Goal: Task Accomplishment & Management: Manage account settings

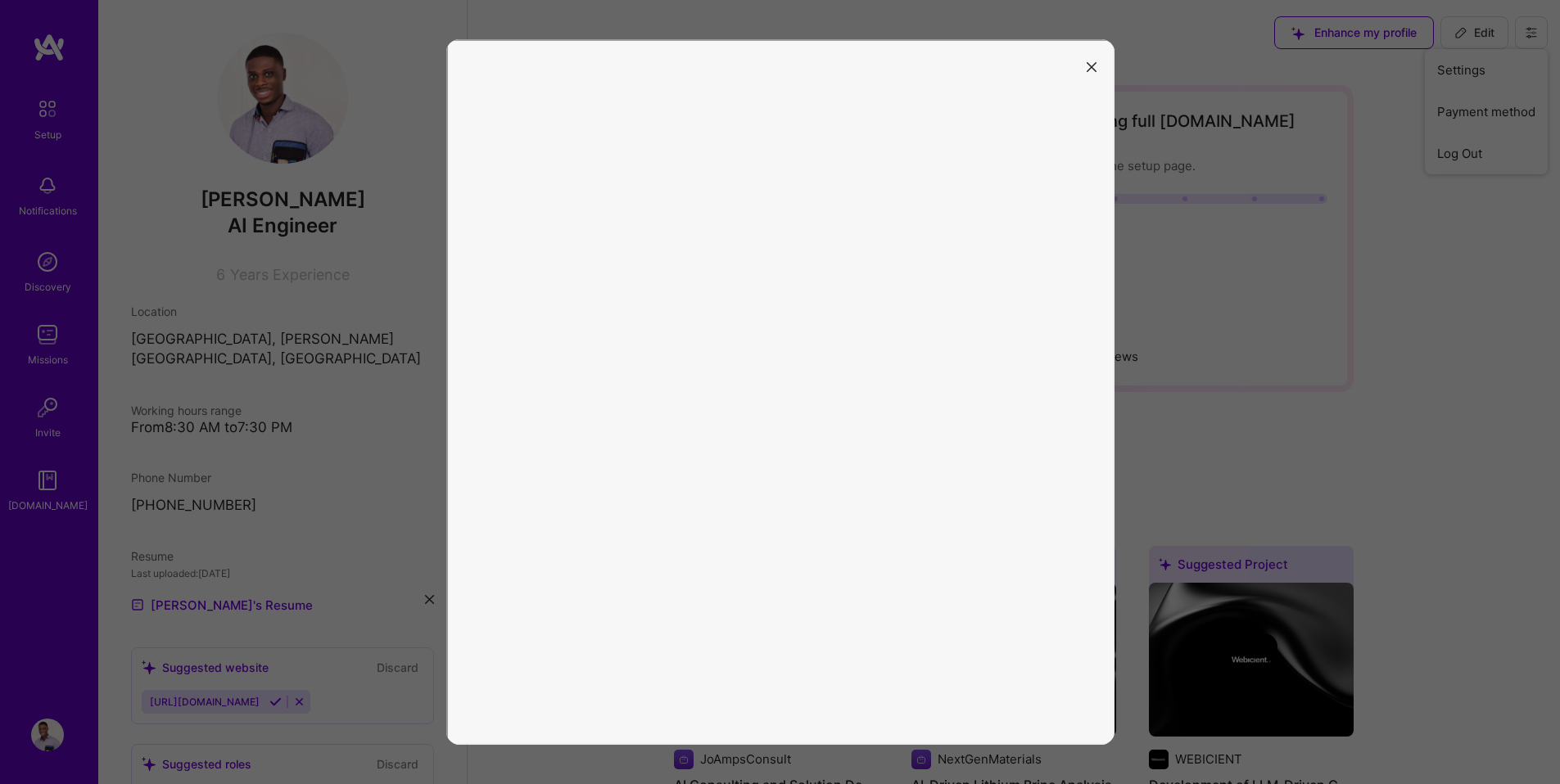
scroll to position [4, 0]
click at [1086, 72] on button "modal" at bounding box center [1092, 66] width 20 height 27
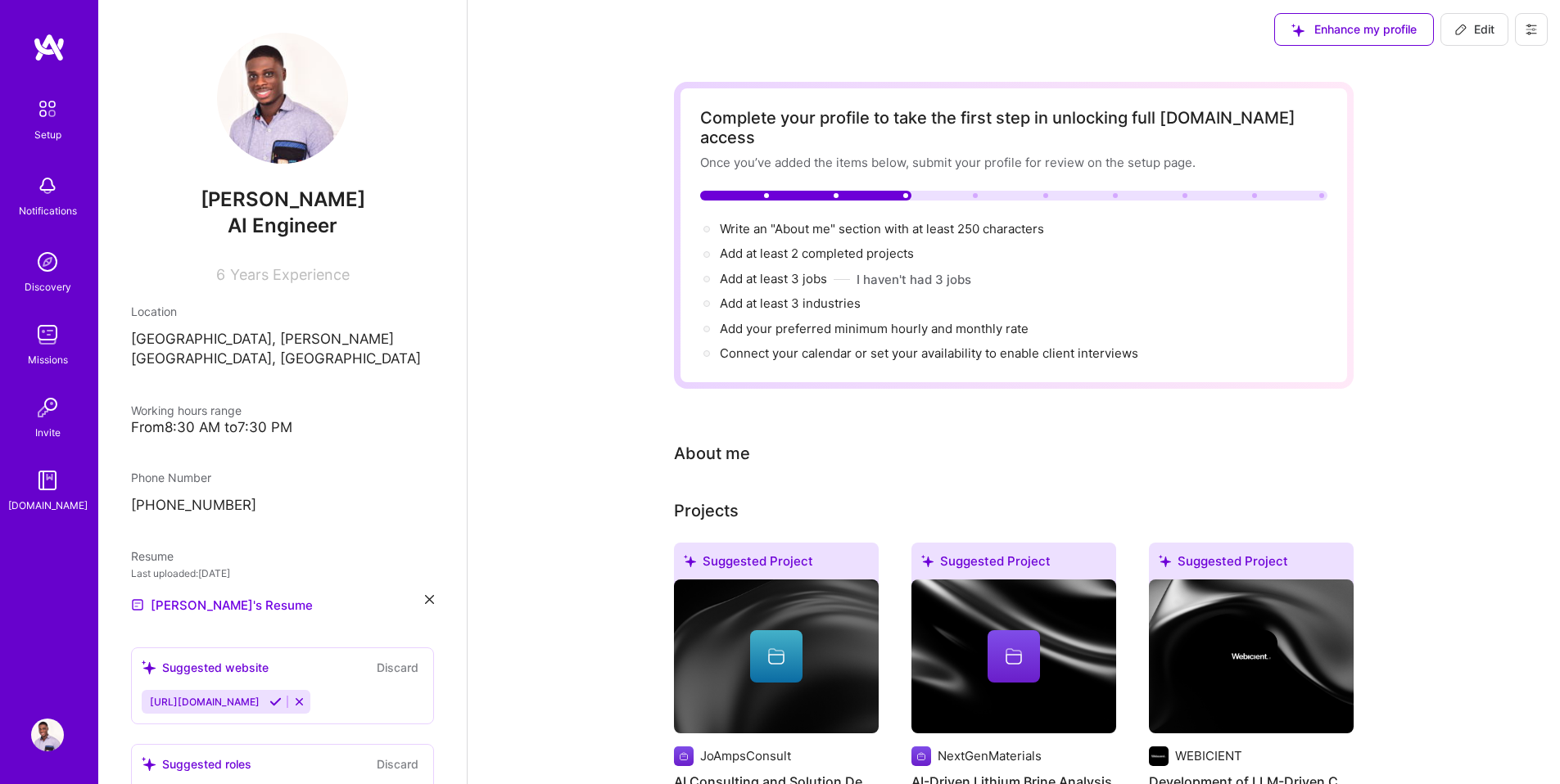
scroll to position [0, 0]
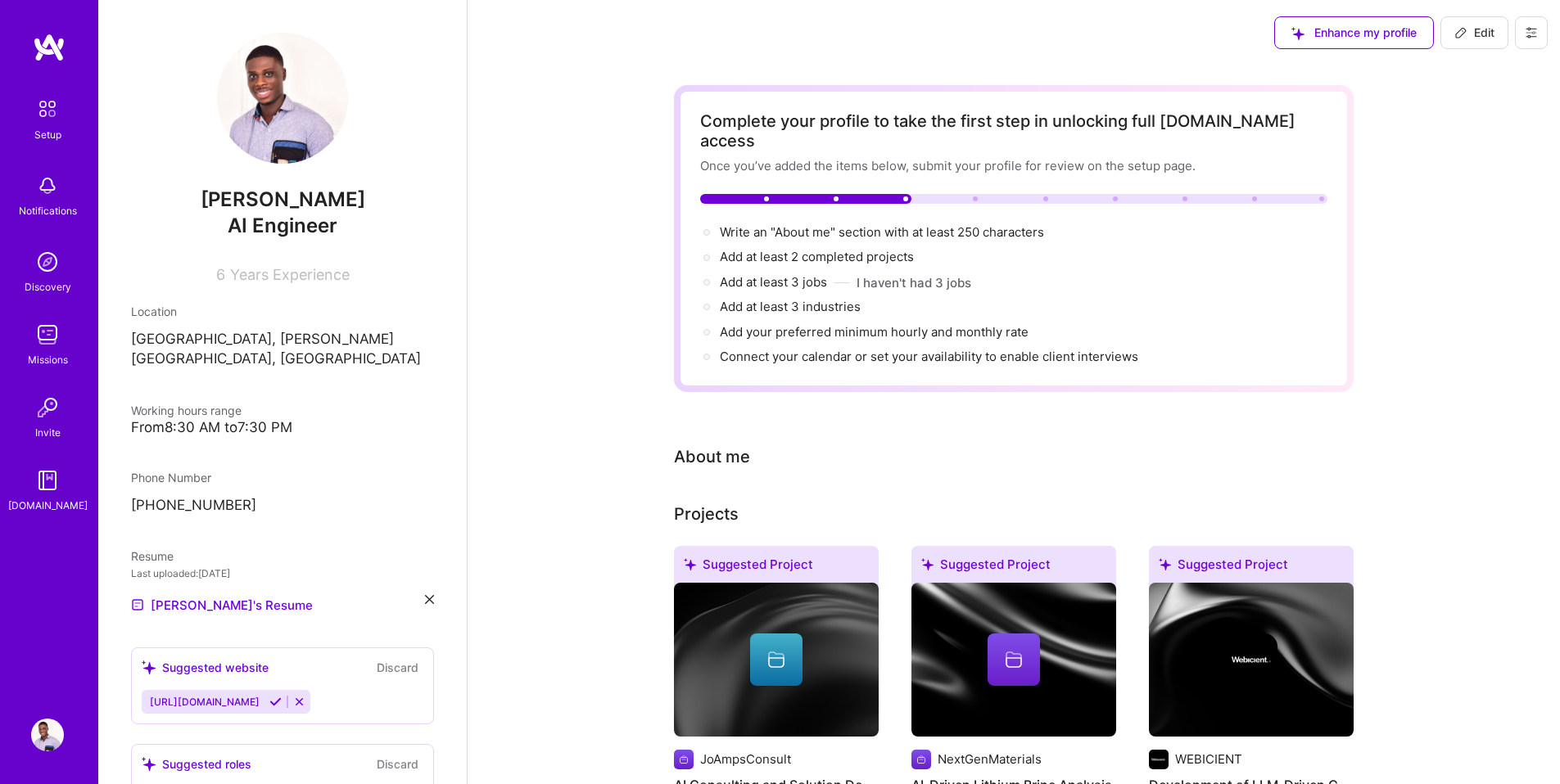
click at [1483, 33] on span "Edit" at bounding box center [1474, 33] width 40 height 16
select select "GH"
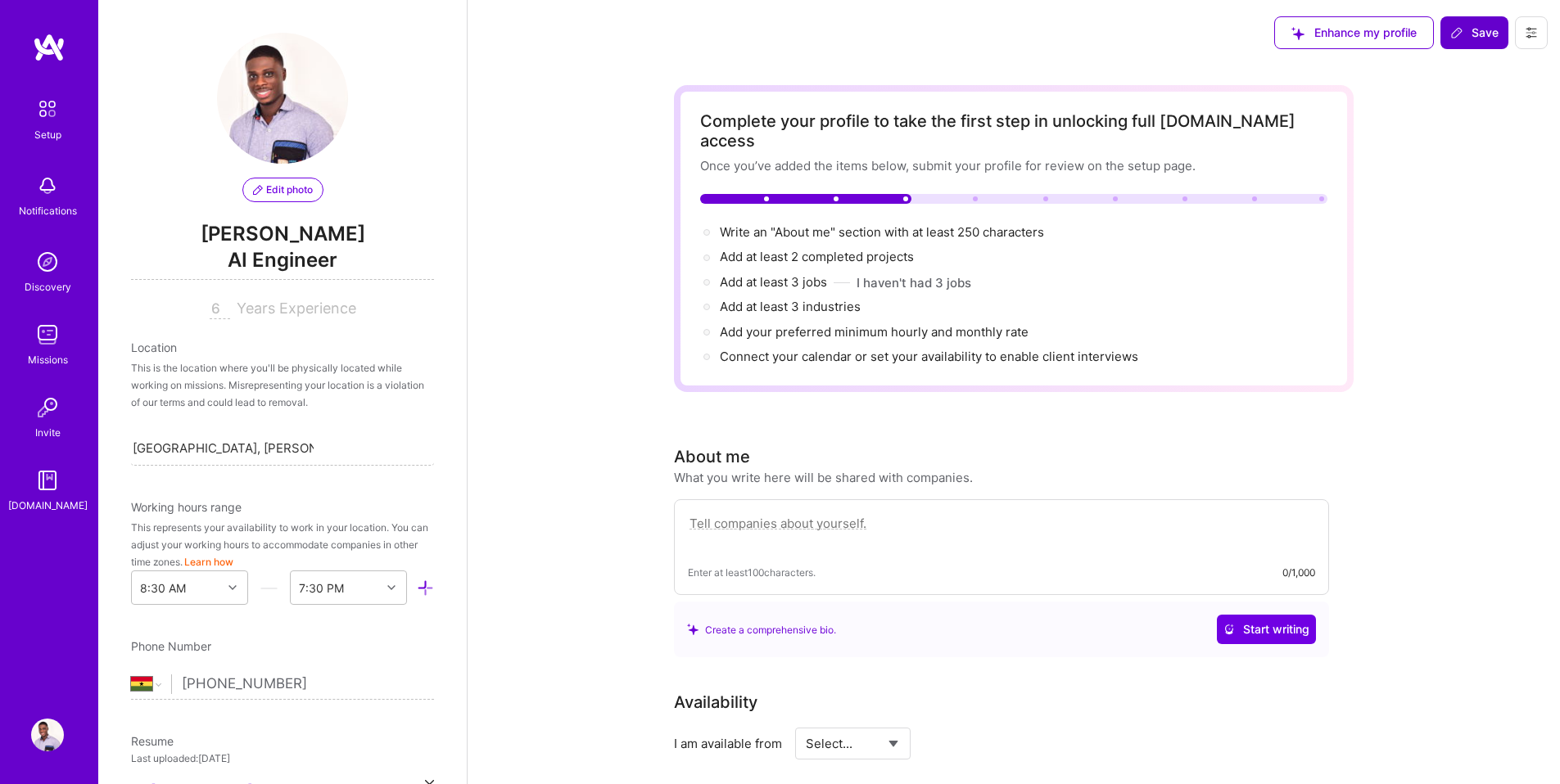
scroll to position [662, 0]
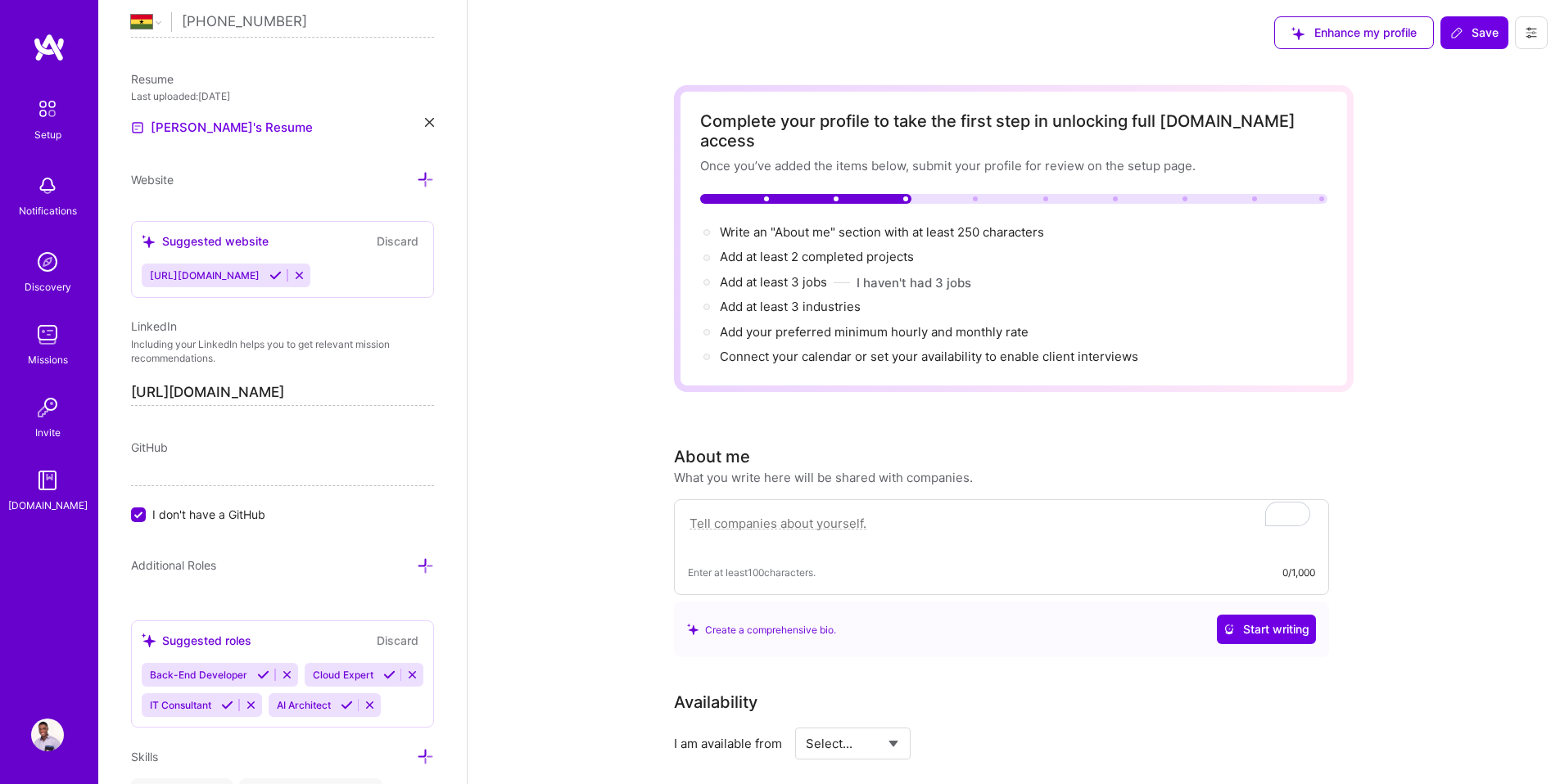
paste textarea "AI/ML Engineer and backend developer with 6+ years of experience building scala…"
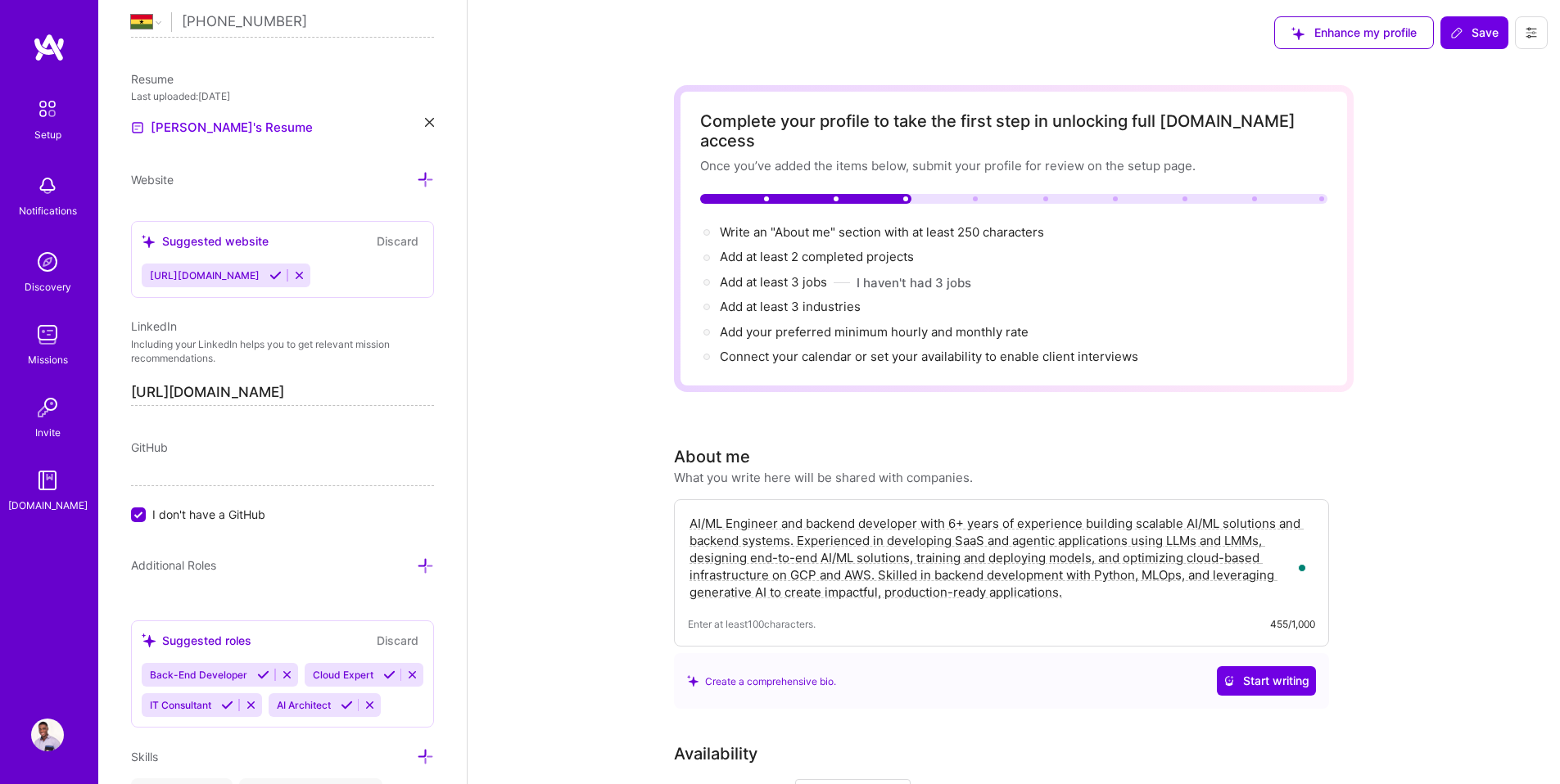
click at [692, 513] on textarea "AI/ML Engineer and backend developer with 6+ years of experience building scala…" at bounding box center [1001, 558] width 627 height 89
click at [882, 521] on textarea "I am an AI/ML Engineer and backend developer with 6+ years of experience buildi…" at bounding box center [1001, 558] width 627 height 89
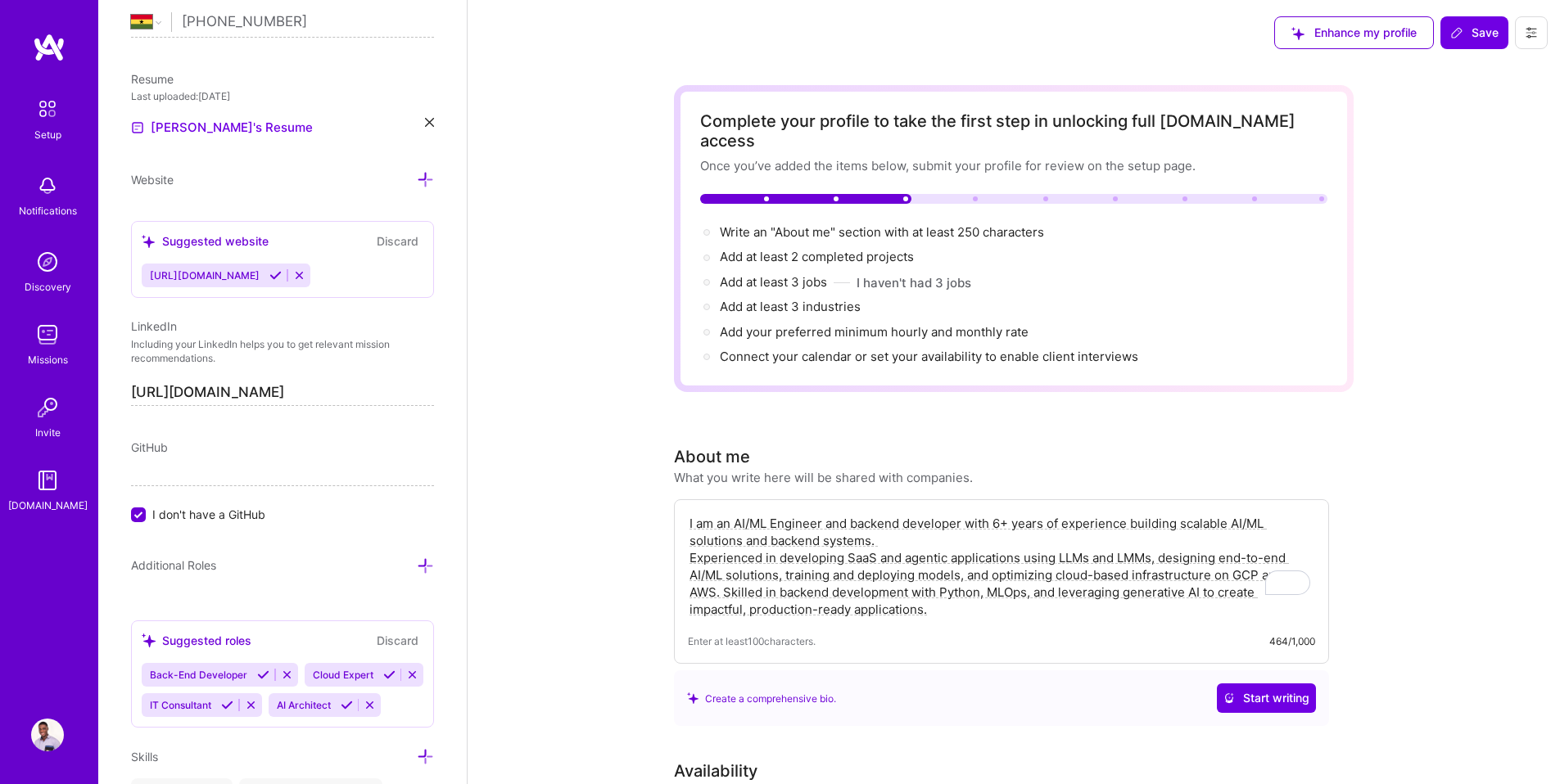
click at [727, 578] on textarea "I am an AI/ML Engineer and backend developer with 6+ years of experience buildi…" at bounding box center [1001, 567] width 627 height 107
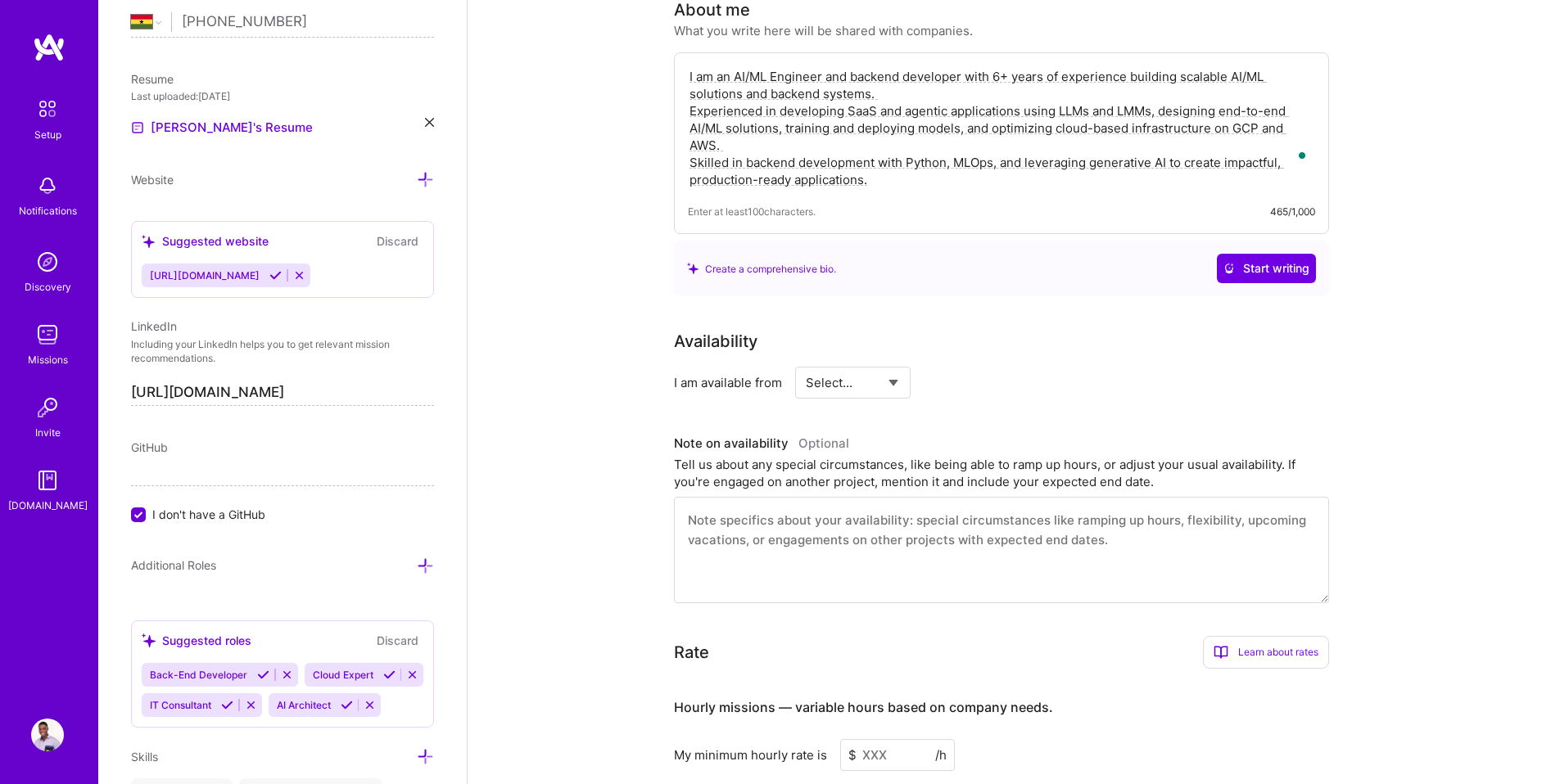
scroll to position [0, 0]
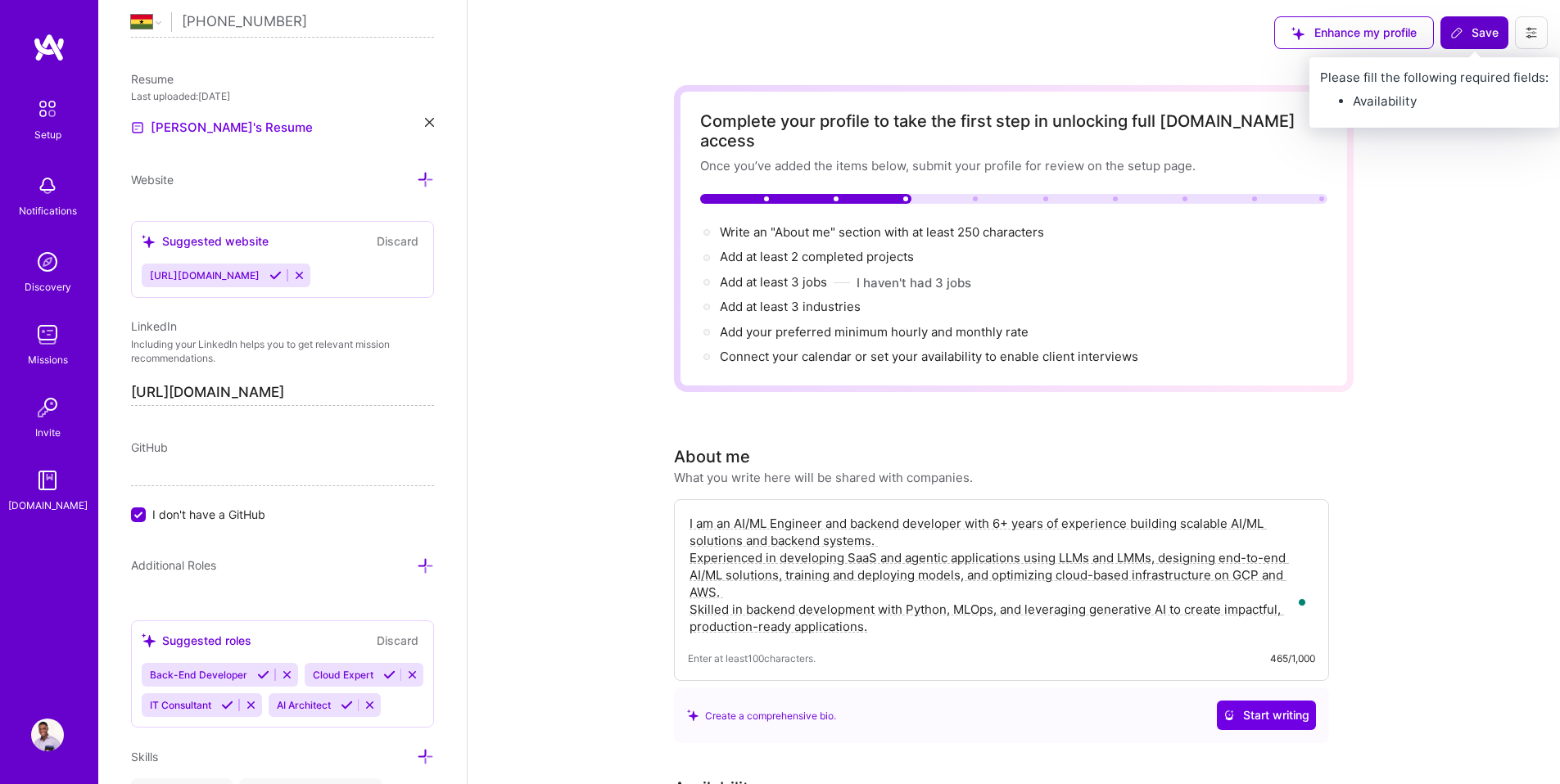
type textarea "I am an AI/ML Engineer and backend developer with 6+ years of experience buildi…"
click at [1457, 42] on button "Save" at bounding box center [1475, 32] width 68 height 33
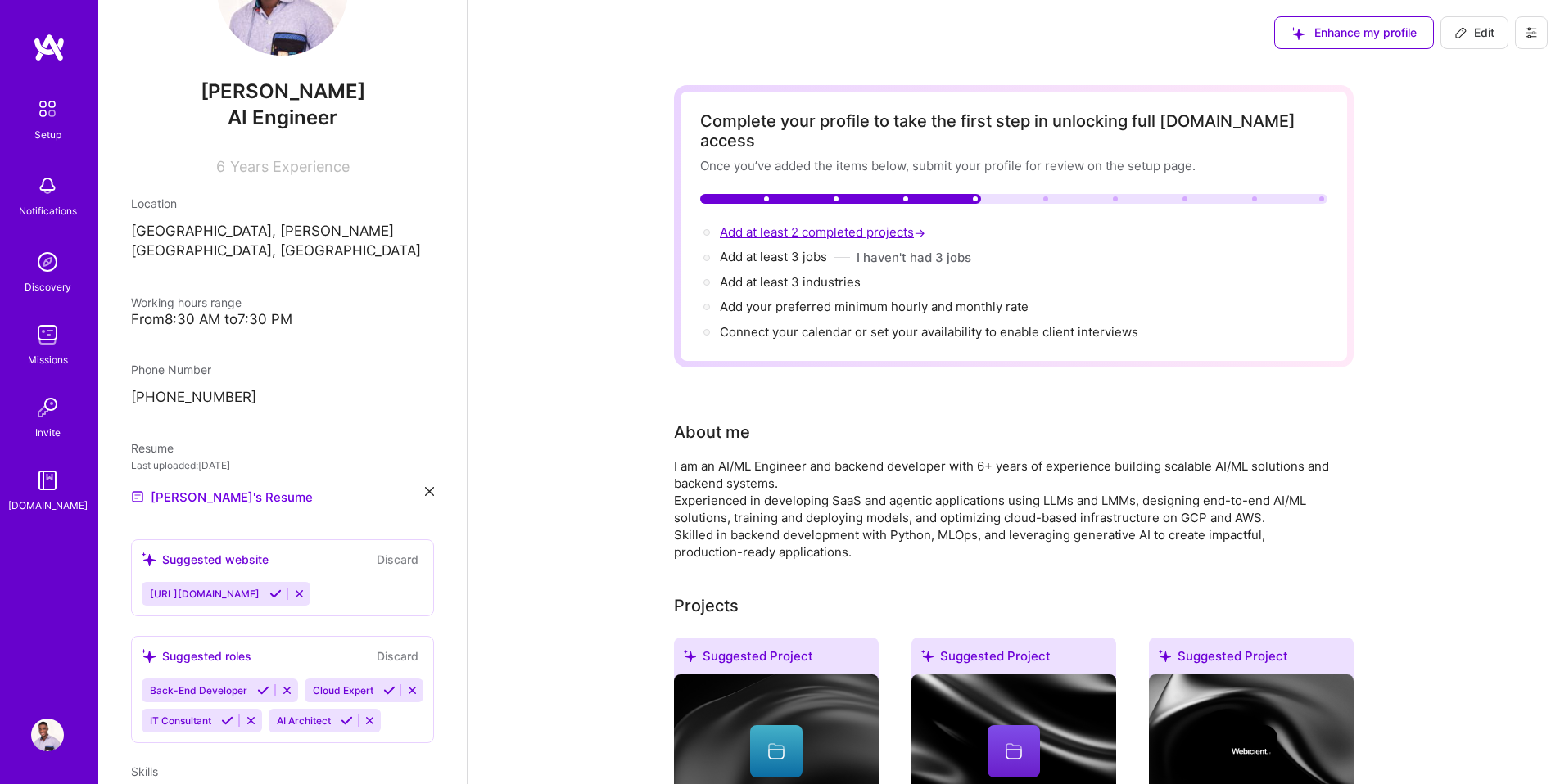
click at [799, 224] on span "Add at least 2 completed projects →" at bounding box center [824, 231] width 209 height 15
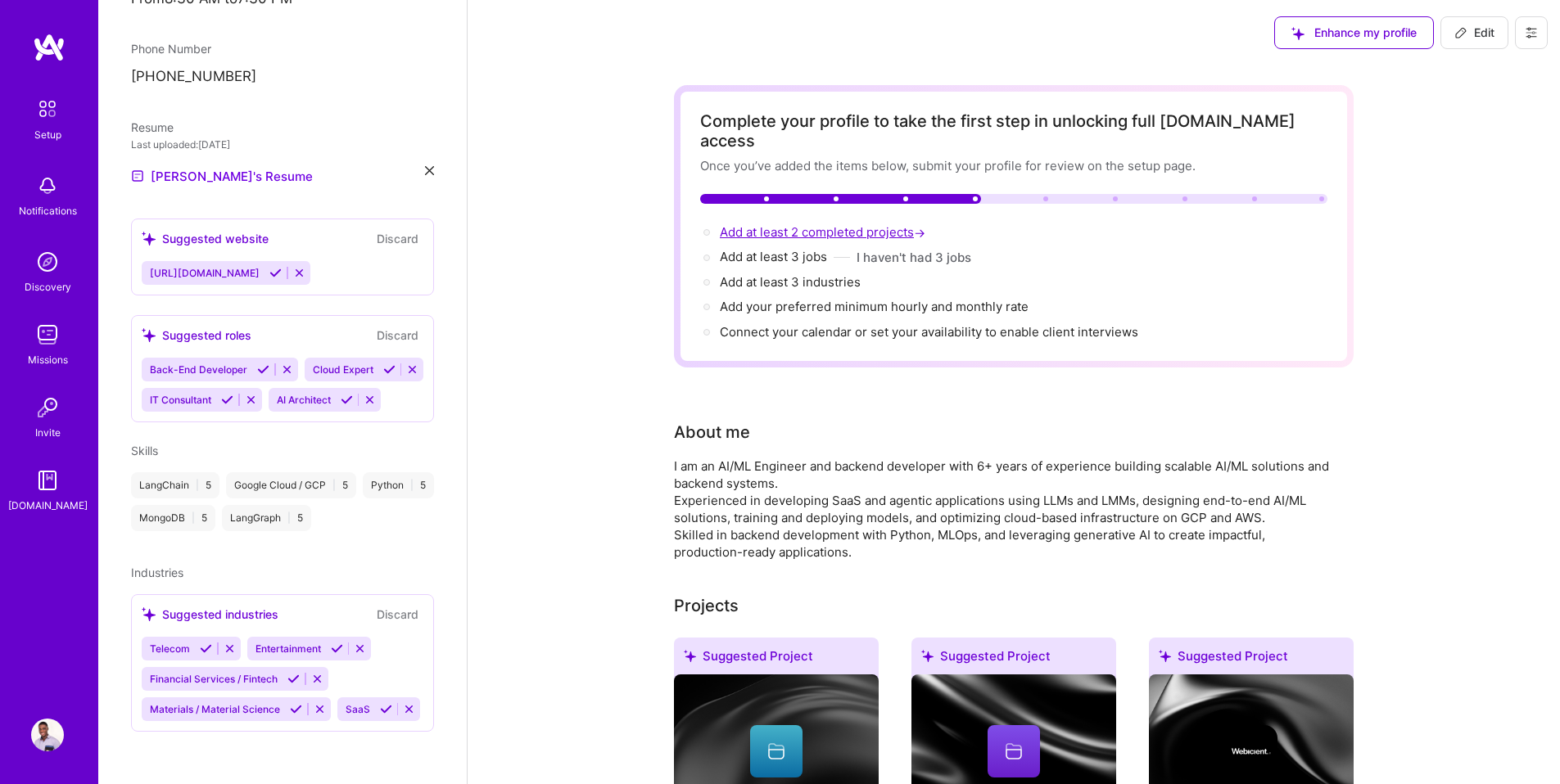
select select "GH"
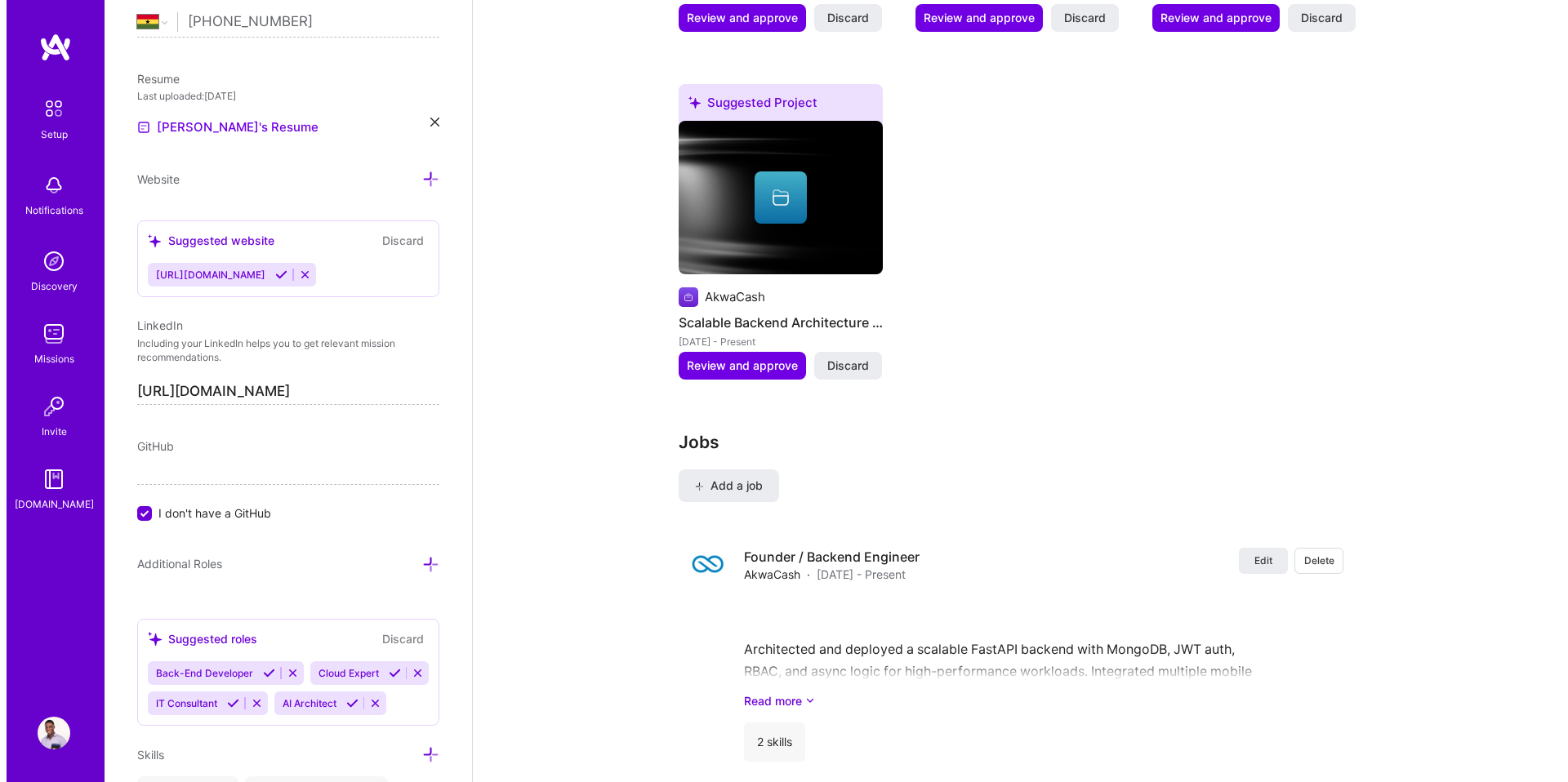
scroll to position [1726, 0]
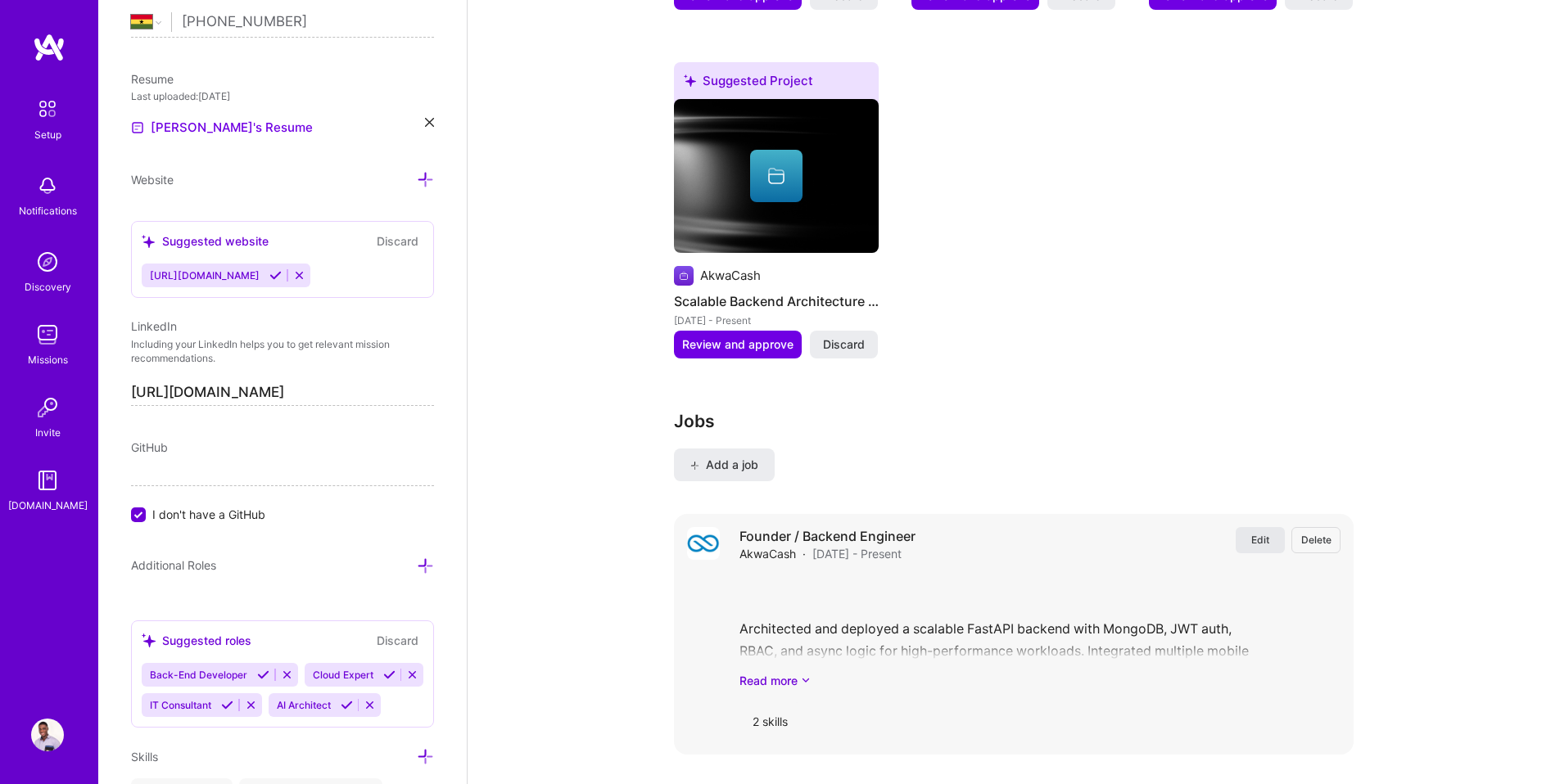
click at [1252, 533] on span "Edit" at bounding box center [1260, 540] width 18 height 14
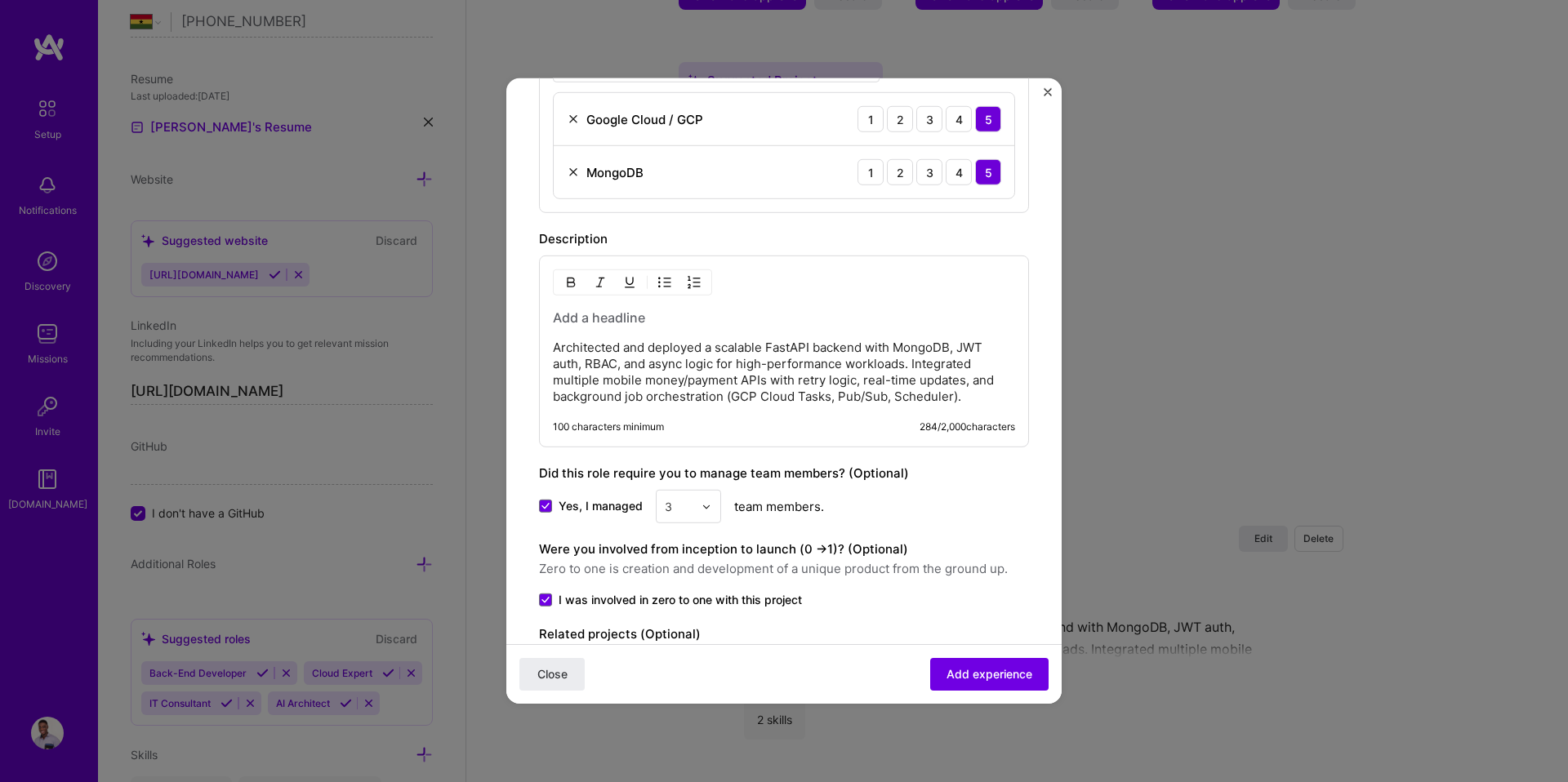
scroll to position [584, 0]
click at [724, 397] on p "Architected and deployed a scalable FastAPI backend with MongoDB, JWT auth, RBA…" at bounding box center [784, 372] width 463 height 66
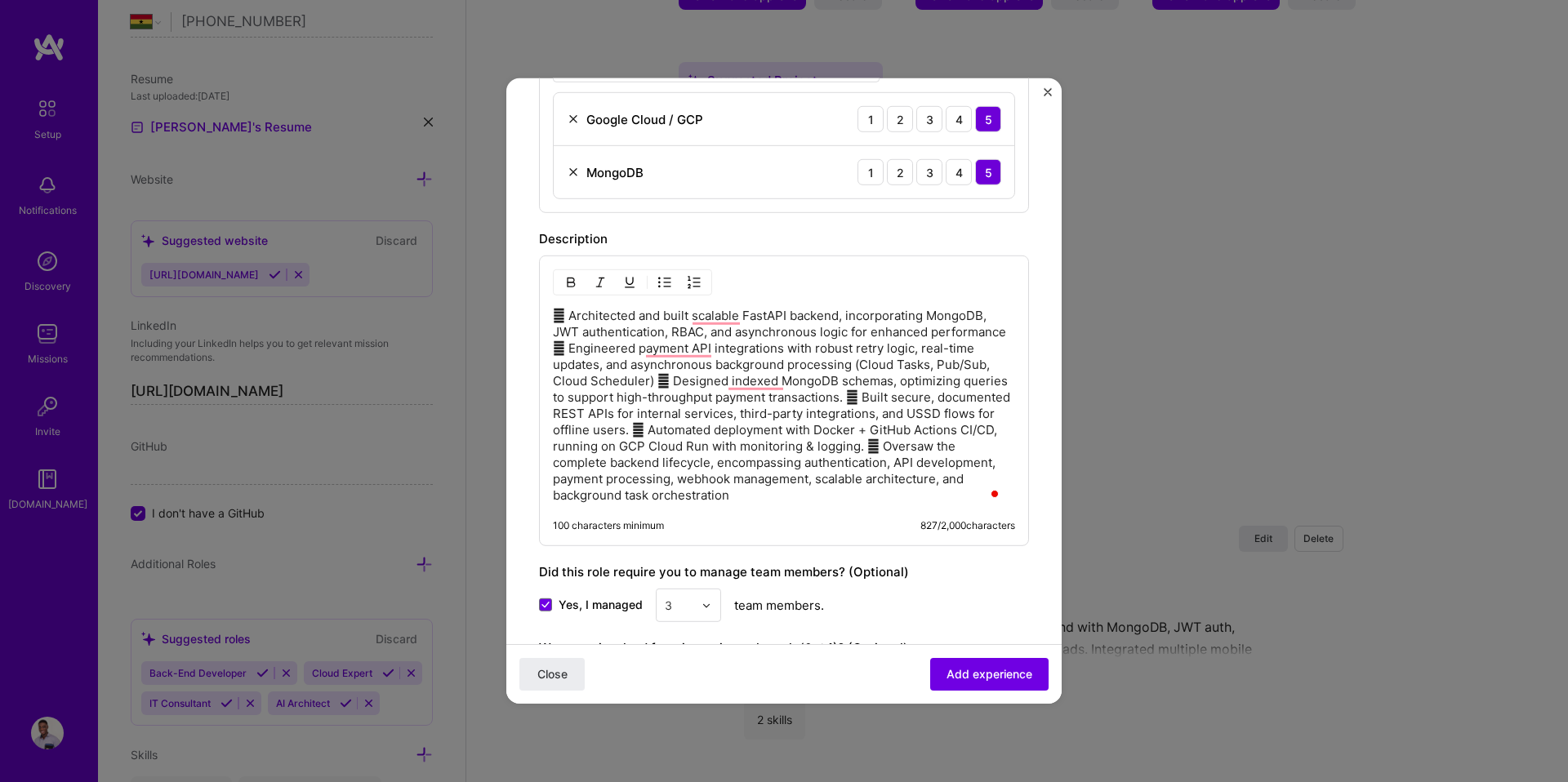
scroll to position [584, 0]
click at [556, 317] on p " Architected and built scalable FastAPI backend, incorporating MongoDB, JWT au…" at bounding box center [784, 406] width 463 height 196
click at [630, 348] on p "- Architected and built scalable FastAPI backend, incorporating MongoDB, JWT au…" at bounding box center [784, 406] width 463 height 196
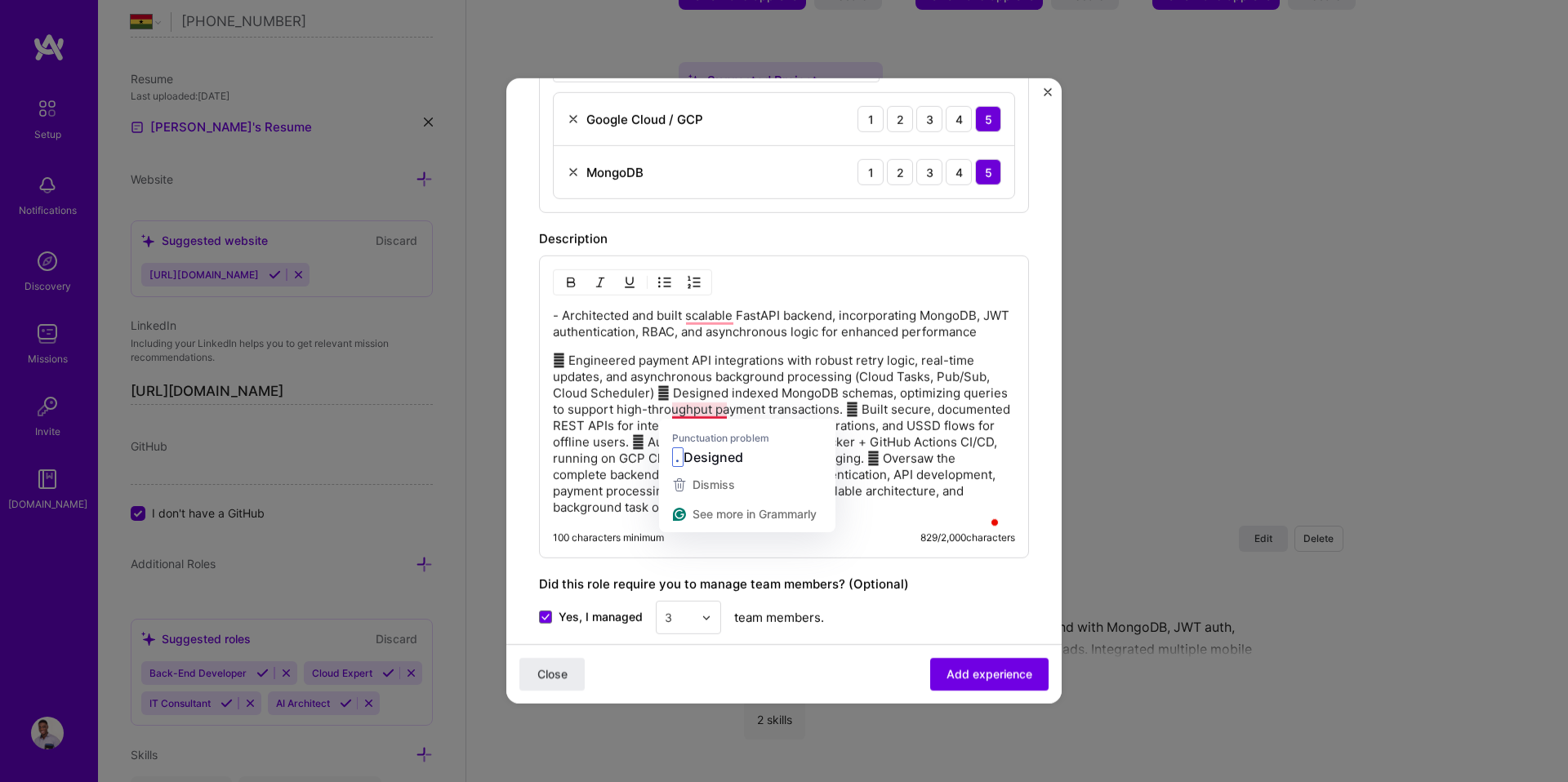
click at [659, 408] on p " Engineered payment API integrations with robust retry logic, real-time update…" at bounding box center [784, 434] width 463 height 163
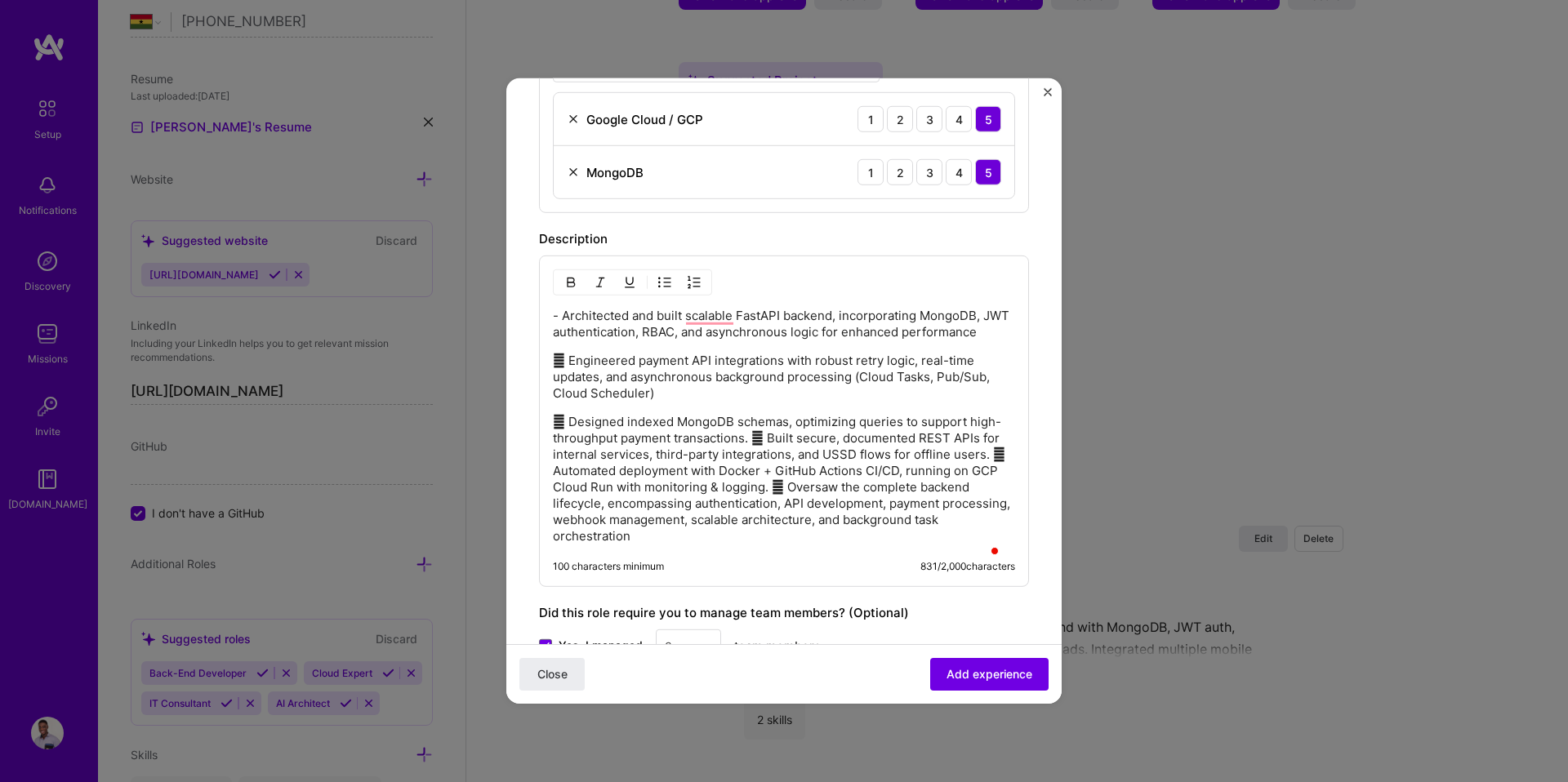
click at [757, 453] on p " Designed indexed MongoDB schemas, optimizing queries to support high-throughp…" at bounding box center [784, 478] width 463 height 130
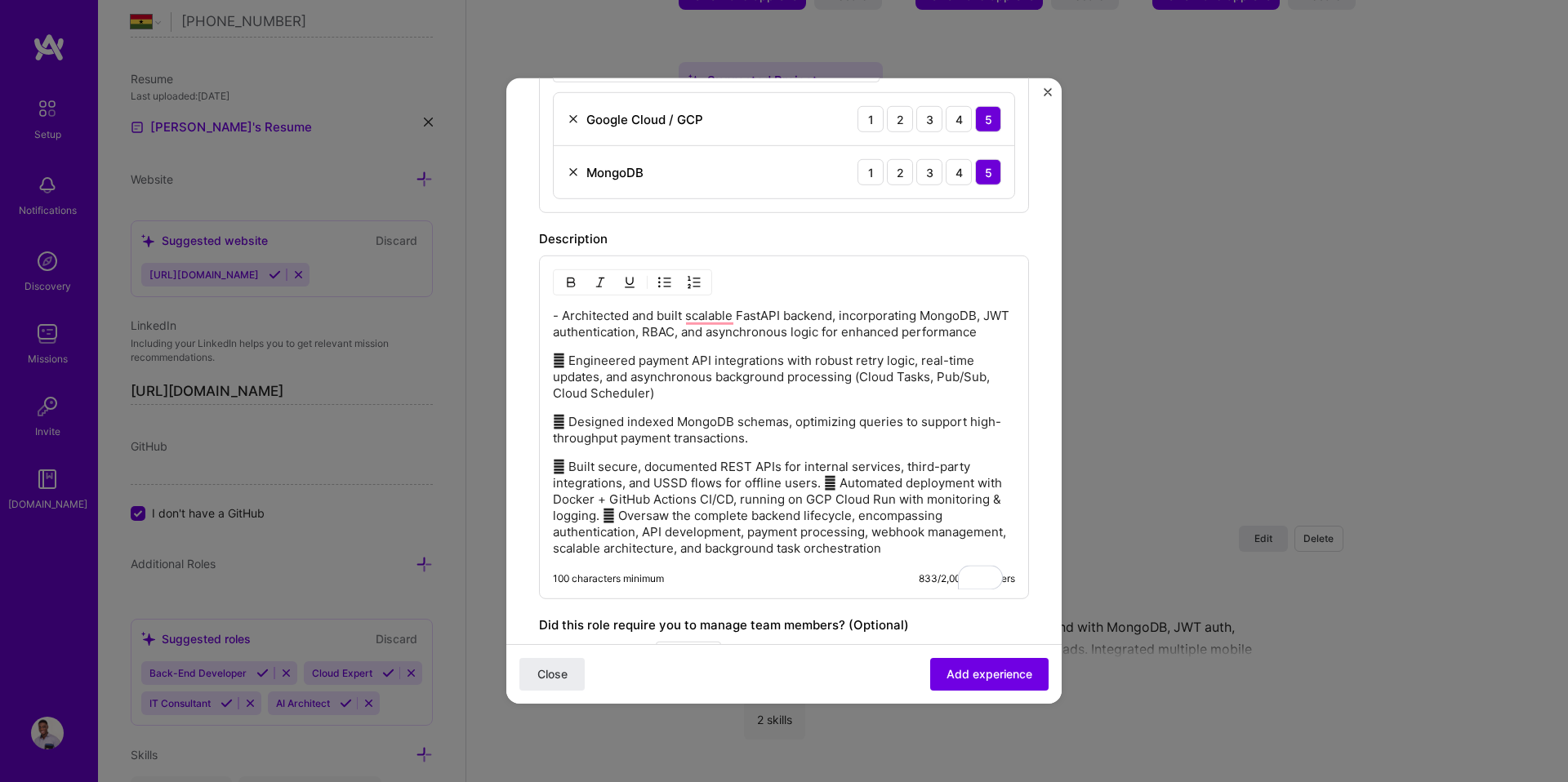
click at [822, 502] on p " Built secure, documented REST APIs for internal services, third-party integra…" at bounding box center [784, 508] width 463 height 98
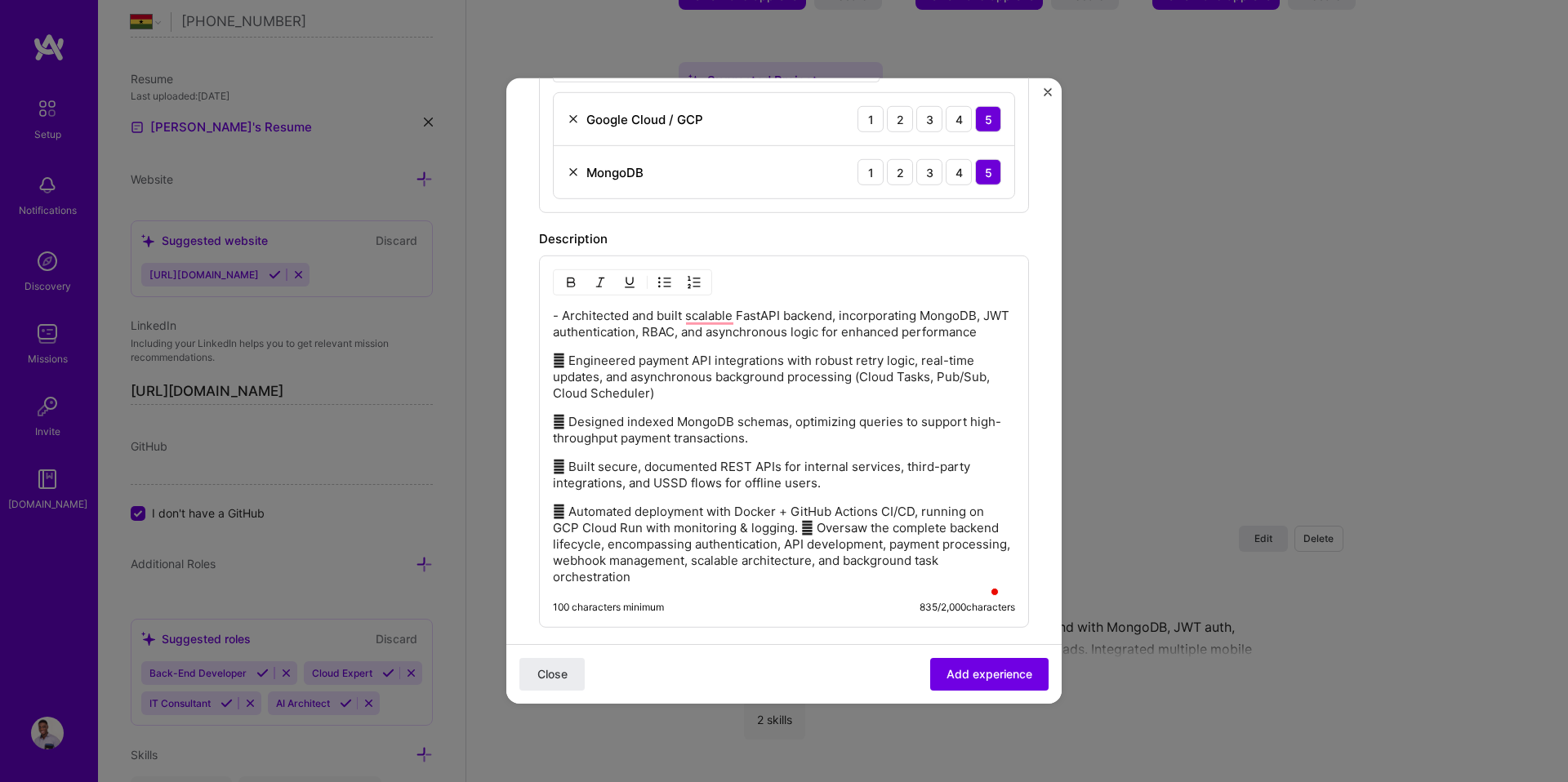
click at [806, 546] on p " Automated deployment with Docker + GitHub Actions CI/CD, running on GCP Cloud…" at bounding box center [784, 544] width 463 height 82
click at [803, 544] on p " Automated deployment with Docker + GitHub Actions CI/CD, running on GCP Cloud…" at bounding box center [784, 544] width 463 height 82
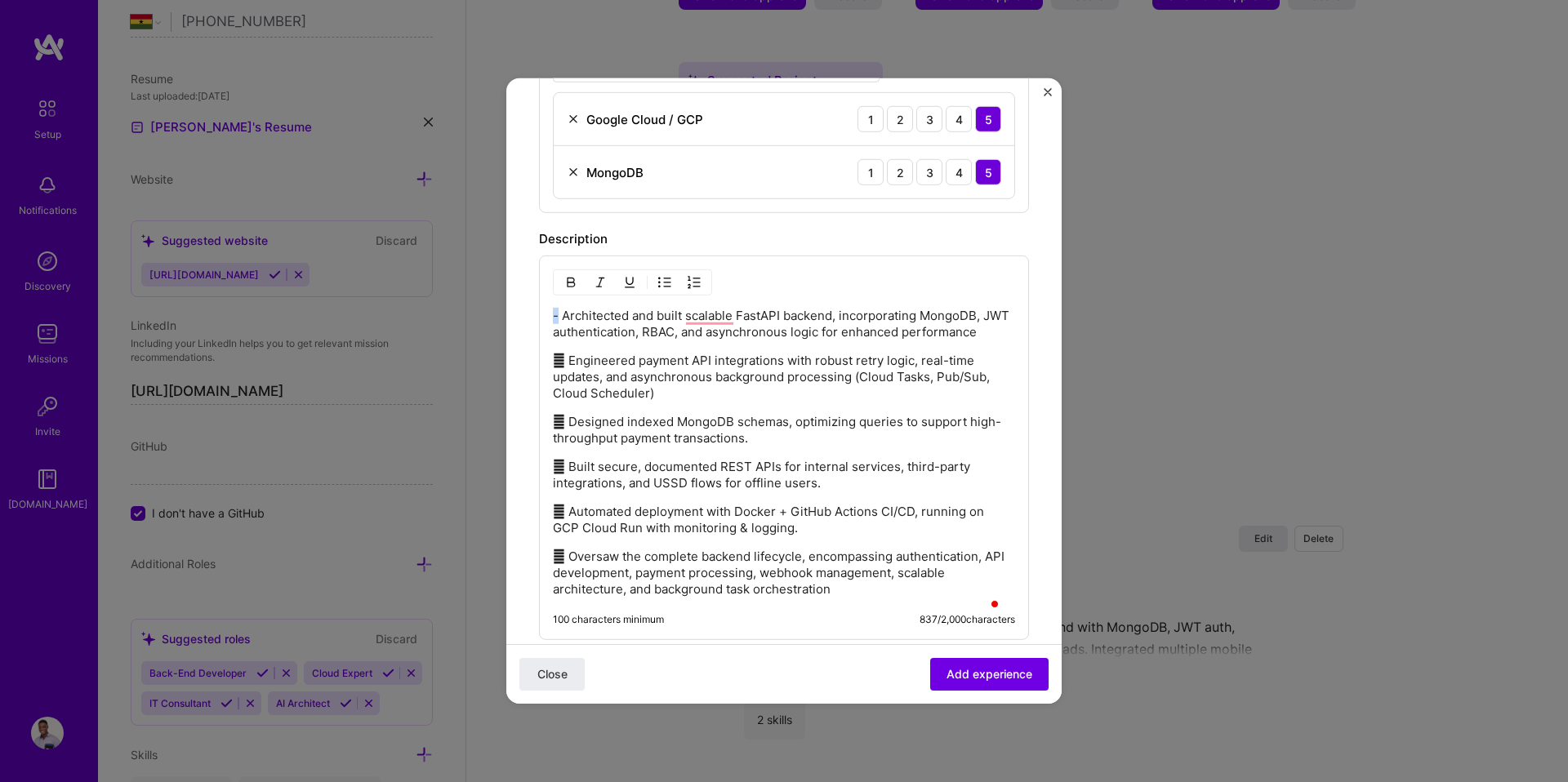
click at [551, 320] on div "- Architected and built scalable FastAPI backend, incorporating MongoDB, JWT au…" at bounding box center [784, 447] width 490 height 384
copy p "-"
drag, startPoint x: 552, startPoint y: 377, endPoint x: 560, endPoint y: 379, distance: 8.2
click at [560, 379] on p " Engineered payment API integrations with robust retry logic, real-time update…" at bounding box center [784, 376] width 463 height 49
click at [554, 381] on p "- Engineered payment API integrations with robust retry logic, real-time update…" at bounding box center [784, 376] width 463 height 49
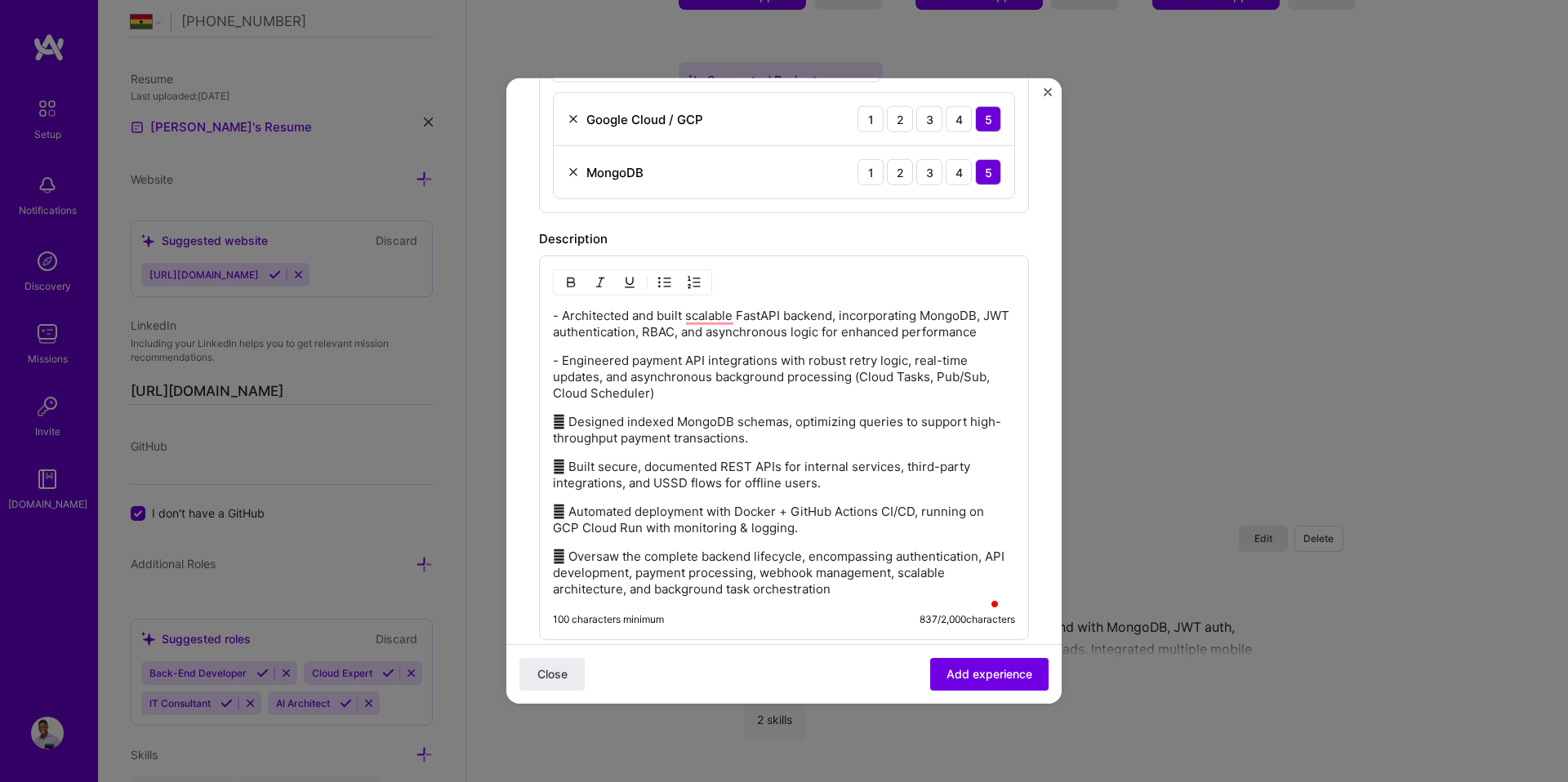
click at [650, 423] on div "- Architected and built scalable FastAPI backend, incorporating MongoDB, JWT au…" at bounding box center [784, 453] width 463 height 289
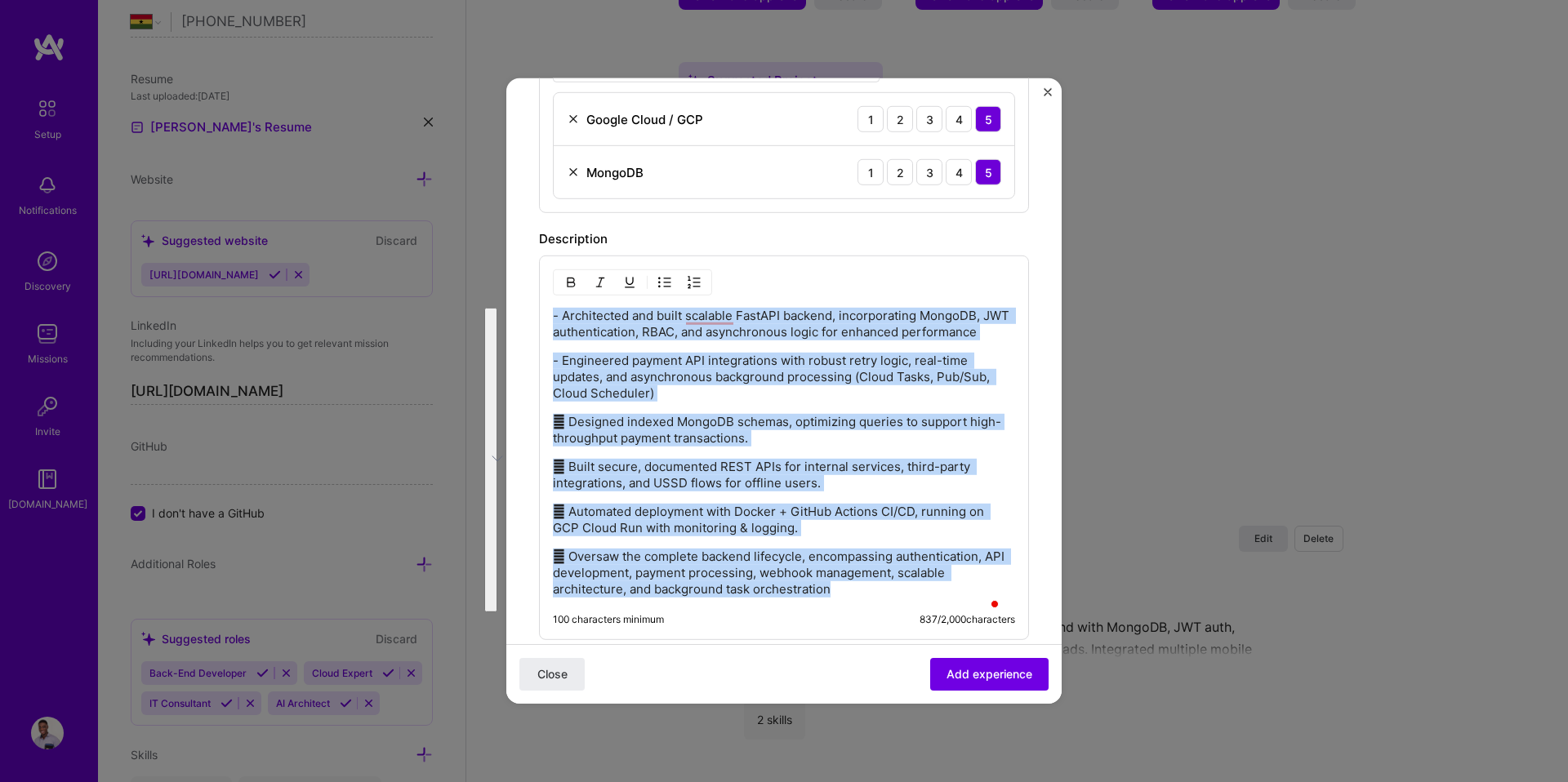
click at [671, 280] on button "button" at bounding box center [665, 282] width 25 height 20
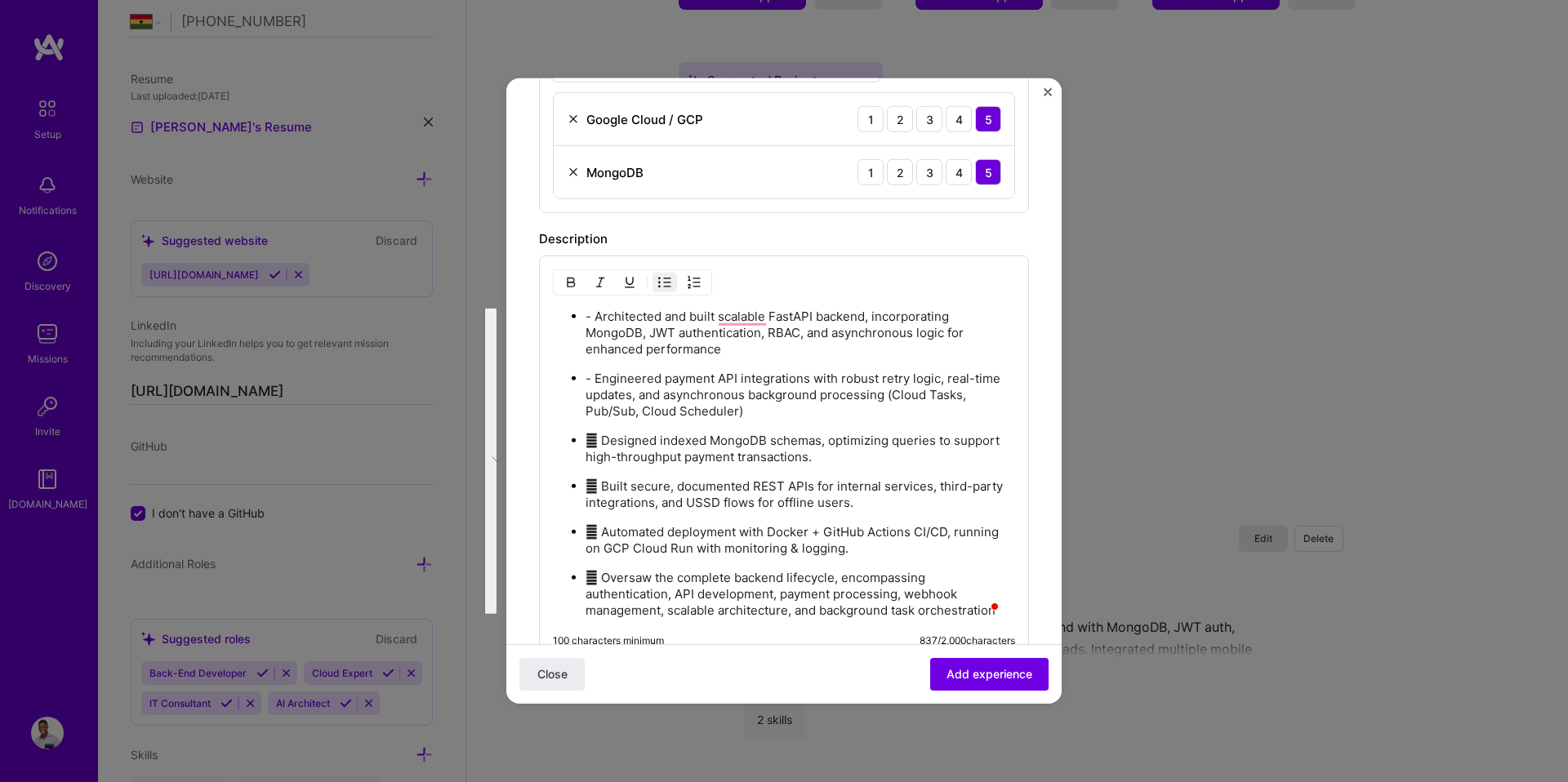
click at [635, 385] on p "- Engineered payment API integrations with robust retry logic, real-time update…" at bounding box center [800, 395] width 430 height 49
click at [598, 315] on p "- Architected and built scalable FastAPI backend, incorporating MongoDB, JWT au…" at bounding box center [800, 333] width 430 height 49
click at [595, 315] on p "- Architected and built scalable FastAPI backend, incorporating MongoDB, JWT au…" at bounding box center [800, 333] width 430 height 49
click at [596, 379] on p "- Engineered payment API integrations with robust retry logic, real-time update…" at bounding box center [800, 395] width 430 height 49
click at [602, 439] on p " Designed indexed MongoDB schemas, optimizing queries to support high-throughp…" at bounding box center [800, 448] width 430 height 33
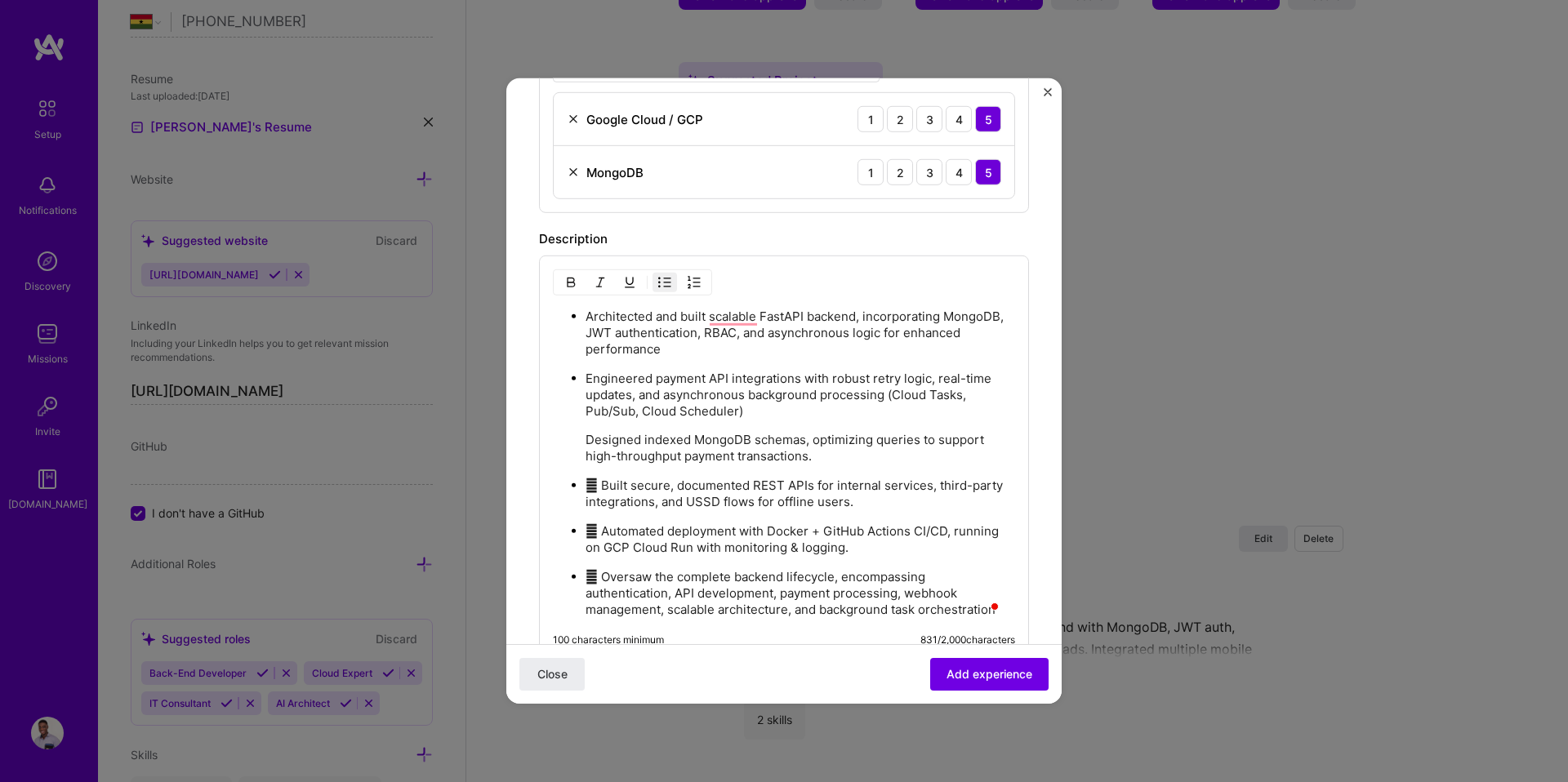
click at [604, 484] on p " Built secure, documented REST APIs for internal services, third-party integra…" at bounding box center [800, 494] width 430 height 33
click at [590, 442] on p "Designed indexed MongoDB schemas, optimizing queries to support high-throughput…" at bounding box center [800, 447] width 430 height 33
click at [656, 280] on button "button" at bounding box center [665, 282] width 25 height 20
click at [659, 280] on img "button" at bounding box center [664, 282] width 13 height 13
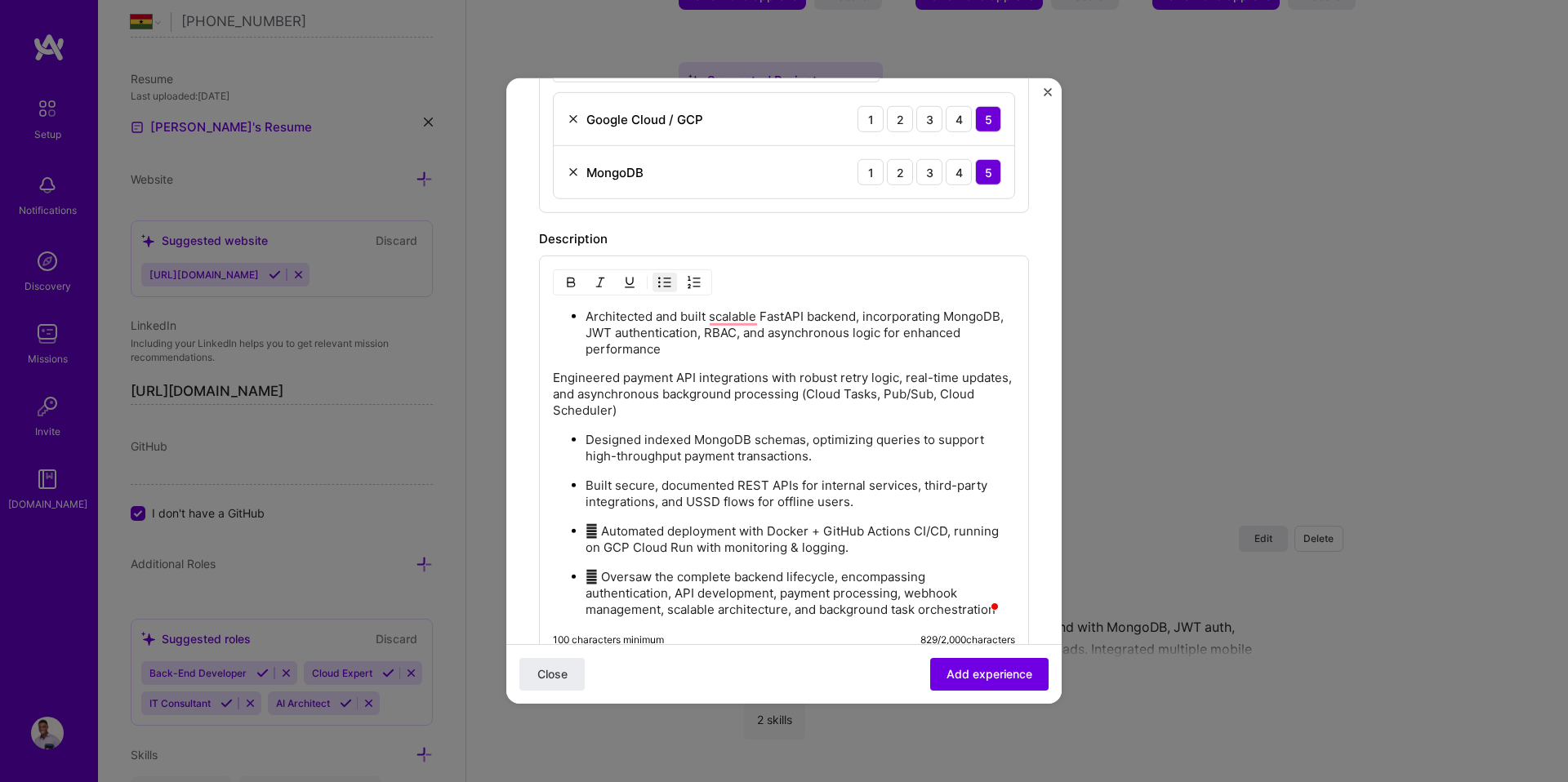
click at [557, 378] on p "Engineered payment API integrations with robust retry logic, real-time updates,…" at bounding box center [784, 394] width 463 height 49
click at [553, 377] on p "Engineered payment API integrations with robust retry logic, real-time updates,…" at bounding box center [784, 394] width 463 height 49
click at [670, 281] on img "button" at bounding box center [664, 282] width 13 height 13
click at [600, 531] on p " Automated deployment with Docker + GitHub Actions CI/CD, running on GCP Cloud…" at bounding box center [800, 540] width 430 height 33
click at [605, 565] on ul "Architected and built scalable FastAPI backend, incorporating MongoDB, JWT auth…" at bounding box center [784, 463] width 463 height 311
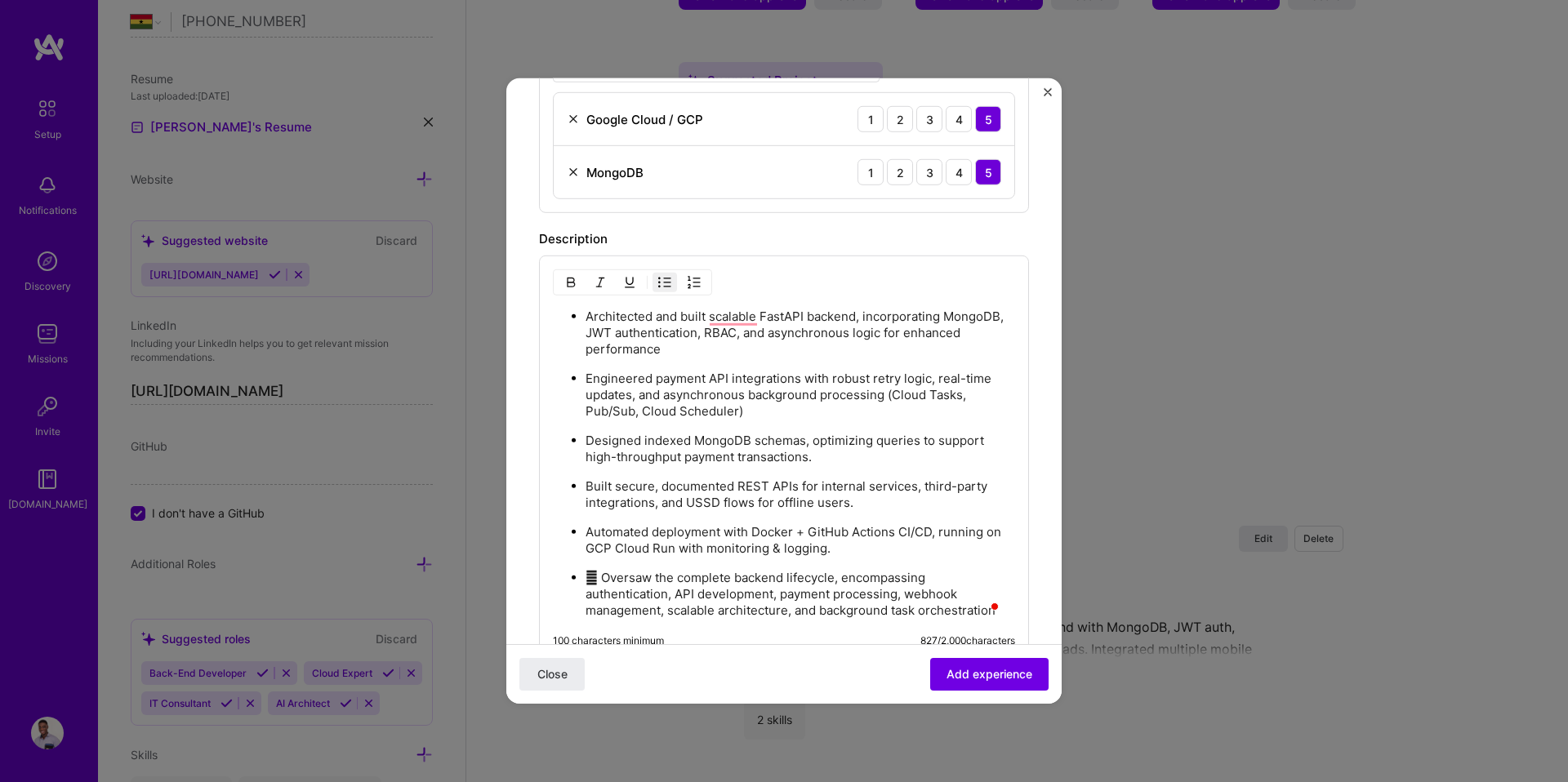
click at [603, 571] on p " Oversaw the complete backend lifecycle, encompassing authentication, API deve…" at bounding box center [800, 594] width 430 height 49
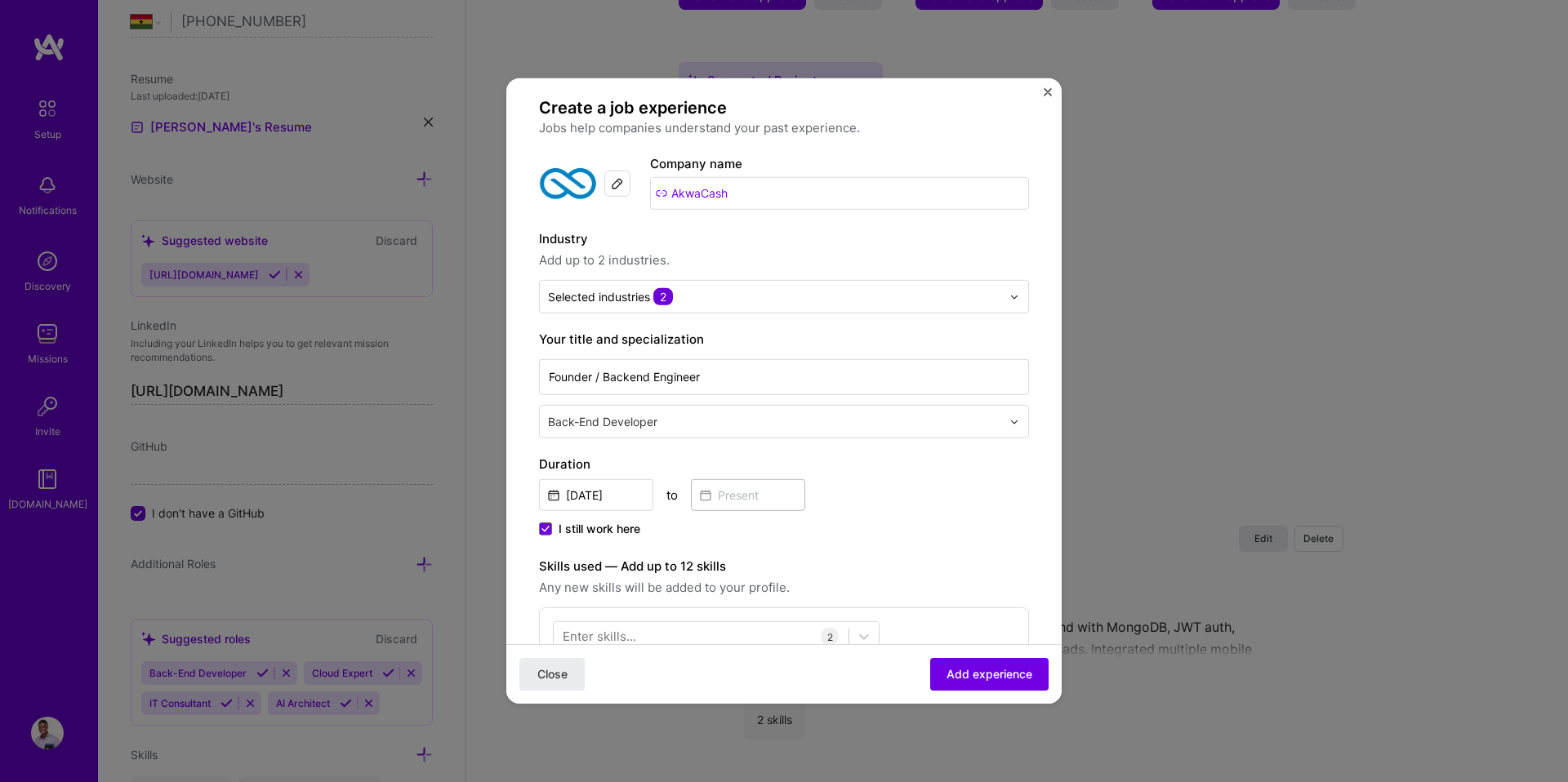
scroll to position [0, 0]
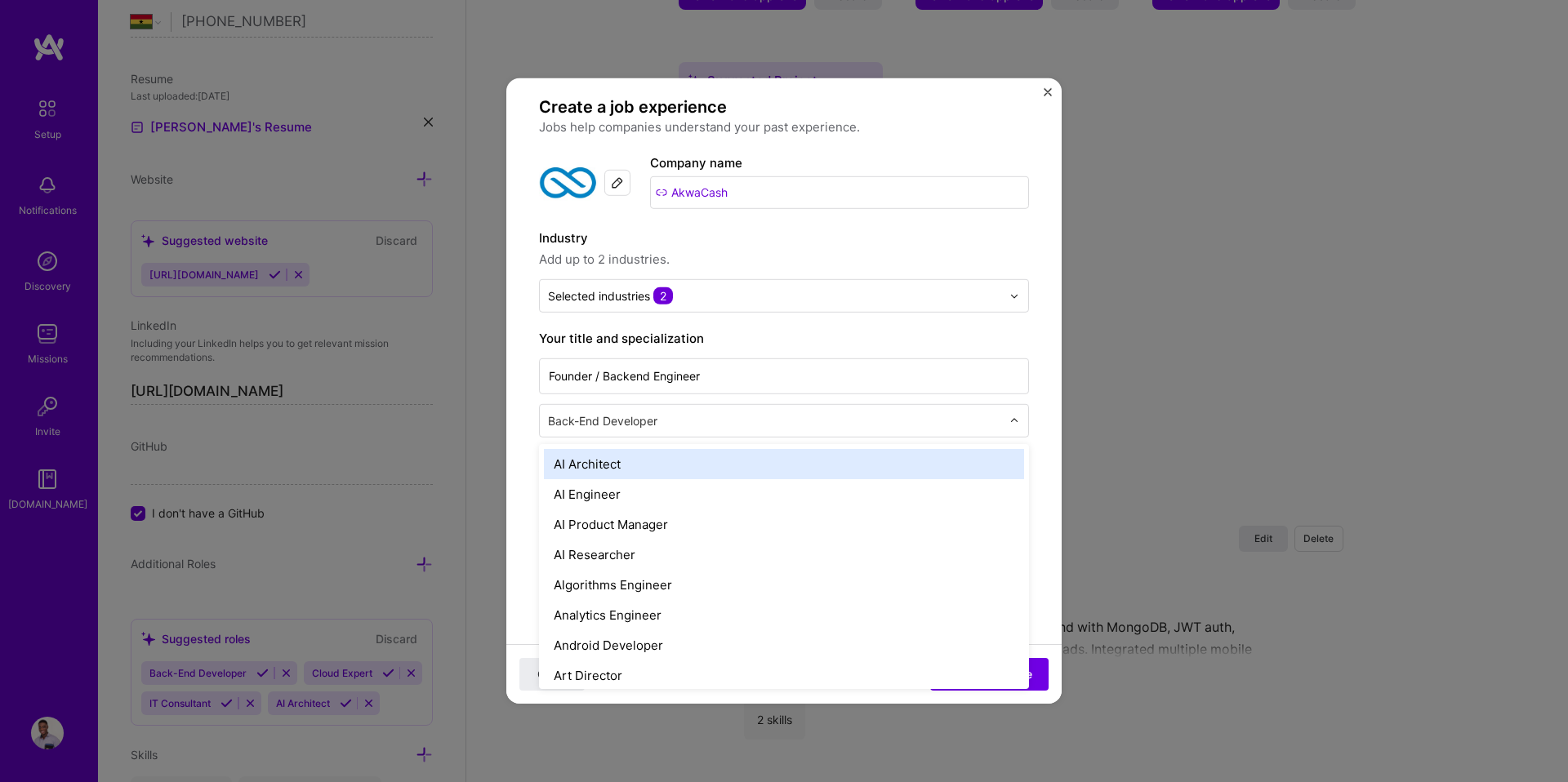
click at [720, 422] on input "text" at bounding box center [776, 420] width 456 height 17
click at [743, 292] on input "text" at bounding box center [774, 296] width 453 height 17
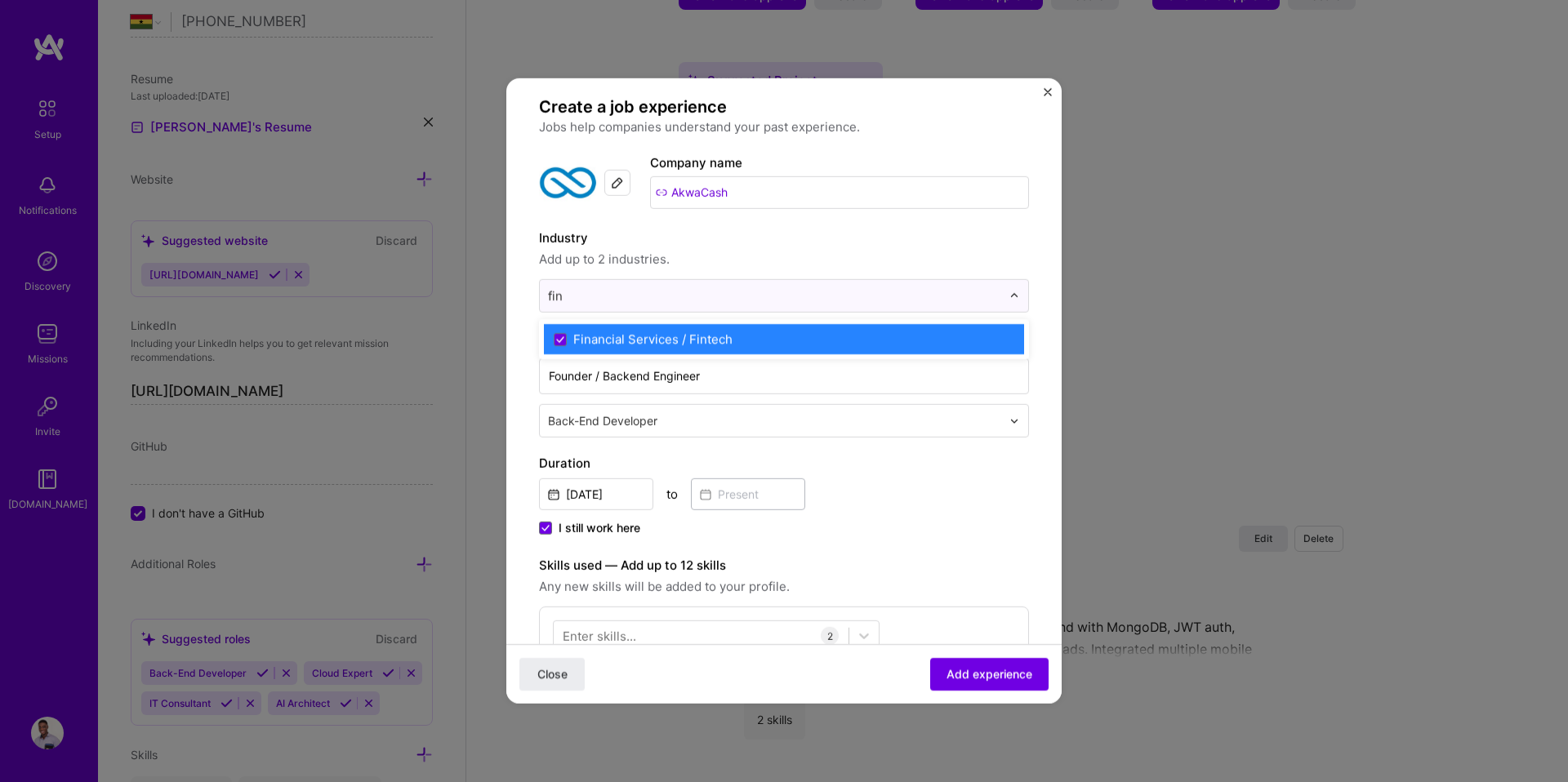
type input "fin"
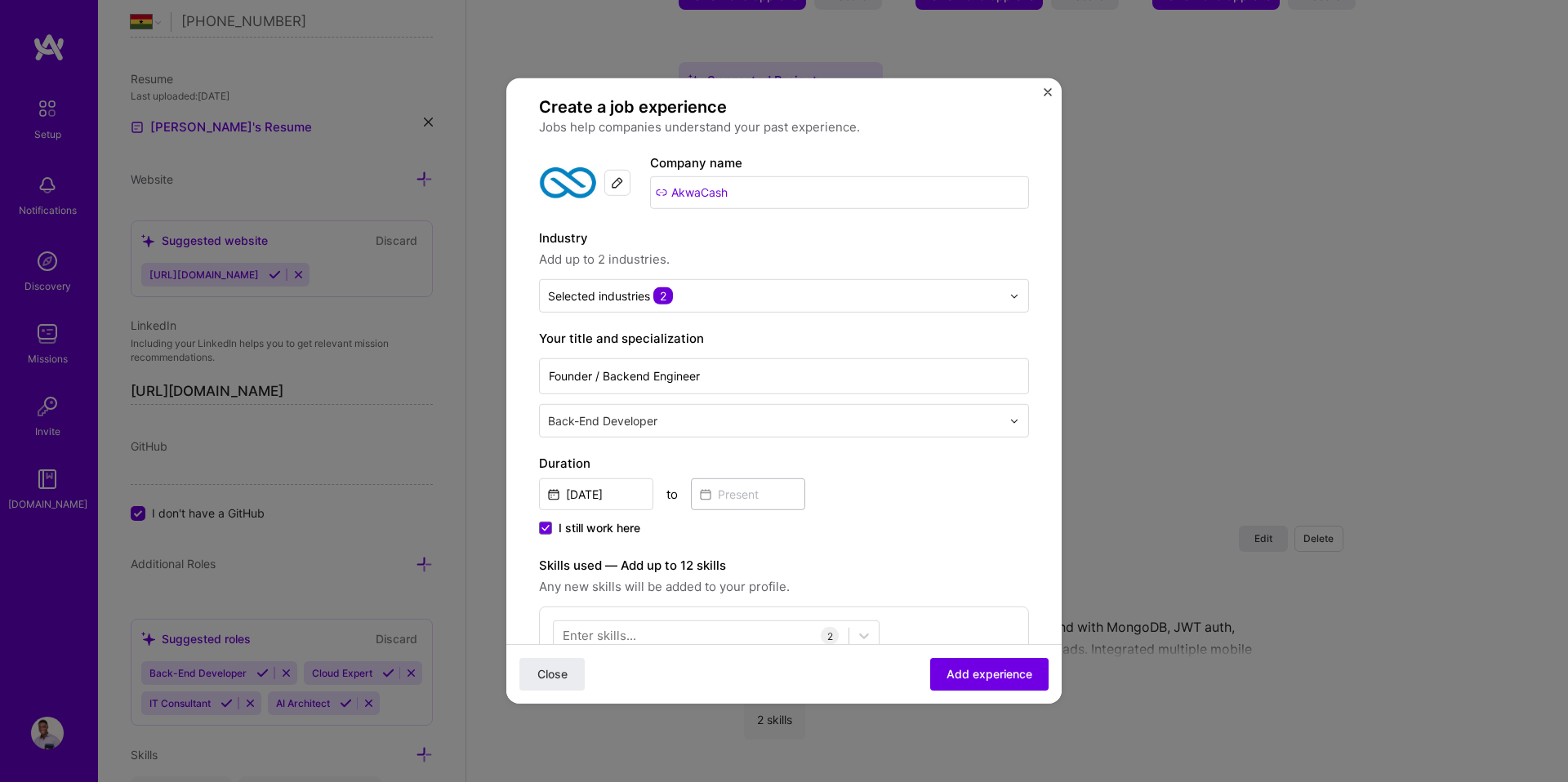
click at [707, 273] on div "Industry Add up to 2 industries. Selected industries 2" at bounding box center [784, 270] width 490 height 84
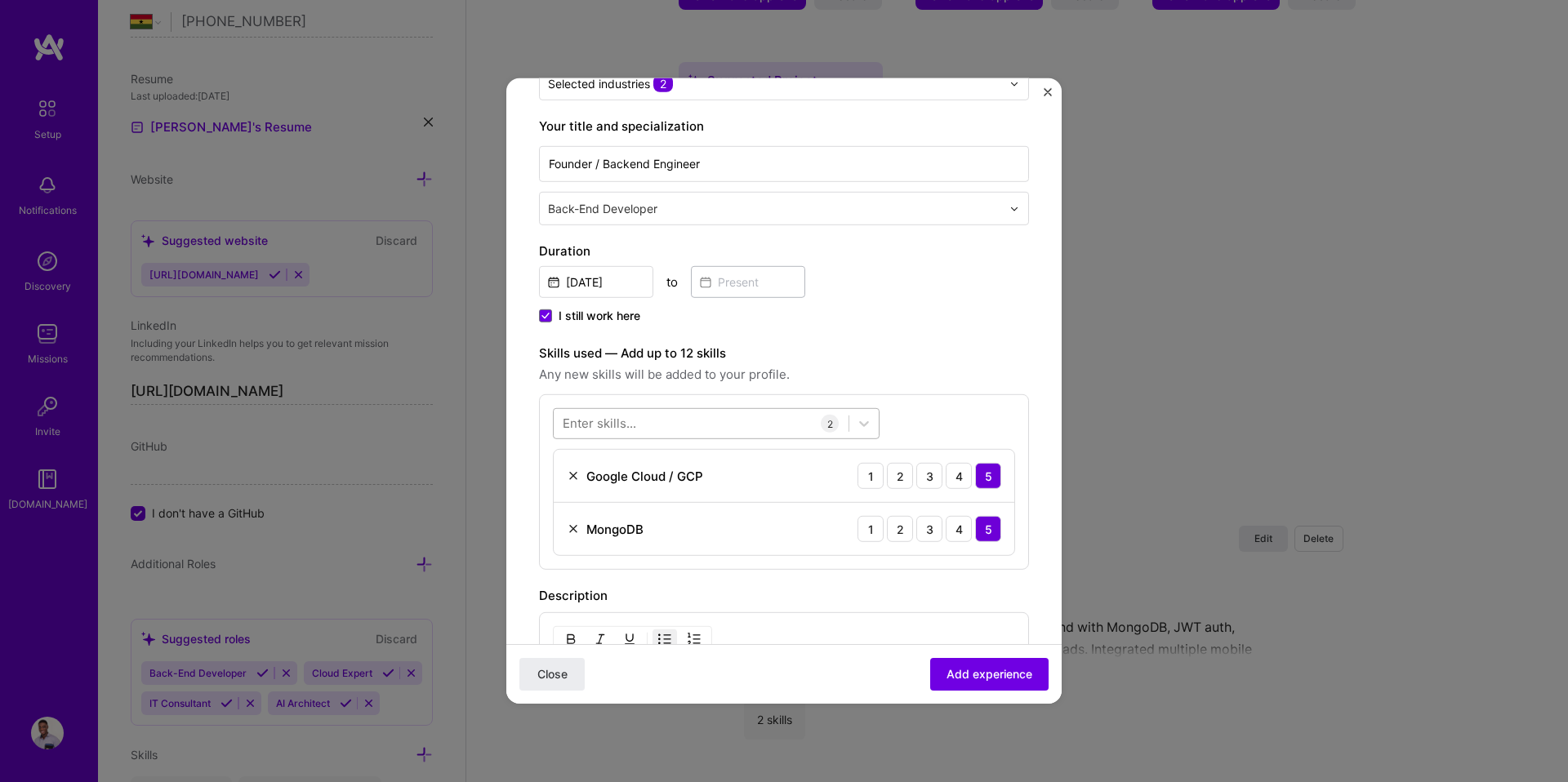
click at [625, 412] on div at bounding box center [701, 423] width 295 height 27
click at [565, 487] on span at bounding box center [569, 489] width 13 height 13
click at [0, 0] on input "checkbox" at bounding box center [0, 0] width 0 height 0
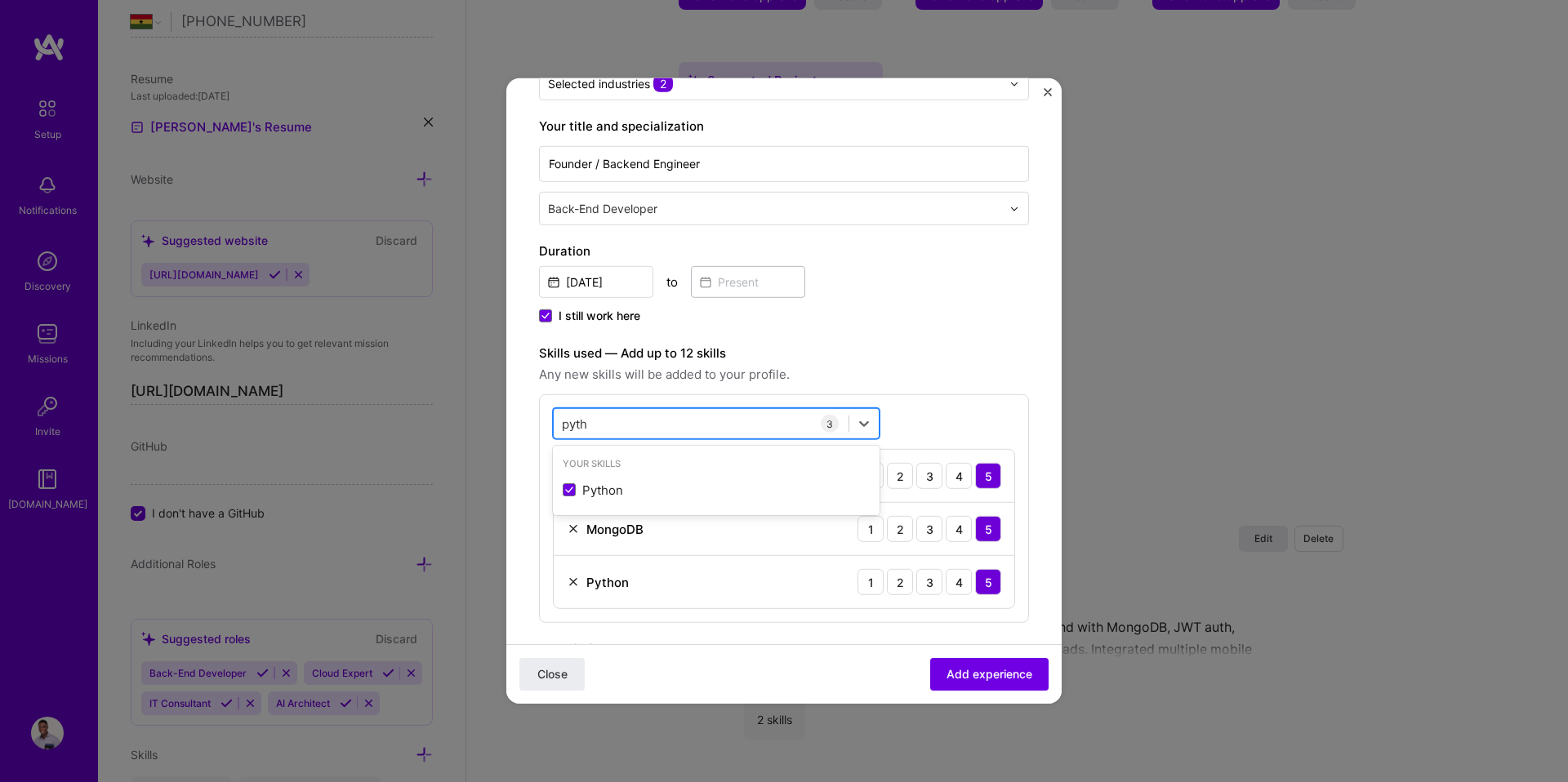
drag, startPoint x: 588, startPoint y: 430, endPoint x: 558, endPoint y: 424, distance: 30.6
click at [558, 424] on div "pyth pyth" at bounding box center [701, 423] width 295 height 27
click at [570, 490] on span at bounding box center [569, 489] width 13 height 13
click at [0, 0] on input "checkbox" at bounding box center [0, 0] width 0 height 0
click at [565, 486] on span at bounding box center [569, 489] width 13 height 13
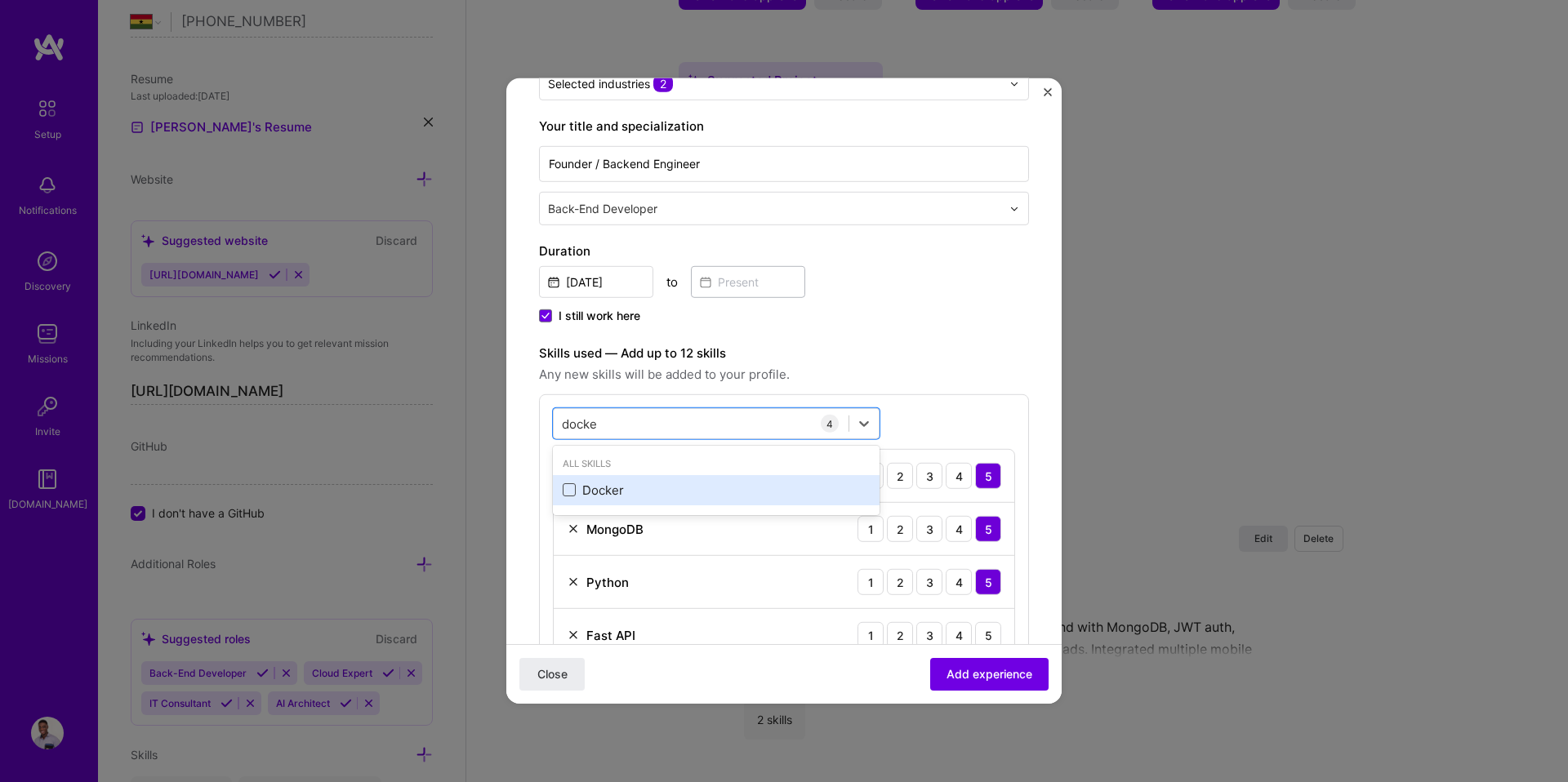
click at [0, 0] on input "checkbox" at bounding box center [0, 0] width 0 height 0
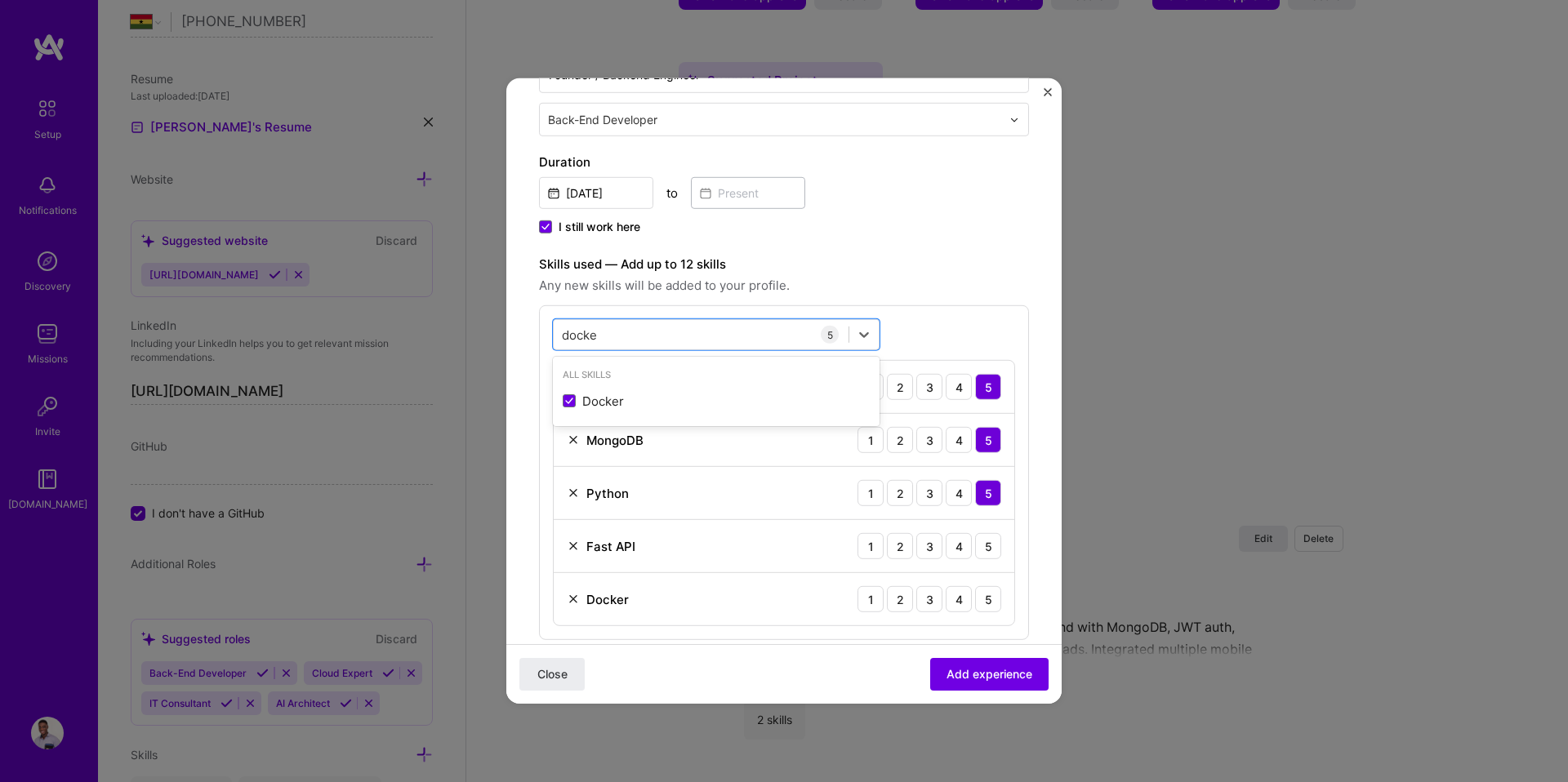
scroll to position [401, 0]
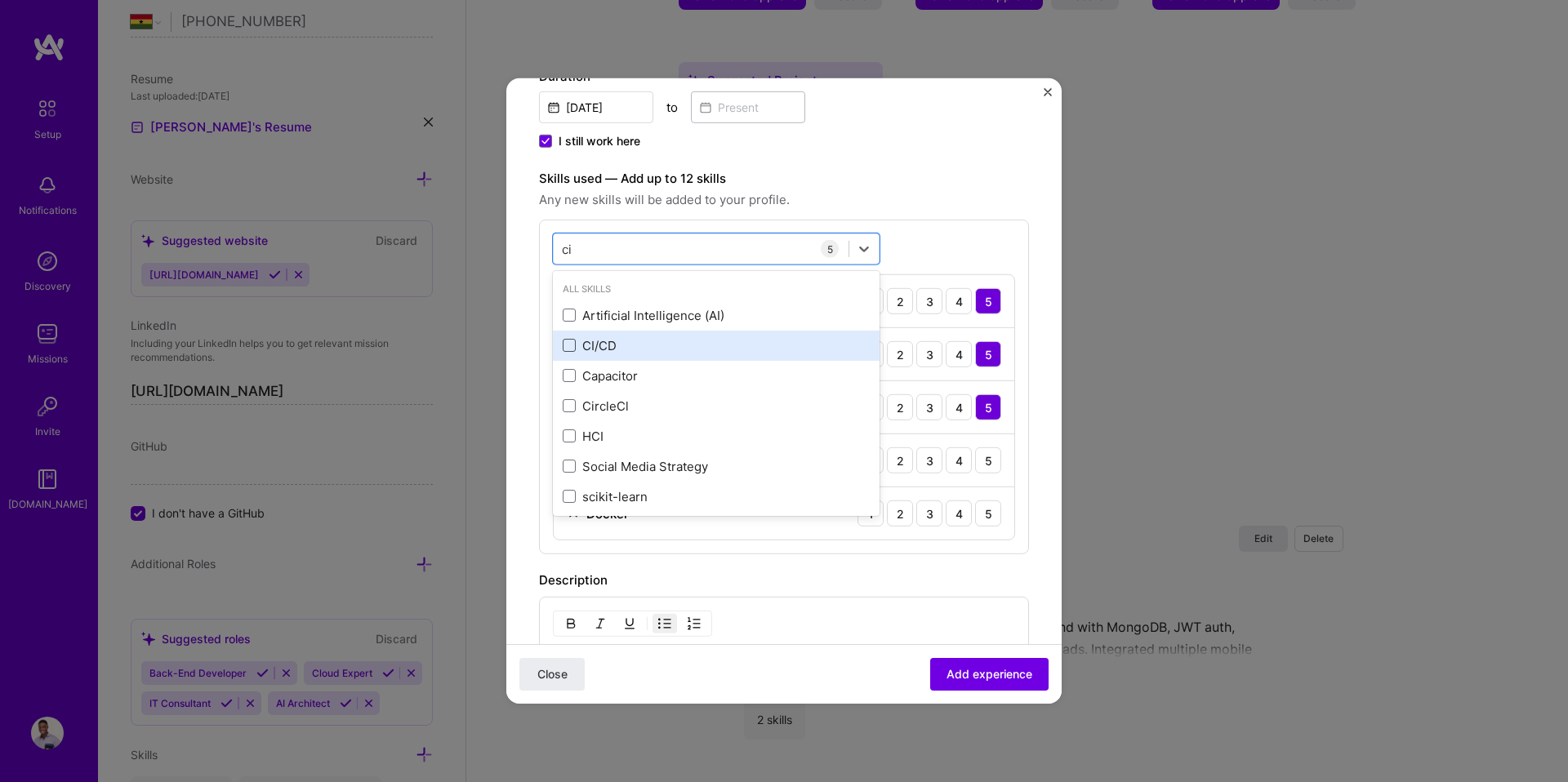
click at [568, 341] on span at bounding box center [569, 345] width 13 height 13
click at [0, 0] on input "checkbox" at bounding box center [0, 0] width 0 height 0
type input "ci"
click at [918, 198] on span "Any new skills will be added to your profile." at bounding box center [784, 200] width 490 height 20
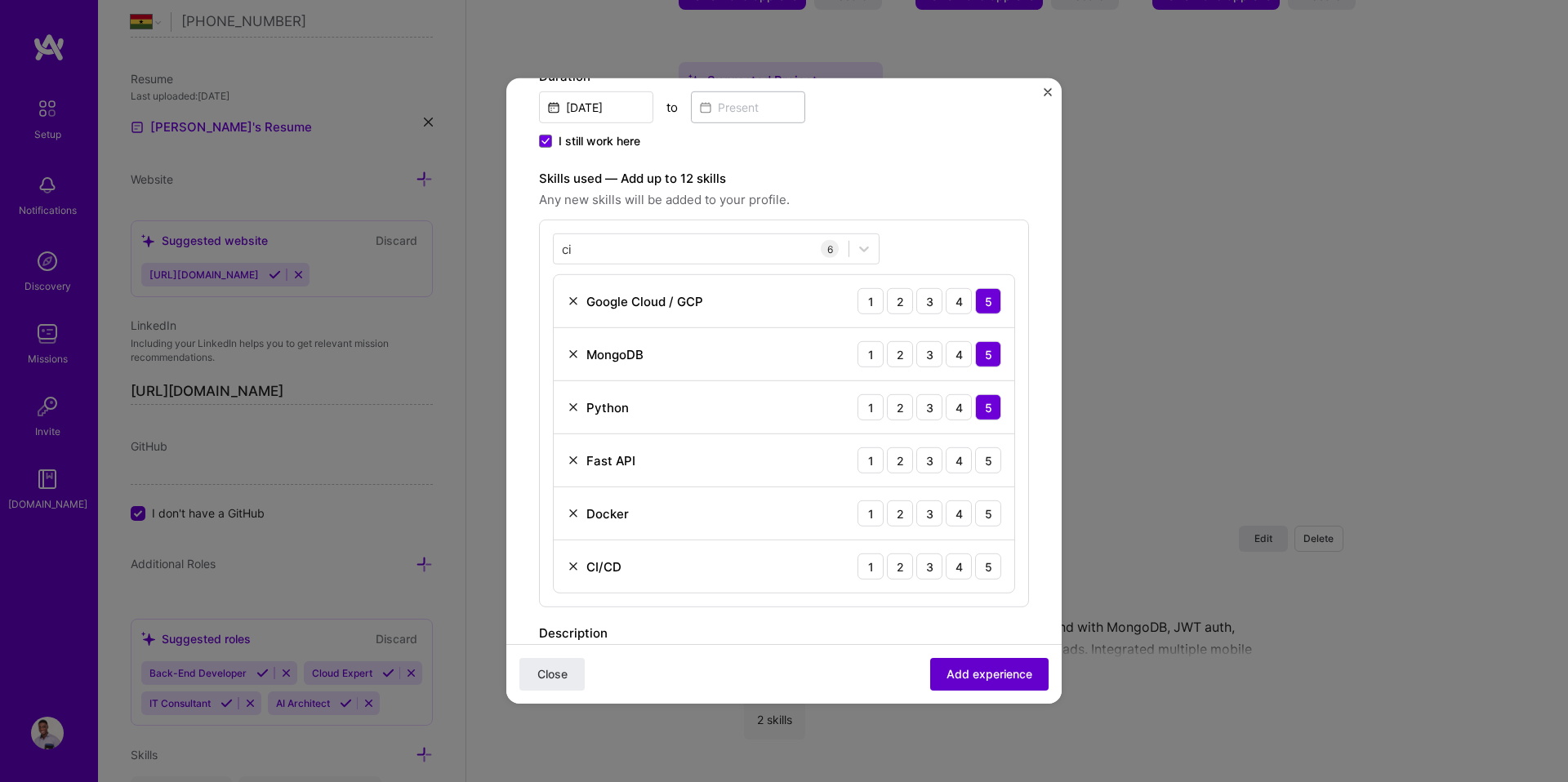
click at [964, 665] on button "Add experience" at bounding box center [988, 674] width 118 height 33
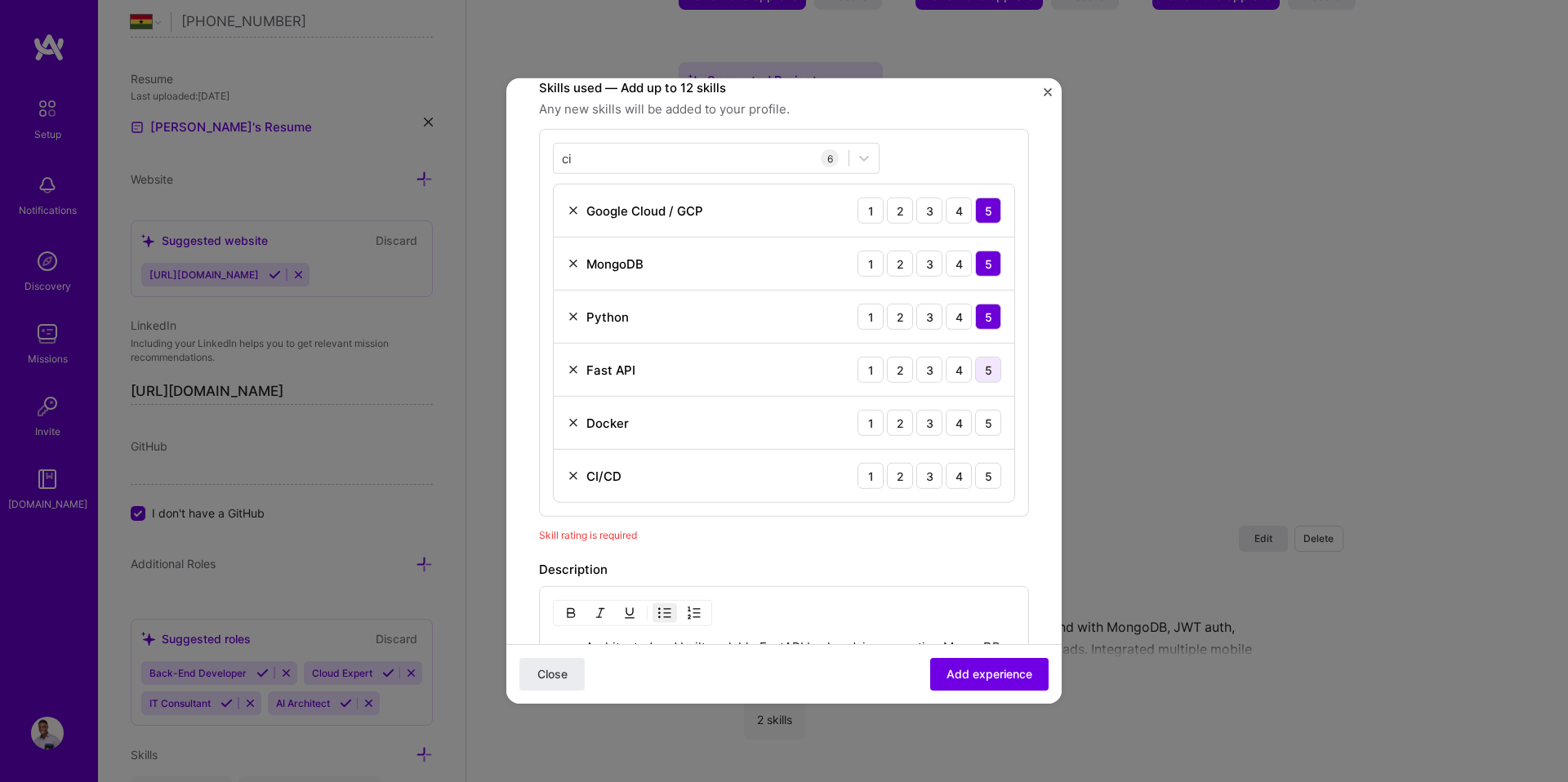
click at [975, 363] on div "5" at bounding box center [987, 369] width 26 height 26
click at [975, 426] on div "5" at bounding box center [987, 423] width 26 height 26
click at [977, 471] on div "5" at bounding box center [987, 475] width 26 height 26
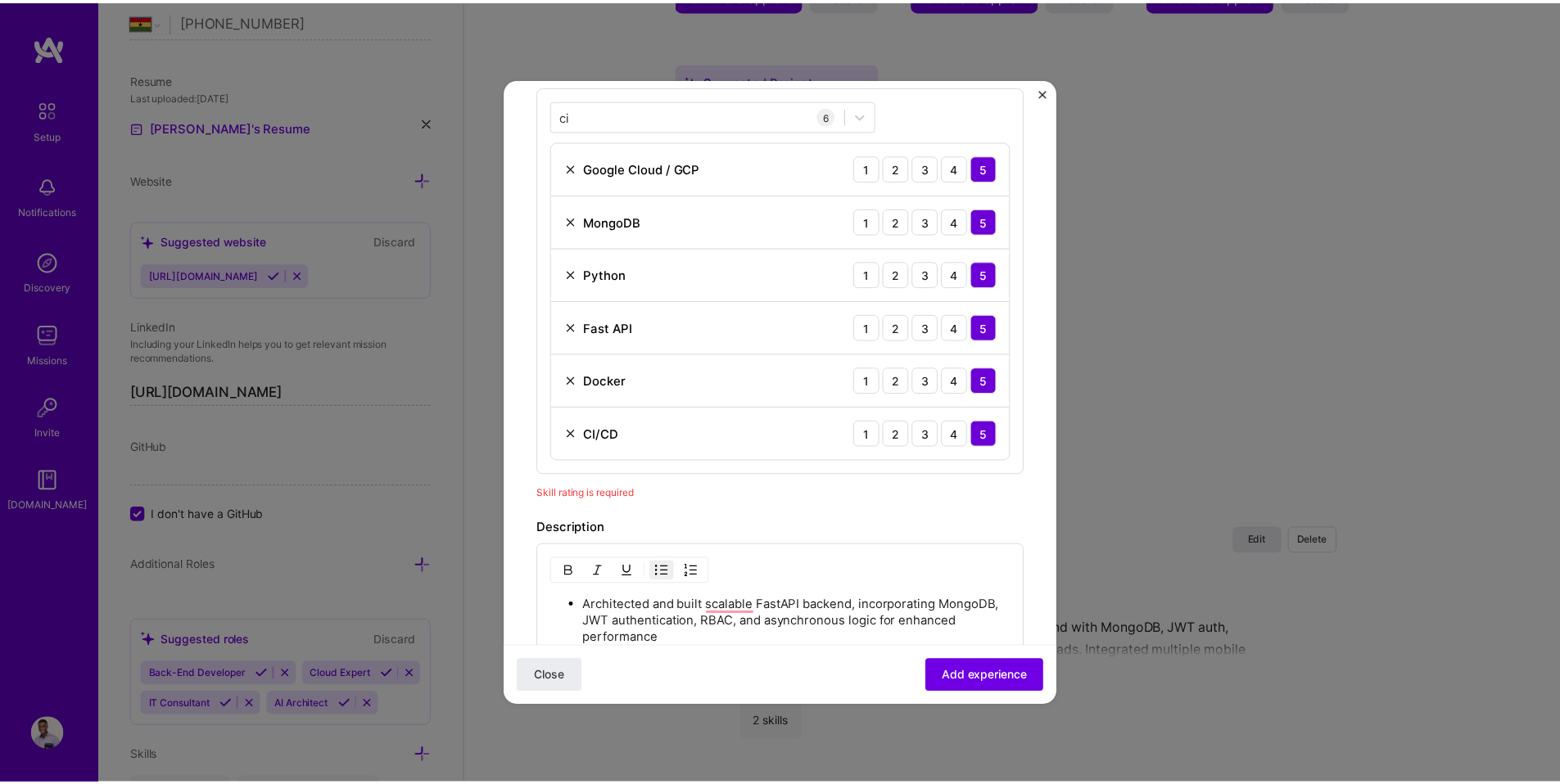
scroll to position [731, 0]
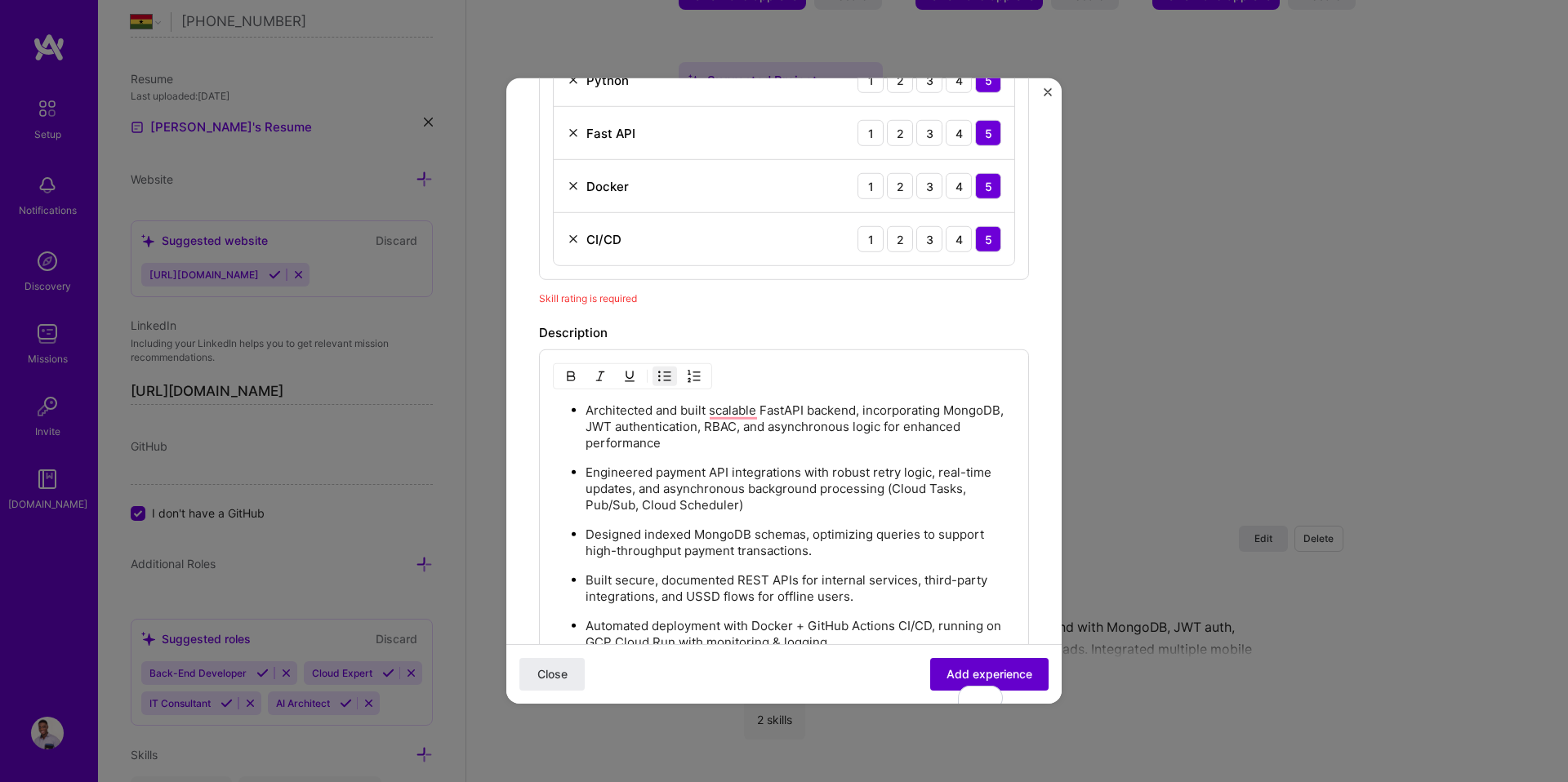
click at [972, 665] on button "Add experience" at bounding box center [988, 674] width 118 height 33
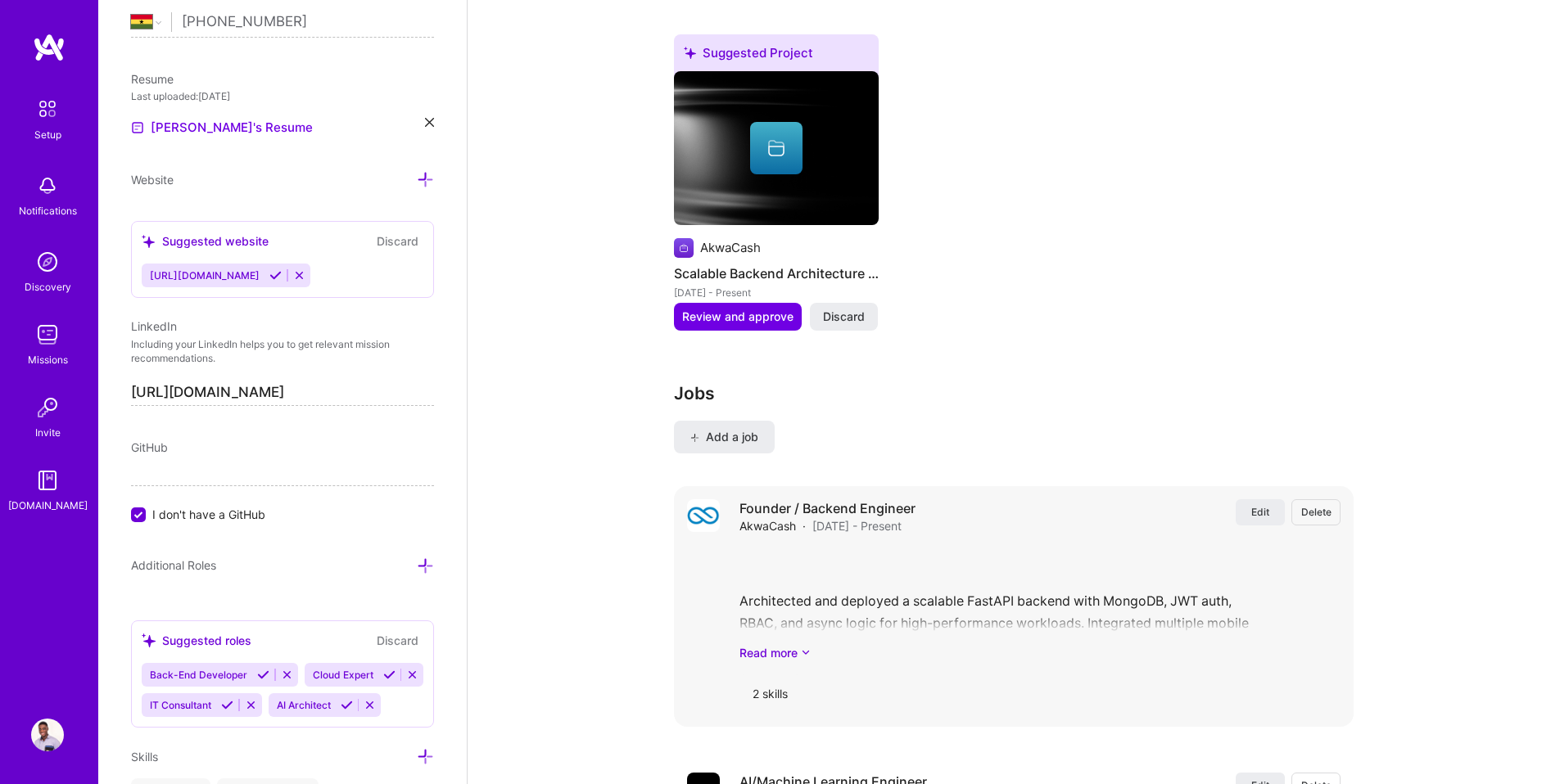
scroll to position [1767, 0]
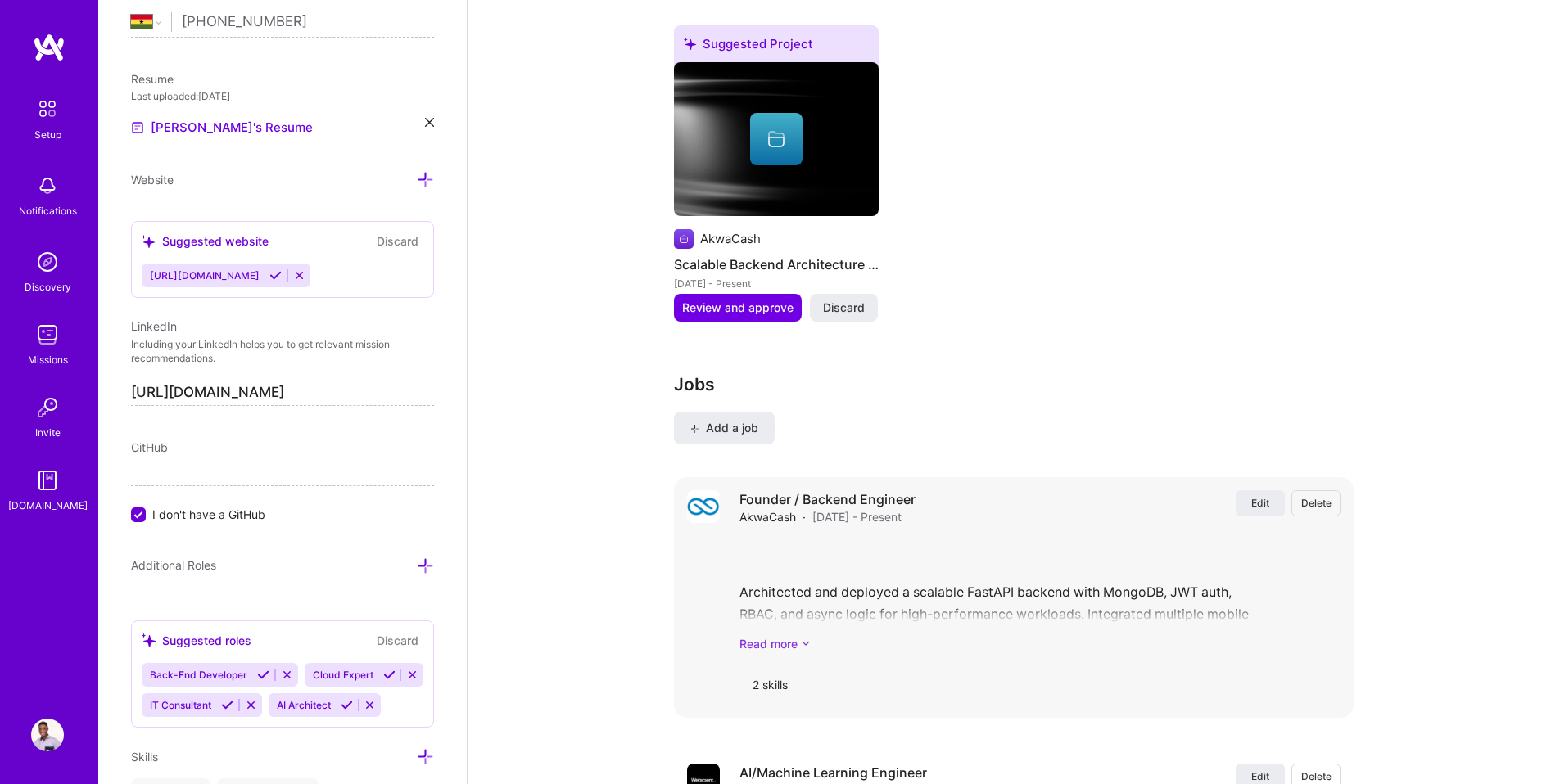
click at [762, 635] on link "Read more" at bounding box center [1039, 643] width 601 height 17
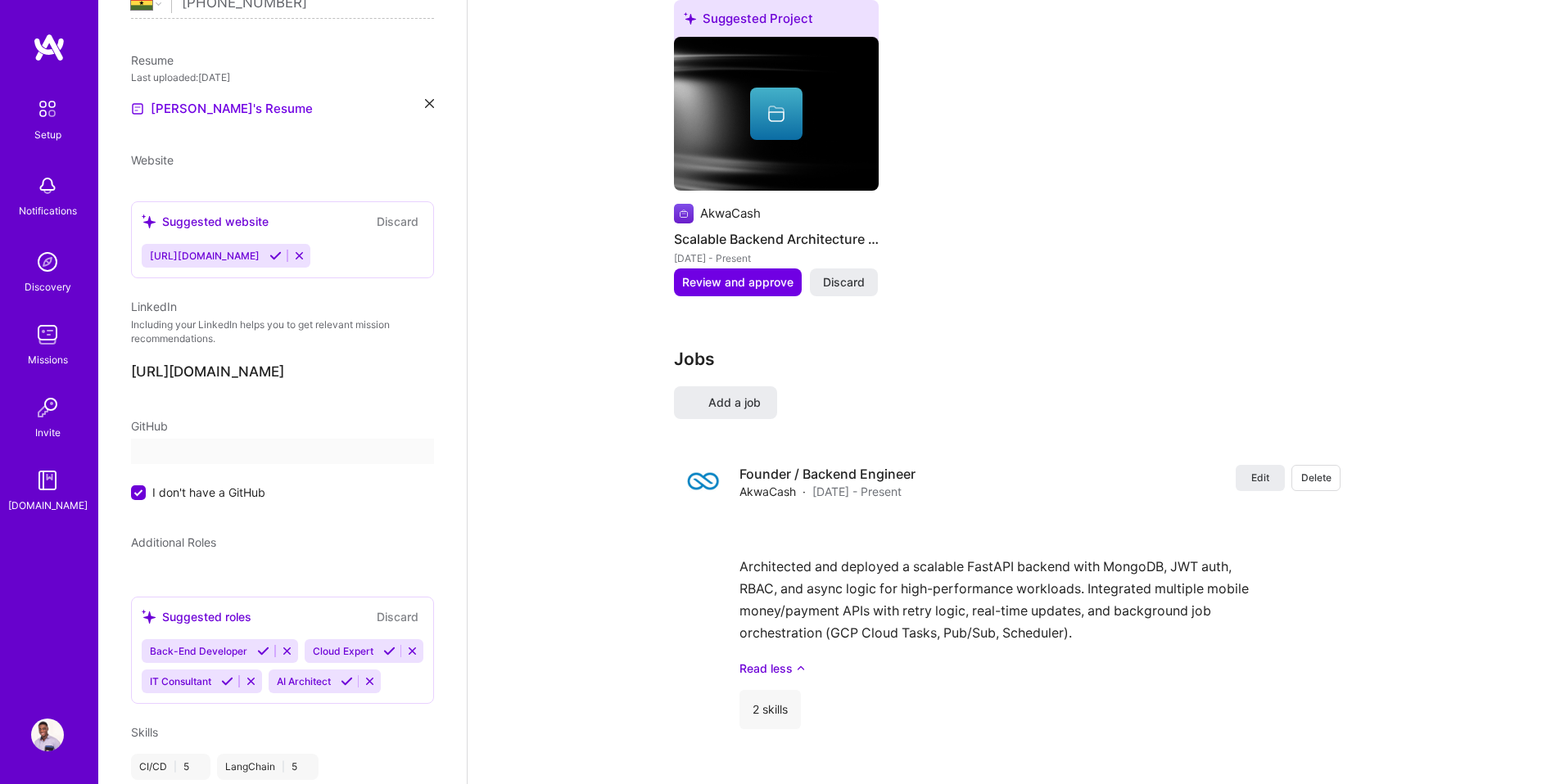
select select "GH"
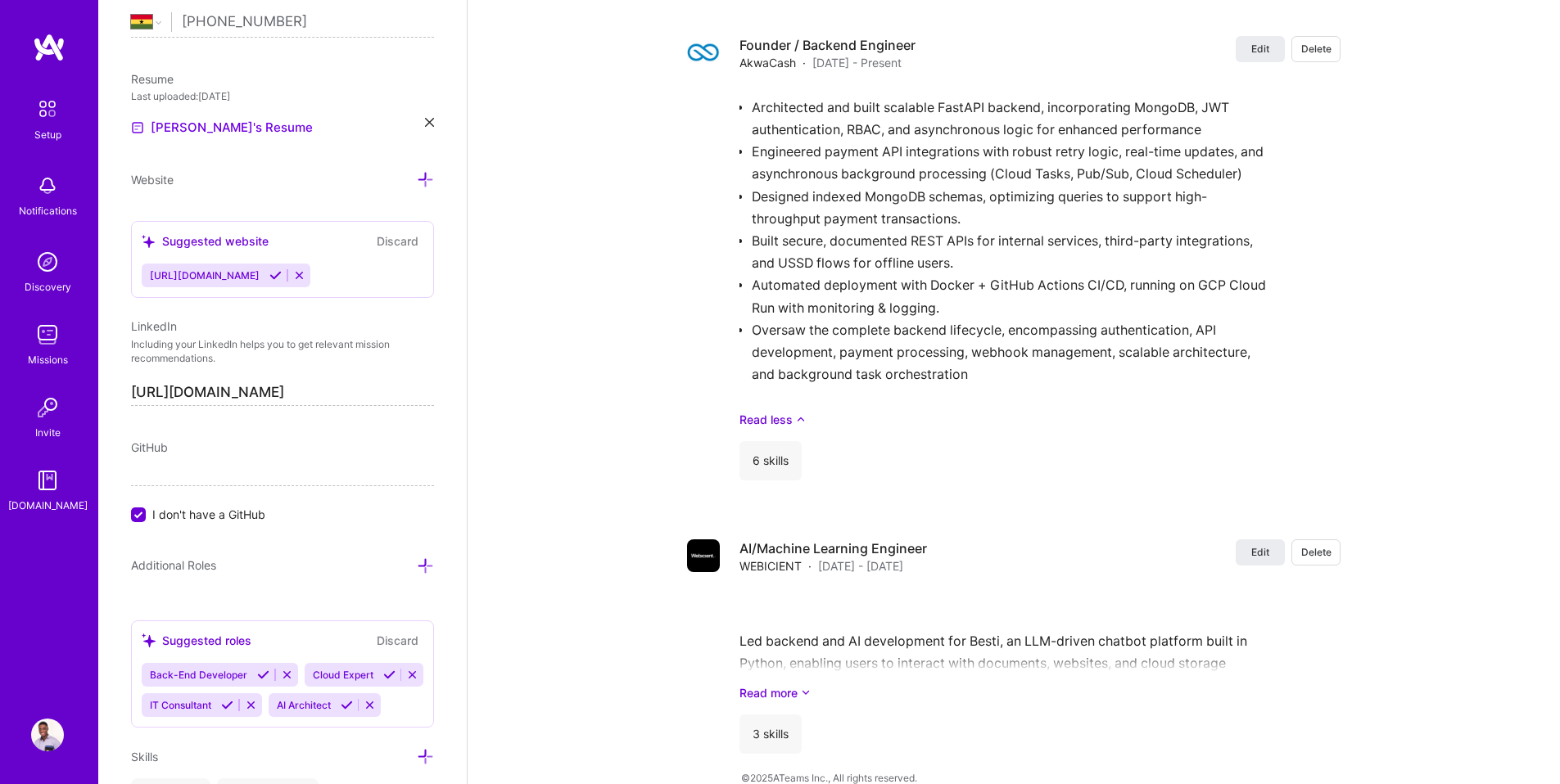
scroll to position [2224, 0]
click at [777, 682] on link "Read more" at bounding box center [1039, 690] width 601 height 17
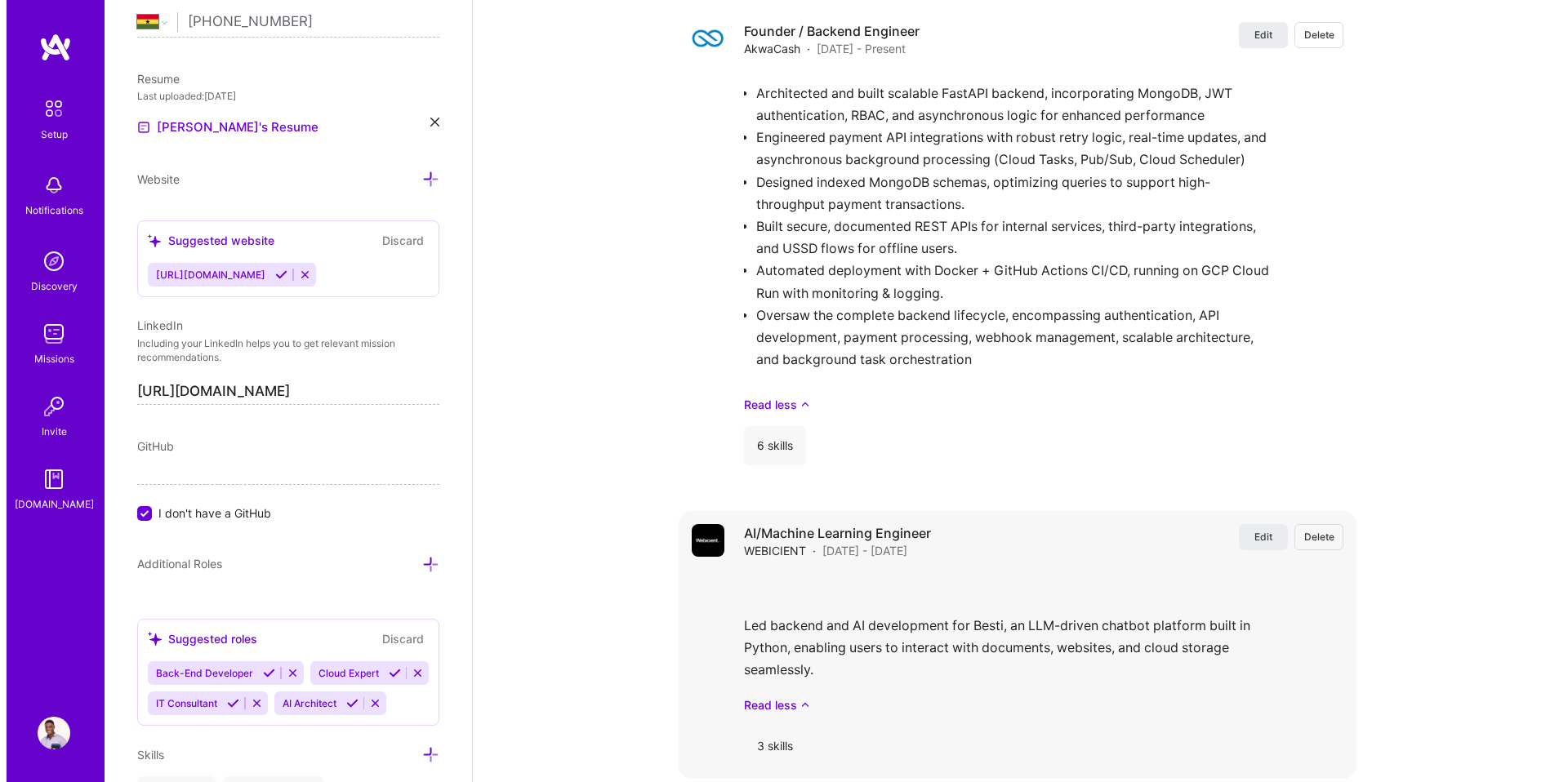
scroll to position [2246, 0]
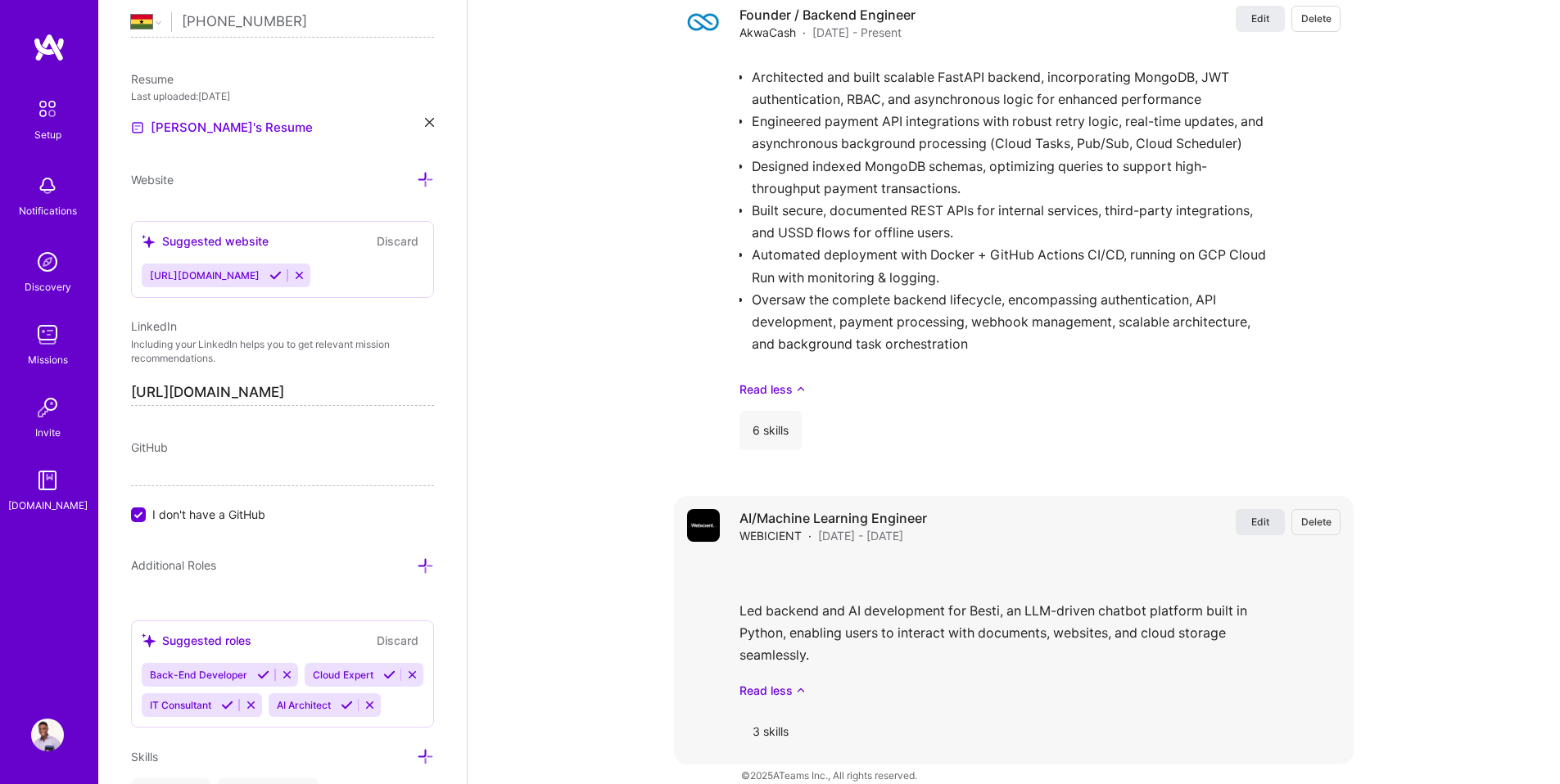
click at [1250, 509] on button "Edit" at bounding box center [1260, 521] width 49 height 26
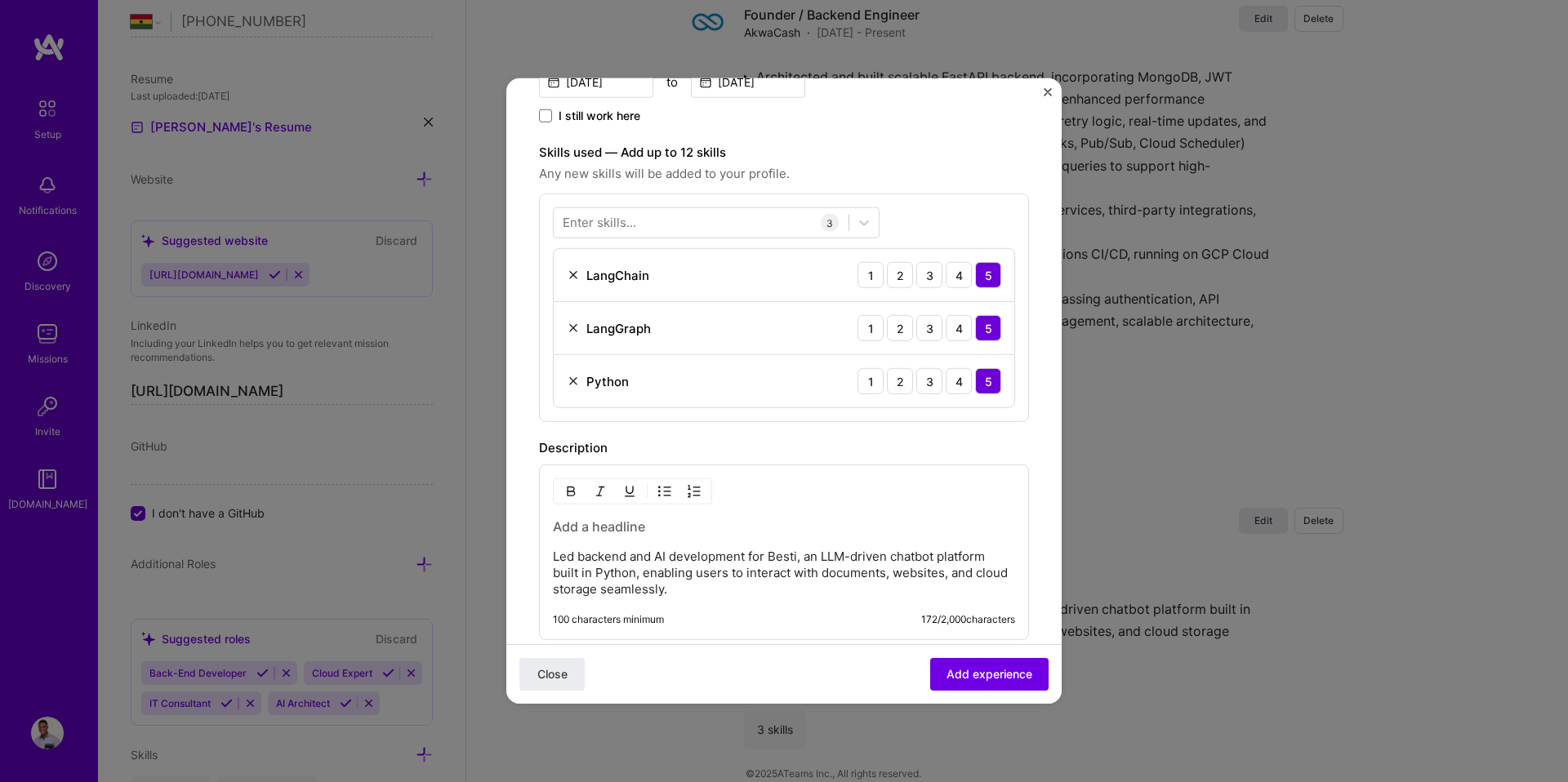
scroll to position [716, 0]
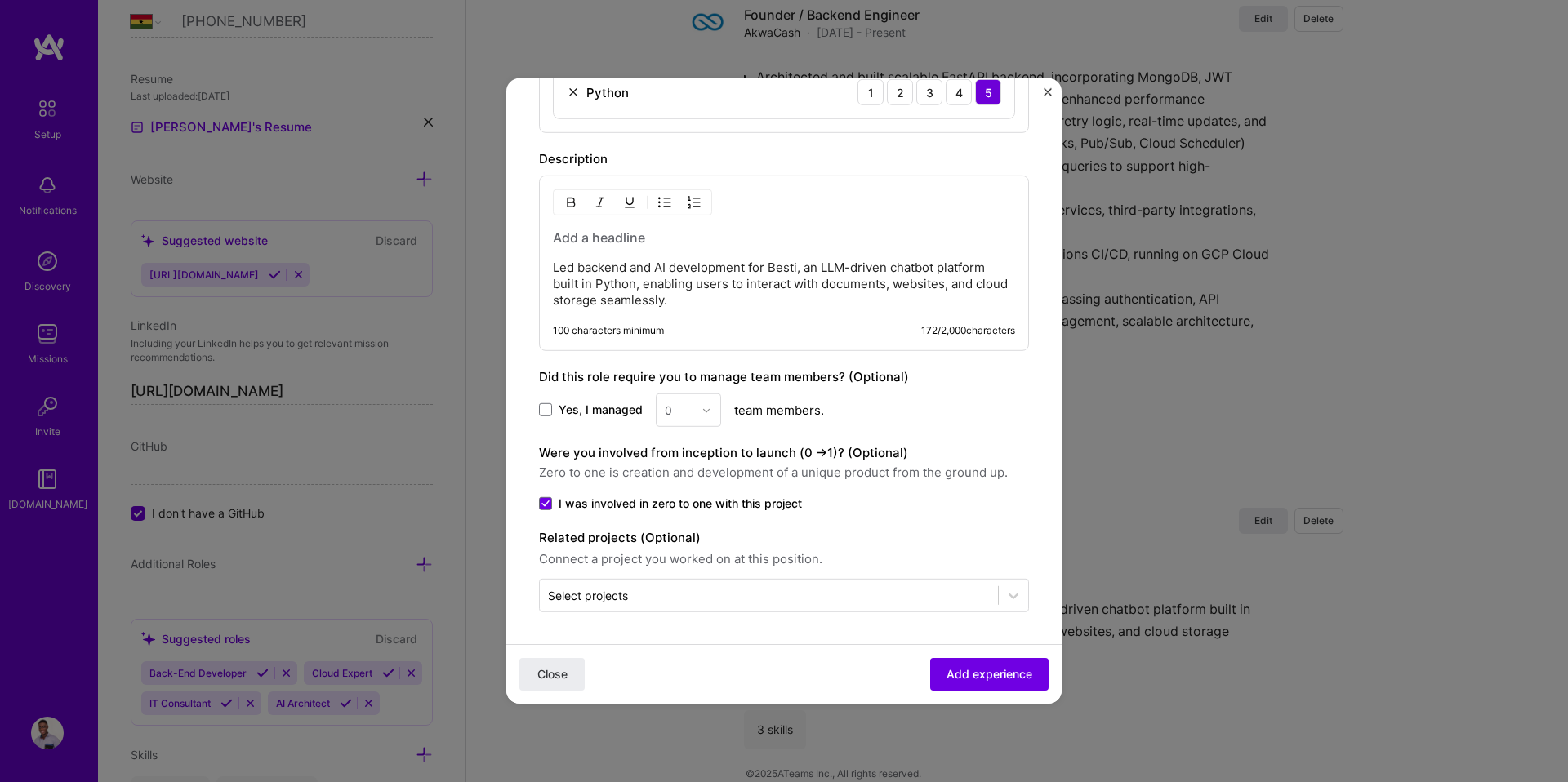
click at [652, 302] on p "Led backend and AI development for Besti, an LLM-driven chatbot platform built …" at bounding box center [784, 283] width 463 height 49
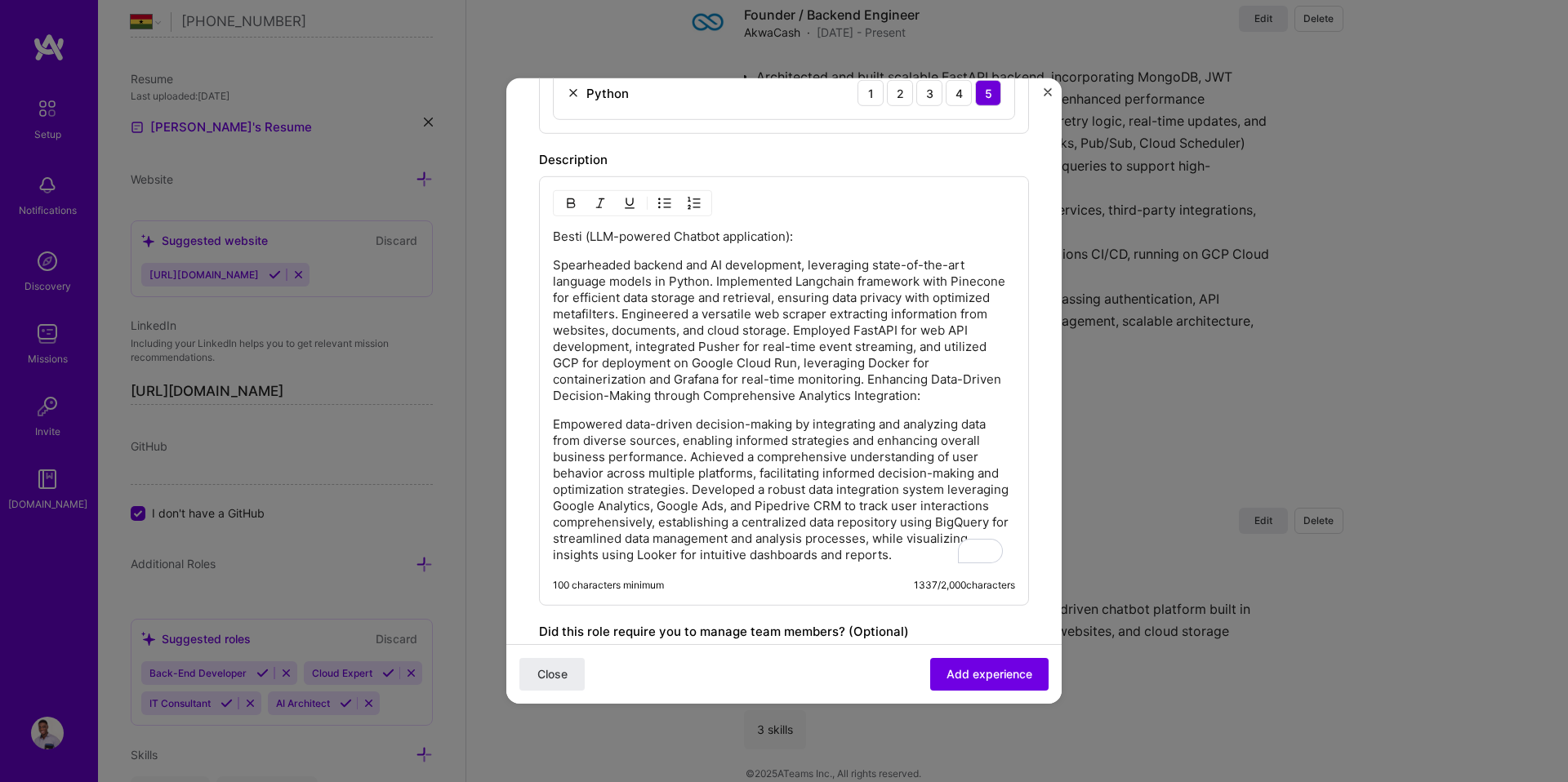
click at [553, 235] on p "Besti (LLM-powered Chatbot application):" at bounding box center [784, 236] width 463 height 16
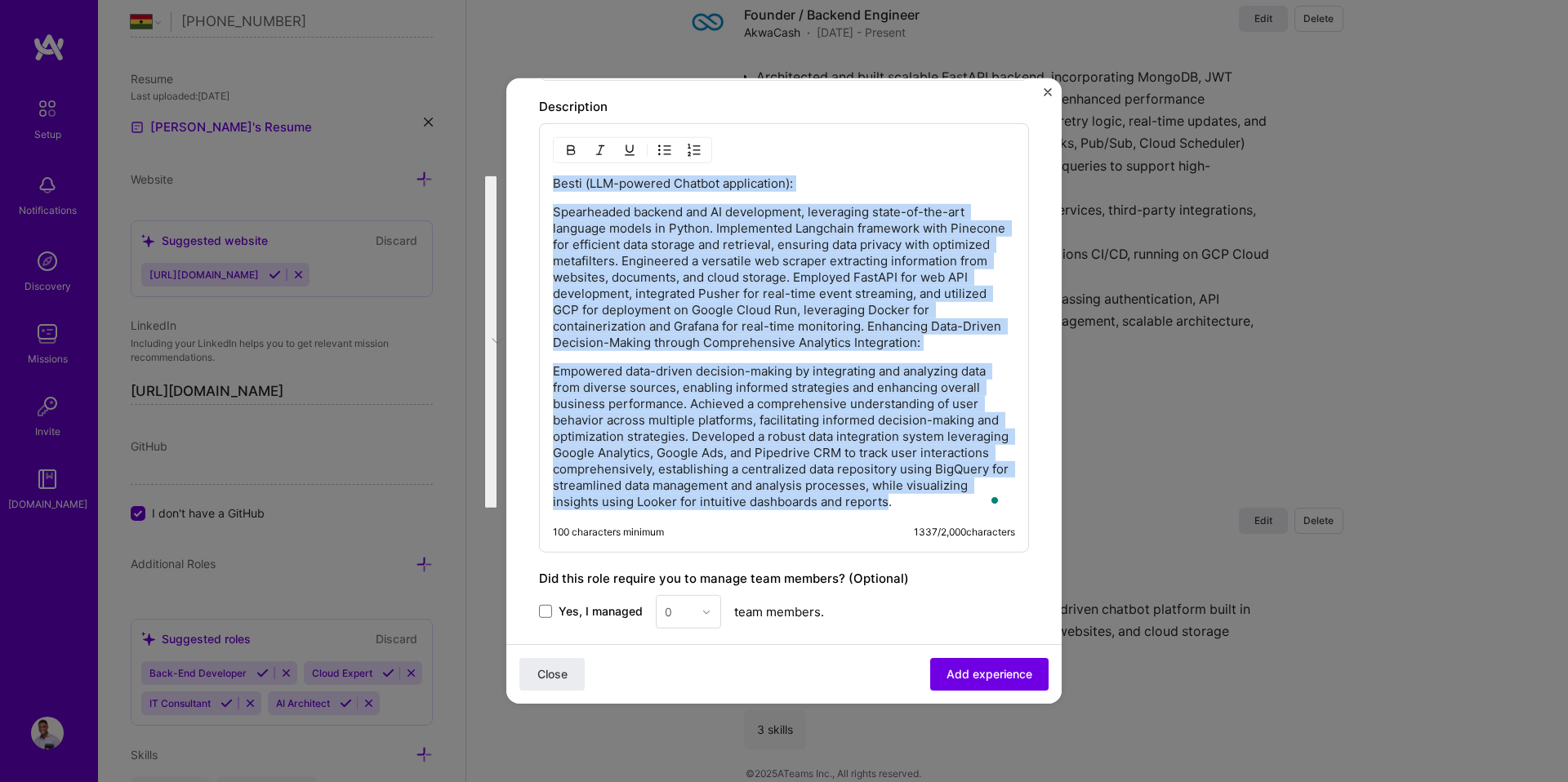
drag, startPoint x: 554, startPoint y: 235, endPoint x: 970, endPoint y: 503, distance: 494.9
click at [970, 503] on div "Besti (LLM-powered Chatbot application): Spearheaded backend and AI development…" at bounding box center [784, 343] width 463 height 335
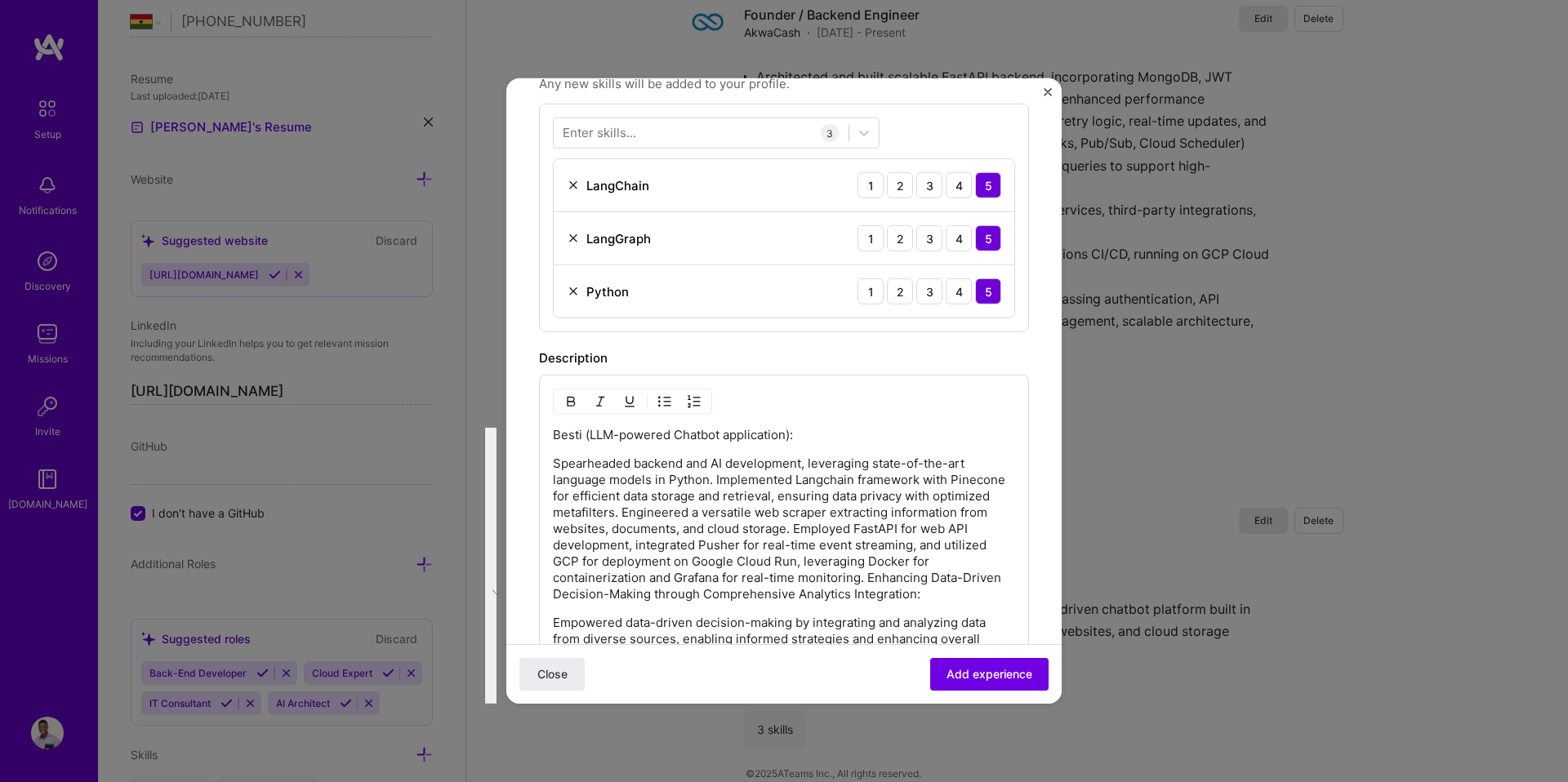
click at [676, 403] on div at bounding box center [632, 401] width 159 height 26
click at [664, 406] on img "button" at bounding box center [664, 401] width 13 height 13
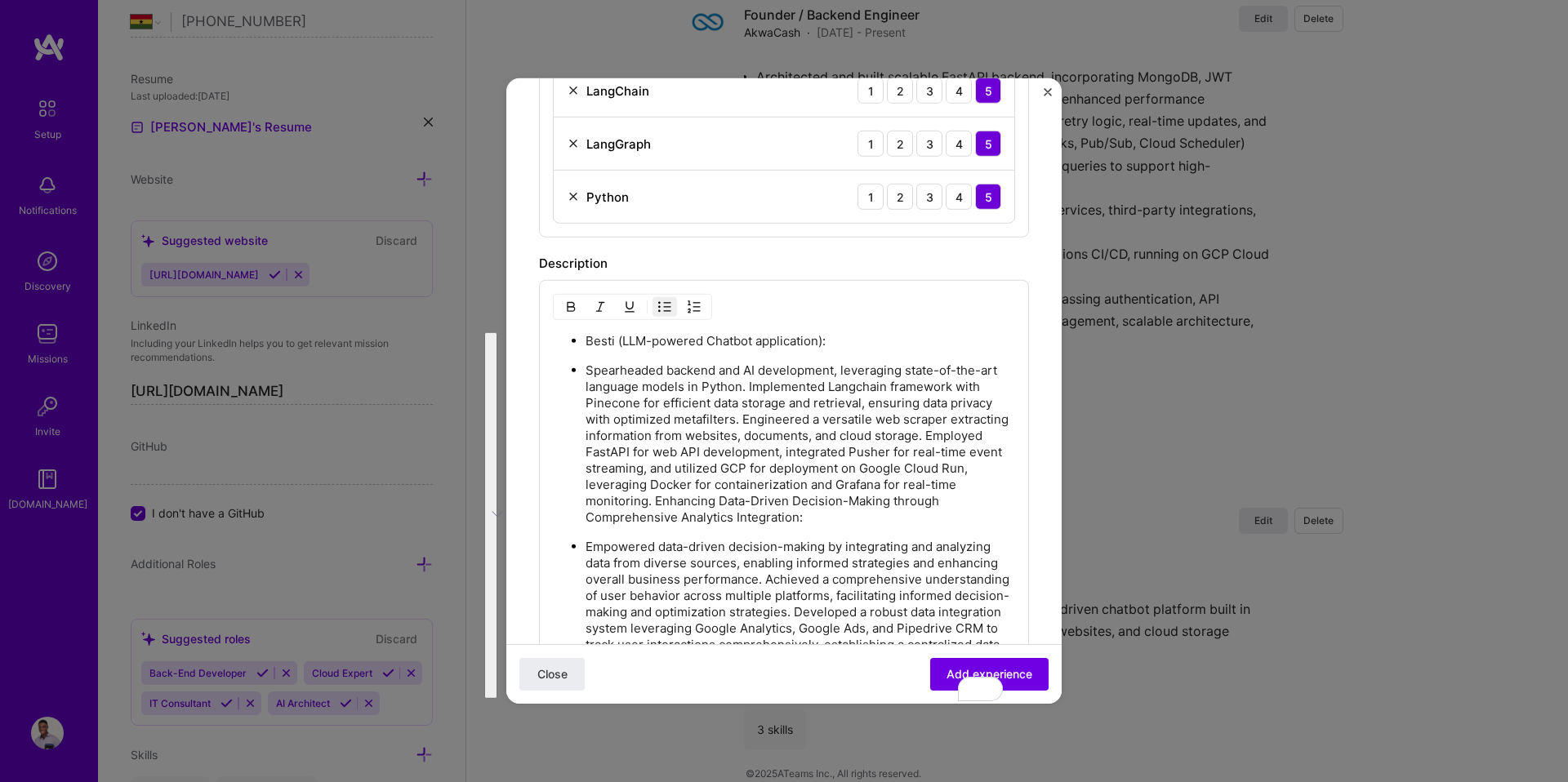
click at [614, 388] on p "Spearheaded backend and AI development, leveraging state-of-the-art language mo…" at bounding box center [800, 444] width 430 height 163
click at [587, 369] on p "Spearheaded backend and AI development, leveraging state-of-the-art language mo…" at bounding box center [800, 444] width 430 height 163
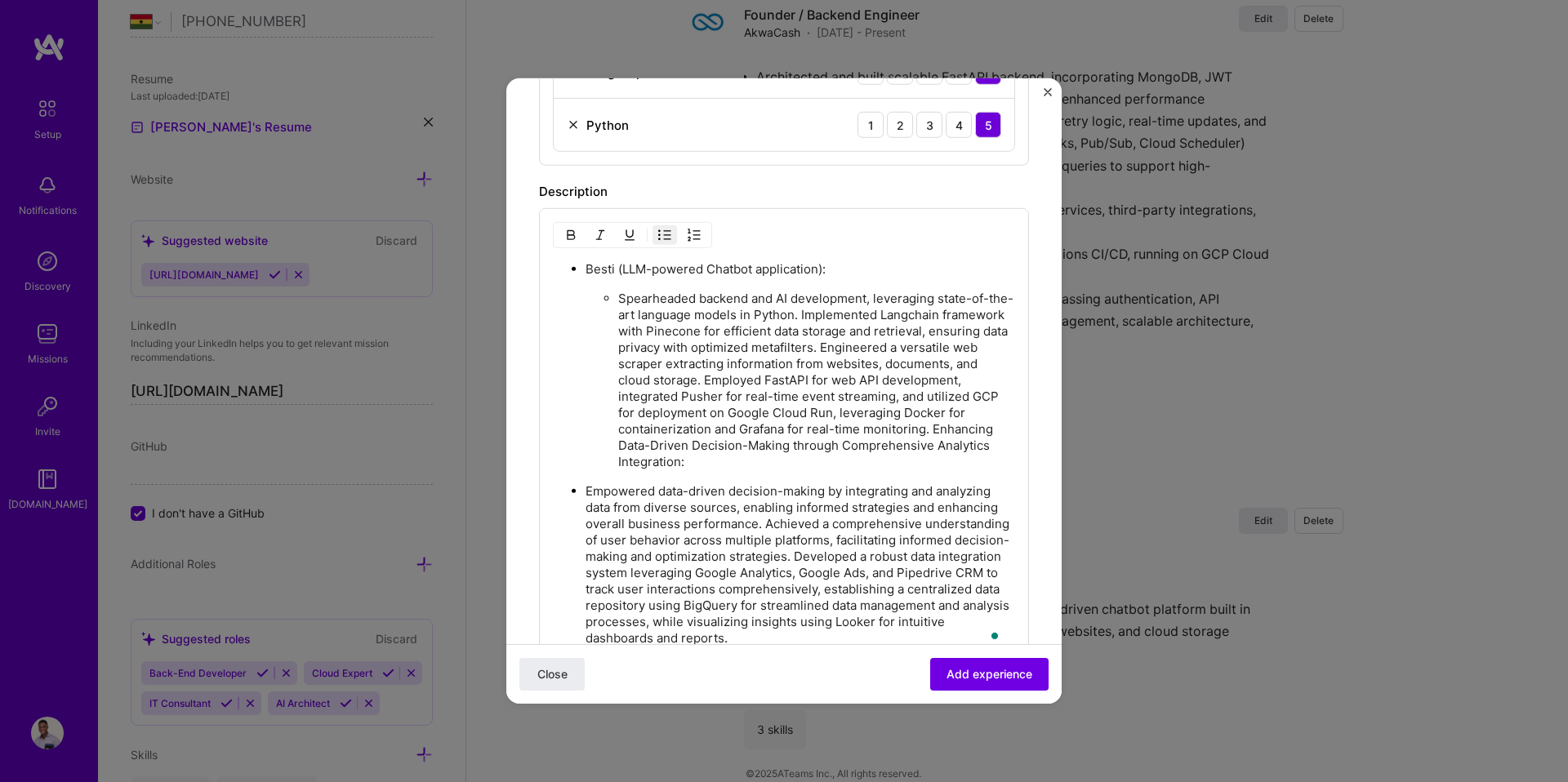
click at [827, 317] on p "Spearheaded backend and AI development, leveraging state-of-the-art language mo…" at bounding box center [816, 380] width 397 height 179
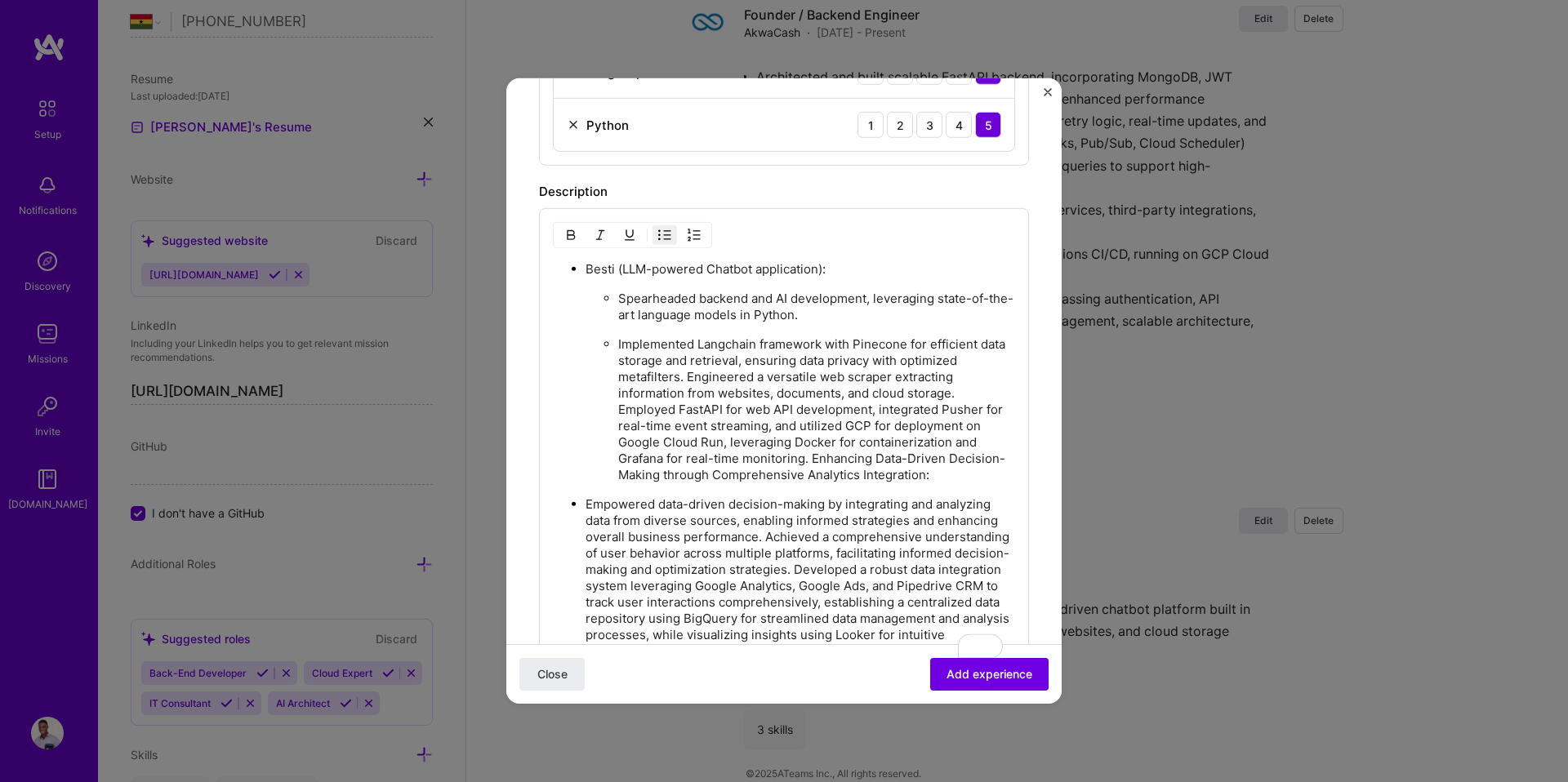
click at [688, 379] on p "Implemented Langchain framework with Pinecone for efficient data storage and re…" at bounding box center [816, 410] width 397 height 147
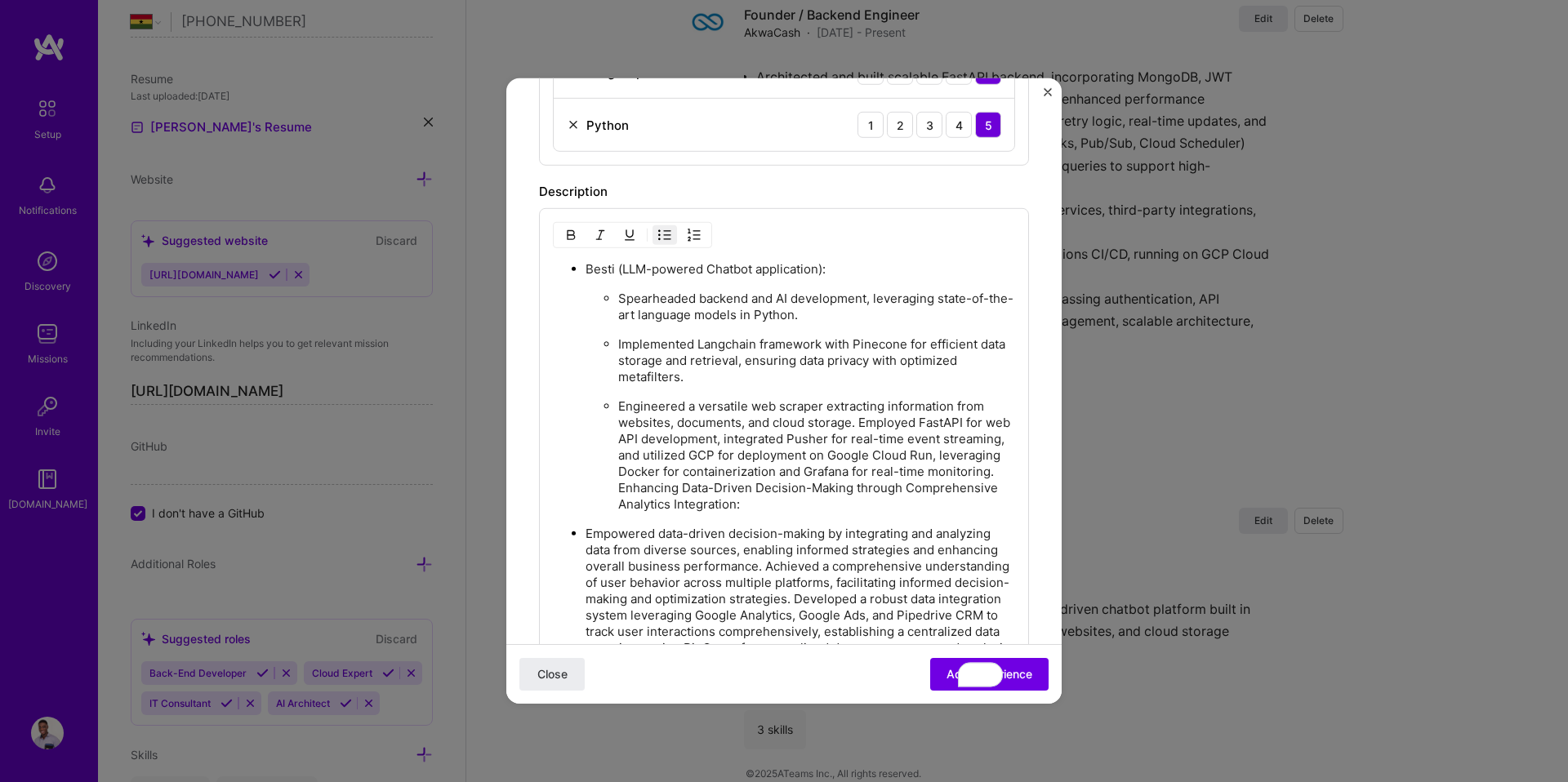
click at [859, 423] on p "Engineered a versatile web scraper extracting information from websites, docume…" at bounding box center [816, 455] width 397 height 115
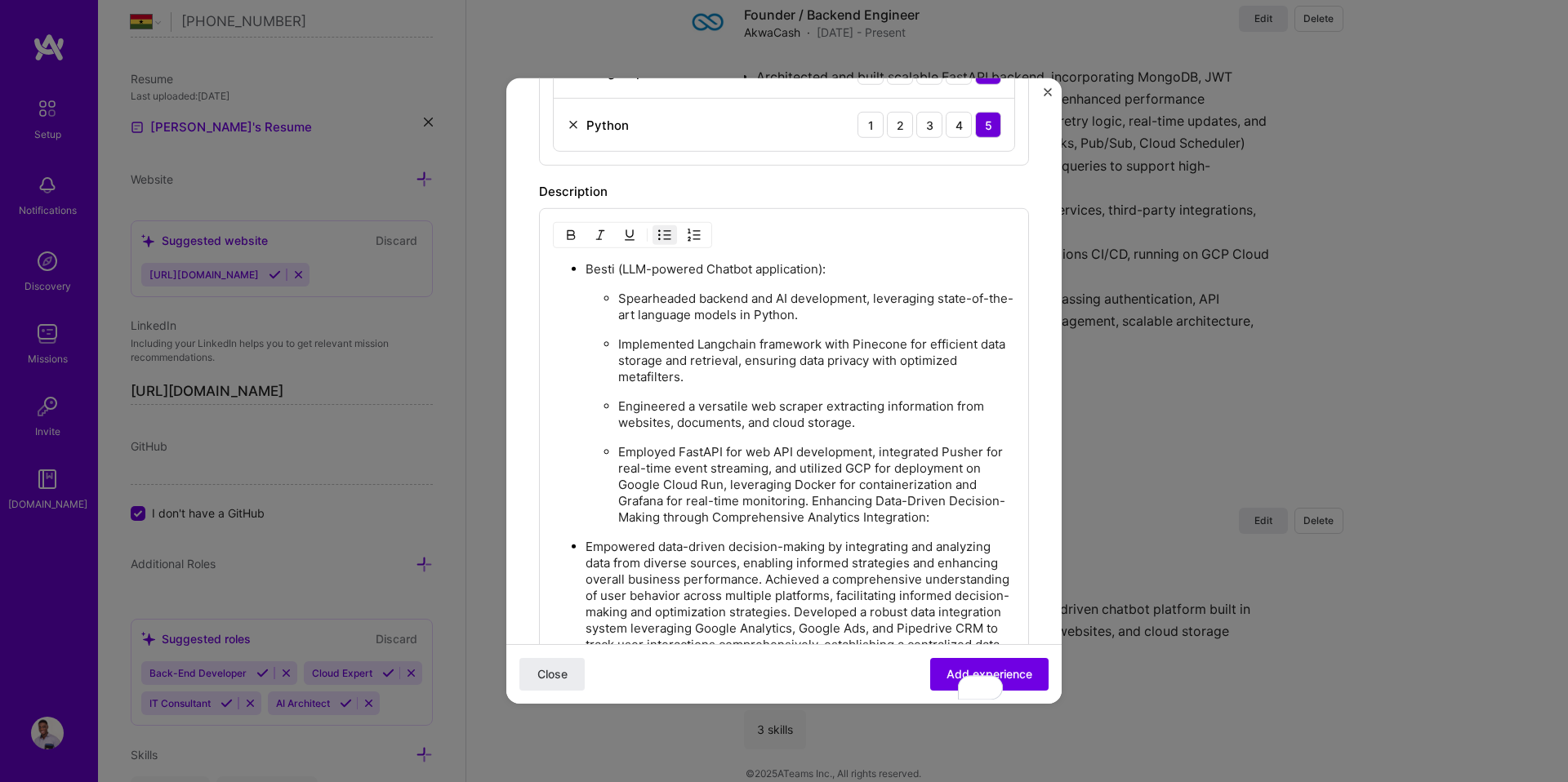
click at [810, 496] on p "Employed FastAPI for web API development, integrated Pusher for real-time event…" at bounding box center [816, 485] width 397 height 82
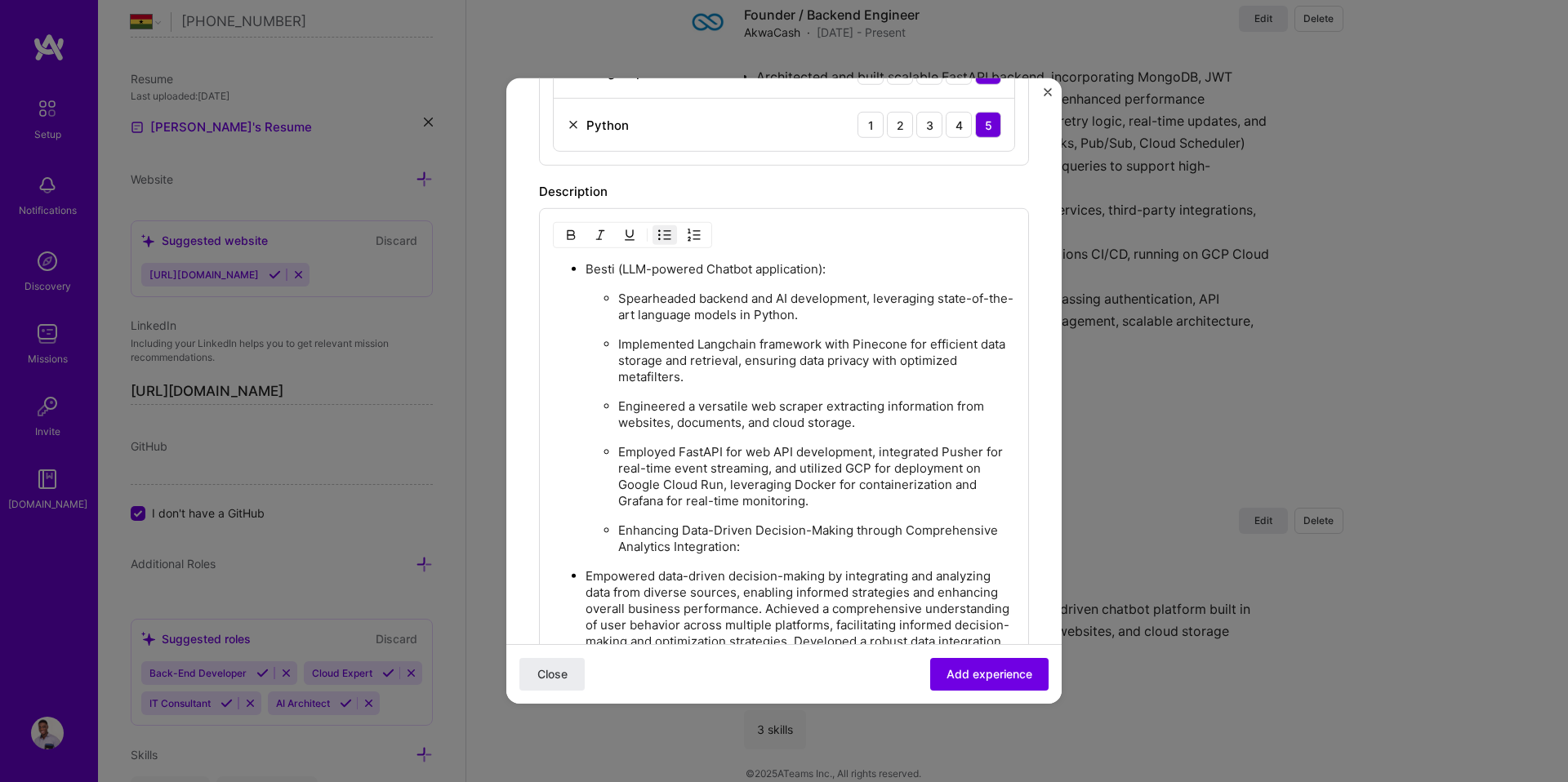
click at [661, 239] on img "button" at bounding box center [664, 234] width 13 height 13
click at [589, 575] on p "Empowered data-driven decision-making by integrating and analyzing data from di…" at bounding box center [800, 650] width 430 height 163
click at [586, 574] on p "Empowered data-driven decision-making by integrating and analyzing data from di…" at bounding box center [800, 650] width 430 height 163
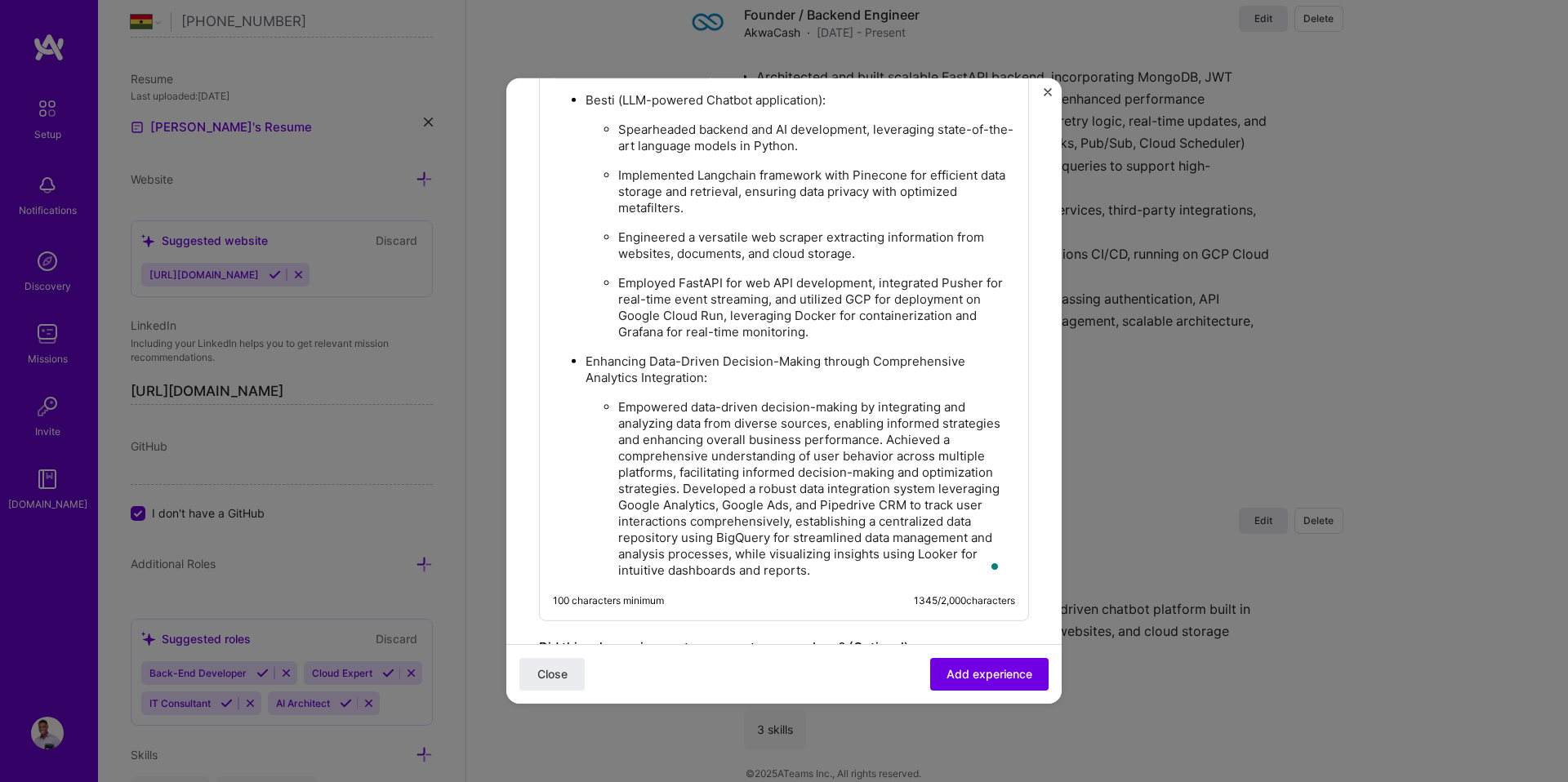
click at [946, 438] on p "Empowered data-driven decision-making by integrating and analyzing data from di…" at bounding box center [816, 489] width 397 height 179
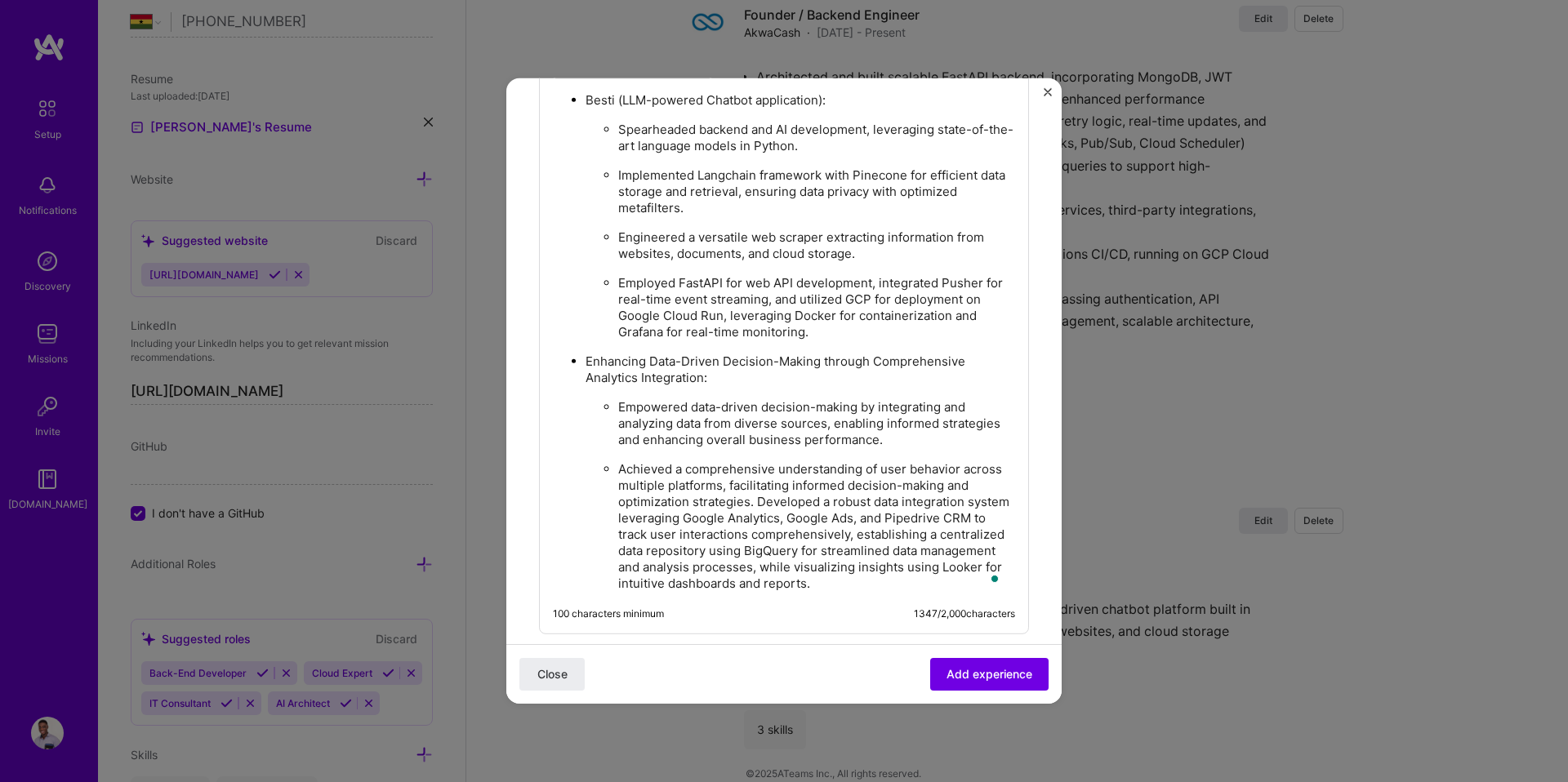
click at [782, 498] on p "Achieved a comprehensive understanding of user behavior across multiple platfor…" at bounding box center [816, 526] width 397 height 130
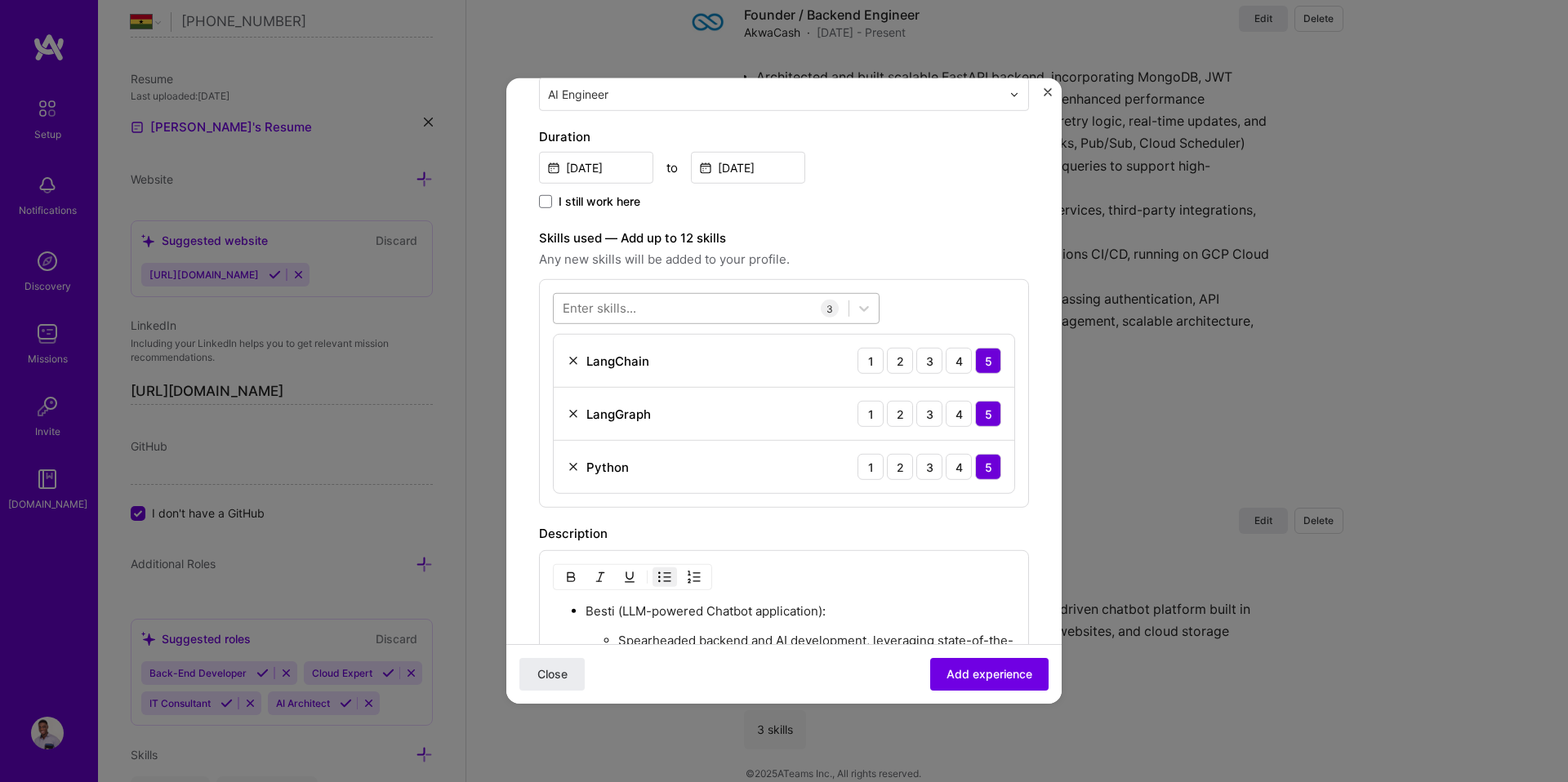
click at [667, 309] on div at bounding box center [701, 308] width 295 height 27
click at [573, 378] on span at bounding box center [569, 375] width 13 height 13
click at [0, 0] on input "checkbox" at bounding box center [0, 0] width 0 height 0
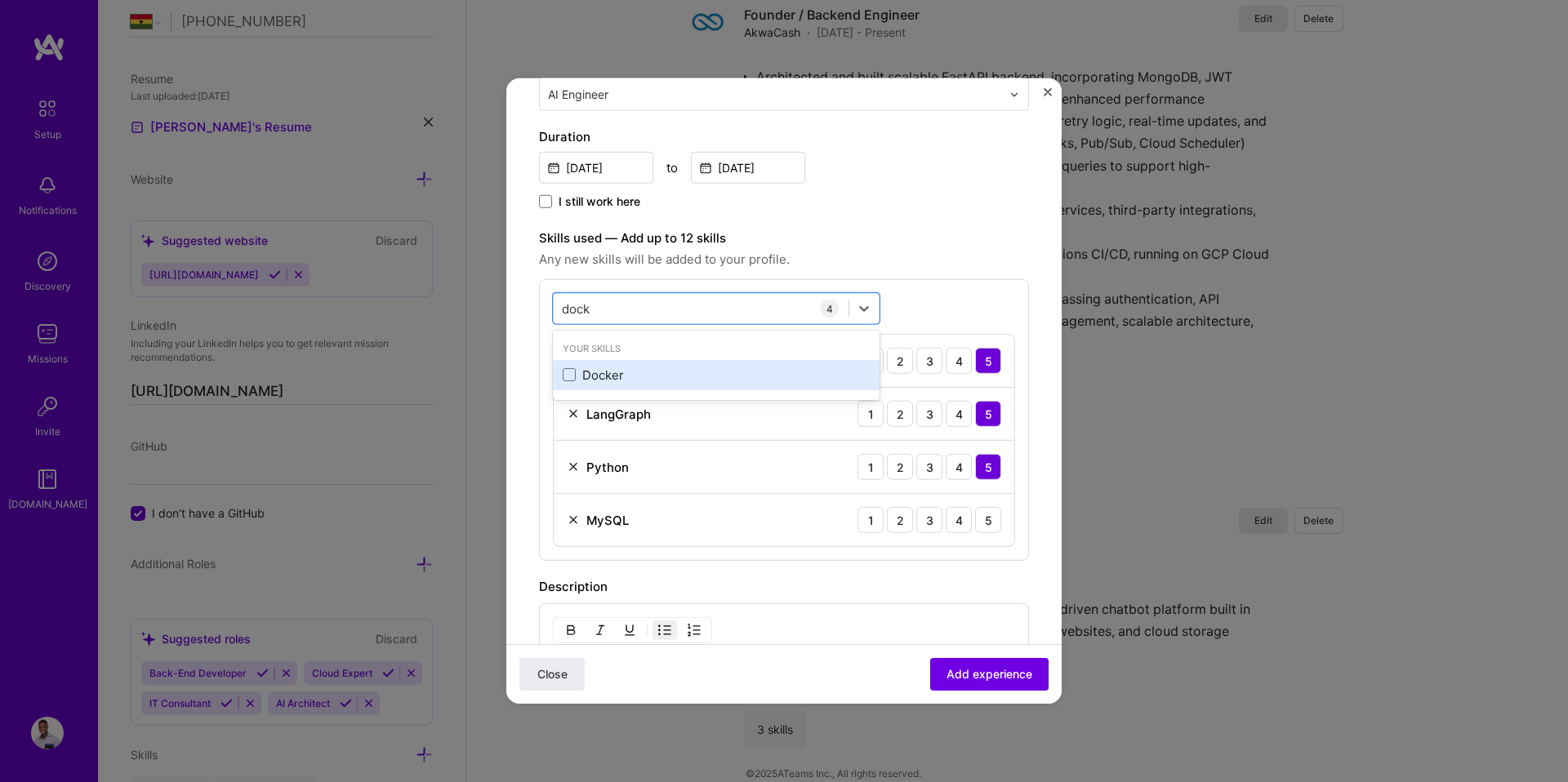
click at [561, 380] on div "Docker" at bounding box center [717, 375] width 327 height 30
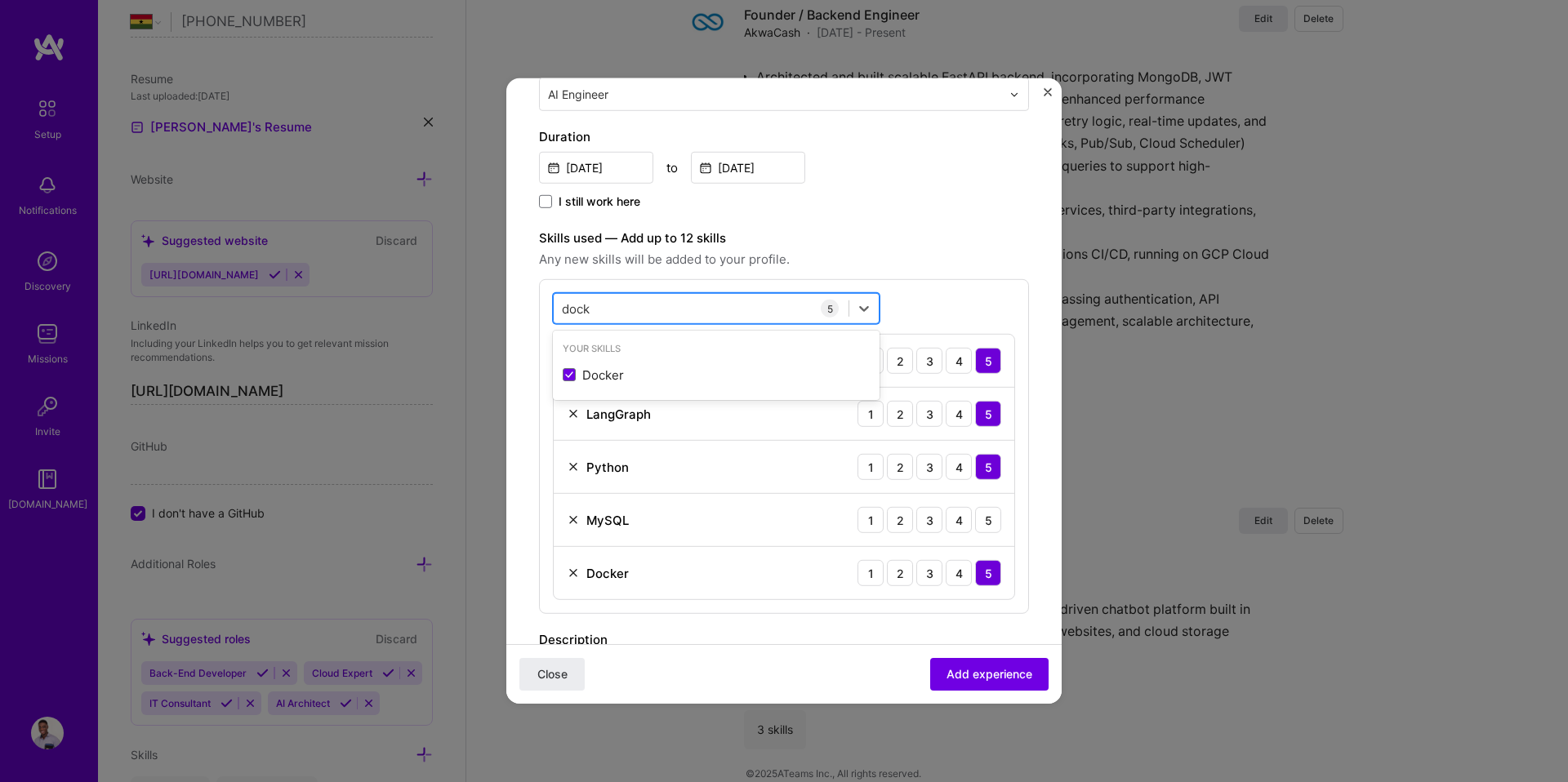
click at [594, 313] on div "dock dock" at bounding box center [701, 308] width 295 height 27
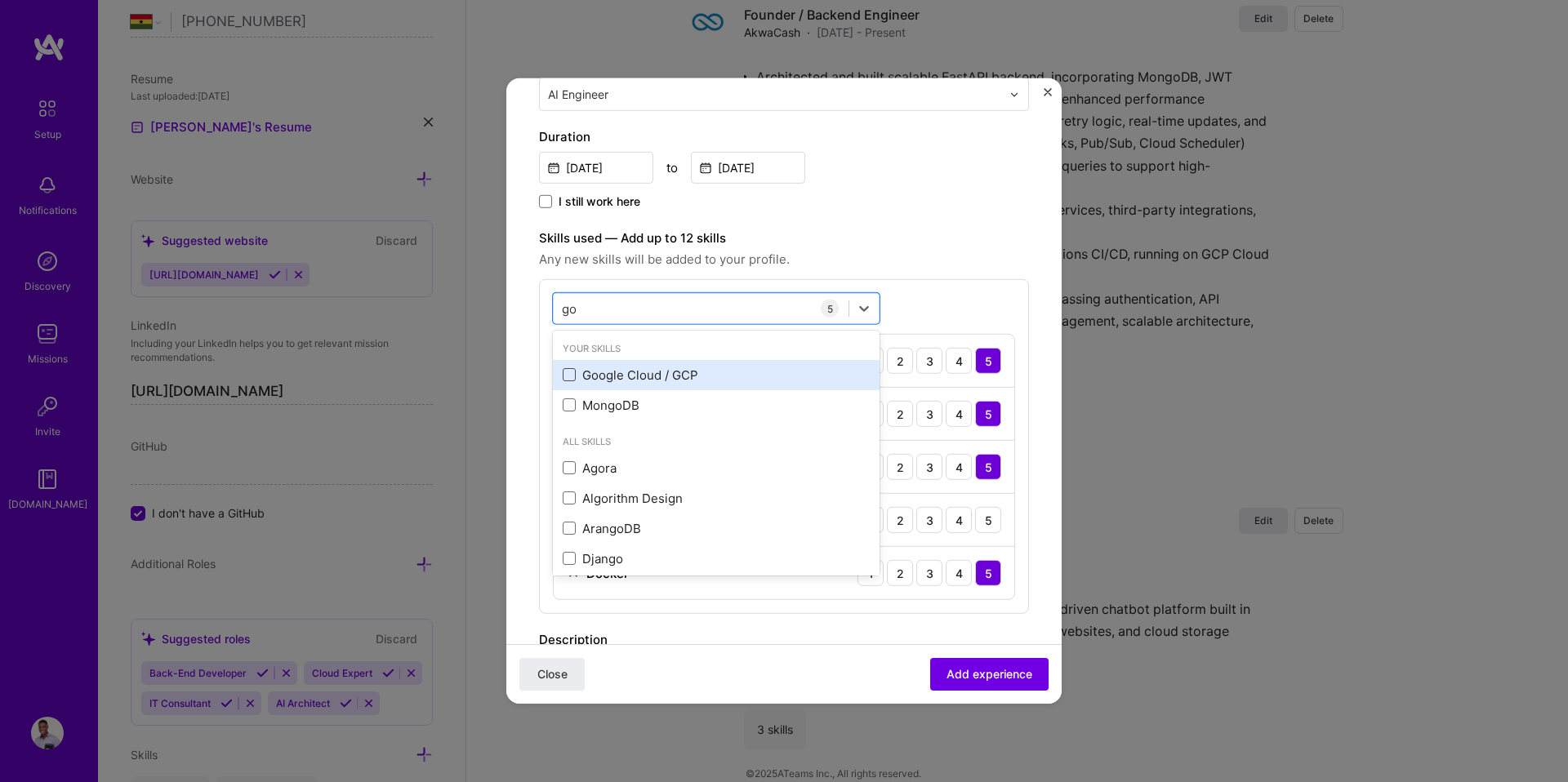
click at [565, 374] on span at bounding box center [569, 375] width 13 height 13
click at [0, 0] on input "checkbox" at bounding box center [0, 0] width 0 height 0
click at [574, 375] on span at bounding box center [569, 375] width 13 height 13
click at [0, 0] on input "checkbox" at bounding box center [0, 0] width 0 height 0
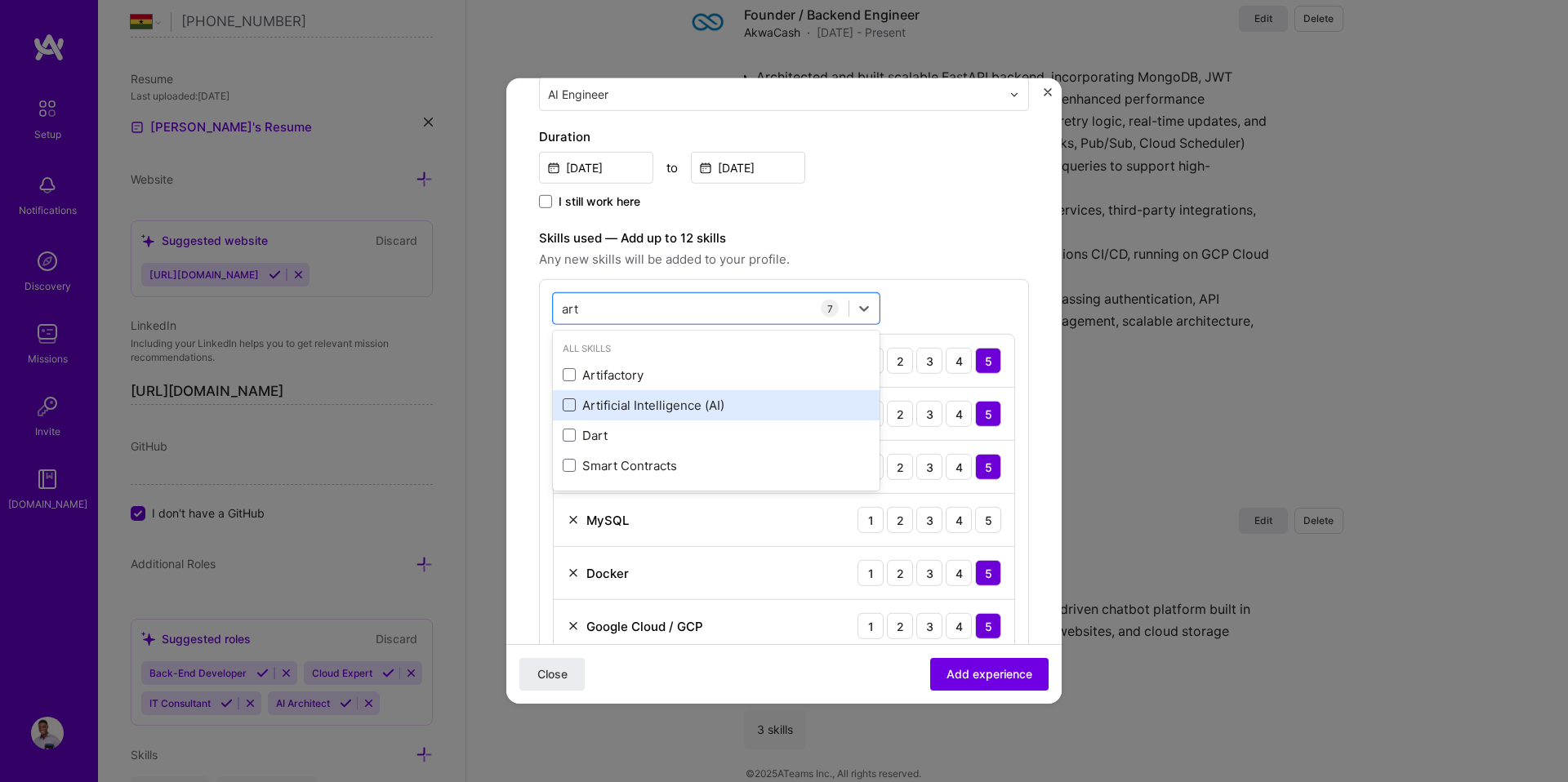
click at [574, 399] on label at bounding box center [569, 405] width 13 height 13
click at [0, 0] on input "checkbox" at bounding box center [0, 0] width 0 height 0
type input "l"
type input "L"
click at [570, 407] on span at bounding box center [569, 405] width 13 height 13
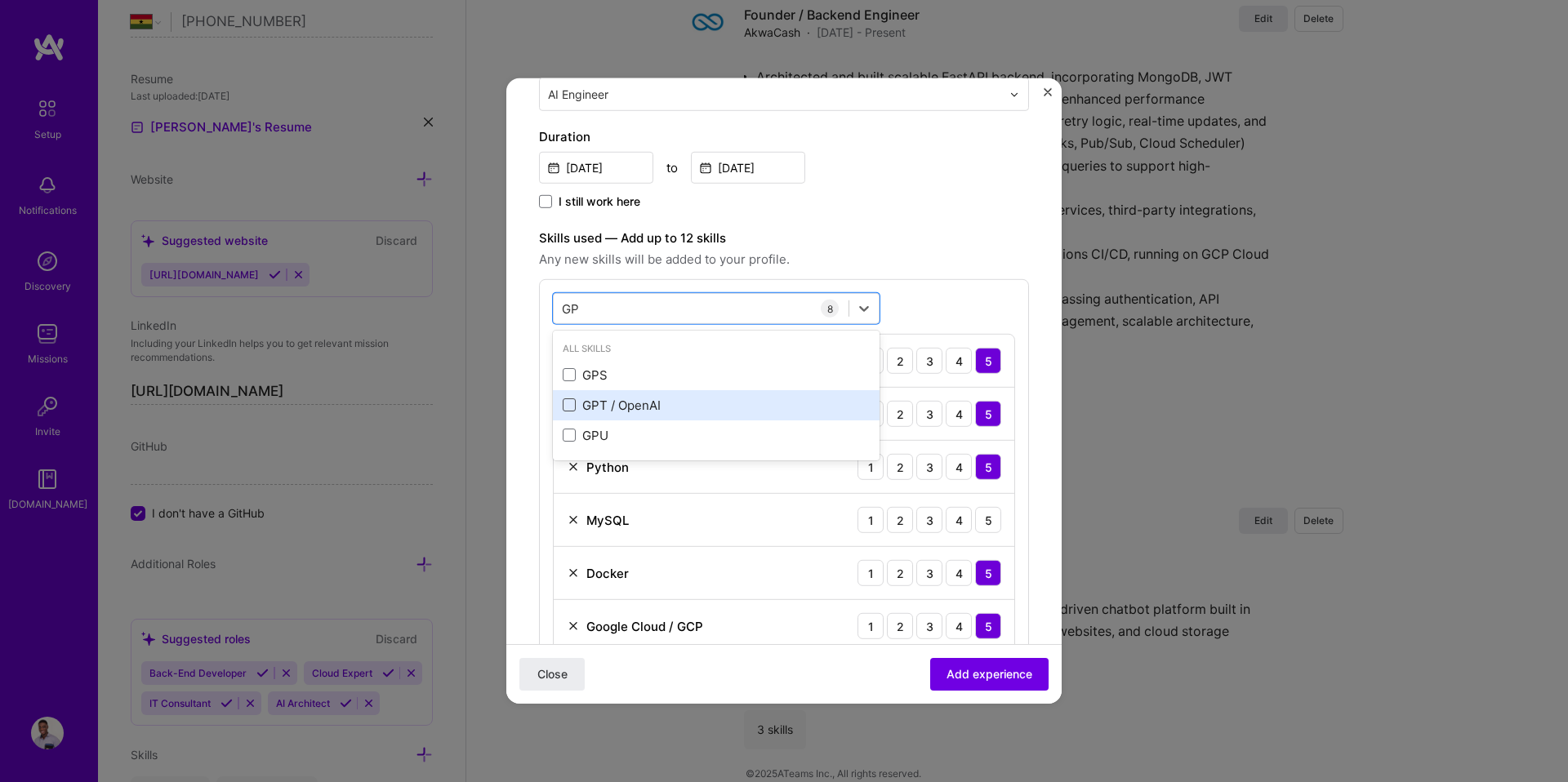
click at [0, 0] on input "checkbox" at bounding box center [0, 0] width 0 height 0
click at [602, 314] on div "GP GP" at bounding box center [701, 308] width 295 height 27
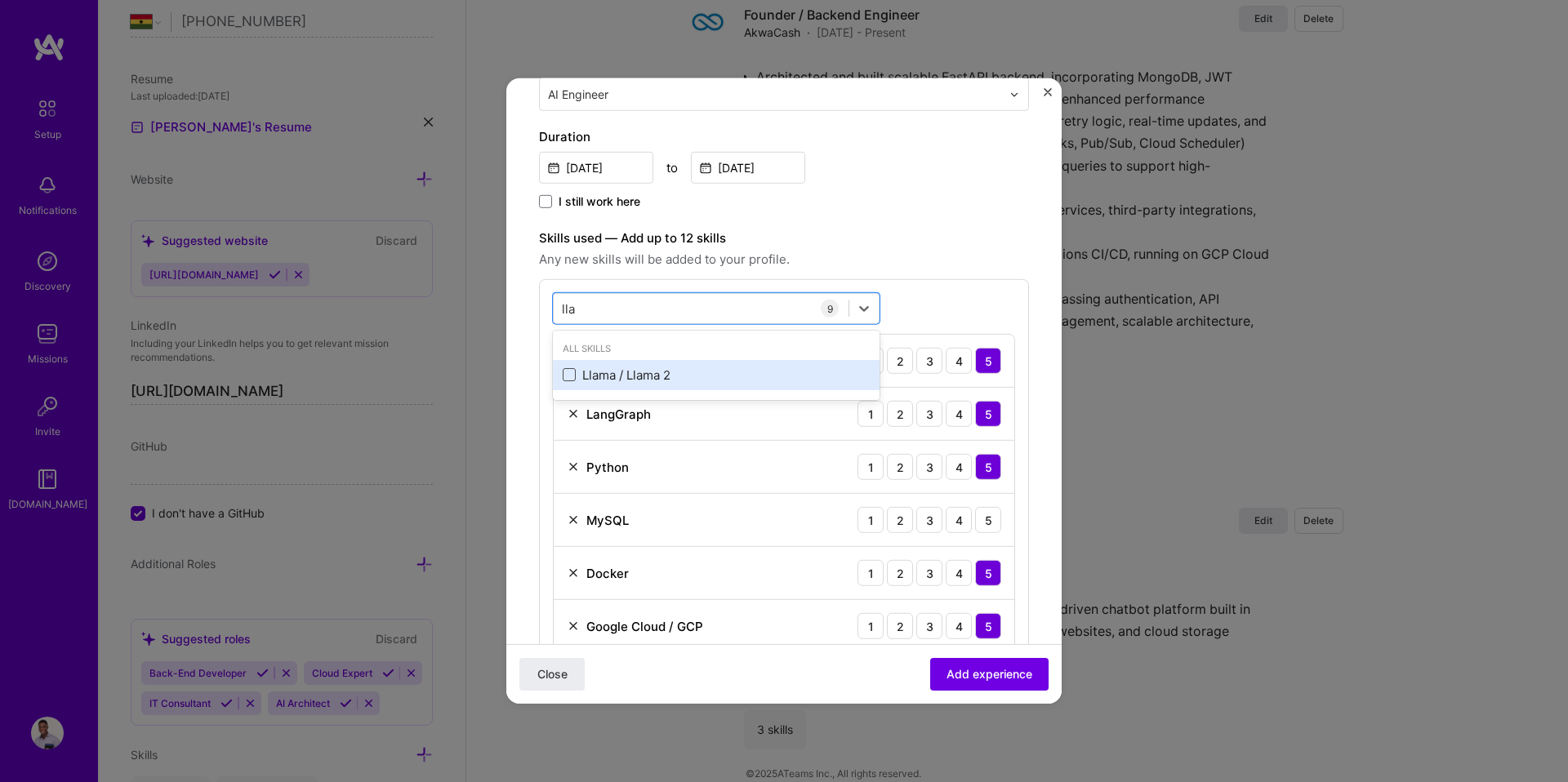
click at [571, 372] on span at bounding box center [569, 375] width 13 height 13
click at [0, 0] on input "checkbox" at bounding box center [0, 0] width 0 height 0
drag, startPoint x: 581, startPoint y: 309, endPoint x: 556, endPoint y: 306, distance: 25.2
click at [556, 306] on div "lla lla" at bounding box center [701, 308] width 295 height 27
type input "gene"
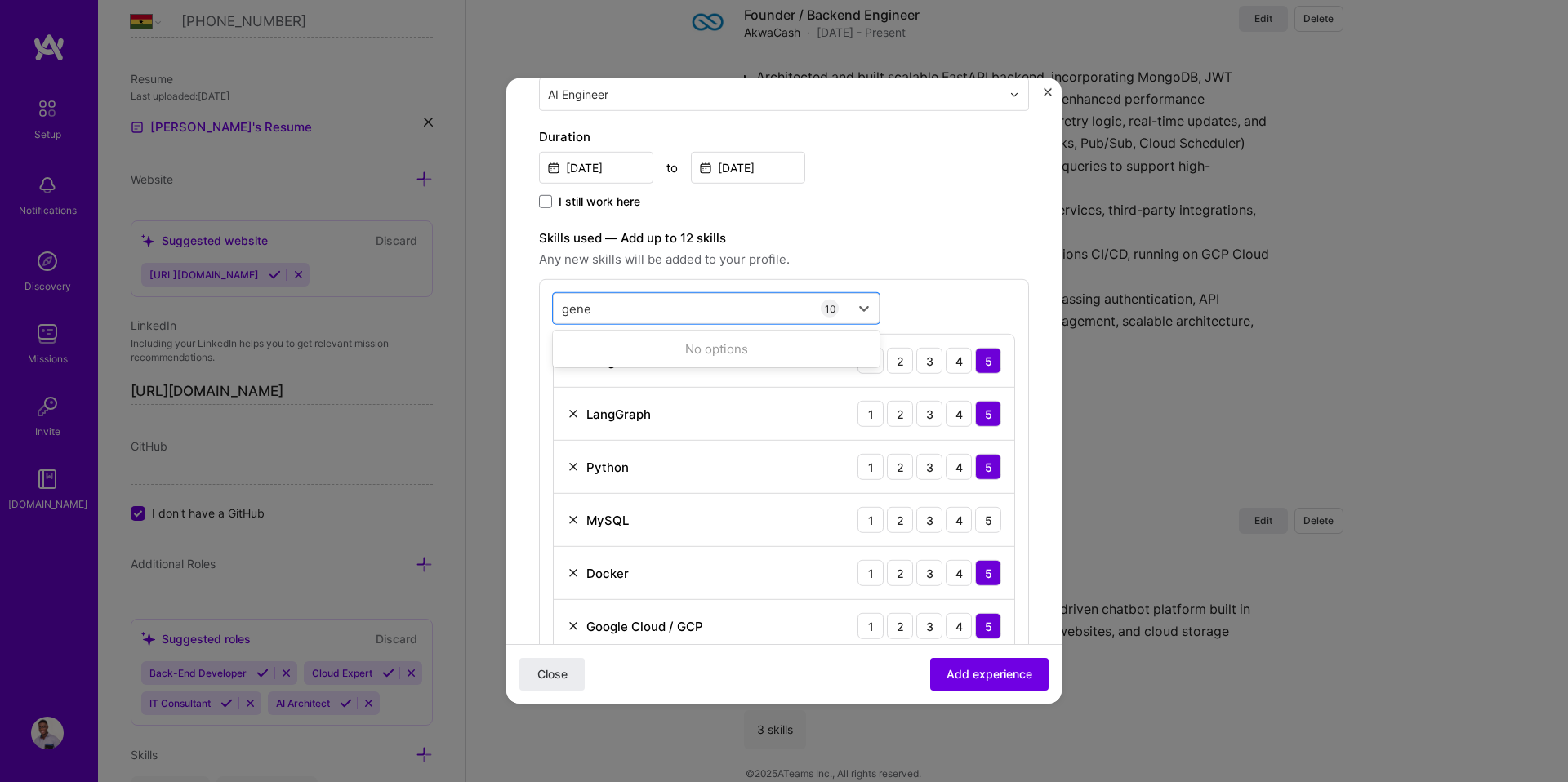
drag, startPoint x: 954, startPoint y: 272, endPoint x: 964, endPoint y: 274, distance: 10.2
click at [954, 272] on div "Skills used — Add up to 12 skills Any new skills will be added to your profile.…" at bounding box center [784, 553] width 490 height 651
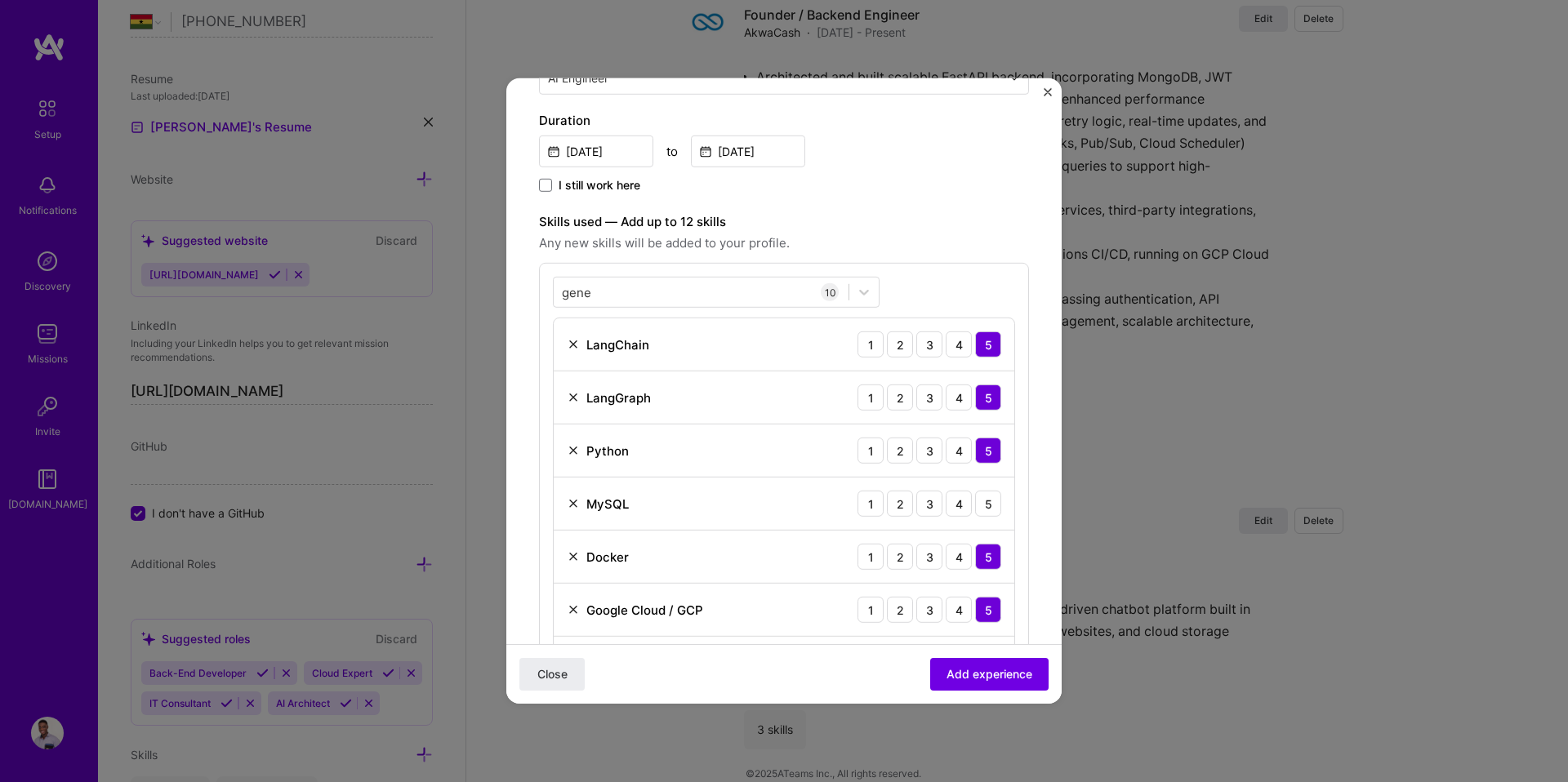
scroll to position [360, 0]
click at [982, 493] on div "5" at bounding box center [987, 500] width 26 height 26
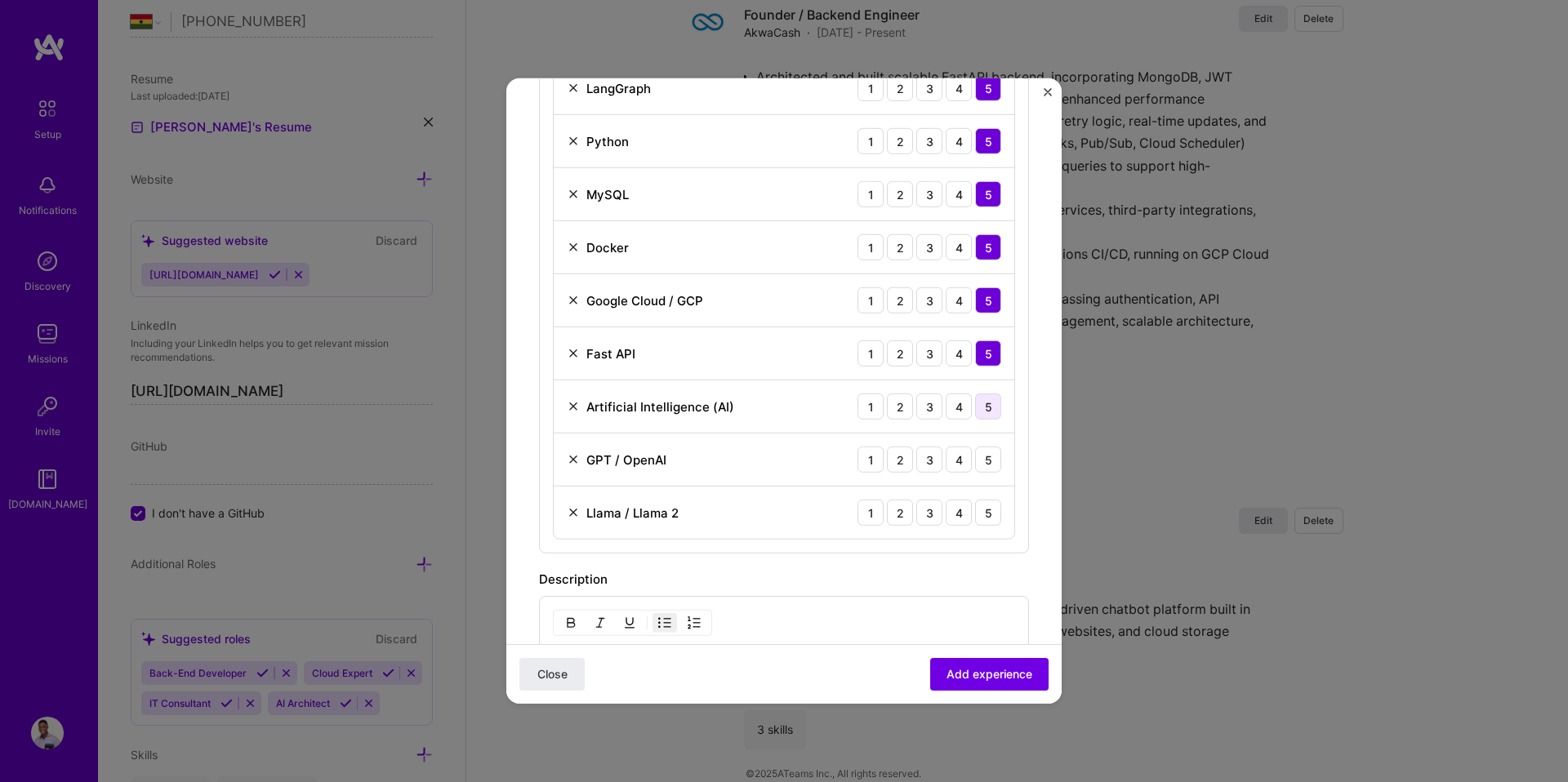
click at [977, 407] on div "5" at bounding box center [987, 406] width 26 height 26
click at [975, 454] on div "5" at bounding box center [987, 459] width 26 height 26
click at [975, 502] on div "5" at bounding box center [987, 512] width 26 height 26
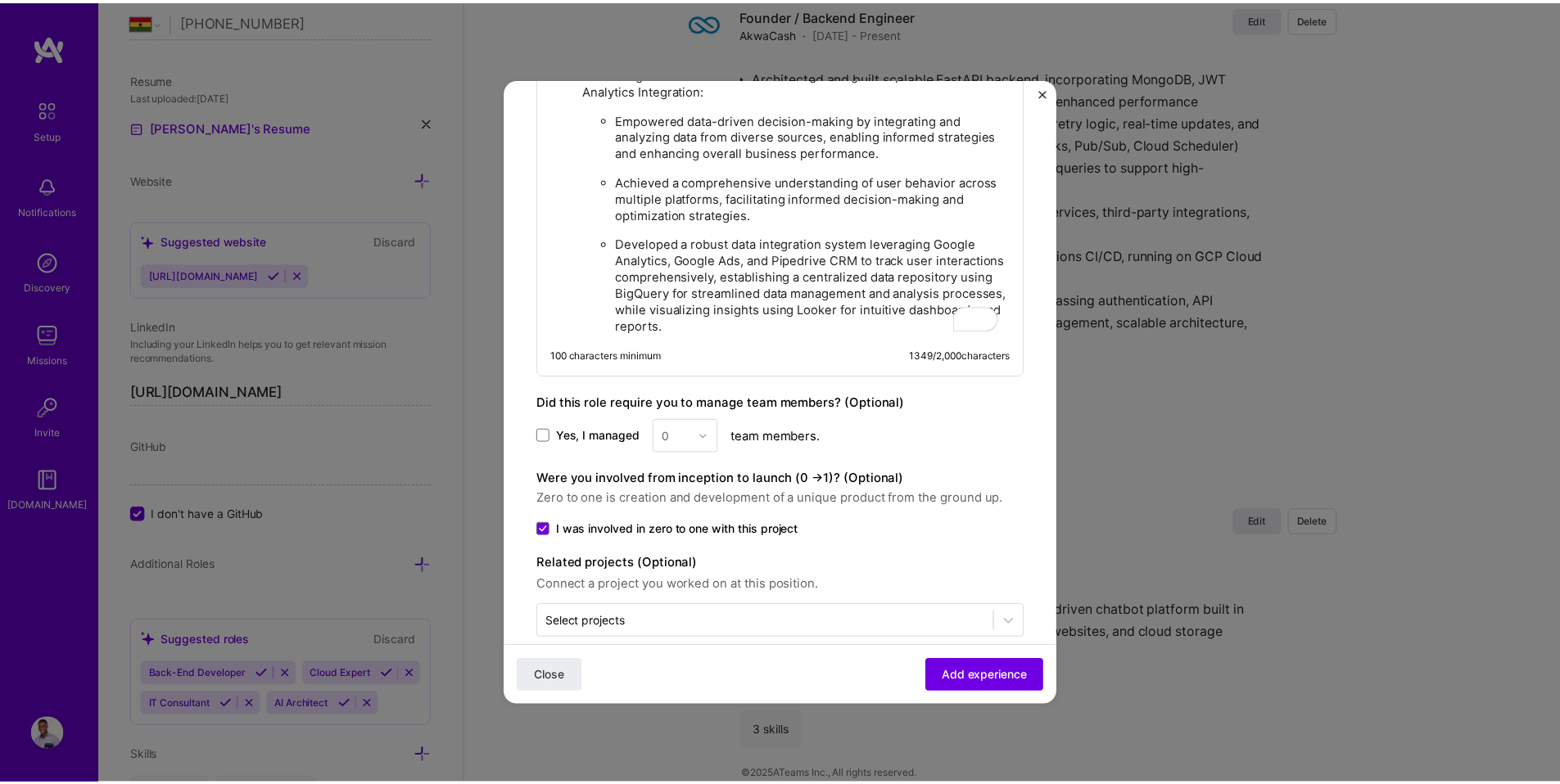
scroll to position [1537, 0]
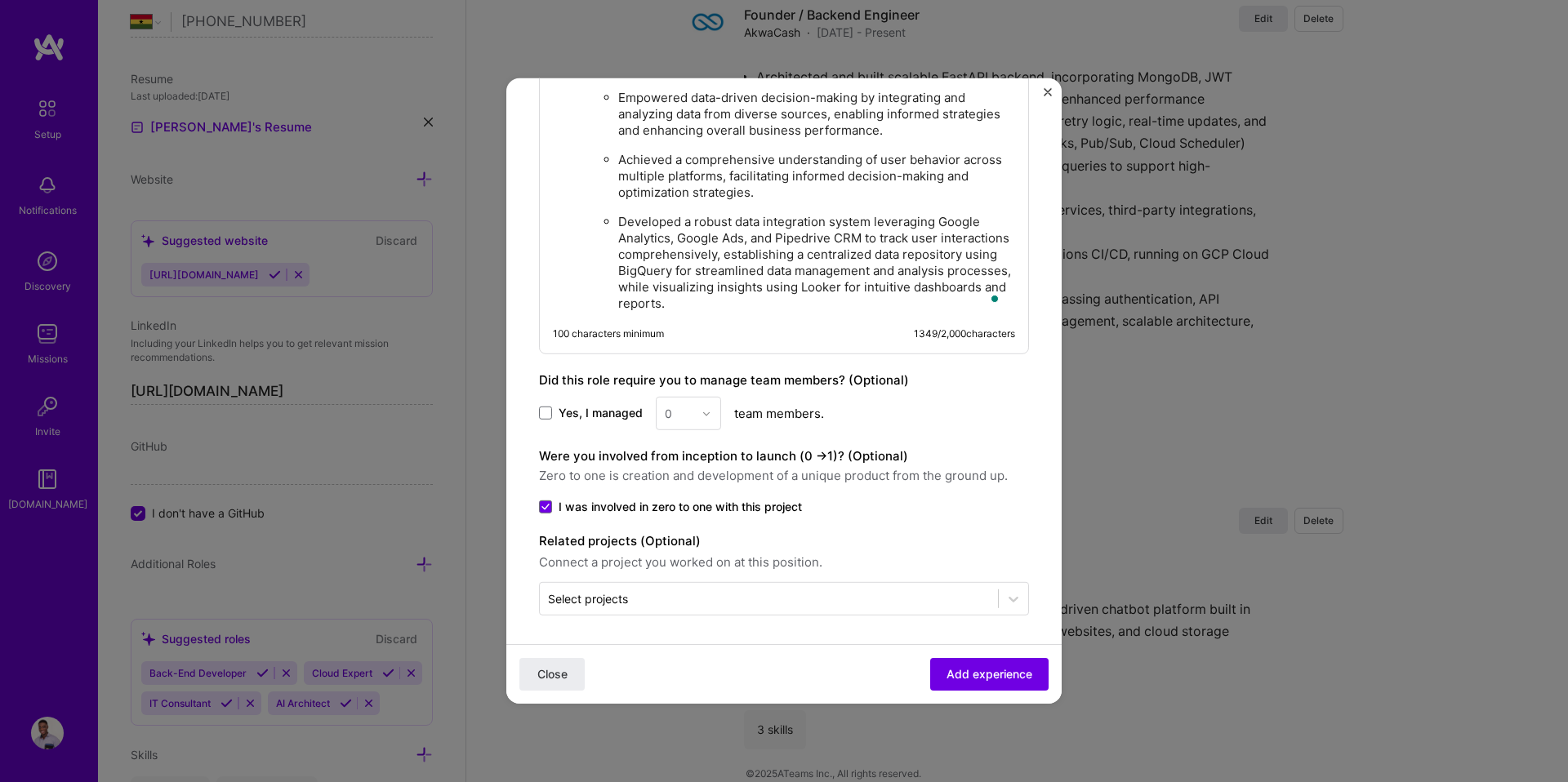
click at [946, 669] on span "Add experience" at bounding box center [989, 674] width 86 height 16
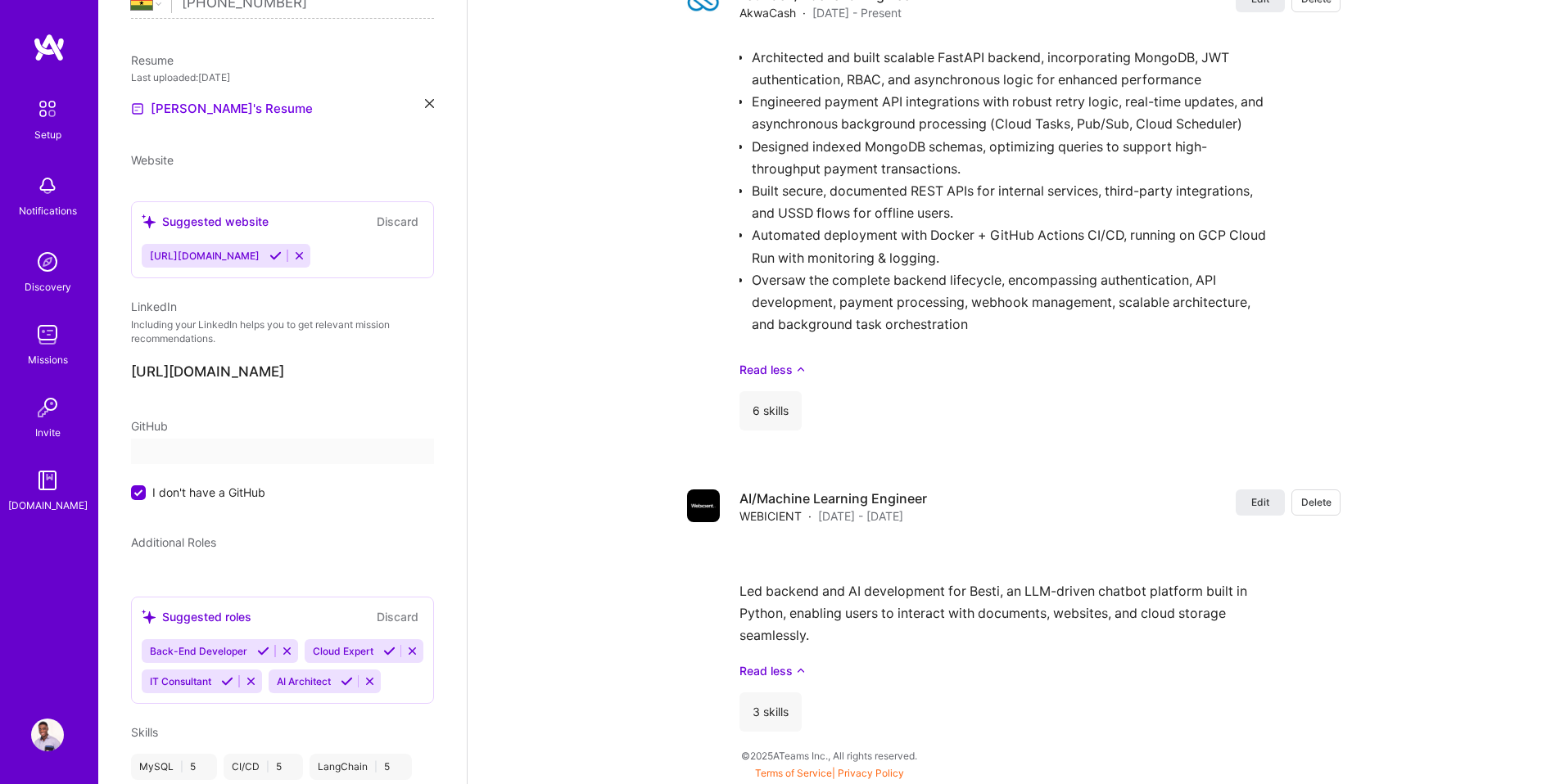
select select "GH"
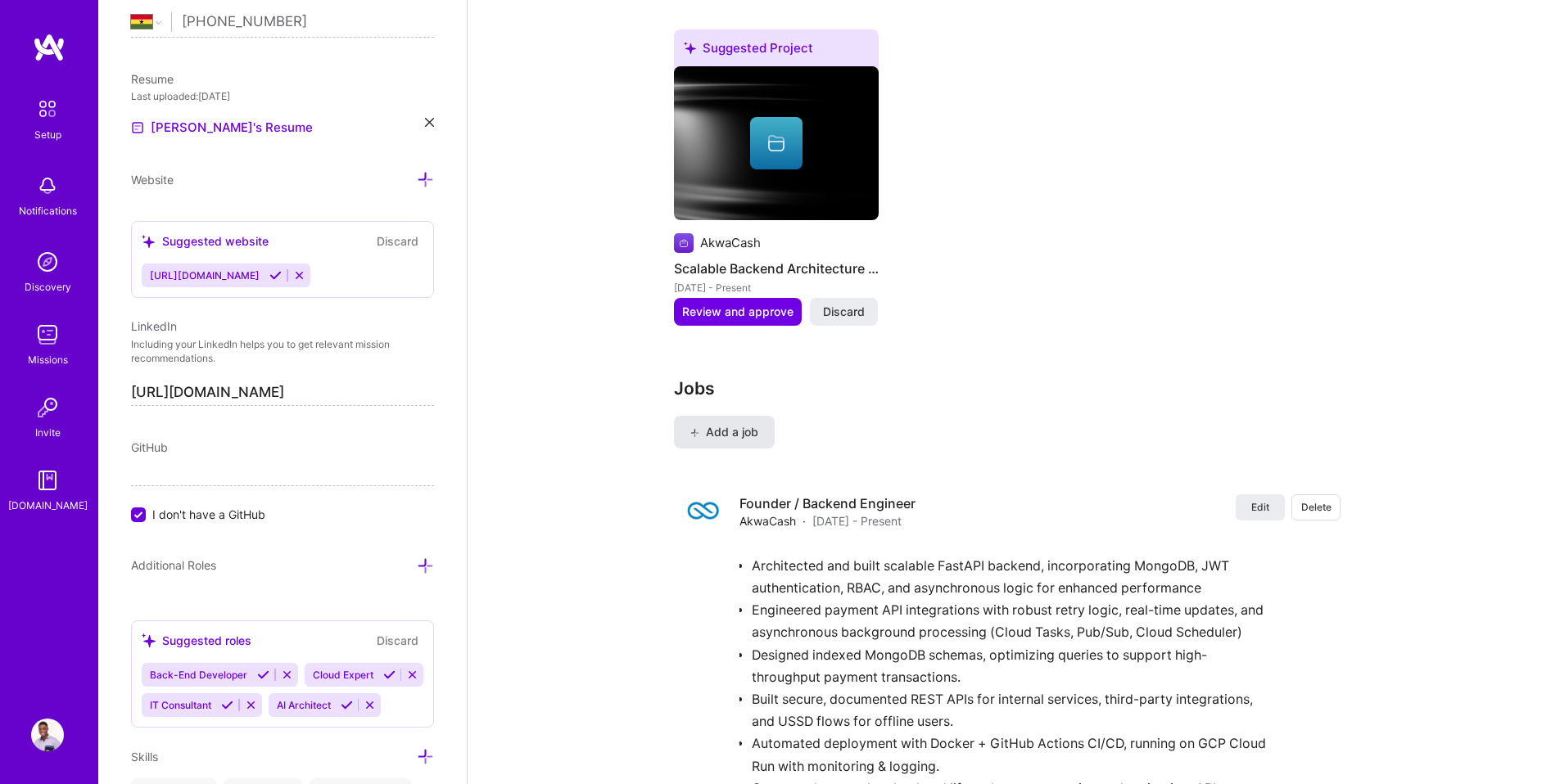
click at [733, 424] on span "Add a job" at bounding box center [724, 432] width 68 height 16
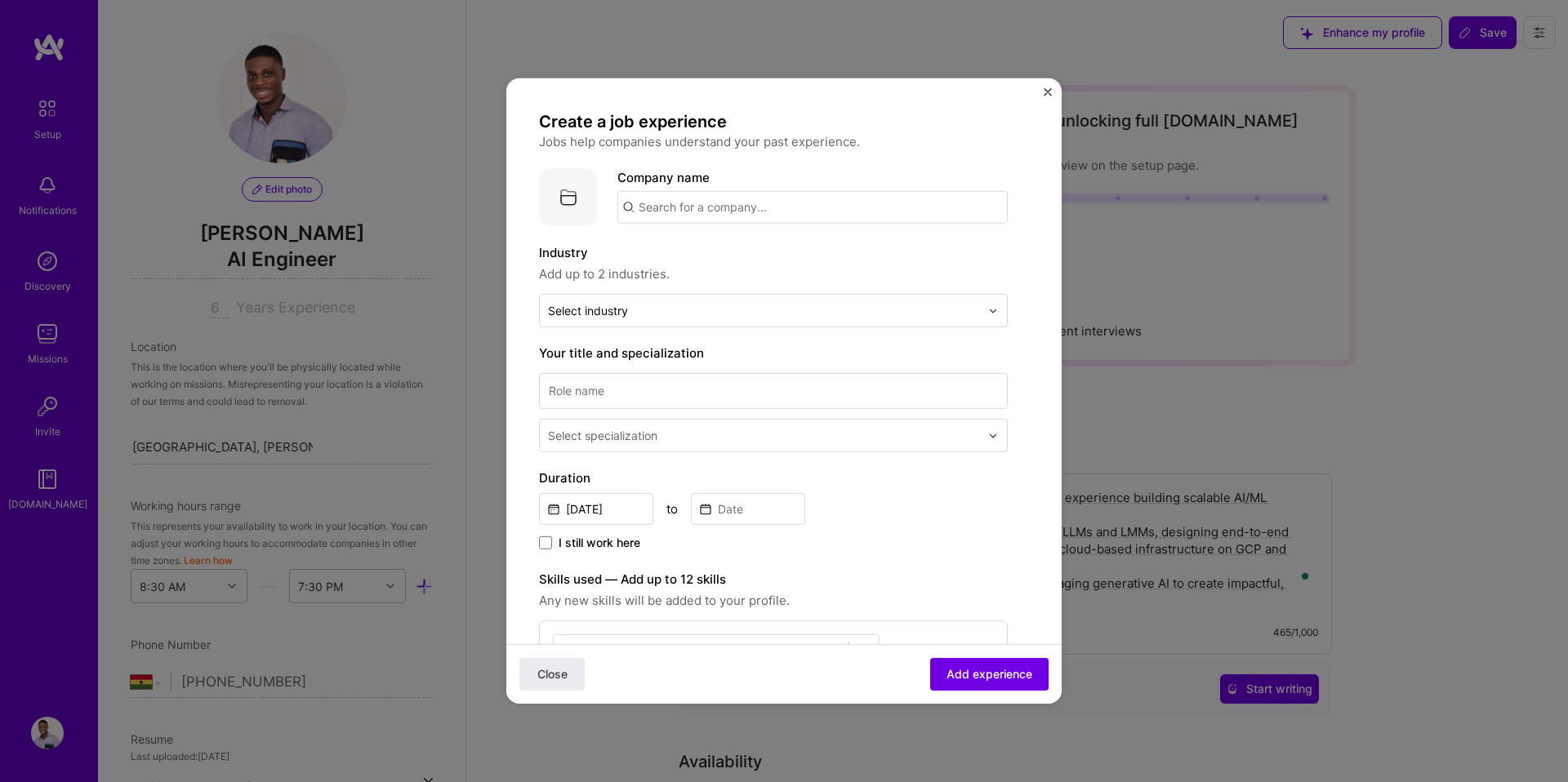
select select "GH"
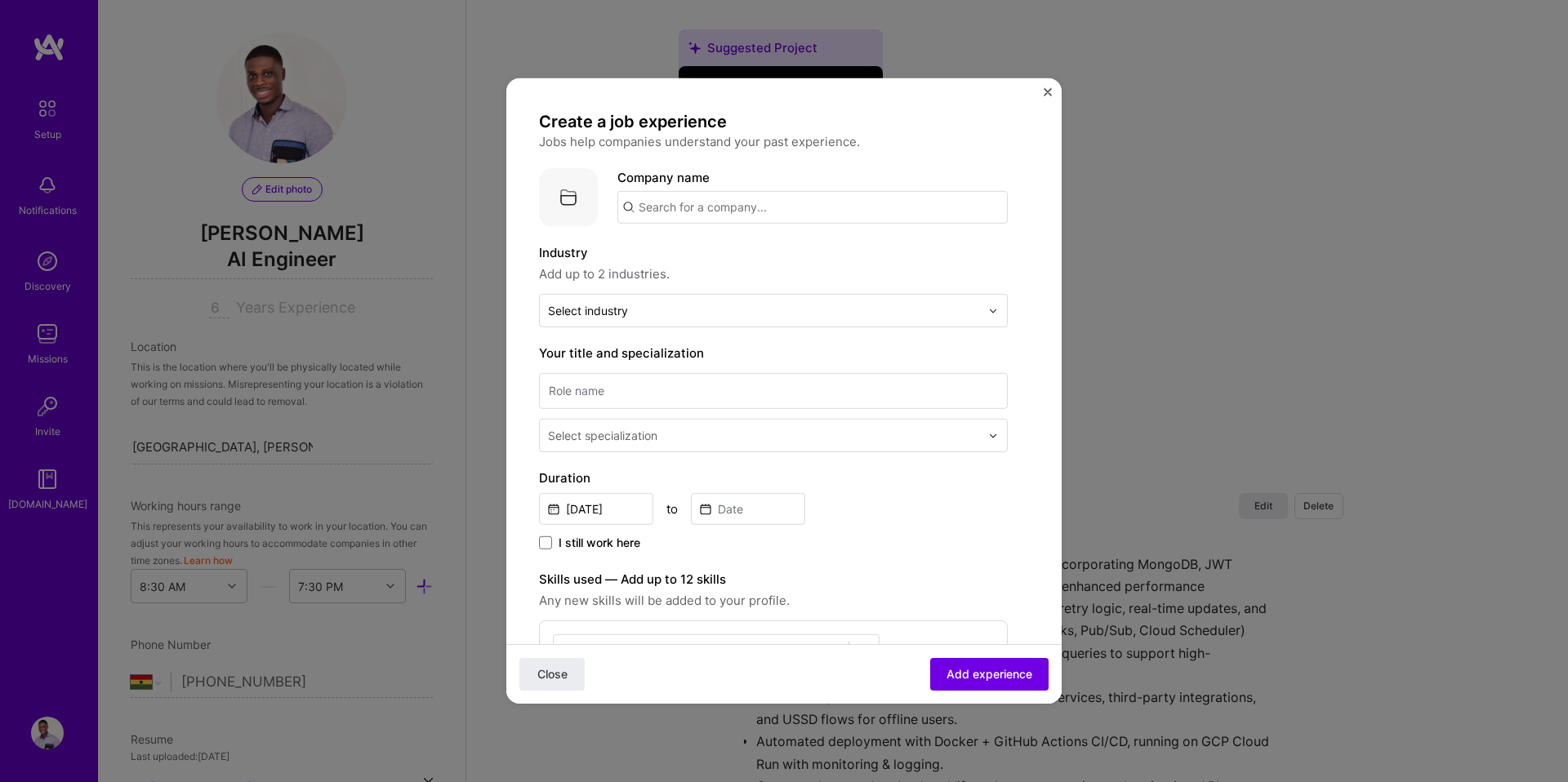
scroll to position [660, 0]
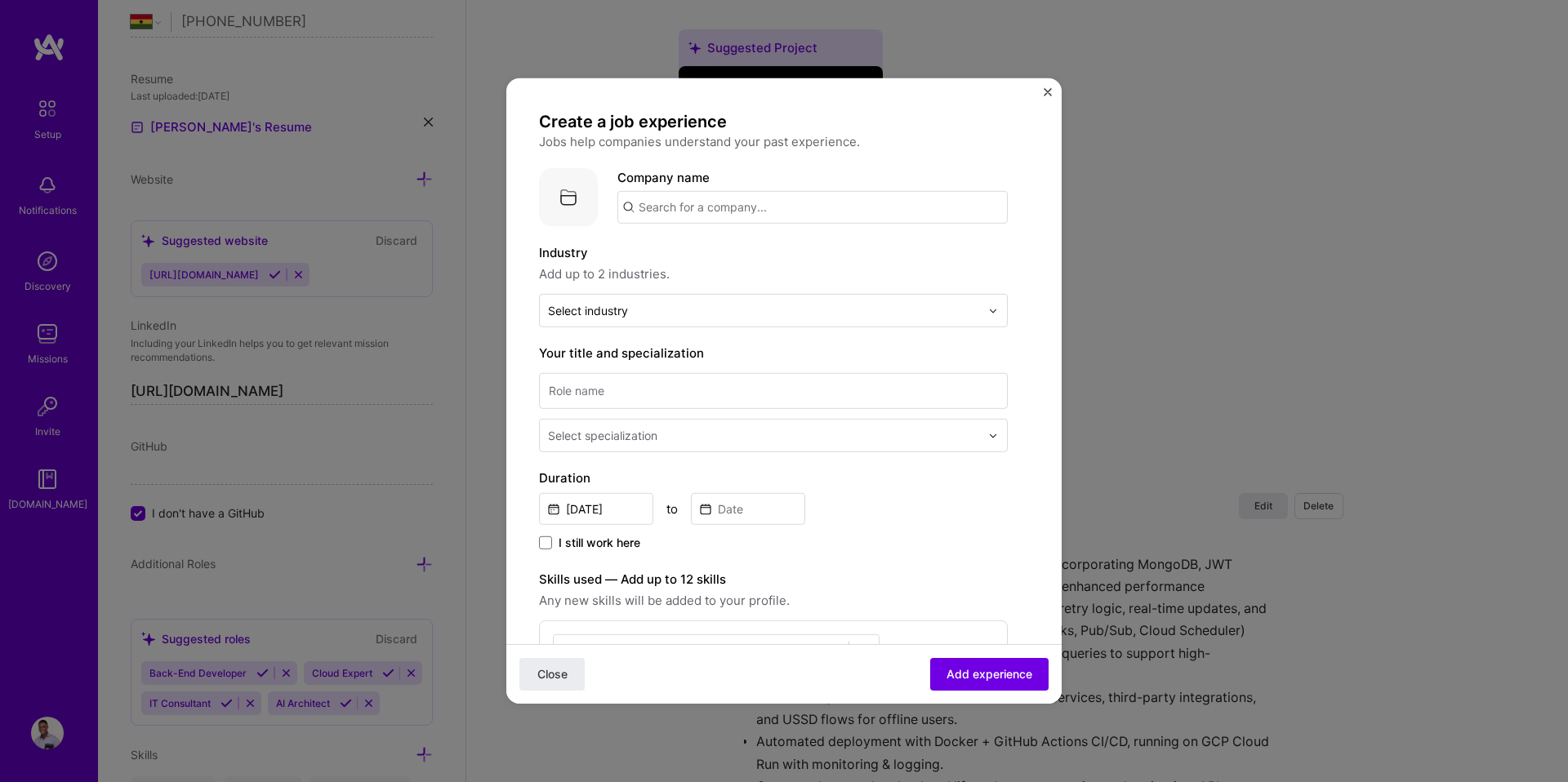
click at [658, 209] on input "text" at bounding box center [812, 207] width 391 height 33
type input "JoAmpsConsult"
click at [725, 252] on div "JoAmpsConsult" at bounding box center [761, 253] width 105 height 28
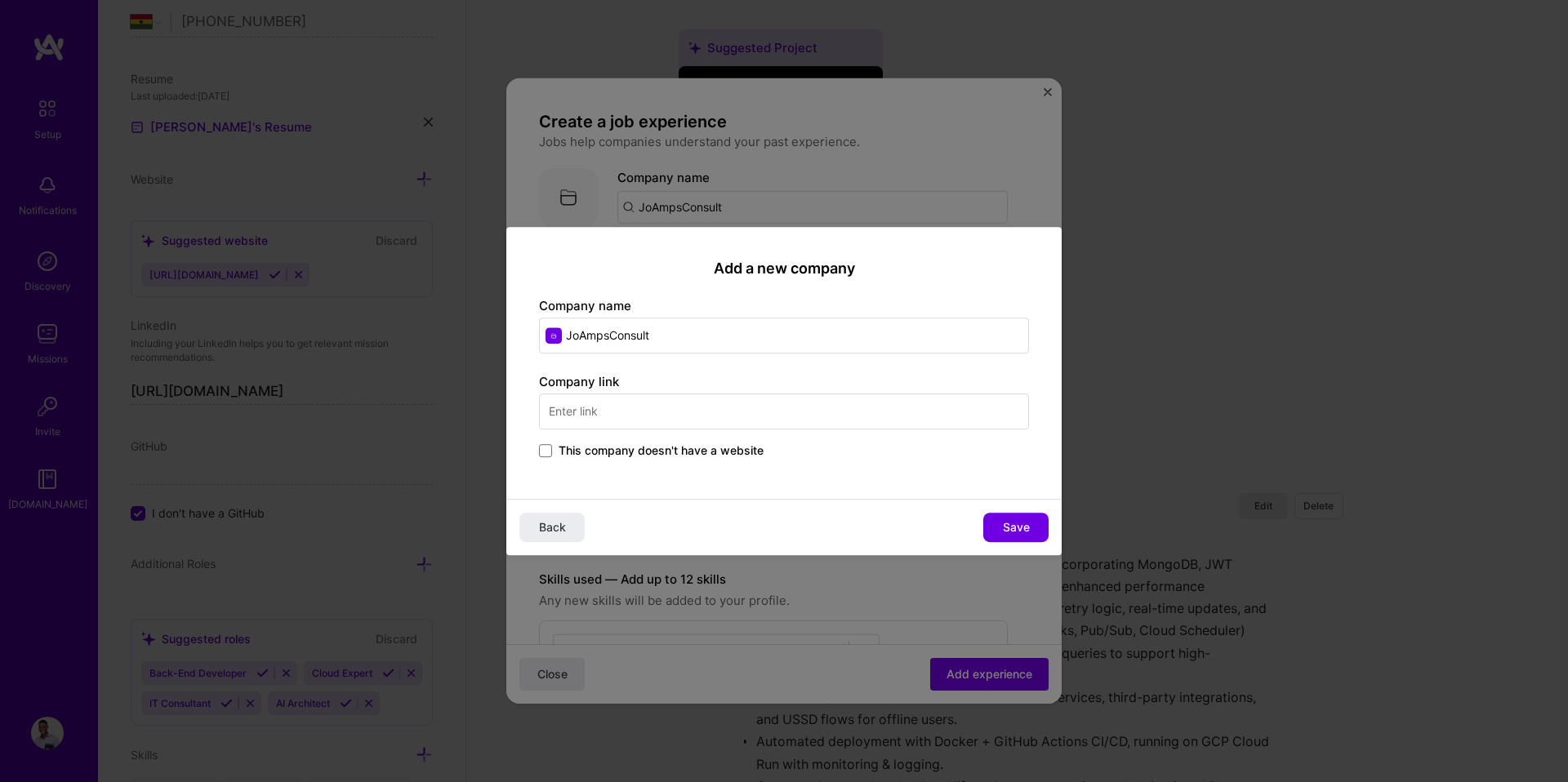
click at [645, 410] on input "text" at bounding box center [784, 411] width 490 height 36
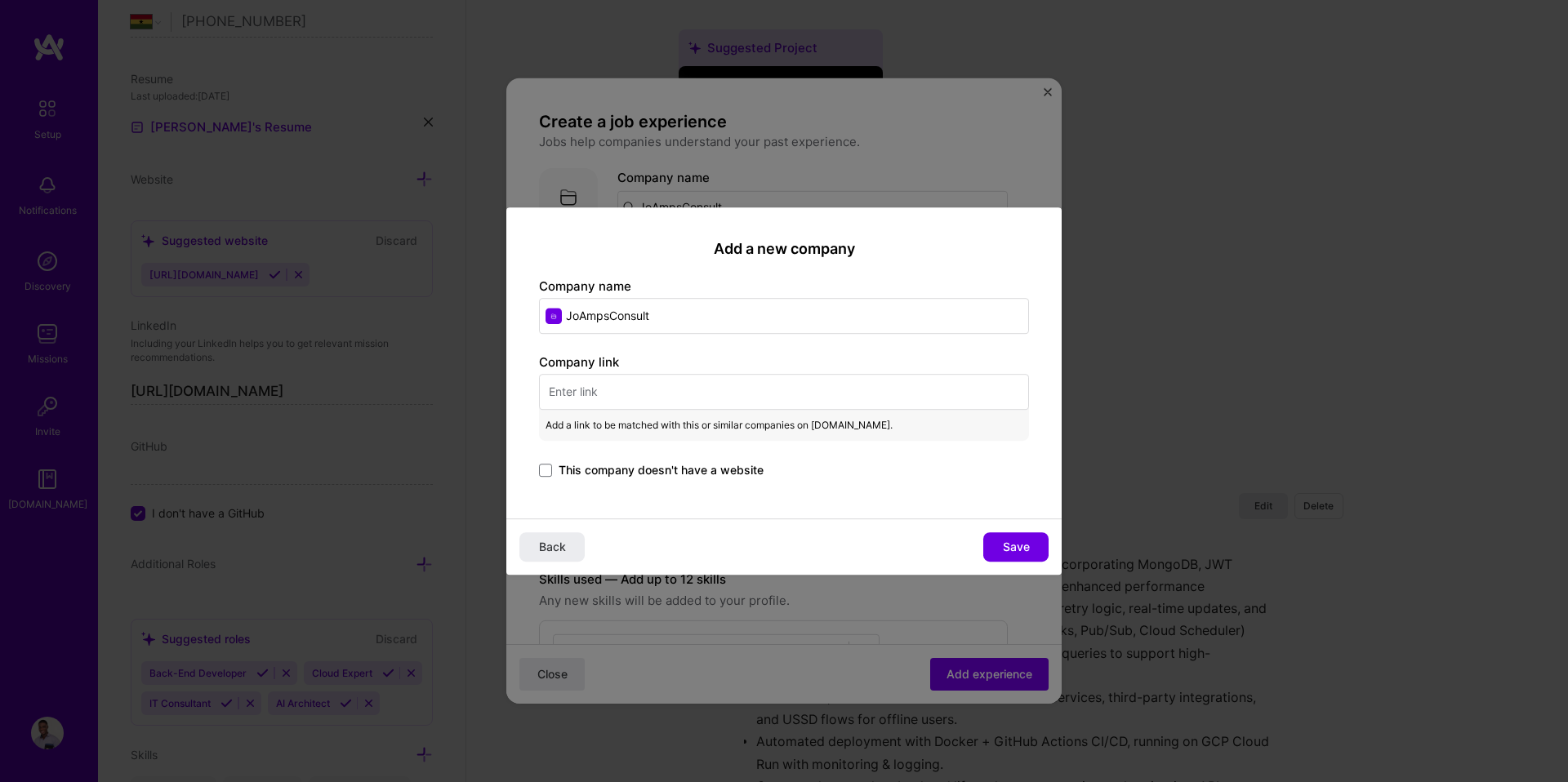
paste input "[URL][DOMAIN_NAME]"
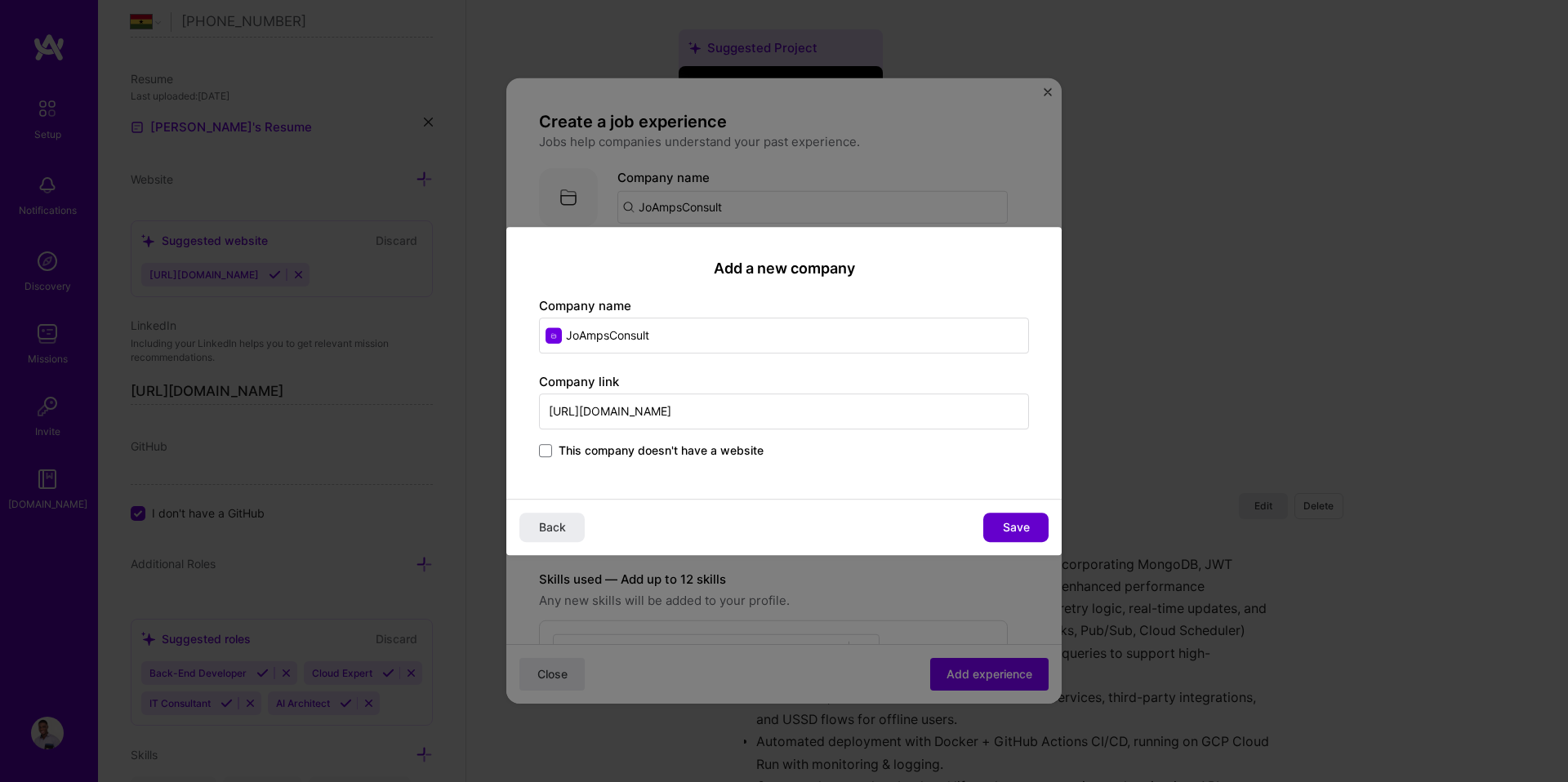
type input "[URL][DOMAIN_NAME]"
click at [994, 523] on button "Save" at bounding box center [1016, 527] width 66 height 29
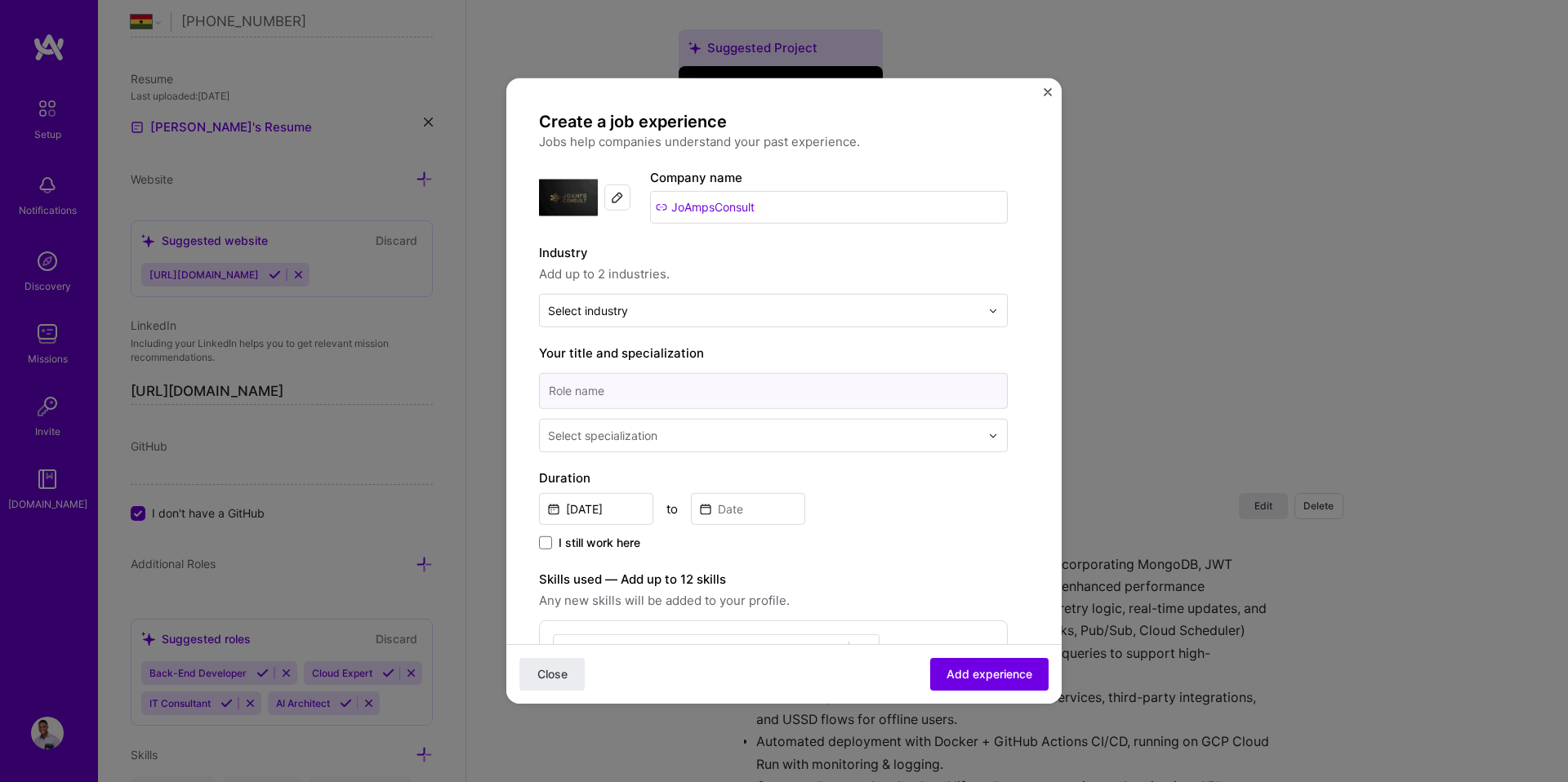
click at [745, 397] on input at bounding box center [773, 391] width 469 height 36
type input "Founder"
click at [588, 438] on div "Select specialization" at bounding box center [602, 435] width 109 height 17
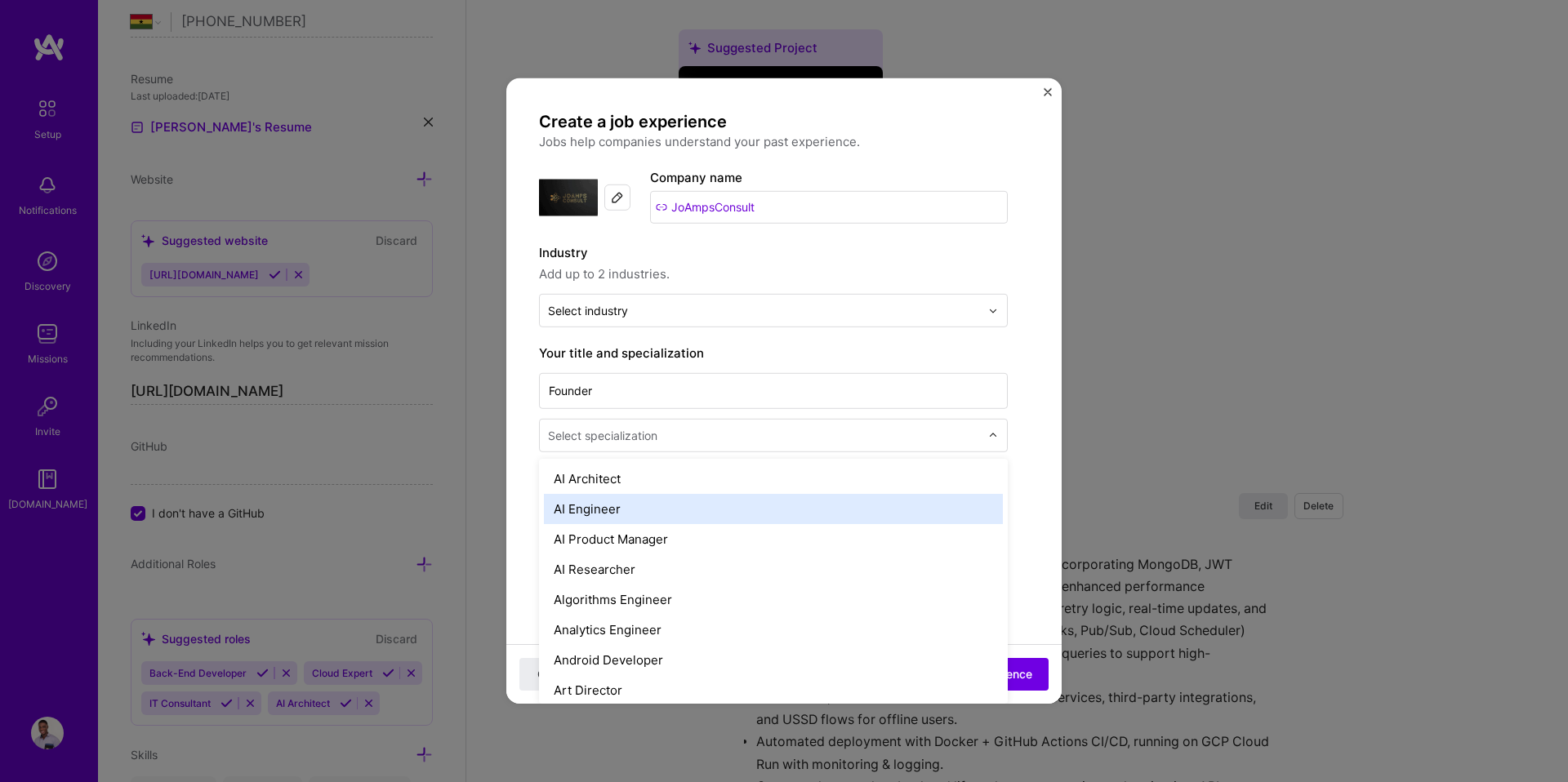
click at [596, 510] on div "AI Engineer" at bounding box center [772, 509] width 459 height 30
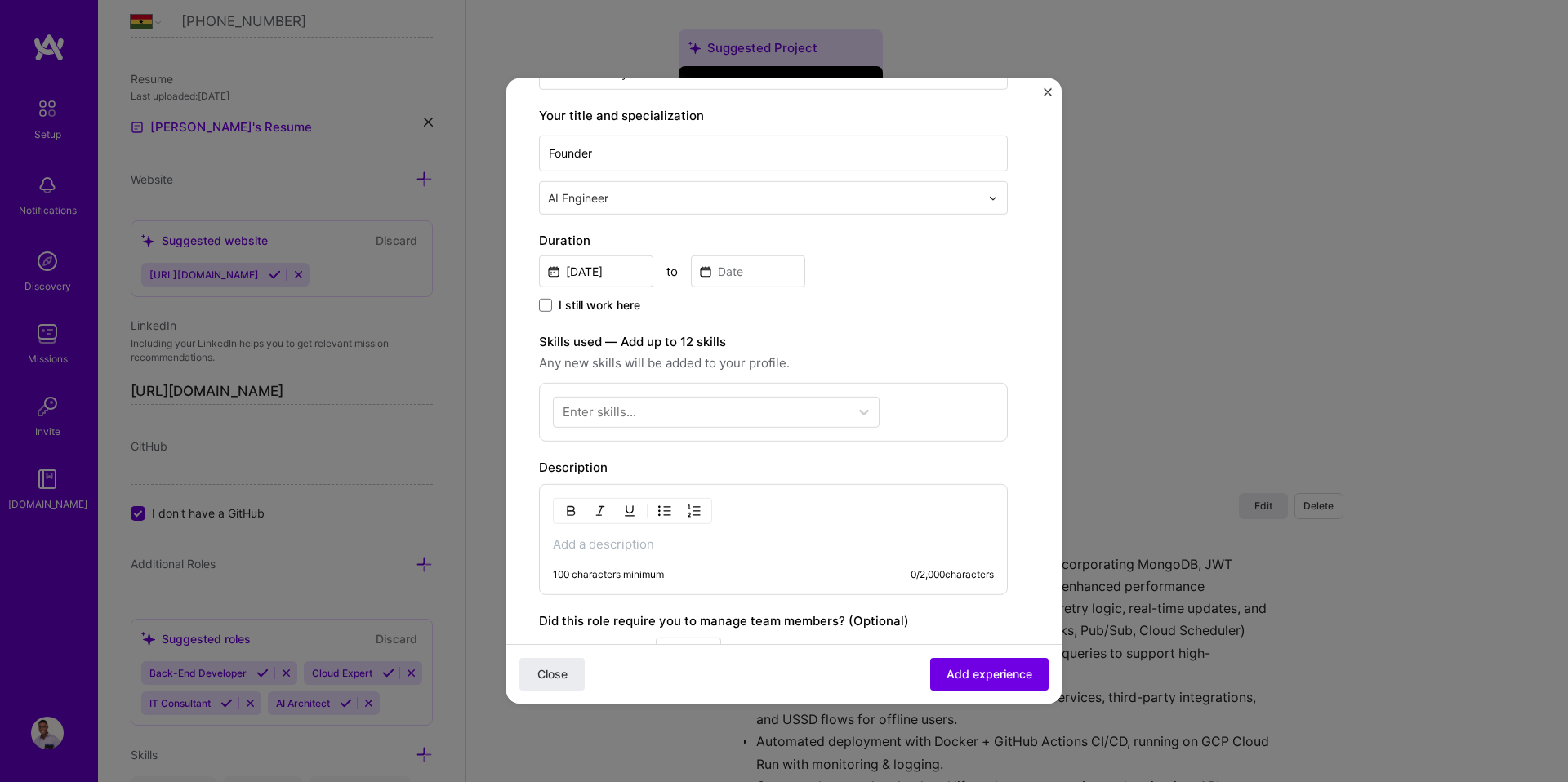
scroll to position [20, 0]
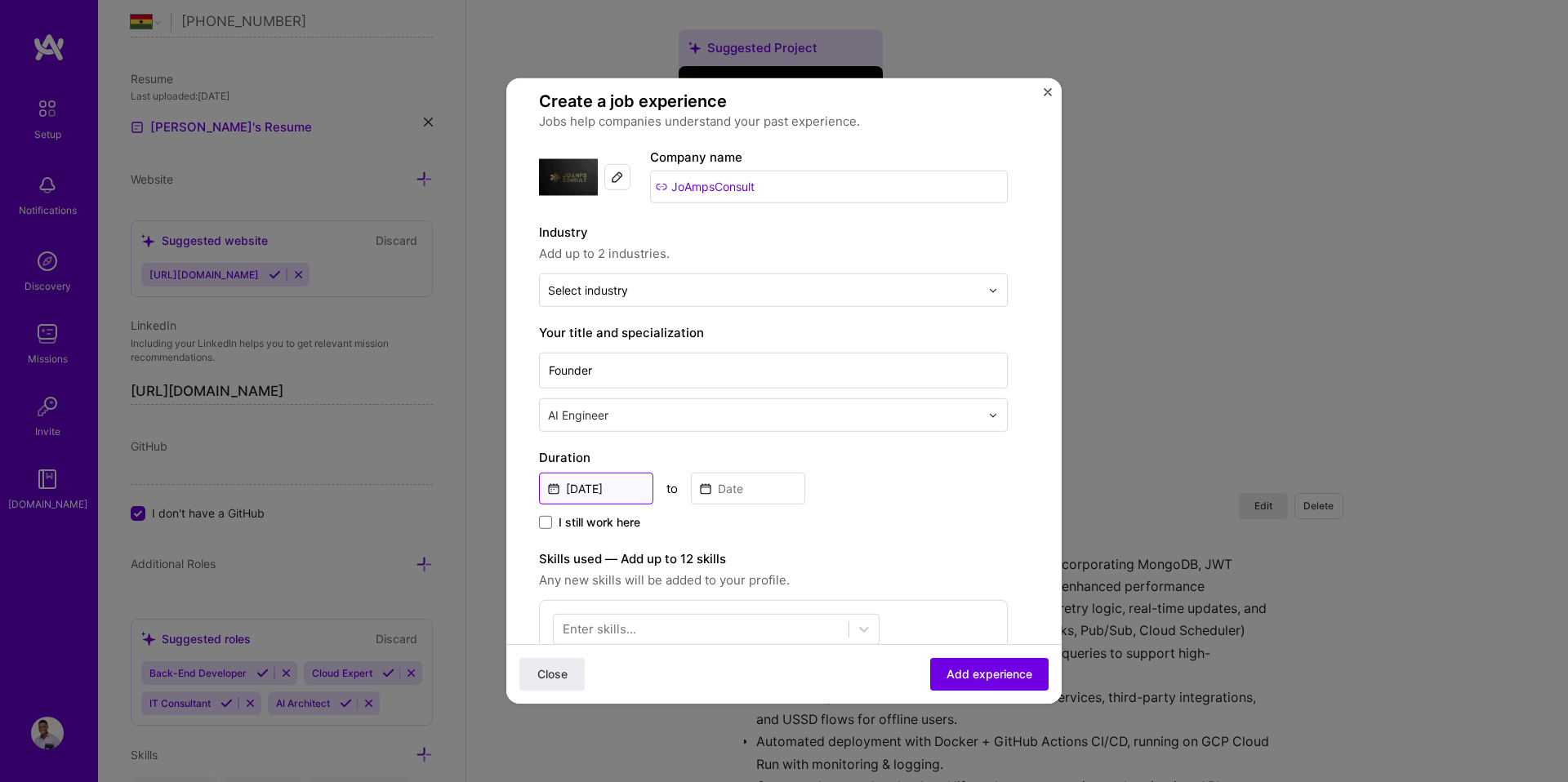
click at [606, 486] on input "[DATE]" at bounding box center [596, 488] width 115 height 32
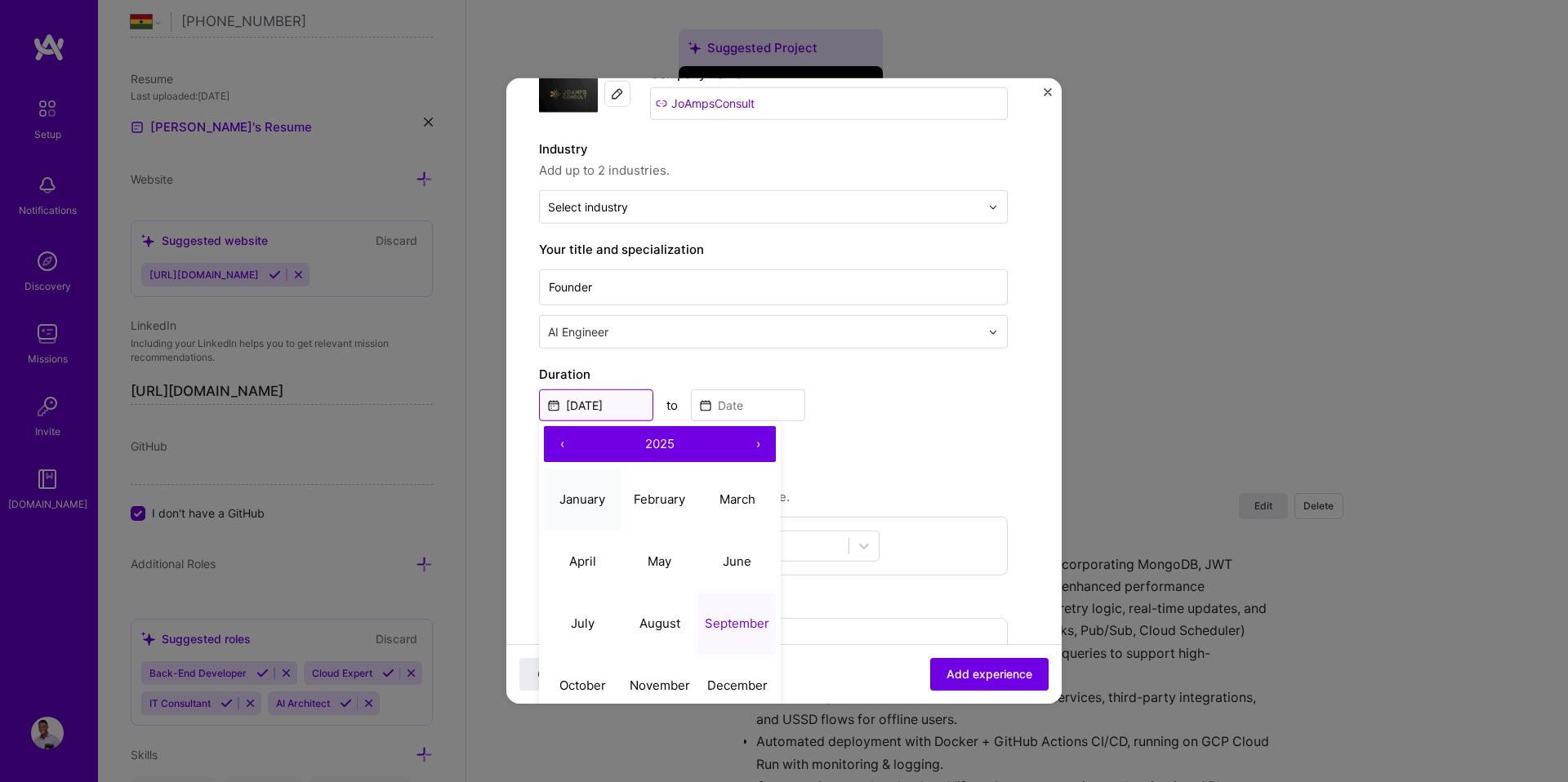
scroll to position [111, 0]
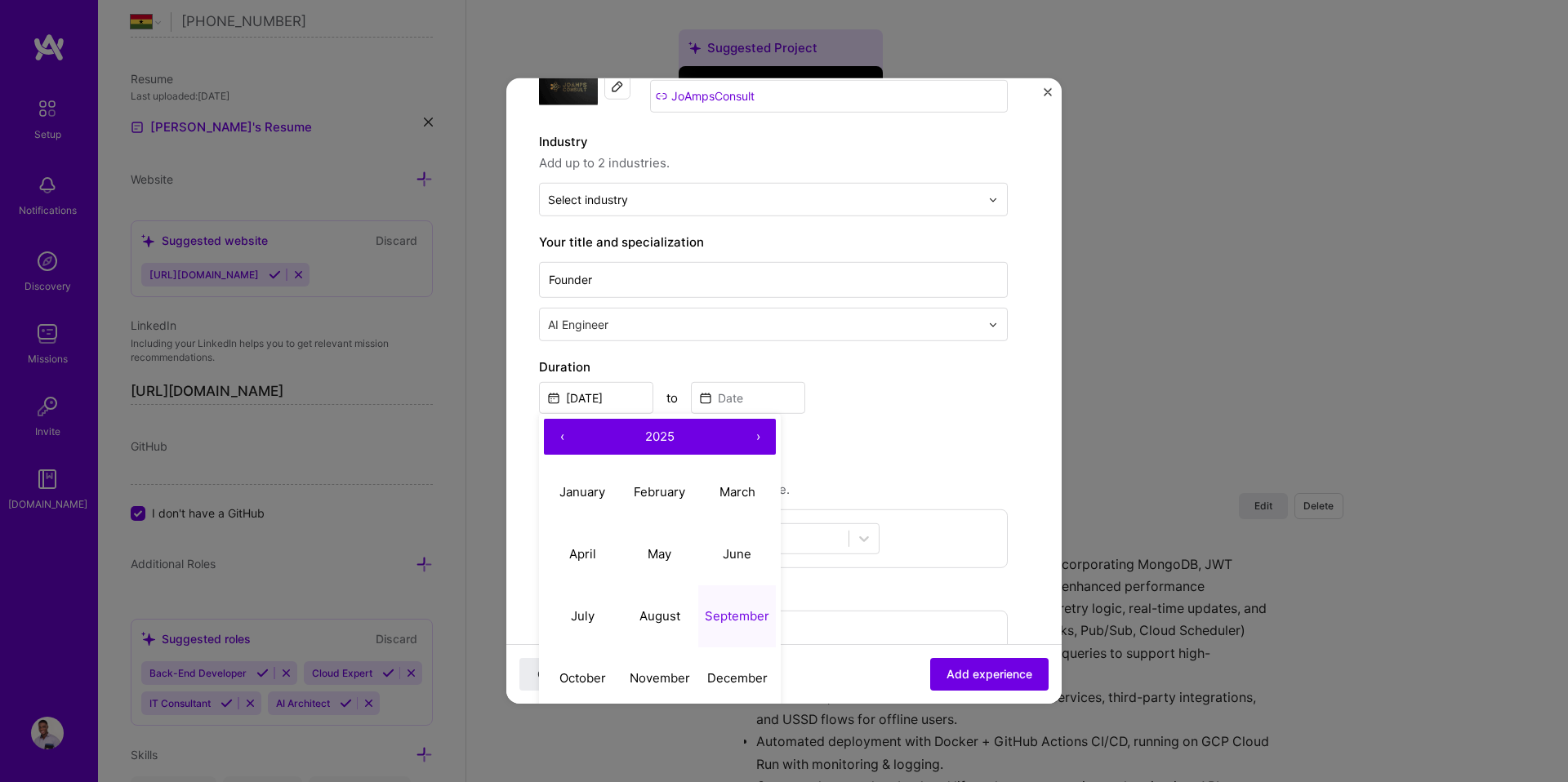
click at [561, 438] on button "‹" at bounding box center [561, 437] width 36 height 36
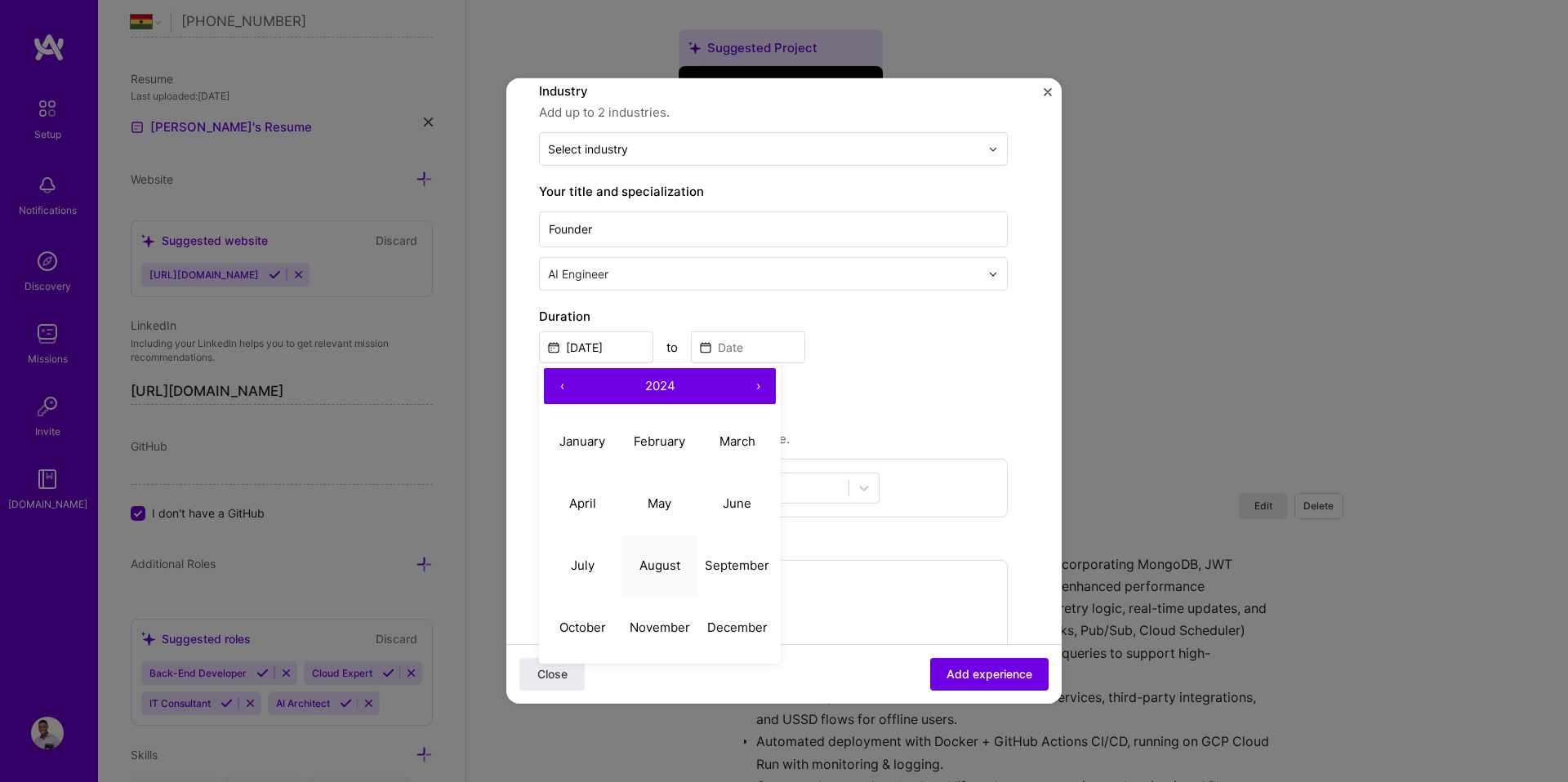
scroll to position [163, 0]
click at [594, 620] on abbr "October" at bounding box center [582, 624] width 46 height 15
type input "[DATE]"
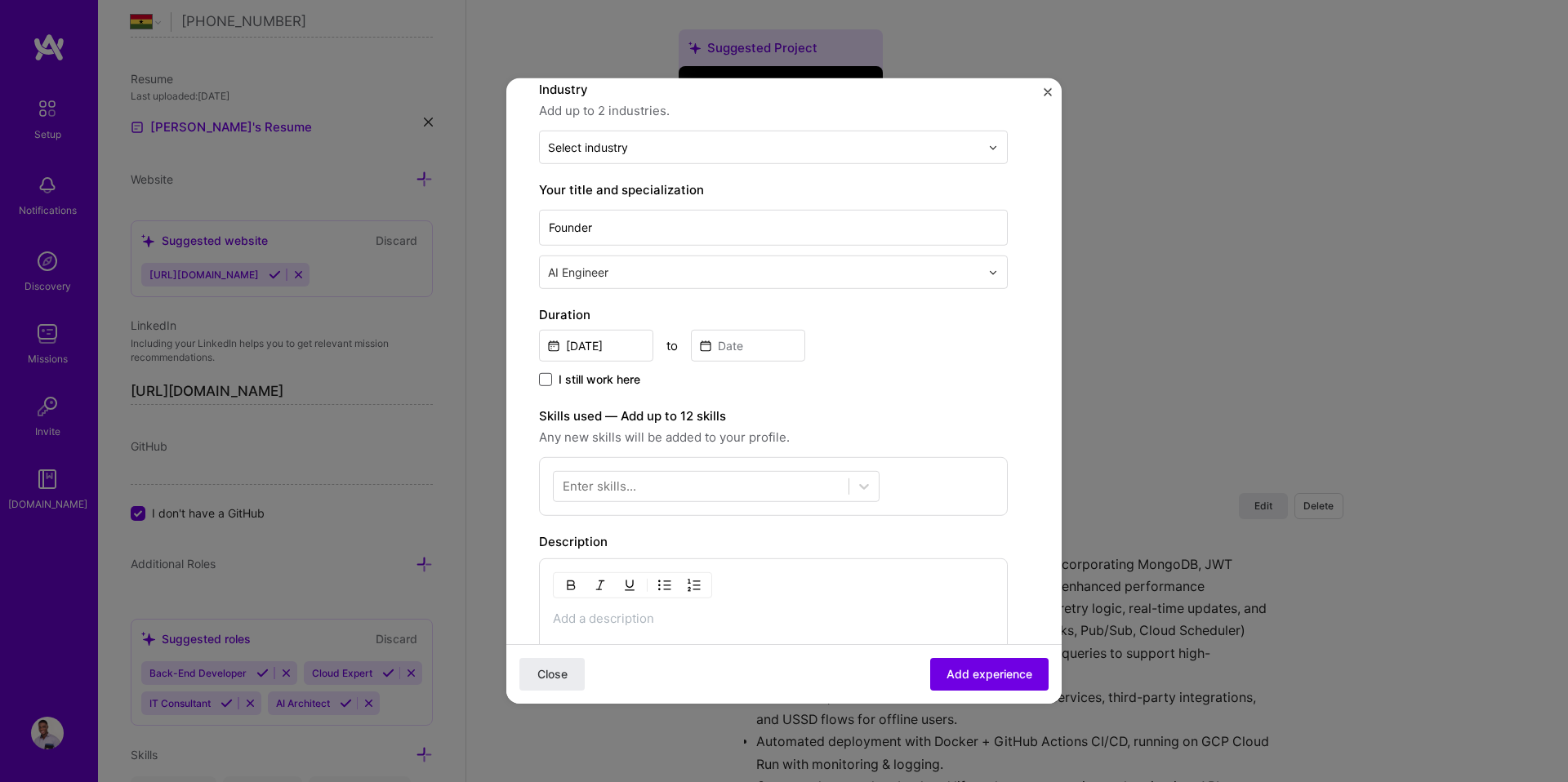
click at [550, 383] on span at bounding box center [545, 379] width 13 height 13
click at [0, 0] on input "I still work here" at bounding box center [0, 0] width 0 height 0
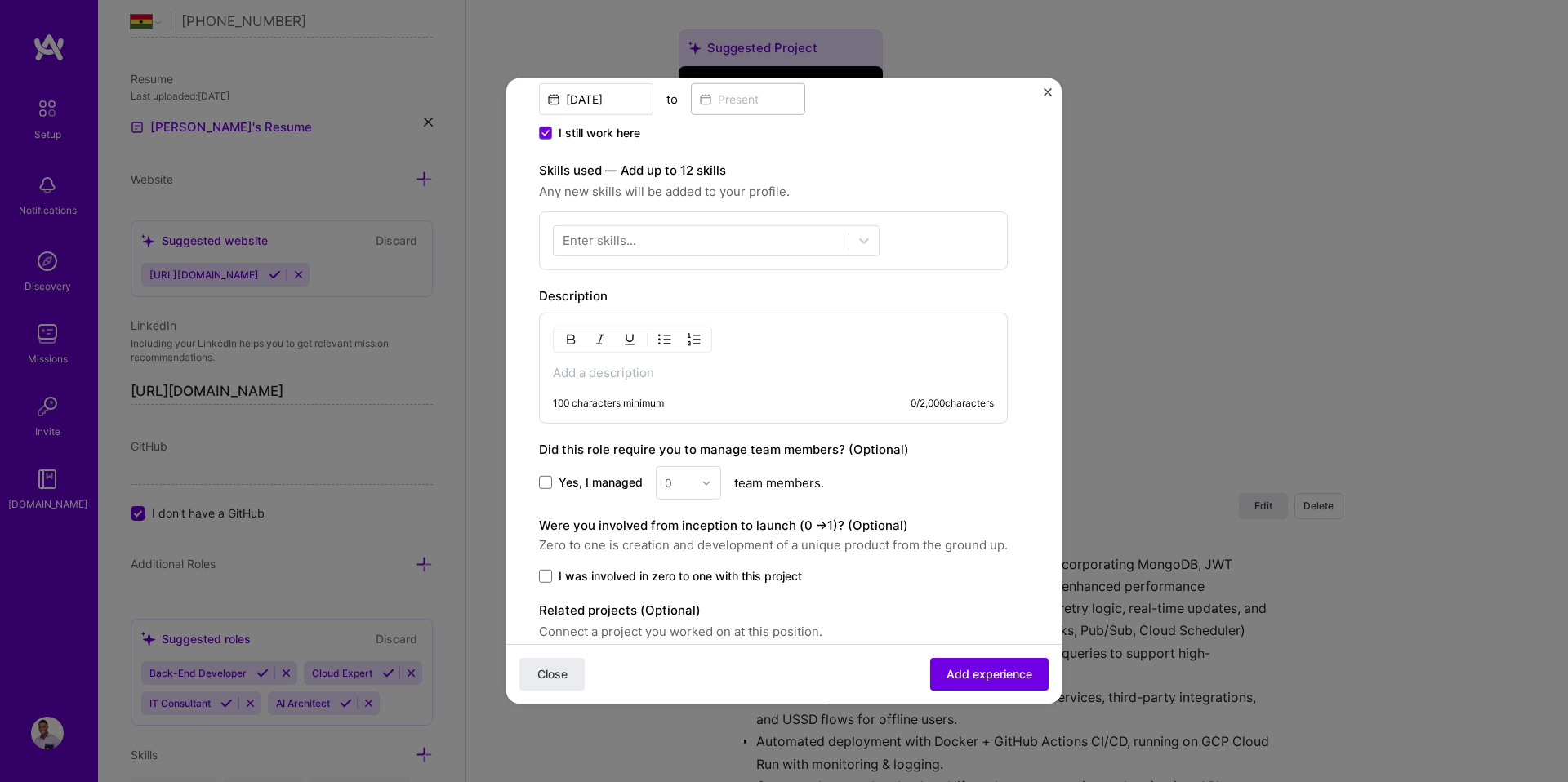
click at [633, 374] on p at bounding box center [773, 373] width 441 height 16
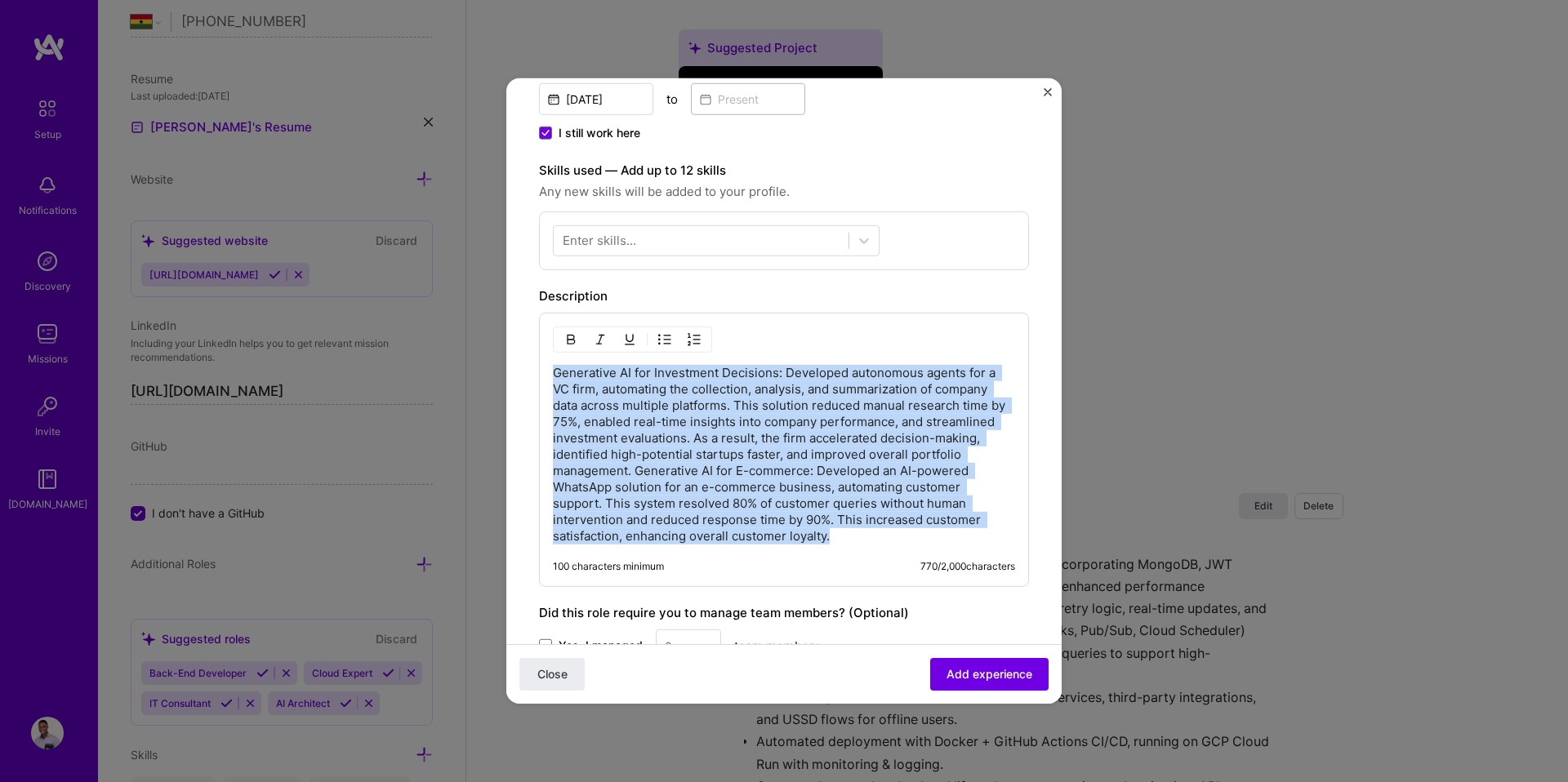
click at [656, 341] on button "button" at bounding box center [665, 340] width 25 height 20
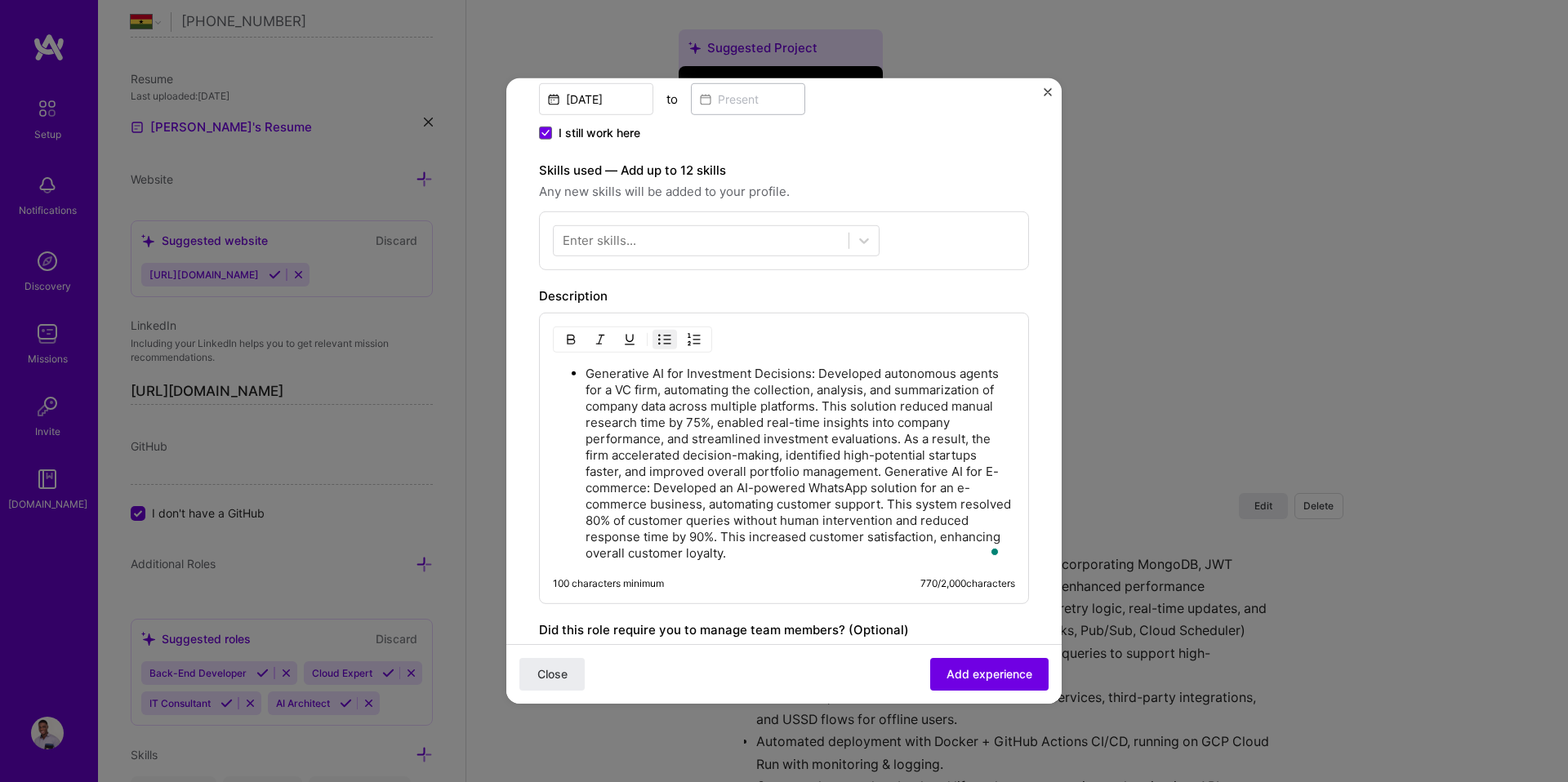
click at [638, 383] on p "Generative AI for Investment Decisions: Developed autonomous agents for a VC fi…" at bounding box center [800, 463] width 430 height 196
click at [883, 472] on p "Generative AI for Investment Decisions: Developed autonomous agents for a VC fi…" at bounding box center [800, 463] width 430 height 196
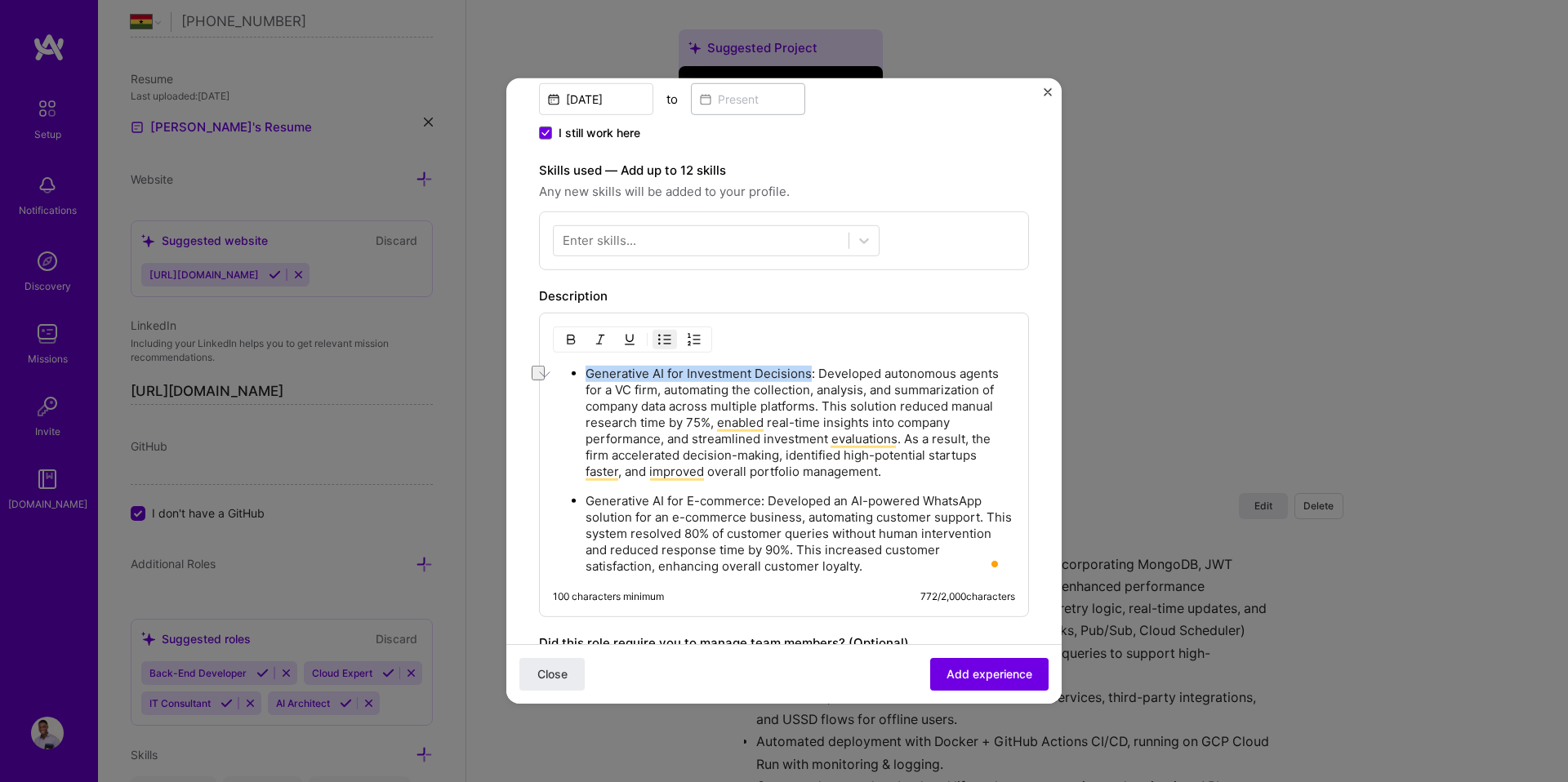
drag, startPoint x: 587, startPoint y: 371, endPoint x: 808, endPoint y: 379, distance: 221.1
click at [808, 379] on p "Generative AI for Investment Decisions: Developed autonomous agents for a VC fi…" at bounding box center [800, 423] width 430 height 115
click at [569, 338] on img "button" at bounding box center [570, 339] width 13 height 13
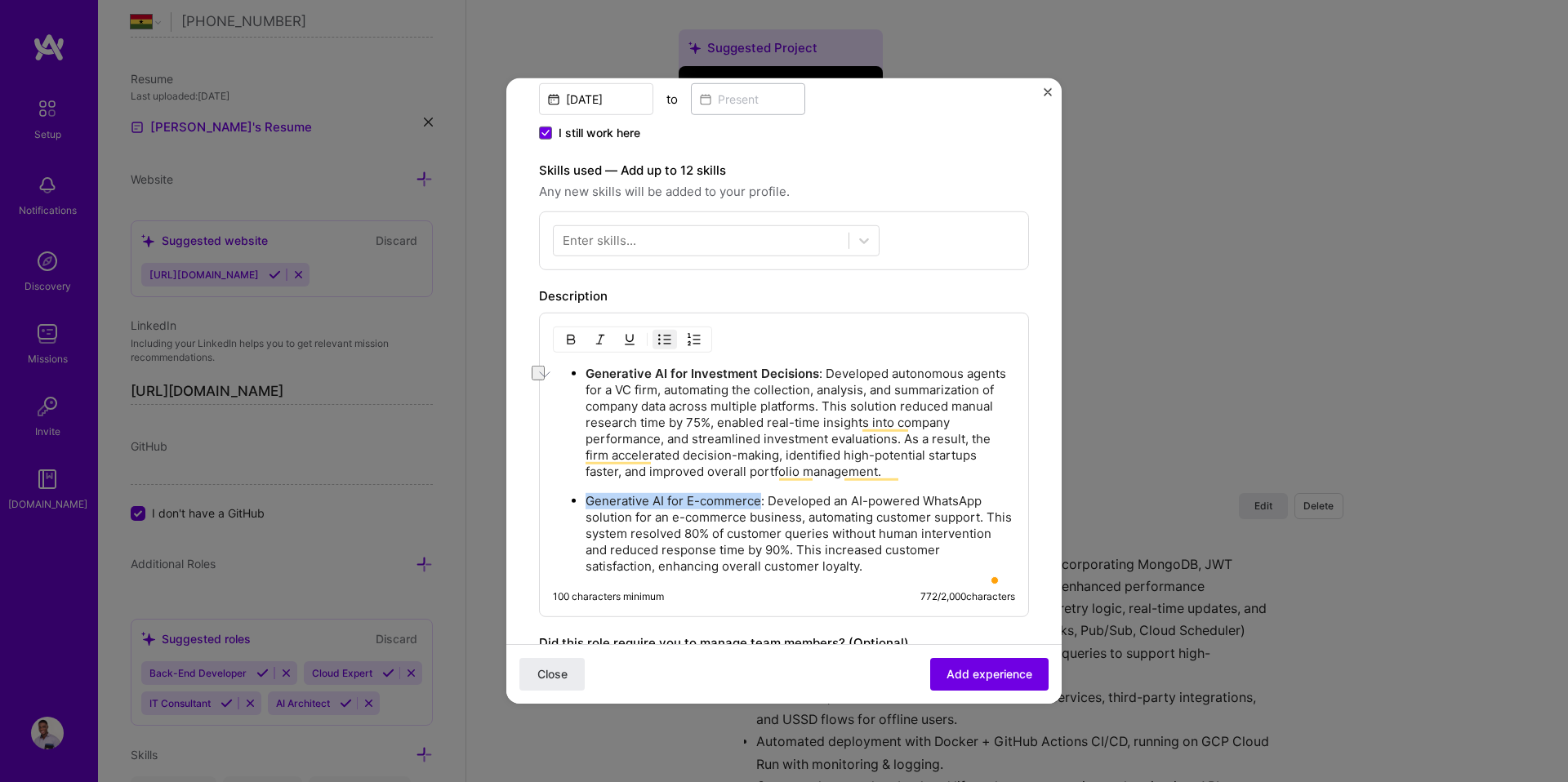
drag, startPoint x: 589, startPoint y: 514, endPoint x: 757, endPoint y: 513, distance: 168.0
click at [757, 513] on p "Generative AI for E-commerce: Developed an AI-powered WhatsApp solution for an …" at bounding box center [800, 533] width 430 height 82
click at [572, 341] on img "button" at bounding box center [570, 339] width 13 height 13
click at [666, 254] on div at bounding box center [717, 241] width 327 height 31
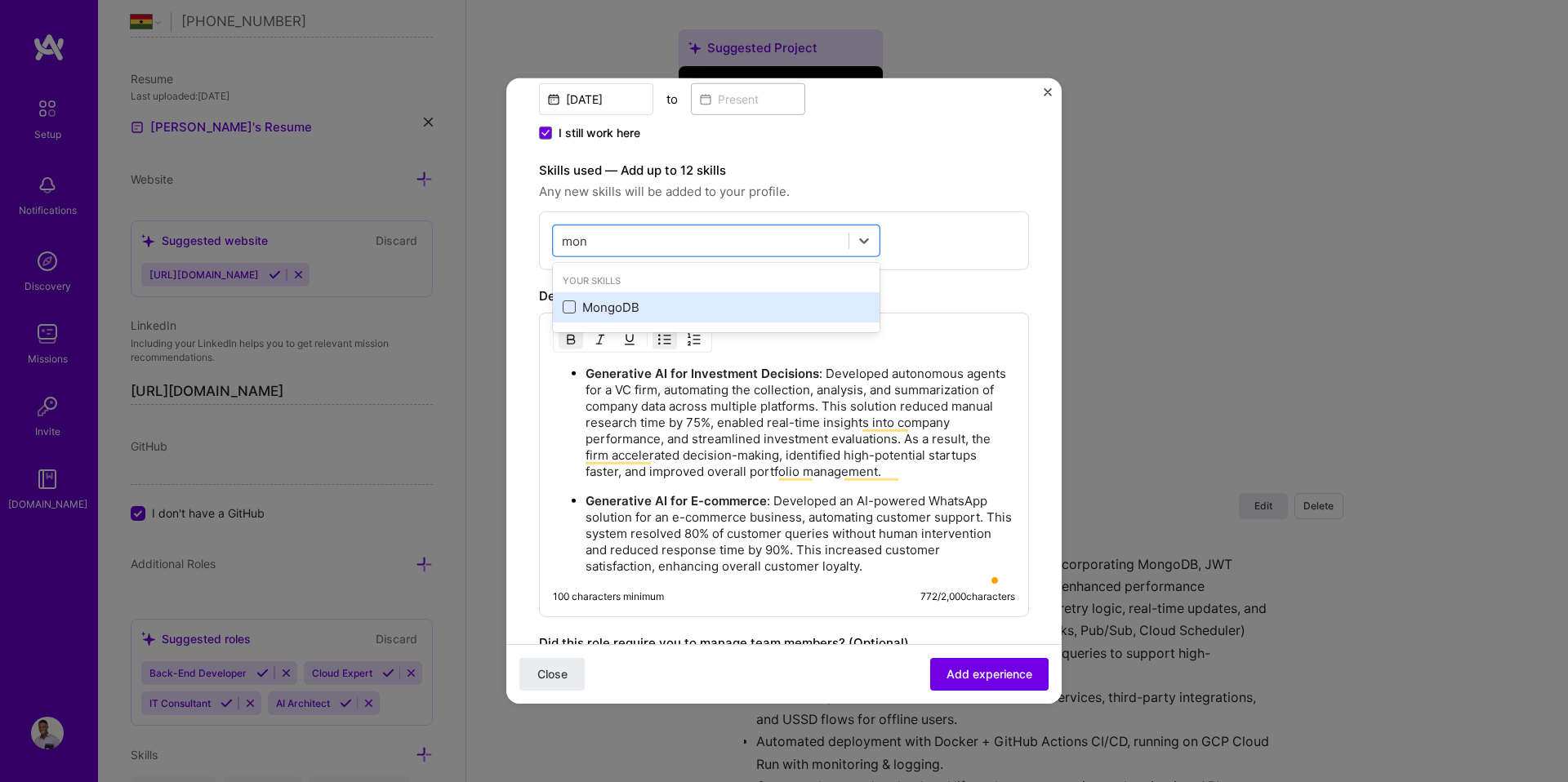
click at [574, 305] on span at bounding box center [569, 306] width 13 height 13
click at [0, 0] on input "checkbox" at bounding box center [0, 0] width 0 height 0
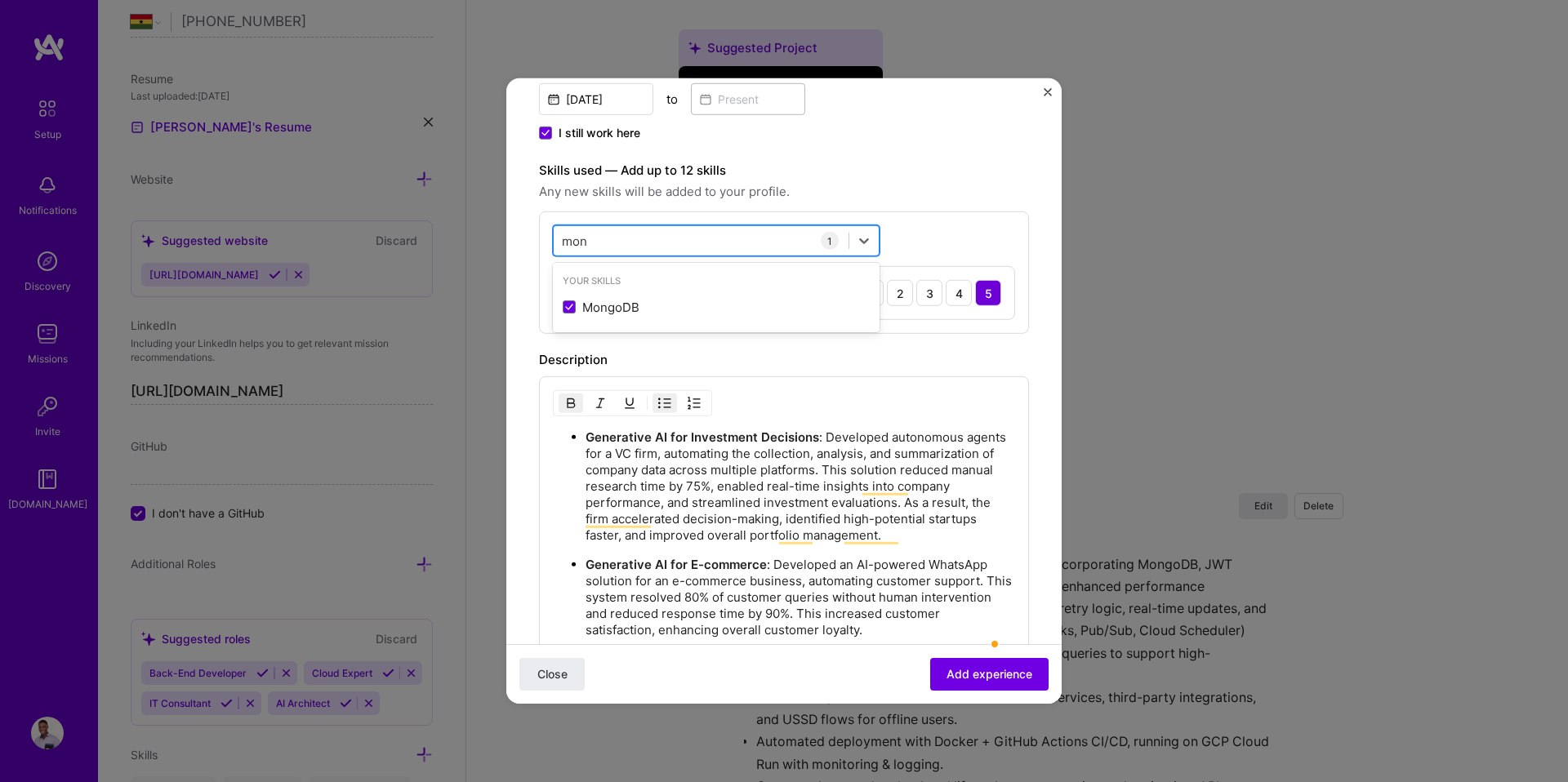
click at [608, 242] on div "mon mon" at bounding box center [701, 241] width 295 height 27
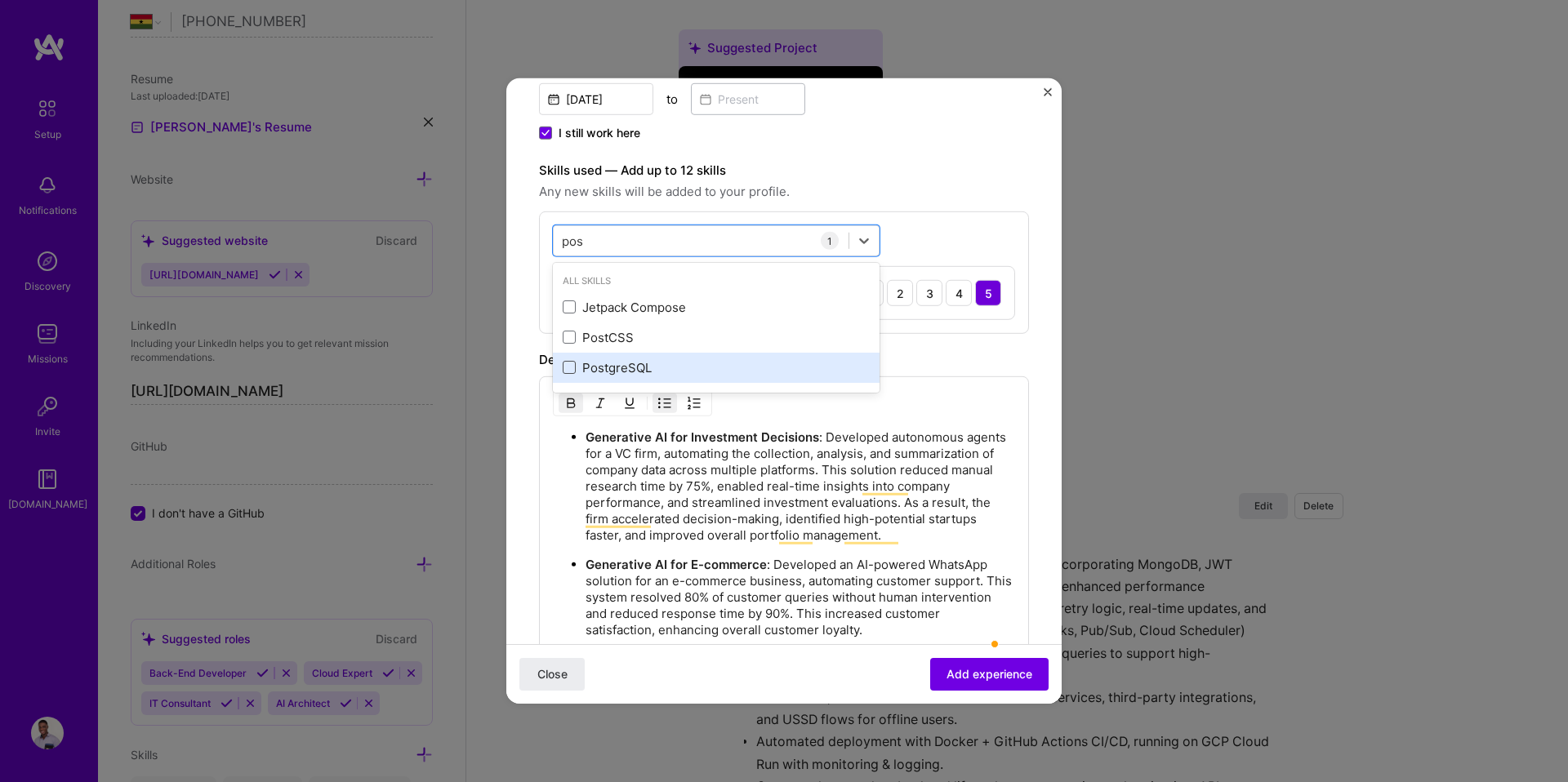
click at [572, 361] on span at bounding box center [569, 367] width 13 height 13
click at [0, 0] on input "checkbox" at bounding box center [0, 0] width 0 height 0
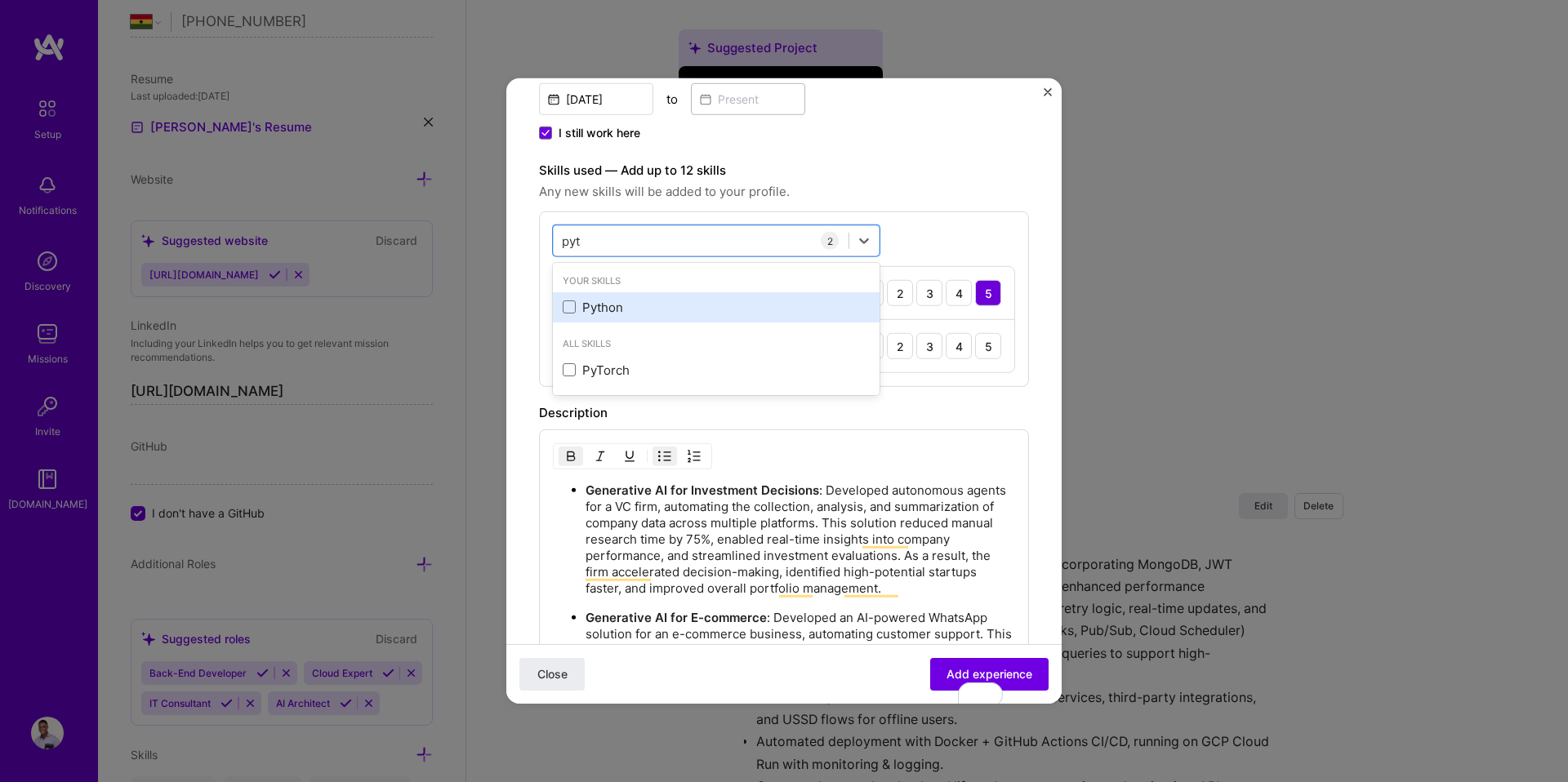
click at [576, 311] on div "Python" at bounding box center [717, 307] width 307 height 17
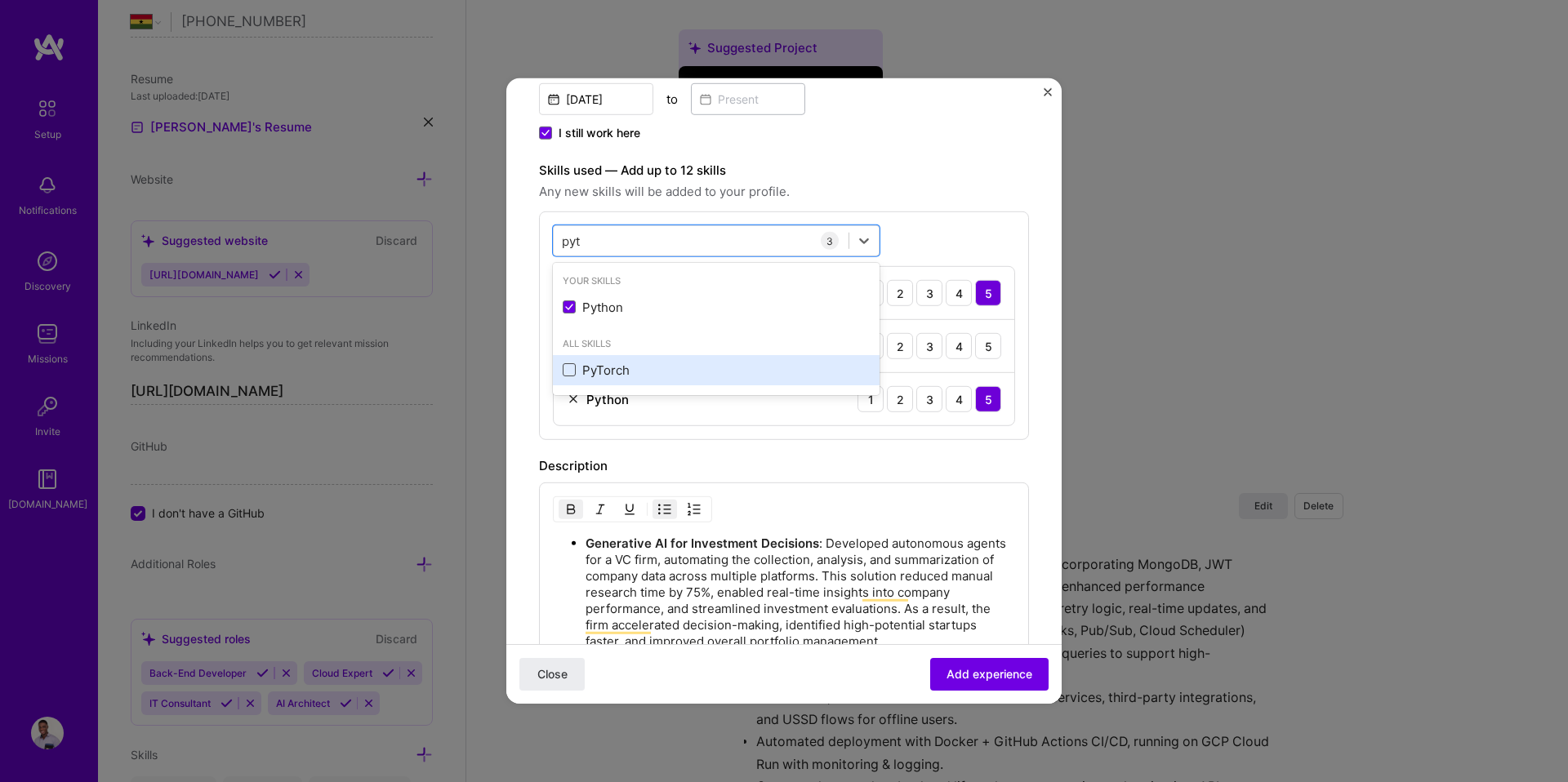
click at [570, 365] on span at bounding box center [569, 369] width 13 height 13
click at [0, 0] on input "checkbox" at bounding box center [0, 0] width 0 height 0
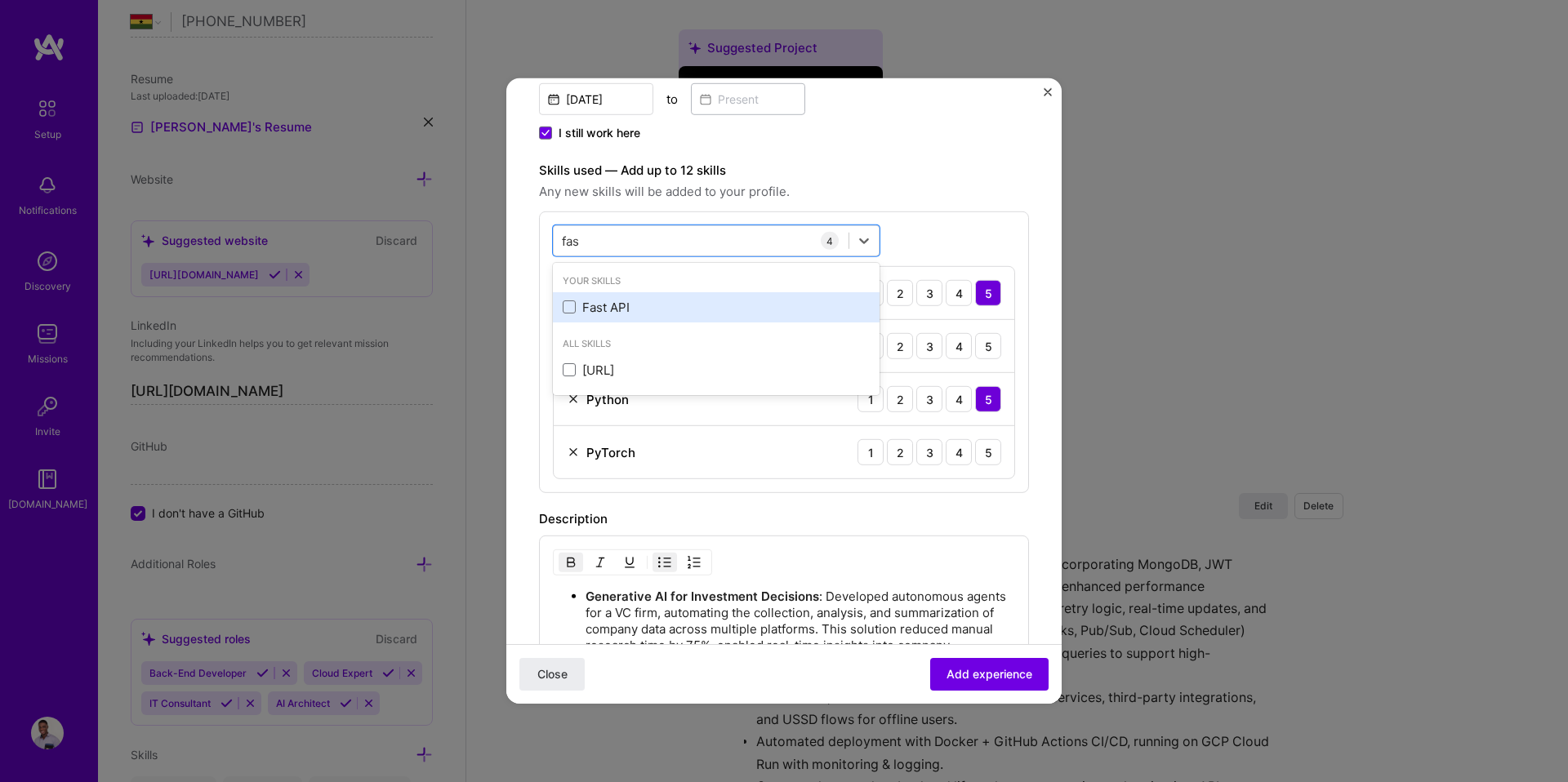
click at [581, 308] on div "Fast API" at bounding box center [717, 307] width 307 height 17
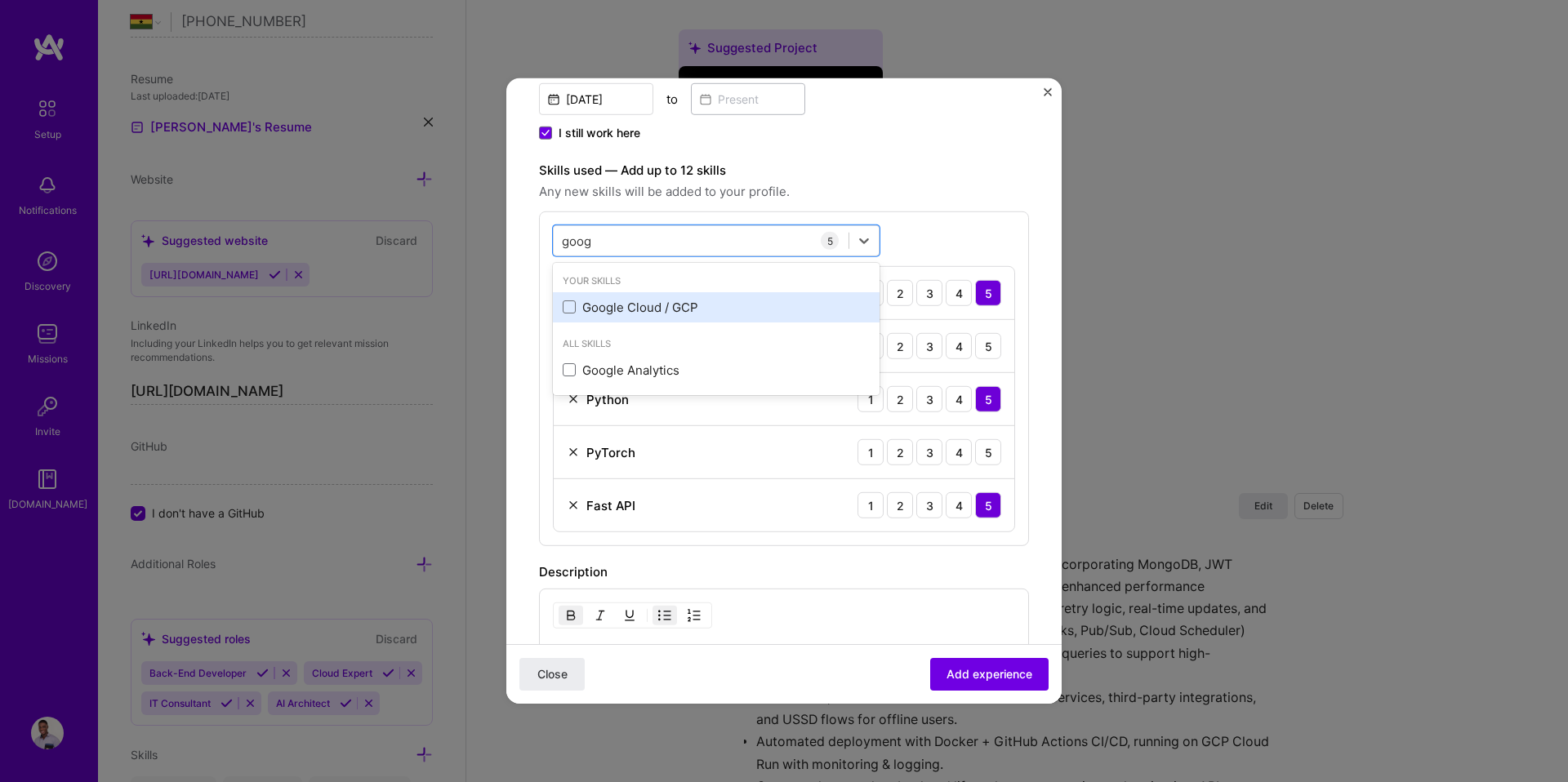
click at [575, 302] on div "Google Cloud / GCP" at bounding box center [717, 307] width 307 height 17
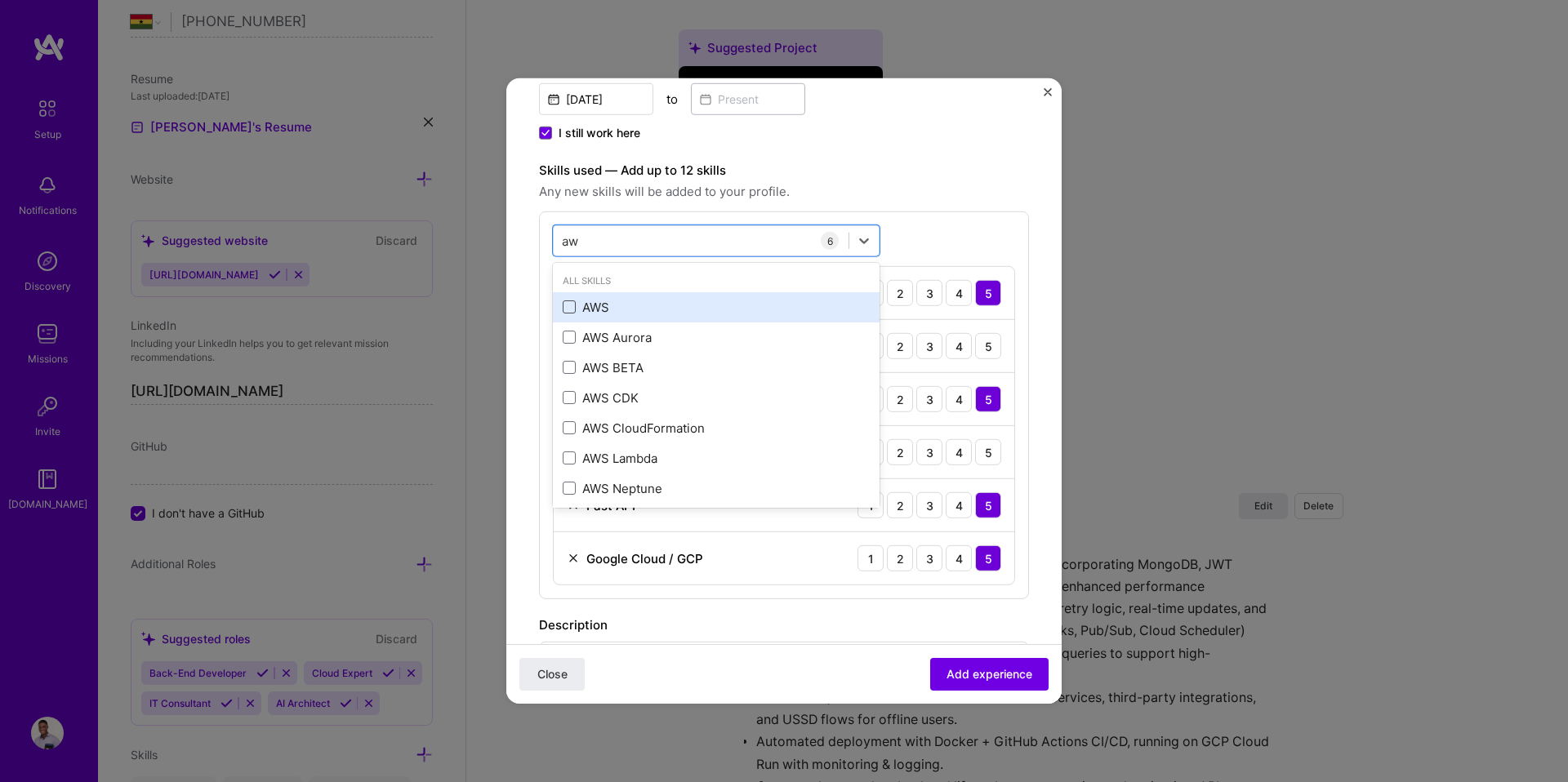
click at [574, 304] on span at bounding box center [569, 306] width 13 height 13
click at [0, 0] on input "checkbox" at bounding box center [0, 0] width 0 height 0
click at [573, 303] on span at bounding box center [569, 306] width 13 height 13
click at [0, 0] on input "checkbox" at bounding box center [0, 0] width 0 height 0
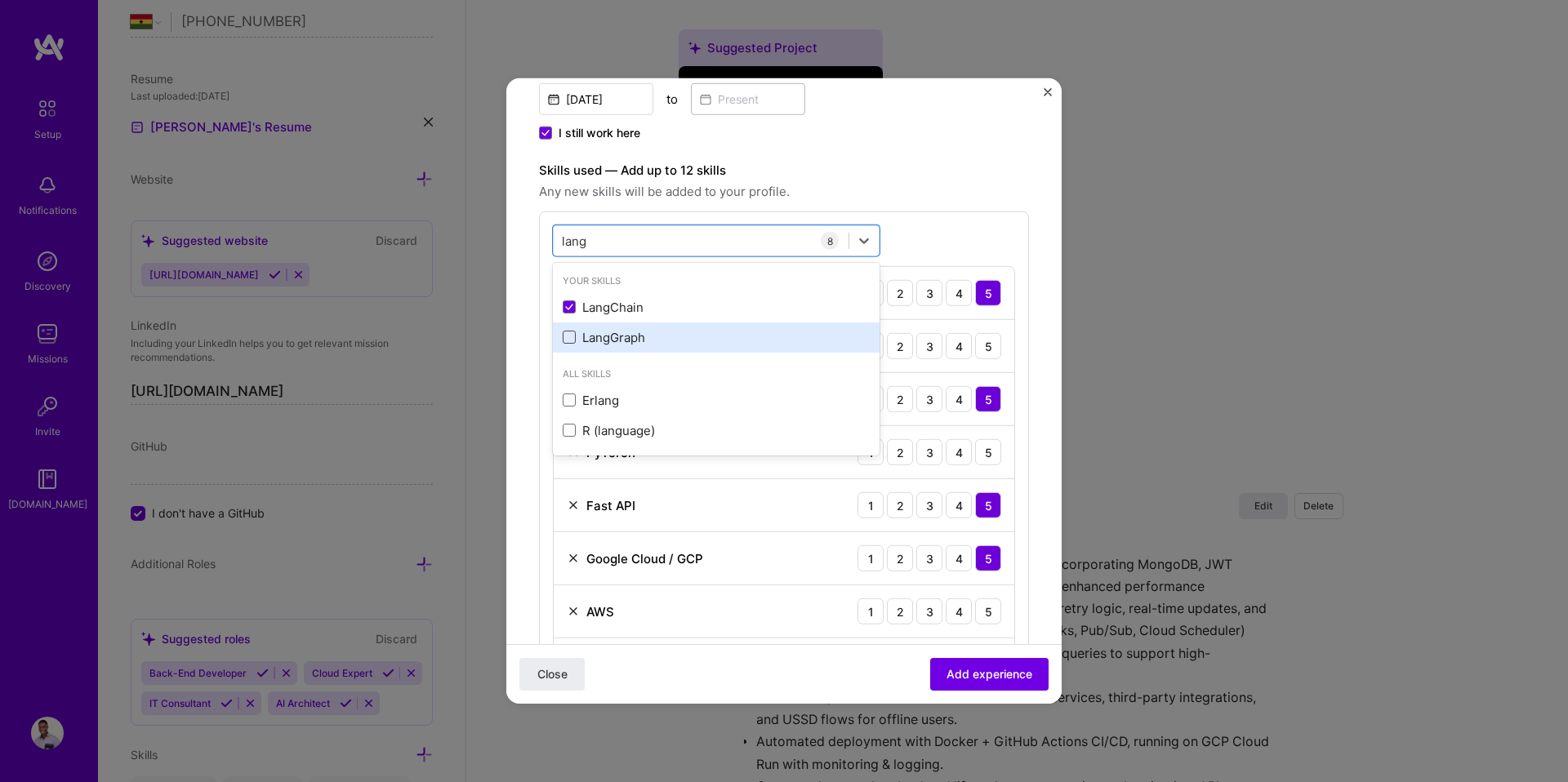
click at [568, 340] on span at bounding box center [569, 336] width 13 height 13
click at [0, 0] on input "checkbox" at bounding box center [0, 0] width 0 height 0
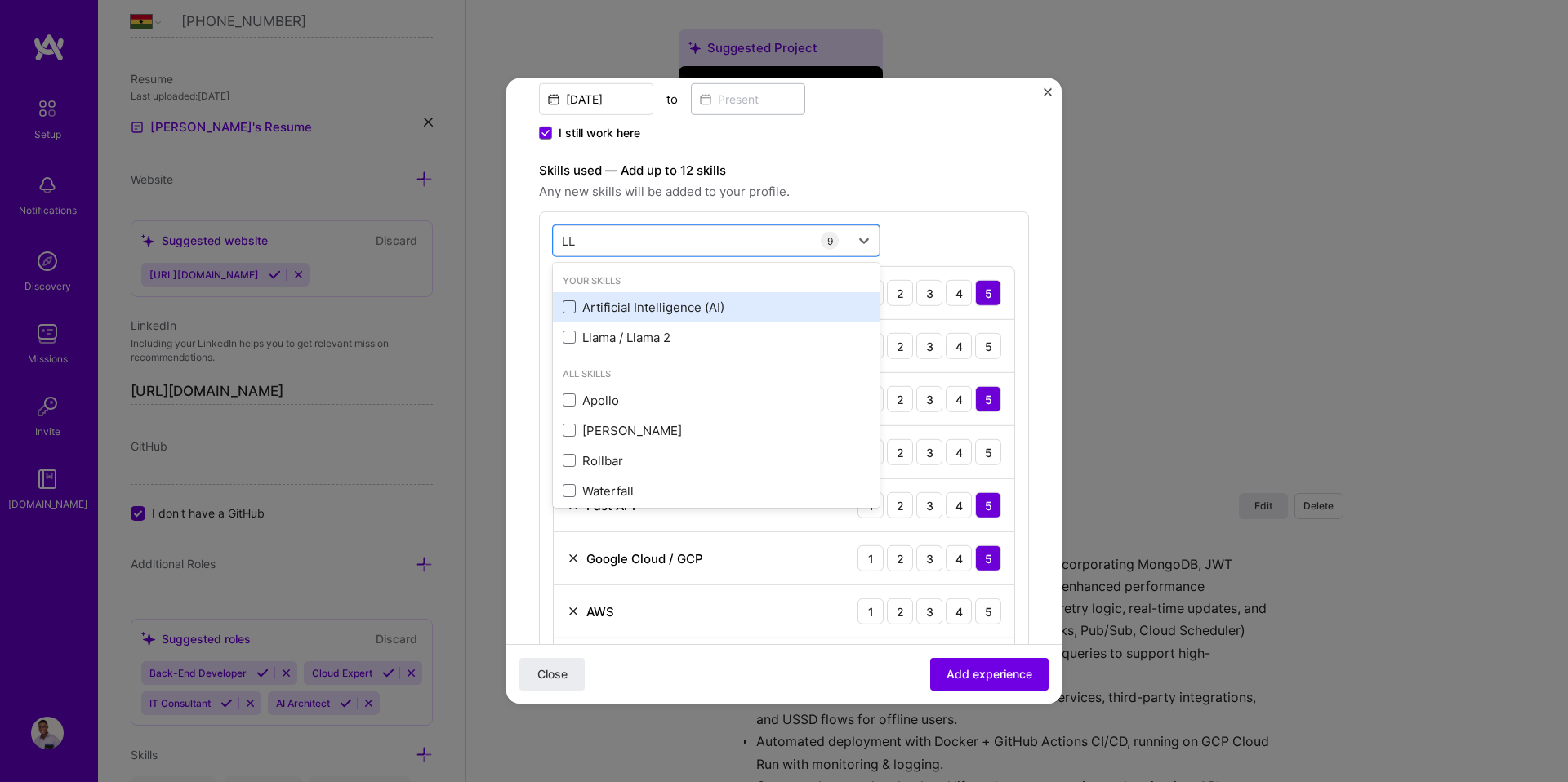
click at [573, 307] on span at bounding box center [569, 306] width 13 height 13
click at [0, 0] on input "checkbox" at bounding box center [0, 0] width 0 height 0
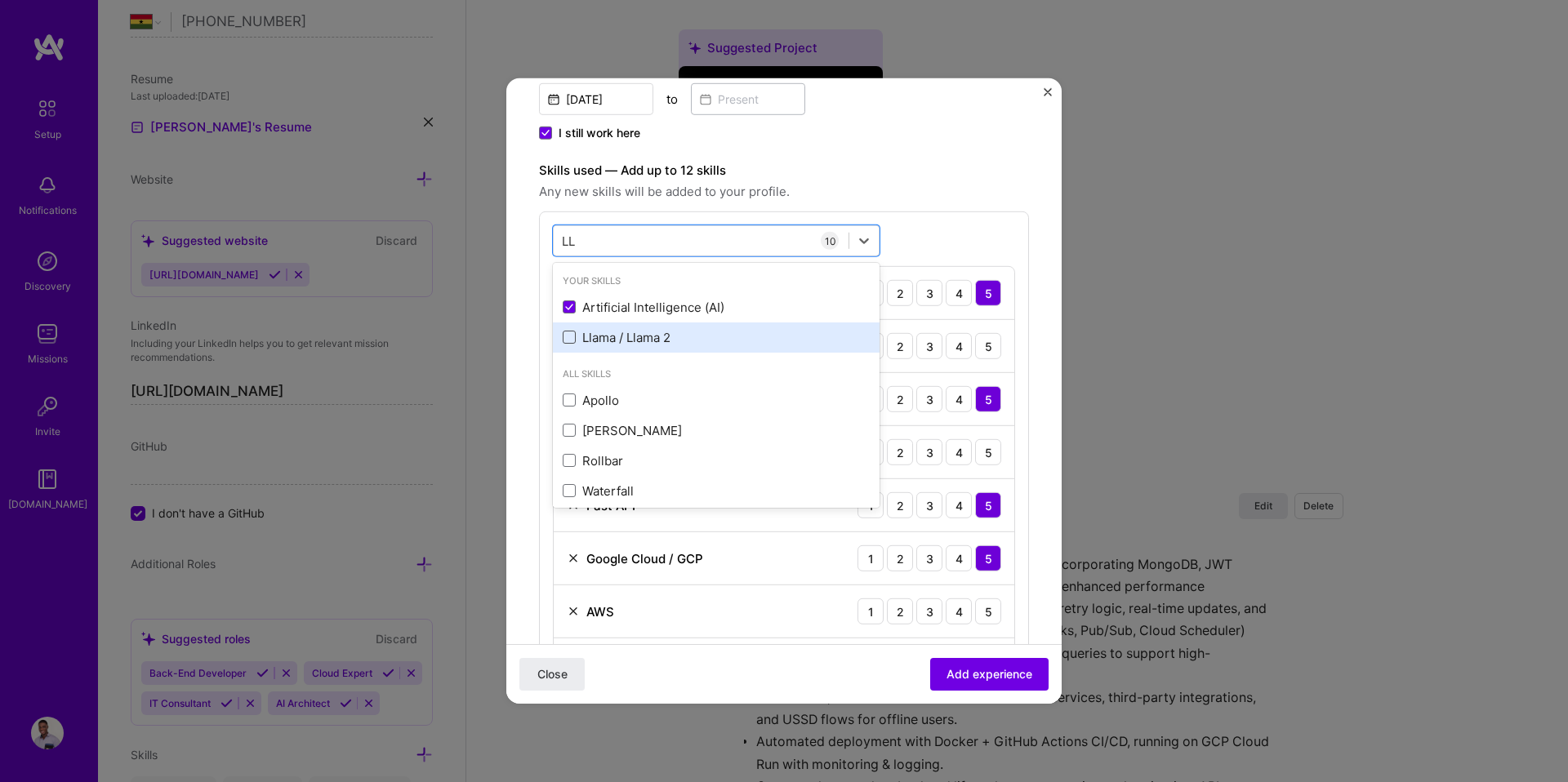
click at [574, 336] on span at bounding box center [569, 336] width 13 height 13
click at [0, 0] on input "checkbox" at bounding box center [0, 0] width 0 height 0
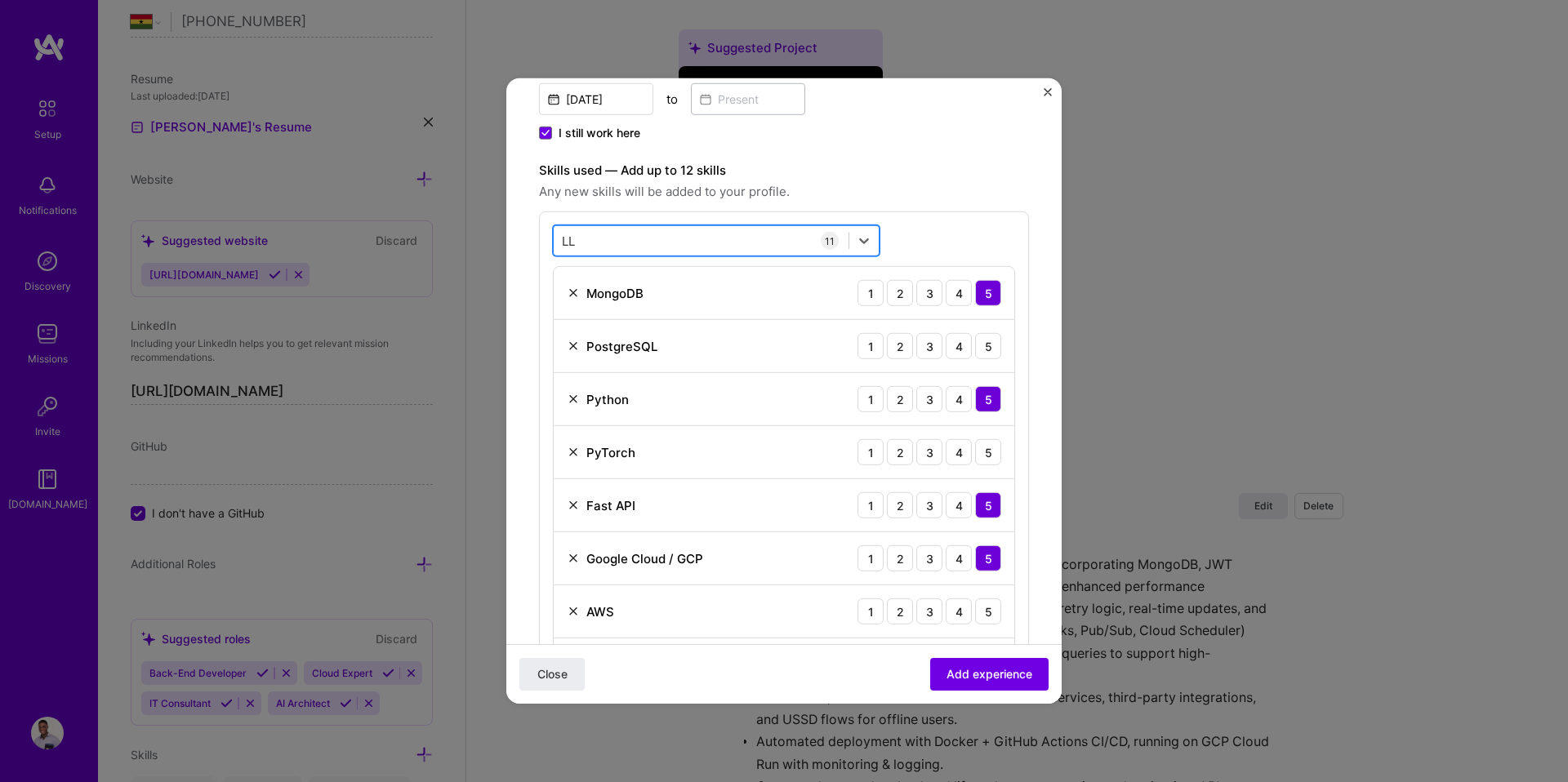
click at [605, 249] on div "LL LL" at bounding box center [701, 241] width 295 height 27
type input "m"
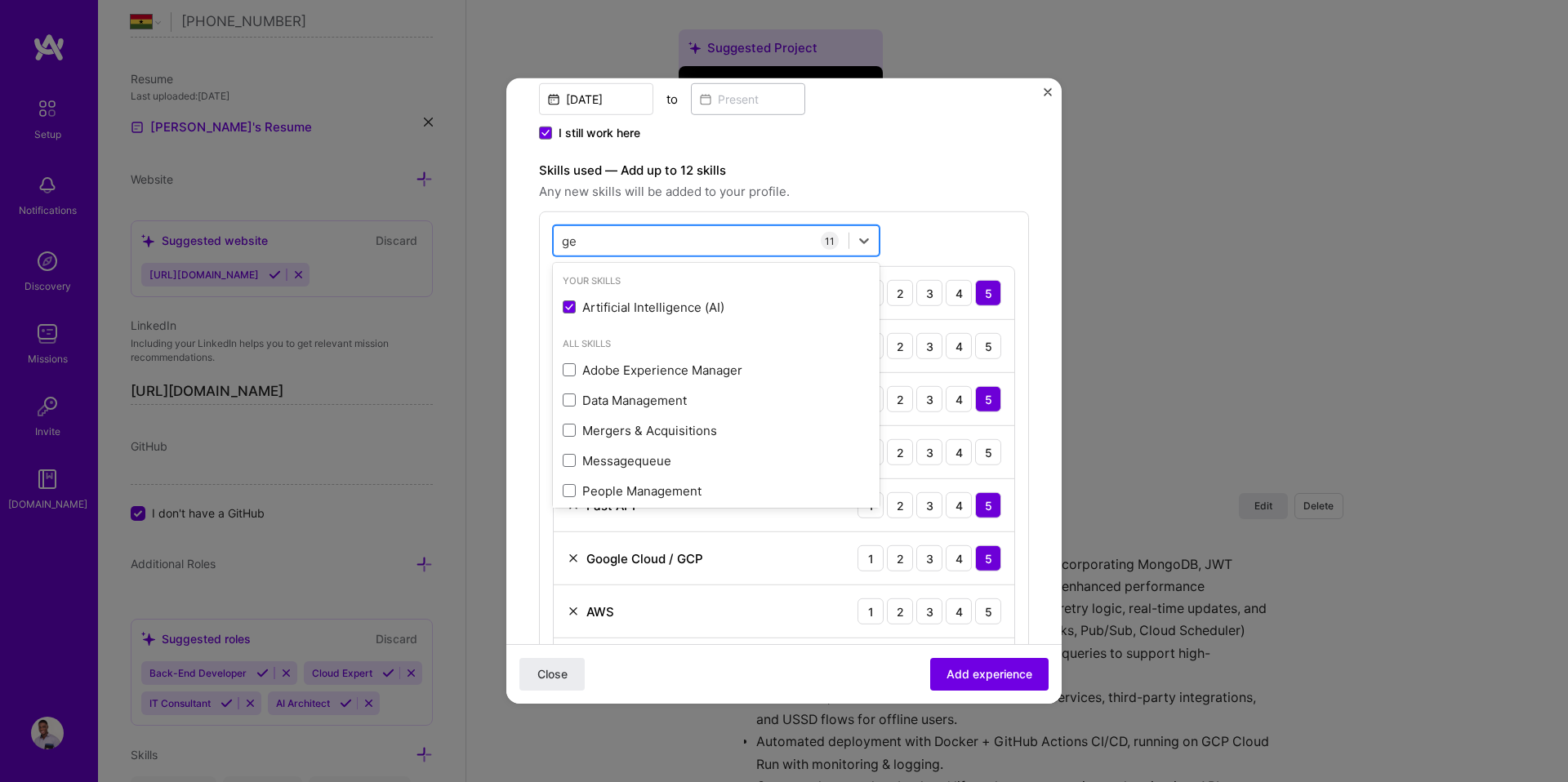
type input "g"
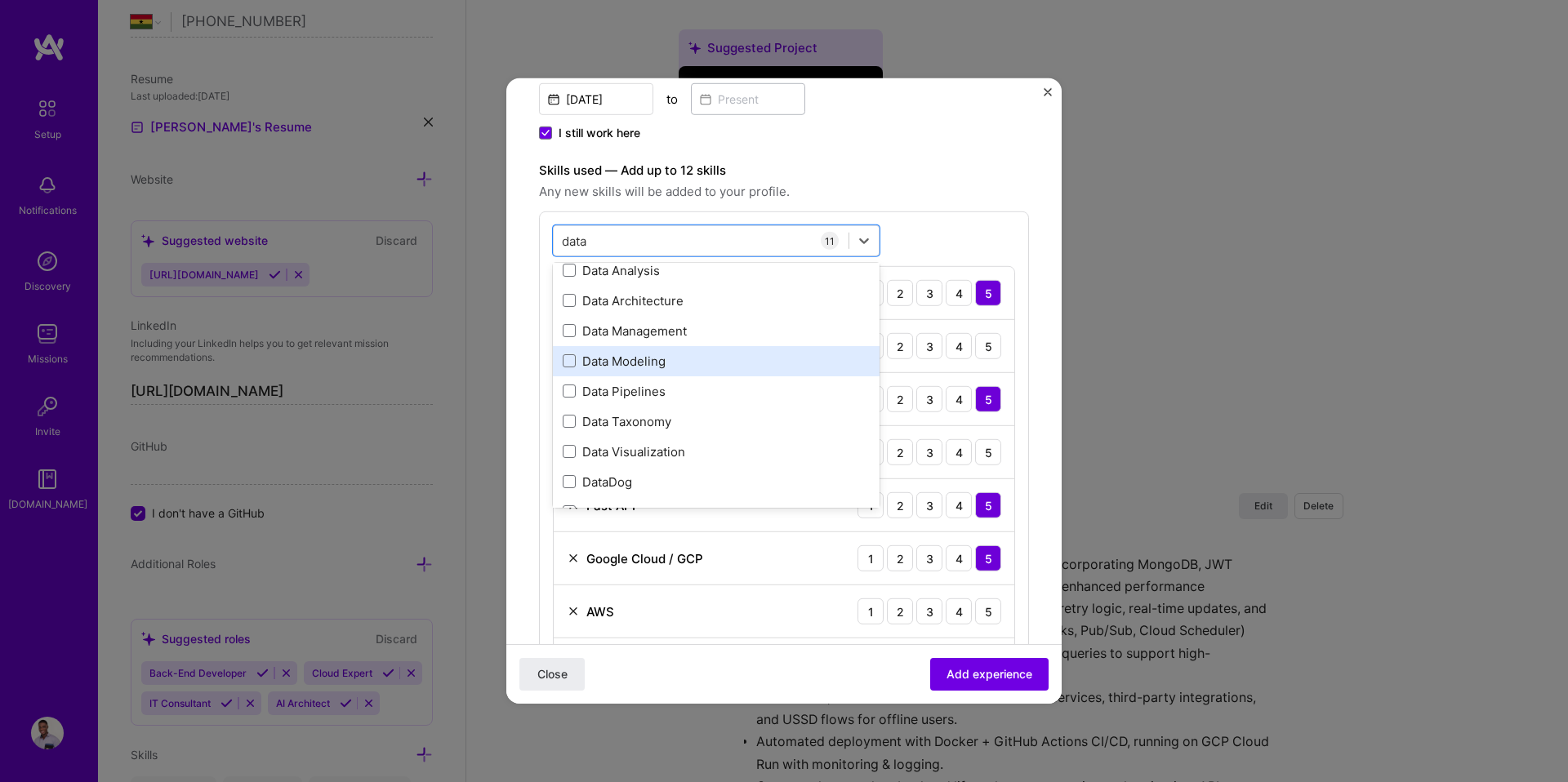
scroll to position [20, 0]
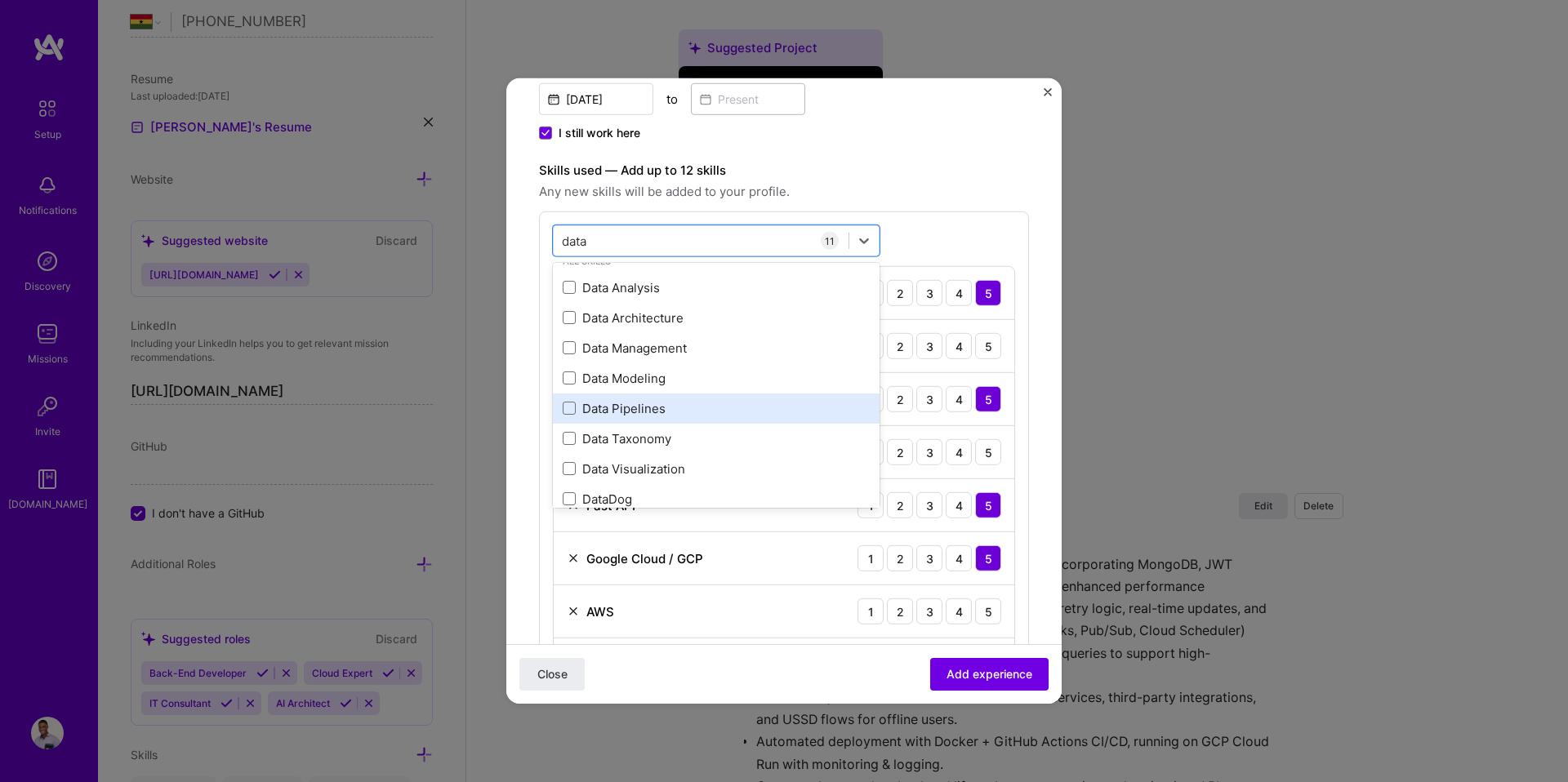
click at [562, 402] on div "Data Pipelines" at bounding box center [717, 408] width 327 height 30
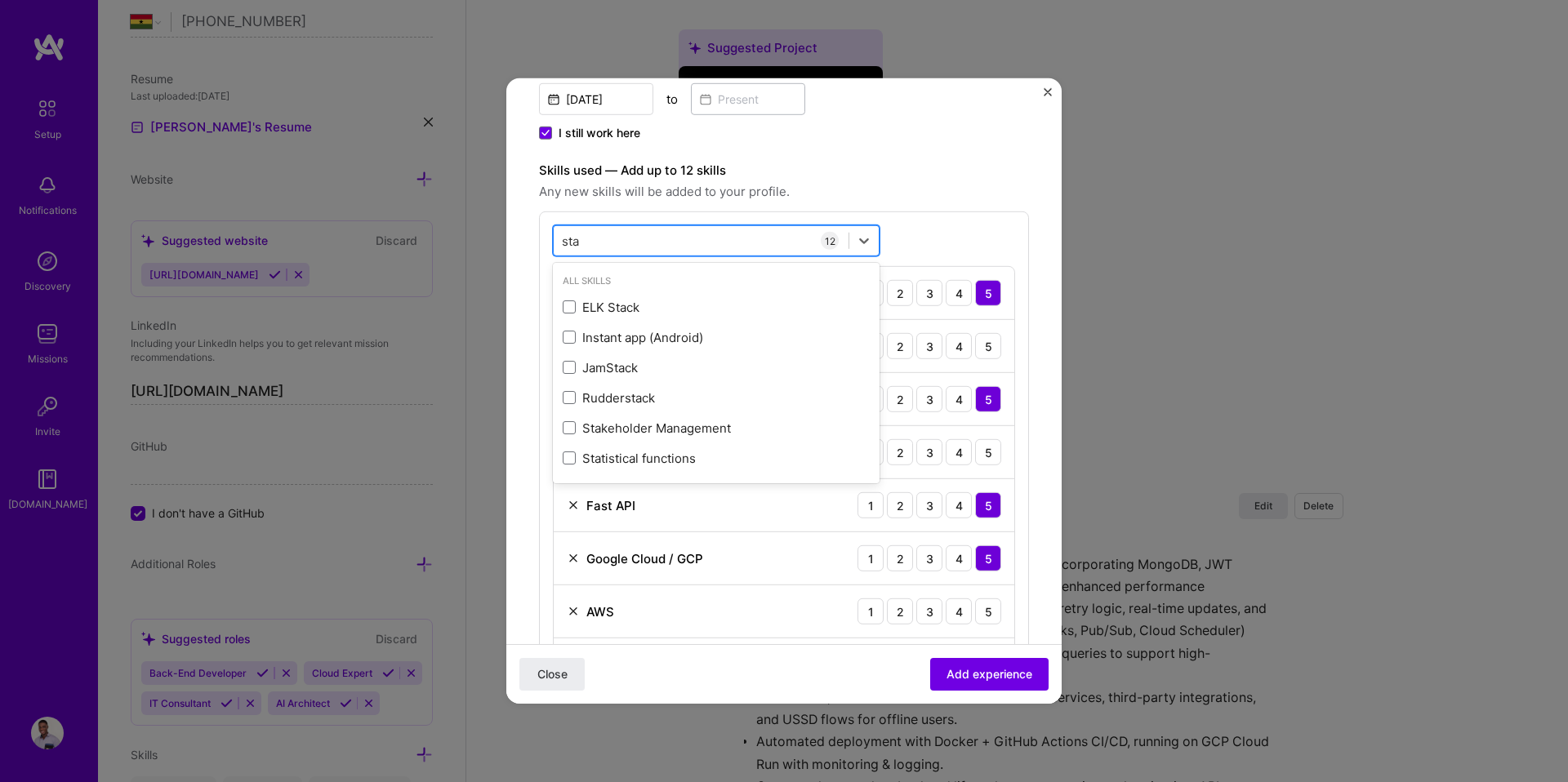
scroll to position [0, 0]
type input "s"
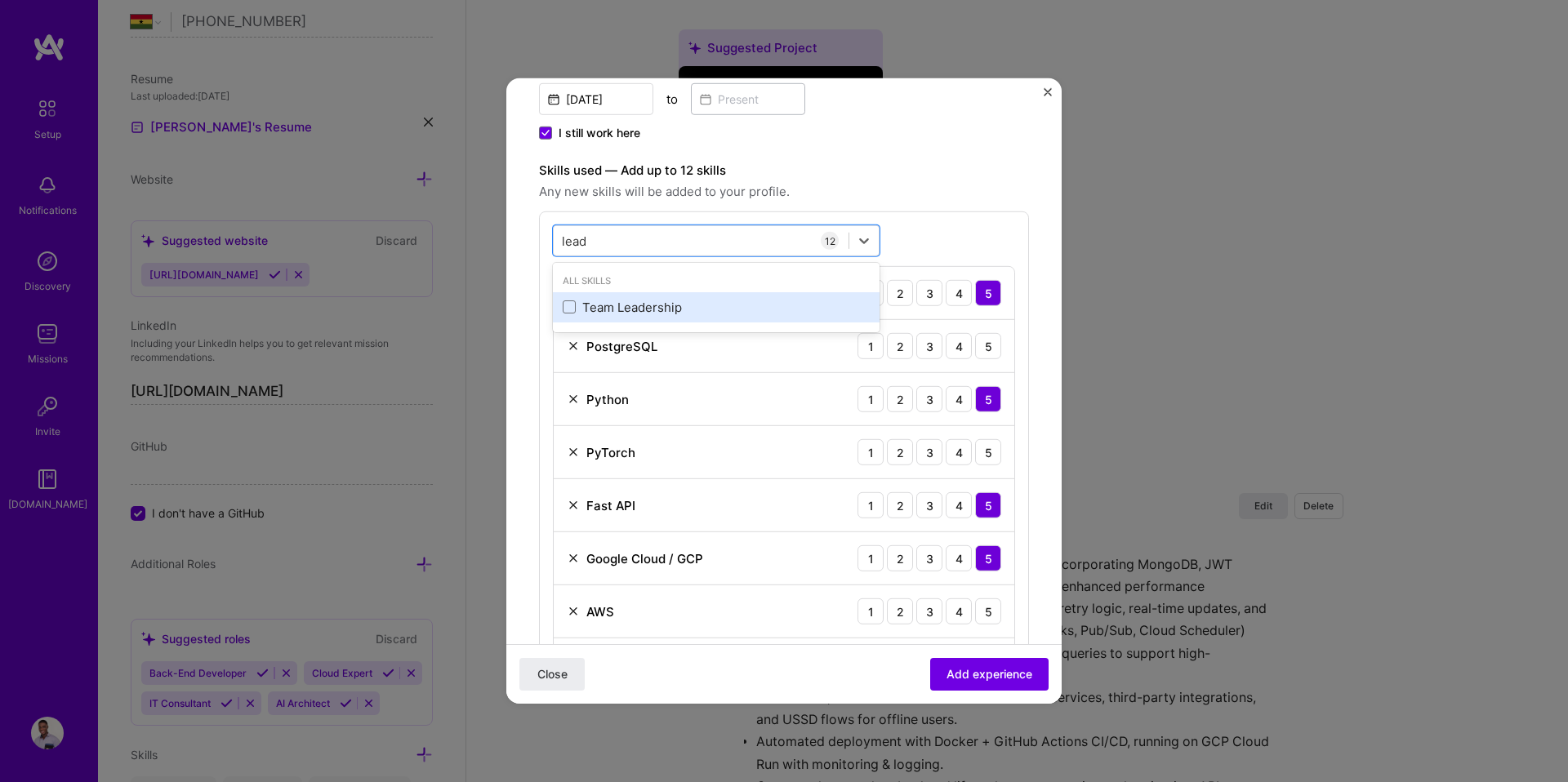
click at [569, 299] on div "Team Leadership" at bounding box center [717, 307] width 307 height 17
click at [600, 239] on div "lead lead" at bounding box center [701, 241] width 295 height 27
click at [564, 308] on span at bounding box center [569, 306] width 13 height 13
click at [0, 0] on input "checkbox" at bounding box center [0, 0] width 0 height 0
type input "dee"
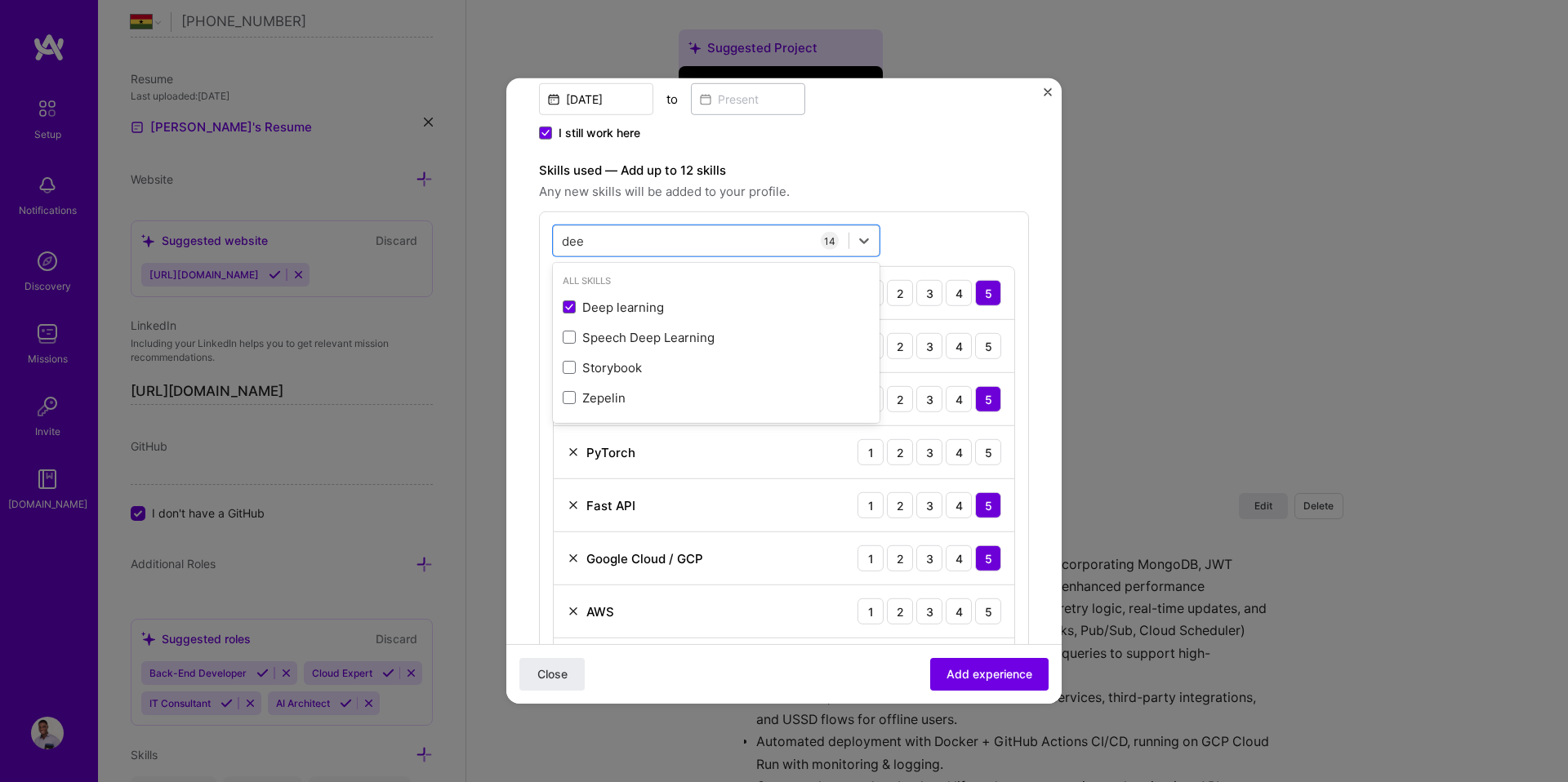
click at [970, 205] on div "Skills used — Add up to 12 skills Any new skills will be added to your profile.…" at bounding box center [784, 592] width 490 height 863
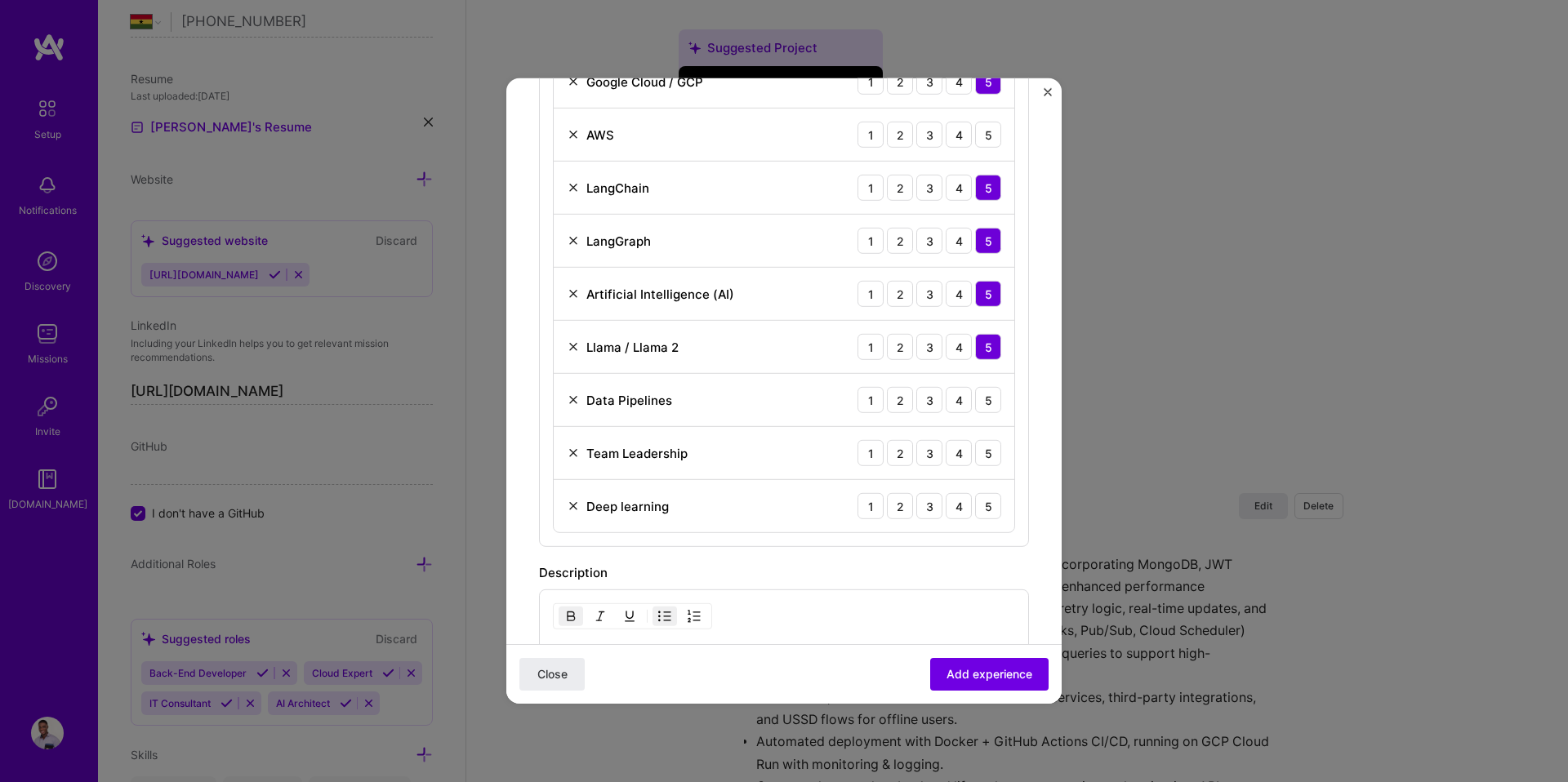
scroll to position [921, 0]
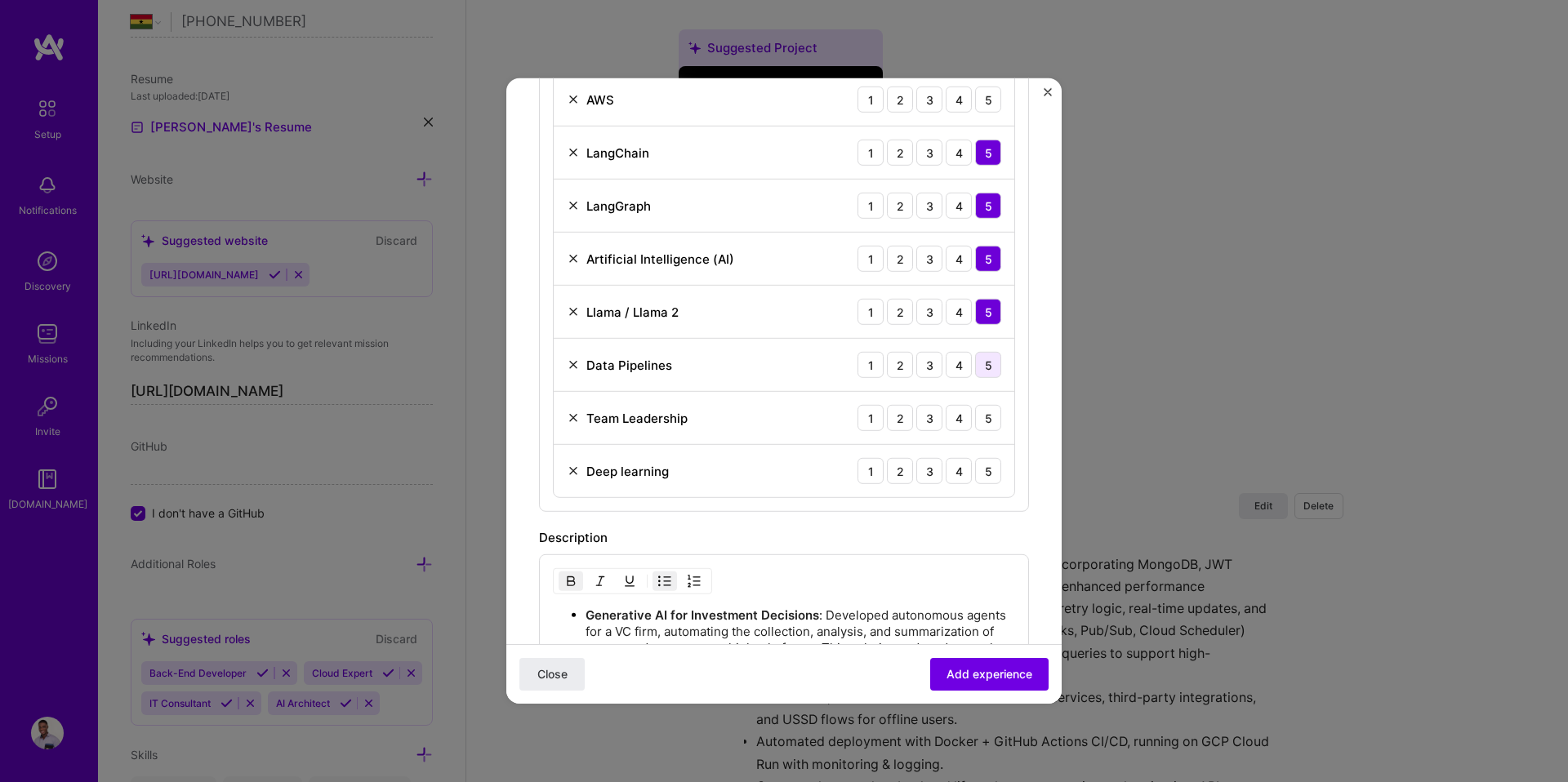
click at [975, 371] on div "5" at bounding box center [987, 364] width 26 height 26
click at [975, 419] on div "5" at bounding box center [987, 417] width 26 height 26
click at [975, 474] on div "5" at bounding box center [987, 470] width 26 height 26
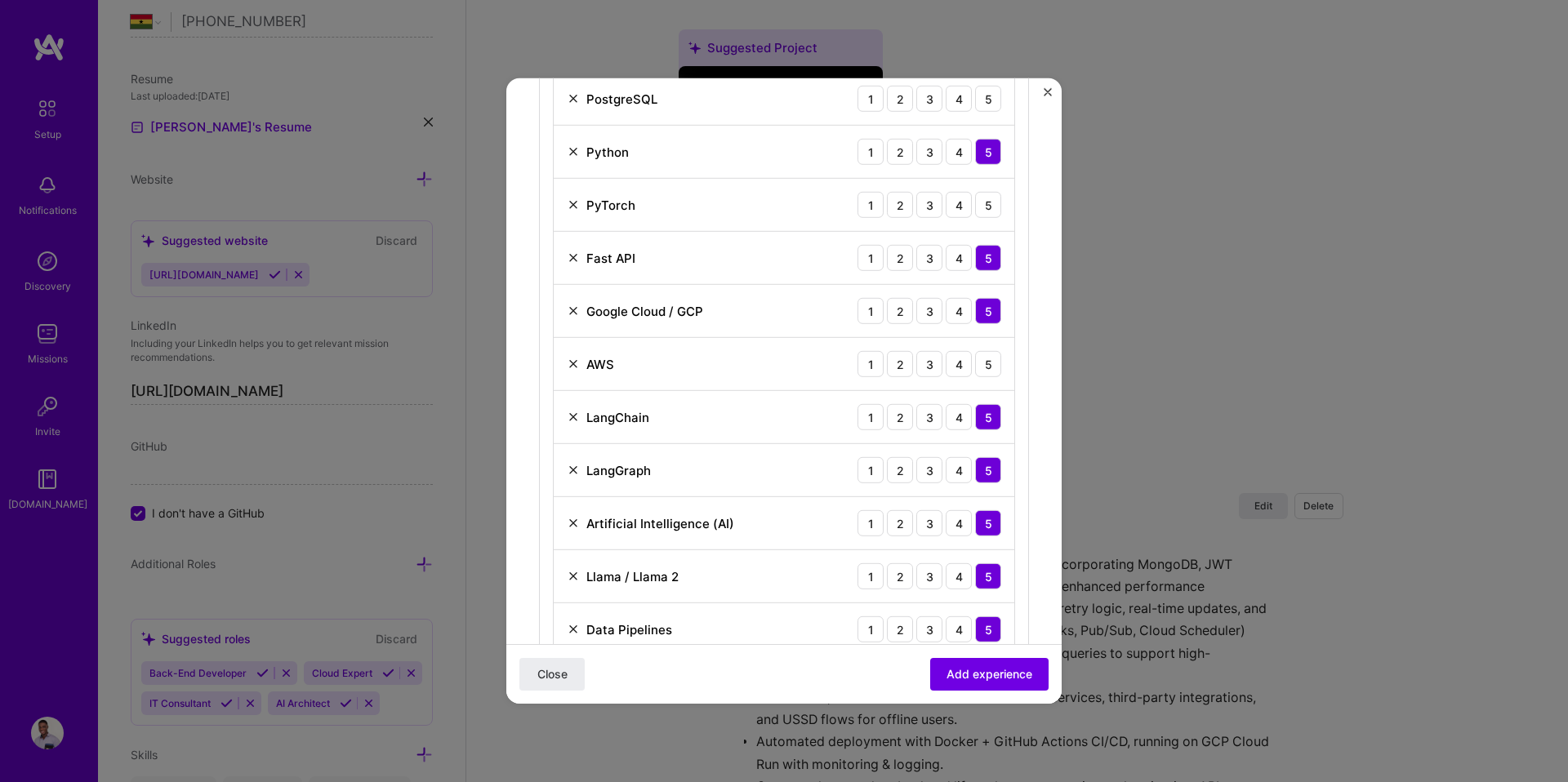
scroll to position [652, 0]
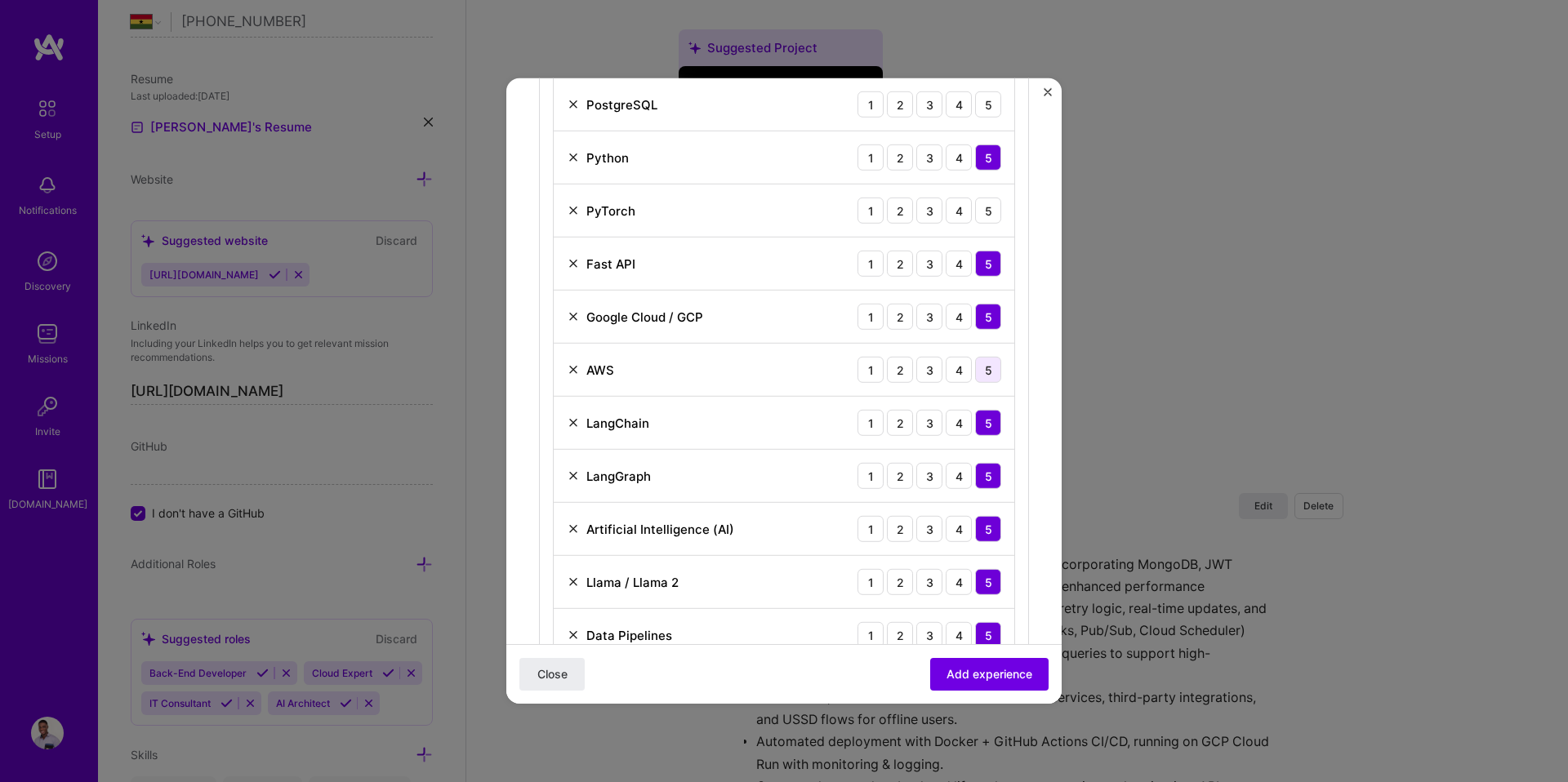
click at [975, 375] on div "5" at bounding box center [987, 369] width 26 height 26
click at [975, 214] on div "5" at bounding box center [987, 210] width 26 height 26
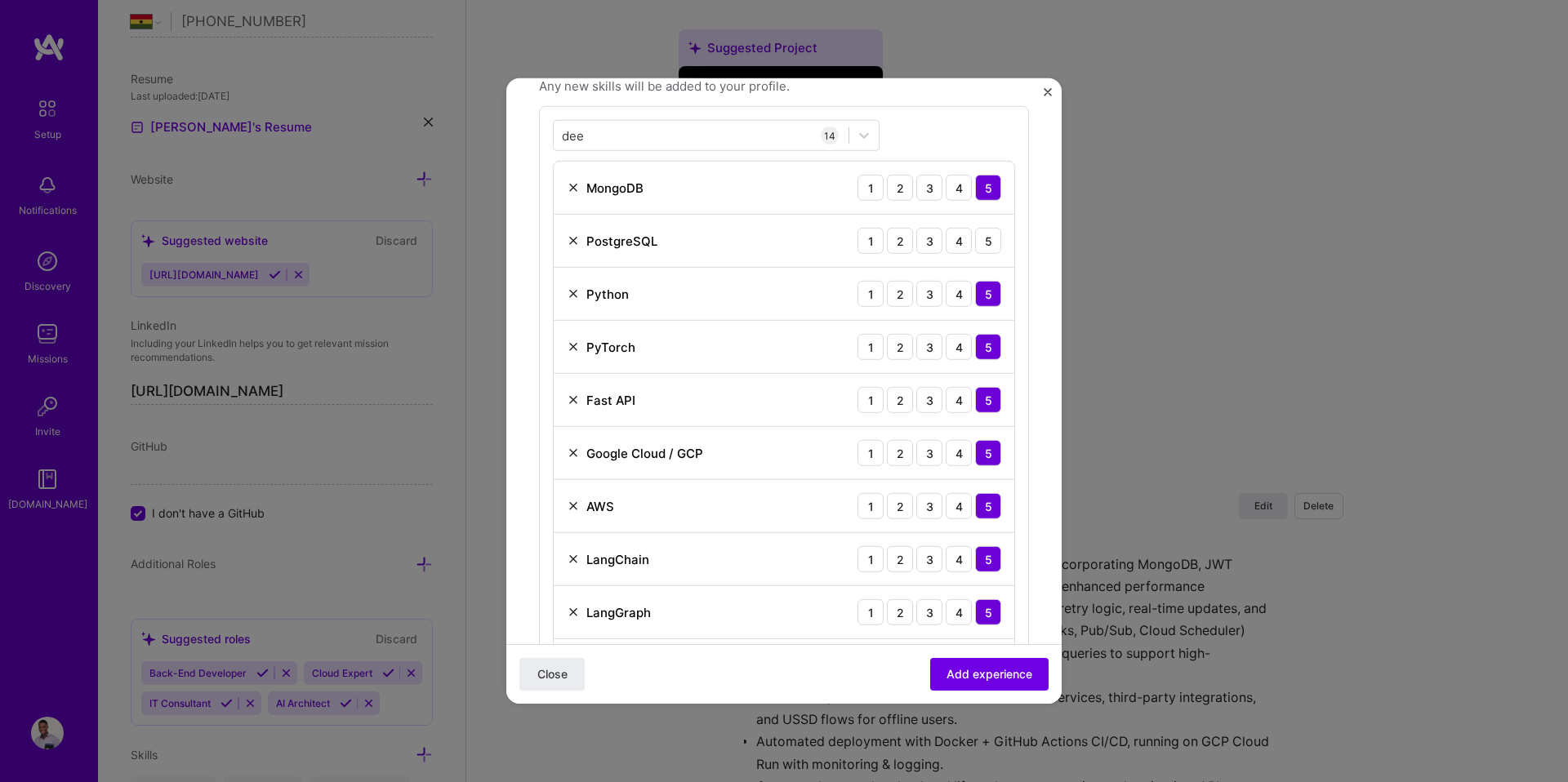
scroll to position [472, 0]
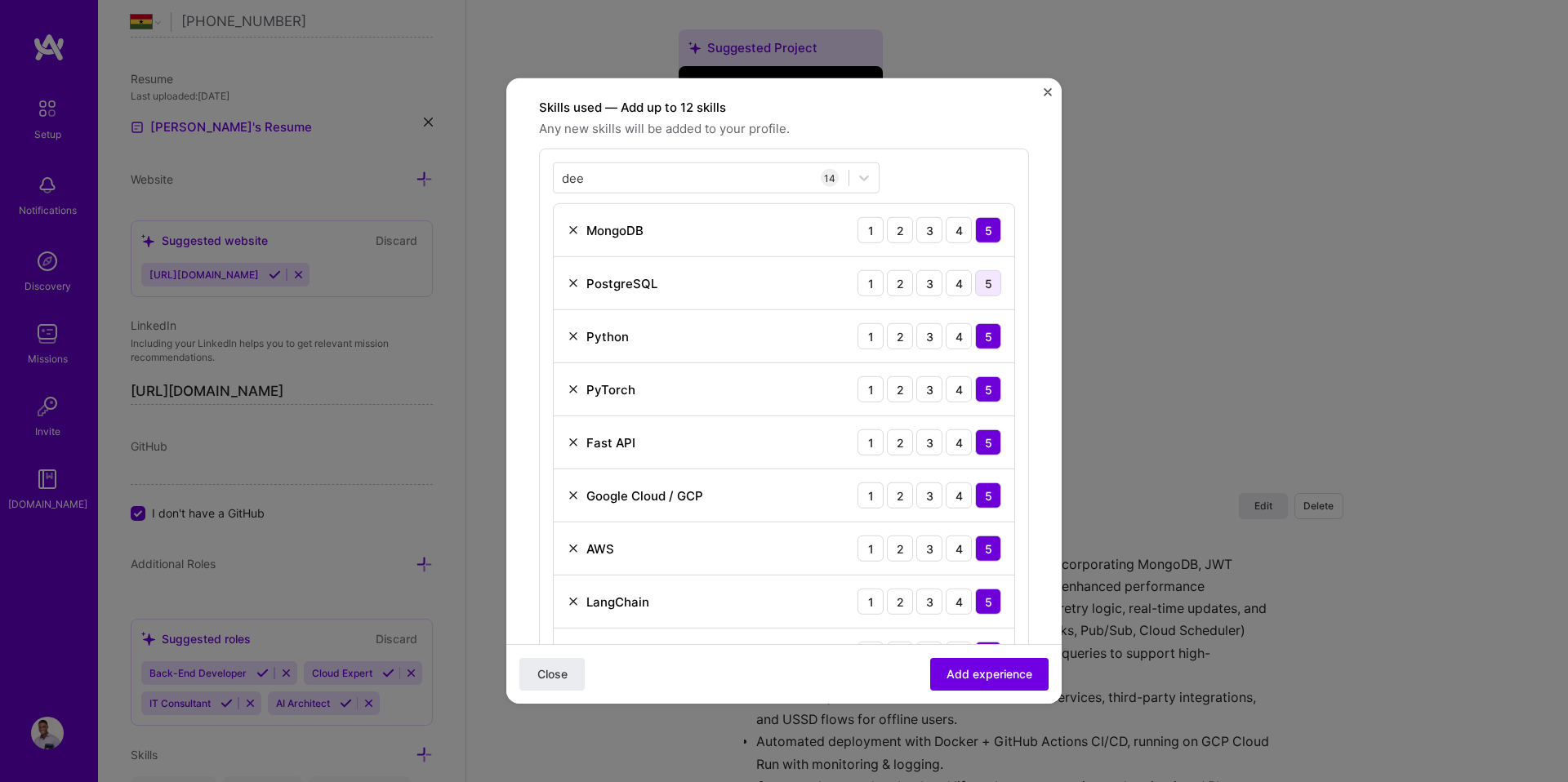
click at [975, 279] on div "5" at bounding box center [987, 282] width 26 height 26
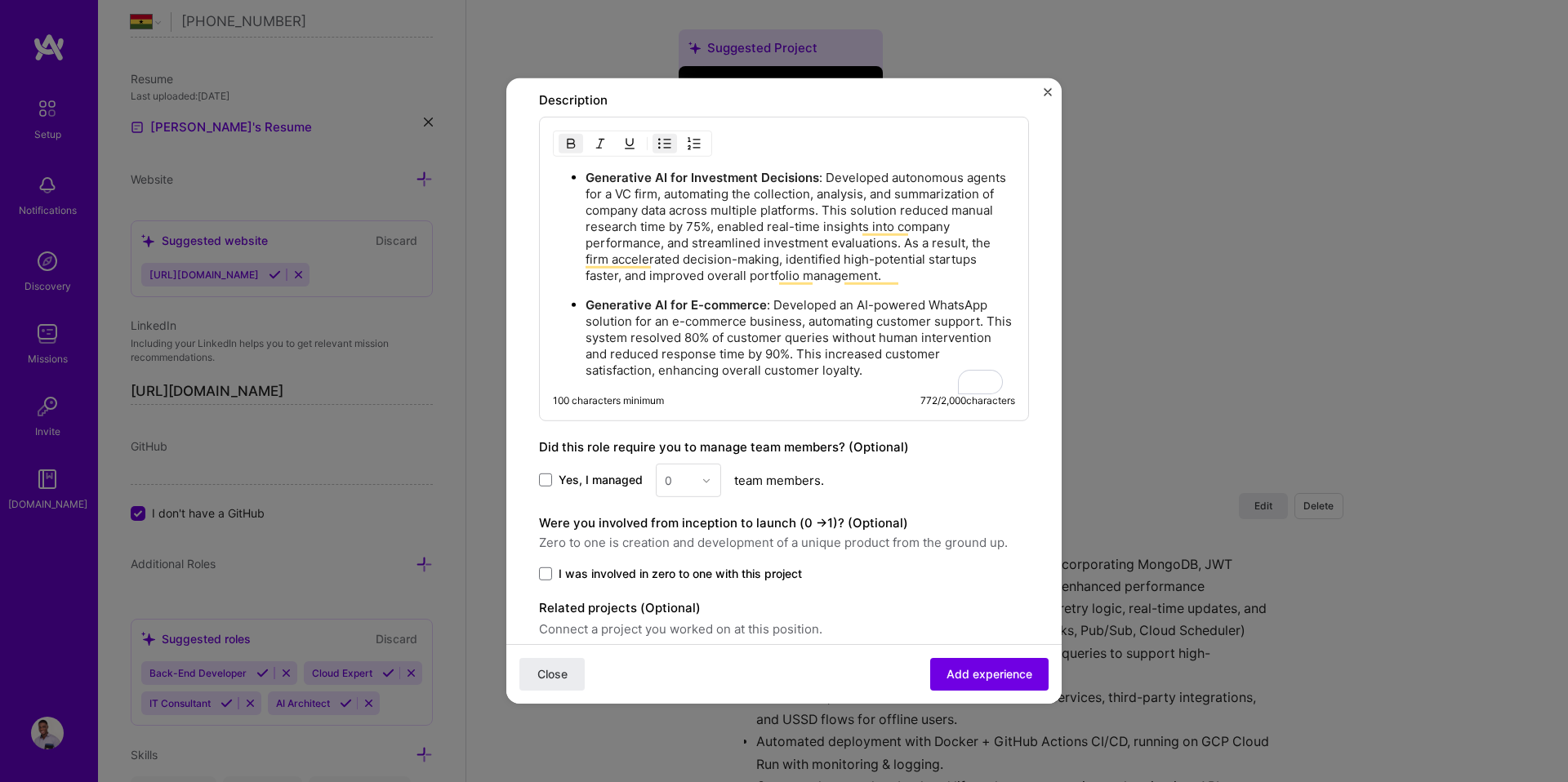
scroll to position [1380, 0]
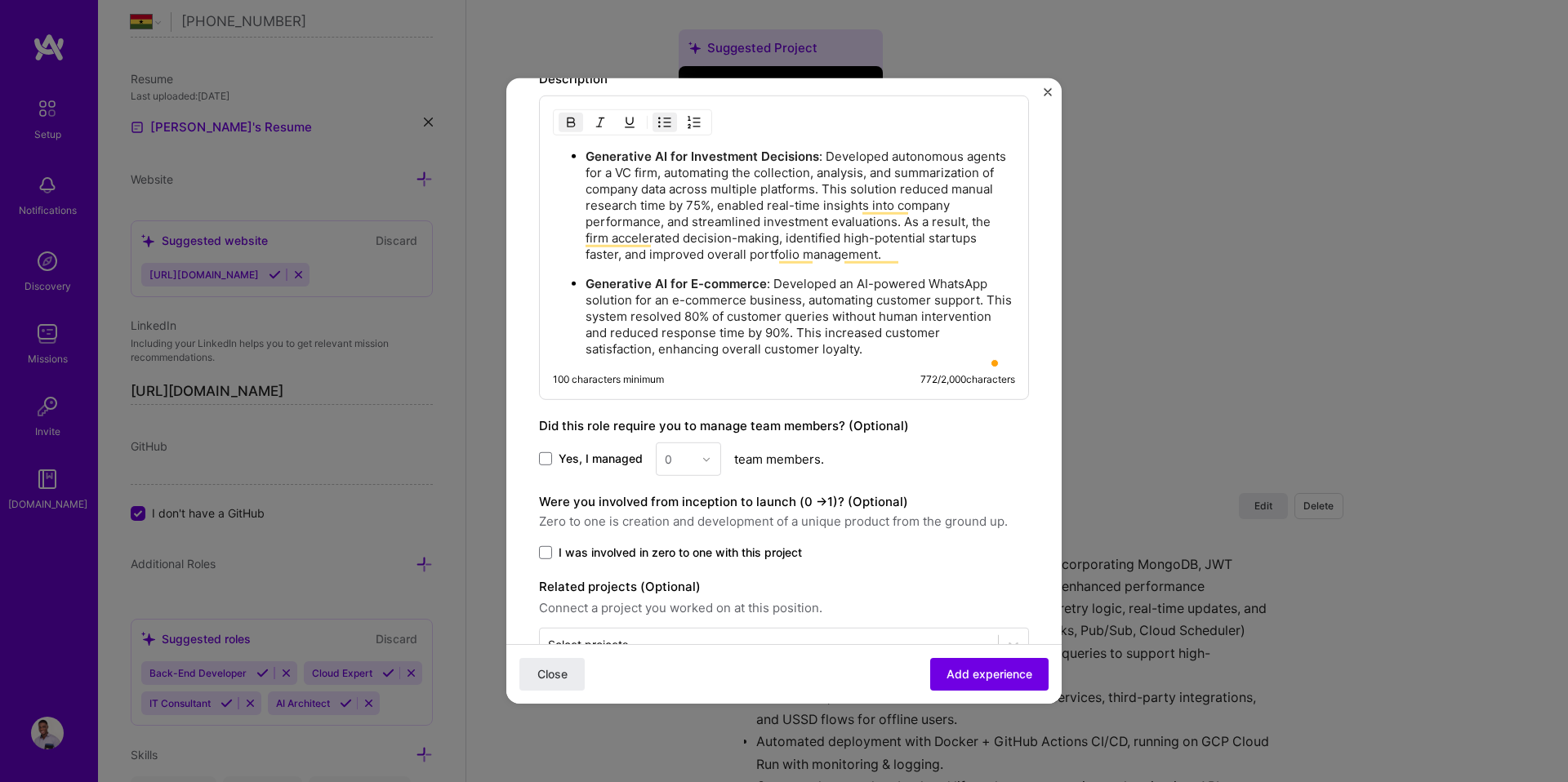
click at [561, 467] on span "Yes, I managed" at bounding box center [600, 459] width 84 height 16
click at [0, 0] on input "Yes, I managed" at bounding box center [0, 0] width 0 height 0
click at [690, 468] on input "text" at bounding box center [679, 459] width 28 height 17
click at [680, 547] on div "2" at bounding box center [688, 533] width 56 height 30
click at [677, 468] on input "text" at bounding box center [679, 459] width 28 height 17
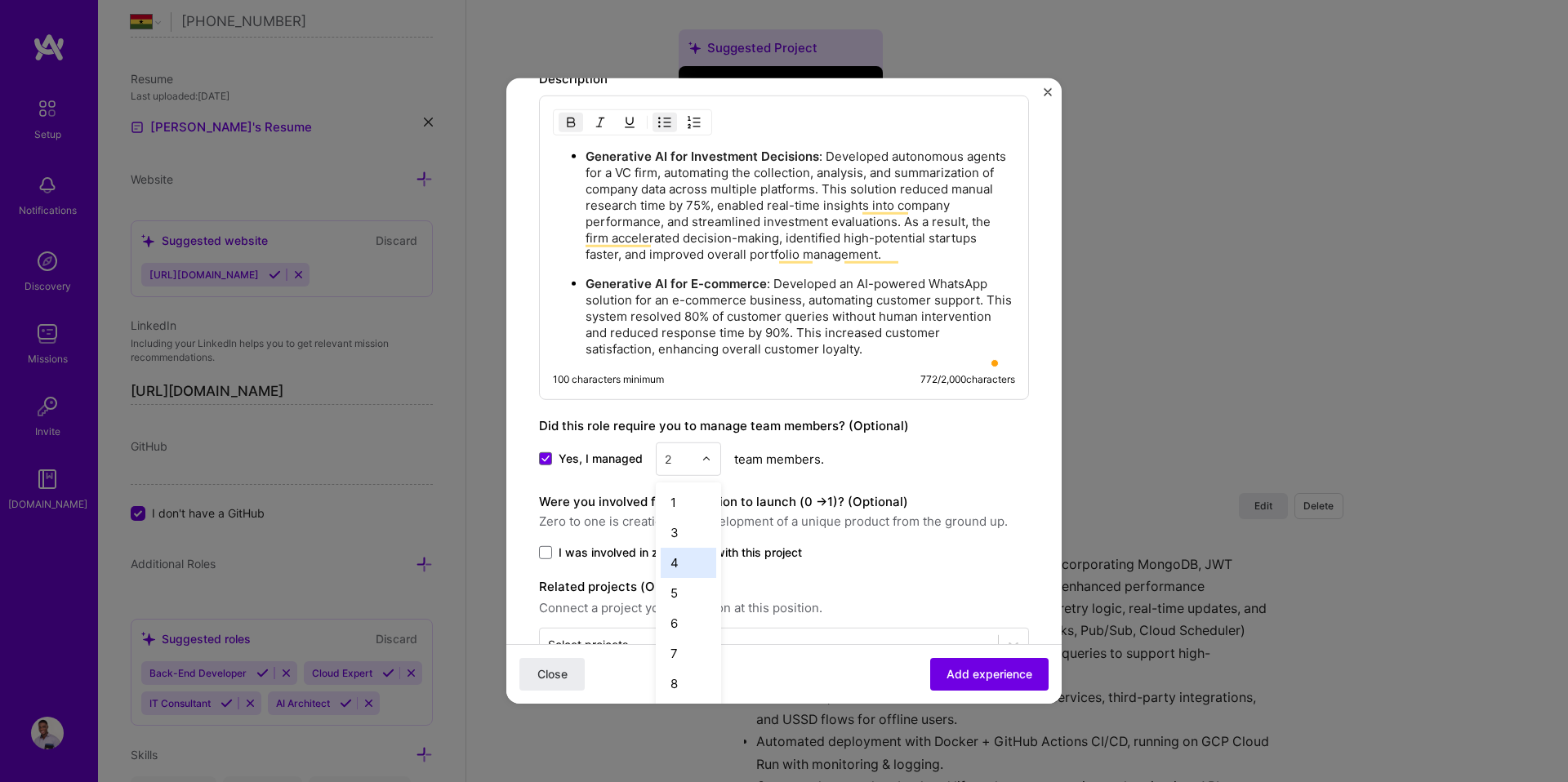
click at [675, 575] on div "4" at bounding box center [688, 563] width 56 height 30
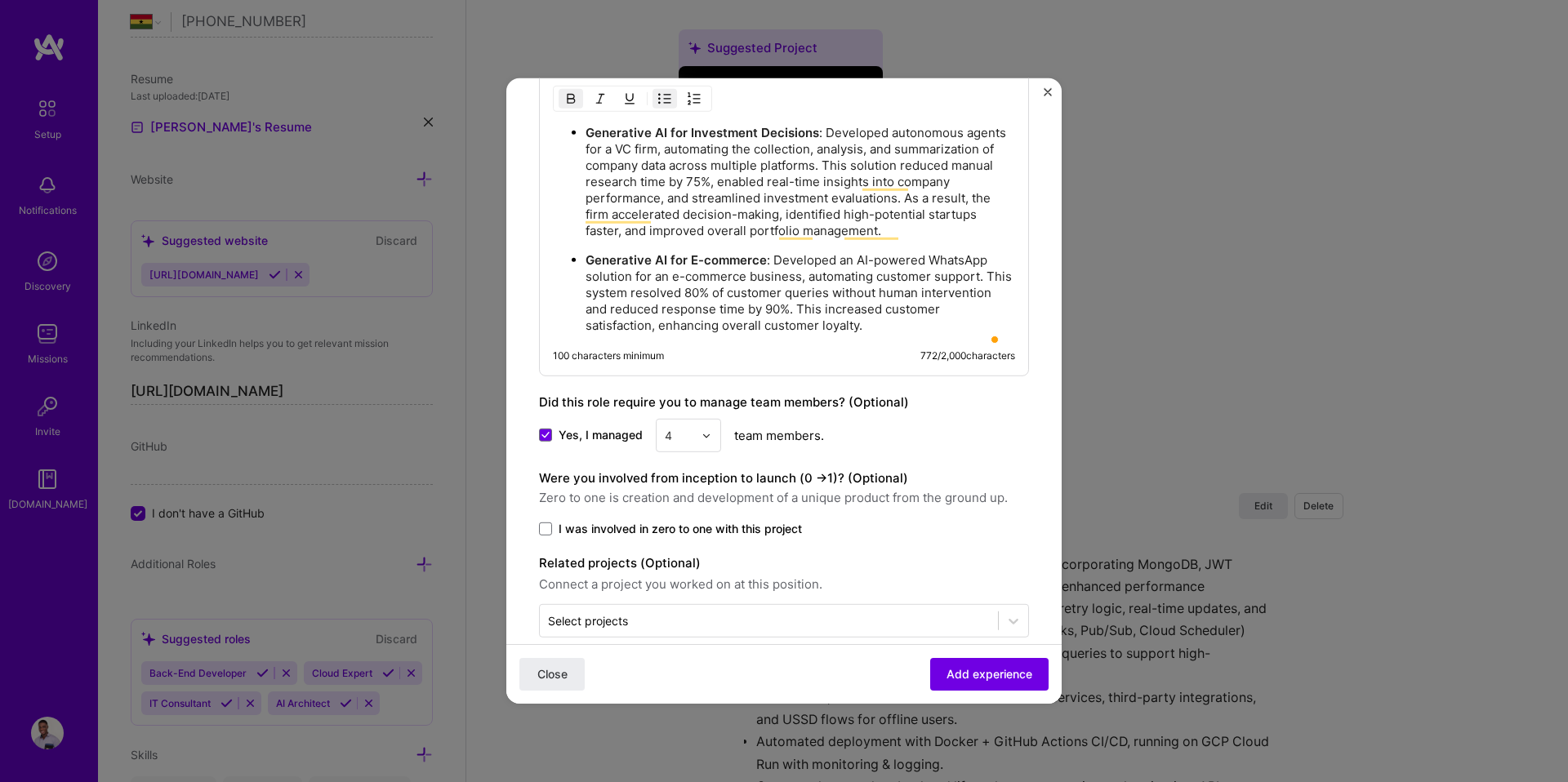
scroll to position [1426, 0]
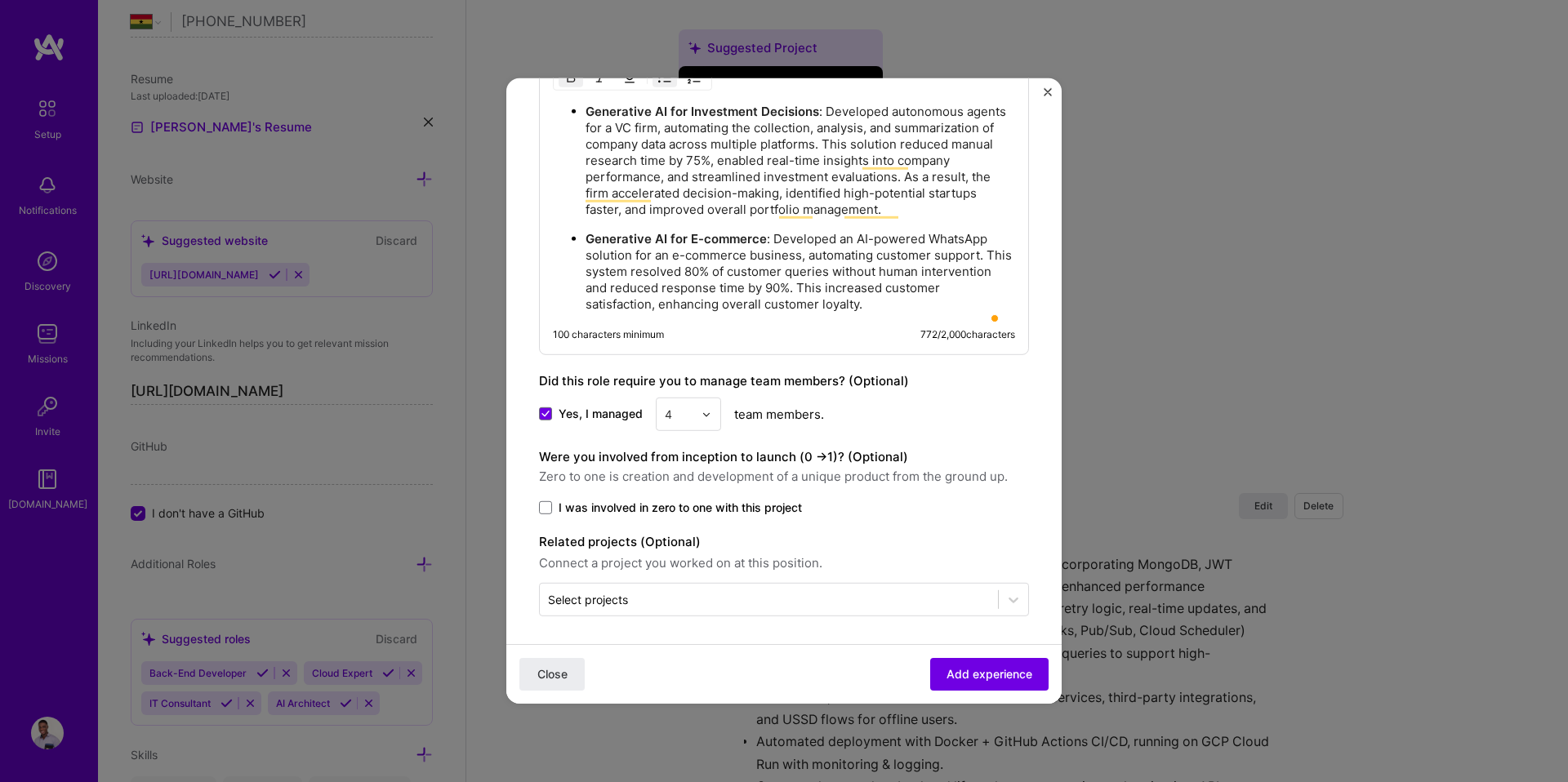
click at [539, 516] on label "I was involved in zero to one with this project" at bounding box center [784, 508] width 490 height 16
click at [0, 0] on input "I was involved in zero to one with this project" at bounding box center [0, 0] width 0 height 0
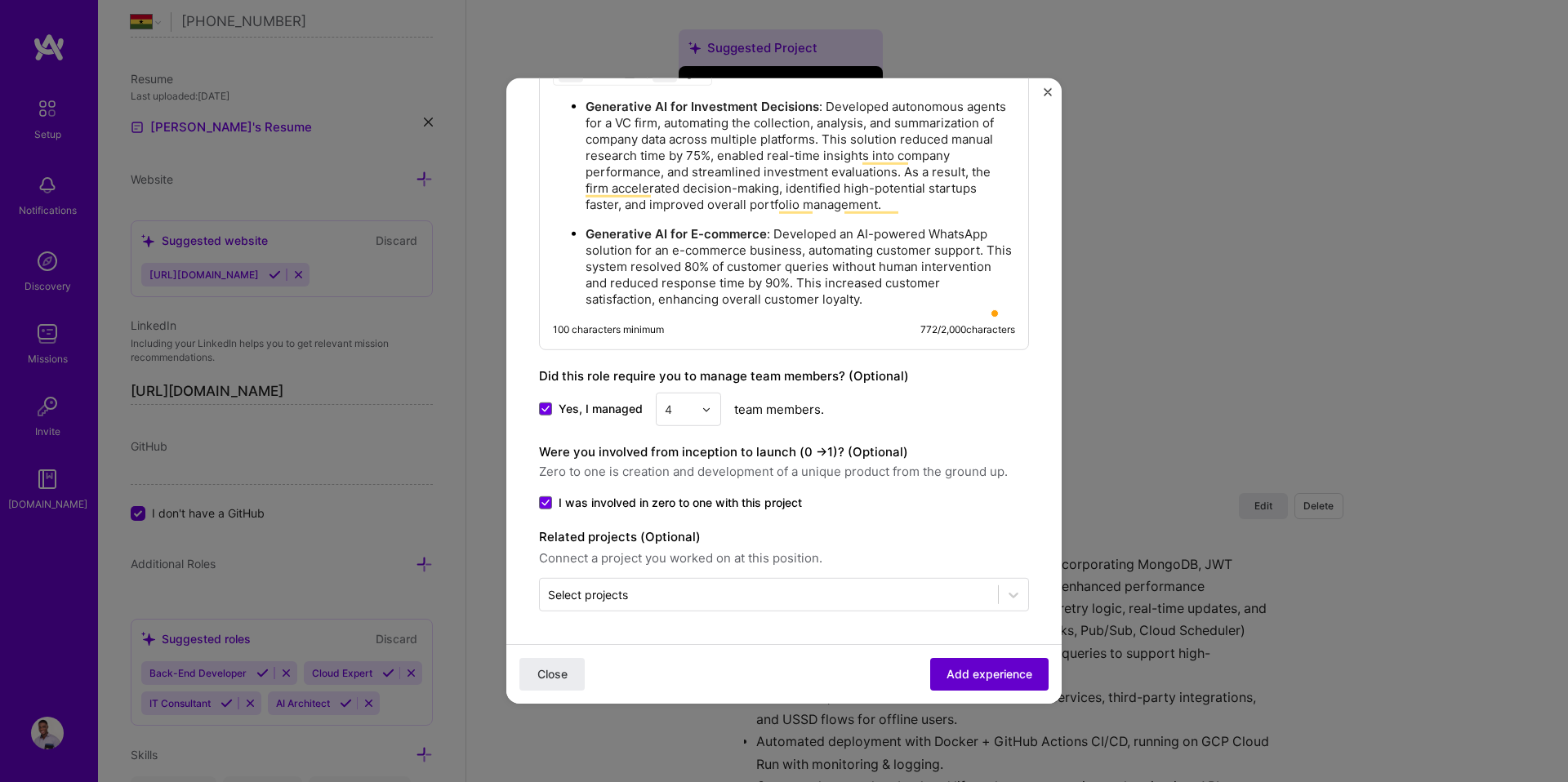
click at [945, 665] on button "Add experience" at bounding box center [988, 674] width 118 height 33
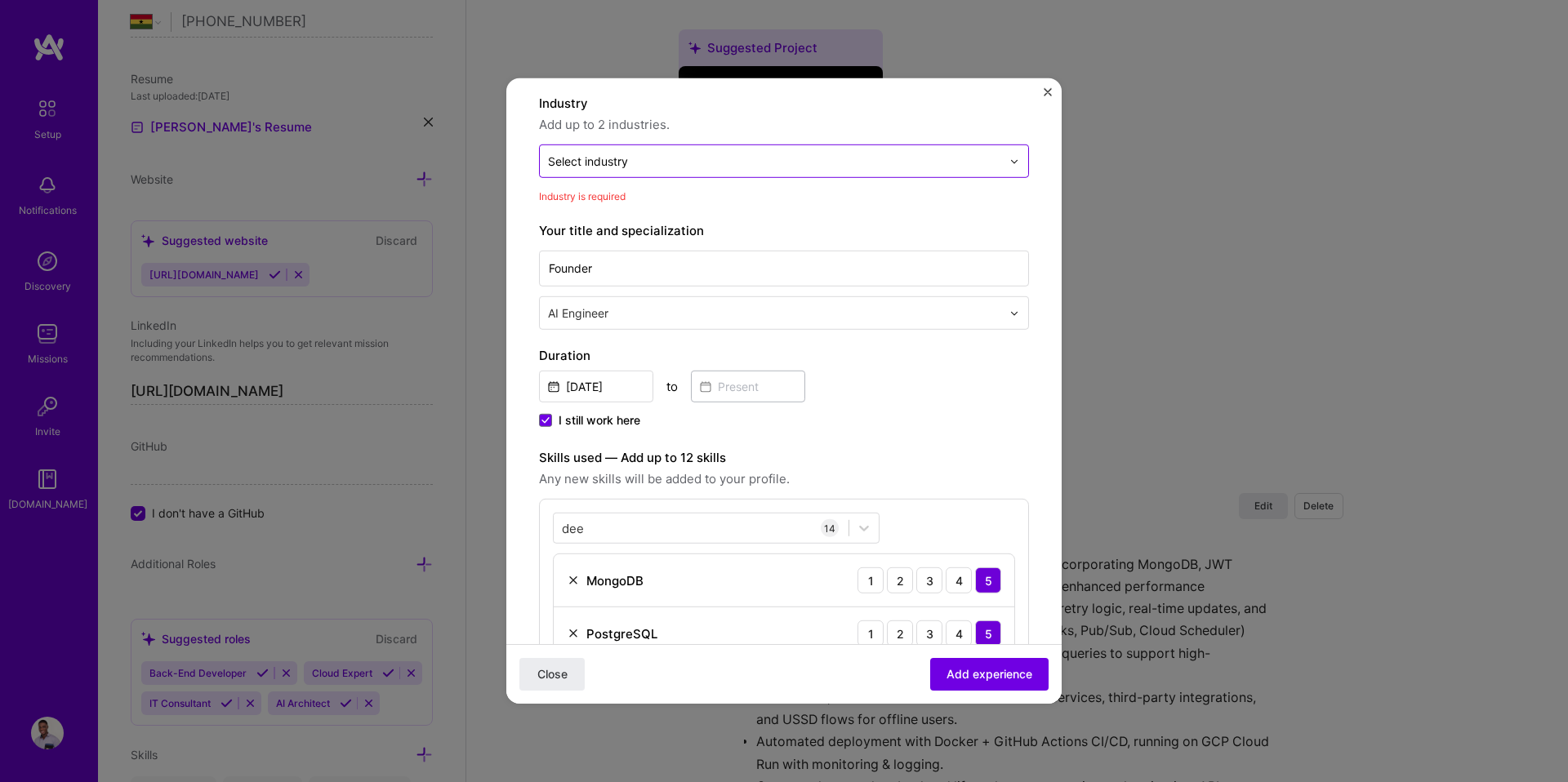
scroll to position [130, 0]
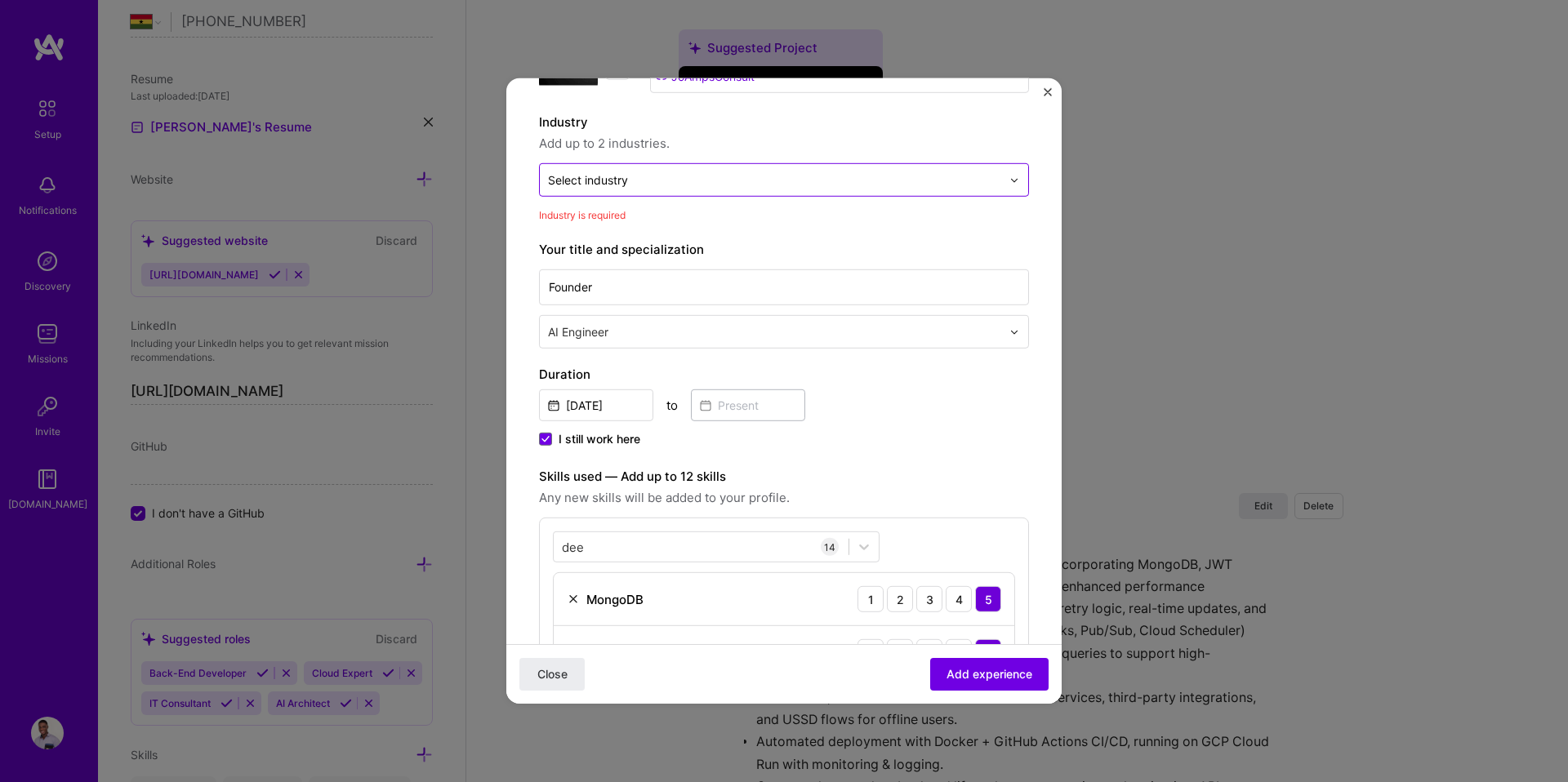
click at [659, 178] on input "text" at bounding box center [774, 179] width 453 height 17
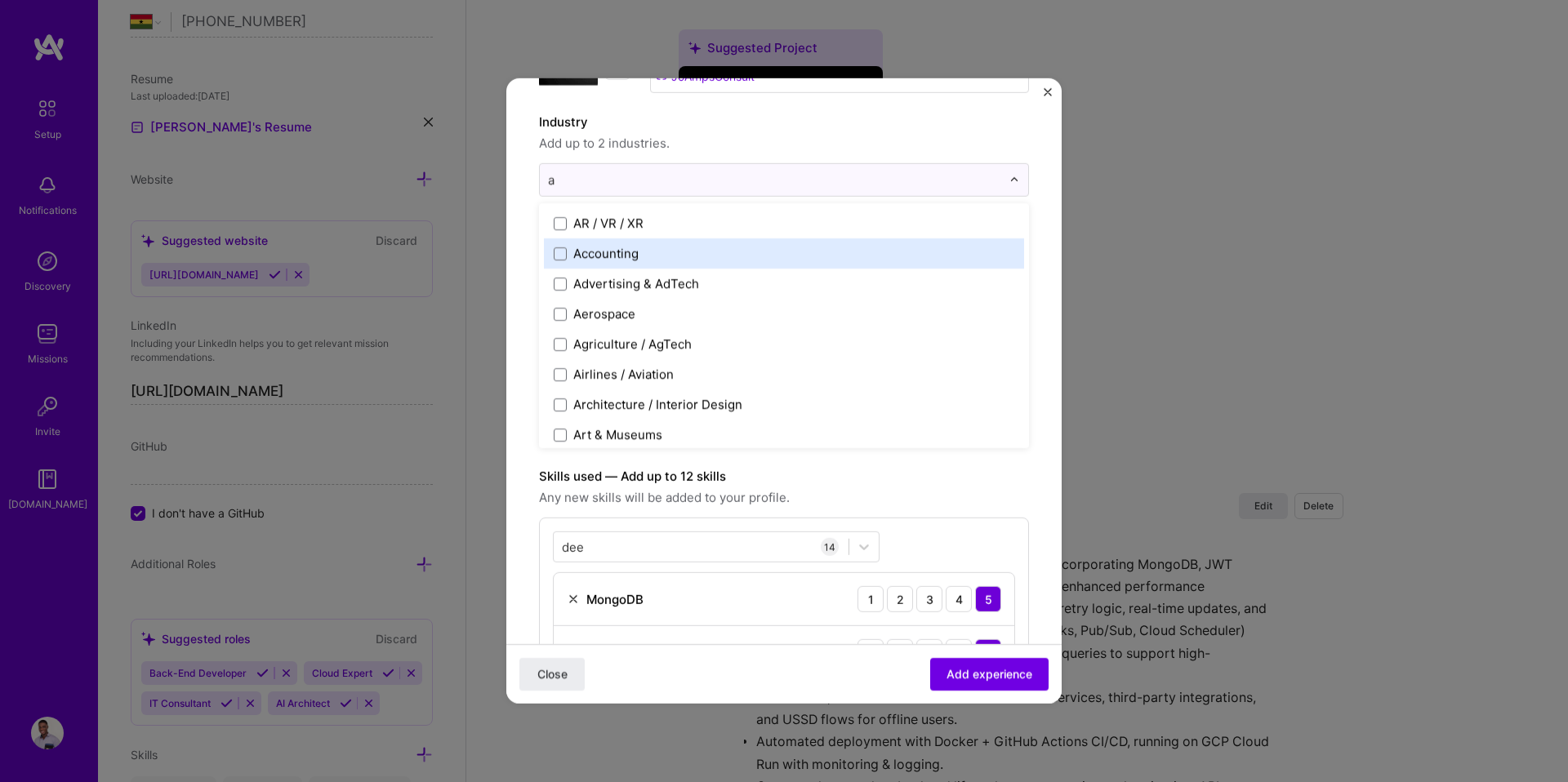
type input "ar"
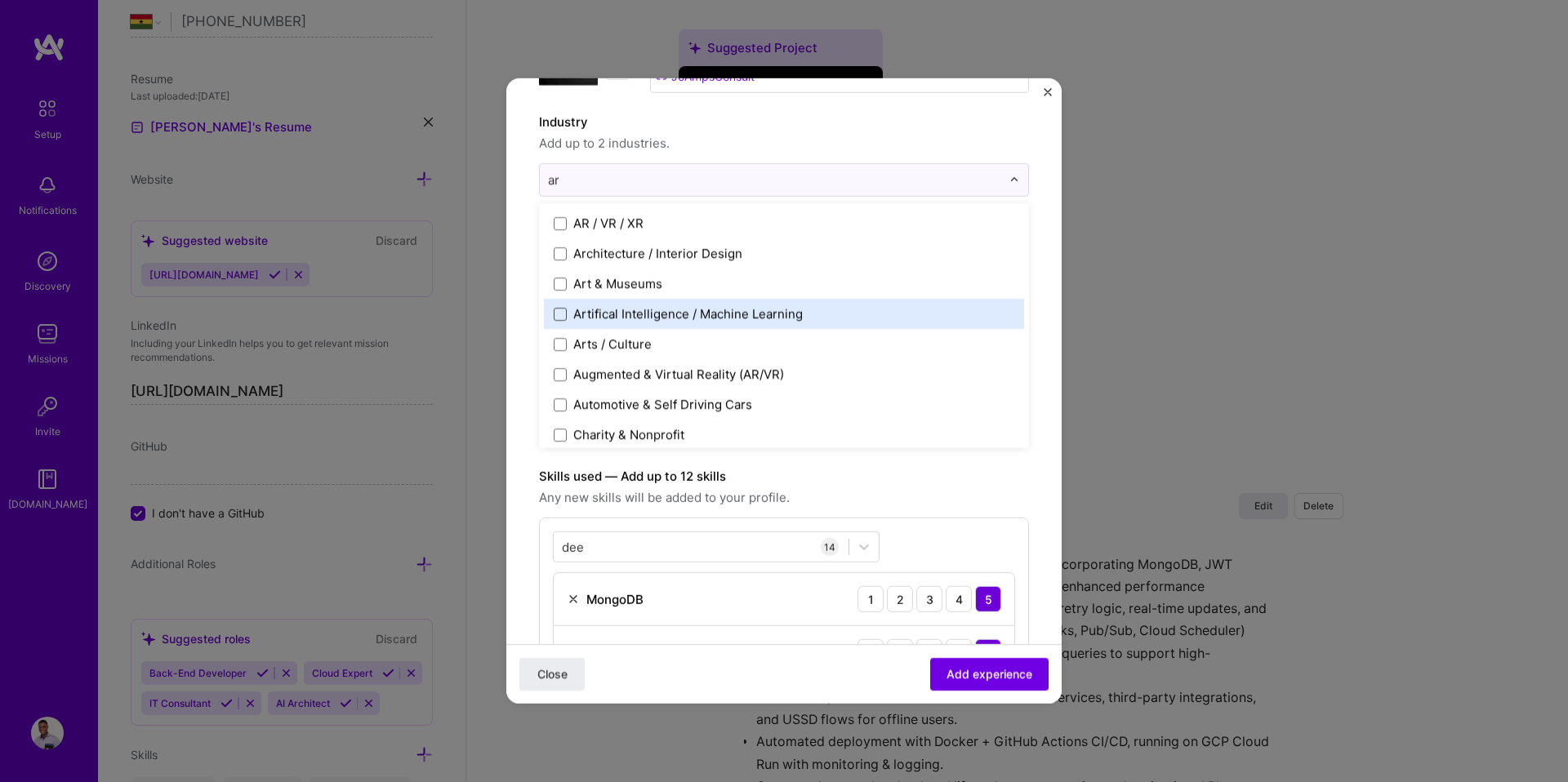
click at [556, 311] on span at bounding box center [560, 313] width 13 height 13
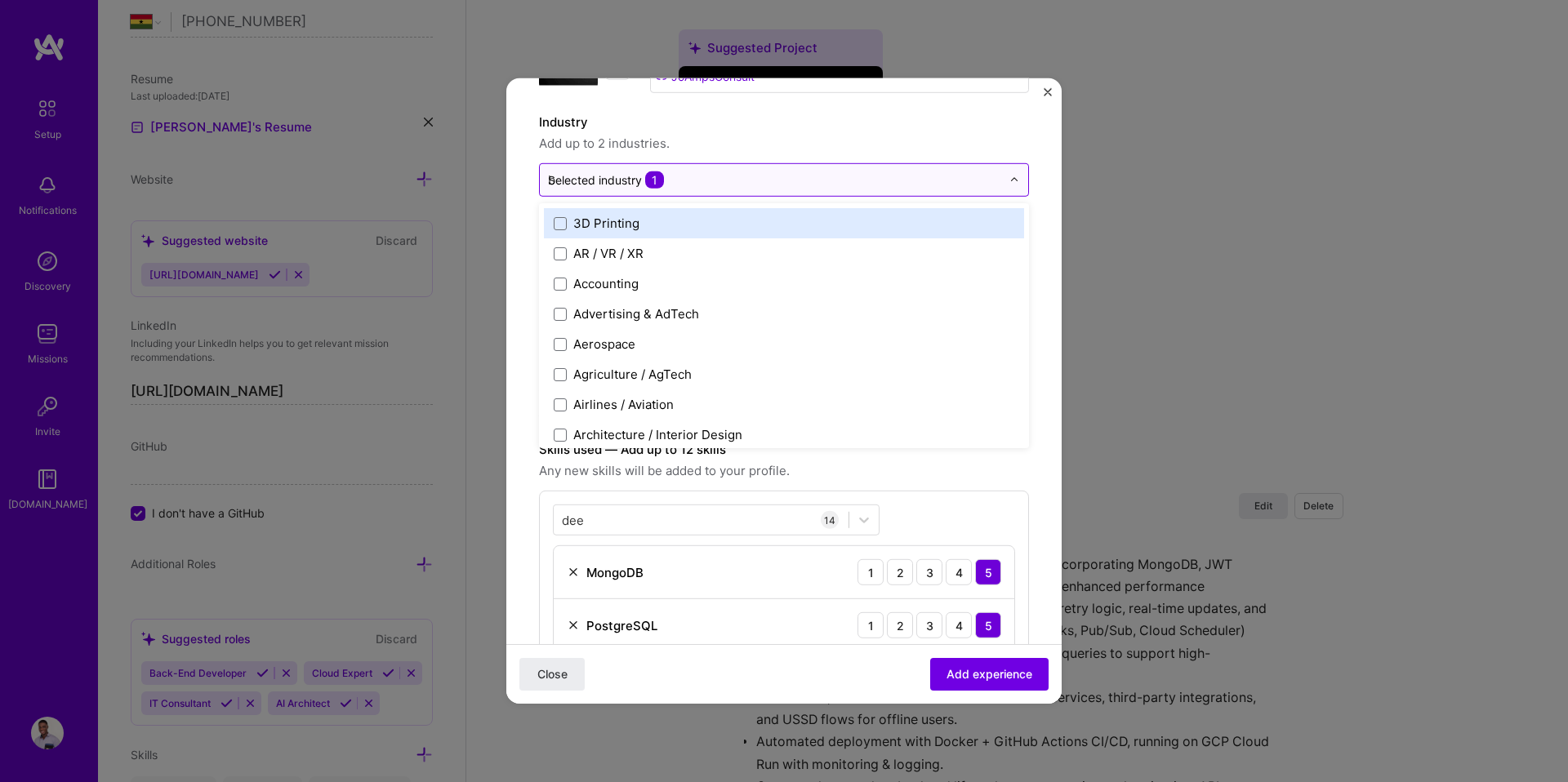
type input "ba"
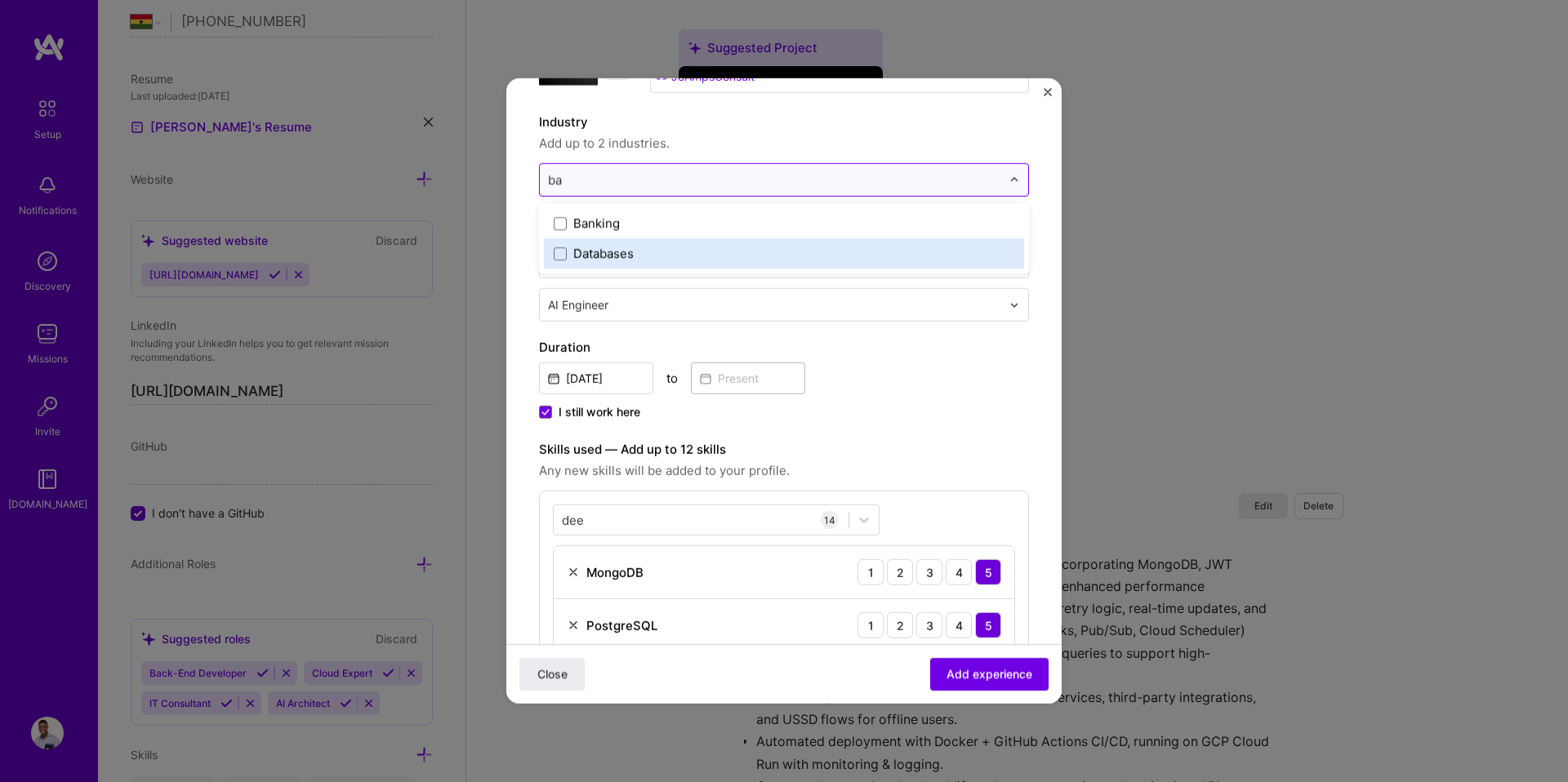
click at [574, 252] on div "Databases" at bounding box center [604, 253] width 60 height 17
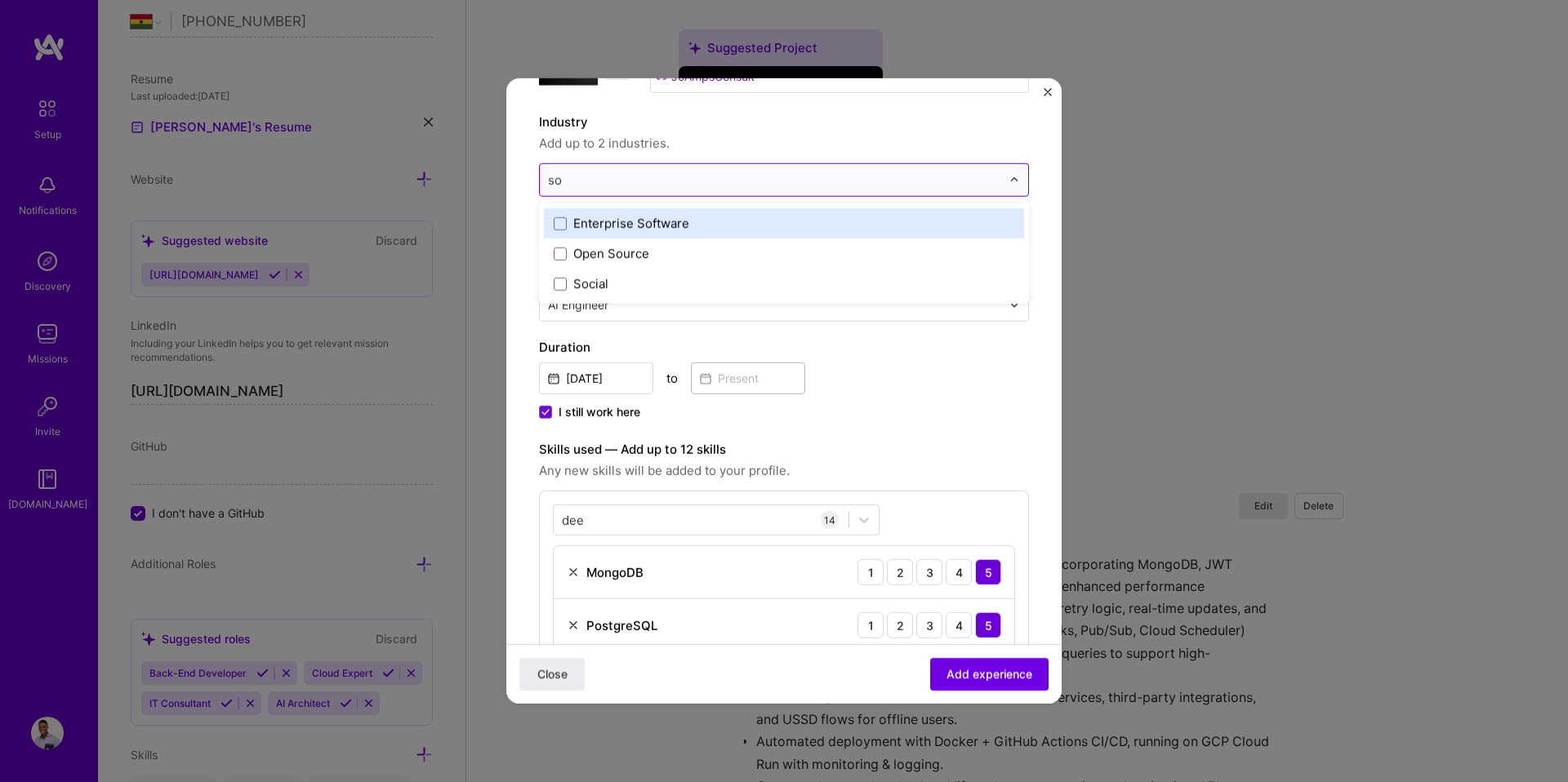
type input "sof"
click at [565, 223] on span at bounding box center [560, 223] width 13 height 13
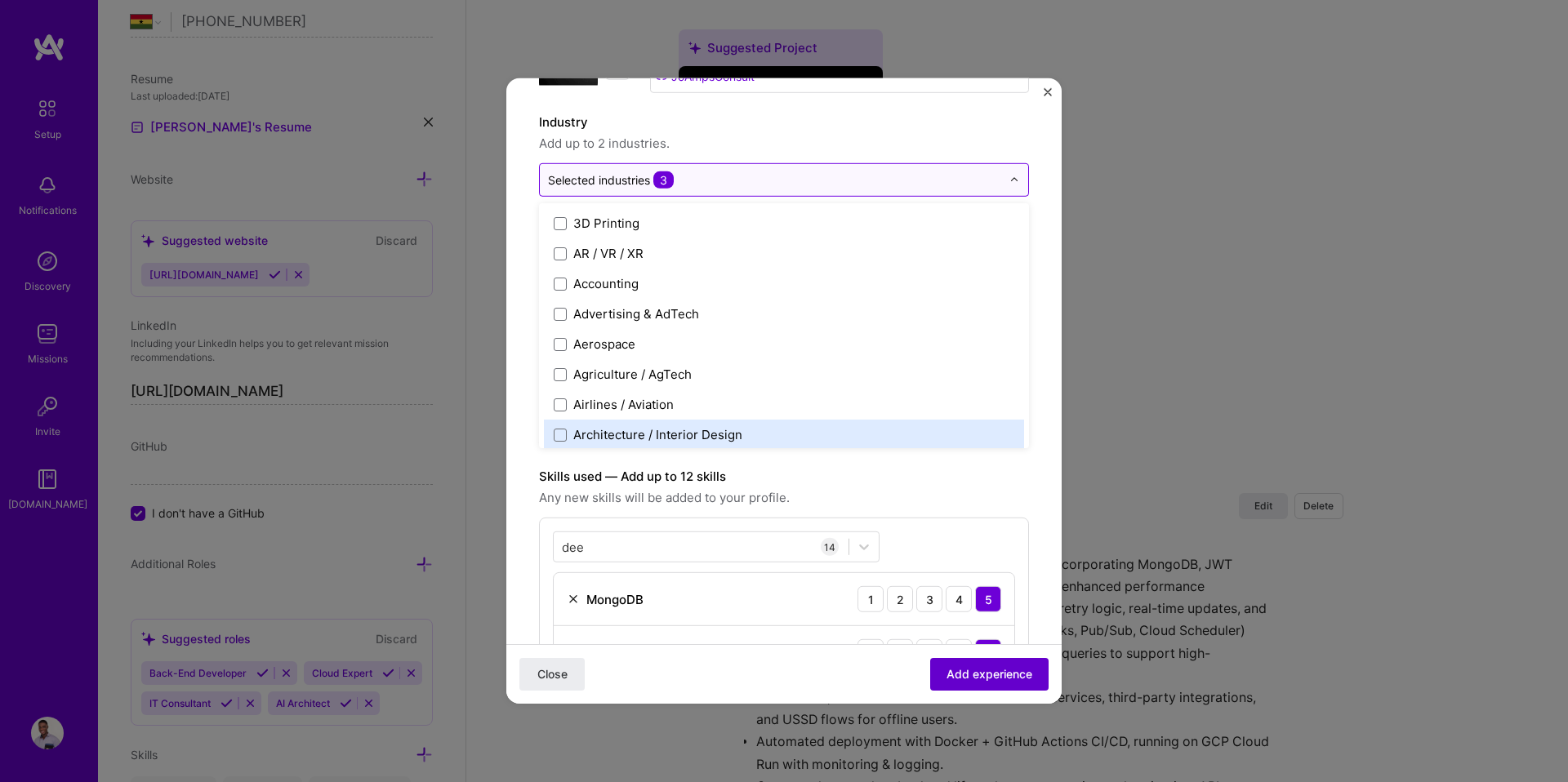
click at [991, 684] on button "Add experience" at bounding box center [988, 674] width 118 height 33
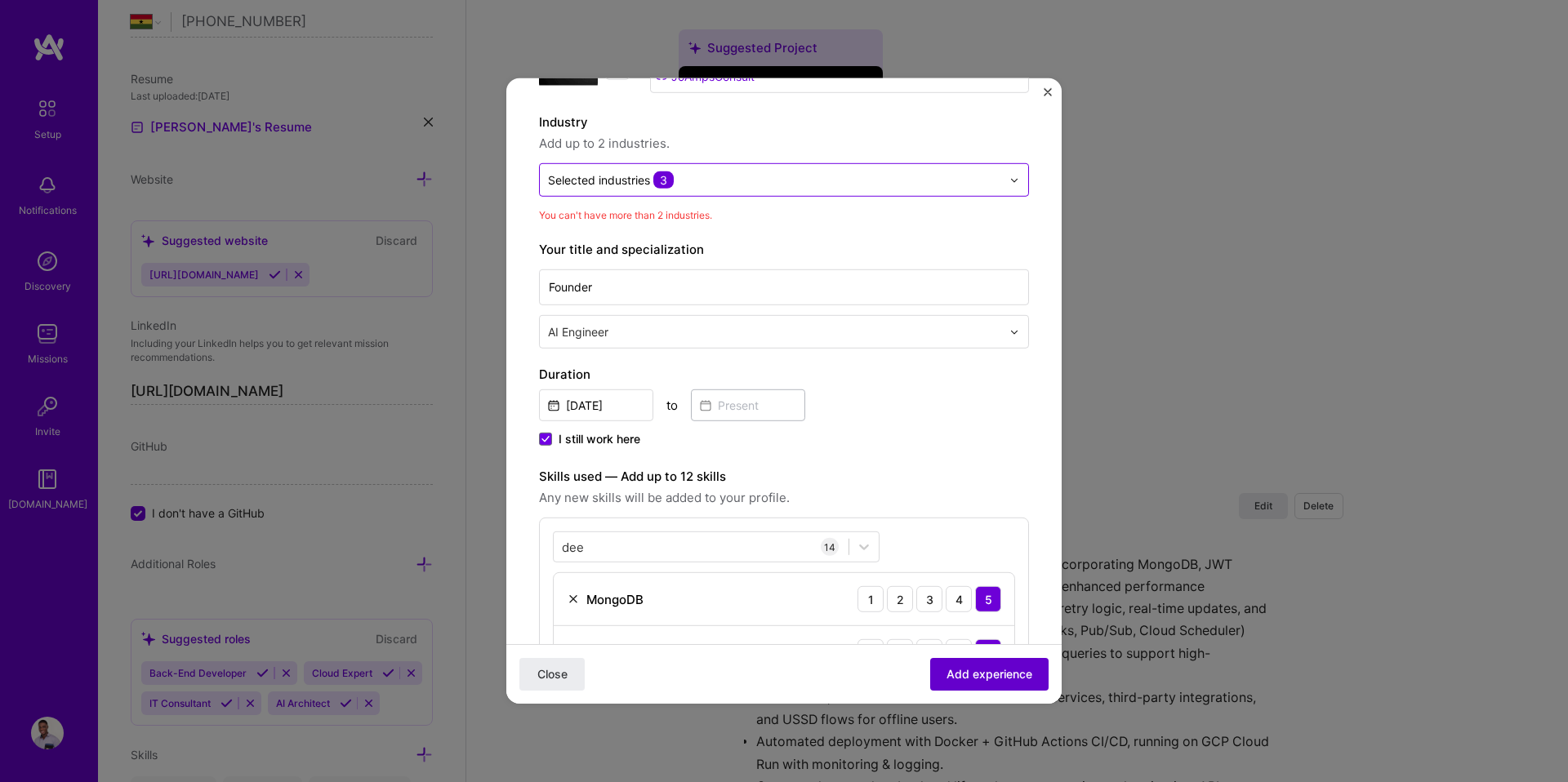
scroll to position [165, 0]
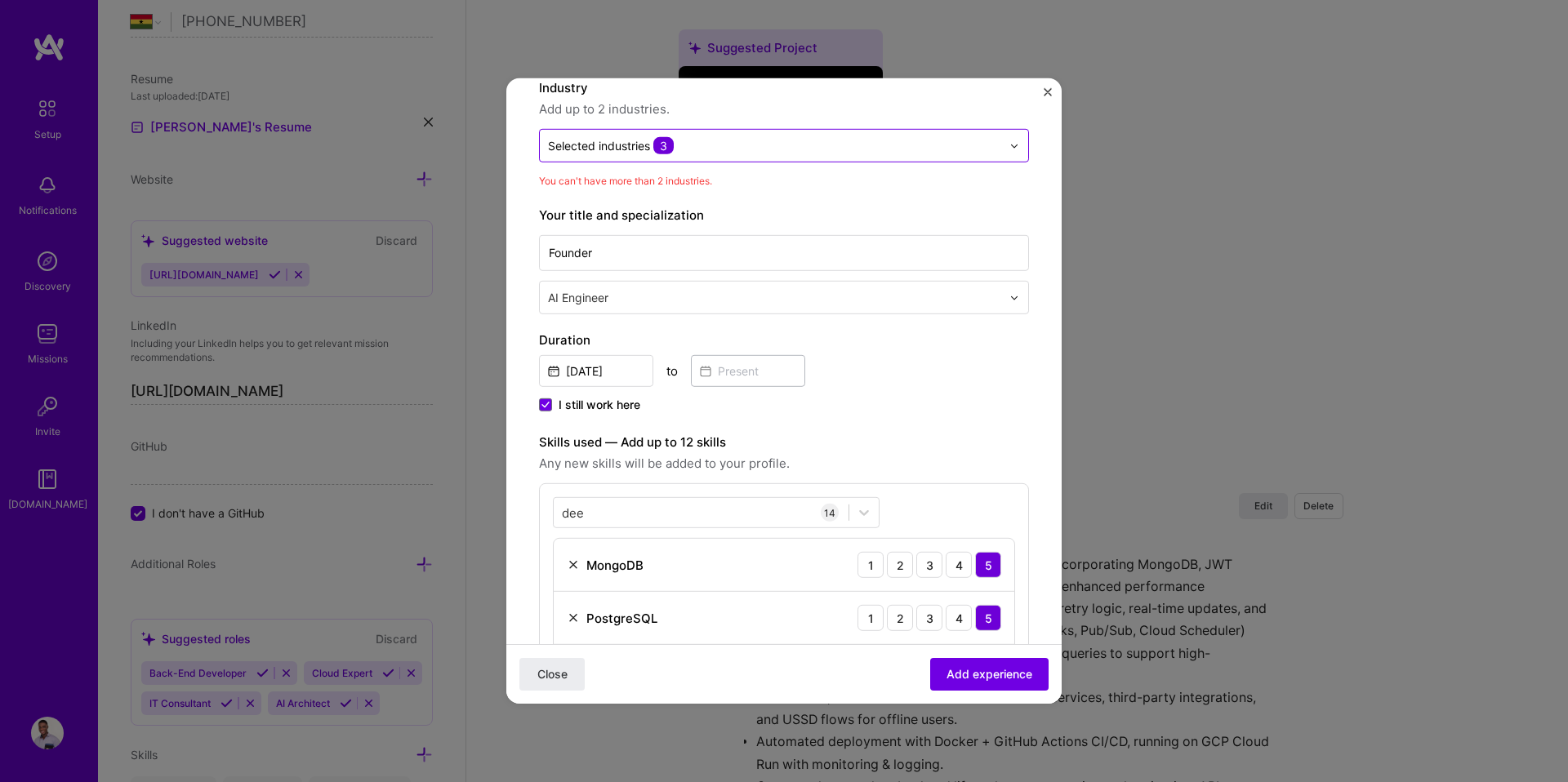
click at [747, 146] on input "text" at bounding box center [774, 145] width 453 height 17
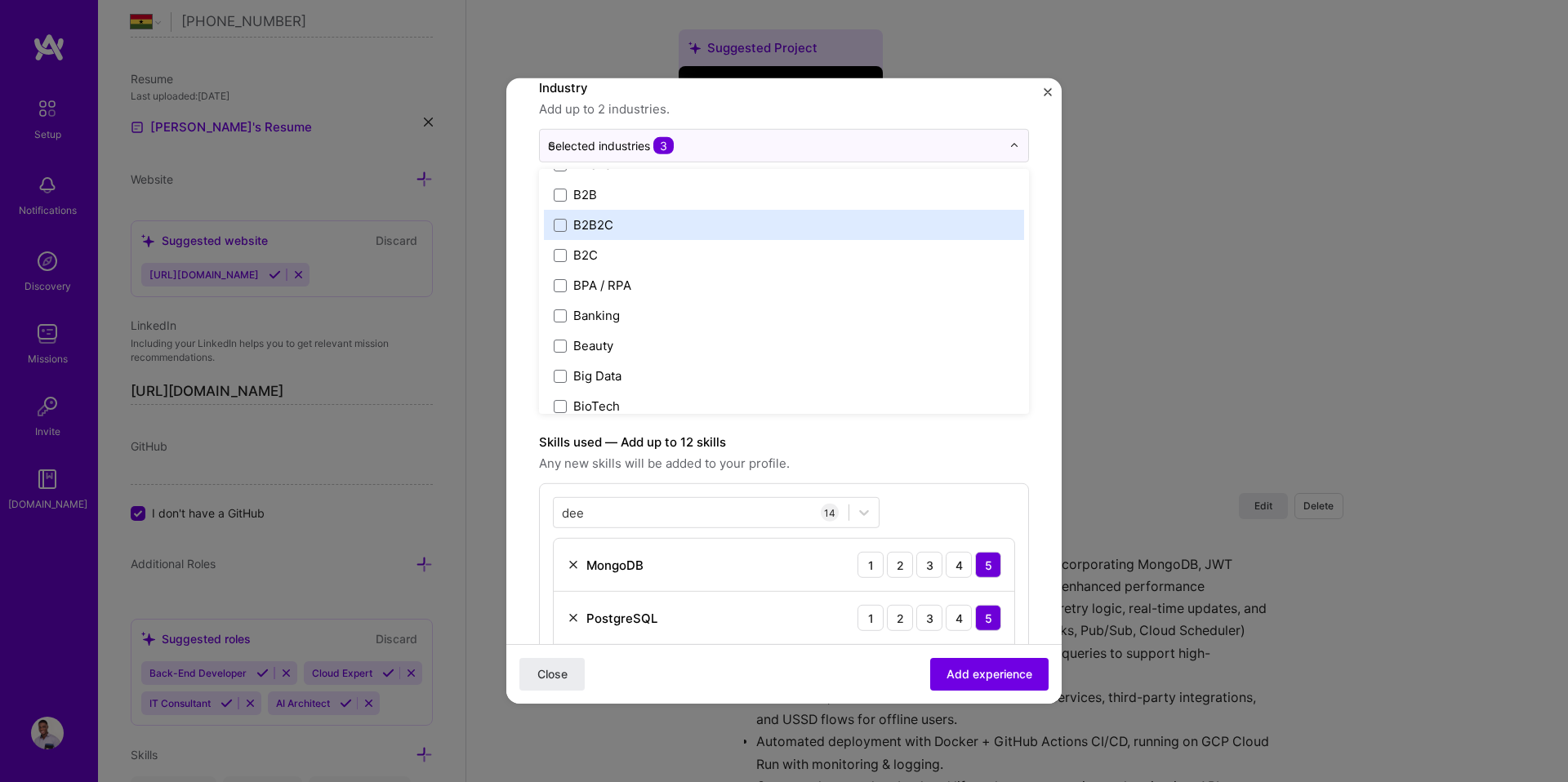
scroll to position [176, 0]
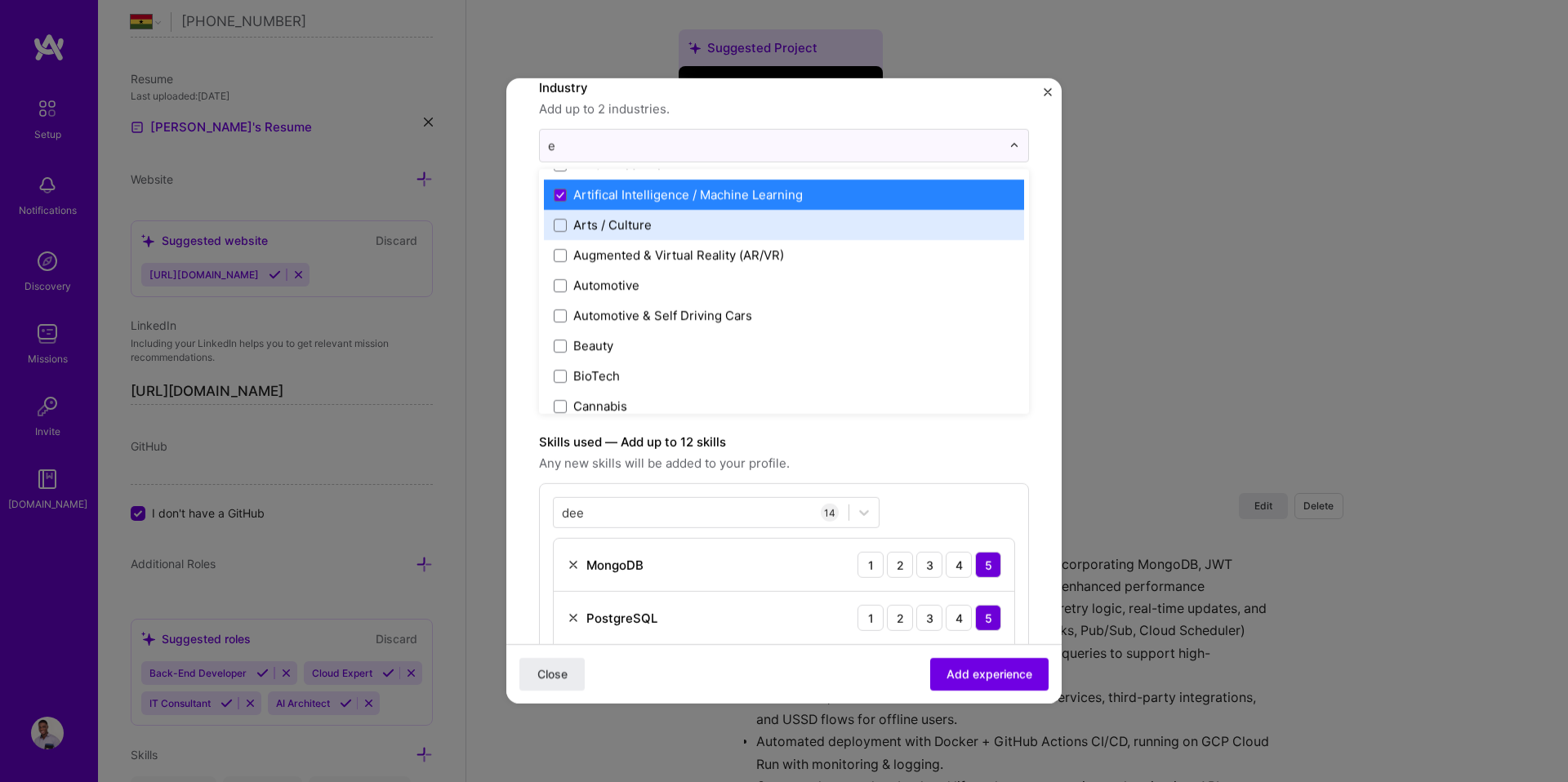
type input "en"
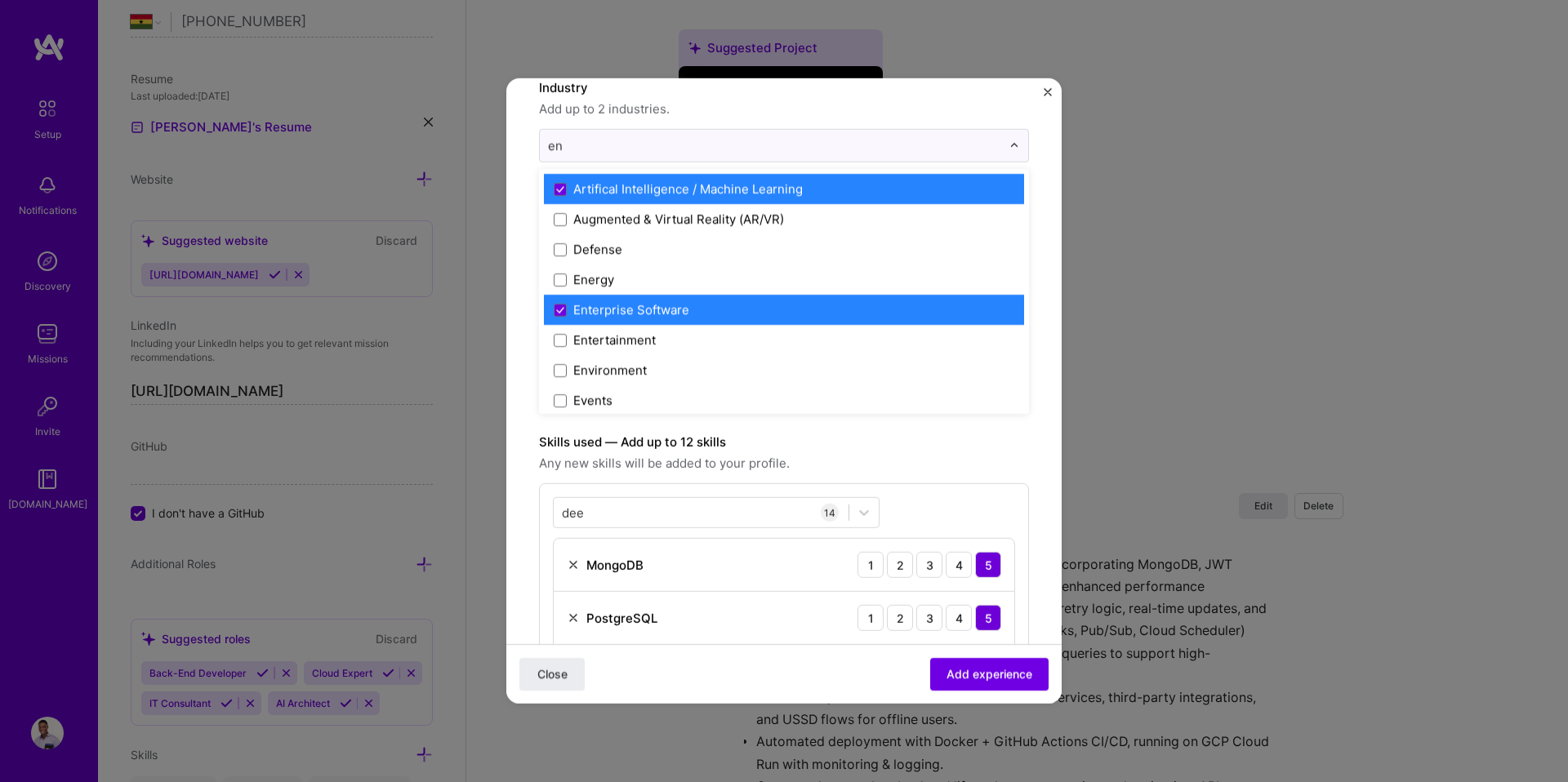
click at [566, 319] on div "Enterprise Software" at bounding box center [783, 310] width 480 height 30
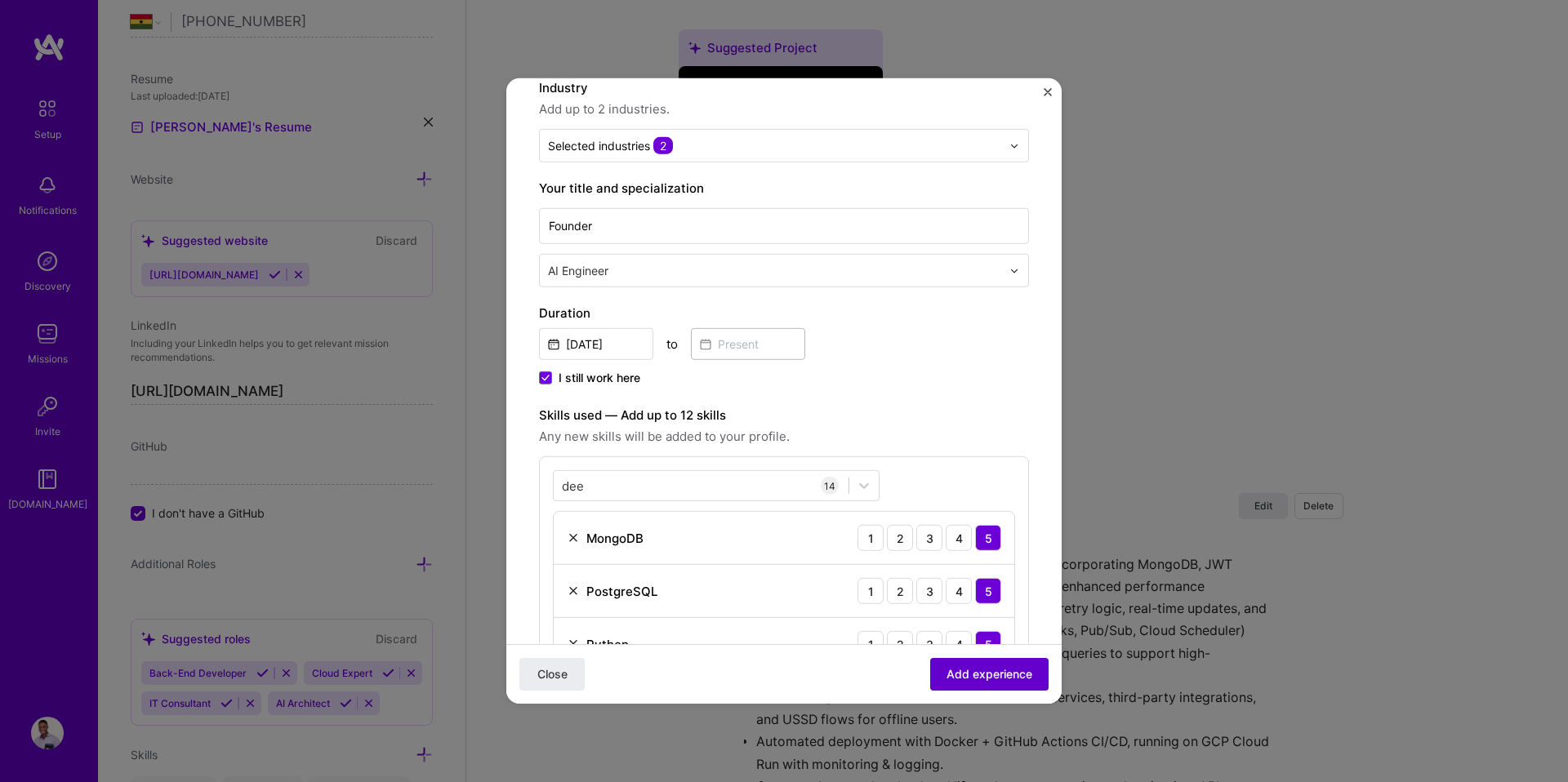
click at [977, 674] on span "Add experience" at bounding box center [989, 674] width 86 height 16
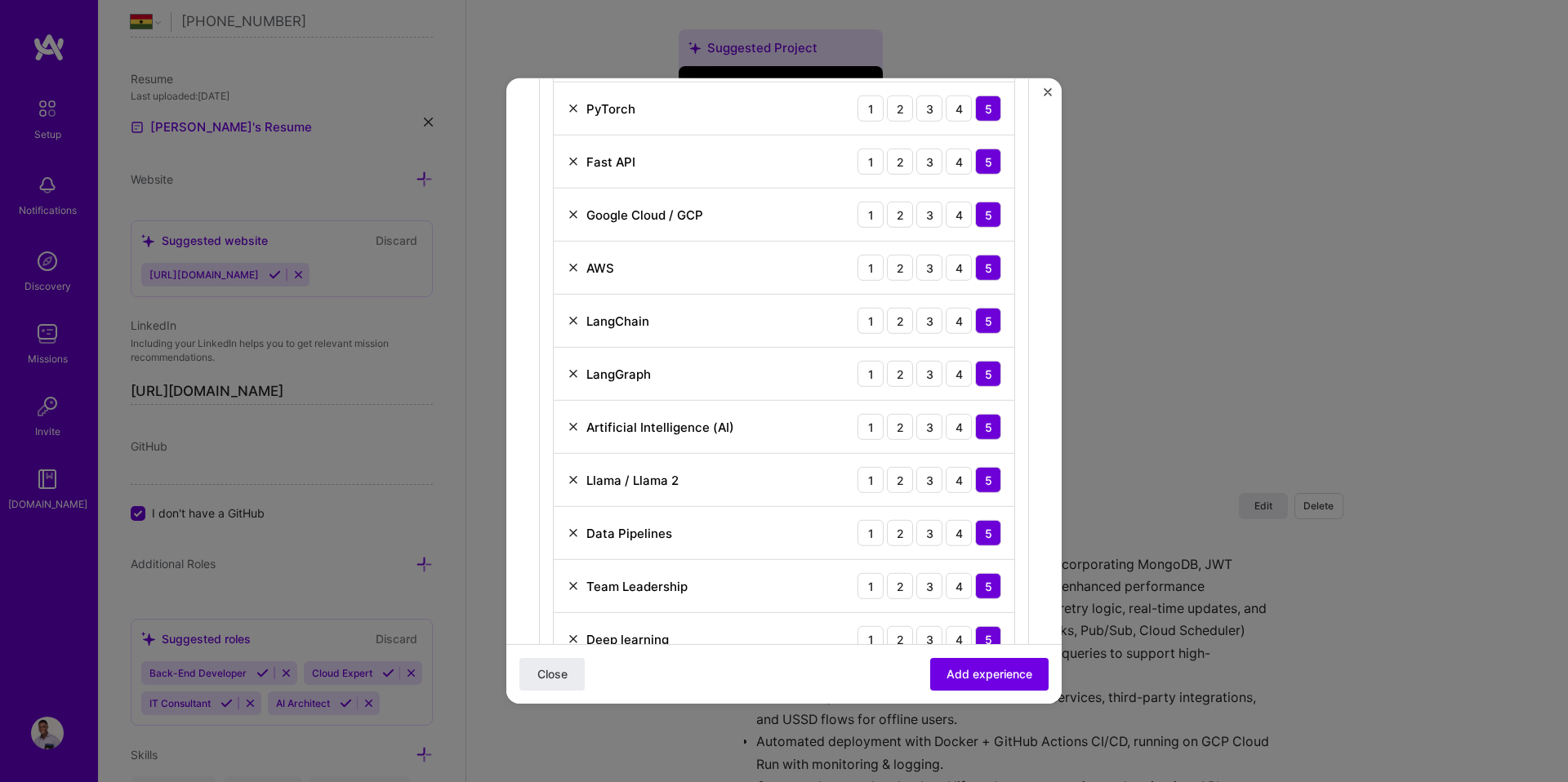
scroll to position [666, 0]
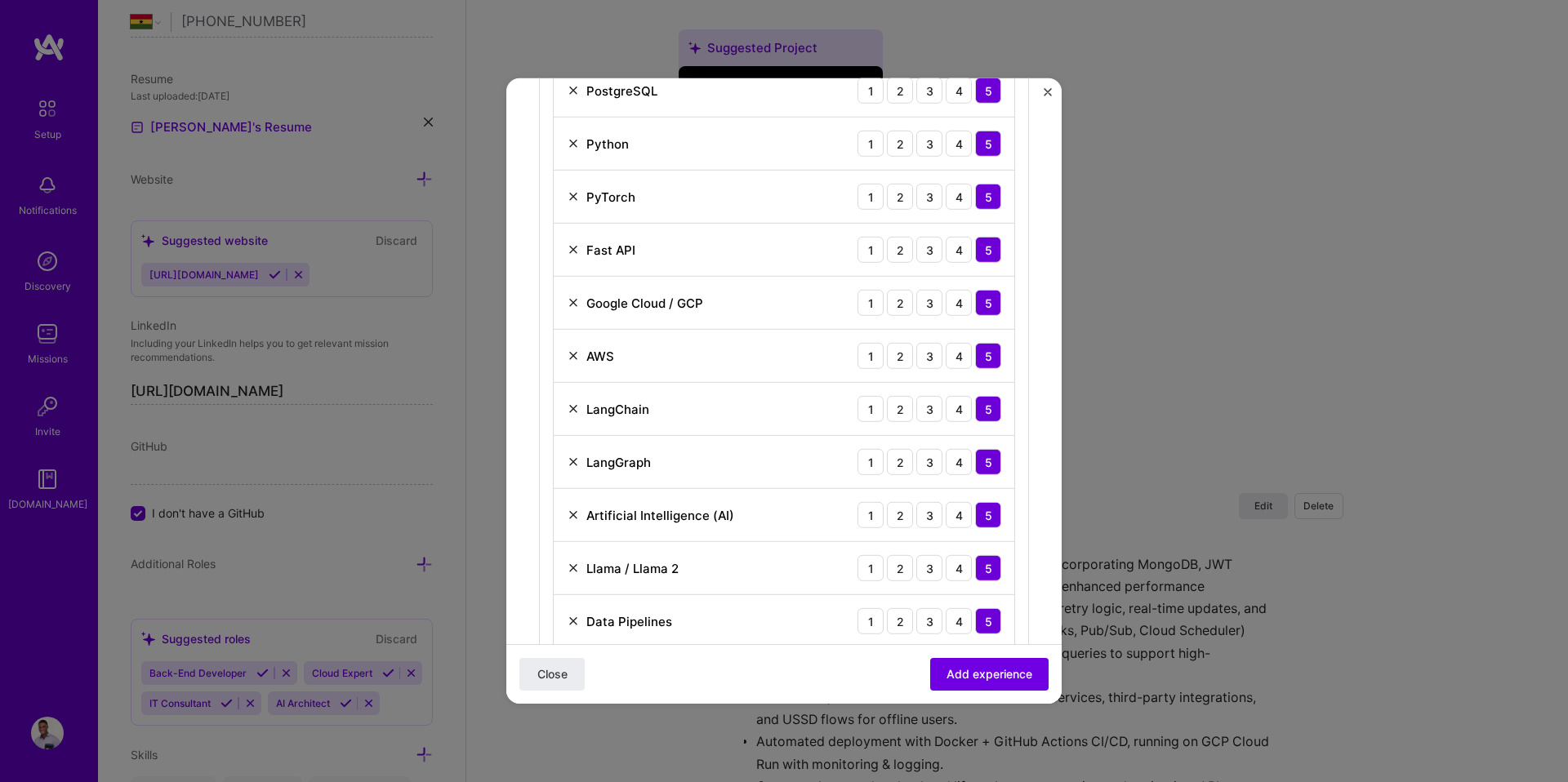
click at [568, 619] on img at bounding box center [573, 620] width 13 height 13
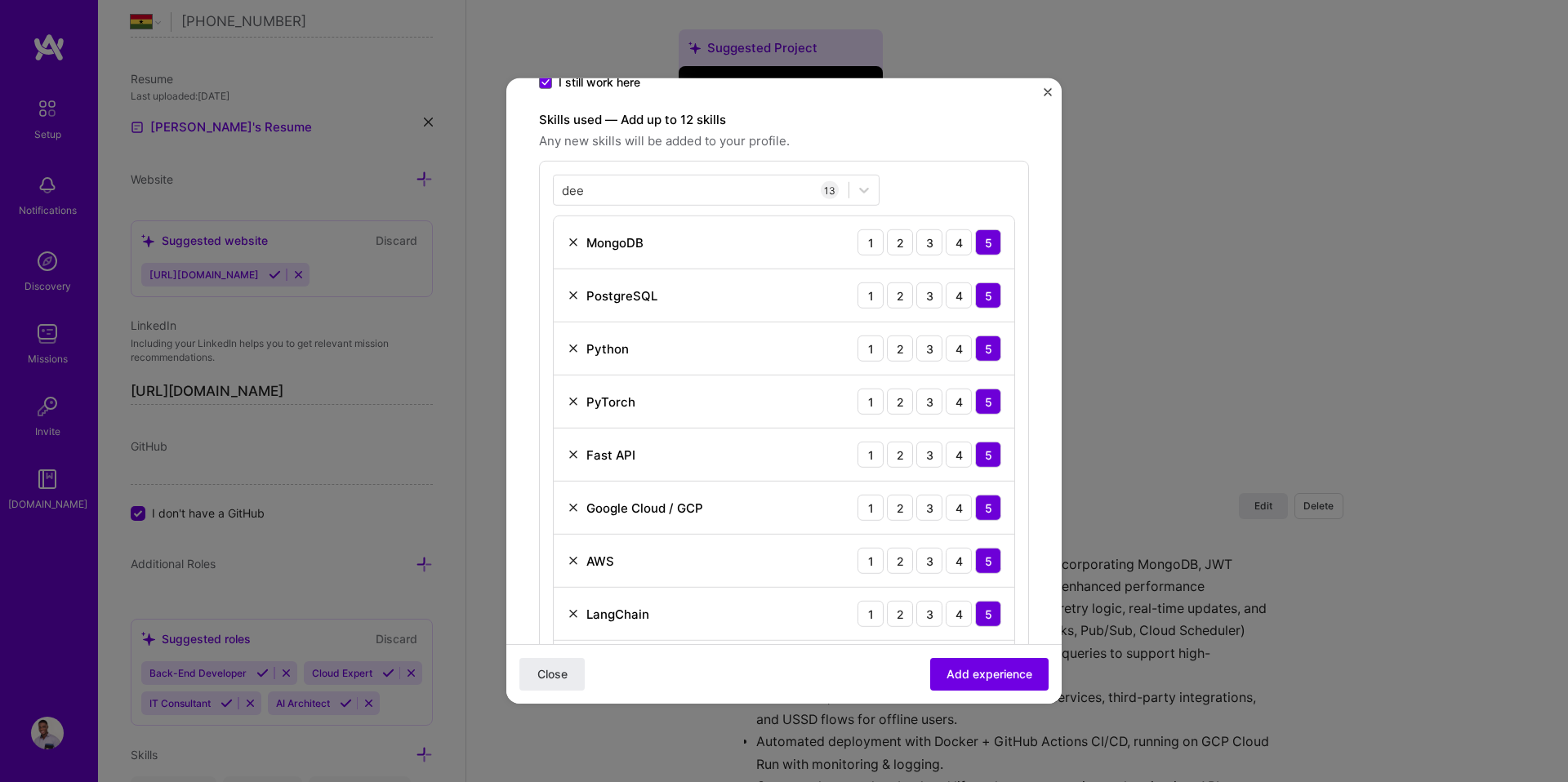
scroll to position [194, 0]
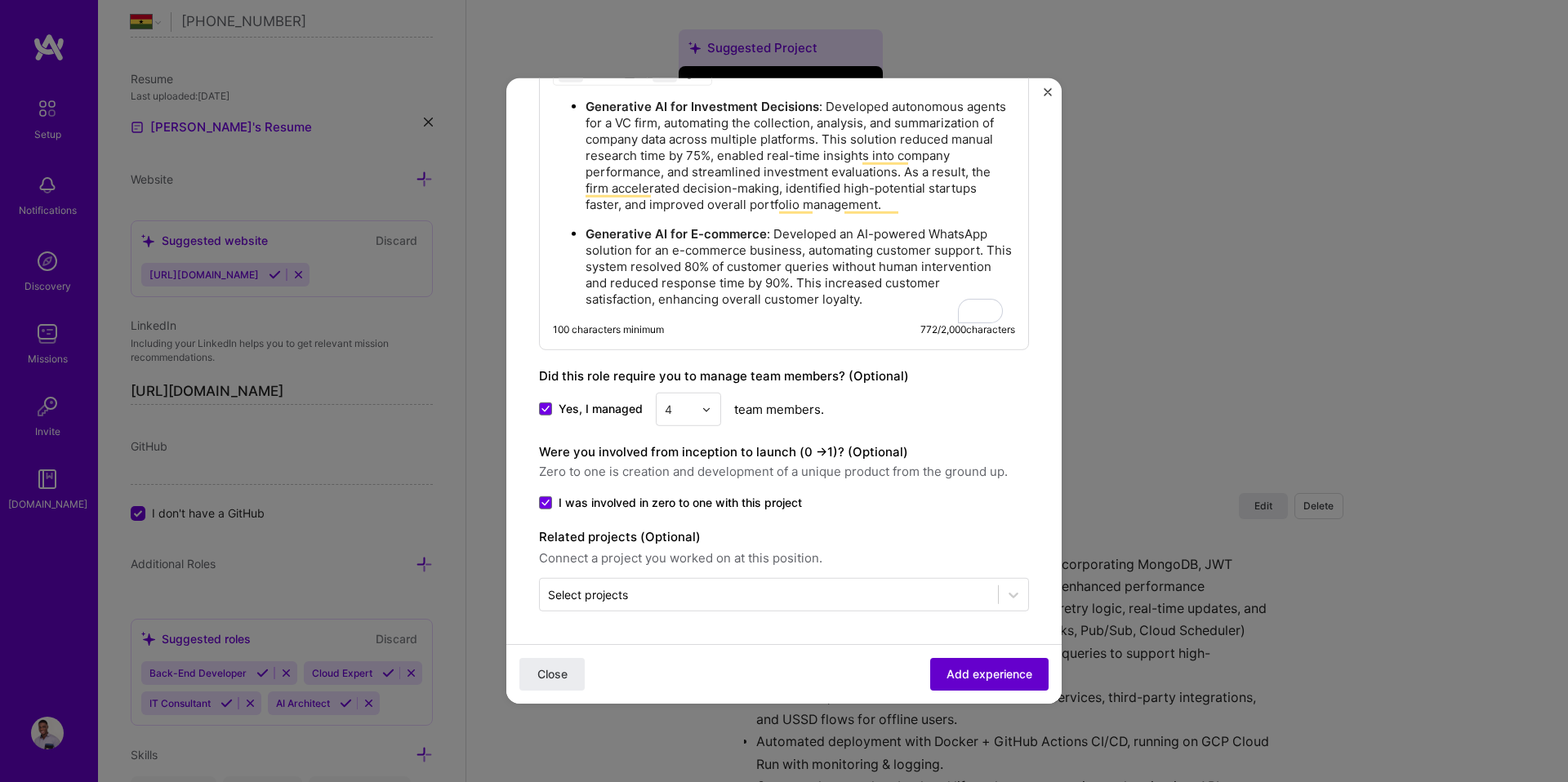
click at [989, 669] on span "Add experience" at bounding box center [989, 674] width 86 height 16
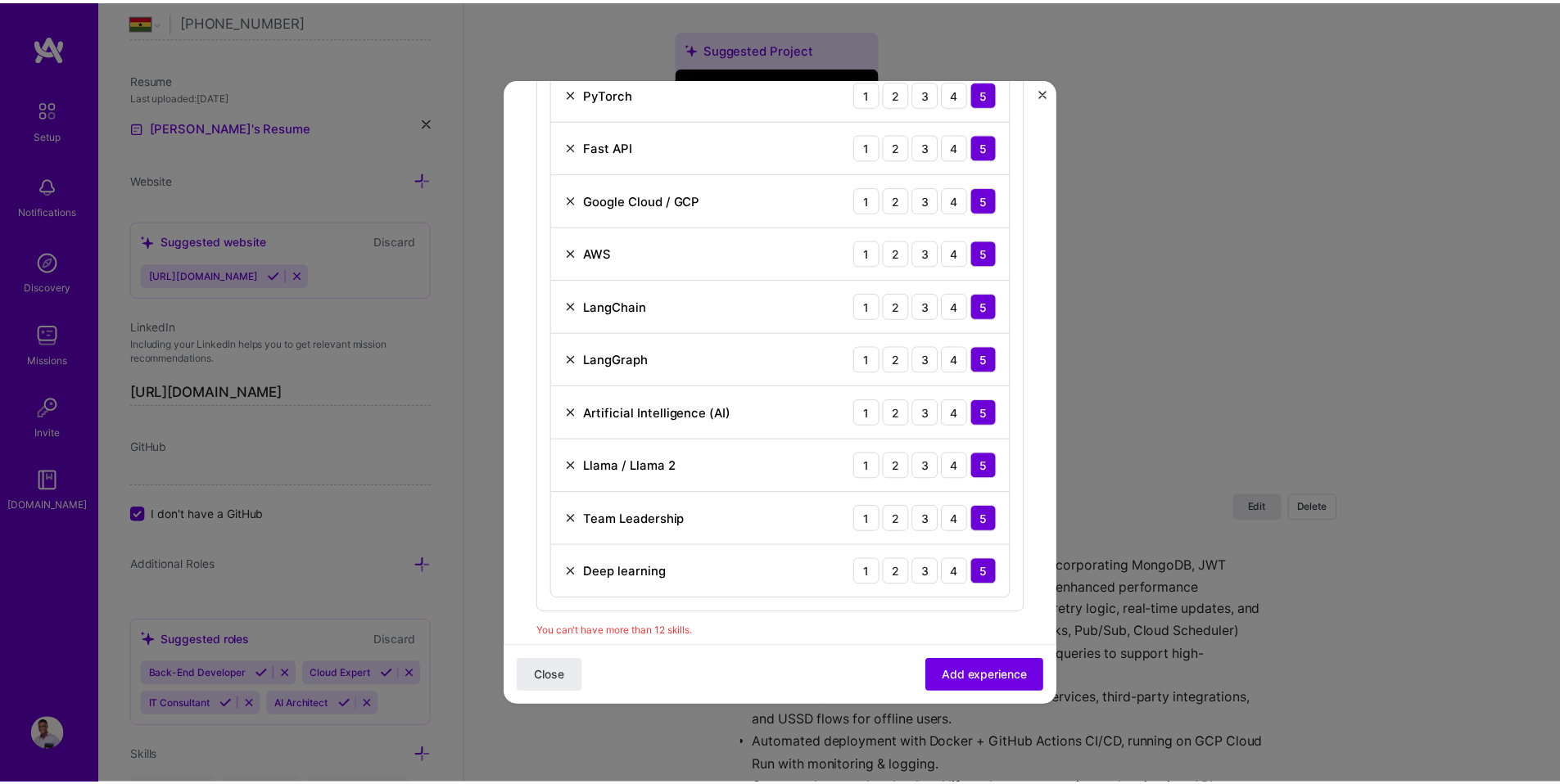
scroll to position [772, 0]
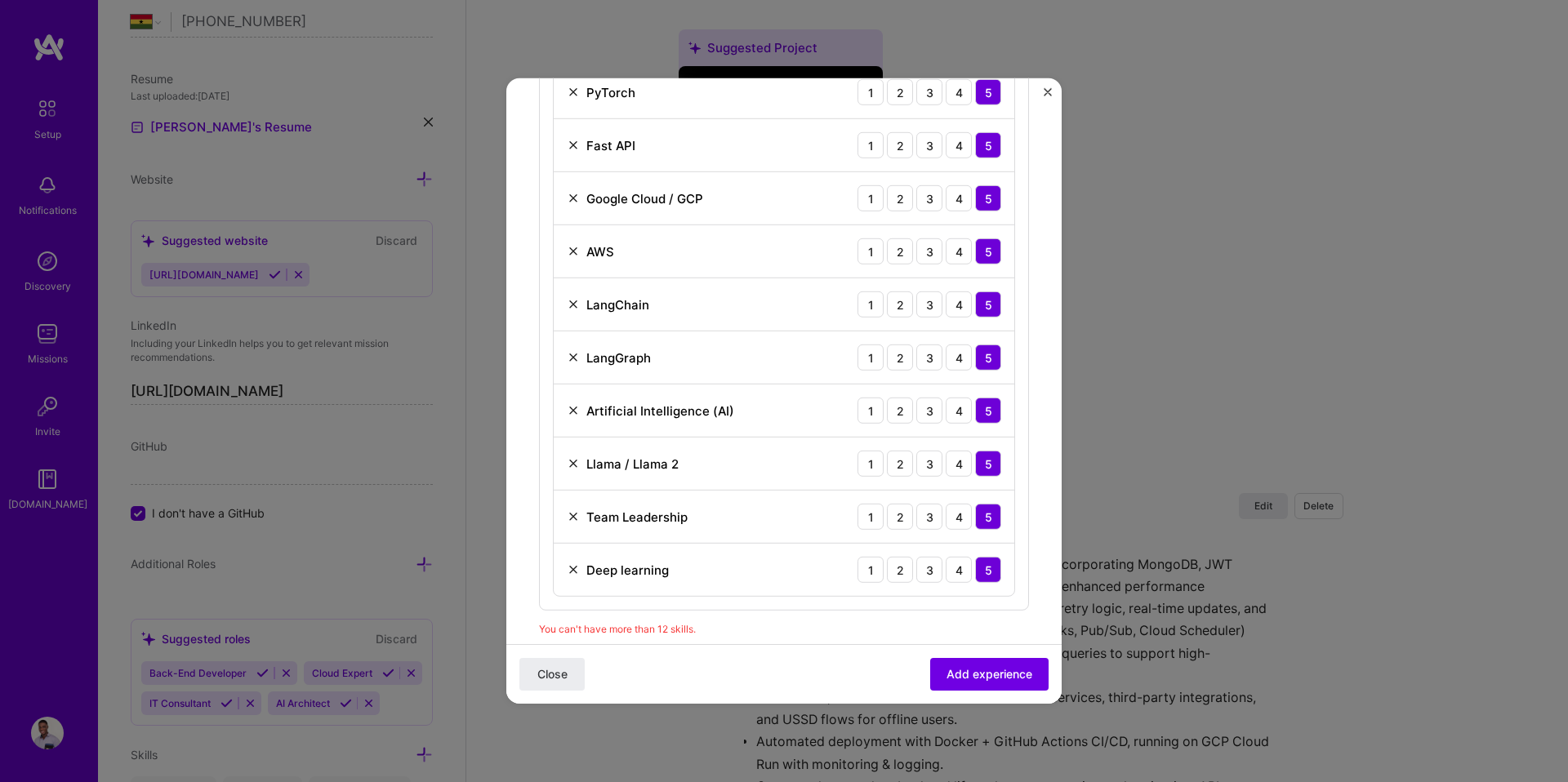
click at [575, 462] on img at bounding box center [573, 463] width 13 height 13
click at [946, 671] on span "Add experience" at bounding box center [989, 674] width 86 height 16
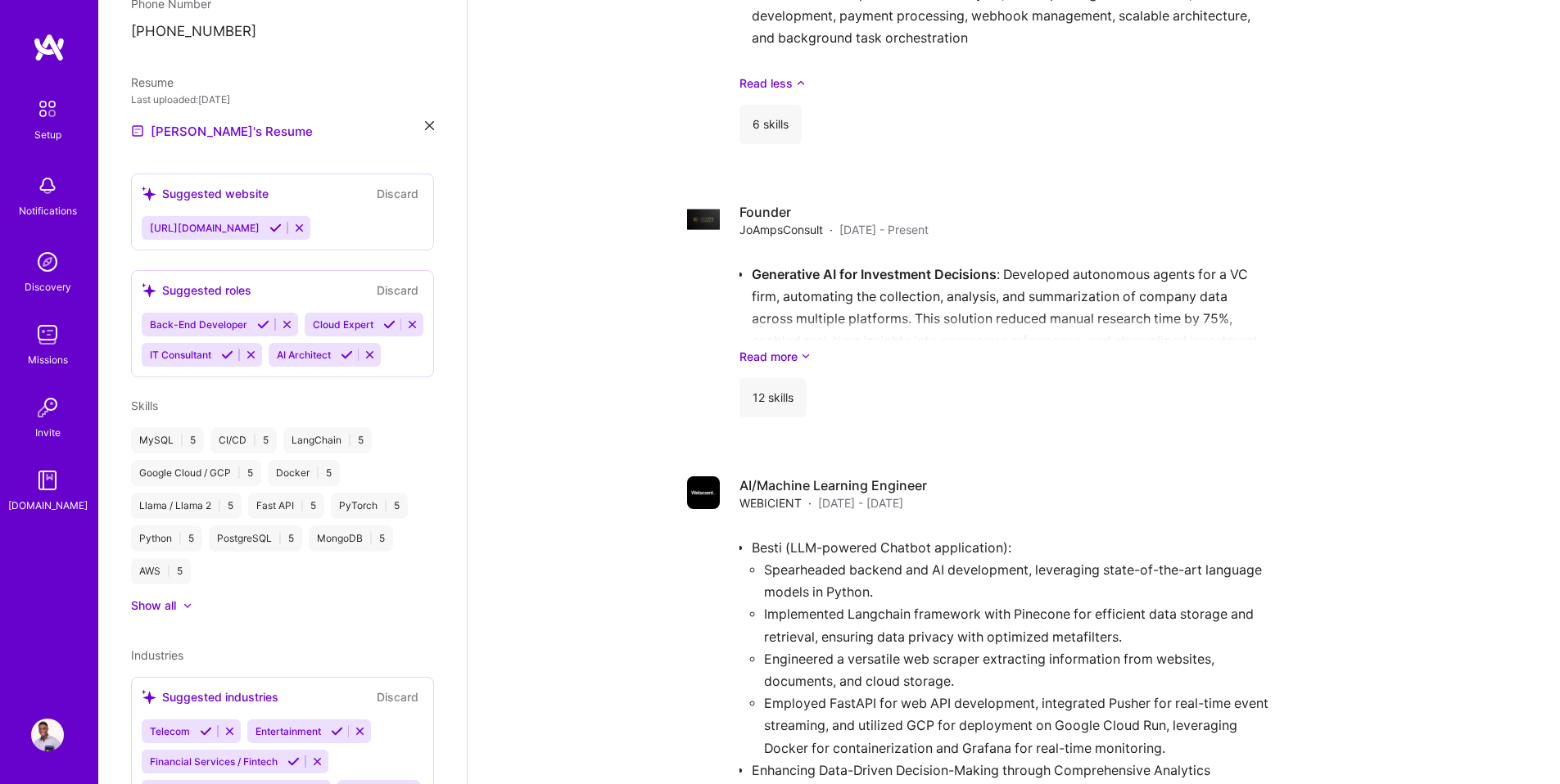
scroll to position [1593, 0]
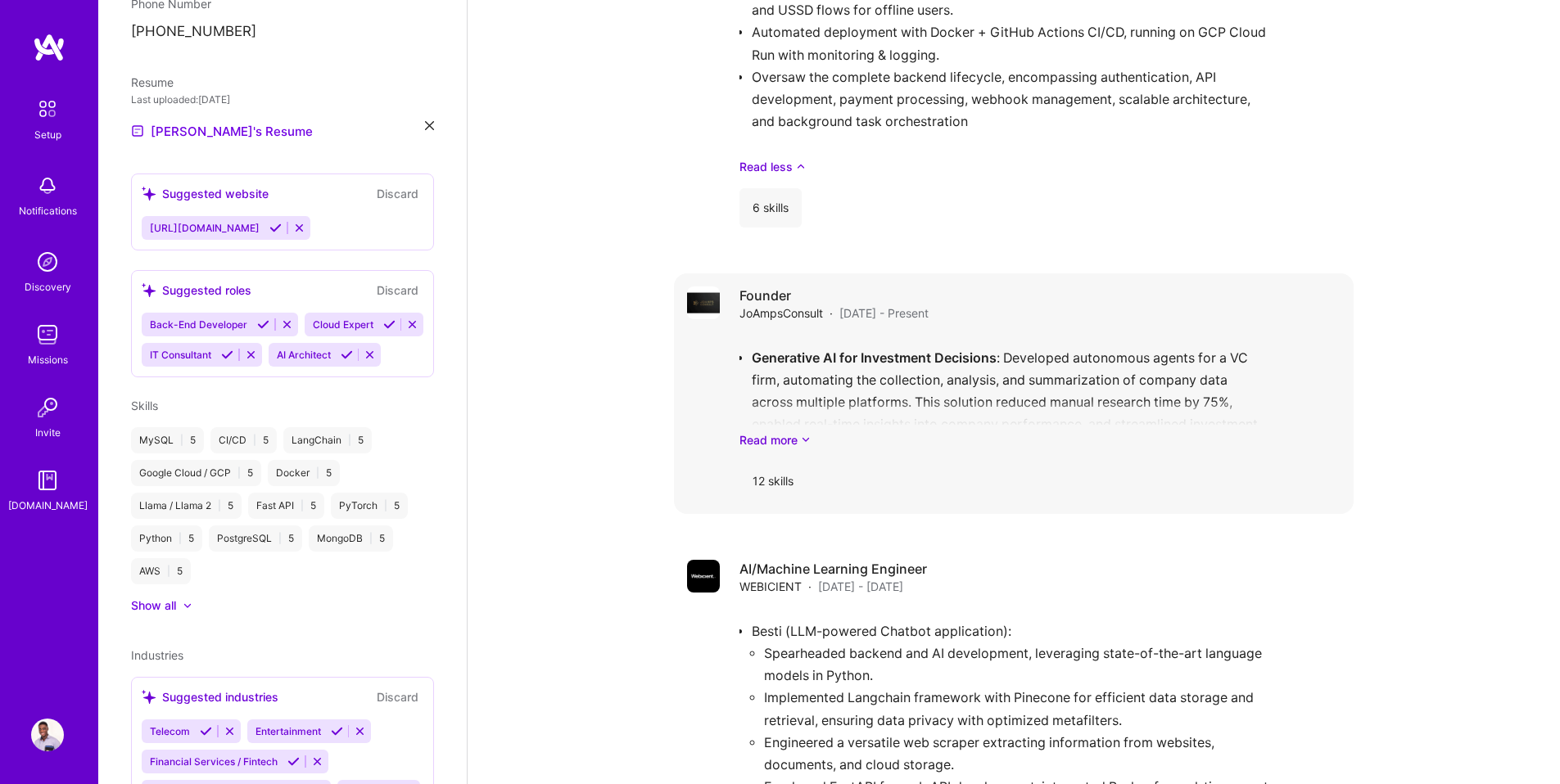
click at [747, 408] on div "Generative AI for Investment Decisions : Developed autonomous agents for a VC f…" at bounding box center [1039, 392] width 601 height 114
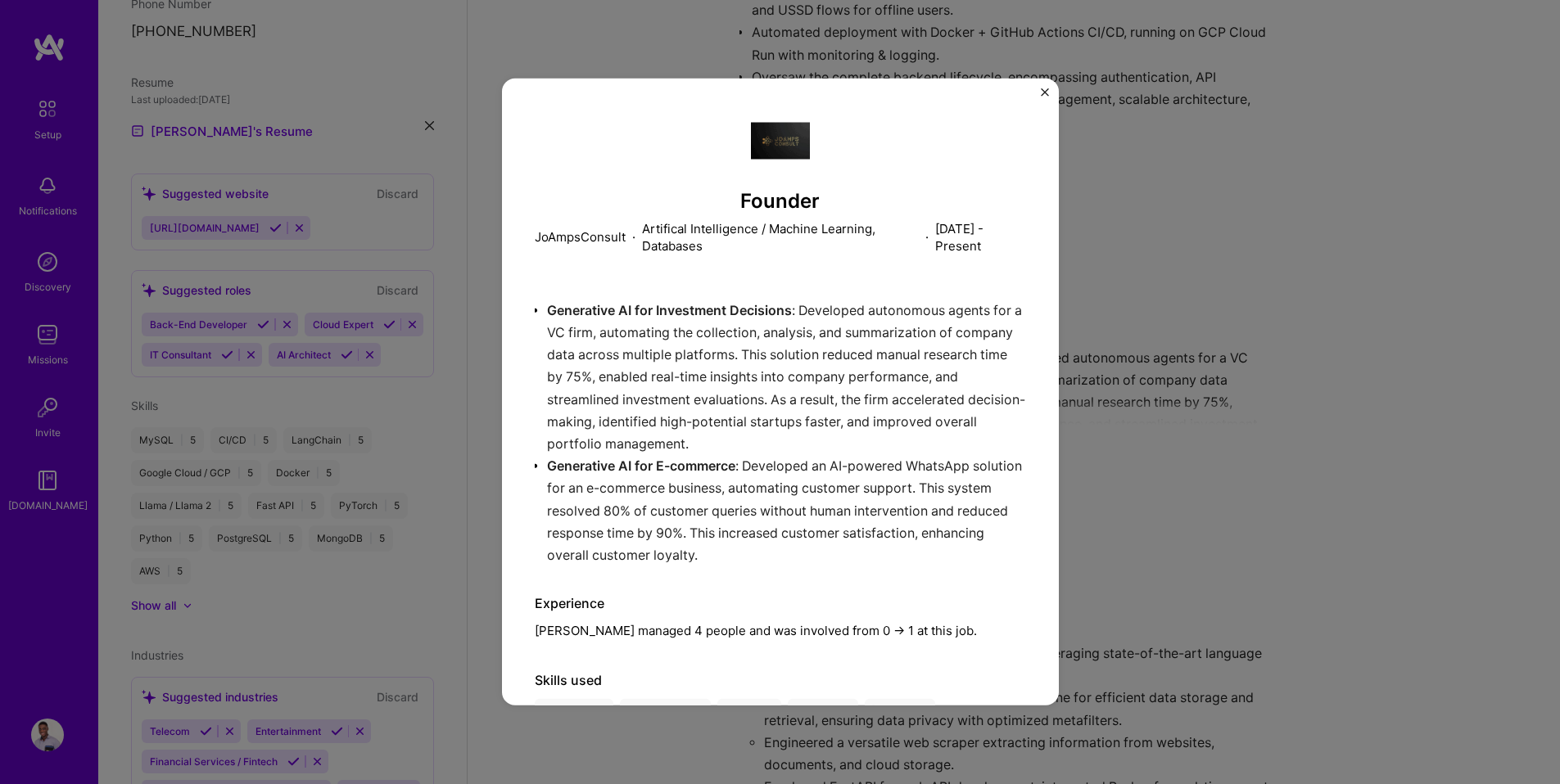
click at [1344, 355] on div "Founder JoAmpsConsult · Artifical Intelligence / Machine Learning, Databases · …" at bounding box center [780, 392] width 1560 height 784
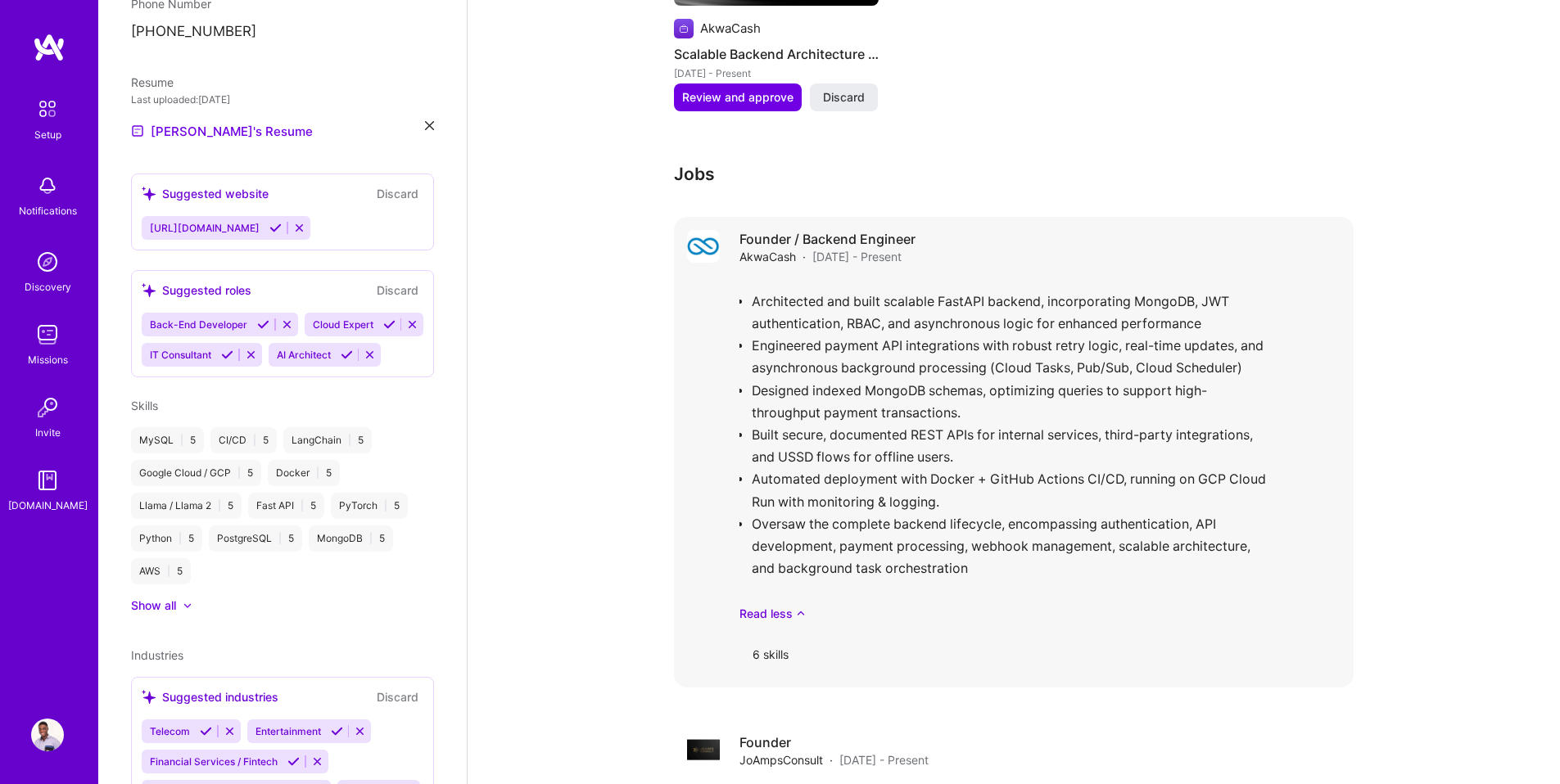
scroll to position [1143, 0]
click at [841, 322] on div "Architected and built scalable FastAPI backend, incorporating MongoDB, JWT auth…" at bounding box center [1039, 453] width 601 height 344
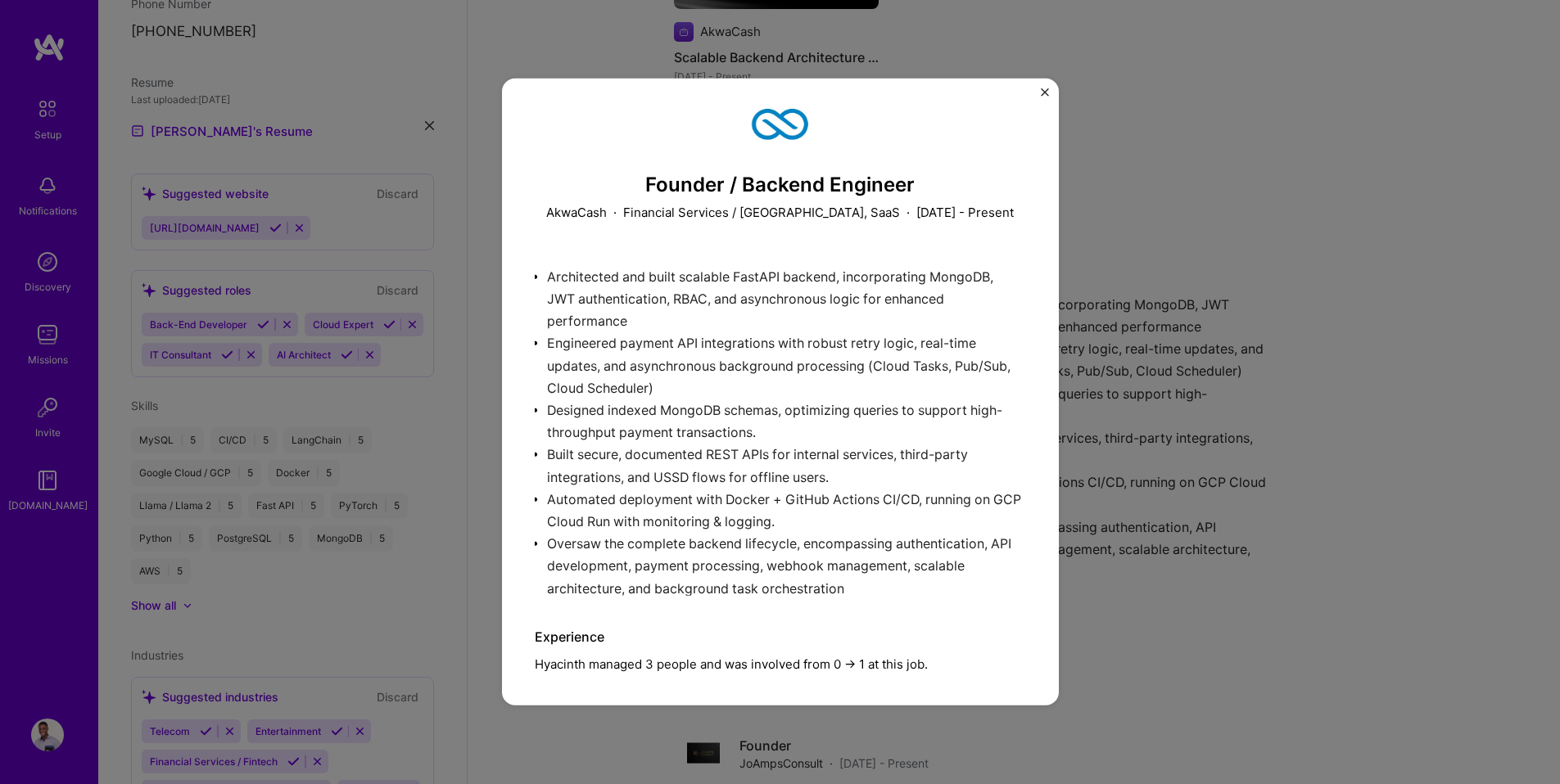
scroll to position [35, 0]
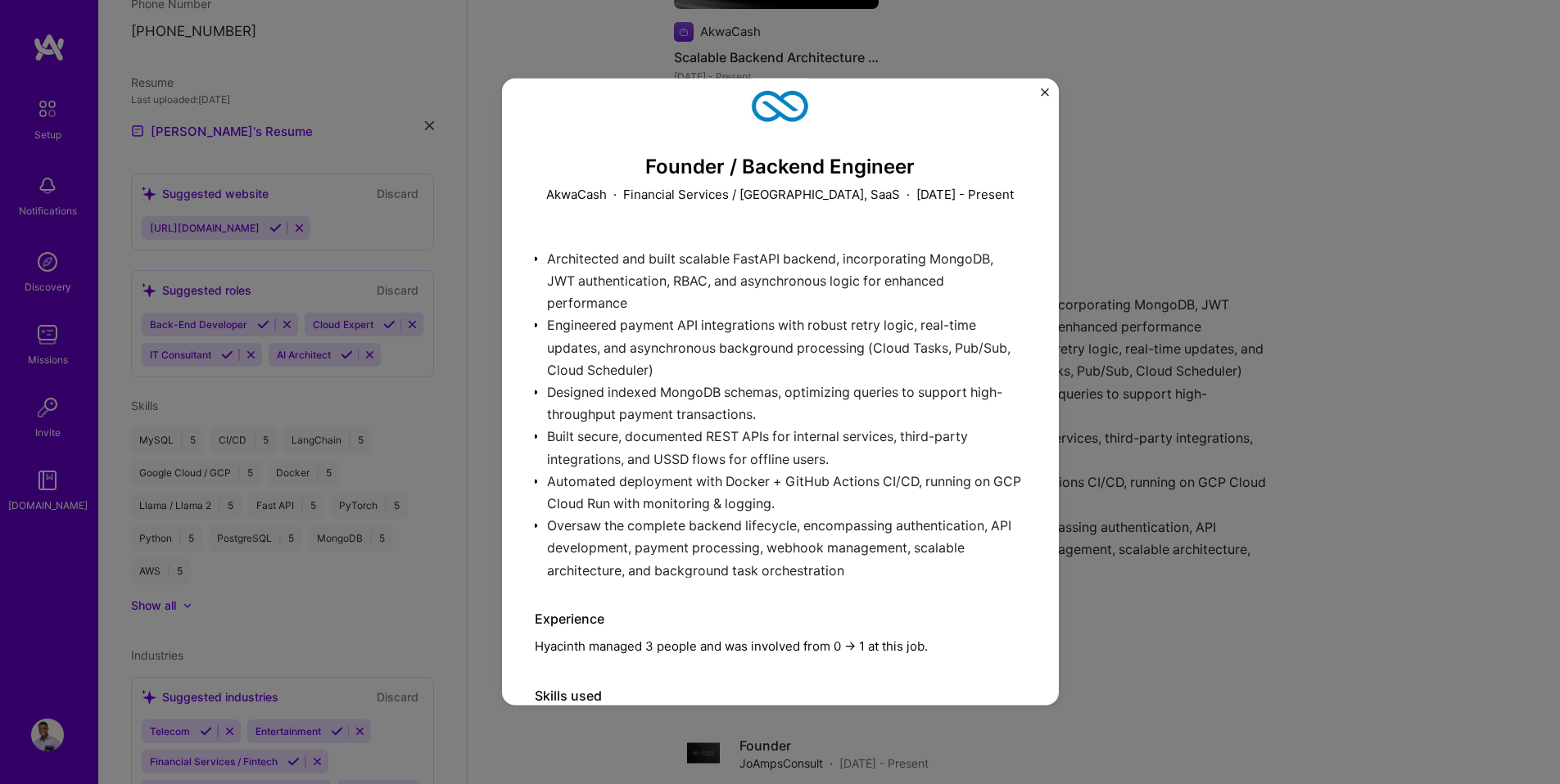
click at [1269, 332] on div "Founder / Backend Engineer AkwaCash · Financial Services / Fintech, SaaS · Janu…" at bounding box center [780, 392] width 1560 height 784
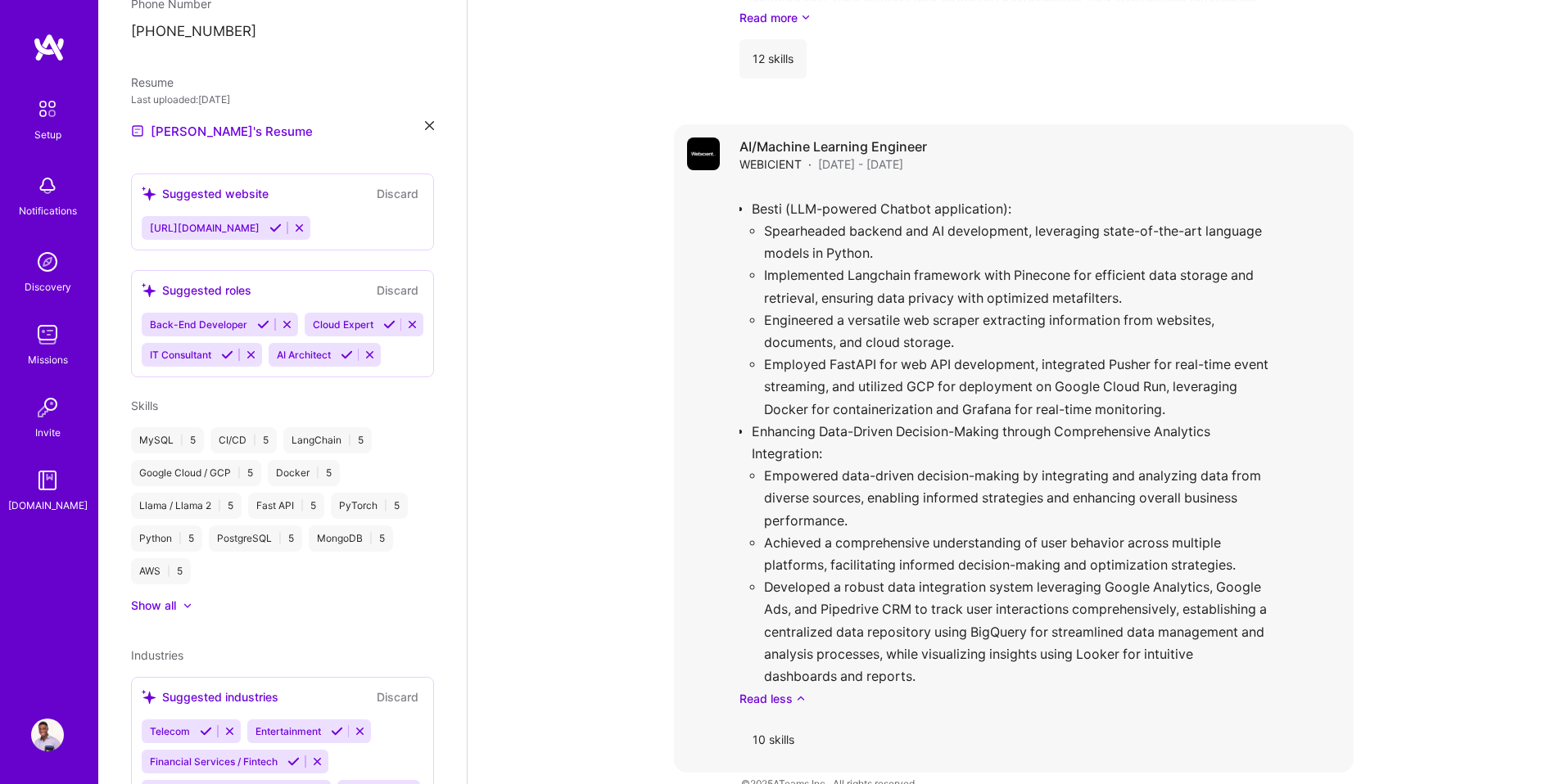
scroll to position [2018, 0]
click at [985, 390] on div "Besti (LLM-powered Chatbot application): Spearheaded backend and AI development…" at bounding box center [1039, 443] width 601 height 521
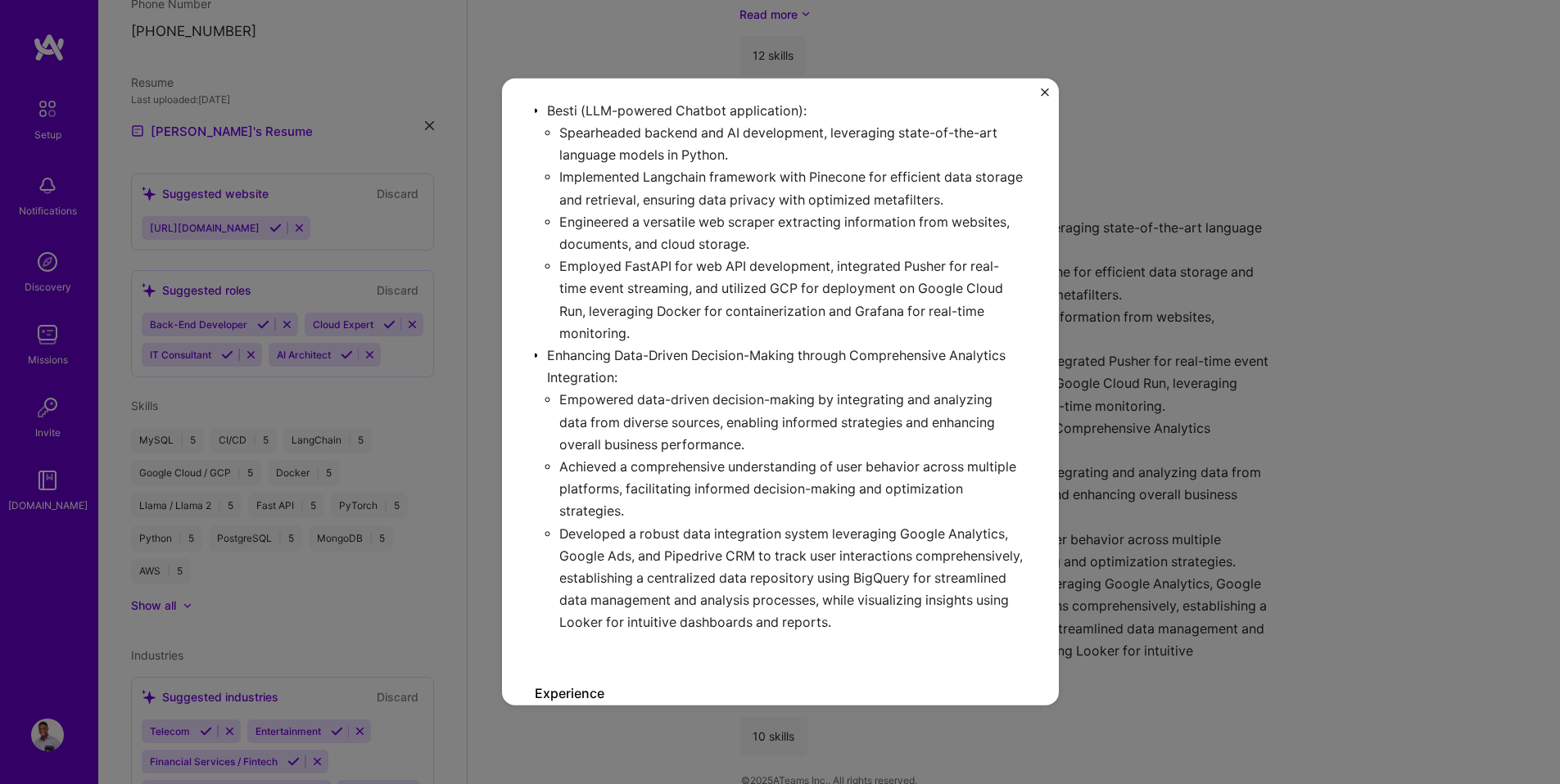
scroll to position [441, 0]
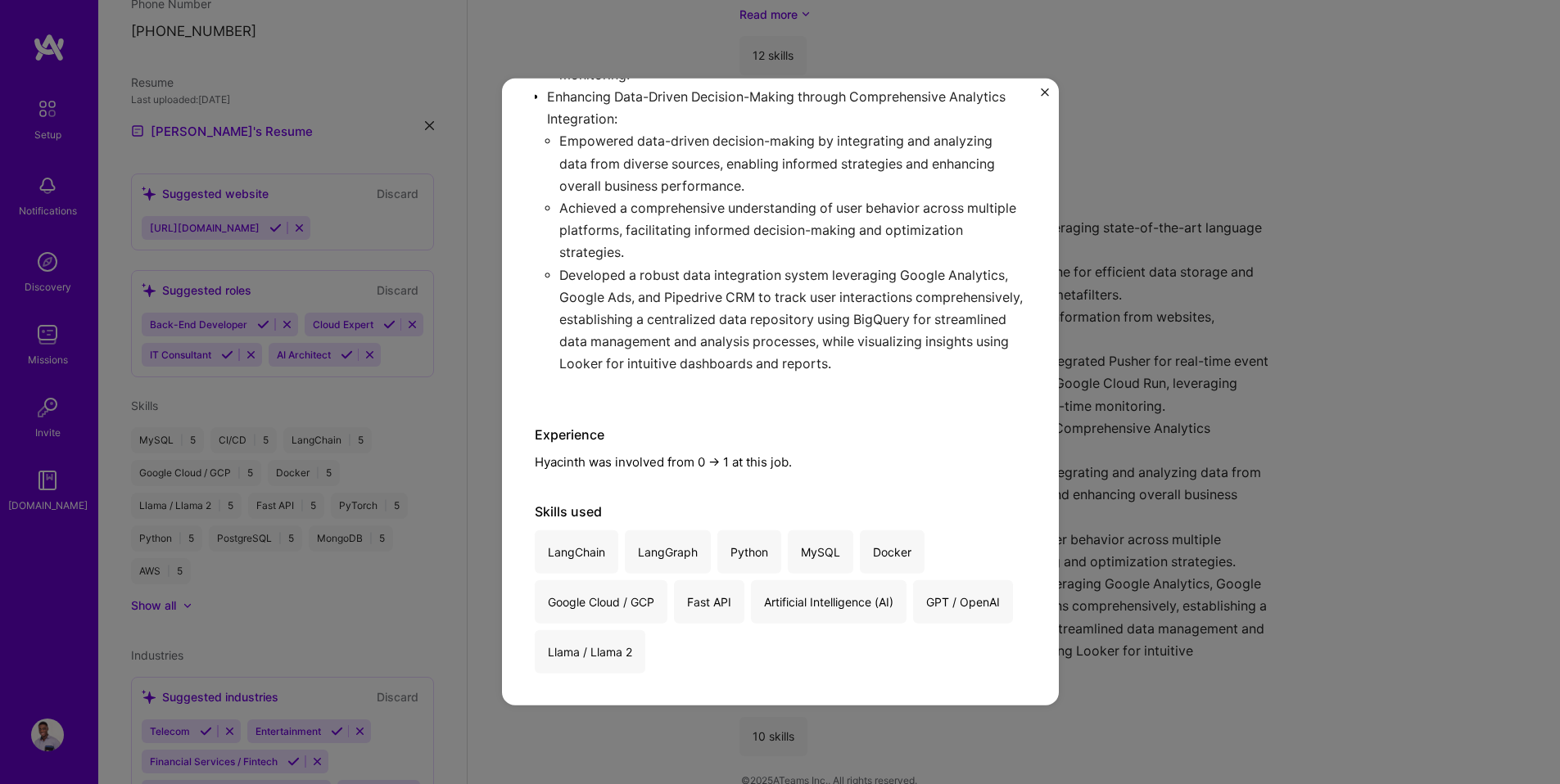
click at [1186, 413] on div "AI/Machine Learning Engineer WEBICIENT · SaaS · May 2023 - July 2024 Besti (LLM…" at bounding box center [780, 392] width 1560 height 784
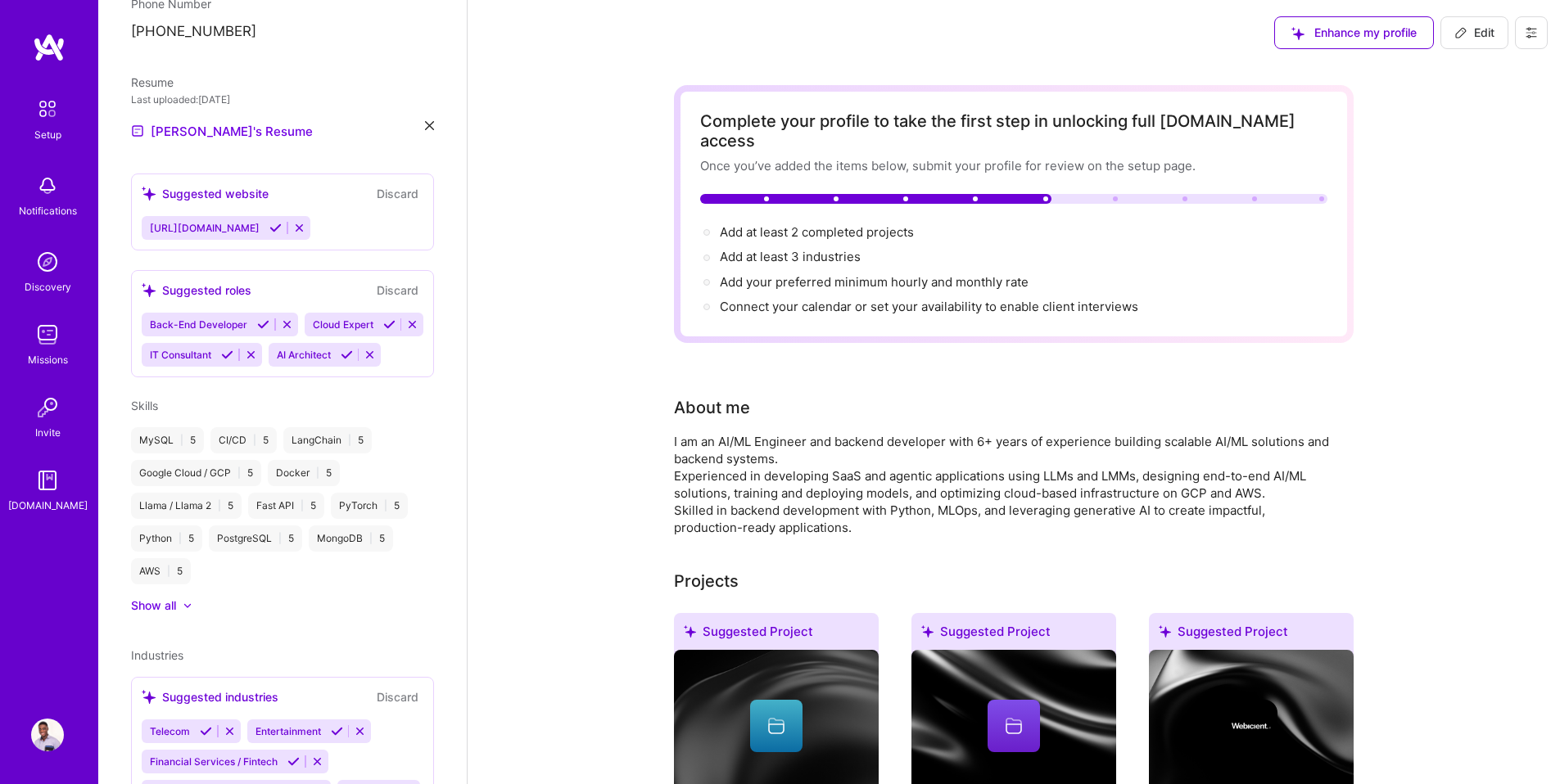
click at [1471, 36] on span "Edit" at bounding box center [1474, 33] width 40 height 16
select select "GH"
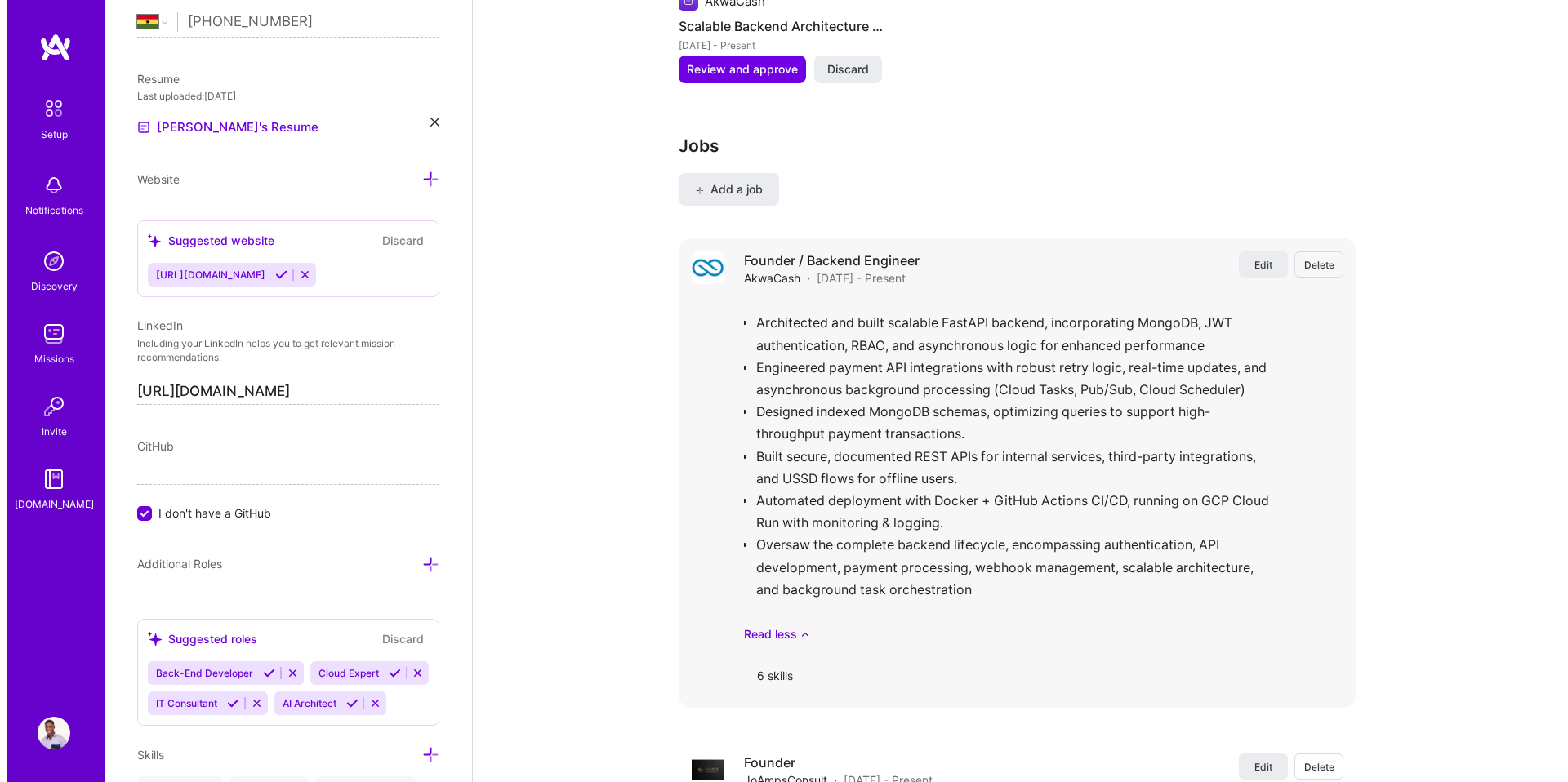
scroll to position [1836, 0]
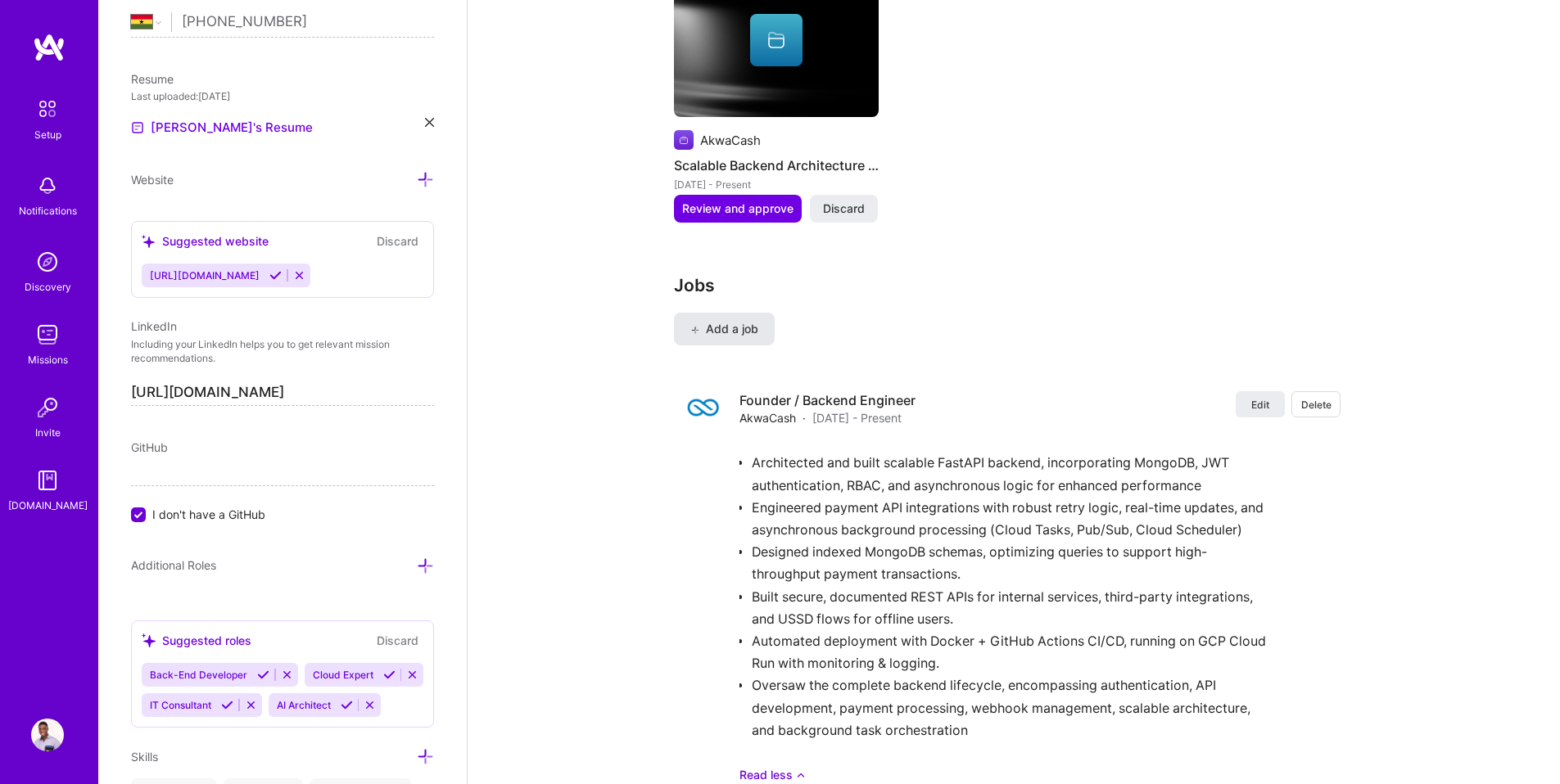
click at [719, 319] on button "Add a job" at bounding box center [724, 328] width 101 height 33
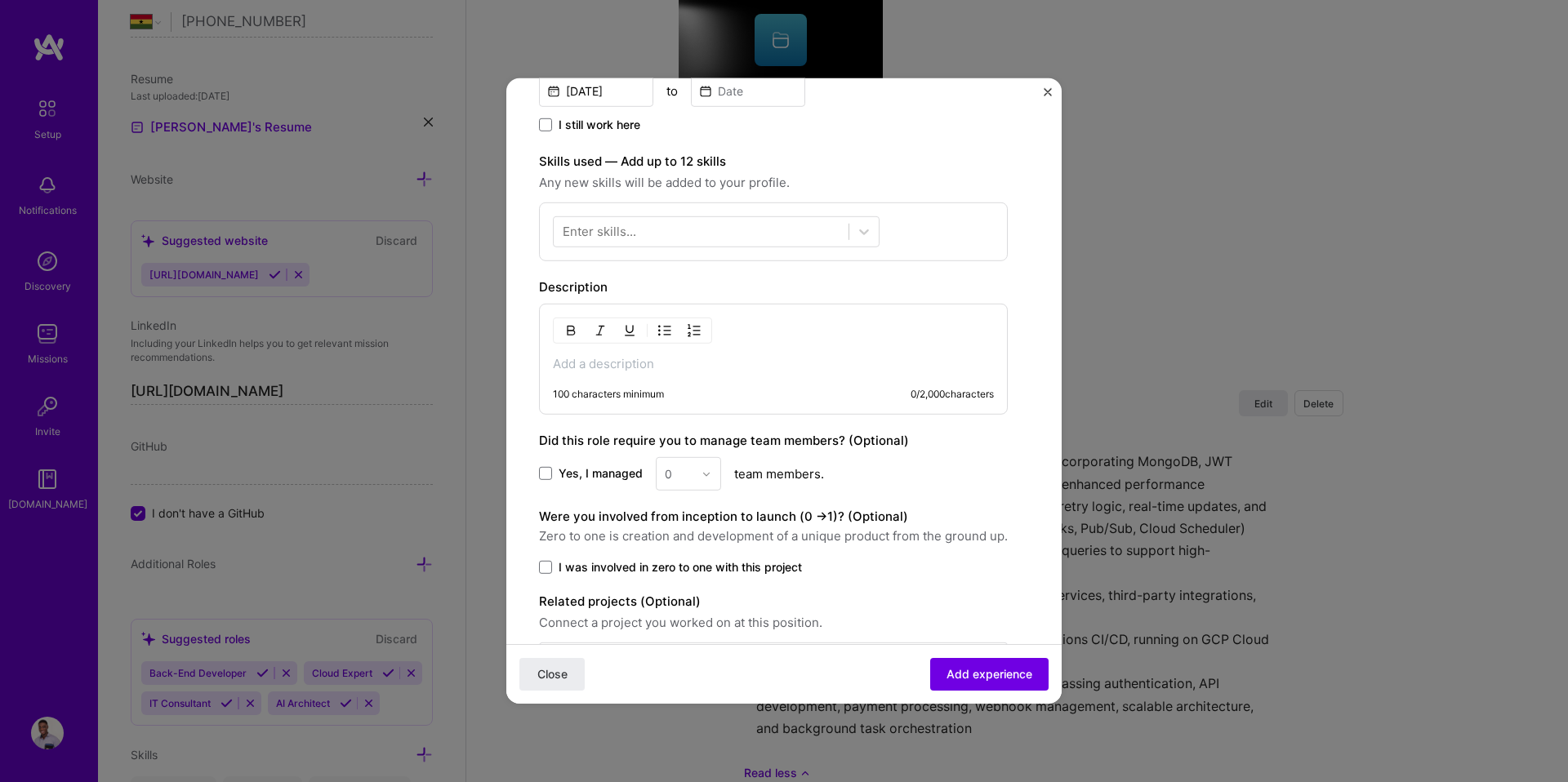
scroll to position [421, 0]
click at [627, 360] on p at bounding box center [773, 361] width 441 height 16
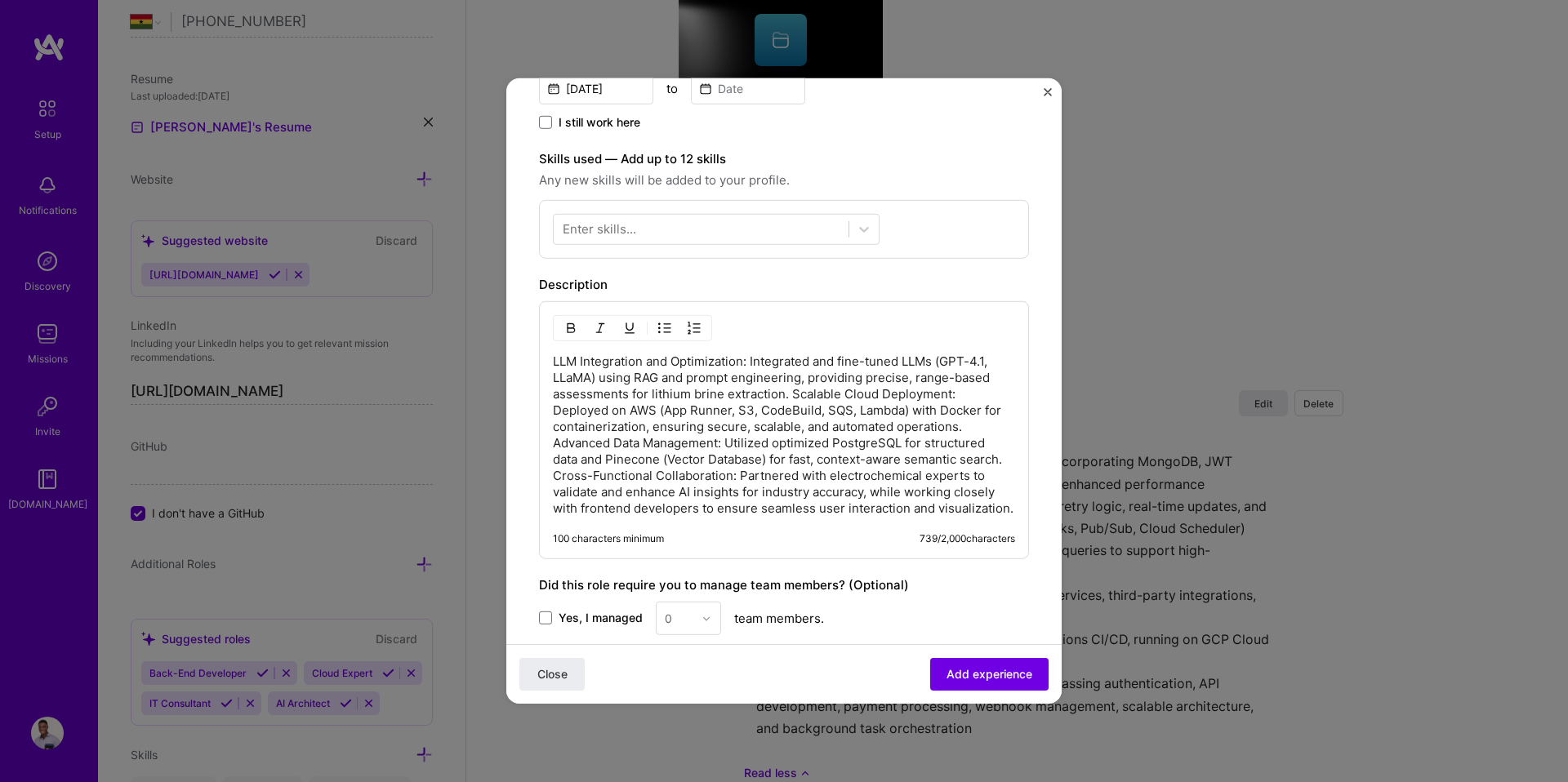
click at [634, 376] on p "LLM Integration and Optimization: Integrated and fine-tuned LLMs (GPT-4.1, LLaM…" at bounding box center [784, 435] width 463 height 163
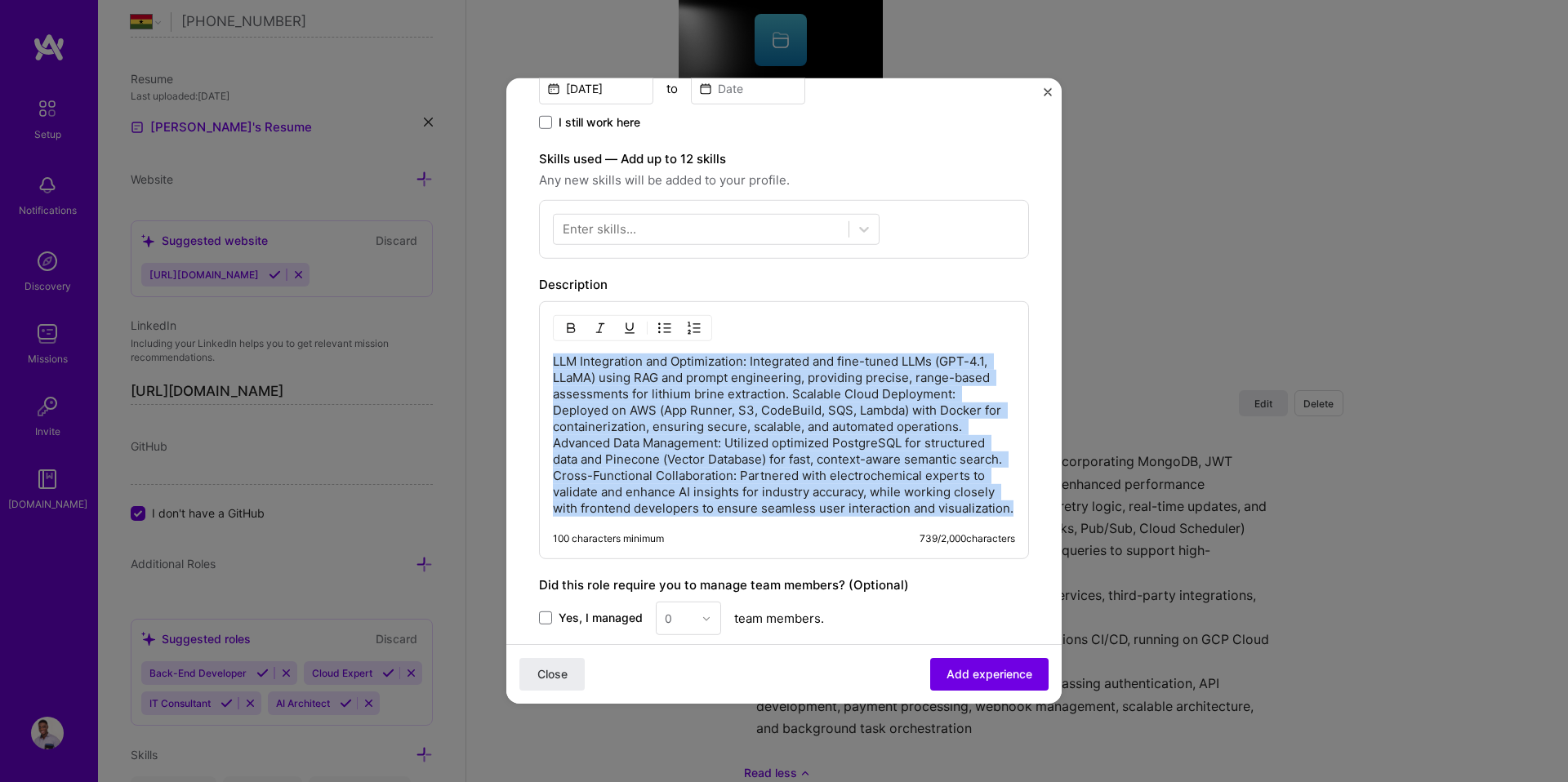
click at [660, 336] on button "button" at bounding box center [665, 328] width 25 height 20
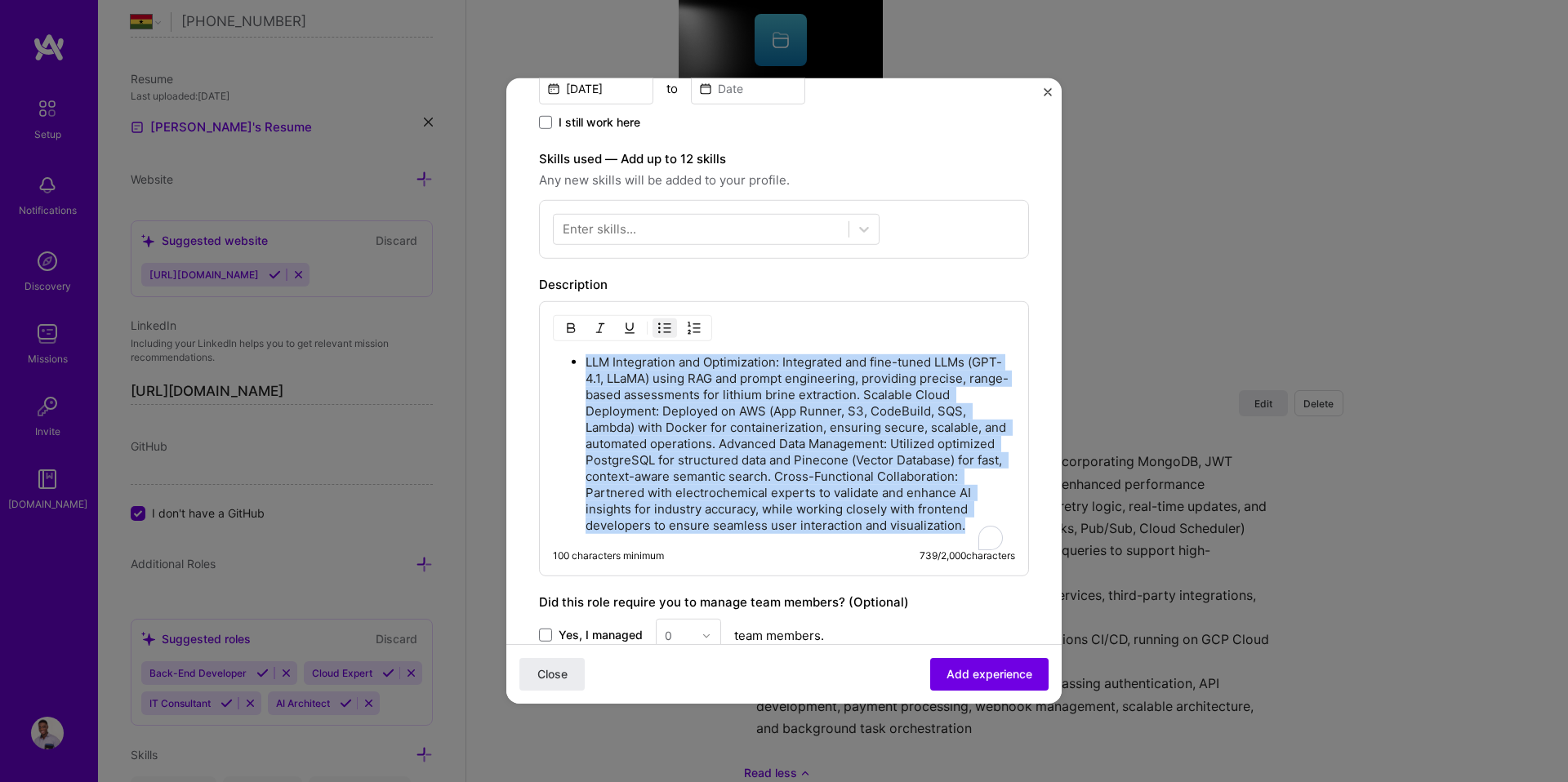
click at [791, 368] on p "LLM Integration and Optimization: Integrated and fine-tuned LLMs (GPT-4.1, LLaM…" at bounding box center [800, 444] width 430 height 179
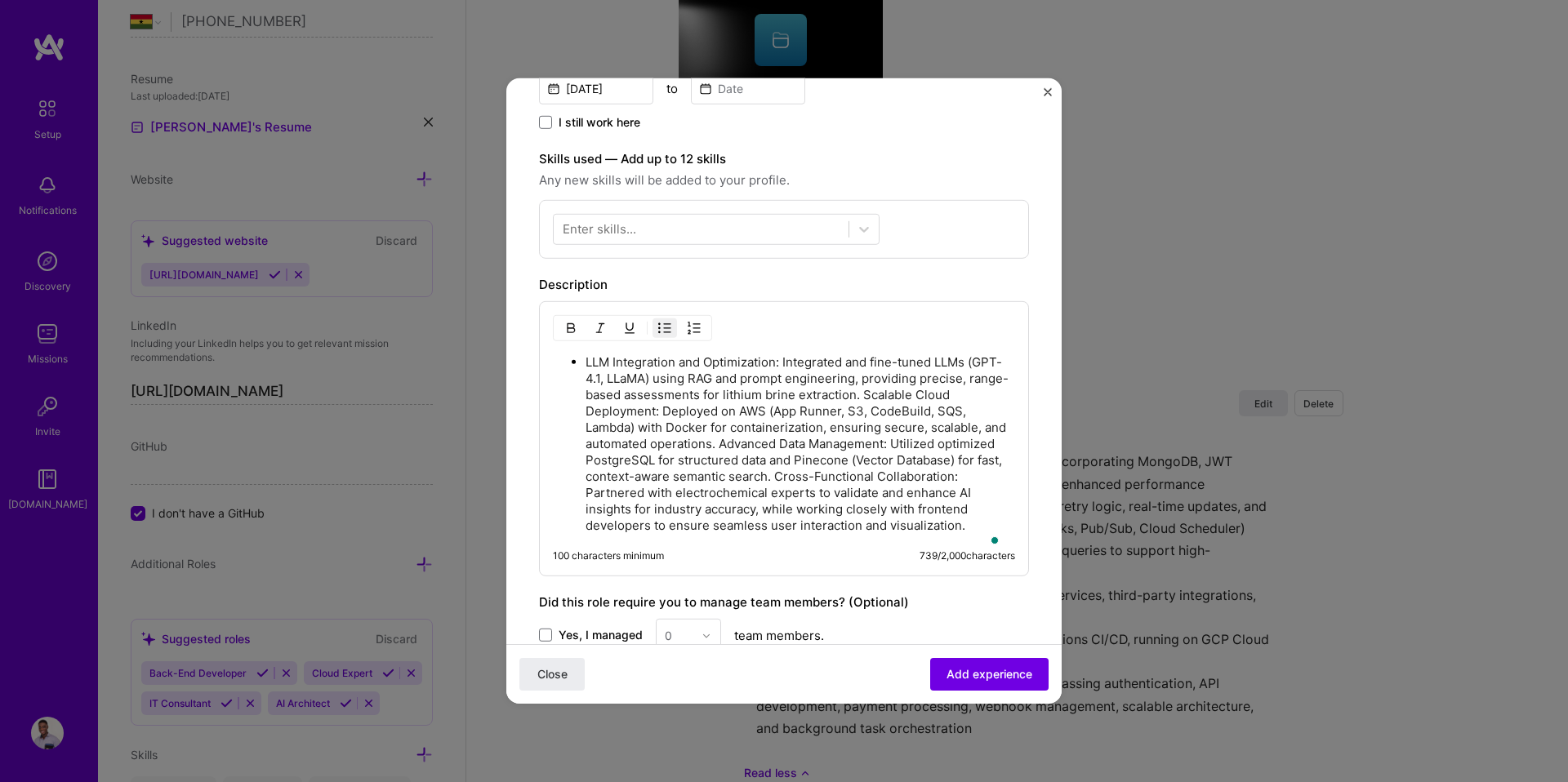
click at [950, 396] on p "LLM Integration and Optimization: Integrated and fine-tuned LLMs (GPT-4.1, LLaM…" at bounding box center [800, 444] width 430 height 179
click at [588, 411] on p "LLM Integration and Optimization: Integrated and fine-tuned LLMs (GPT-4.1, LLaM…" at bounding box center [800, 444] width 430 height 179
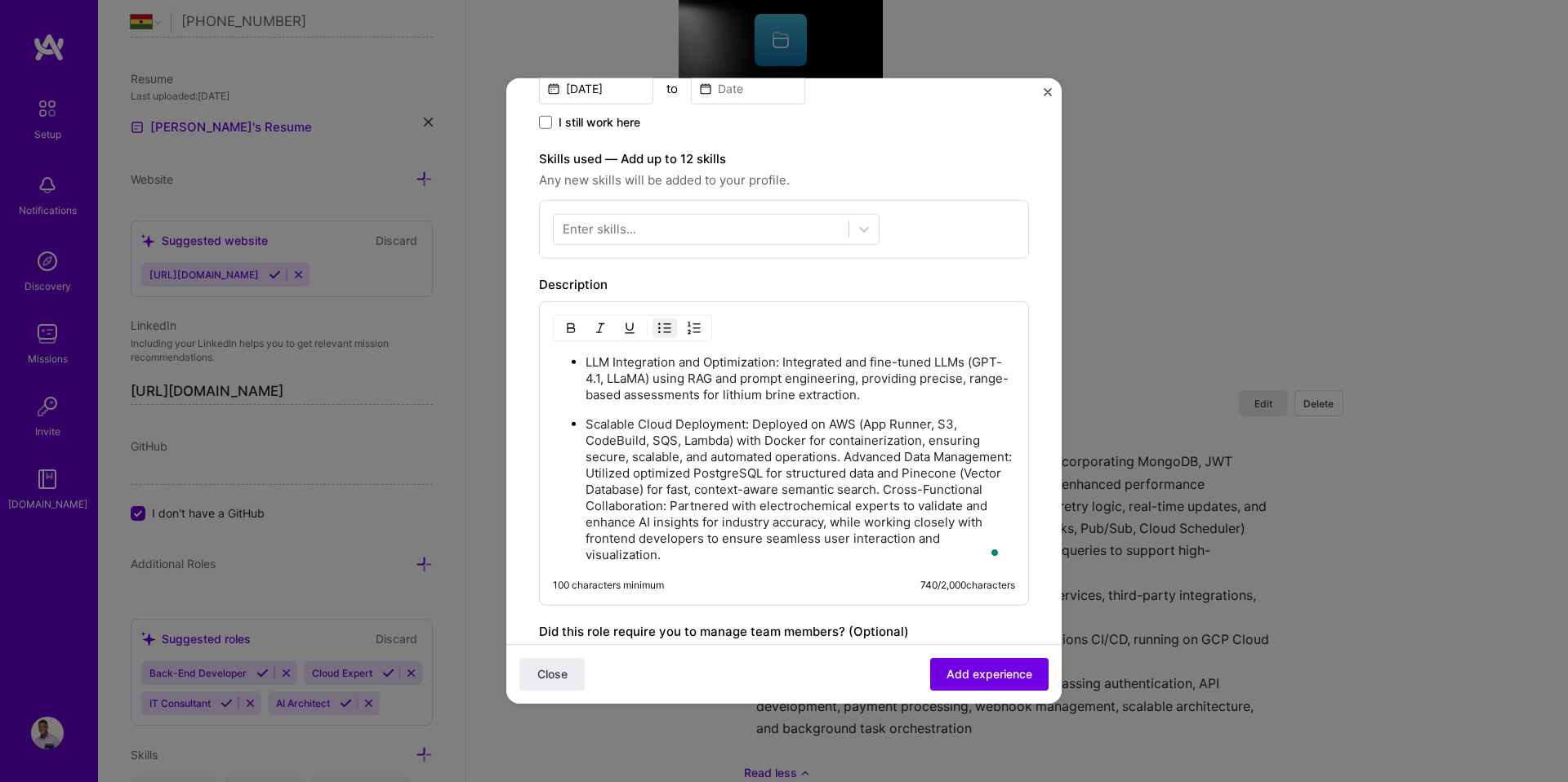
click at [845, 459] on p "Scalable Cloud Deployment: Deployed on AWS (App Runner, S3, CodeBuild, SQS, Lam…" at bounding box center [800, 490] width 430 height 147
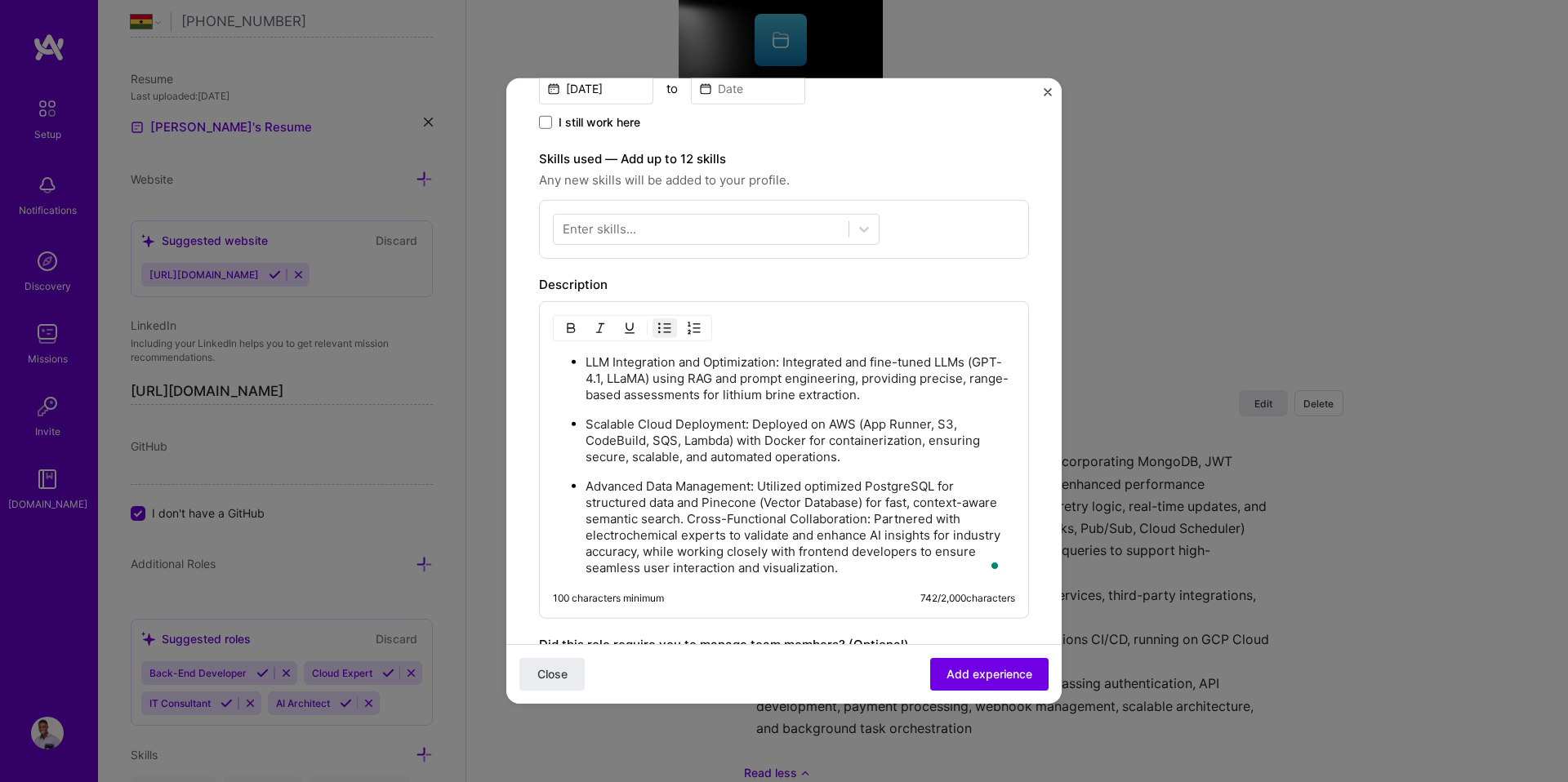
click at [726, 518] on p "Advanced Data Management: Utilized optimized PostgreSQL for structured data and…" at bounding box center [800, 527] width 430 height 98
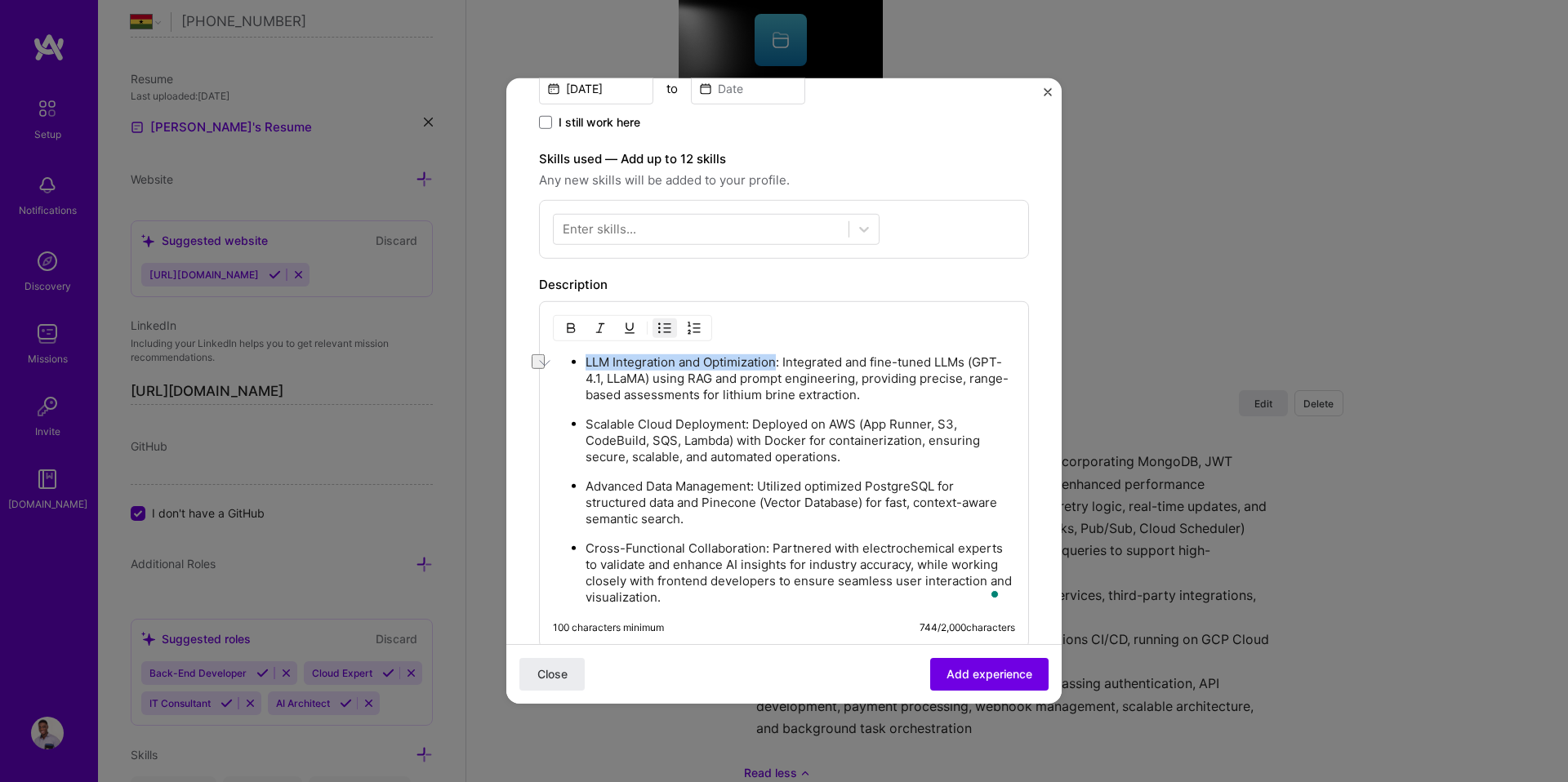
drag, startPoint x: 596, startPoint y: 361, endPoint x: 776, endPoint y: 361, distance: 180.0
click at [776, 361] on p "LLM Integration and Optimization: Integrated and fine-tuned LLMs (GPT-4.1, LLaM…" at bounding box center [800, 378] width 430 height 49
click at [574, 326] on img "button" at bounding box center [570, 328] width 13 height 13
drag, startPoint x: 586, startPoint y: 422, endPoint x: 744, endPoint y: 423, distance: 158.0
click at [744, 423] on p "Scalable Cloud Deployment: Deployed on AWS (App Runner, S3, CodeBuild, SQS, Lam…" at bounding box center [800, 440] width 430 height 49
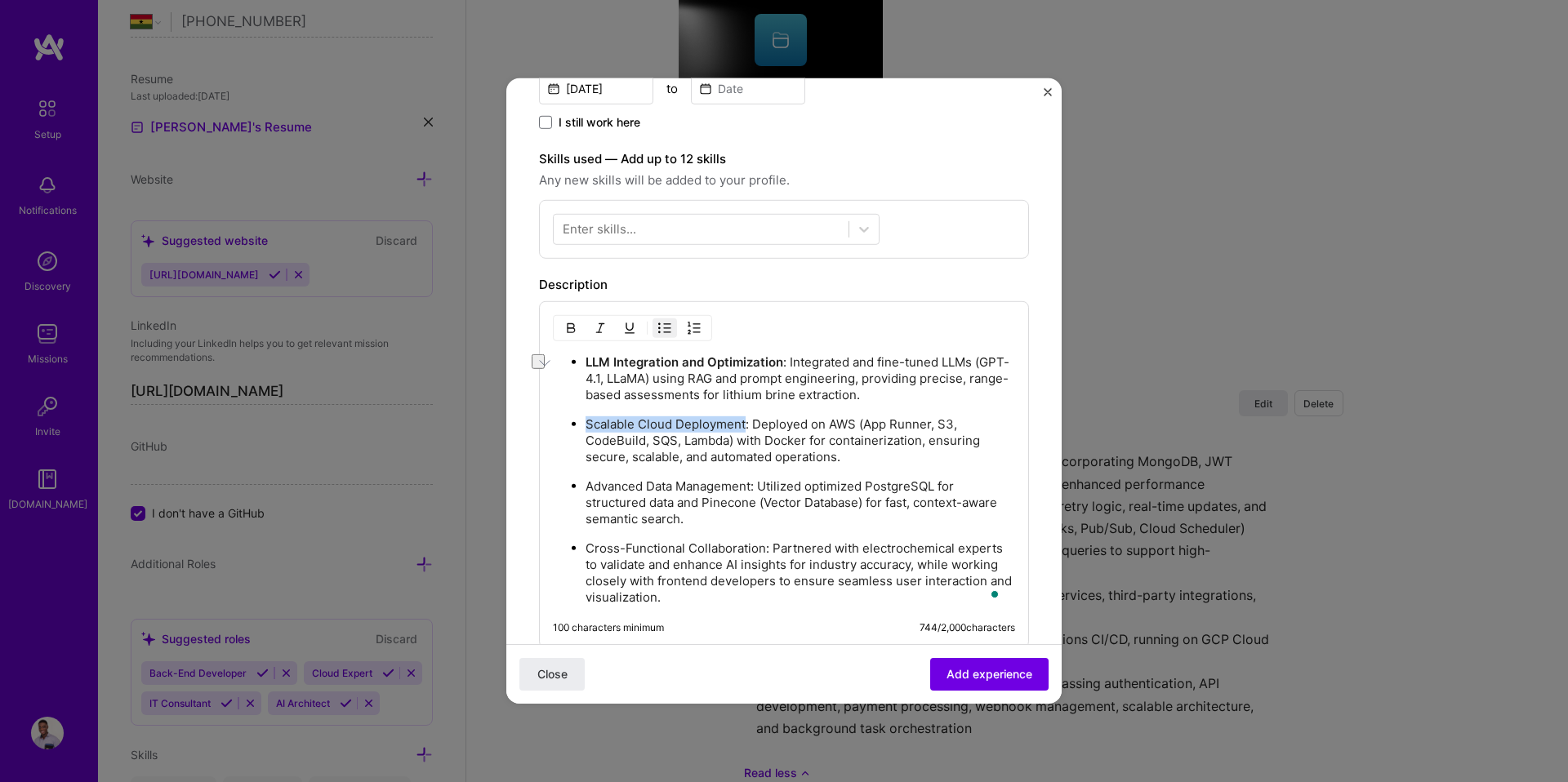
click at [574, 328] on img "button" at bounding box center [570, 328] width 13 height 13
drag, startPoint x: 587, startPoint y: 486, endPoint x: 755, endPoint y: 486, distance: 168.0
click at [755, 486] on p "Advanced Data Management: Utilized optimized PostgreSQL for structured data and…" at bounding box center [800, 502] width 430 height 49
click at [574, 333] on img "button" at bounding box center [570, 328] width 13 height 13
drag, startPoint x: 586, startPoint y: 546, endPoint x: 764, endPoint y: 549, distance: 178.0
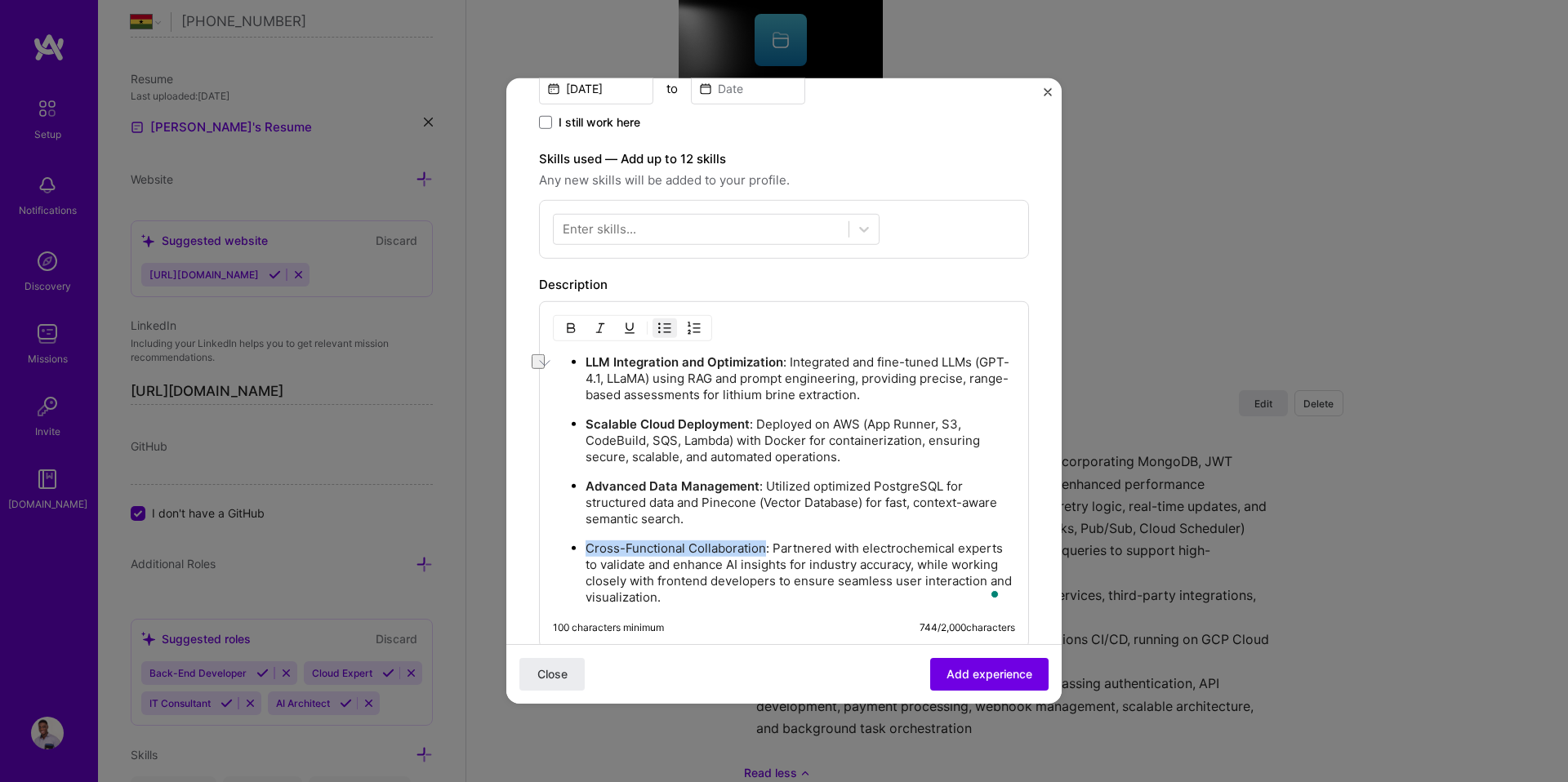
click at [764, 549] on p "Cross-Functional Collaboration: Partnered with electrochemical experts to valid…" at bounding box center [800, 573] width 430 height 66
click at [566, 325] on img "button" at bounding box center [570, 328] width 13 height 13
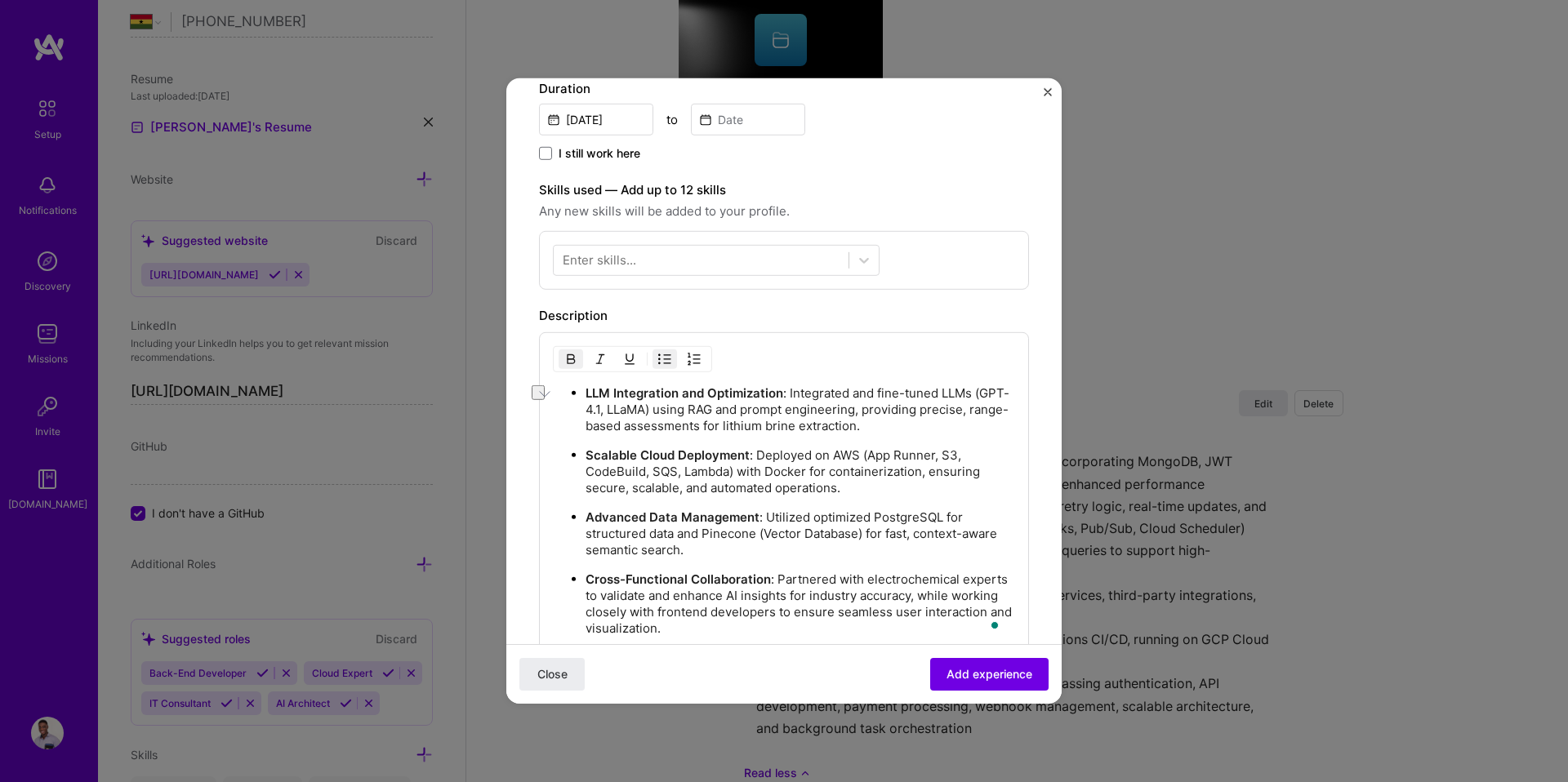
scroll to position [388, 0]
click at [579, 254] on div "Enter skills..." at bounding box center [599, 261] width 74 height 17
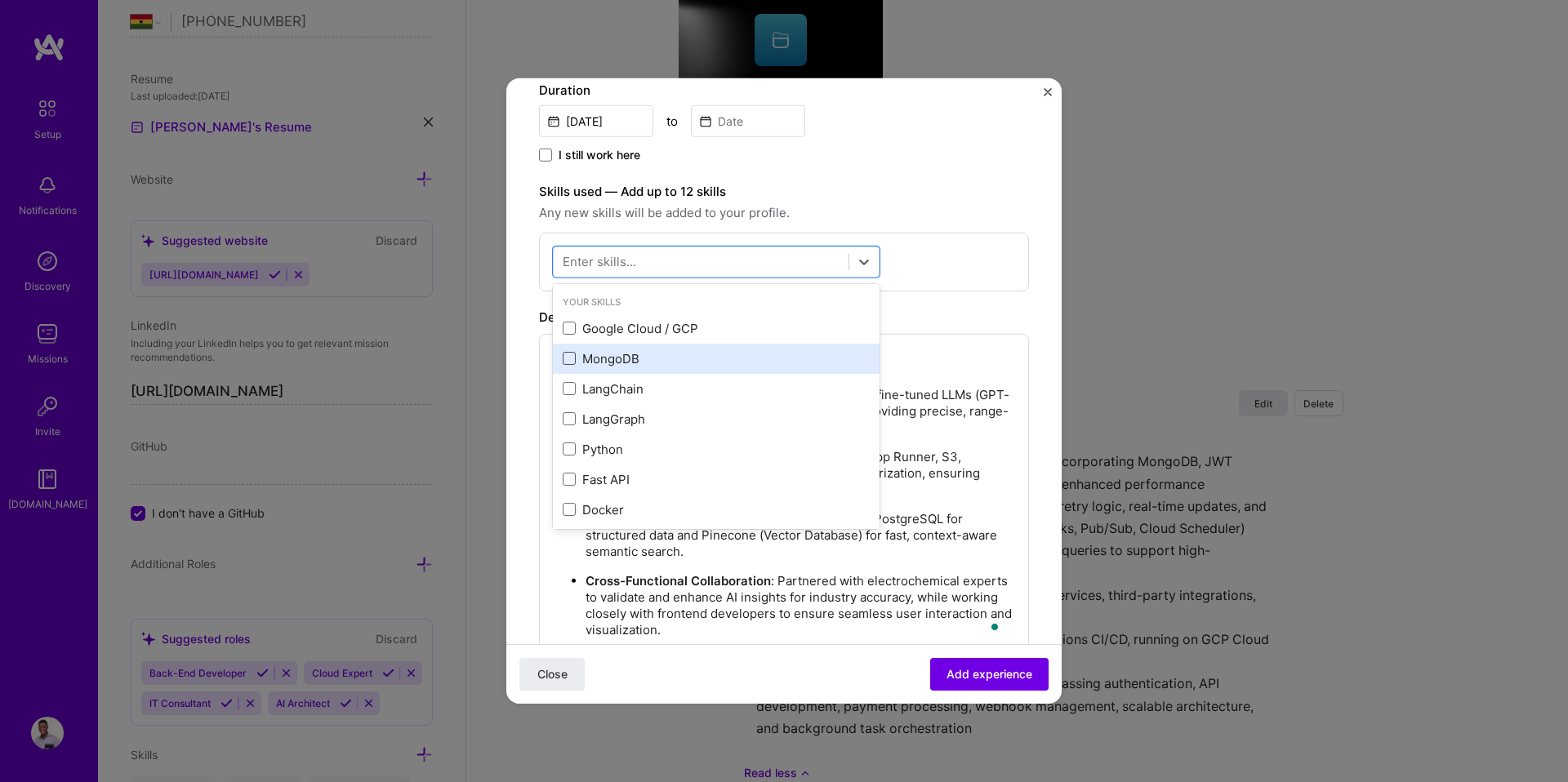
click at [573, 357] on span at bounding box center [569, 358] width 13 height 13
click at [0, 0] on input "checkbox" at bounding box center [0, 0] width 0 height 0
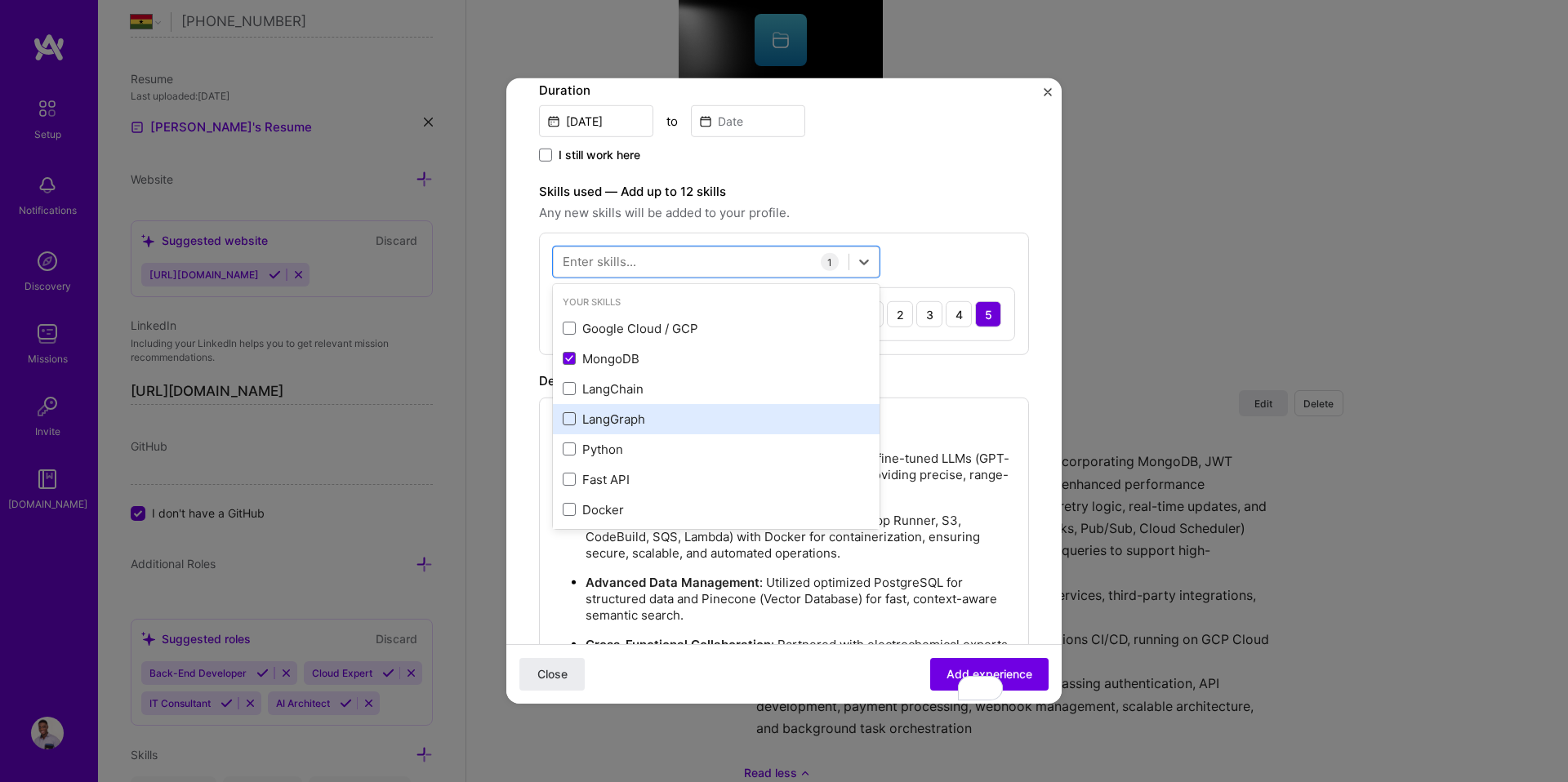
click at [574, 419] on span at bounding box center [569, 418] width 13 height 13
click at [0, 0] on input "checkbox" at bounding box center [0, 0] width 0 height 0
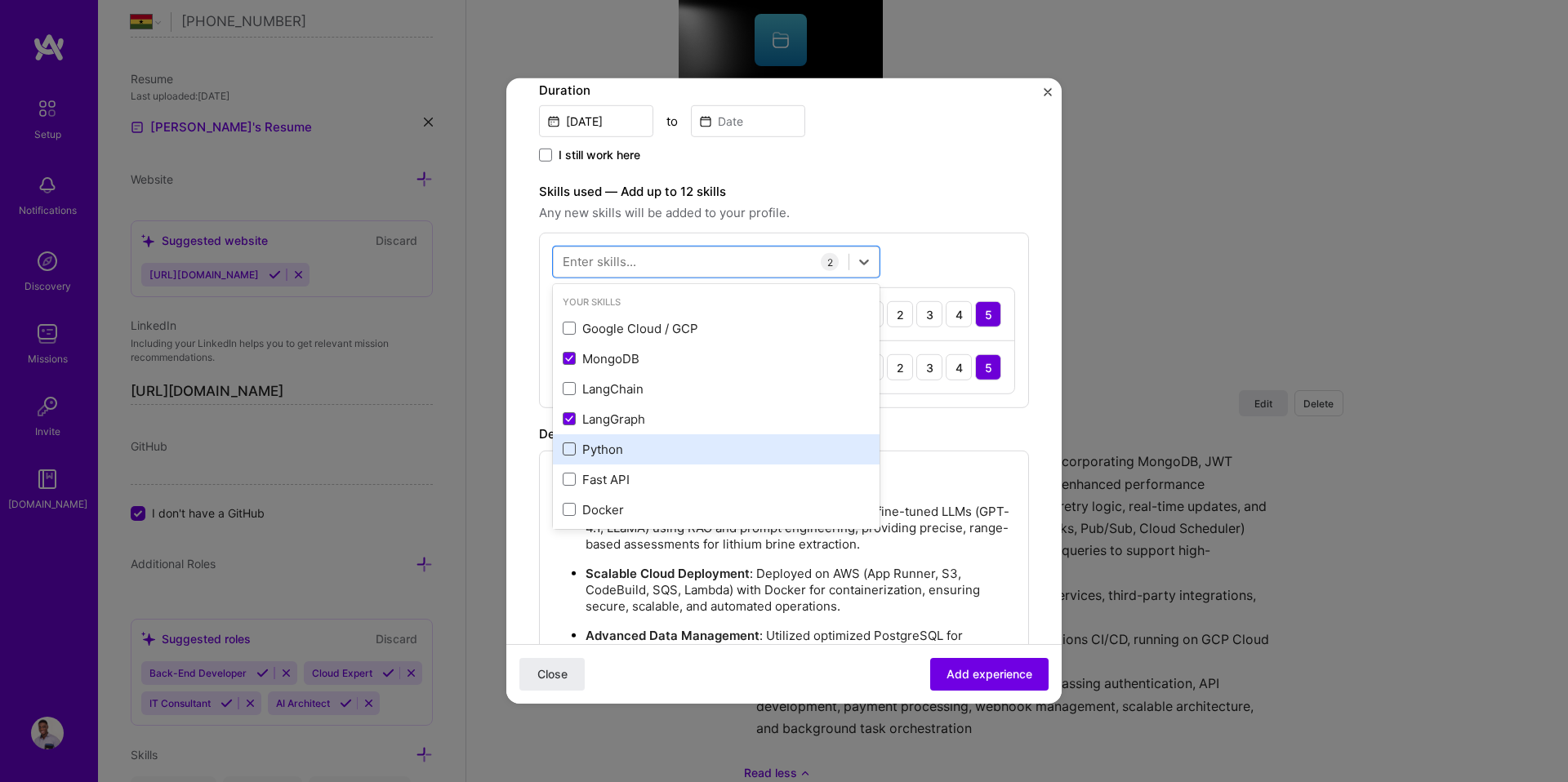
click at [574, 449] on span at bounding box center [569, 448] width 13 height 13
click at [0, 0] on input "checkbox" at bounding box center [0, 0] width 0 height 0
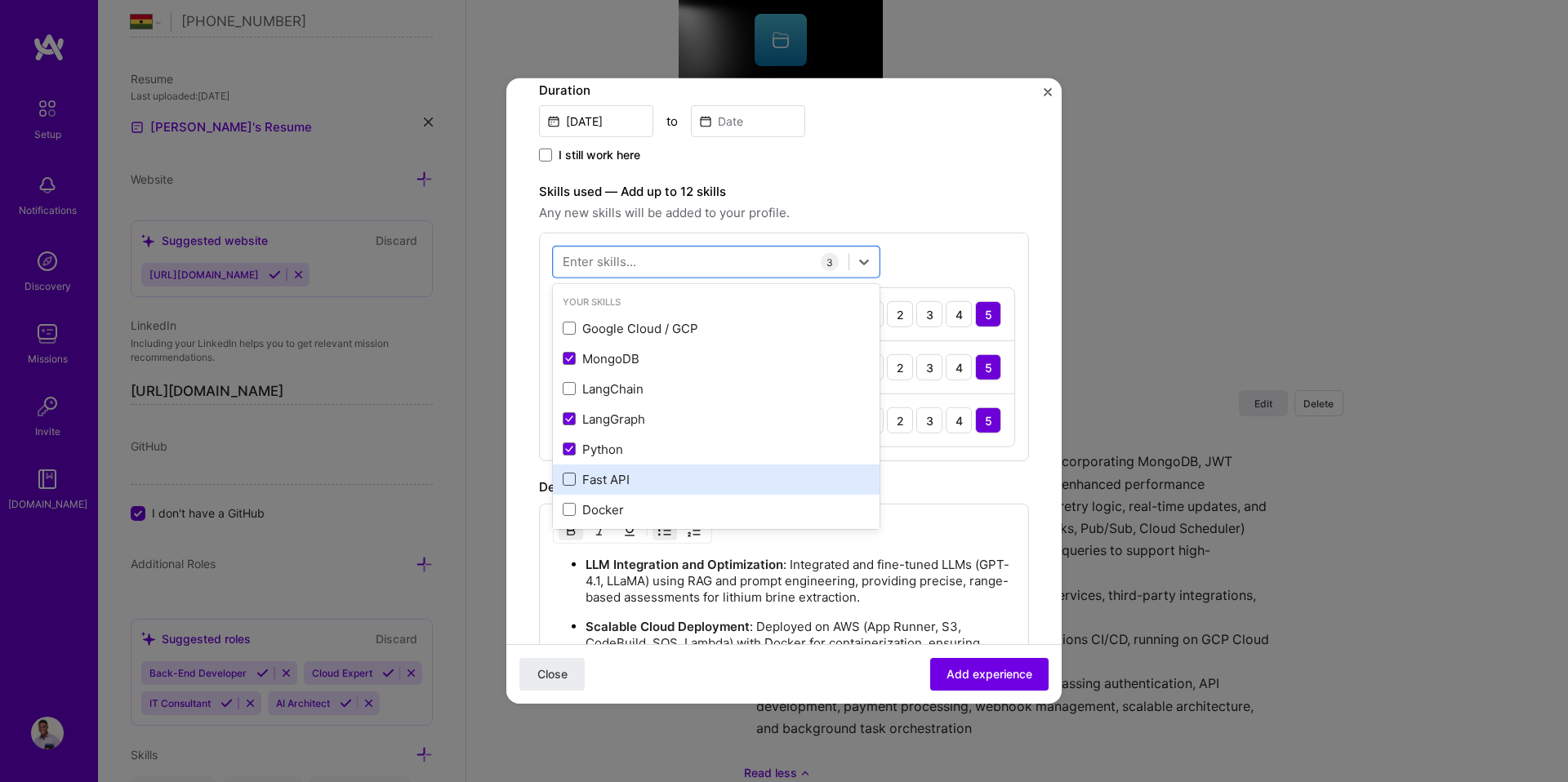
click at [573, 479] on span at bounding box center [569, 478] width 13 height 13
click at [0, 0] on input "checkbox" at bounding box center [0, 0] width 0 height 0
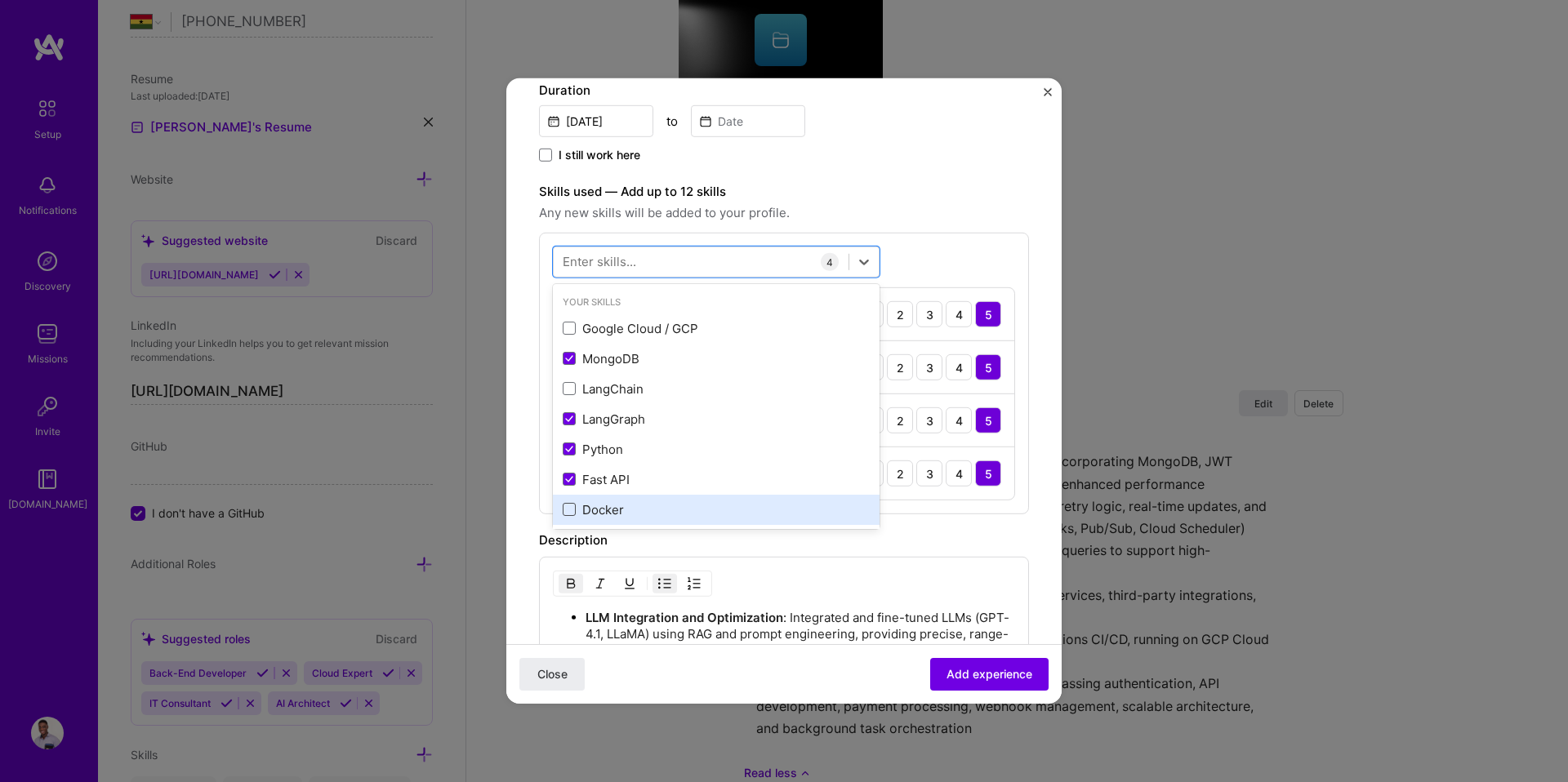
click at [567, 507] on span at bounding box center [569, 509] width 13 height 13
click at [0, 0] on input "checkbox" at bounding box center [0, 0] width 0 height 0
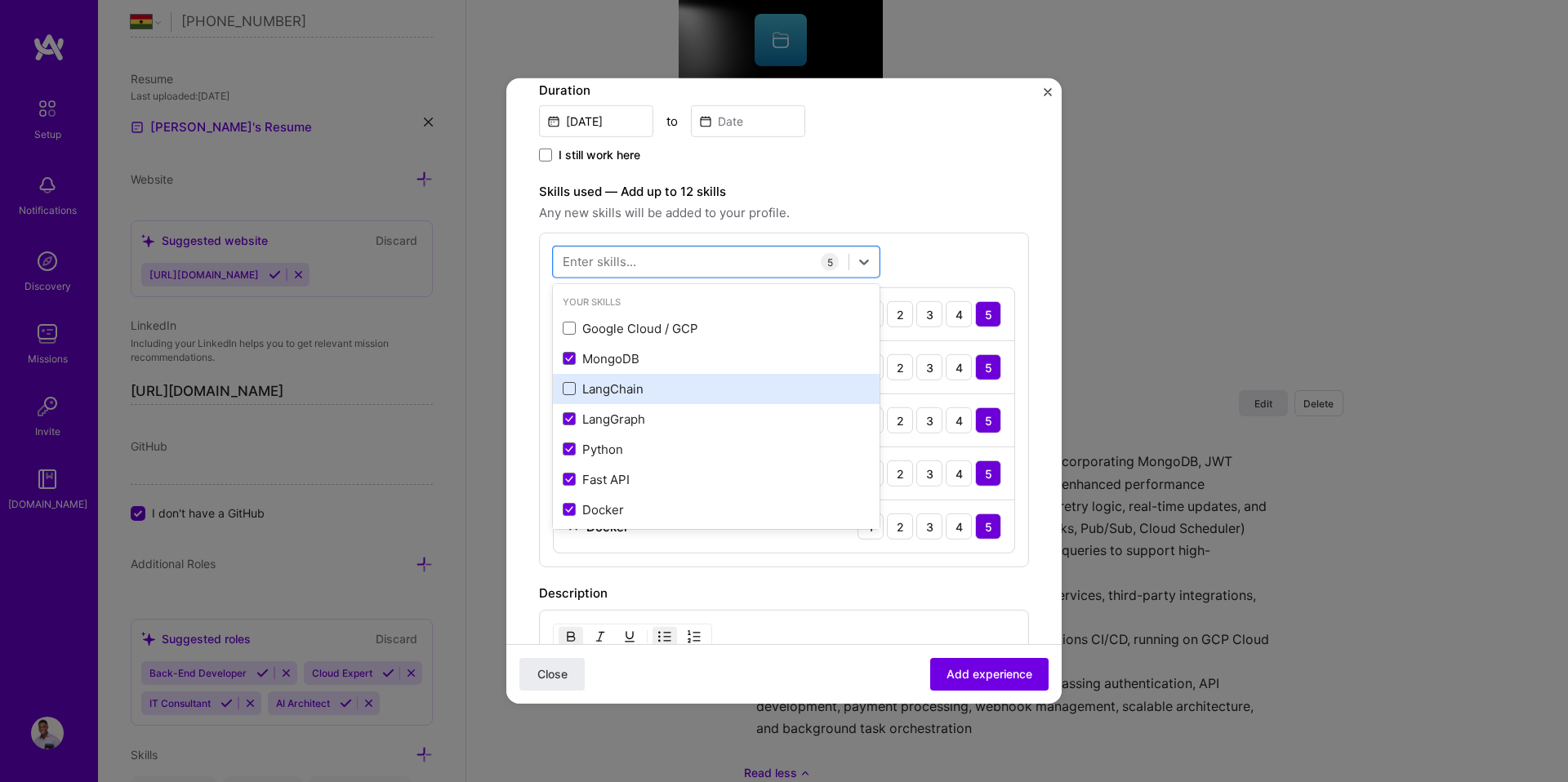
click at [574, 382] on span at bounding box center [569, 388] width 13 height 13
click at [0, 0] on input "checkbox" at bounding box center [0, 0] width 0 height 0
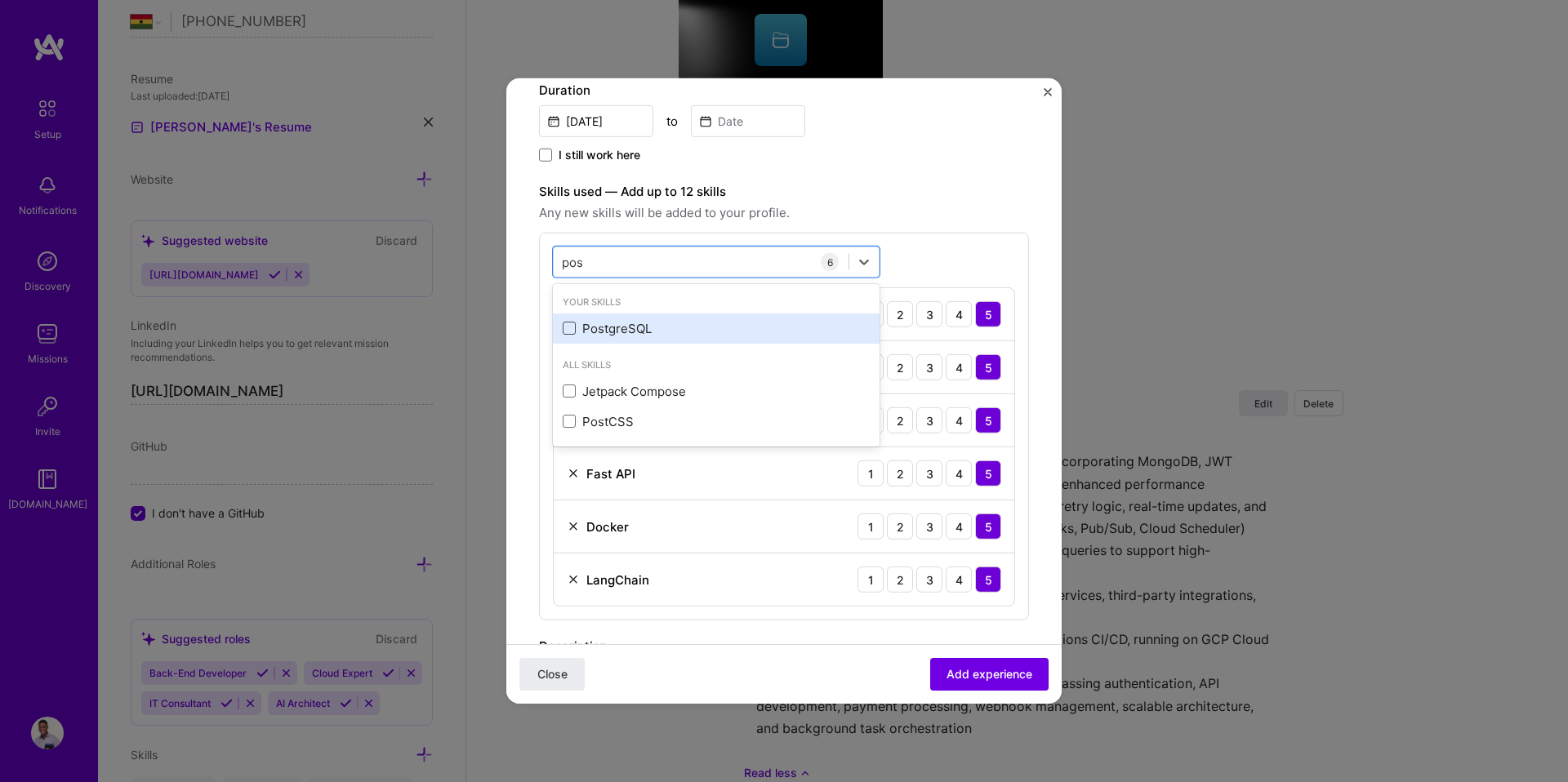
click at [574, 322] on span at bounding box center [569, 328] width 13 height 13
click at [0, 0] on input "checkbox" at bounding box center [0, 0] width 0 height 0
click at [602, 262] on div "pos pos" at bounding box center [701, 262] width 295 height 27
click at [569, 325] on span at bounding box center [569, 328] width 13 height 13
click at [0, 0] on input "checkbox" at bounding box center [0, 0] width 0 height 0
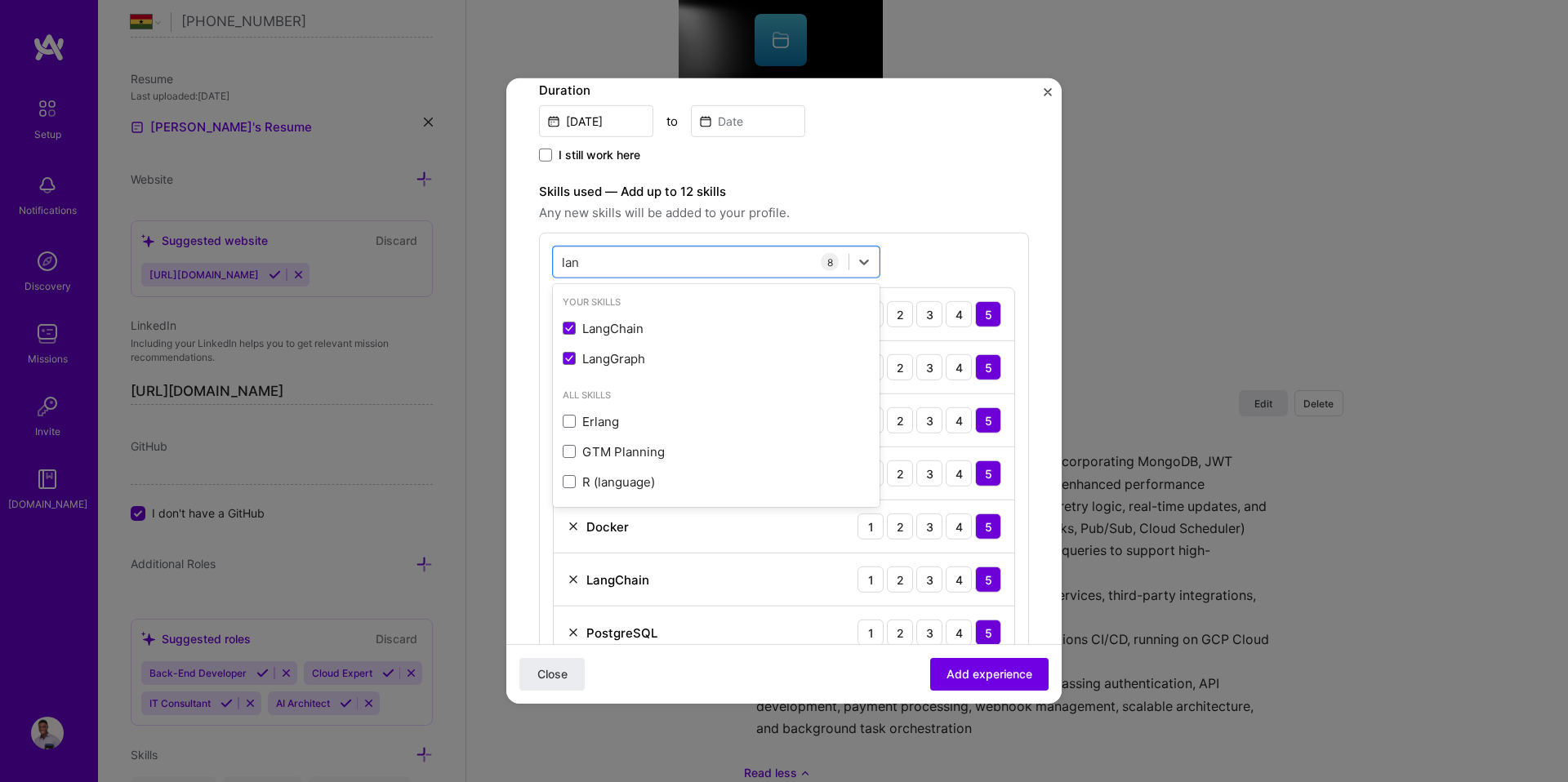
type input "lang"
click at [1018, 240] on form "Create a job experience Jobs help companies understand your past experience. Co…" at bounding box center [783, 596] width 555 height 1746
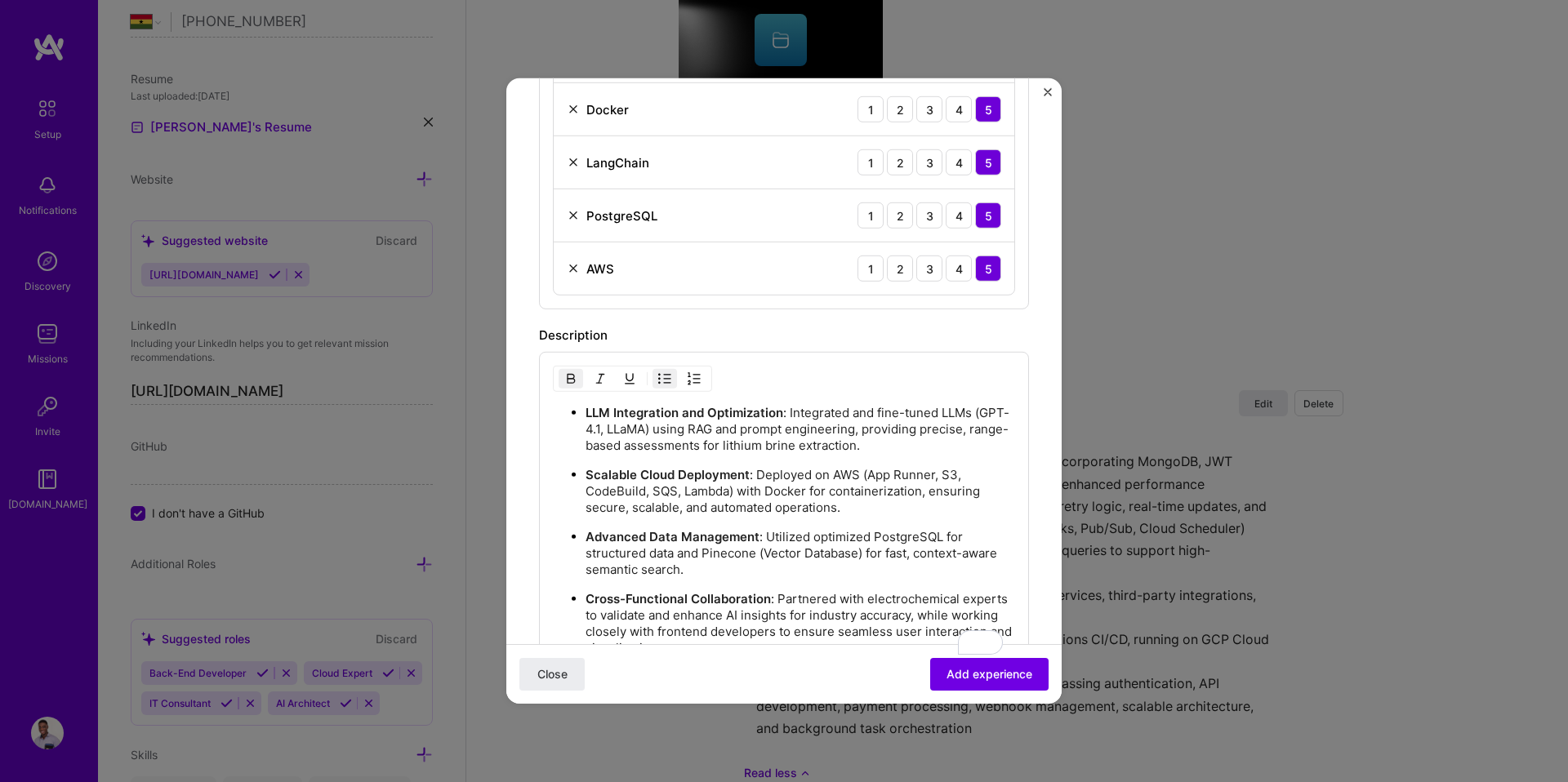
scroll to position [1151, 0]
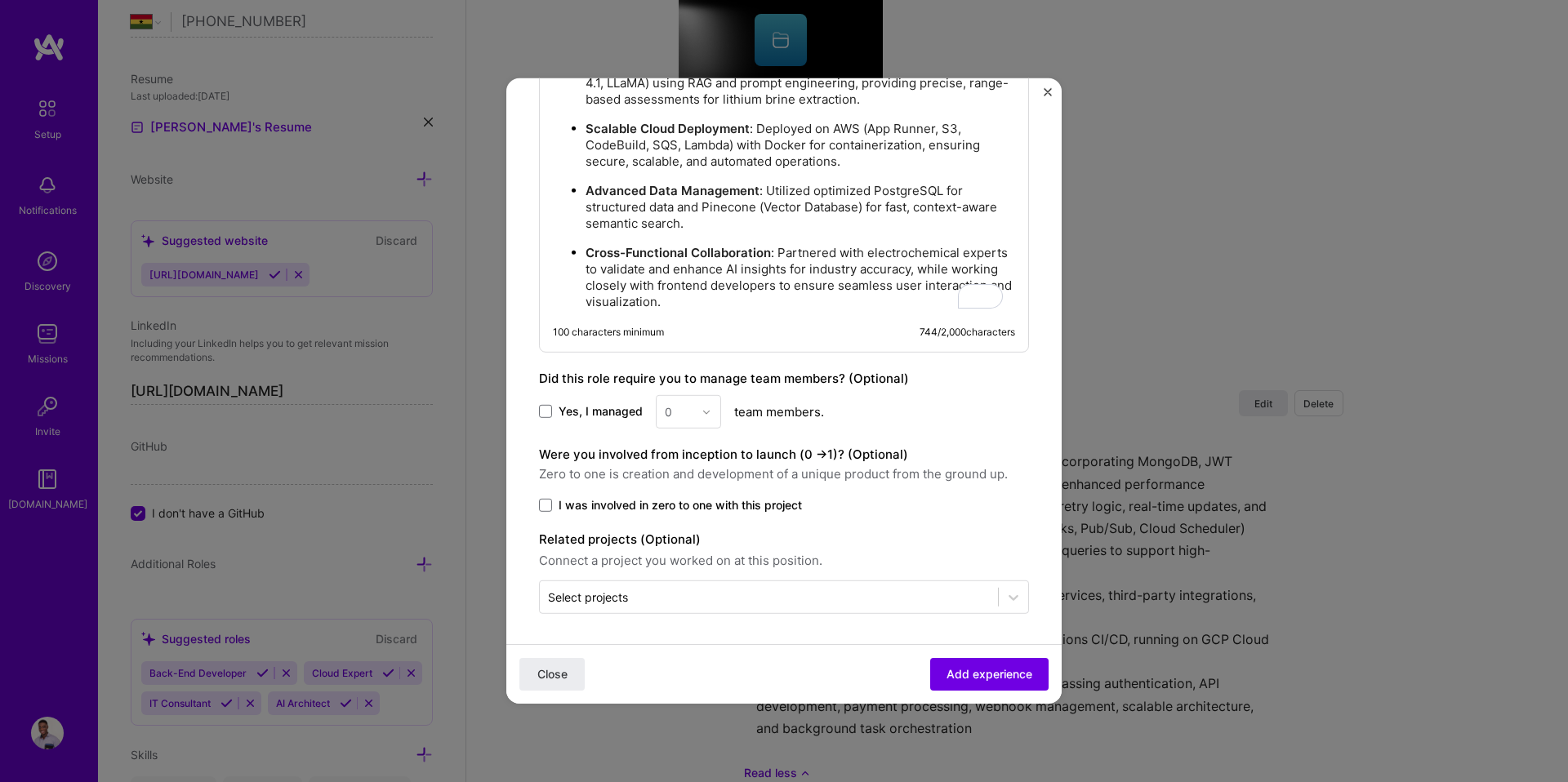
click at [557, 504] on label "I was involved in zero to one with this project" at bounding box center [784, 505] width 490 height 16
click at [0, 0] on input "I was involved in zero to one with this project" at bounding box center [0, 0] width 0 height 0
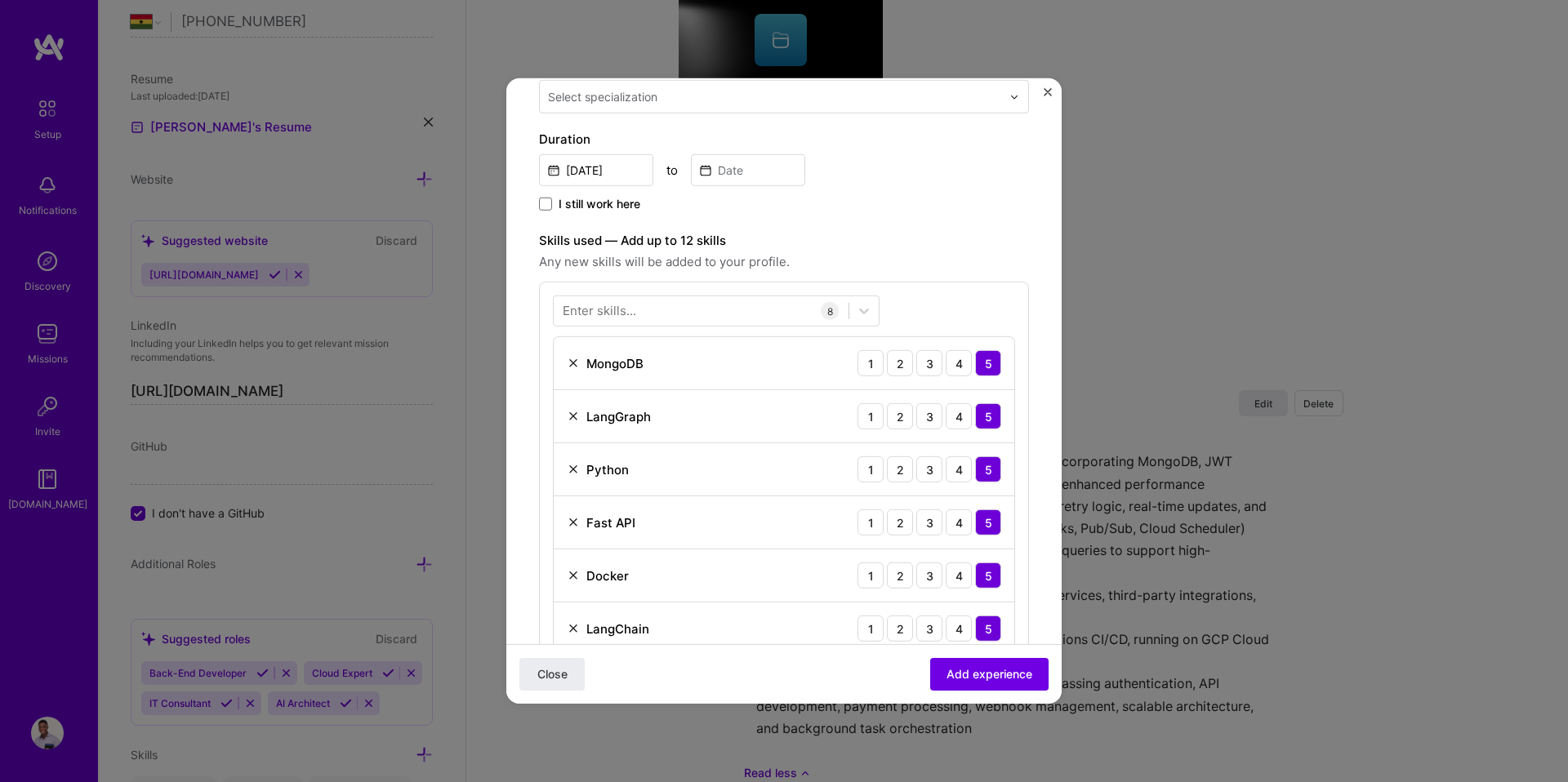
scroll to position [0, 0]
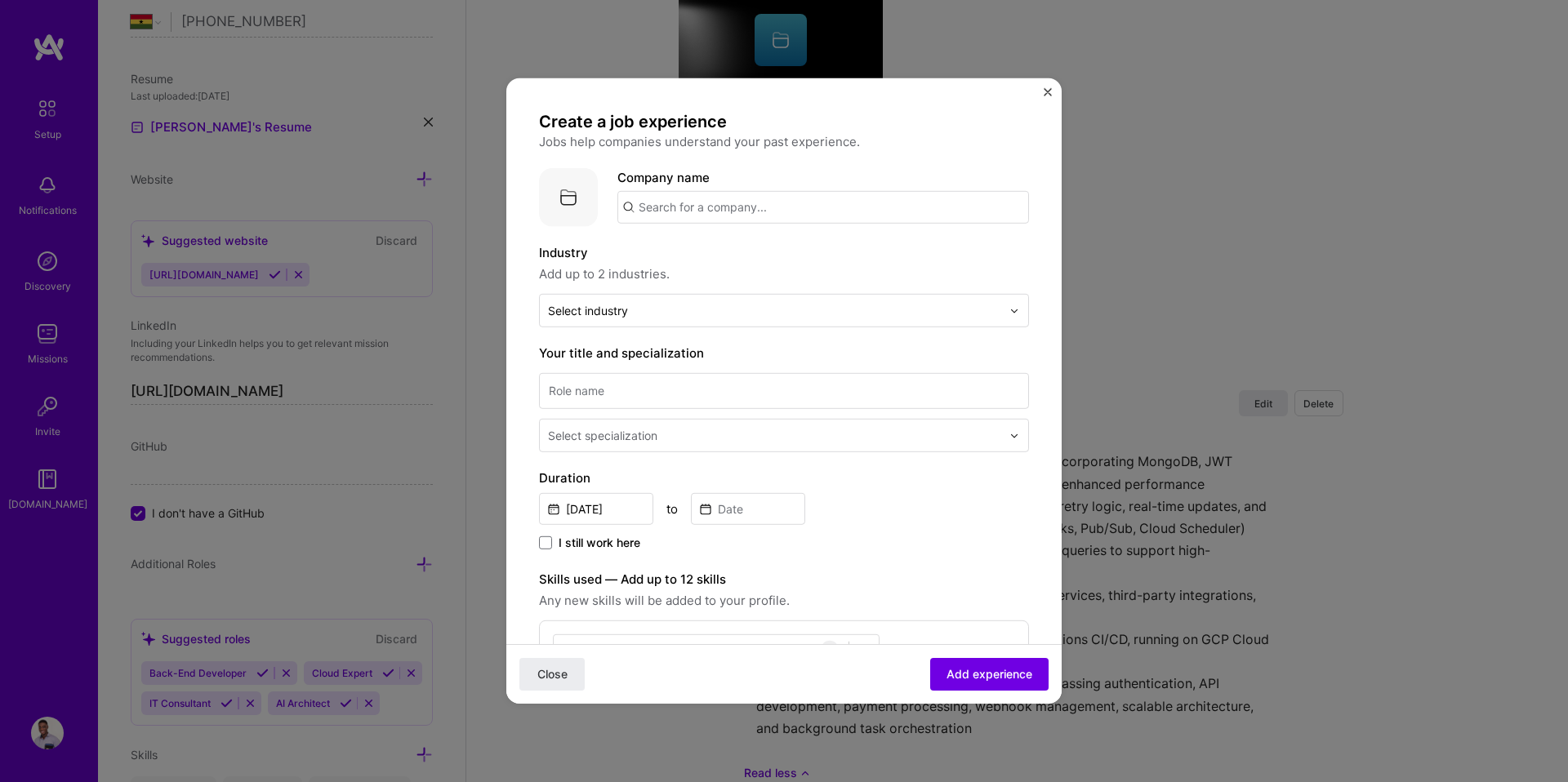
click at [683, 215] on input "text" at bounding box center [822, 207] width 411 height 33
paste input "NextGenMaterials"
type input "NextGenMaterials"
click at [718, 249] on div "NextGenMaterials" at bounding box center [768, 253] width 120 height 28
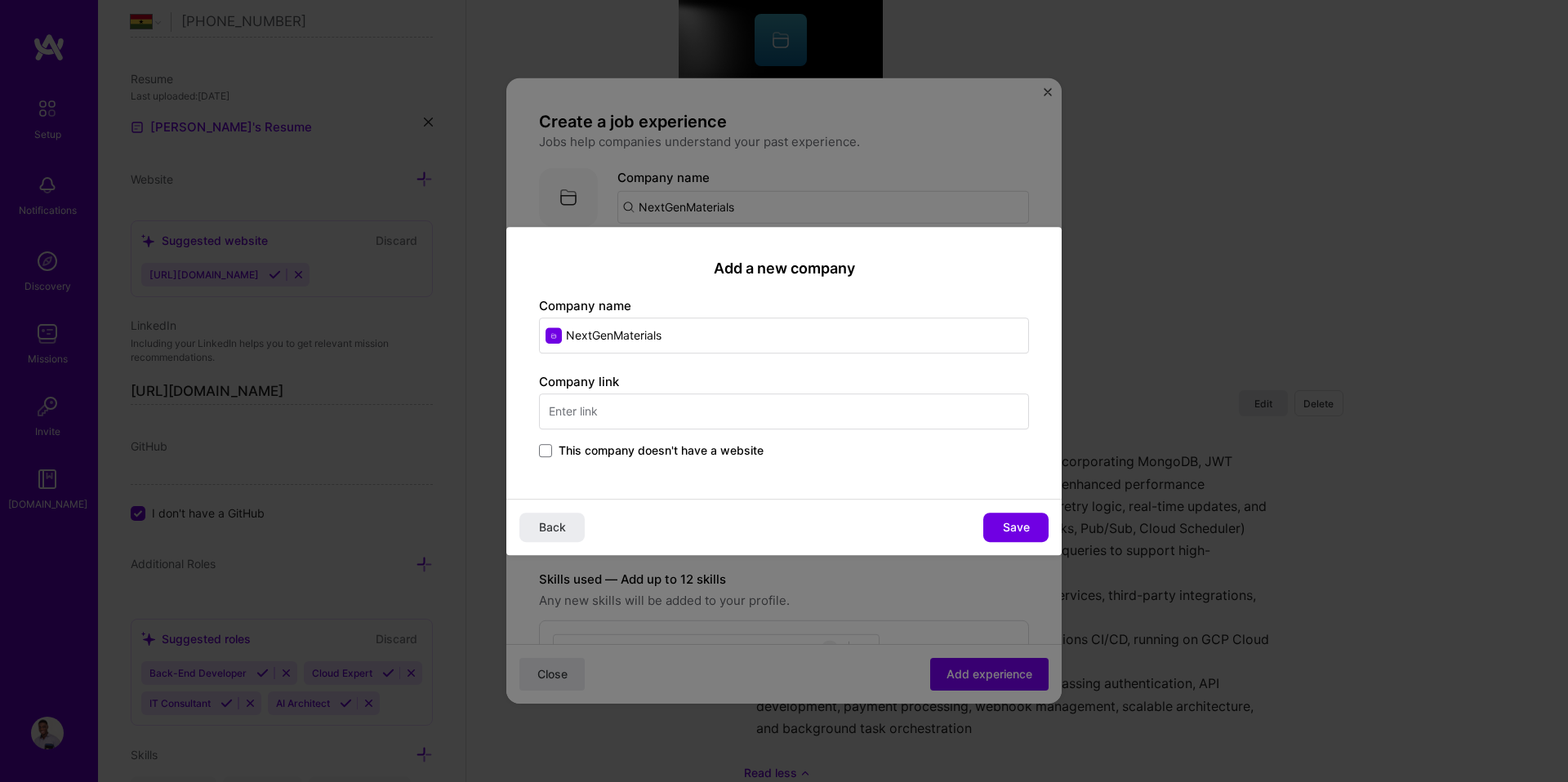
click at [670, 454] on span "This company doesn't have a website" at bounding box center [661, 450] width 205 height 16
click at [0, 0] on input "This company doesn't have a website" at bounding box center [0, 0] width 0 height 0
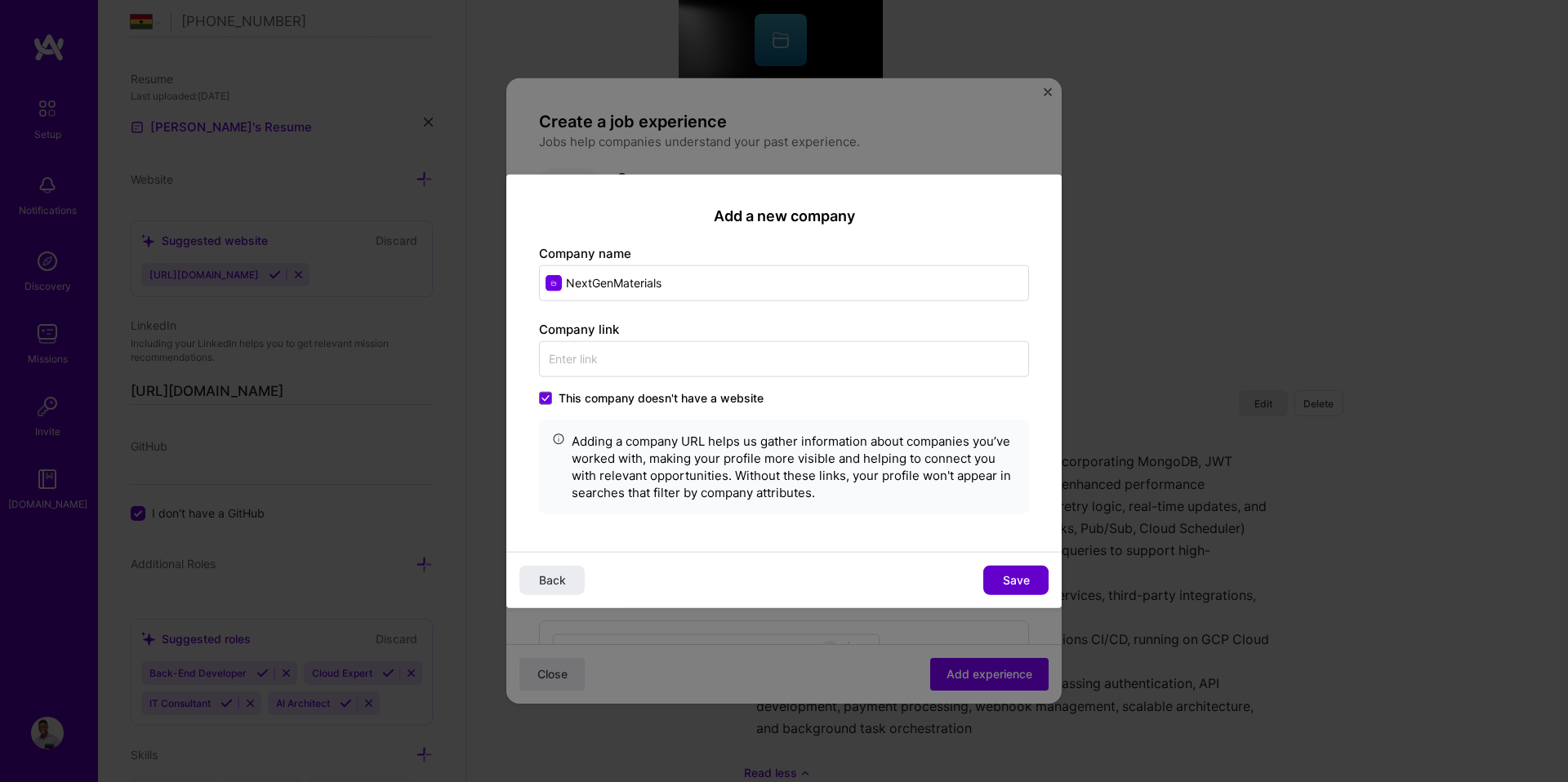
click at [1000, 569] on button "Save" at bounding box center [1016, 579] width 66 height 29
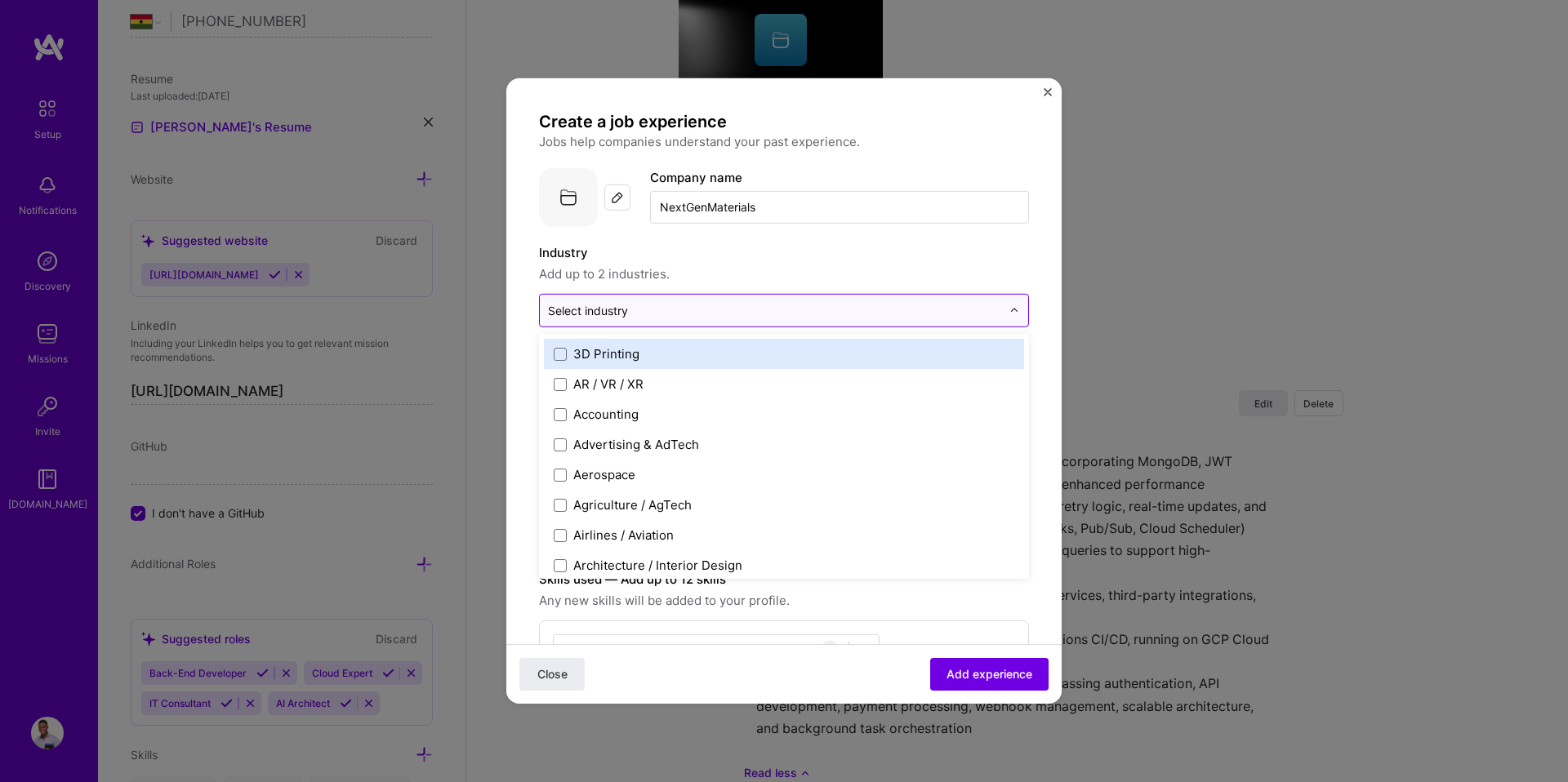
click at [666, 316] on input "text" at bounding box center [774, 310] width 453 height 17
type input "c"
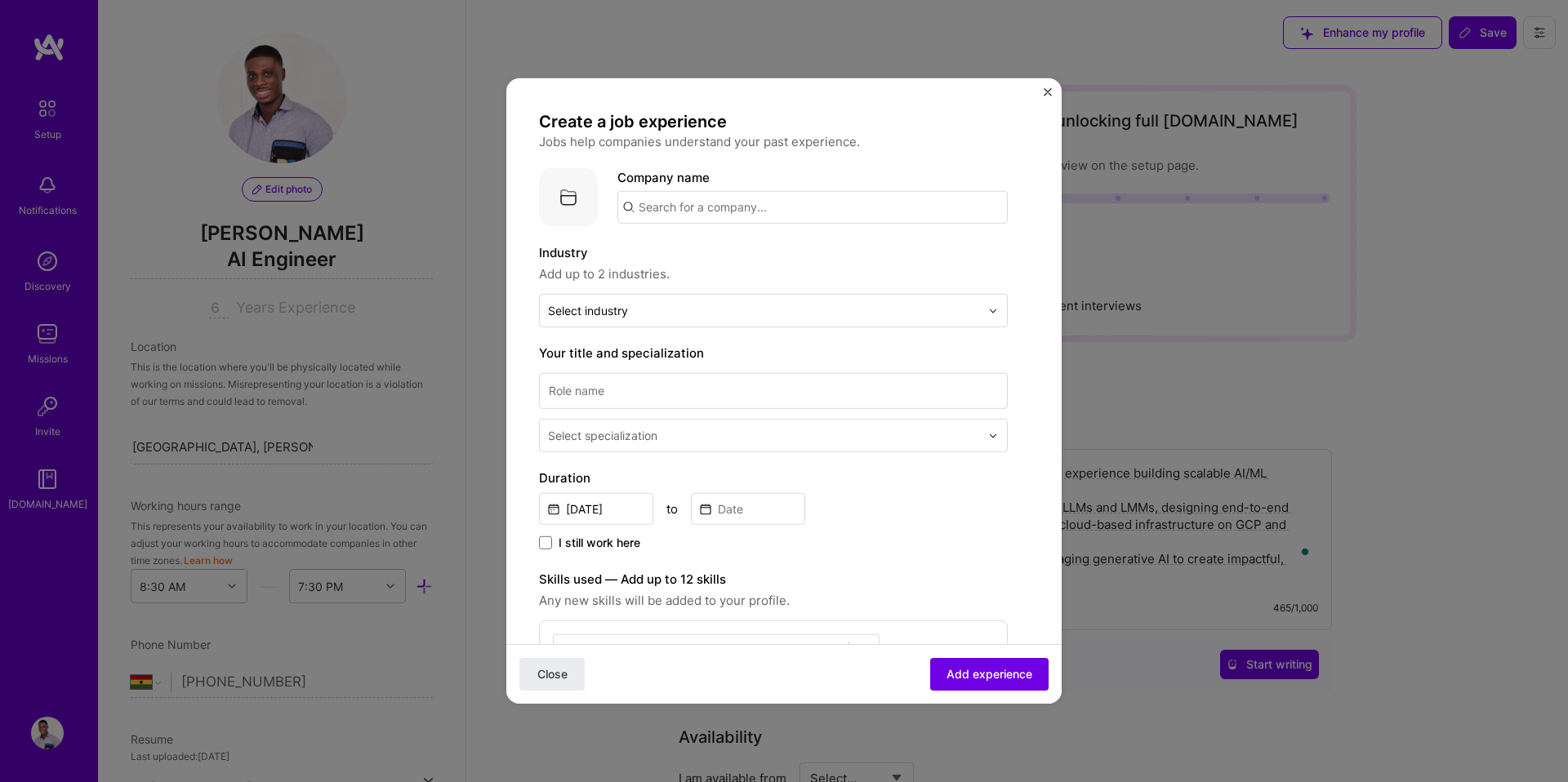
select select "GH"
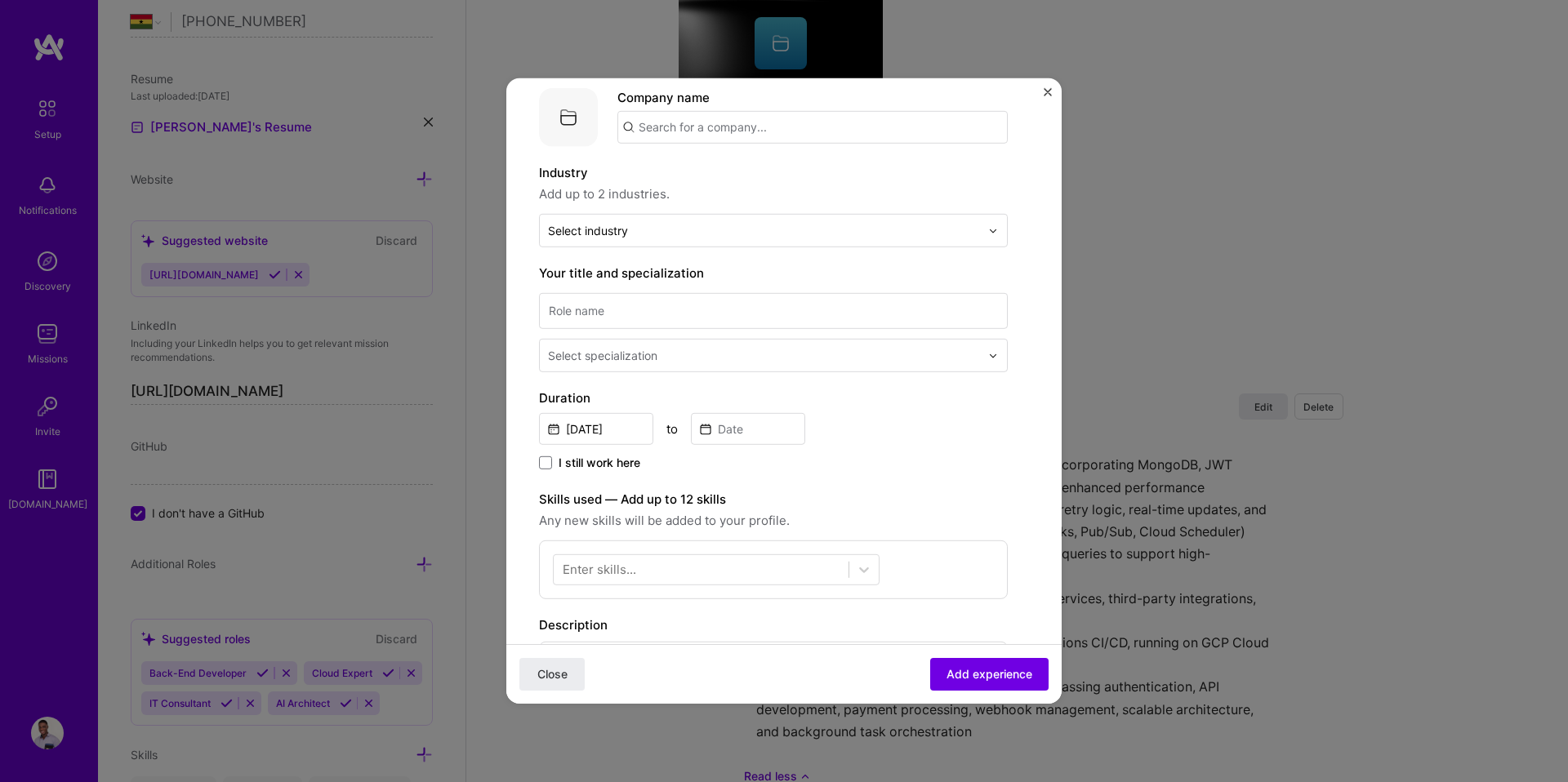
scroll to position [212, 0]
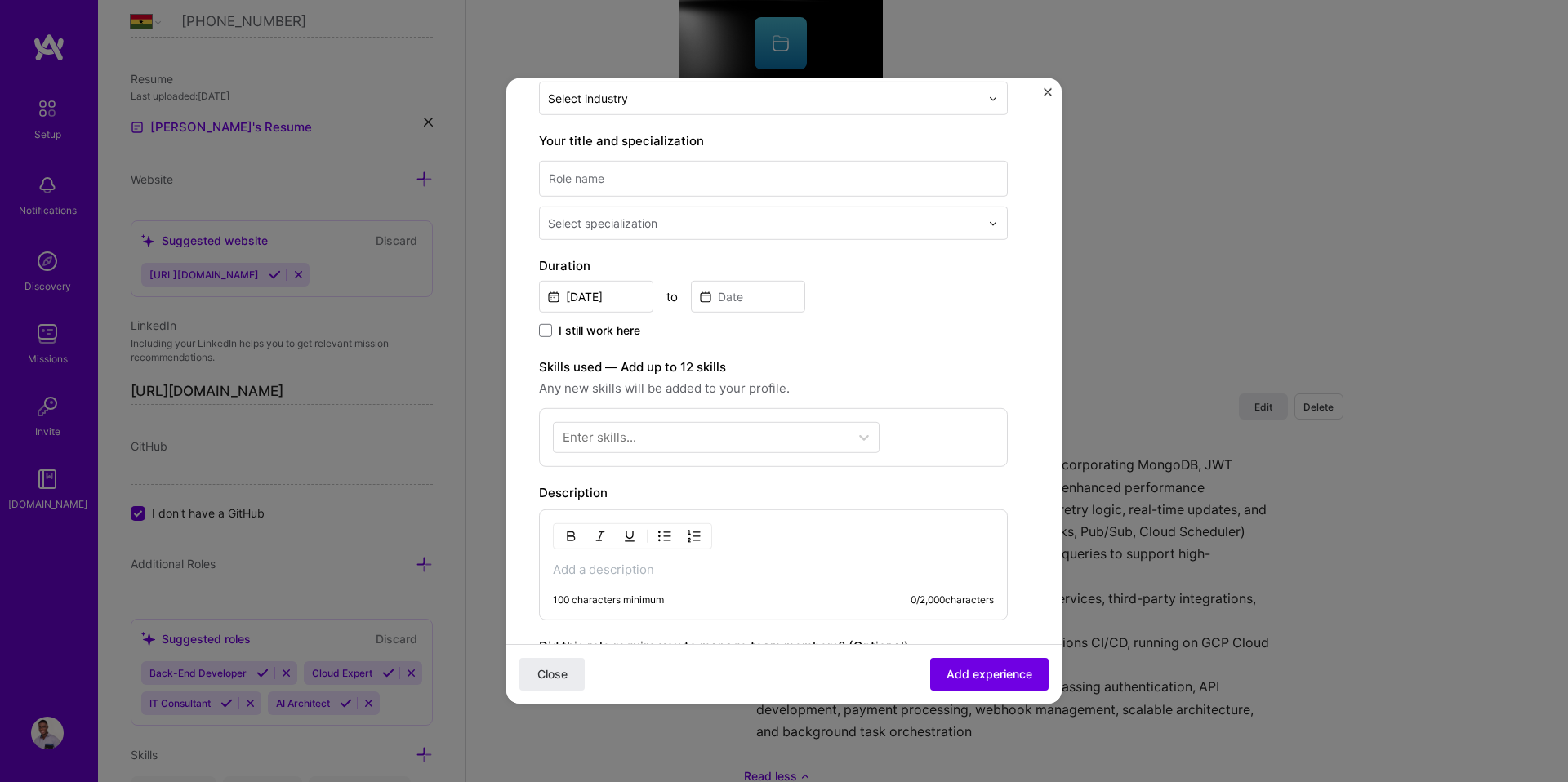
click at [622, 558] on div "100 characters minimum 0 / 2,000 characters" at bounding box center [773, 565] width 469 height 111
click at [623, 565] on p at bounding box center [773, 570] width 441 height 16
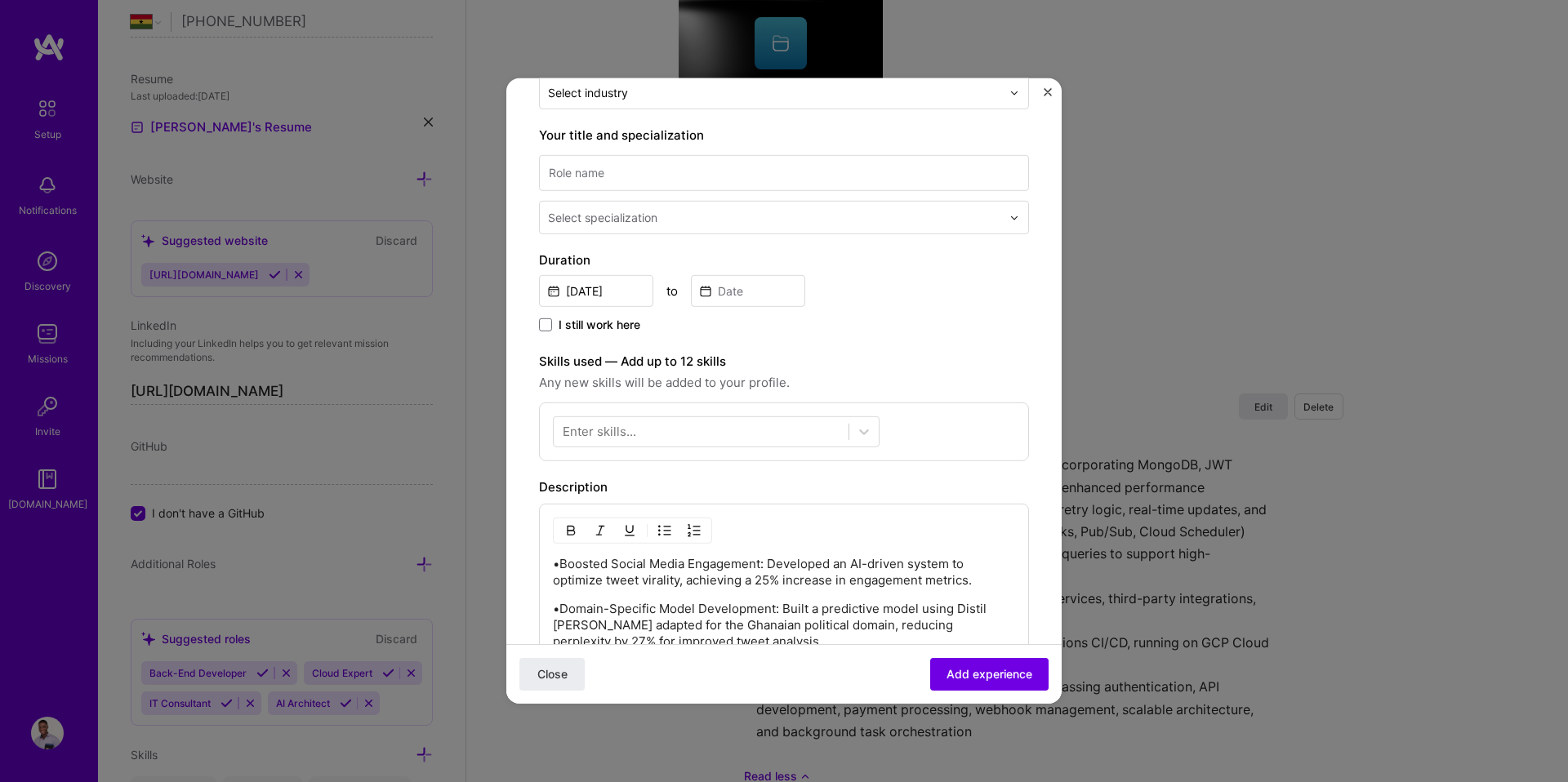
scroll to position [400, 0]
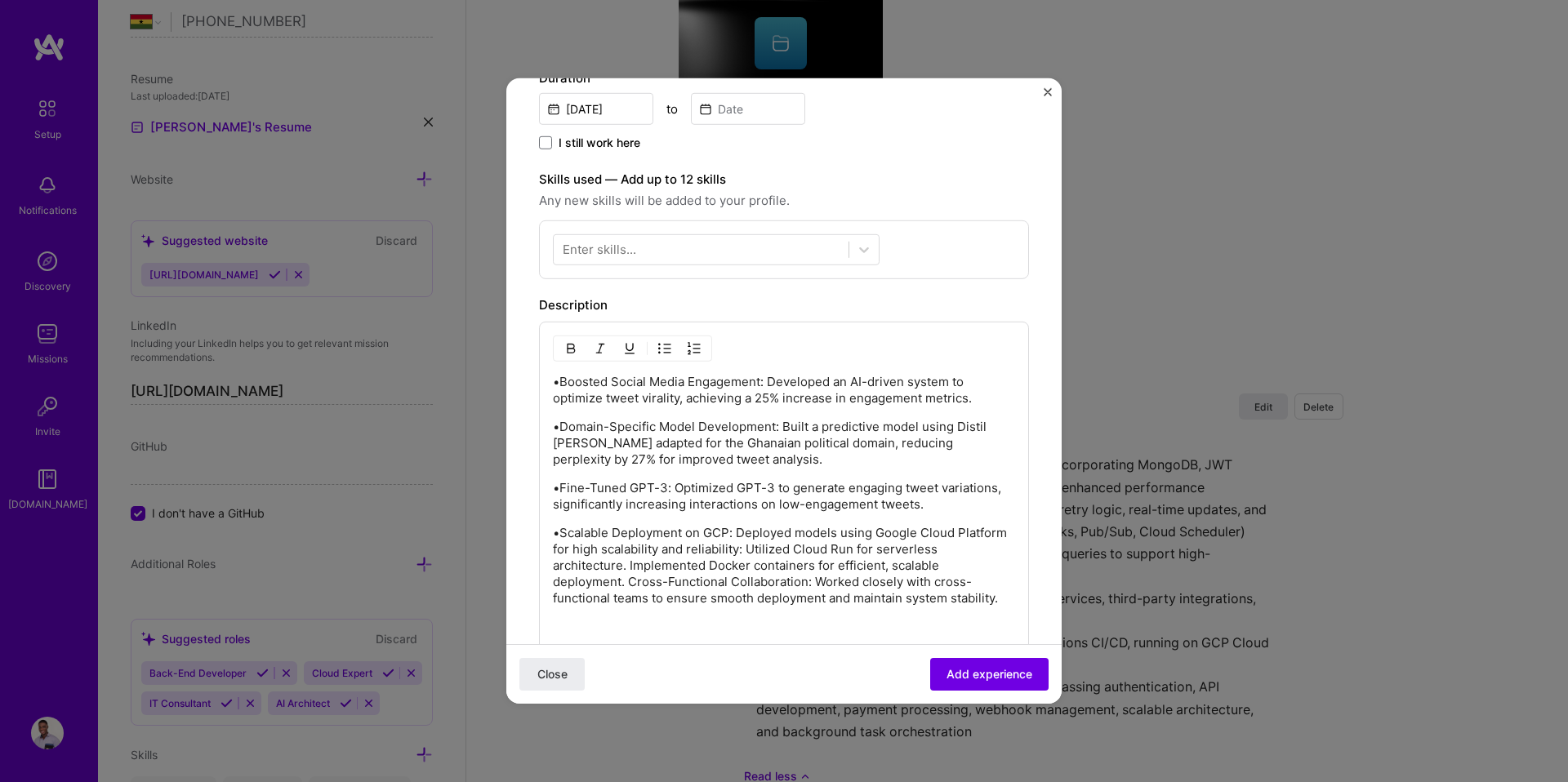
click at [638, 420] on p "•Domain-Specific Model Development: Built a predictive model using Distil RoBER…" at bounding box center [784, 443] width 463 height 49
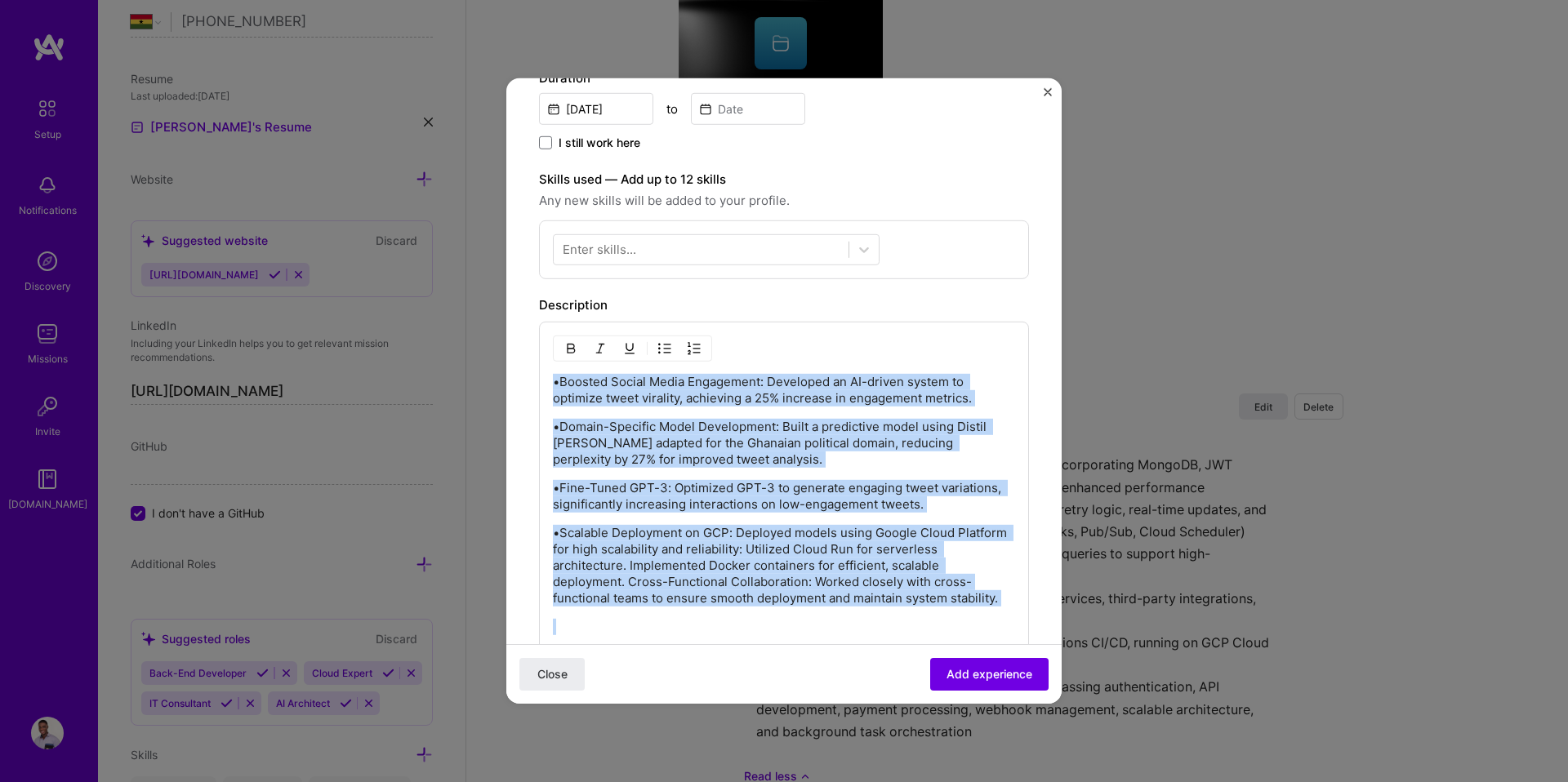
click at [672, 343] on button "button" at bounding box center [665, 349] width 25 height 20
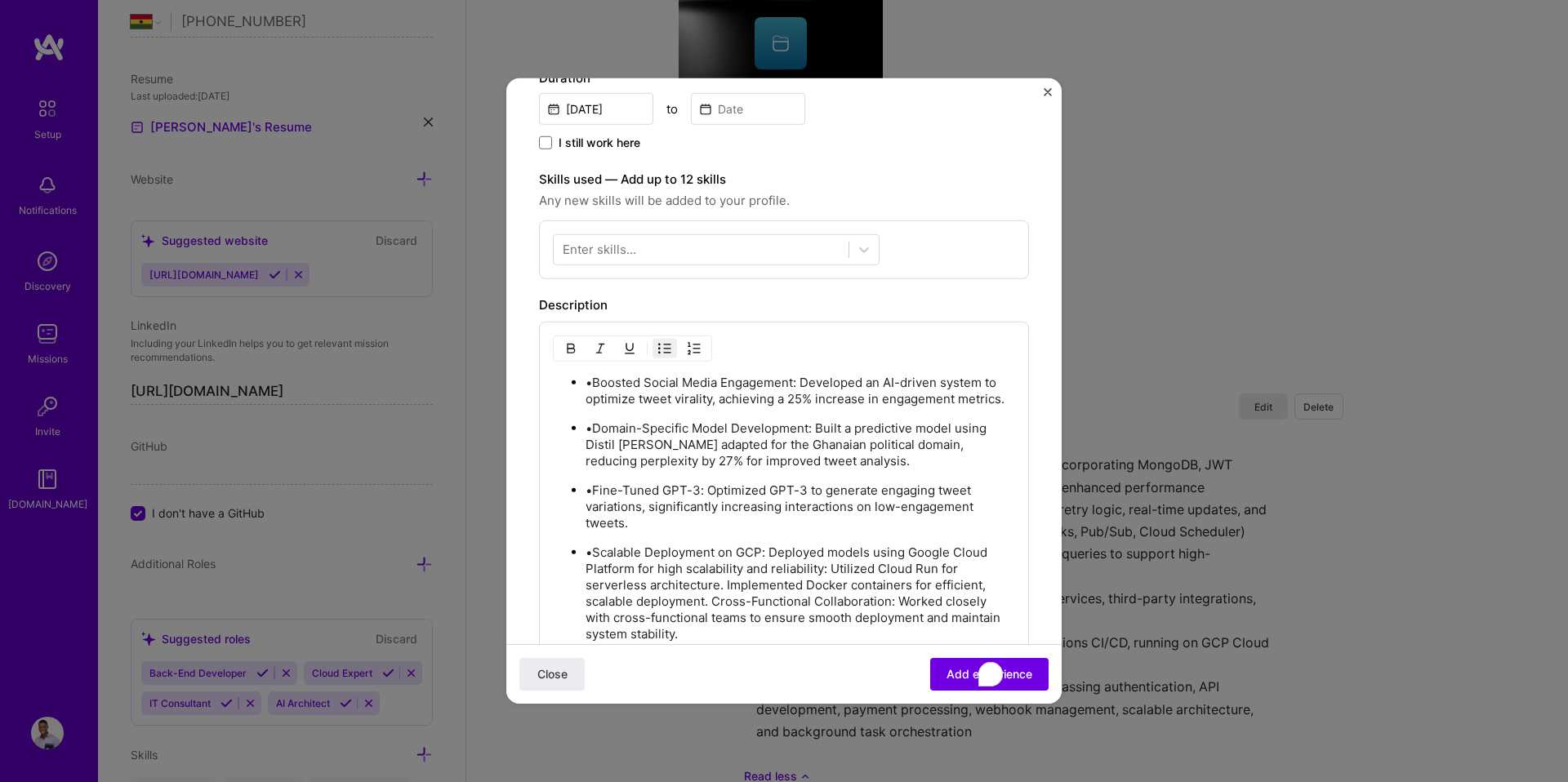
click at [665, 407] on p "•Boosted Social Media Engagement: Developed an AI-driven system to optimize twe…" at bounding box center [800, 391] width 430 height 33
click at [594, 386] on p "•Boosted Social Media Engagement: Developed an AI-driven system to optimize twe…" at bounding box center [800, 391] width 430 height 33
click at [594, 442] on p "•Domain-Specific Model Development: Built a predictive model using Distil RoBER…" at bounding box center [800, 445] width 430 height 49
click at [594, 503] on p "•Fine-Tuned GPT-3: Optimized GPT-3 to generate engaging tweet variations, signi…" at bounding box center [800, 507] width 430 height 49
click at [594, 570] on p "•Scalable Deployment on GCP: Deployed models using Google Cloud Platform for hi…" at bounding box center [800, 593] width 430 height 98
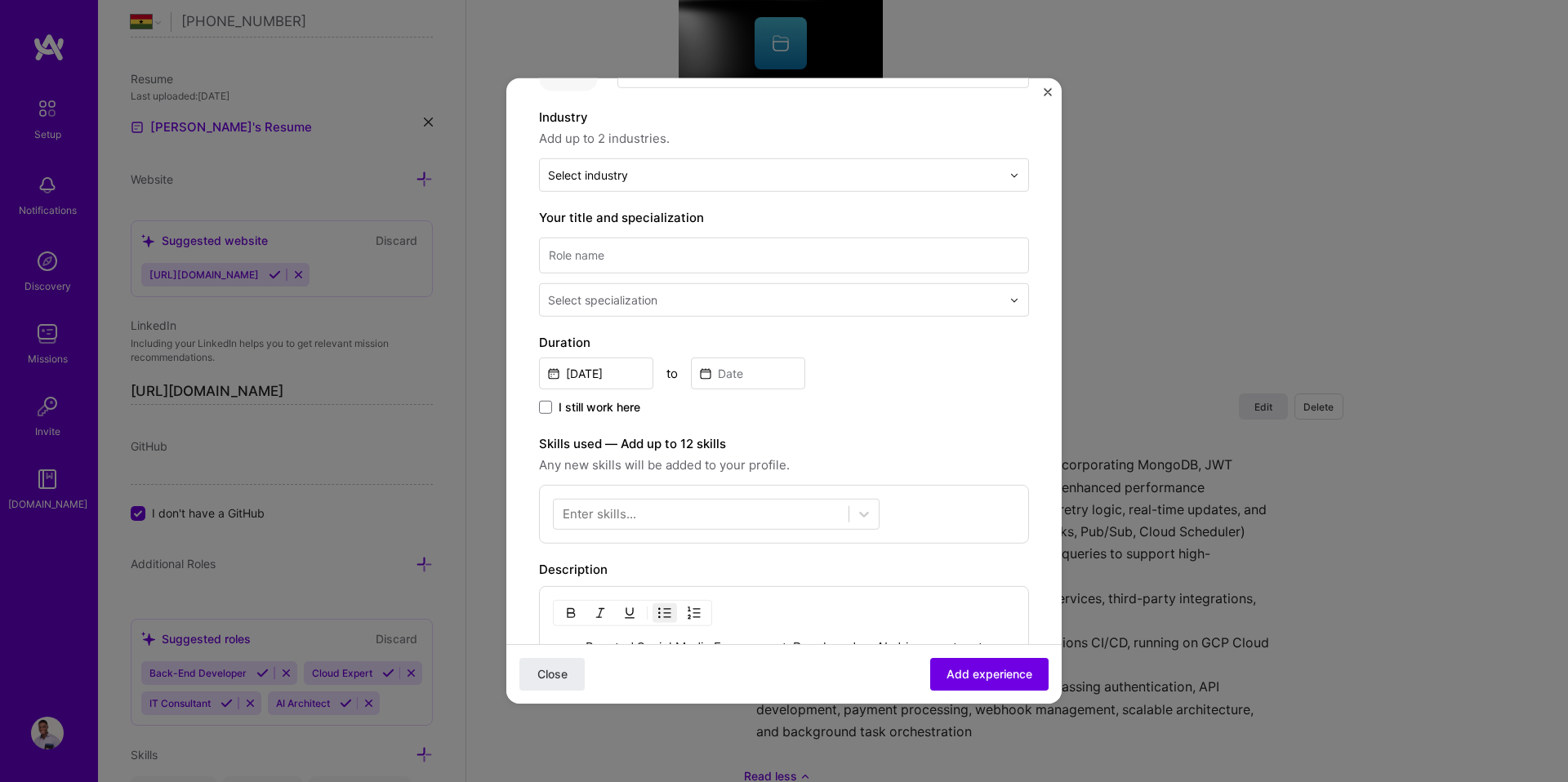
scroll to position [0, 0]
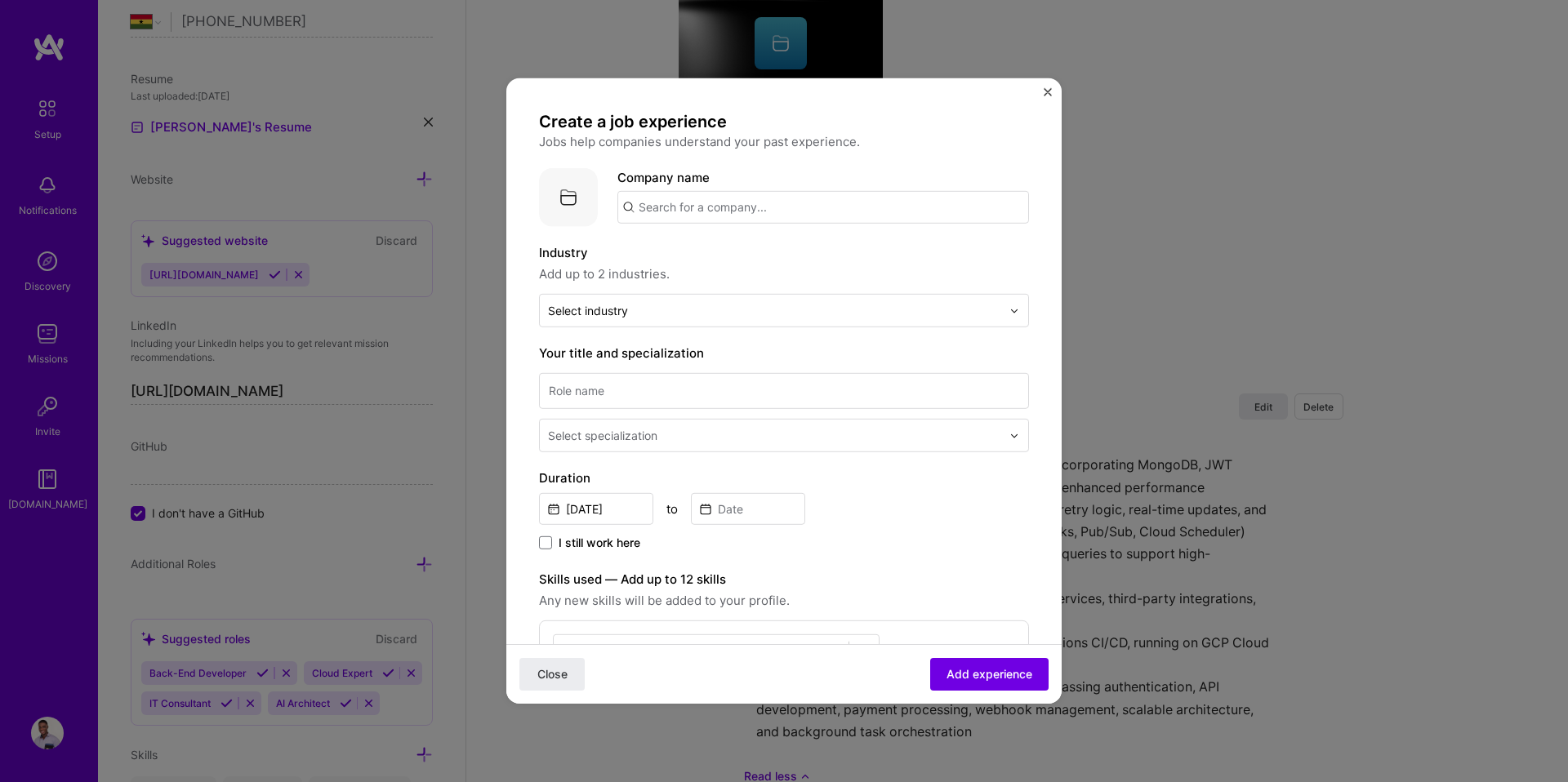
click at [692, 198] on input "text" at bounding box center [822, 207] width 411 height 33
type input "Havard Uni"
click at [650, 320] on div at bounding box center [774, 310] width 453 height 20
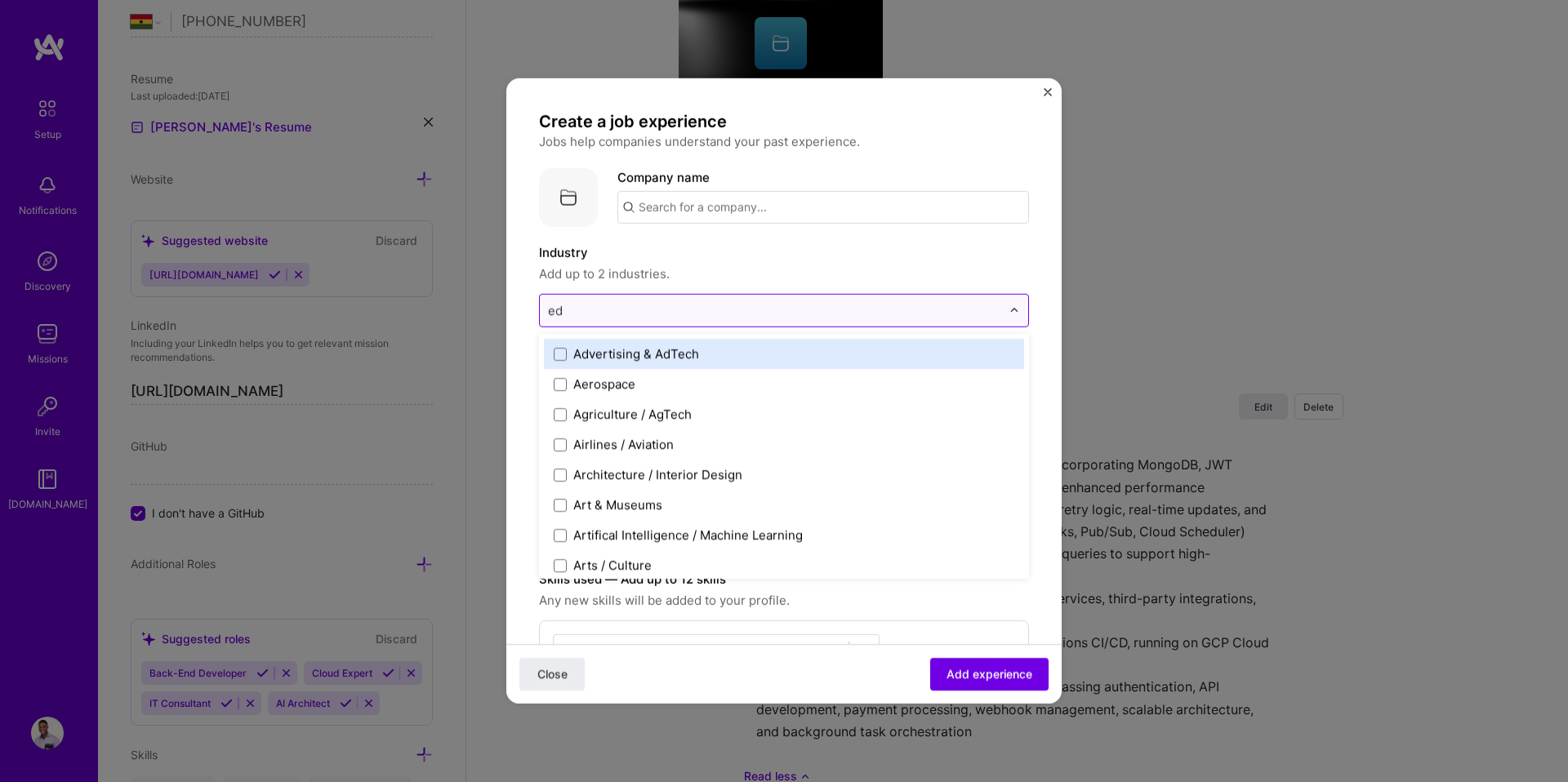
type input "edu"
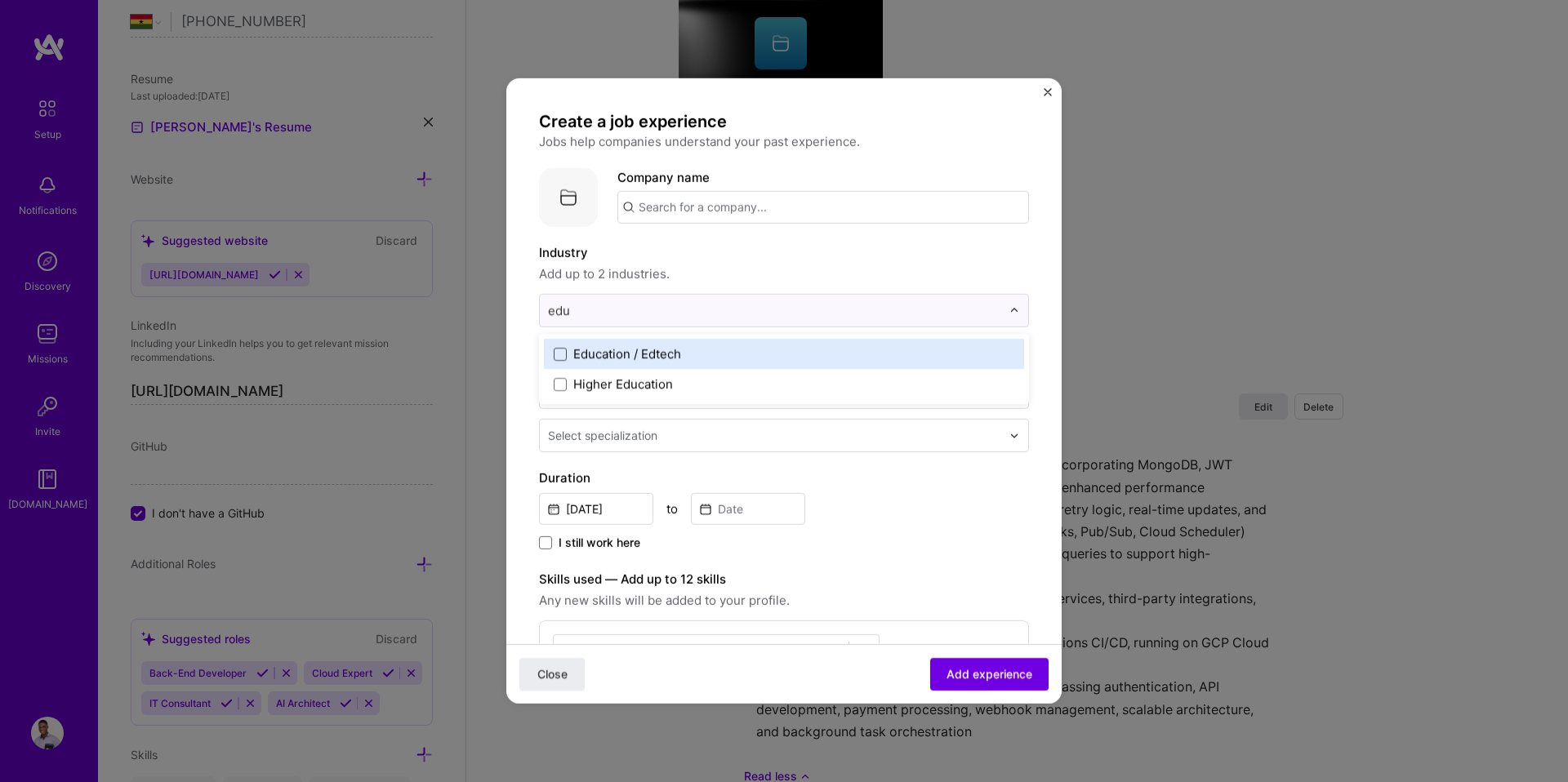
click at [557, 352] on span at bounding box center [560, 353] width 13 height 13
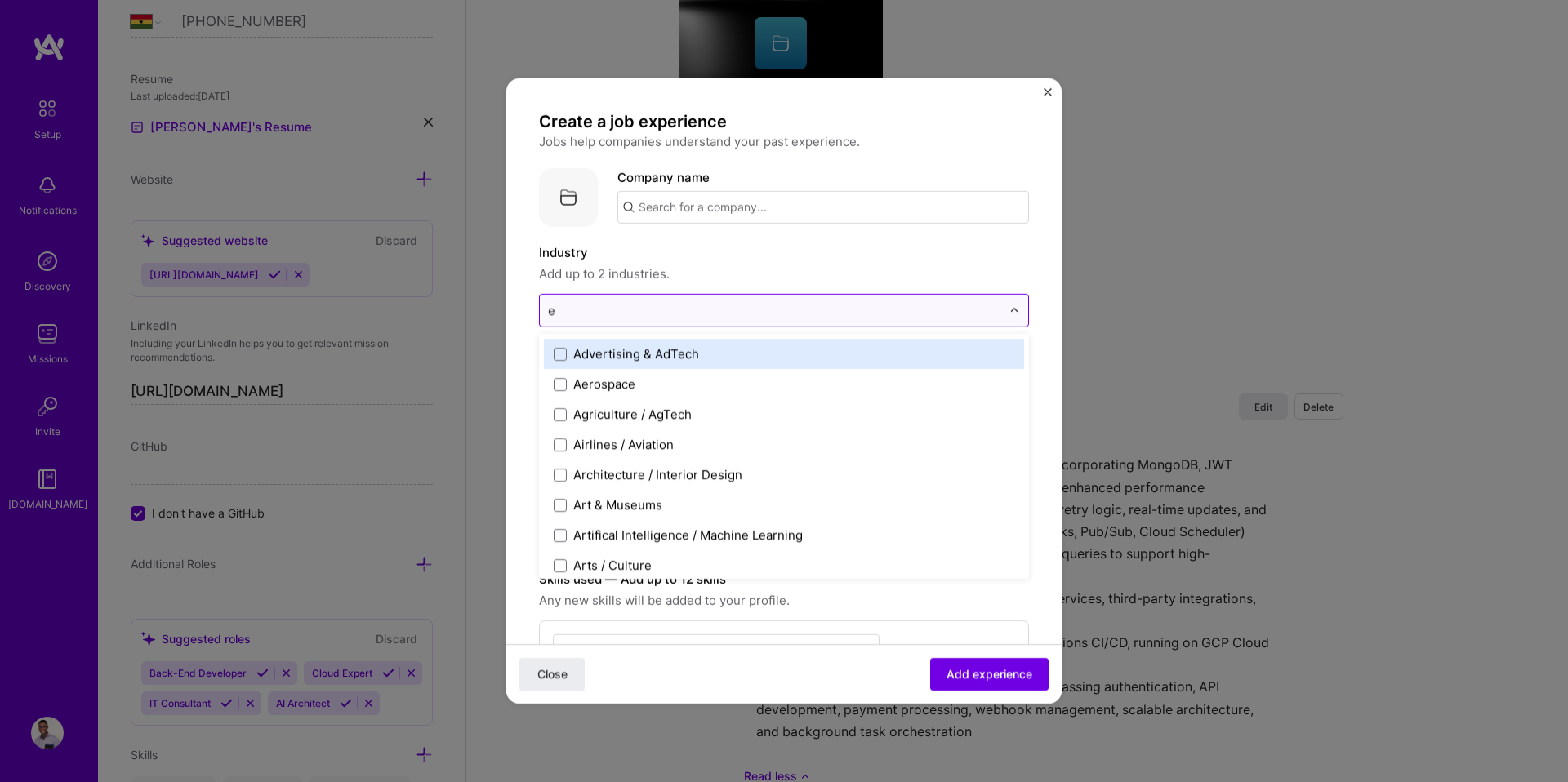
type input "ed"
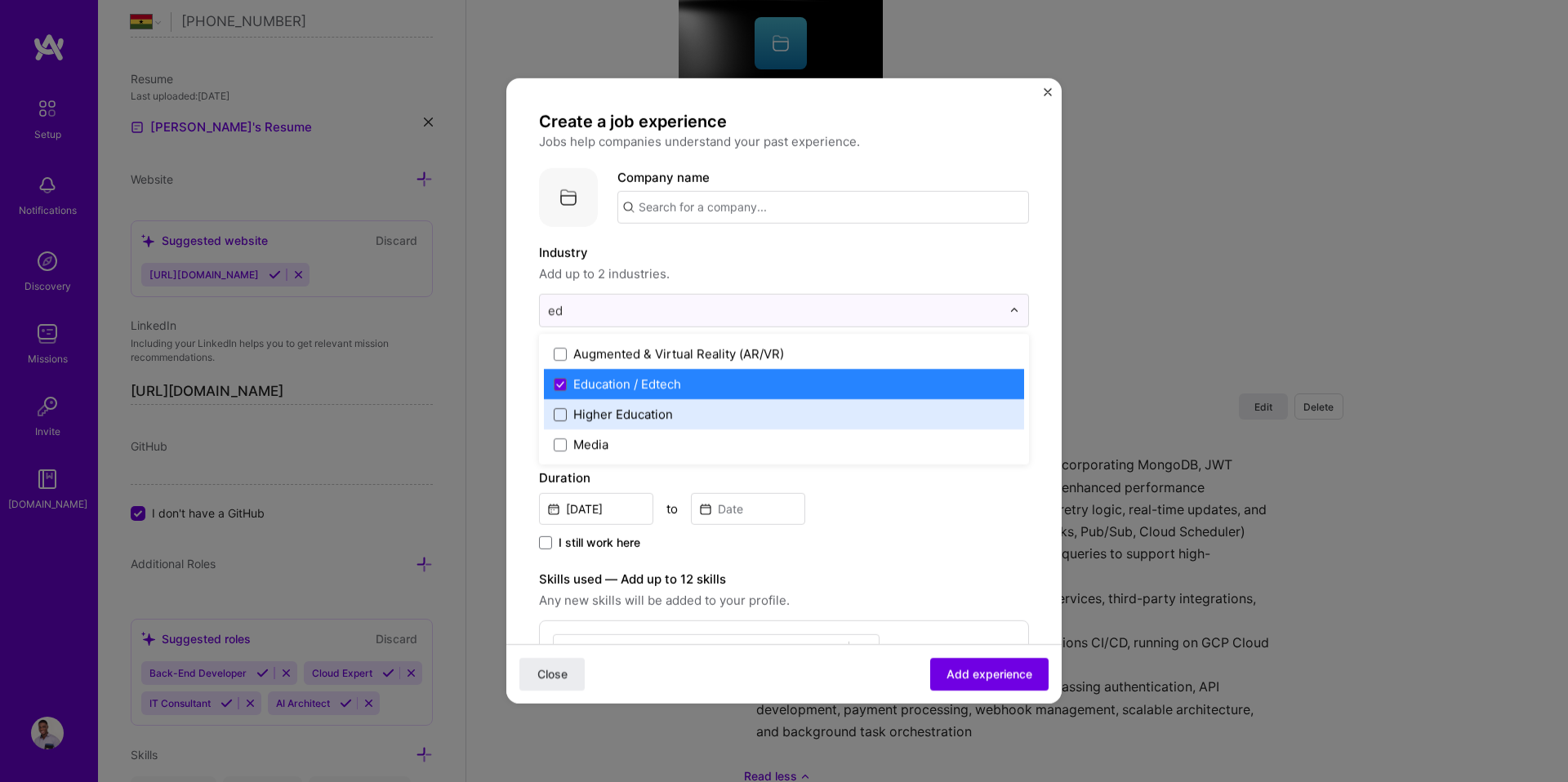
click at [565, 416] on span at bounding box center [560, 414] width 13 height 13
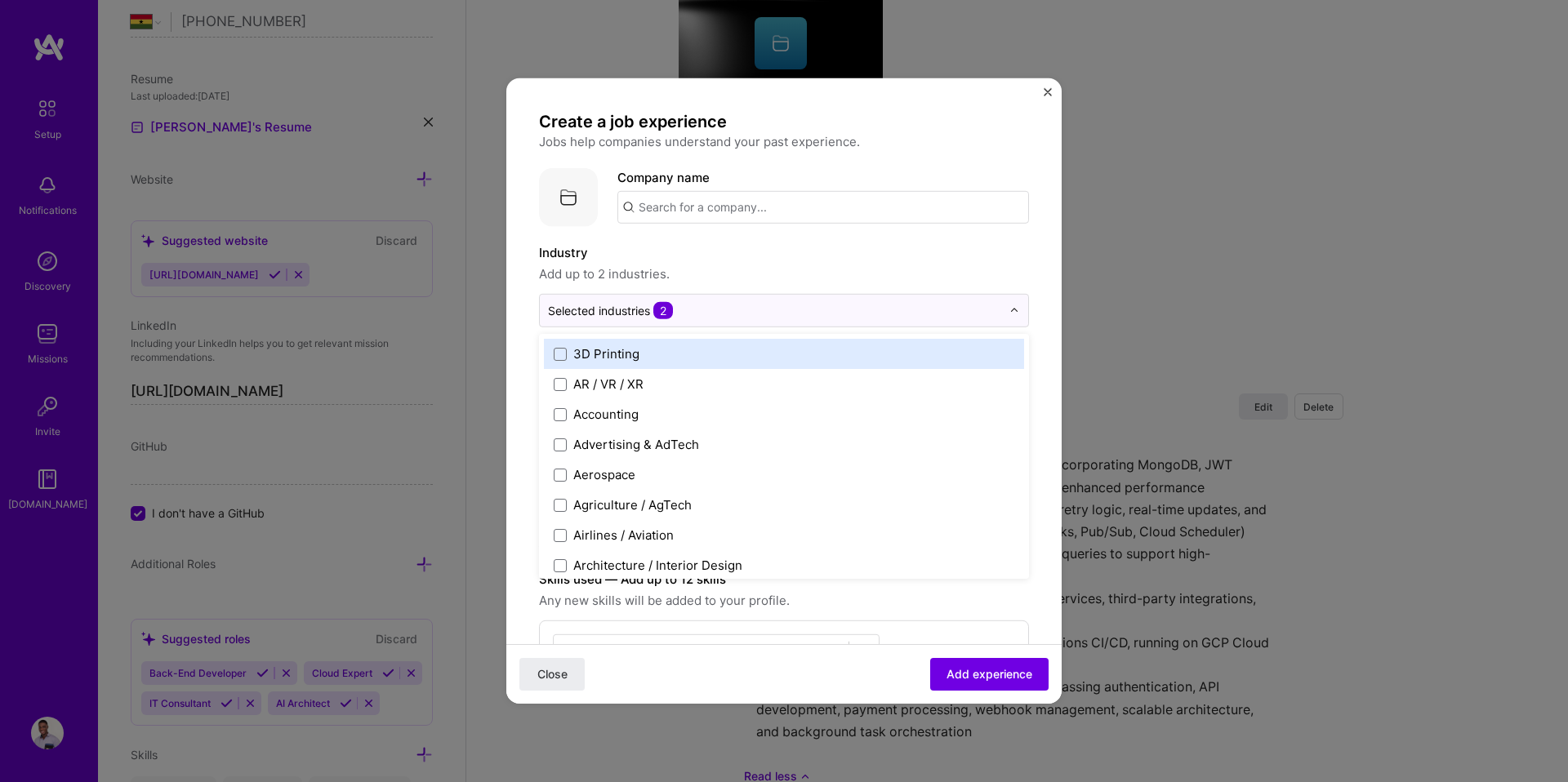
scroll to position [178, 0]
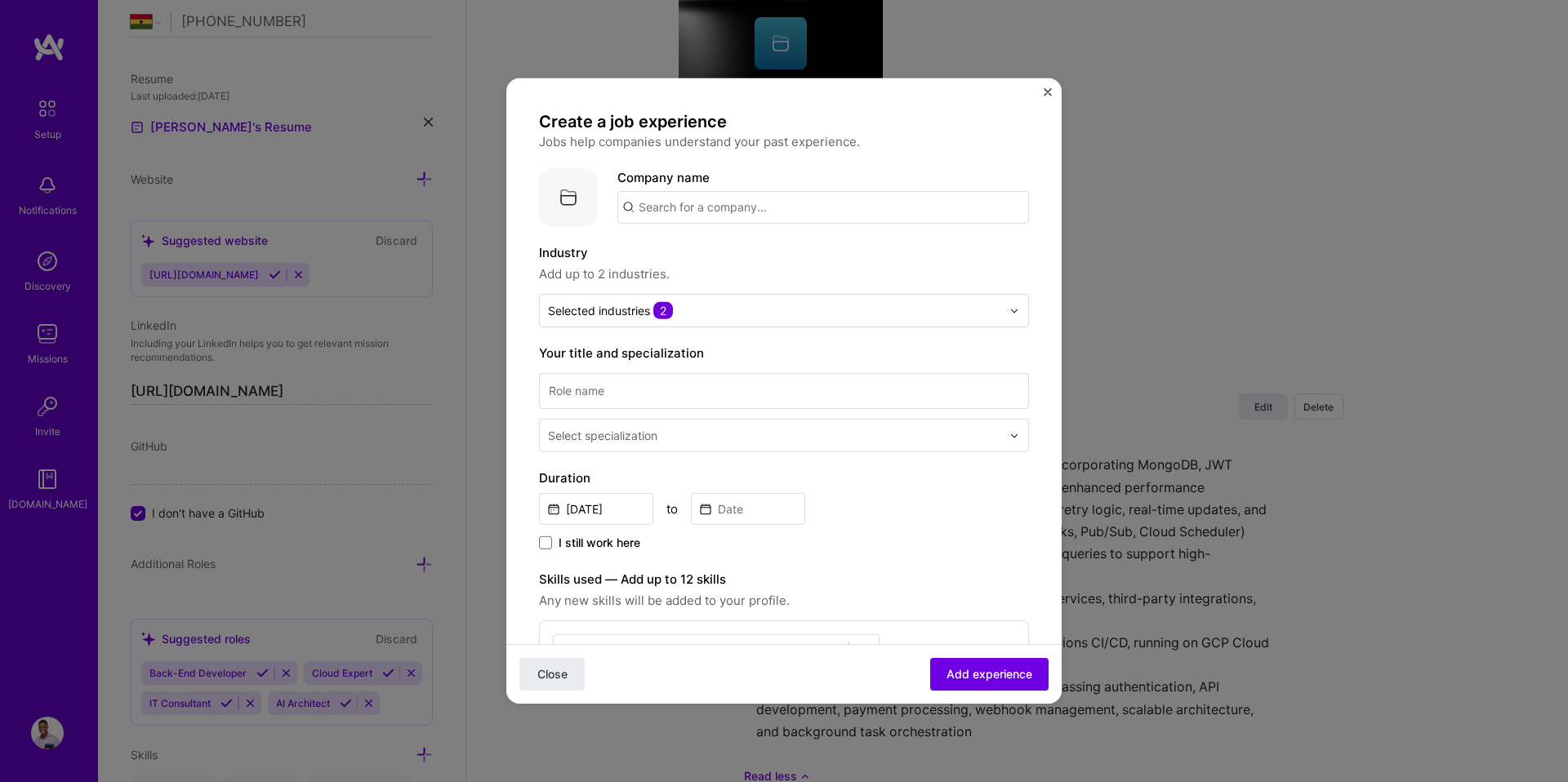
click at [1021, 259] on form "Create a job experience Jobs help companies understand your past experience. Co…" at bounding box center [783, 789] width 555 height 1356
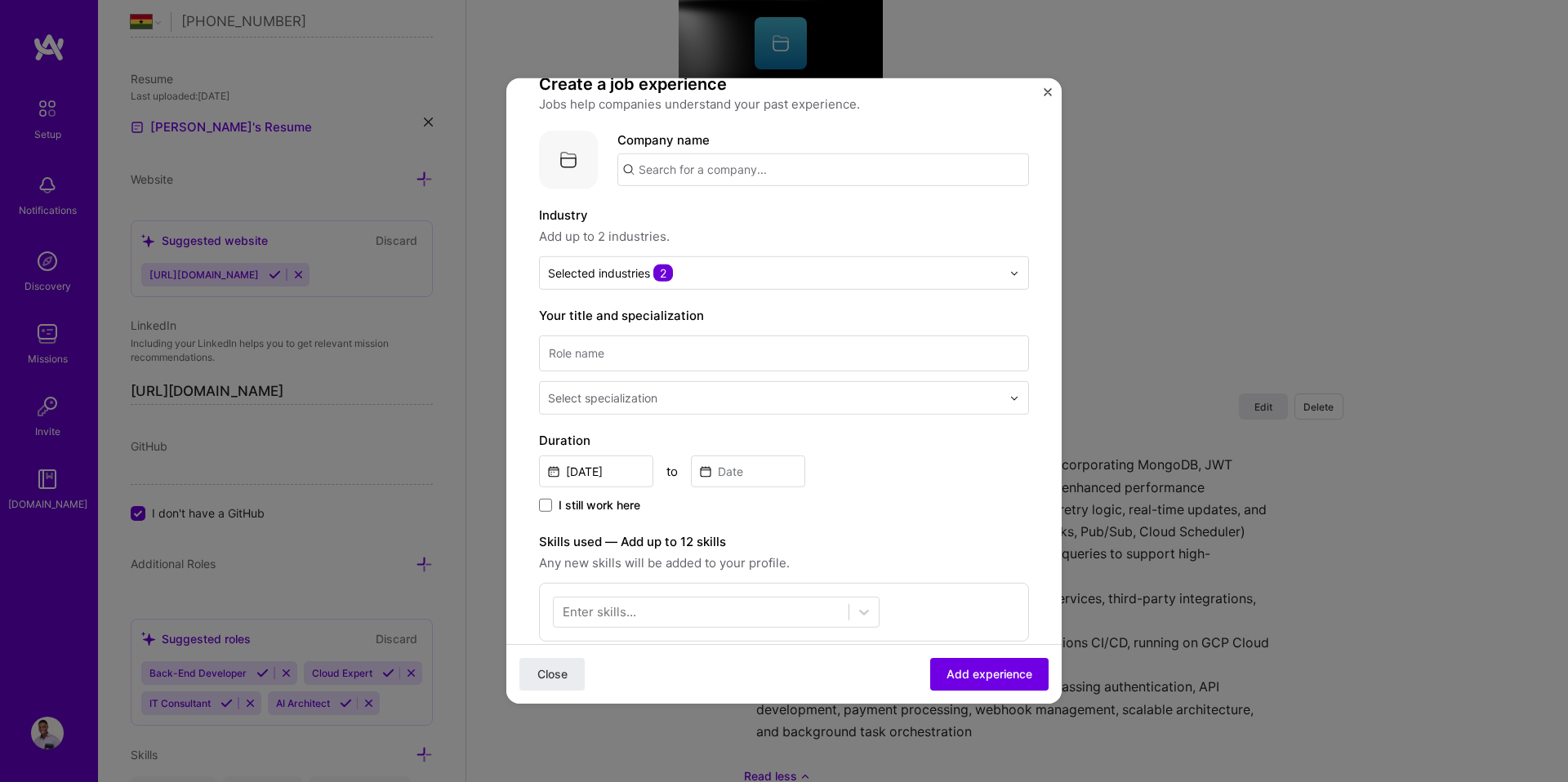
scroll to position [51, 0]
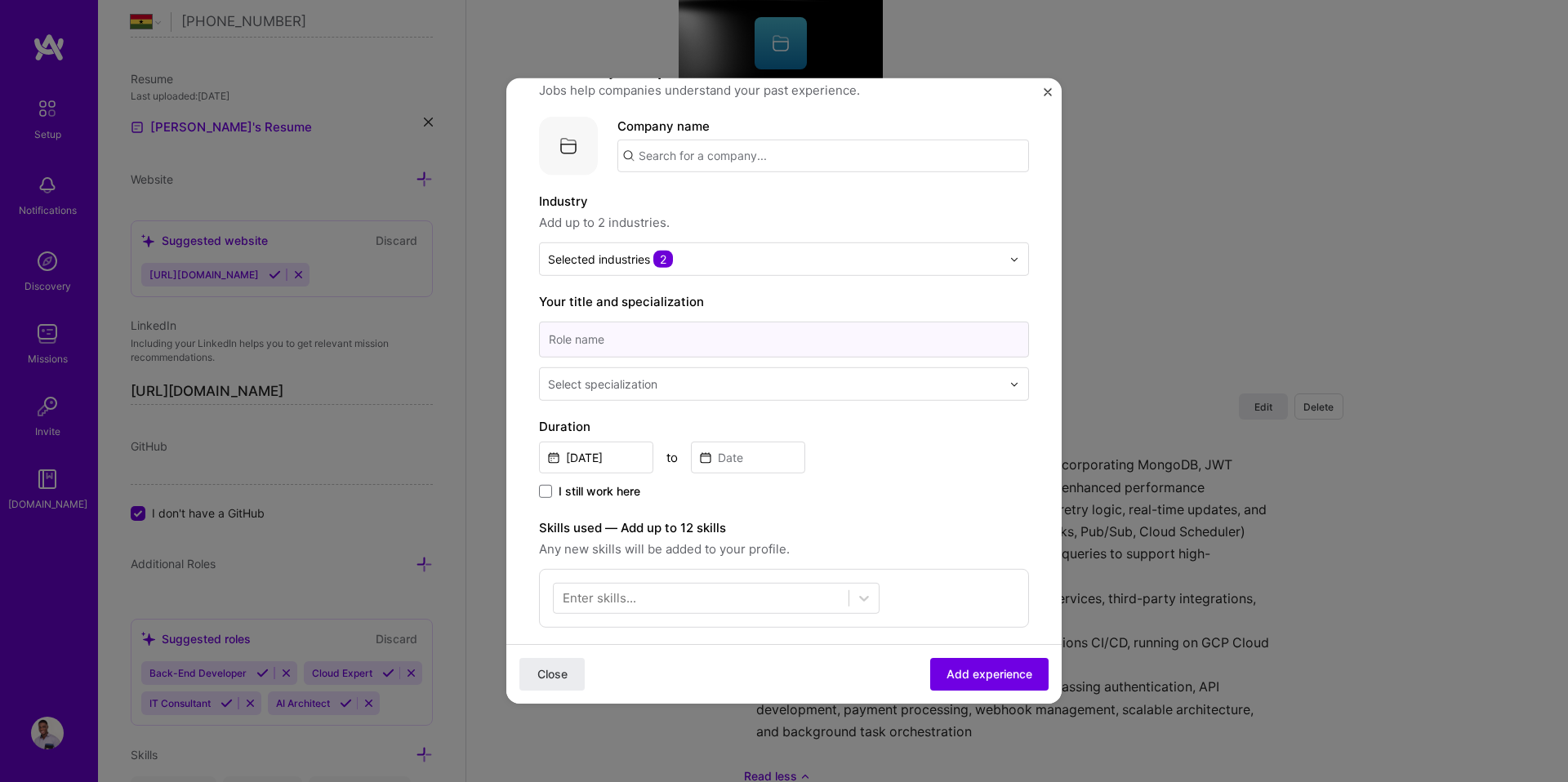
click at [717, 347] on input at bounding box center [784, 339] width 490 height 36
paste input "Applied AI Engineer"
type input "Applied AI Engineer"
click at [630, 384] on div "Select specialization" at bounding box center [602, 383] width 109 height 17
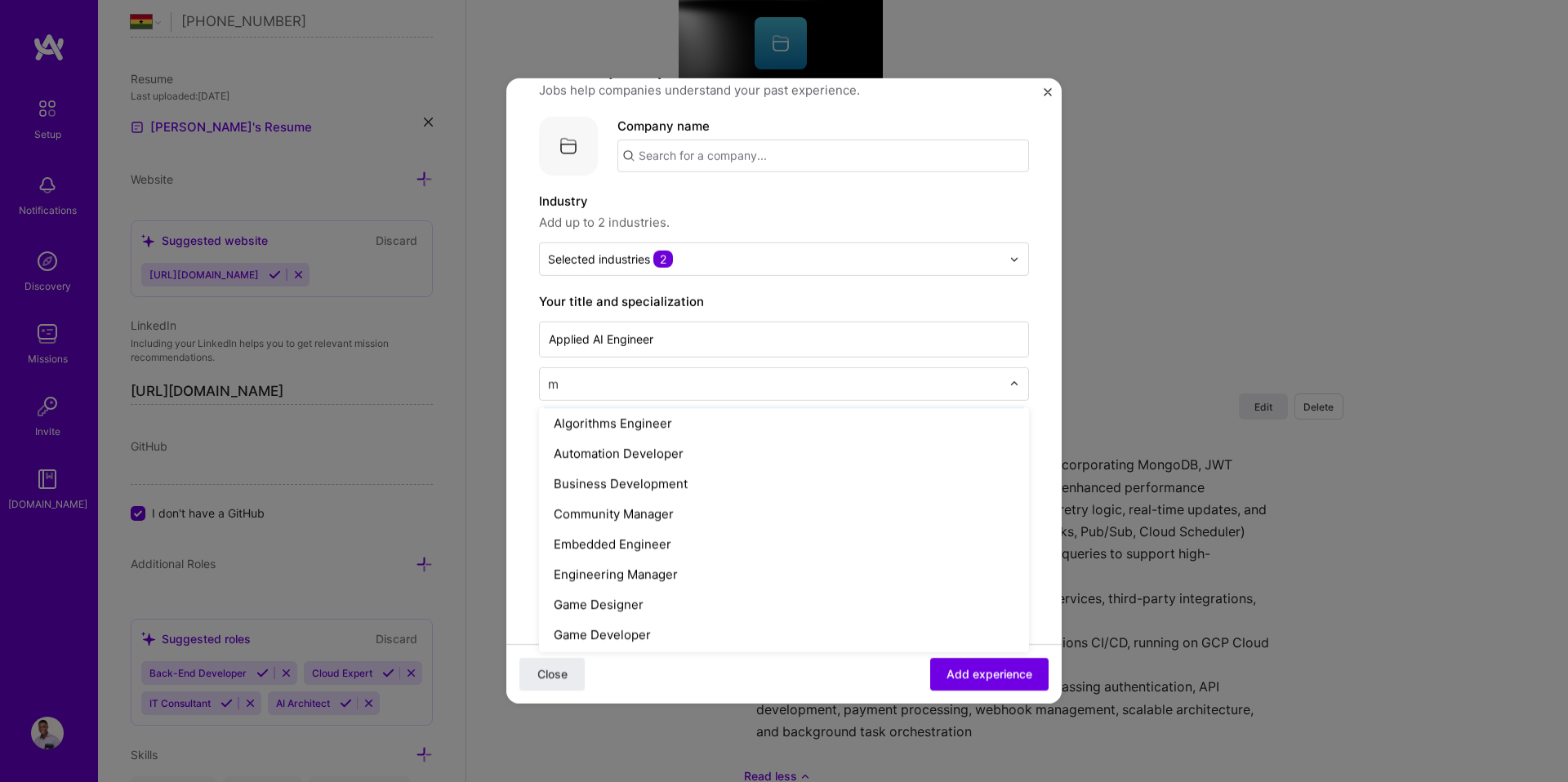
scroll to position [0, 0]
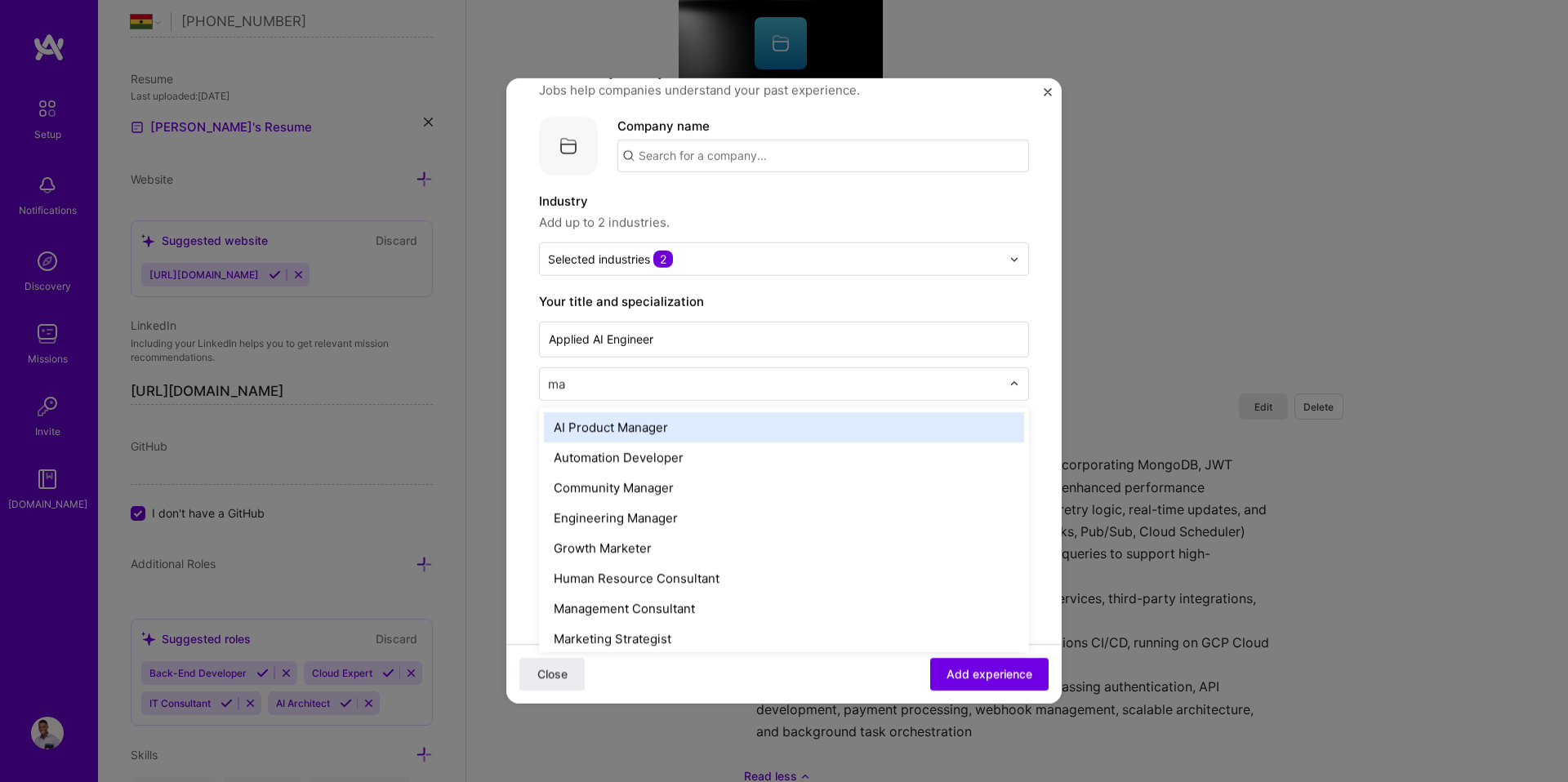
type input "m"
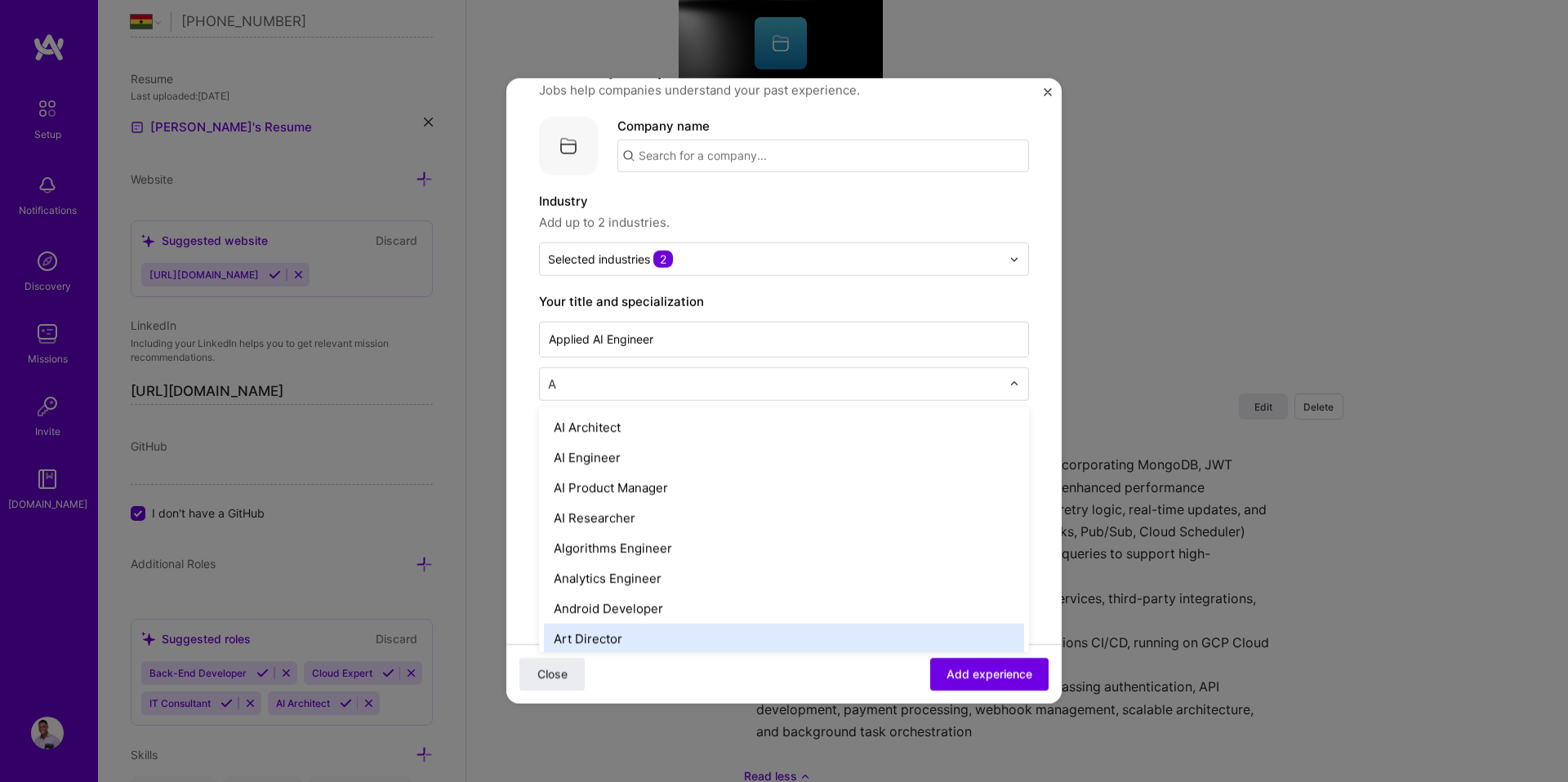
type input "AI"
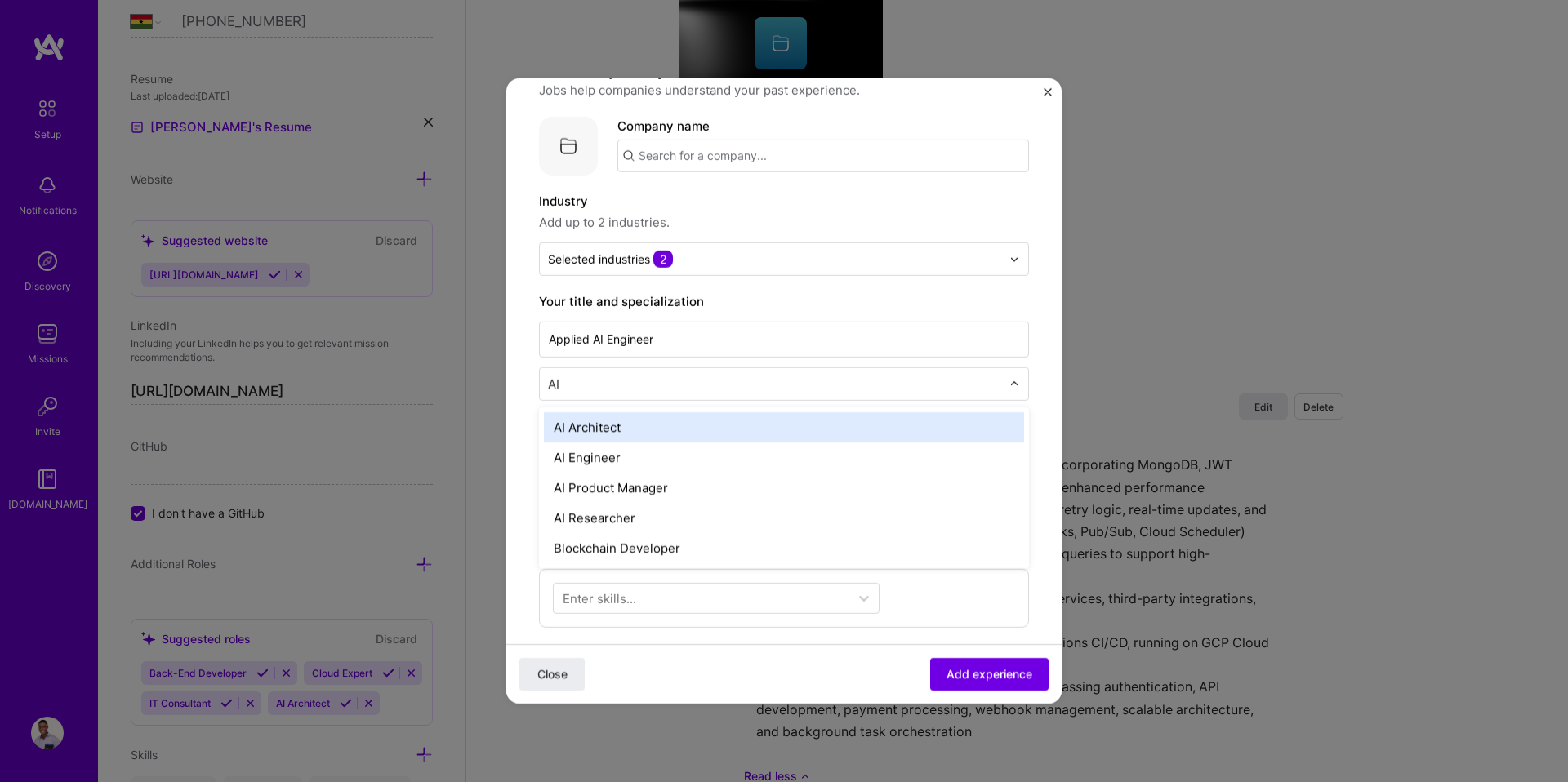
click at [630, 435] on div "AI Architect" at bounding box center [783, 427] width 480 height 30
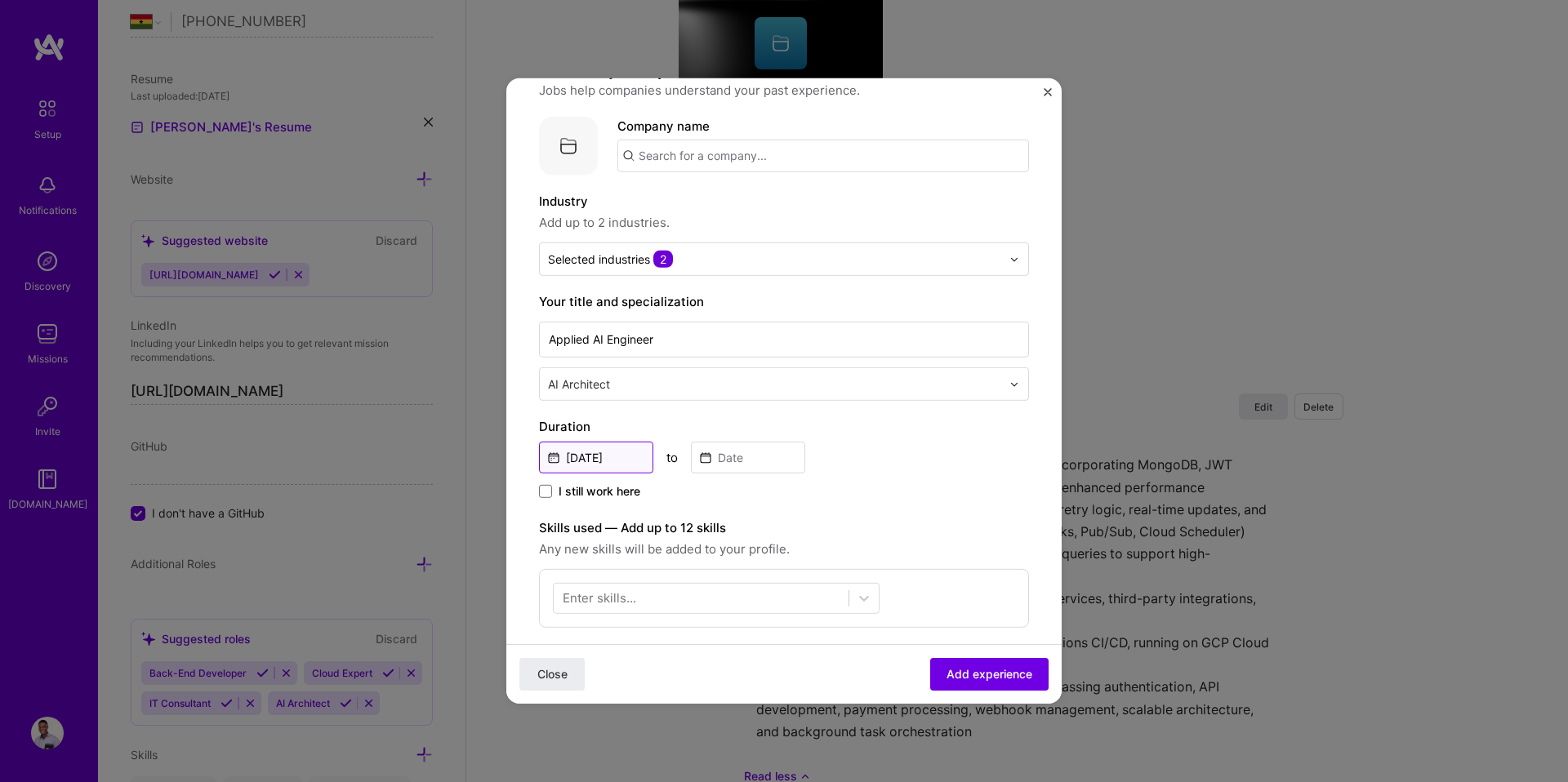
click at [605, 469] on input "[DATE]" at bounding box center [596, 458] width 115 height 32
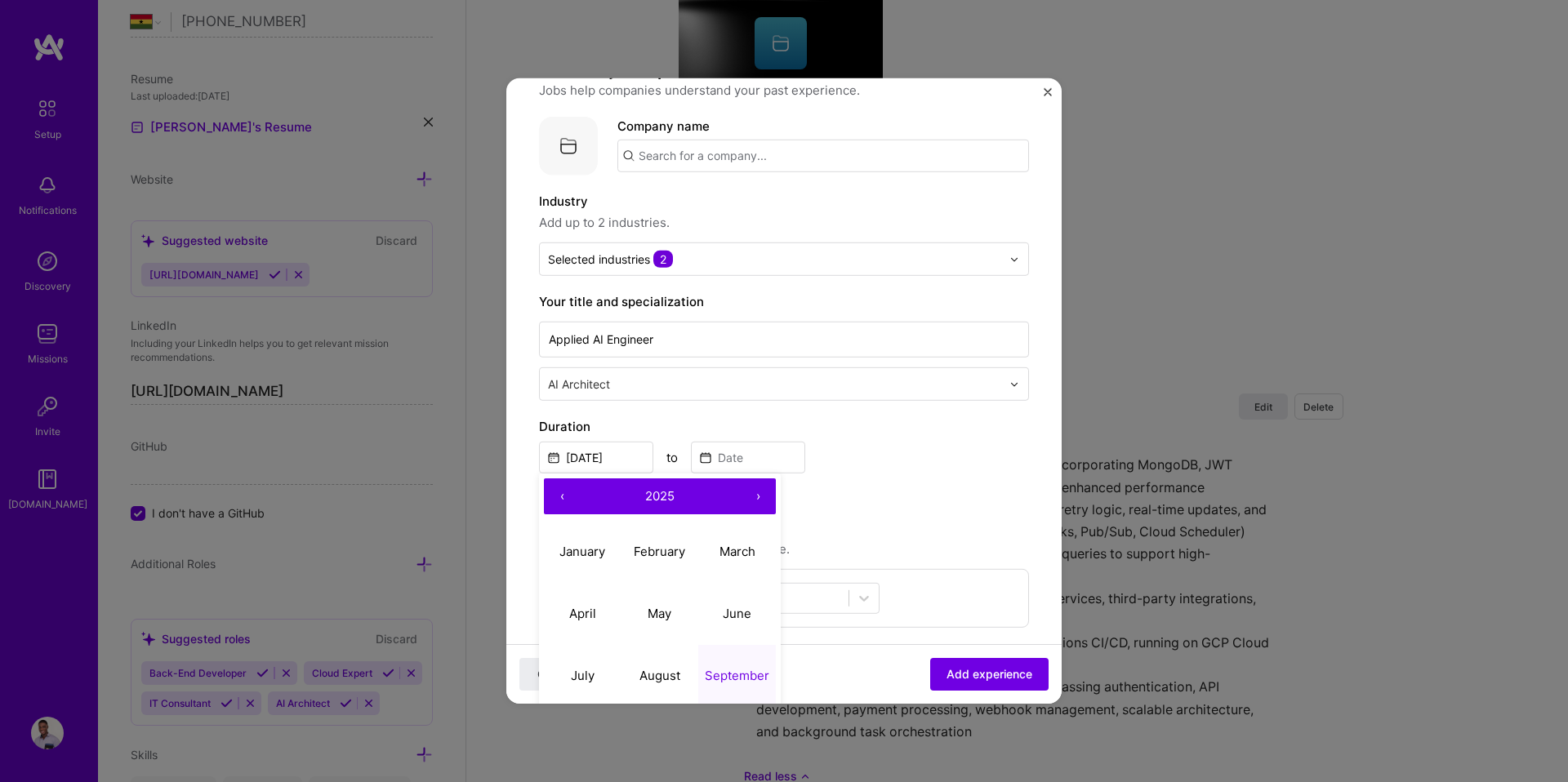
click at [560, 496] on button "‹" at bounding box center [561, 496] width 36 height 36
click at [560, 497] on button "‹" at bounding box center [561, 496] width 36 height 36
click at [643, 675] on abbr "August" at bounding box center [660, 674] width 41 height 15
type input "Aug, 2022"
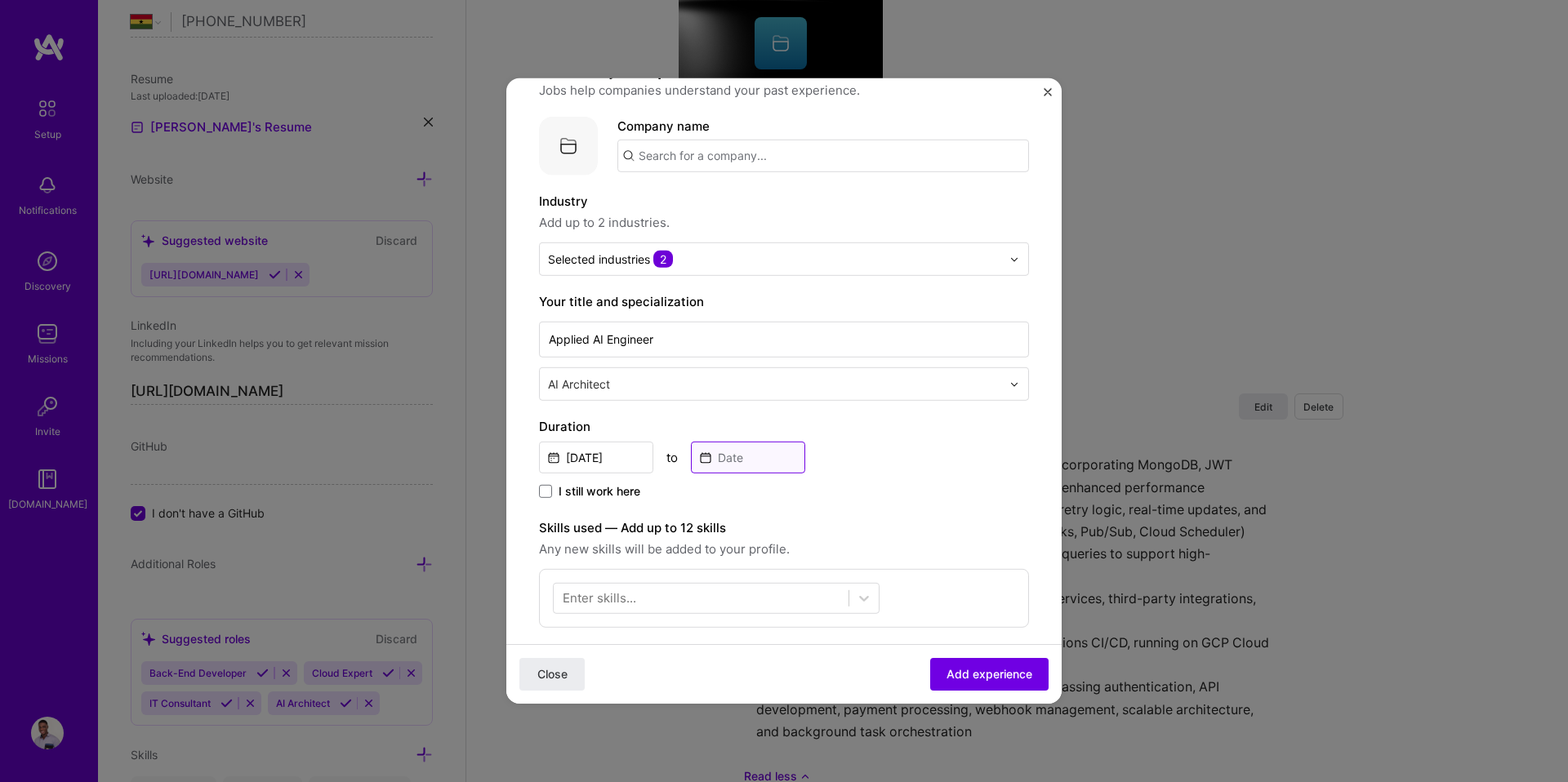
click at [731, 459] on input at bounding box center [748, 458] width 115 height 32
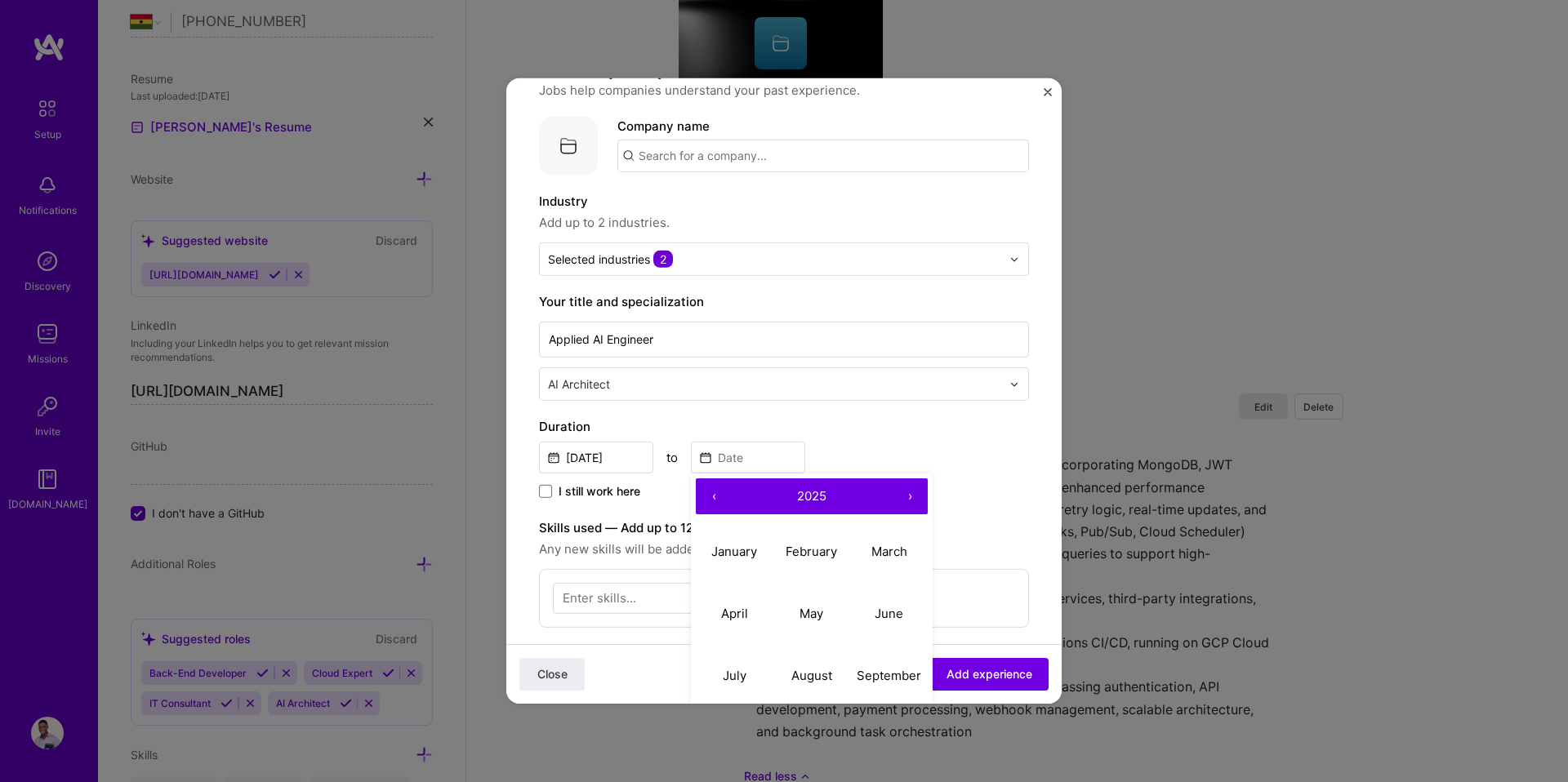
click at [719, 493] on button "‹" at bounding box center [714, 496] width 36 height 36
click at [719, 494] on button "‹" at bounding box center [714, 496] width 36 height 36
click at [796, 553] on abbr "February" at bounding box center [812, 550] width 51 height 15
type input "Feb, 2023"
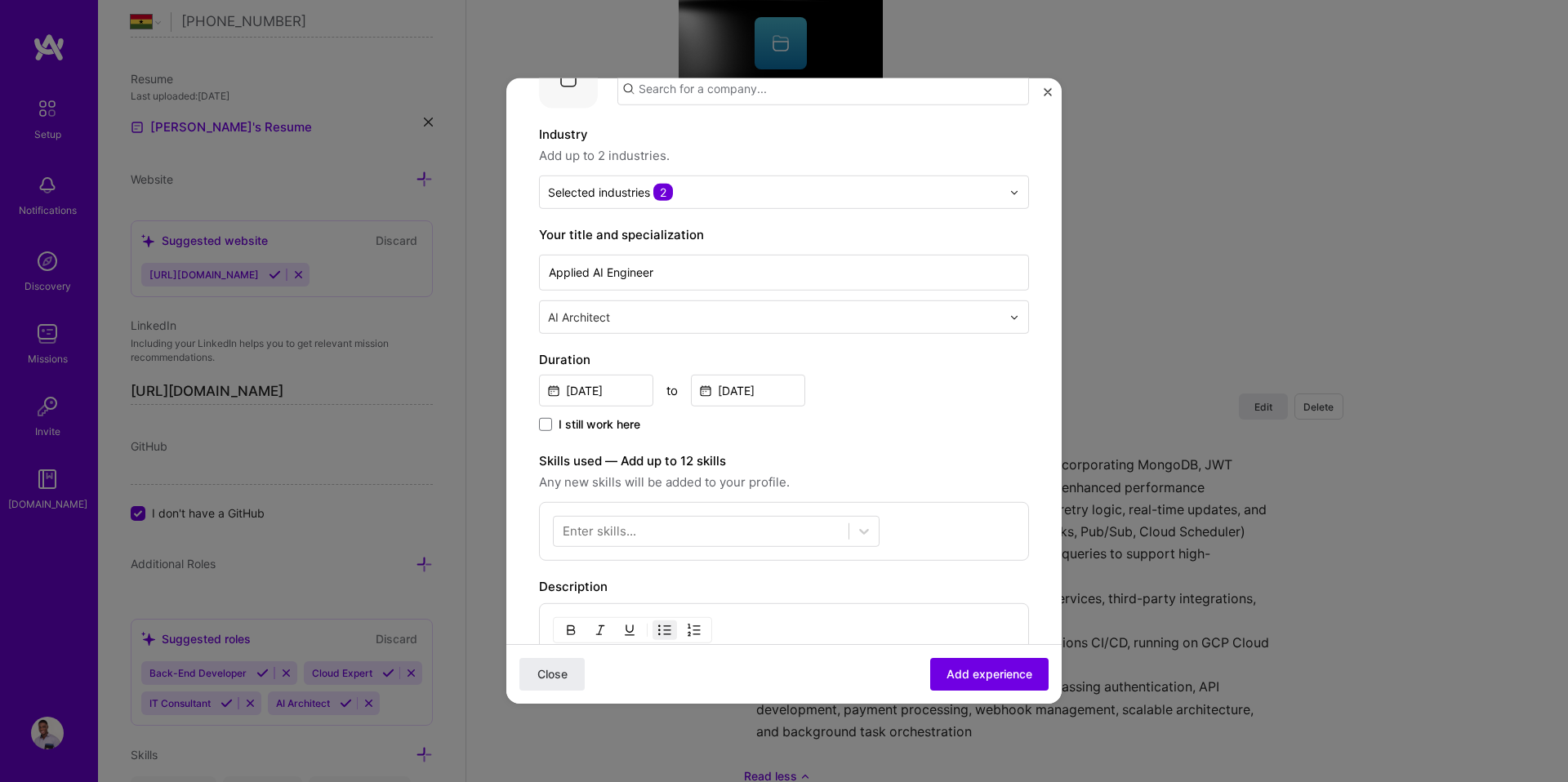
scroll to position [141, 0]
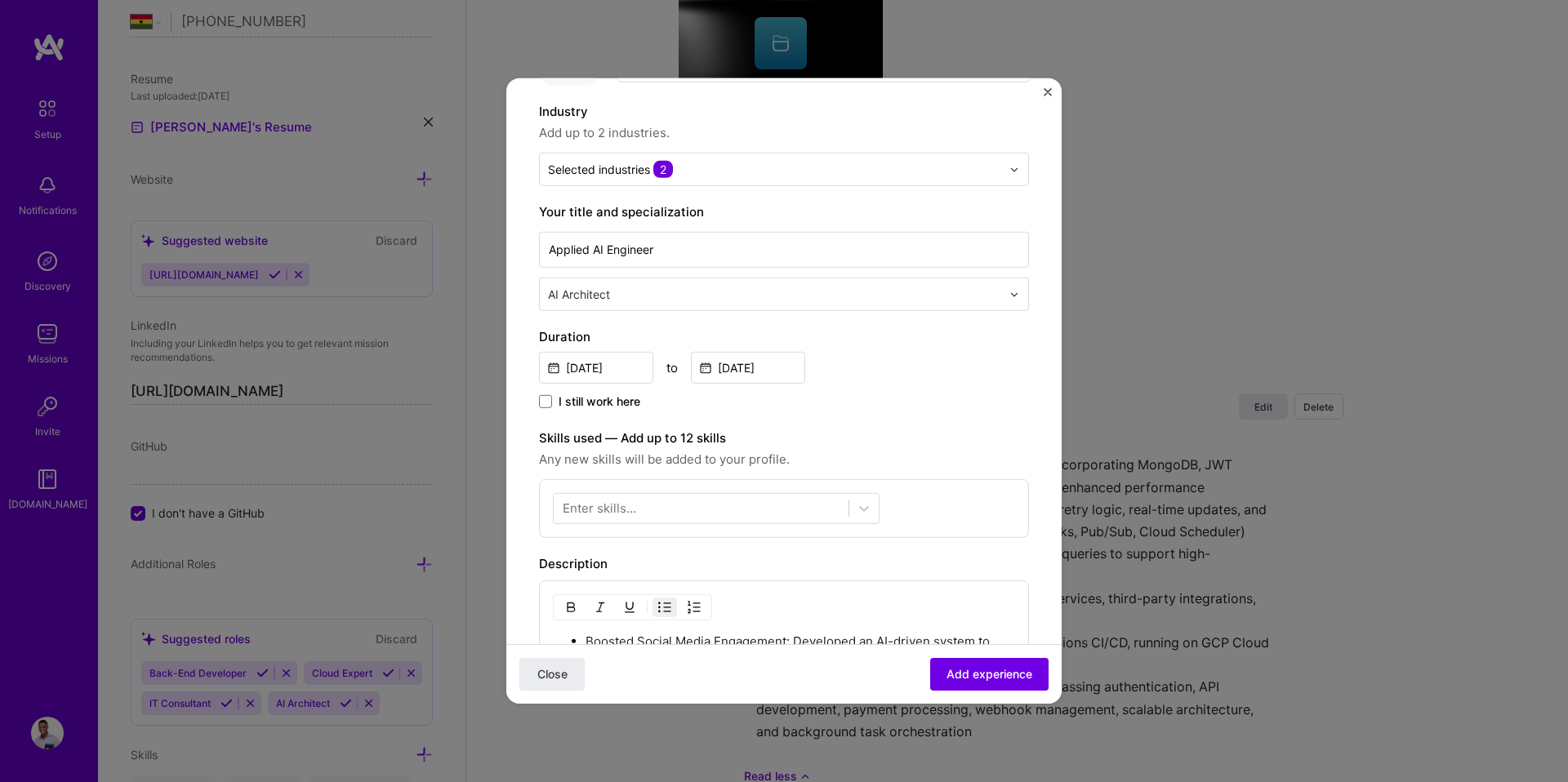
click at [615, 513] on div "Enter skills..." at bounding box center [599, 508] width 74 height 17
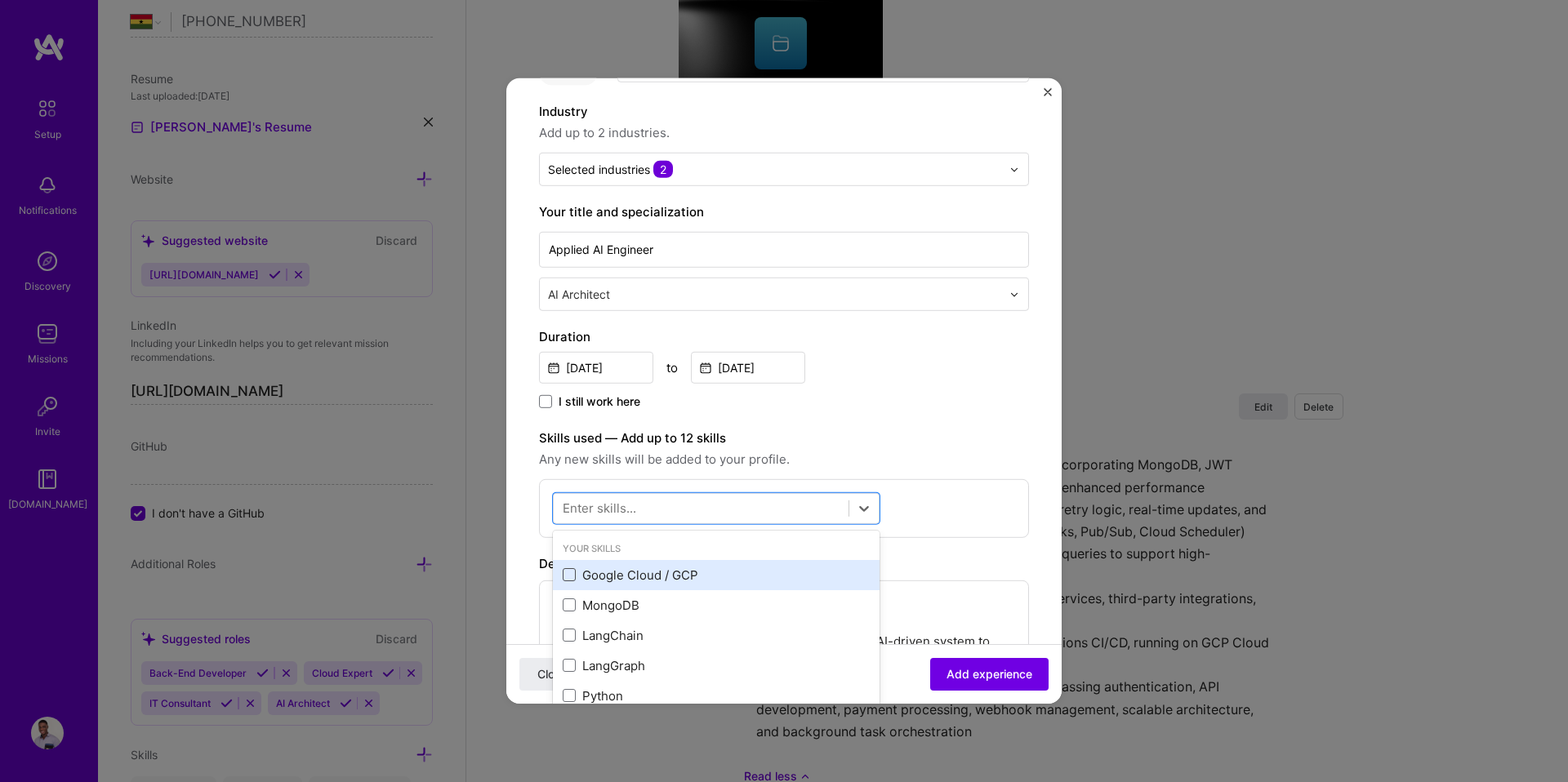
click at [573, 575] on span at bounding box center [569, 574] width 13 height 13
click at [0, 0] on input "checkbox" at bounding box center [0, 0] width 0 height 0
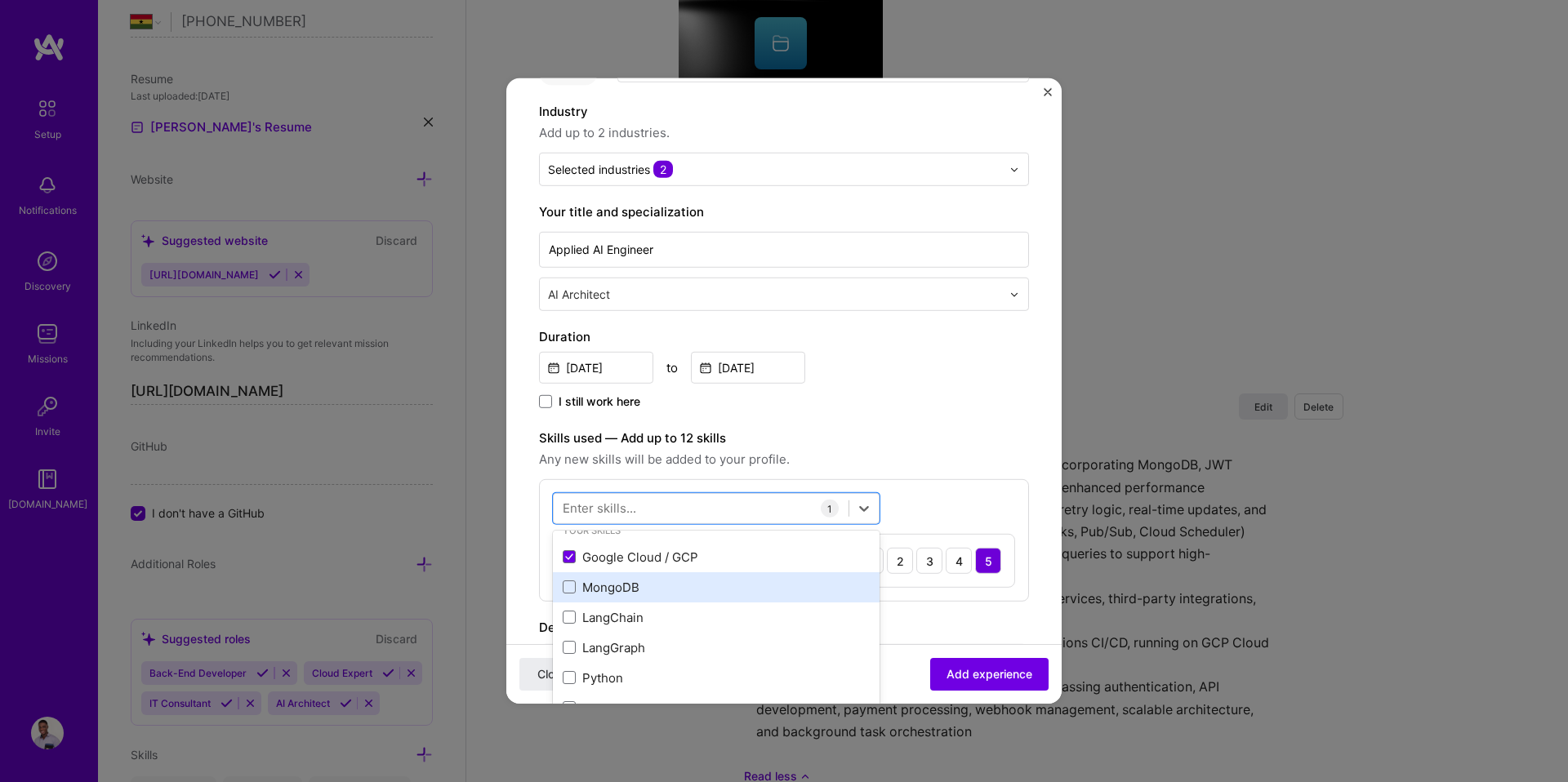
scroll to position [46, 0]
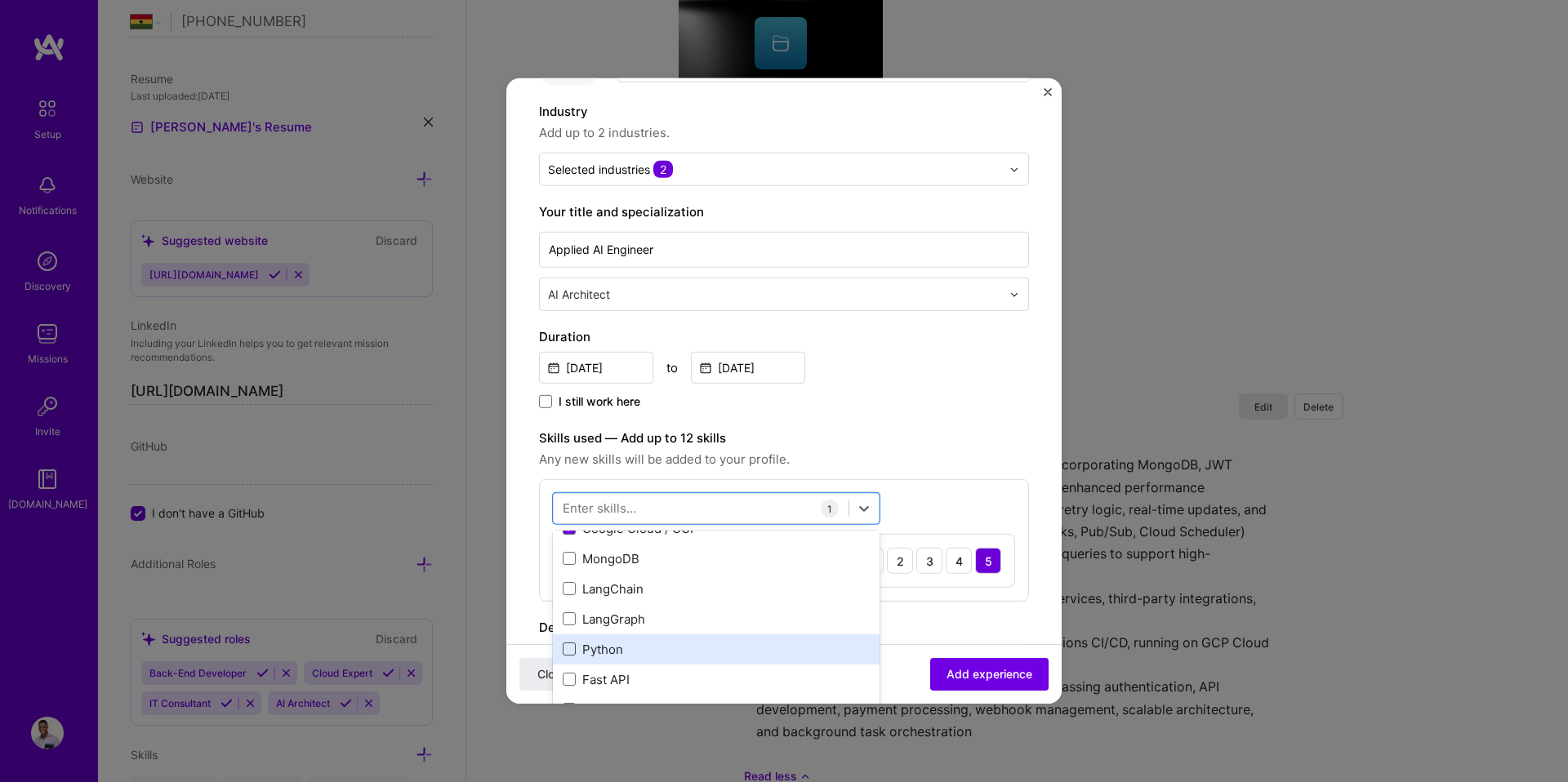
click at [568, 649] on span at bounding box center [569, 649] width 13 height 13
click at [0, 0] on input "checkbox" at bounding box center [0, 0] width 0 height 0
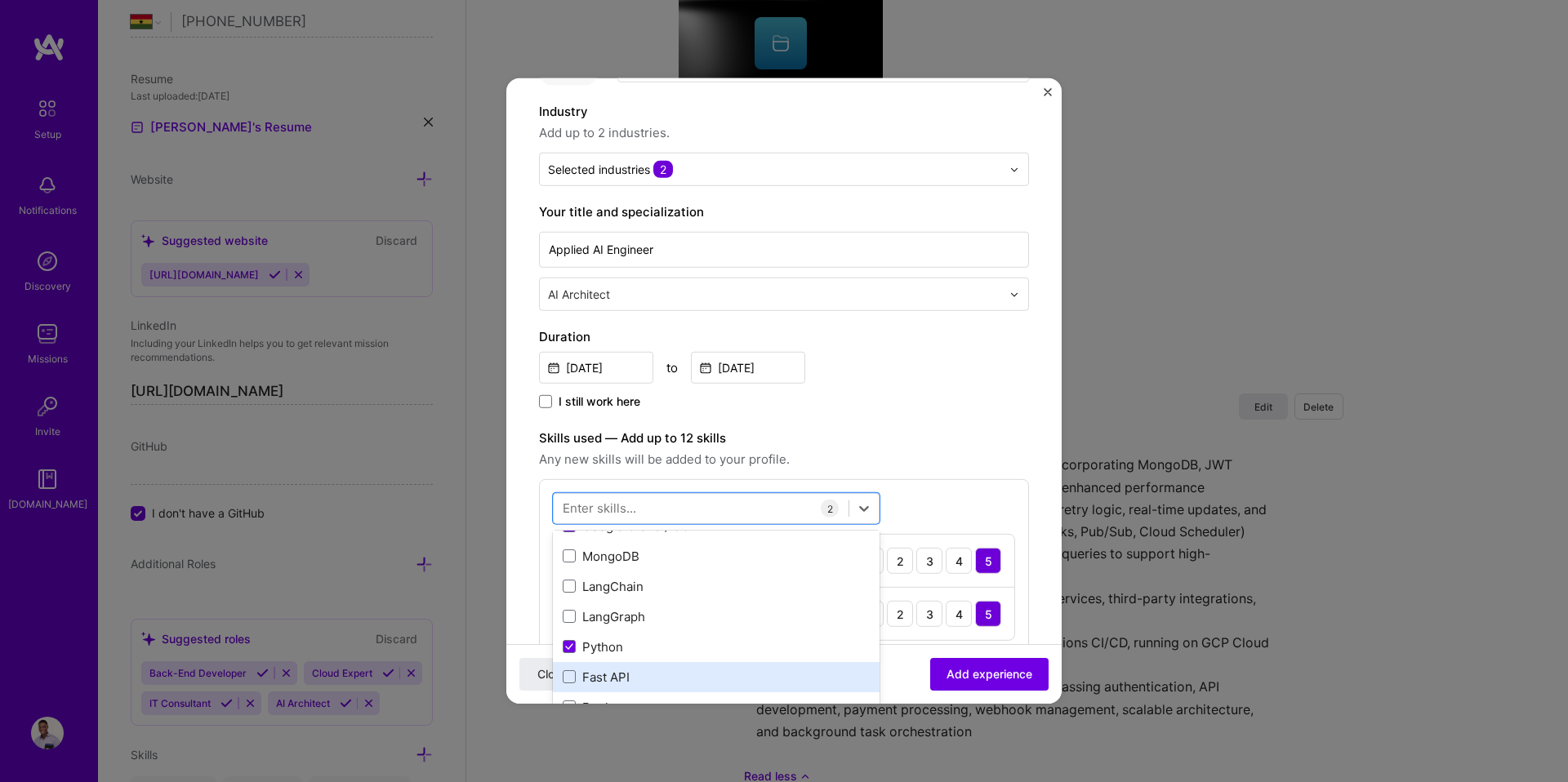
scroll to position [50, 0]
click at [572, 675] on span at bounding box center [569, 675] width 13 height 13
click at [0, 0] on input "checkbox" at bounding box center [0, 0] width 0 height 0
click at [571, 673] on icon at bounding box center [568, 675] width 8 height 6
click at [0, 0] on input "checkbox" at bounding box center [0, 0] width 0 height 0
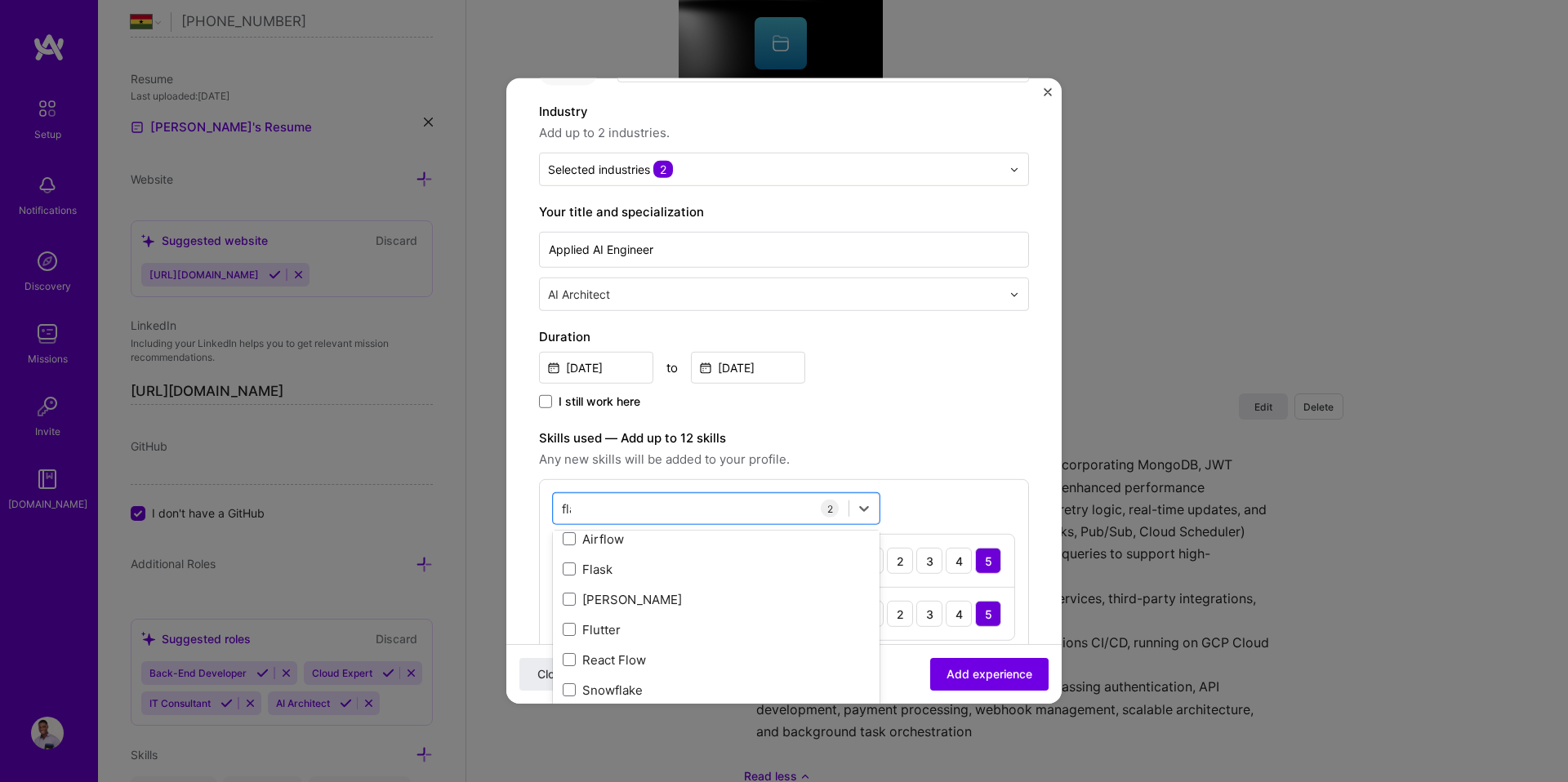
scroll to position [0, 0]
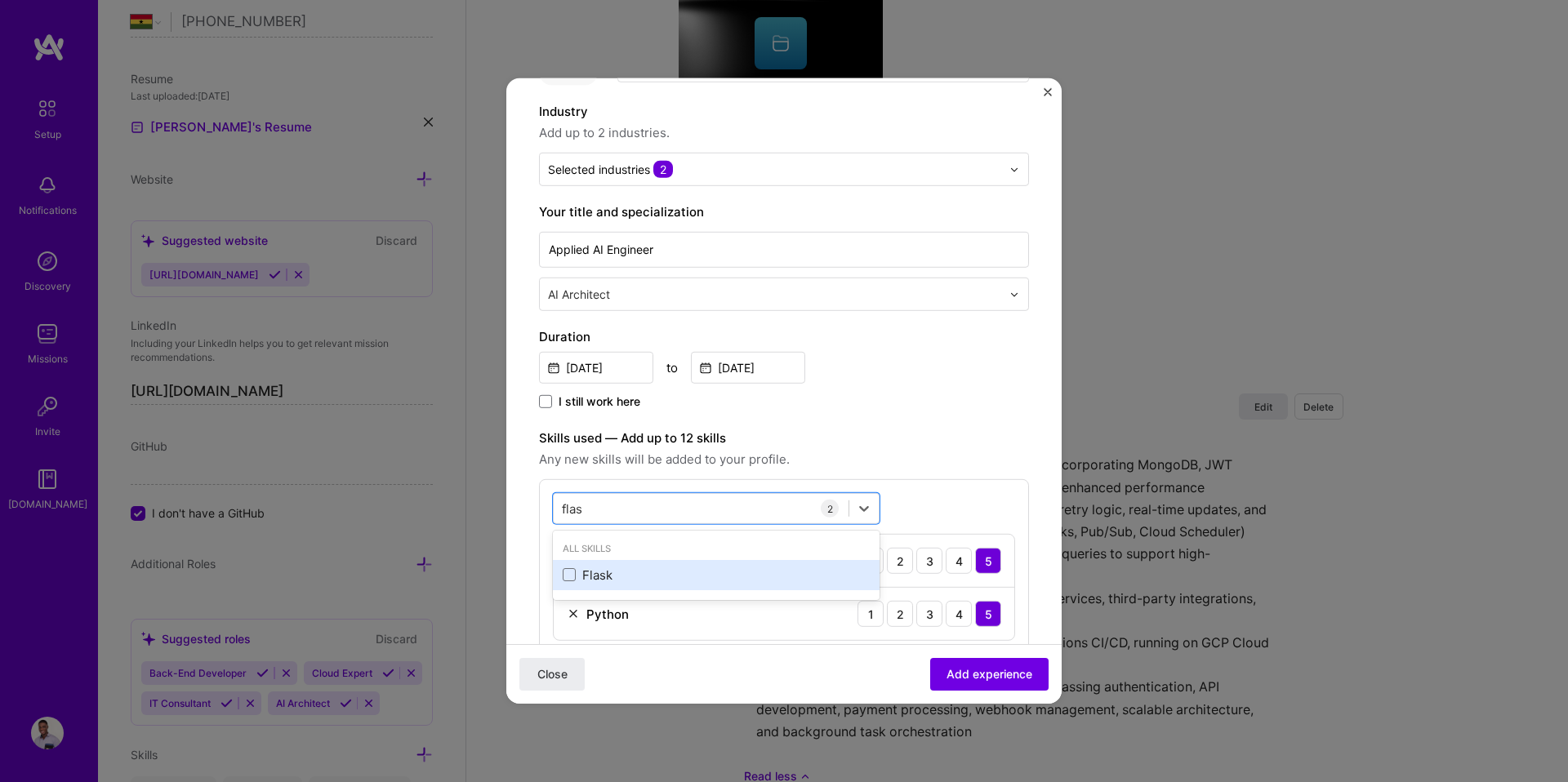
click at [576, 573] on div "Flask" at bounding box center [717, 574] width 307 height 17
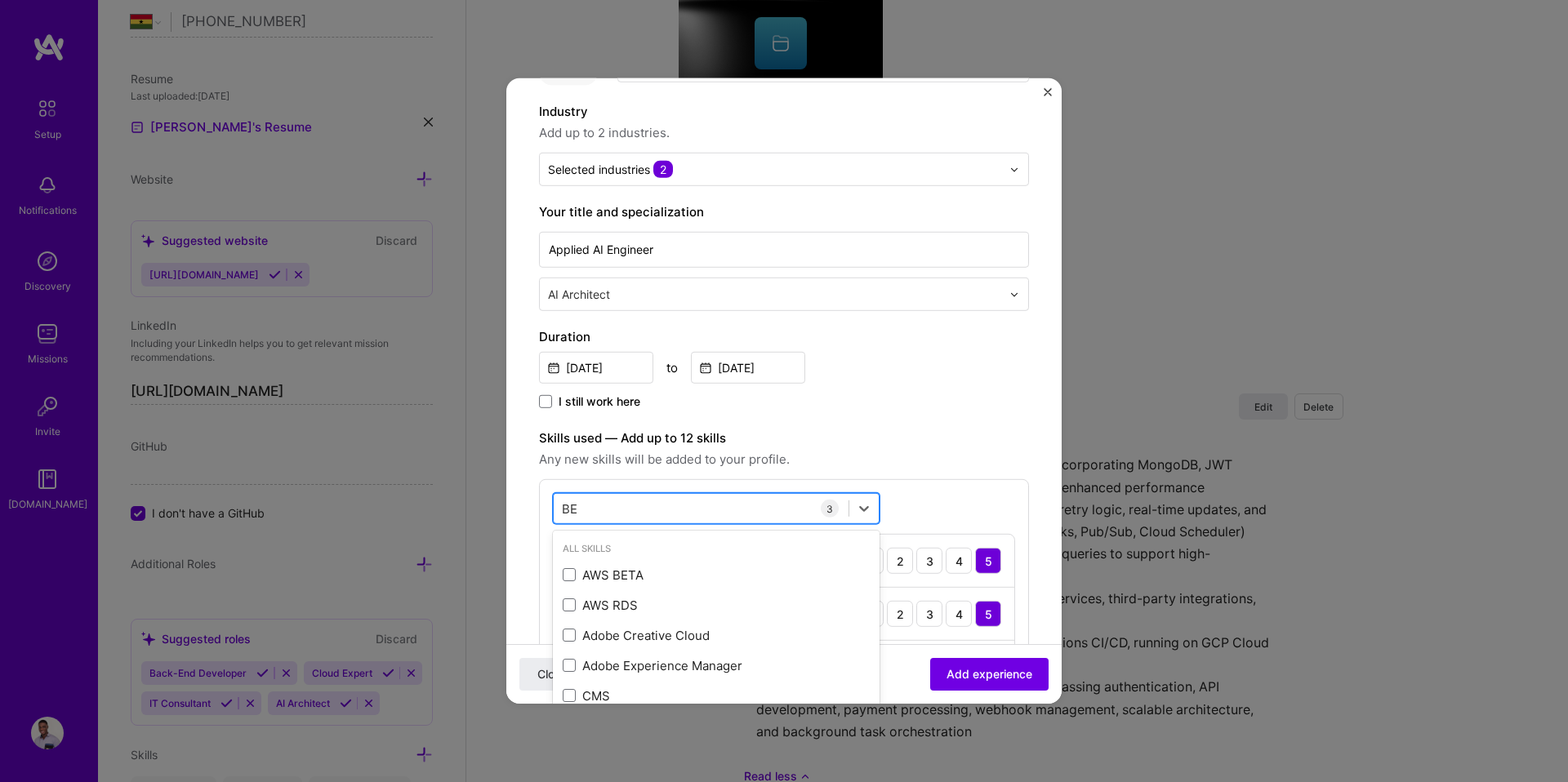
type input "B"
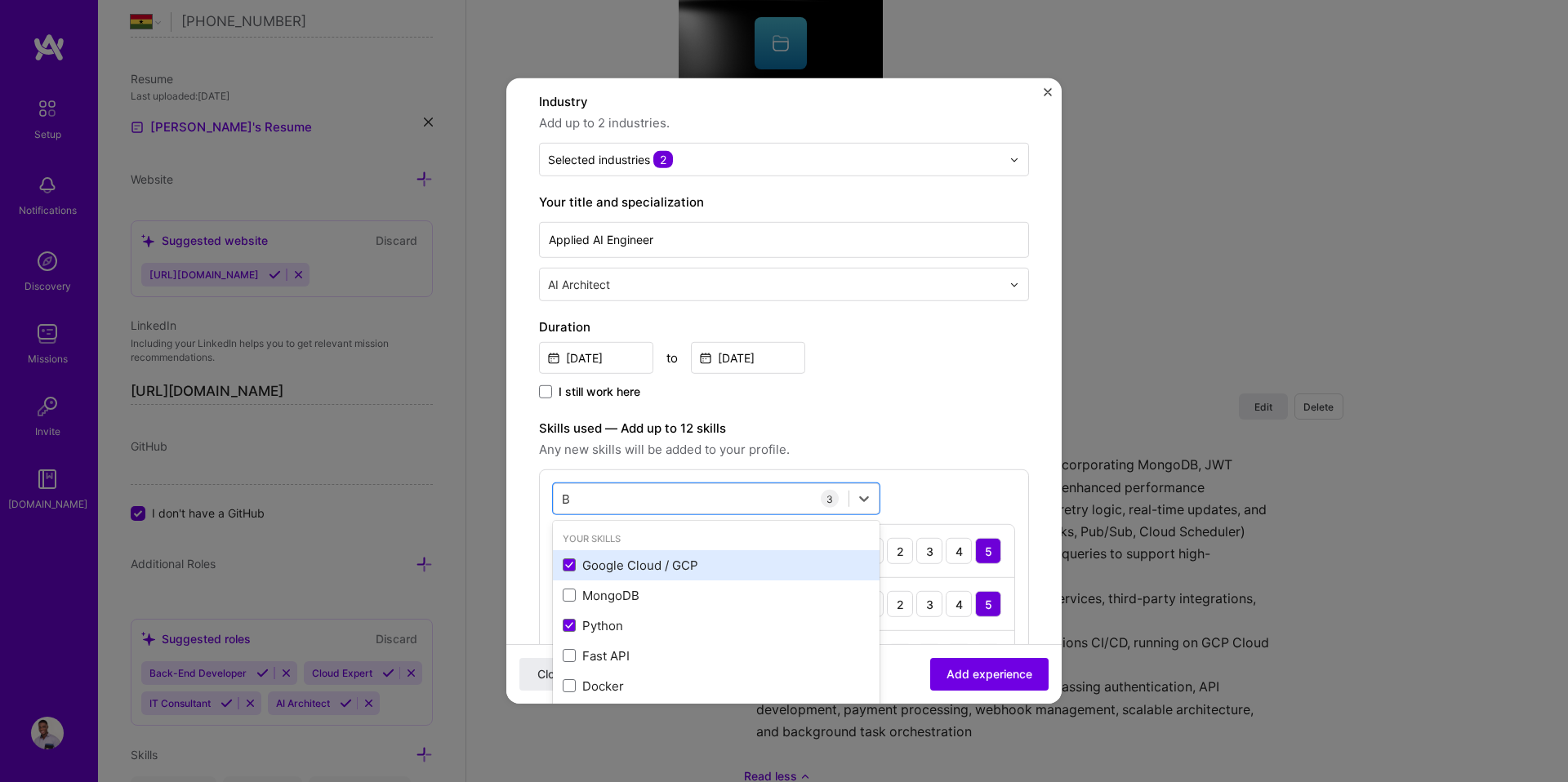
scroll to position [176, 0]
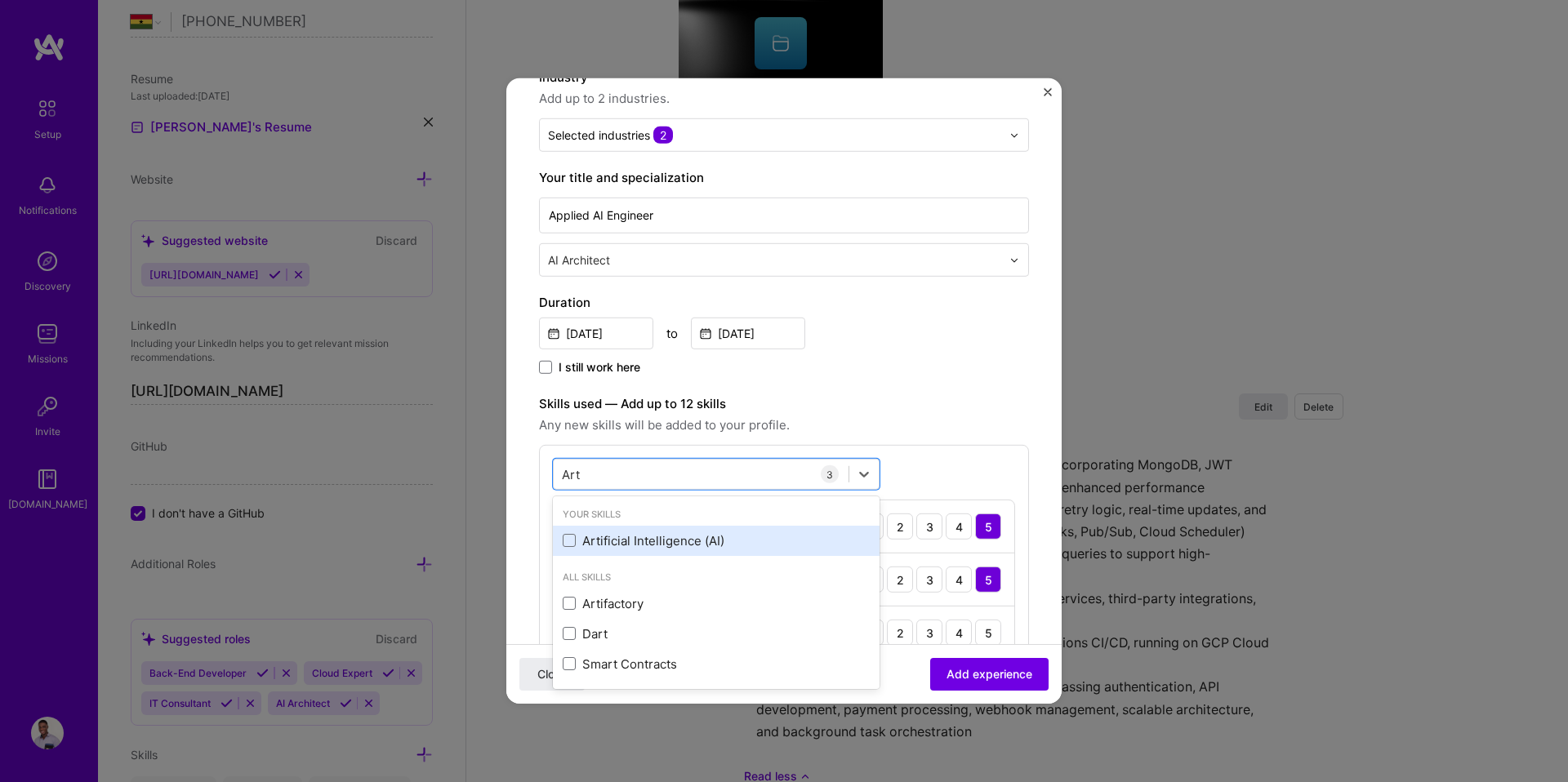
click at [618, 541] on div "Artificial Intelligence (AI)" at bounding box center [717, 541] width 307 height 17
click at [574, 538] on span at bounding box center [569, 540] width 13 height 13
click at [0, 0] on input "checkbox" at bounding box center [0, 0] width 0 height 0
type input "mach"
click at [914, 427] on span "Any new skills will be added to your profile." at bounding box center [784, 425] width 490 height 20
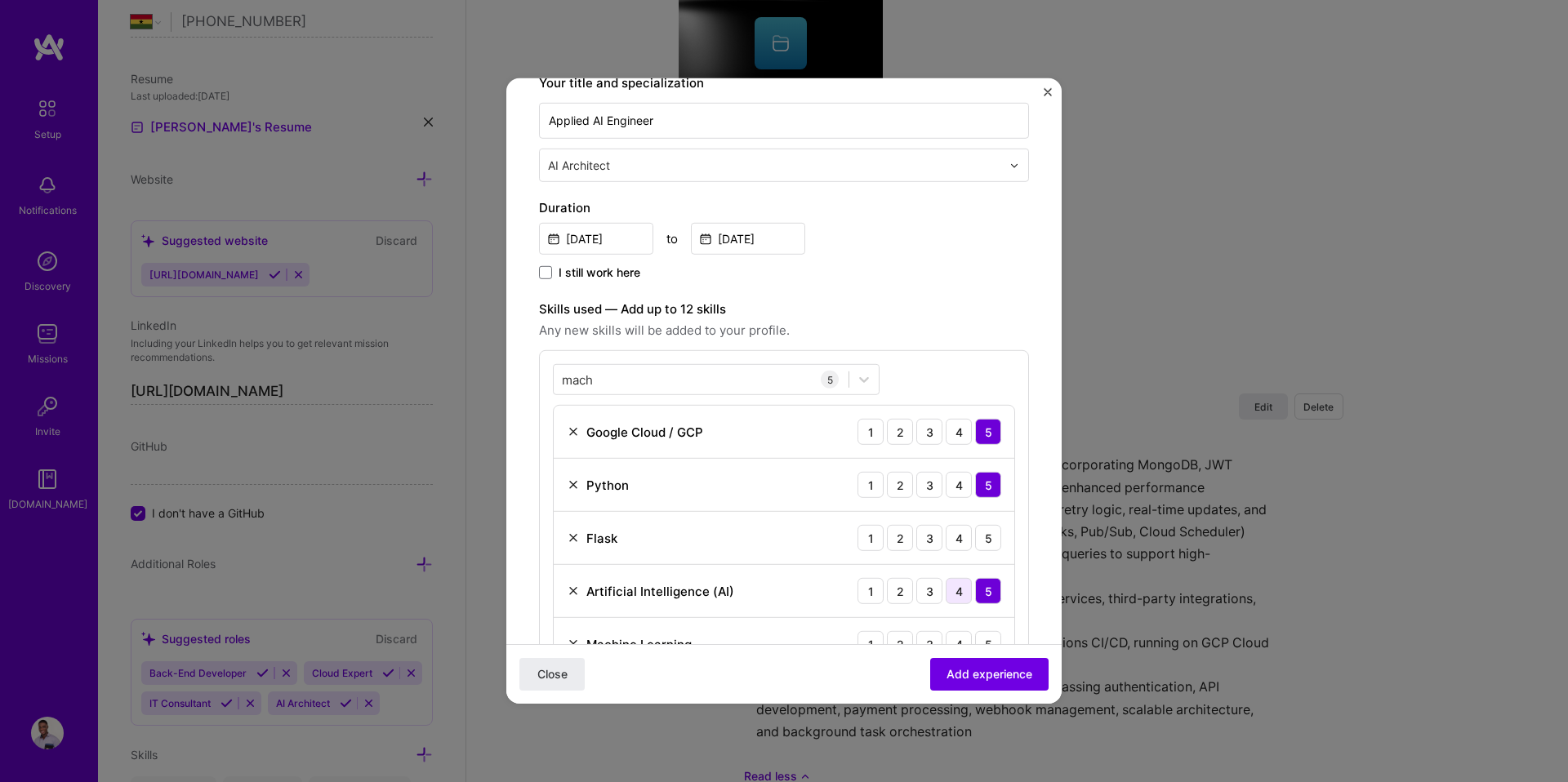
scroll to position [391, 0]
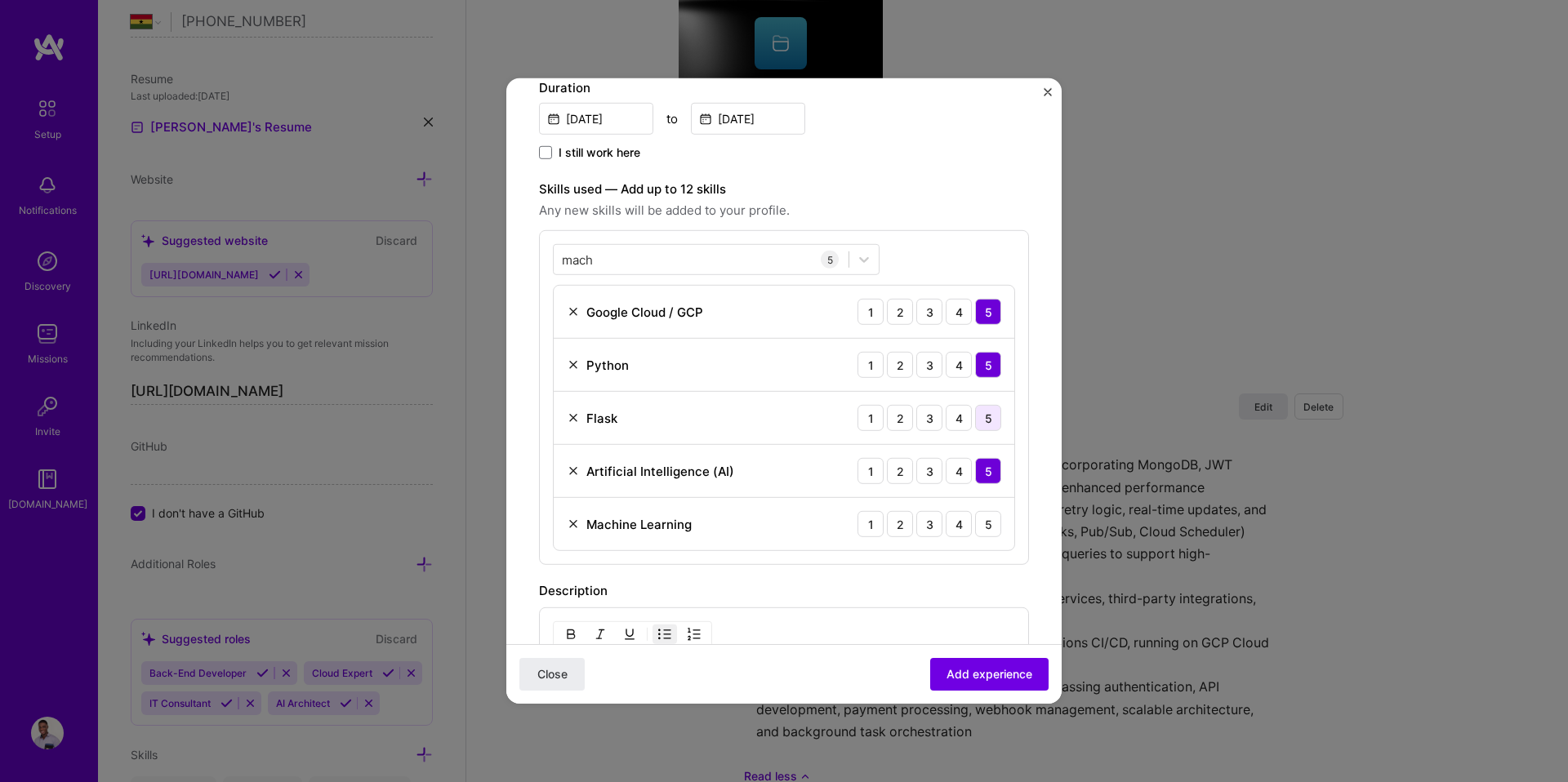
click at [975, 411] on div "5" at bounding box center [987, 417] width 26 height 26
click at [986, 523] on div "5" at bounding box center [987, 524] width 26 height 26
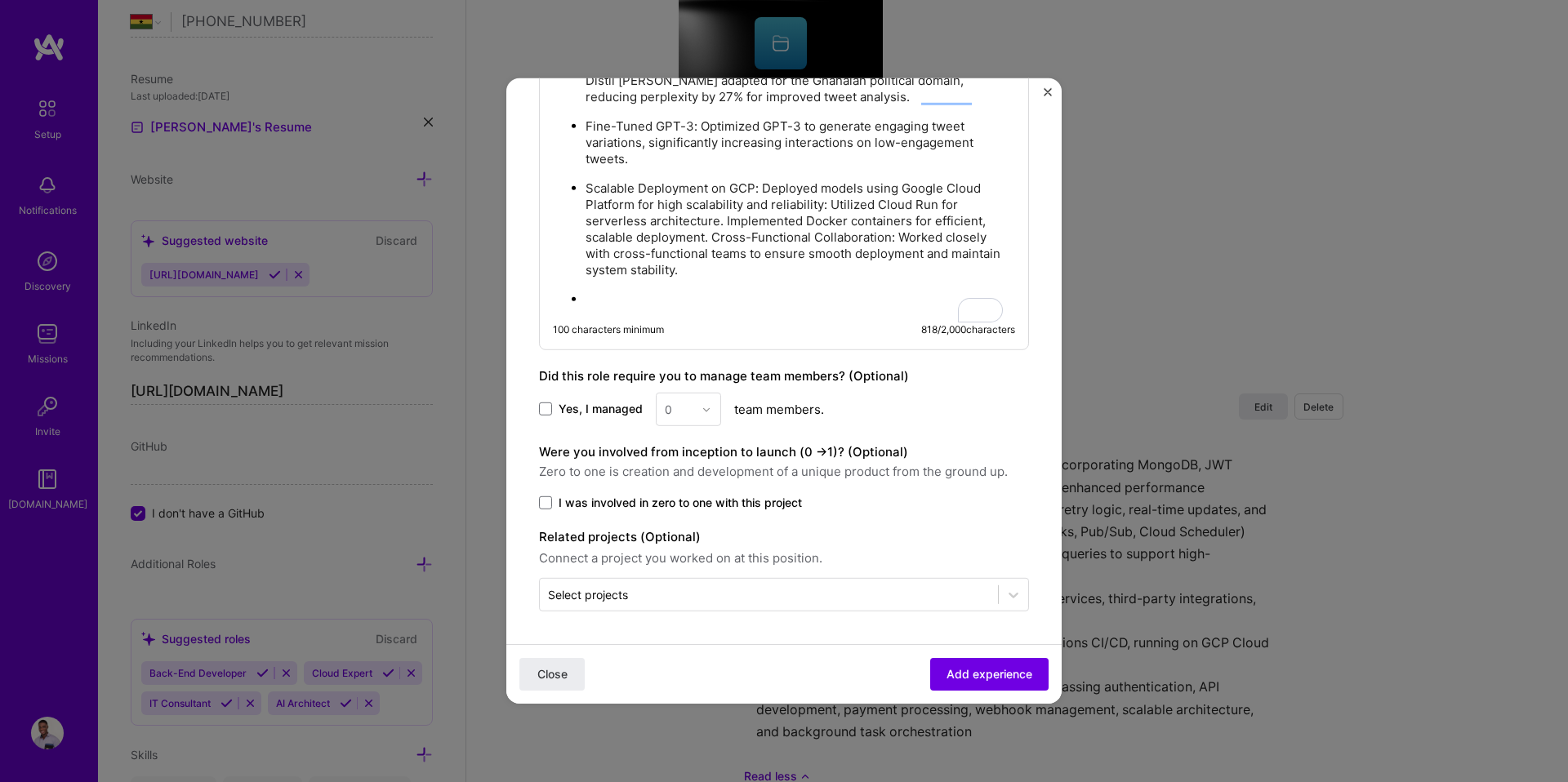
scroll to position [1054, 0]
click at [549, 507] on span at bounding box center [545, 502] width 13 height 13
click at [0, 0] on input "I was involved in zero to one with this project" at bounding box center [0, 0] width 0 height 0
click at [973, 675] on span "Add experience" at bounding box center [989, 674] width 86 height 16
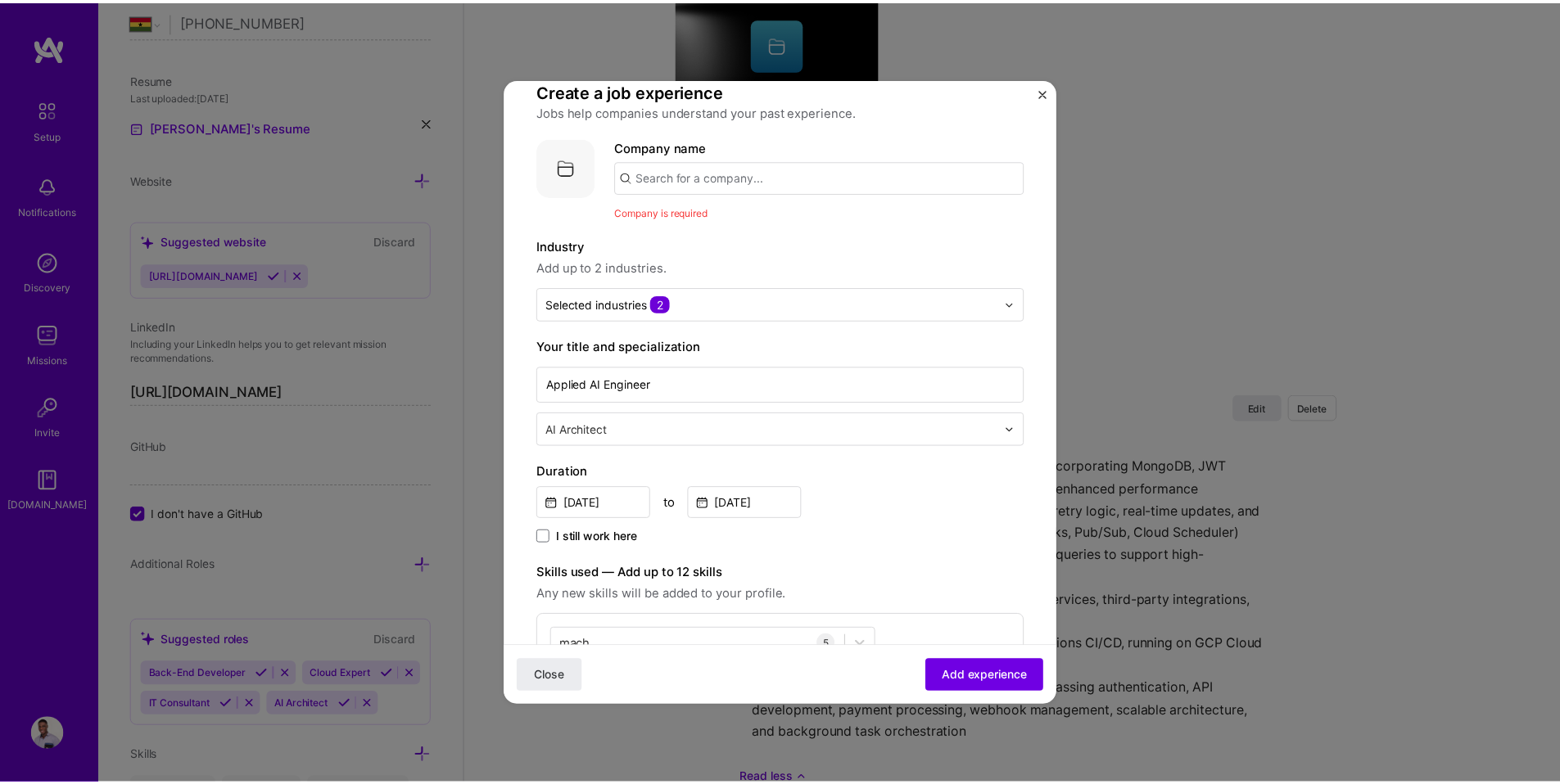
scroll to position [9, 0]
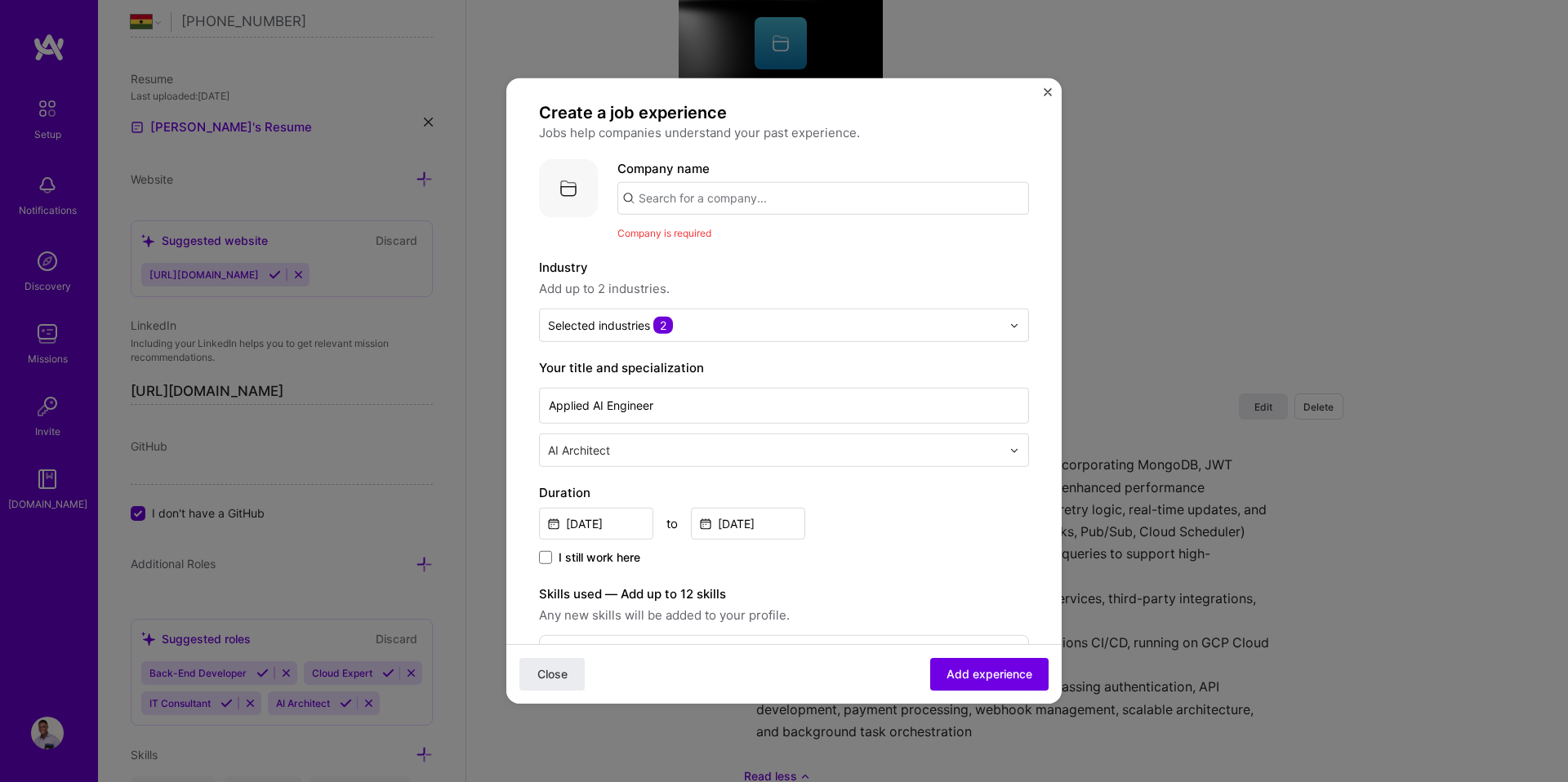
click at [714, 202] on input "text" at bounding box center [822, 198] width 411 height 33
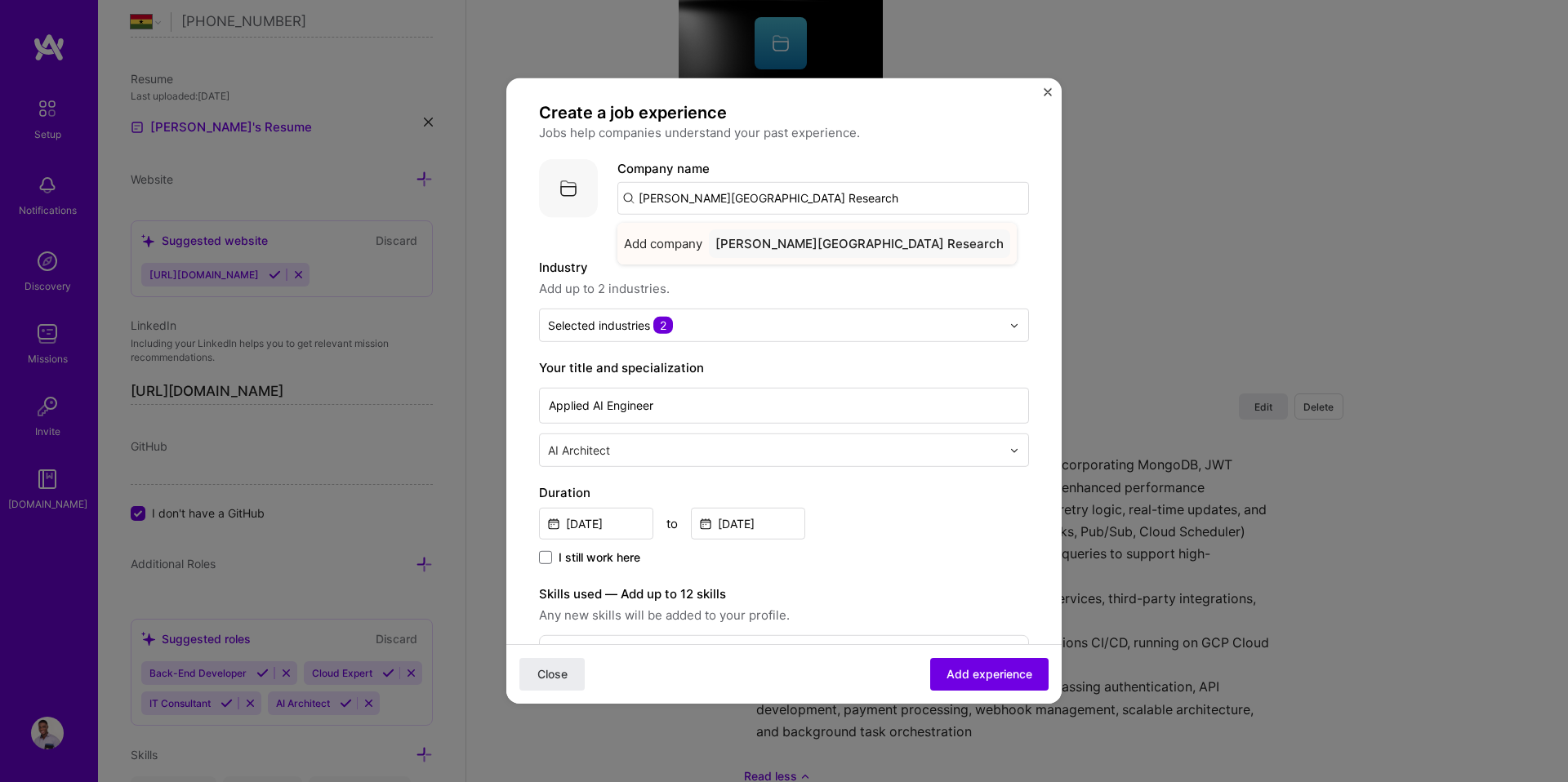
type input "Havard University Research"
click at [760, 240] on div "Havard University Research" at bounding box center [859, 243] width 301 height 28
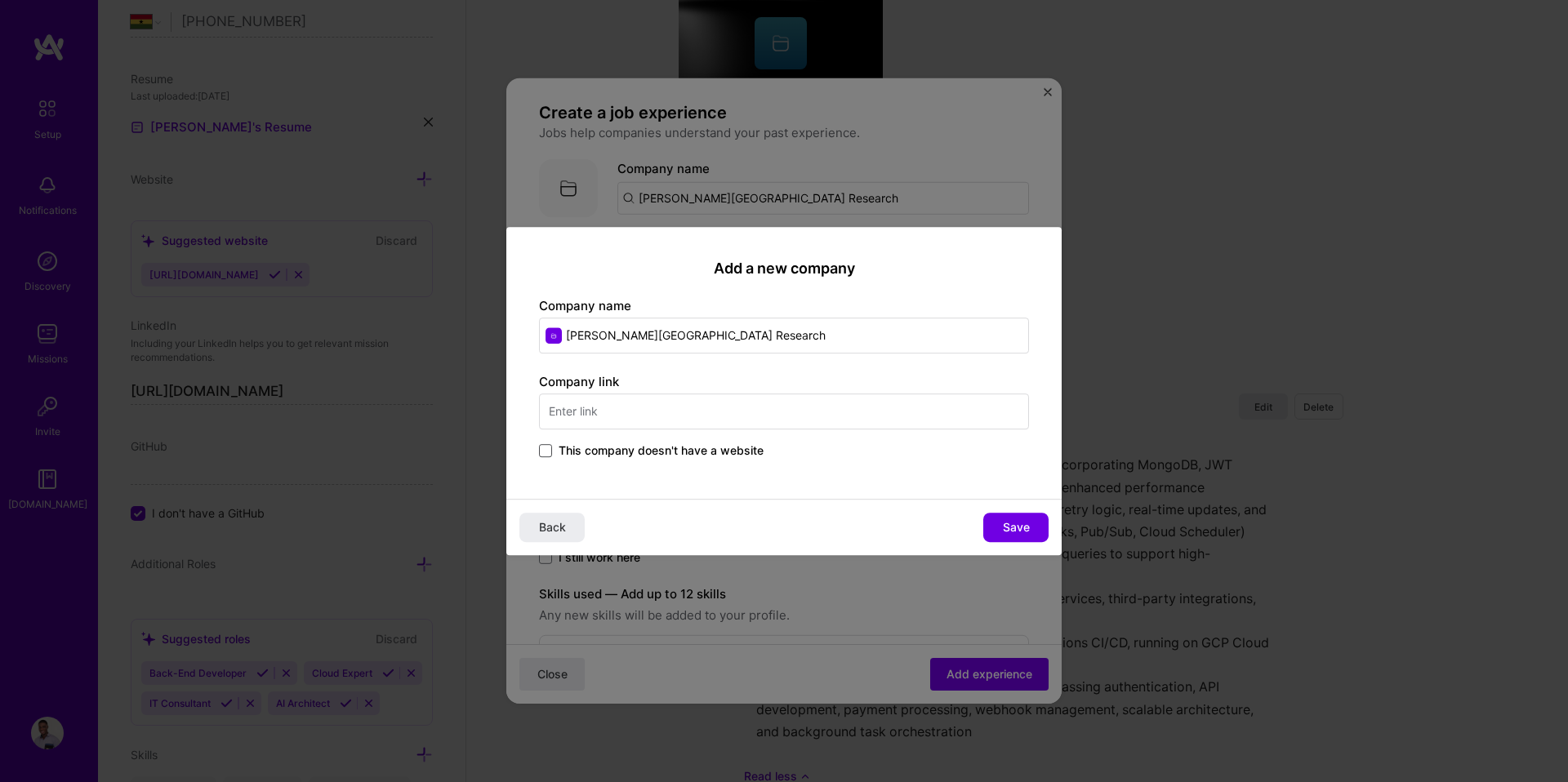
click at [543, 448] on span at bounding box center [545, 450] width 13 height 13
click at [0, 0] on input "This company doesn't have a website" at bounding box center [0, 0] width 0 height 0
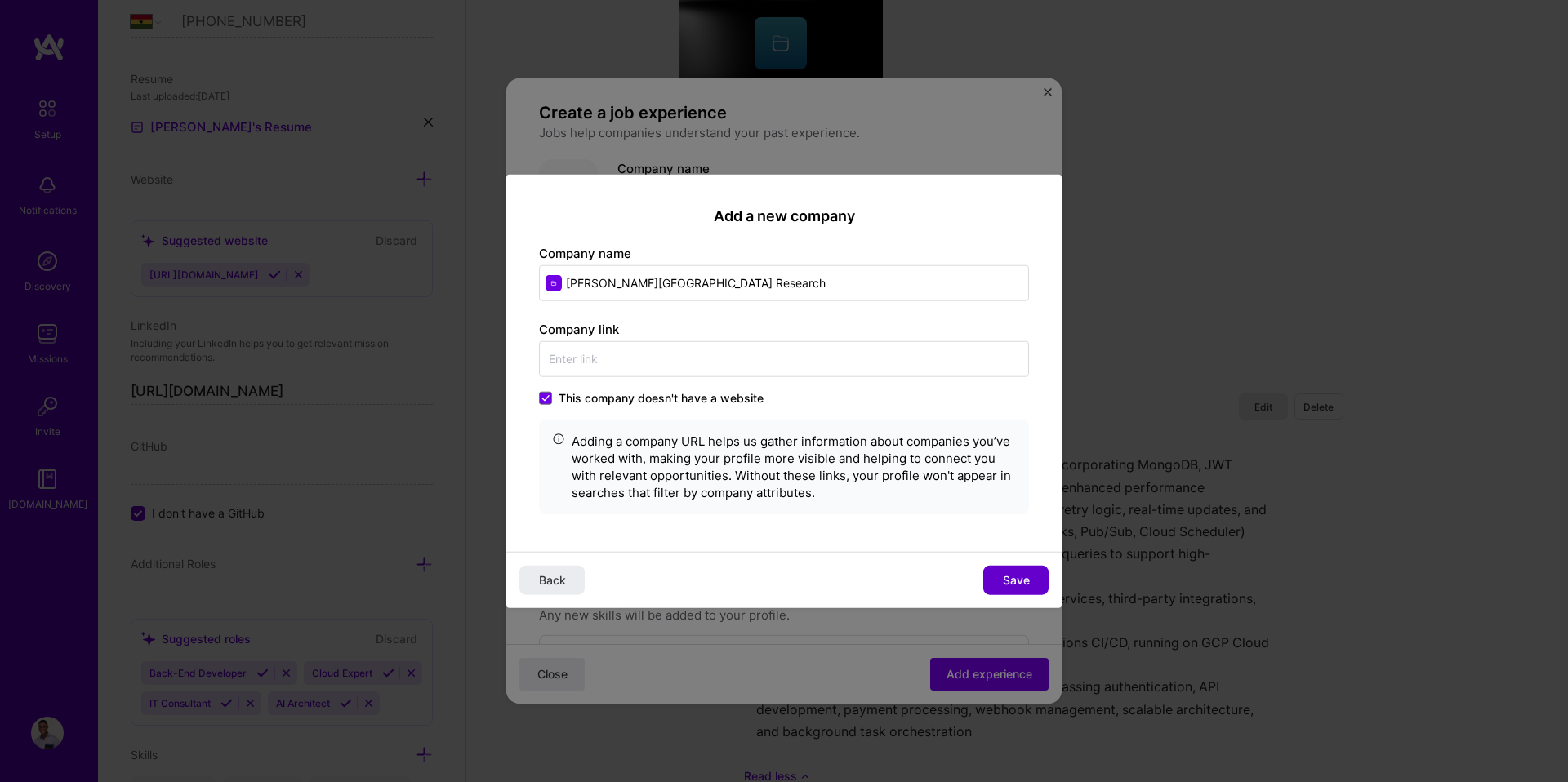
click at [1033, 567] on button "Save" at bounding box center [1016, 579] width 66 height 29
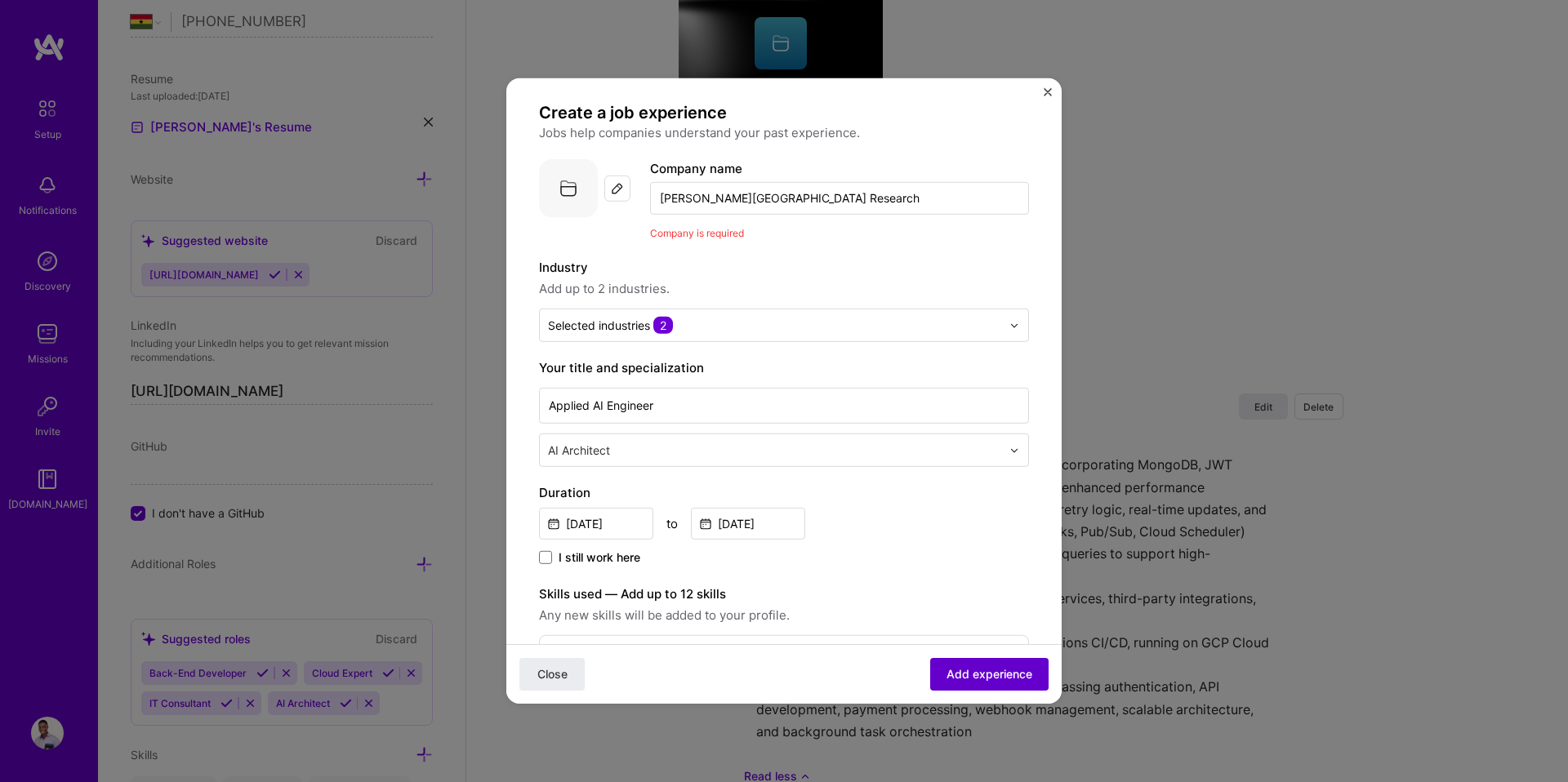
click at [996, 686] on button "Add experience" at bounding box center [988, 674] width 118 height 33
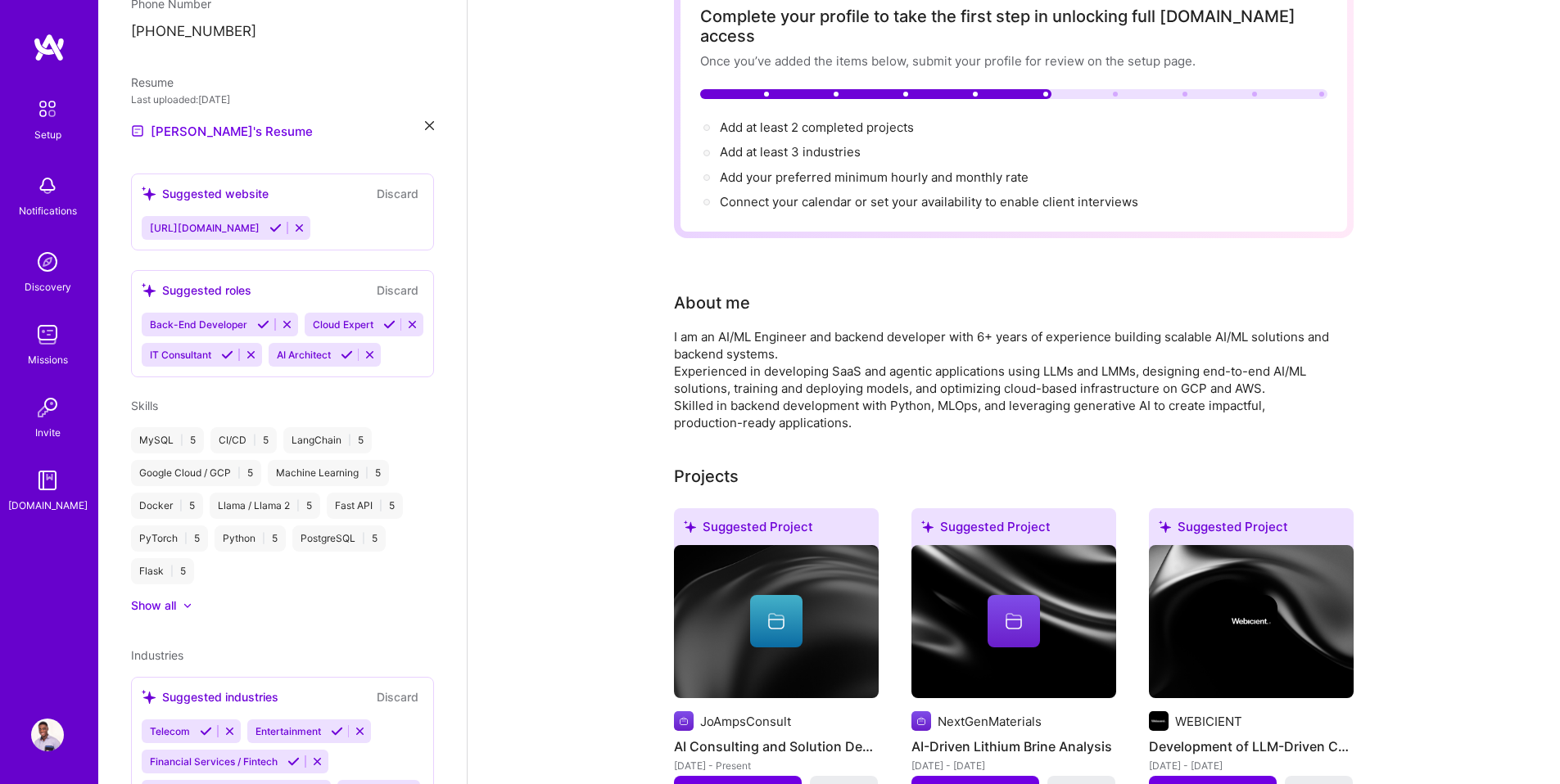
scroll to position [0, 0]
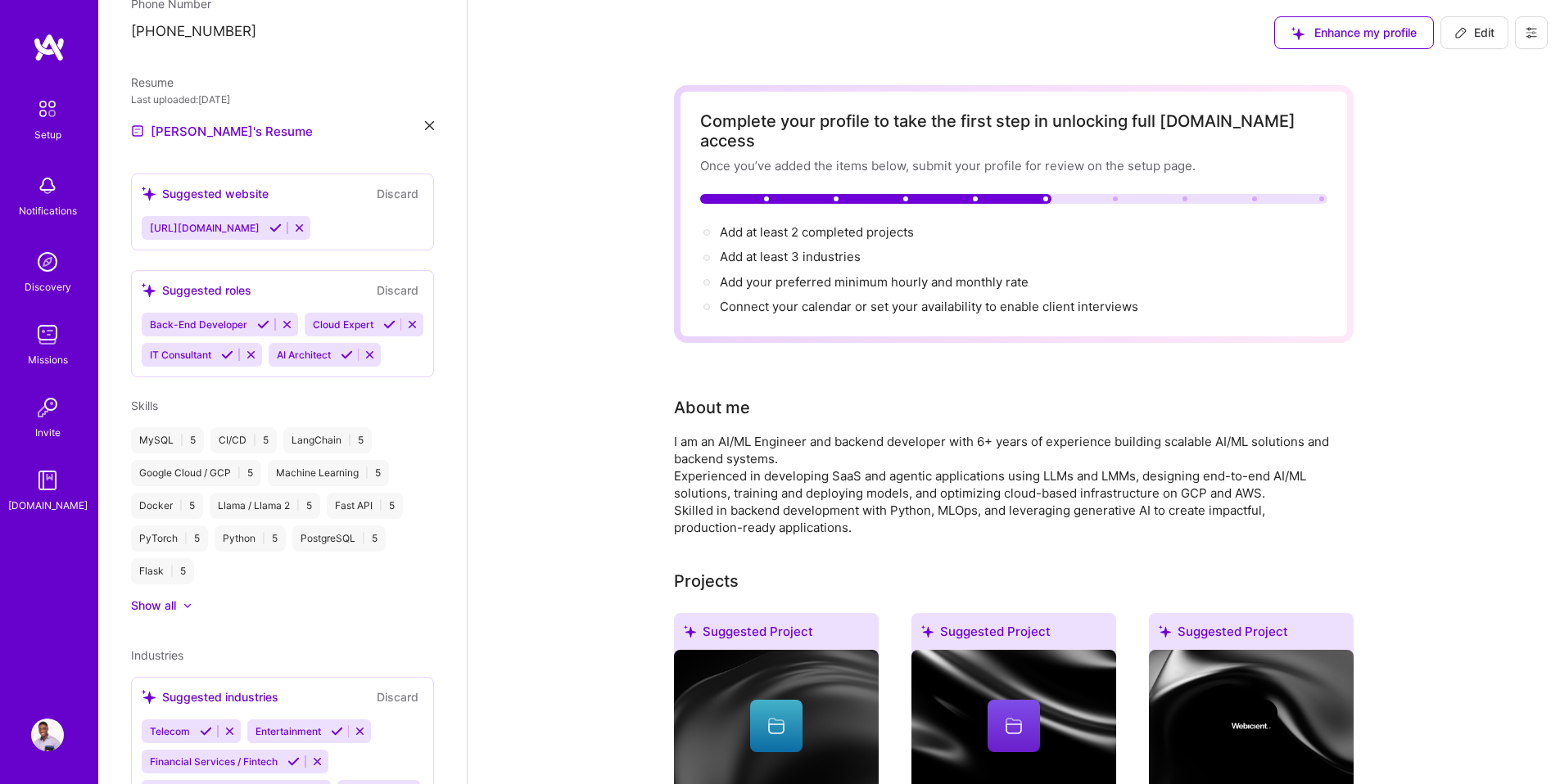
click at [1491, 28] on span "Edit" at bounding box center [1474, 33] width 40 height 16
select select "GH"
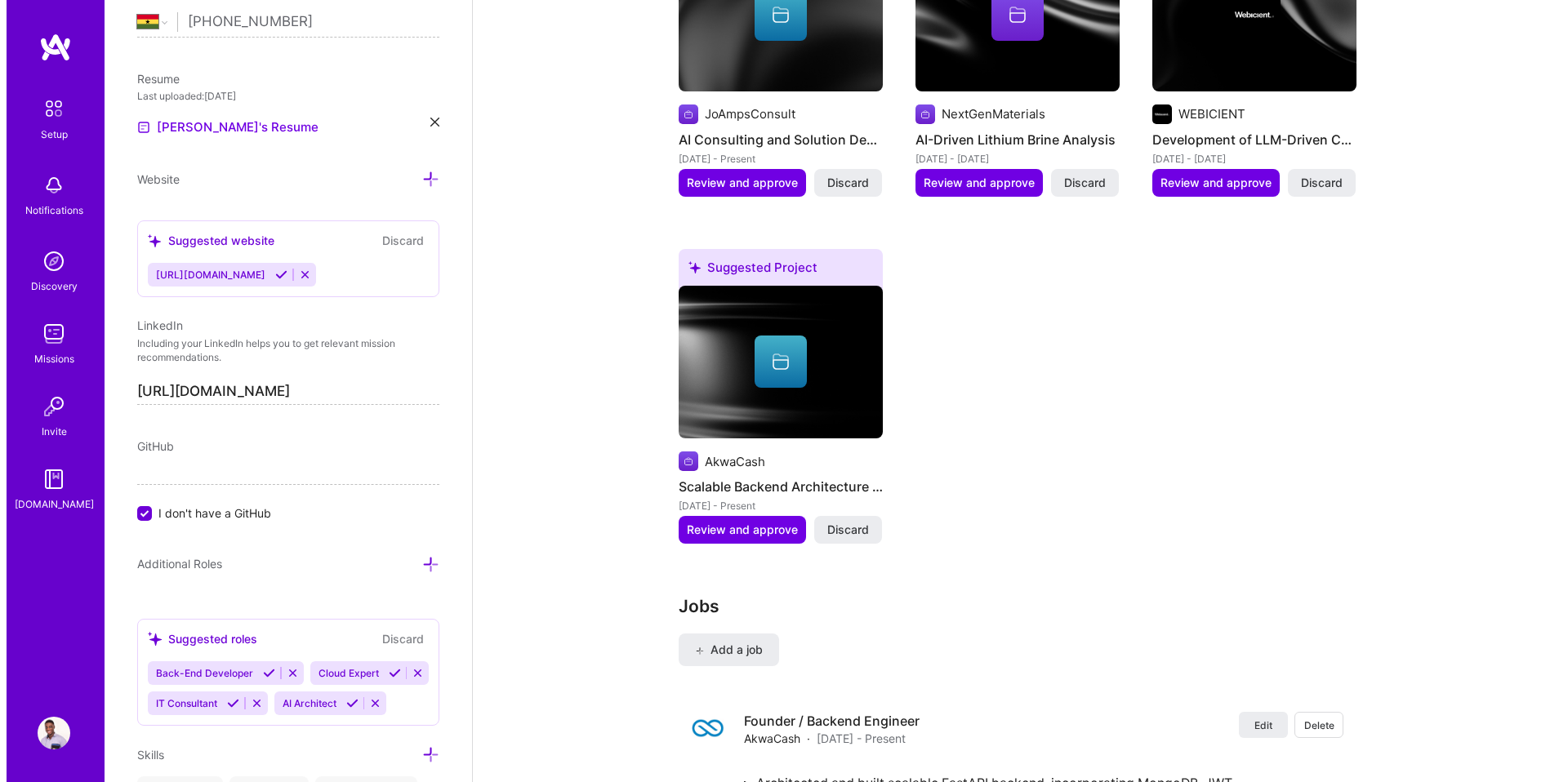
scroll to position [1544, 0]
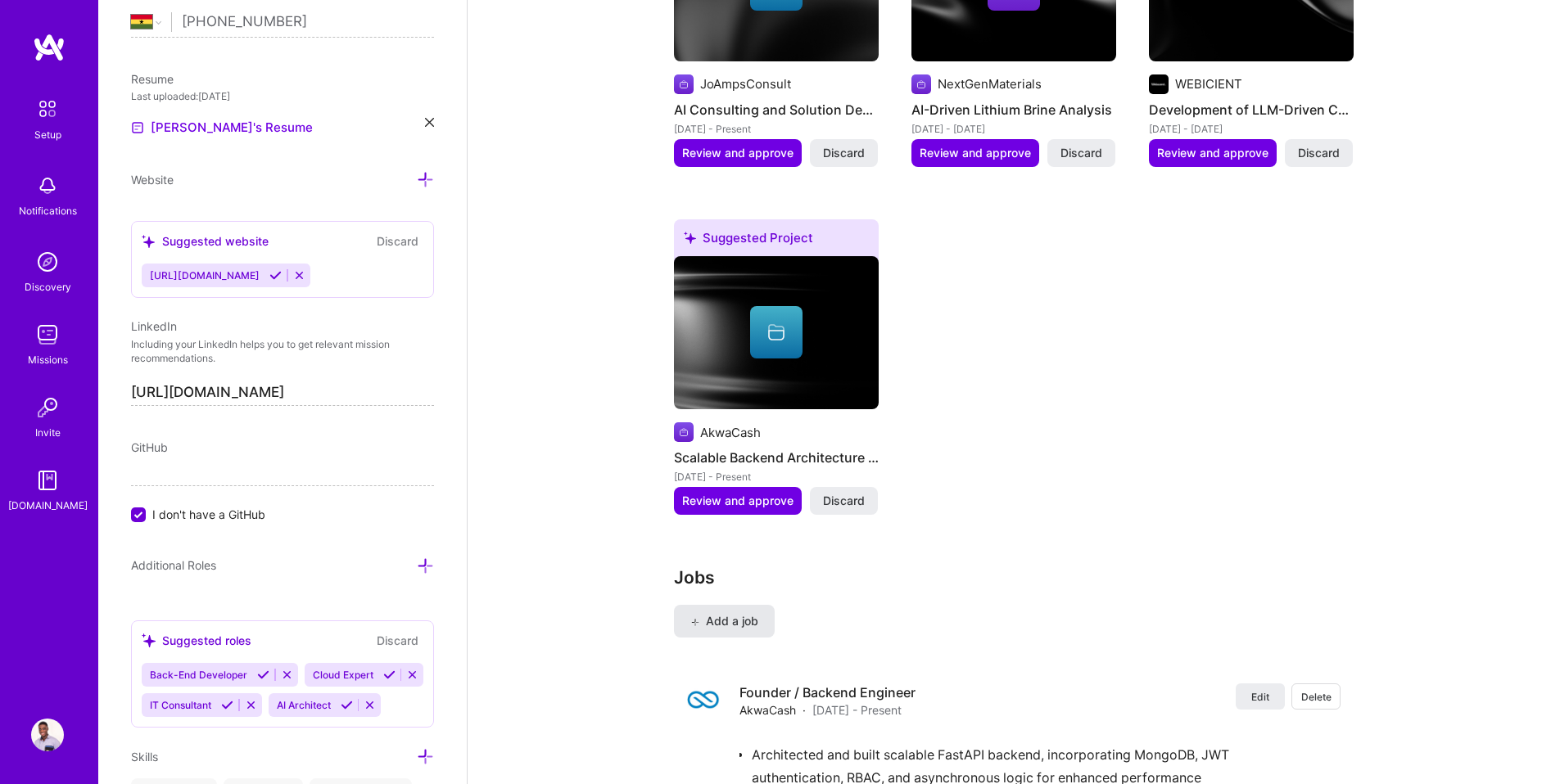
click at [735, 613] on span "Add a job" at bounding box center [724, 621] width 68 height 16
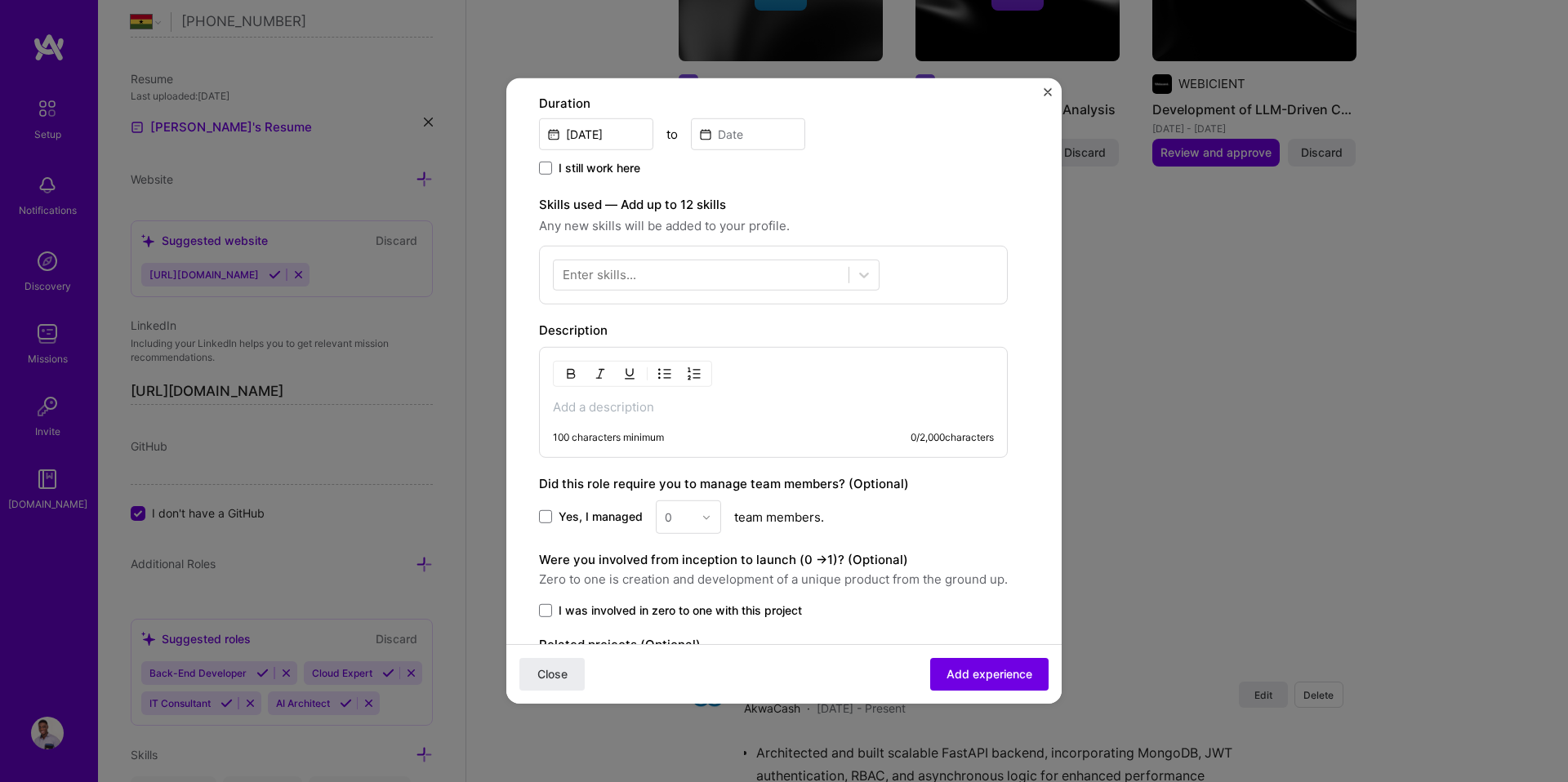
scroll to position [399, 0]
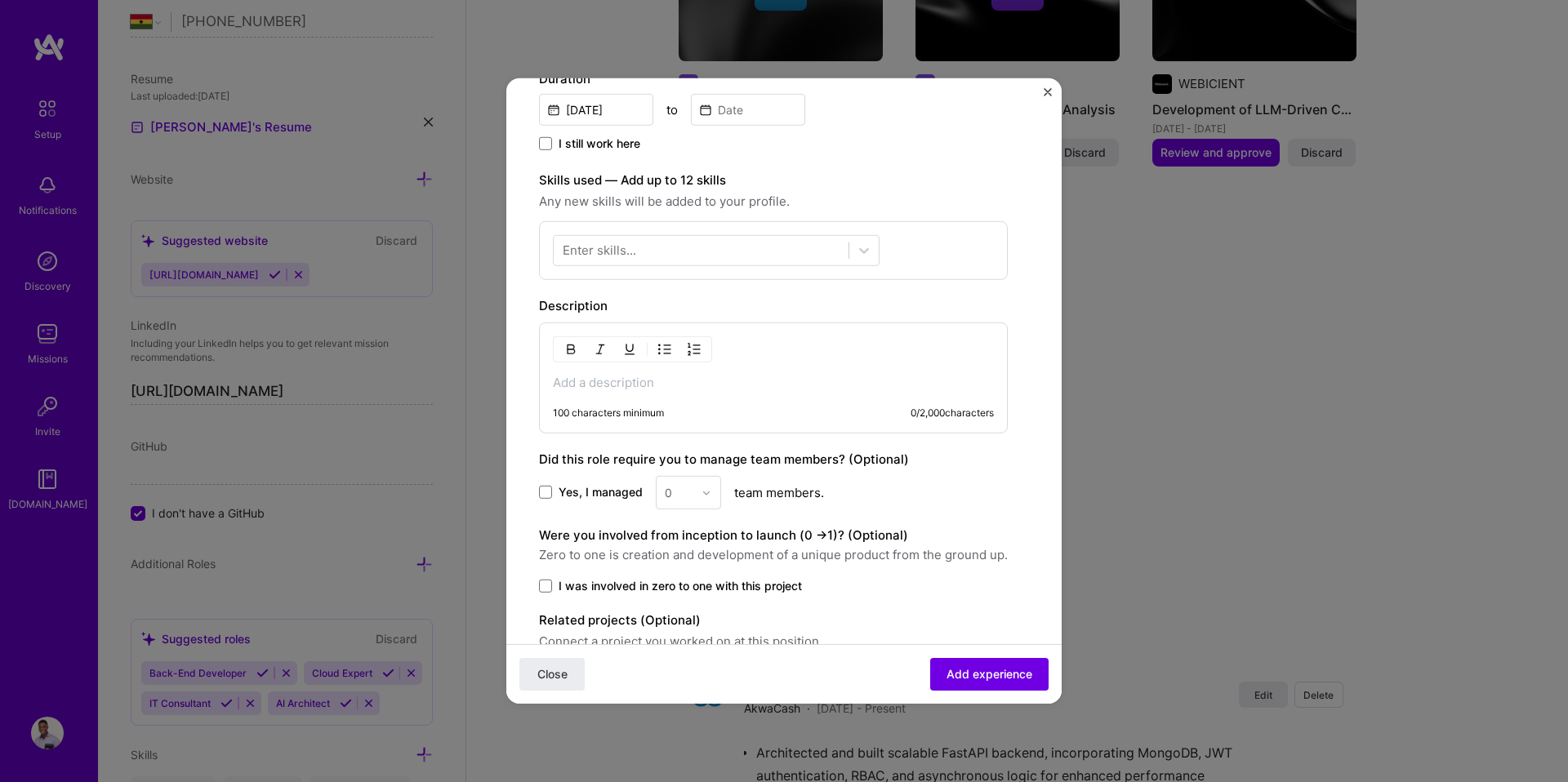
click at [617, 396] on div "100 characters minimum 0 / 2,000 characters" at bounding box center [773, 377] width 469 height 111
click at [618, 384] on p at bounding box center [773, 383] width 441 height 16
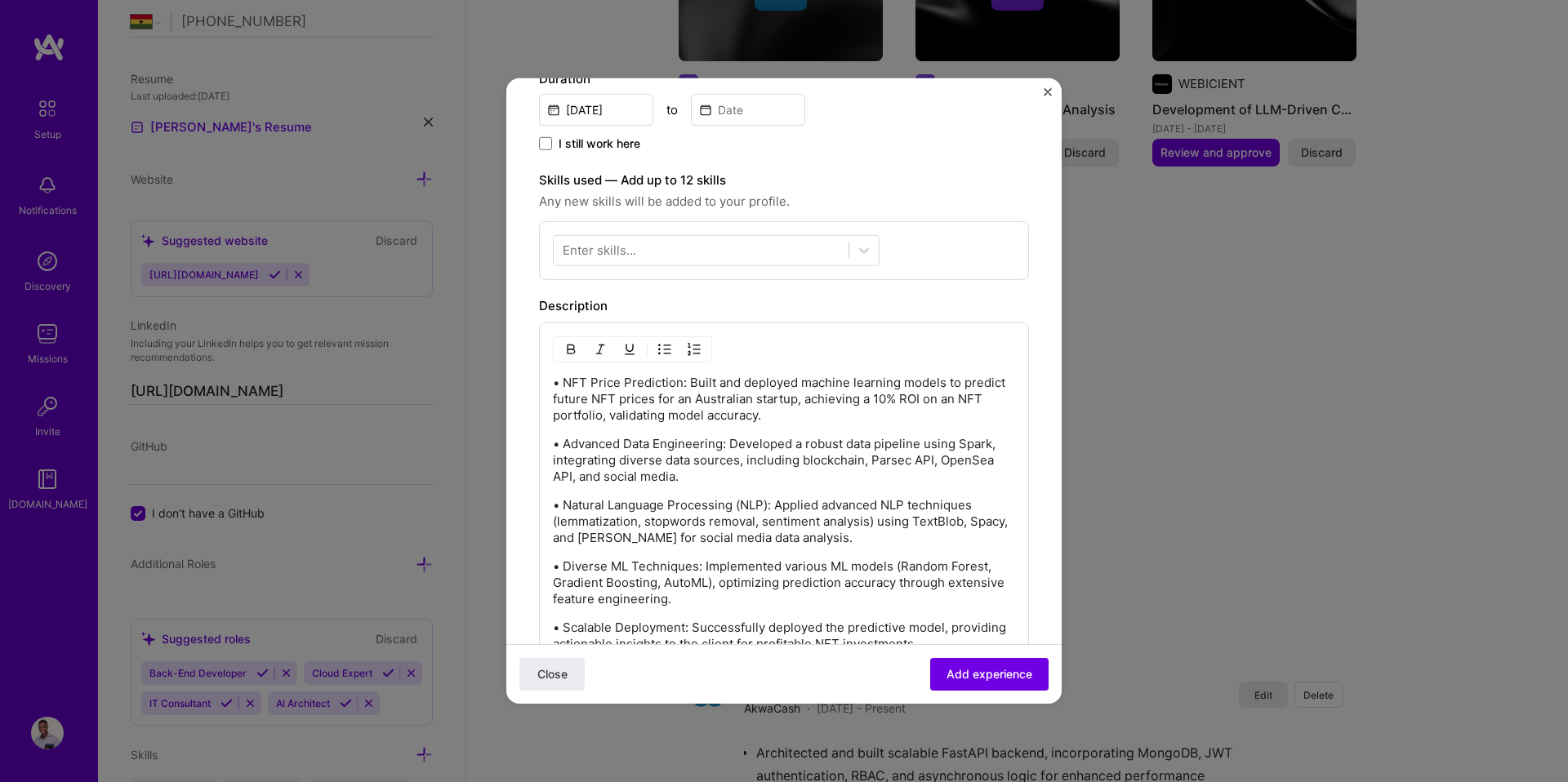
click at [619, 393] on p "• NFT Price Prediction: Built and deployed machine learning models to predict f…" at bounding box center [784, 399] width 463 height 49
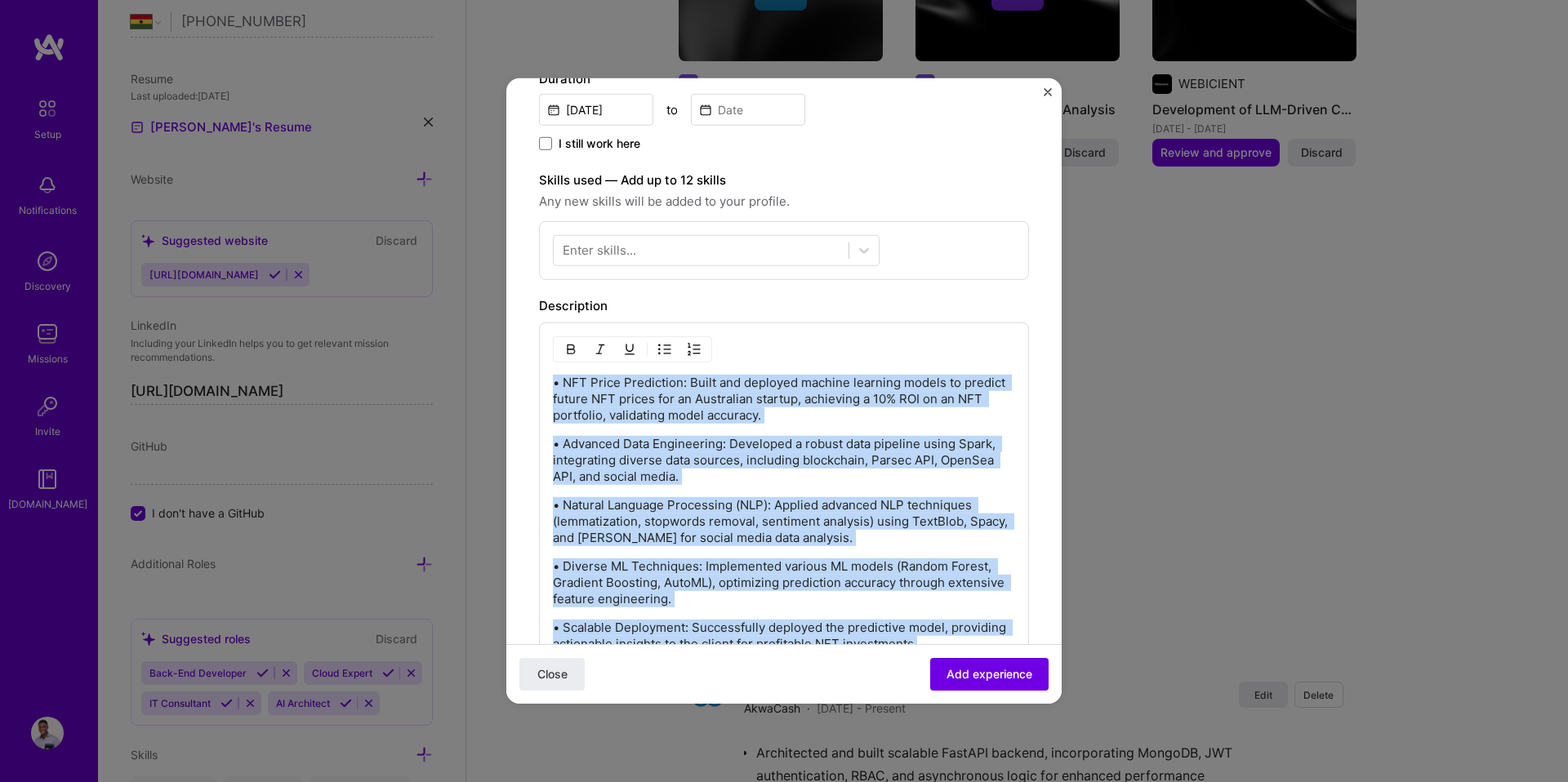
click at [661, 352] on img "button" at bounding box center [664, 349] width 13 height 13
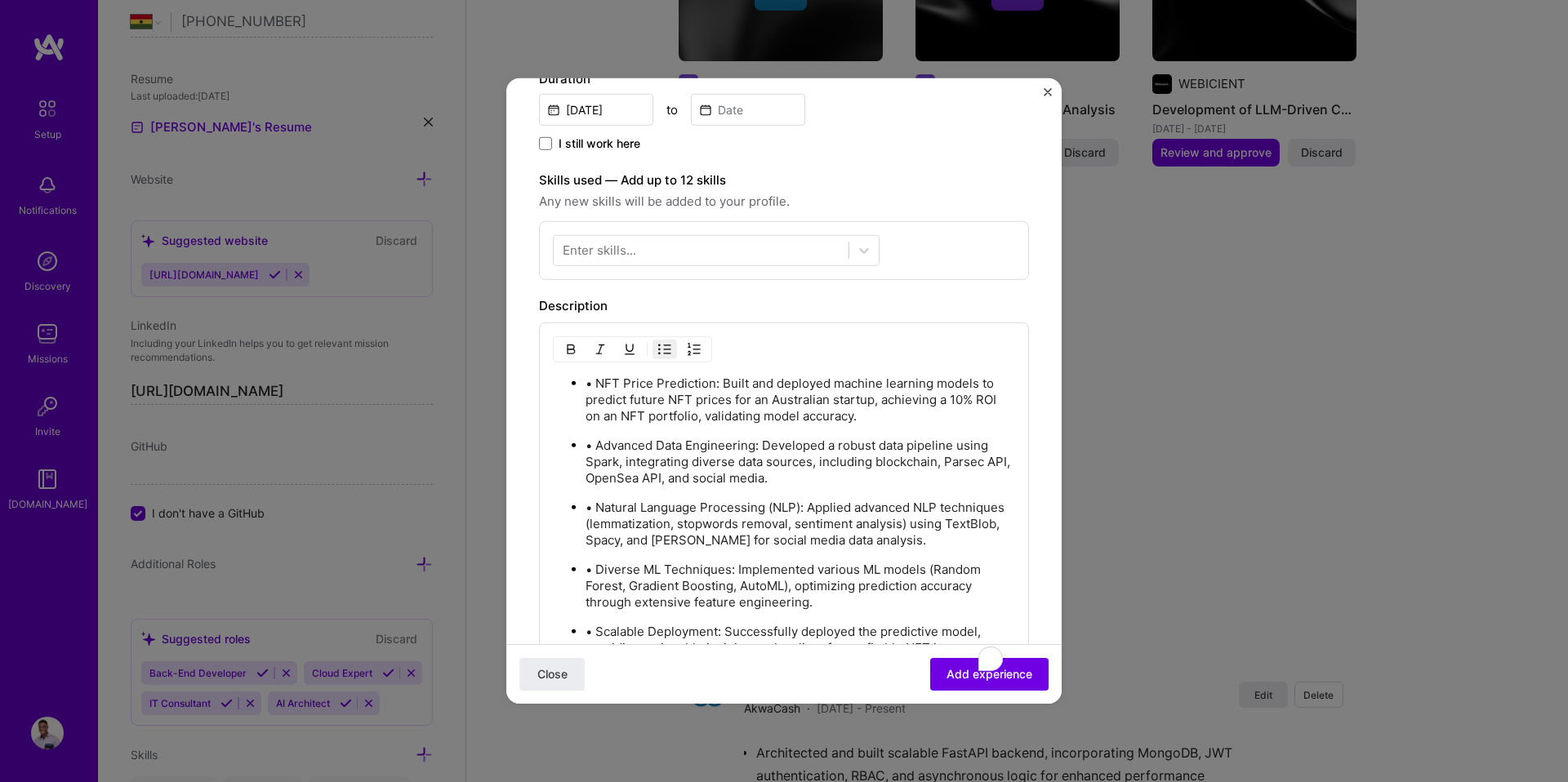
click at [596, 380] on p "• NFT Price Prediction: Built and deployed machine learning models to predict f…" at bounding box center [800, 399] width 430 height 49
click at [599, 442] on p "• Advanced Data Engineering: Developed a robust data pipeline using Spark, inte…" at bounding box center [800, 462] width 430 height 49
click at [596, 502] on p "• Natural Language Processing (NLP): Applied advanced NLP techniques (lemmatiza…" at bounding box center [800, 524] width 430 height 49
click at [600, 565] on p "• Diverse ML Techniques: Implemented various ML models (Random Forest, Gradient…" at bounding box center [800, 586] width 430 height 49
click at [596, 565] on p "• Diverse ML Techniques: Implemented various ML models (Random Forest, Gradient…" at bounding box center [800, 586] width 430 height 49
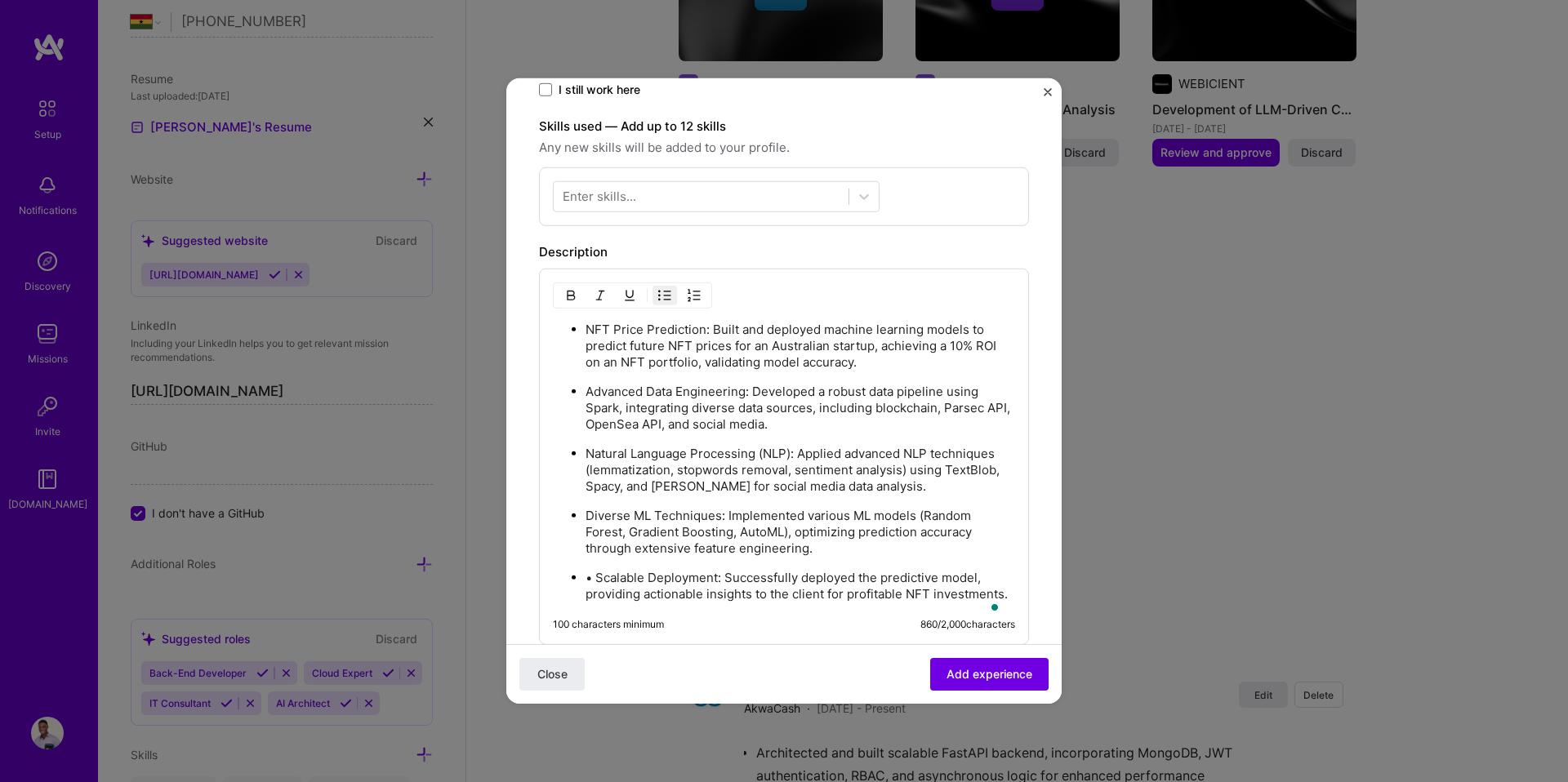
scroll to position [482, 0]
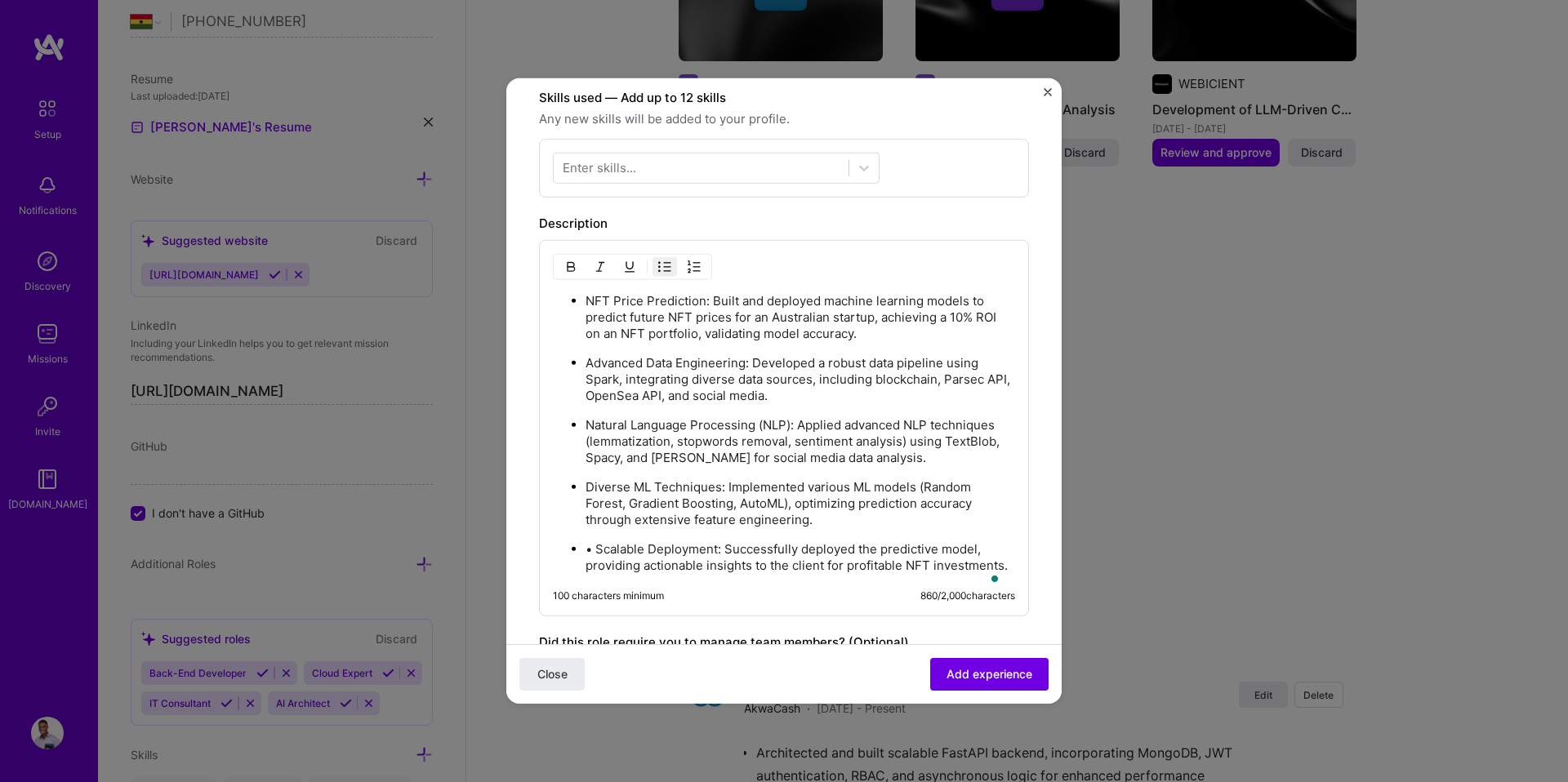
click at [595, 550] on p "• Scalable Deployment: Successfully deployed the predictive model, providing ac…" at bounding box center [800, 557] width 430 height 33
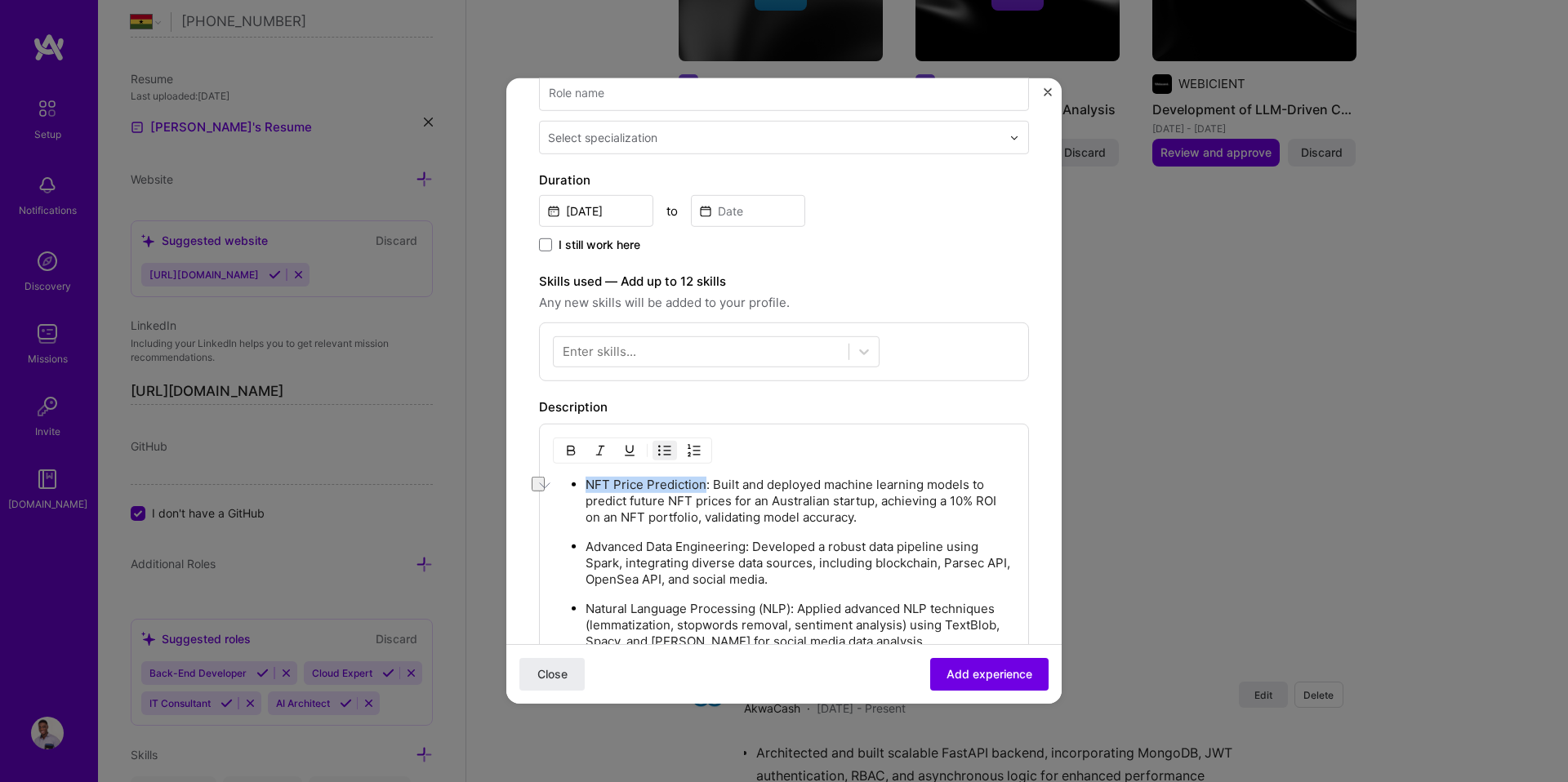
drag, startPoint x: 584, startPoint y: 480, endPoint x: 705, endPoint y: 484, distance: 121.1
click at [705, 484] on p "NFT Price Prediction: Built and deployed machine learning models to predict fut…" at bounding box center [800, 501] width 430 height 49
click at [579, 450] on button "button" at bounding box center [571, 451] width 25 height 20
drag, startPoint x: 586, startPoint y: 548, endPoint x: 745, endPoint y: 548, distance: 159.0
click at [745, 548] on p "Advanced Data Engineering: Developed a robust data pipeline using Spark, integr…" at bounding box center [800, 563] width 430 height 49
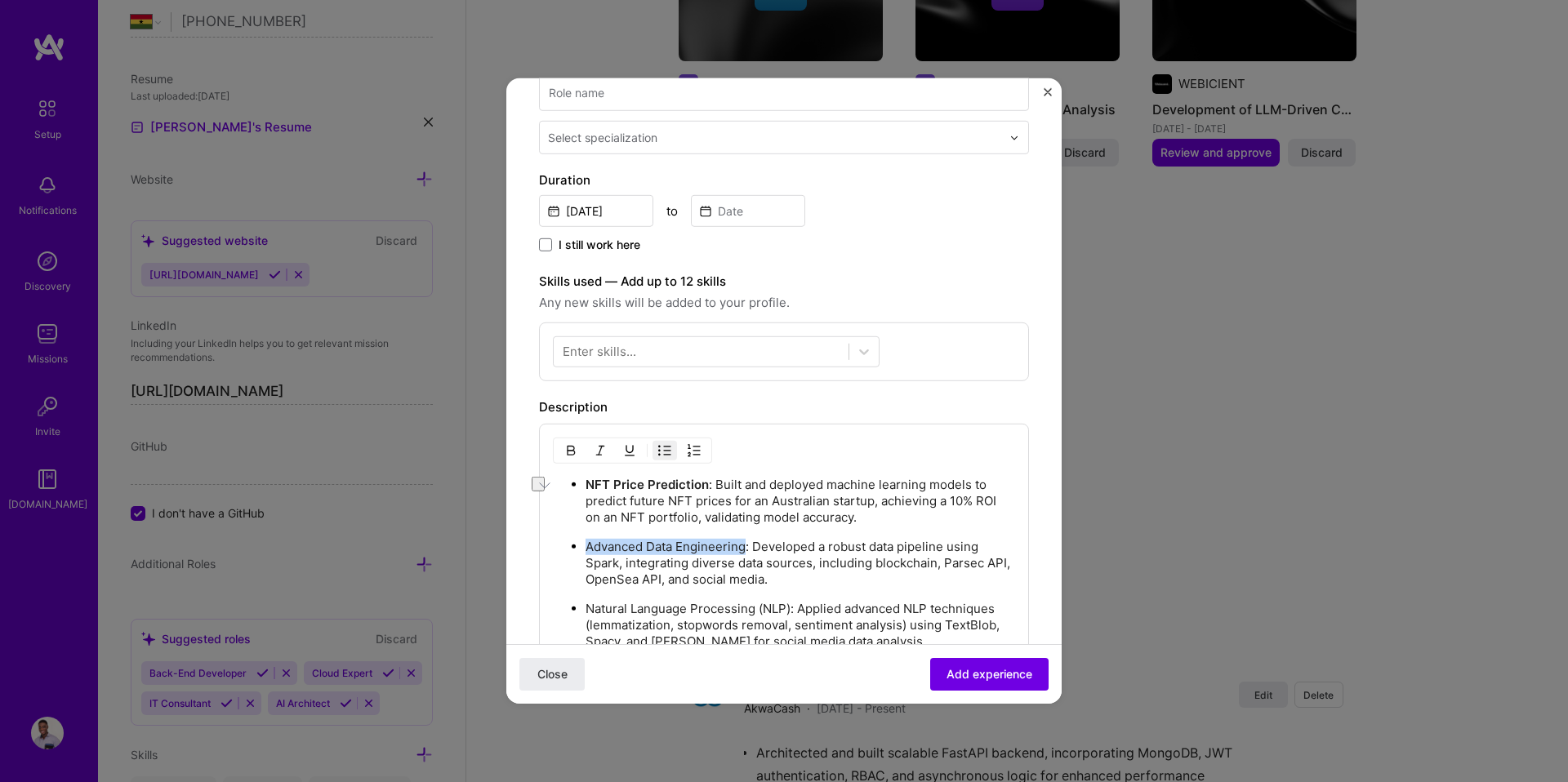
click at [574, 456] on img "button" at bounding box center [570, 450] width 13 height 13
drag, startPoint x: 588, startPoint y: 604, endPoint x: 789, endPoint y: 604, distance: 201.0
click at [789, 604] on p "Natural Language Processing (NLP): Applied advanced NLP techniques (lemmatizati…" at bounding box center [800, 621] width 430 height 49
click at [569, 446] on img "button" at bounding box center [570, 447] width 13 height 13
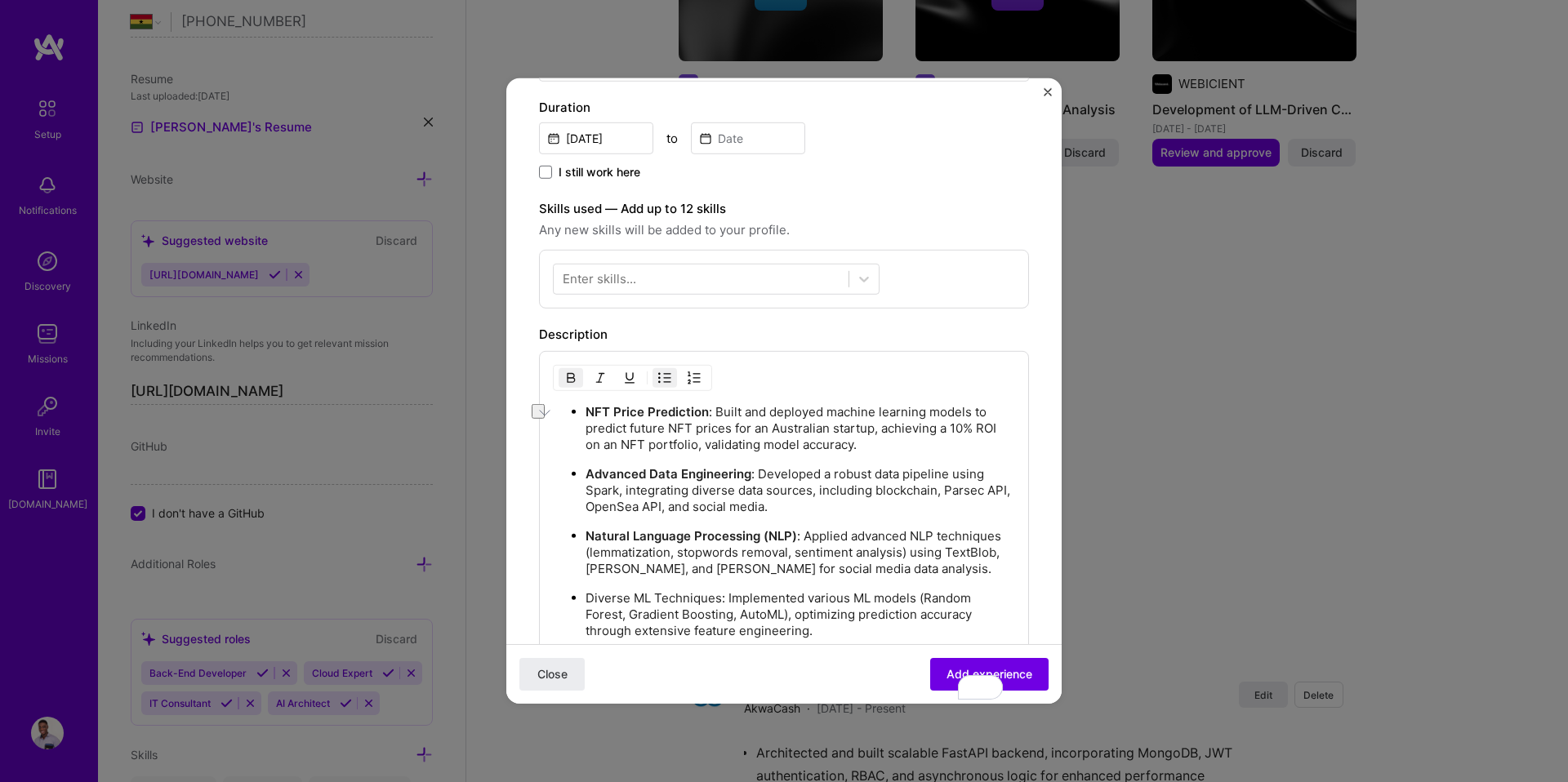
scroll to position [389, 0]
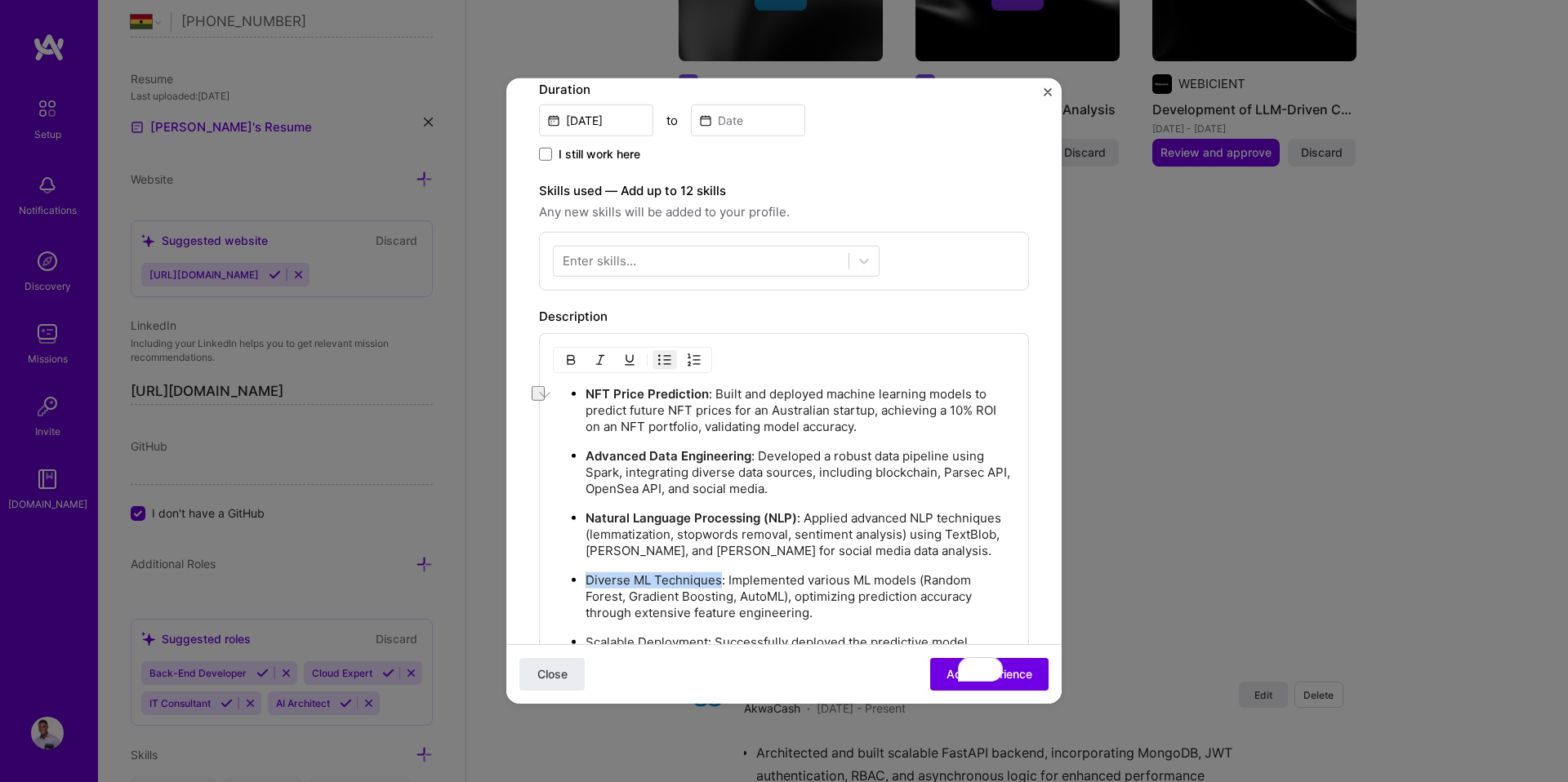
drag, startPoint x: 592, startPoint y: 579, endPoint x: 720, endPoint y: 584, distance: 128.1
click at [720, 584] on p "Diverse ML Techniques: Implemented various ML models (Random Forest, Gradient B…" at bounding box center [800, 596] width 430 height 49
click at [574, 366] on button "button" at bounding box center [571, 360] width 25 height 20
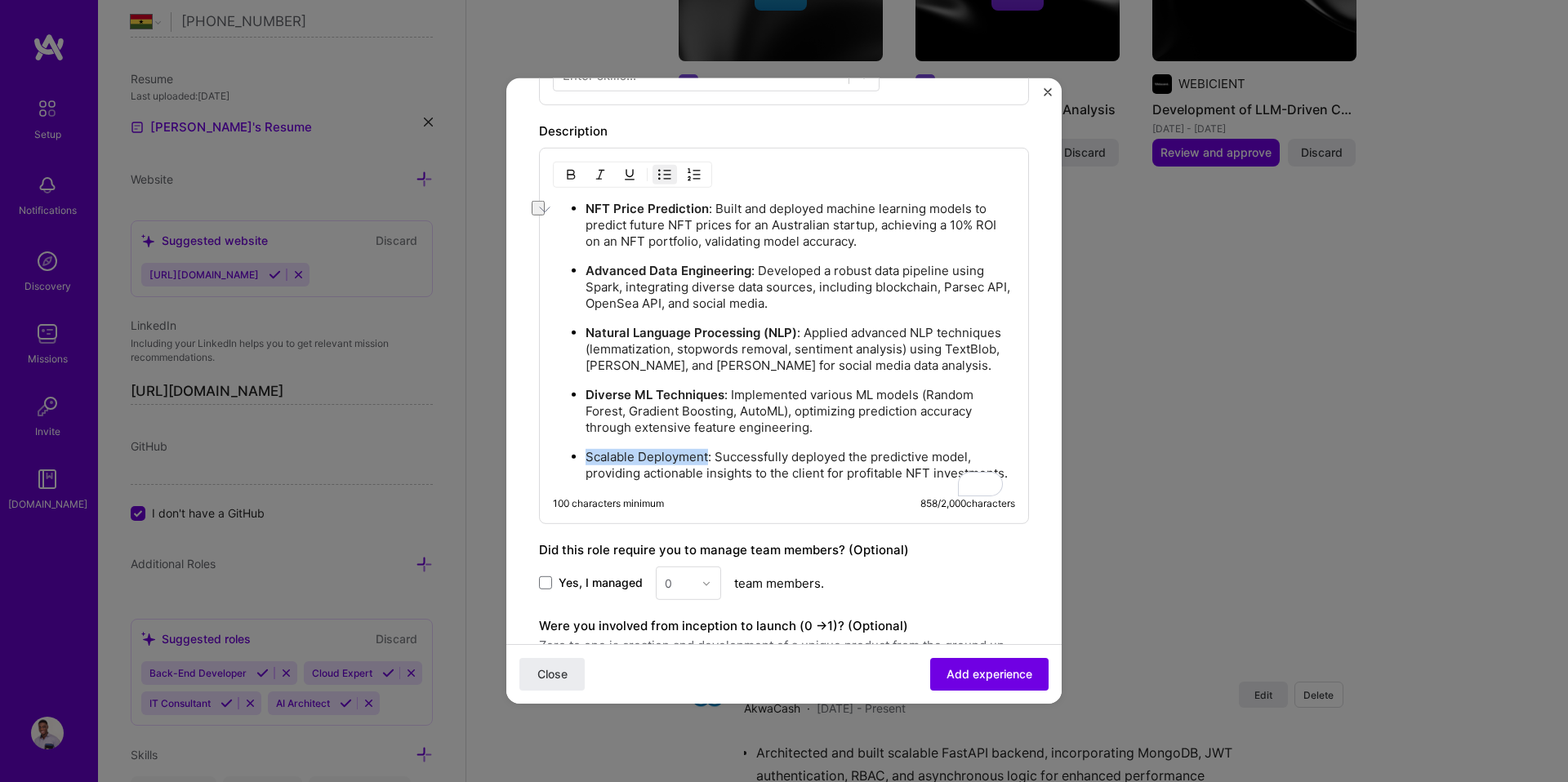
drag, startPoint x: 586, startPoint y: 451, endPoint x: 706, endPoint y: 454, distance: 120.0
click at [706, 454] on p "Scalable Deployment: Successfully deployed the predictive model, providing acti…" at bounding box center [800, 465] width 430 height 33
drag, startPoint x: 577, startPoint y: 175, endPoint x: 600, endPoint y: 243, distance: 71.8
click at [577, 175] on button "button" at bounding box center [571, 175] width 25 height 20
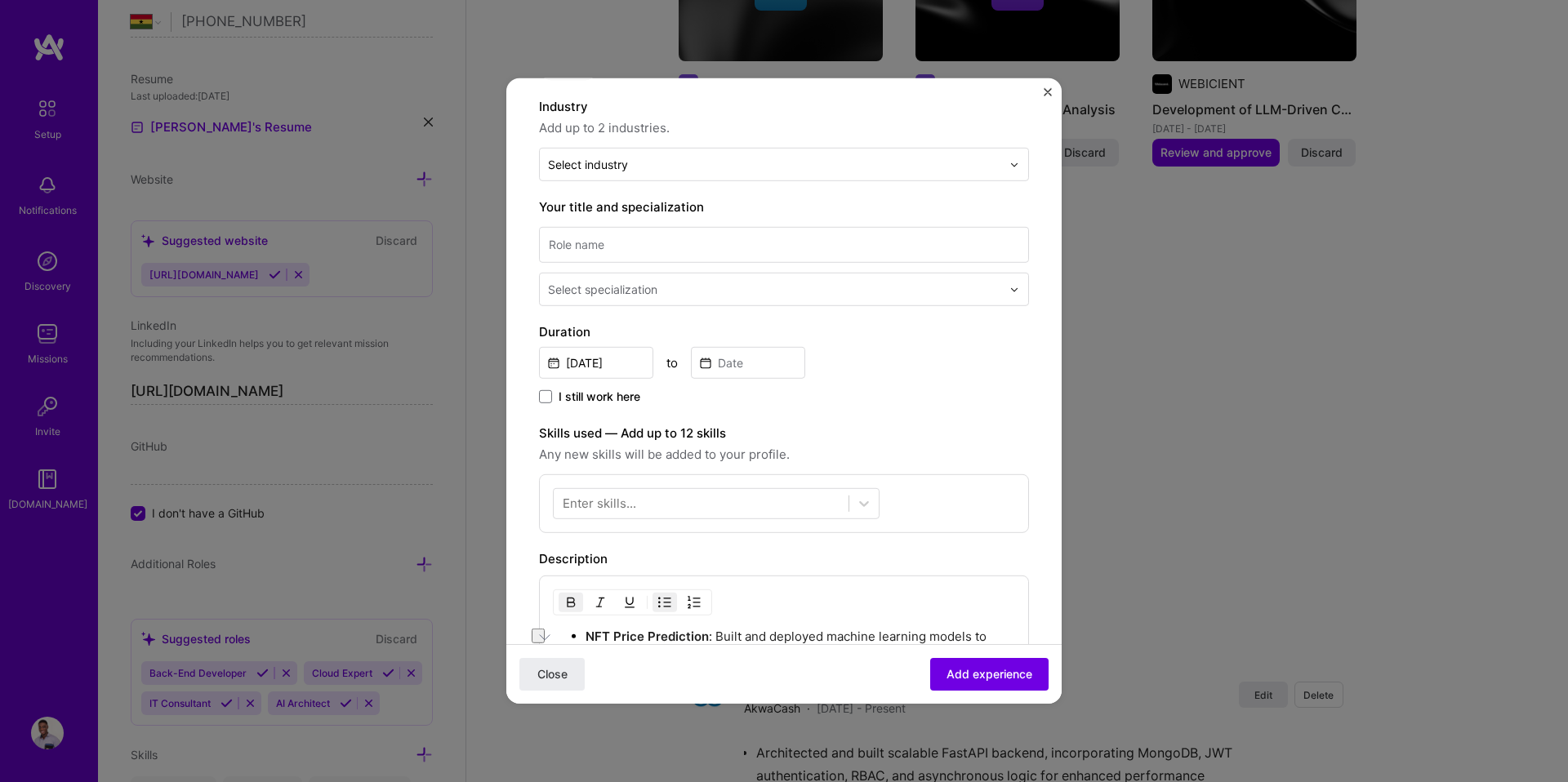
scroll to position [0, 0]
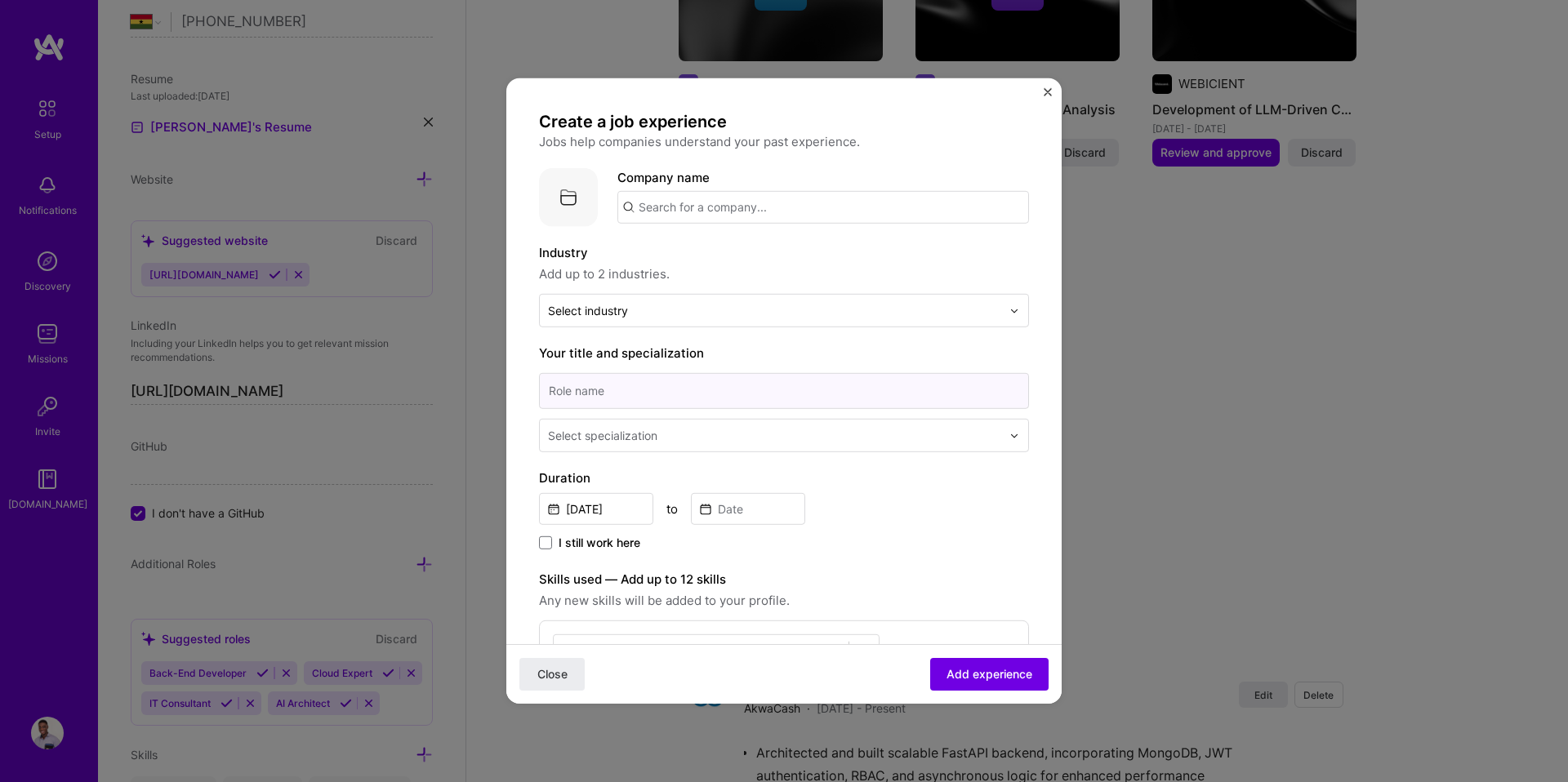
click at [630, 383] on input at bounding box center [784, 391] width 490 height 36
paste input "AI Solutions Architect"
type input "AI Solutions Architect"
click at [631, 438] on div "Select specialization" at bounding box center [602, 435] width 109 height 17
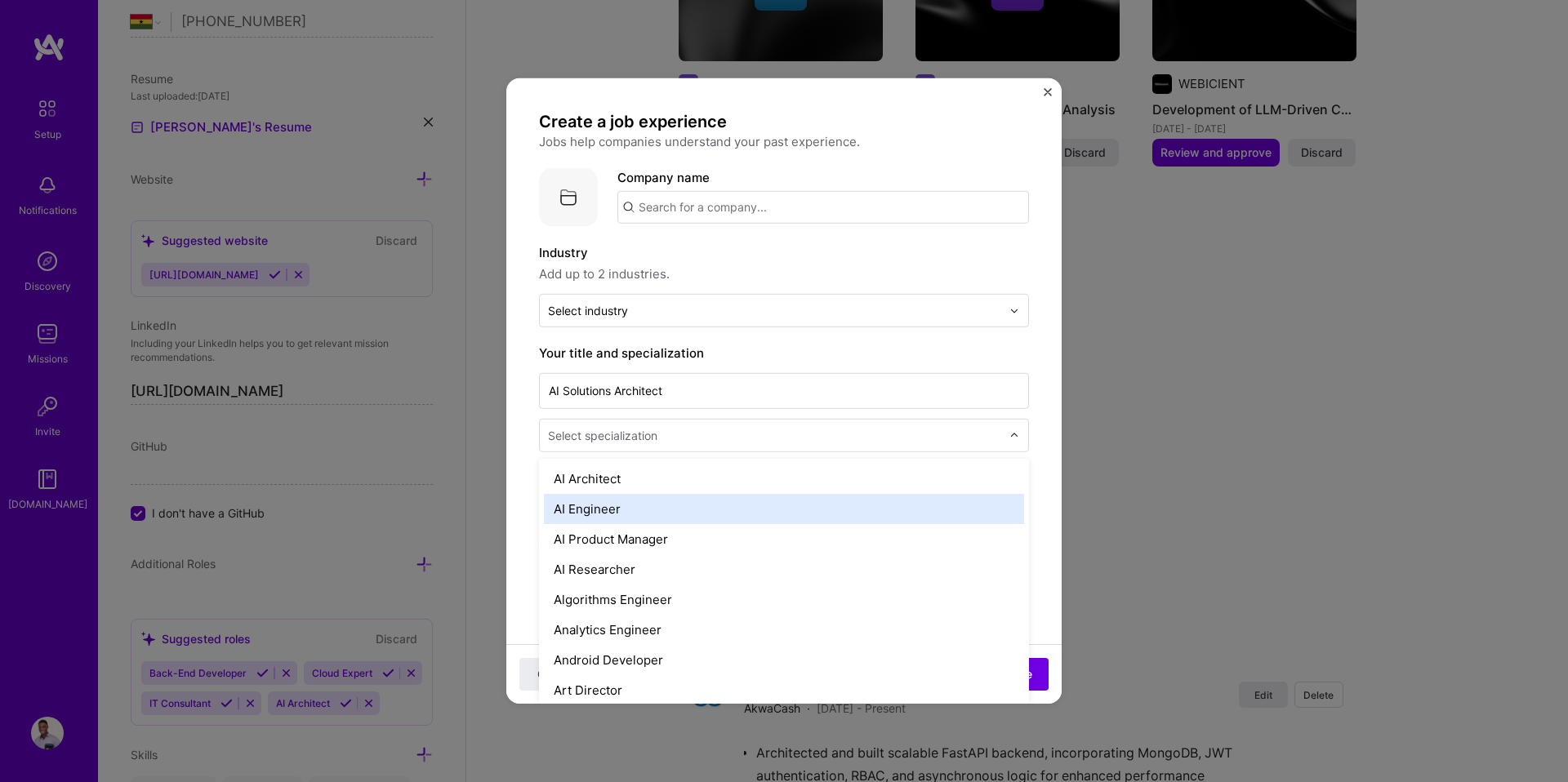
click at [610, 518] on div "AI Engineer" at bounding box center [783, 509] width 480 height 30
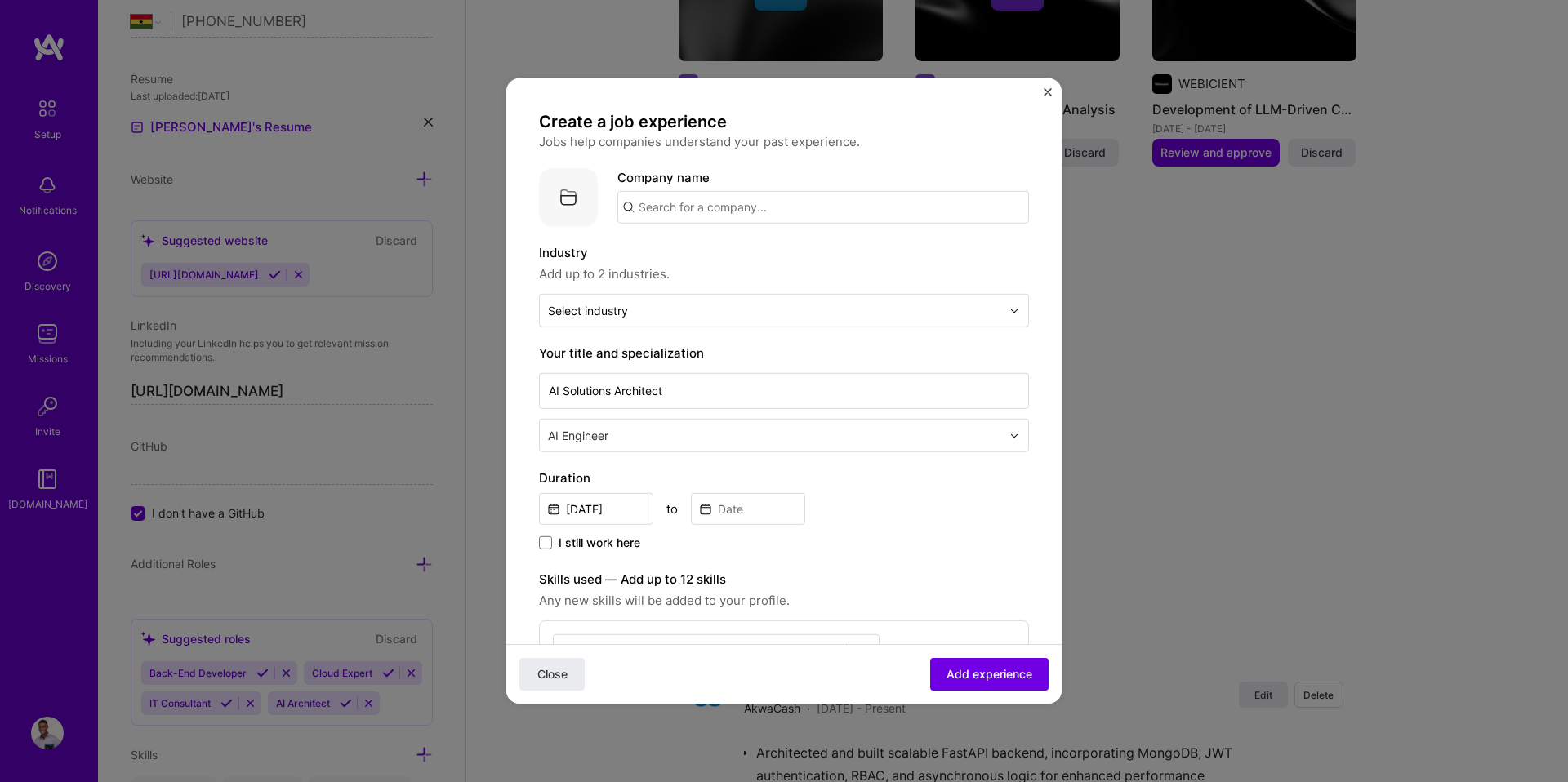
click at [666, 206] on input "text" at bounding box center [822, 207] width 411 height 33
type input "Clearblade"
click at [708, 252] on div "Add company Clearblade" at bounding box center [740, 252] width 245 height 42
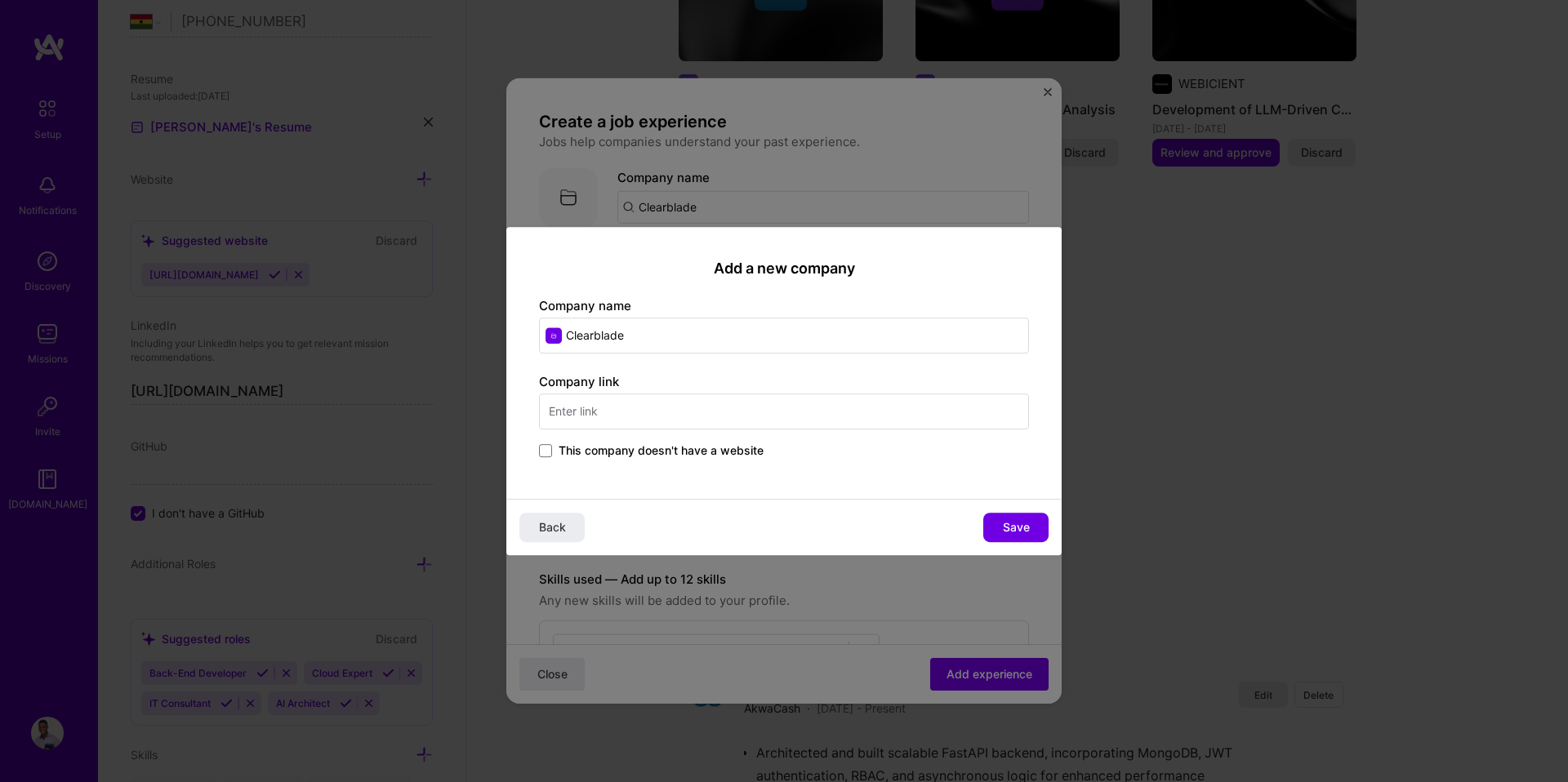
click at [632, 444] on span "This company doesn't have a website" at bounding box center [661, 450] width 205 height 16
click at [0, 0] on input "This company doesn't have a website" at bounding box center [0, 0] width 0 height 0
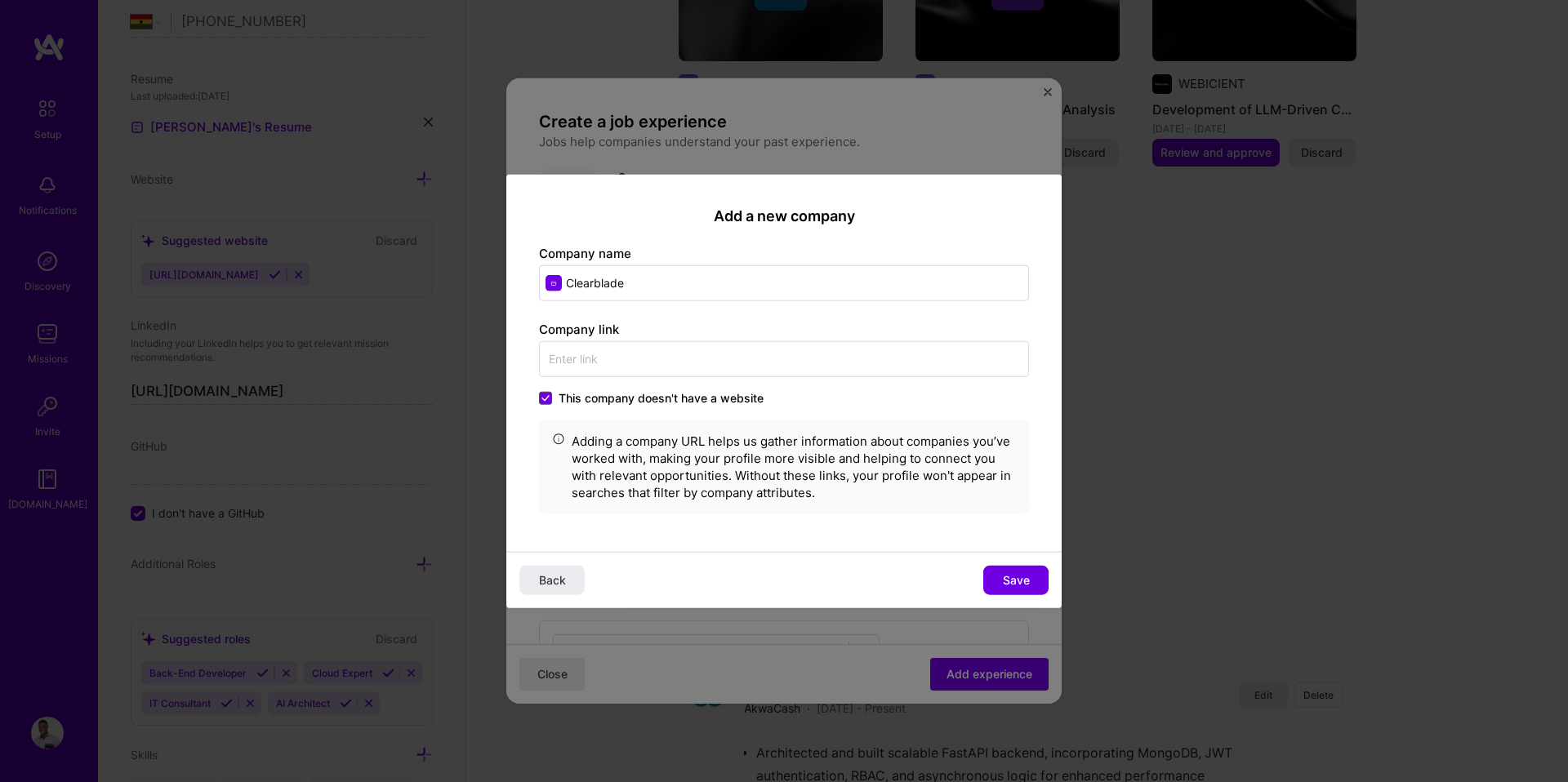
click at [550, 391] on span at bounding box center [545, 398] width 13 height 13
click at [0, 0] on input "This company doesn't have a website" at bounding box center [0, 0] width 0 height 0
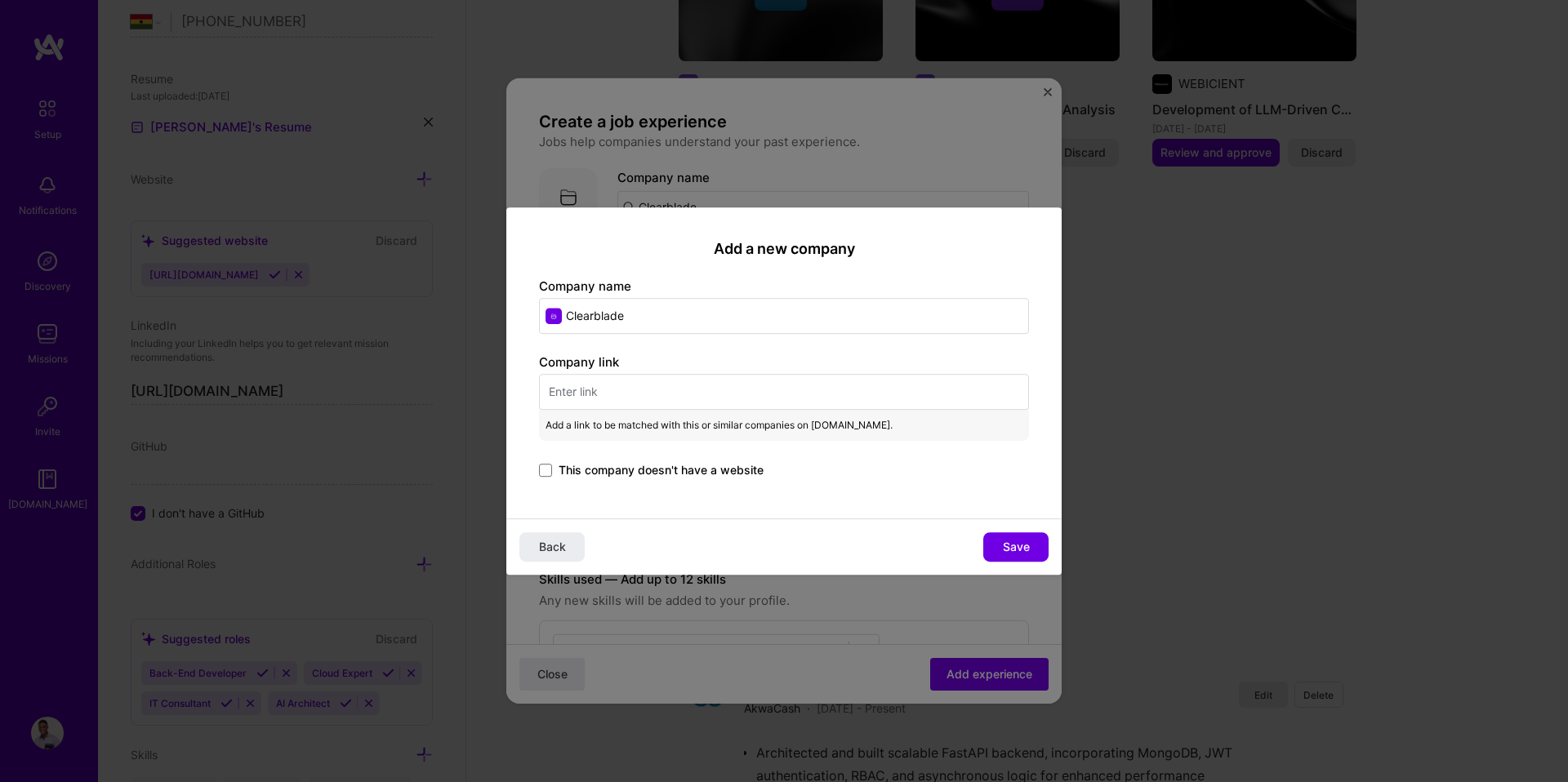
click at [577, 393] on input "text" at bounding box center [784, 391] width 490 height 36
paste input "https://www.clearblade.com/"
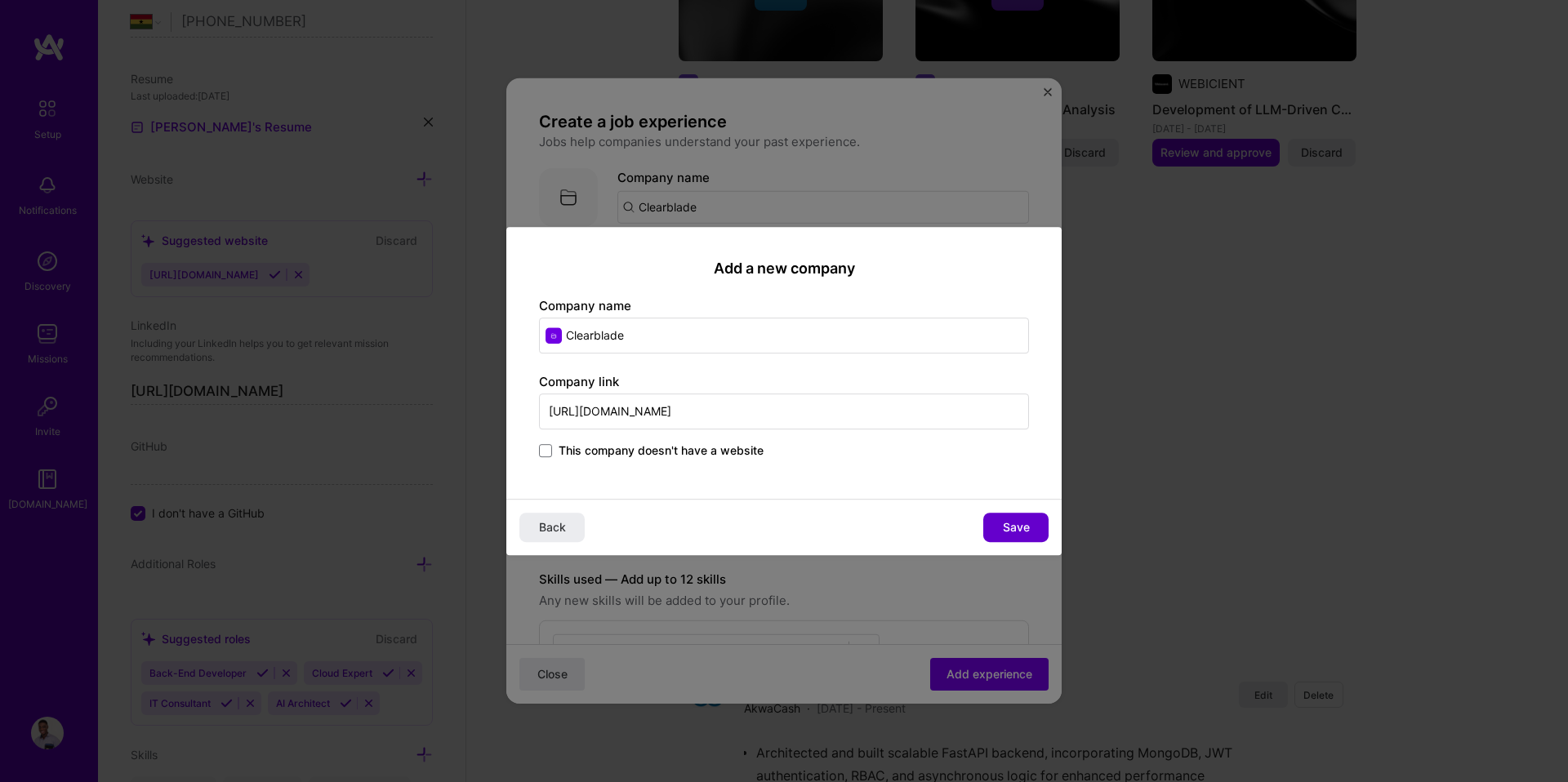
type input "https://www.clearblade.com/"
click at [1011, 530] on span "Save" at bounding box center [1016, 527] width 27 height 16
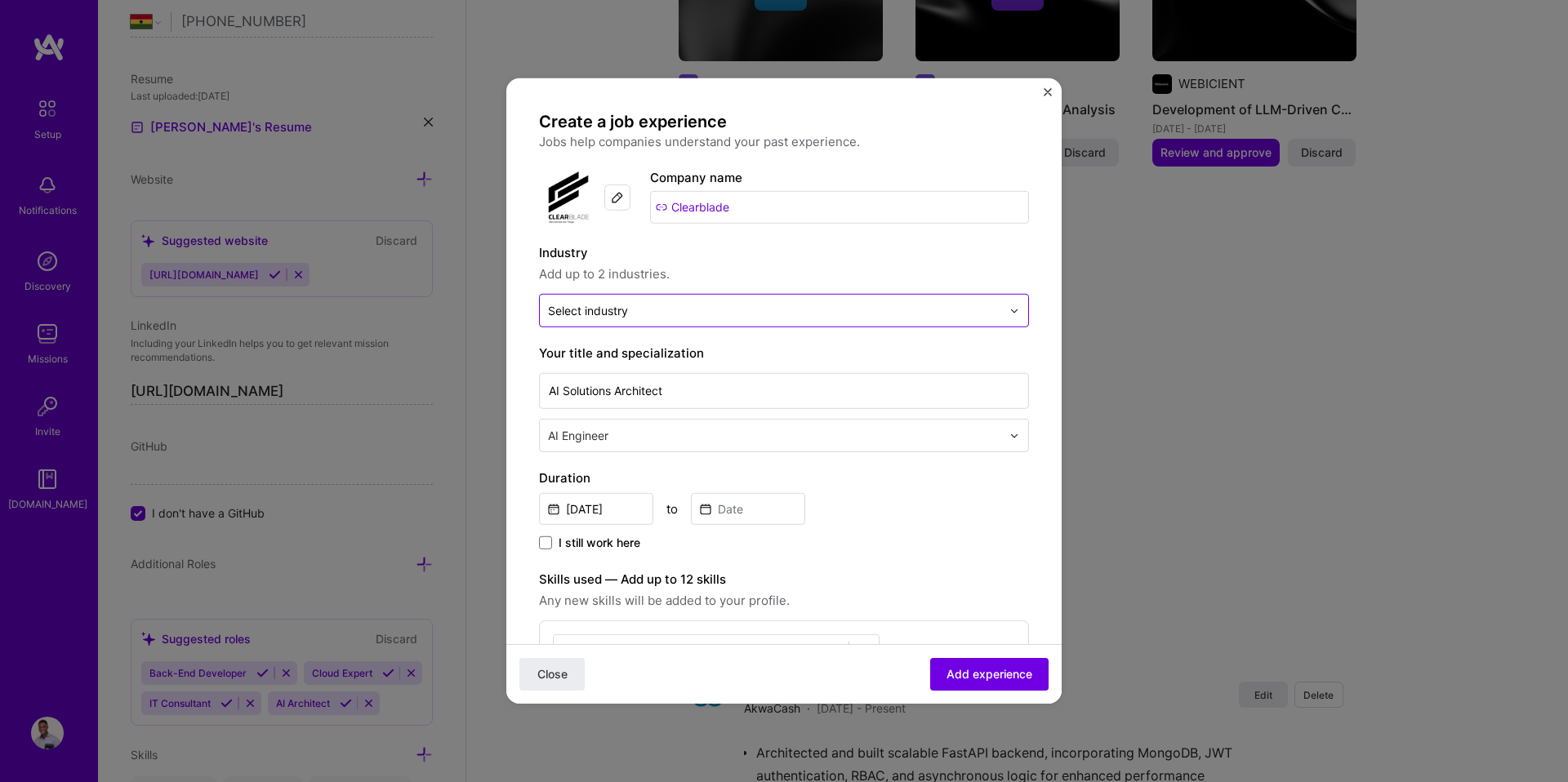
click at [661, 304] on input "text" at bounding box center [774, 310] width 453 height 17
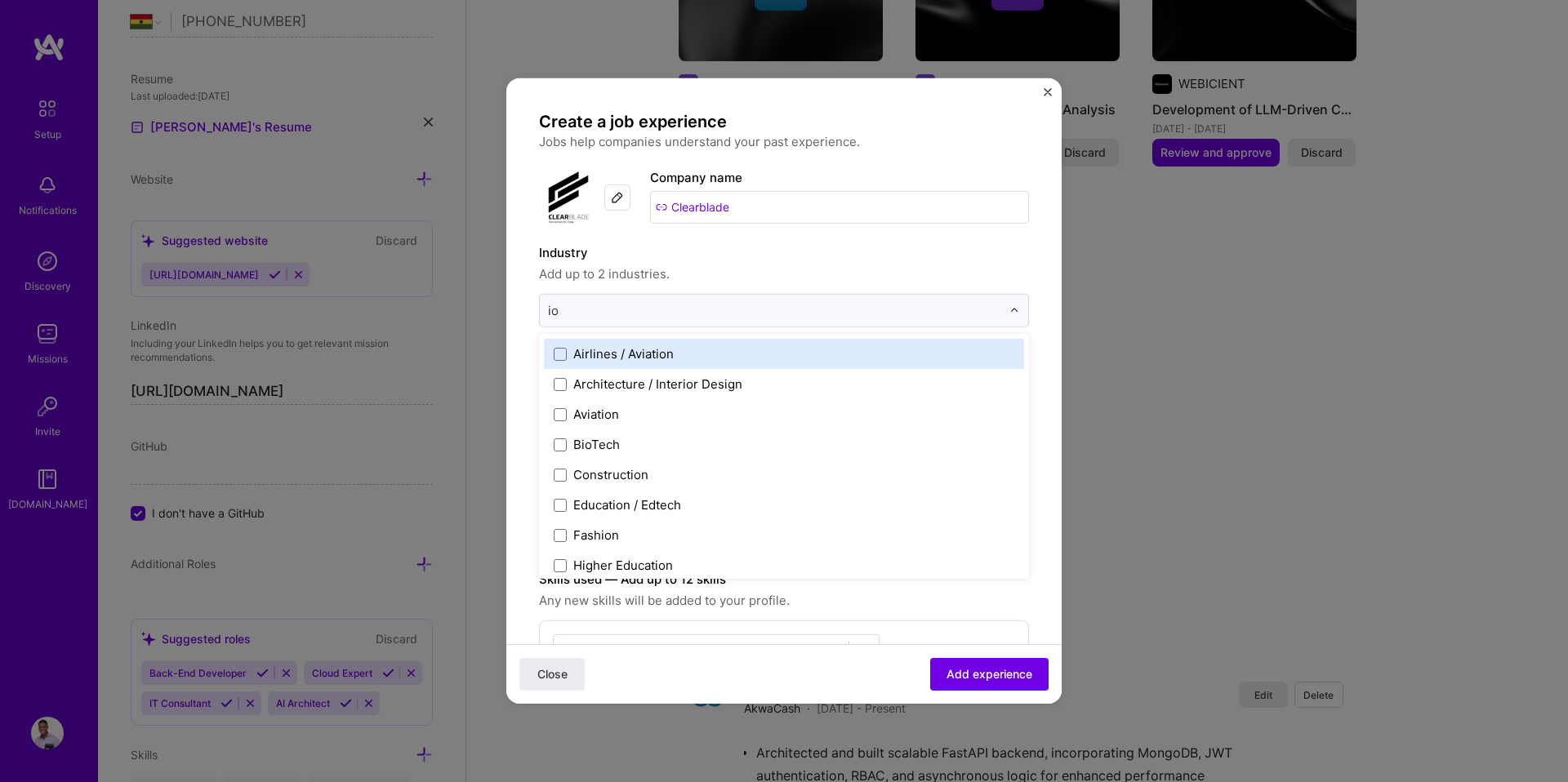
type input "iot"
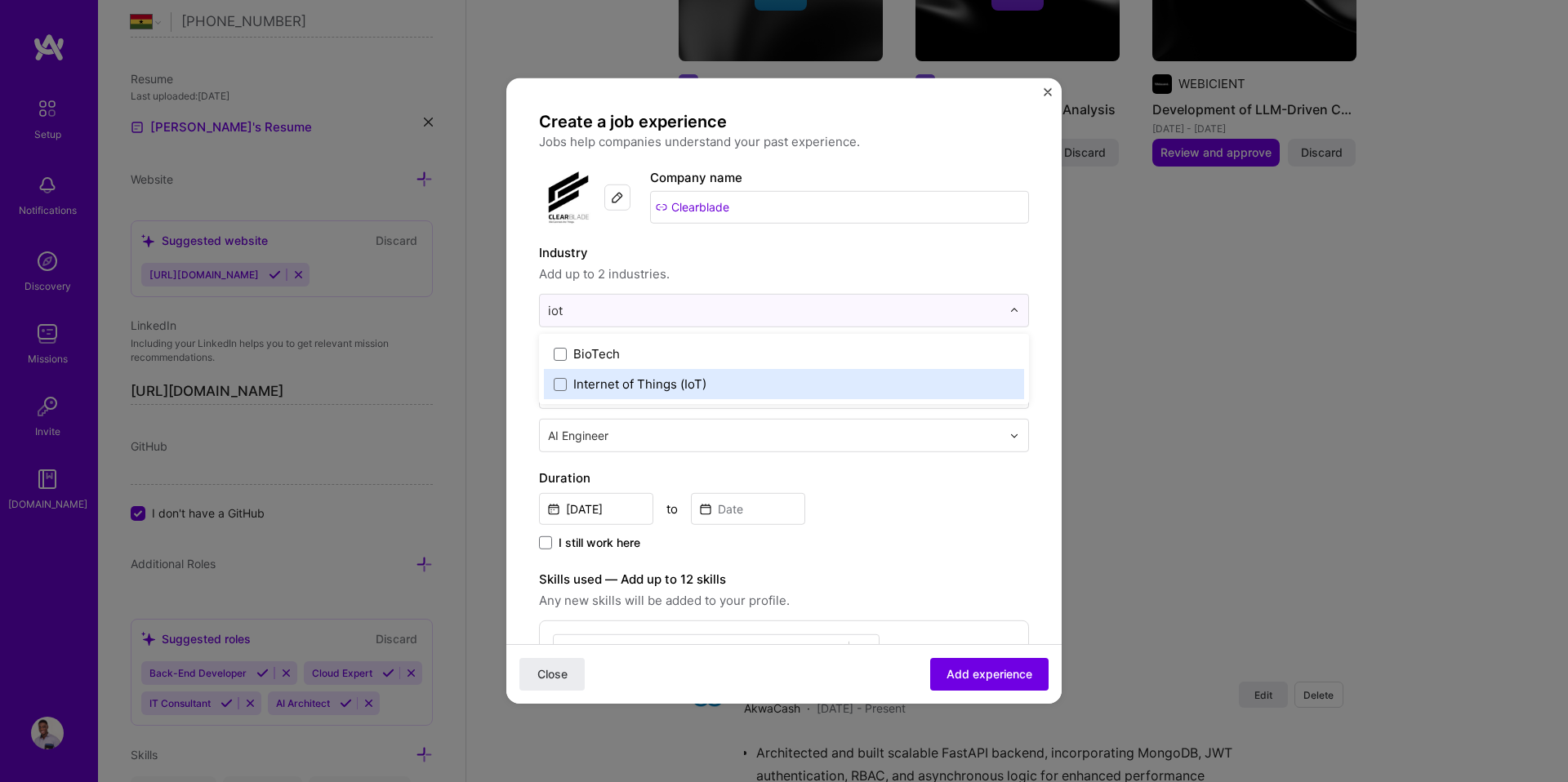
click at [577, 383] on div "Internet of Things (IoT)" at bounding box center [640, 383] width 133 height 17
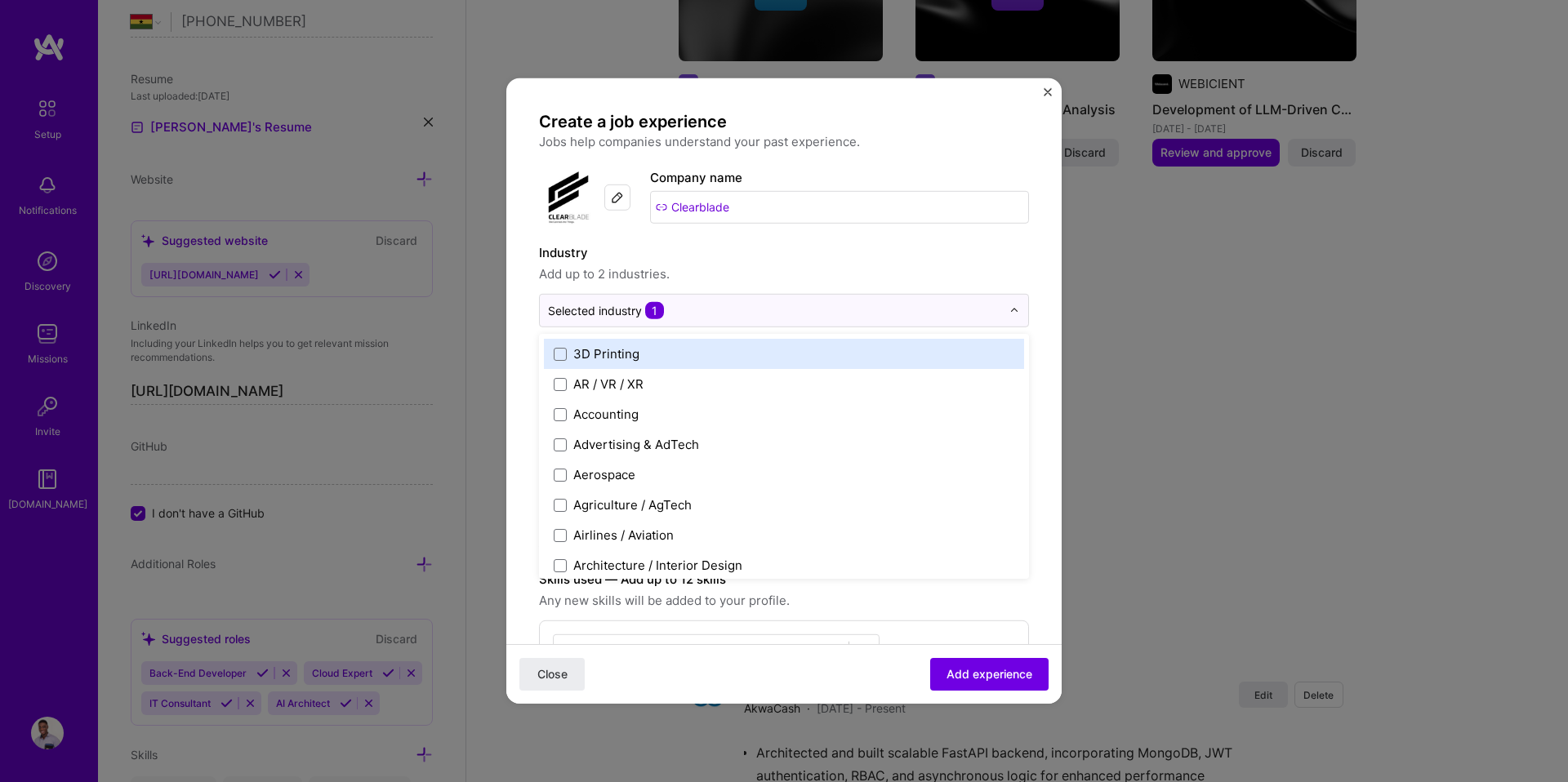
click at [536, 356] on form "Create a job experience Jobs help companies understand your past experience. Co…" at bounding box center [783, 781] width 555 height 1340
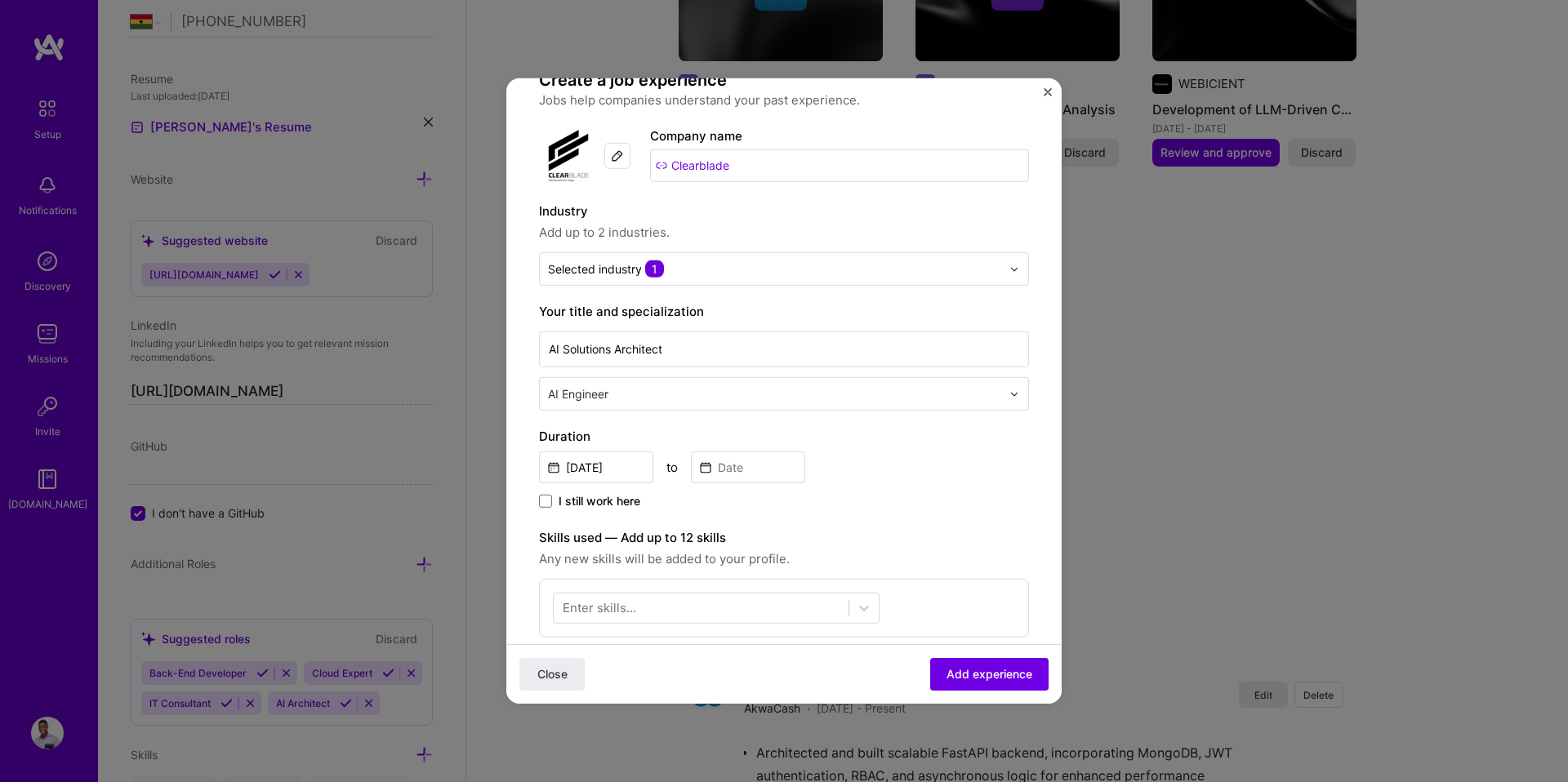
scroll to position [45, 0]
click at [614, 459] on input "Sep, 2025" at bounding box center [596, 464] width 115 height 32
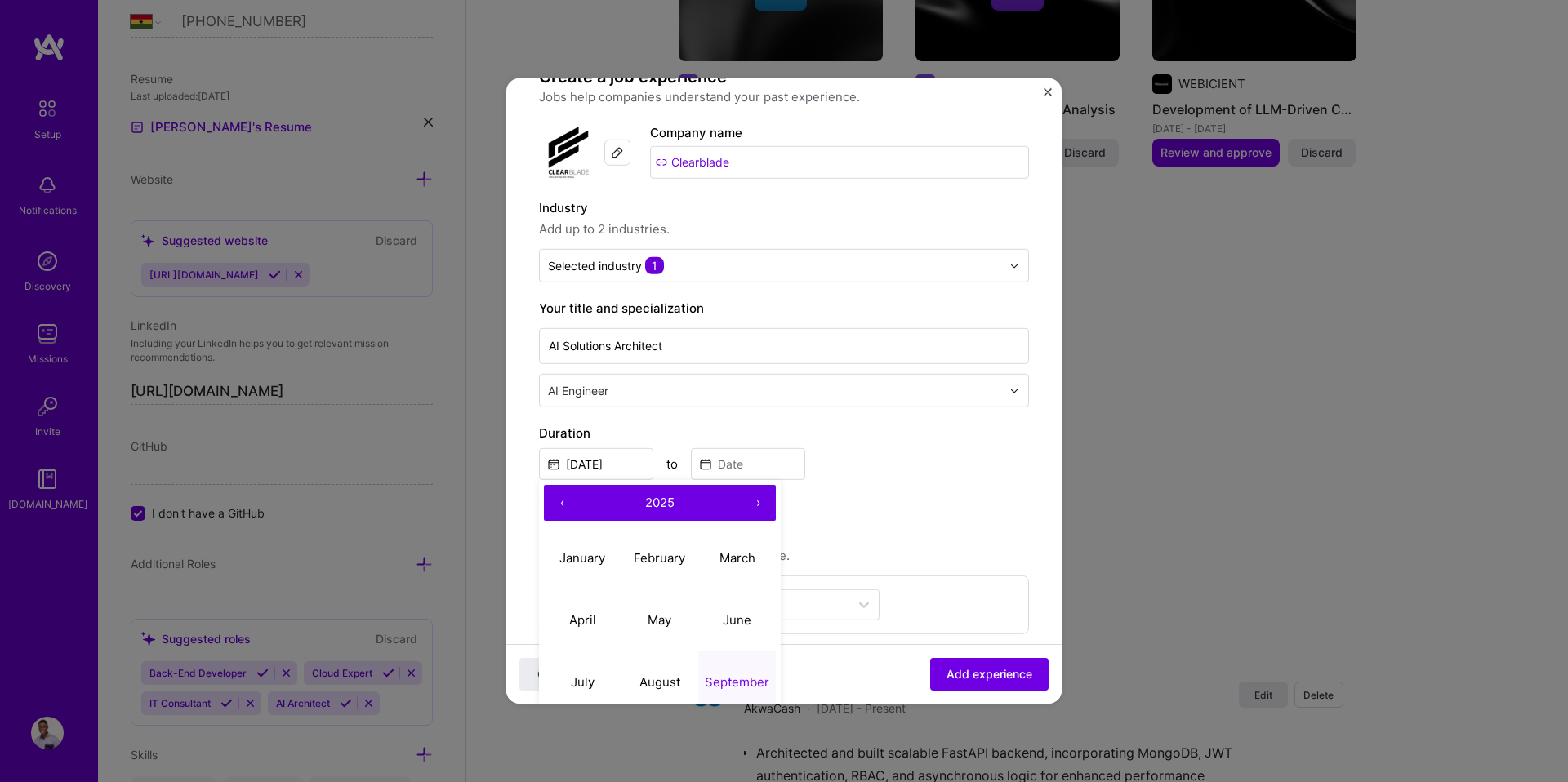
click at [562, 497] on button "‹" at bounding box center [561, 502] width 36 height 36
click at [561, 497] on button "‹" at bounding box center [561, 502] width 36 height 36
click at [561, 498] on button "‹" at bounding box center [561, 502] width 36 height 36
click at [561, 497] on button "‹" at bounding box center [561, 502] width 36 height 36
click at [575, 557] on abbr "January" at bounding box center [582, 557] width 45 height 15
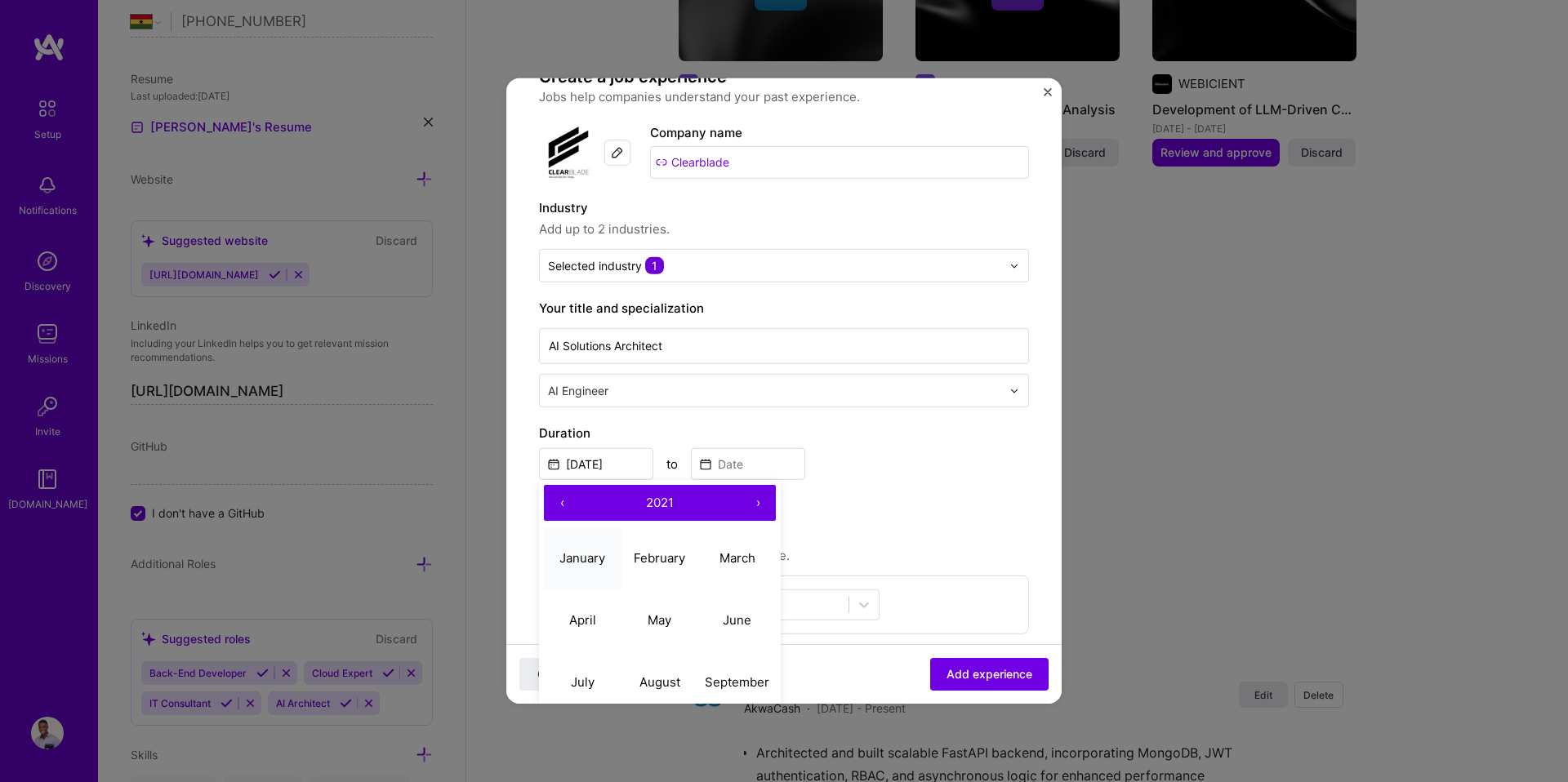
type input "Jan, 2021"
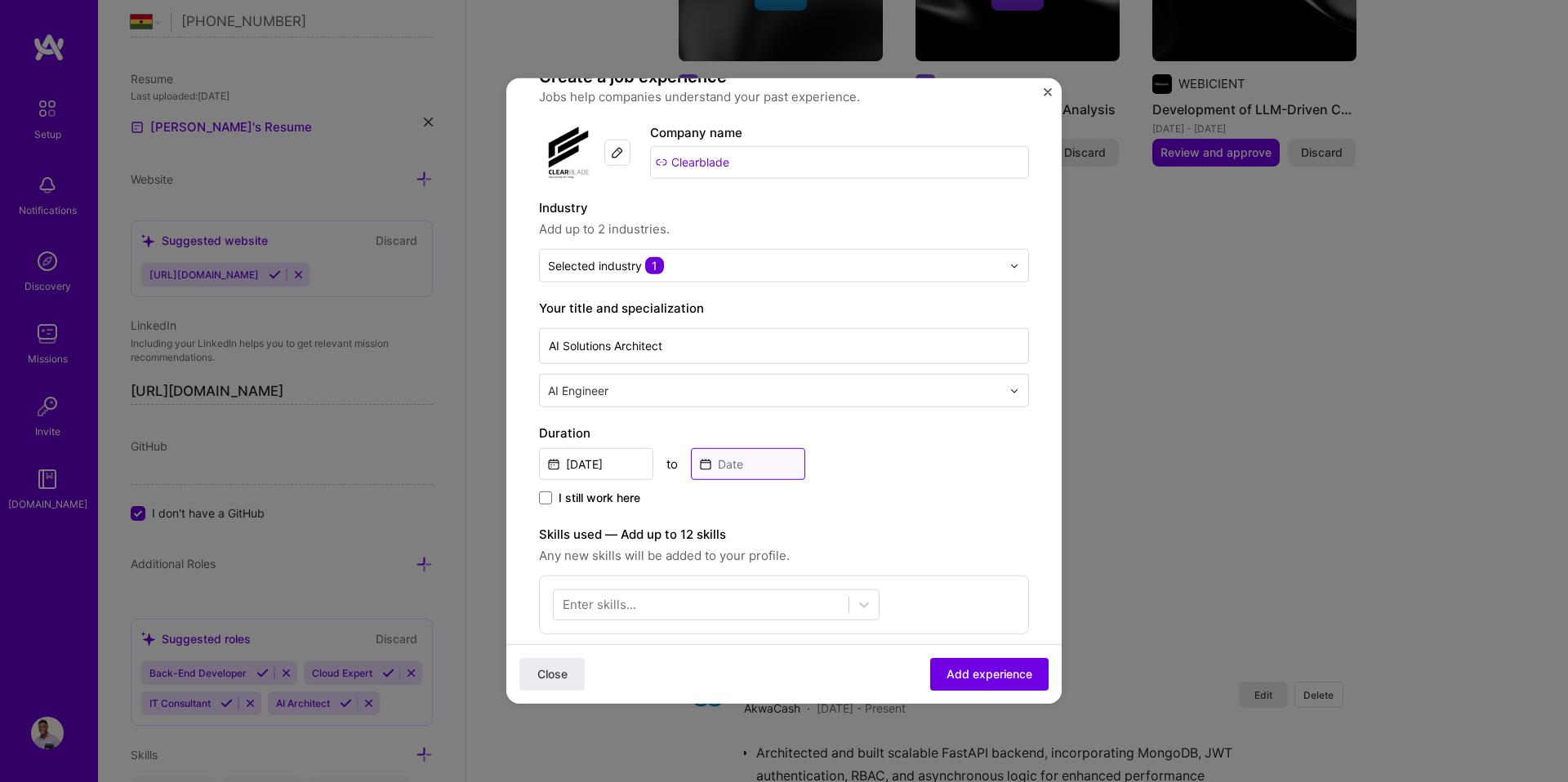
click at [702, 464] on input at bounding box center [748, 464] width 115 height 32
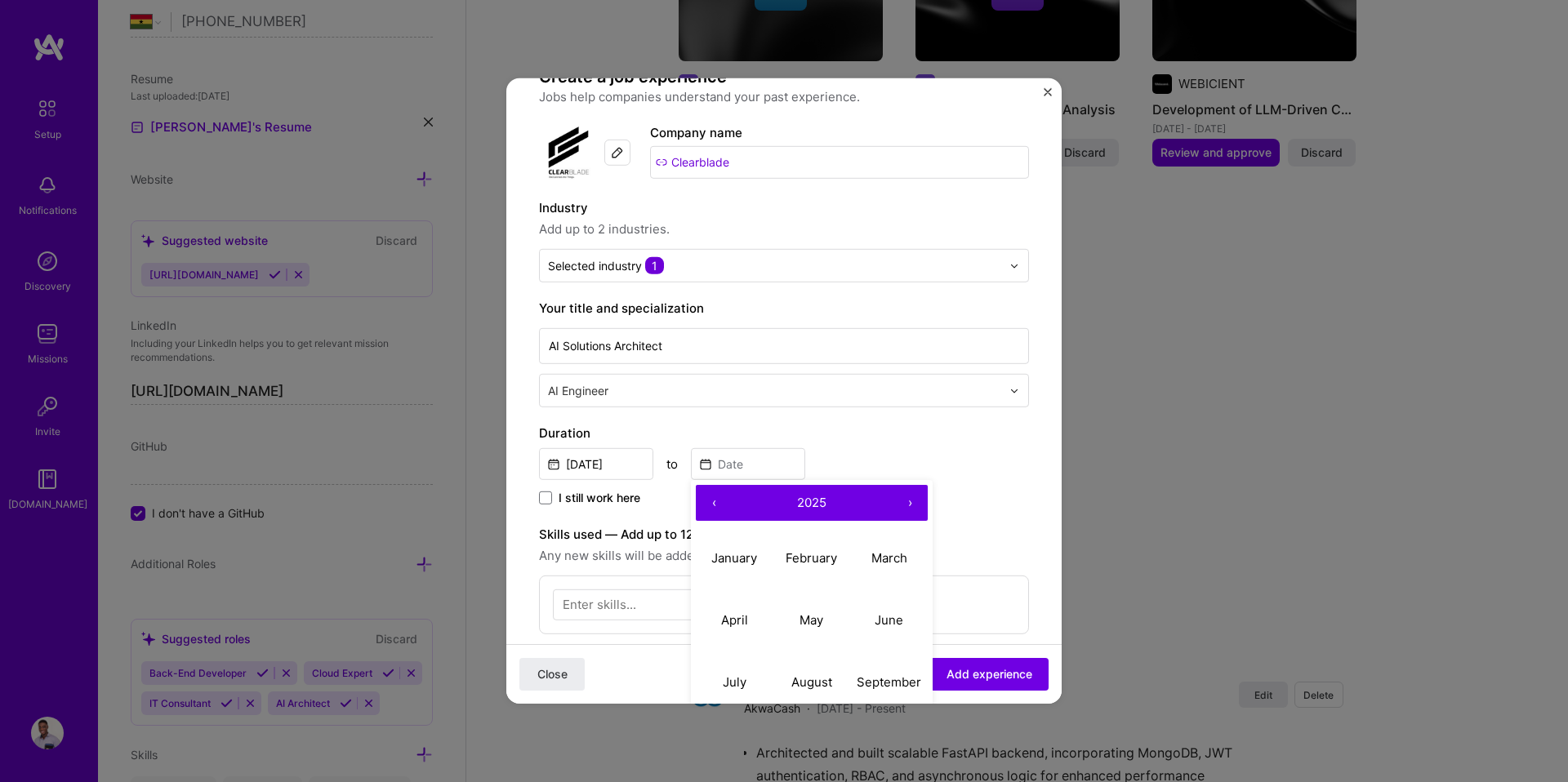
click at [714, 505] on button "‹" at bounding box center [714, 502] width 36 height 36
click at [714, 507] on button "‹" at bounding box center [714, 502] width 36 height 36
click at [720, 555] on abbr "January" at bounding box center [733, 557] width 45 height 15
type input "Jan, 2022"
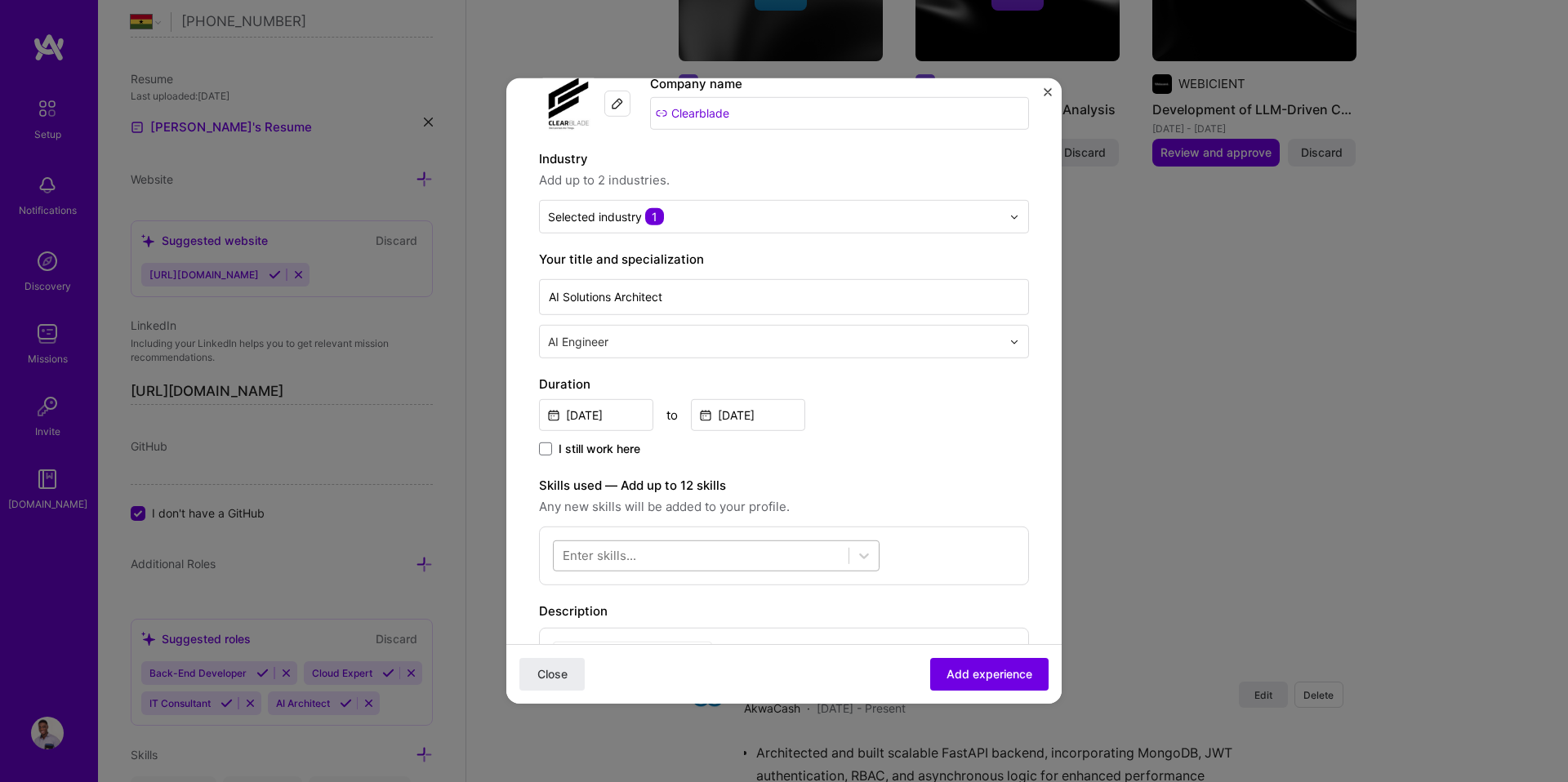
scroll to position [288, 0]
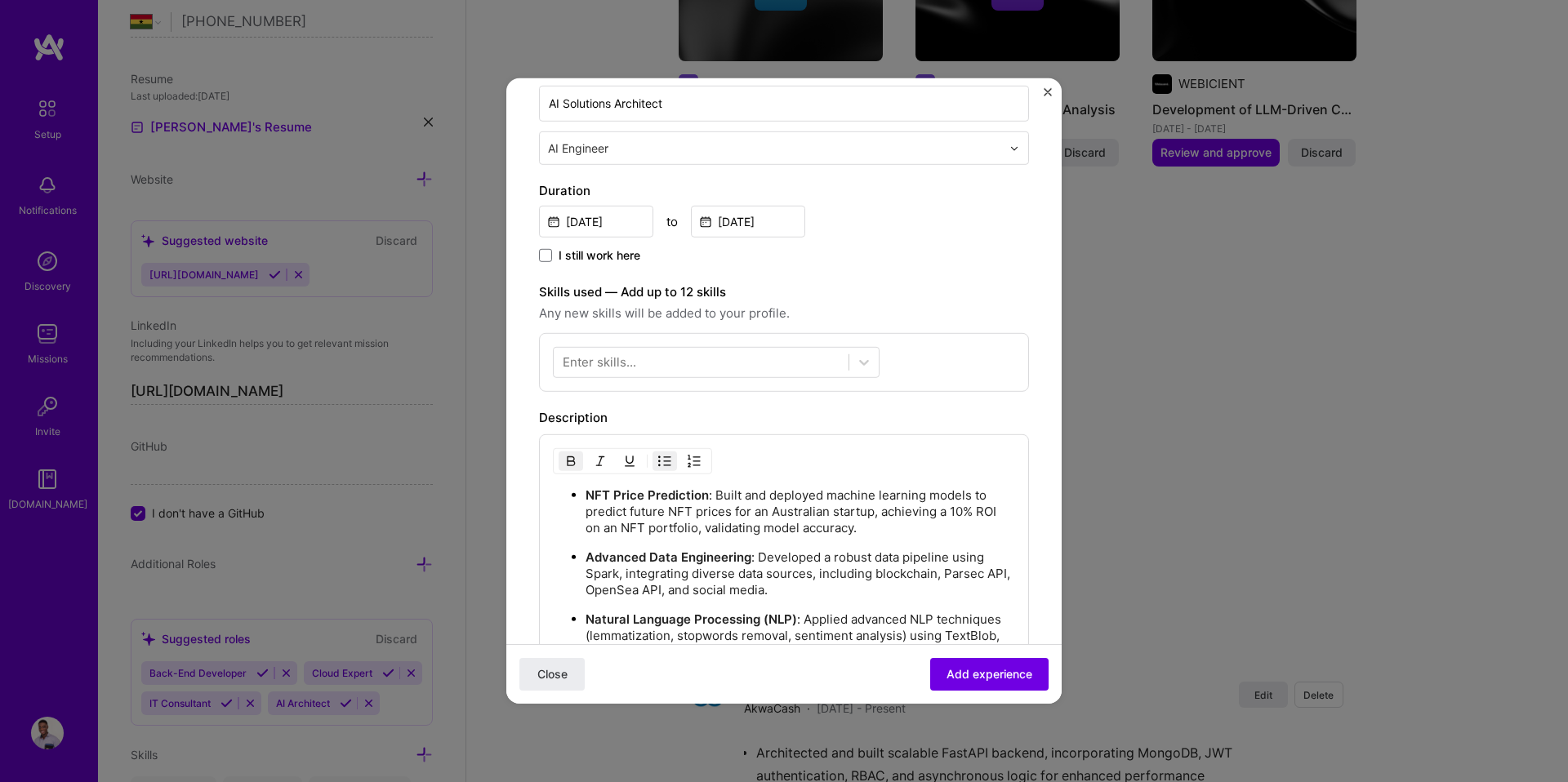
click at [622, 367] on div "Enter skills..." at bounding box center [599, 361] width 74 height 17
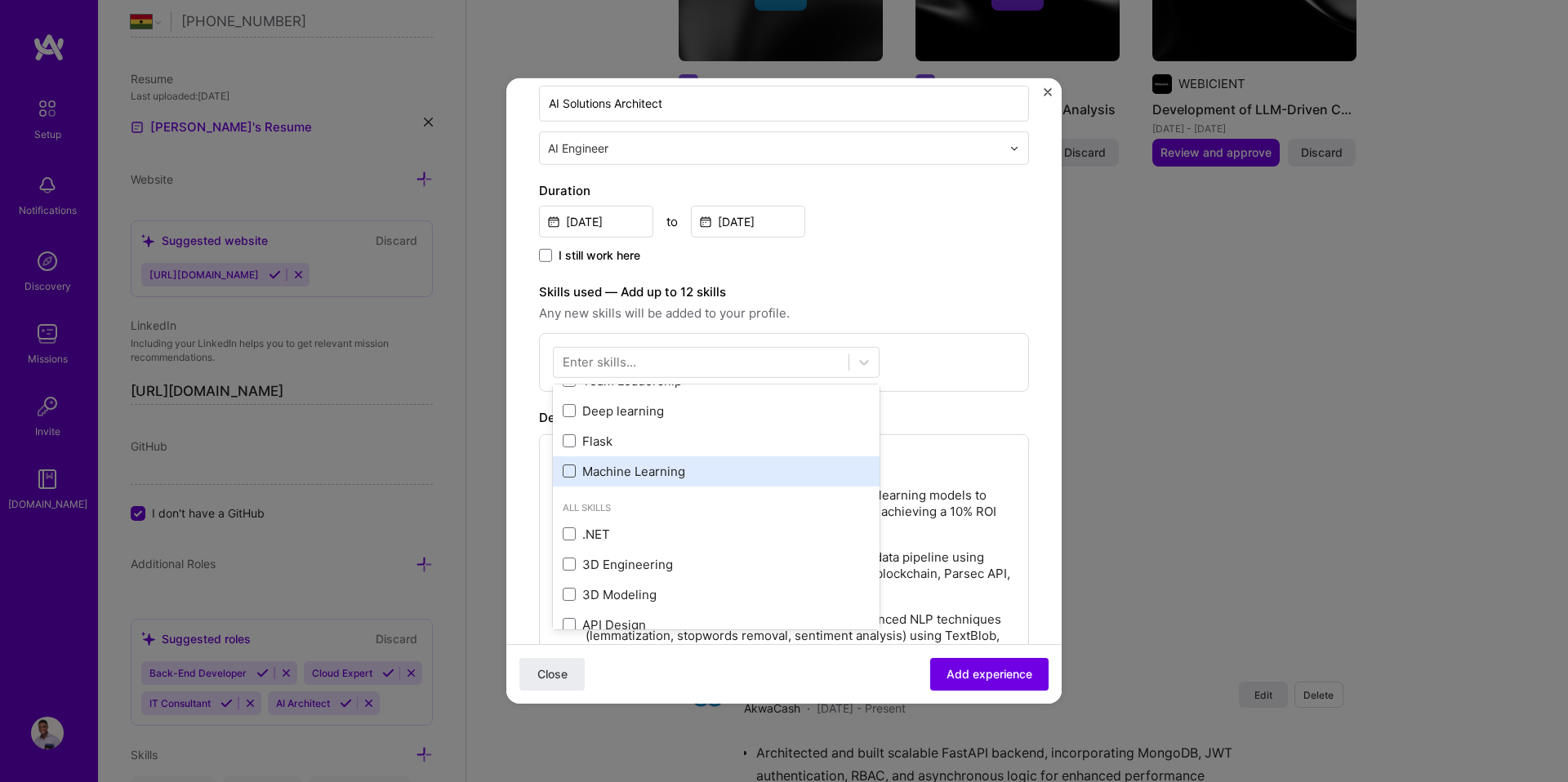
click at [574, 471] on div "Google Cloud / GCP MongoDB LangChain LangGraph Python Fast API Docker CI/CD MyS…" at bounding box center [717, 200] width 327 height 574
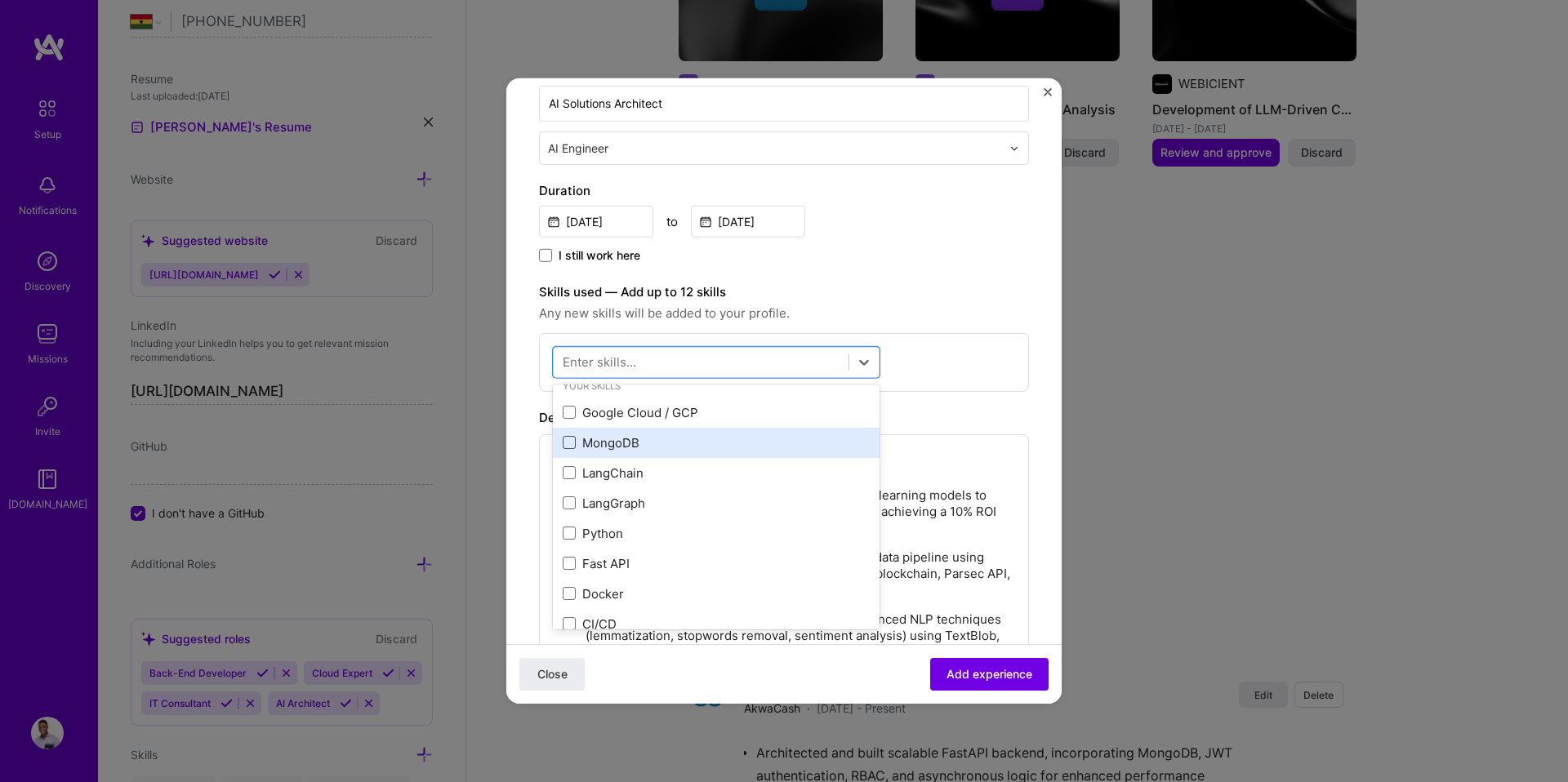
scroll to position [15, 0]
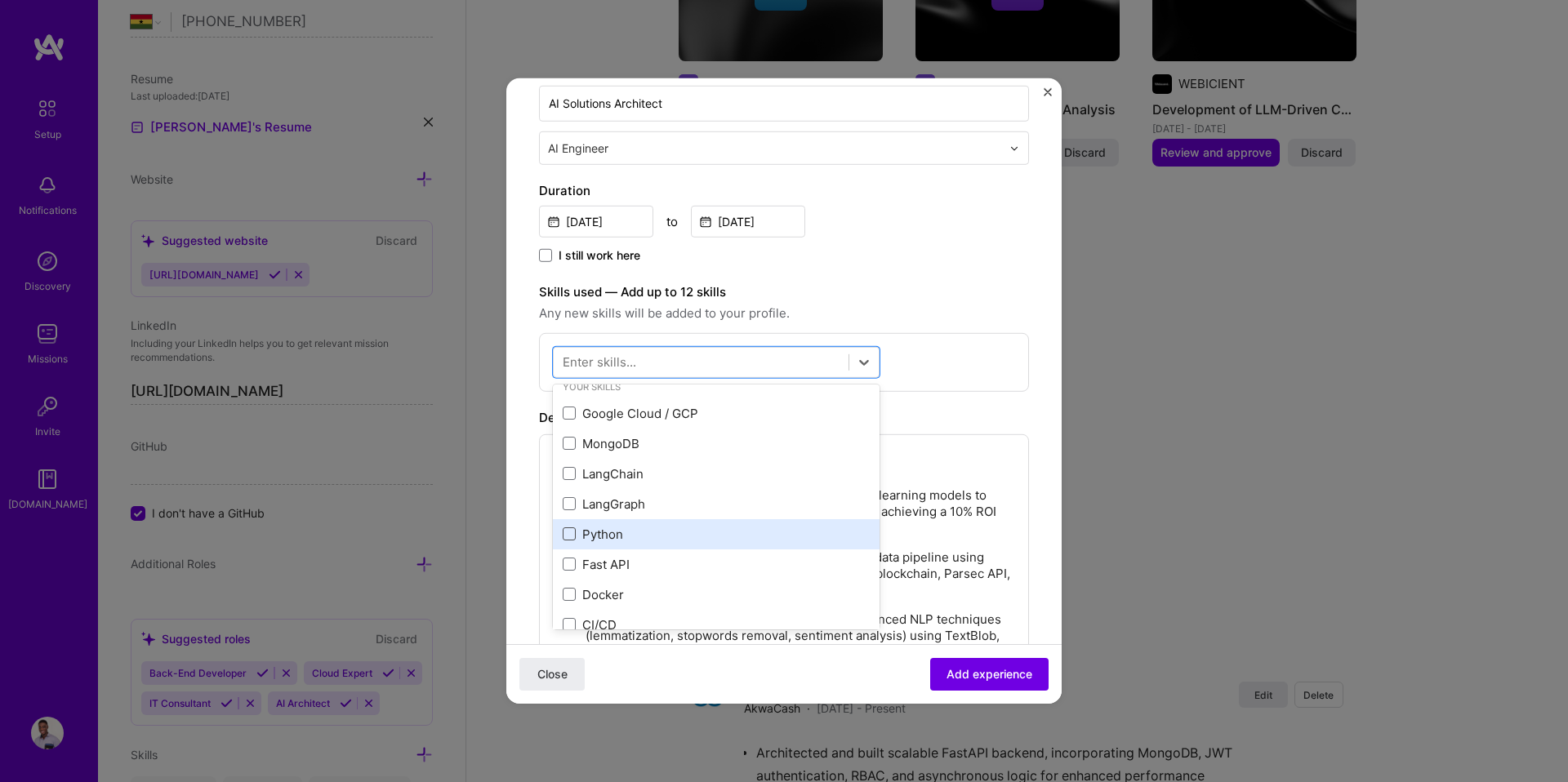
click at [571, 533] on span at bounding box center [569, 533] width 13 height 13
click at [0, 0] on input "checkbox" at bounding box center [0, 0] width 0 height 0
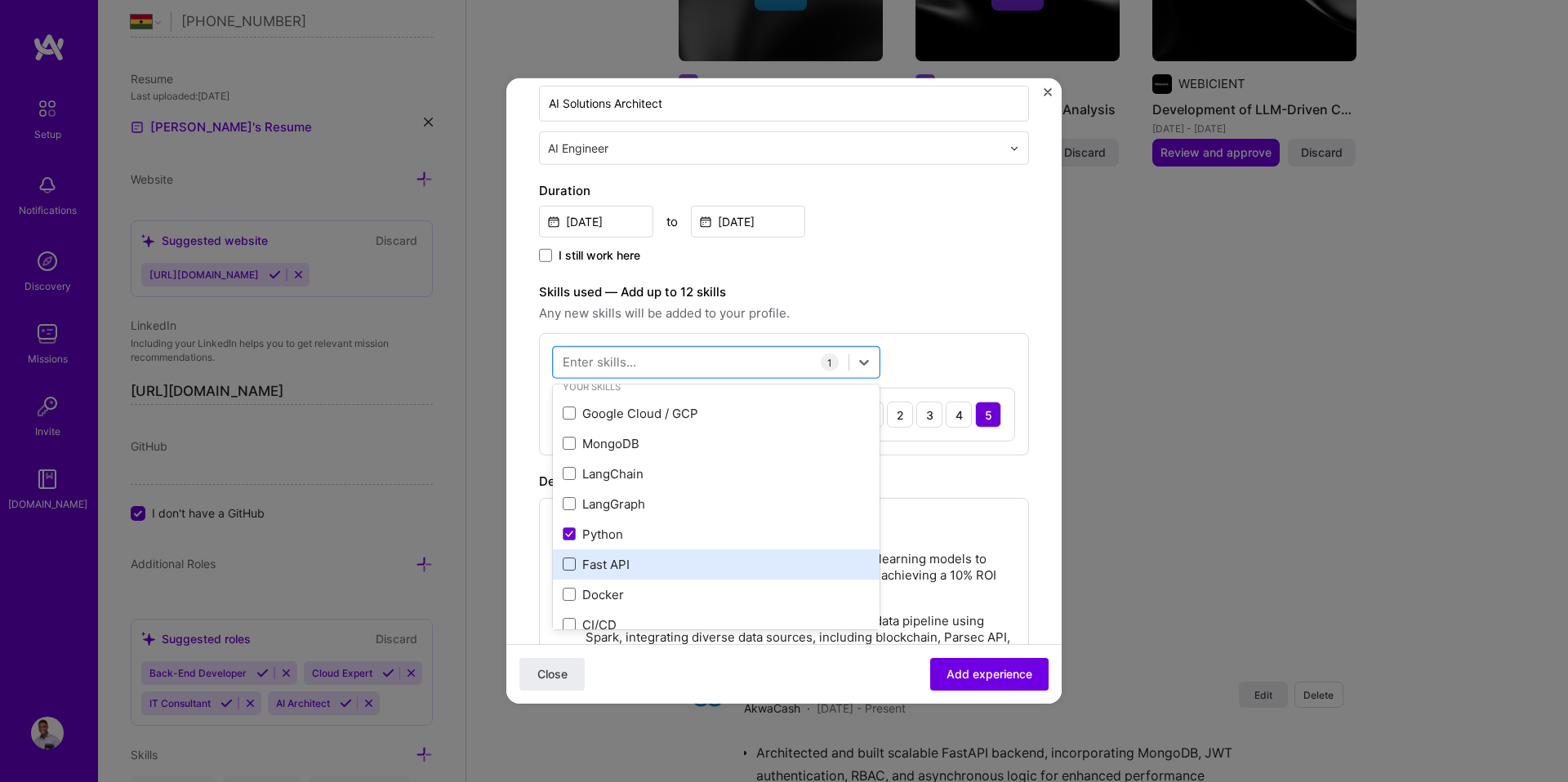
click at [570, 566] on span at bounding box center [569, 564] width 13 height 13
click at [0, 0] on input "checkbox" at bounding box center [0, 0] width 0 height 0
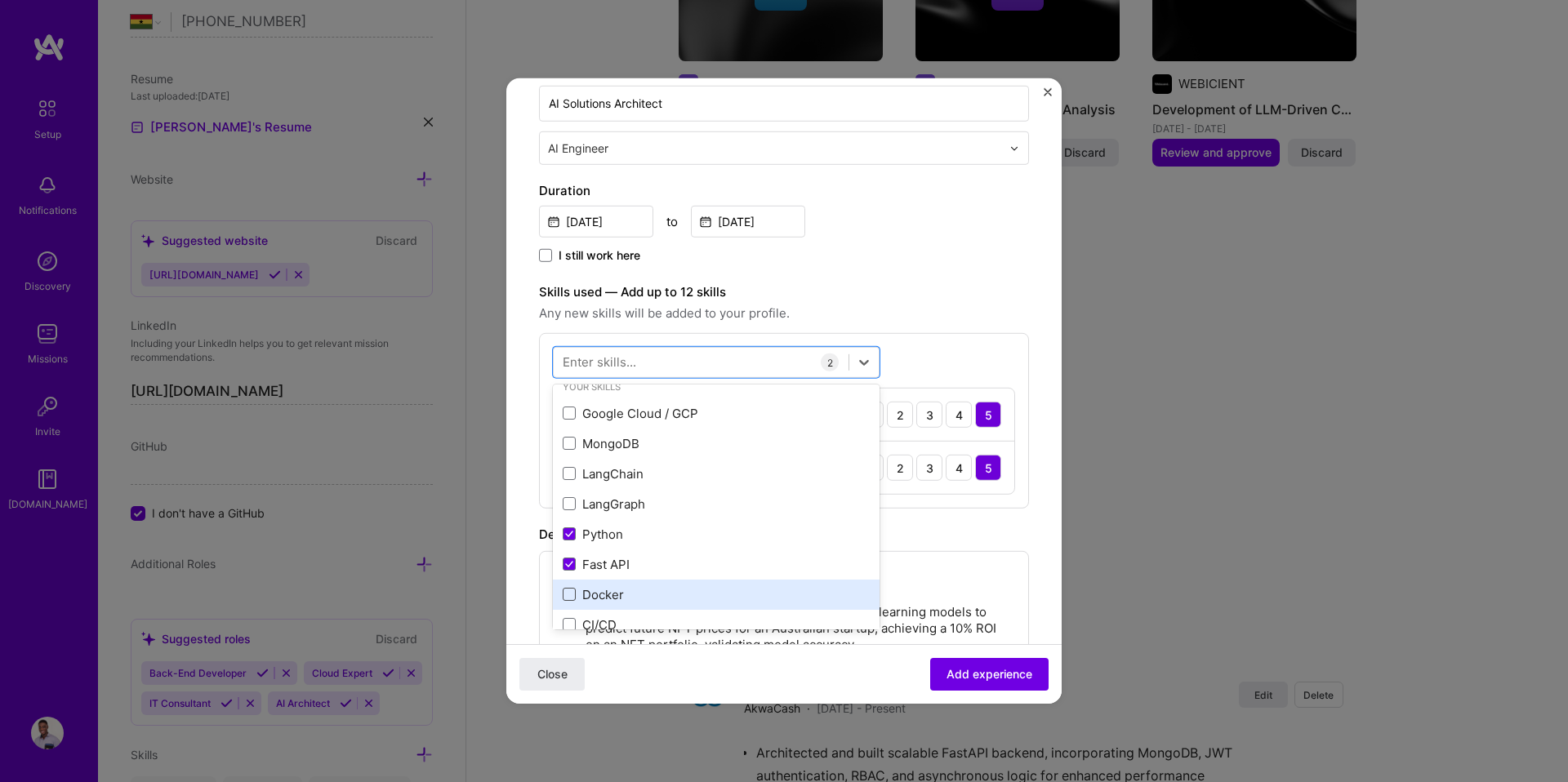
click at [569, 595] on span at bounding box center [569, 594] width 13 height 13
click at [0, 0] on input "checkbox" at bounding box center [0, 0] width 0 height 0
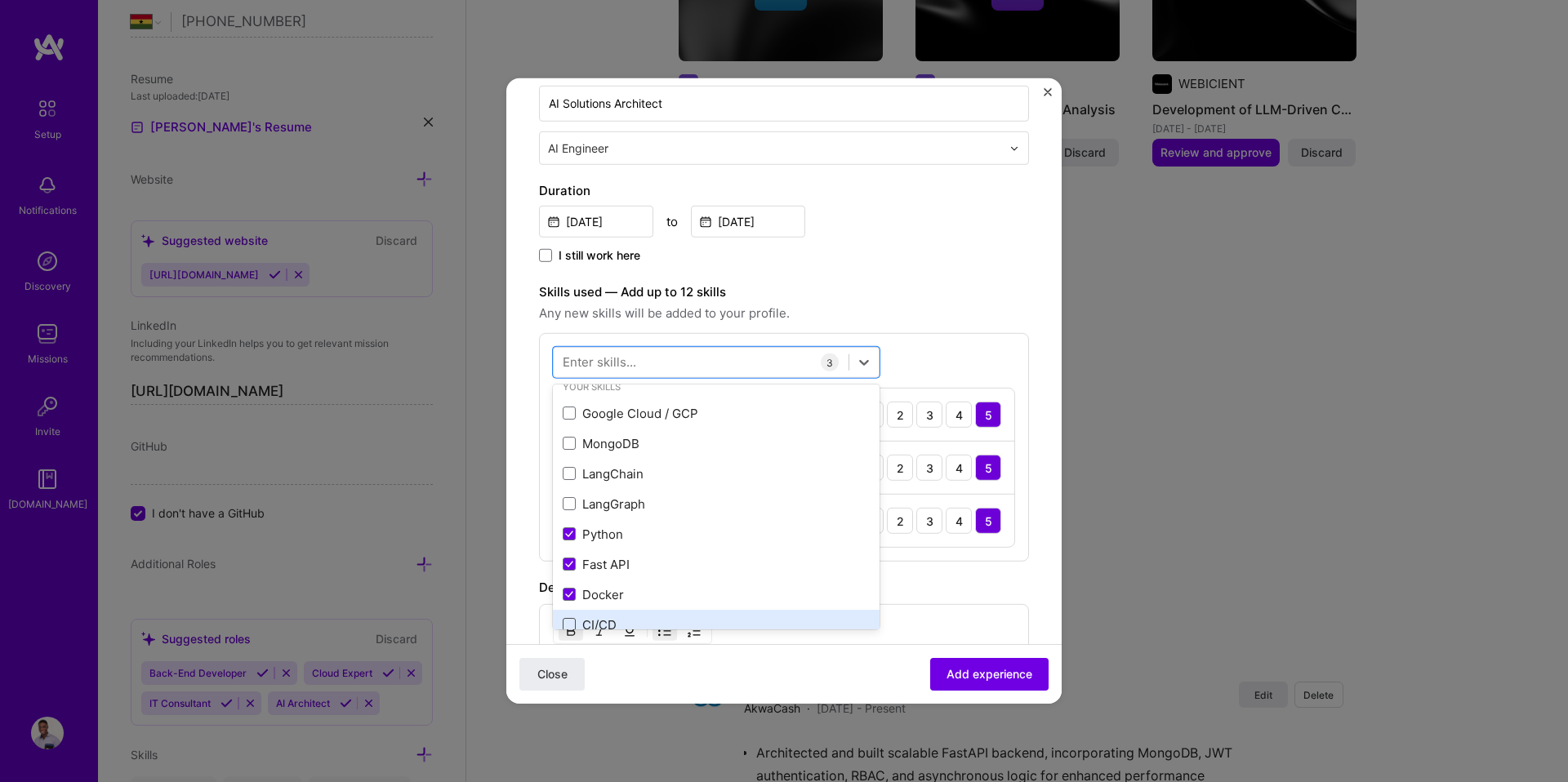
click at [566, 621] on span at bounding box center [569, 624] width 13 height 13
click at [0, 0] on input "checkbox" at bounding box center [0, 0] width 0 height 0
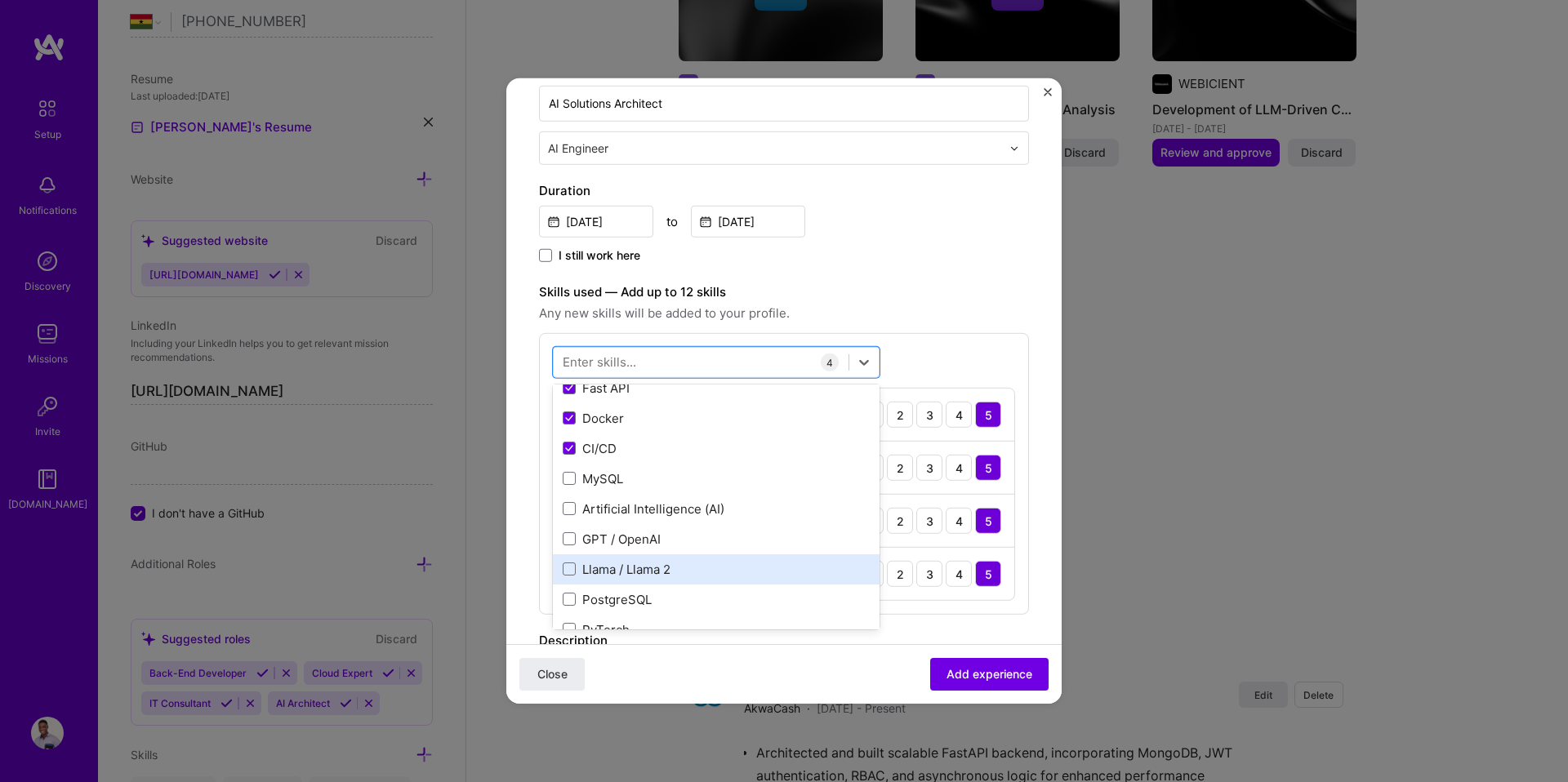
scroll to position [218, 0]
click at [572, 572] on span at bounding box center [569, 573] width 13 height 13
click at [0, 0] on input "checkbox" at bounding box center [0, 0] width 0 height 0
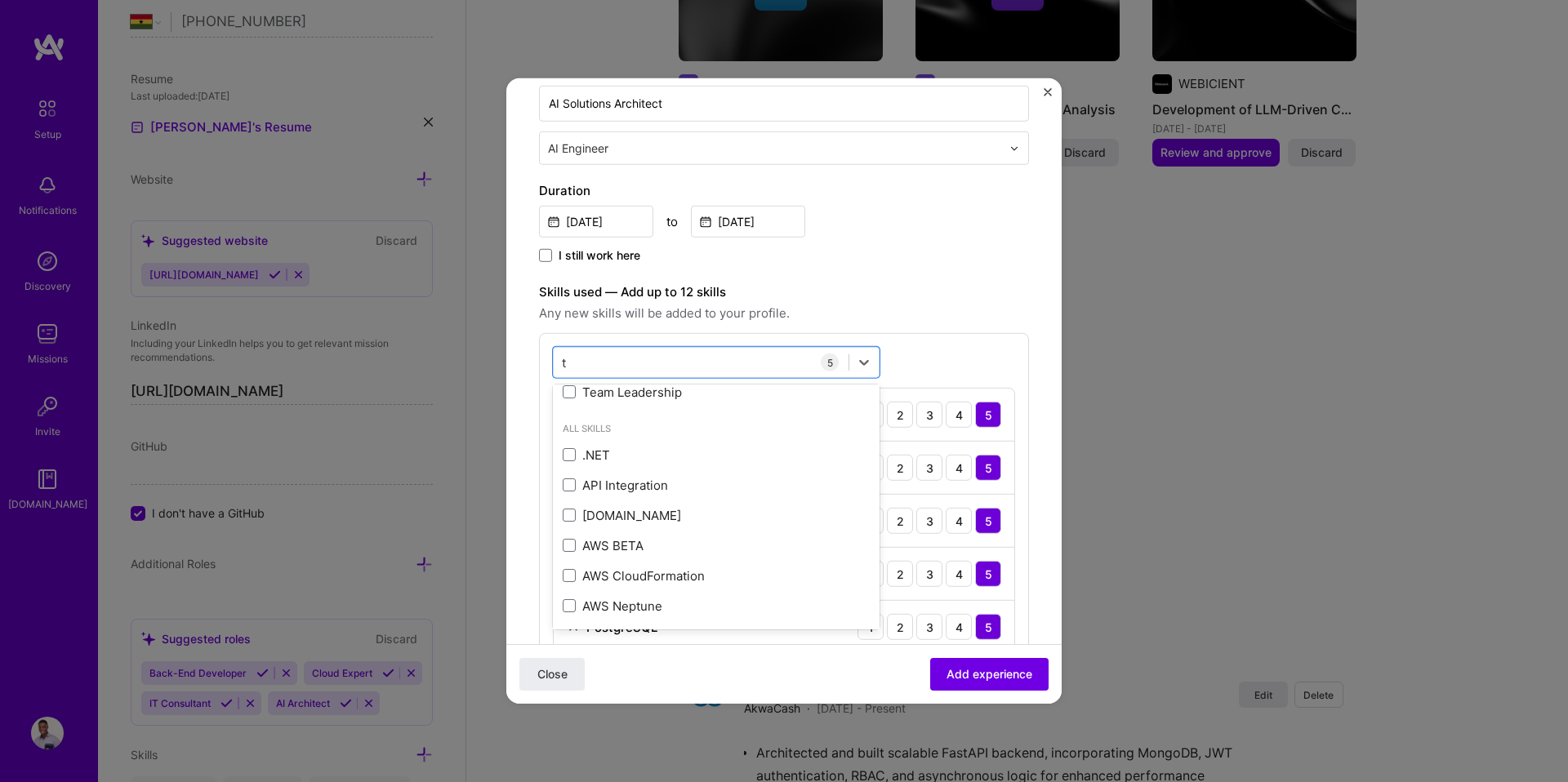
scroll to position [0, 0]
type input "t"
click at [915, 313] on span "Any new skills will be added to your profile." at bounding box center [784, 313] width 490 height 20
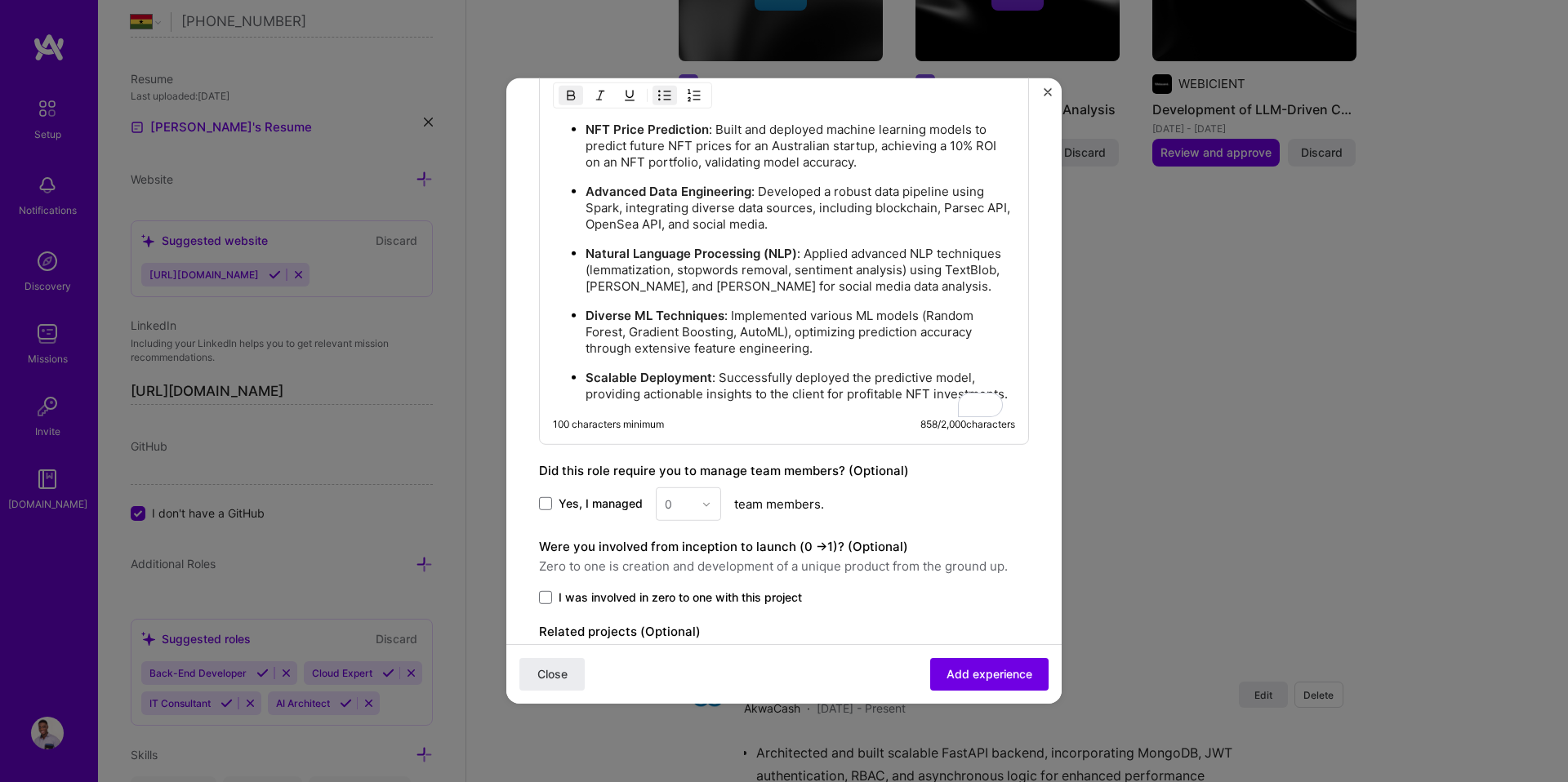
scroll to position [973, 0]
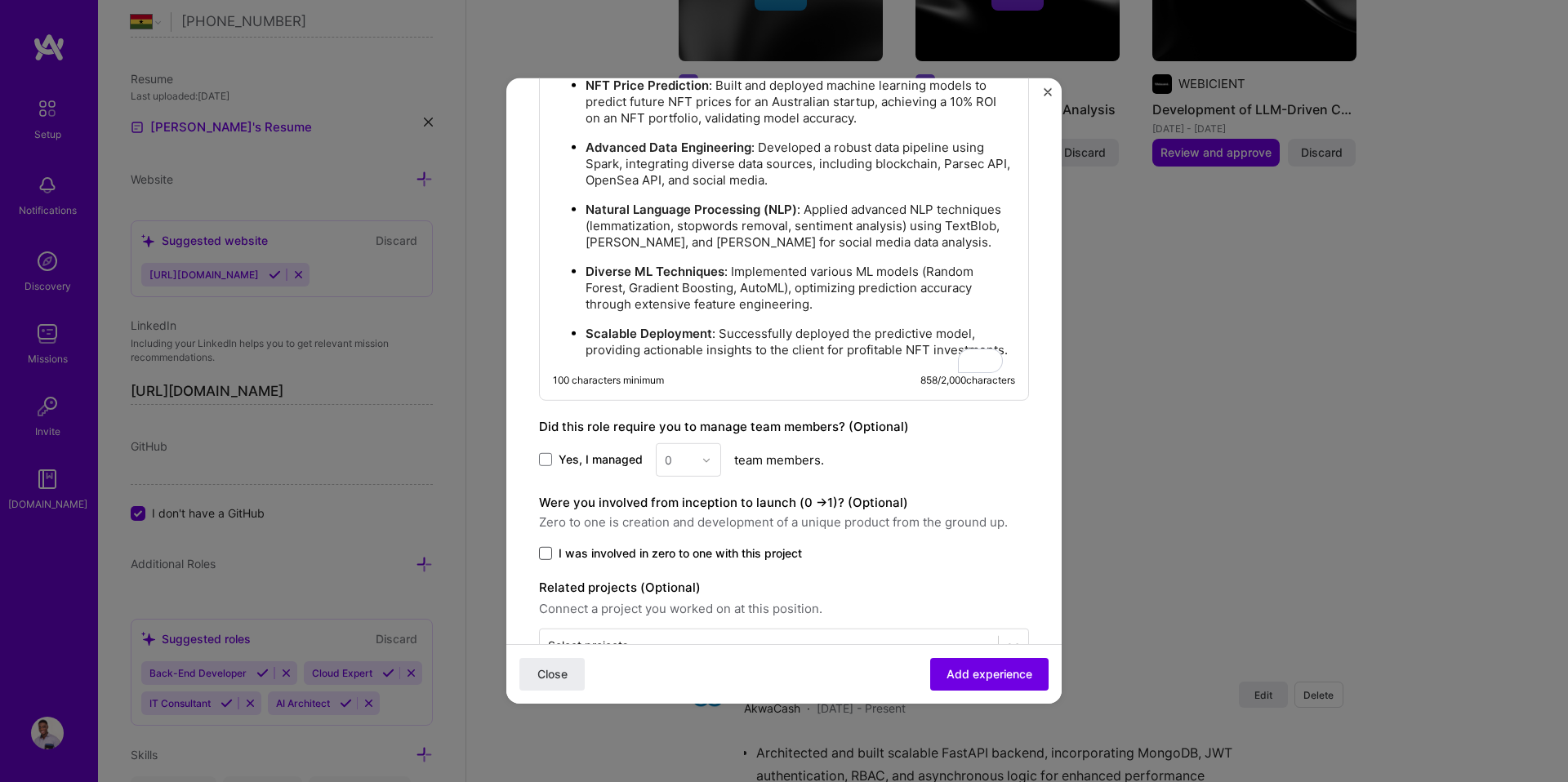
click at [550, 560] on span at bounding box center [545, 553] width 13 height 13
click at [0, 0] on input "I was involved in zero to one with this project" at bounding box center [0, 0] width 0 height 0
click at [552, 562] on label "I was involved in zero to one with this project" at bounding box center [784, 553] width 490 height 16
click at [0, 0] on input "I was involved in zero to one with this project" at bounding box center [0, 0] width 0 height 0
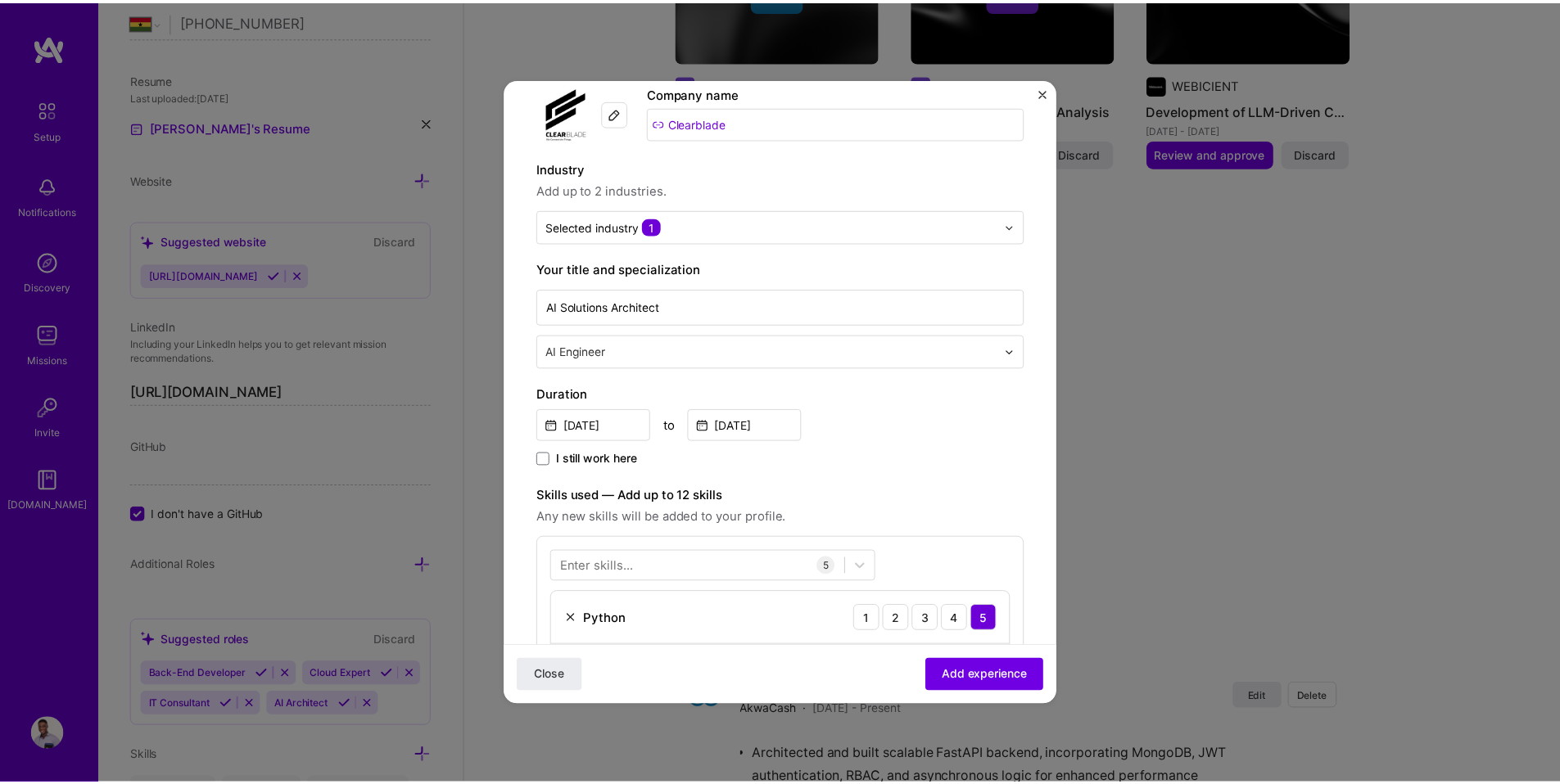
scroll to position [84, 0]
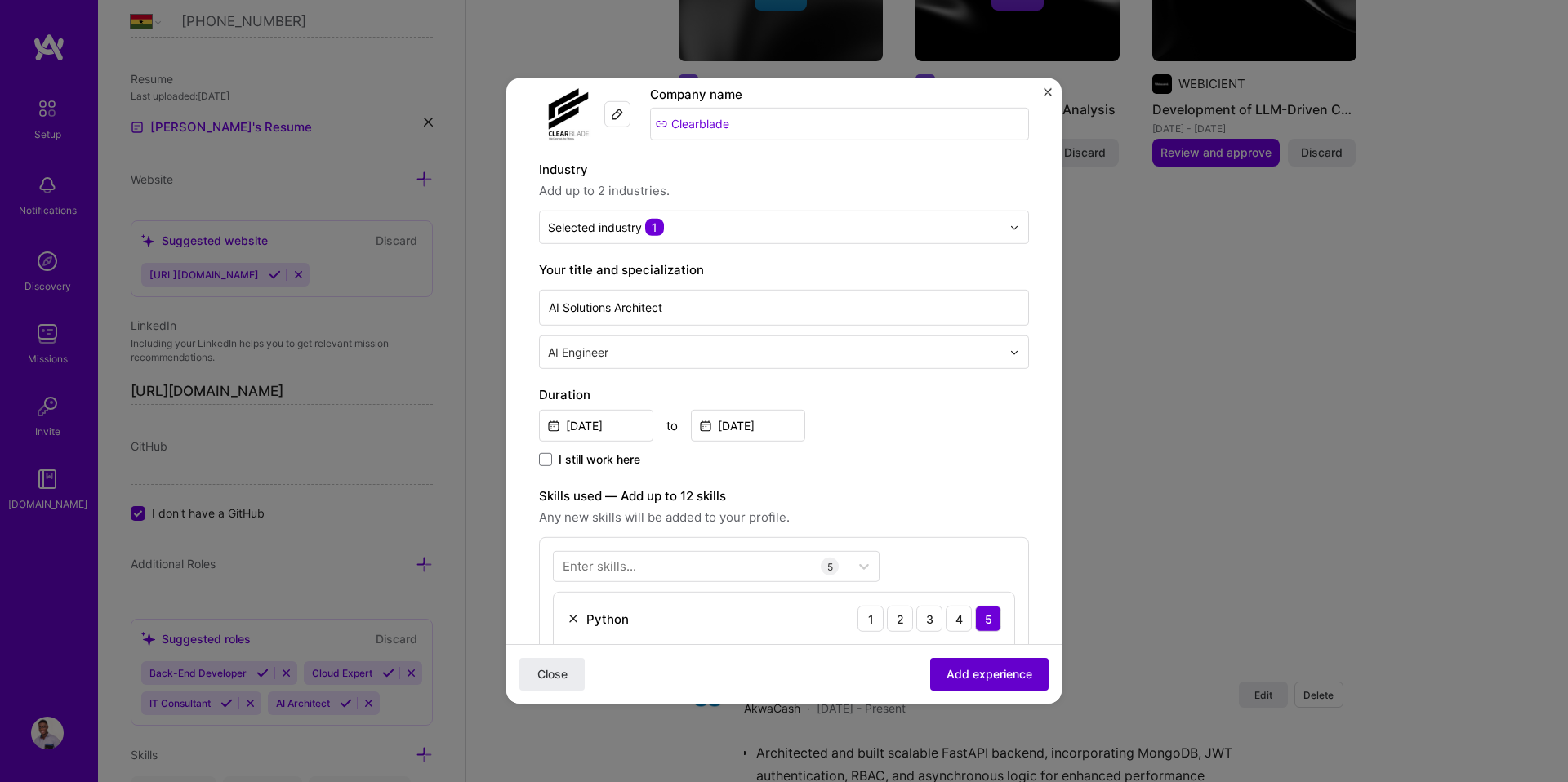
click at [946, 684] on button "Add experience" at bounding box center [988, 674] width 118 height 33
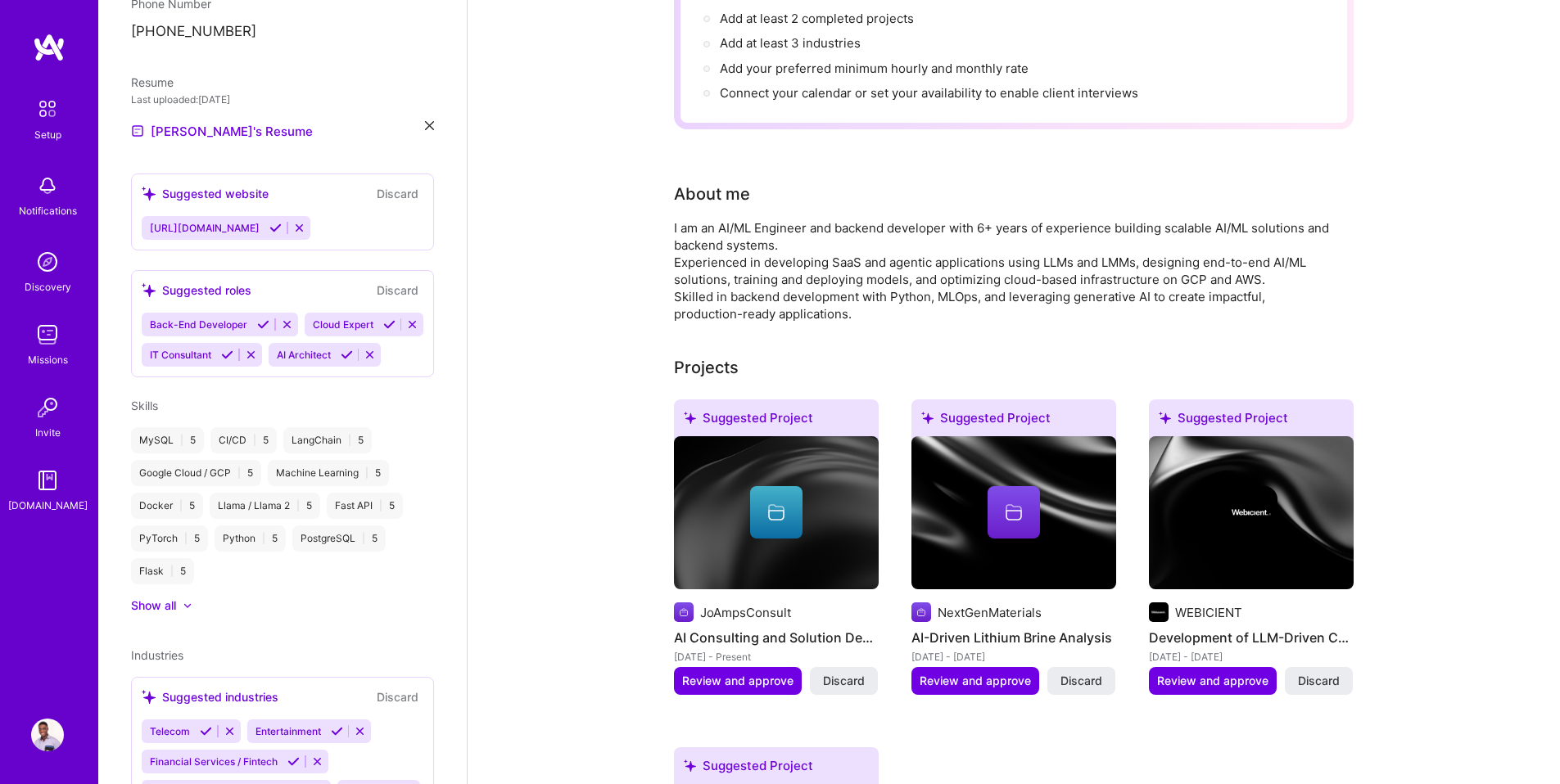
scroll to position [0, 0]
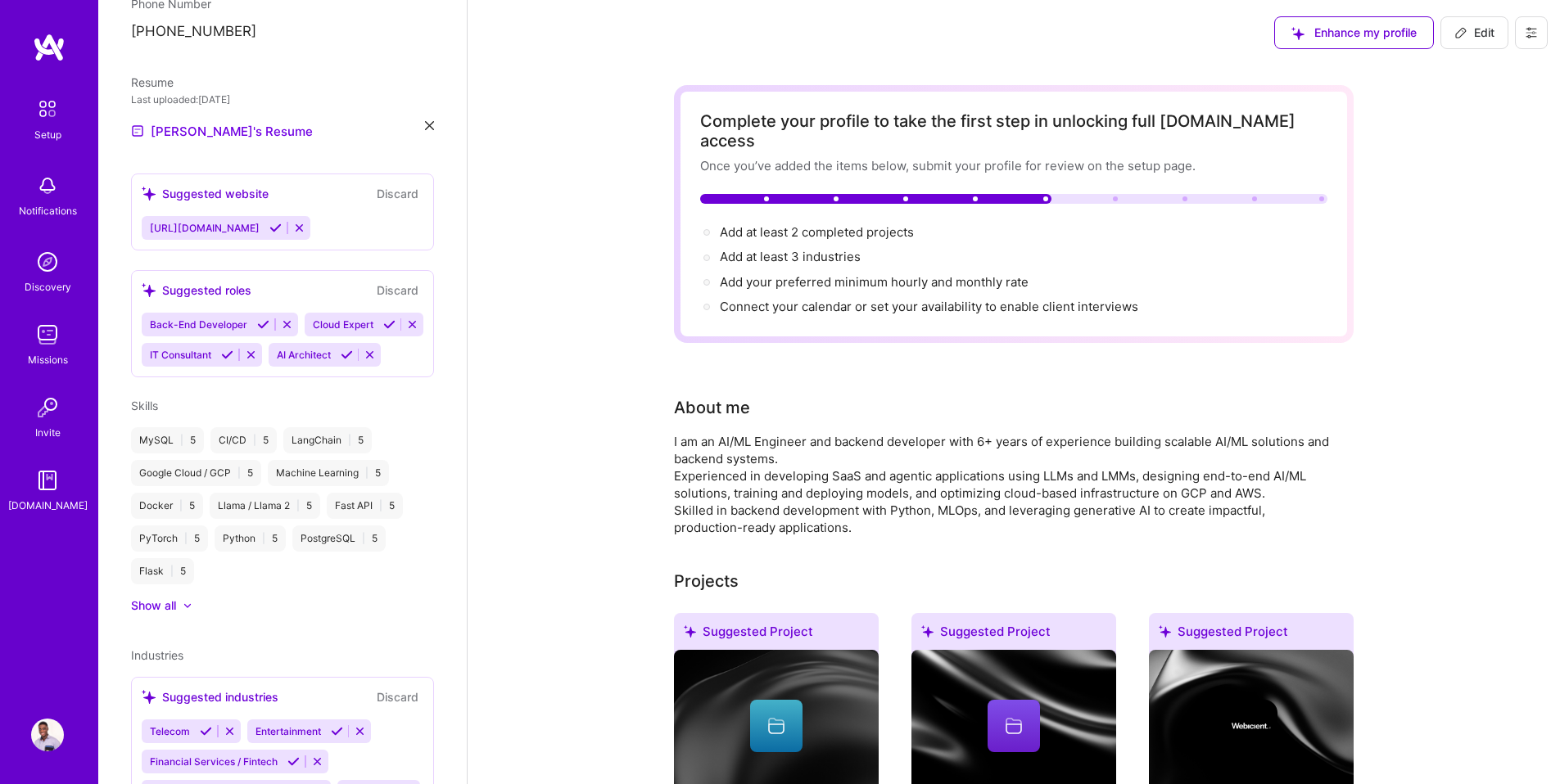
click at [1461, 36] on icon at bounding box center [1460, 32] width 13 height 13
select select "GH"
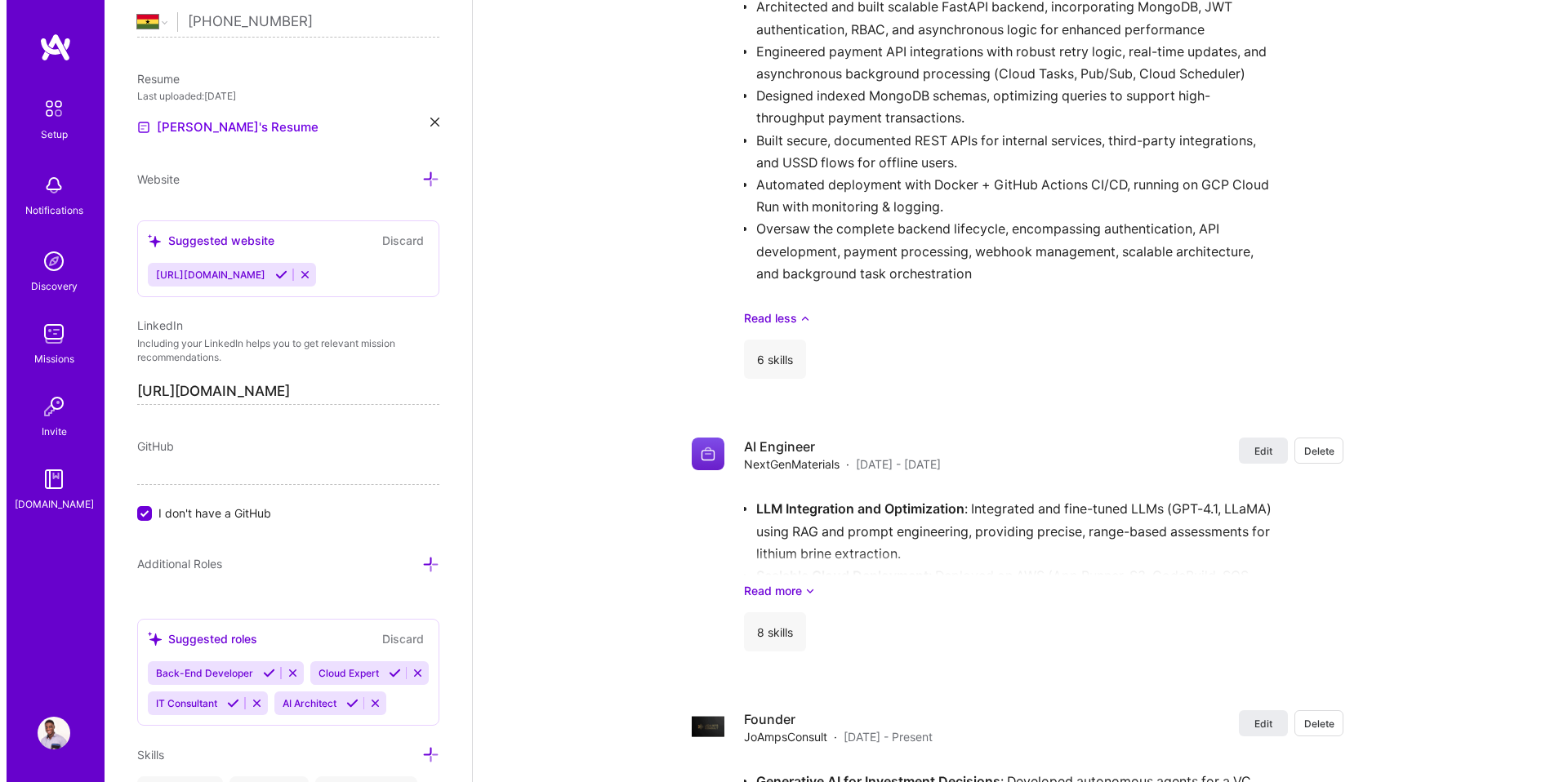
scroll to position [2585, 0]
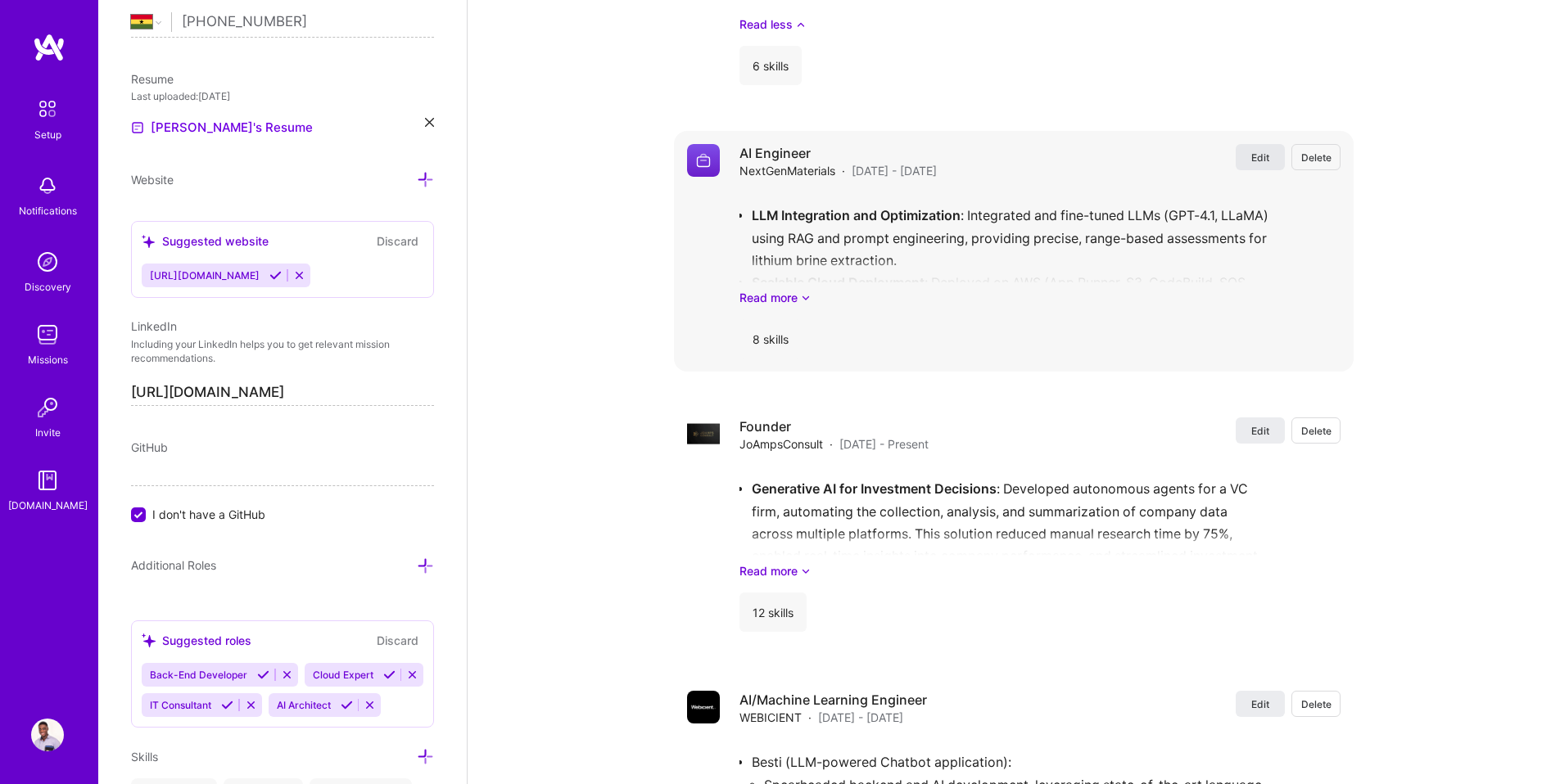
click at [1257, 150] on span "Edit" at bounding box center [1260, 158] width 18 height 14
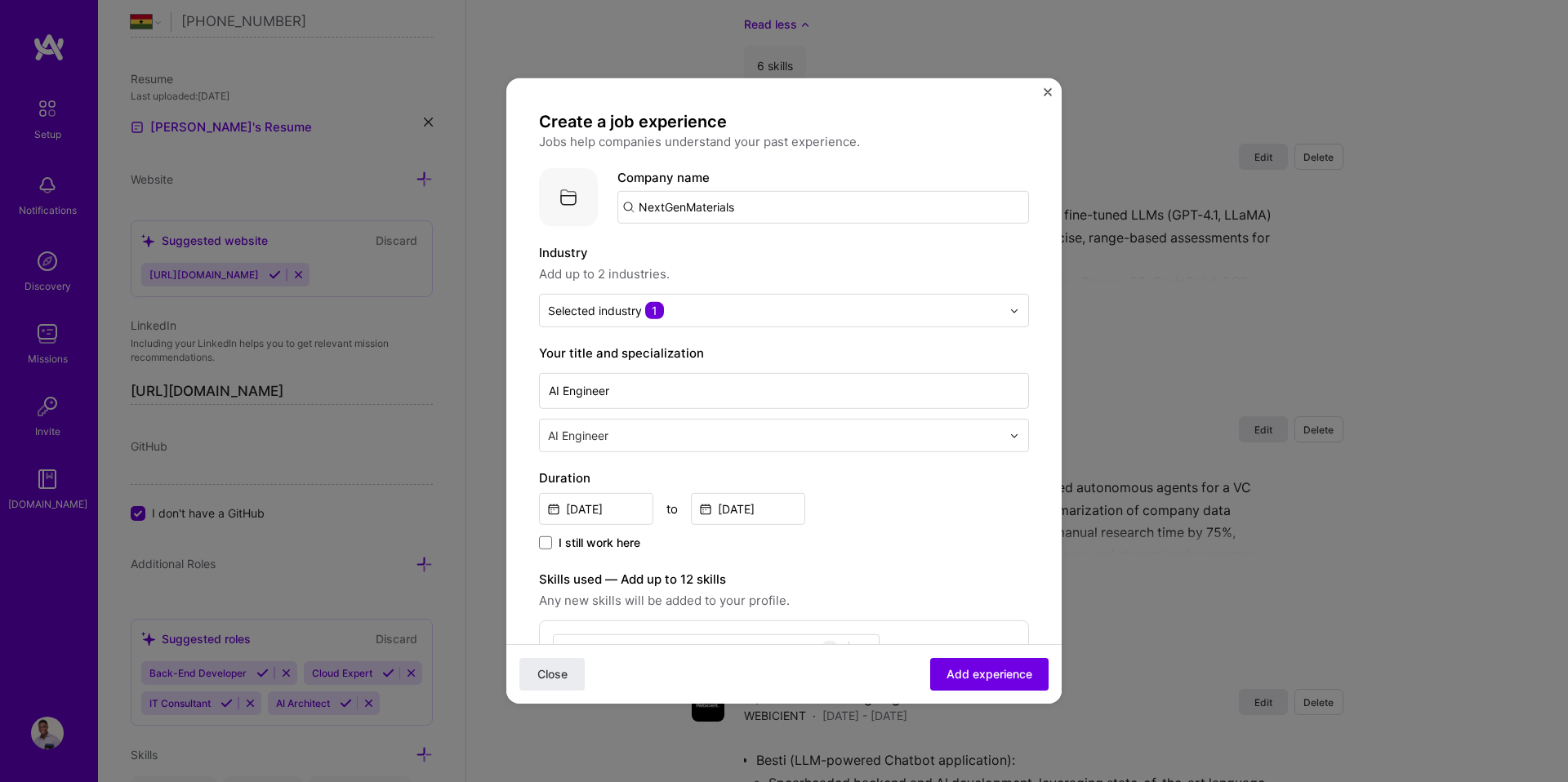
click at [682, 203] on input "NextGenMaterials" at bounding box center [822, 207] width 411 height 33
click at [792, 203] on input "NextGenMaterials" at bounding box center [822, 207] width 411 height 33
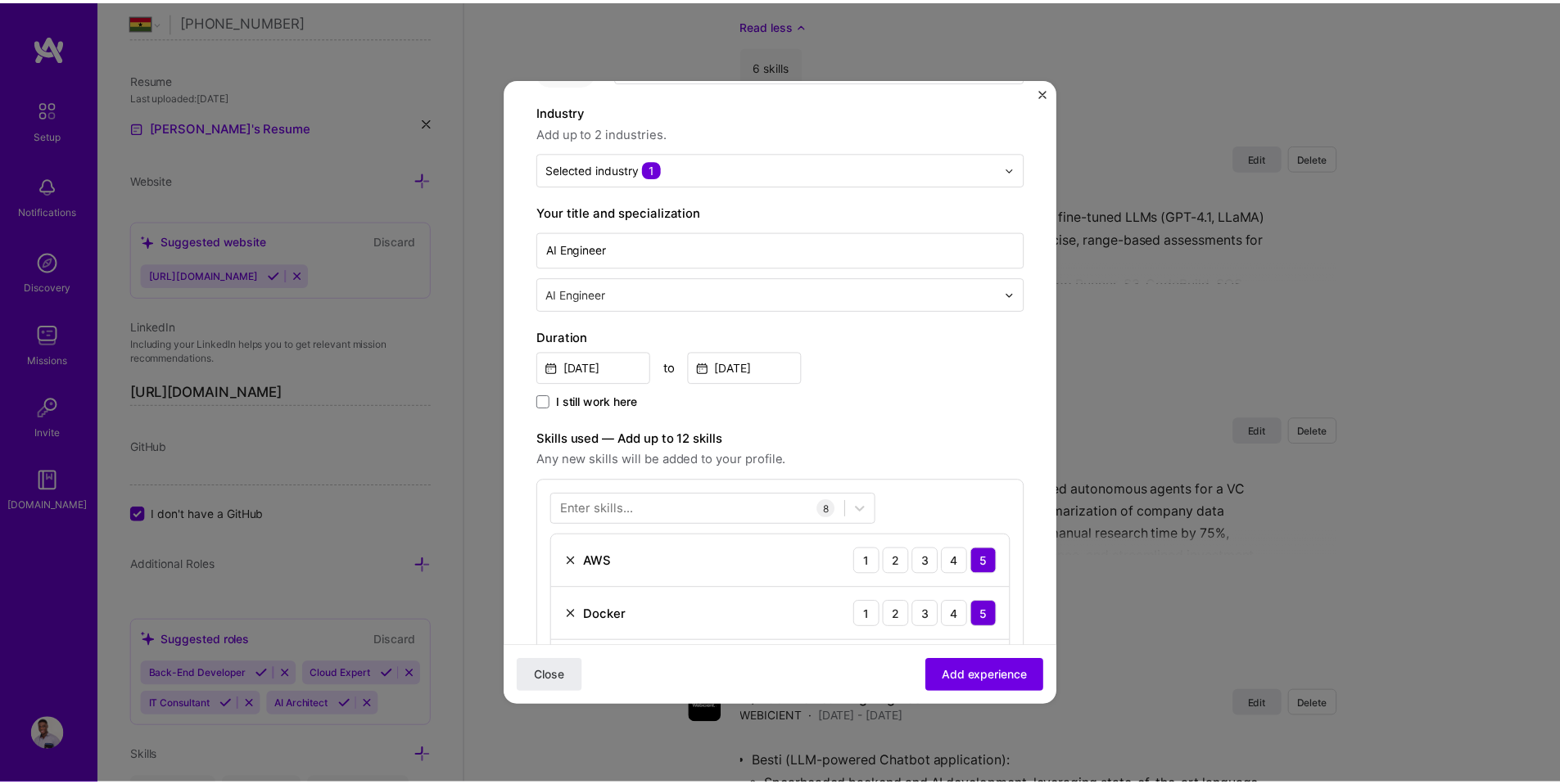
scroll to position [0, 0]
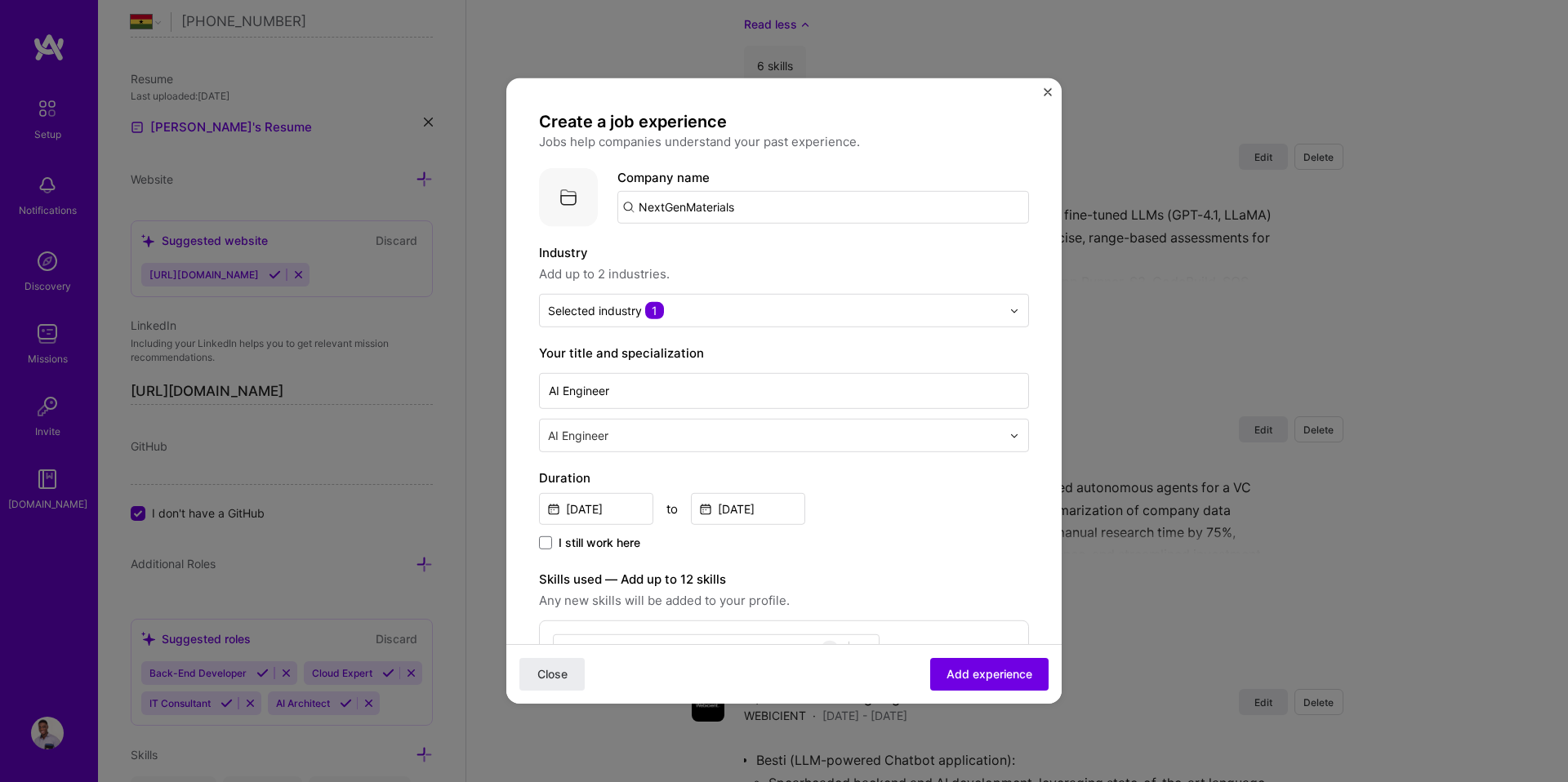
click at [700, 191] on input "NextGenMaterials" at bounding box center [822, 207] width 411 height 33
click at [733, 209] on input "NextGenMaterials" at bounding box center [822, 207] width 411 height 33
type input "NextGenMaterials"
click at [731, 252] on div "NextGenMaterials" at bounding box center [768, 253] width 120 height 28
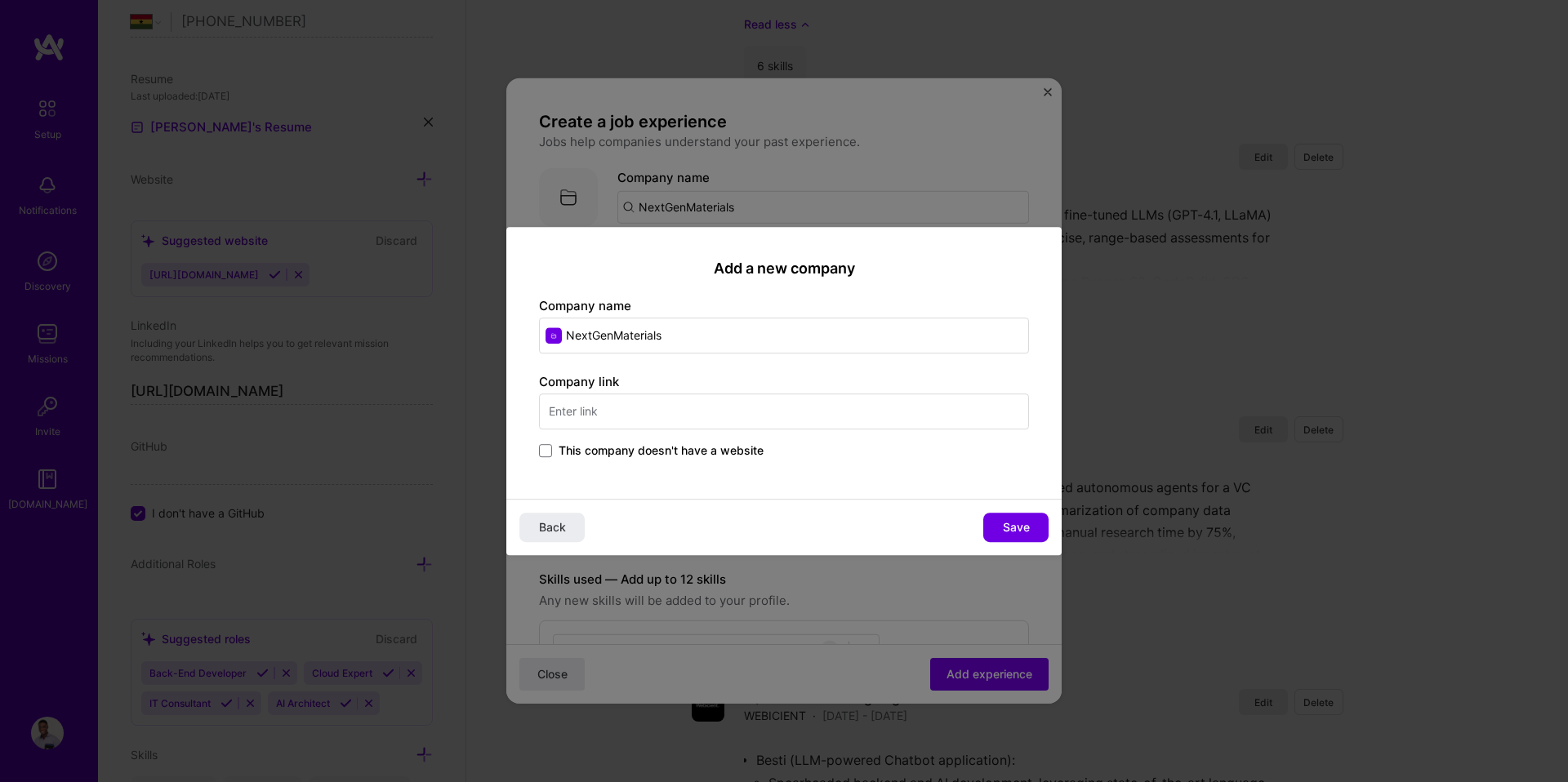
click at [582, 429] on input "text" at bounding box center [784, 411] width 490 height 36
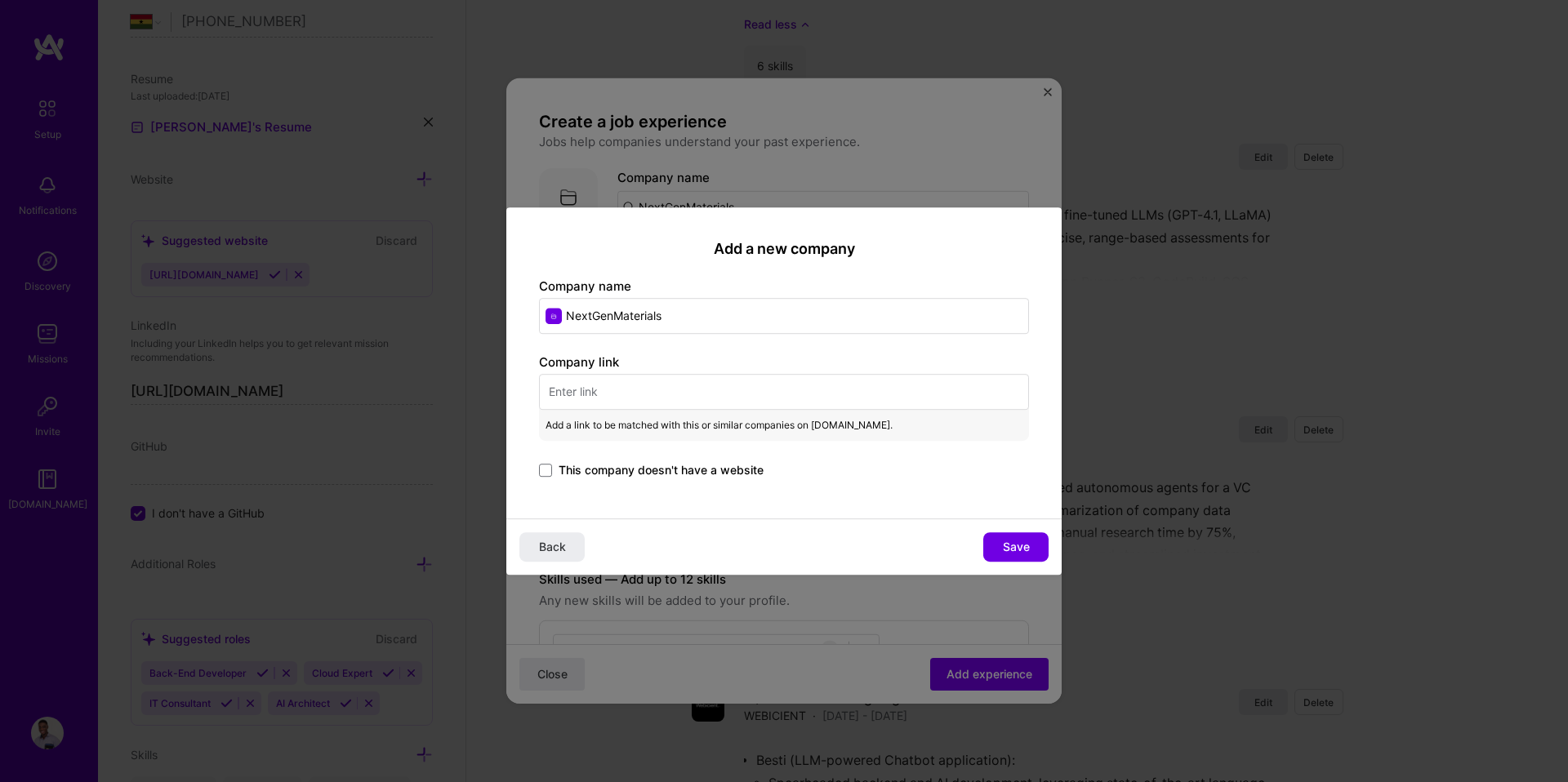
paste input "https://nexgenmaterials.com/"
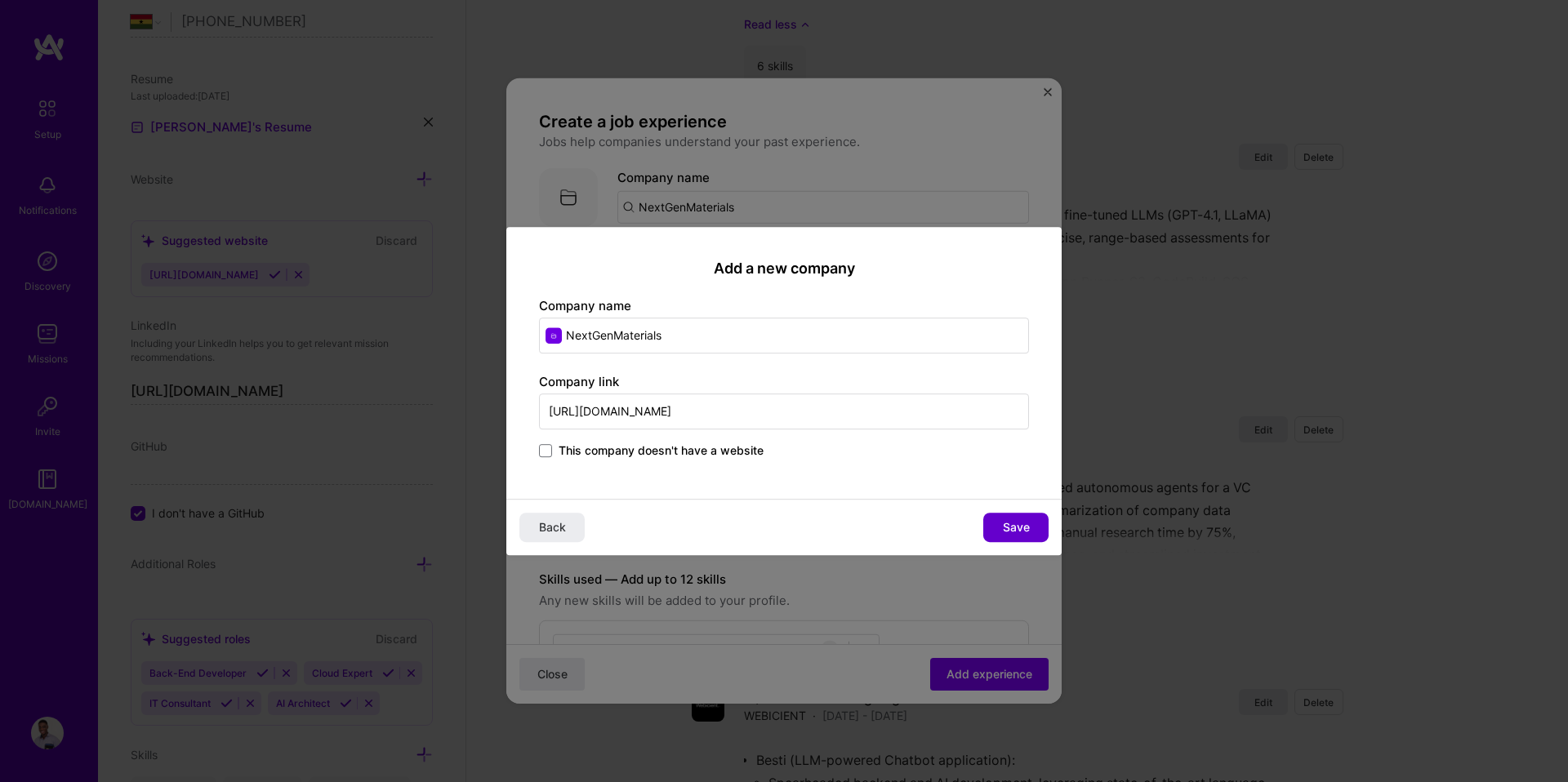
type input "https://nexgenmaterials.com/"
click at [1012, 522] on span "Save" at bounding box center [1016, 527] width 27 height 16
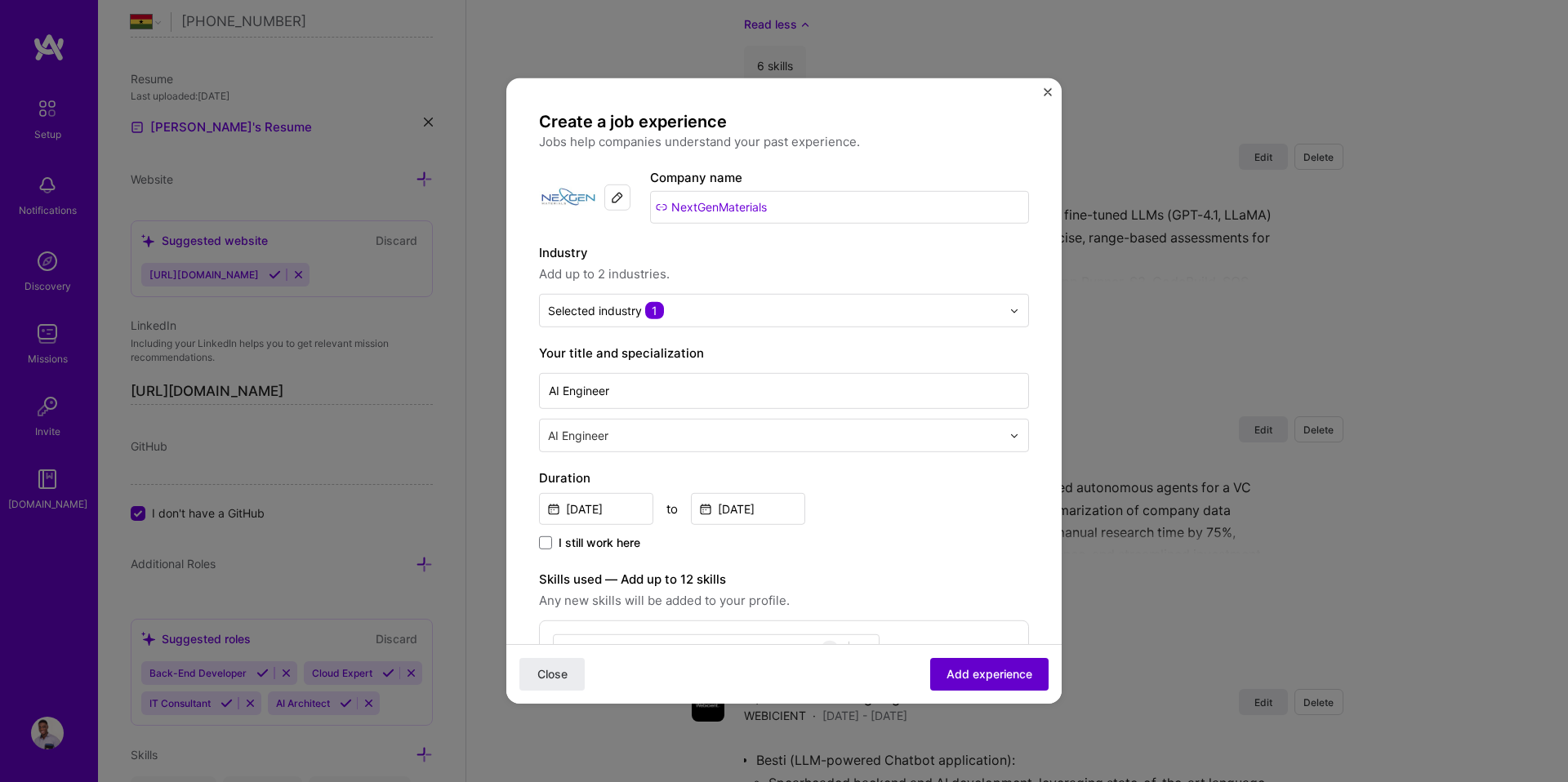
click at [1000, 666] on button "Add experience" at bounding box center [988, 674] width 118 height 33
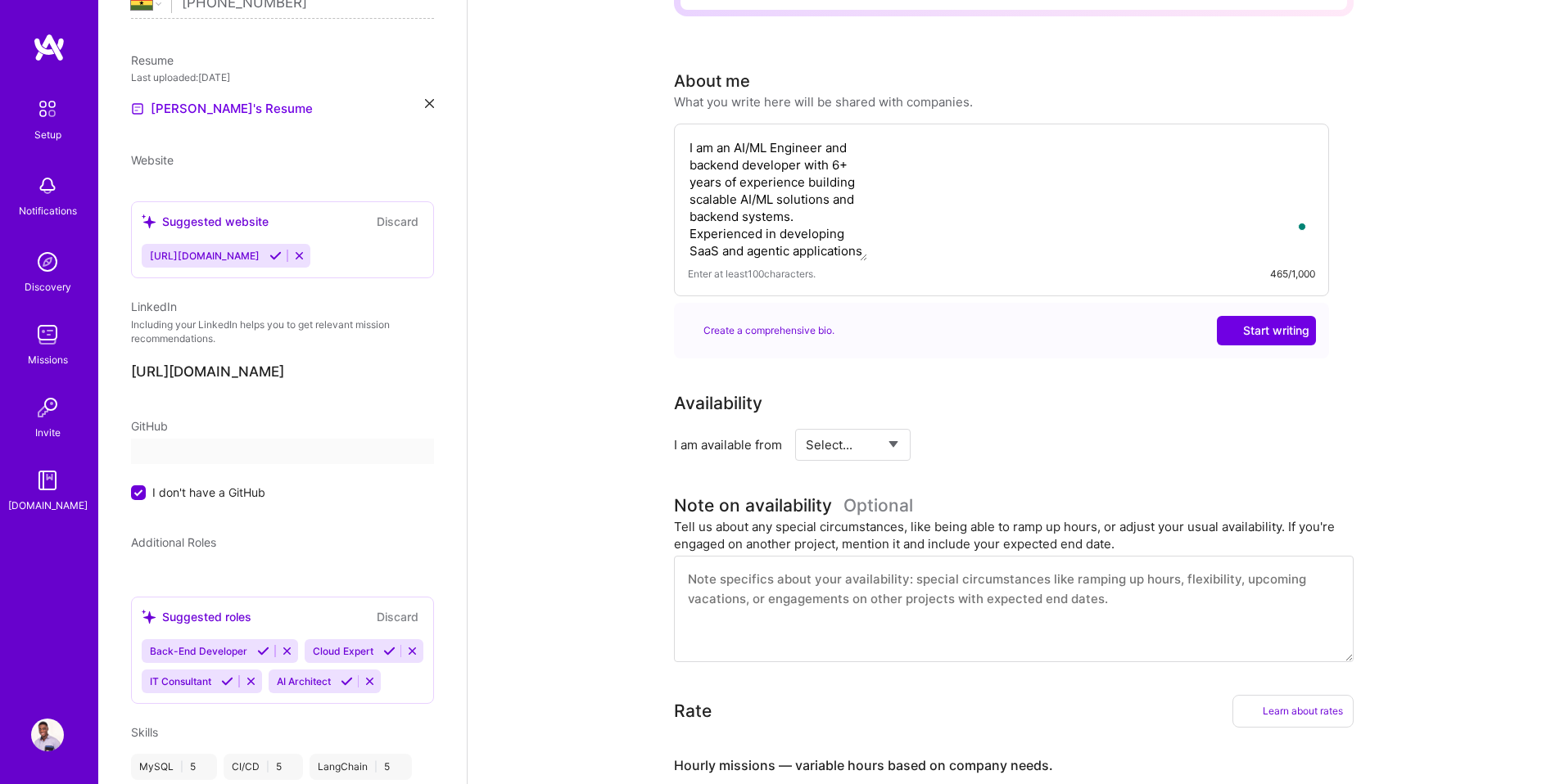
select select "GH"
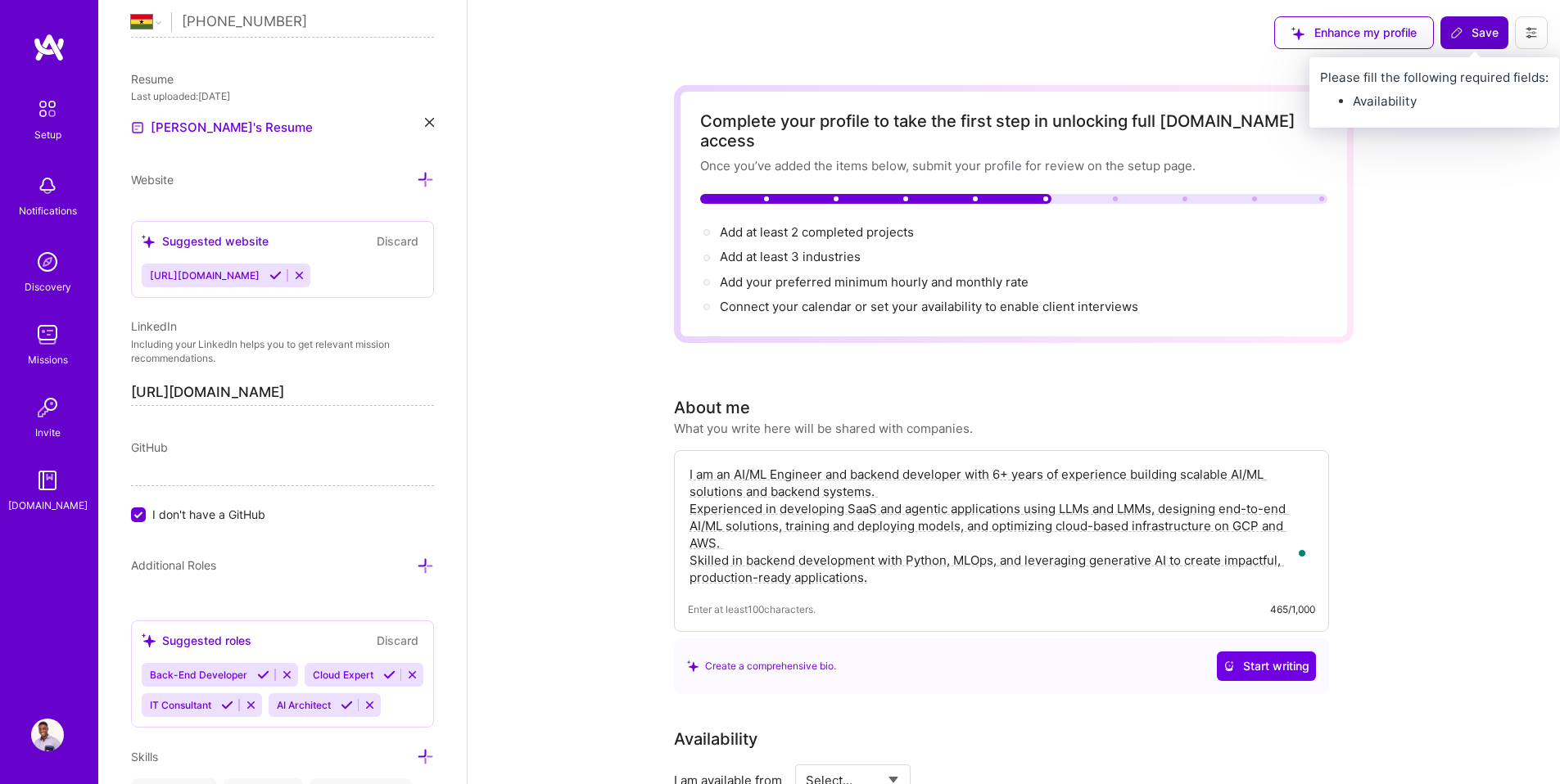
click at [1483, 28] on span "Save" at bounding box center [1475, 33] width 48 height 16
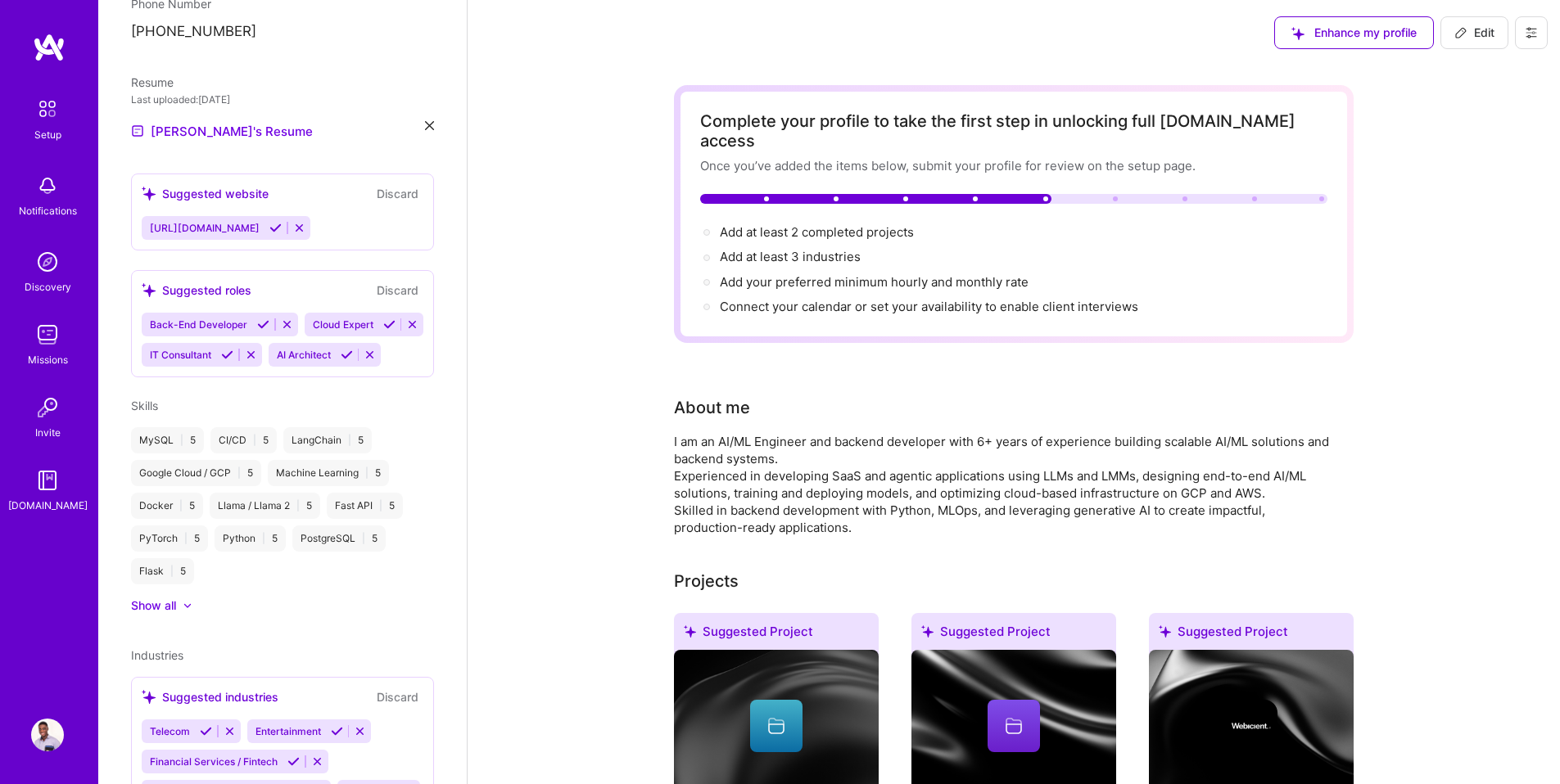
click at [1497, 36] on button "Edit" at bounding box center [1475, 32] width 68 height 33
select select "GH"
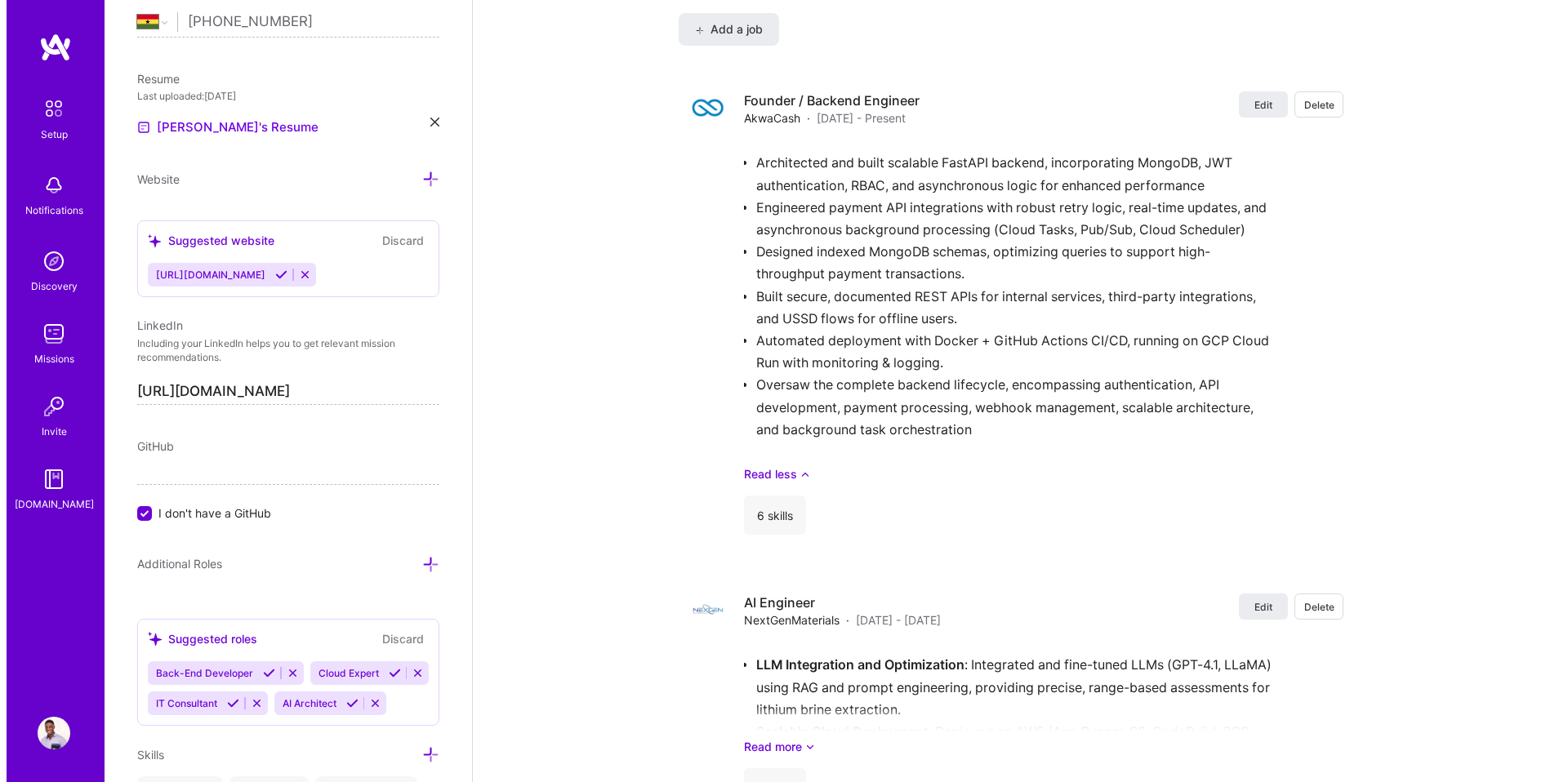
scroll to position [1550, 0]
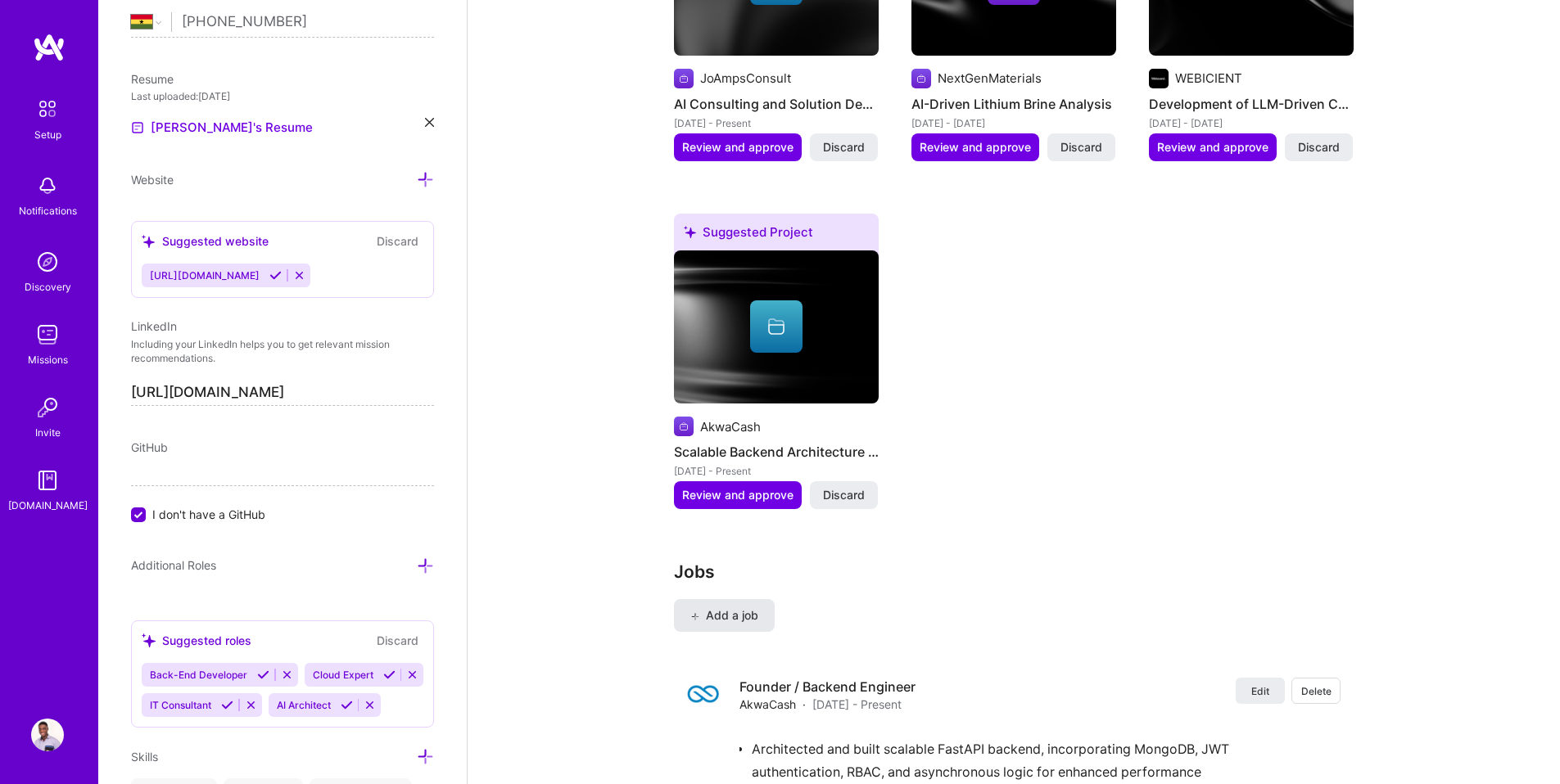
click at [724, 607] on span "Add a job" at bounding box center [724, 615] width 68 height 16
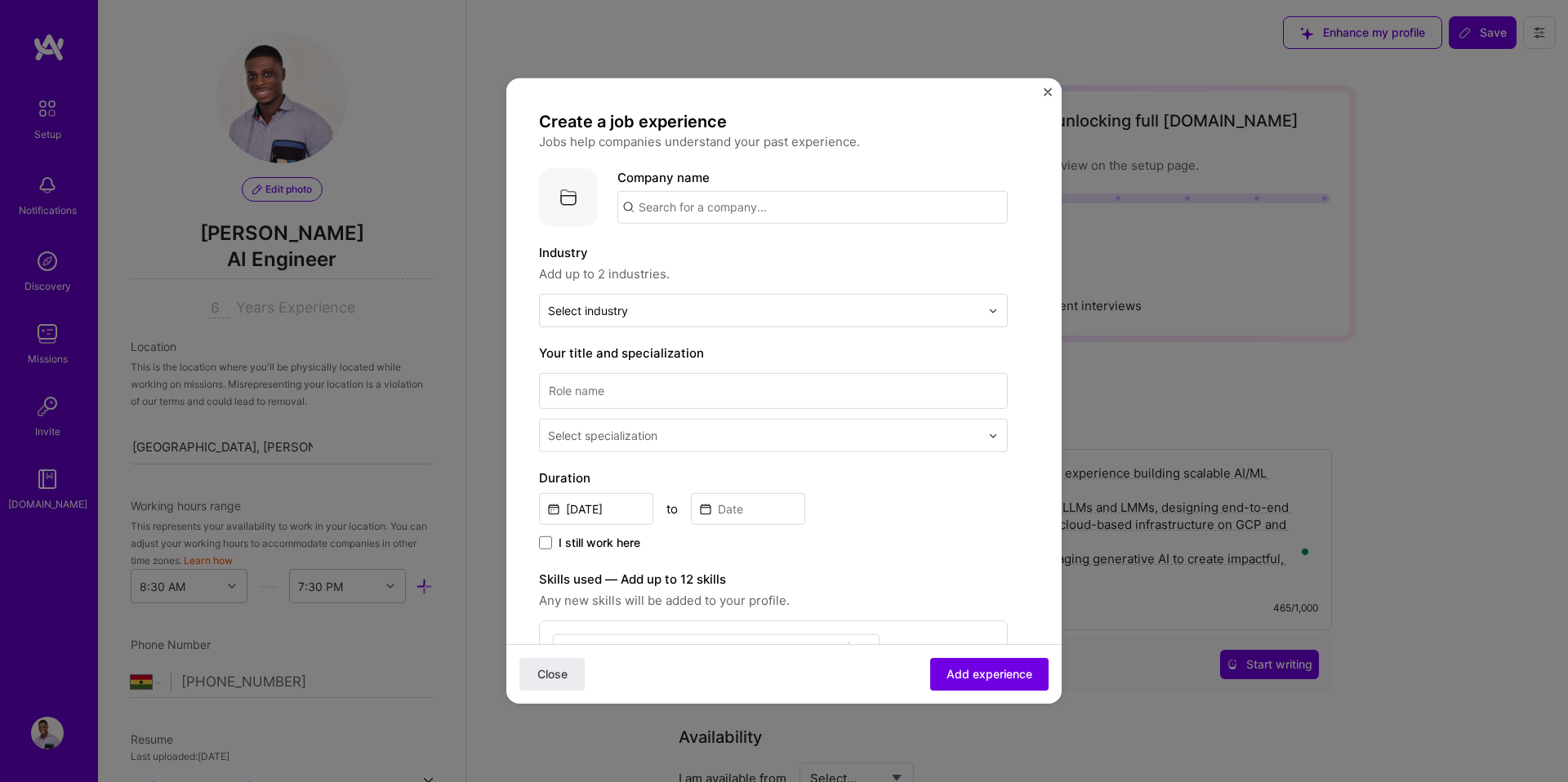
select select "GH"
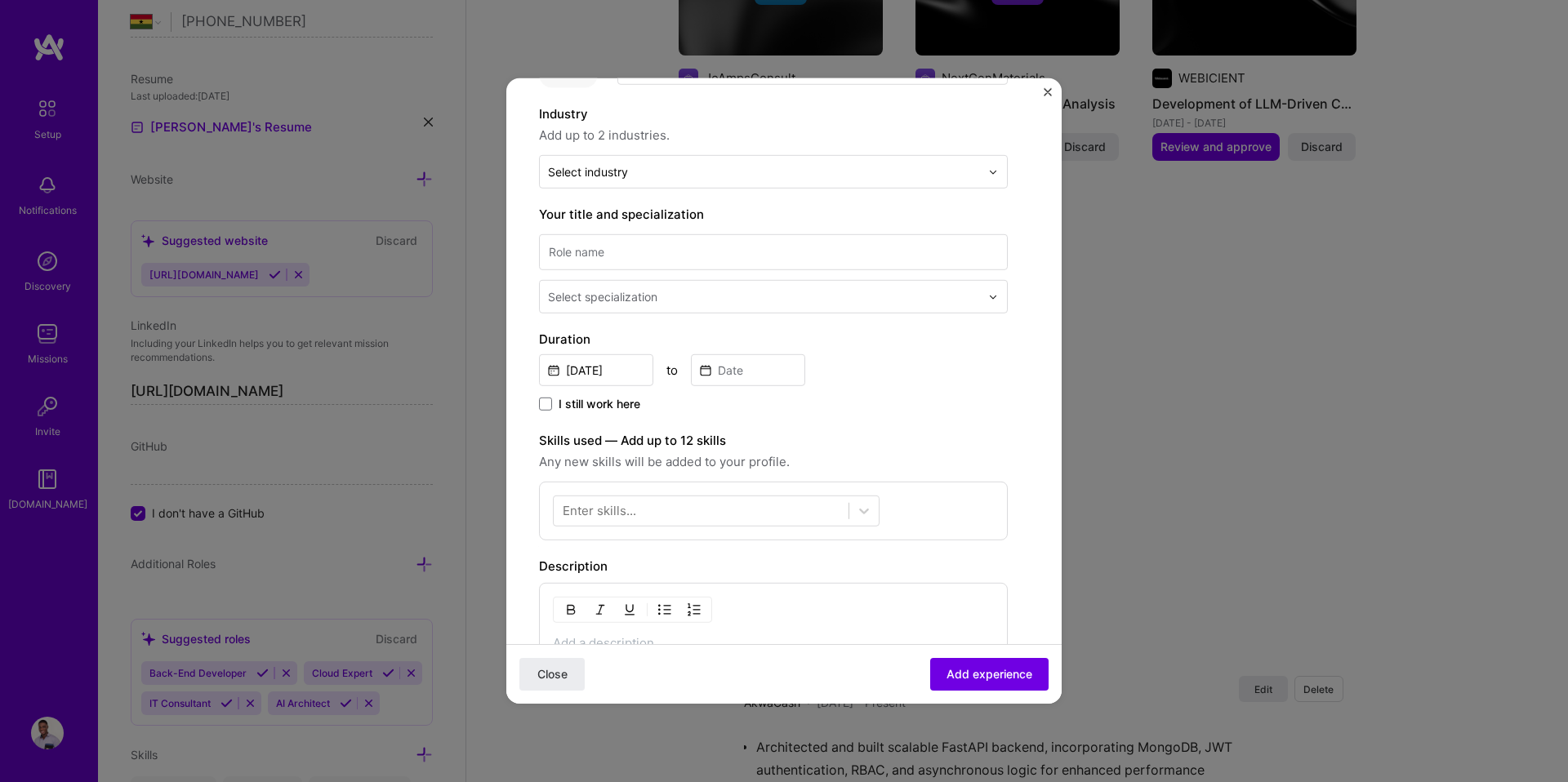
scroll to position [482, 0]
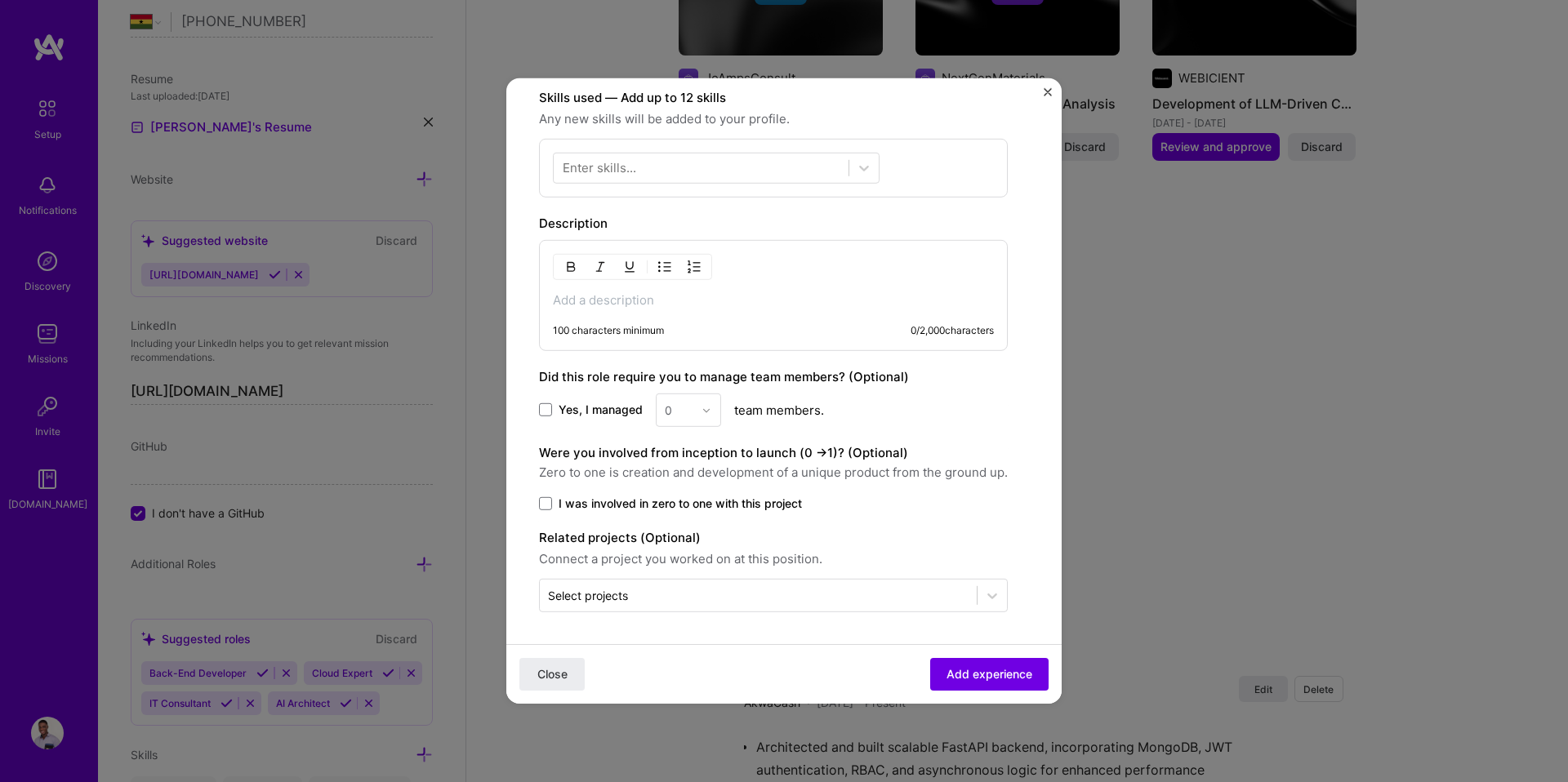
click at [649, 300] on p at bounding box center [773, 300] width 441 height 16
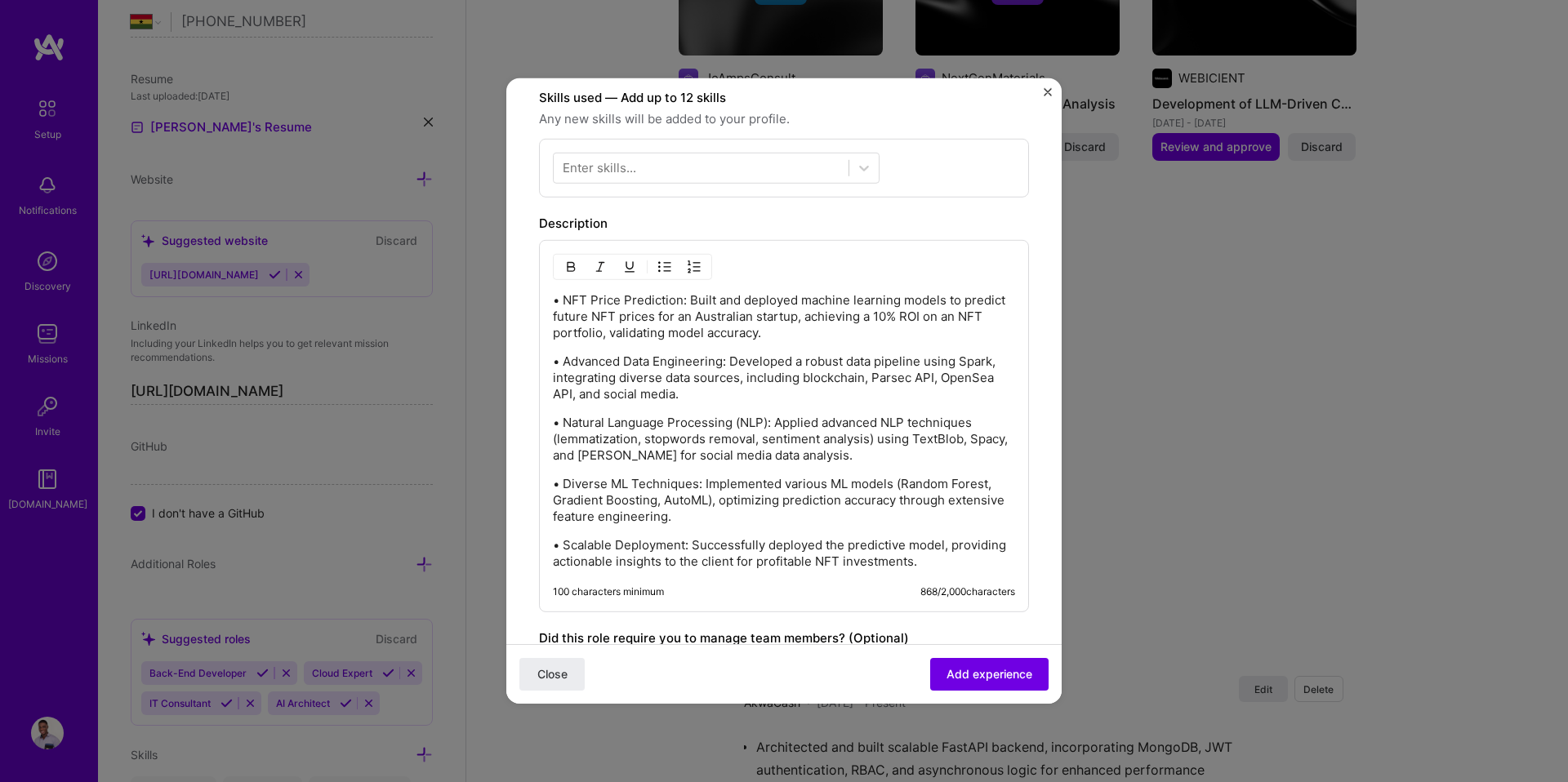
click at [652, 319] on p "• NFT Price Prediction: Built and deployed machine learning models to predict f…" at bounding box center [784, 316] width 463 height 49
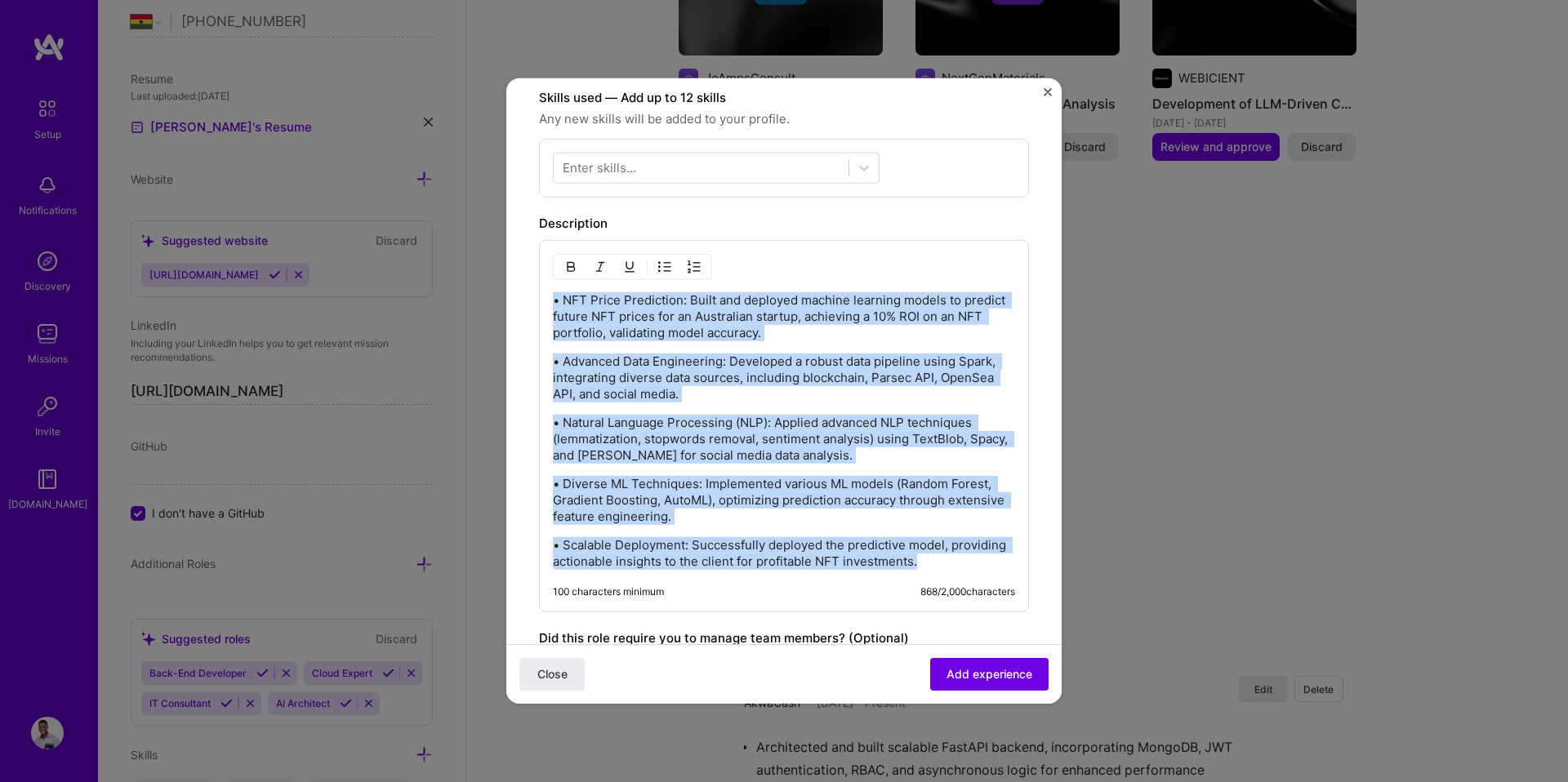
click at [655, 267] on button "button" at bounding box center [665, 267] width 25 height 20
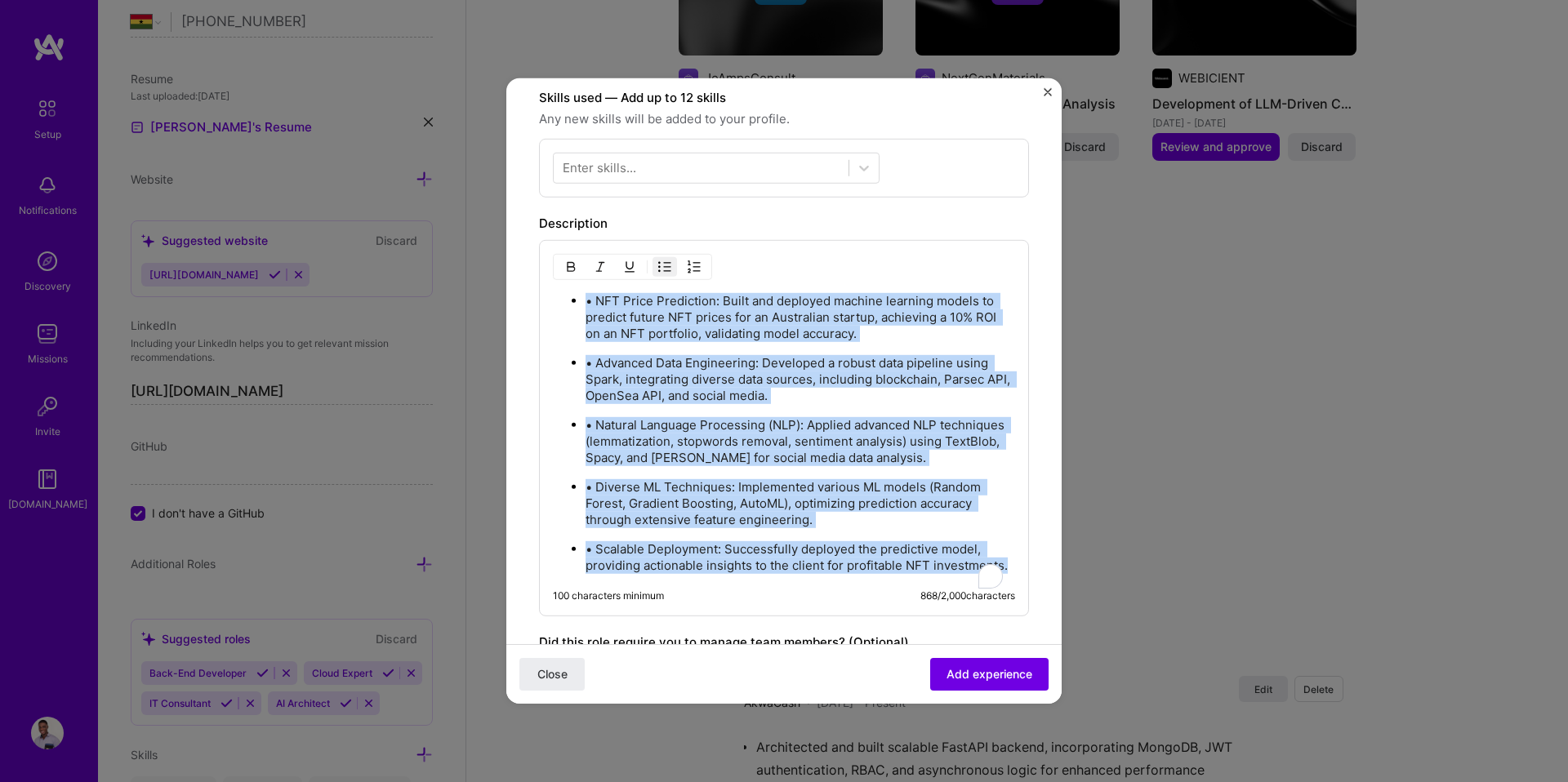
click at [597, 301] on p "• NFT Price Prediction: Built and deployed machine learning models to predict f…" at bounding box center [800, 317] width 430 height 49
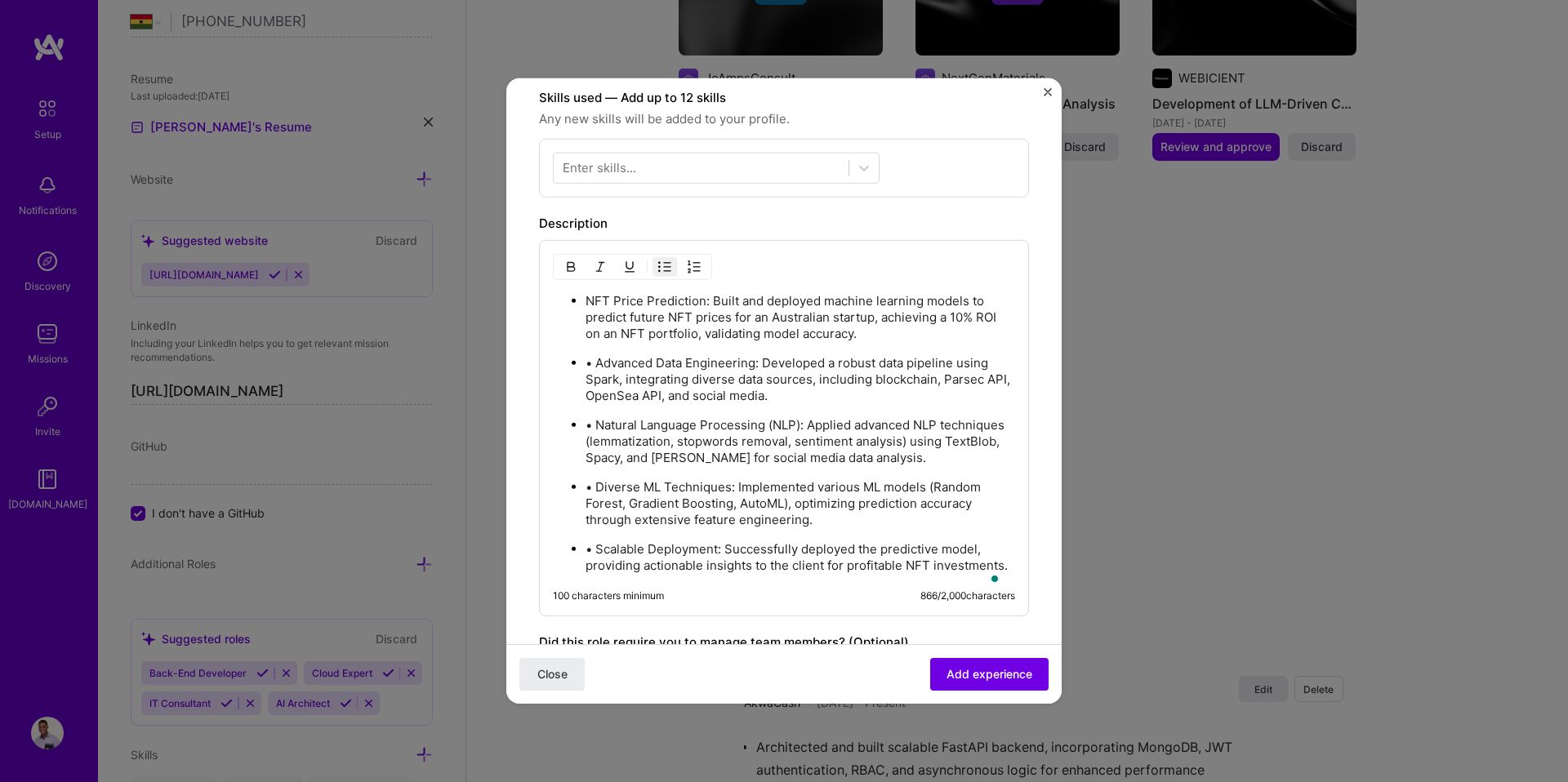
click at [597, 364] on p "• Advanced Data Engineering: Developed a robust data pipeline using Spark, inte…" at bounding box center [800, 379] width 430 height 49
click at [596, 419] on p "• Natural Language Processing (NLP): Applied advanced NLP techniques (lemmatiza…" at bounding box center [800, 441] width 430 height 49
click at [598, 476] on ul "NFT Price Prediction: Built and deployed machine learning models to predict fut…" at bounding box center [784, 432] width 463 height 281
click at [596, 483] on p "• Diverse ML Techniques: Implemented various ML models (Random Forest, Gradient…" at bounding box center [800, 503] width 430 height 49
click at [596, 543] on p "• Scalable Deployment: Successfully deployed the predictive model, providing ac…" at bounding box center [800, 557] width 430 height 33
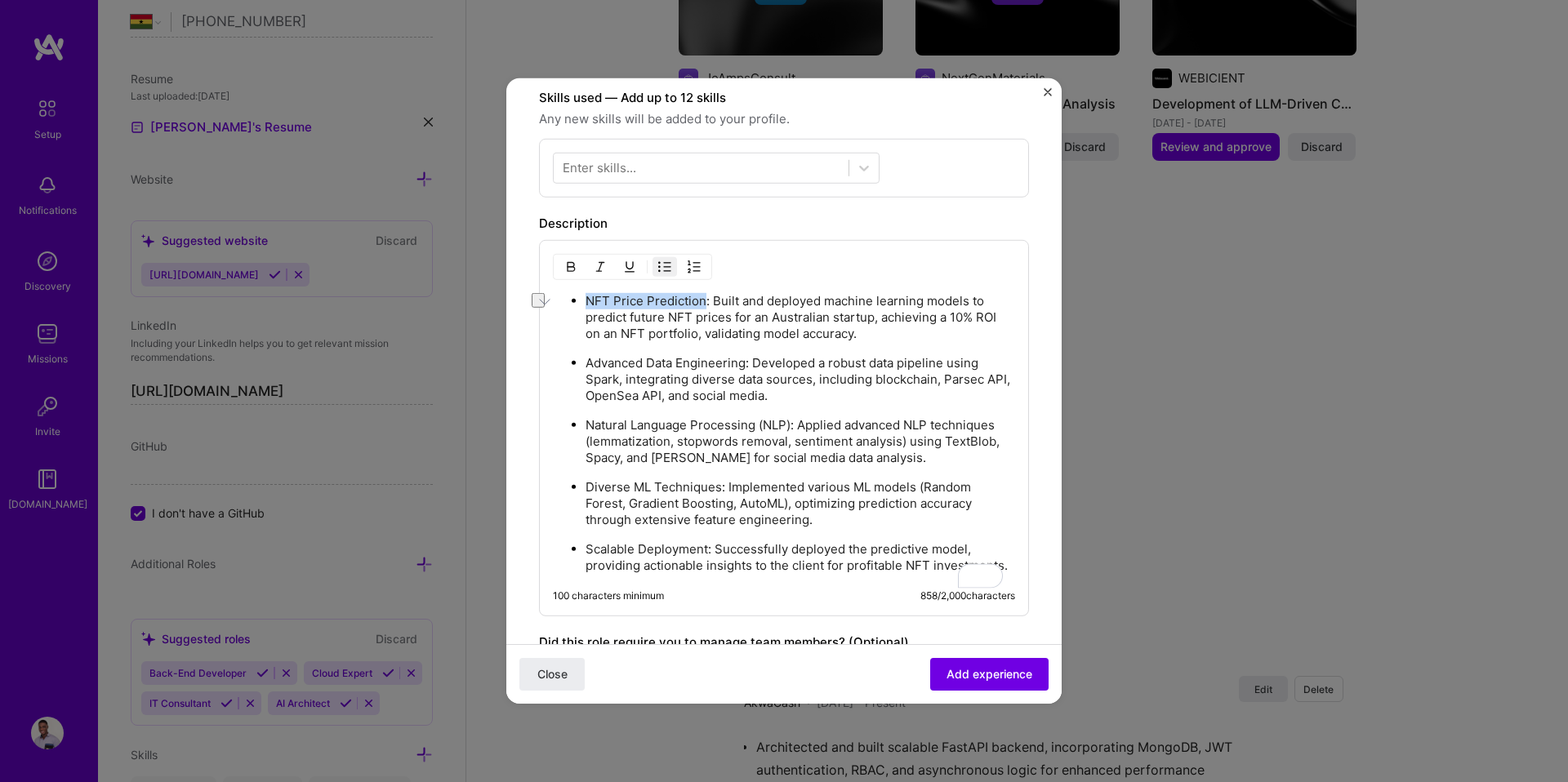
drag, startPoint x: 588, startPoint y: 302, endPoint x: 703, endPoint y: 304, distance: 115.0
click at [703, 304] on p "NFT Price Prediction: Built and deployed machine learning models to predict fut…" at bounding box center [800, 317] width 430 height 49
click at [568, 266] on img "button" at bounding box center [570, 266] width 13 height 13
drag, startPoint x: 588, startPoint y: 357, endPoint x: 744, endPoint y: 361, distance: 156.1
click at [744, 361] on p "Advanced Data Engineering: Developed a robust data pipeline using Spark, integr…" at bounding box center [800, 379] width 430 height 49
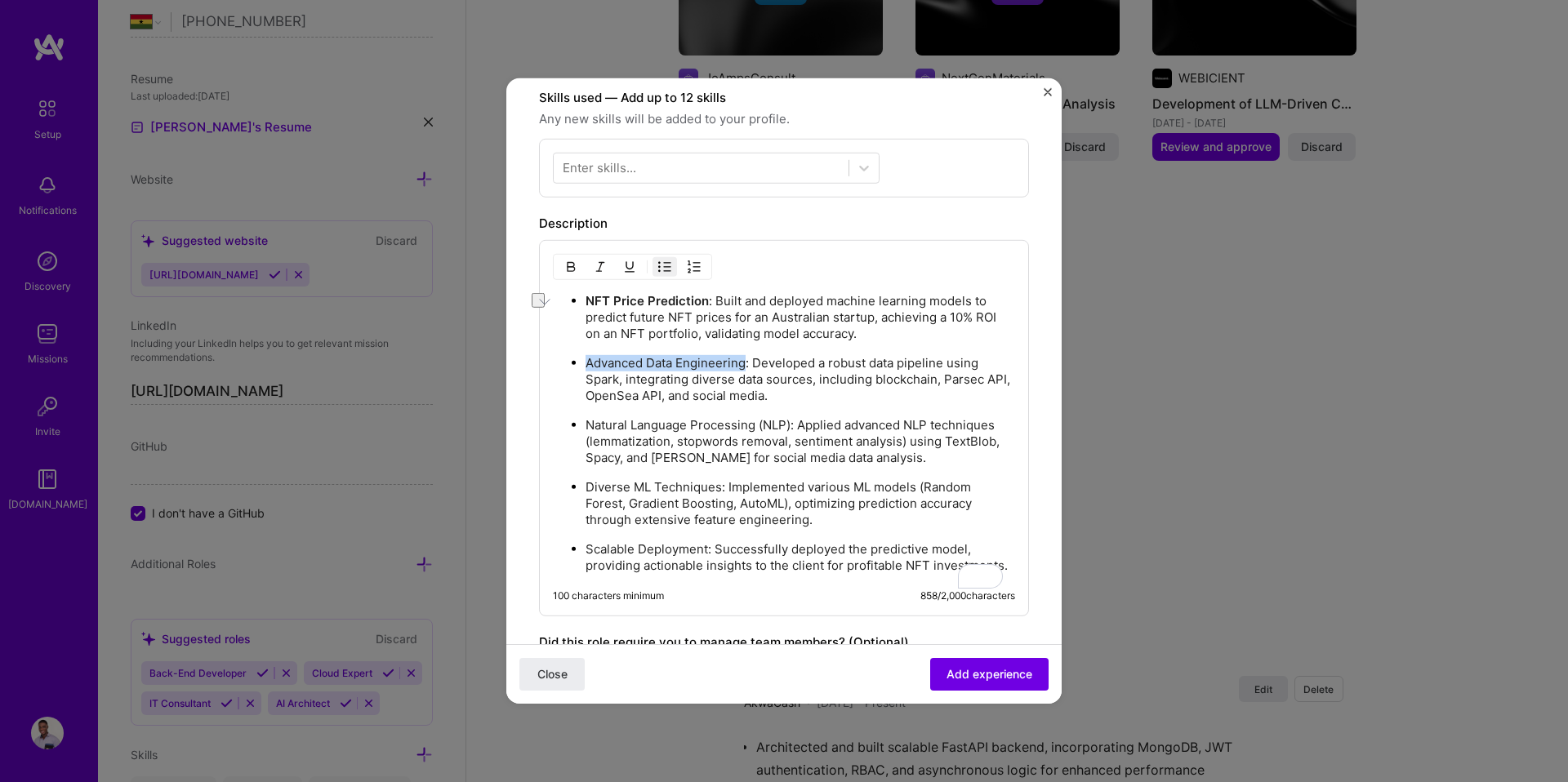
click at [566, 275] on button "button" at bounding box center [571, 267] width 25 height 20
drag, startPoint x: 584, startPoint y: 425, endPoint x: 793, endPoint y: 423, distance: 209.0
click at [793, 423] on ul "NFT Price Prediction : Built and deployed machine learning models to predict fu…" at bounding box center [784, 432] width 463 height 281
click at [573, 269] on img "button" at bounding box center [570, 266] width 13 height 13
drag, startPoint x: 588, startPoint y: 484, endPoint x: 717, endPoint y: 480, distance: 129.1
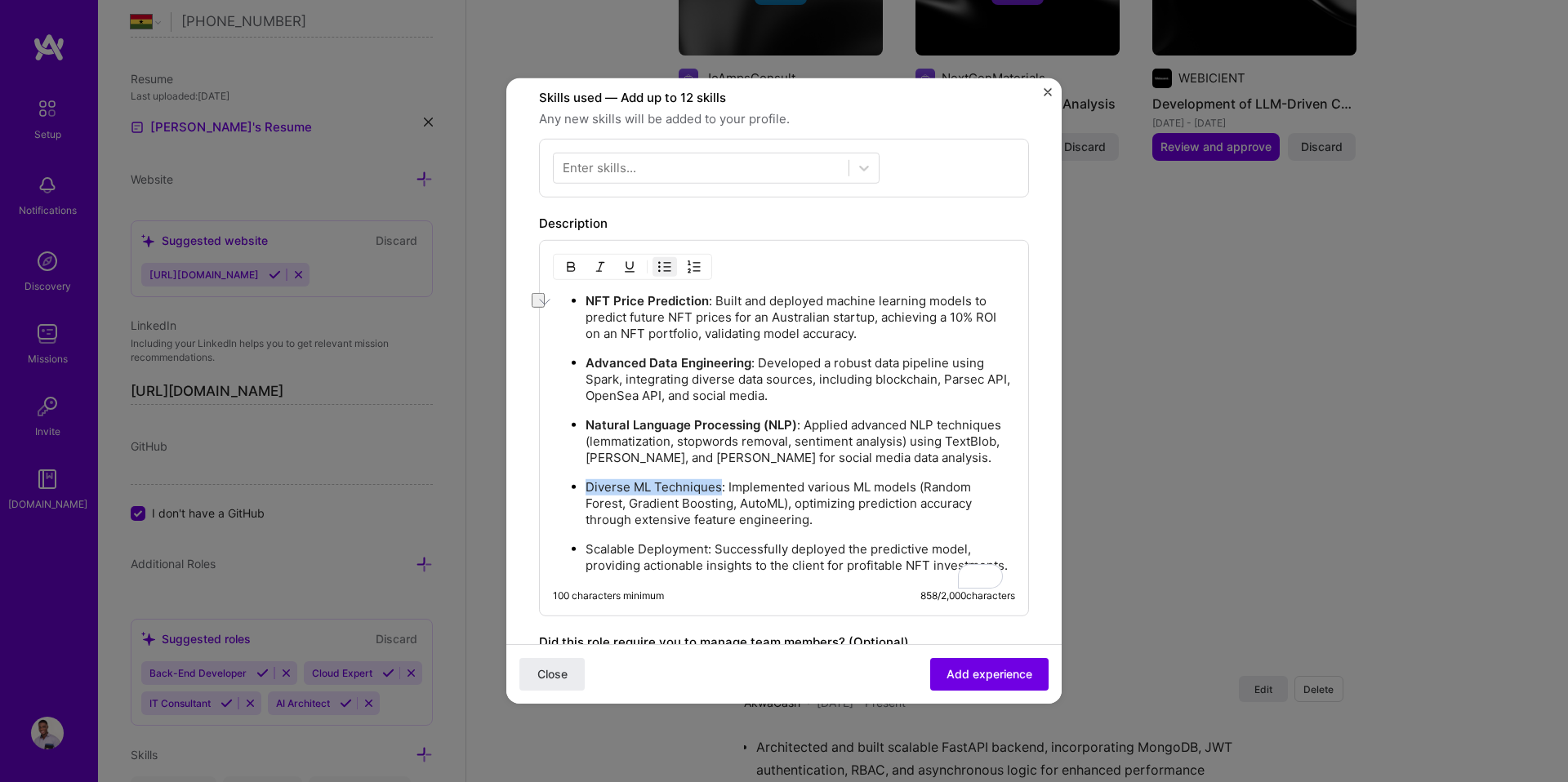
click at [717, 480] on p "Diverse ML Techniques: Implemented various ML models (Random Forest, Gradient B…" at bounding box center [800, 503] width 430 height 49
click at [571, 270] on img "button" at bounding box center [570, 266] width 13 height 13
drag, startPoint x: 588, startPoint y: 547, endPoint x: 707, endPoint y: 547, distance: 119.0
click at [707, 547] on p "Scalable Deployment: Successfully deployed the predictive model, providing acti…" at bounding box center [800, 557] width 430 height 33
click at [576, 276] on button "button" at bounding box center [571, 267] width 25 height 20
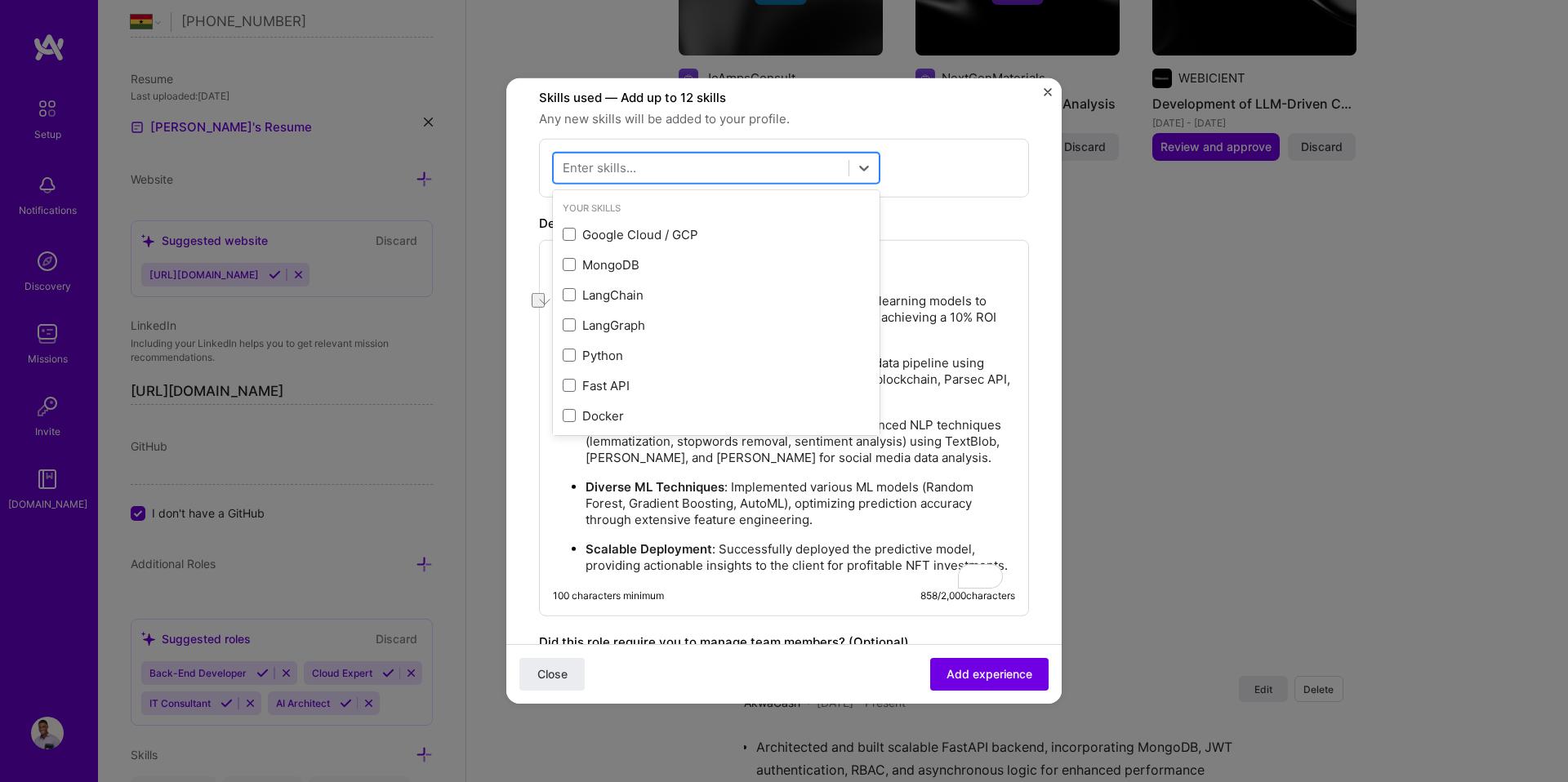
click at [665, 175] on div at bounding box center [701, 168] width 295 height 27
click at [564, 355] on span at bounding box center [569, 355] width 13 height 13
click at [0, 0] on input "checkbox" at bounding box center [0, 0] width 0 height 0
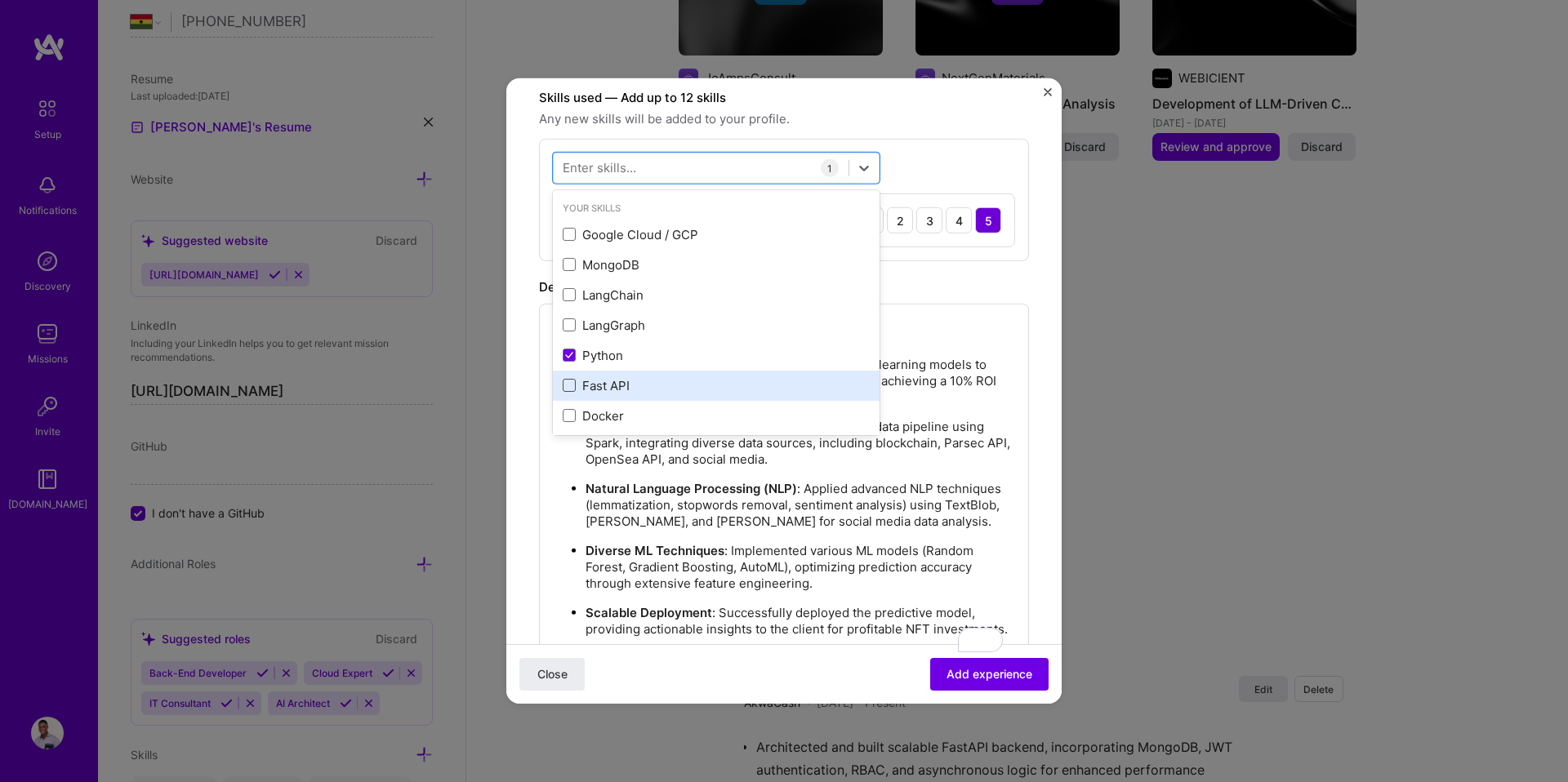
click at [569, 390] on span at bounding box center [569, 385] width 13 height 13
click at [0, 0] on input "checkbox" at bounding box center [0, 0] width 0 height 0
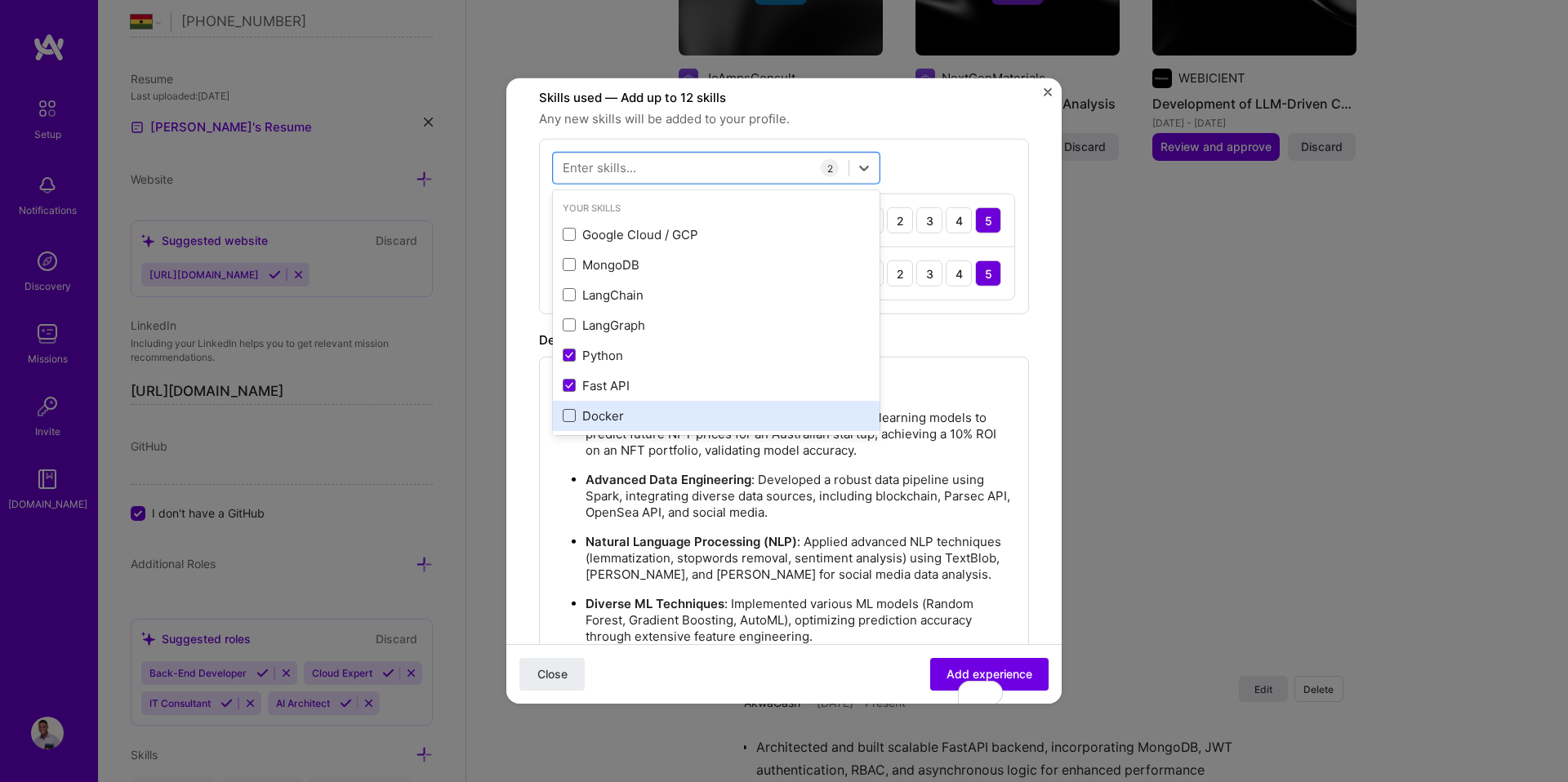
click at [569, 414] on span at bounding box center [569, 415] width 13 height 13
click at [0, 0] on input "checkbox" at bounding box center [0, 0] width 0 height 0
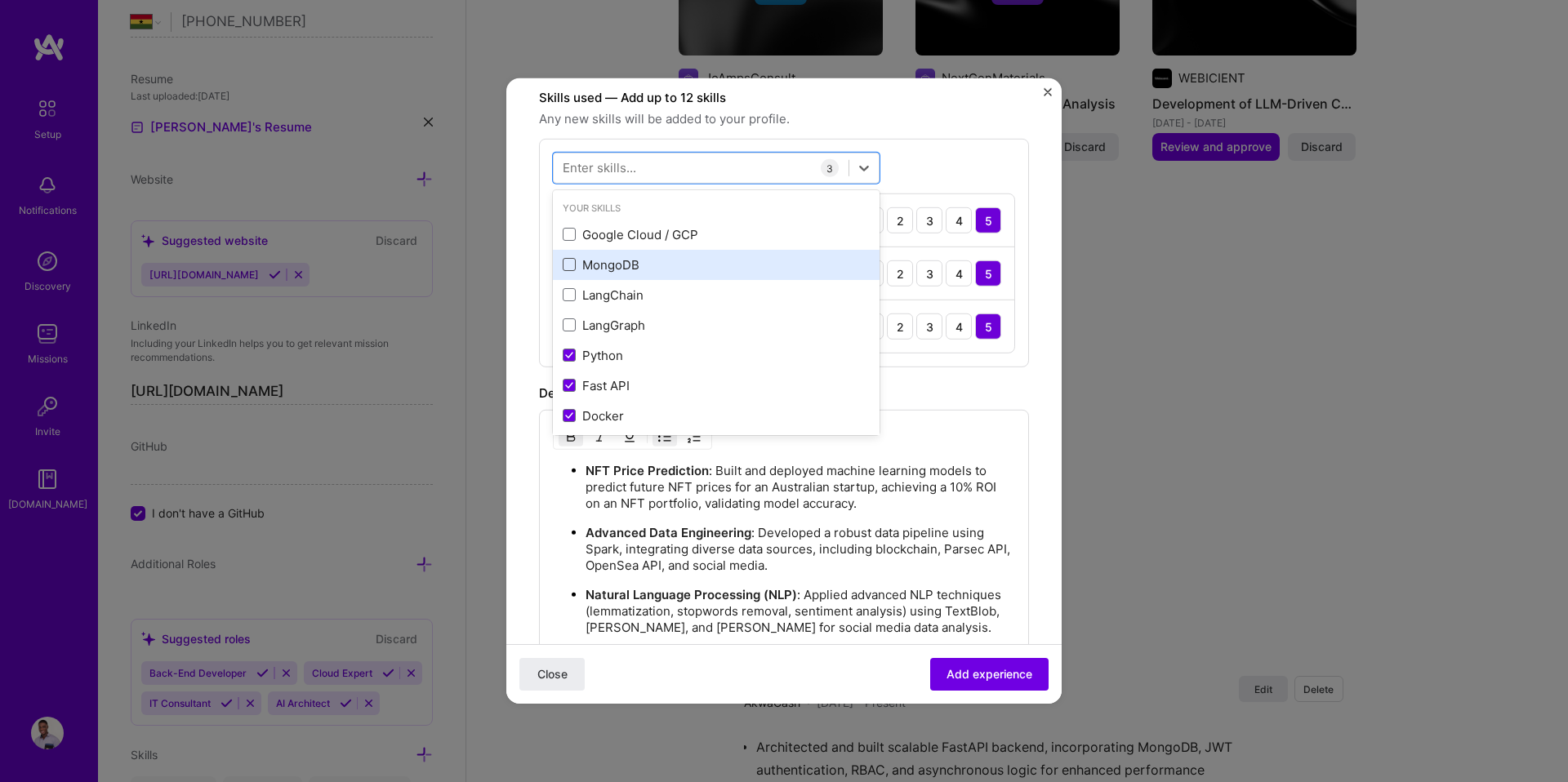
click at [574, 269] on span at bounding box center [569, 265] width 13 height 13
click at [0, 0] on input "checkbox" at bounding box center [0, 0] width 0 height 0
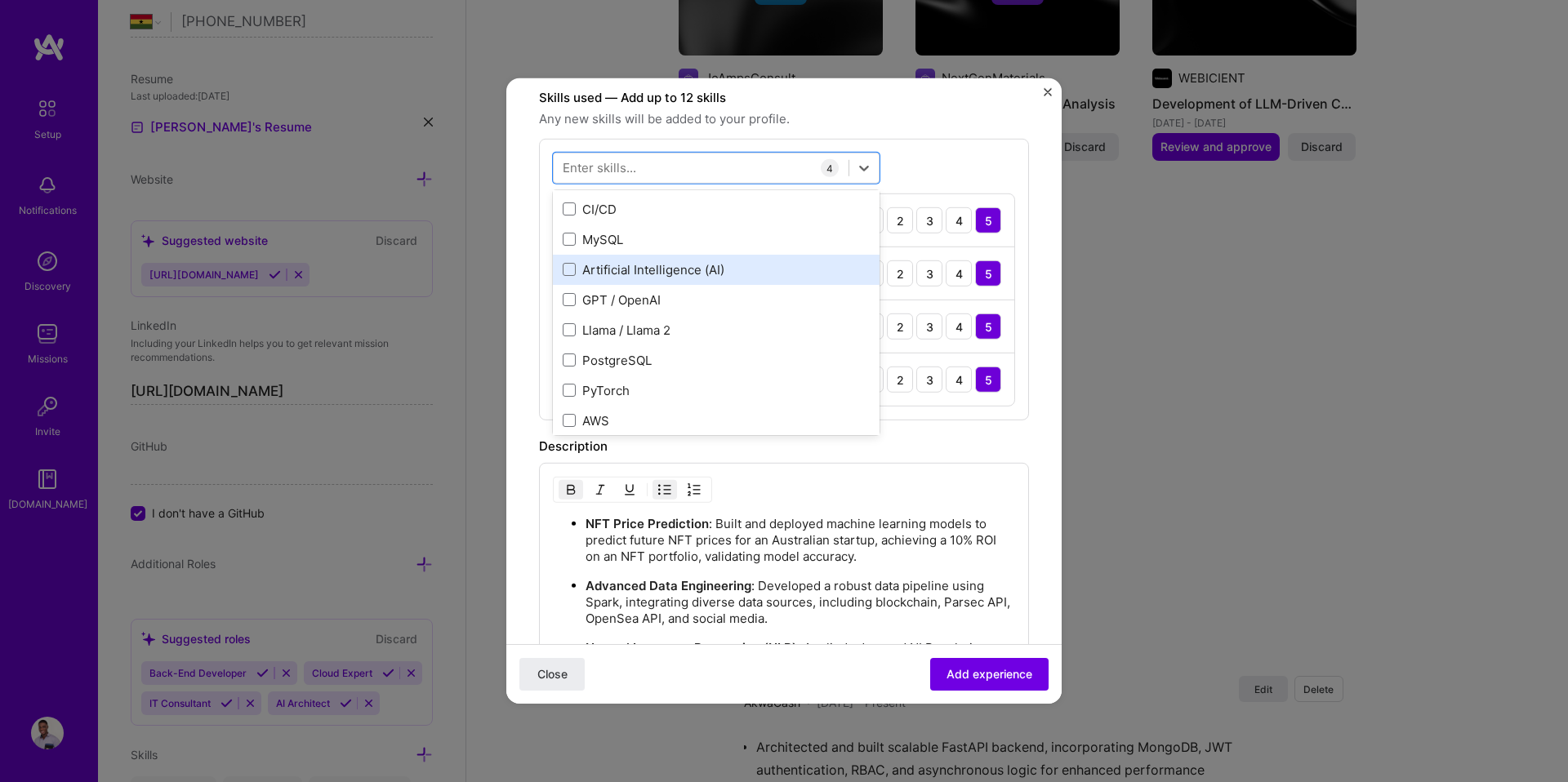
scroll to position [237, 0]
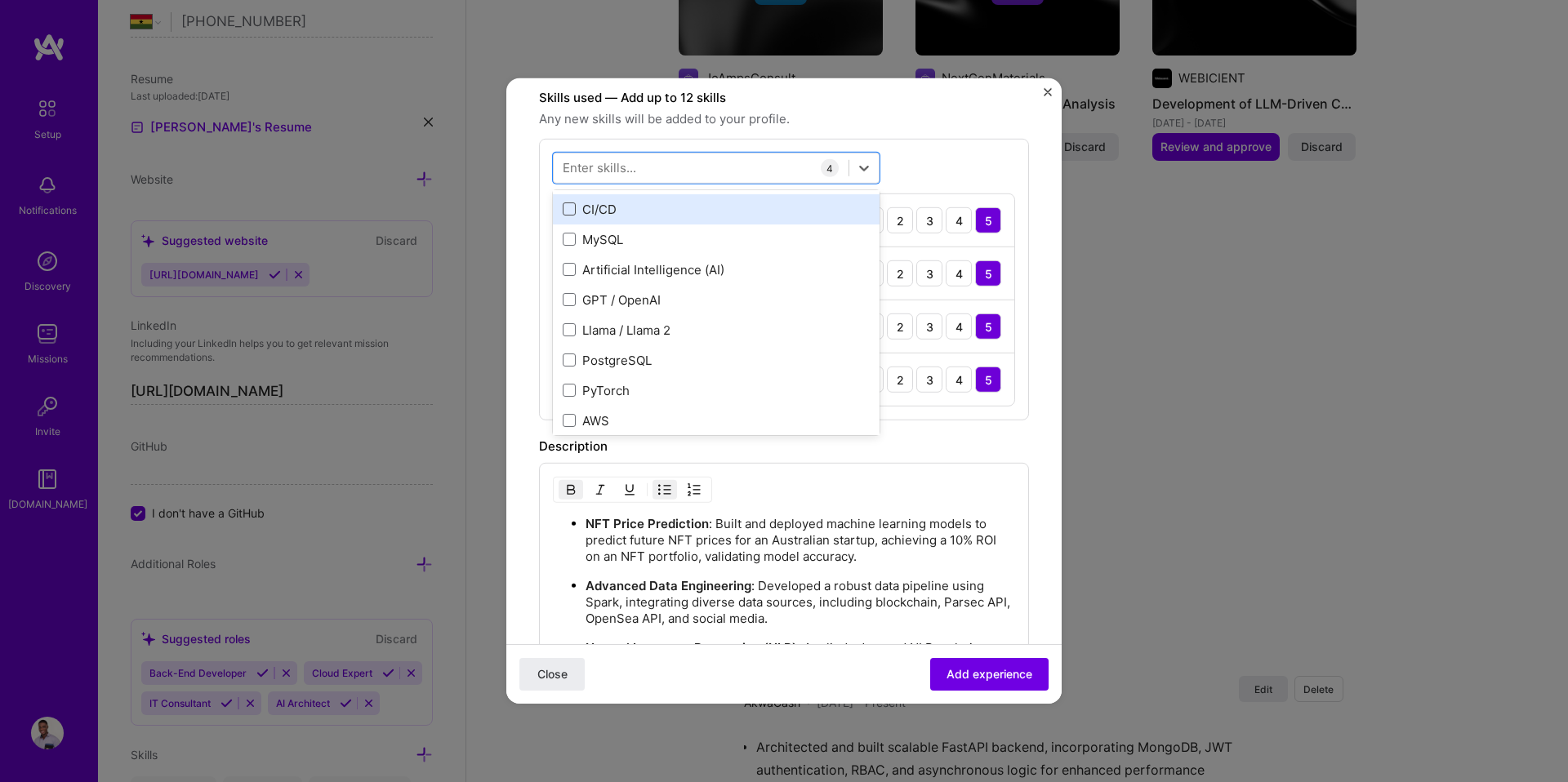
click at [566, 209] on span at bounding box center [569, 209] width 13 height 13
click at [0, 0] on input "checkbox" at bounding box center [0, 0] width 0 height 0
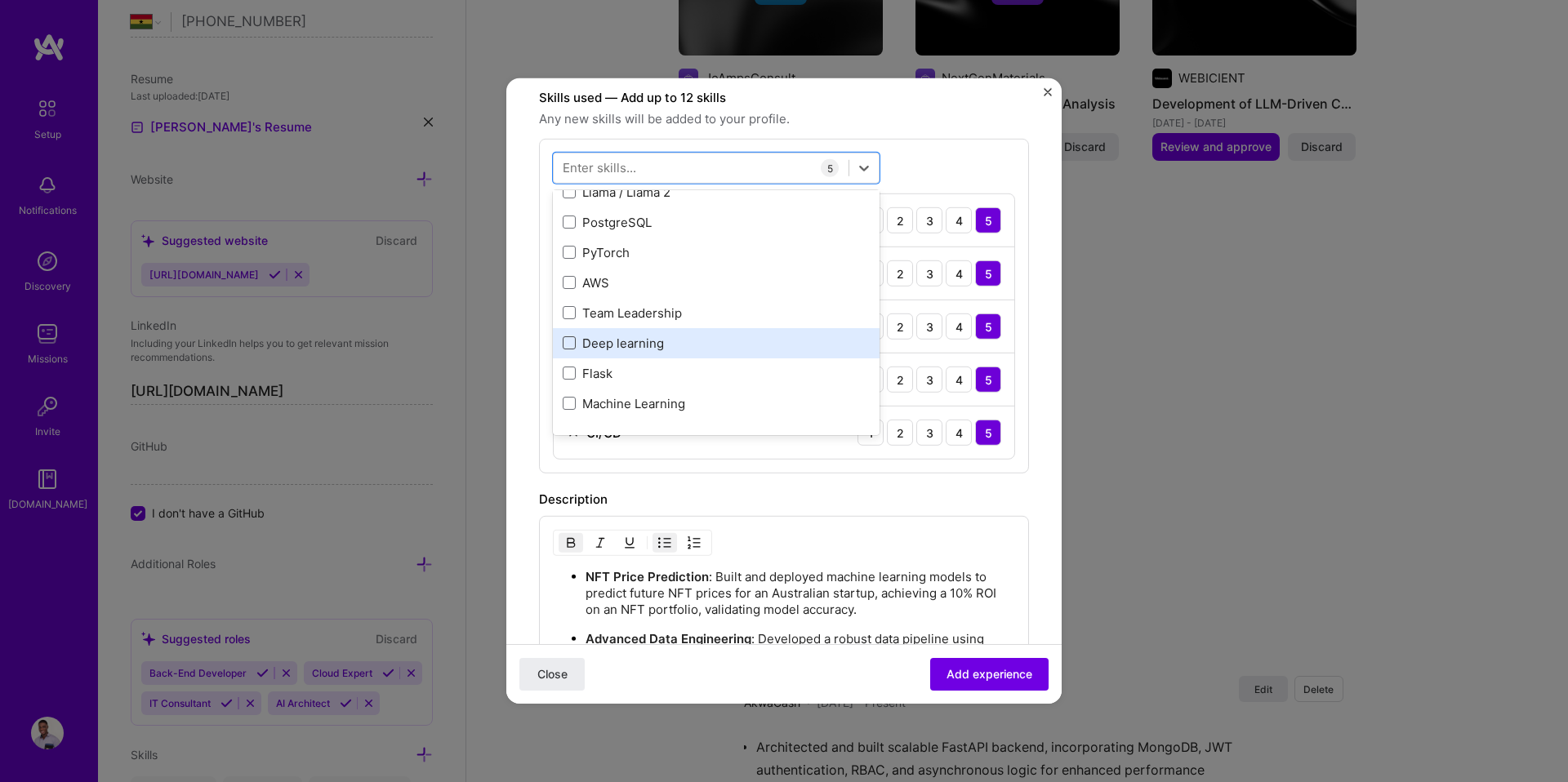
scroll to position [403, 0]
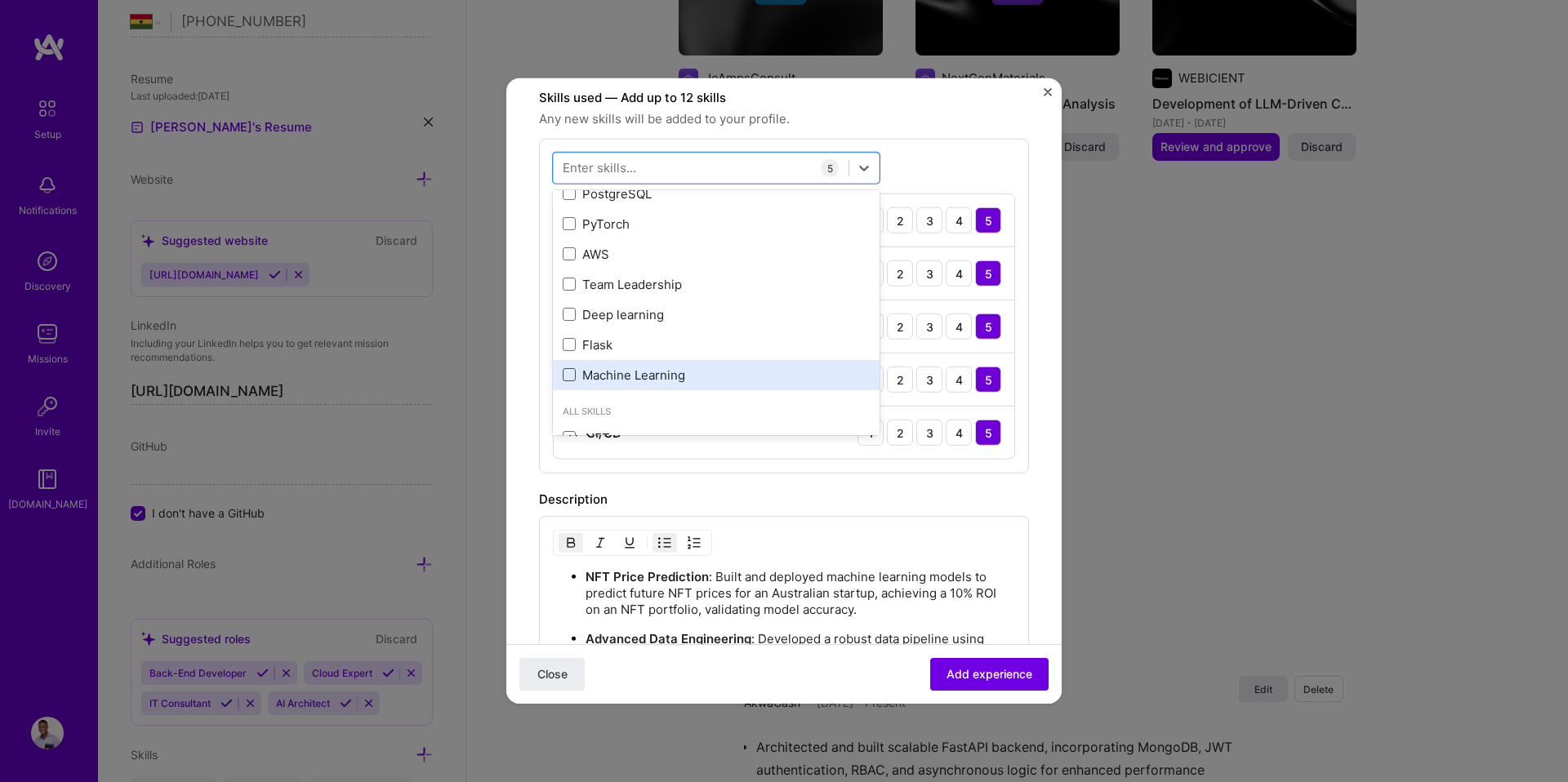
click at [567, 374] on span at bounding box center [569, 375] width 13 height 13
click at [0, 0] on input "checkbox" at bounding box center [0, 0] width 0 height 0
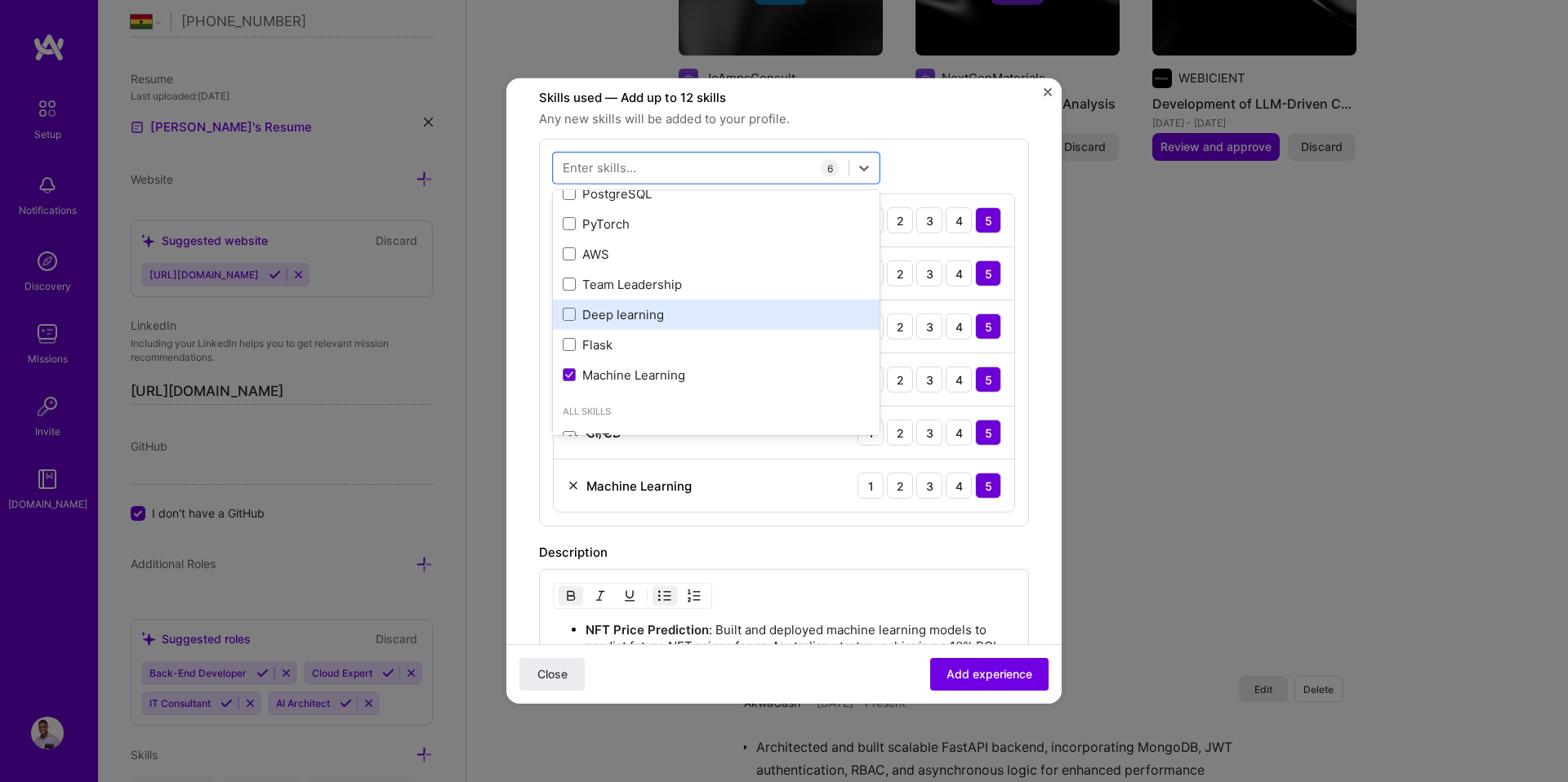
click at [568, 303] on div "Deep learning" at bounding box center [717, 315] width 327 height 30
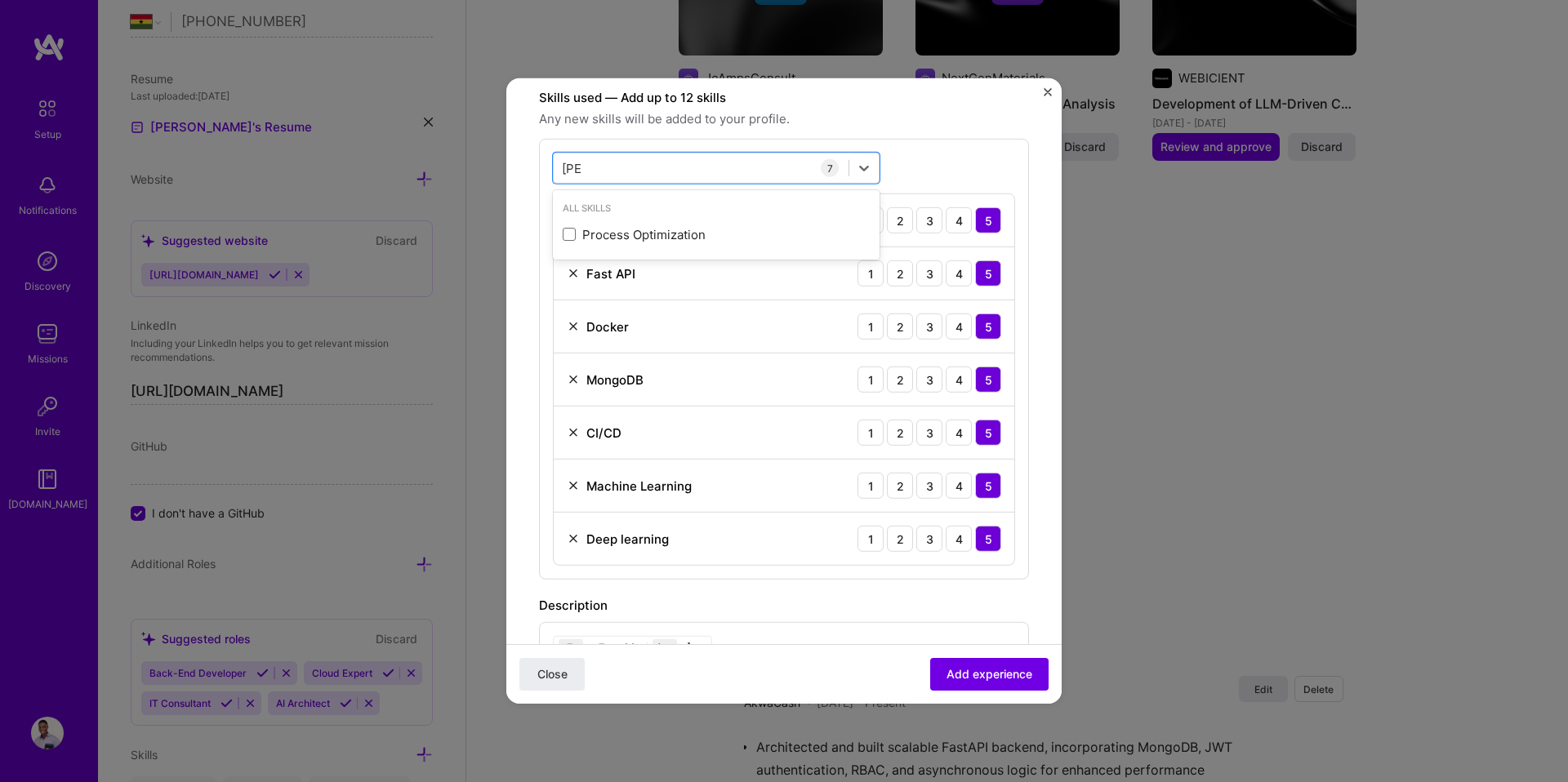
scroll to position [0, 0]
type input "t"
click at [968, 170] on div "option Deep learning, selected. option Process Optimization focused, 0 of 2. 17…" at bounding box center [784, 359] width 490 height 441
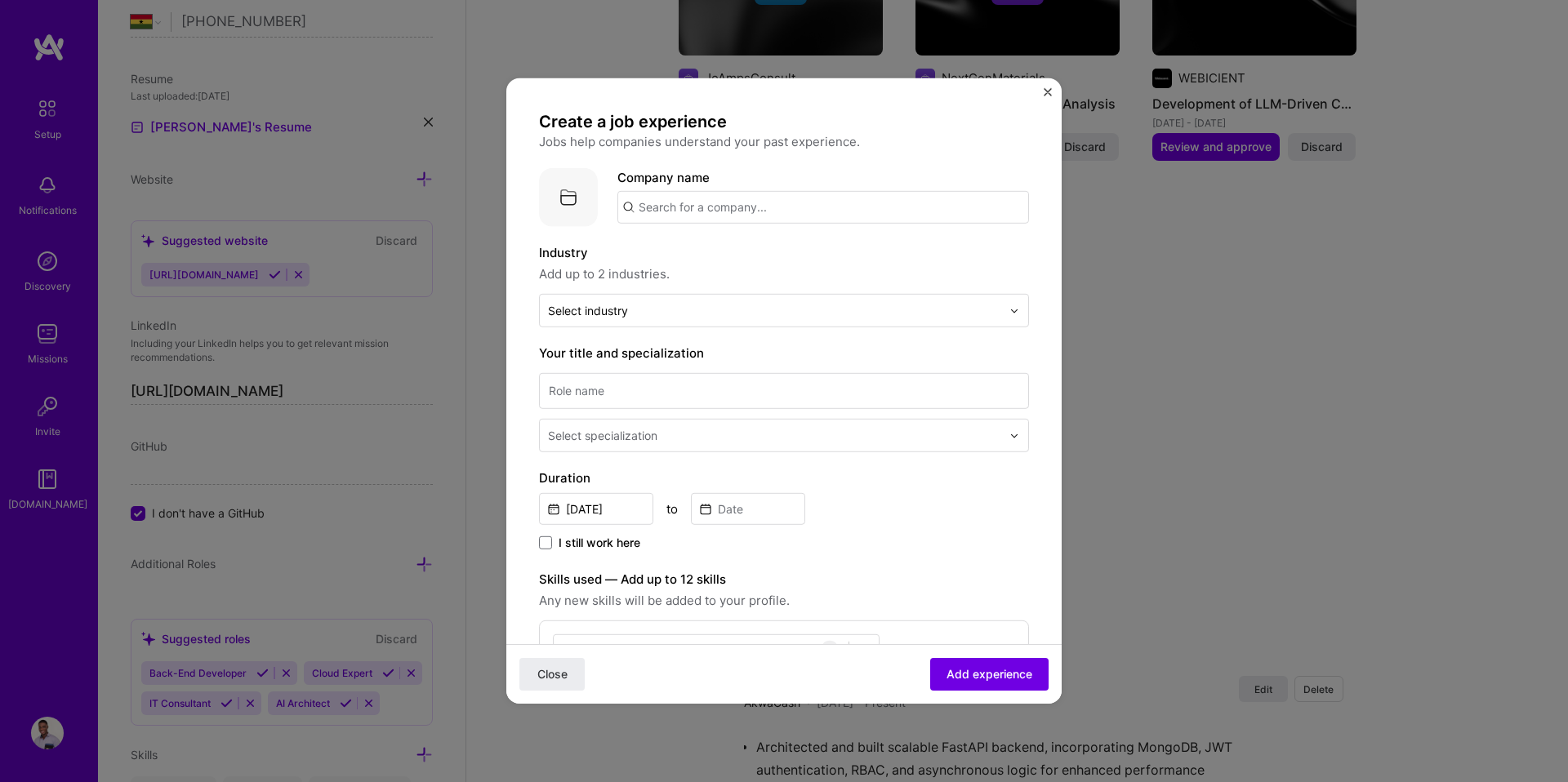
click at [653, 196] on input "text" at bounding box center [822, 207] width 411 height 33
paste input "Sirius Review"
type input "Sirius Review"
click at [736, 249] on div "Sirius Review" at bounding box center [755, 253] width 92 height 28
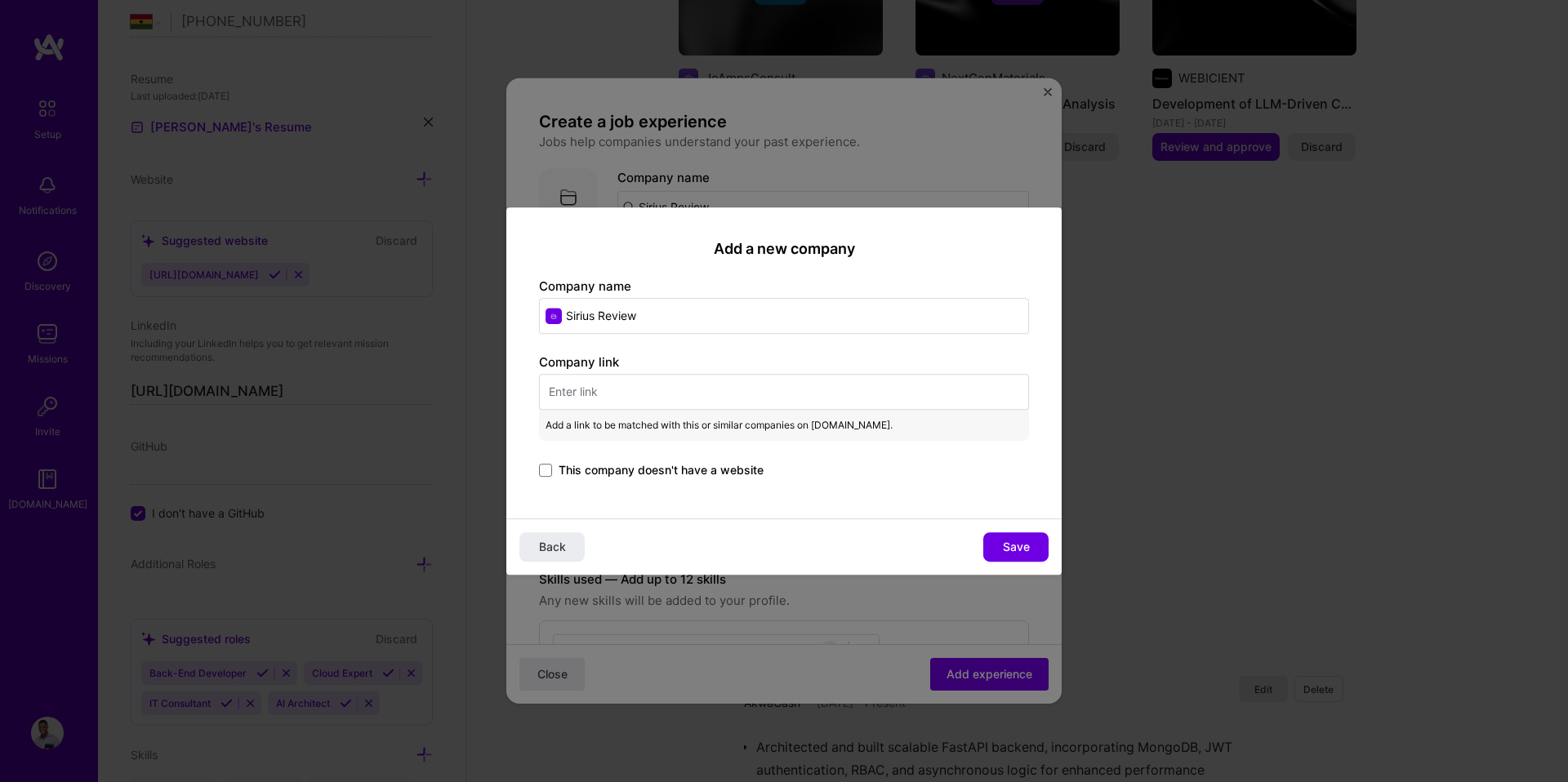
click at [656, 383] on input "text" at bounding box center [784, 391] width 490 height 36
paste input "https://sirius.review/"
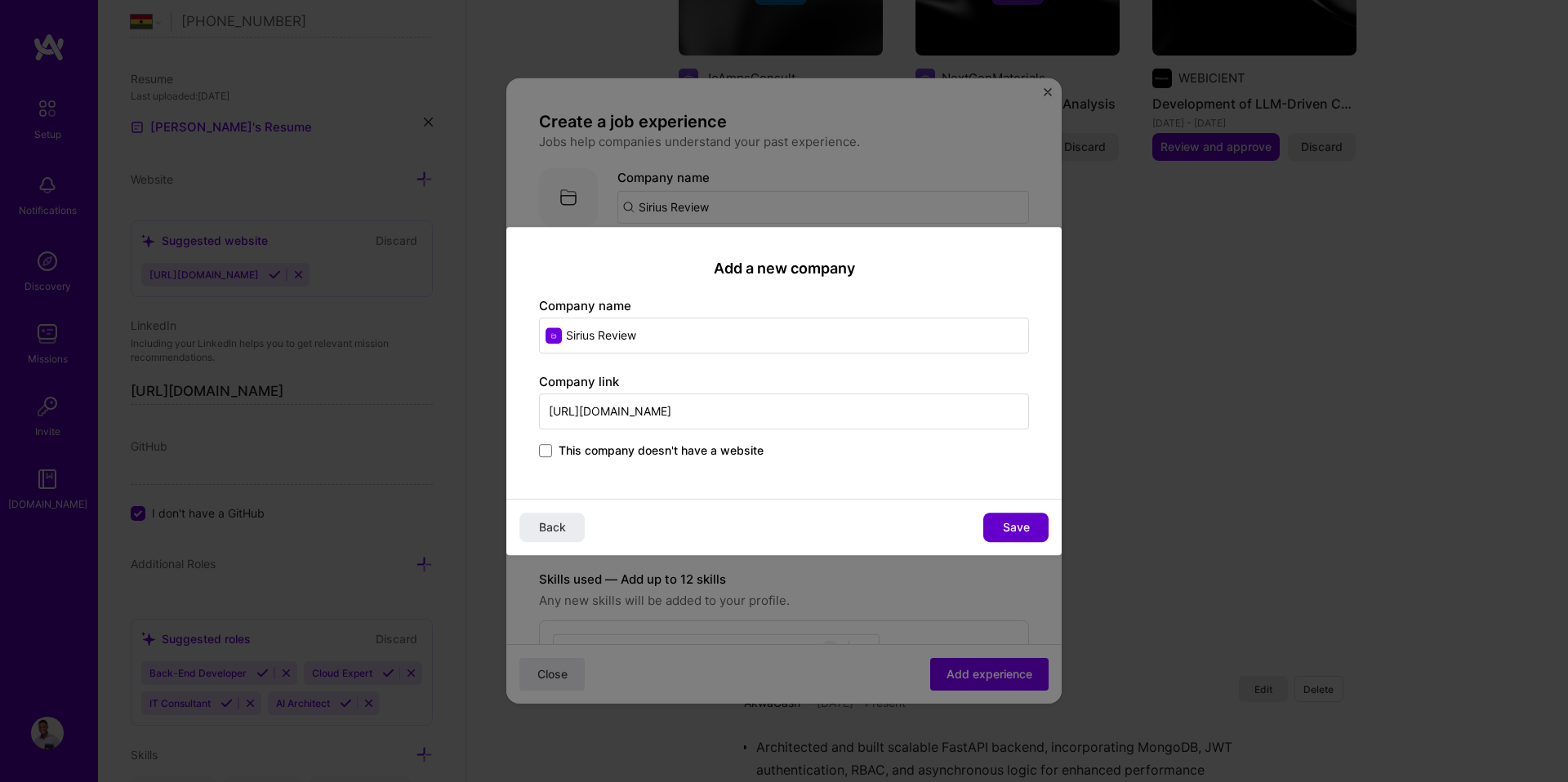
type input "https://sirius.review/"
click at [1041, 527] on button "Save" at bounding box center [1016, 527] width 66 height 29
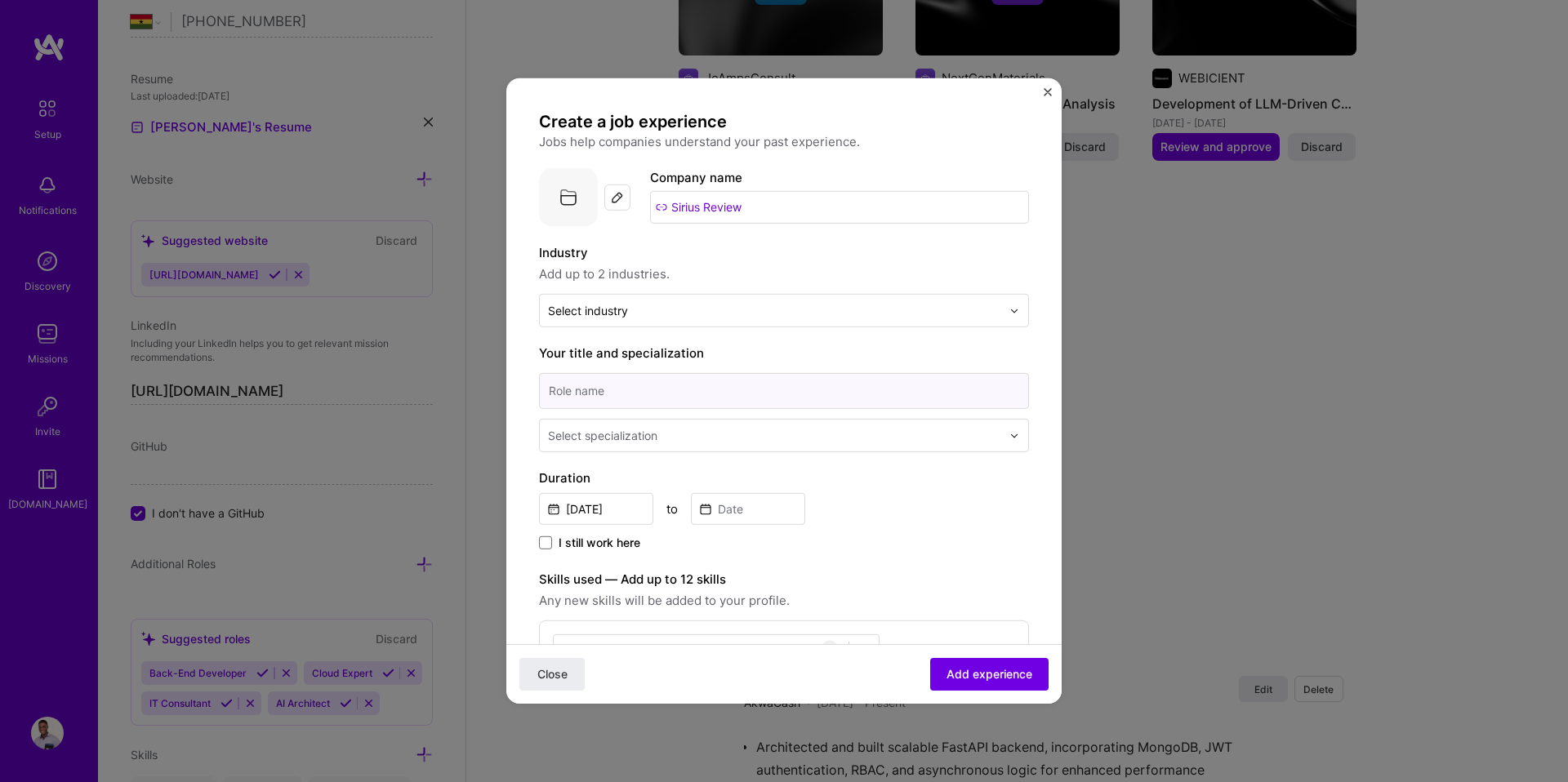
click at [637, 394] on input at bounding box center [784, 391] width 490 height 36
paste input "AI Solutions Architect"
type input "AI Solutions Architect"
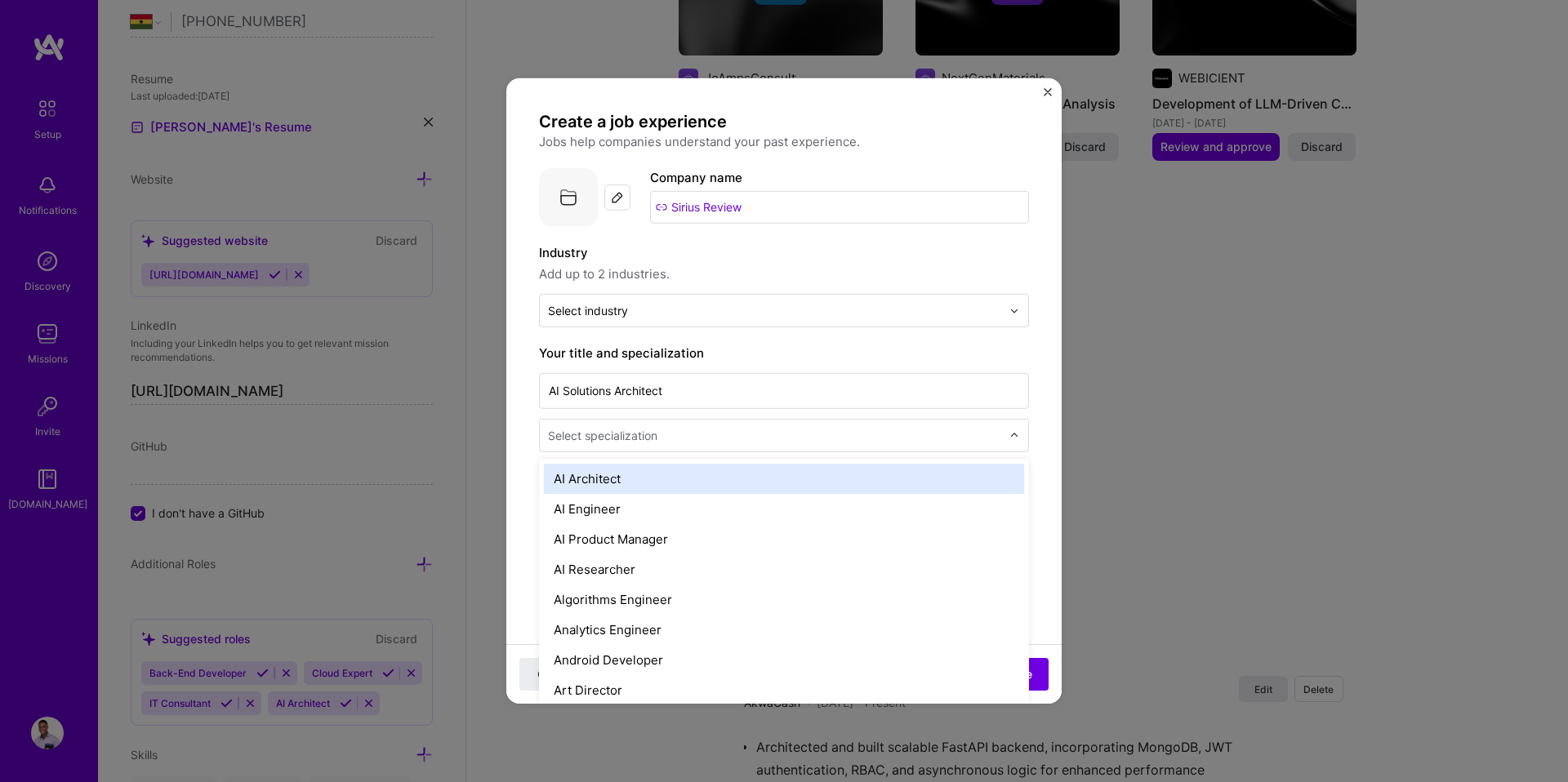
click at [630, 435] on div "Select specialization" at bounding box center [602, 435] width 109 height 17
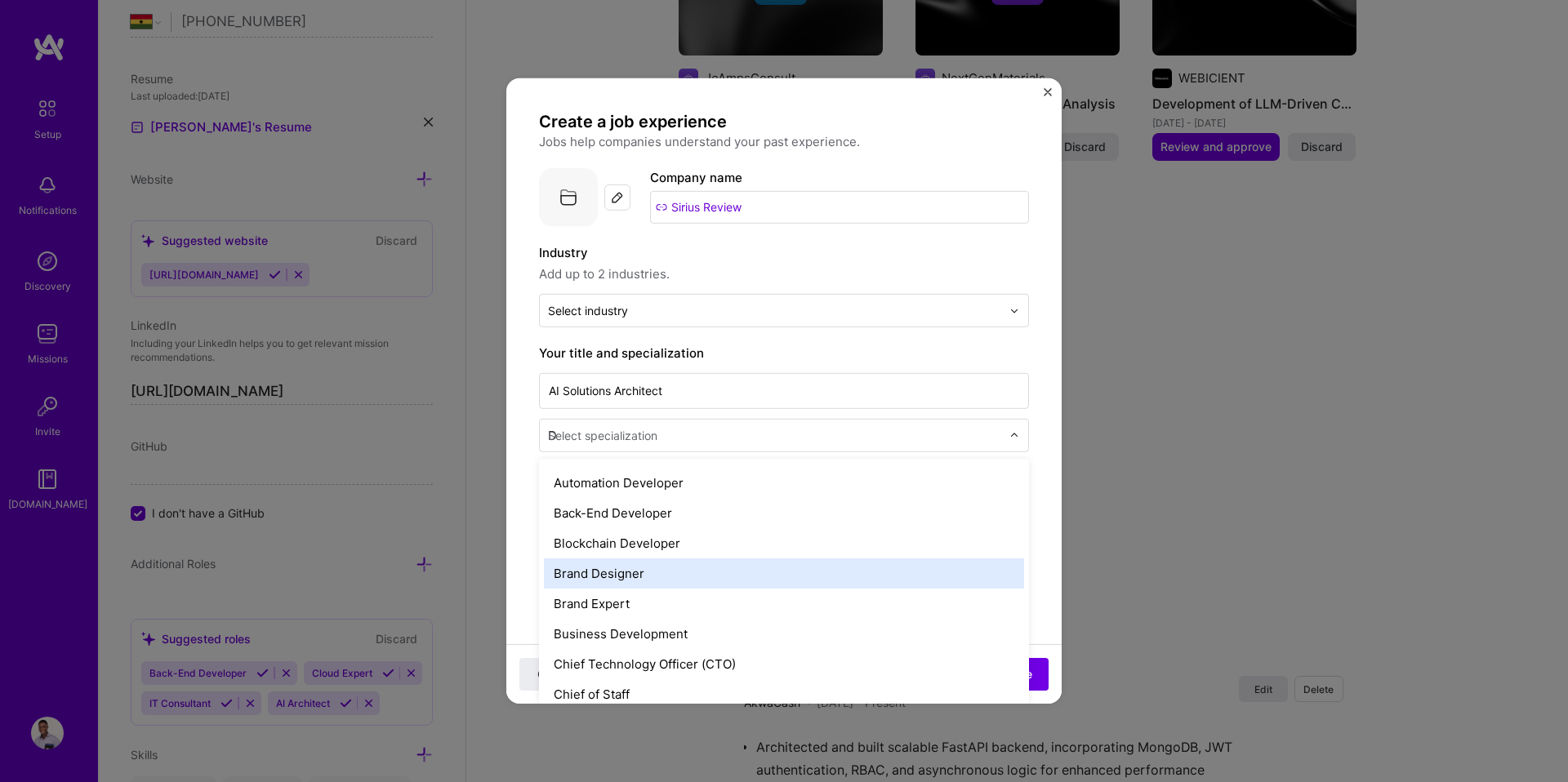
scroll to position [208, 0]
type input "Da"
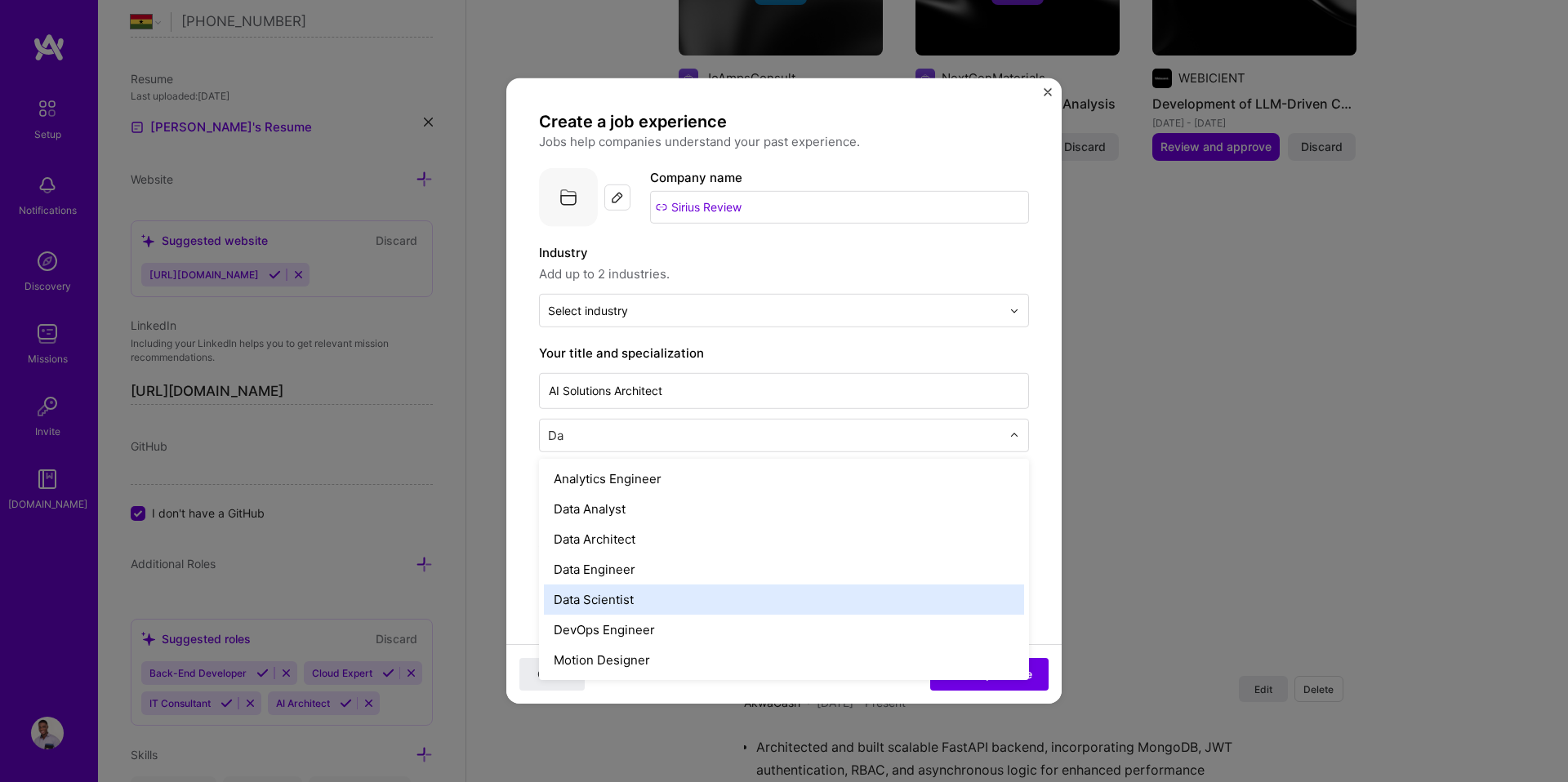
click at [625, 598] on div "Data Scientist" at bounding box center [783, 599] width 480 height 30
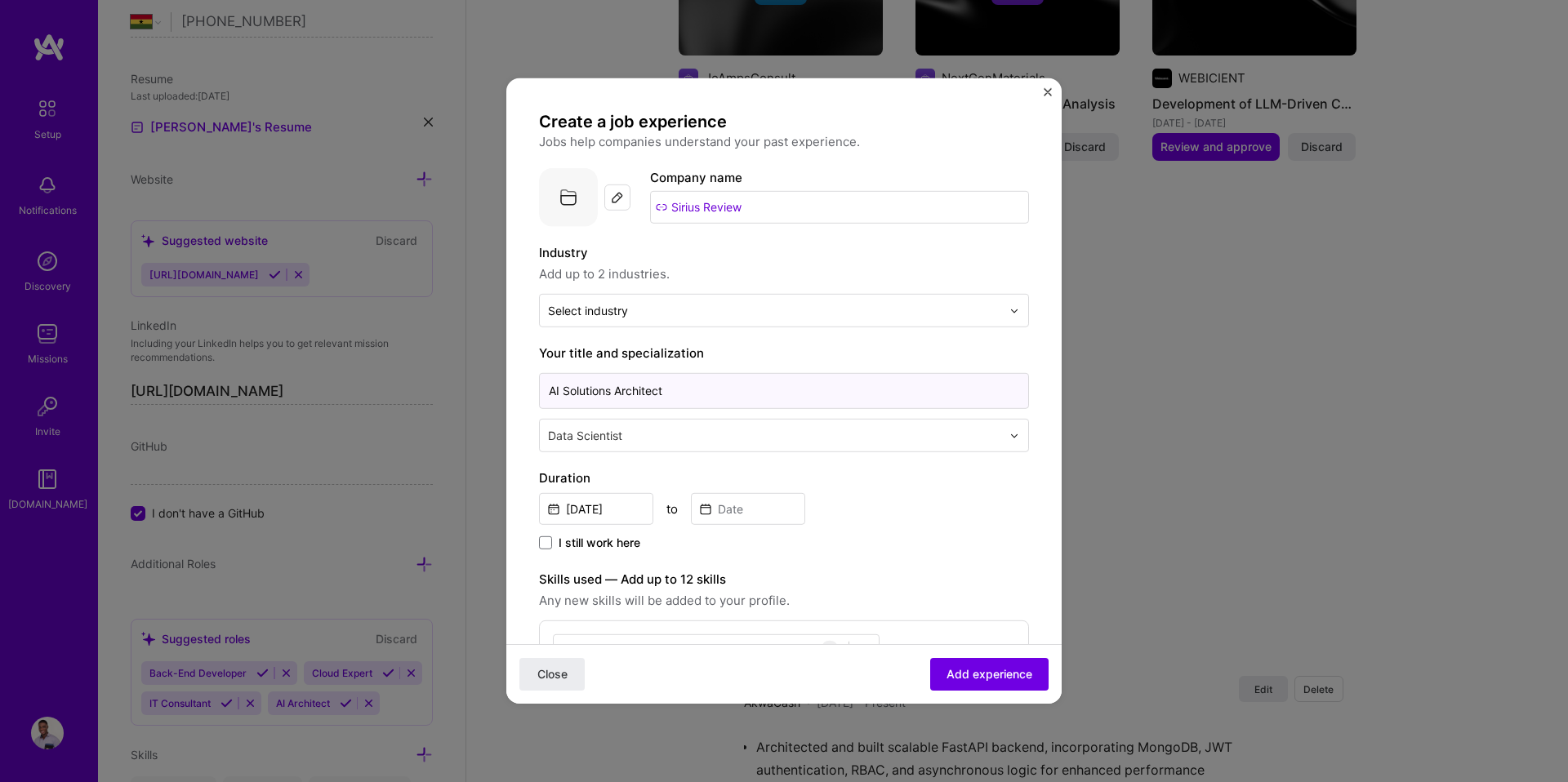
click at [632, 399] on input "AI Solutions Architect" at bounding box center [784, 391] width 490 height 36
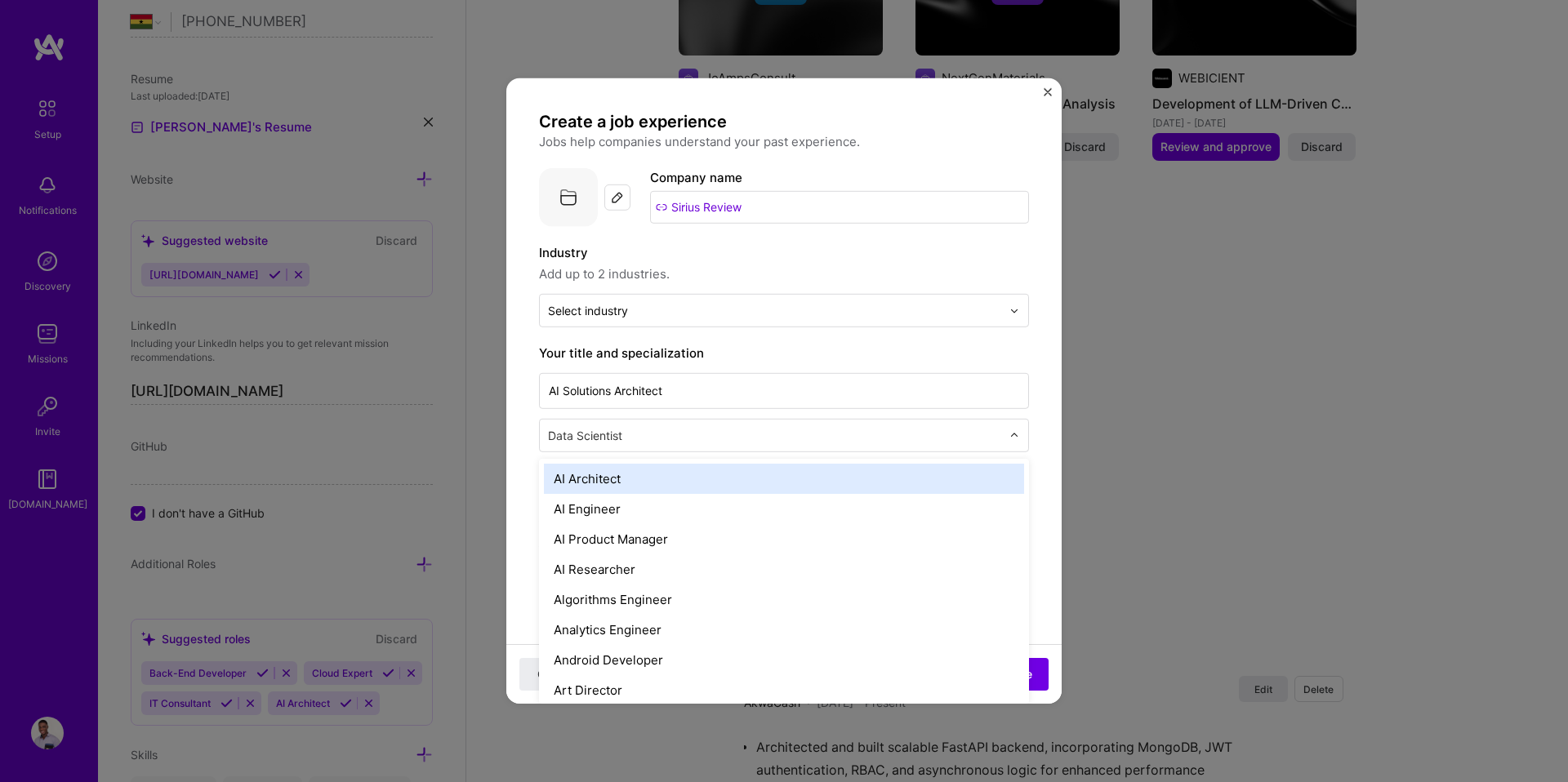
click at [621, 437] on input "text" at bounding box center [776, 435] width 456 height 17
drag, startPoint x: 629, startPoint y: 435, endPoint x: 545, endPoint y: 436, distance: 84.0
click at [545, 436] on div "Data Scientist" at bounding box center [774, 436] width 470 height 32
click at [573, 401] on input "AI Solutions Architect" at bounding box center [784, 391] width 490 height 36
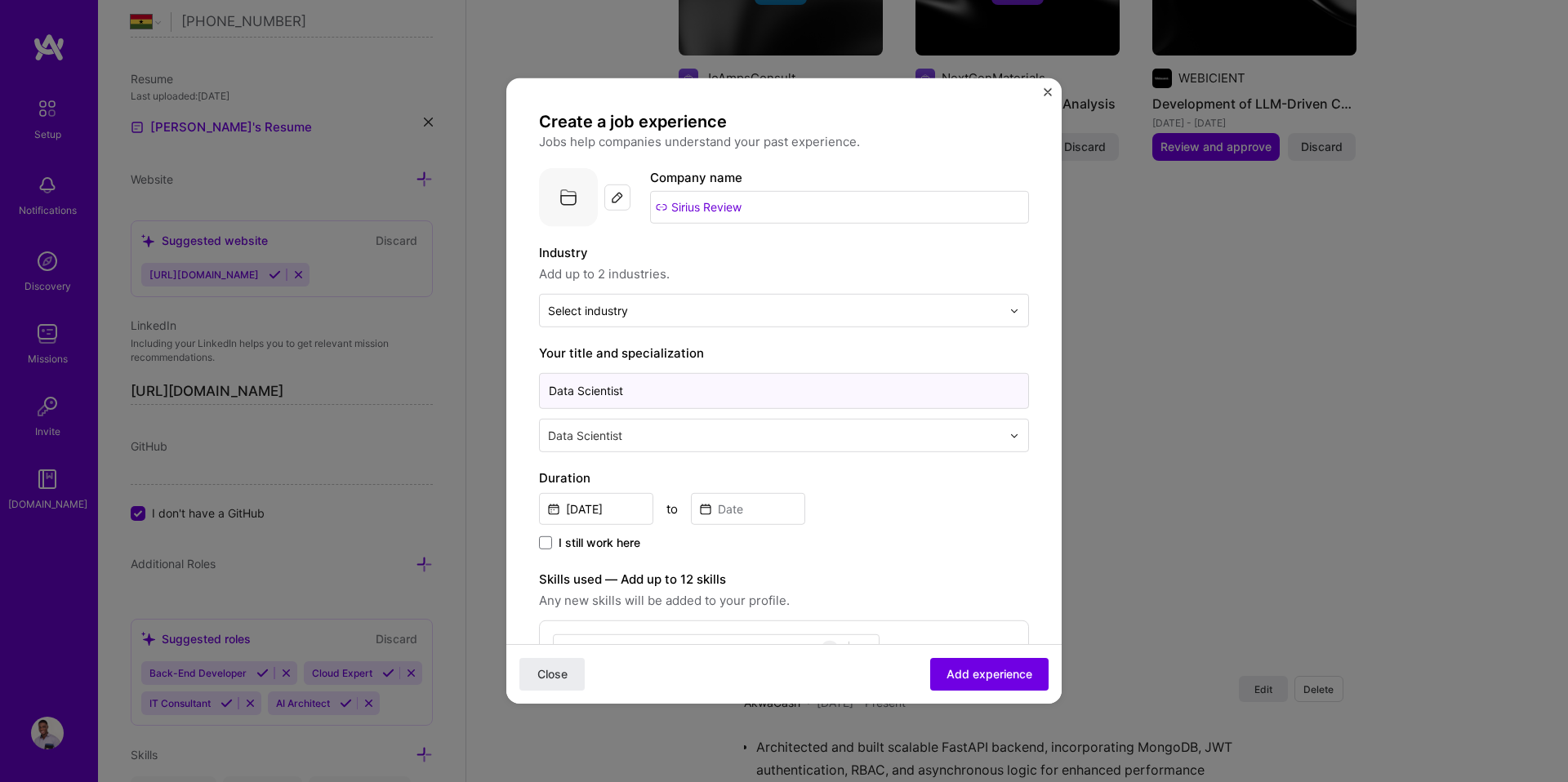
type input "Data Scientist"
click at [594, 519] on input "[DATE]" at bounding box center [596, 509] width 115 height 32
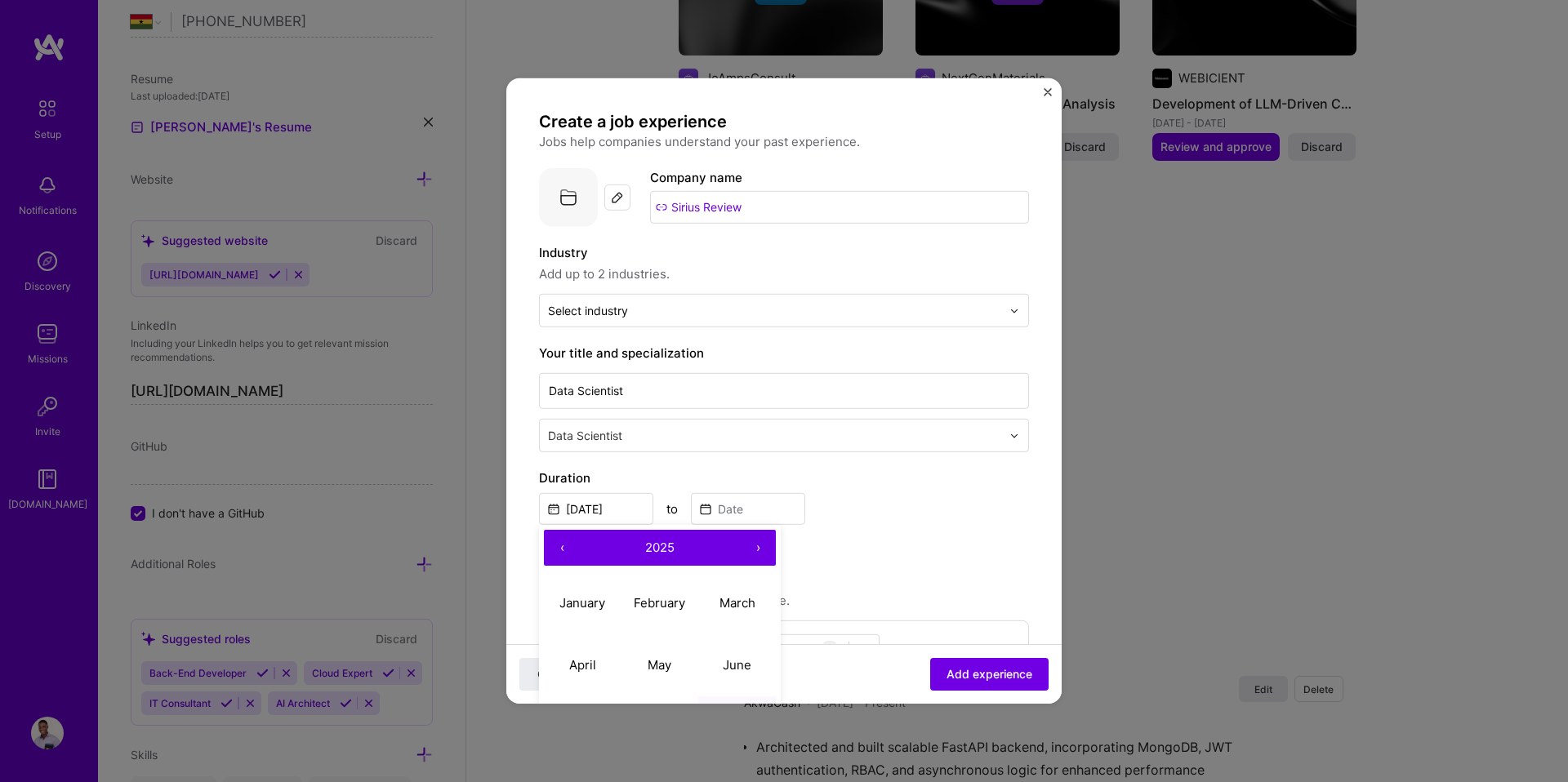
click at [566, 552] on button "‹" at bounding box center [561, 548] width 36 height 36
click at [566, 553] on button "‹" at bounding box center [561, 548] width 36 height 36
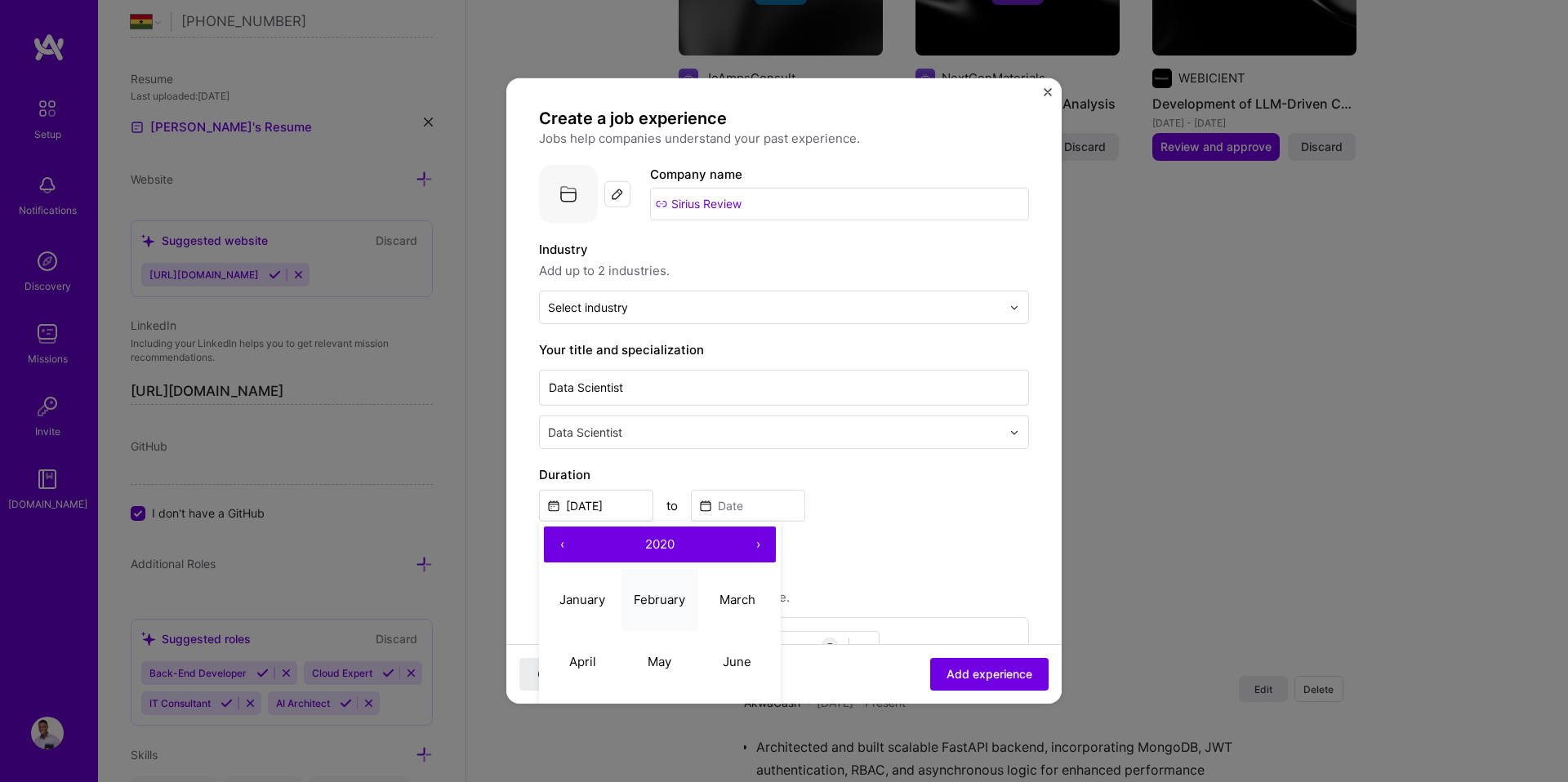
scroll to position [43, 0]
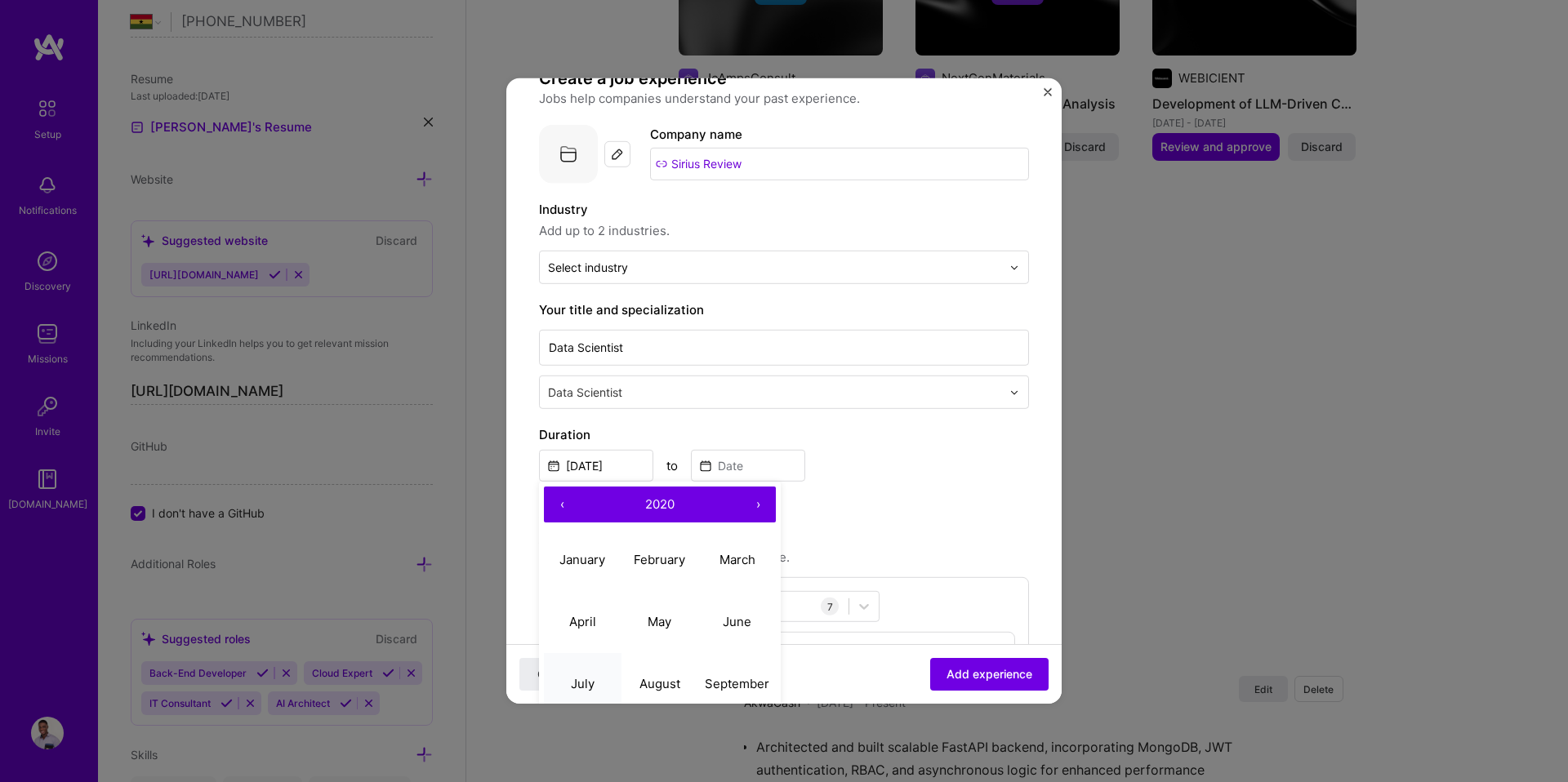
click at [583, 675] on button "July" at bounding box center [582, 683] width 77 height 62
type input "Jul, 2020"
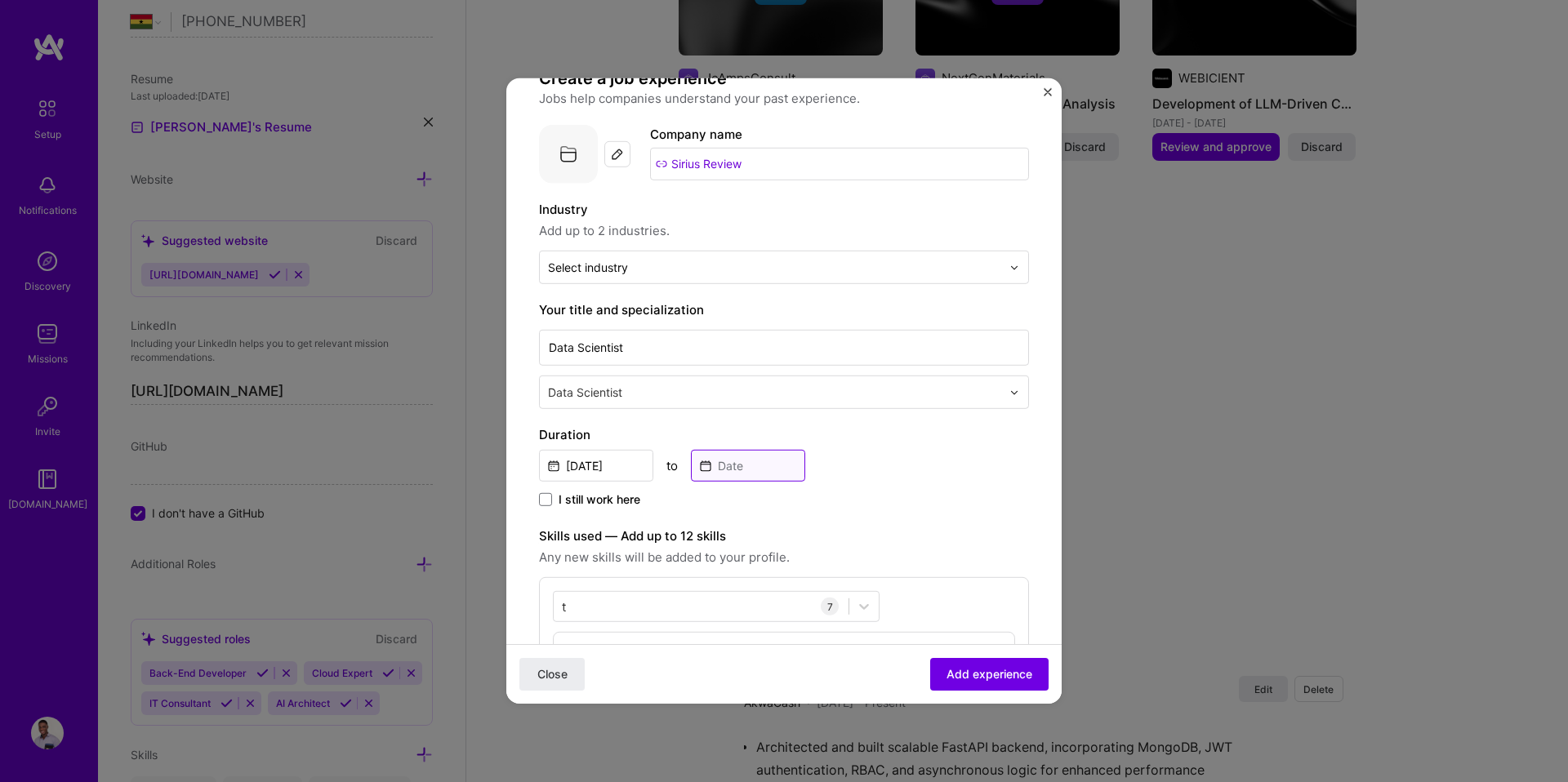
click at [703, 468] on input at bounding box center [748, 466] width 115 height 32
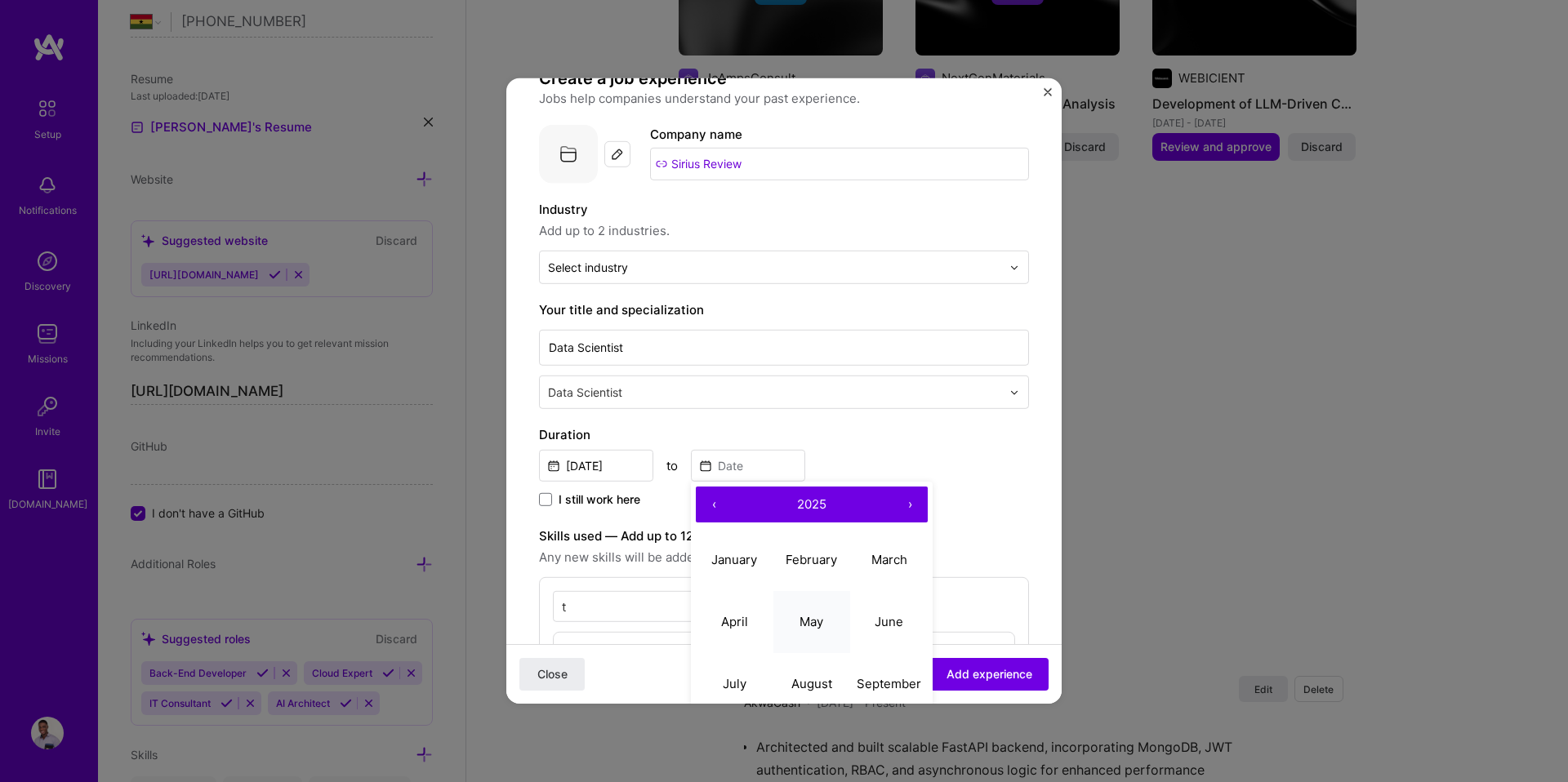
click at [806, 616] on abbr "May" at bounding box center [811, 620] width 24 height 15
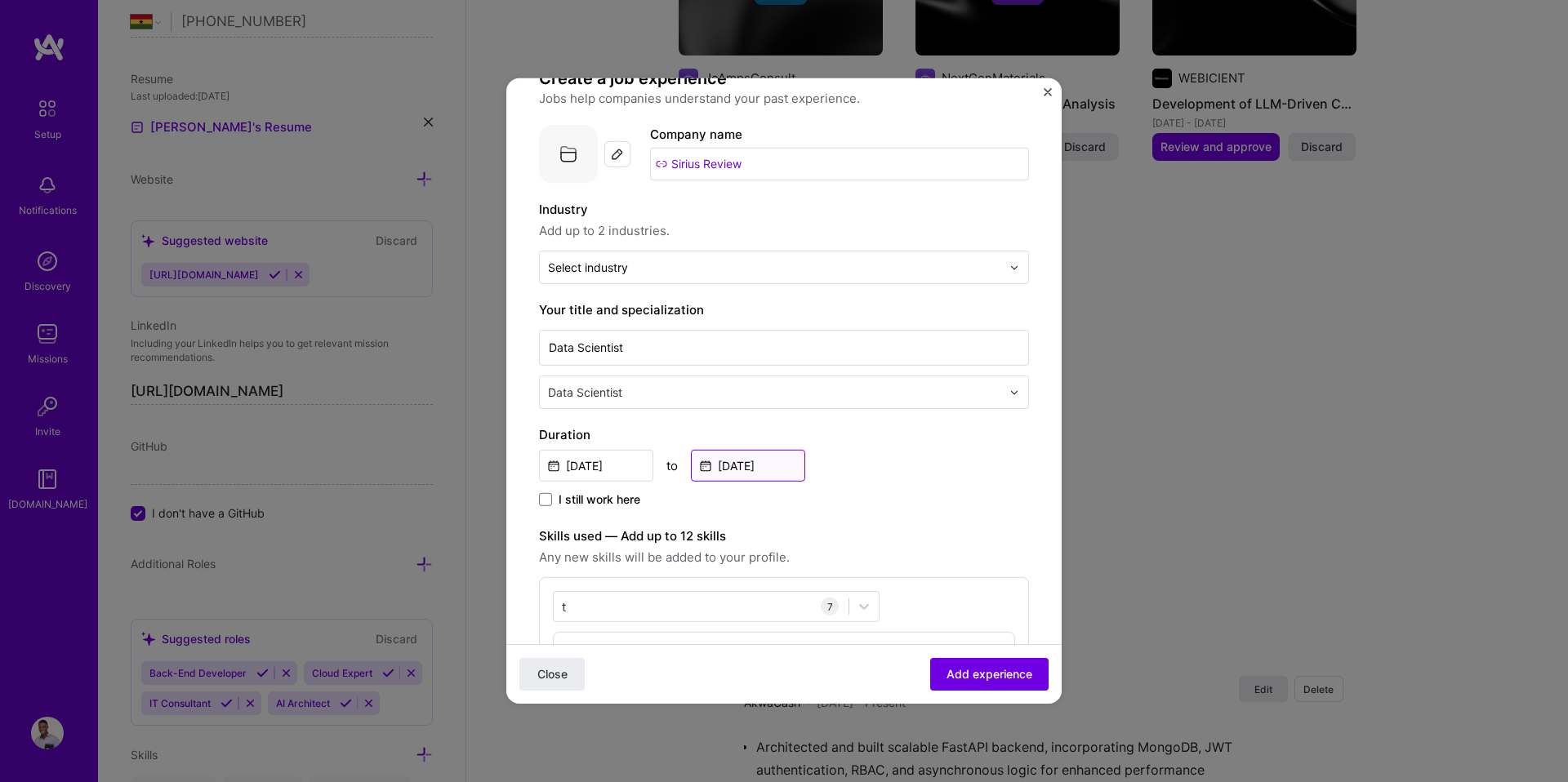
click at [752, 462] on input "[DATE]" at bounding box center [748, 466] width 115 height 32
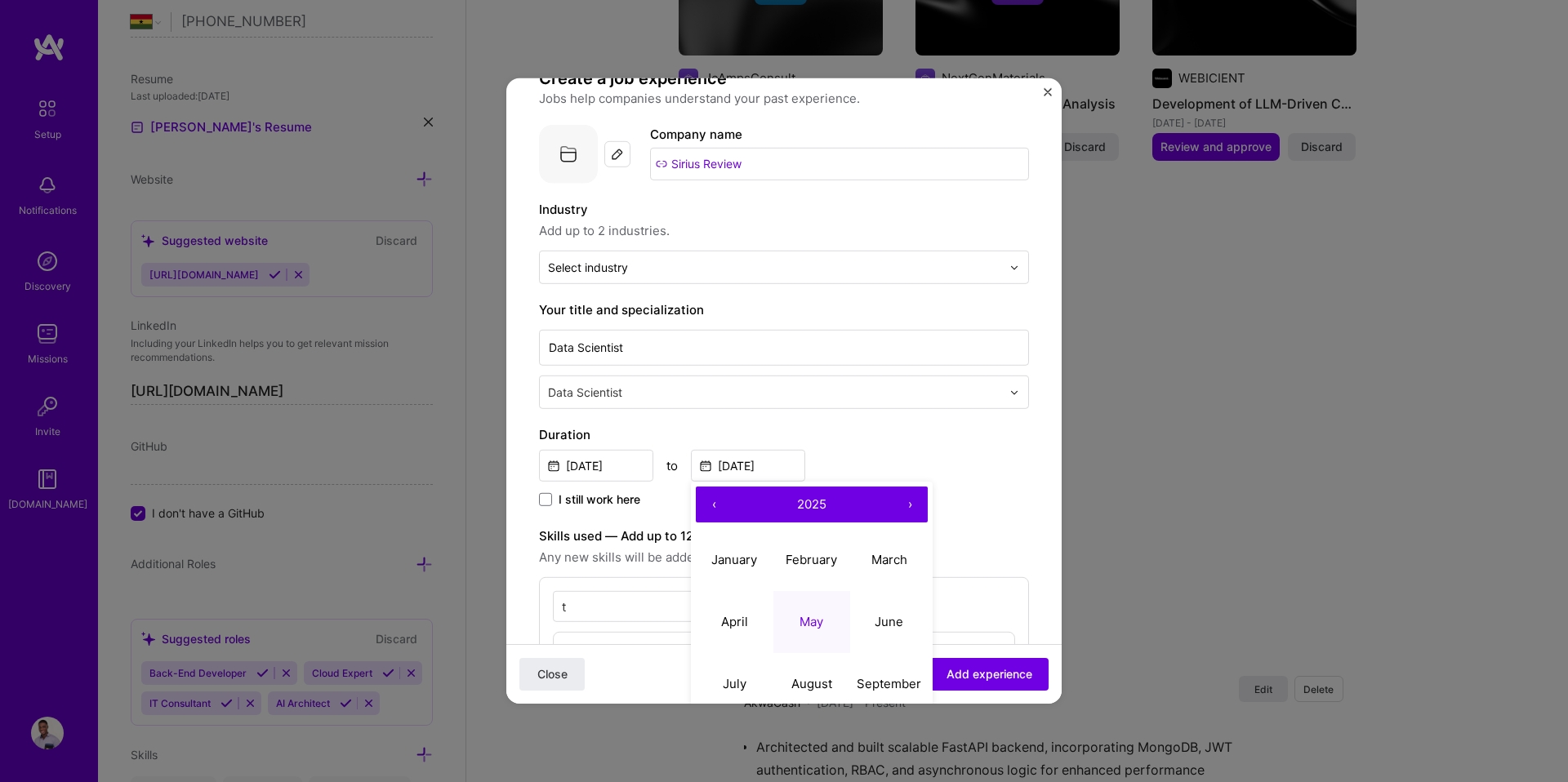
click at [713, 502] on button "‹" at bounding box center [714, 504] width 36 height 36
click at [713, 503] on button "‹" at bounding box center [714, 504] width 36 height 36
click at [713, 504] on button "‹" at bounding box center [714, 504] width 36 height 36
click at [828, 618] on button "May" at bounding box center [812, 621] width 77 height 62
type input "May, 2022"
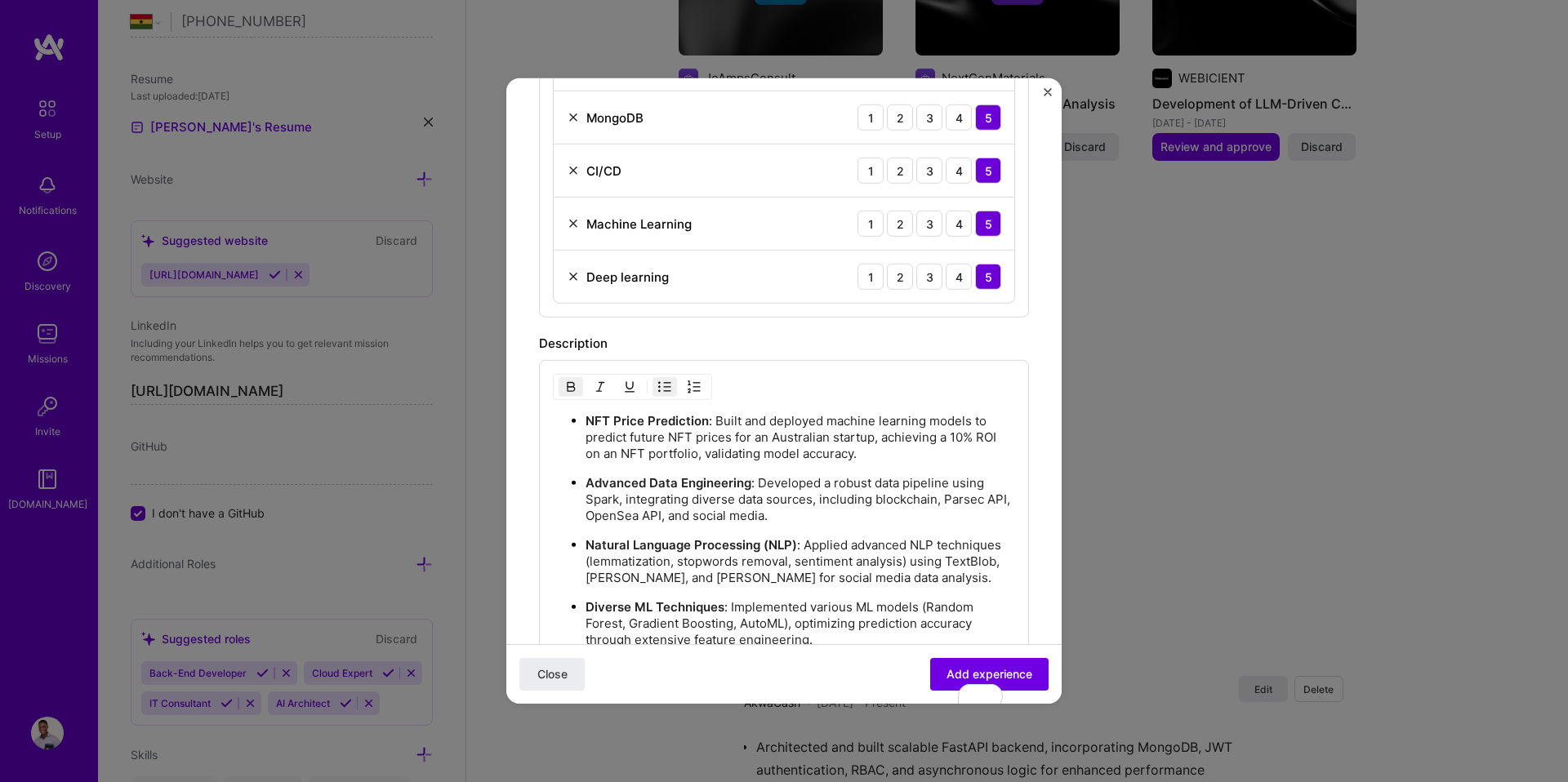
scroll to position [1143, 0]
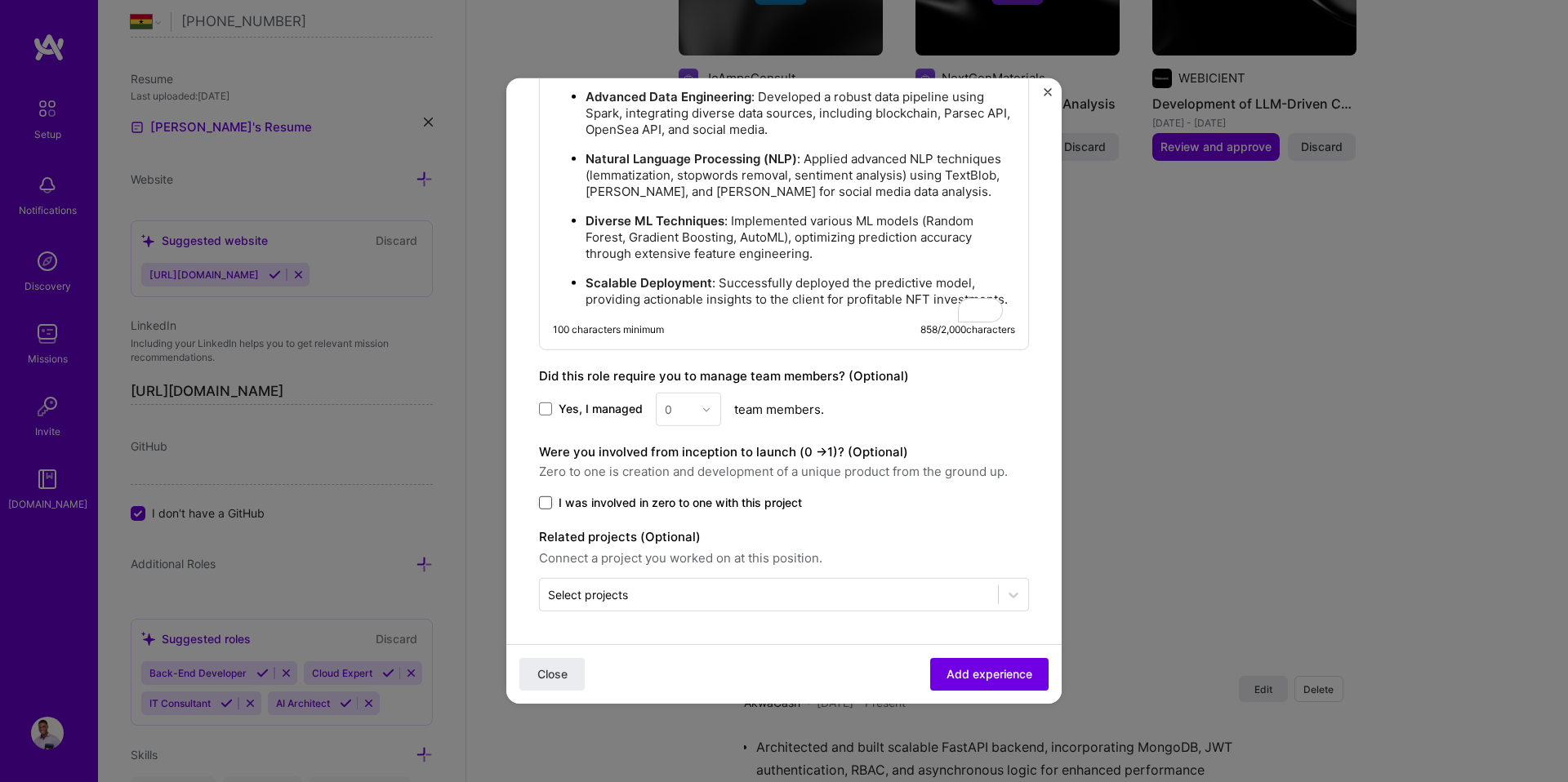
click at [550, 502] on span at bounding box center [545, 502] width 13 height 13
click at [0, 0] on input "I was involved in zero to one with this project" at bounding box center [0, 0] width 0 height 0
click at [930, 660] on button "Add experience" at bounding box center [988, 674] width 118 height 33
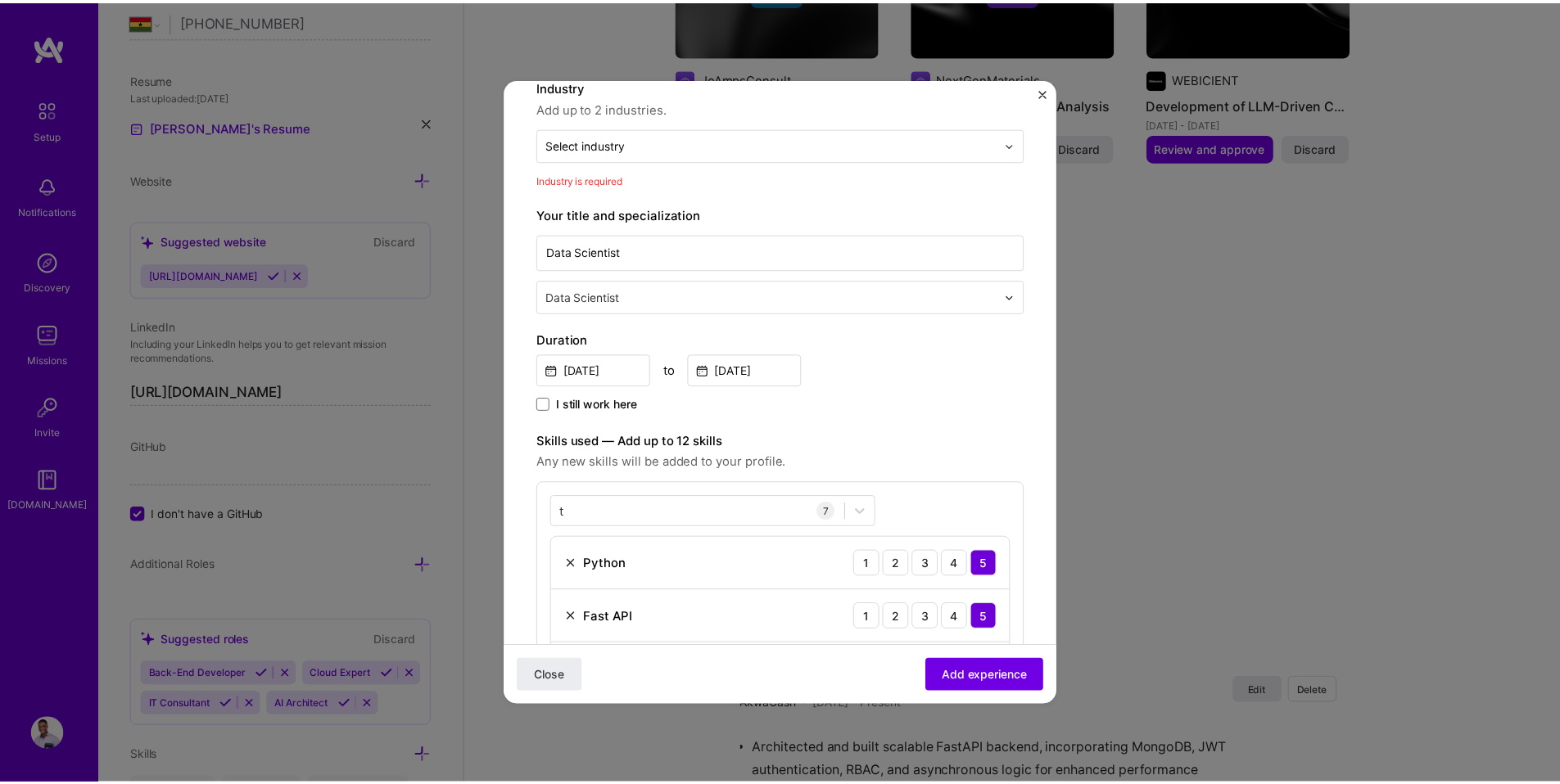
scroll to position [166, 0]
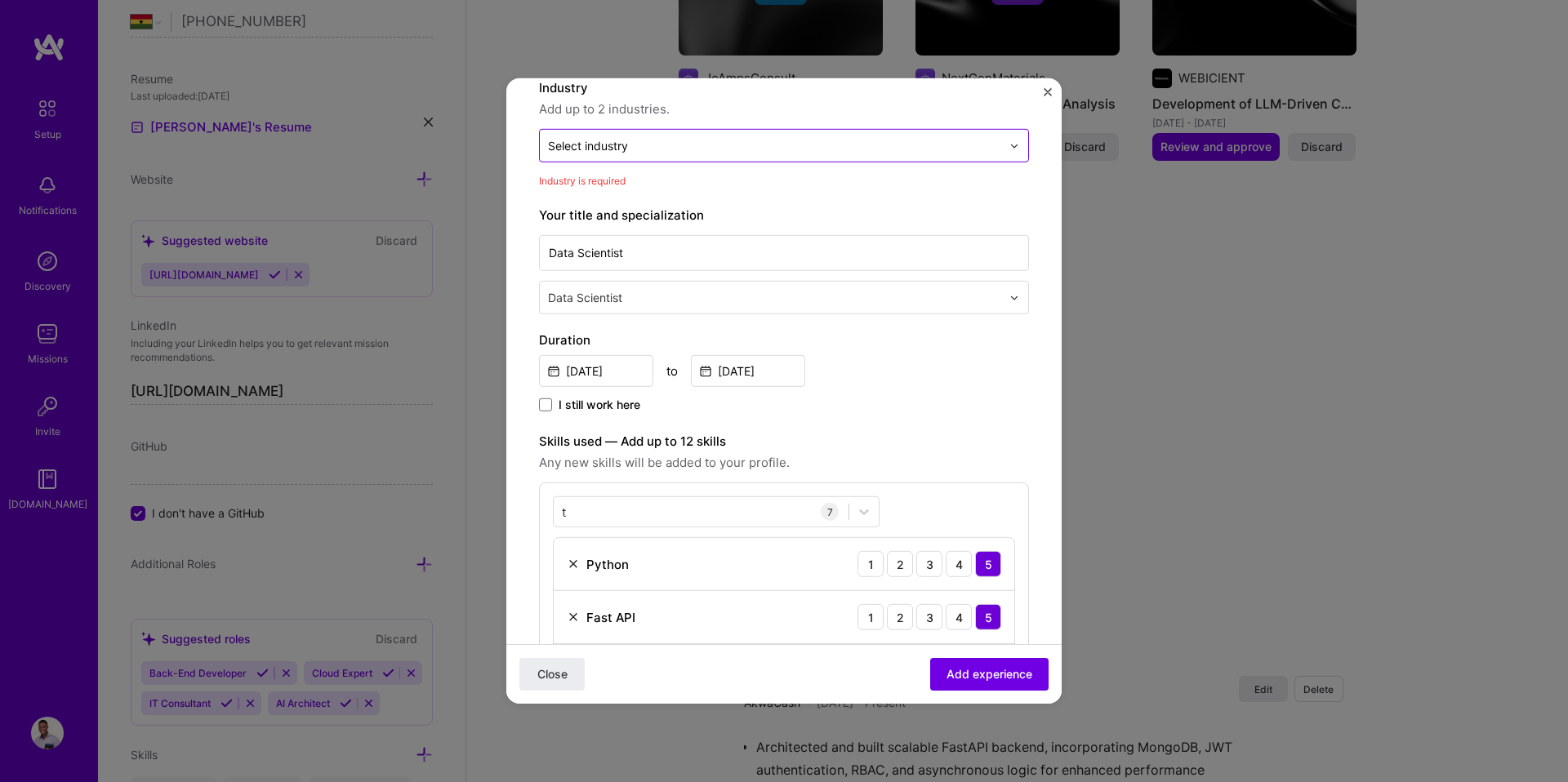
click at [631, 147] on input "text" at bounding box center [774, 145] width 453 height 17
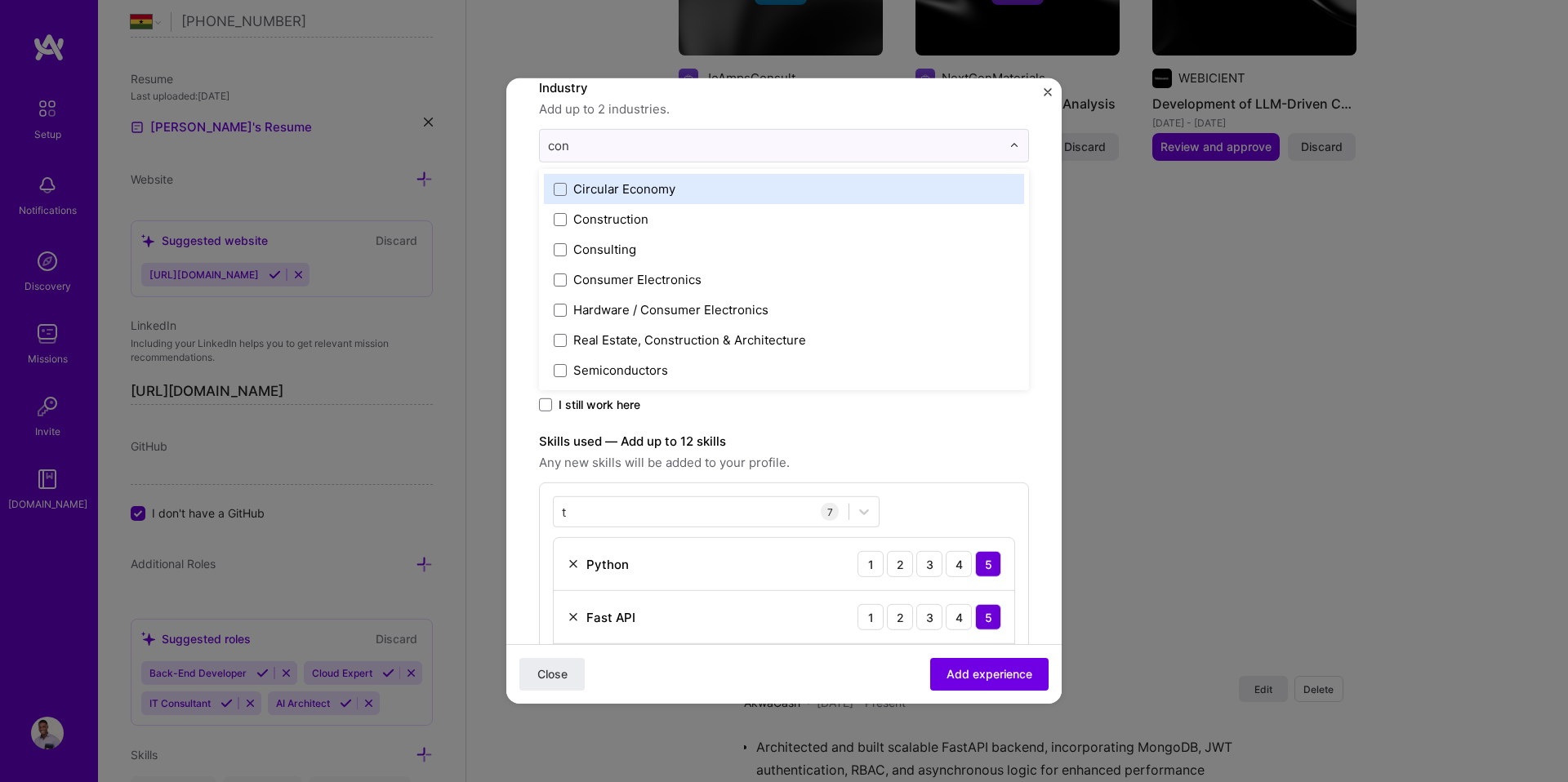
type input "cons"
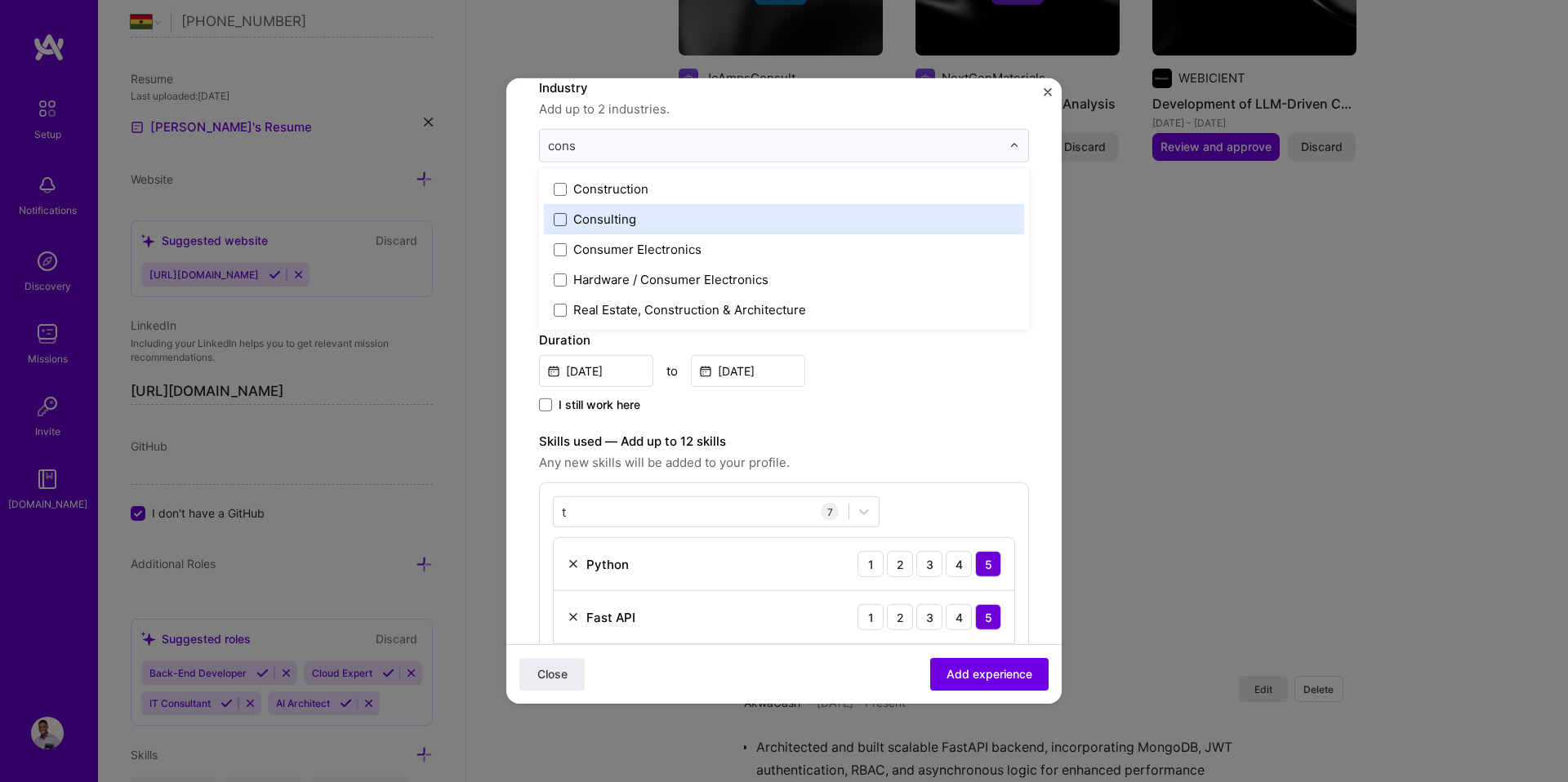
click at [555, 218] on span at bounding box center [560, 218] width 13 height 13
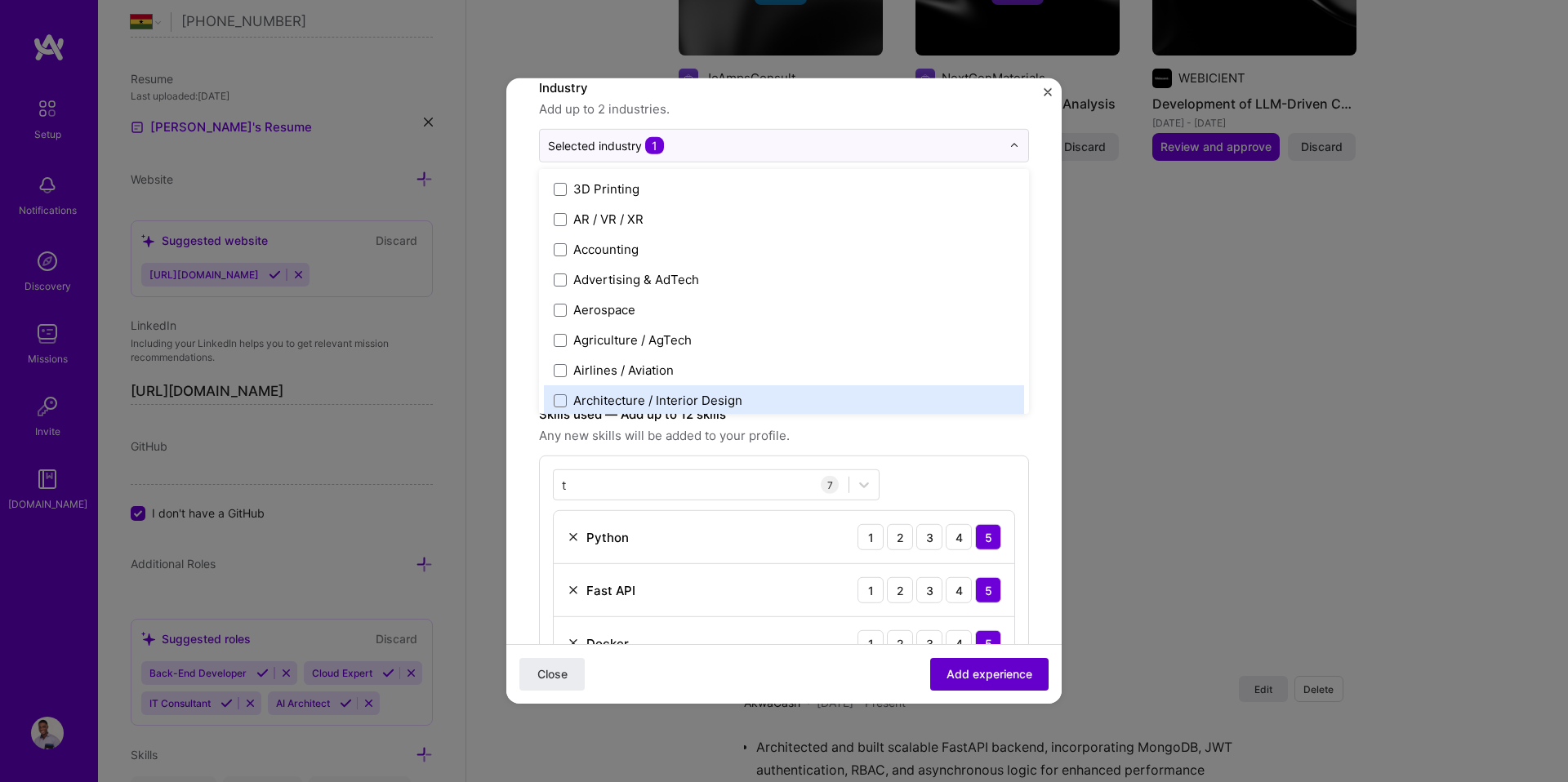
click at [946, 670] on span "Add experience" at bounding box center [989, 674] width 86 height 16
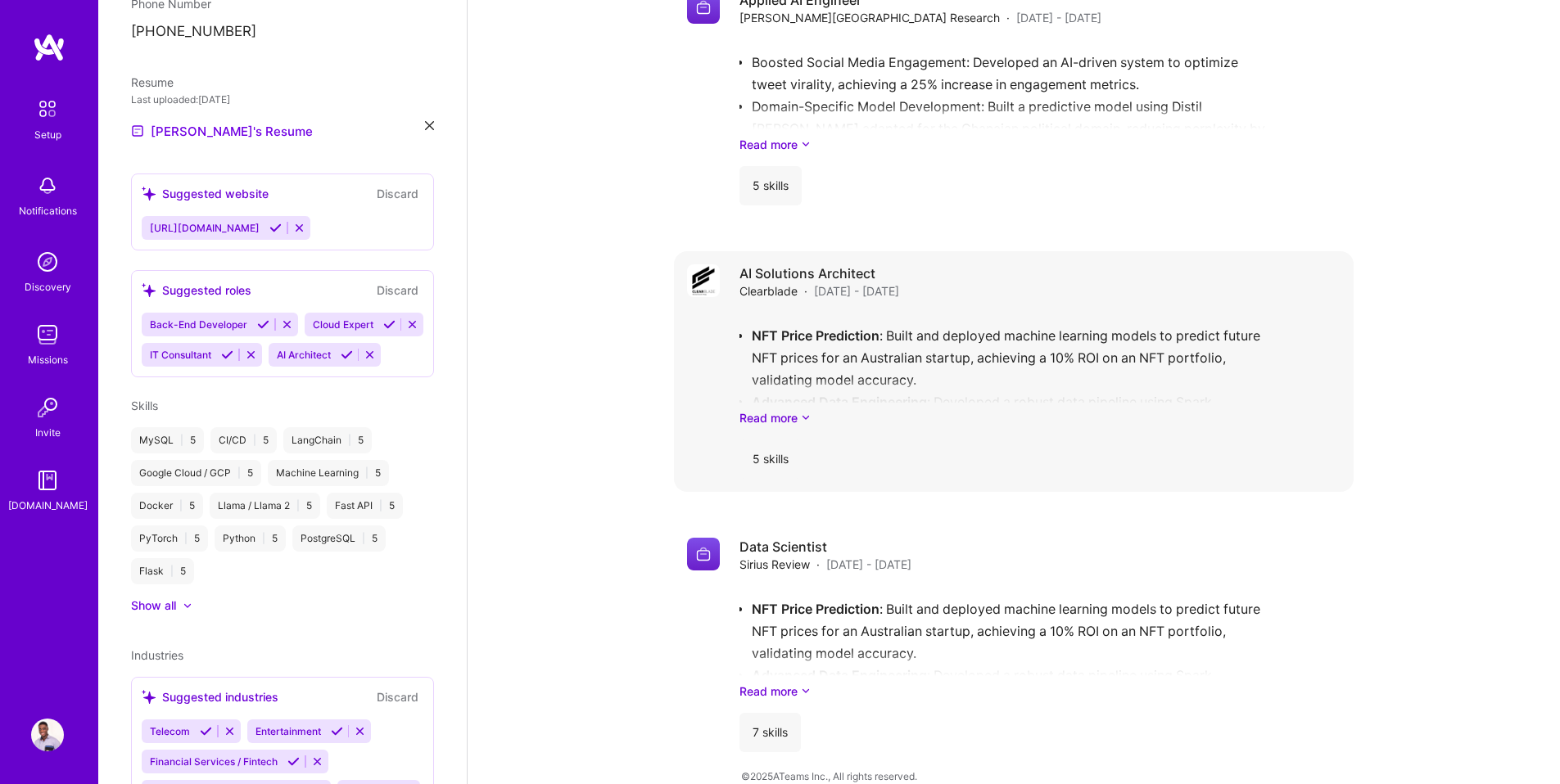
scroll to position [3116, 0]
click at [760, 408] on link "Read more" at bounding box center [1039, 416] width 601 height 17
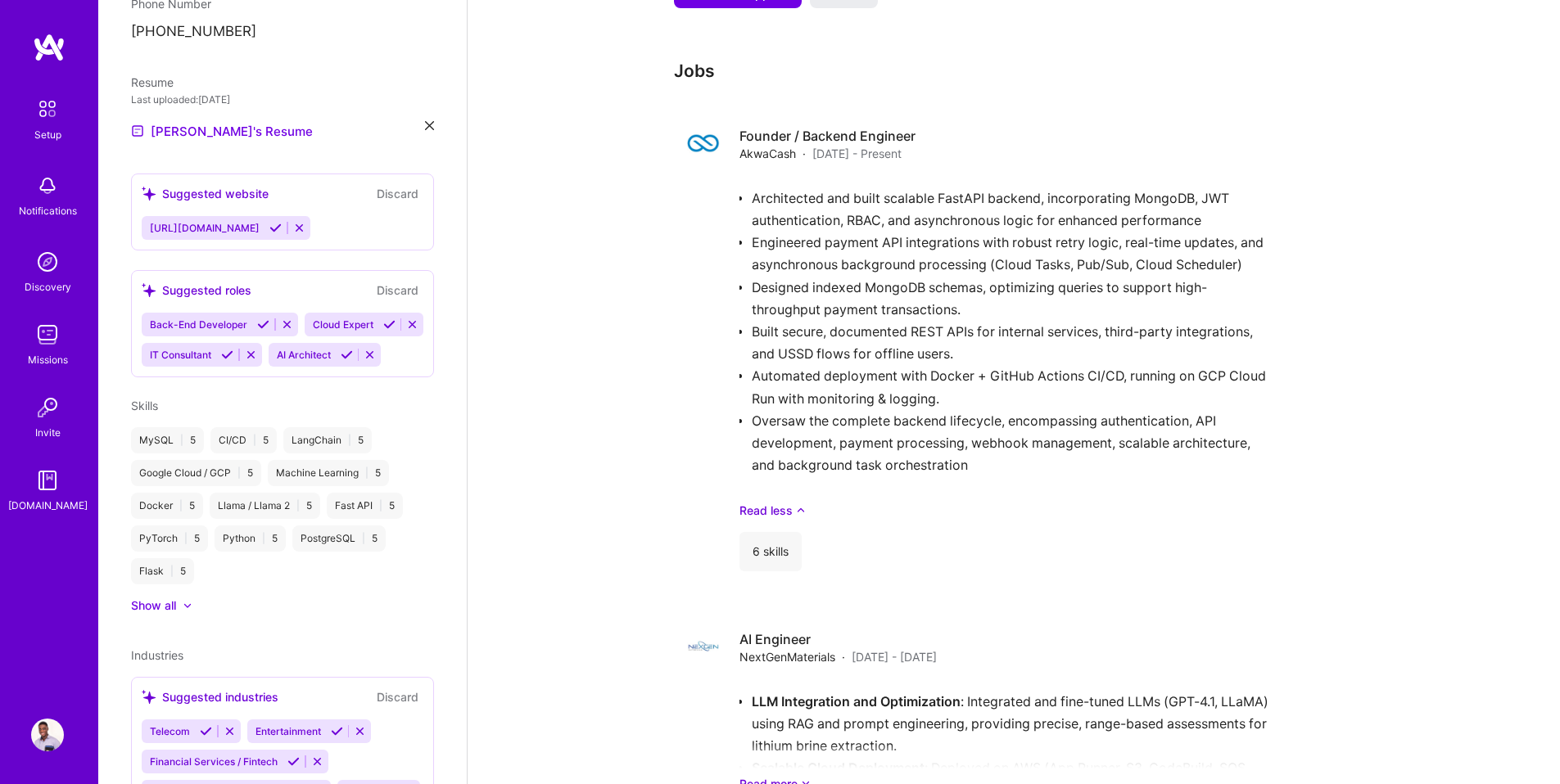
scroll to position [0, 0]
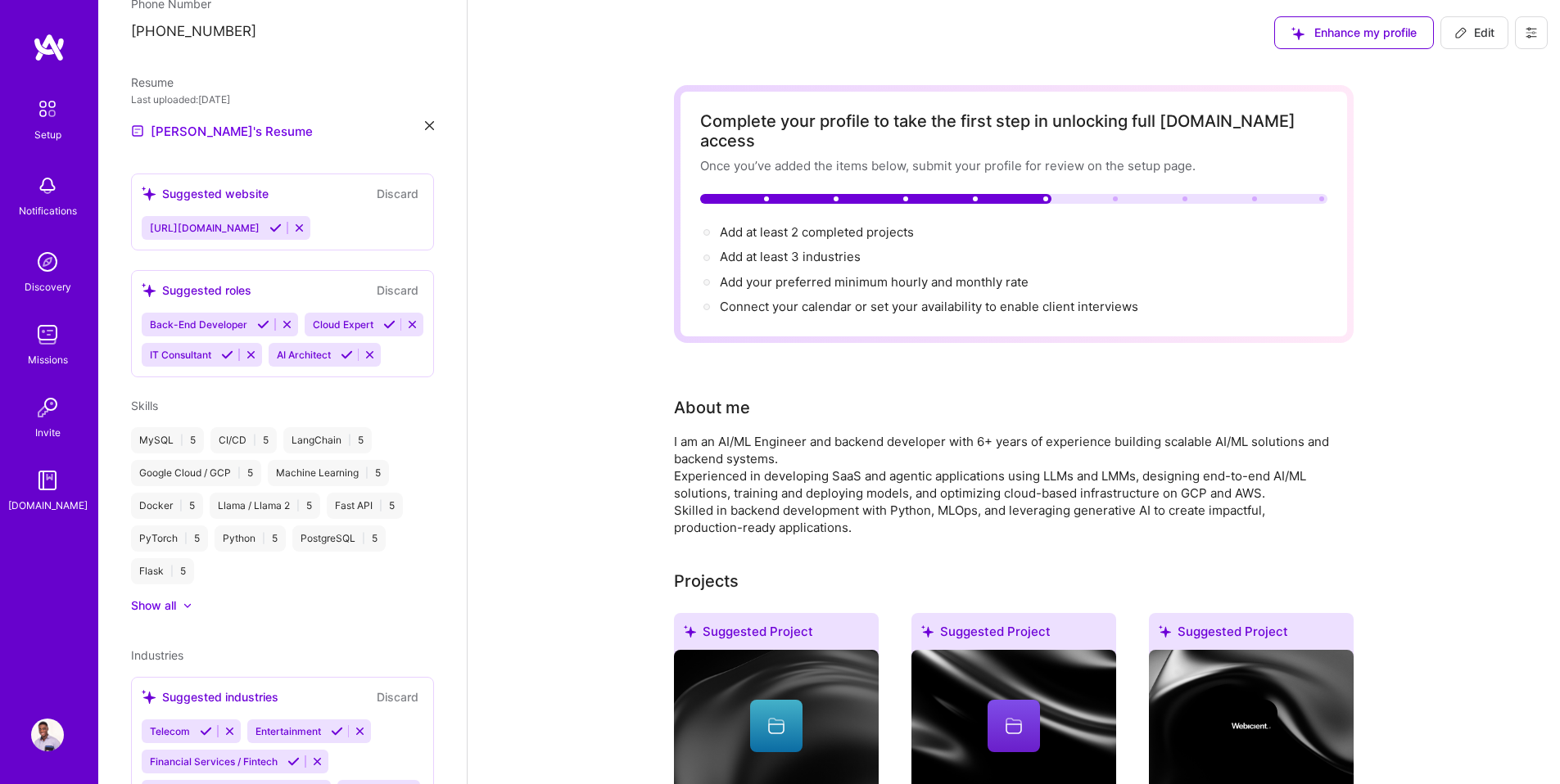
click at [1489, 26] on span "Edit" at bounding box center [1474, 33] width 40 height 16
select select "GH"
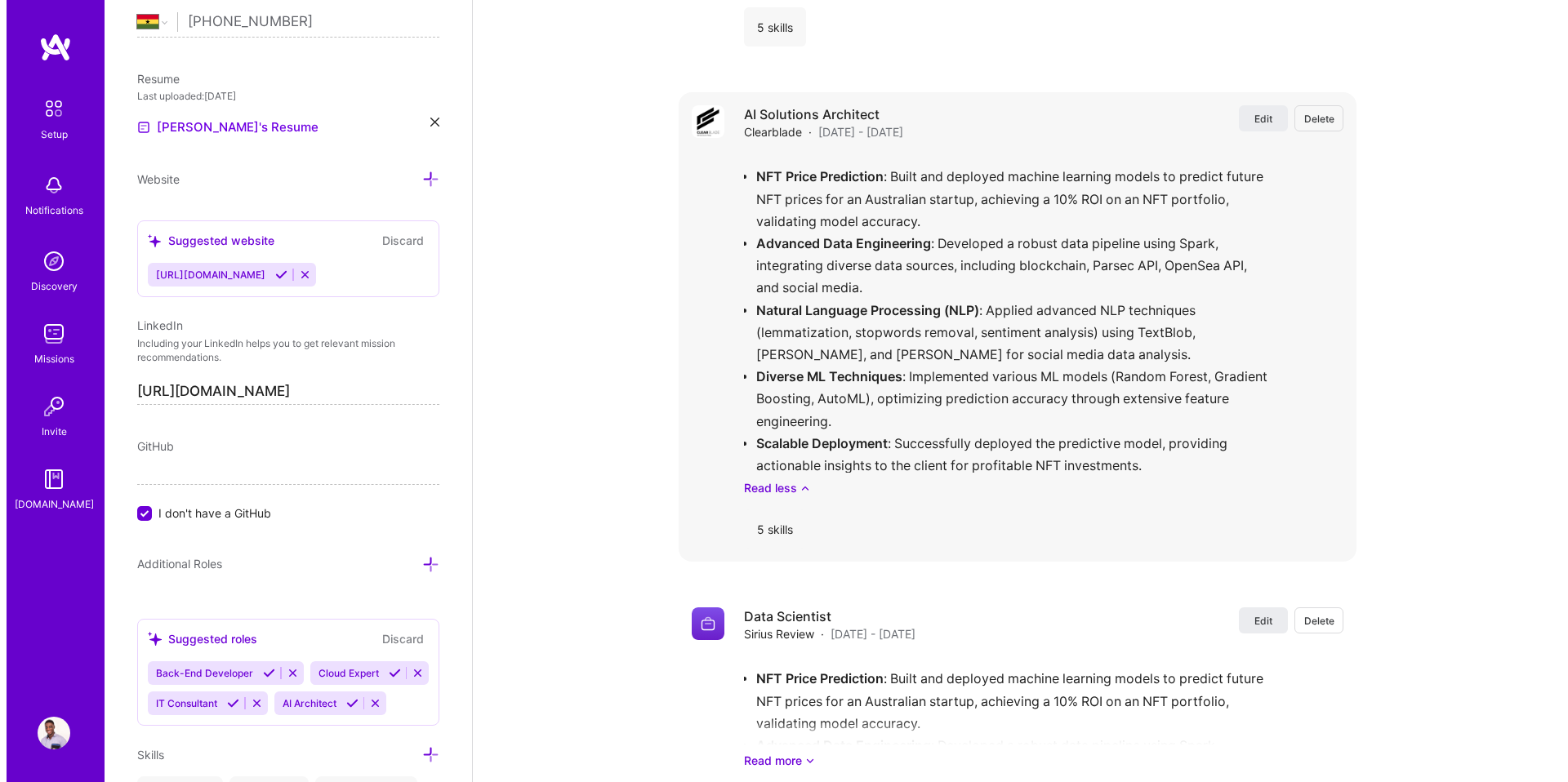
scroll to position [4119, 0]
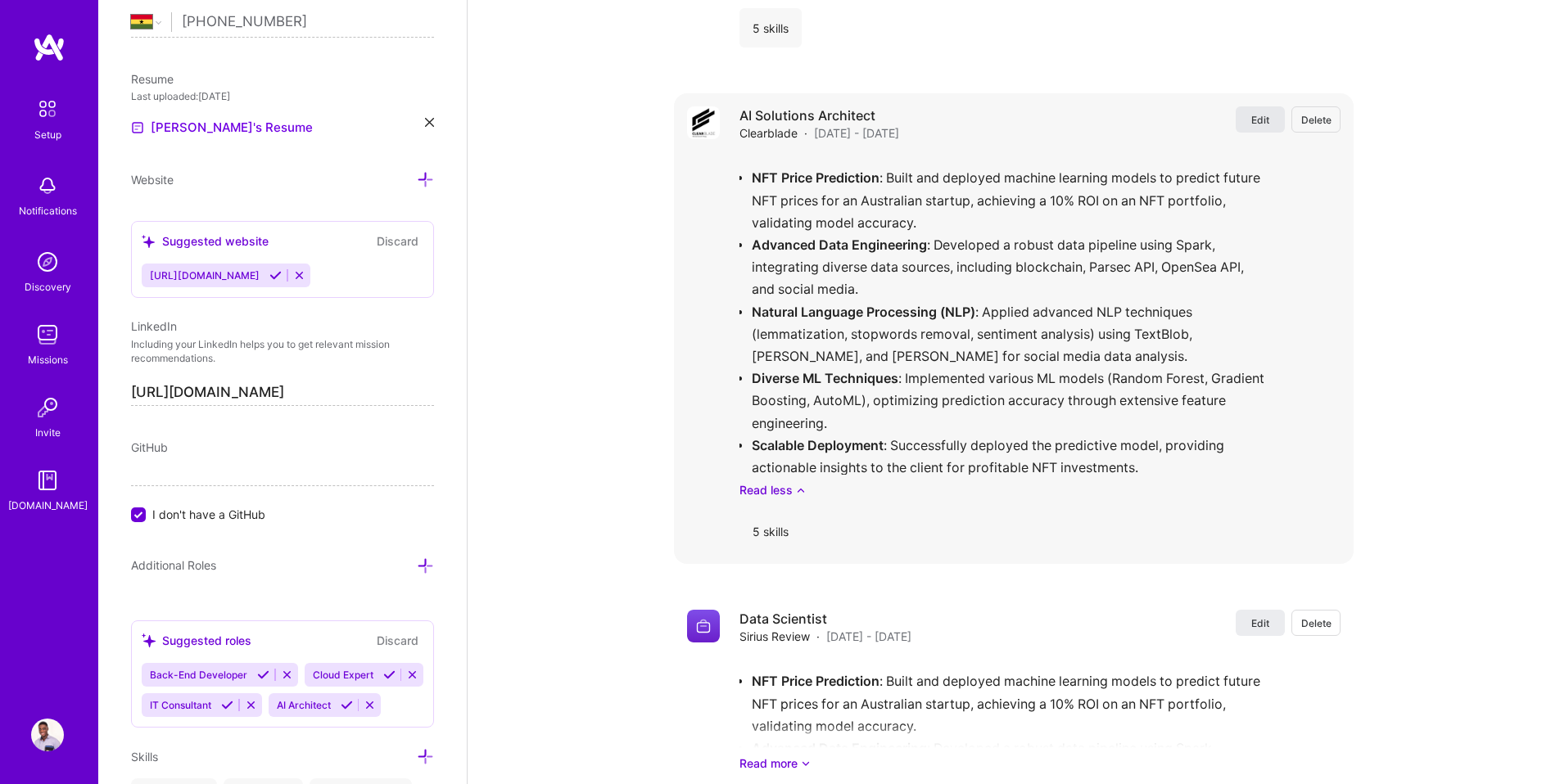
click at [1258, 113] on span "Edit" at bounding box center [1260, 120] width 18 height 14
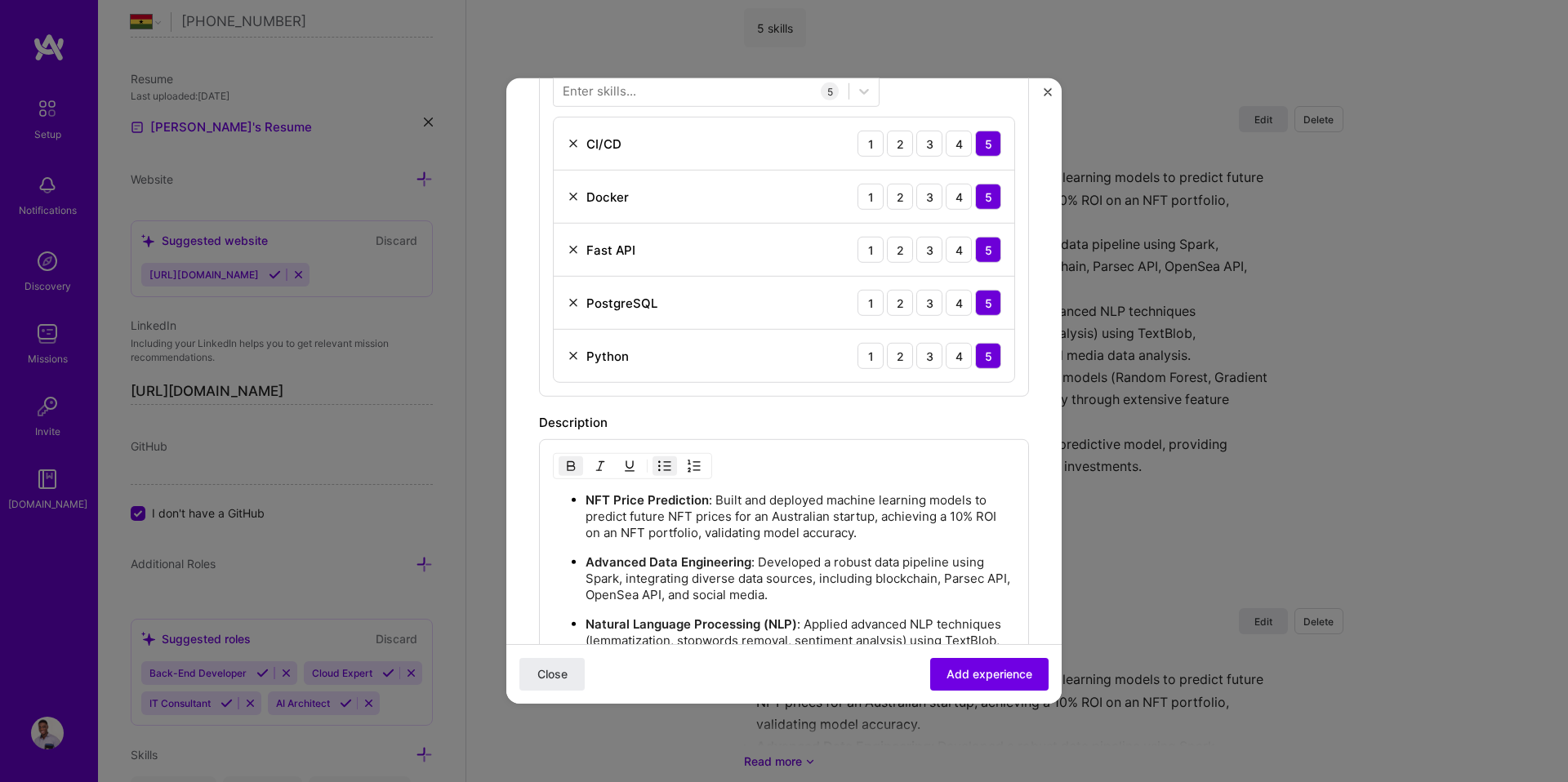
scroll to position [565, 0]
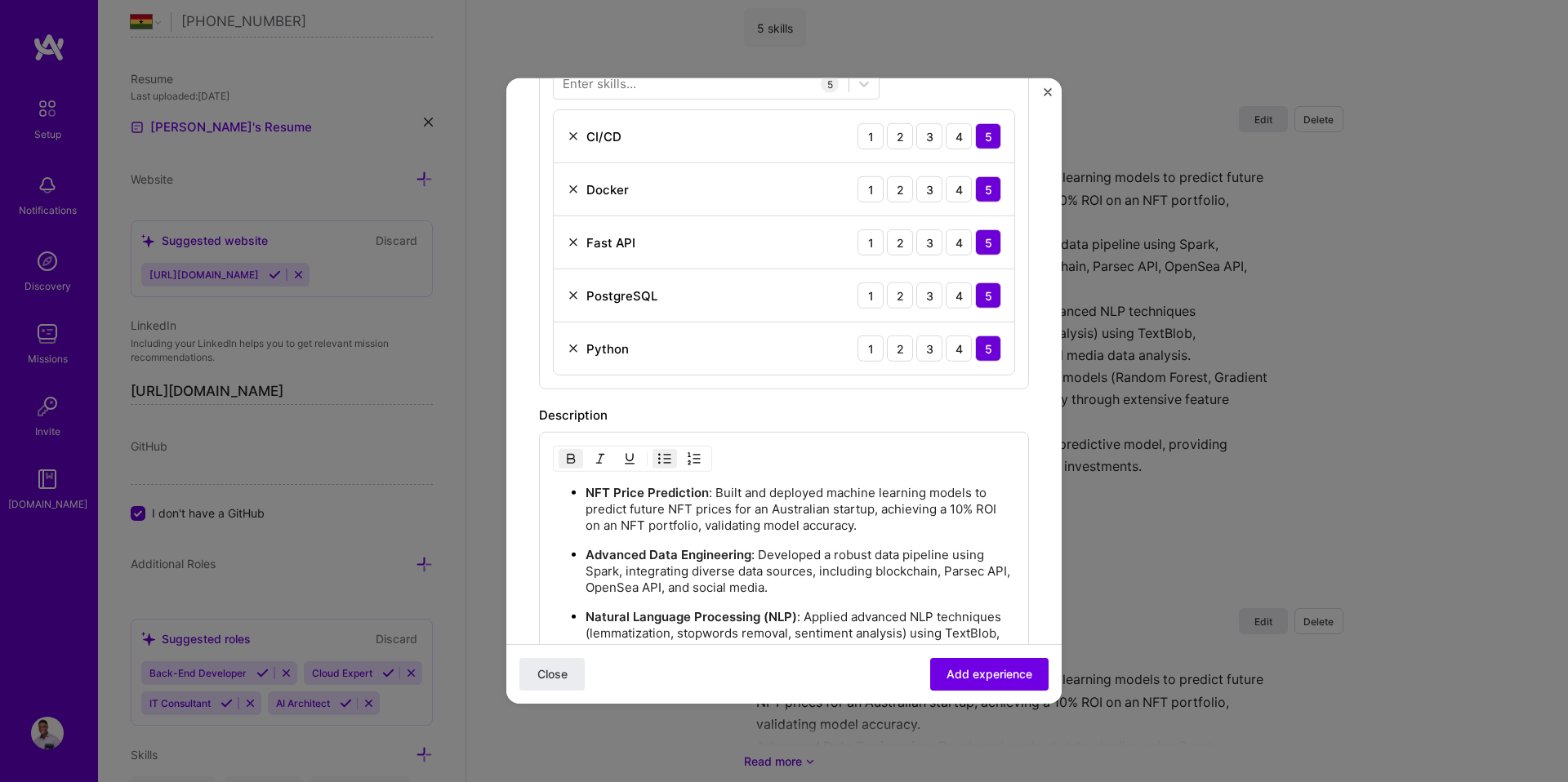
click at [685, 497] on strong "NFT Price Prediction" at bounding box center [646, 492] width 123 height 15
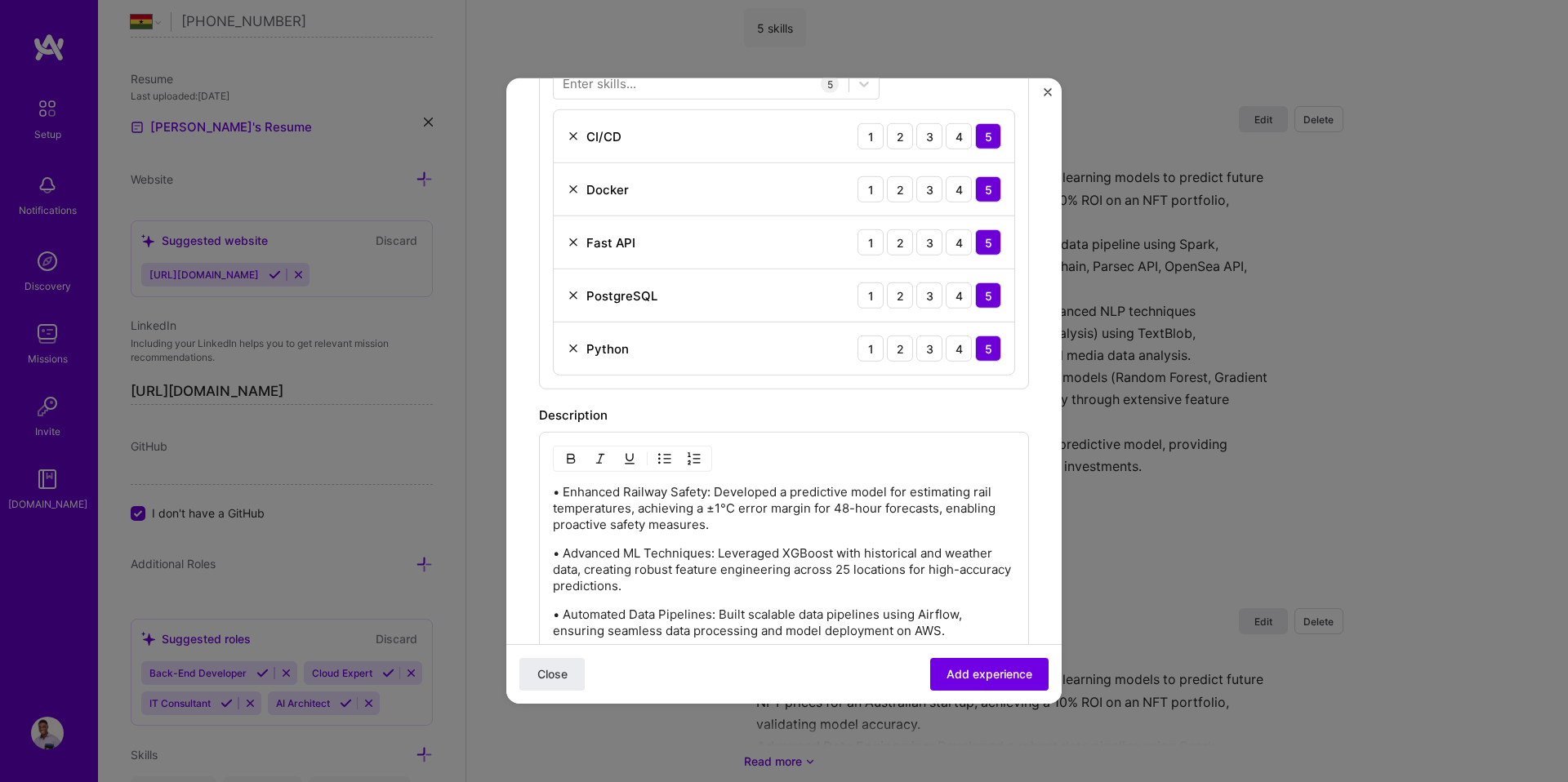
click at [564, 492] on p "• Enhanced Railway Safety: Developed a predictive model for estimating rail tem…" at bounding box center [784, 508] width 463 height 49
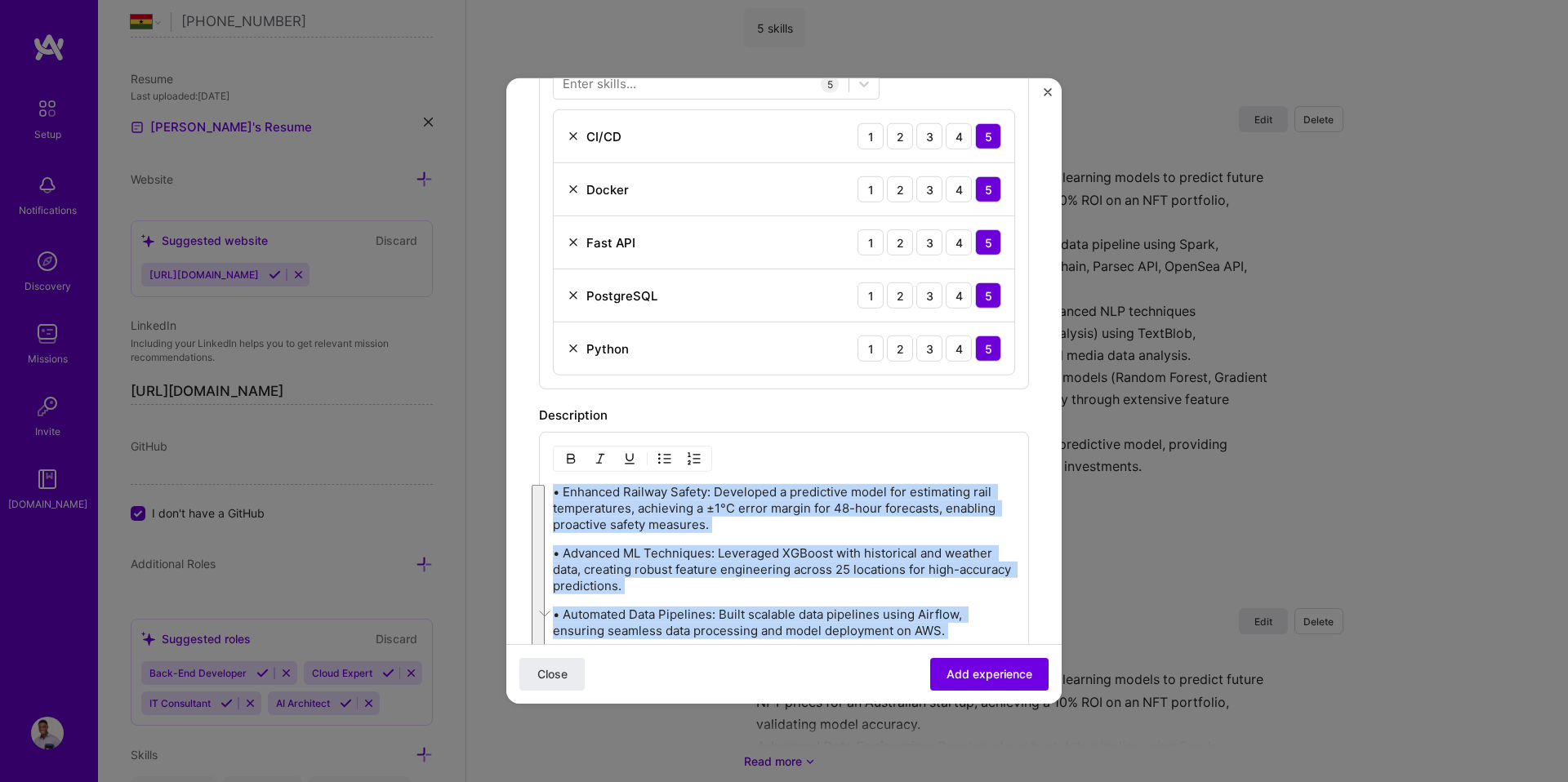
click at [661, 459] on img "button" at bounding box center [664, 458] width 13 height 13
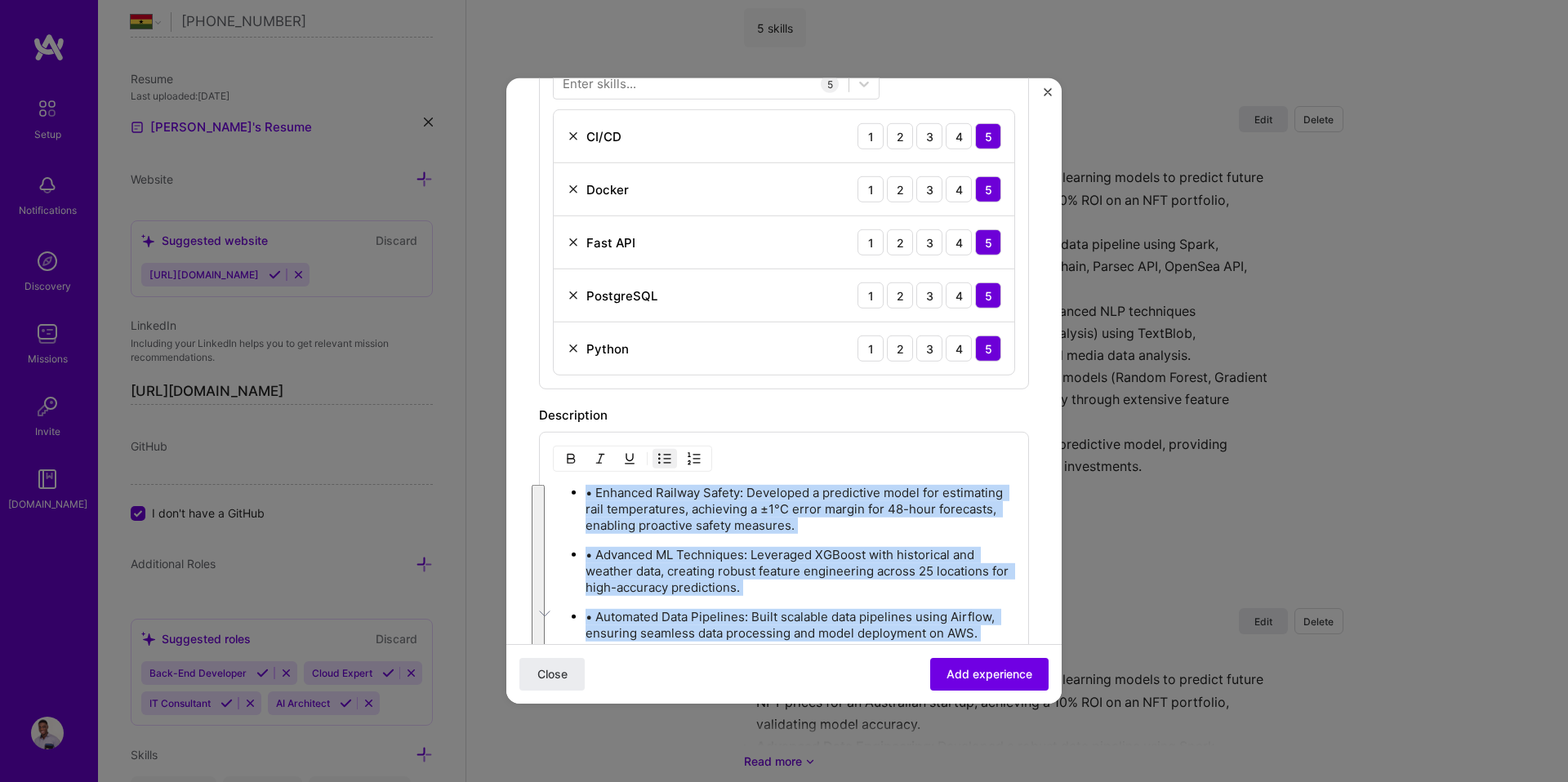
scroll to position [612, 0]
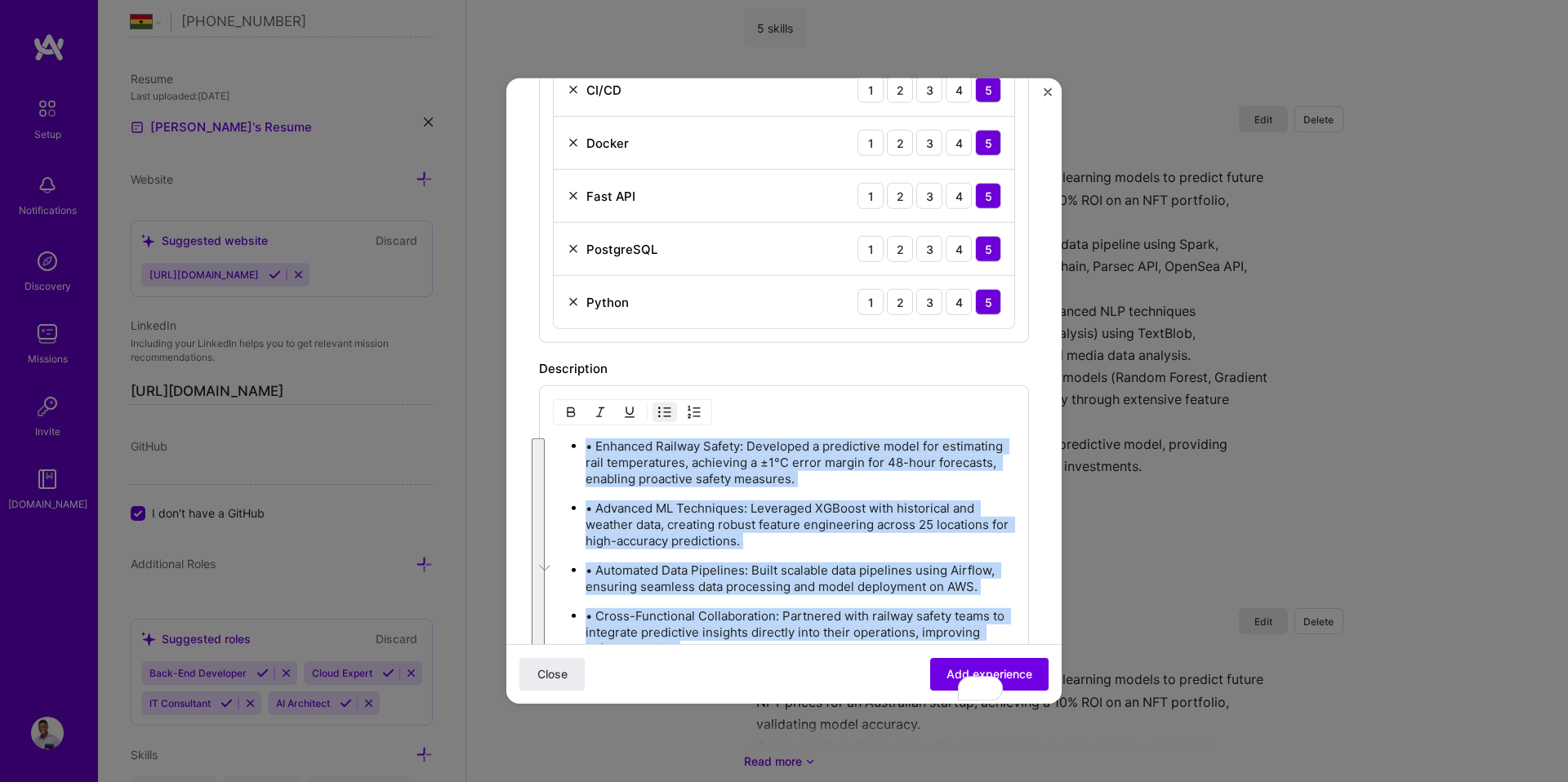
click at [611, 481] on p "• Enhanced Railway Safety: Developed a predictive model for estimating rail tem…" at bounding box center [800, 462] width 430 height 49
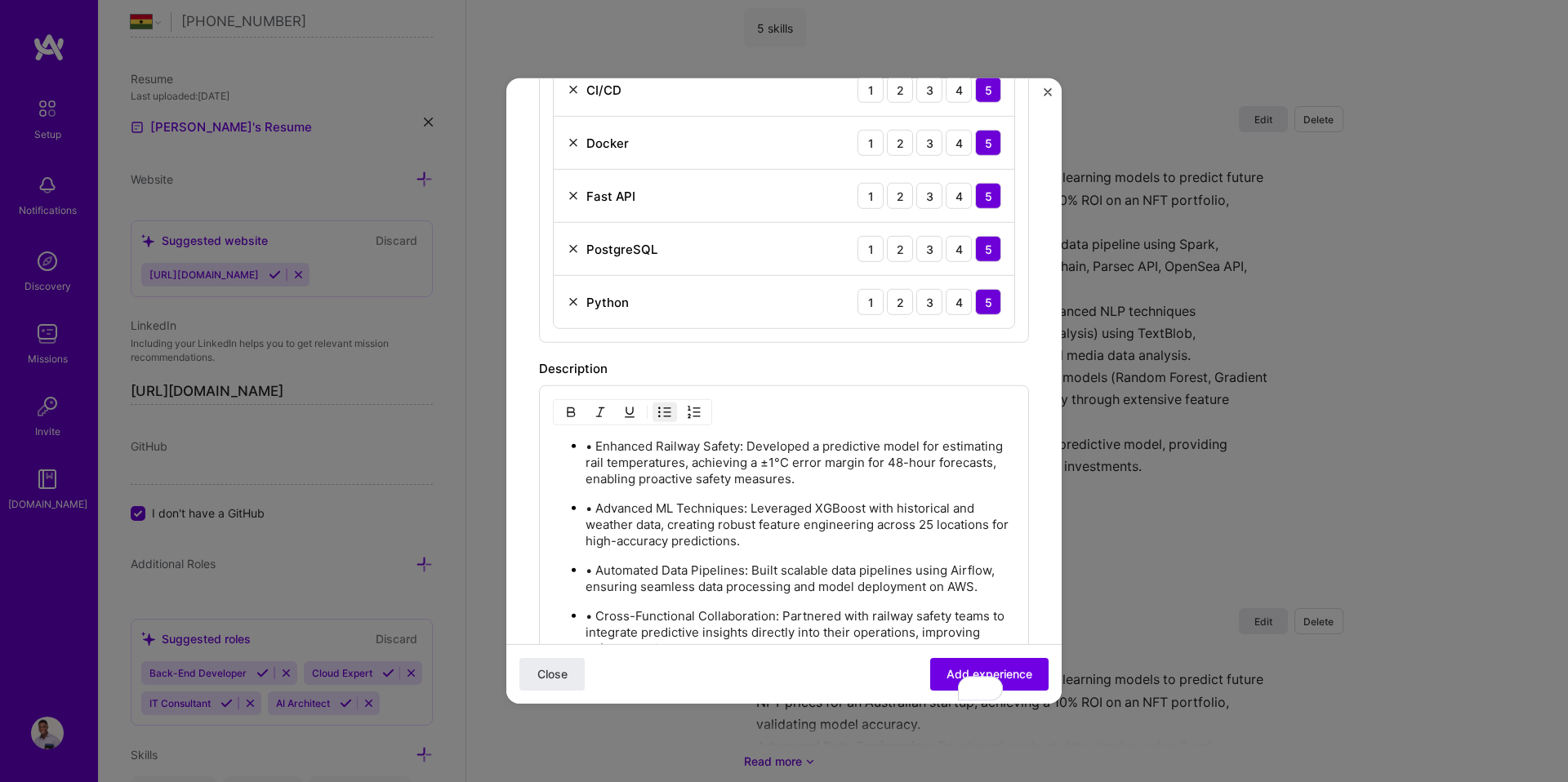
click at [595, 449] on p "• Enhanced Railway Safety: Developed a predictive model for estimating rail tem…" at bounding box center [800, 462] width 430 height 49
drag, startPoint x: 585, startPoint y: 449, endPoint x: 728, endPoint y: 445, distance: 143.1
click at [728, 445] on p "Enhanced Railway Safety: Developed a predictive model for estimating rail tempe…" at bounding box center [800, 462] width 430 height 49
click at [566, 415] on img "button" at bounding box center [570, 412] width 13 height 13
drag, startPoint x: 585, startPoint y: 509, endPoint x: 744, endPoint y: 509, distance: 159.0
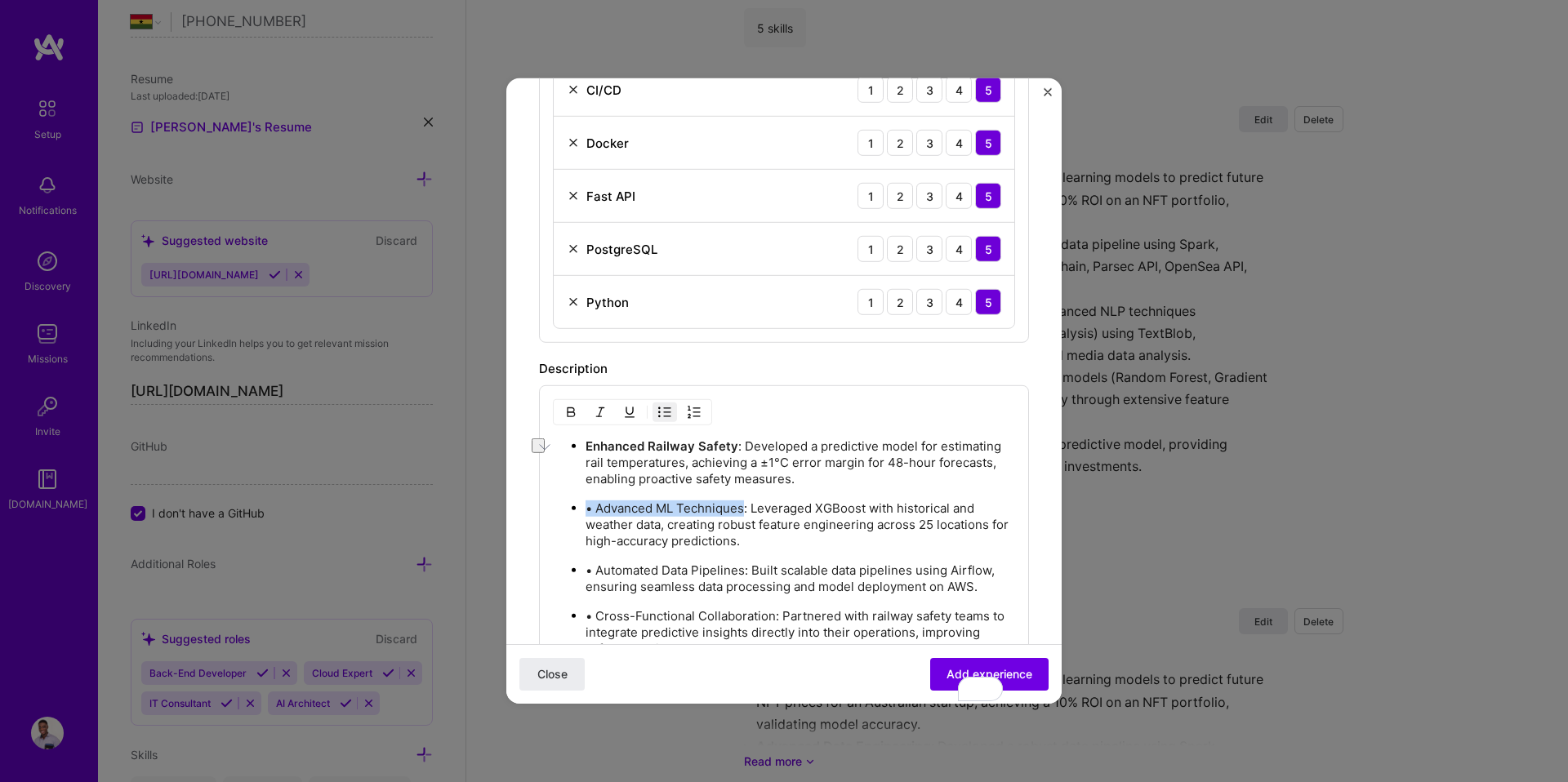
click at [744, 509] on p "• Advanced ML Techniques: Leveraged XGBoost with historical and weather data, c…" at bounding box center [800, 525] width 430 height 49
click at [572, 413] on img "button" at bounding box center [570, 412] width 13 height 13
click at [594, 511] on strong "• Advanced ML Techniques" at bounding box center [666, 508] width 162 height 15
drag, startPoint x: 587, startPoint y: 566, endPoint x: 743, endPoint y: 566, distance: 156.0
click at [743, 566] on p "• Automated Data Pipelines: Built scalable data pipelines using Airflow, ensuri…" at bounding box center [800, 579] width 430 height 33
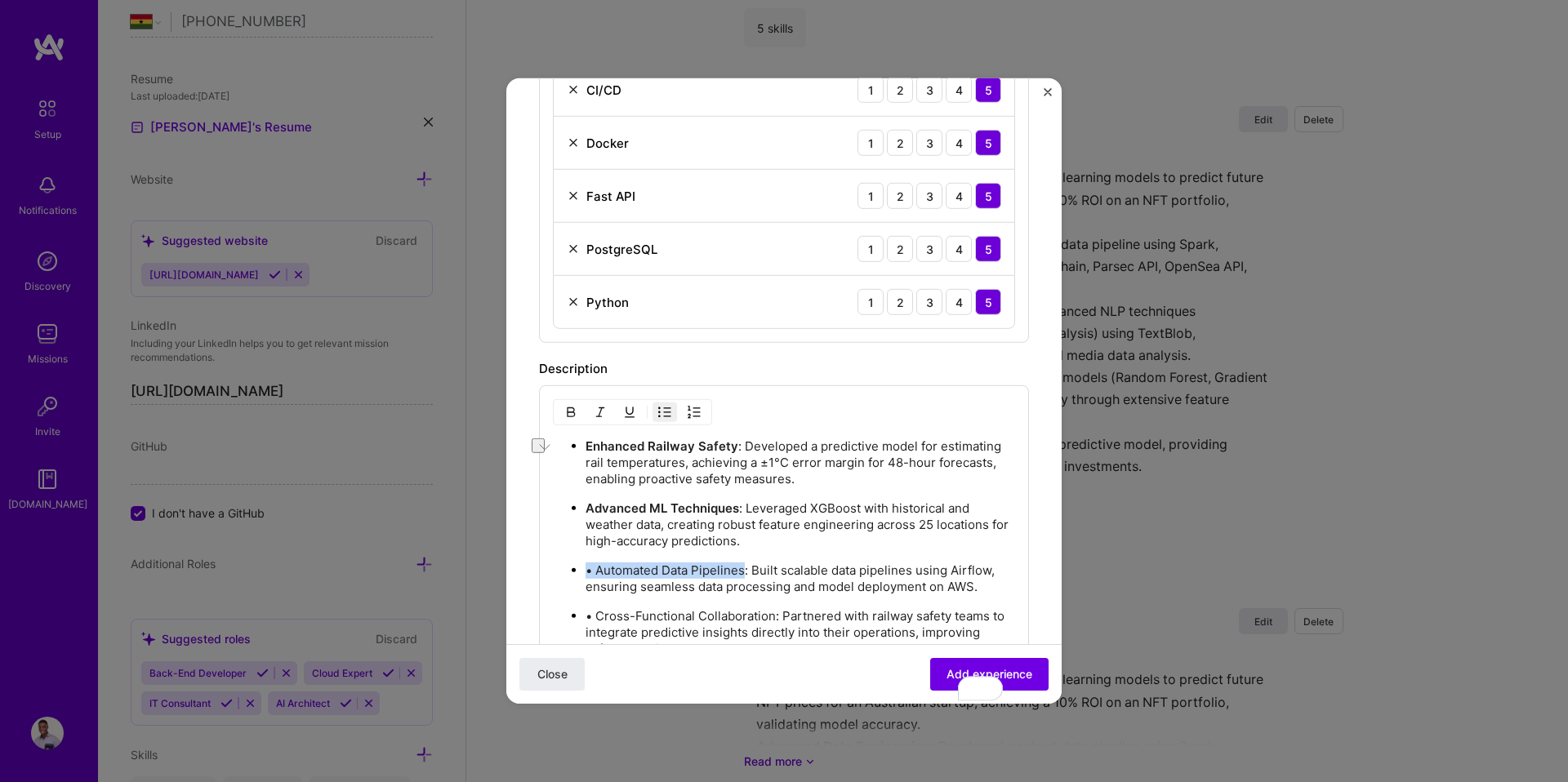
click at [568, 413] on img "button" at bounding box center [570, 412] width 13 height 13
click at [625, 581] on p "• Automated Data Pipelines : Built scalable data pipelines using Airflow, ensur…" at bounding box center [800, 579] width 430 height 33
drag, startPoint x: 589, startPoint y: 567, endPoint x: 603, endPoint y: 568, distance: 14.0
click at [603, 568] on strong "• Automated Data Pipelines" at bounding box center [667, 570] width 164 height 15
drag, startPoint x: 587, startPoint y: 566, endPoint x: 720, endPoint y: 568, distance: 133.0
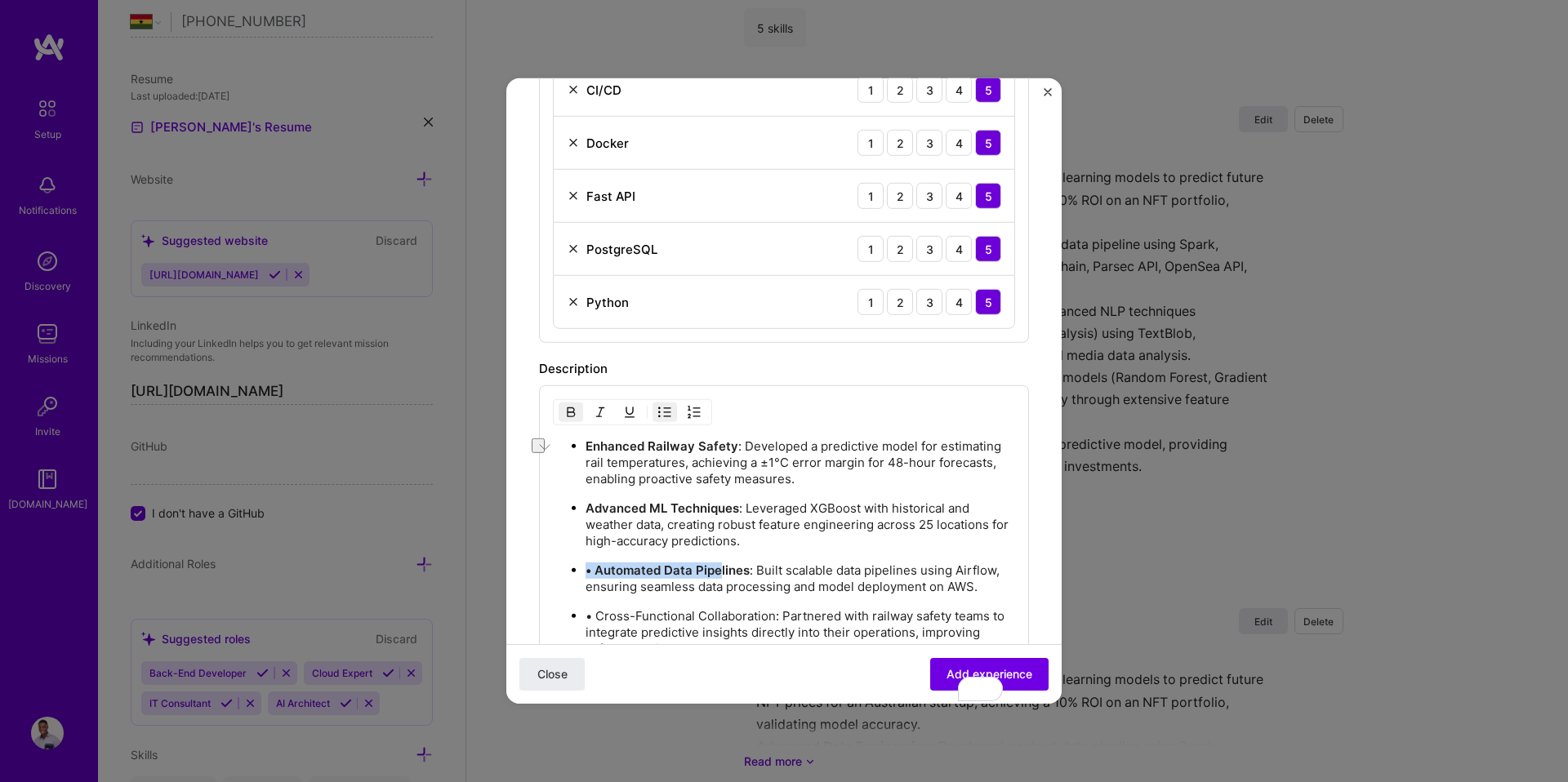
click at [720, 568] on strong "• Automated Data Pipelines" at bounding box center [667, 570] width 164 height 15
click at [594, 573] on strong "• Automated Data Pipelines" at bounding box center [667, 570] width 164 height 15
drag, startPoint x: 587, startPoint y: 614, endPoint x: 773, endPoint y: 607, distance: 186.1
click at [773, 608] on p "• Cross-Functional Collaboration: Partnered with railway safety teams to integr…" at bounding box center [800, 632] width 430 height 49
click at [574, 406] on img "button" at bounding box center [570, 412] width 13 height 13
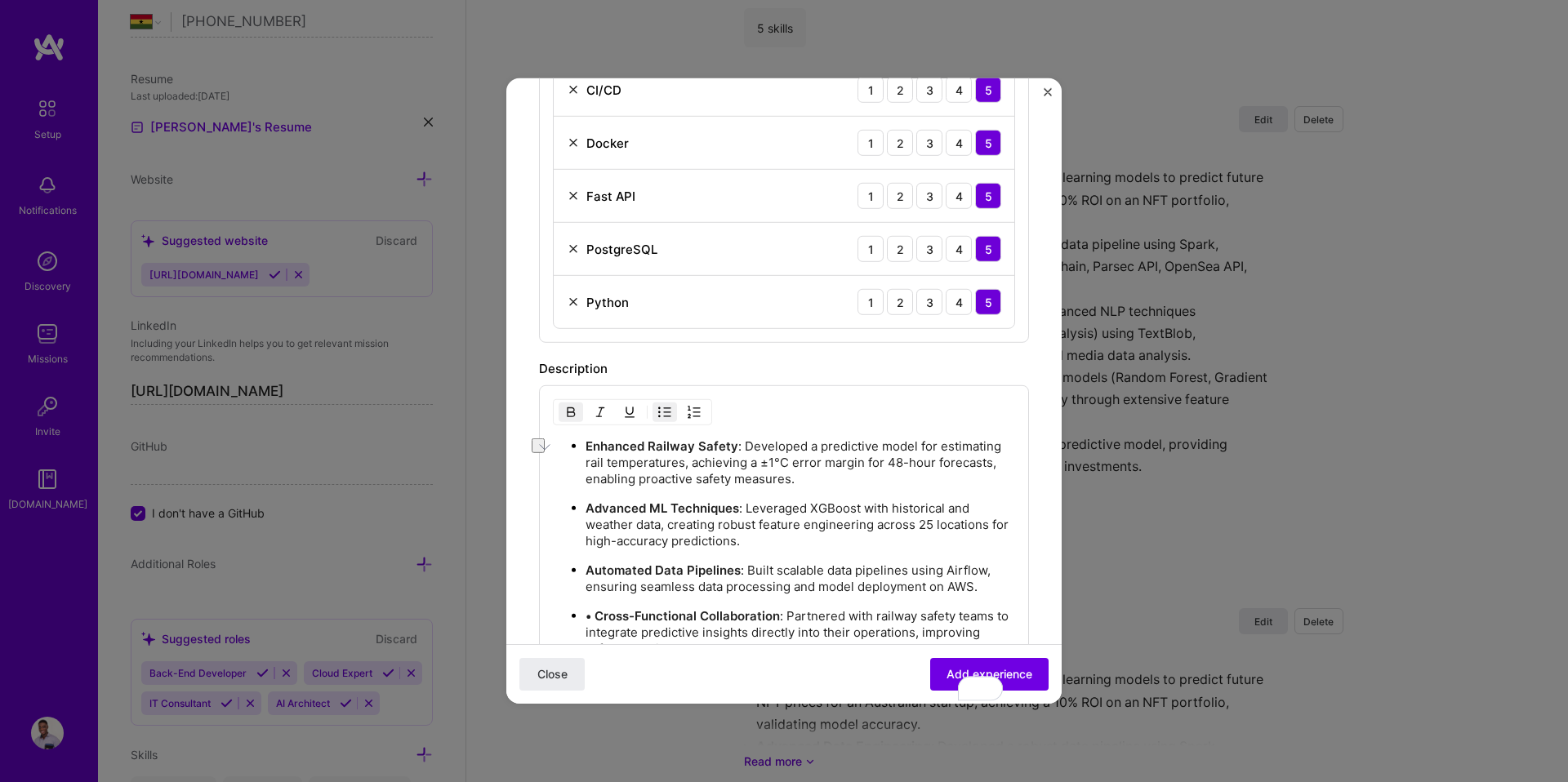
click at [594, 610] on strong "• Cross-Functional Collaboration" at bounding box center [682, 615] width 194 height 15
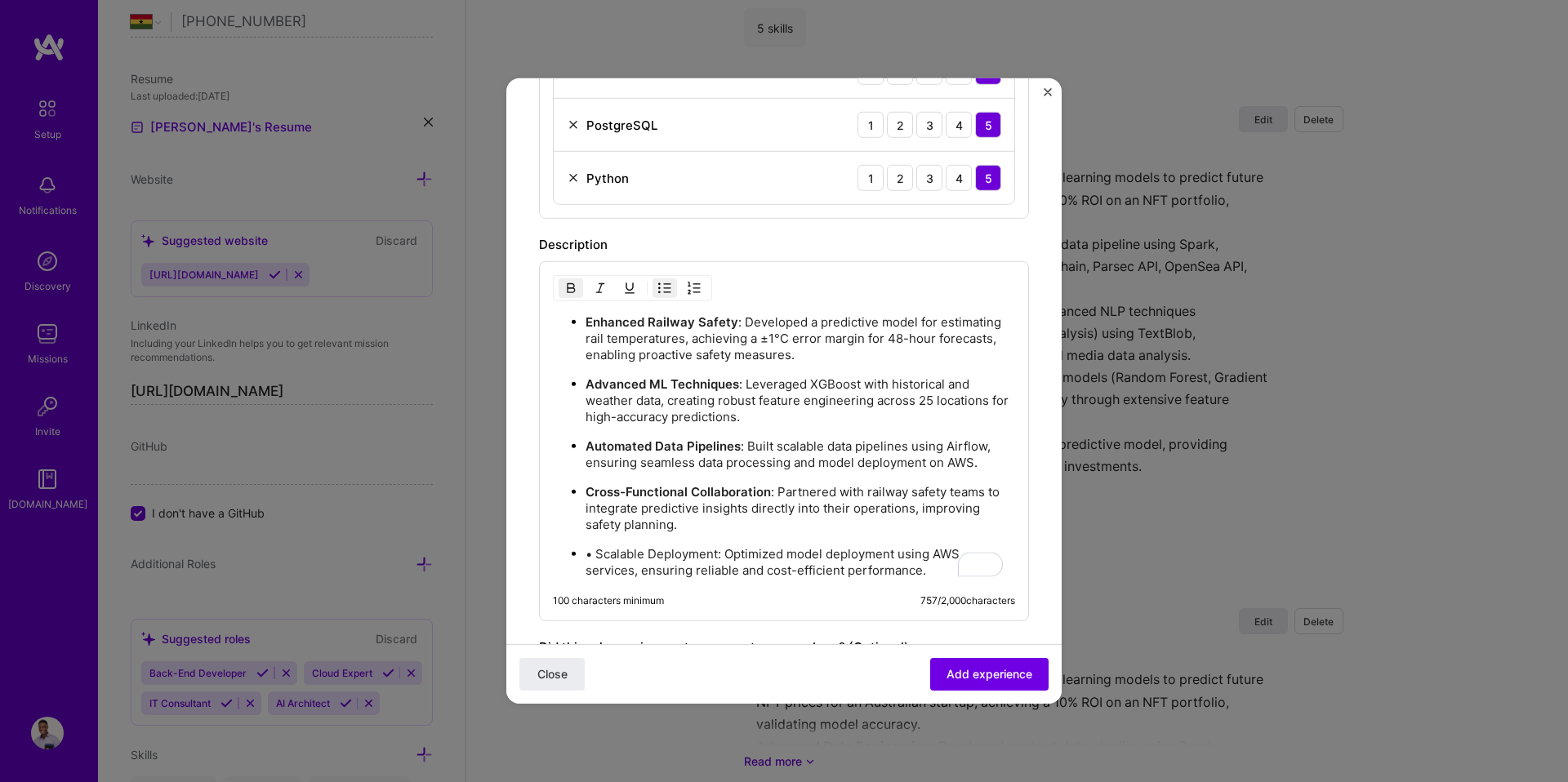
scroll to position [754, 0]
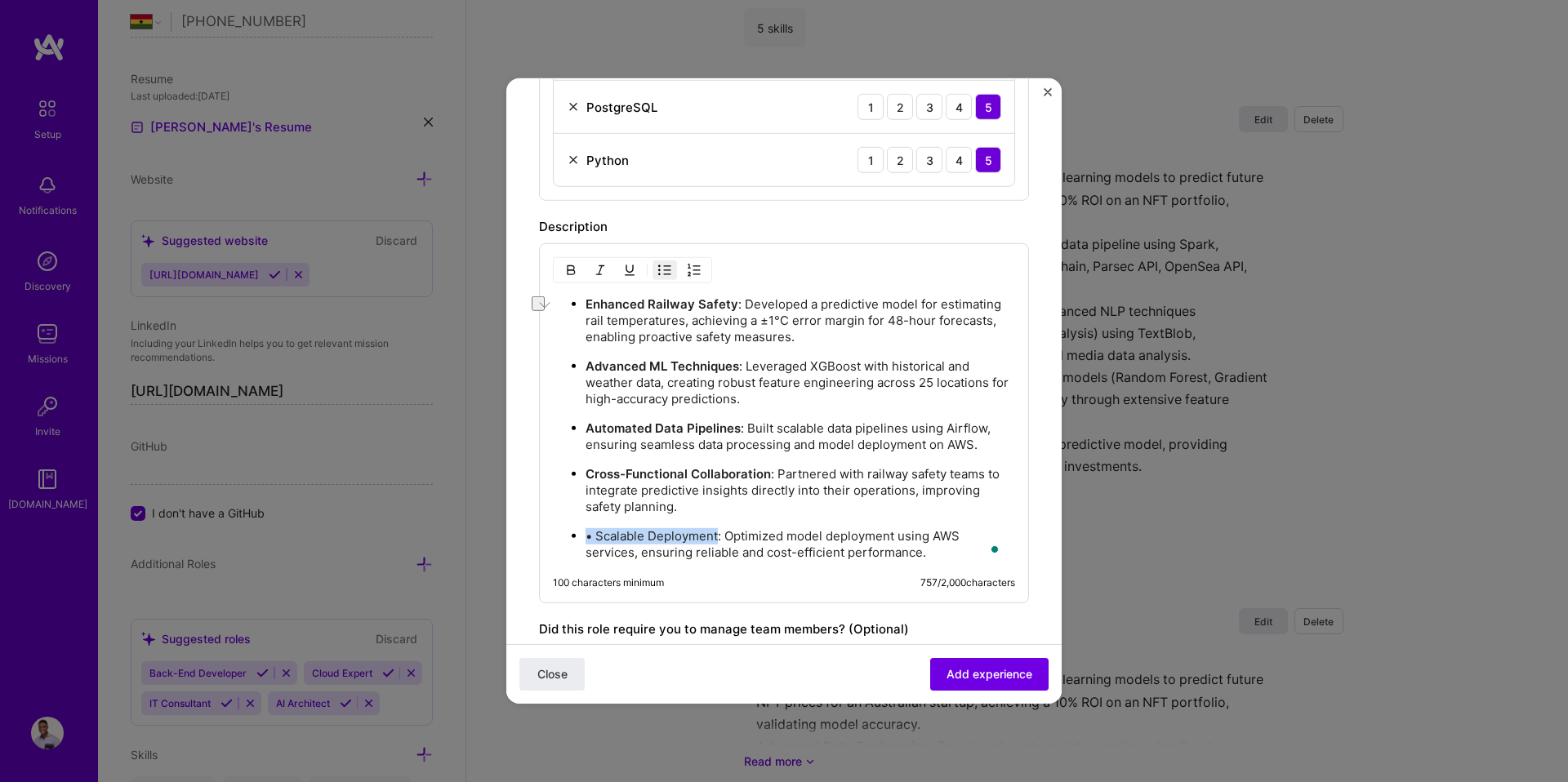
drag, startPoint x: 625, startPoint y: 536, endPoint x: 718, endPoint y: 536, distance: 93.0
click at [718, 536] on p "• Scalable Deployment: Optimized model deployment using AWS services, ensuring …" at bounding box center [800, 544] width 430 height 33
click at [574, 279] on button "button" at bounding box center [571, 270] width 25 height 20
click at [596, 543] on p "• Scalable Deployment : Optimized model deployment using AWS services, ensuring…" at bounding box center [800, 544] width 430 height 33
click at [596, 536] on strong "• Scalable Deployment" at bounding box center [653, 535] width 136 height 15
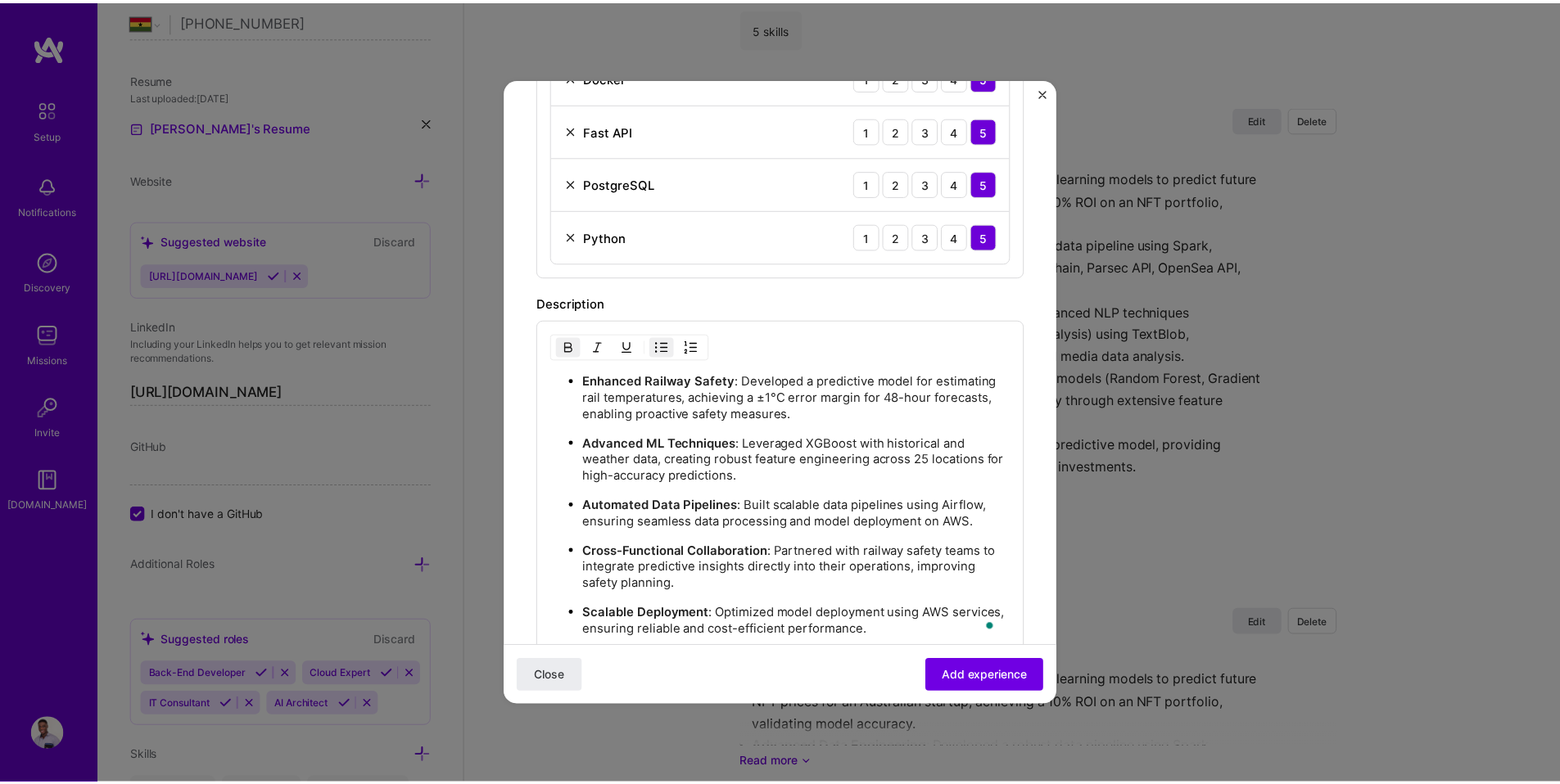
scroll to position [423, 0]
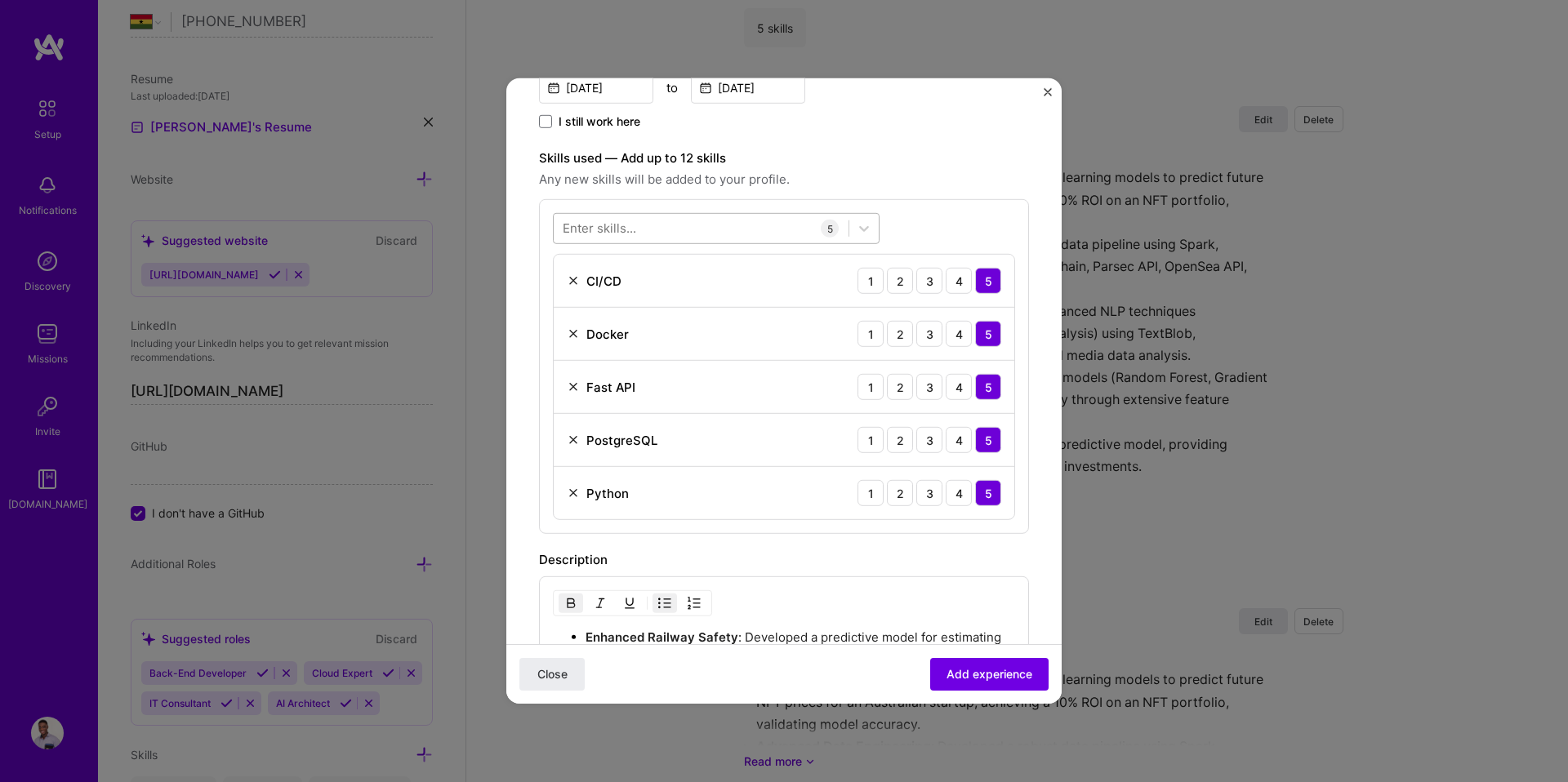
click at [638, 218] on div at bounding box center [701, 228] width 295 height 27
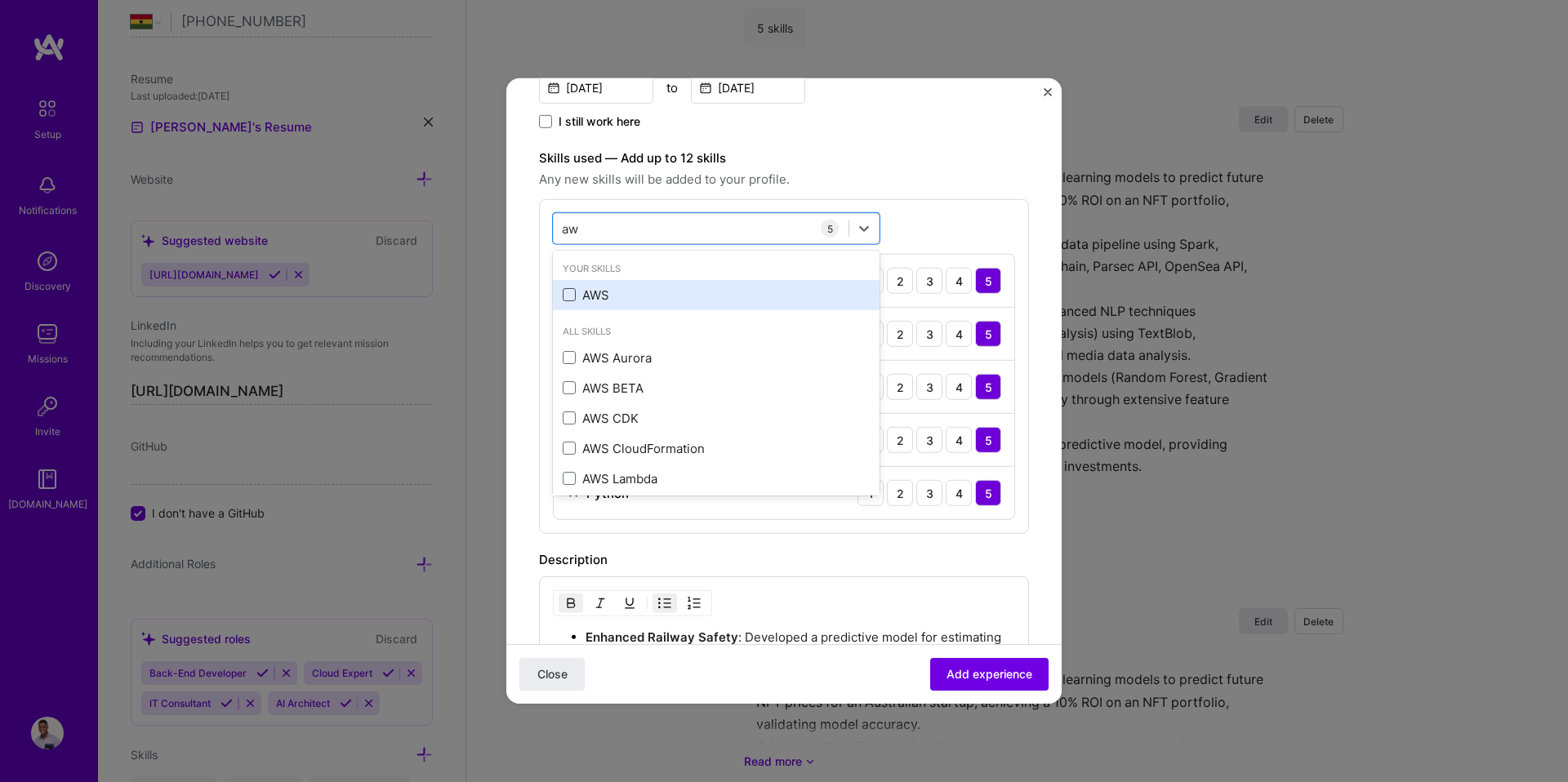
click at [574, 296] on span at bounding box center [569, 295] width 13 height 13
click at [0, 0] on input "checkbox" at bounding box center [0, 0] width 0 height 0
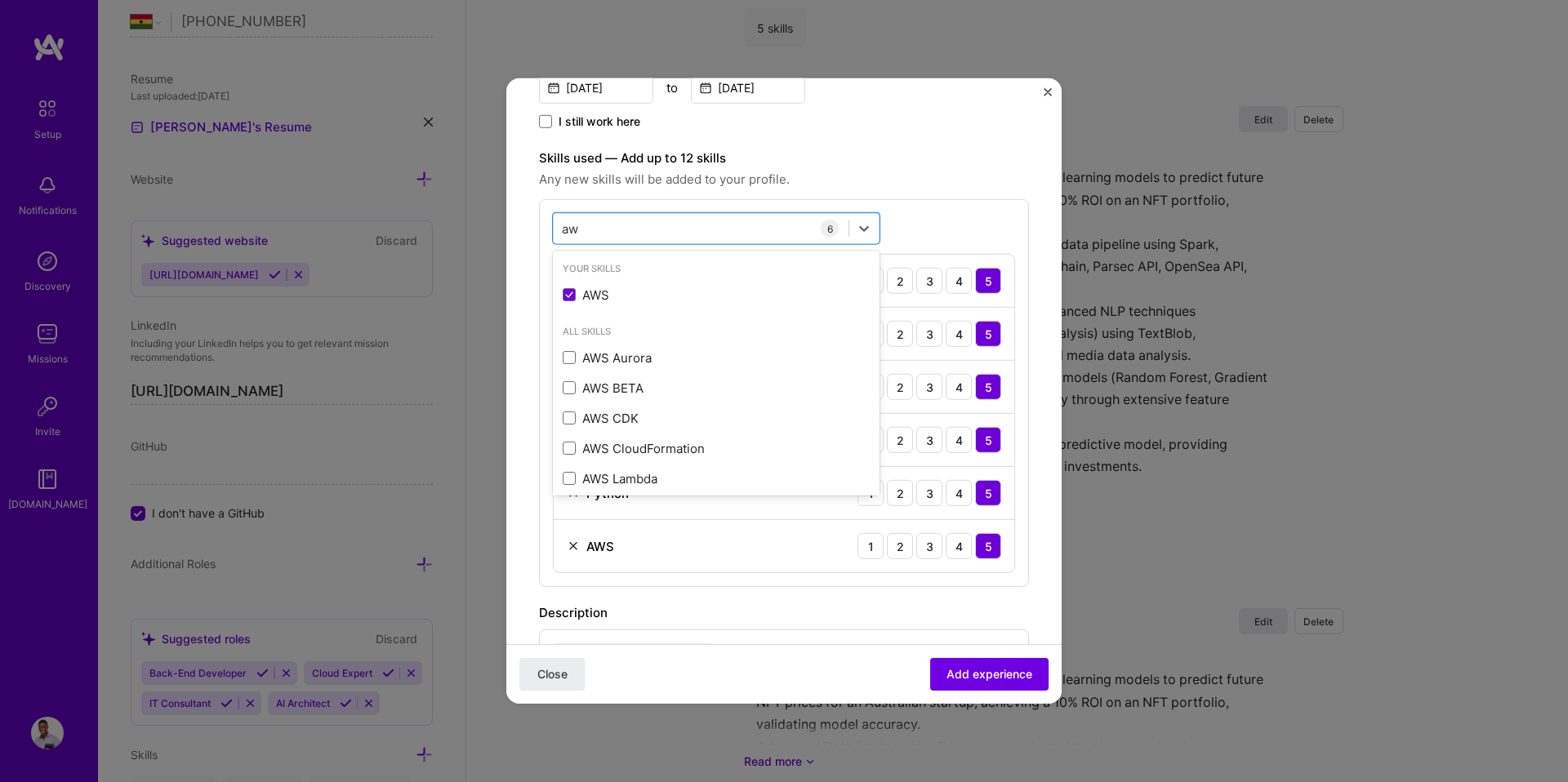
type input "aw"
click at [1022, 610] on form "Create a job experience Jobs help companies understand your past experience. Co…" at bounding box center [783, 517] width 555 height 1653
click at [1019, 667] on span "Add experience" at bounding box center [989, 674] width 86 height 16
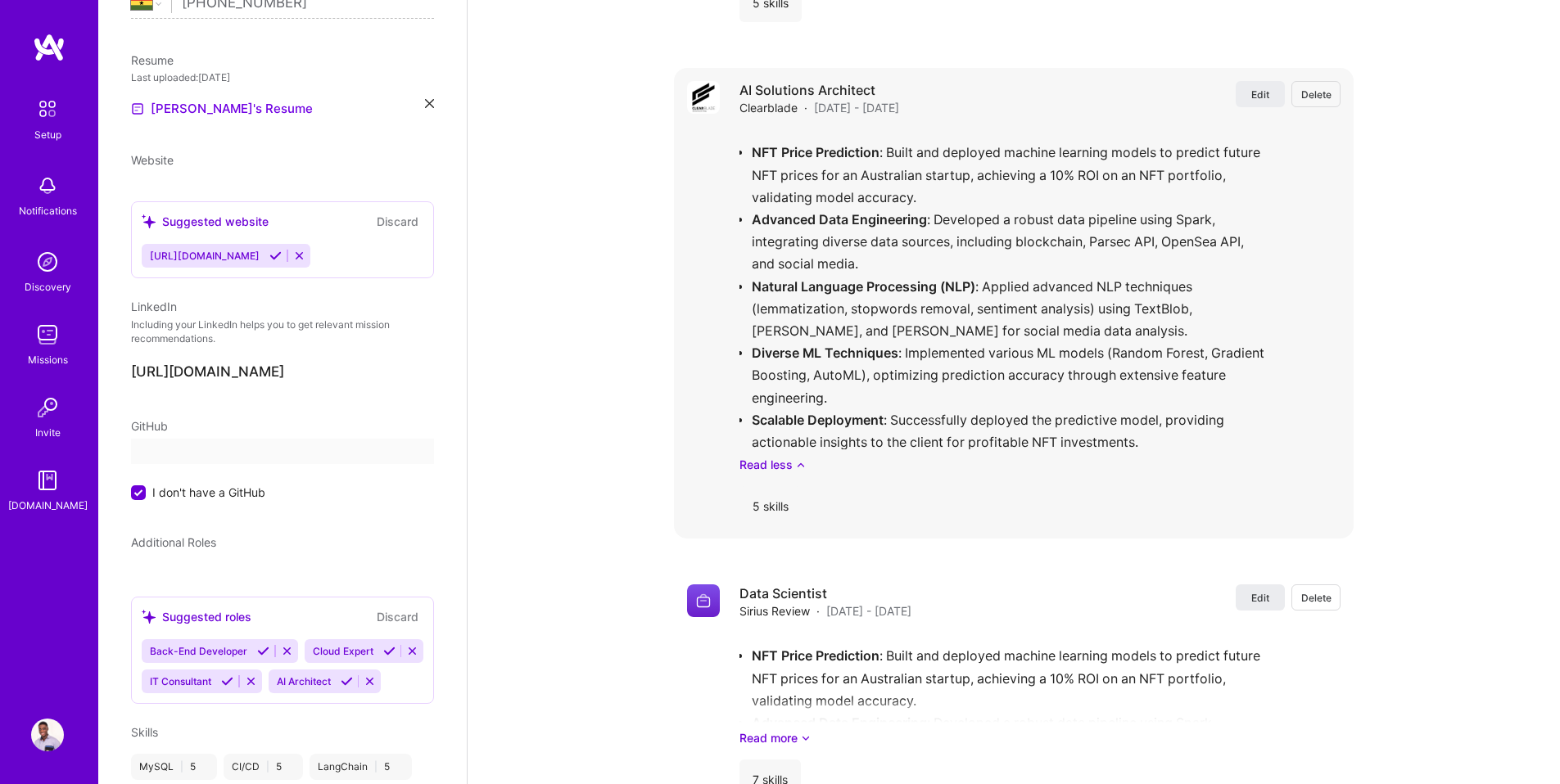
select select "GH"
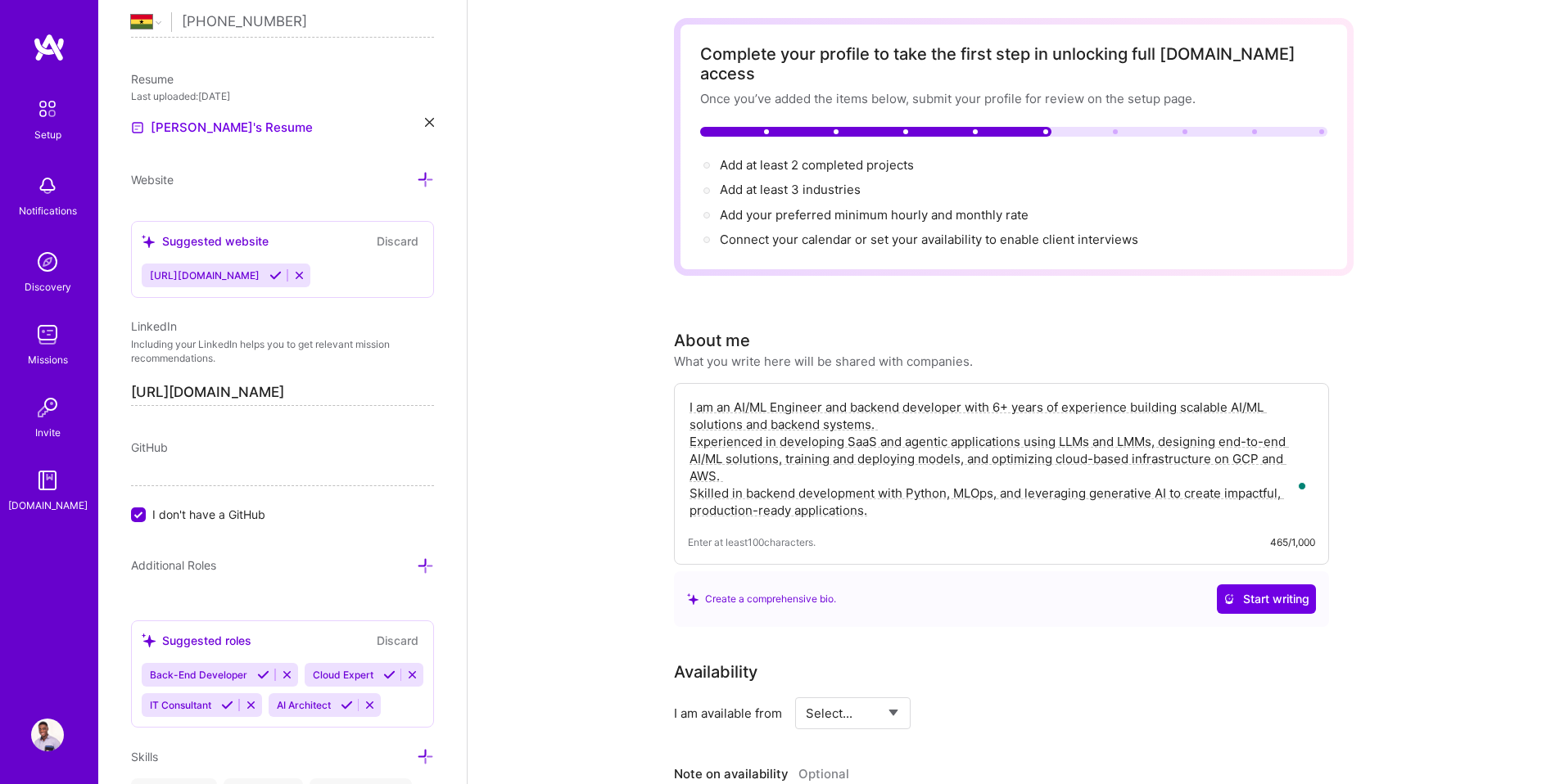
scroll to position [0, 0]
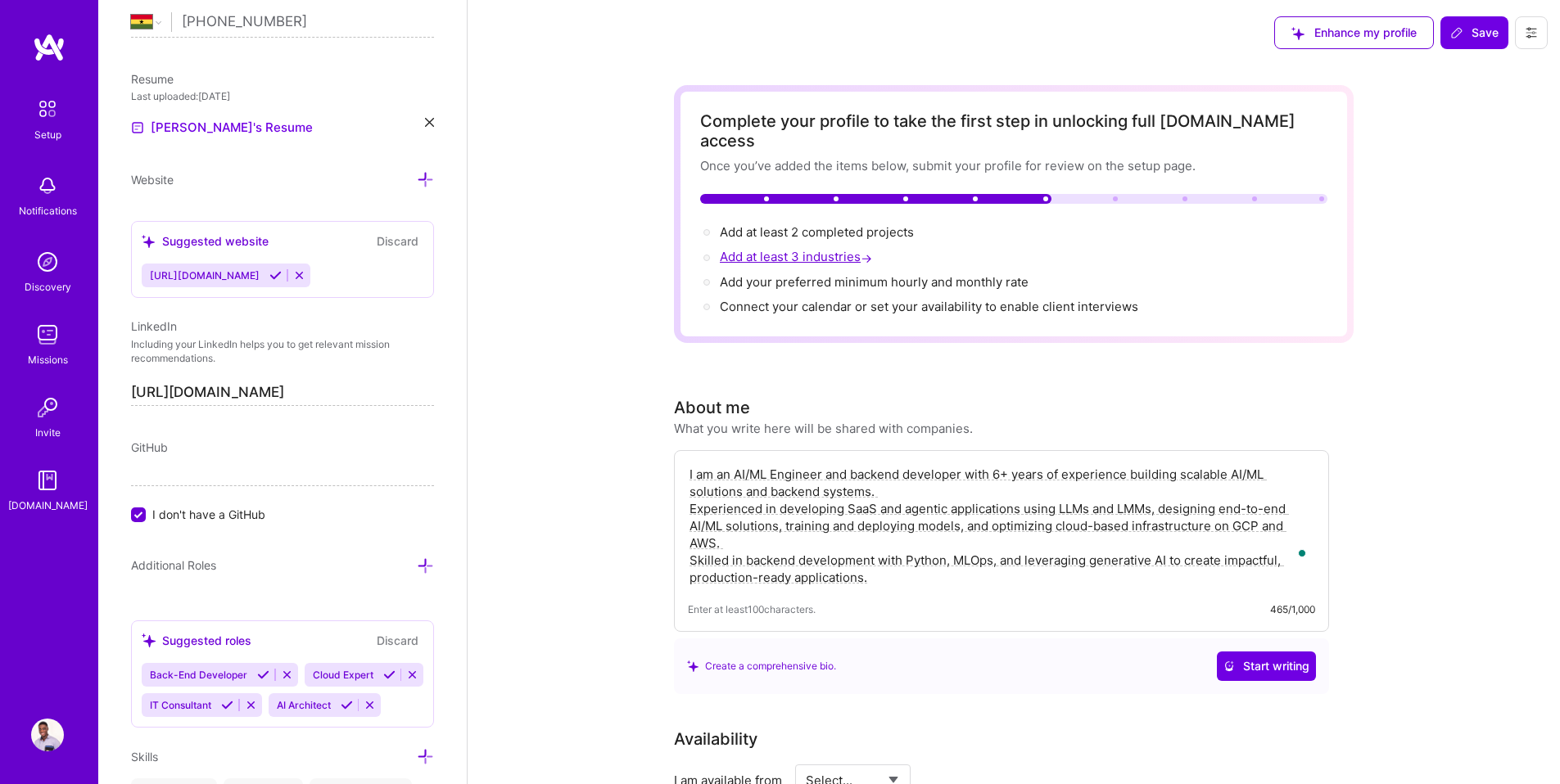
click at [798, 249] on span "Add at least 3 industries →" at bounding box center [797, 256] width 156 height 15
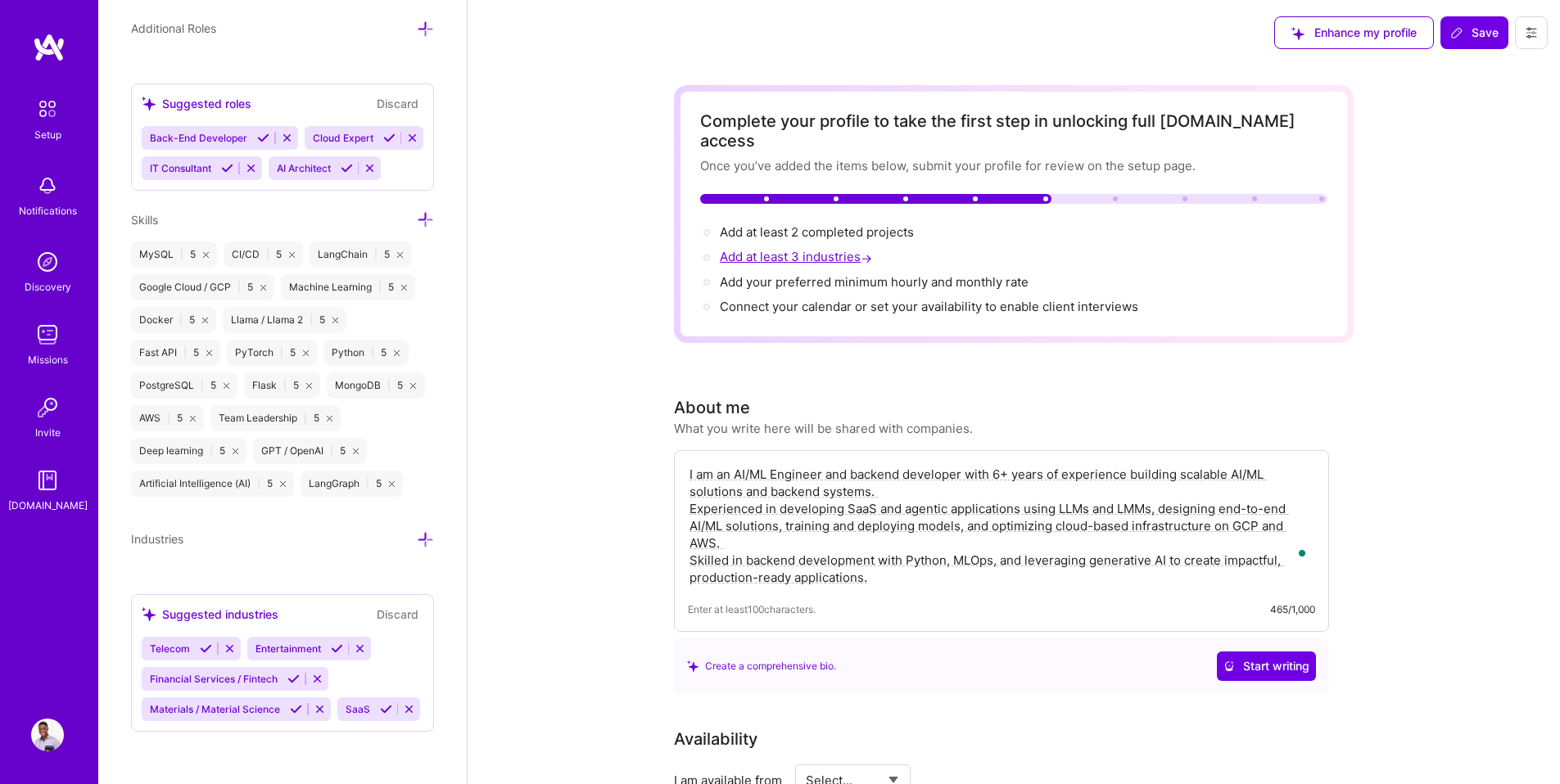
scroll to position [1290, 0]
click at [239, 673] on span "Financial Services / Fintech" at bounding box center [213, 679] width 127 height 12
click at [417, 531] on icon at bounding box center [425, 539] width 17 height 17
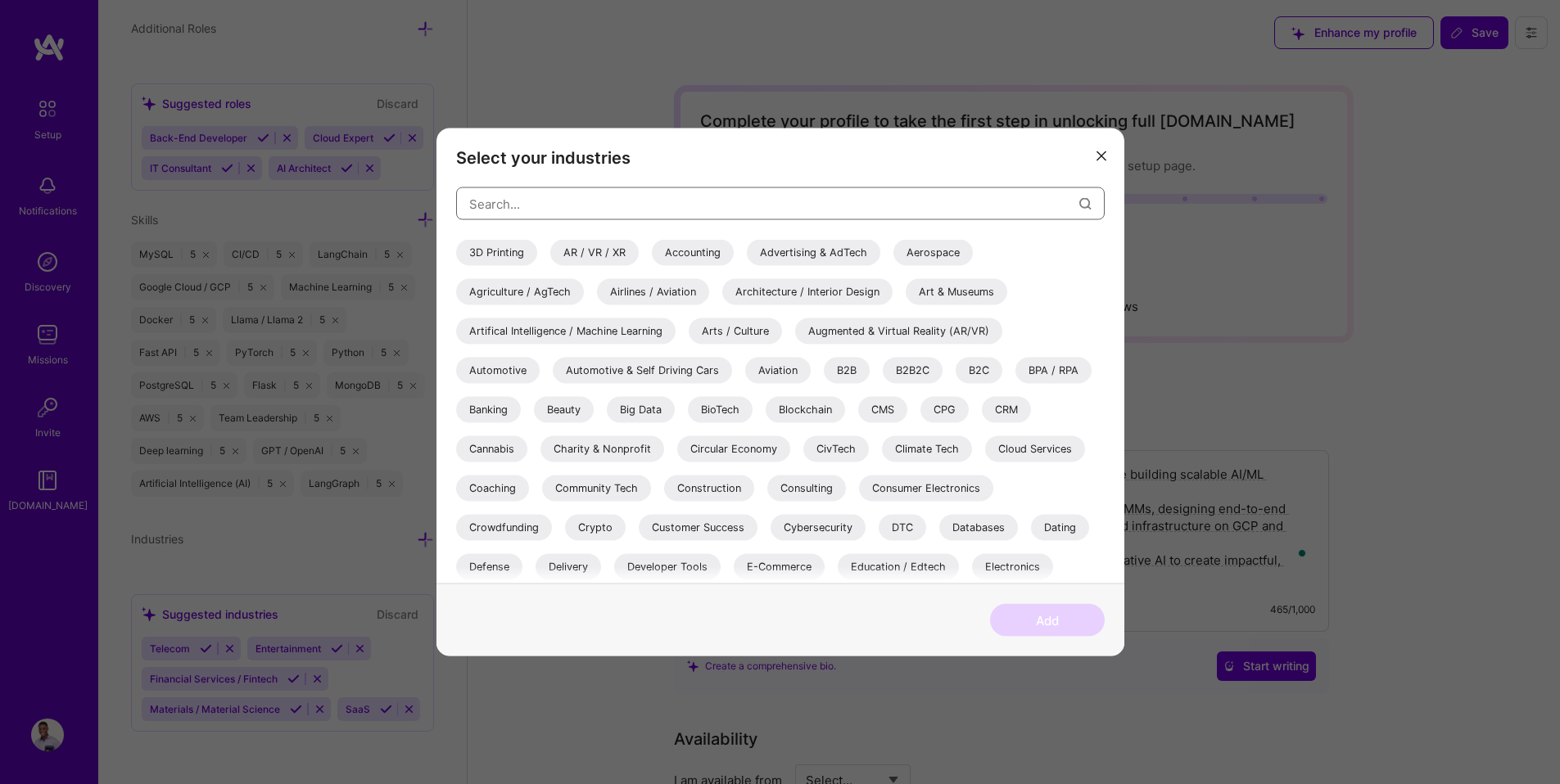
click at [573, 205] on input "modal" at bounding box center [774, 203] width 610 height 42
click at [587, 328] on div "Artifical Intelligence / Machine Learning" at bounding box center [565, 331] width 219 height 26
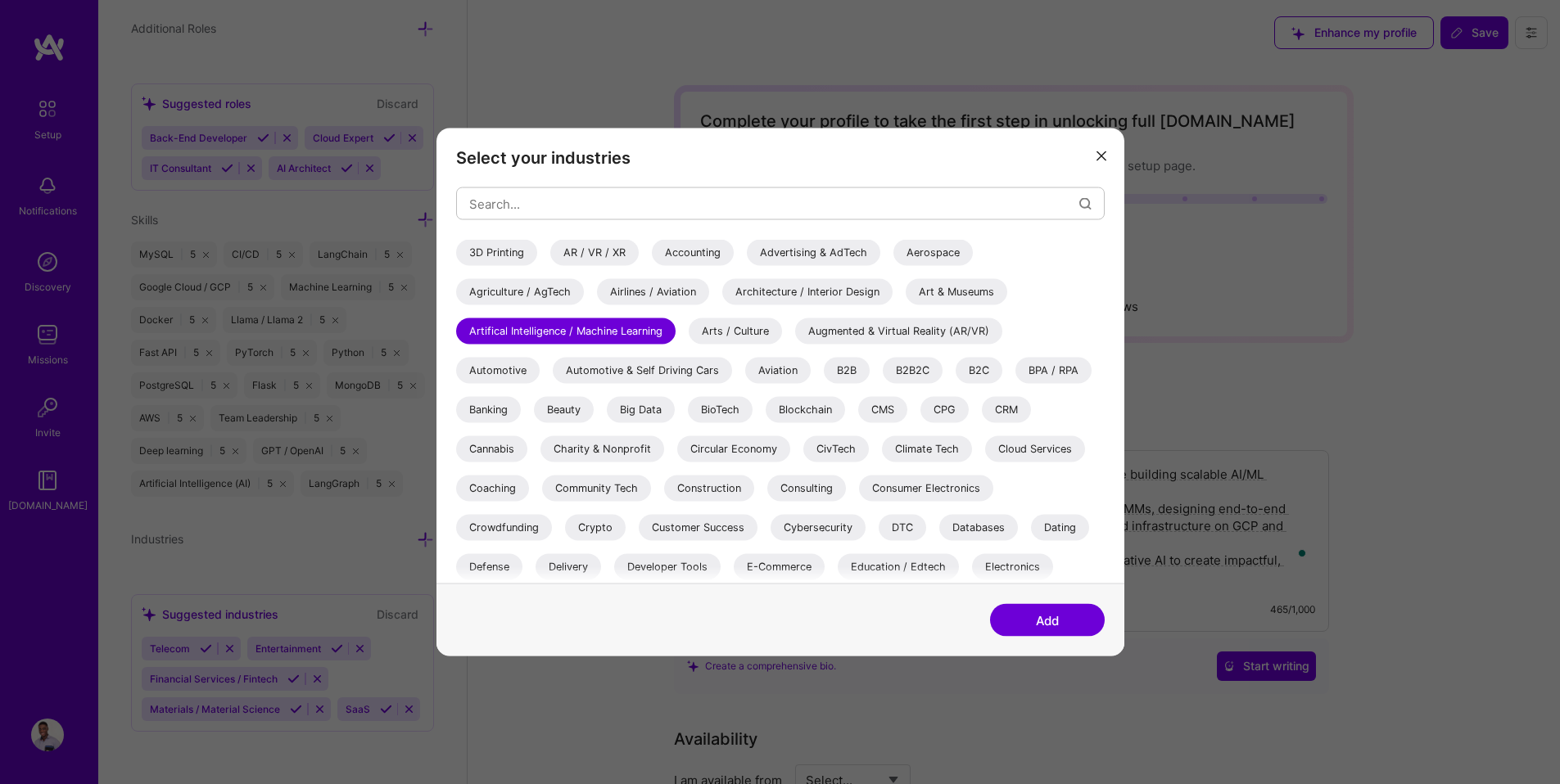
click at [841, 368] on div "B2B" at bounding box center [846, 370] width 45 height 26
click at [973, 368] on div "B2C" at bounding box center [979, 370] width 46 height 26
click at [784, 484] on div "Consulting" at bounding box center [807, 488] width 78 height 26
click at [776, 562] on div "E-Commerce" at bounding box center [779, 567] width 91 height 26
click at [967, 520] on div "Databases" at bounding box center [979, 527] width 78 height 26
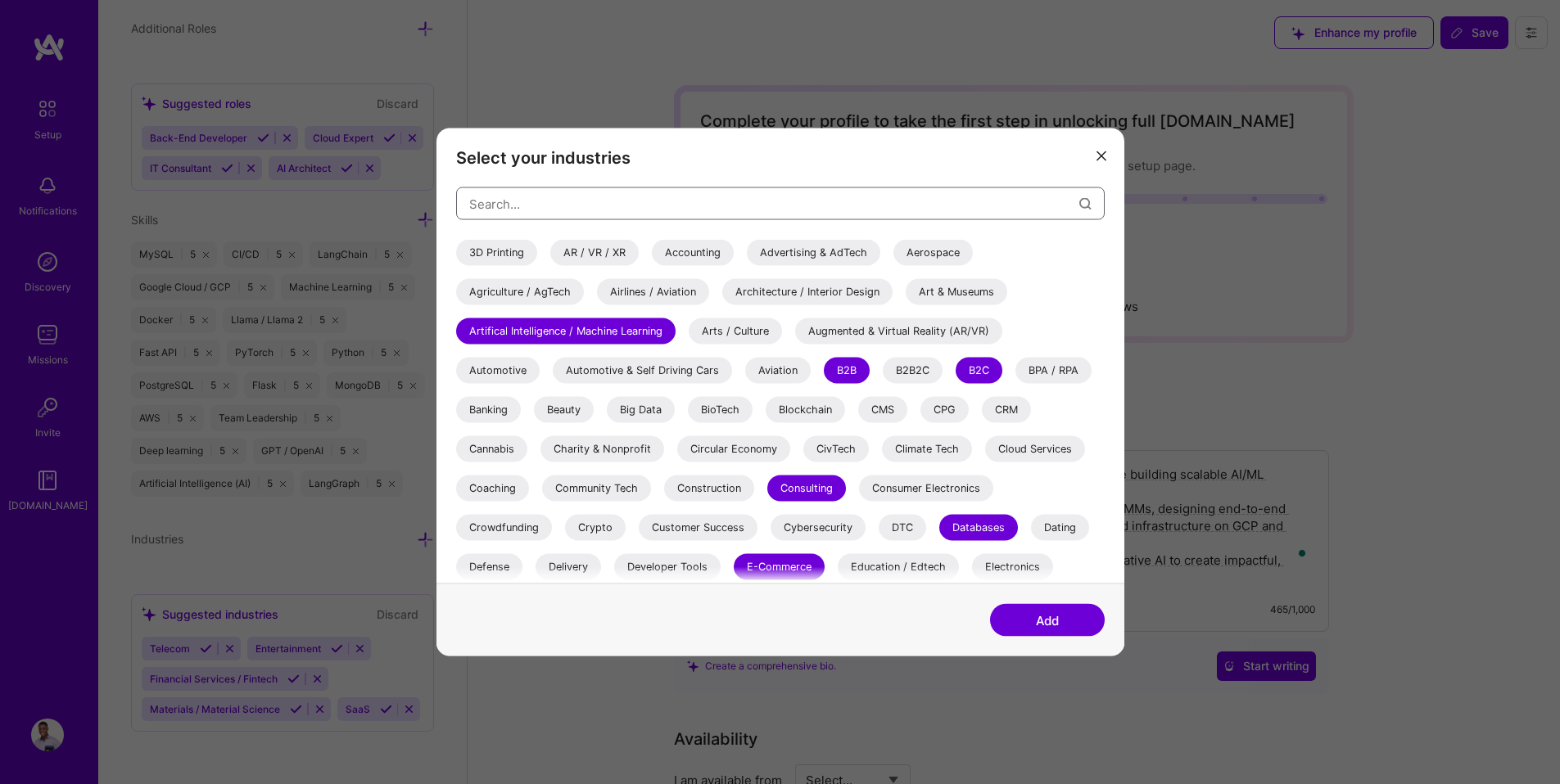
click at [697, 199] on input "modal" at bounding box center [774, 203] width 610 height 42
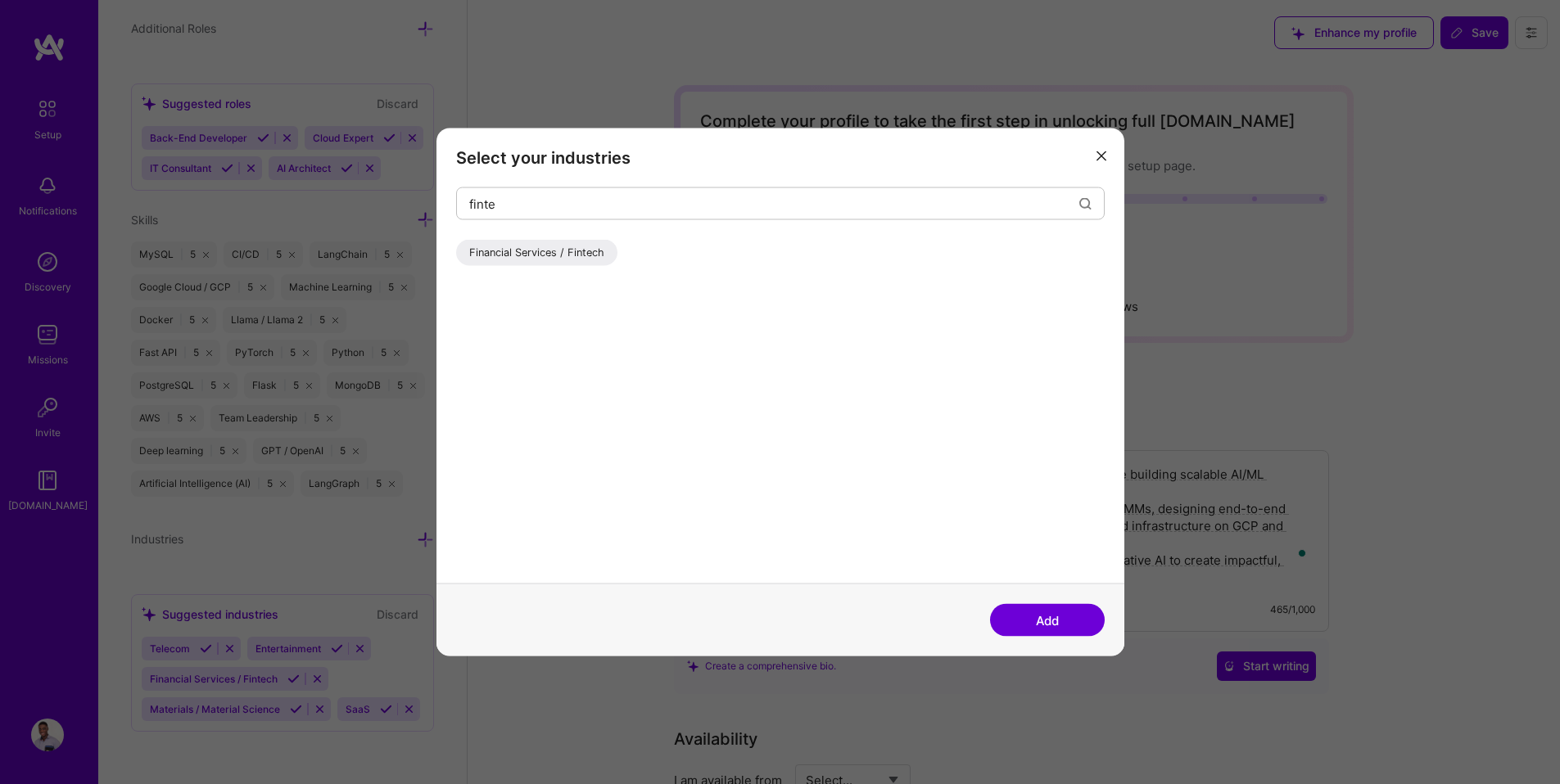
click at [574, 243] on div "Financial Services / Fintech" at bounding box center [536, 252] width 161 height 26
click at [930, 210] on input "finte" at bounding box center [774, 203] width 610 height 42
type input "f"
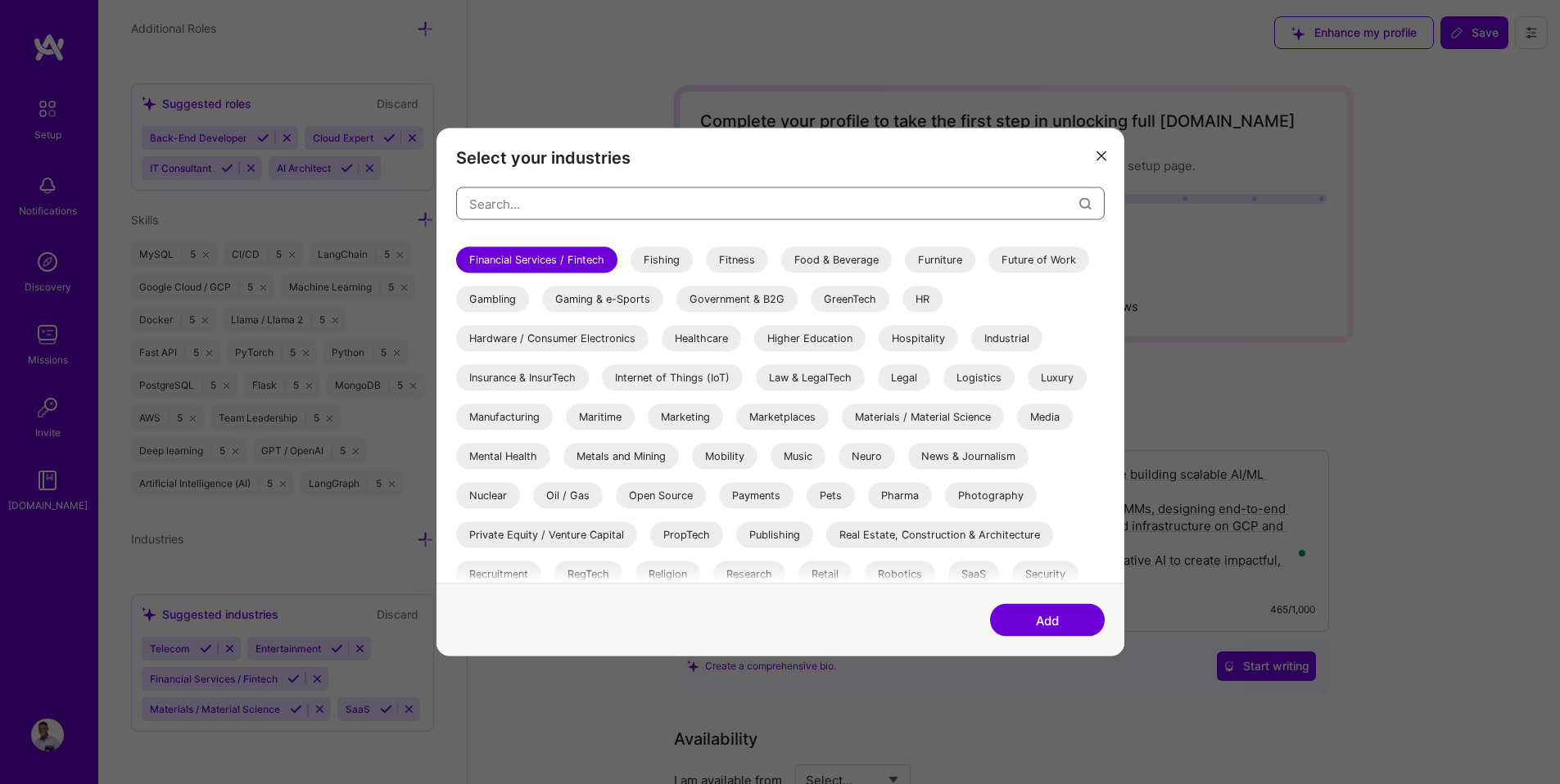
scroll to position [385, 0]
click at [705, 378] on div "Internet of Things (IoT)" at bounding box center [672, 377] width 141 height 26
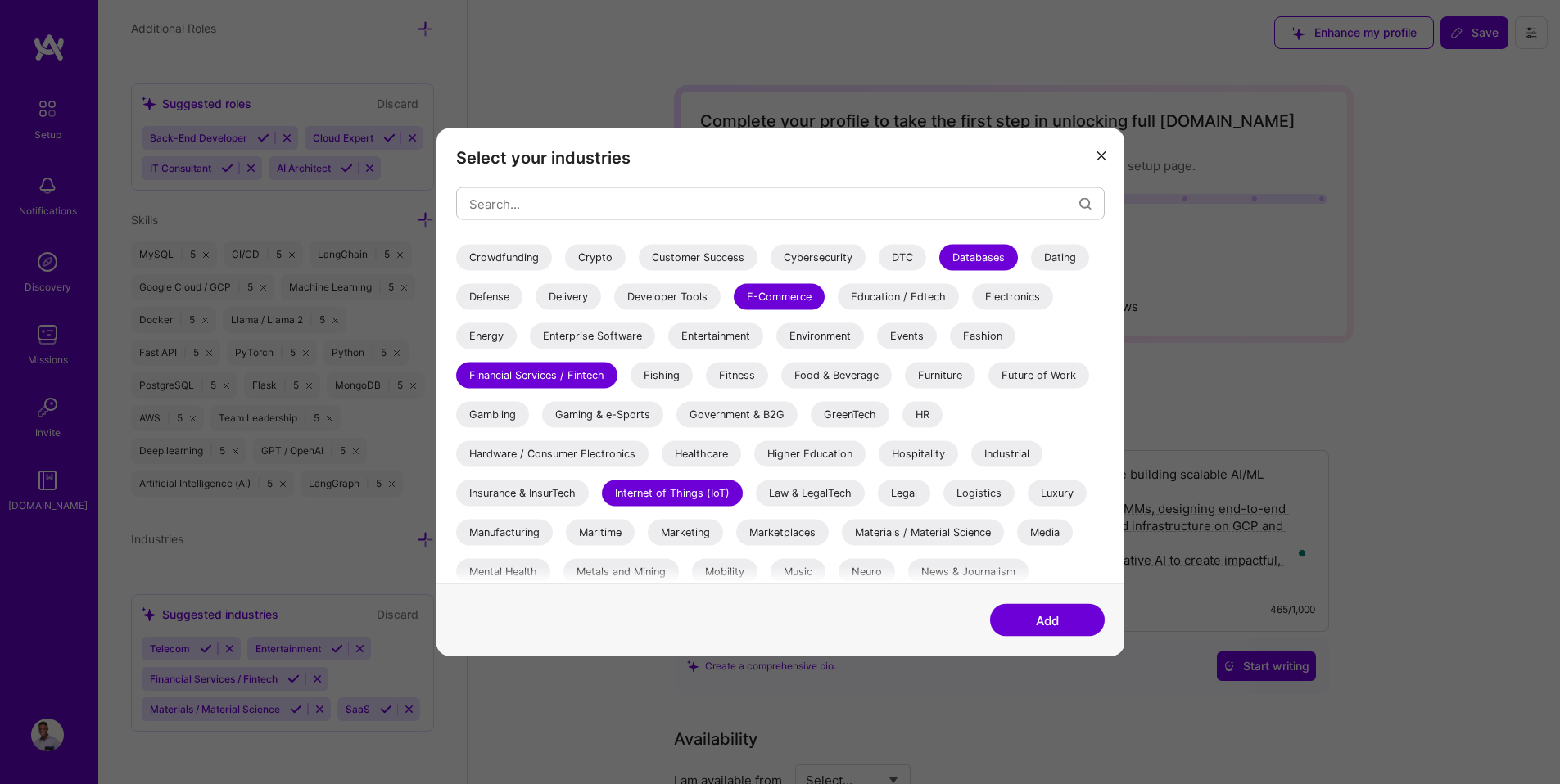
scroll to position [241, 0]
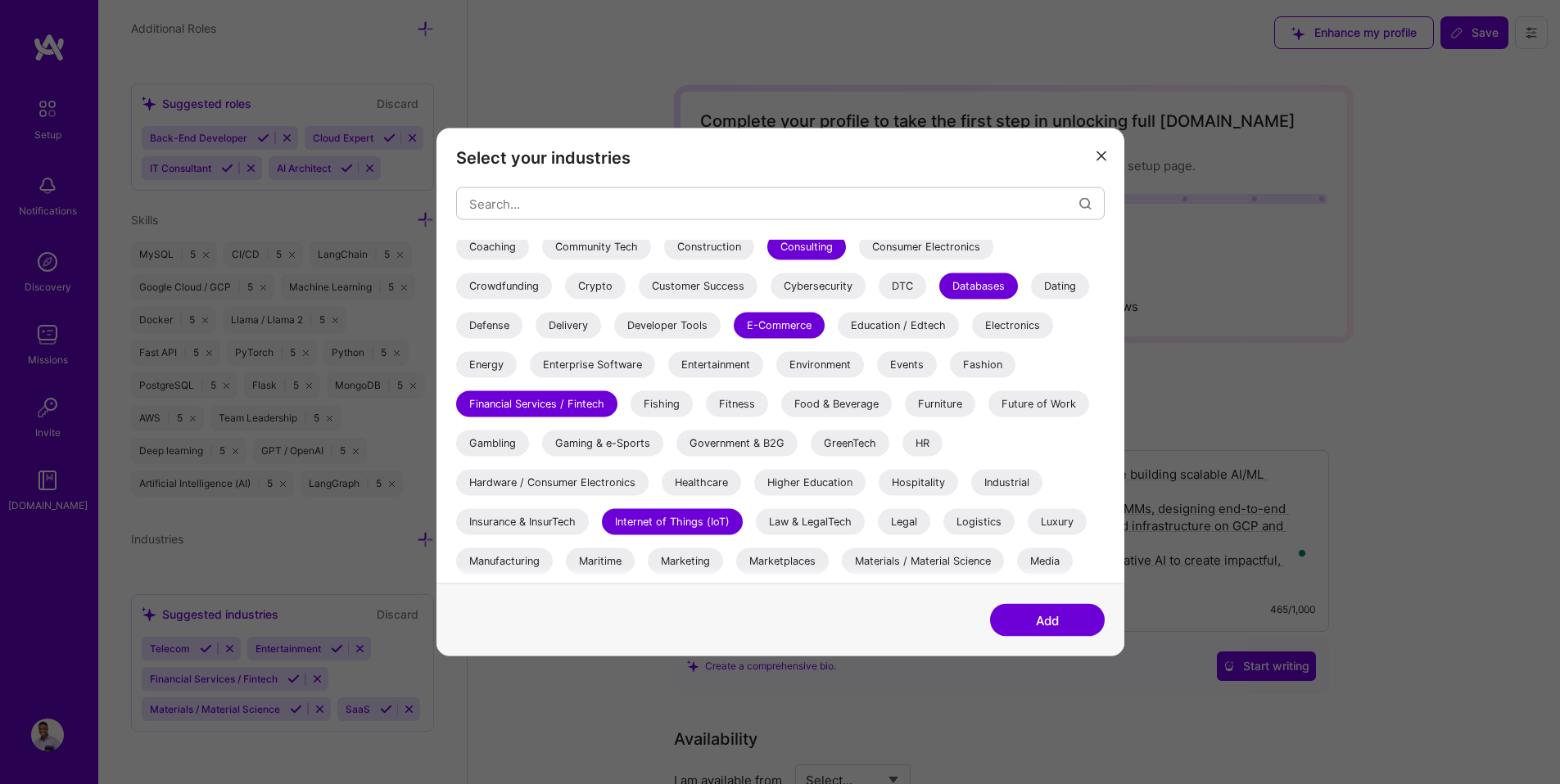
click at [1044, 610] on button "Add" at bounding box center [1047, 620] width 115 height 33
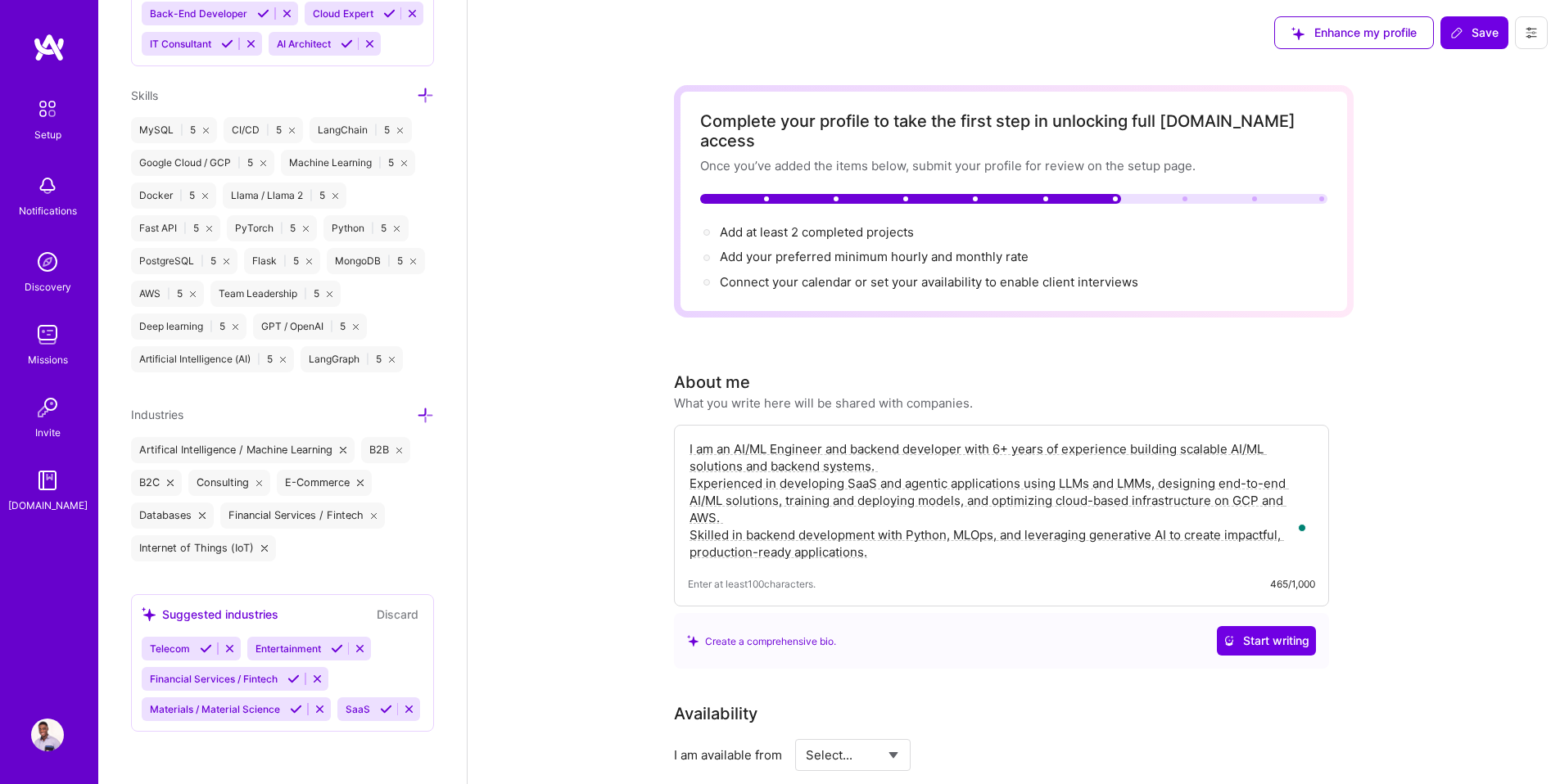
scroll to position [1415, 0]
click at [810, 249] on span "Add your preferred minimum hourly and monthly rate →" at bounding box center [881, 256] width 323 height 15
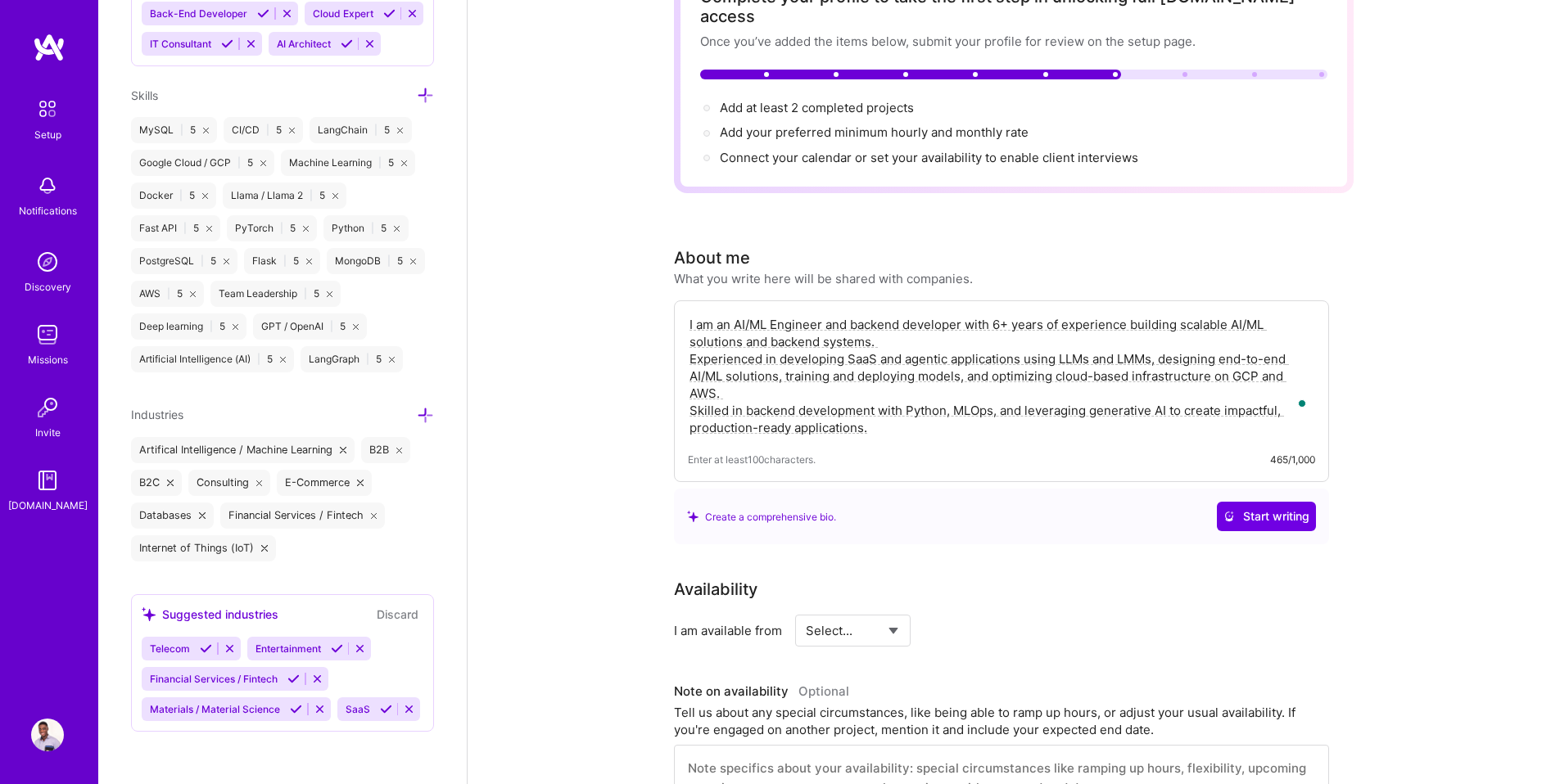
scroll to position [0, 0]
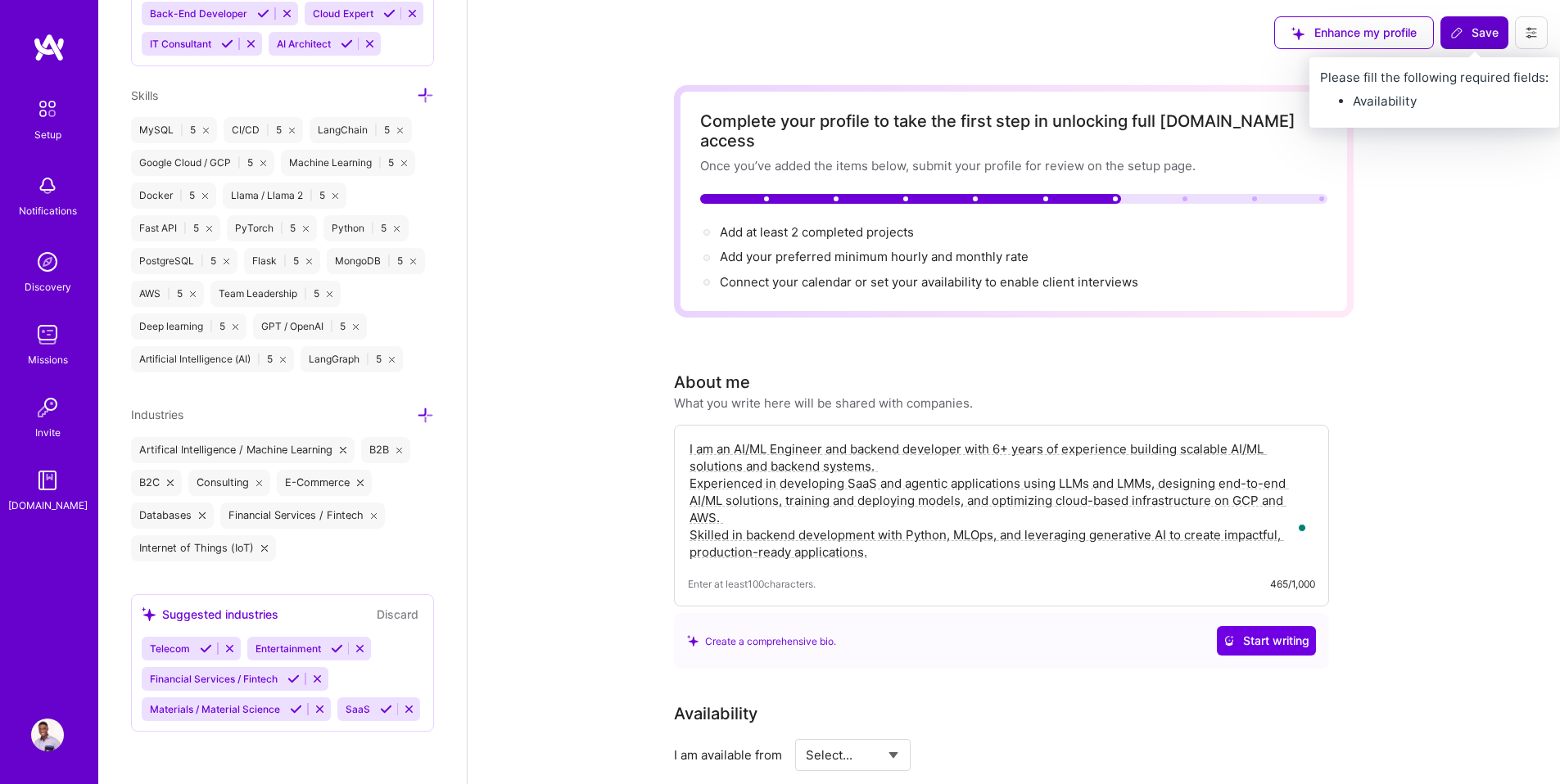
click at [1487, 44] on button "Save" at bounding box center [1475, 32] width 68 height 33
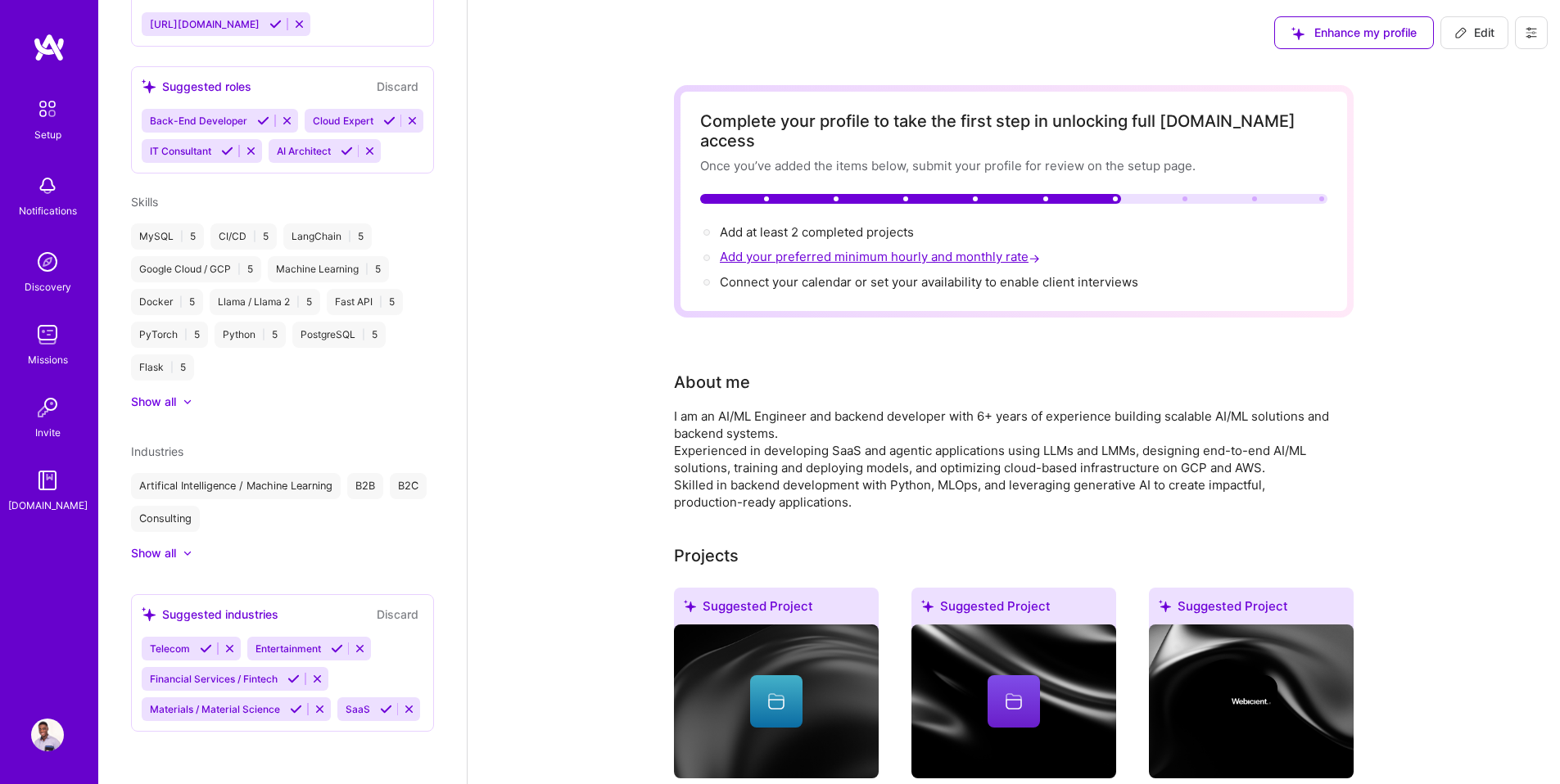
click at [810, 249] on span "Add your preferred minimum hourly and monthly rate →" at bounding box center [881, 256] width 323 height 15
select select "GH"
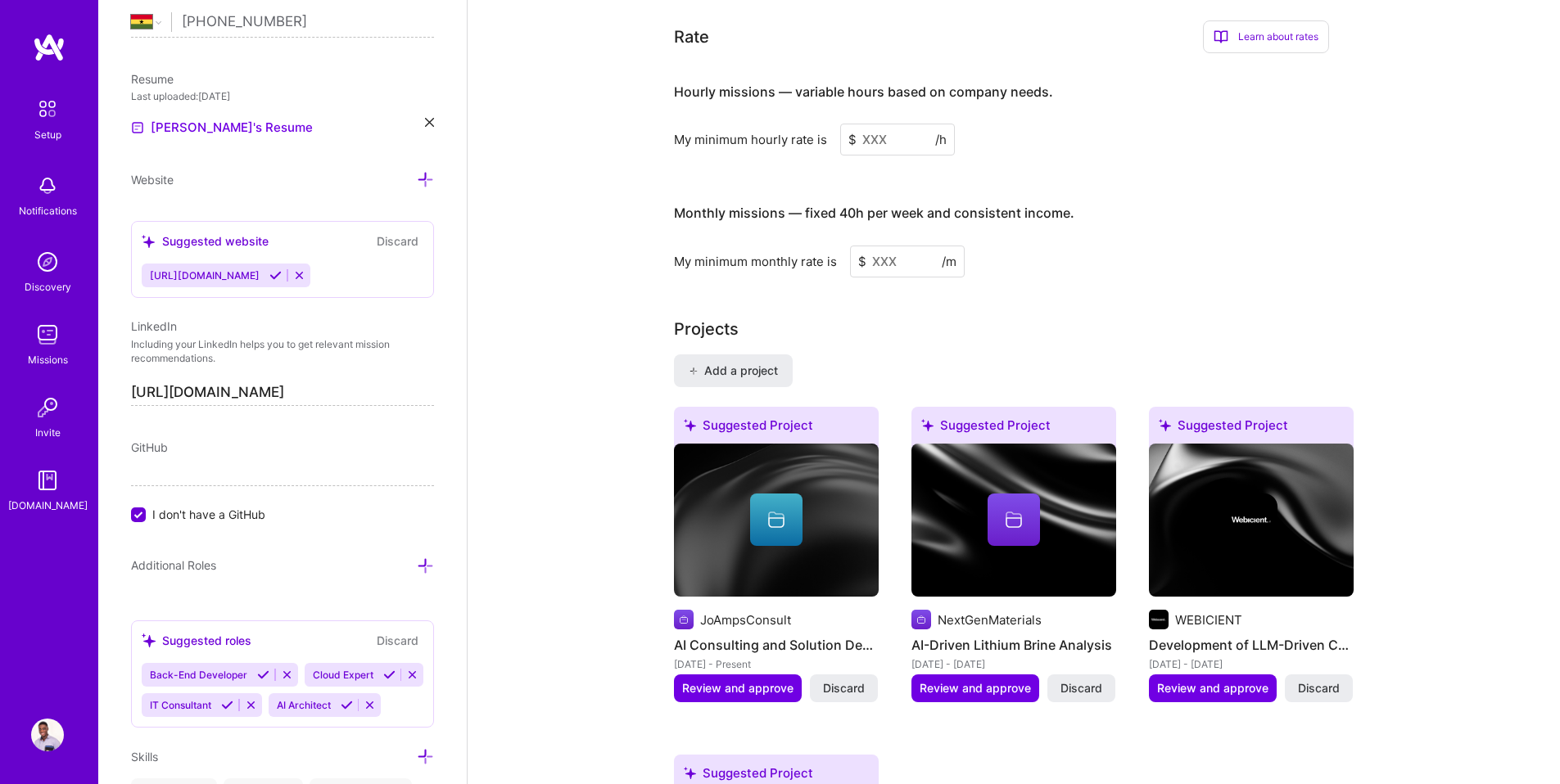
scroll to position [989, 0]
click at [885, 123] on input at bounding box center [898, 139] width 115 height 32
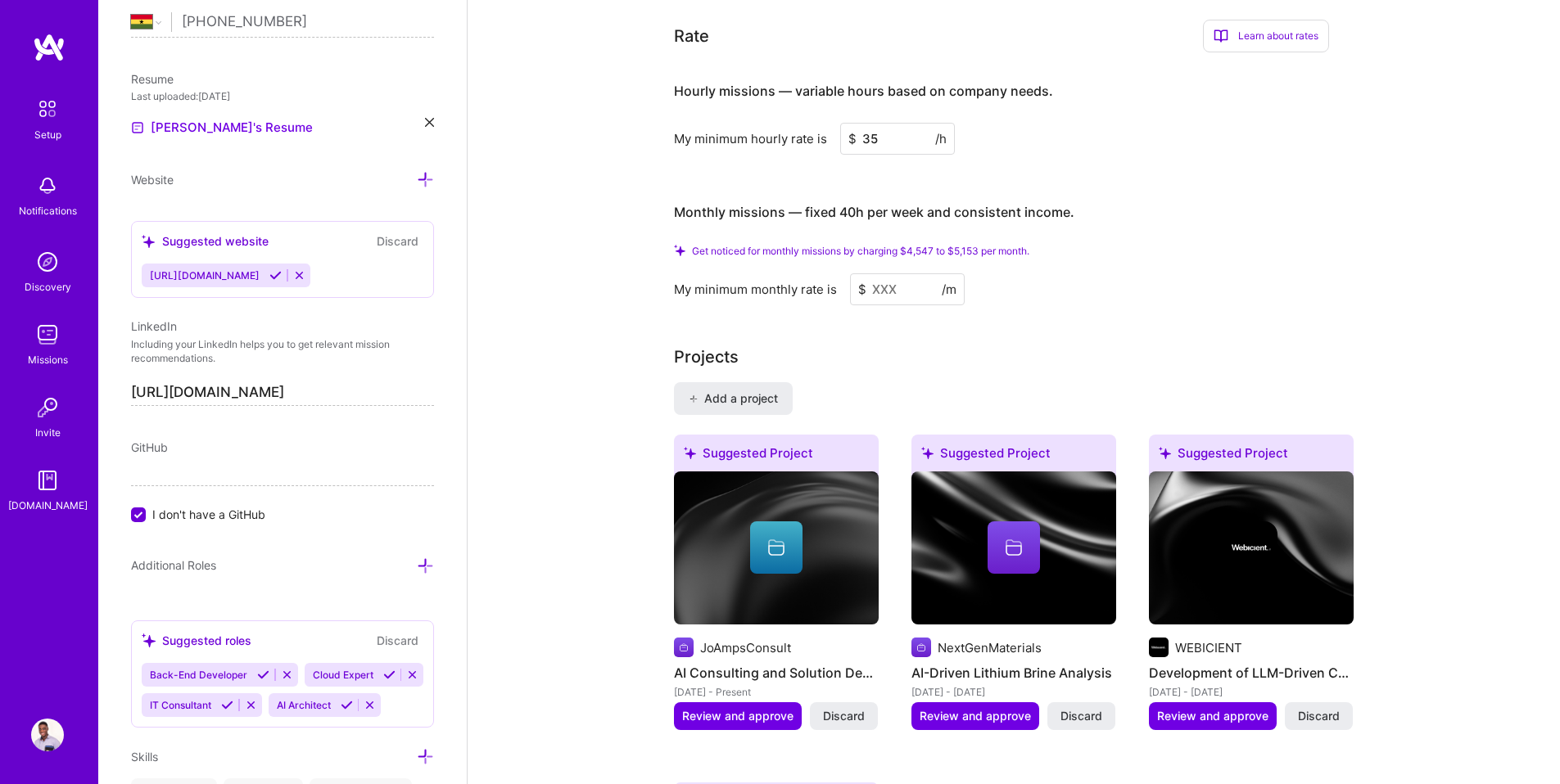
type input "35"
click at [887, 273] on input at bounding box center [907, 289] width 115 height 32
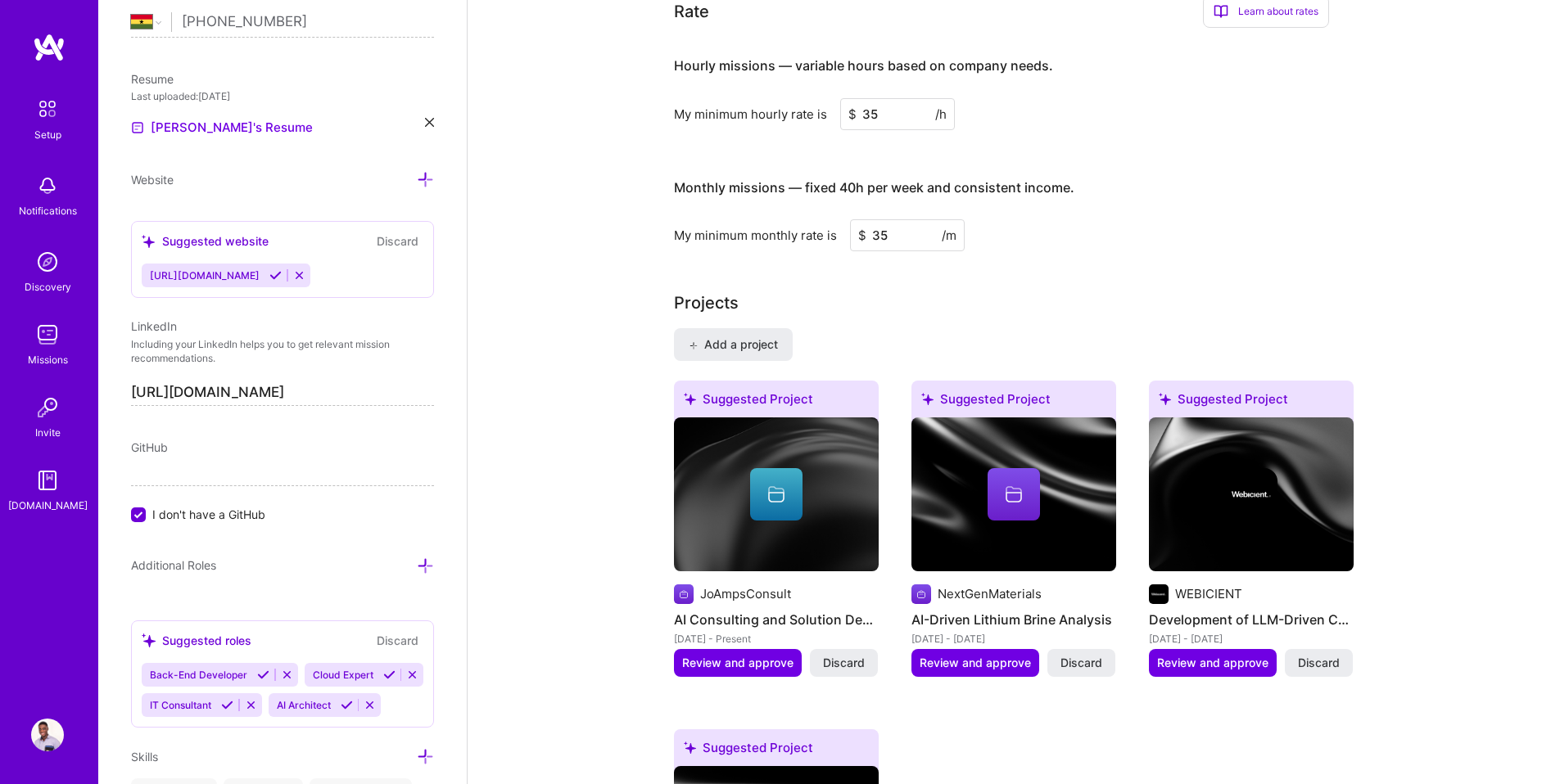
drag, startPoint x: 887, startPoint y: 212, endPoint x: 868, endPoint y: 218, distance: 19.9
click at [868, 219] on input "35" at bounding box center [907, 235] width 115 height 32
type input "40"
click at [1170, 219] on div "My minimum monthly rate is $ 40 /m" at bounding box center [1002, 235] width 655 height 32
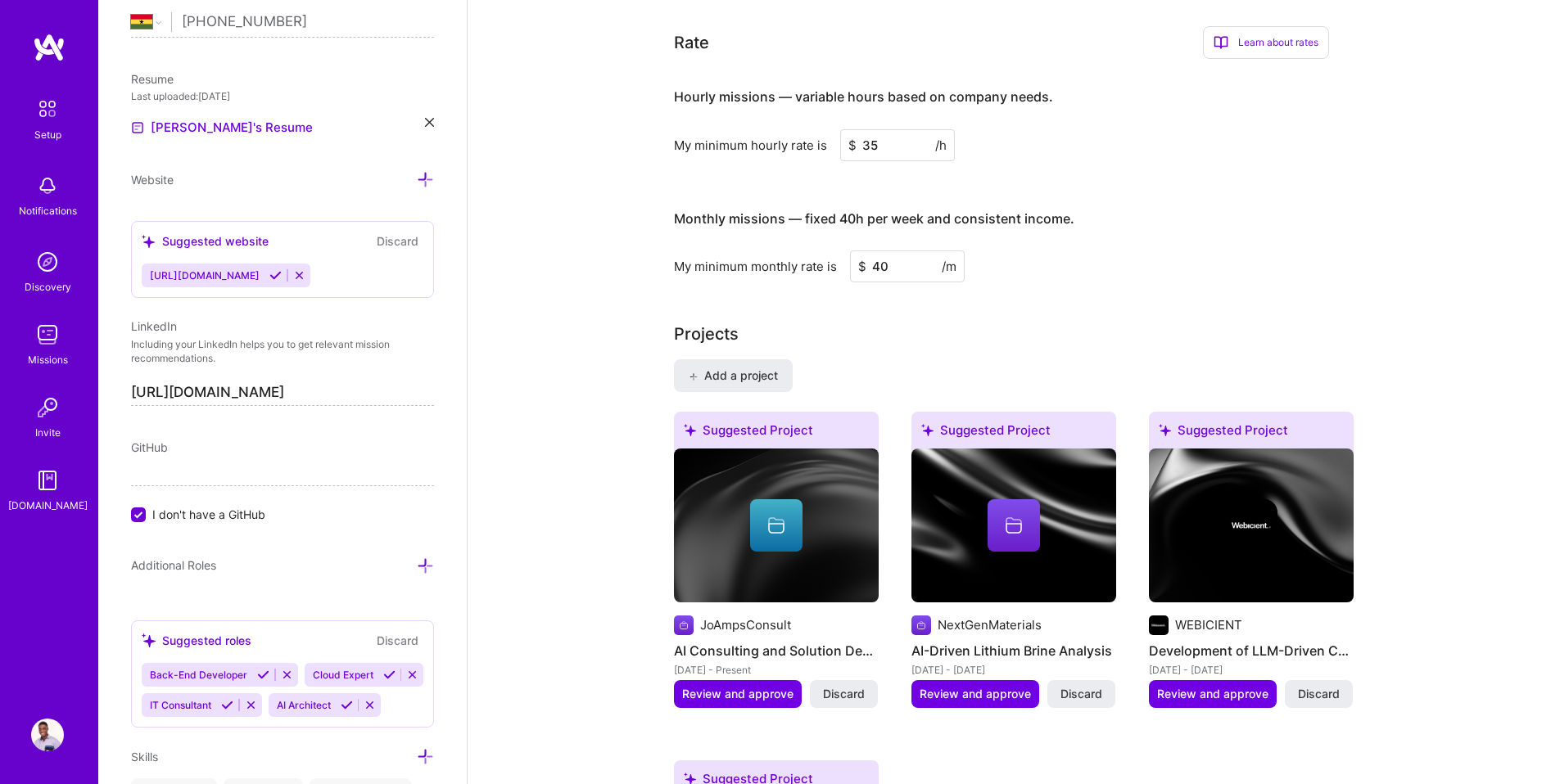
scroll to position [954, 0]
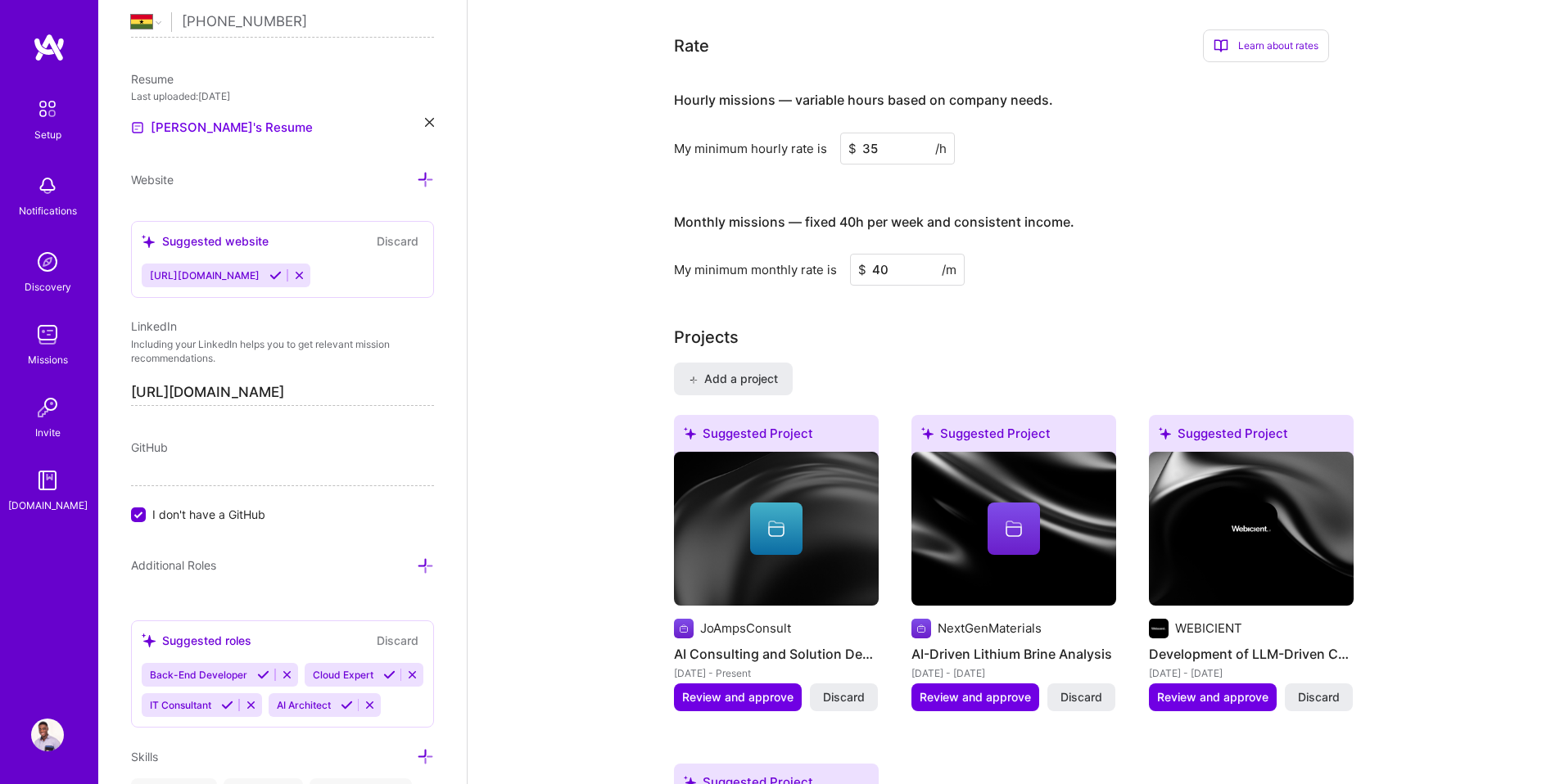
click at [1246, 29] on div "Learn about rates" at bounding box center [1266, 45] width 126 height 33
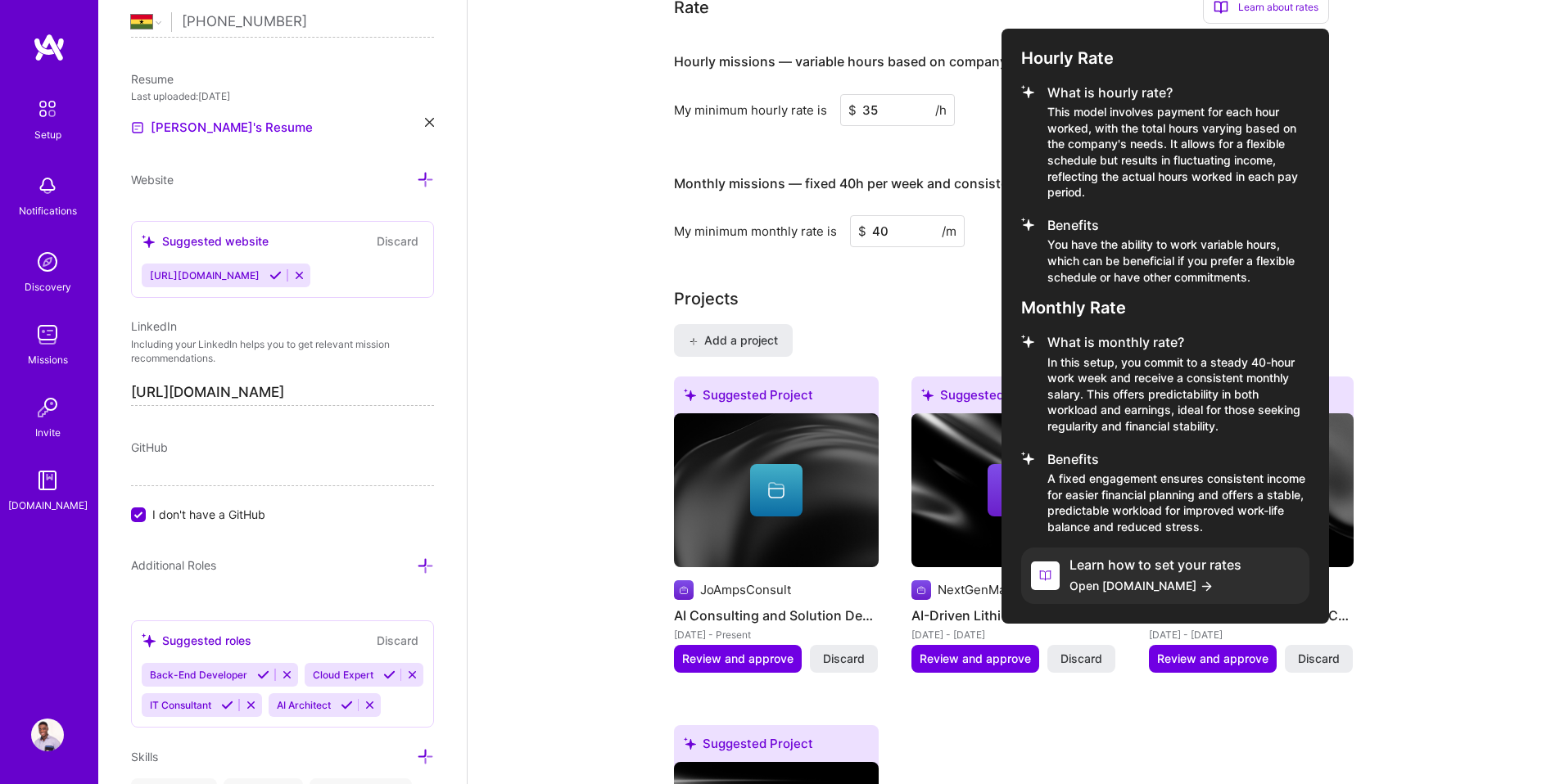
scroll to position [993, 0]
click at [1472, 206] on div at bounding box center [780, 392] width 1560 height 784
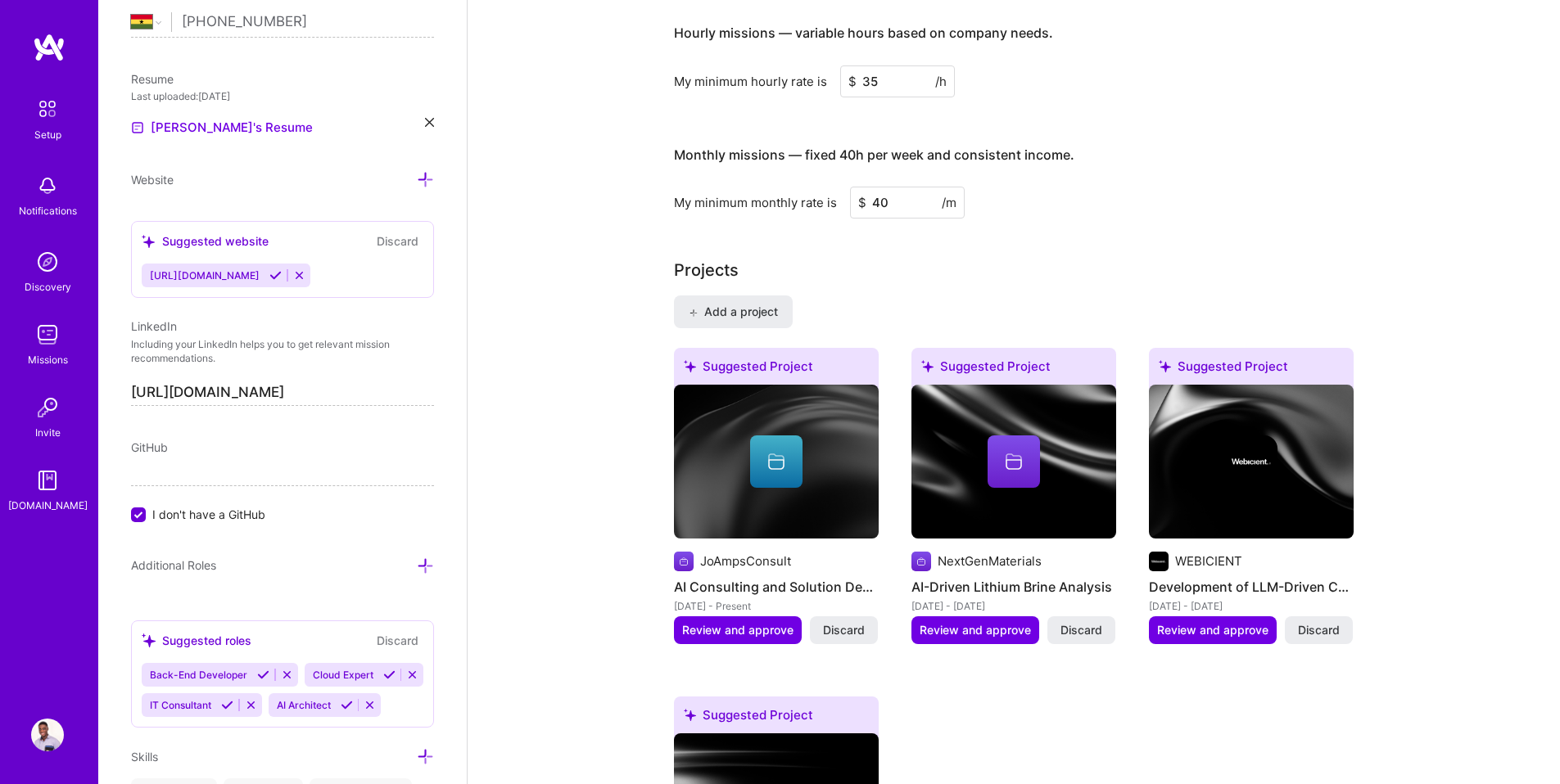
scroll to position [0, 0]
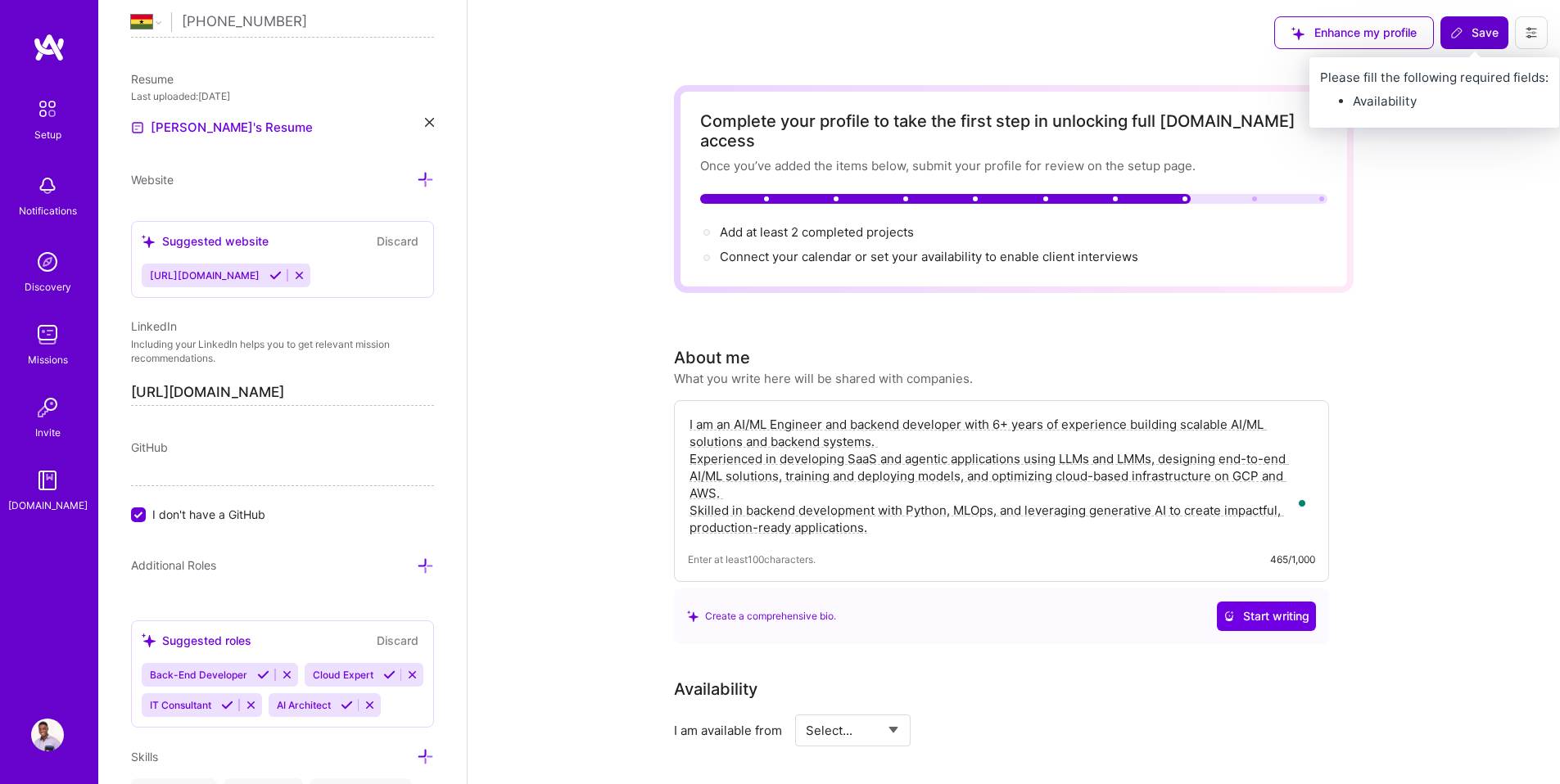
click at [1462, 36] on icon at bounding box center [1457, 32] width 13 height 13
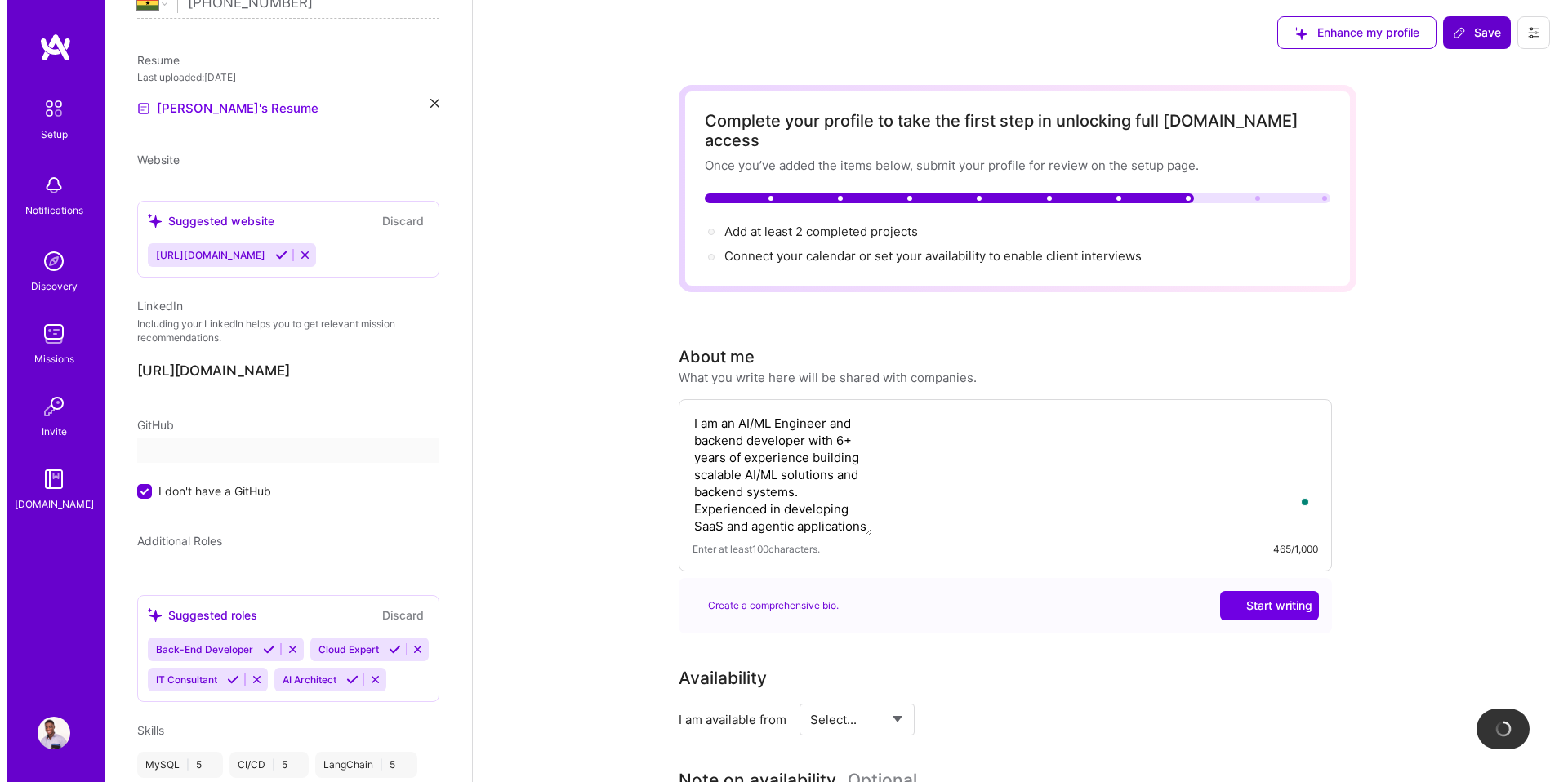
scroll to position [472, 0]
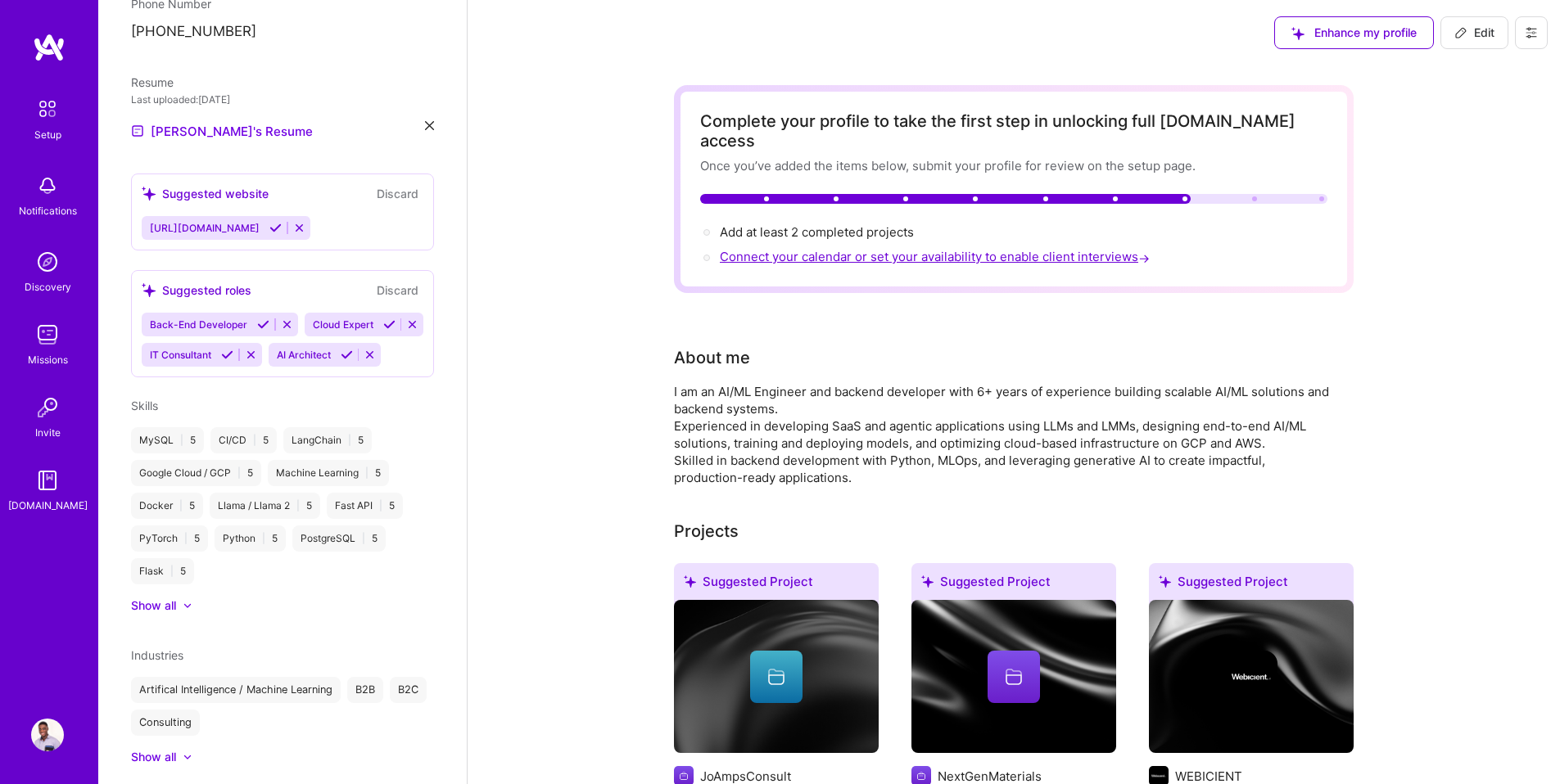
click at [1032, 249] on span "Connect your calendar or set your availability to enable client interviews →" at bounding box center [936, 256] width 433 height 15
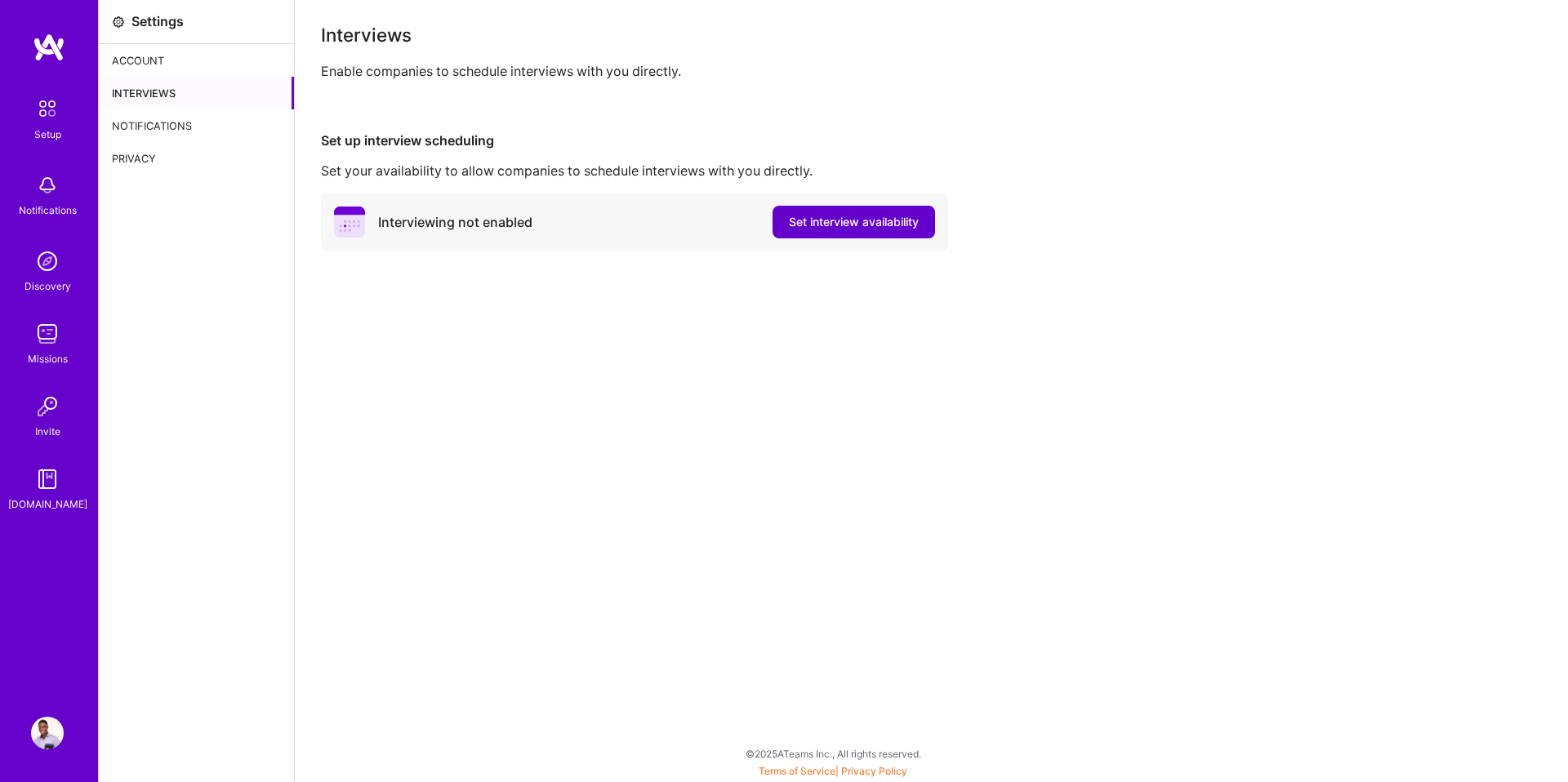
click at [865, 231] on button "Set interview availability" at bounding box center [853, 222] width 162 height 33
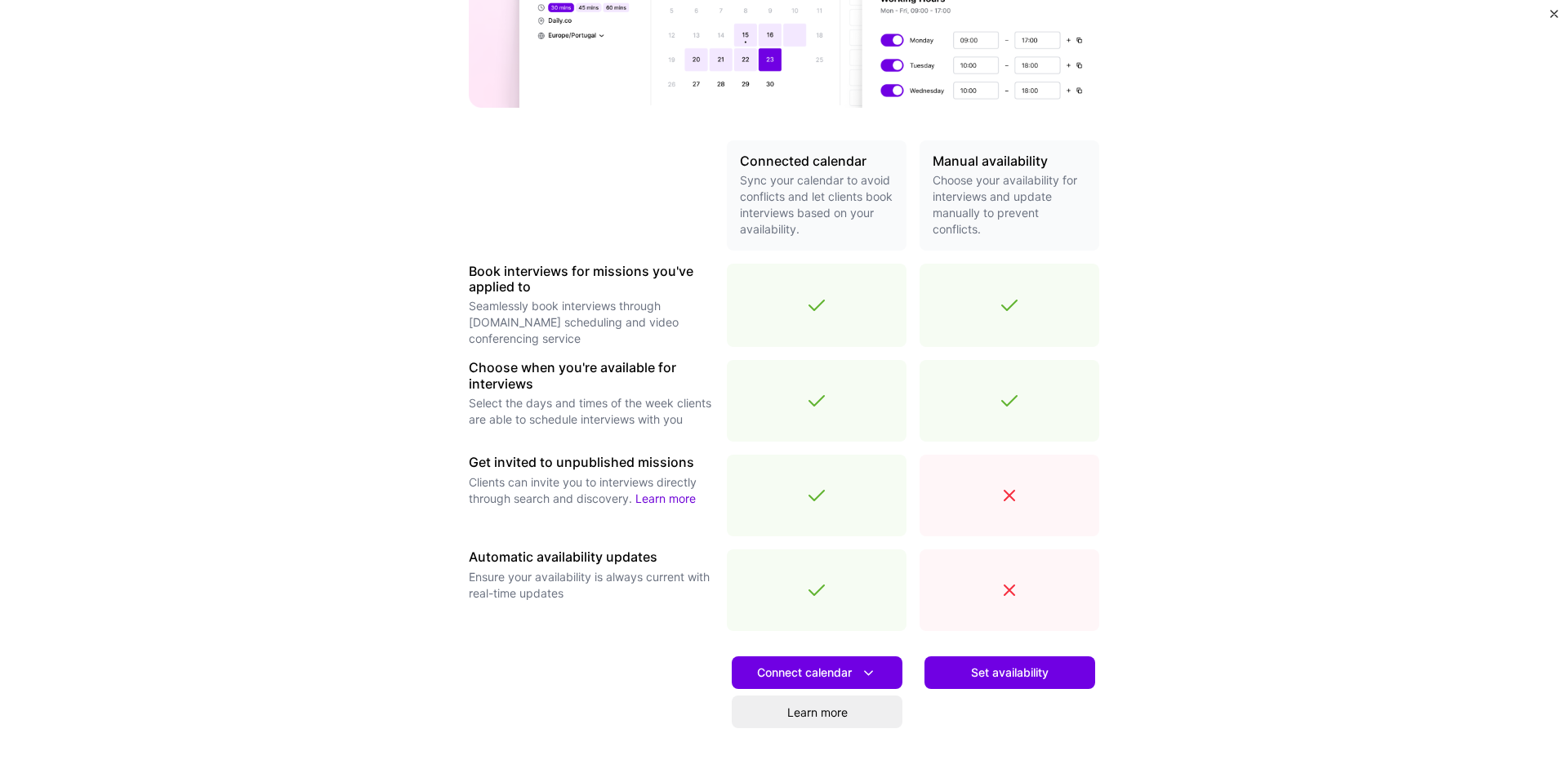
scroll to position [274, 0]
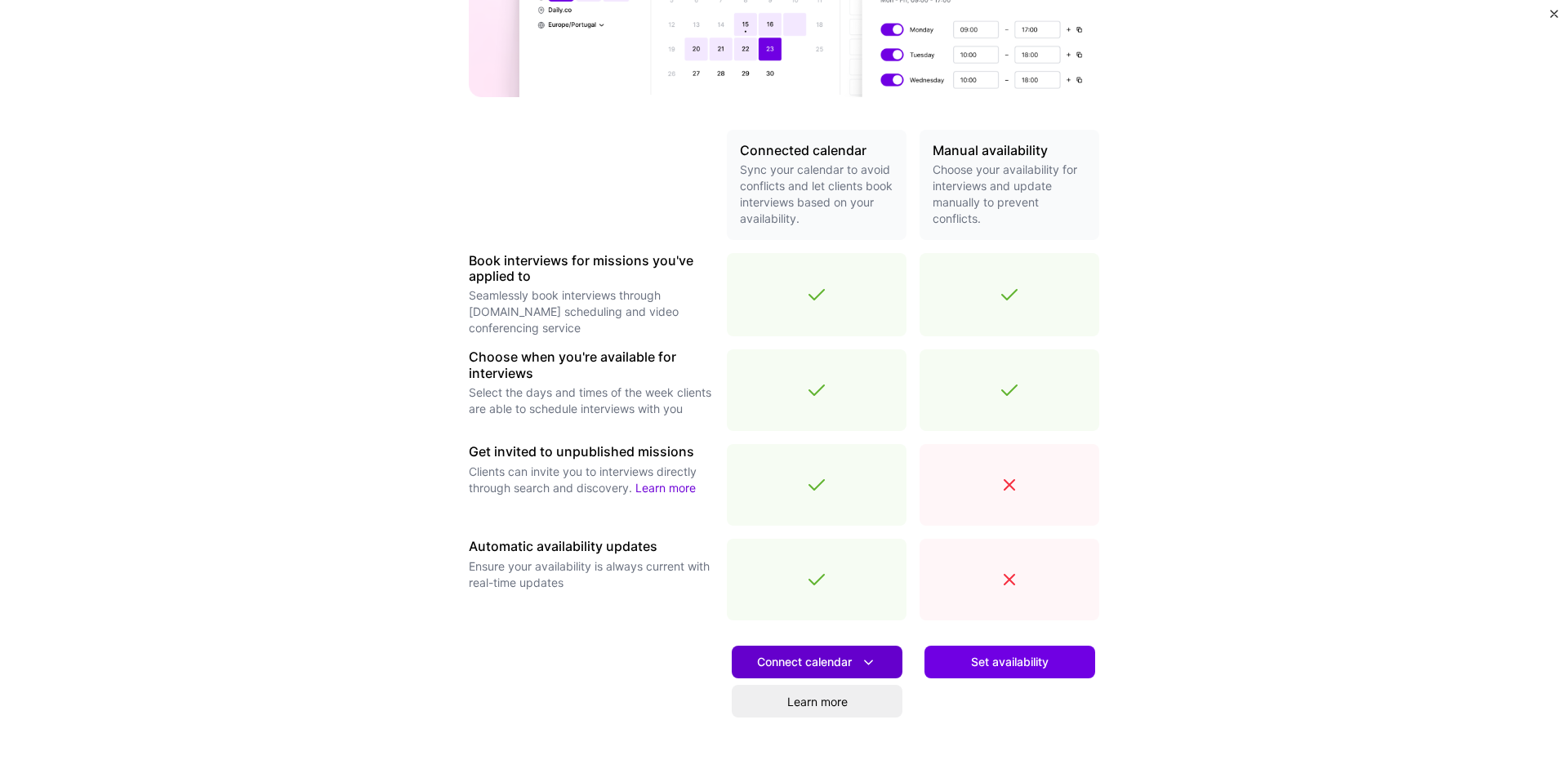
click at [828, 666] on span "Connect calendar" at bounding box center [817, 662] width 120 height 17
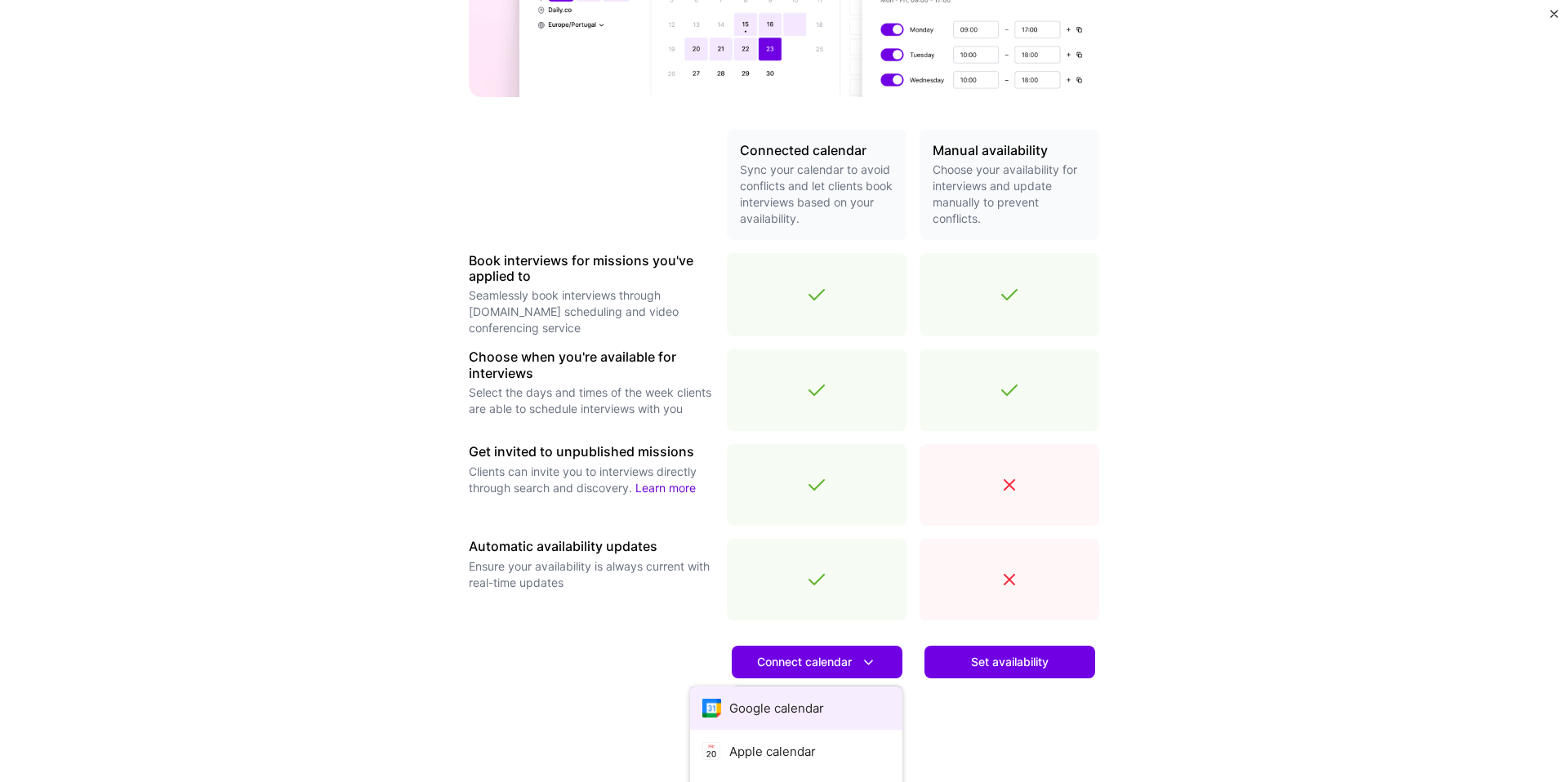
click at [784, 707] on button "Google calendar" at bounding box center [796, 707] width 212 height 43
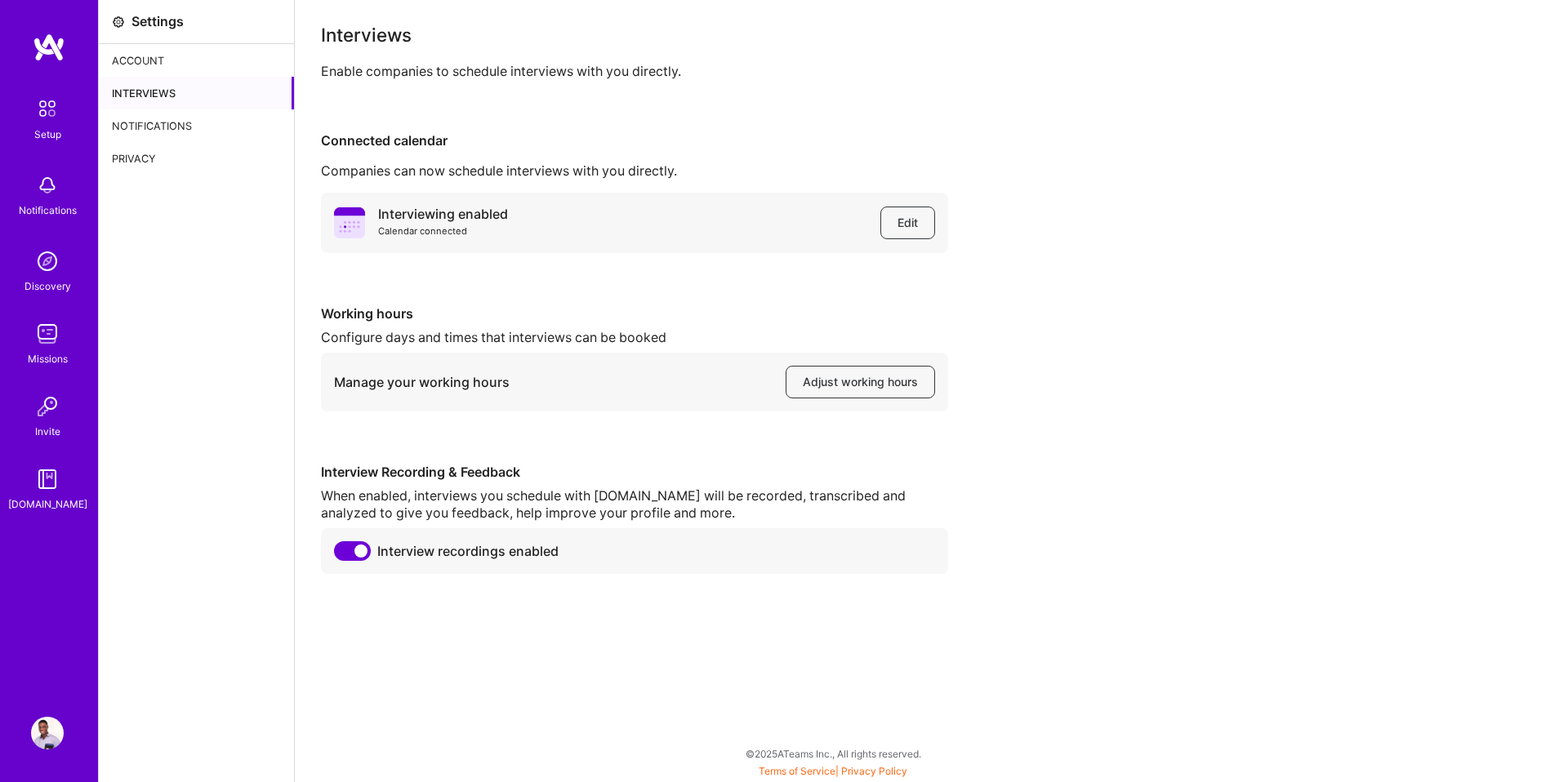
click at [125, 56] on div "Account" at bounding box center [196, 60] width 195 height 33
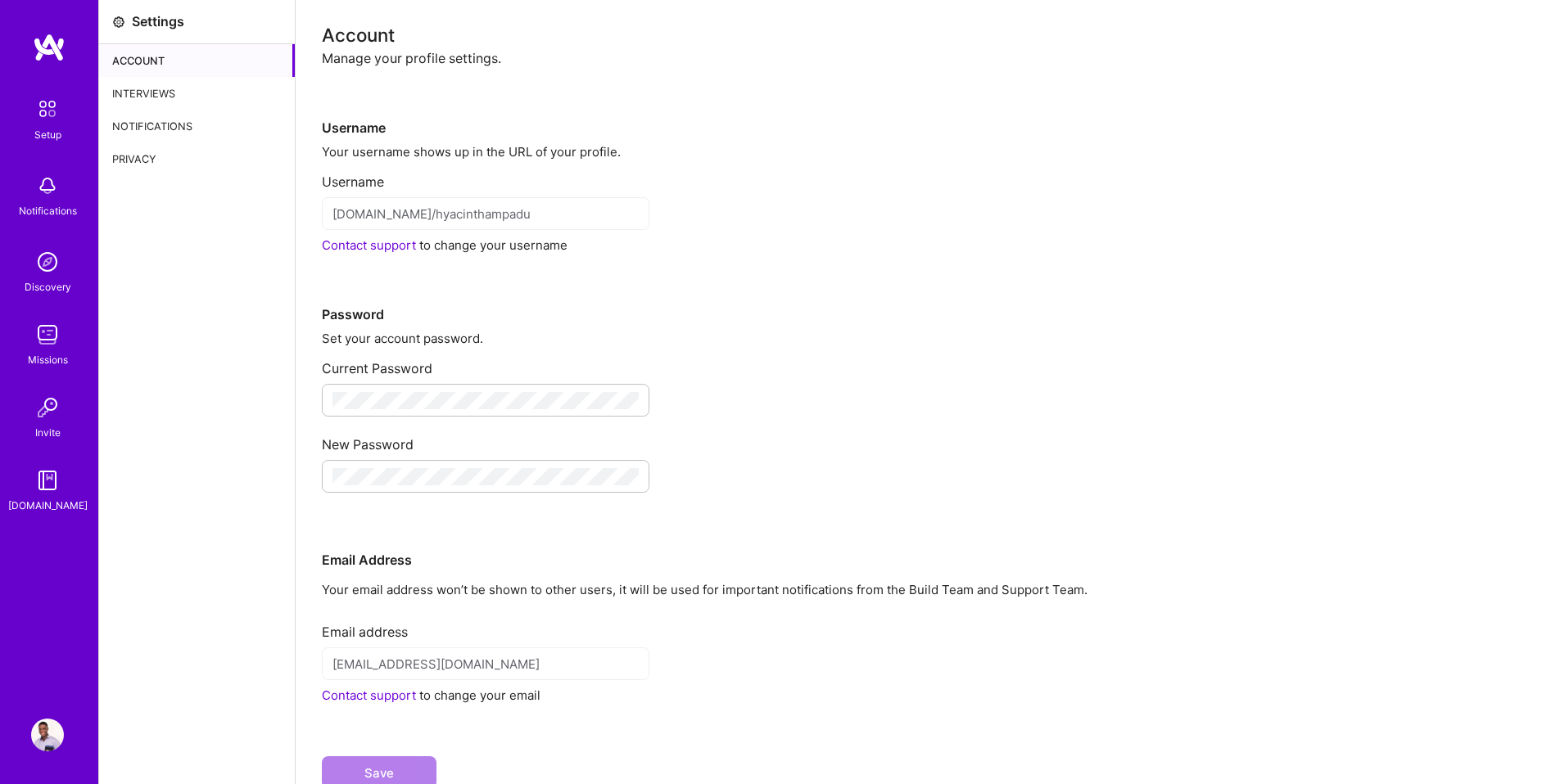
click at [56, 128] on div "Setup" at bounding box center [48, 134] width 27 height 17
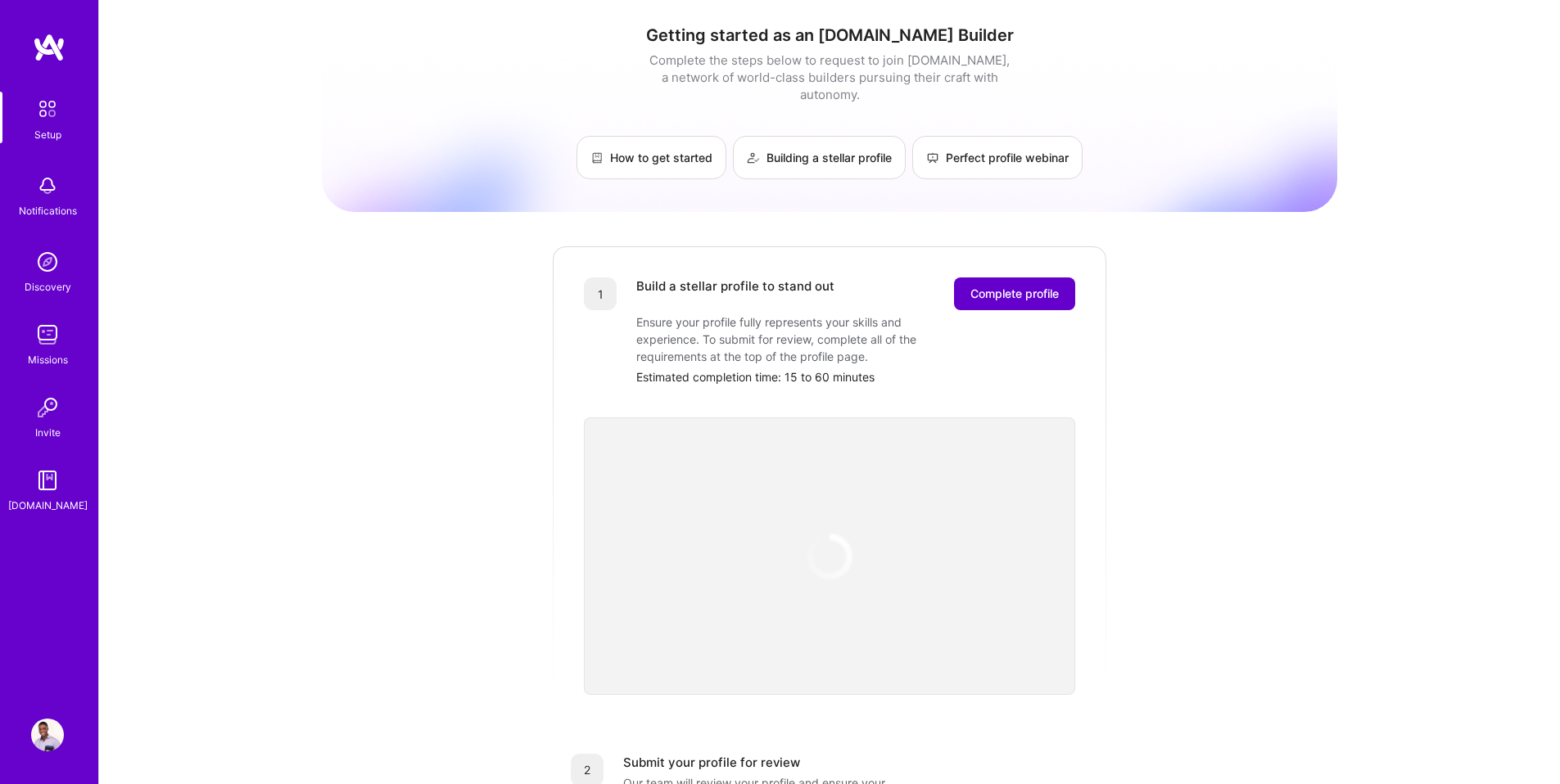
click at [985, 286] on span "Complete profile" at bounding box center [1014, 294] width 88 height 16
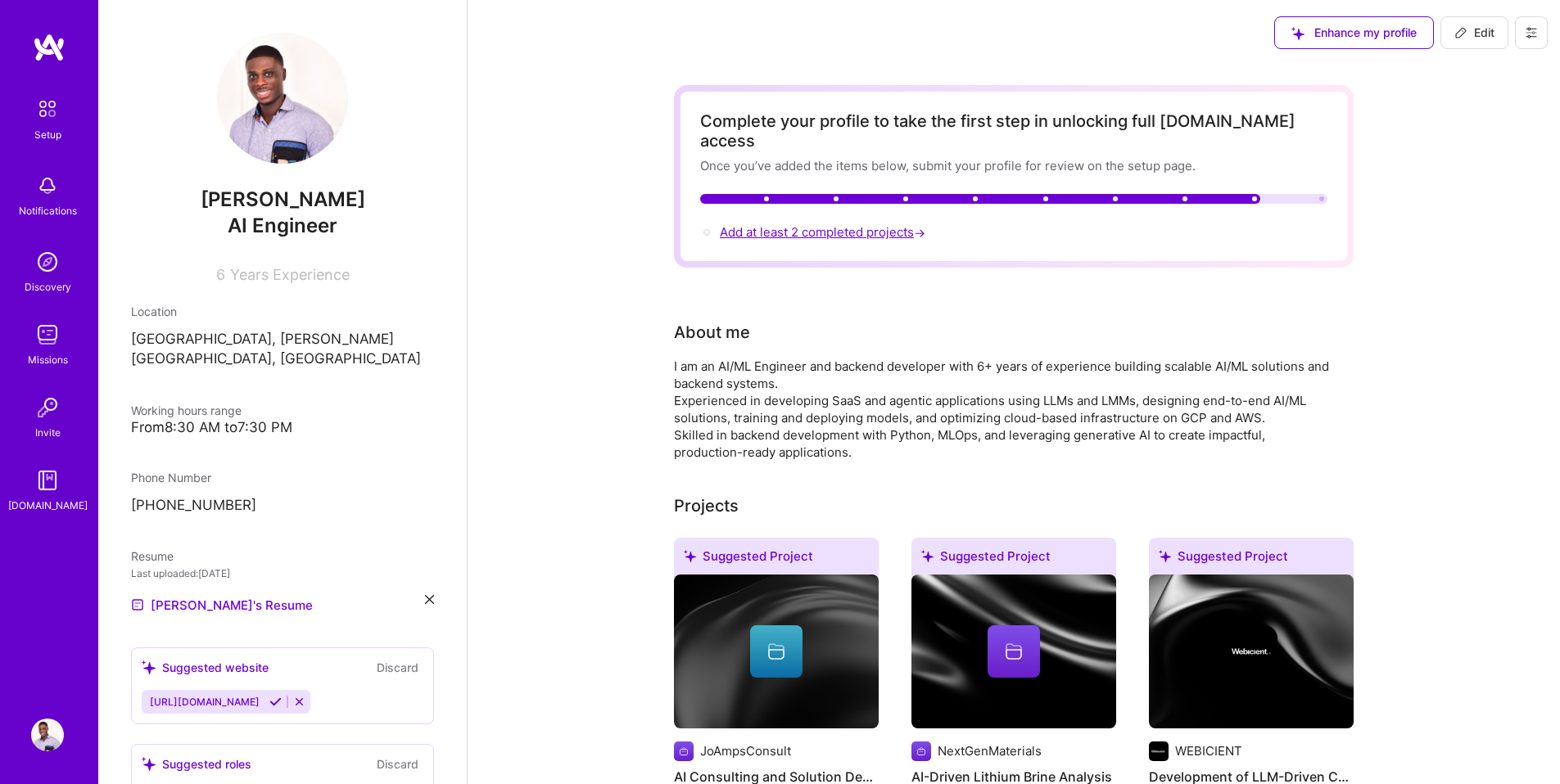
click at [776, 224] on span "Add at least 2 completed projects →" at bounding box center [824, 231] width 209 height 15
select select "GH"
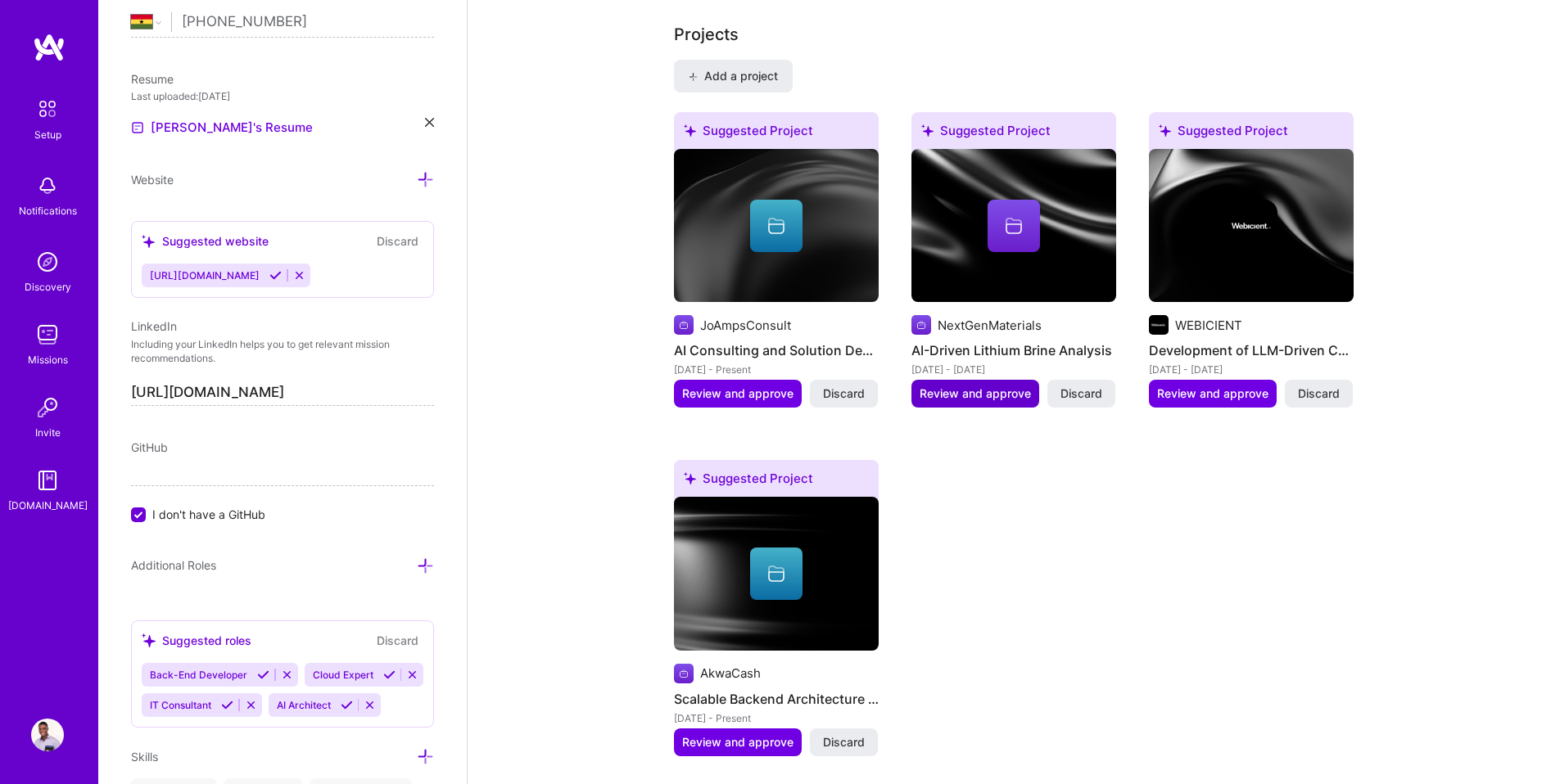
scroll to position [1232, 0]
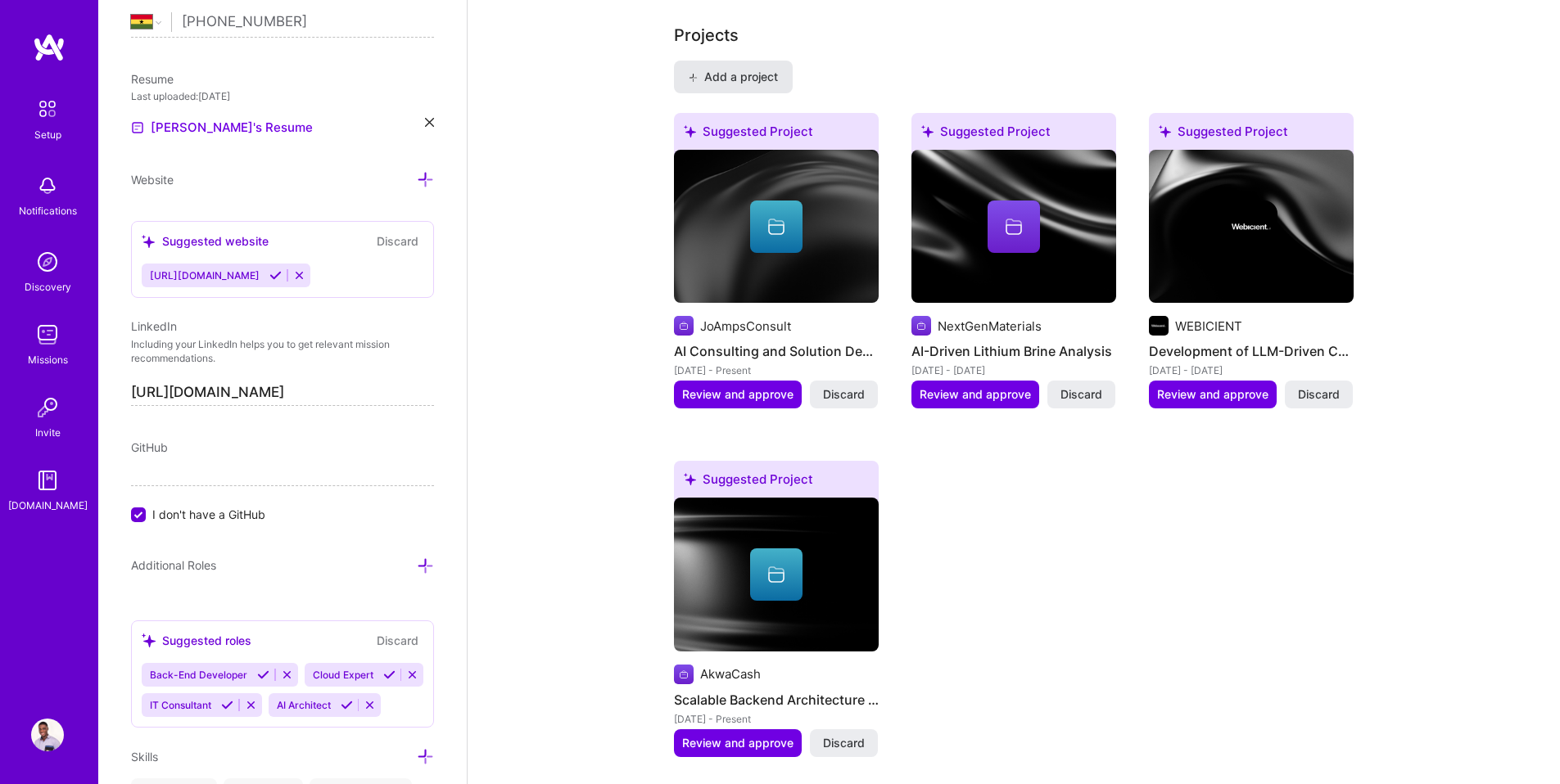
click at [754, 69] on span "Add a project" at bounding box center [733, 77] width 89 height 16
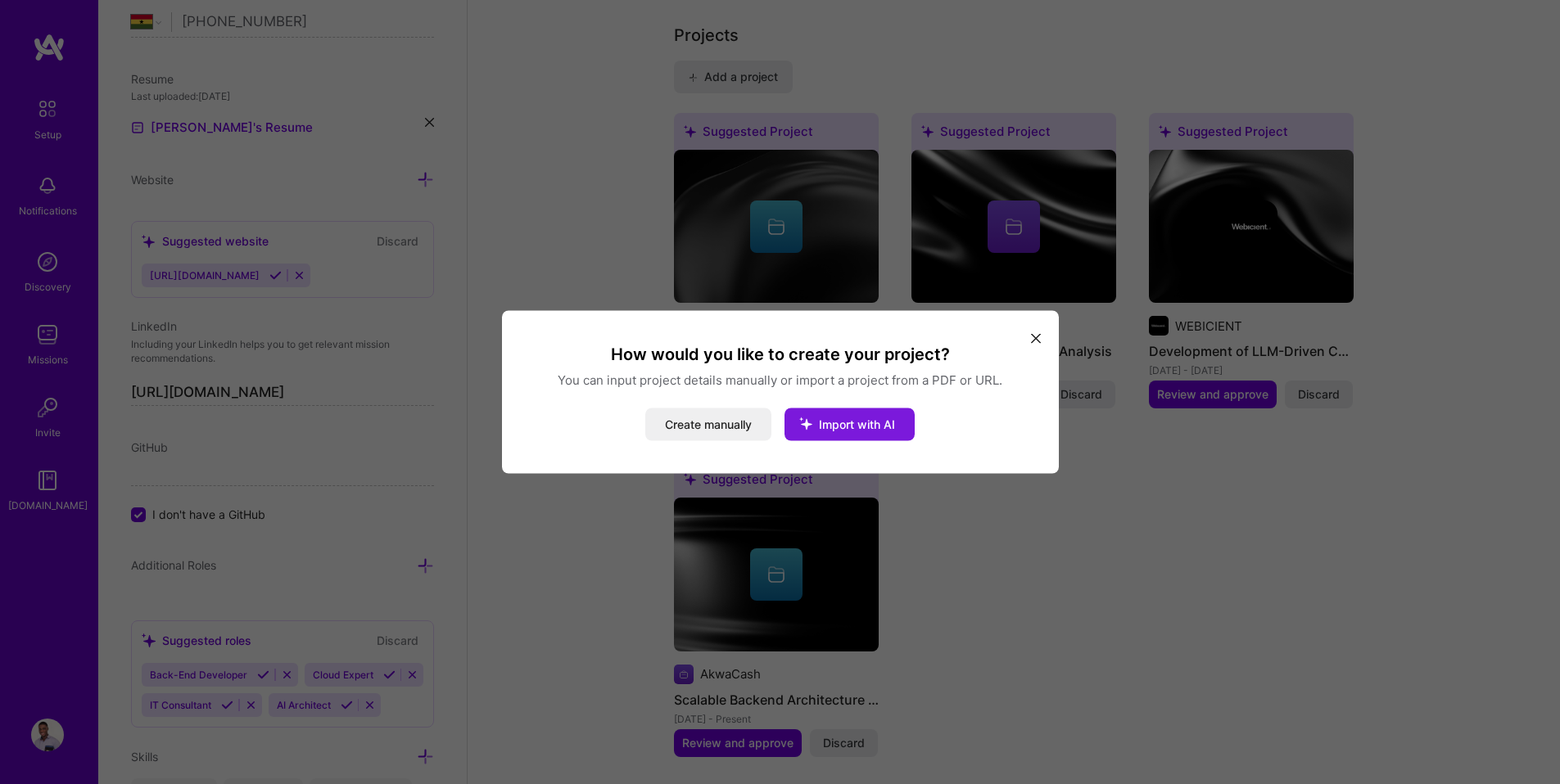
click at [812, 425] on icon "modal" at bounding box center [806, 424] width 43 height 43
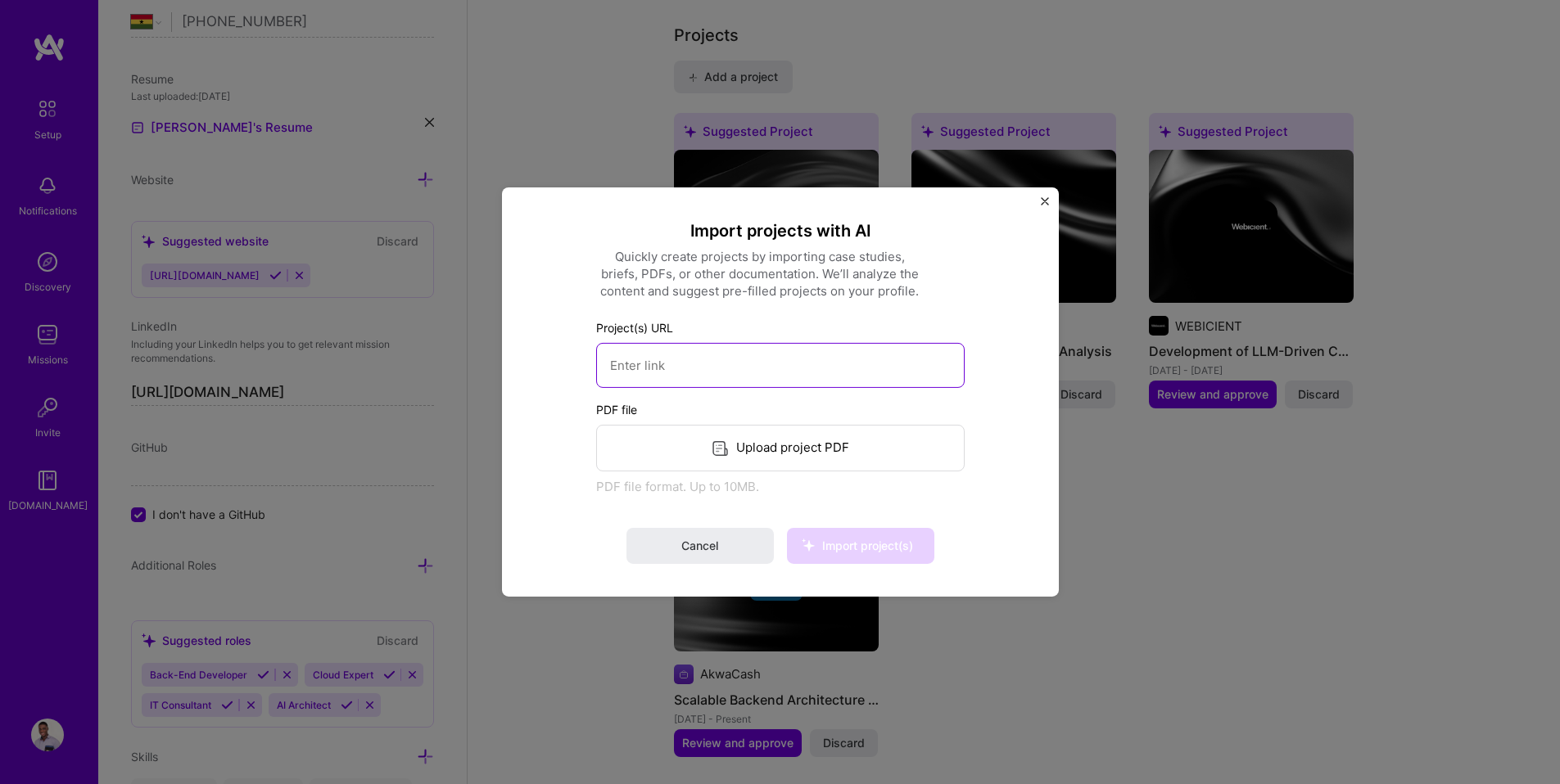
click at [741, 369] on input at bounding box center [780, 365] width 369 height 45
paste input "[URL][DOMAIN_NAME]"
click at [825, 530] on icon at bounding box center [808, 546] width 43 height 43
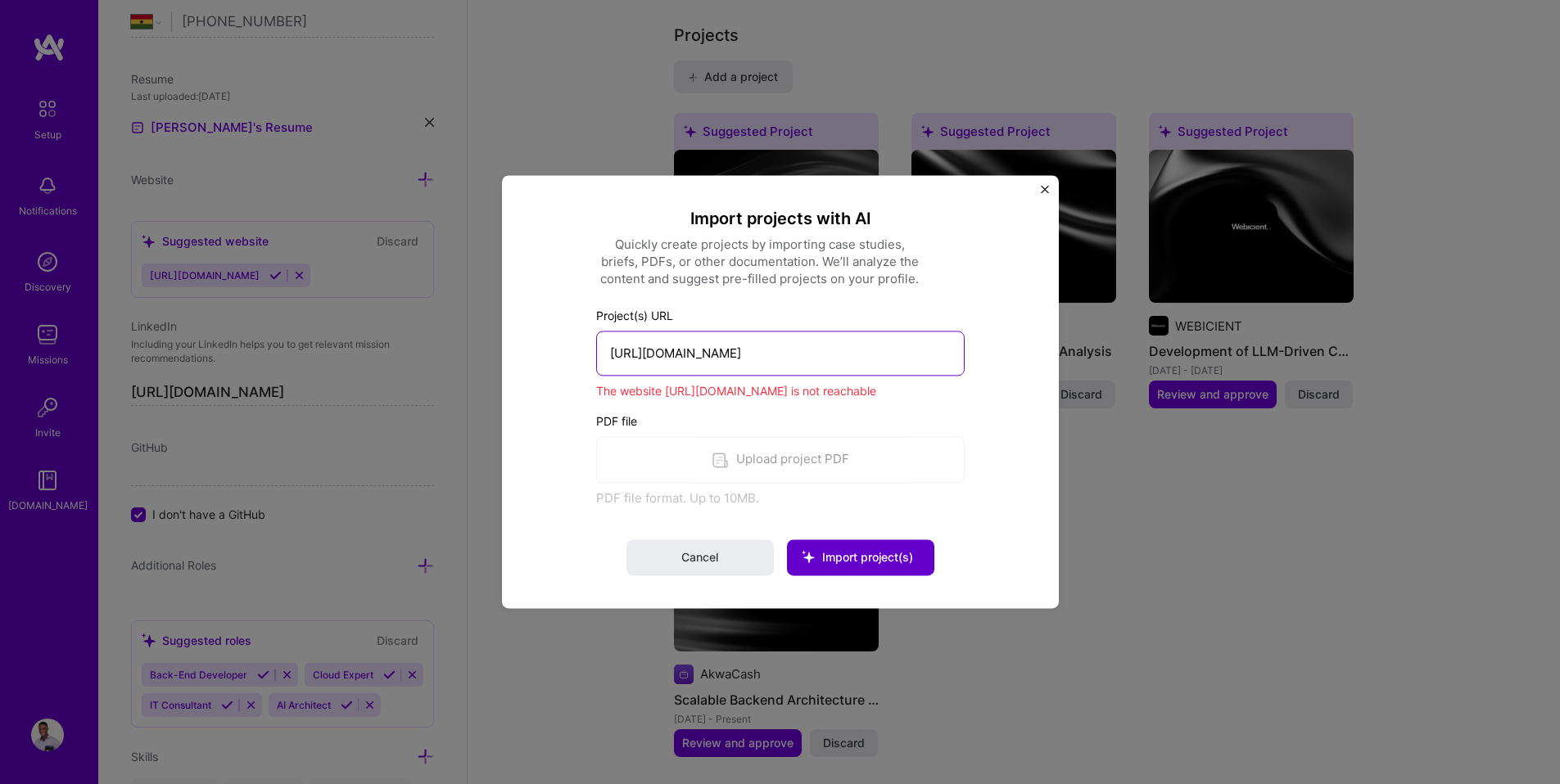
click at [792, 352] on input "[URL][DOMAIN_NAME]" at bounding box center [780, 353] width 369 height 45
paste input "overwhelmed-by-whatsapp-customer-queries-8973cda226c4"
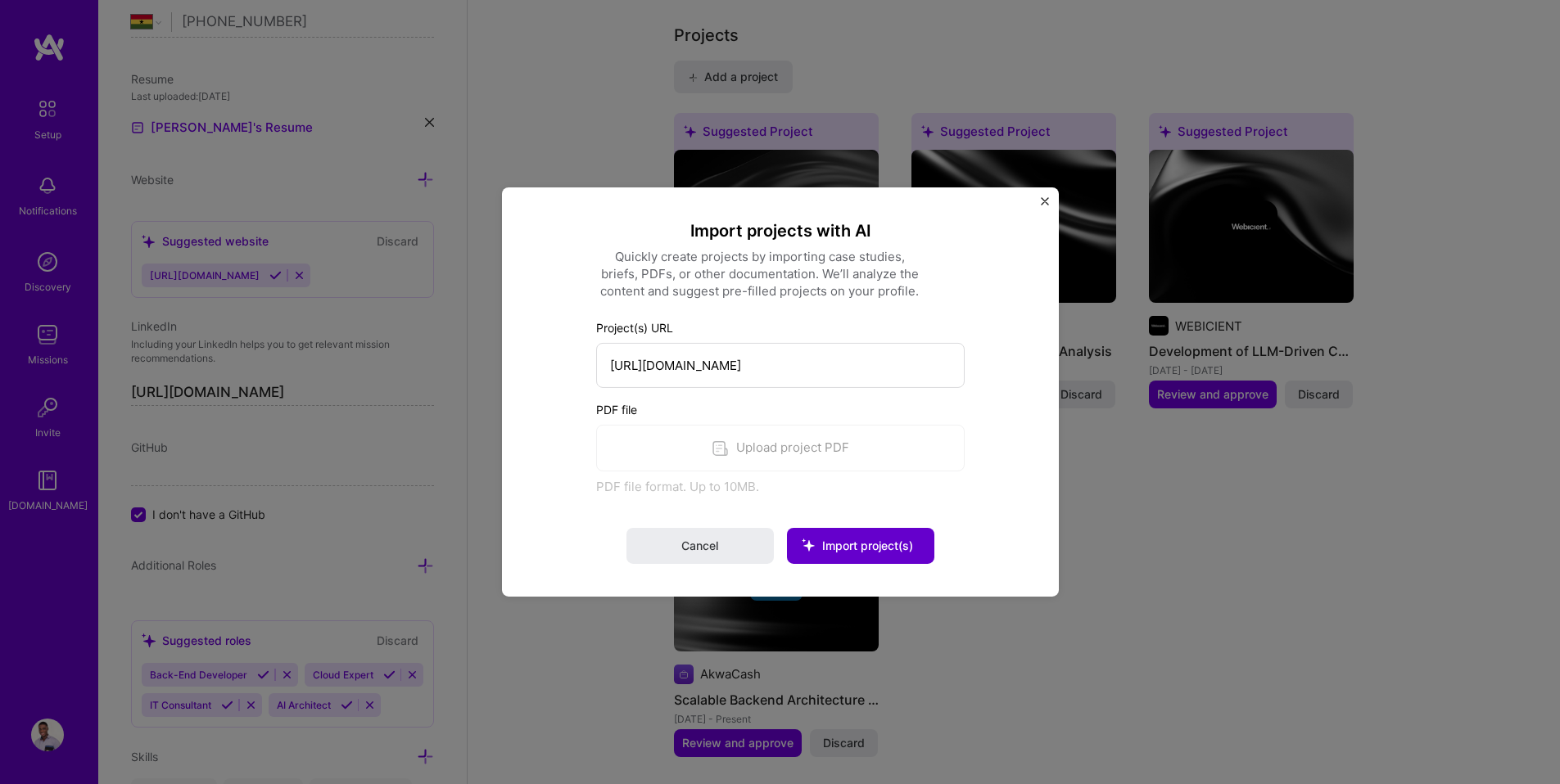
click at [882, 541] on span "Import project(s)" at bounding box center [867, 546] width 91 height 14
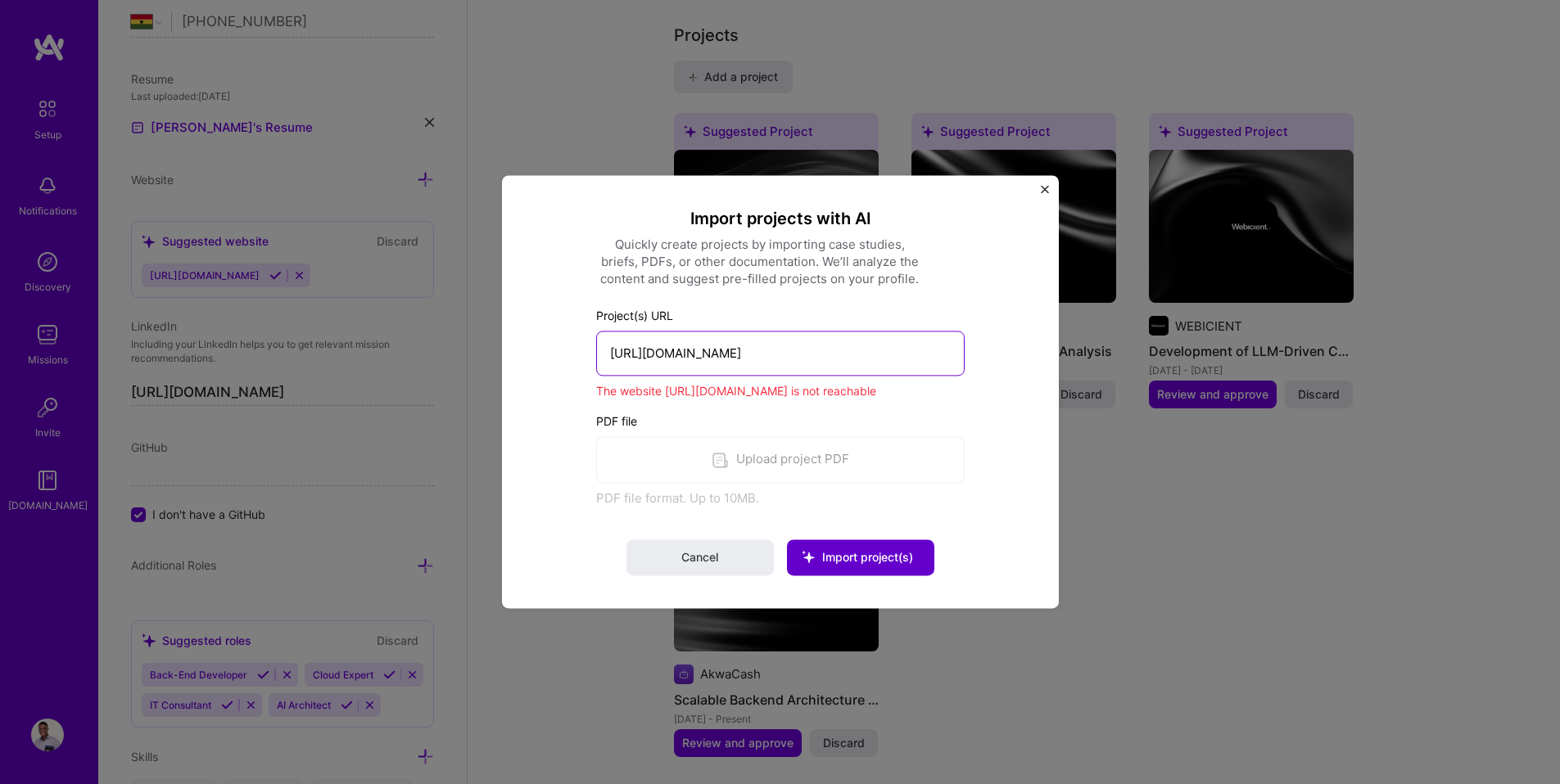
click at [696, 331] on input "[URL][DOMAIN_NAME]" at bounding box center [780, 353] width 369 height 45
paste input "[DOMAIN_NAME][URL]"
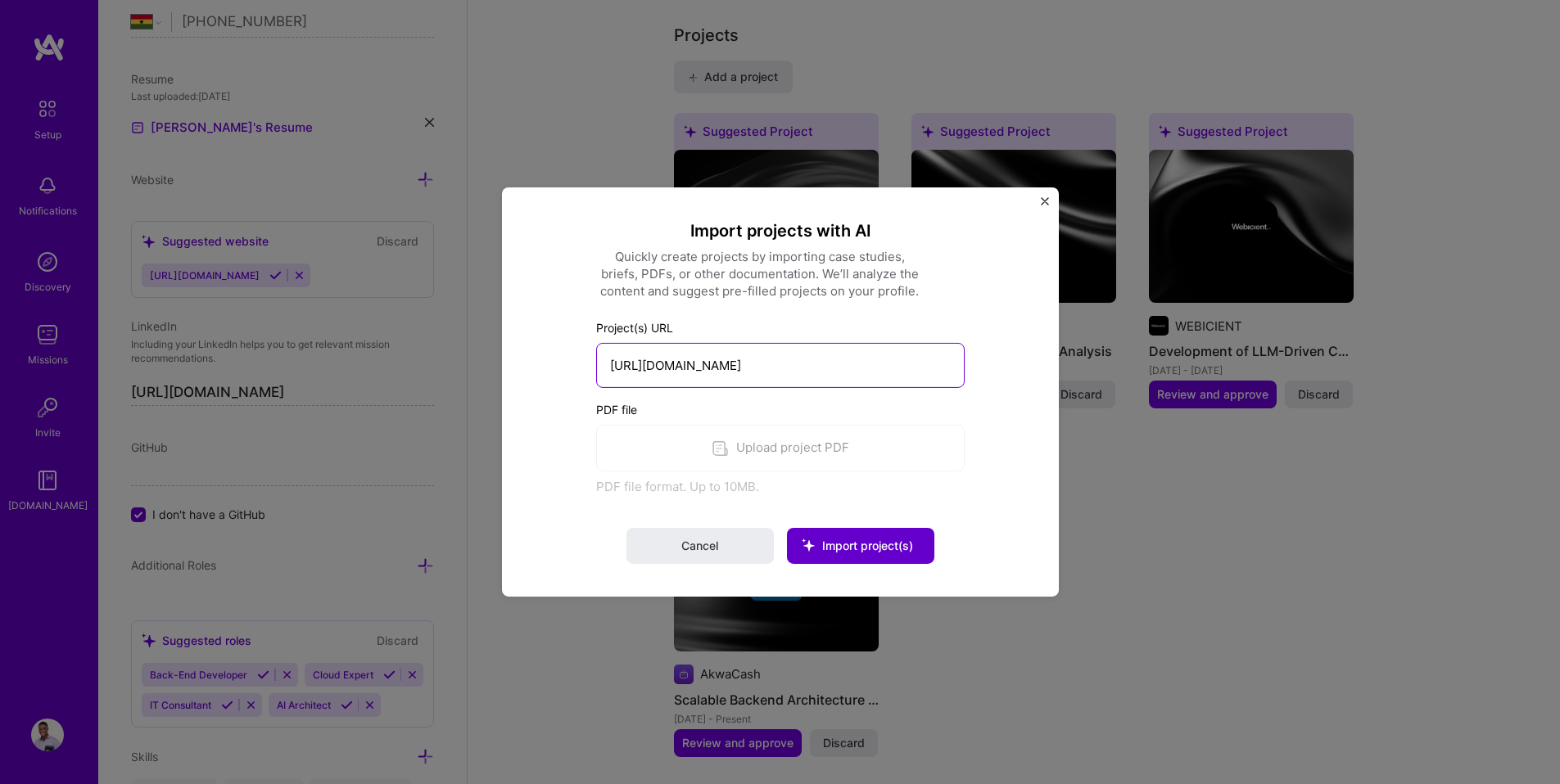
scroll to position [0, 200]
type input "[URL][DOMAIN_NAME]"
click at [903, 537] on button "Import project(s)" at bounding box center [861, 546] width 148 height 36
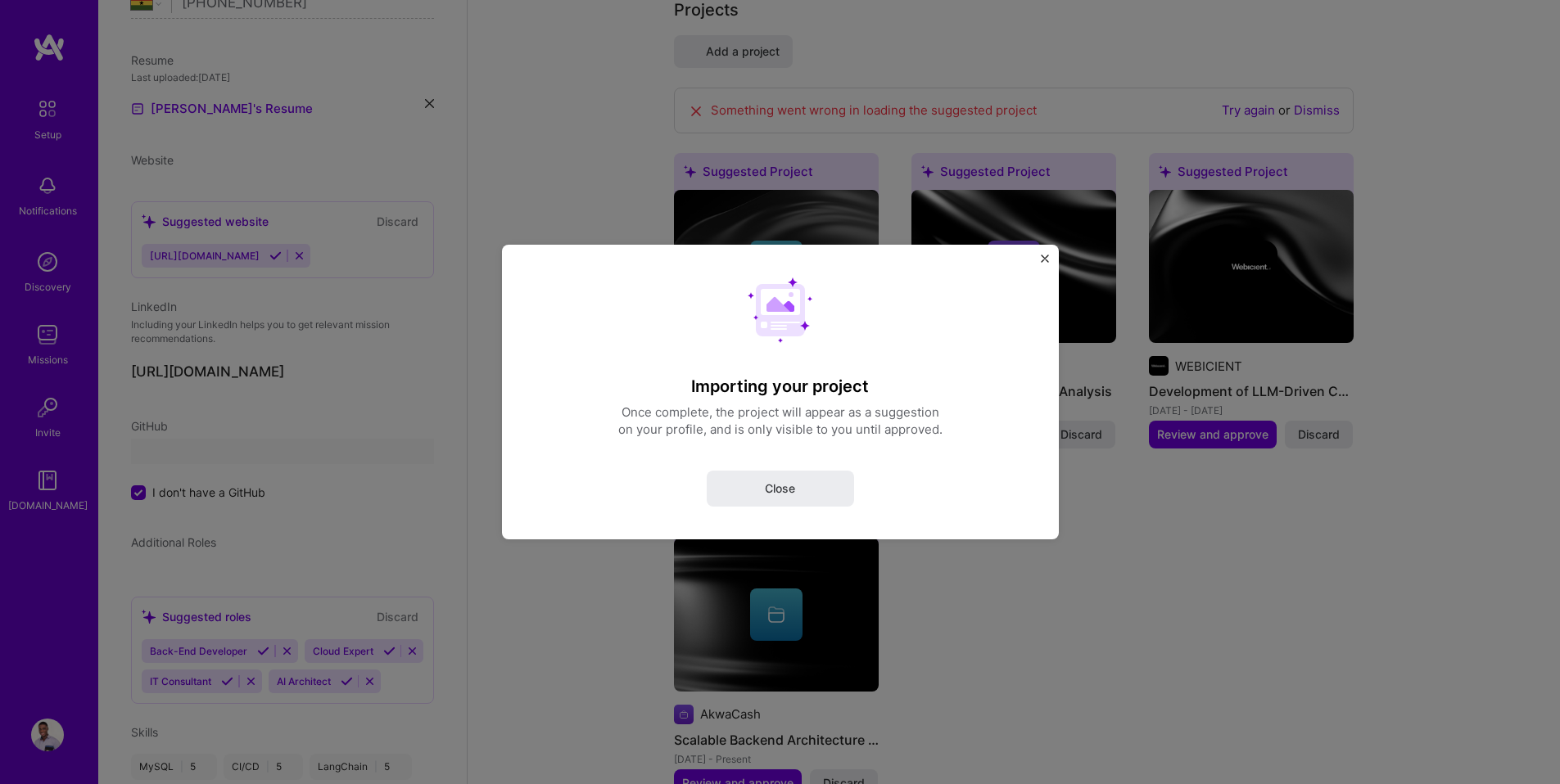
select select "GH"
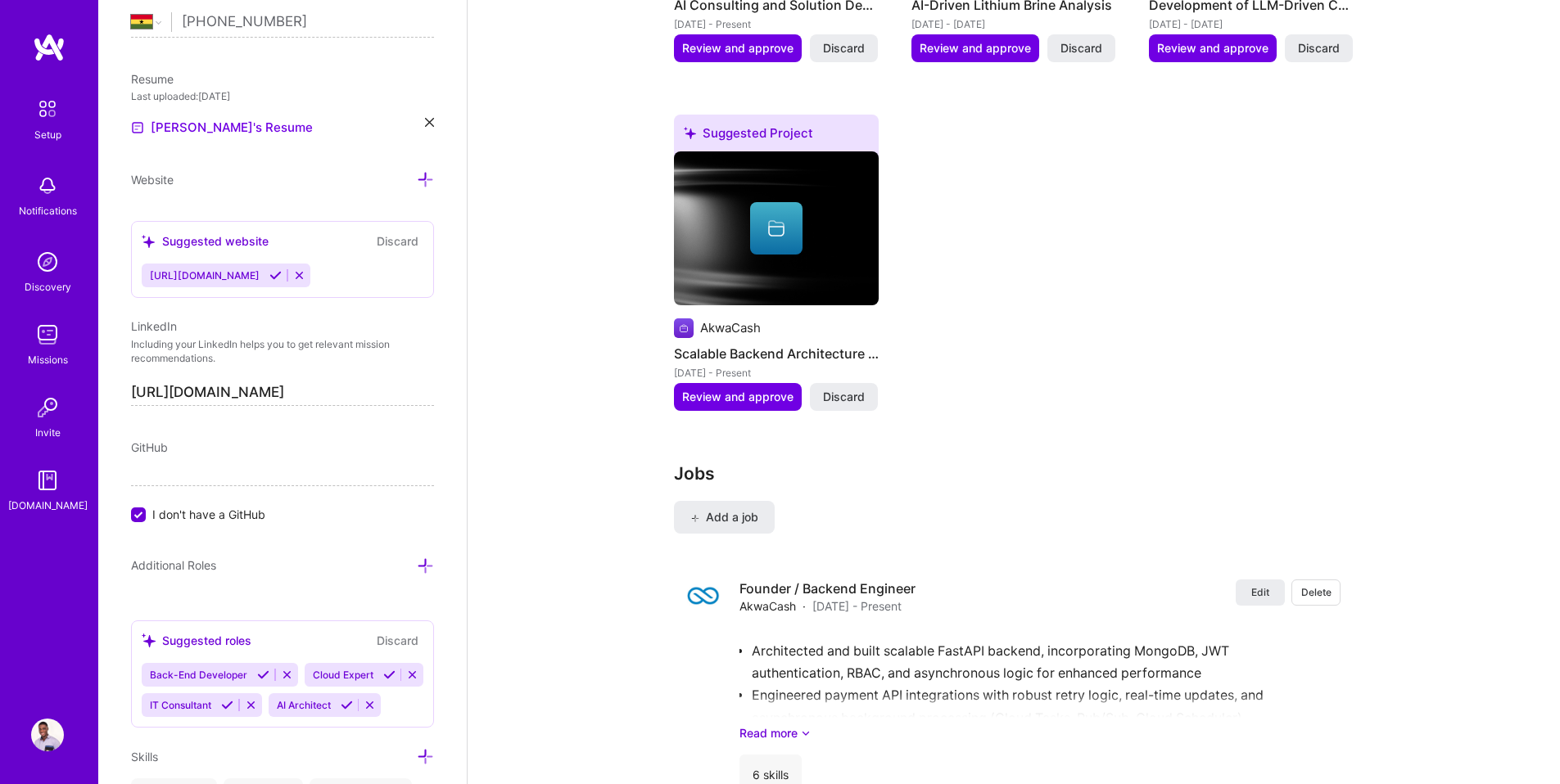
scroll to position [1090, 0]
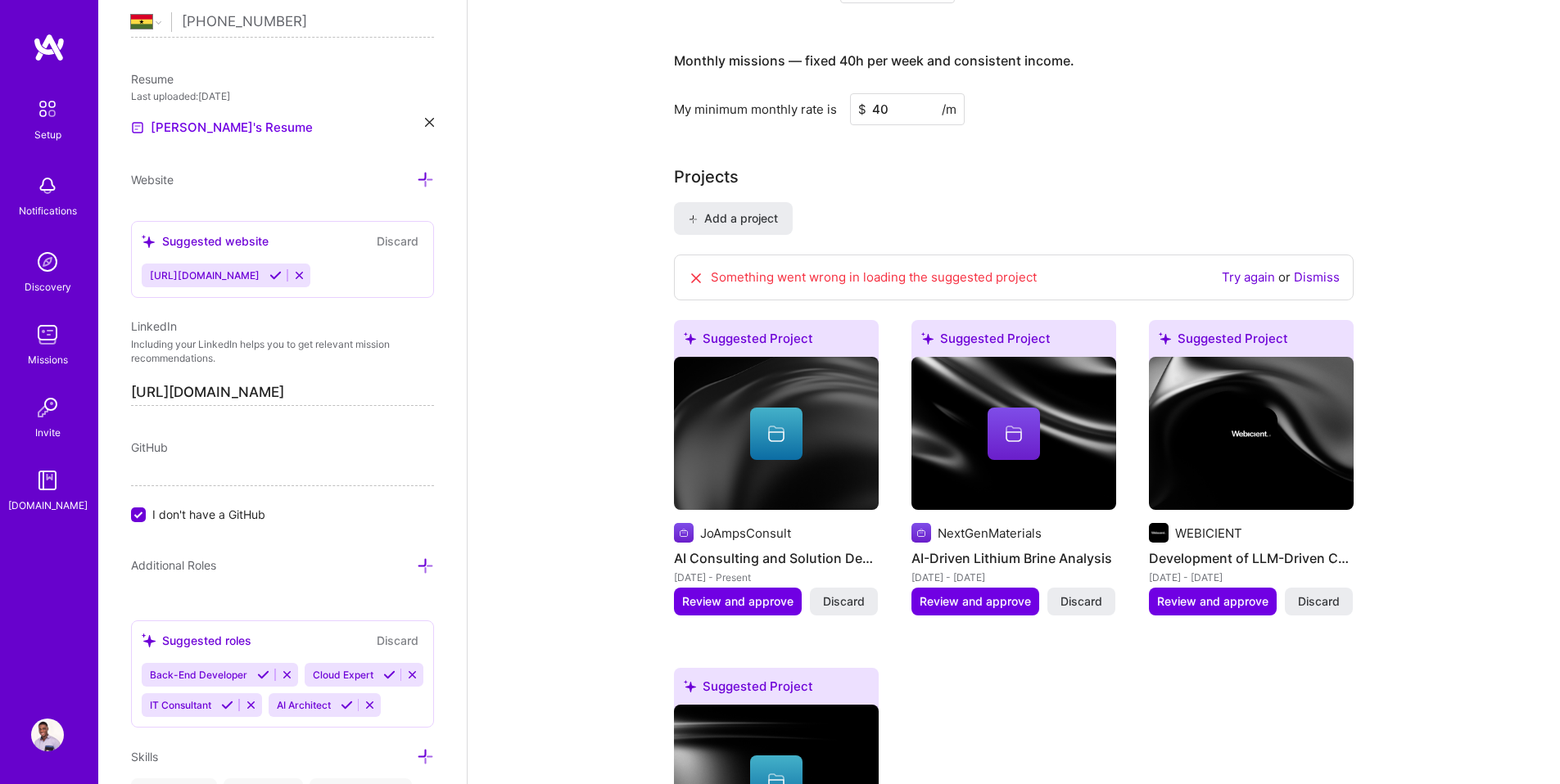
click at [1225, 270] on link "Try again" at bounding box center [1248, 277] width 53 height 15
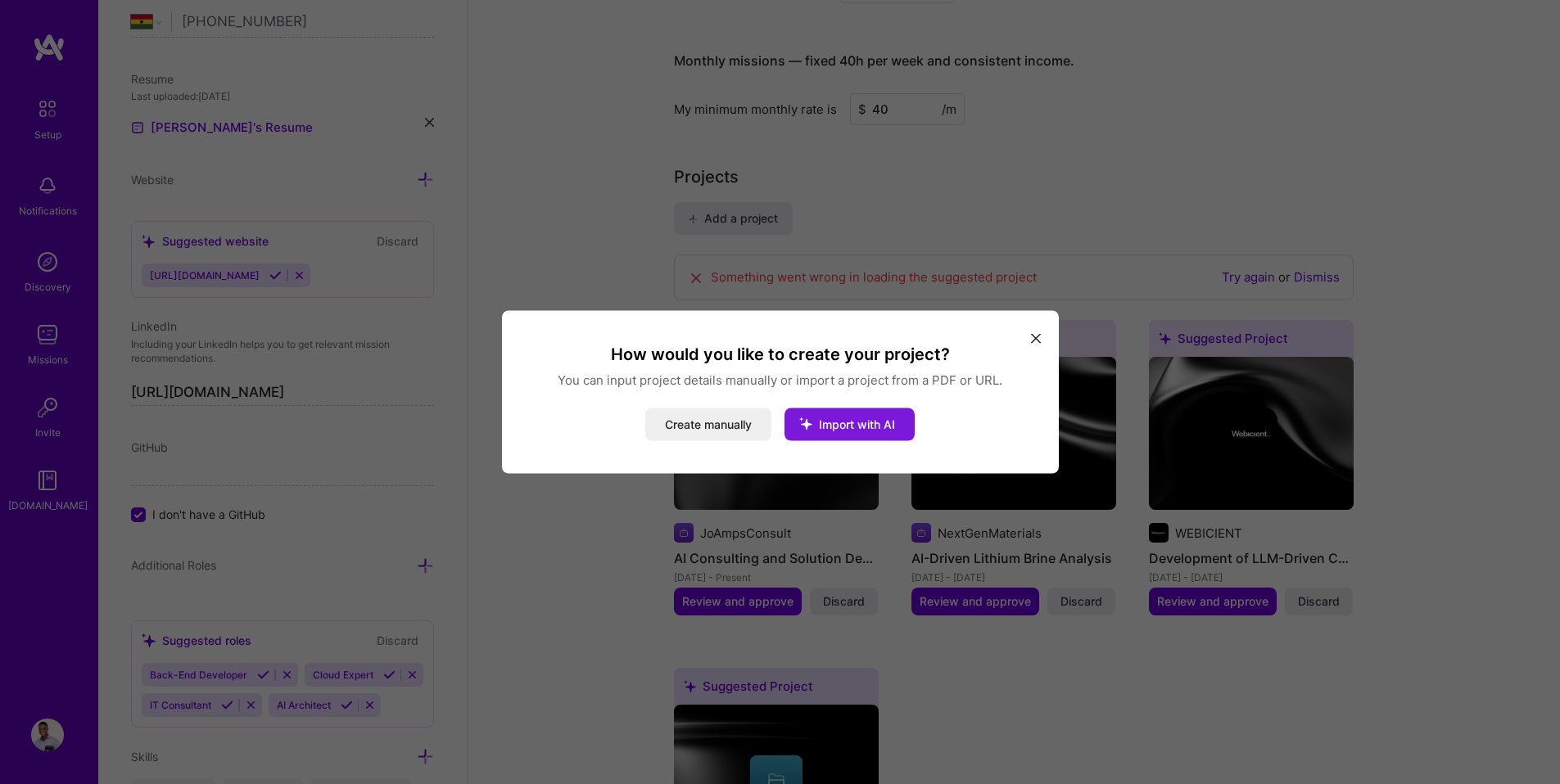
click at [880, 414] on button "Import with AI" at bounding box center [849, 424] width 130 height 33
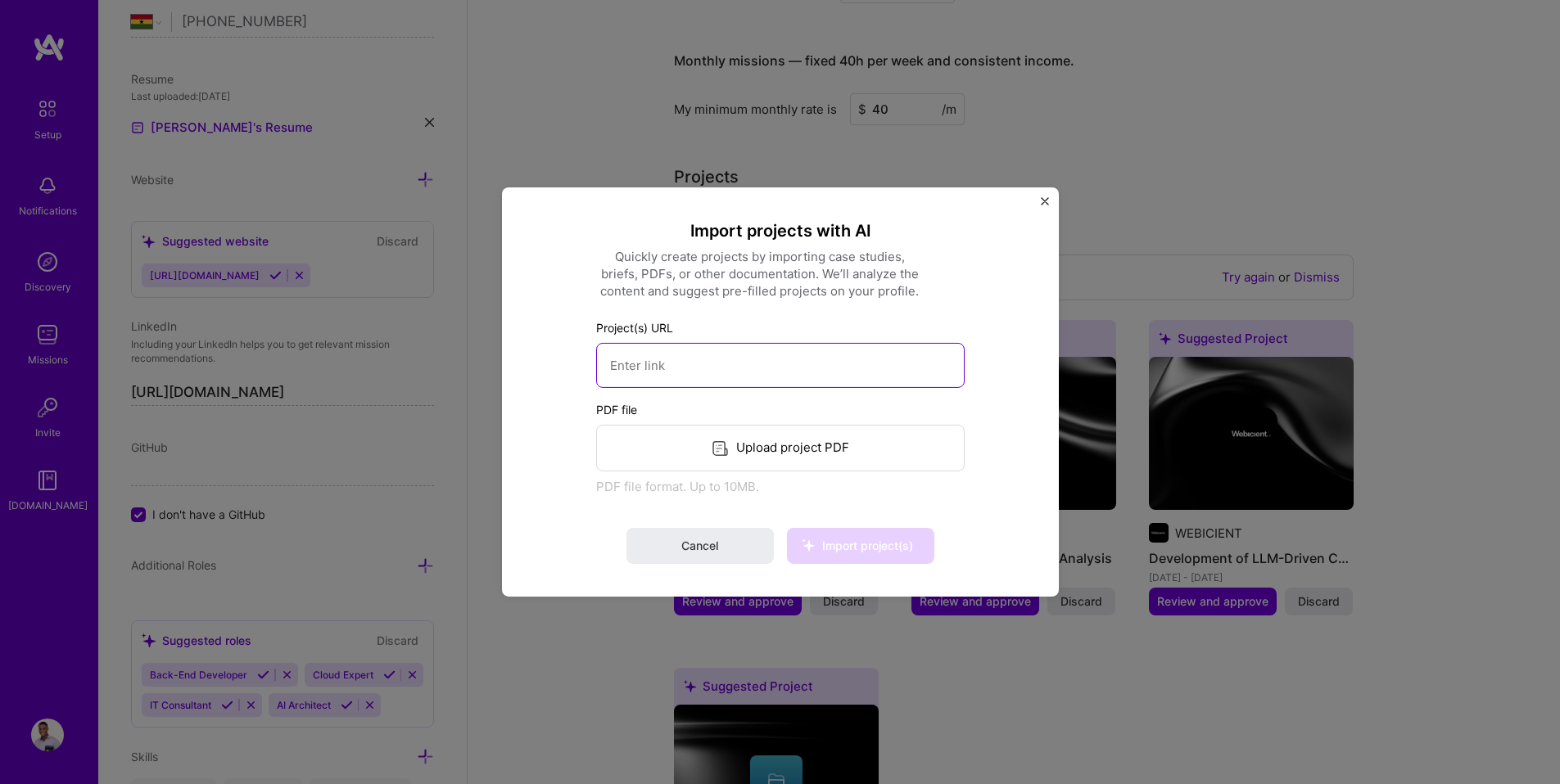
click at [725, 369] on input at bounding box center [780, 365] width 369 height 45
paste input "[URL][DOMAIN_NAME]"
type input "[URL][DOMAIN_NAME]"
click at [853, 531] on button "Import project(s)" at bounding box center [861, 546] width 148 height 36
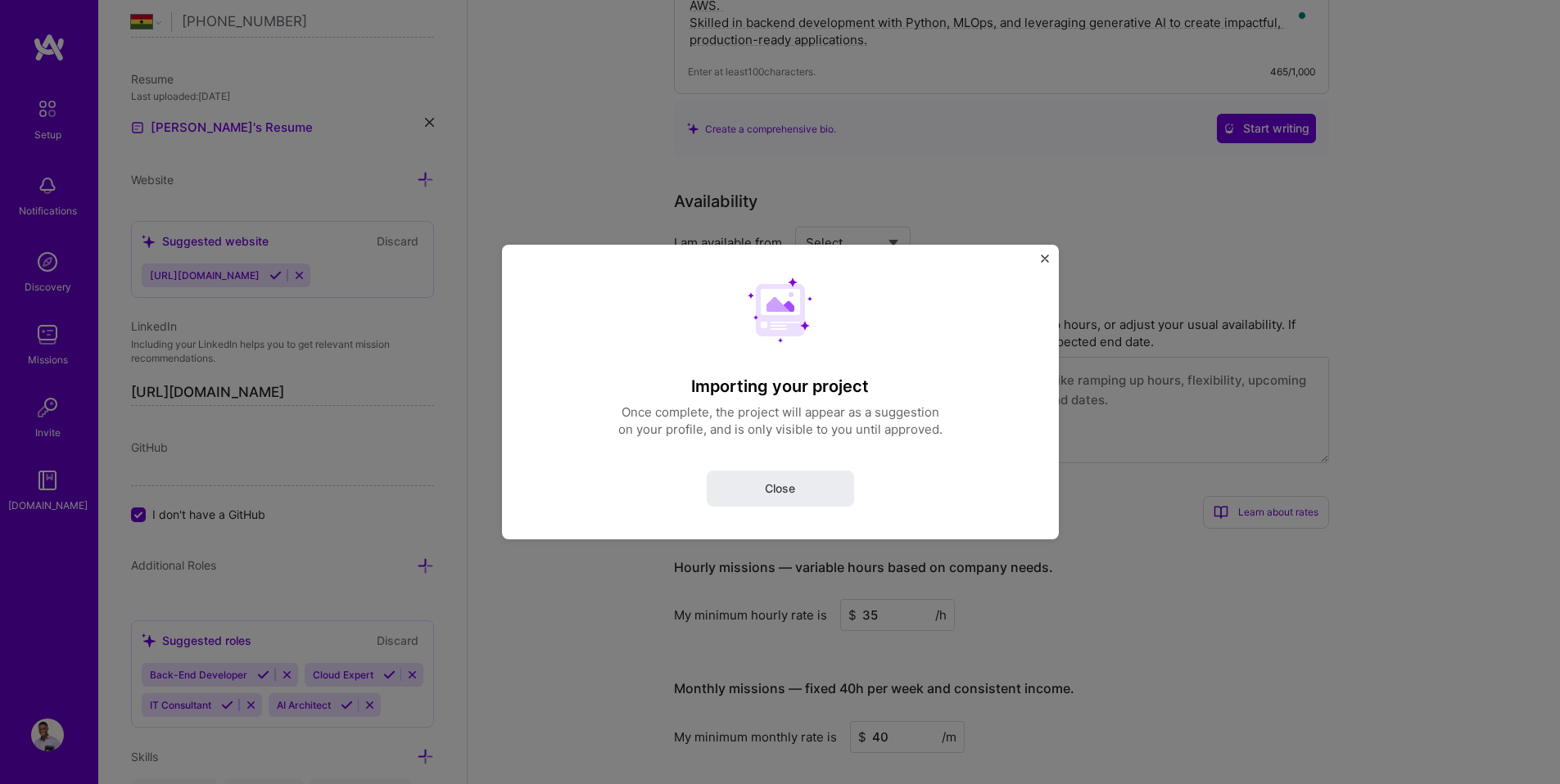
scroll to position [0, 0]
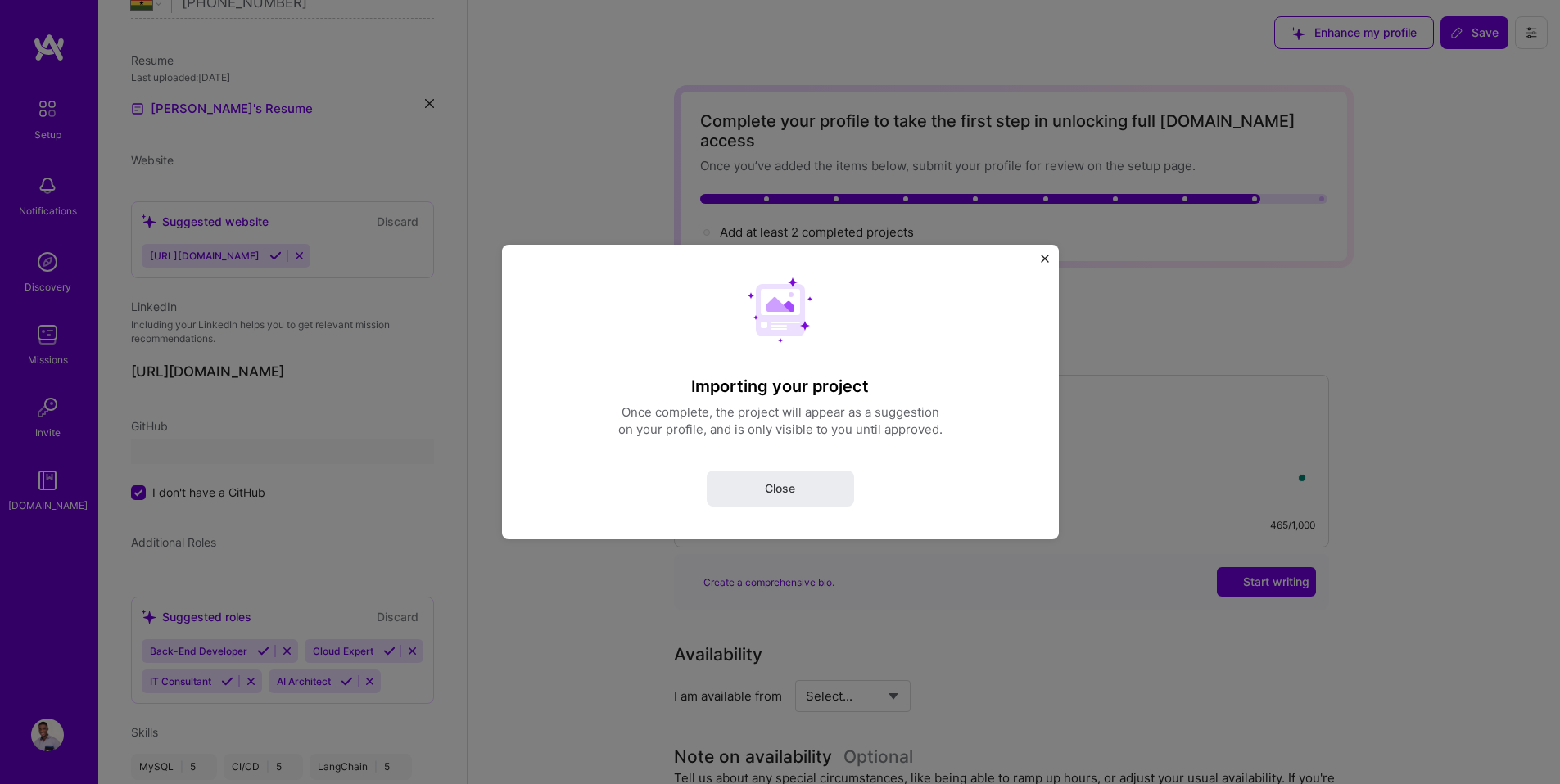
select select "GH"
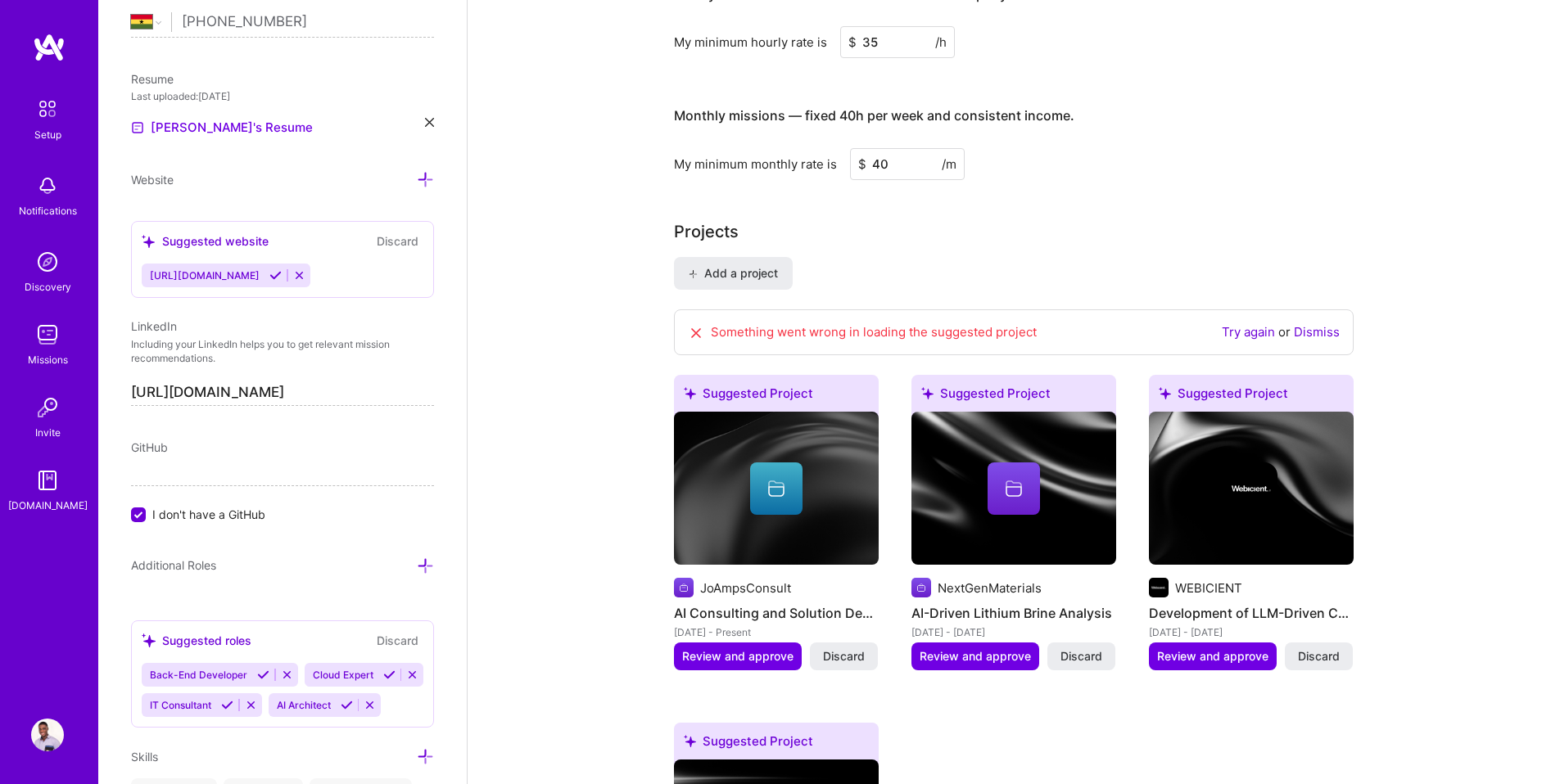
scroll to position [1037, 0]
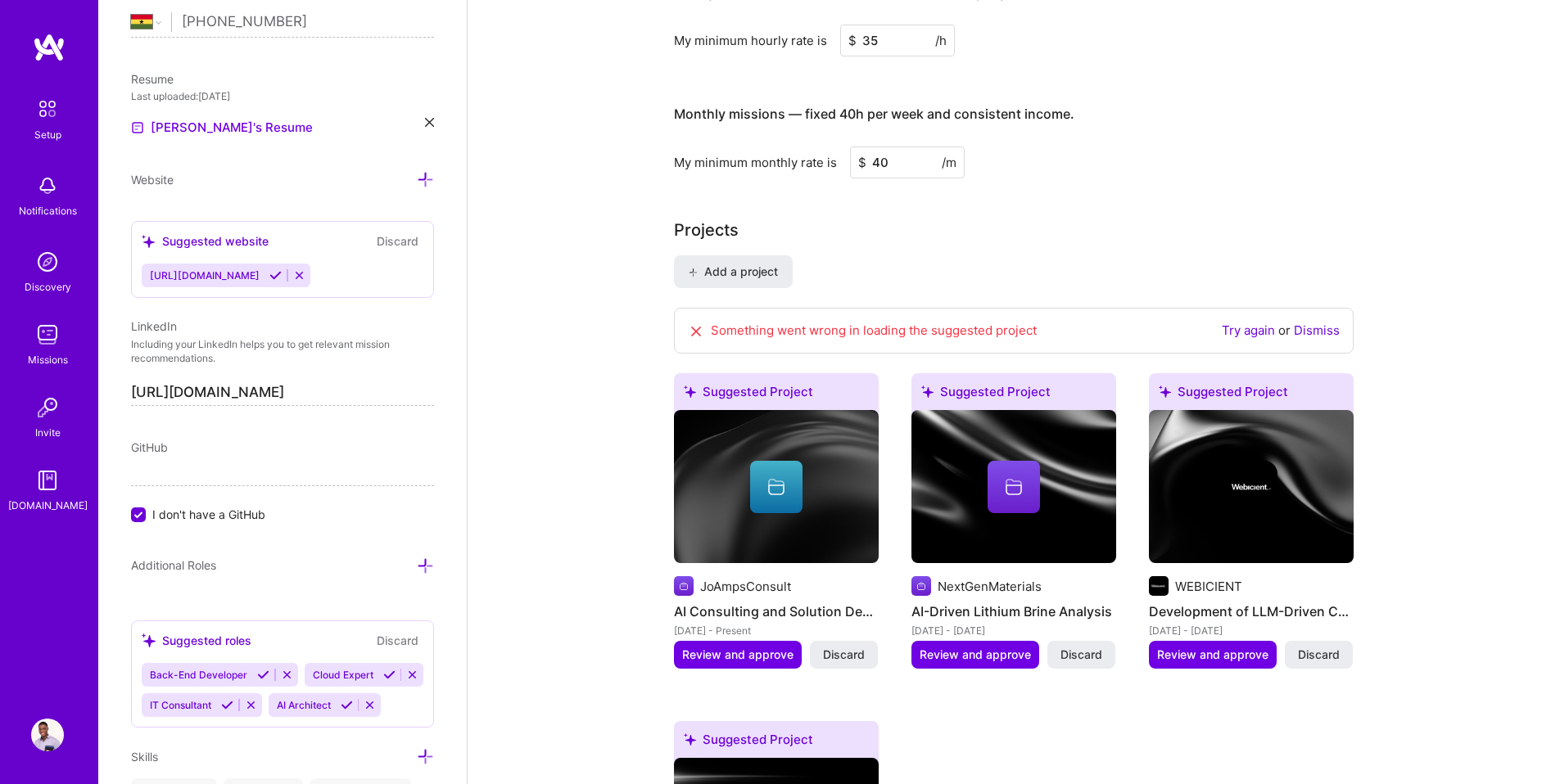
click at [1328, 322] on link "Dismiss" at bounding box center [1316, 329] width 45 height 15
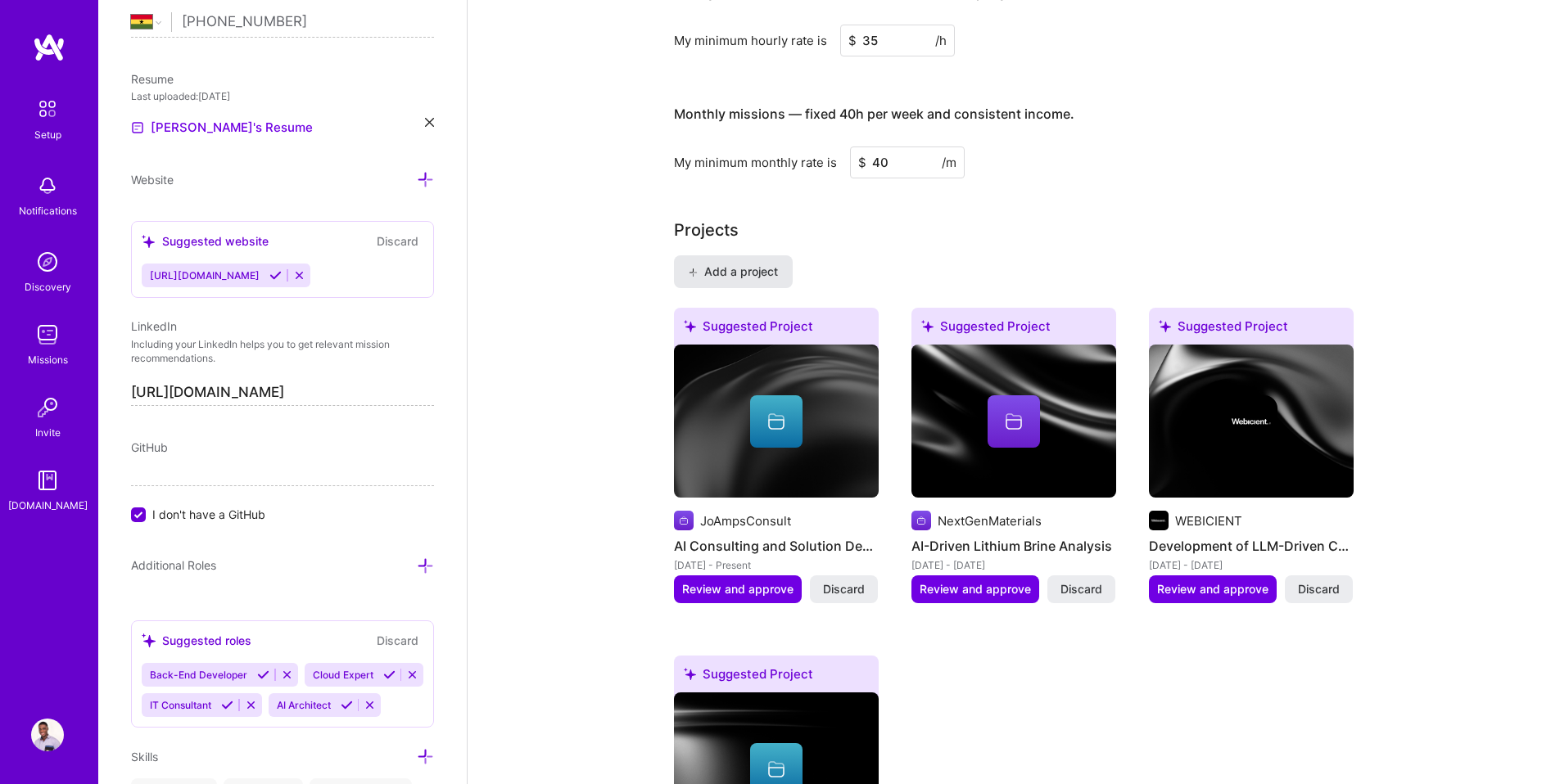
click at [735, 263] on span "Add a project" at bounding box center [733, 271] width 89 height 16
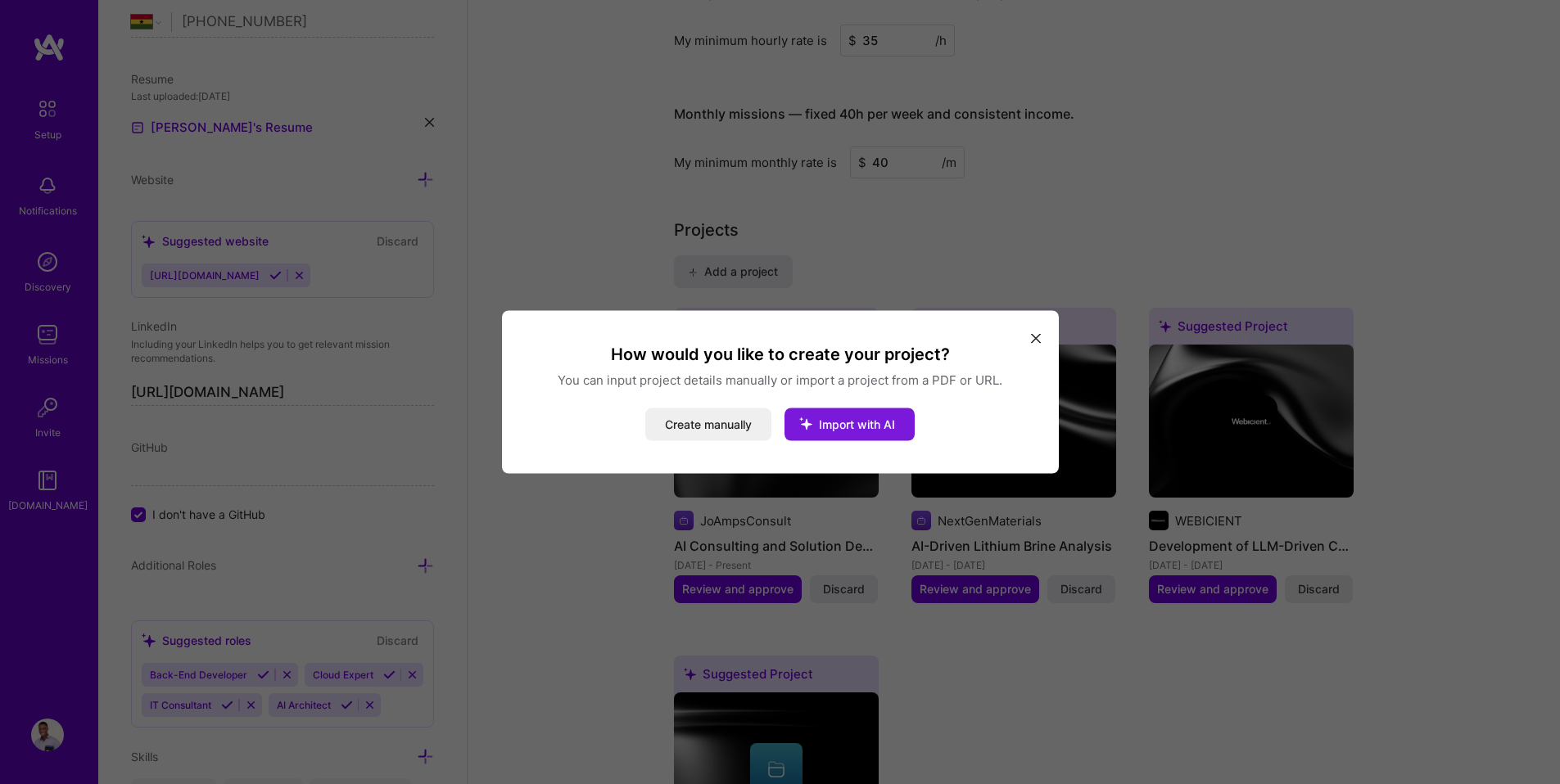
click at [836, 416] on button "Import with AI" at bounding box center [849, 424] width 130 height 33
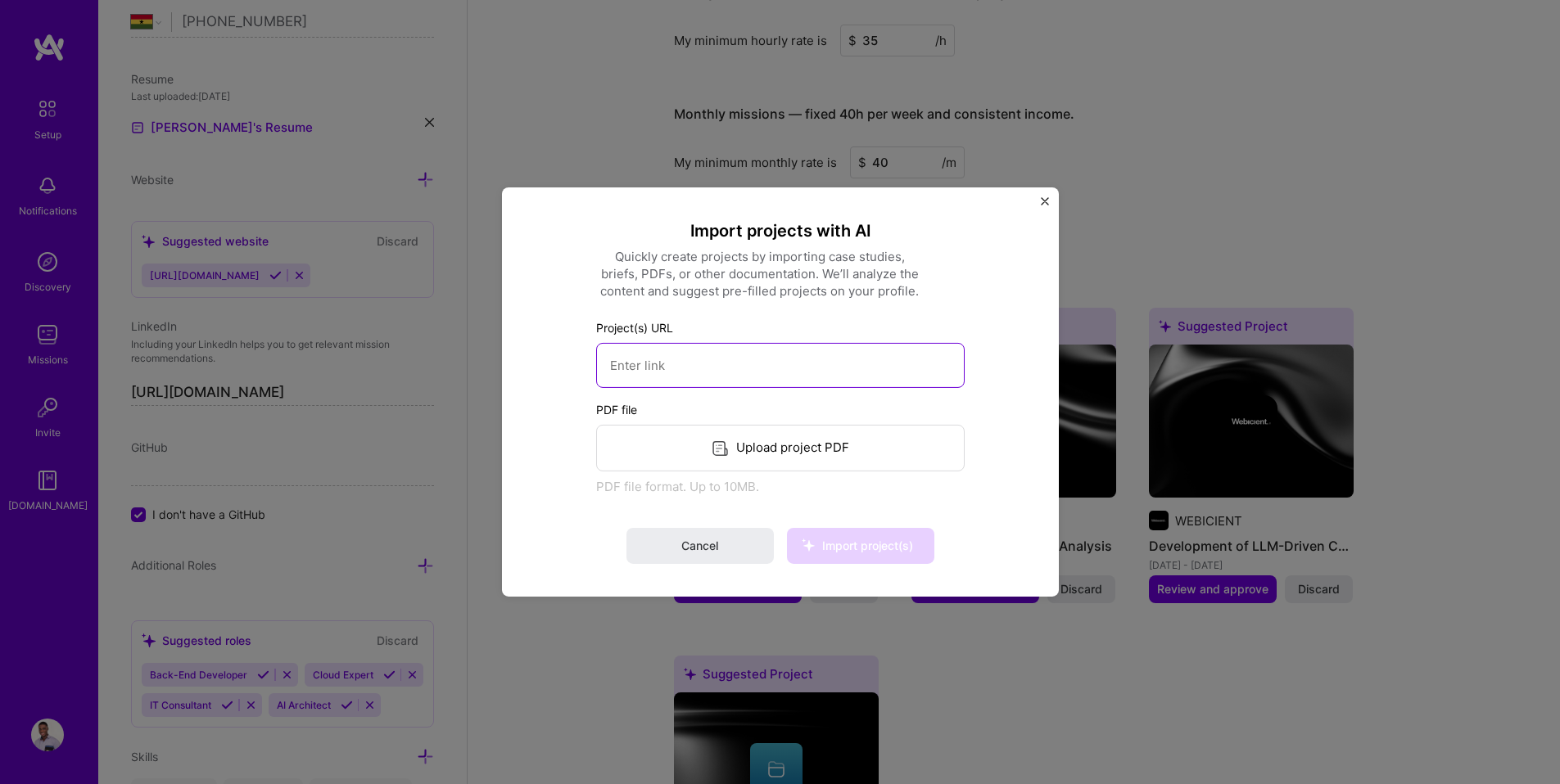
click at [645, 355] on input at bounding box center [780, 365] width 369 height 45
paste input "[URL][DOMAIN_NAME]"
type input "[URL][DOMAIN_NAME]"
click at [840, 531] on button "Import project(s)" at bounding box center [861, 546] width 148 height 36
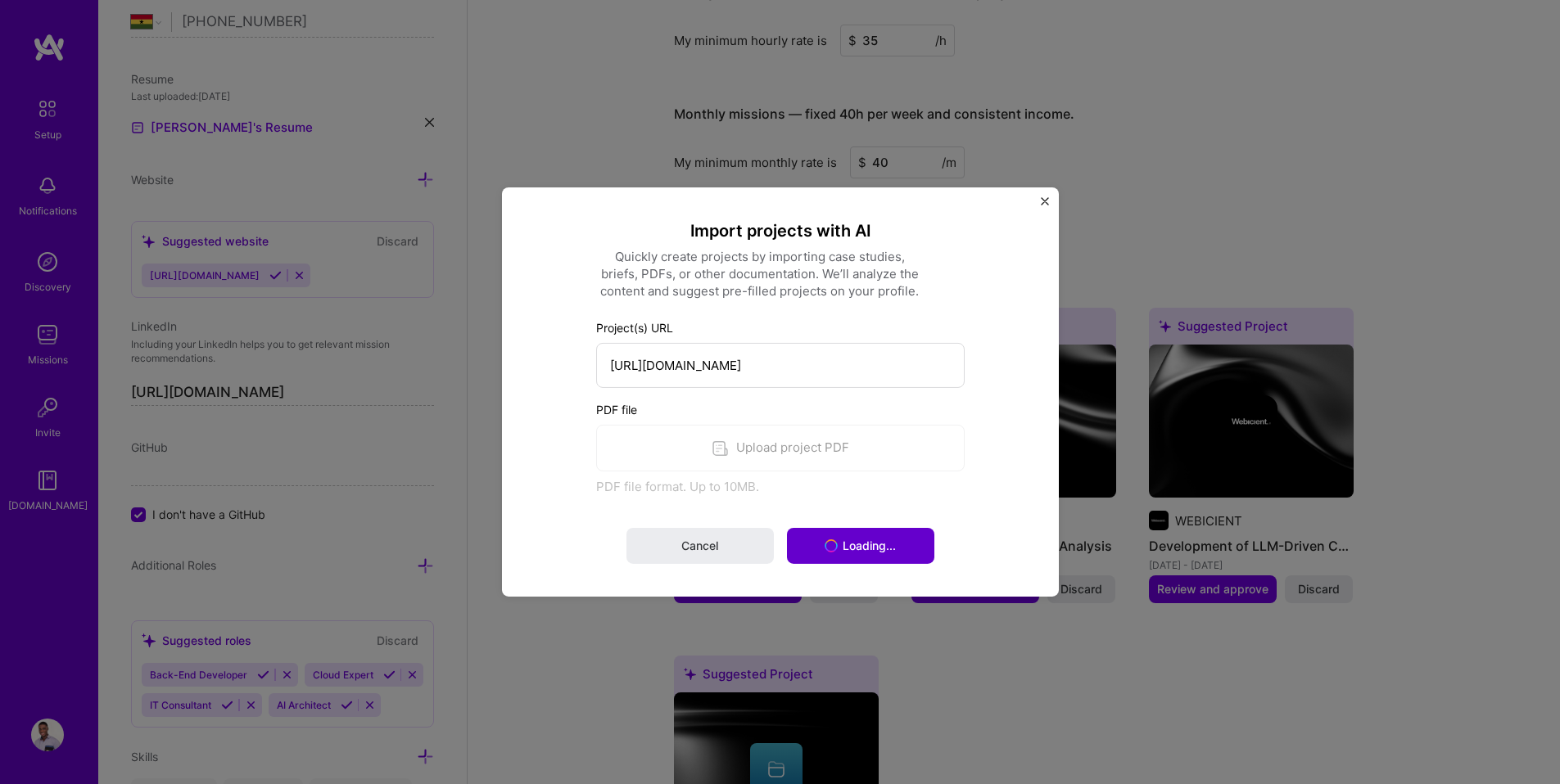
scroll to position [0, 0]
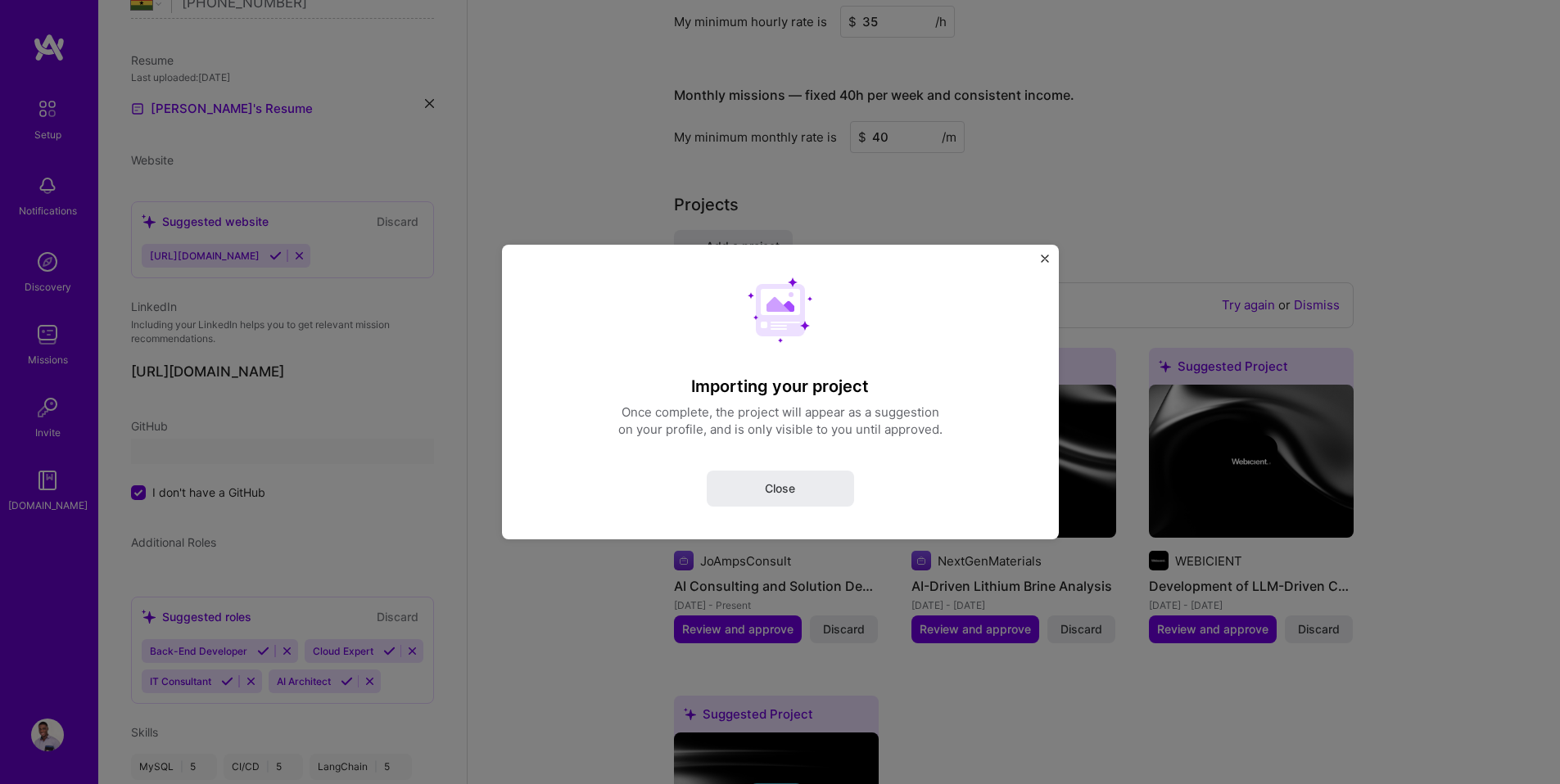
select select "GH"
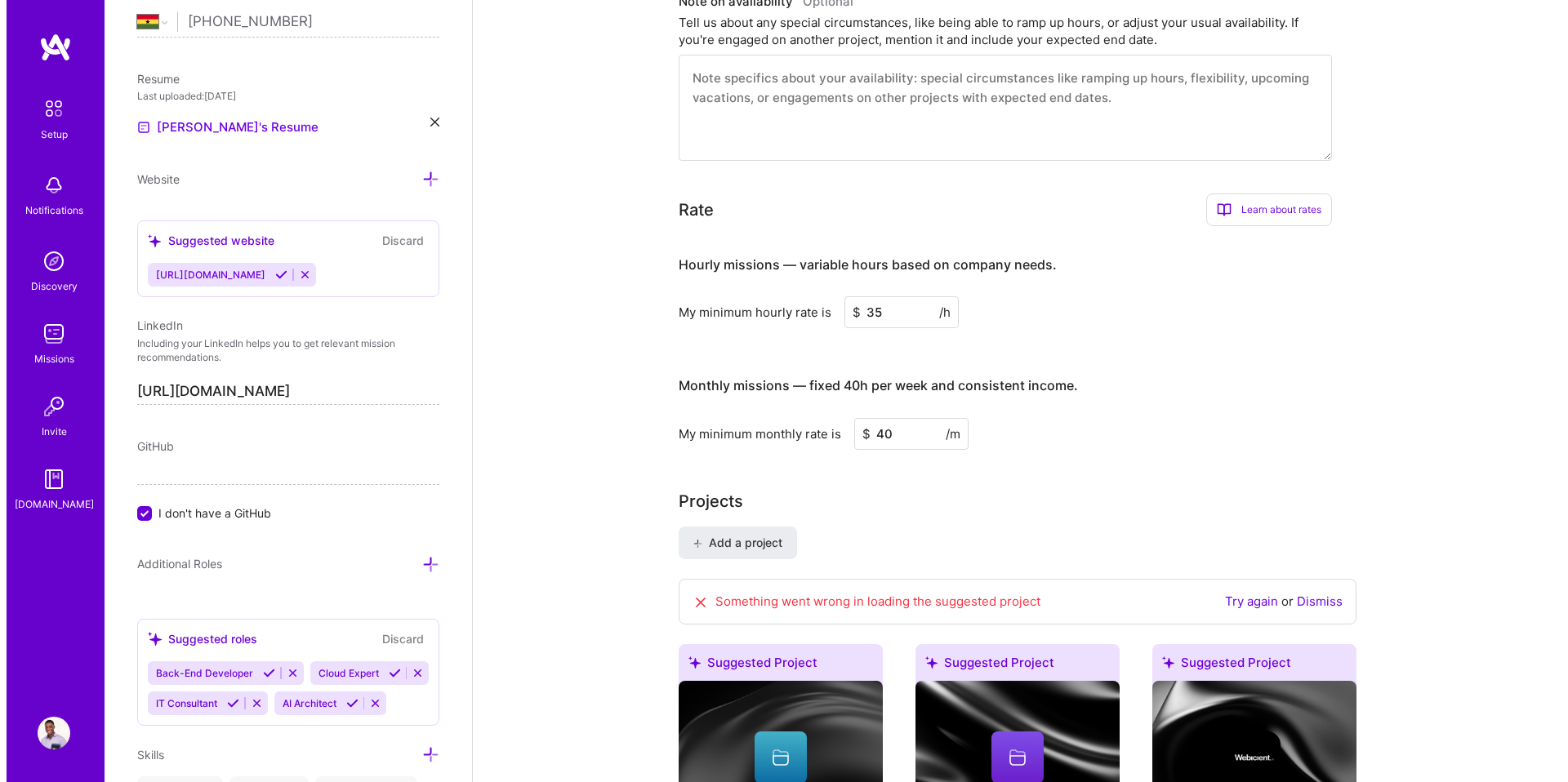
scroll to position [762, 0]
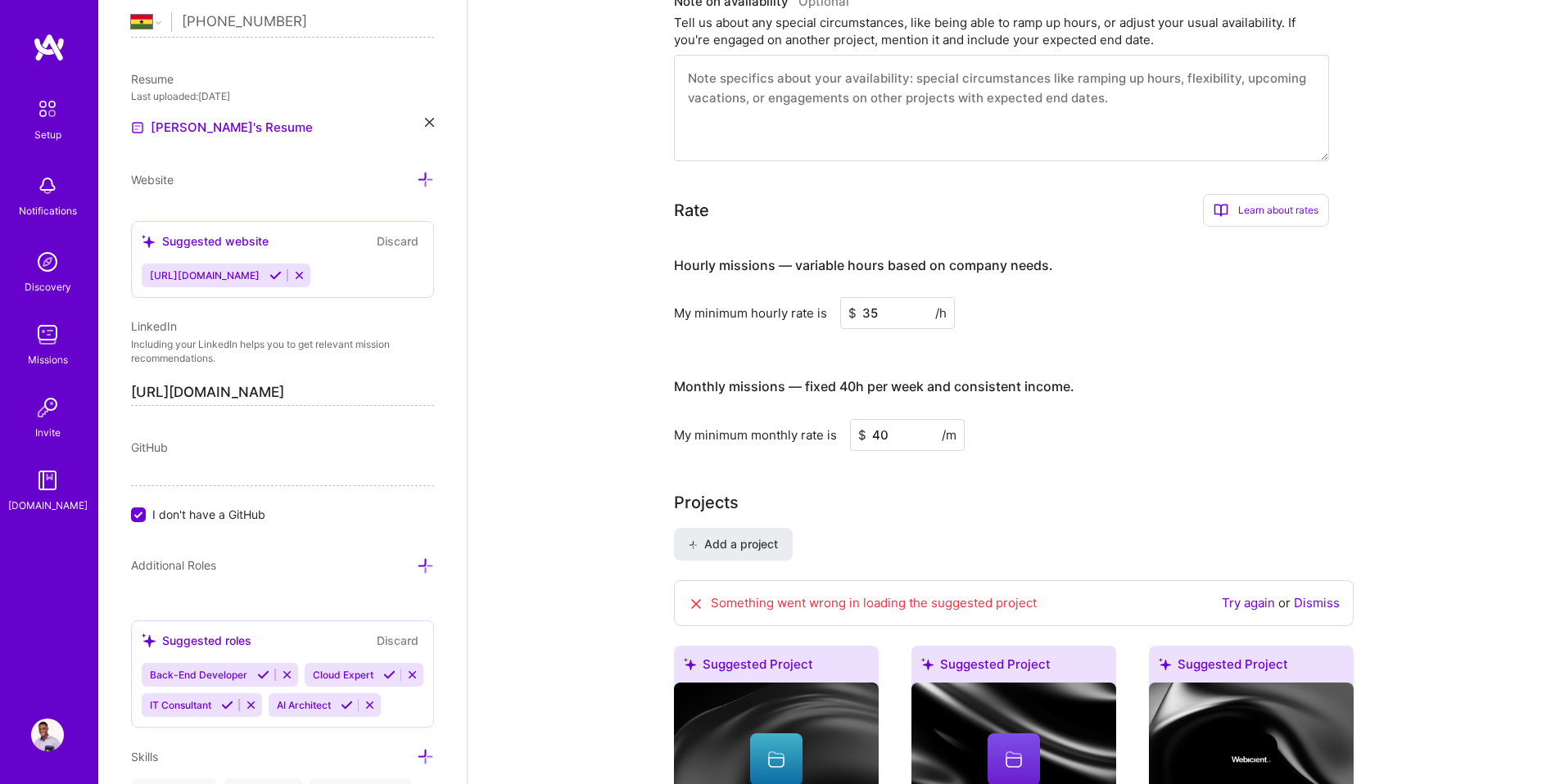
click at [699, 595] on icon at bounding box center [695, 603] width 16 height 16
click at [1331, 595] on link "Dismiss" at bounding box center [1316, 602] width 45 height 15
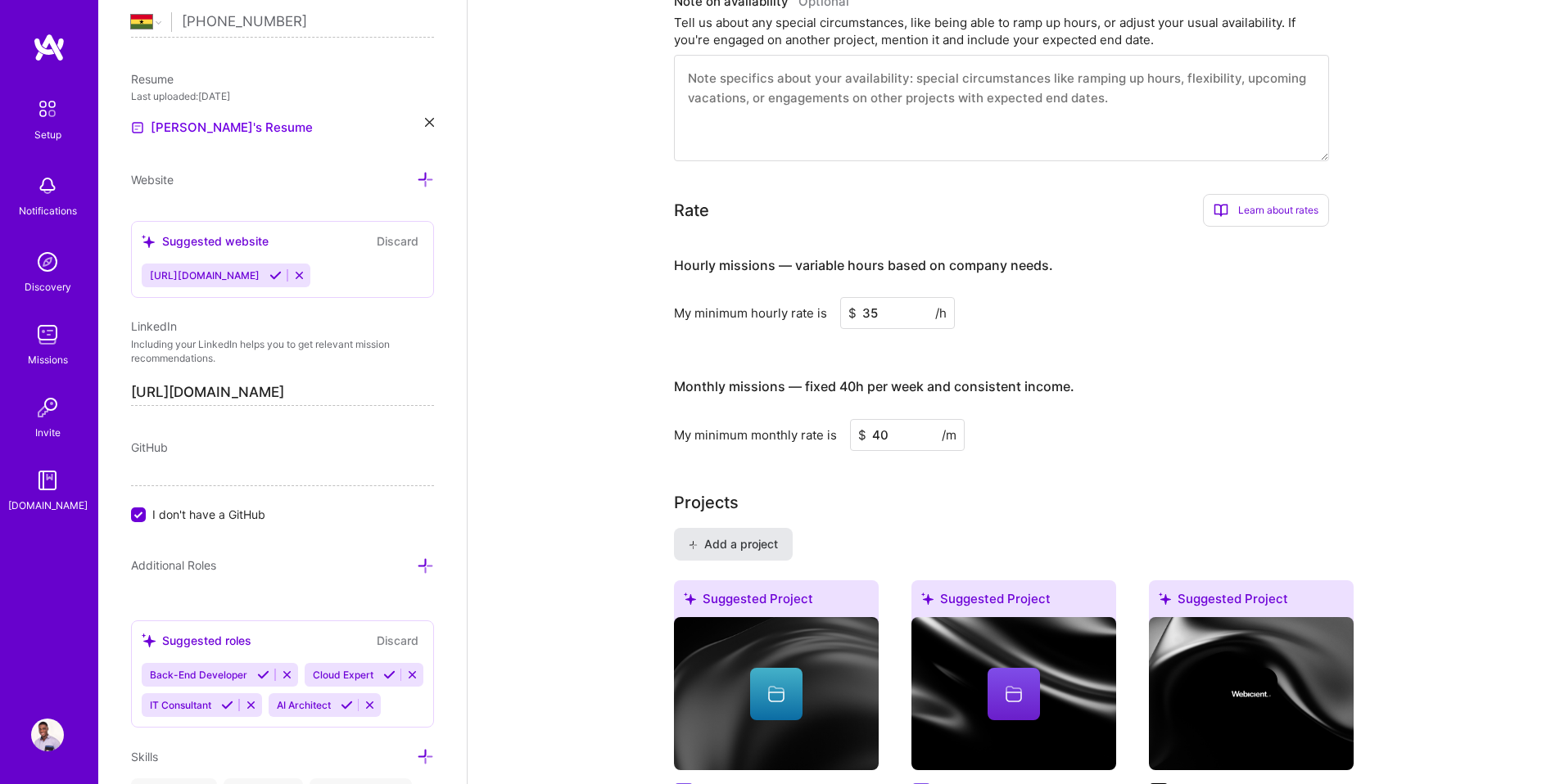
click at [768, 536] on span "Add a project" at bounding box center [733, 544] width 89 height 16
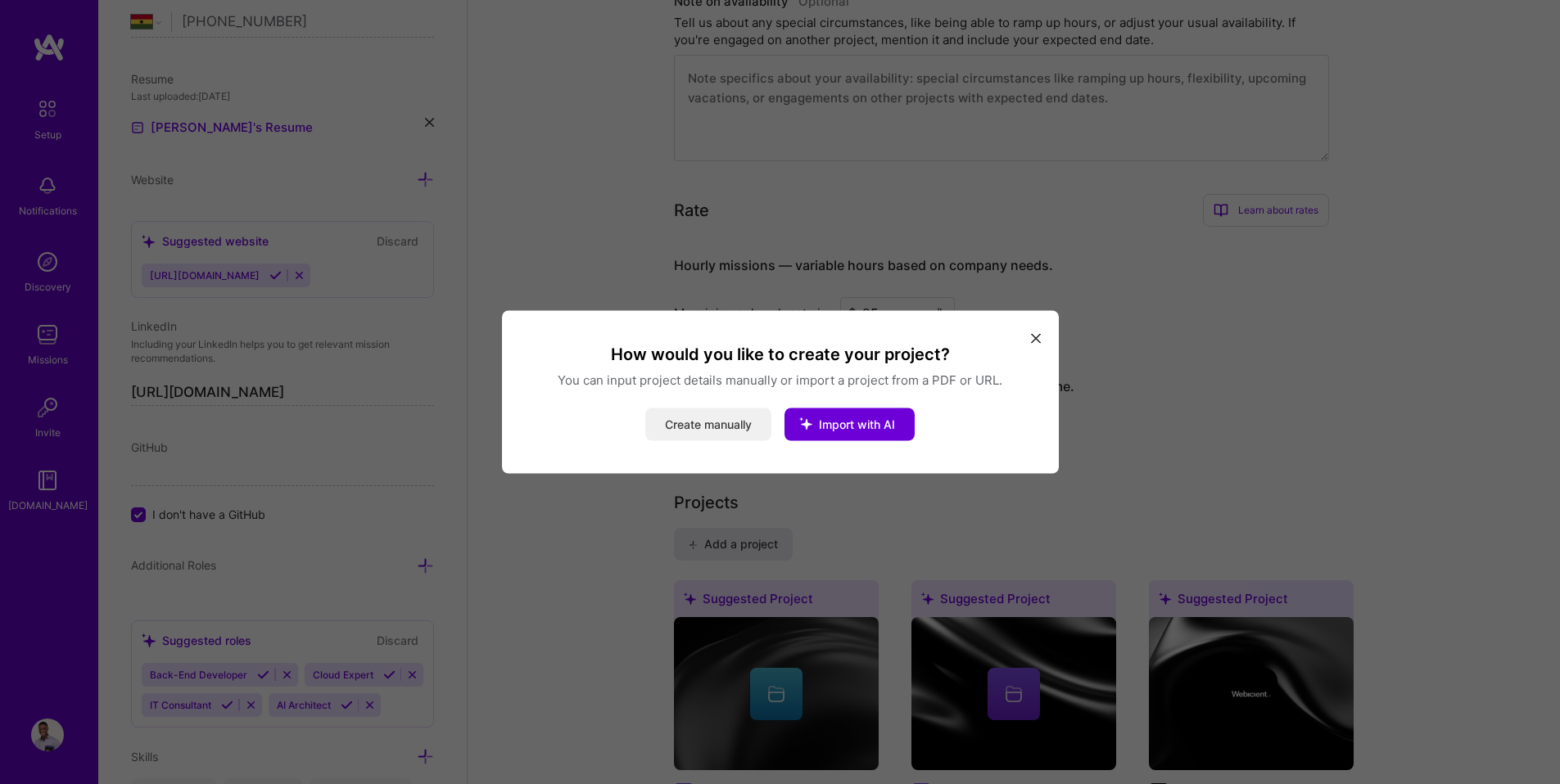
click at [719, 426] on button "Create manually" at bounding box center [709, 424] width 126 height 33
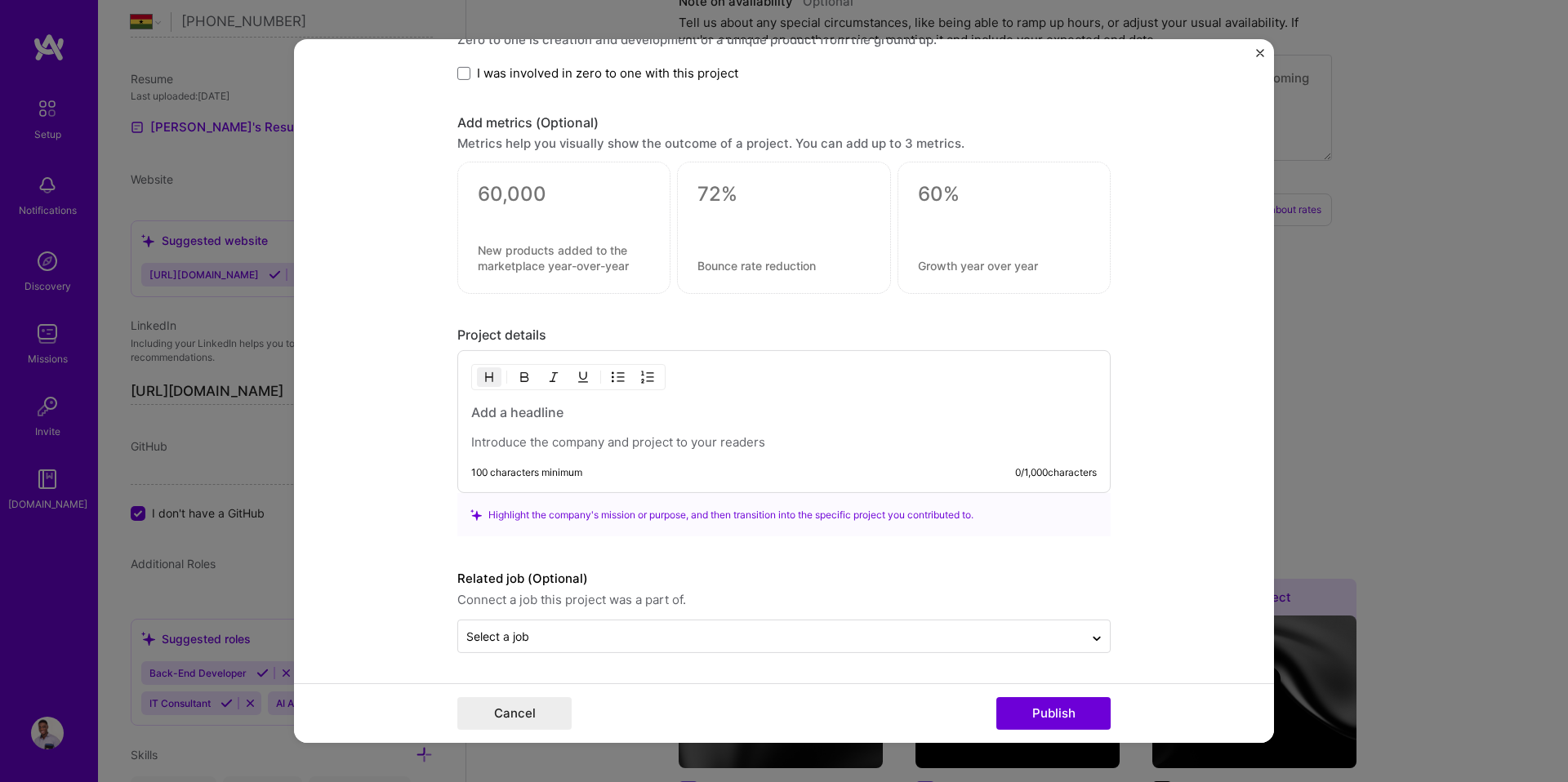
scroll to position [0, 0]
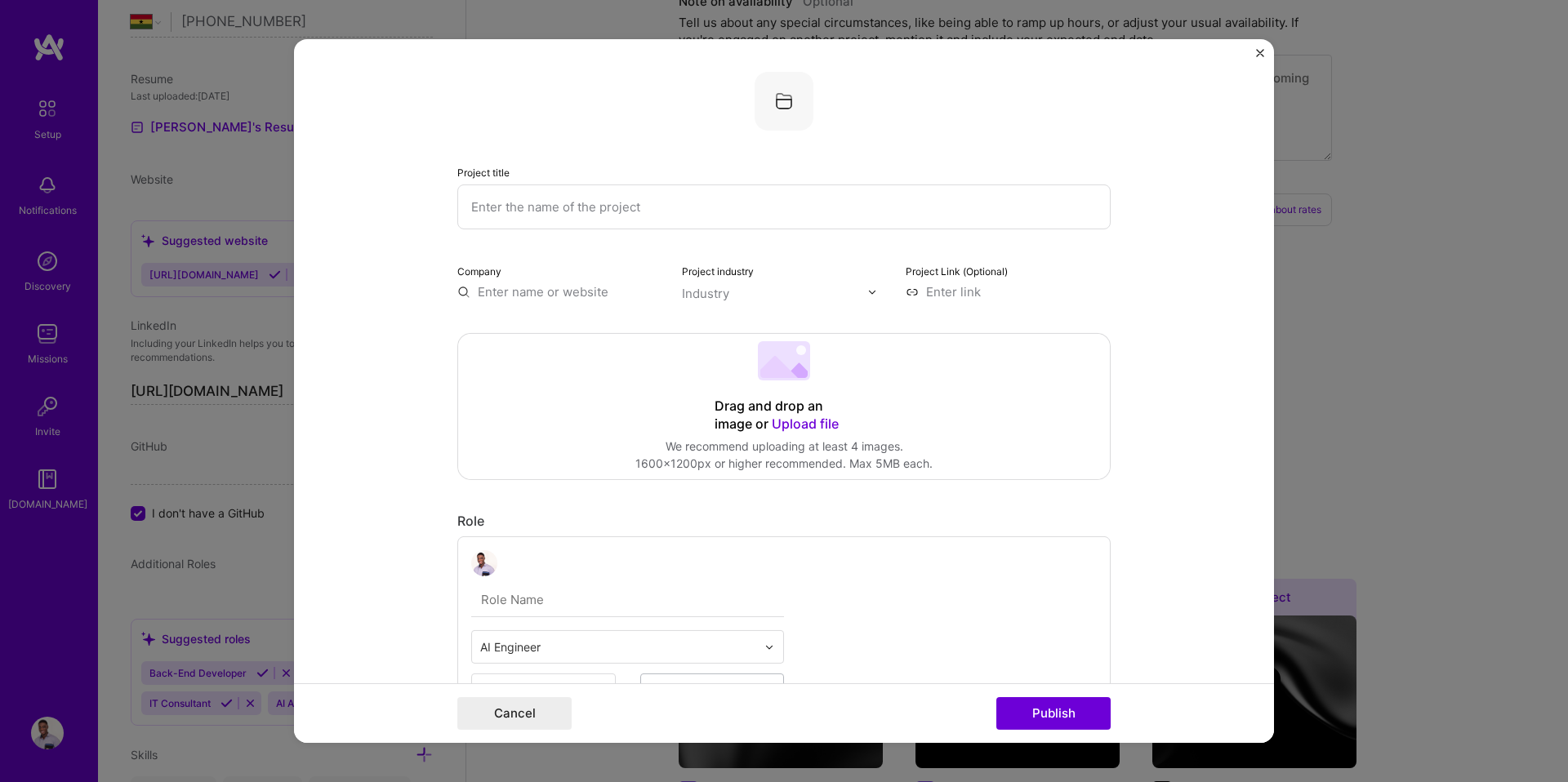
click at [682, 211] on input "text" at bounding box center [784, 207] width 653 height 45
paste input "AI Chatbot Development for E-commerce Customer Support"
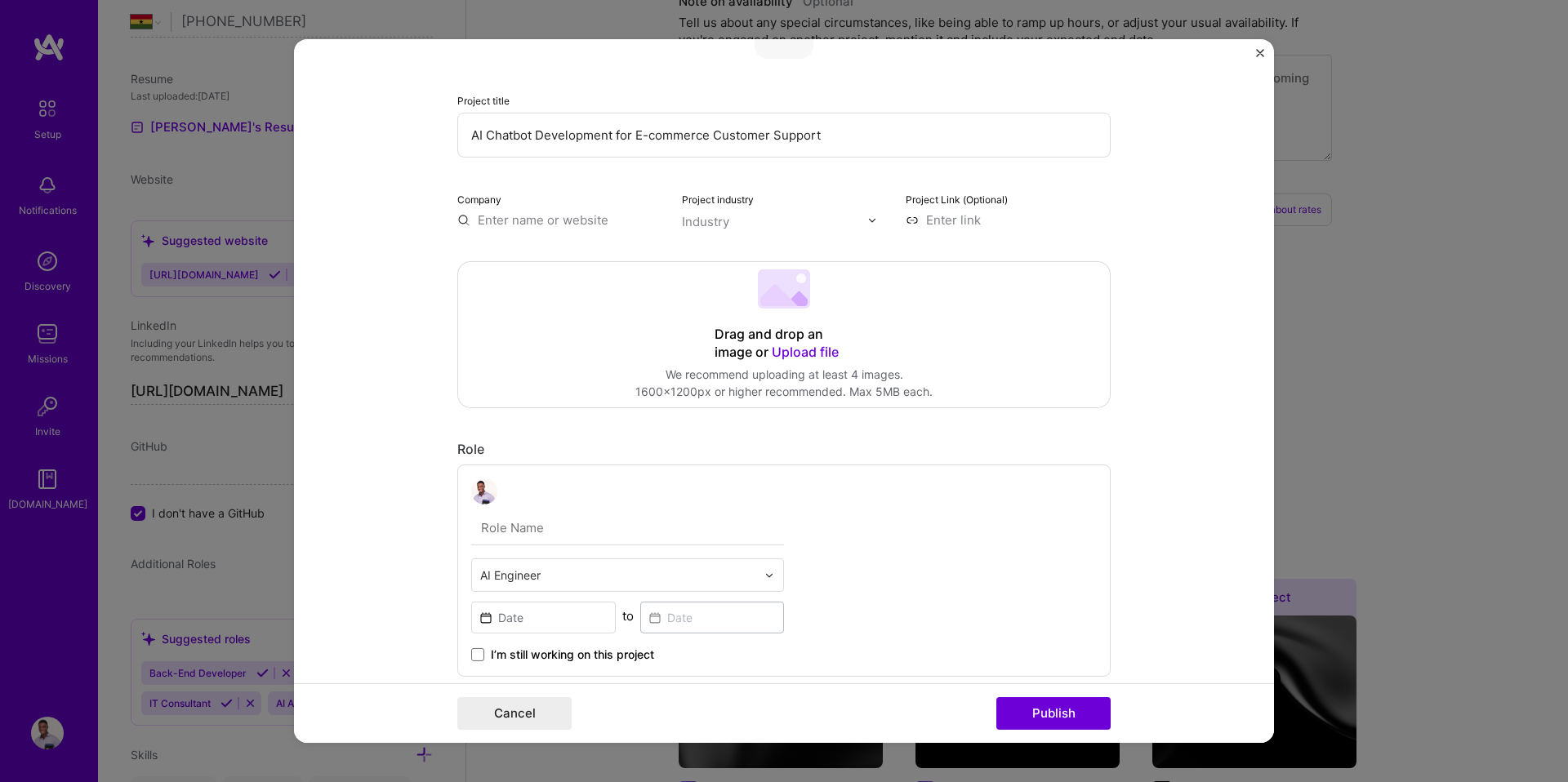
scroll to position [83, 0]
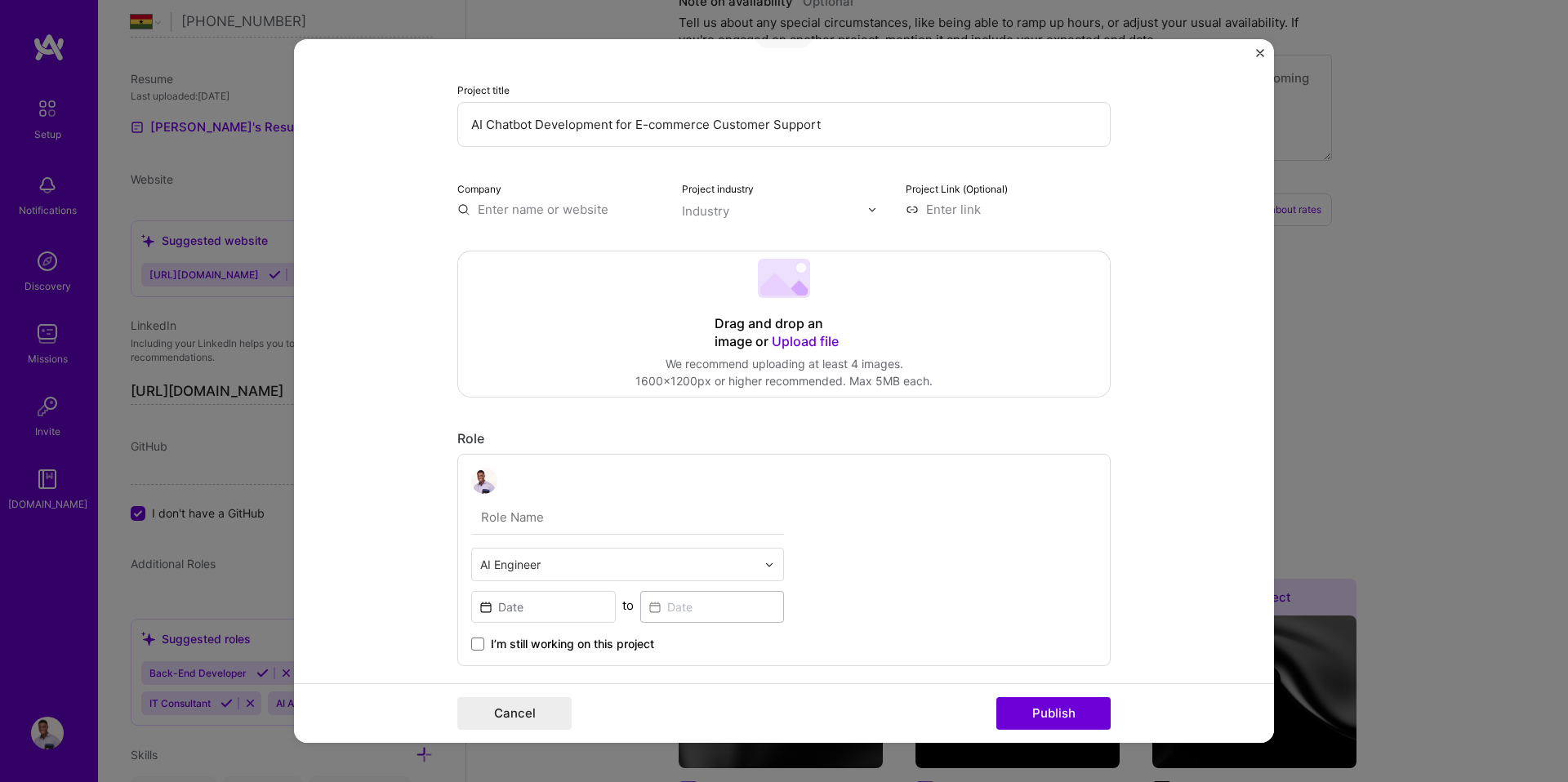
type input "AI Chatbot Development for E-commerce Customer Support"
click at [622, 214] on input "text" at bounding box center [559, 209] width 205 height 17
click at [716, 209] on div "Industry" at bounding box center [705, 210] width 47 height 17
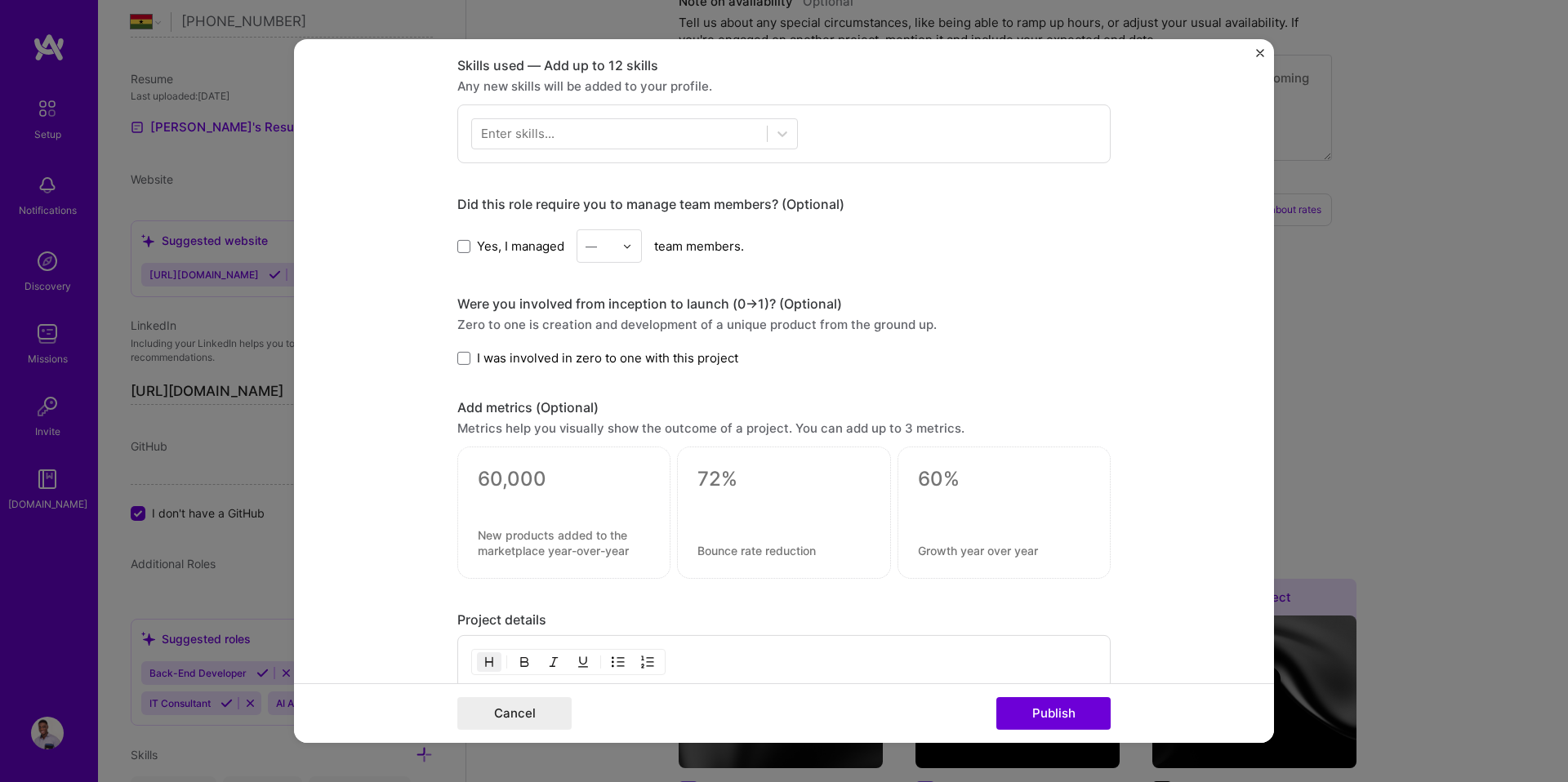
scroll to position [947, 0]
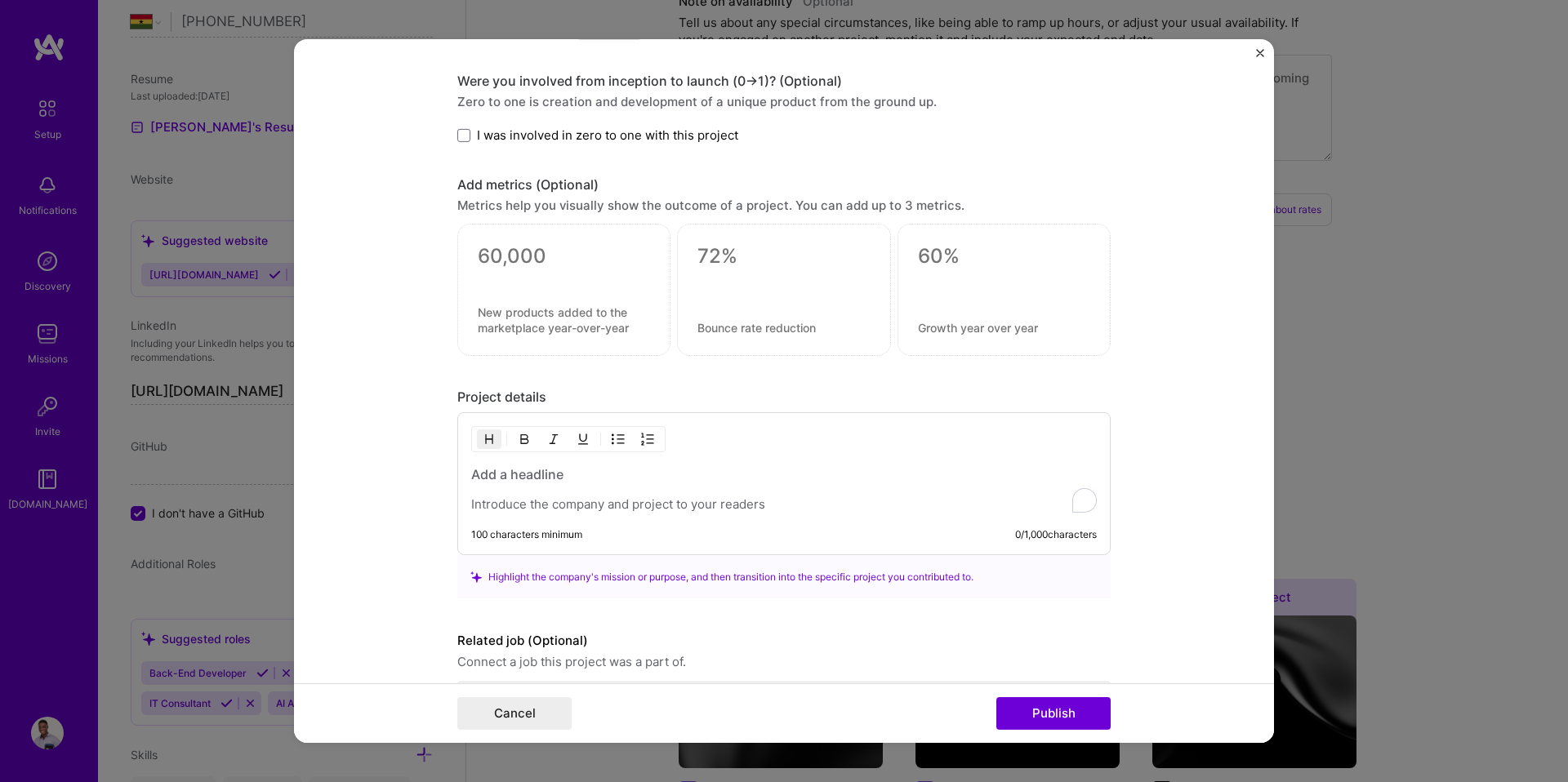
click at [589, 480] on h3 "To enrich screen reader interactions, please activate Accessibility in Grammarl…" at bounding box center [784, 474] width 625 height 18
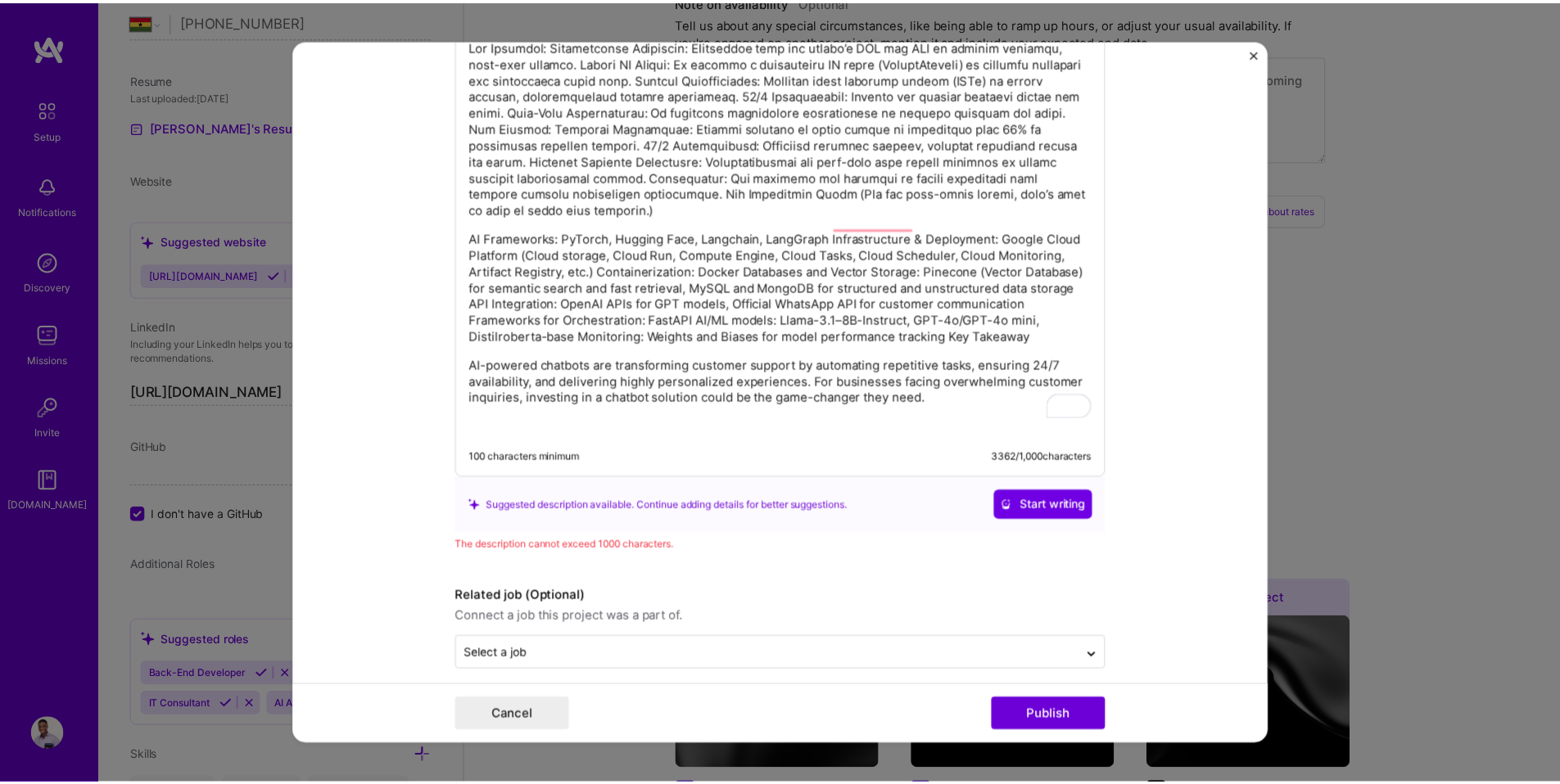
scroll to position [1665, 0]
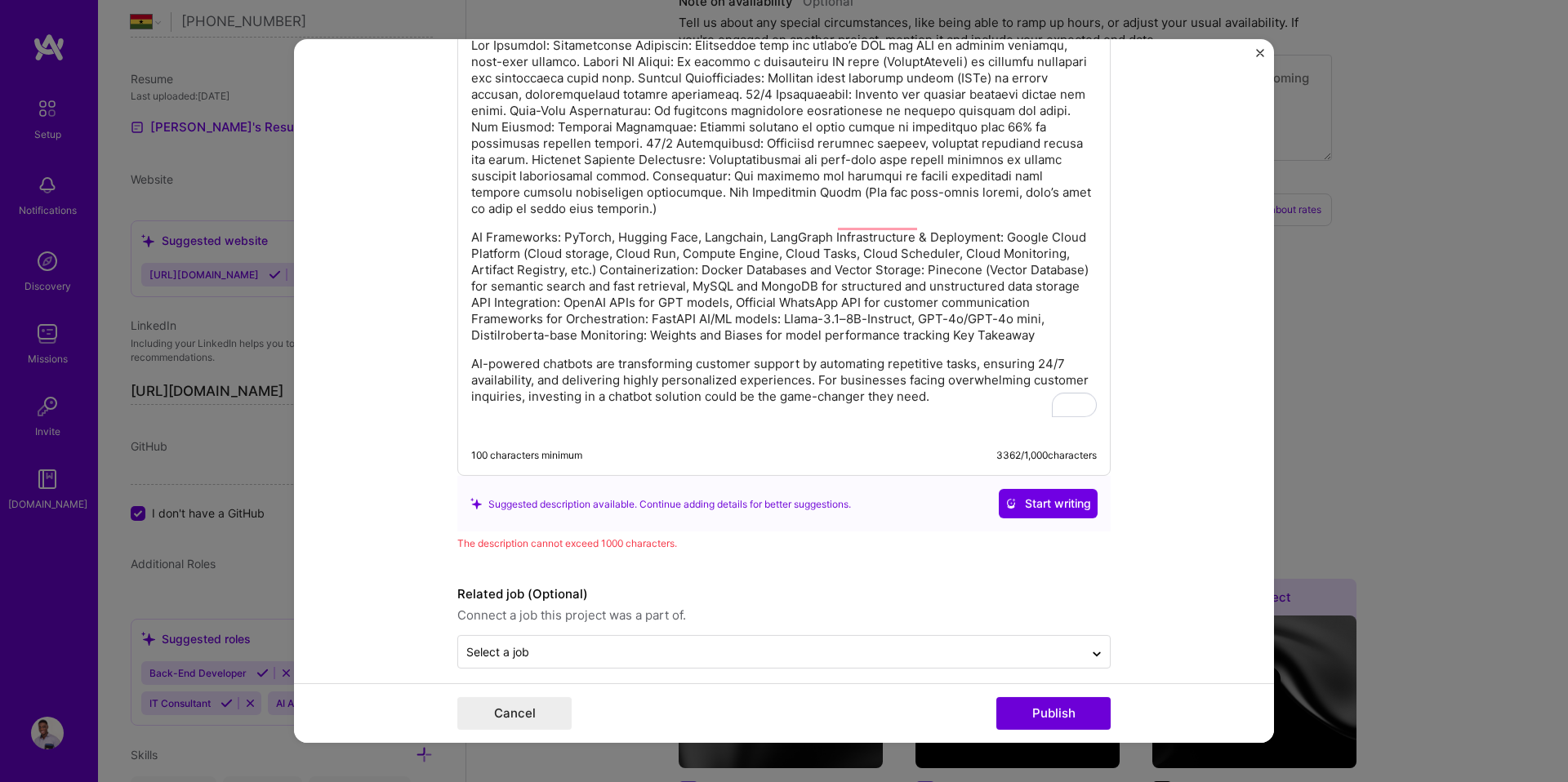
click at [661, 356] on p "AI-powered chatbots are transforming customer support by automating repetitive …" at bounding box center [784, 380] width 625 height 49
click at [533, 714] on button "Cancel" at bounding box center [514, 713] width 115 height 33
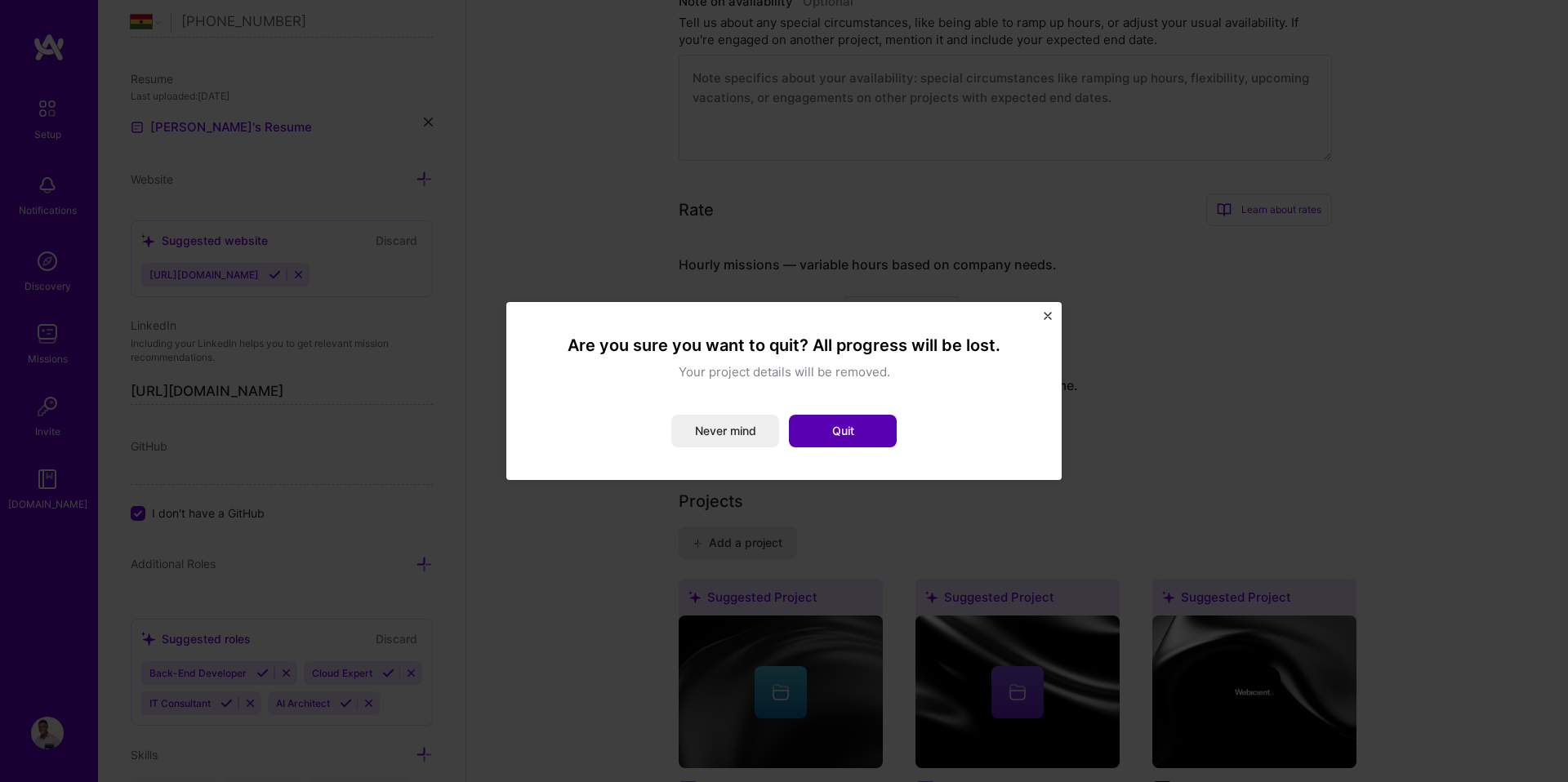
click at [811, 428] on button "Quit" at bounding box center [842, 430] width 107 height 33
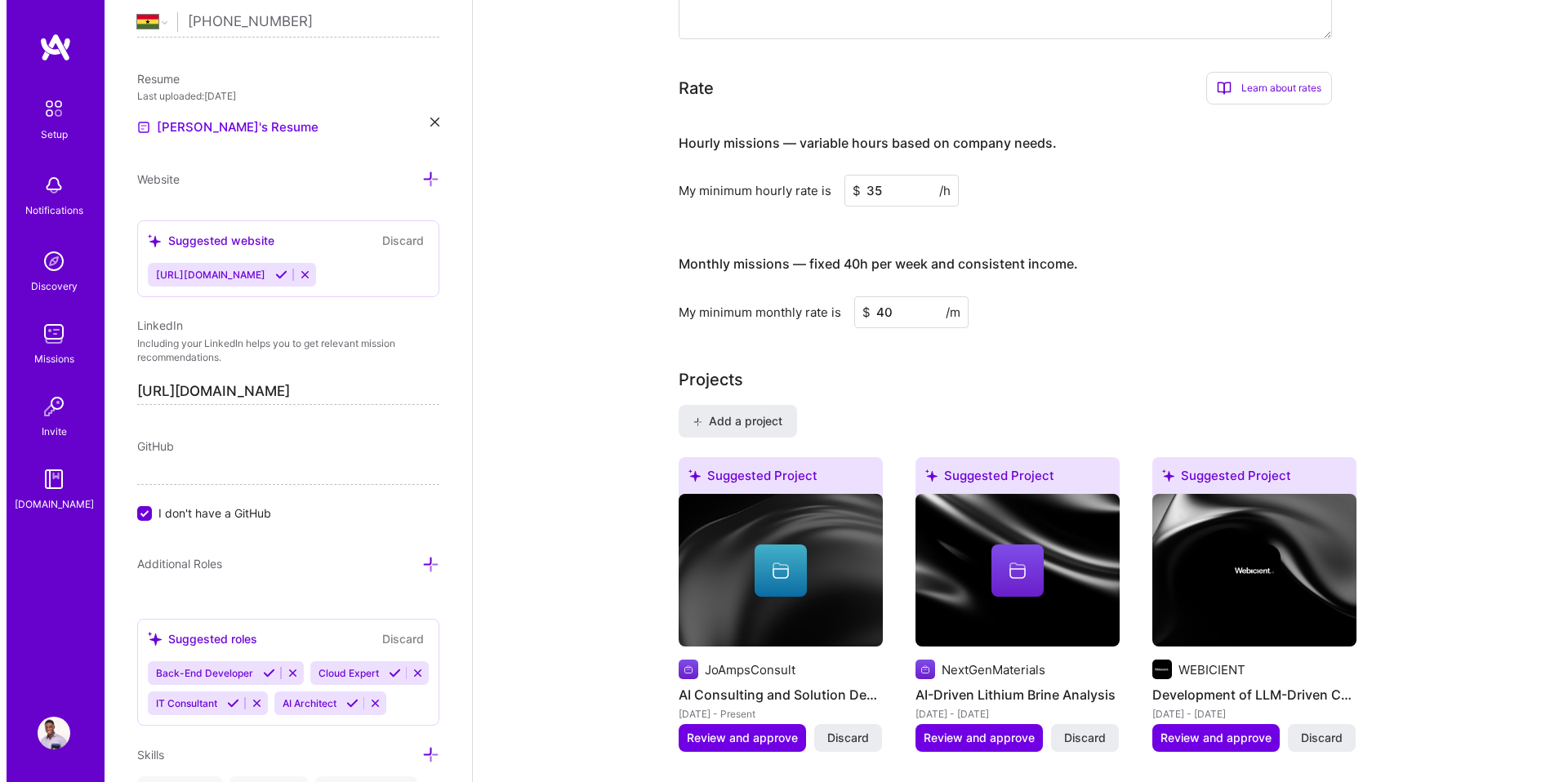
scroll to position [908, 0]
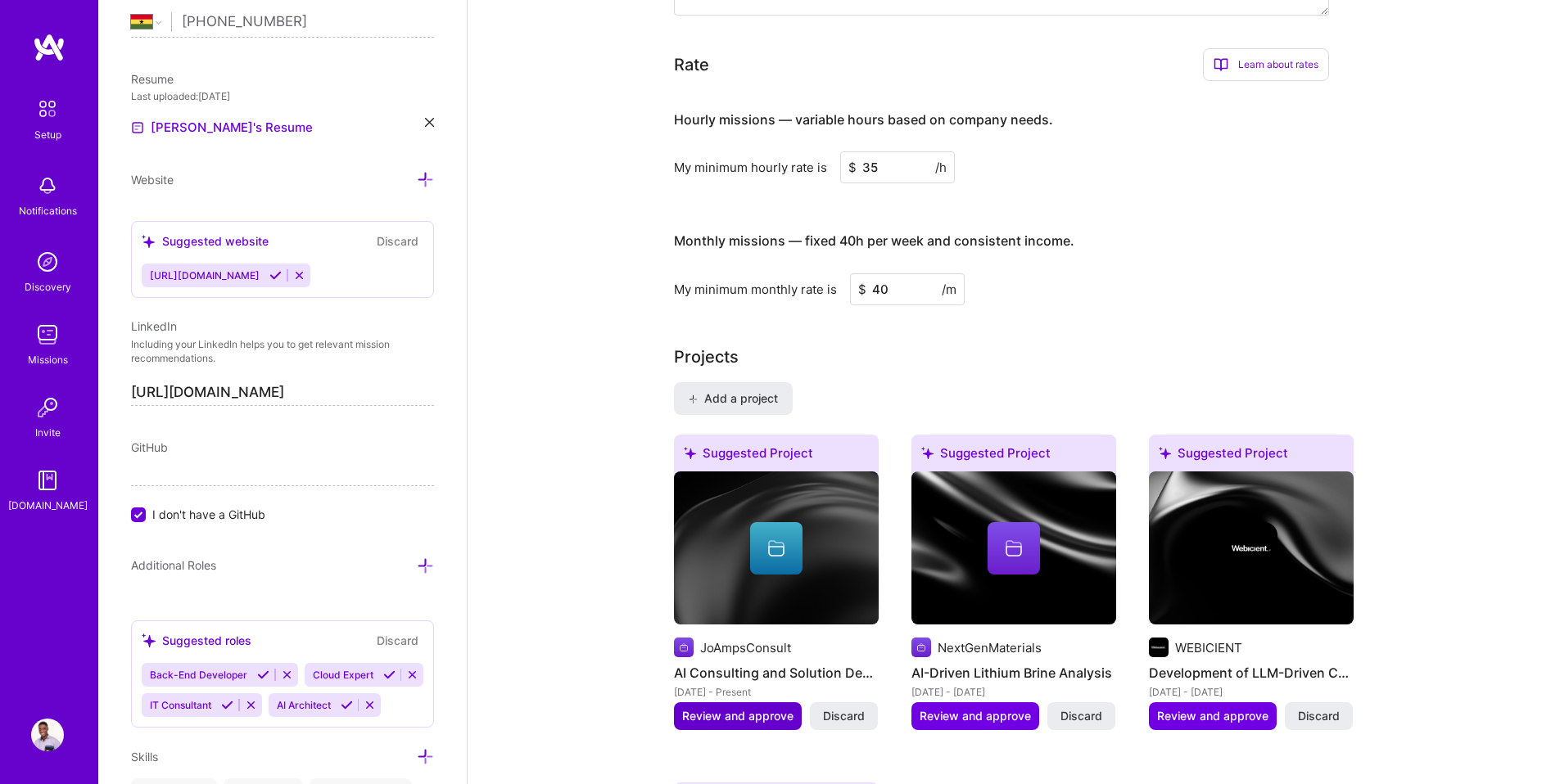
click at [740, 707] on span "Review and approve" at bounding box center [737, 715] width 111 height 16
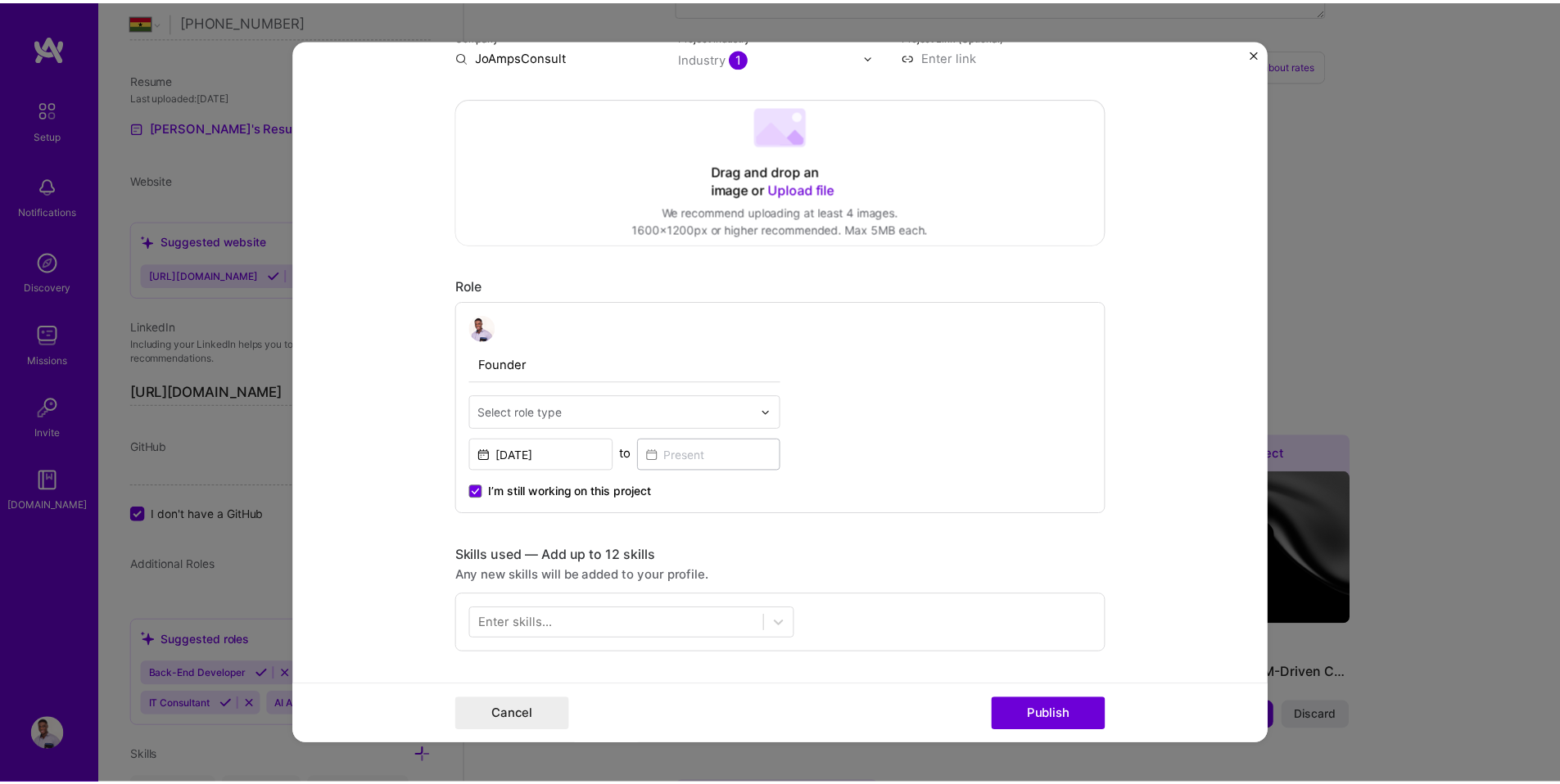
scroll to position [0, 0]
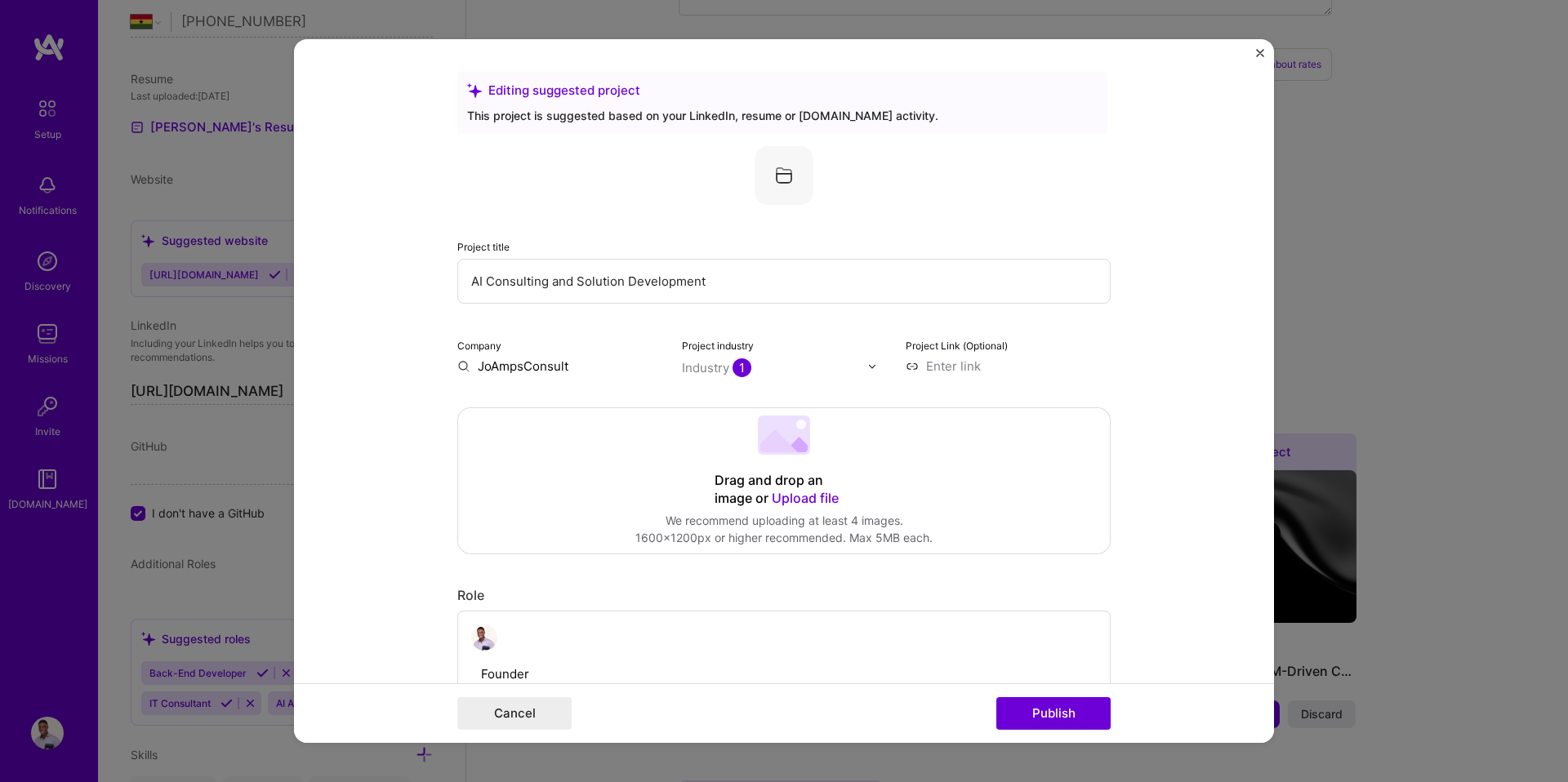
click at [1252, 54] on form "Editing suggested project This project is suggested based on your LinkedIn, res…" at bounding box center [784, 391] width 980 height 704
click at [1260, 52] on img "Close" at bounding box center [1259, 52] width 8 height 8
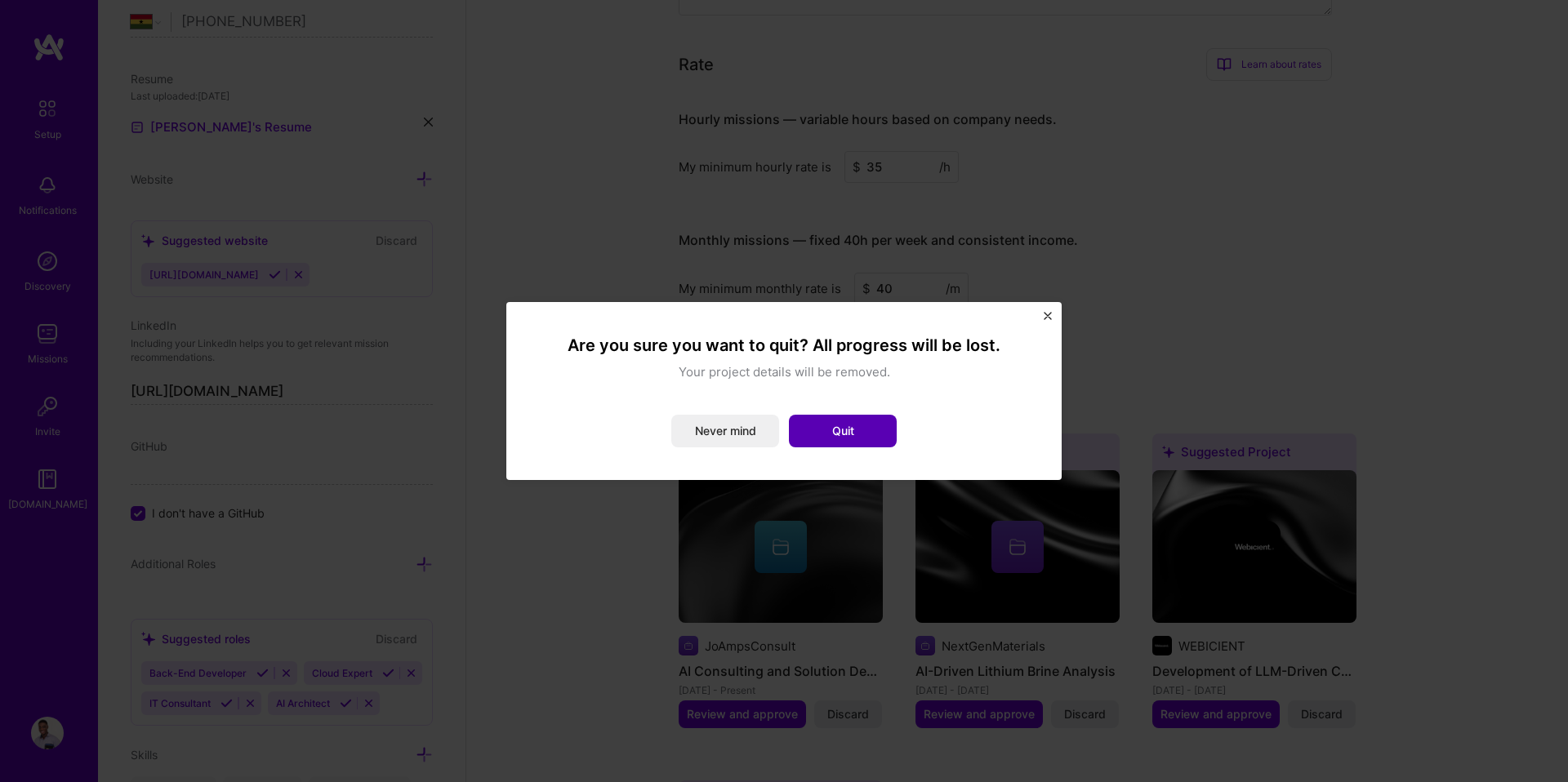
click at [844, 441] on button "Quit" at bounding box center [842, 430] width 107 height 33
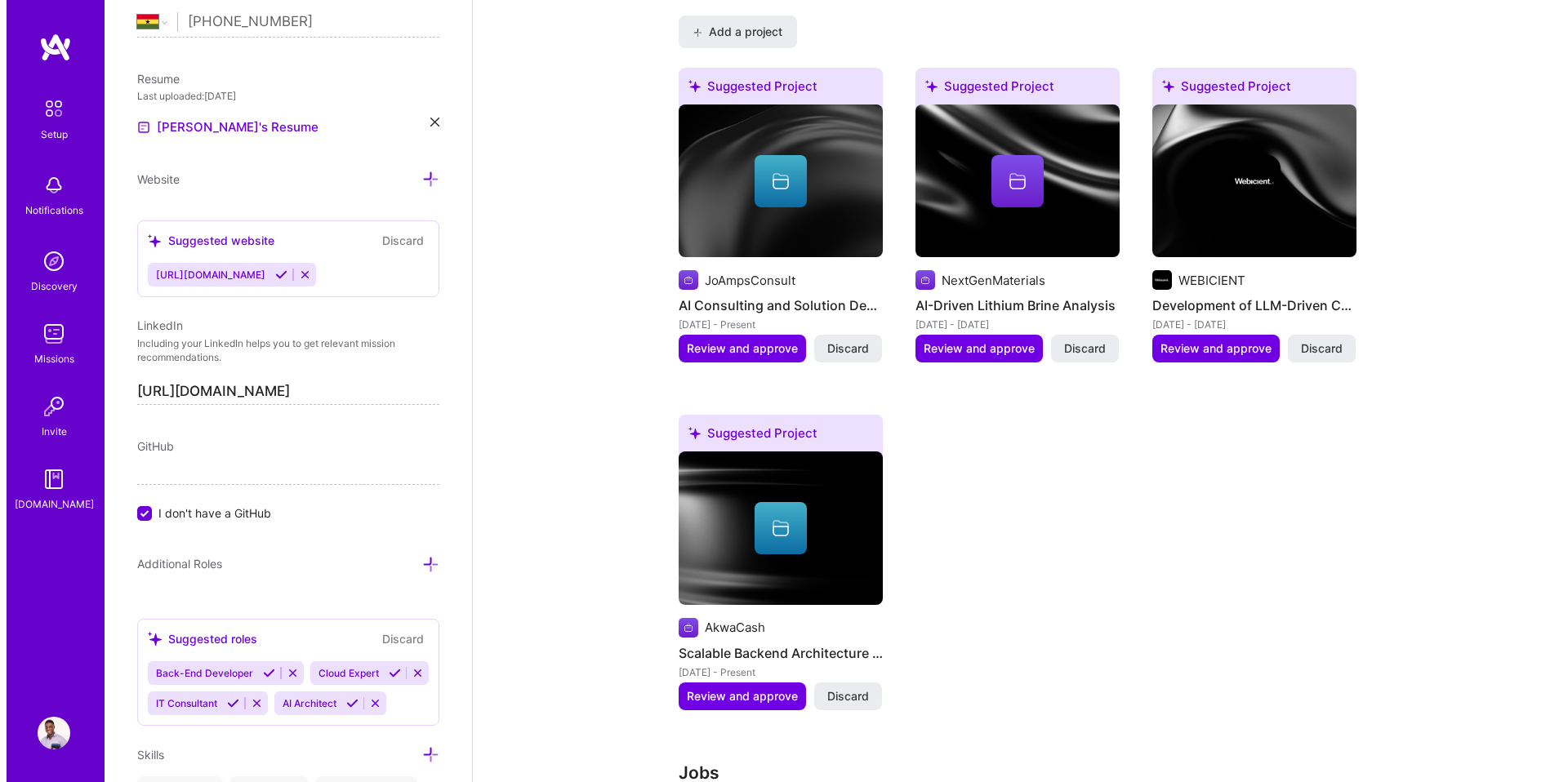
scroll to position [1275, 0]
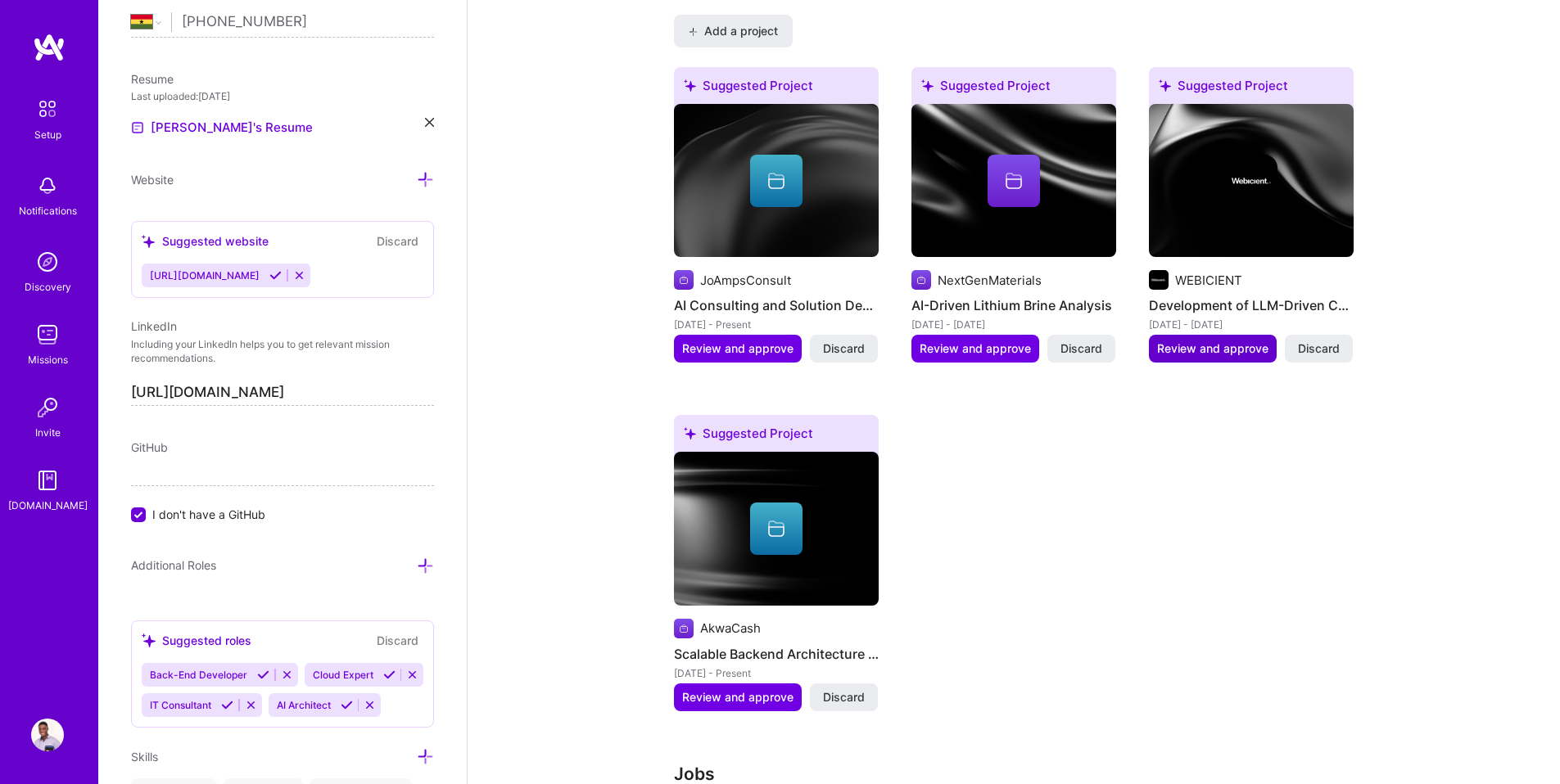
click at [1216, 341] on span "Review and approve" at bounding box center [1212, 349] width 111 height 16
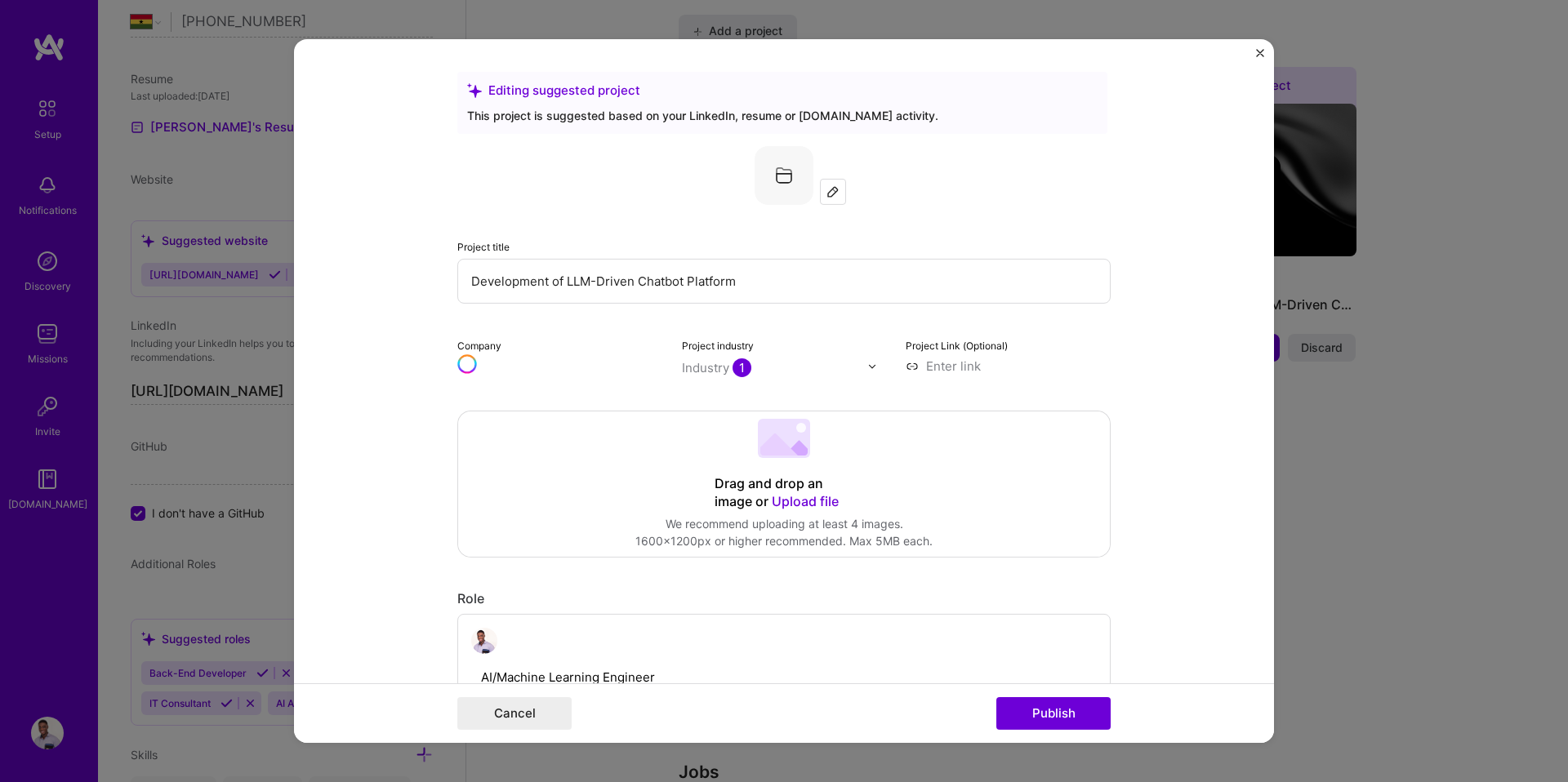
scroll to position [969, 0]
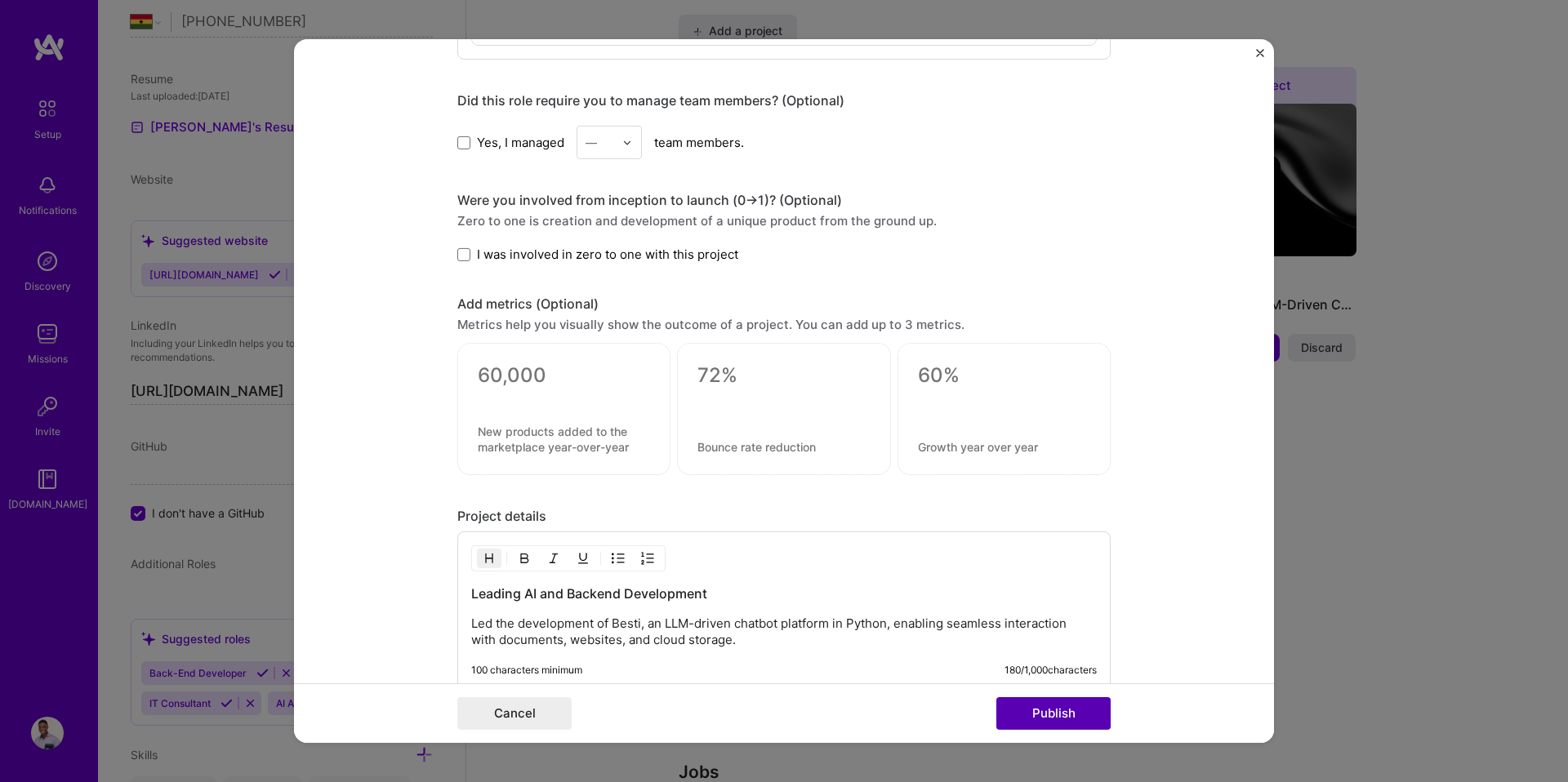
click at [1056, 709] on button "Publish" at bounding box center [1053, 713] width 115 height 33
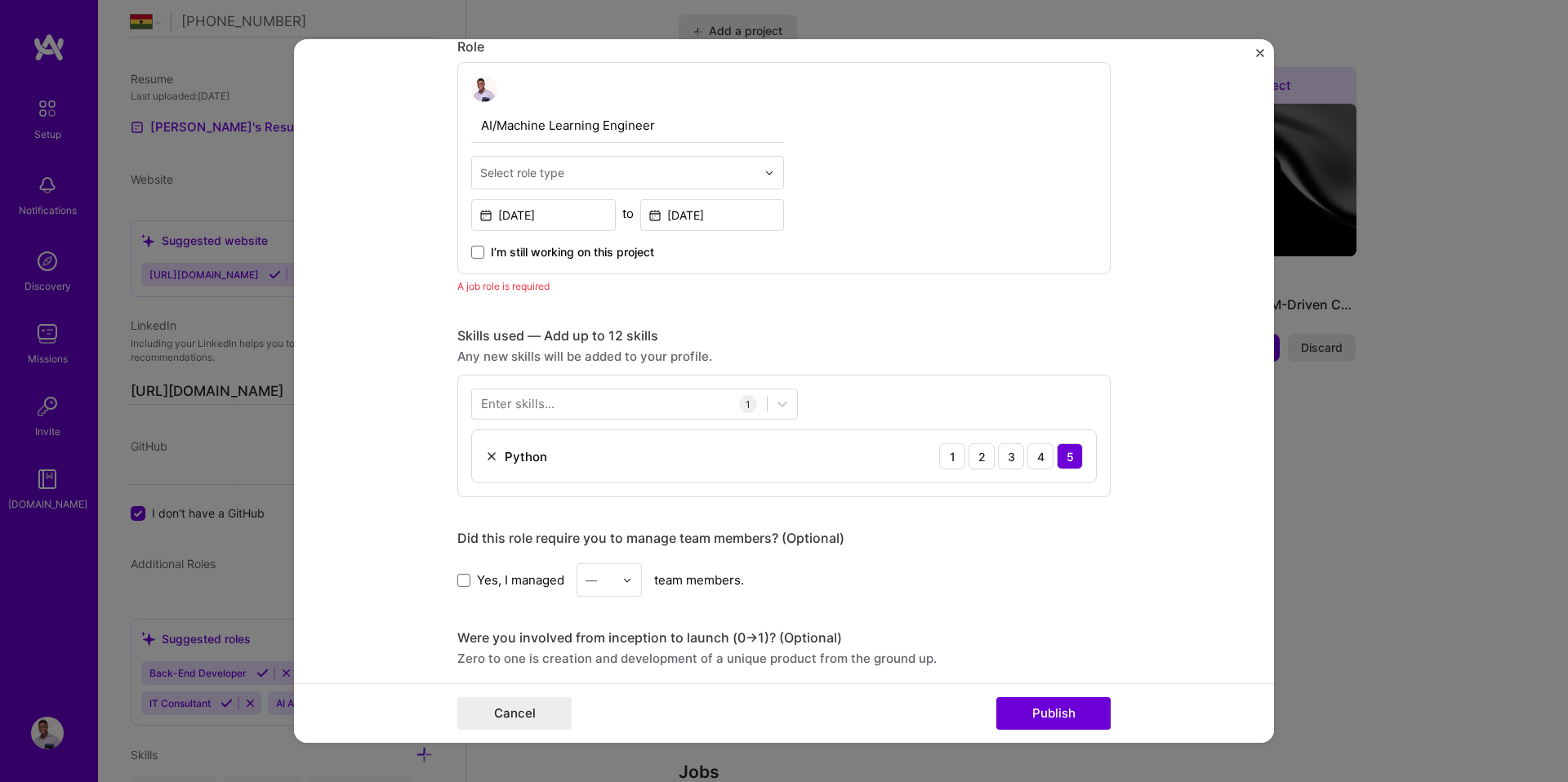
scroll to position [504, 0]
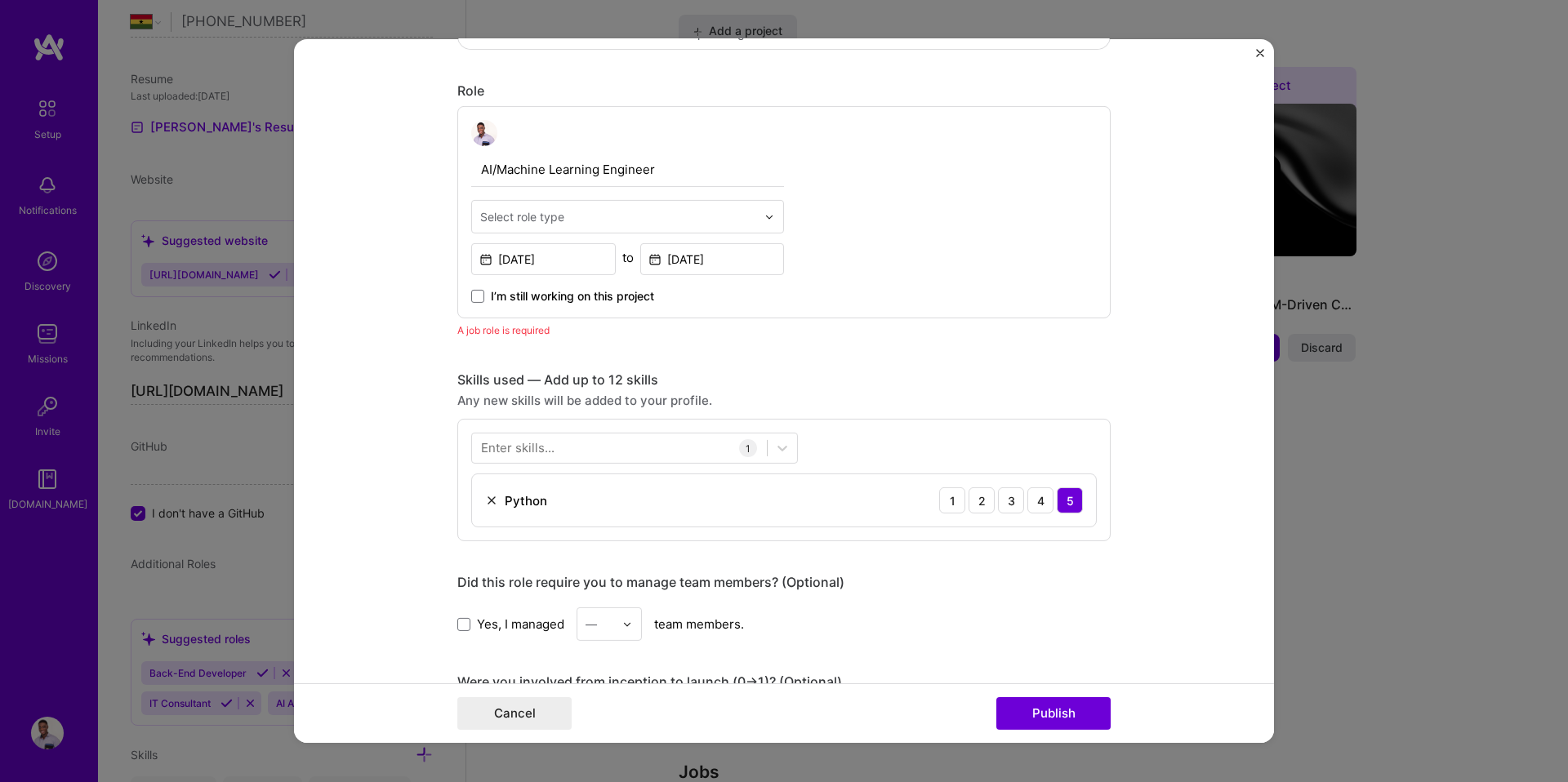
click at [547, 225] on div "Select role type" at bounding box center [522, 217] width 84 height 17
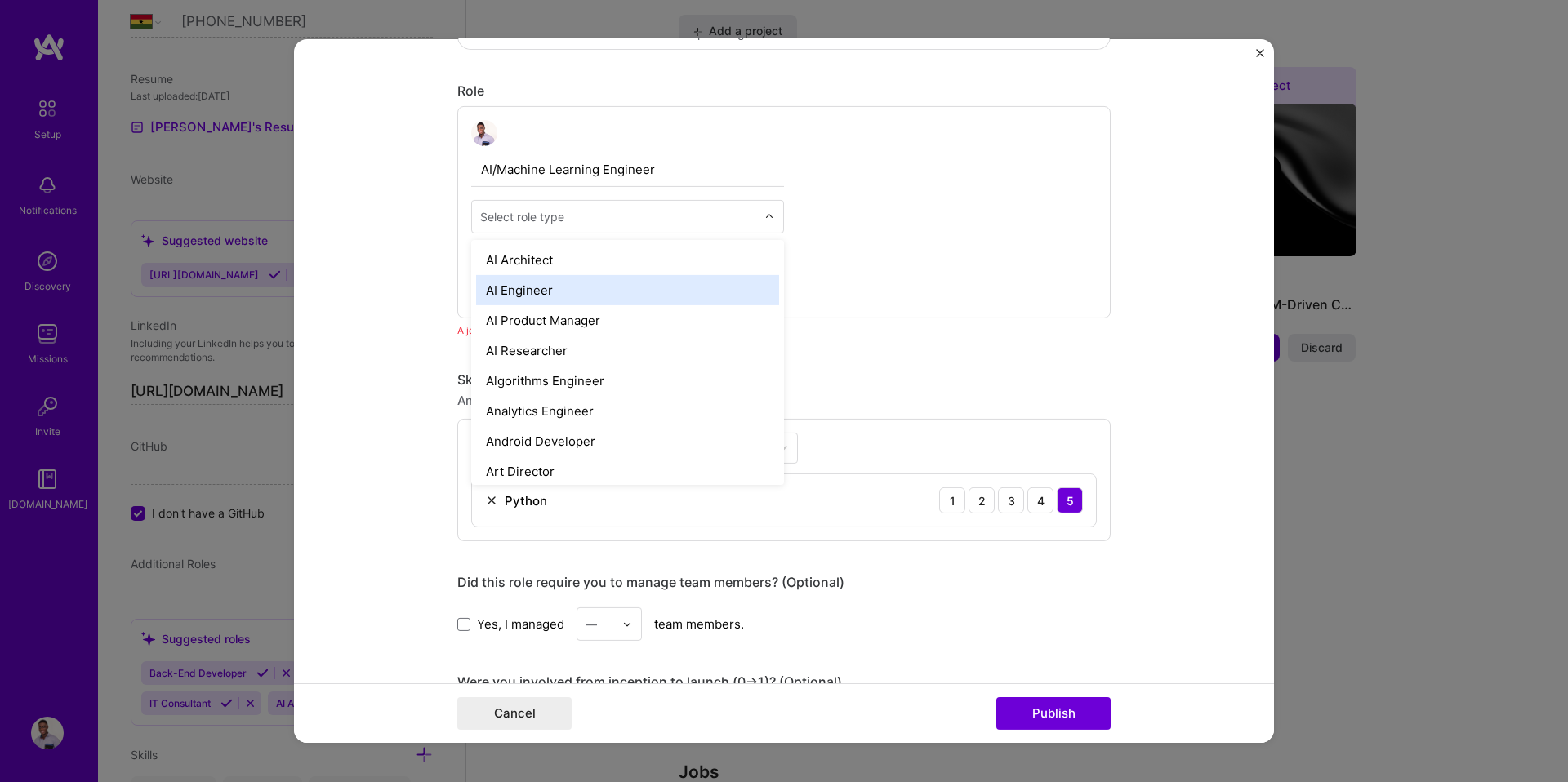
click at [524, 285] on div "AI Engineer" at bounding box center [627, 290] width 303 height 30
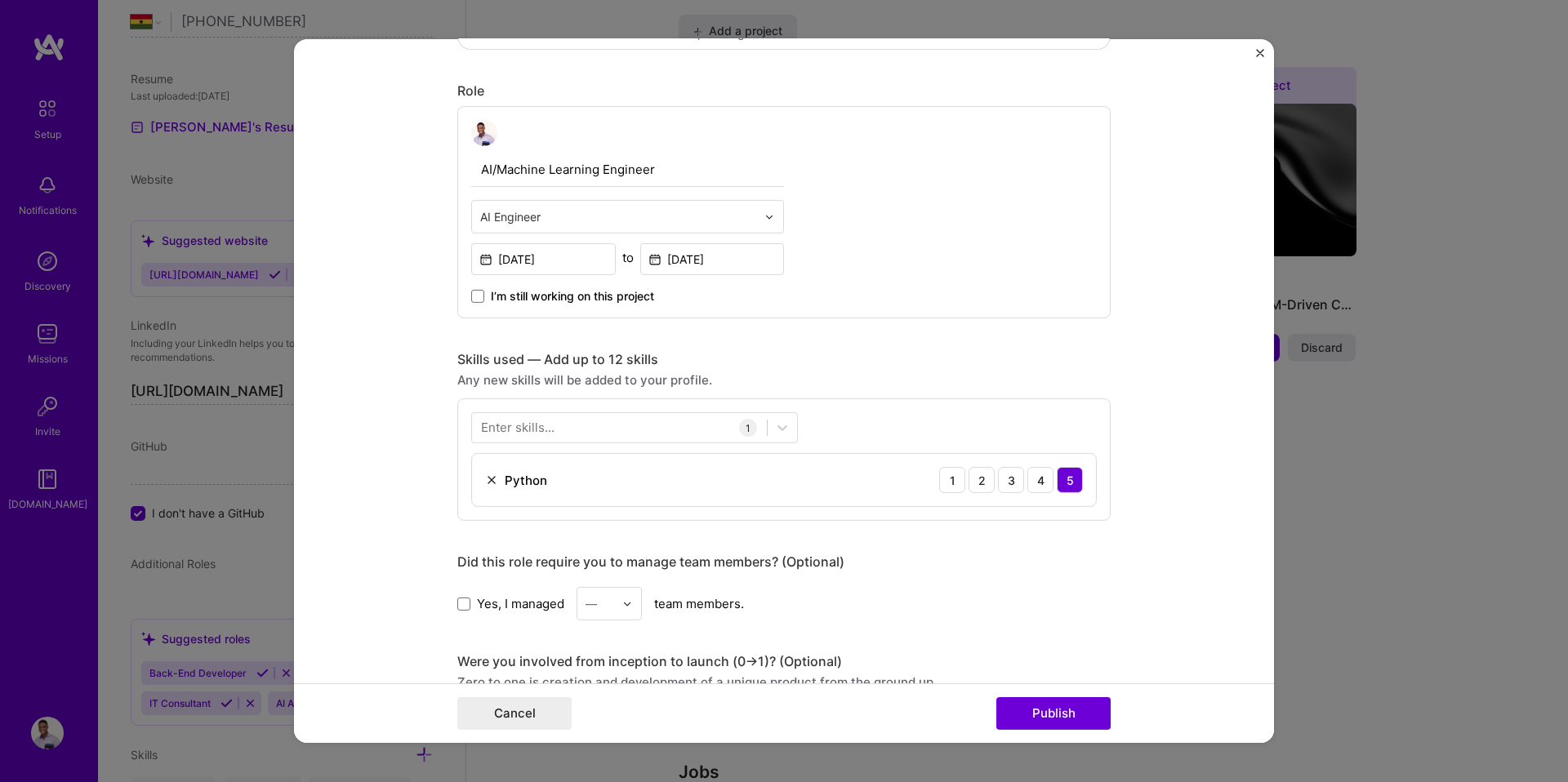
click at [1048, 688] on div "Cancel Publish" at bounding box center [784, 713] width 980 height 59
click at [1049, 699] on button "Publish" at bounding box center [1053, 713] width 115 height 33
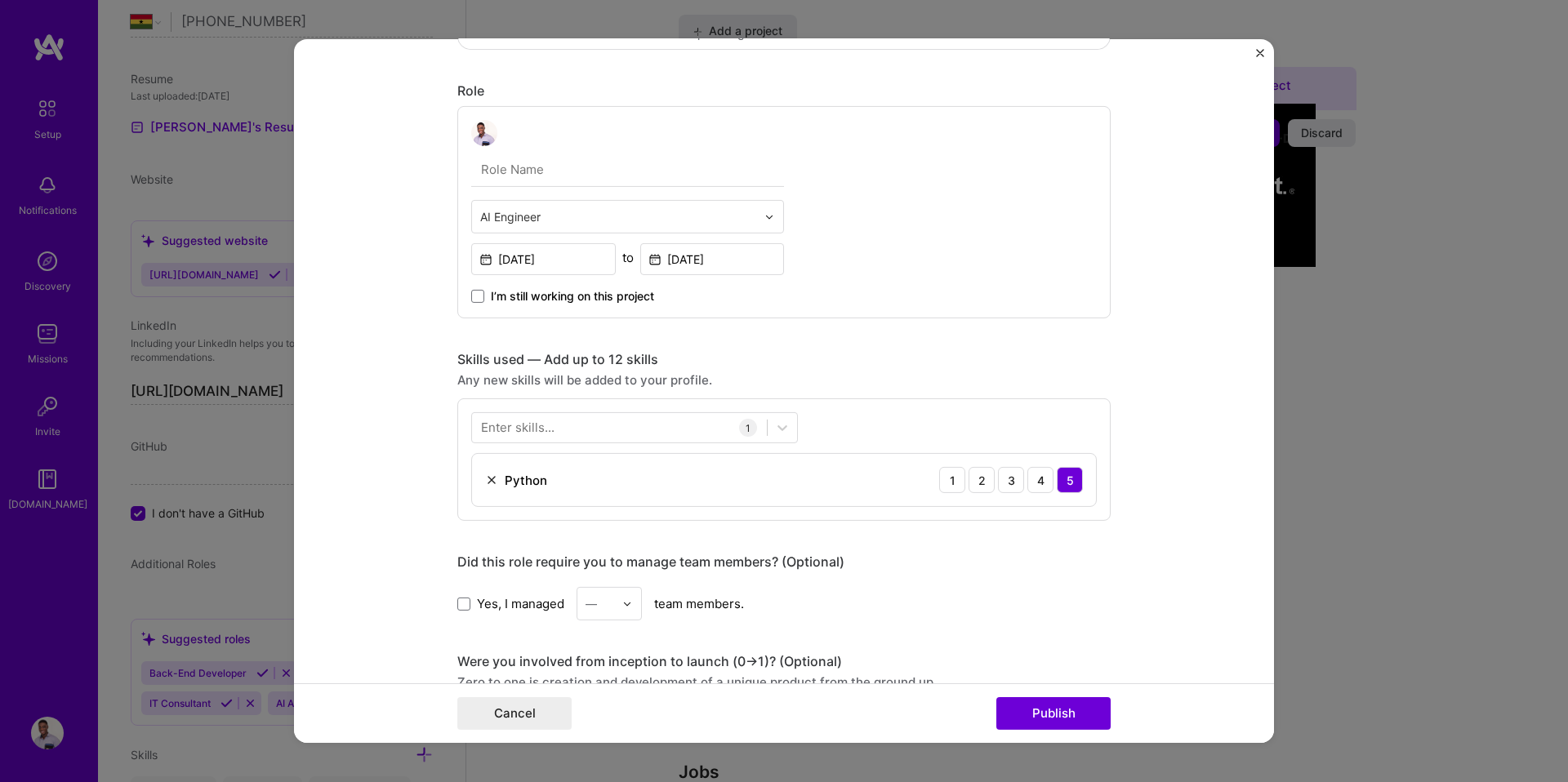
scroll to position [430, 0]
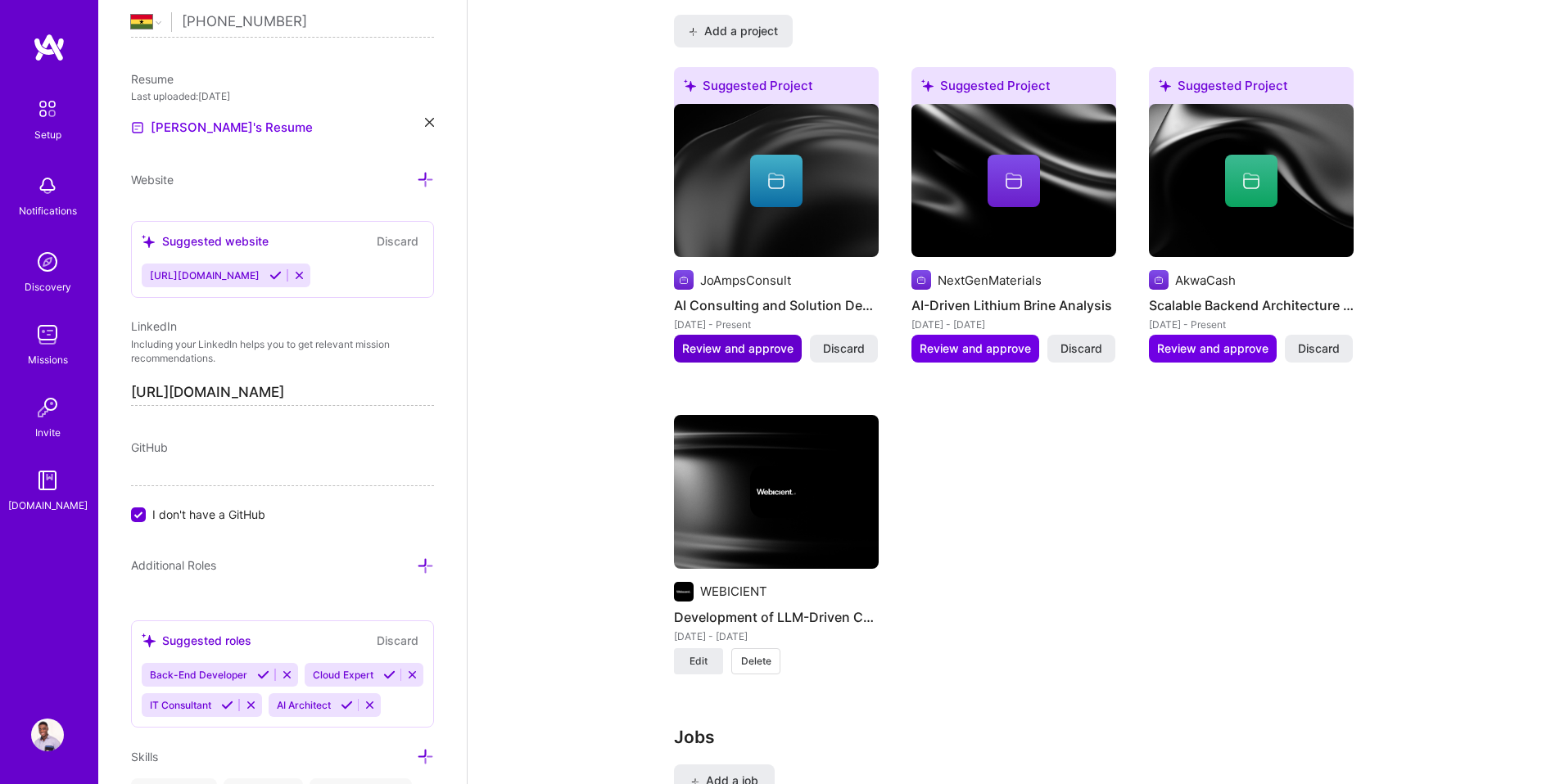
click at [757, 341] on span "Review and approve" at bounding box center [737, 349] width 111 height 16
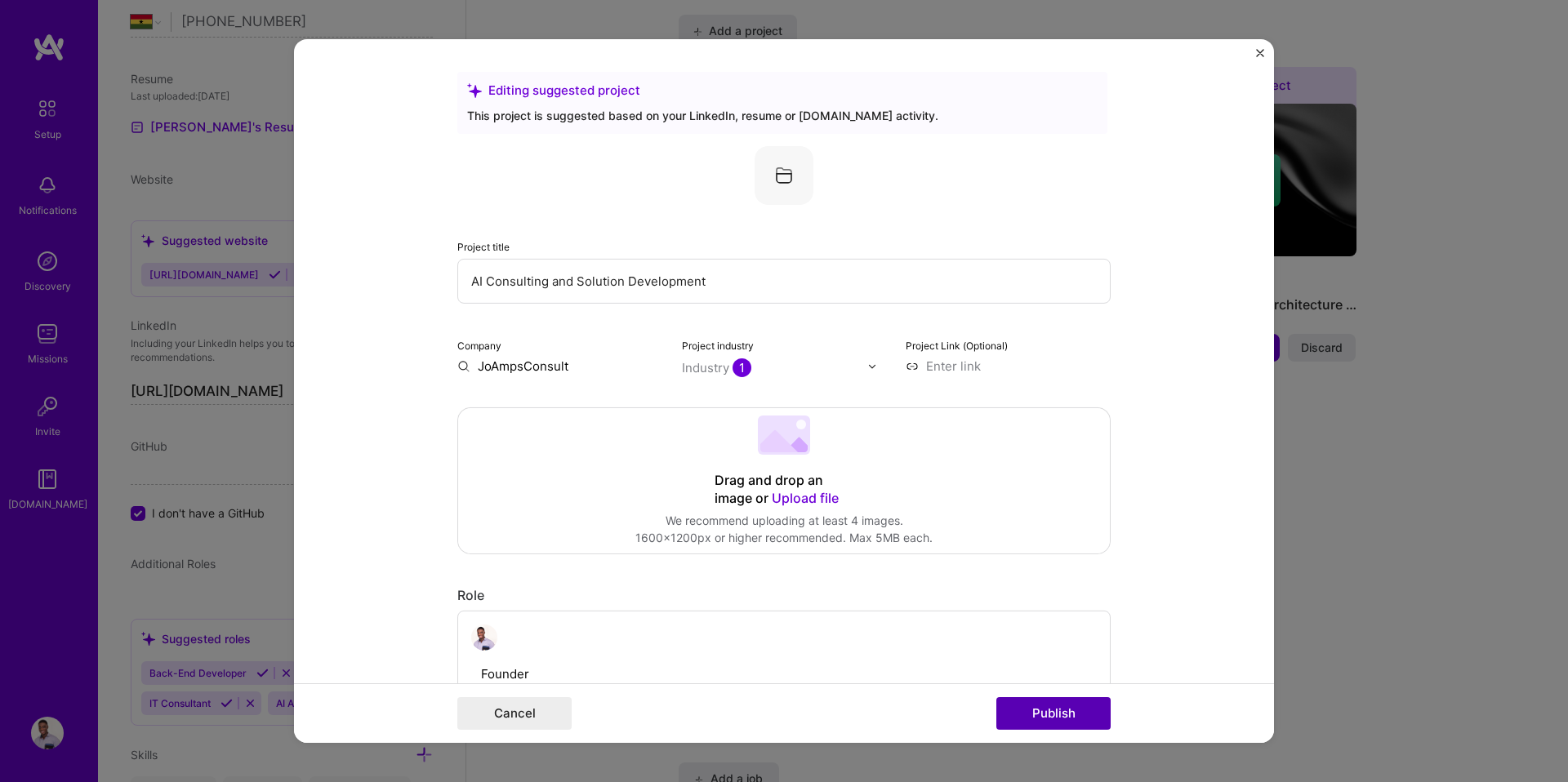
click at [1068, 717] on button "Publish" at bounding box center [1053, 713] width 115 height 33
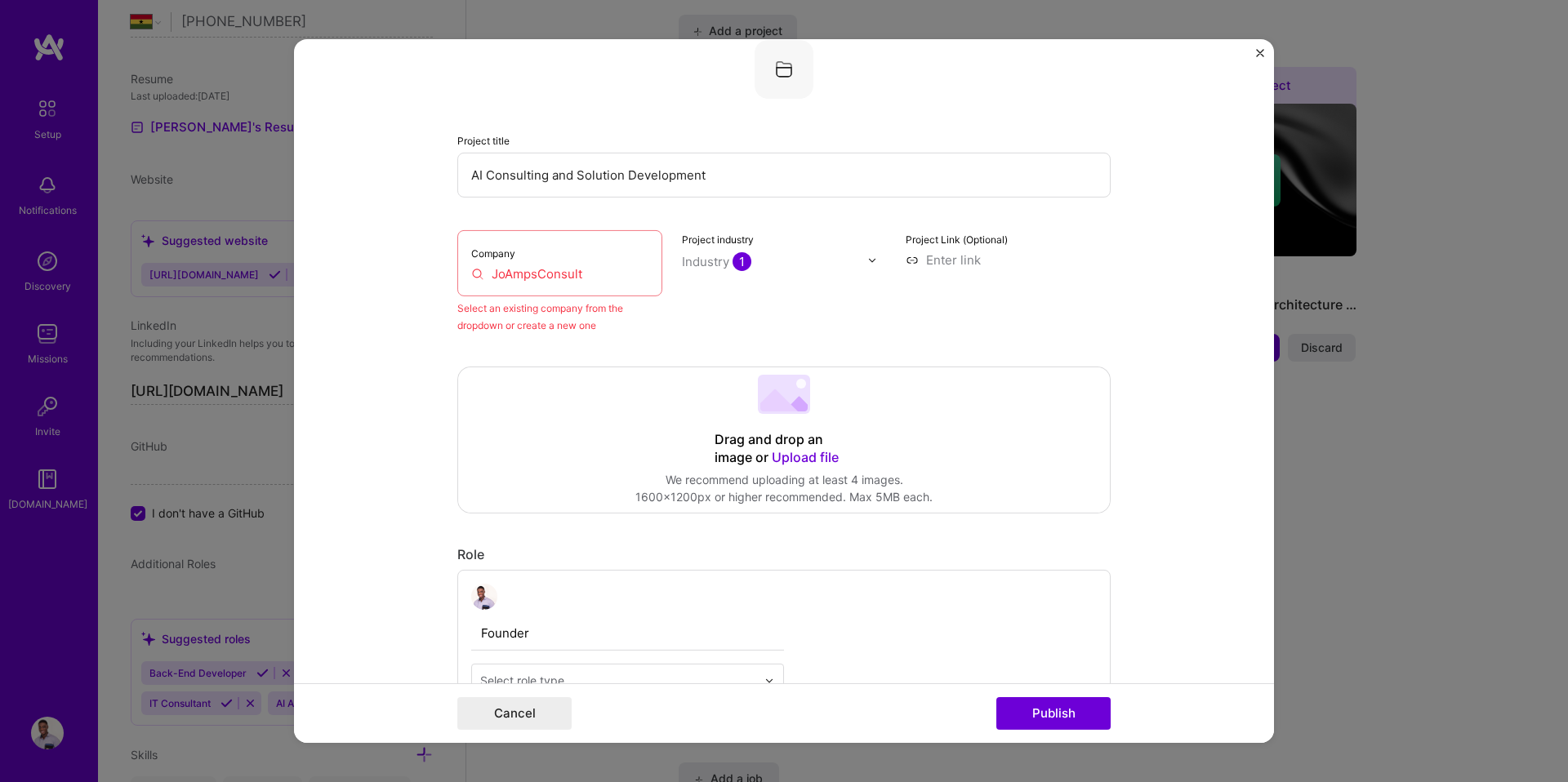
scroll to position [107, 0]
click at [518, 280] on input "JoAmpsConsult" at bounding box center [560, 273] width 178 height 17
drag, startPoint x: 608, startPoint y: 271, endPoint x: 485, endPoint y: 278, distance: 123.2
click at [485, 278] on input "JoAmpsConsult" at bounding box center [560, 273] width 178 height 17
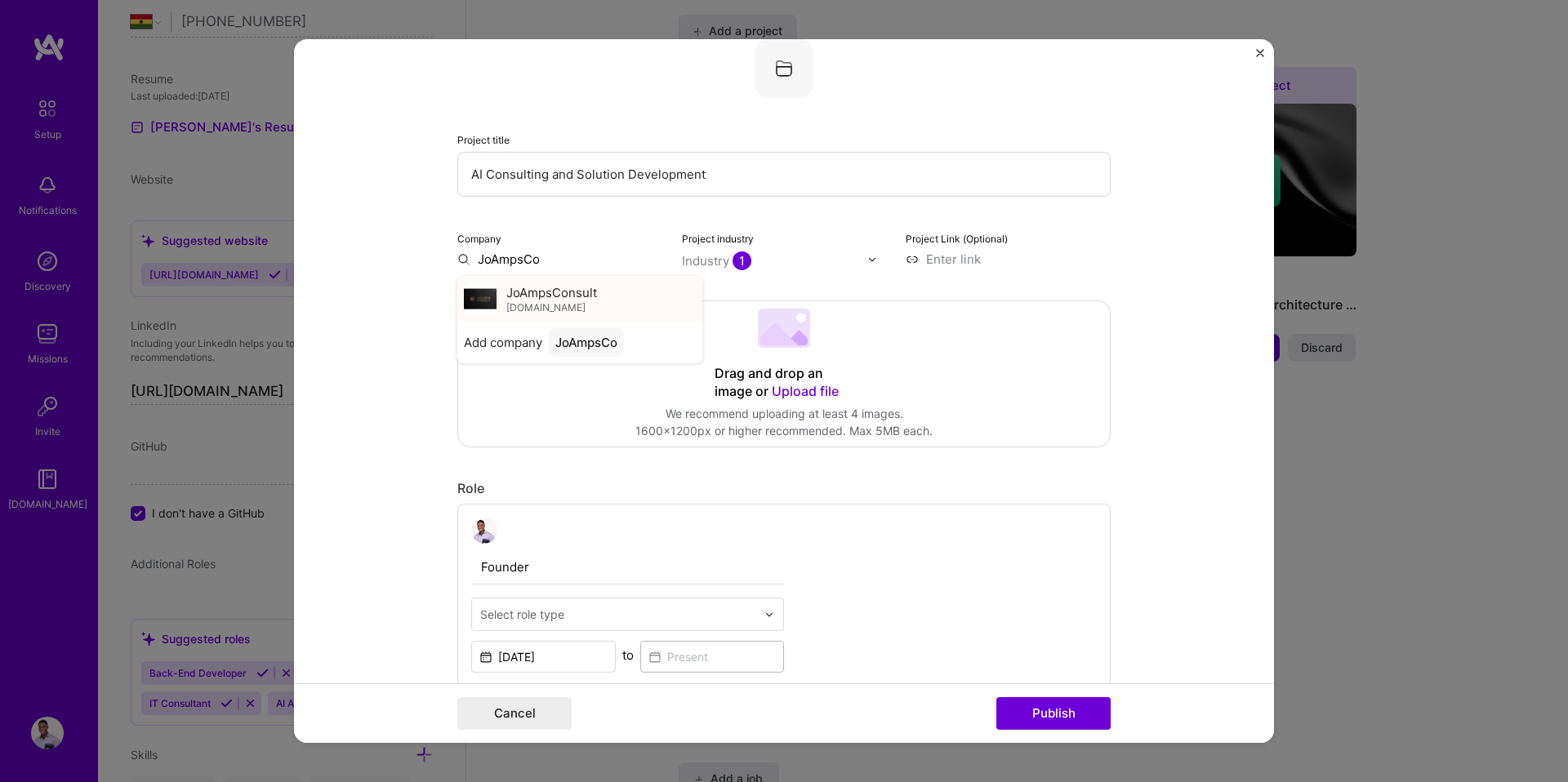
click at [511, 302] on span "joampsconsult.com" at bounding box center [545, 306] width 79 height 13
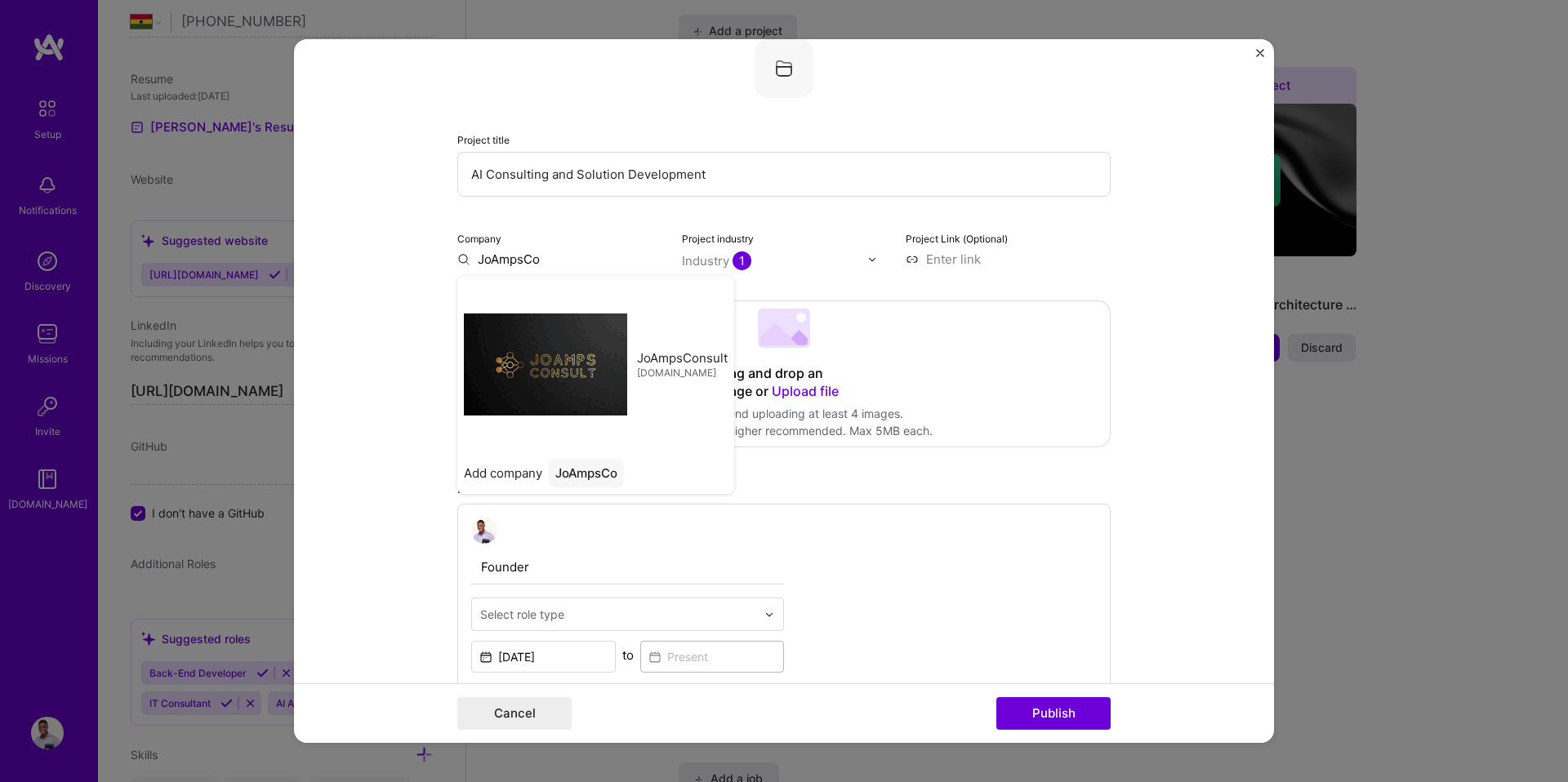
type input "JoAmpsConsult"
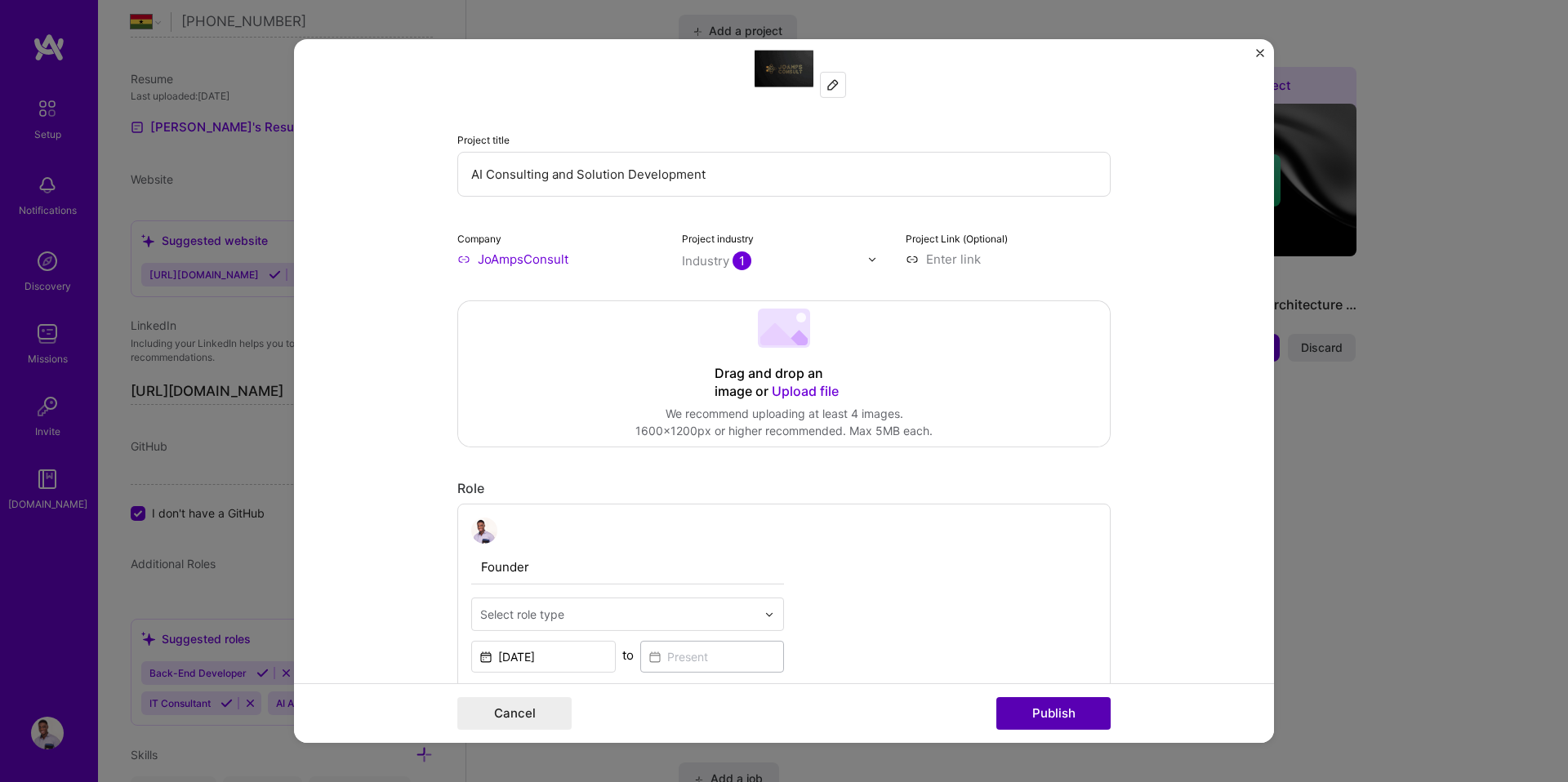
click at [1097, 714] on button "Publish" at bounding box center [1053, 713] width 115 height 33
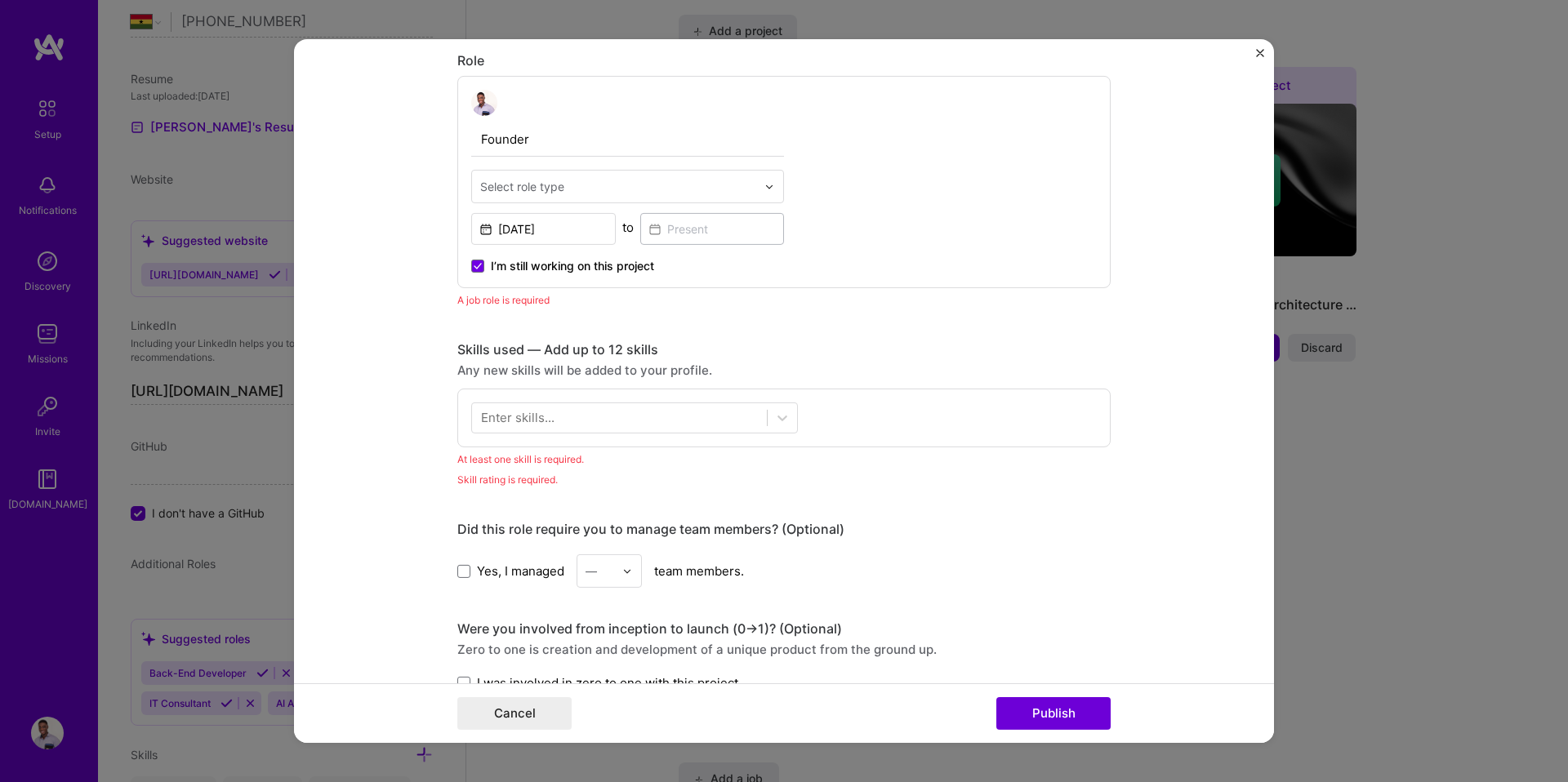
scroll to position [549, 0]
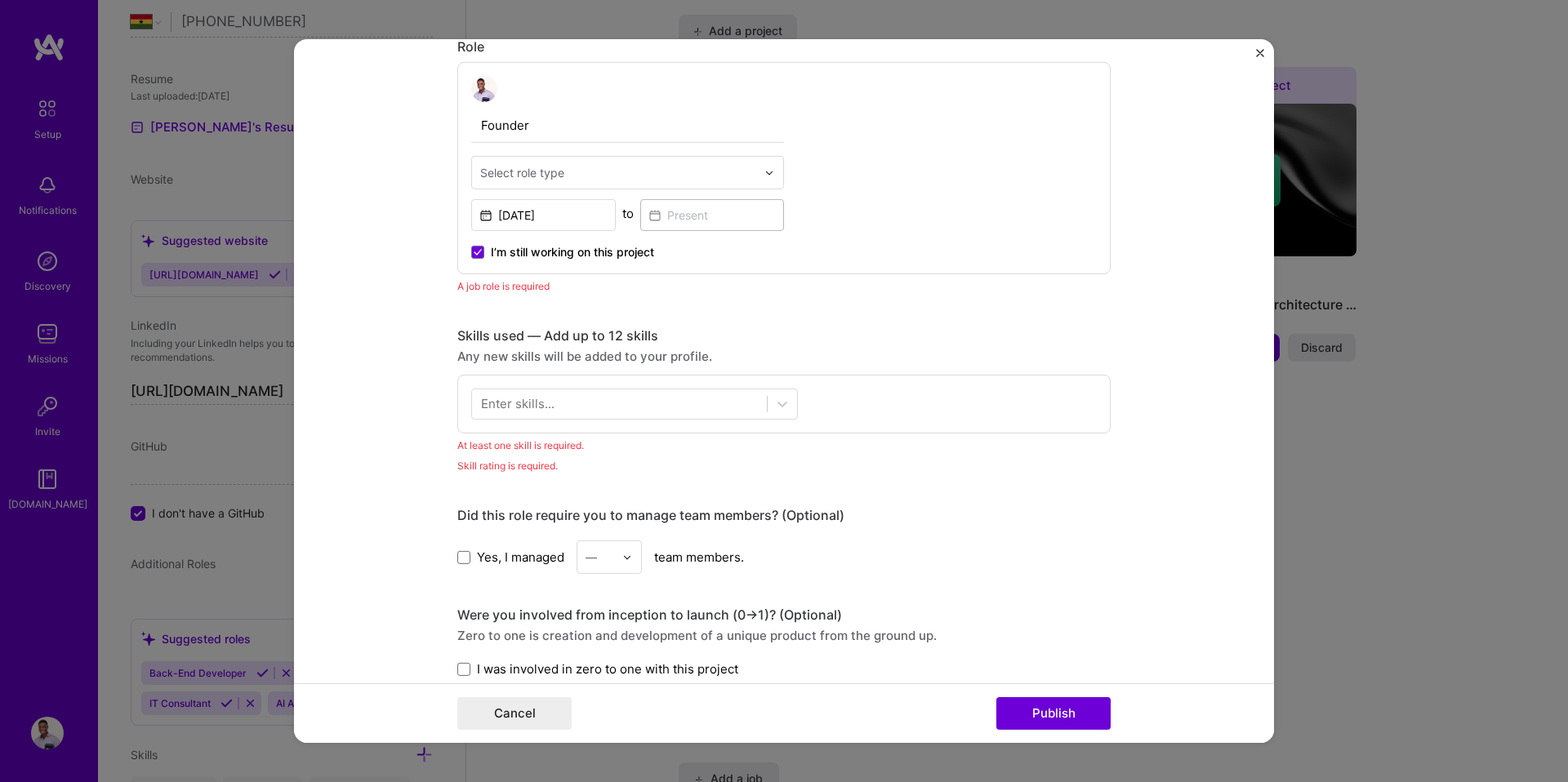
click at [477, 259] on label "I’m still working on this project" at bounding box center [563, 252] width 183 height 16
click at [0, 0] on input "I’m still working on this project" at bounding box center [0, 0] width 0 height 0
click at [477, 259] on label "I’m still working on this project" at bounding box center [563, 252] width 183 height 16
click at [0, 0] on input "I’m still working on this project" at bounding box center [0, 0] width 0 height 0
click at [460, 565] on label "Yes, I managed" at bounding box center [511, 557] width 107 height 17
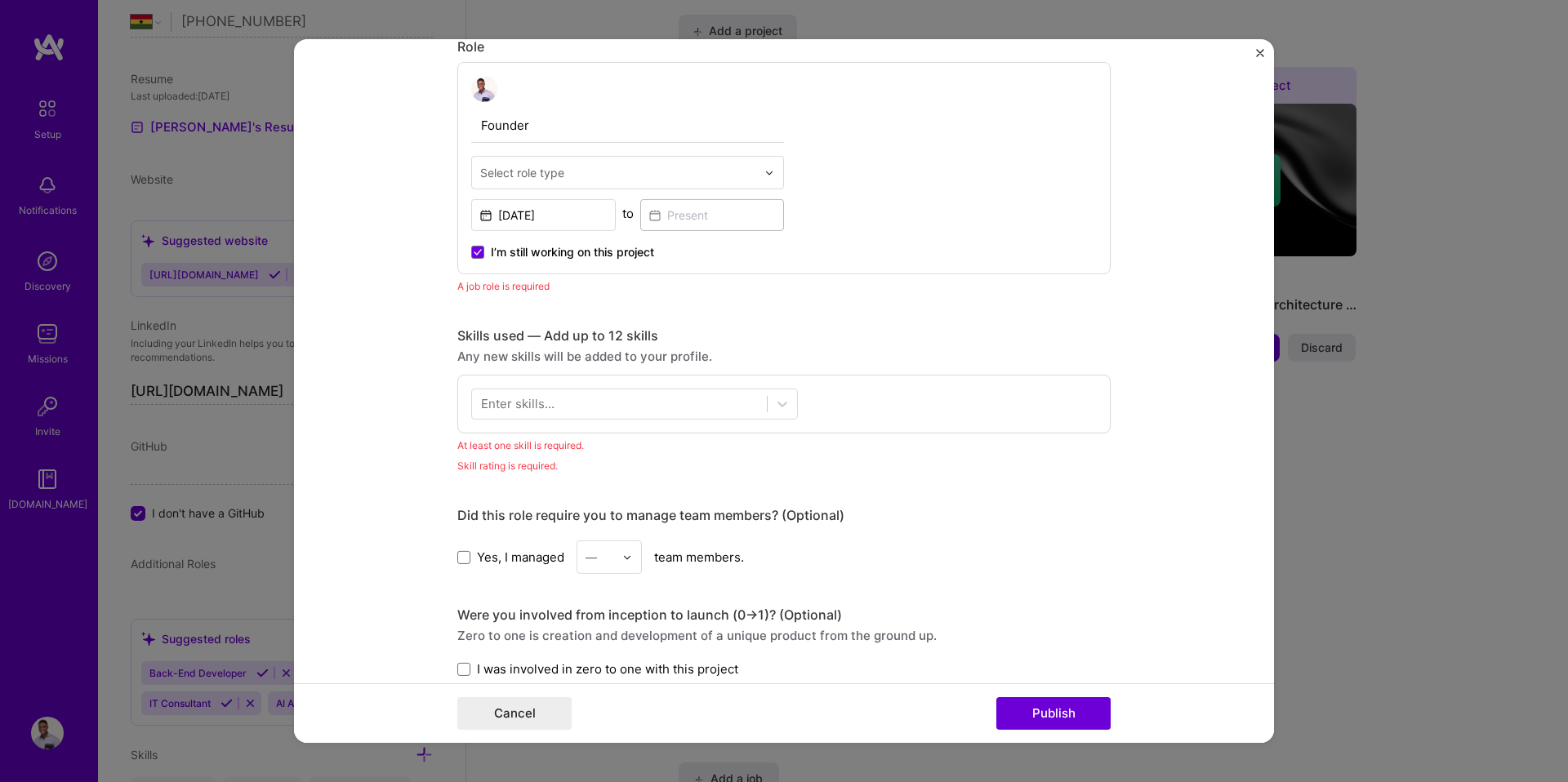
click at [0, 0] on input "Yes, I managed" at bounding box center [0, 0] width 0 height 0
click at [462, 668] on span at bounding box center [463, 669] width 13 height 13
click at [0, 0] on input "I was involved in zero to one with this project" at bounding box center [0, 0] width 0 height 0
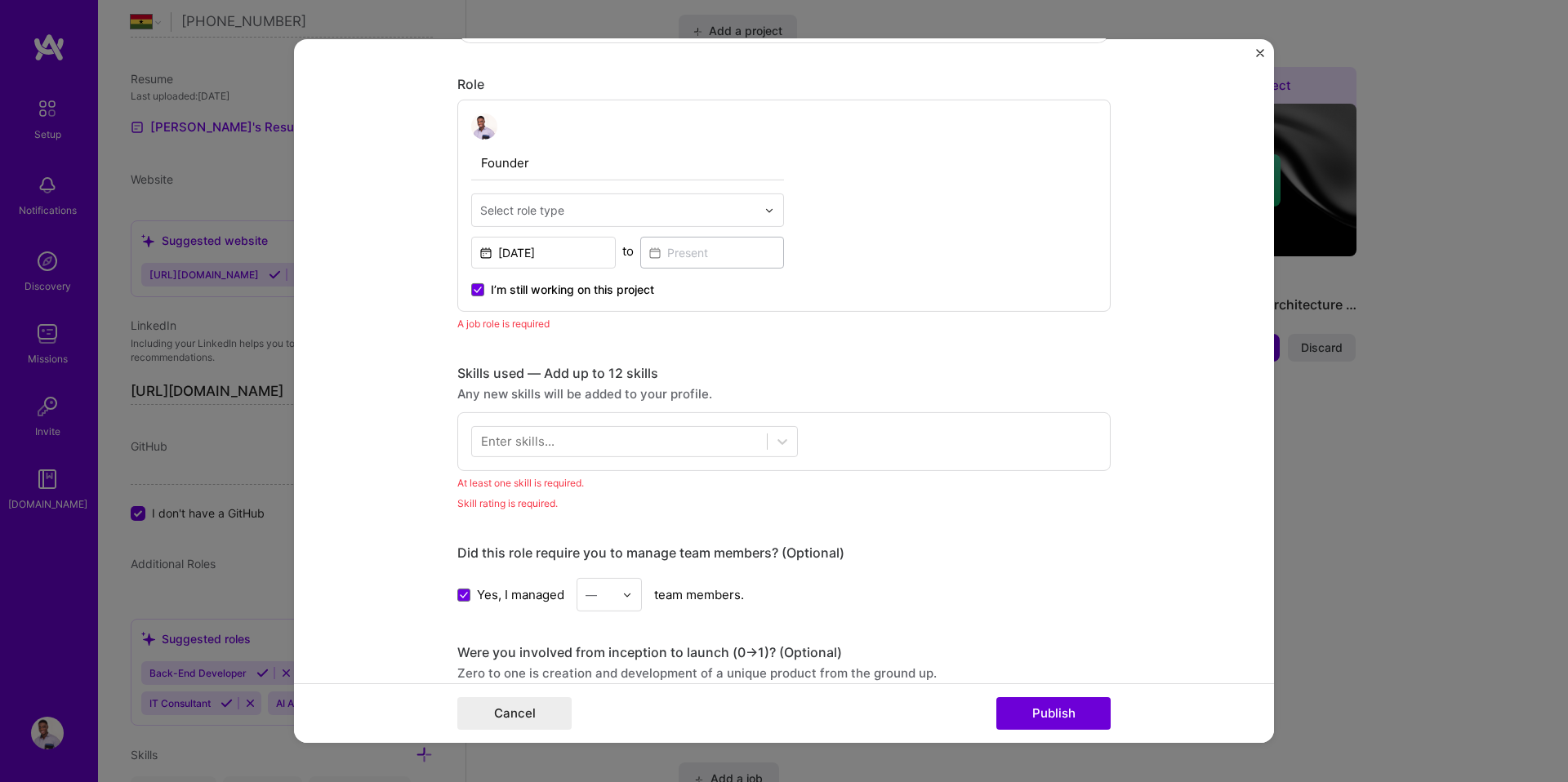
scroll to position [489, 0]
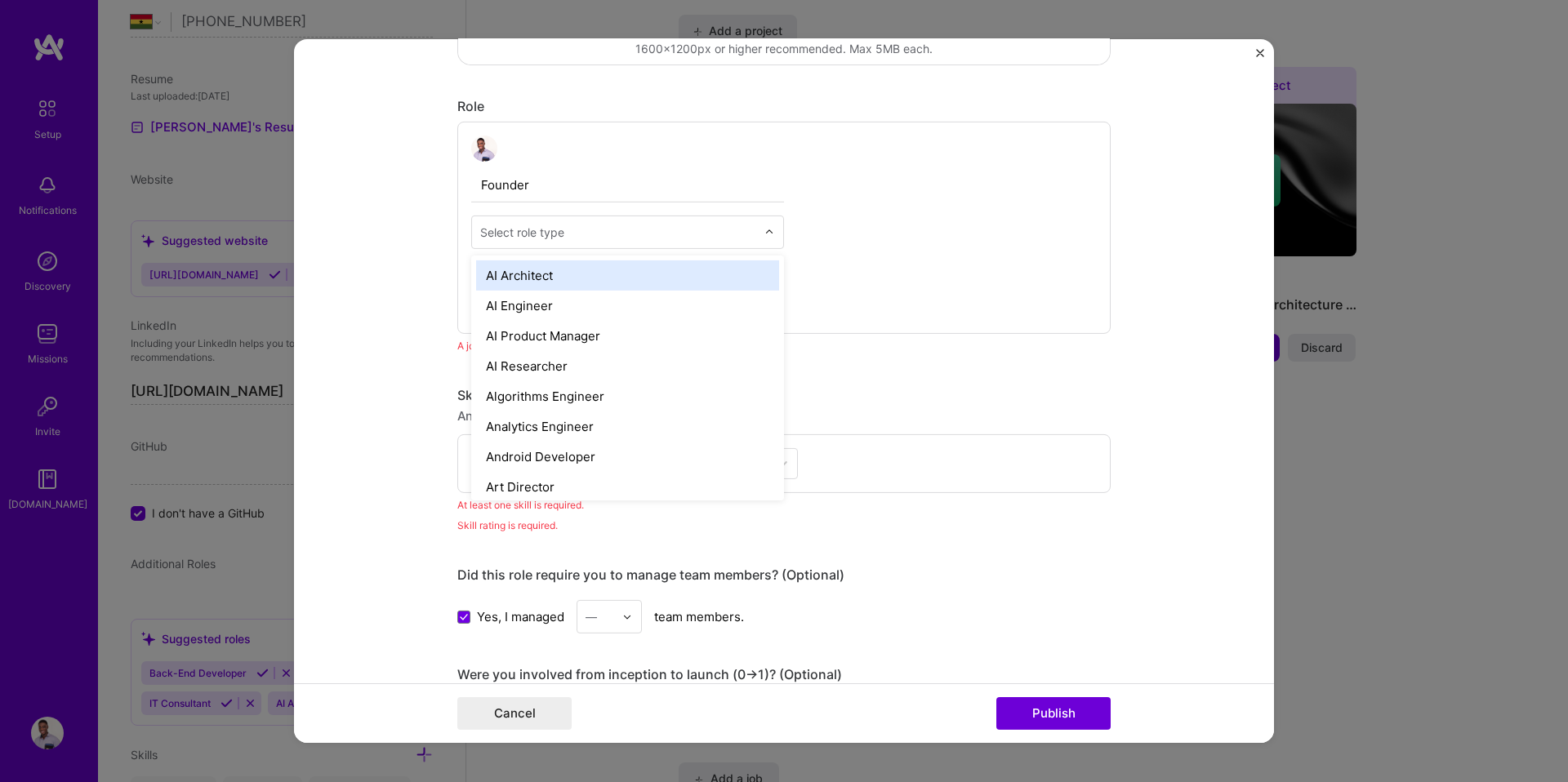
drag, startPoint x: 526, startPoint y: 217, endPoint x: 527, endPoint y: 227, distance: 10.0
click at [527, 217] on div "Select role type" at bounding box center [618, 233] width 292 height 32
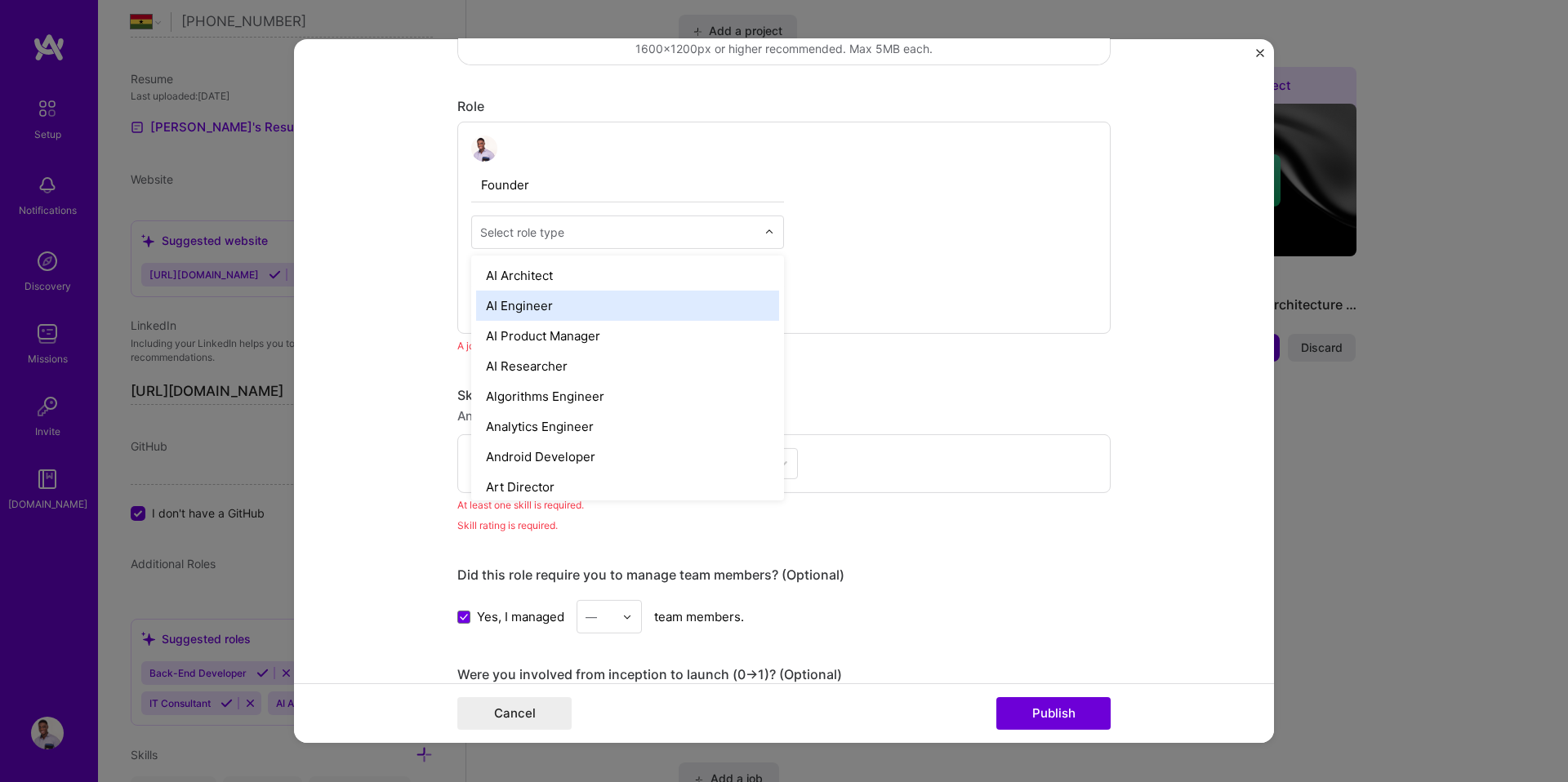
click at [513, 294] on div "AI Engineer" at bounding box center [627, 305] width 303 height 30
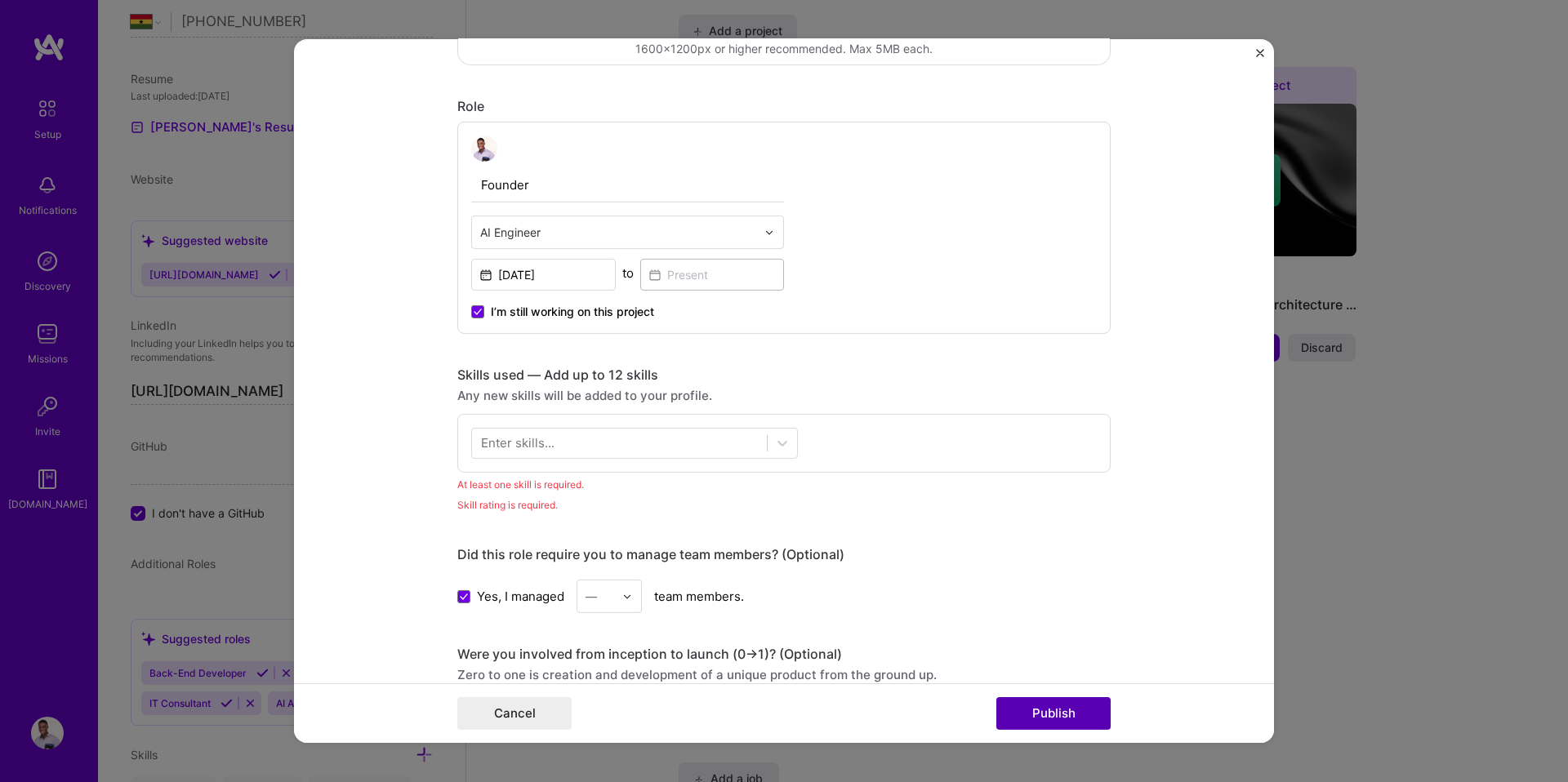
click at [1014, 699] on button "Publish" at bounding box center [1053, 713] width 115 height 33
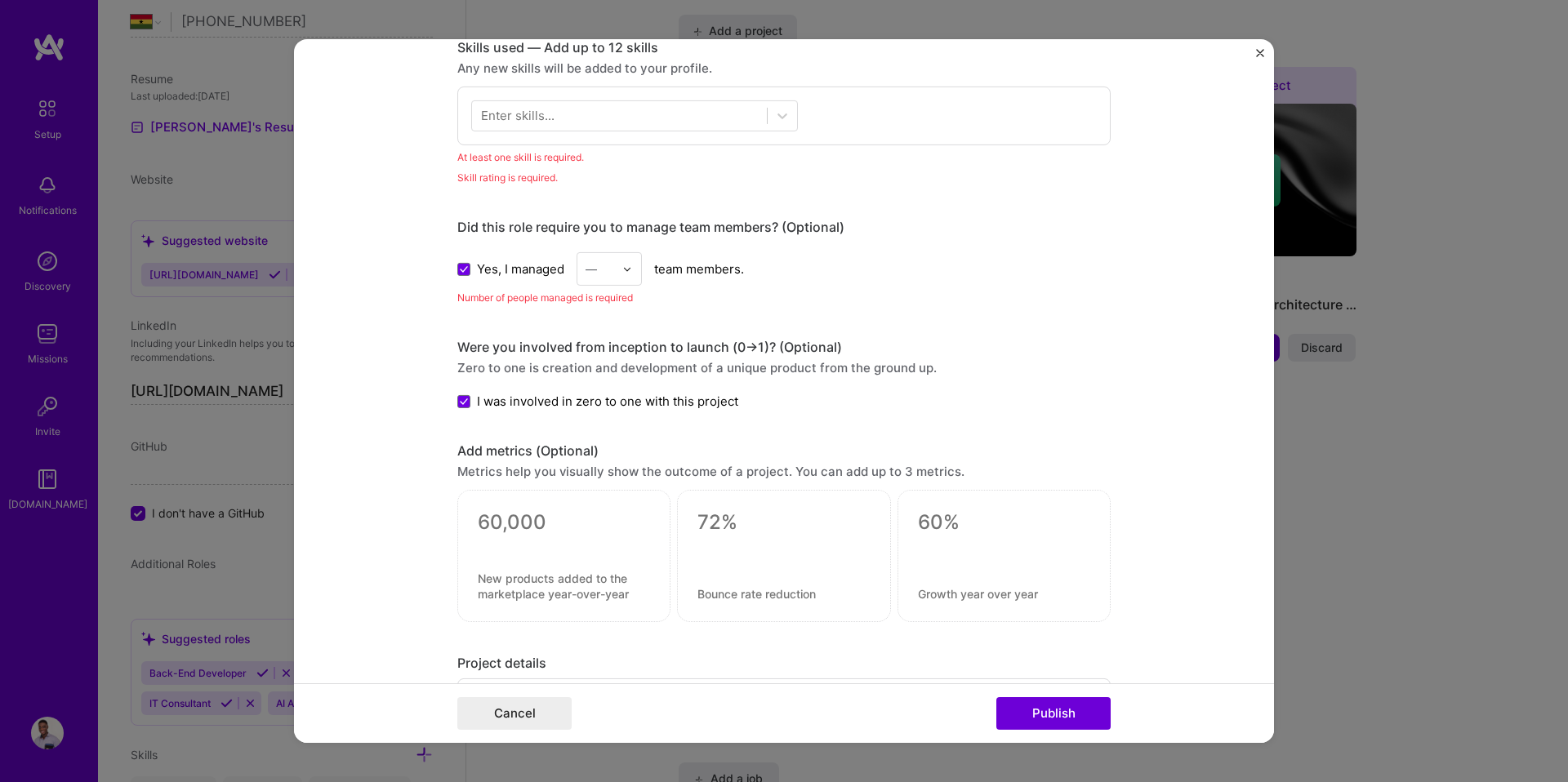
scroll to position [818, 0]
click at [623, 272] on img at bounding box center [627, 267] width 10 height 10
click at [590, 373] on div "3" at bounding box center [609, 372] width 56 height 30
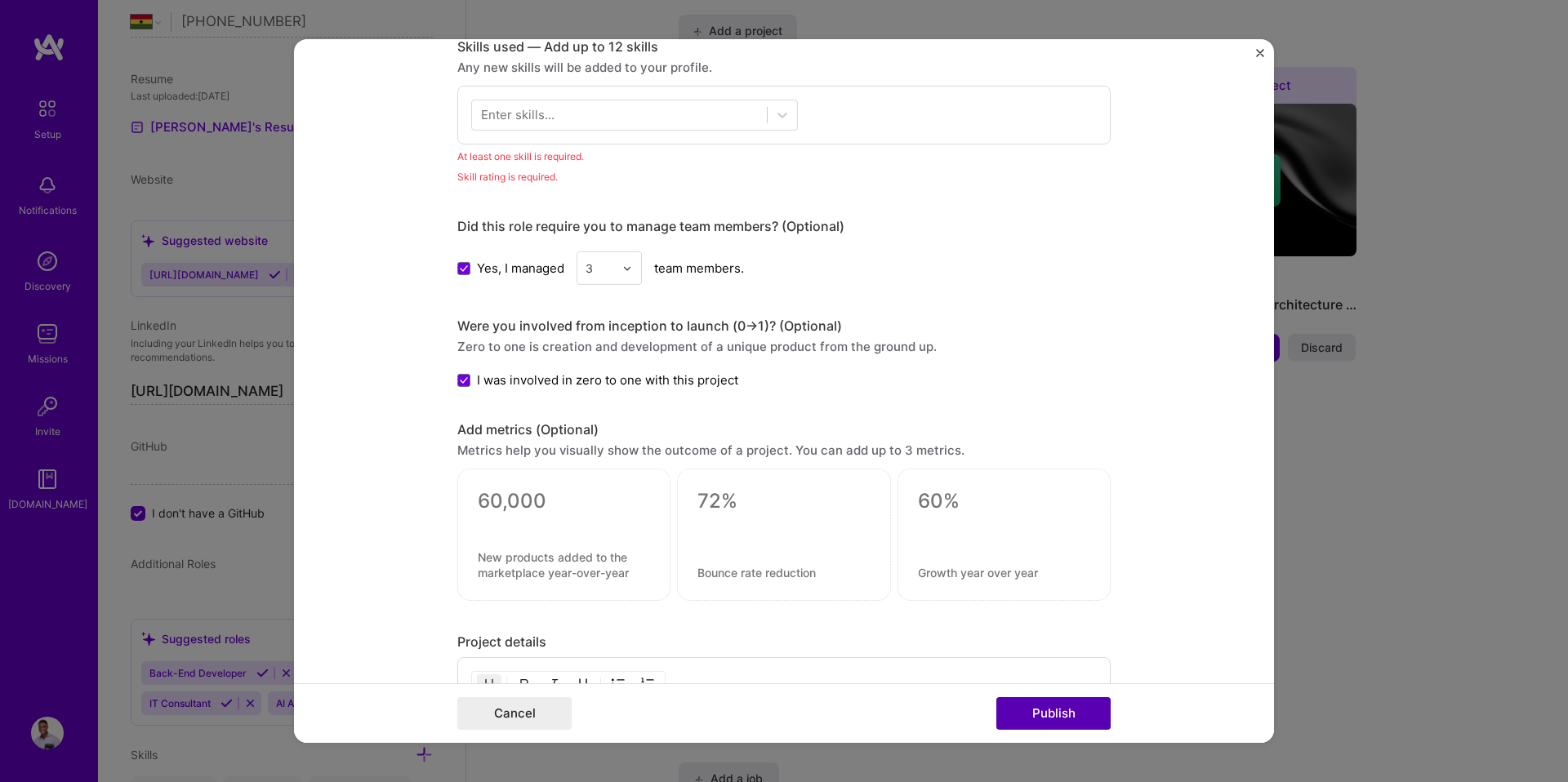
click at [1034, 723] on button "Publish" at bounding box center [1053, 713] width 115 height 33
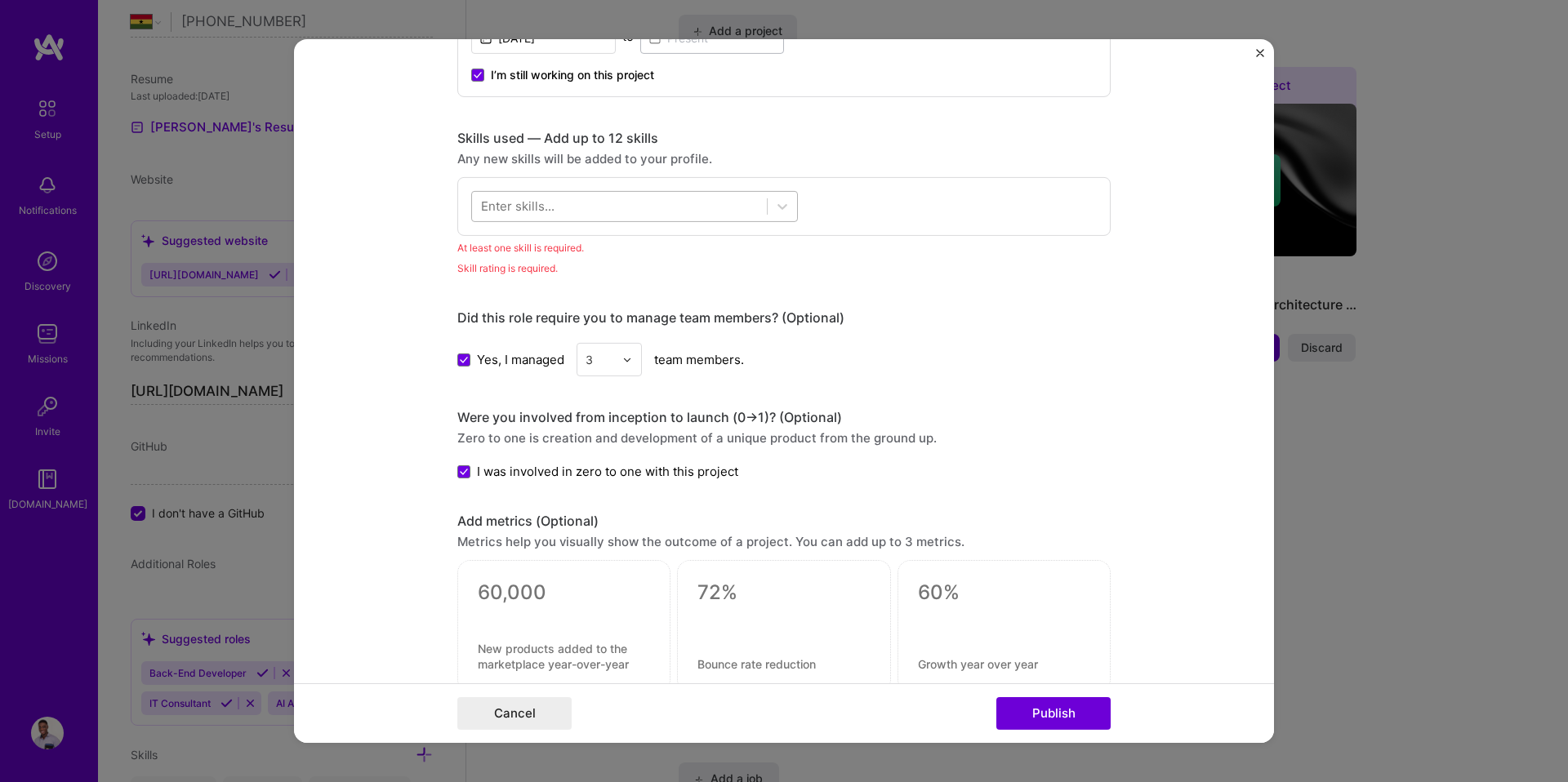
scroll to position [718, 0]
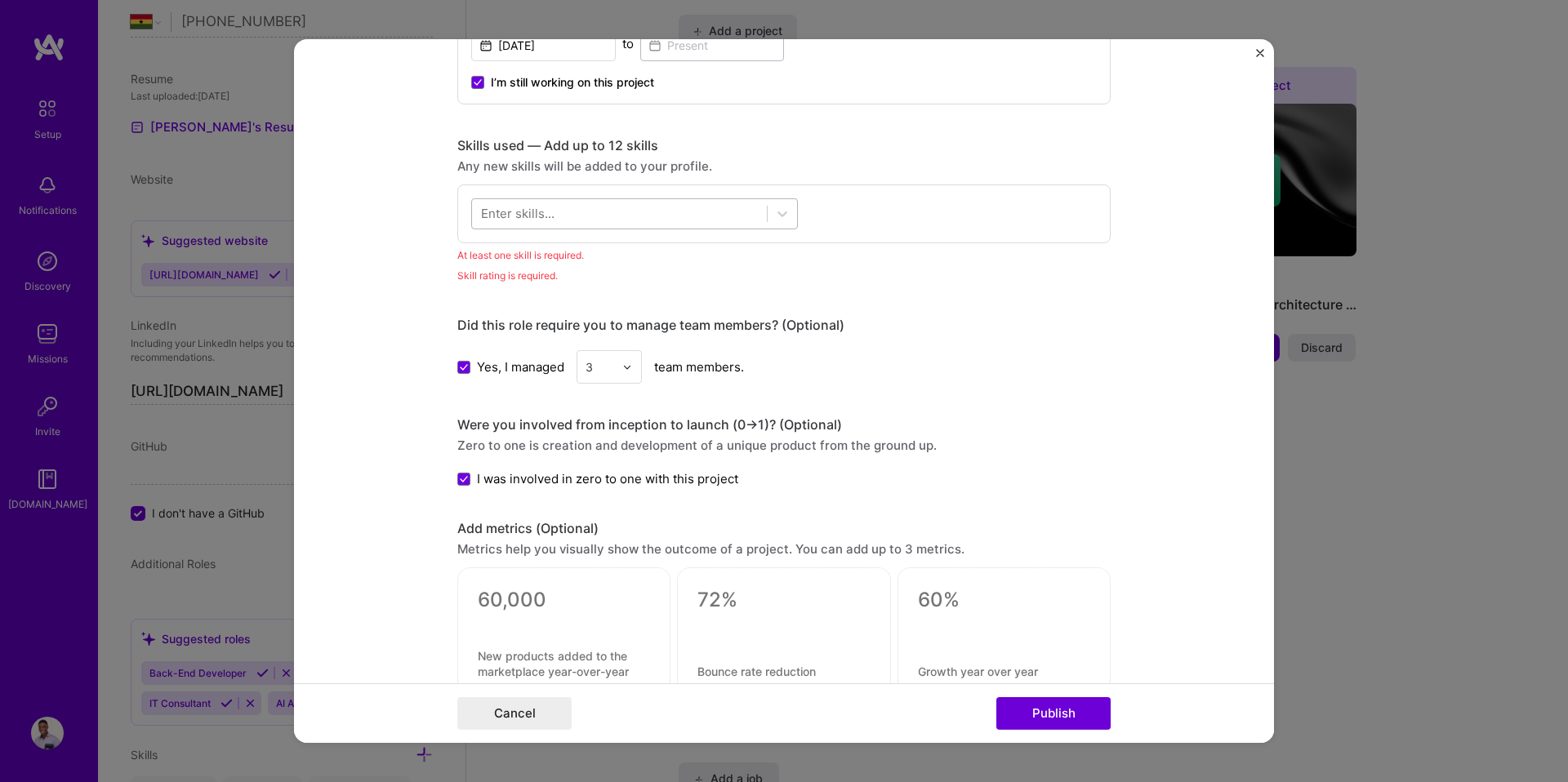
click at [610, 217] on div at bounding box center [620, 213] width 295 height 27
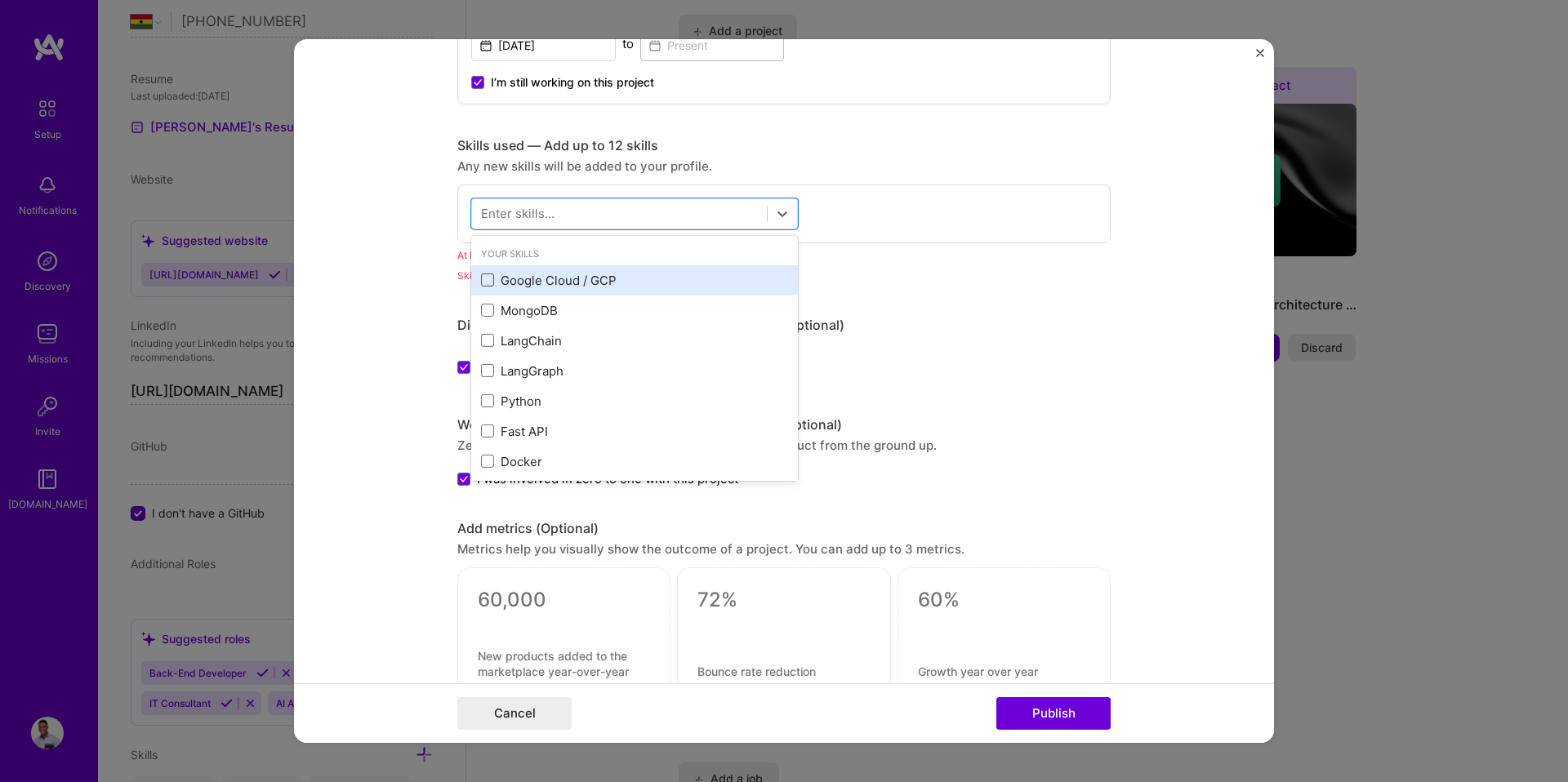
click at [487, 283] on span at bounding box center [487, 280] width 13 height 13
click at [0, 0] on input "checkbox" at bounding box center [0, 0] width 0 height 0
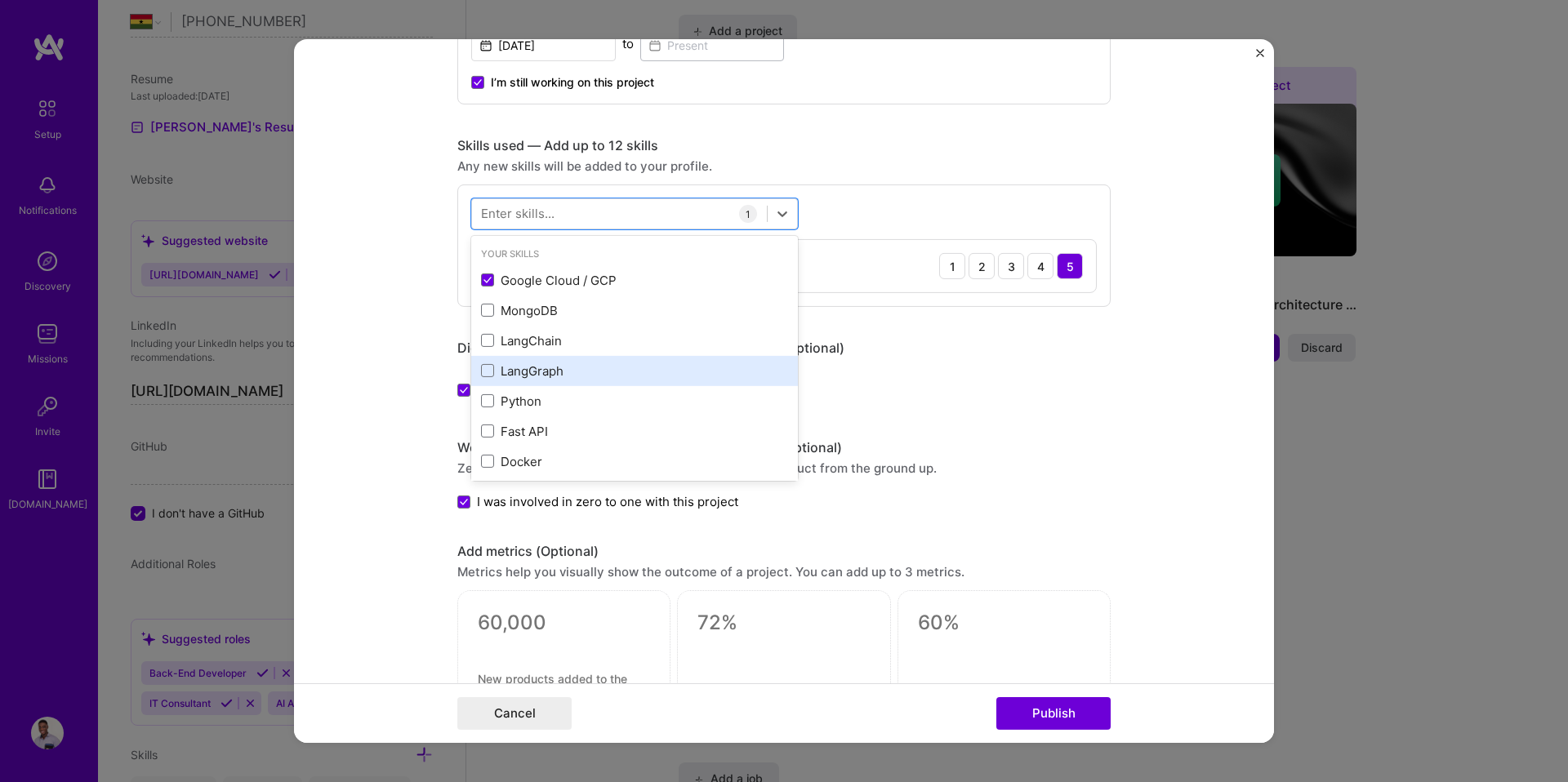
drag, startPoint x: 482, startPoint y: 340, endPoint x: 485, endPoint y: 359, distance: 19.2
click at [481, 340] on span at bounding box center [487, 340] width 13 height 13
click at [0, 0] on input "checkbox" at bounding box center [0, 0] width 0 height 0
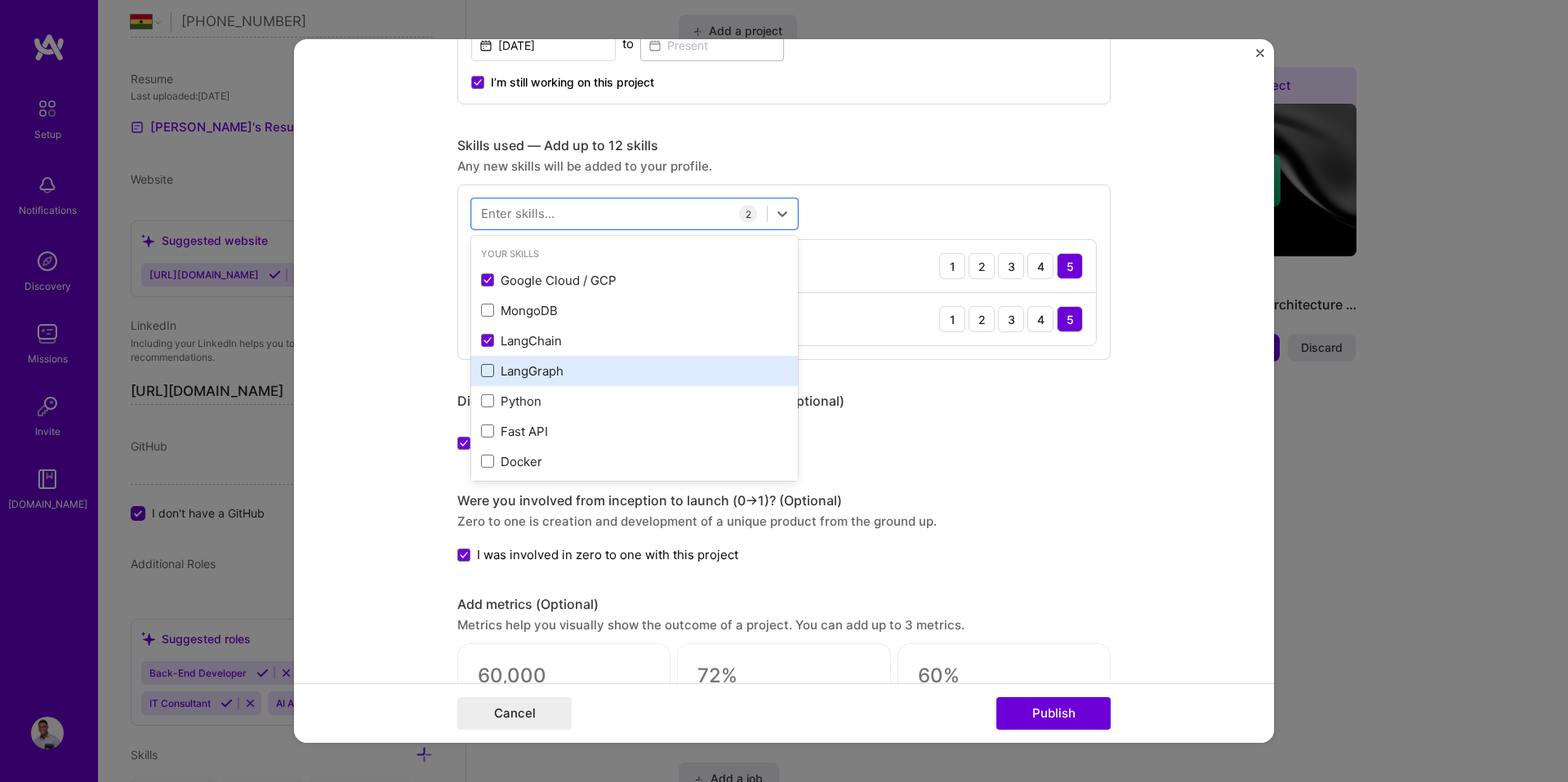
click at [487, 367] on span at bounding box center [487, 370] width 13 height 13
click at [0, 0] on input "checkbox" at bounding box center [0, 0] width 0 height 0
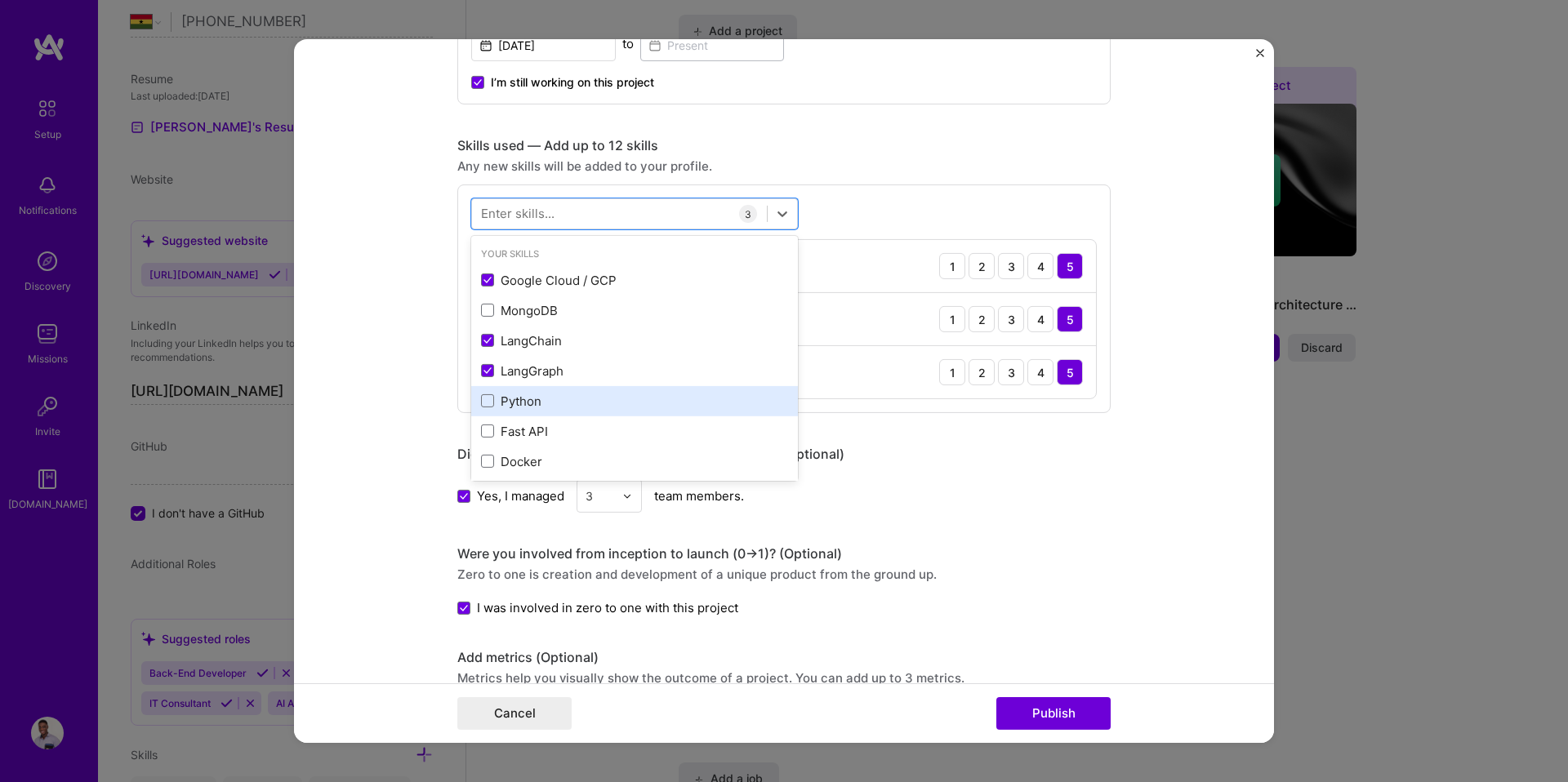
click at [486, 413] on div "Python" at bounding box center [635, 401] width 327 height 30
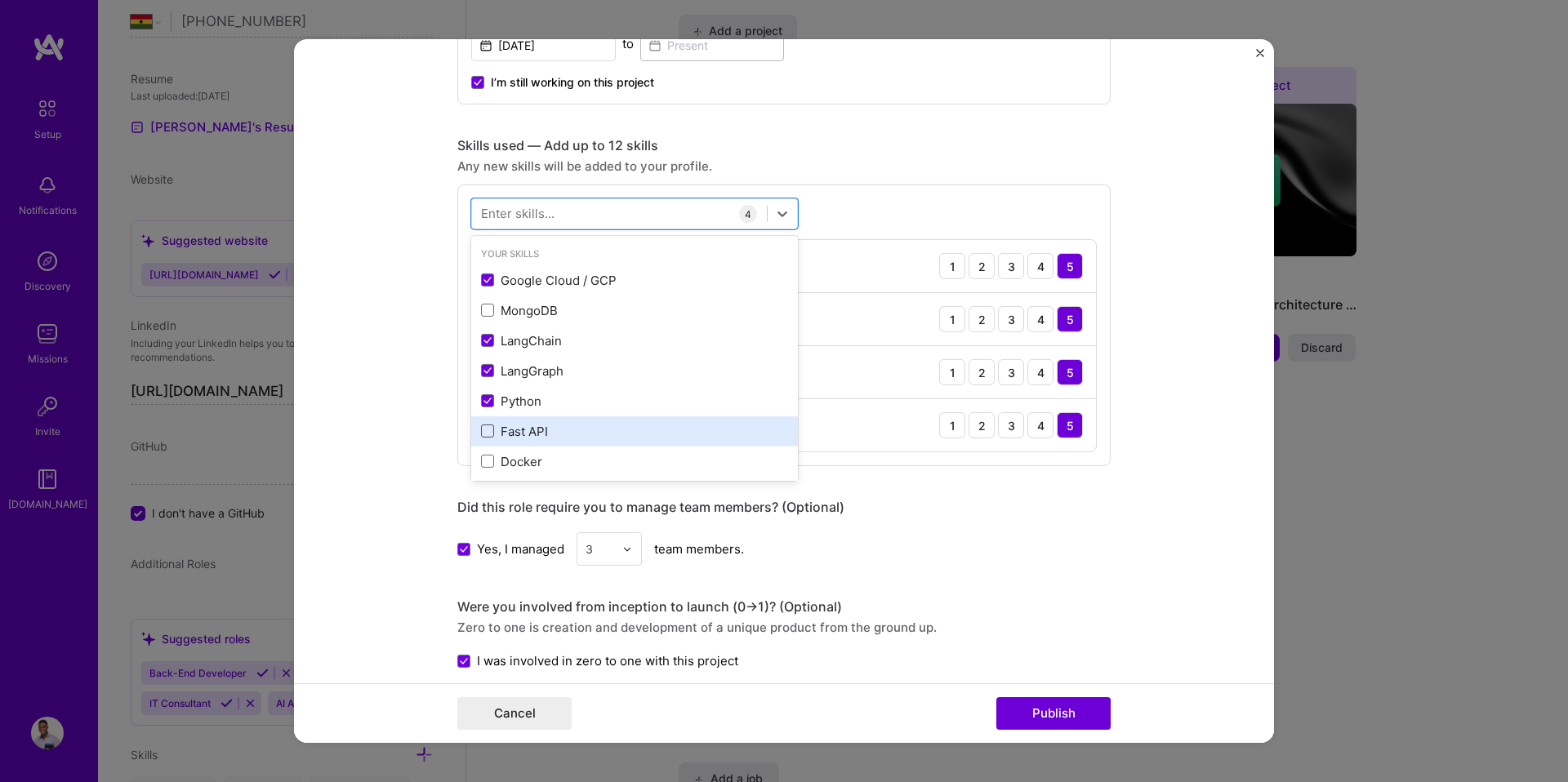
click at [482, 434] on span at bounding box center [487, 430] width 13 height 13
click at [0, 0] on input "checkbox" at bounding box center [0, 0] width 0 height 0
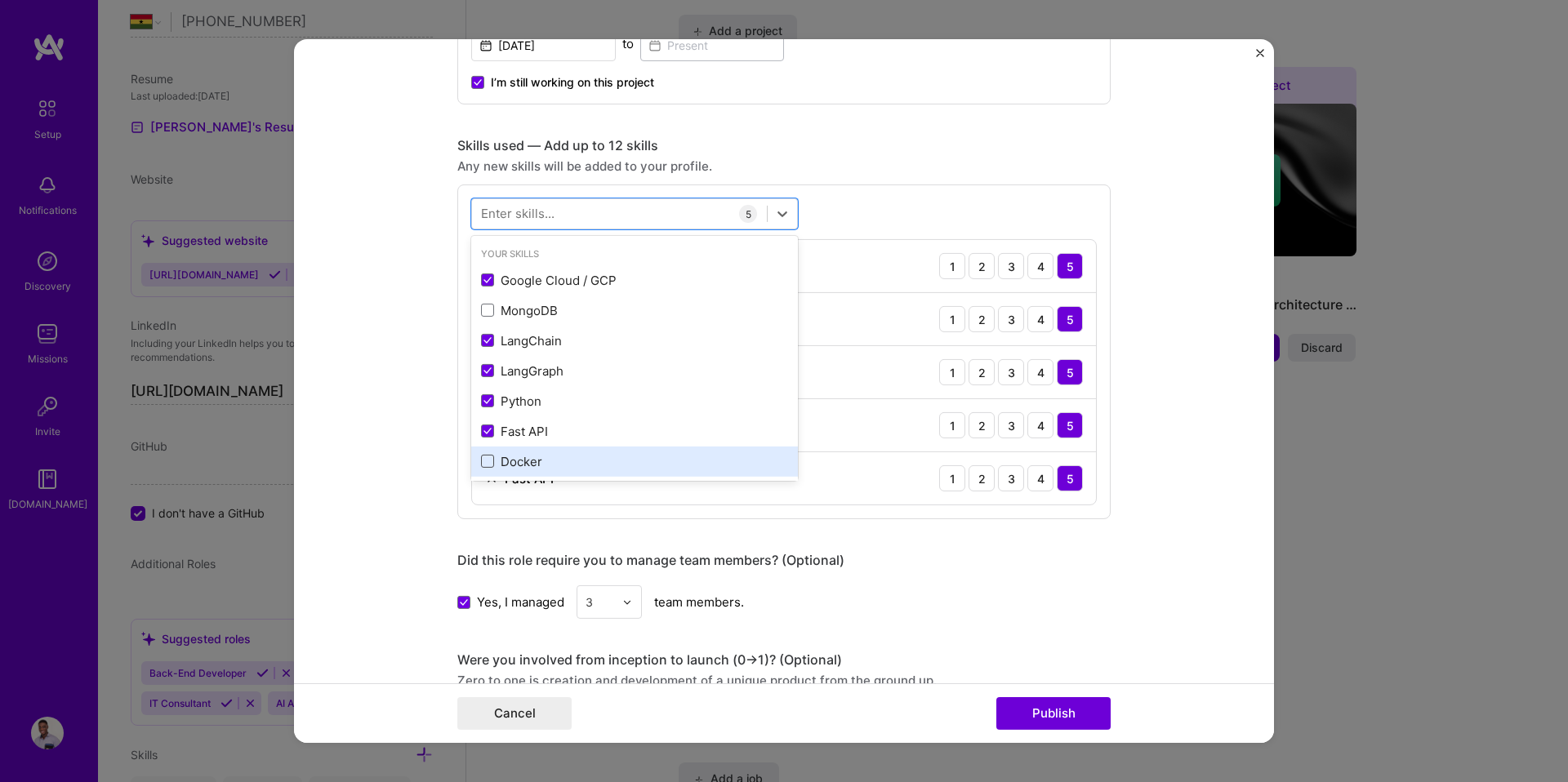
click at [483, 460] on span at bounding box center [487, 461] width 13 height 13
click at [0, 0] on input "checkbox" at bounding box center [0, 0] width 0 height 0
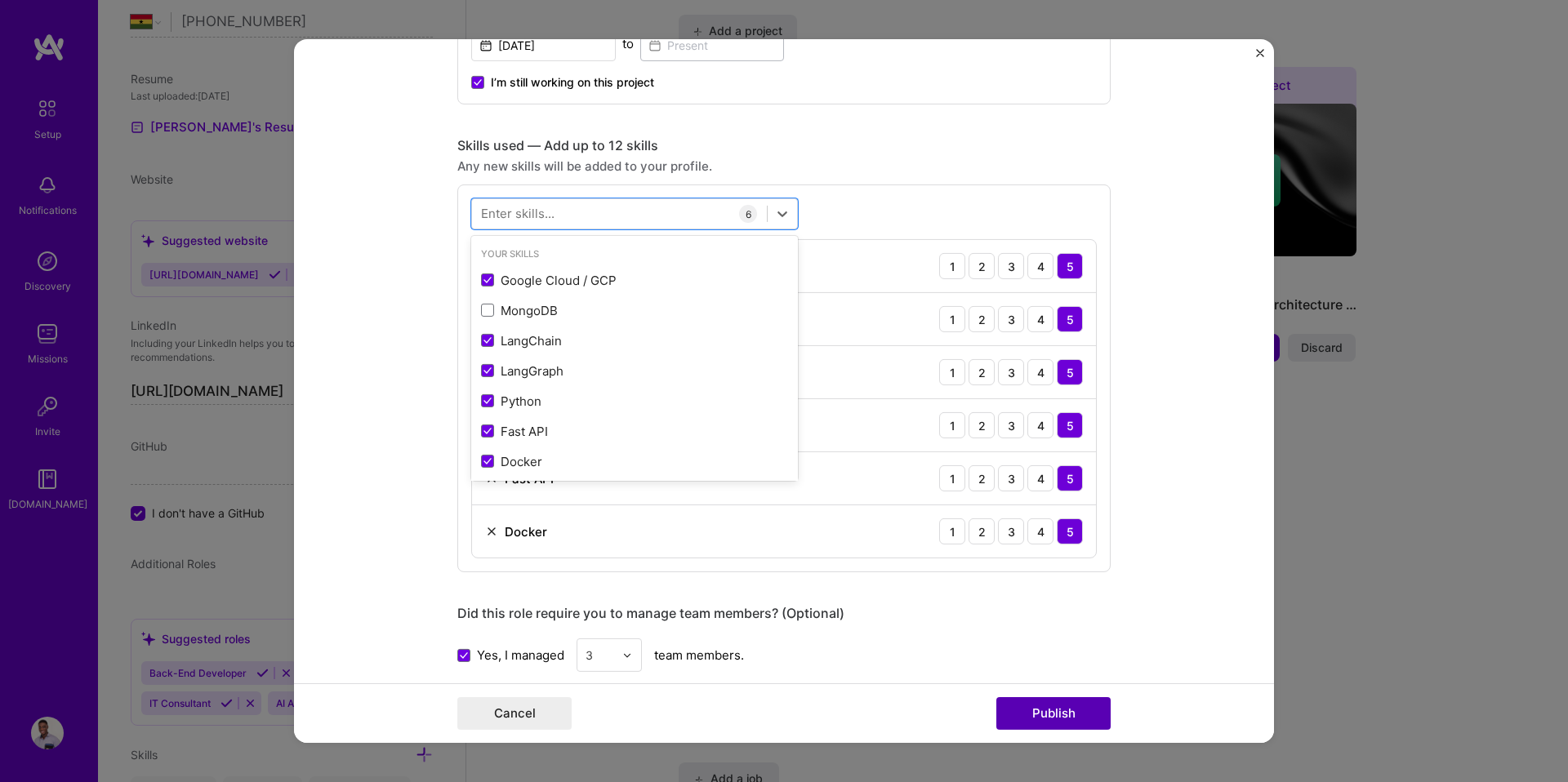
click at [1065, 707] on button "Publish" at bounding box center [1053, 713] width 115 height 33
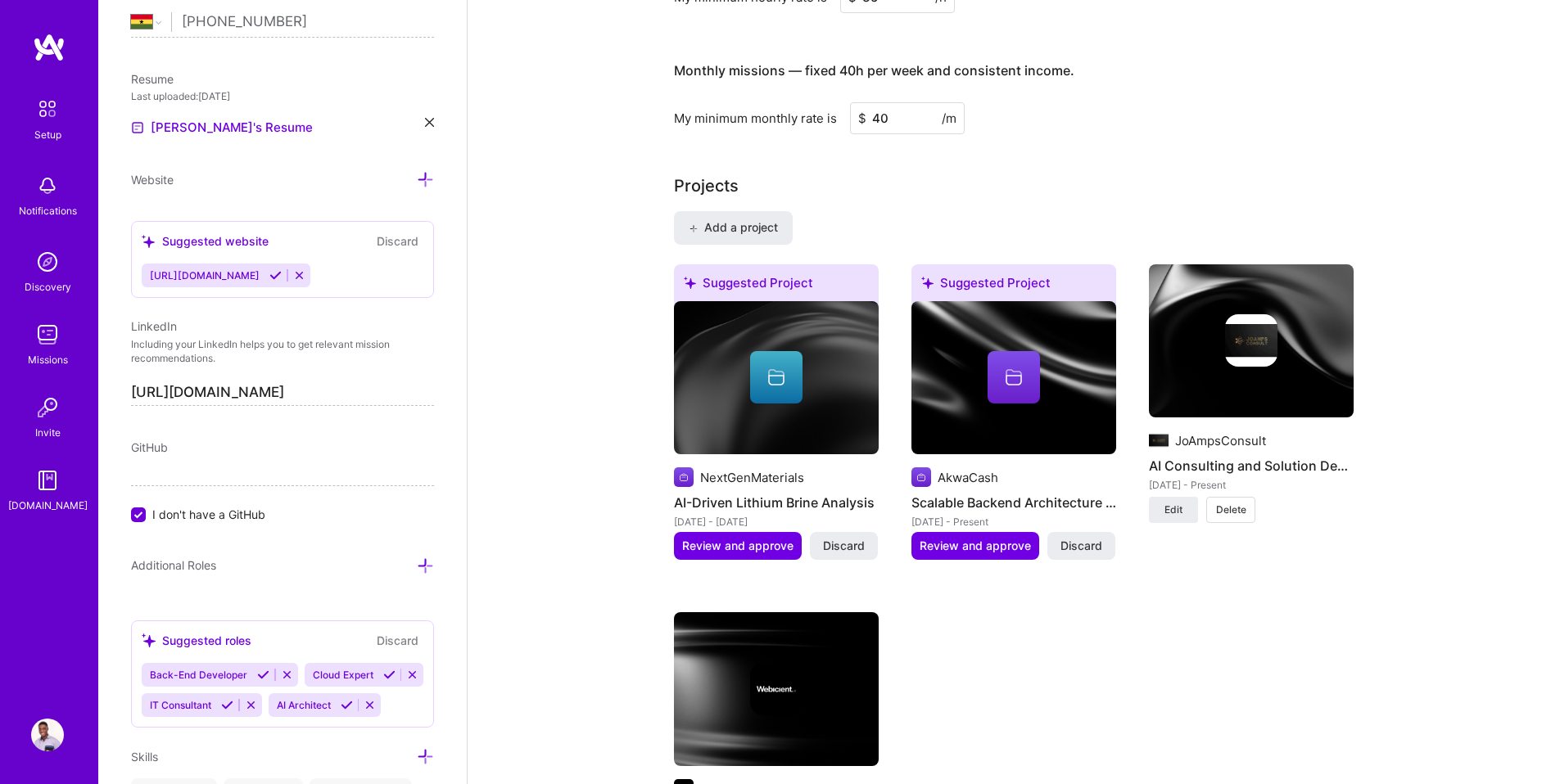
scroll to position [0, 0]
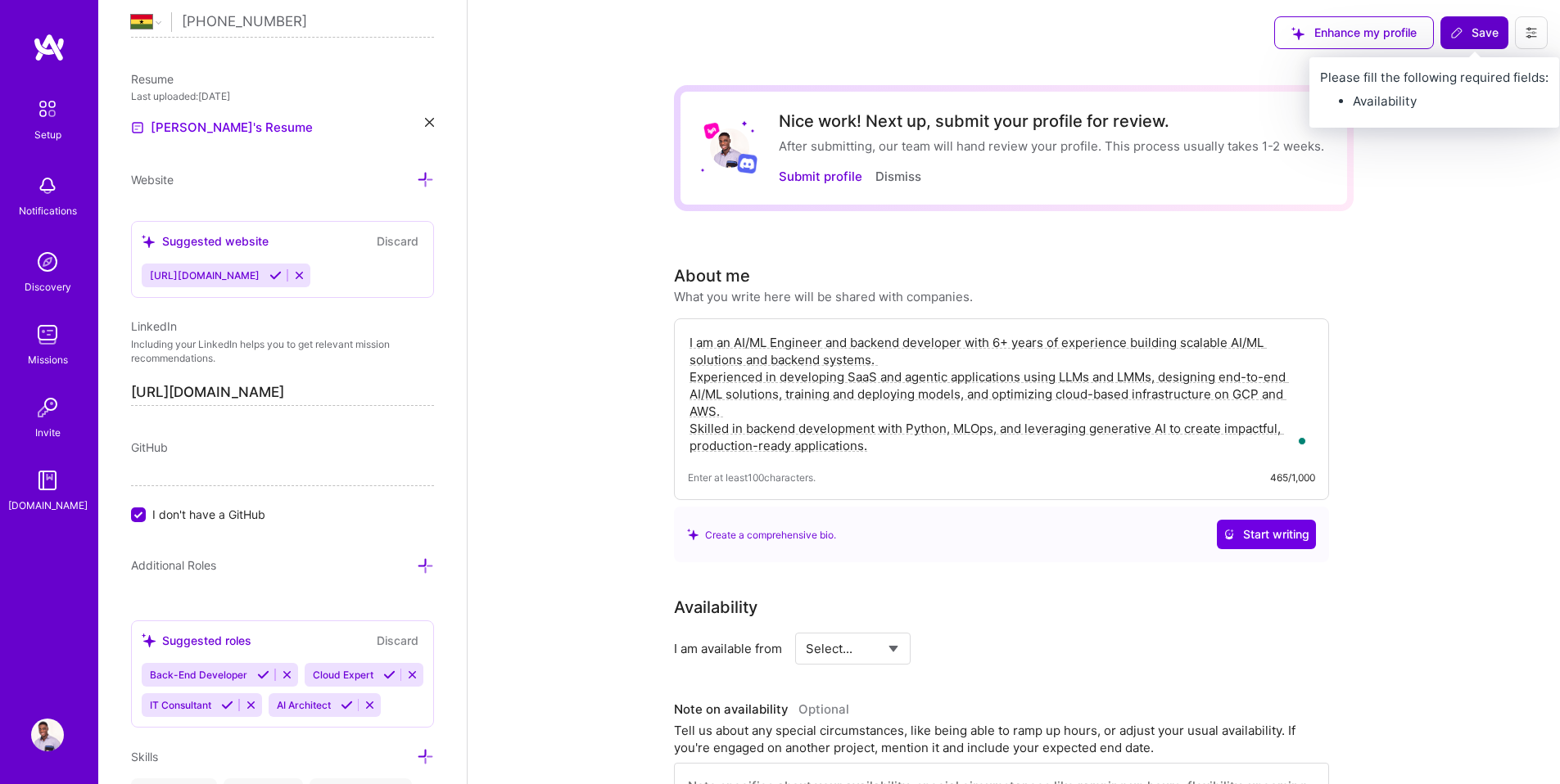
click at [1481, 30] on span "Save" at bounding box center [1475, 33] width 48 height 16
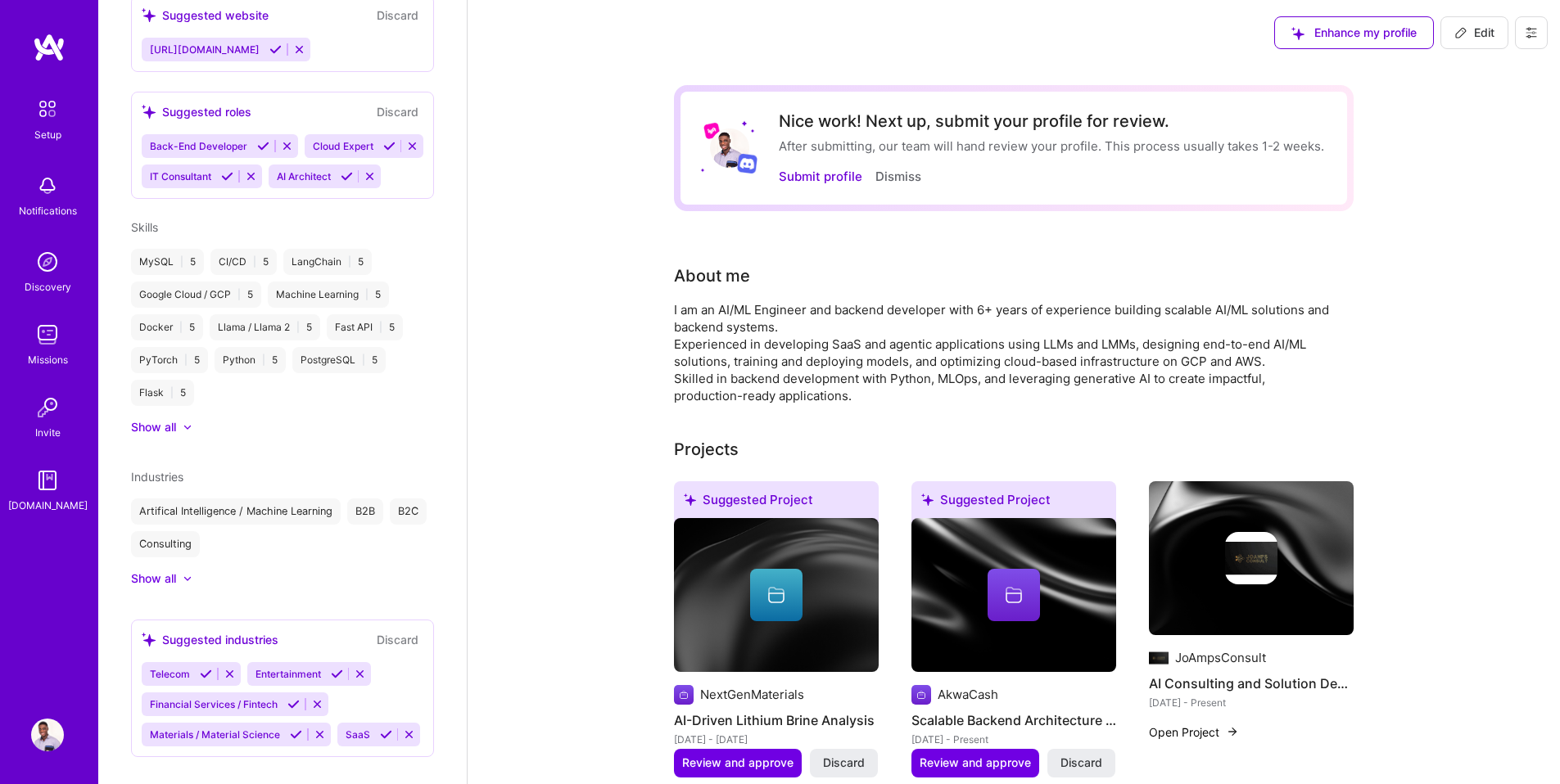
scroll to position [718, 0]
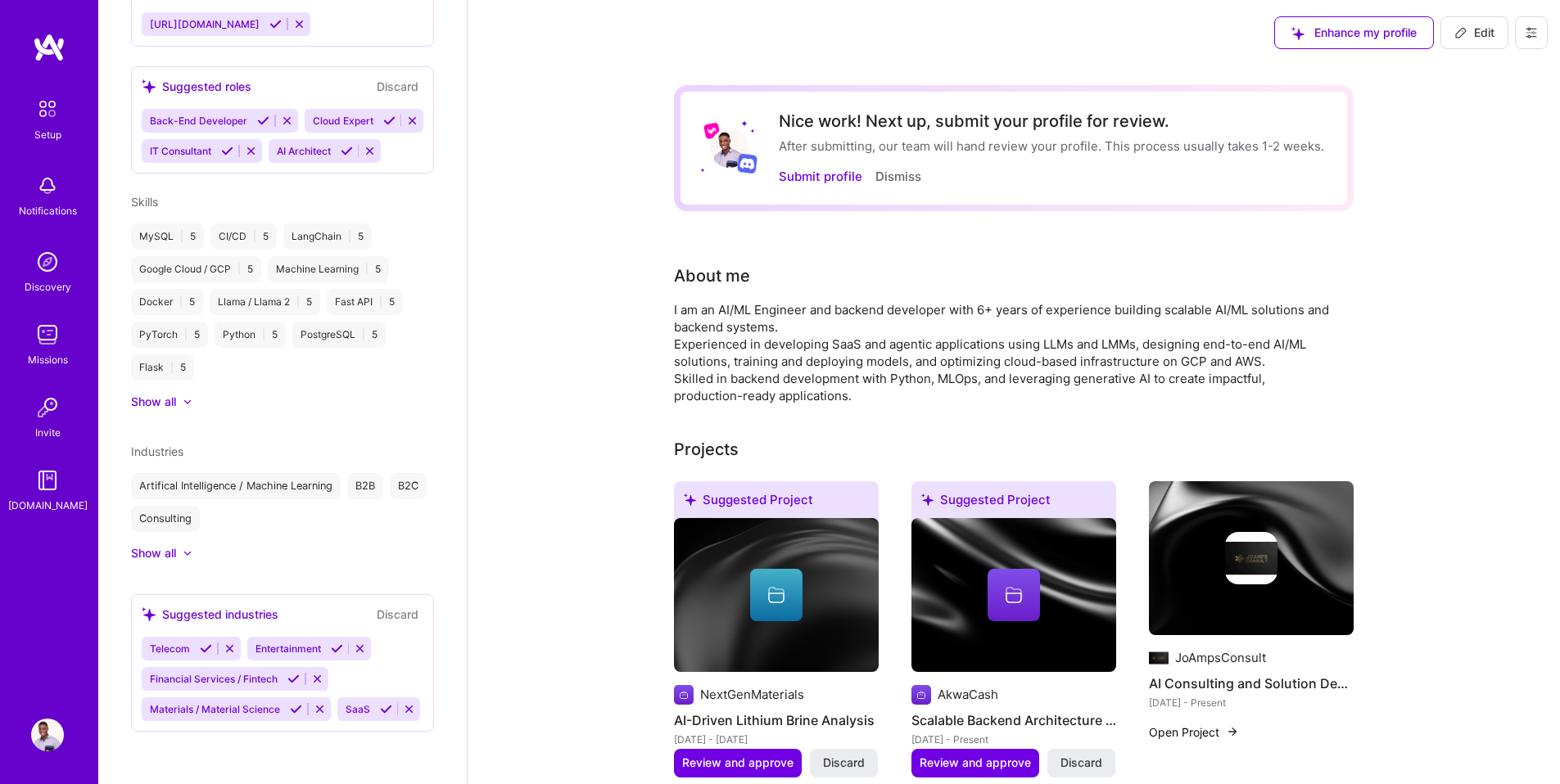
click at [183, 397] on div at bounding box center [187, 401] width 10 height 10
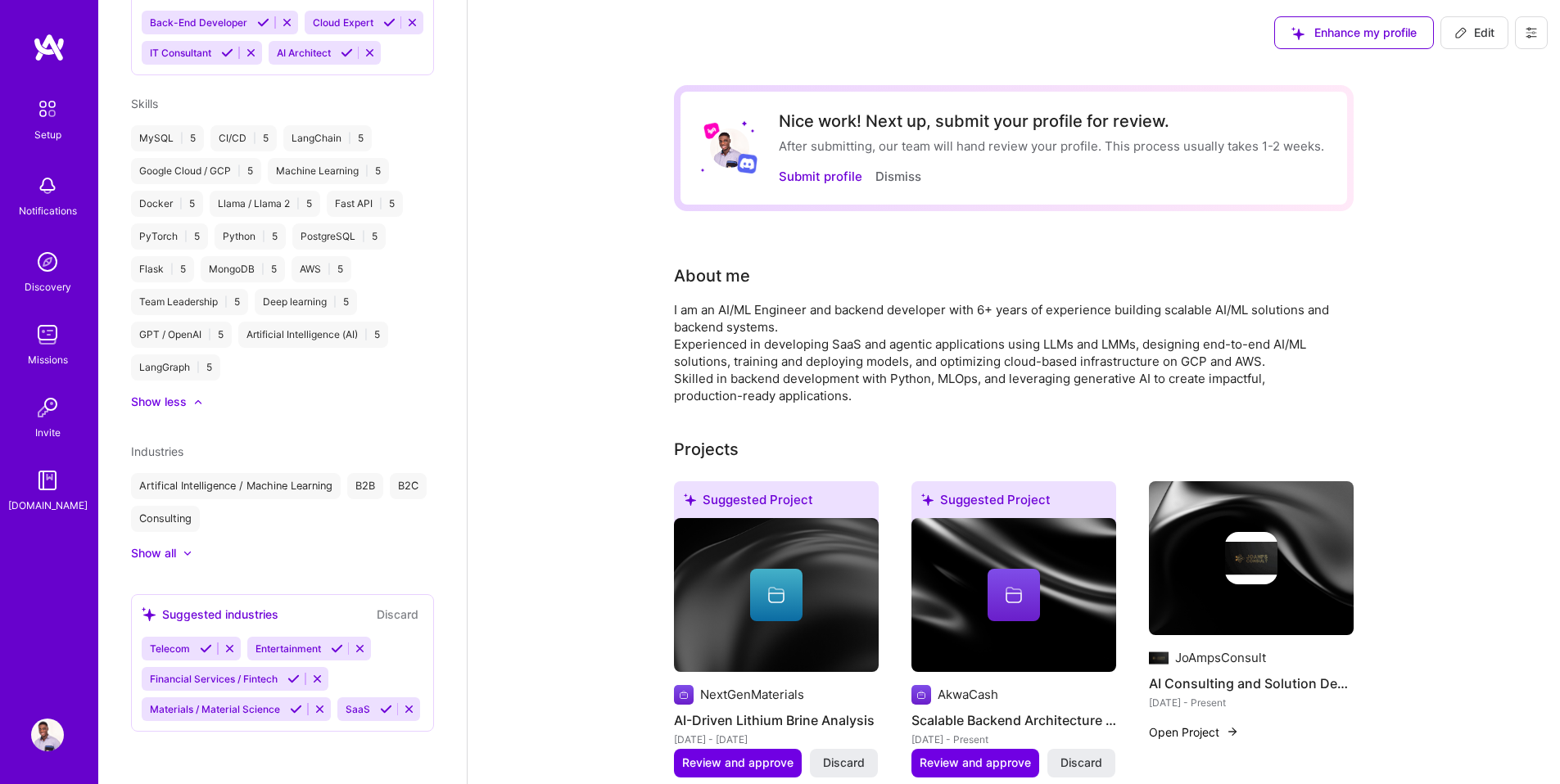
scroll to position [810, 0]
click at [380, 714] on icon at bounding box center [386, 709] width 12 height 12
click at [288, 683] on icon at bounding box center [294, 679] width 12 height 12
click at [292, 711] on icon at bounding box center [297, 709] width 12 height 12
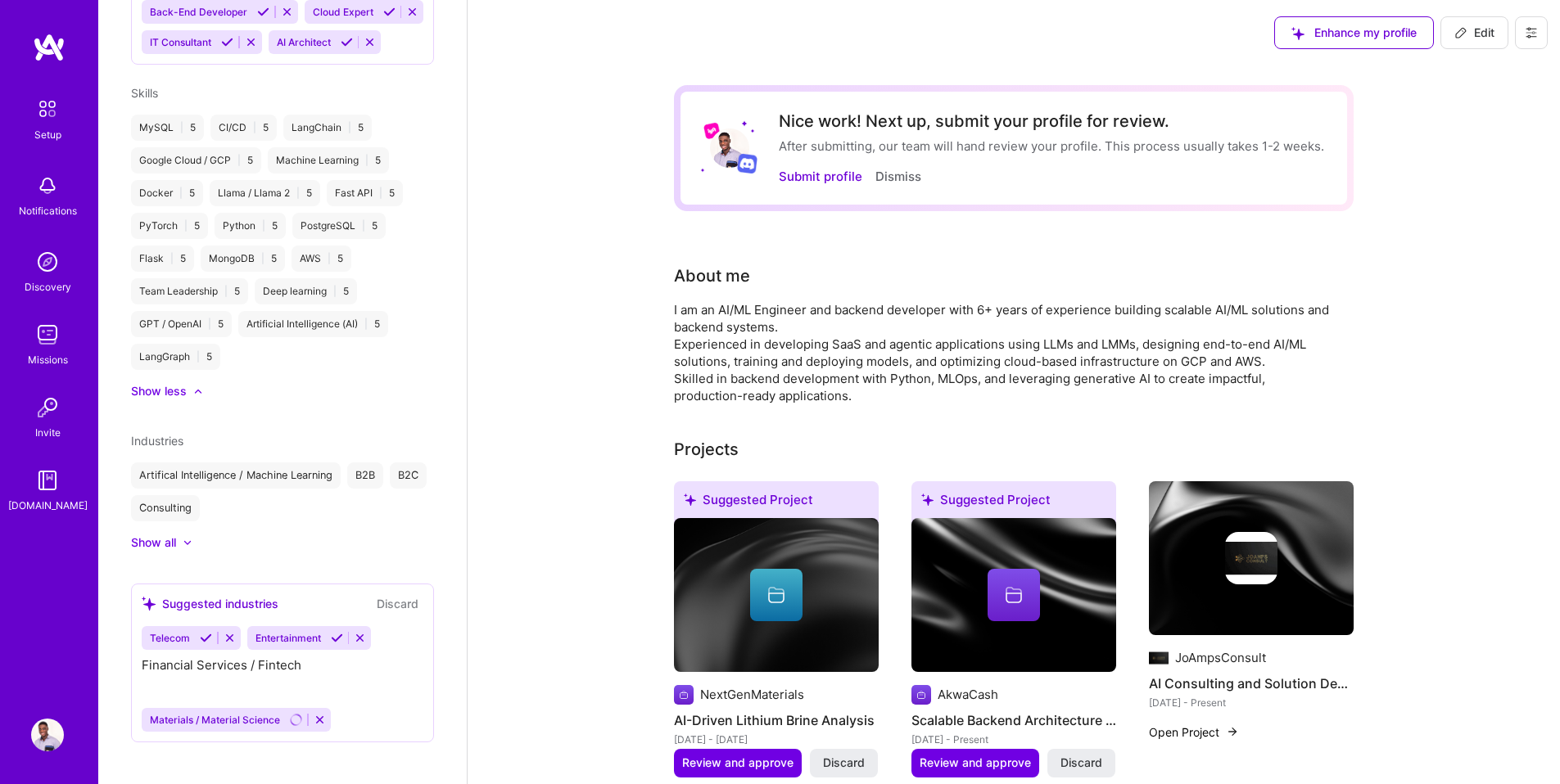
click at [207, 612] on div "Suggested industries" at bounding box center [210, 603] width 137 height 17
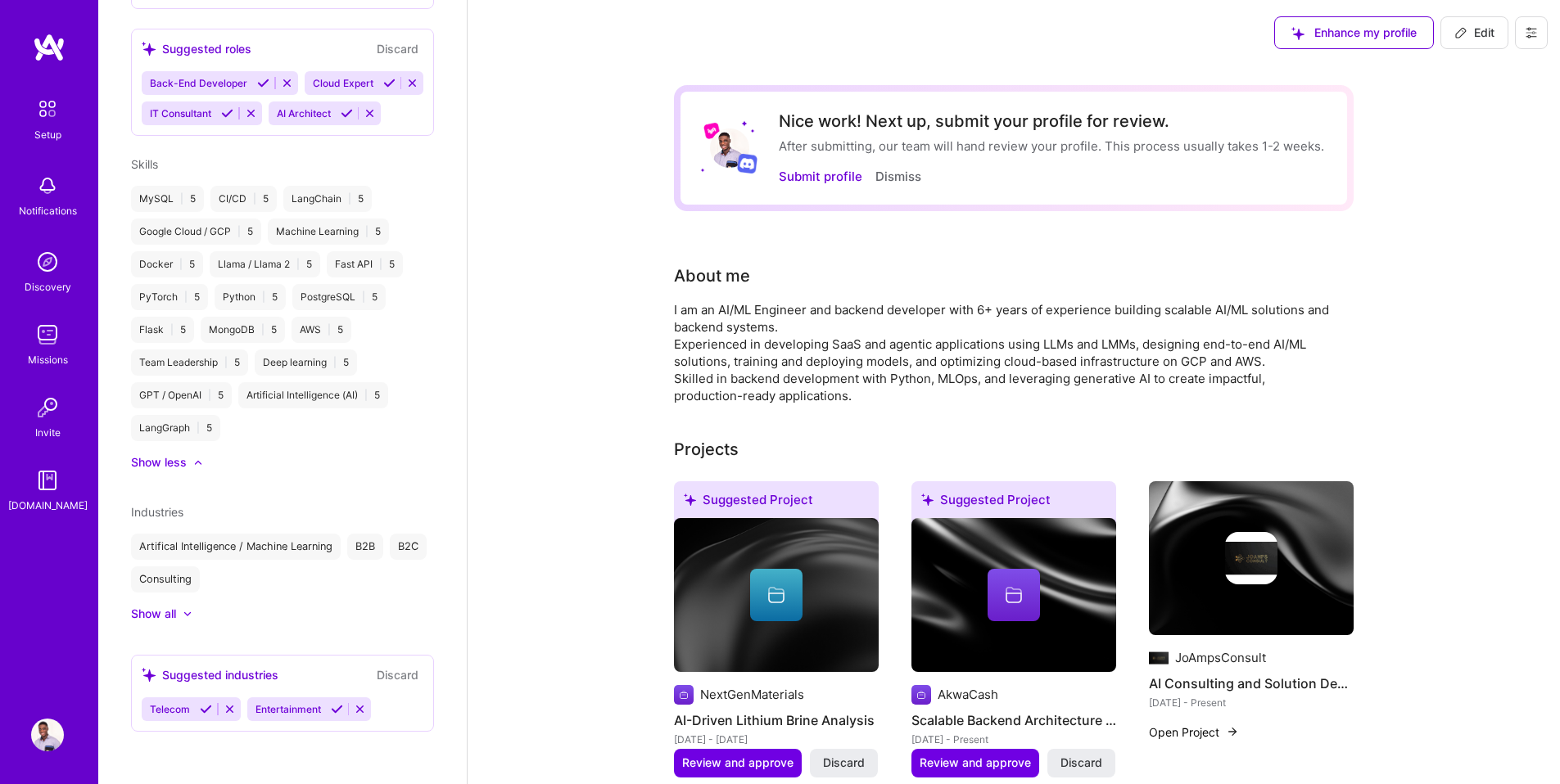
scroll to position [726, 0]
click at [339, 680] on div "Suggested industries Discard" at bounding box center [282, 675] width 281 height 19
click at [331, 704] on icon at bounding box center [337, 709] width 12 height 12
click at [207, 708] on icon at bounding box center [206, 709] width 12 height 12
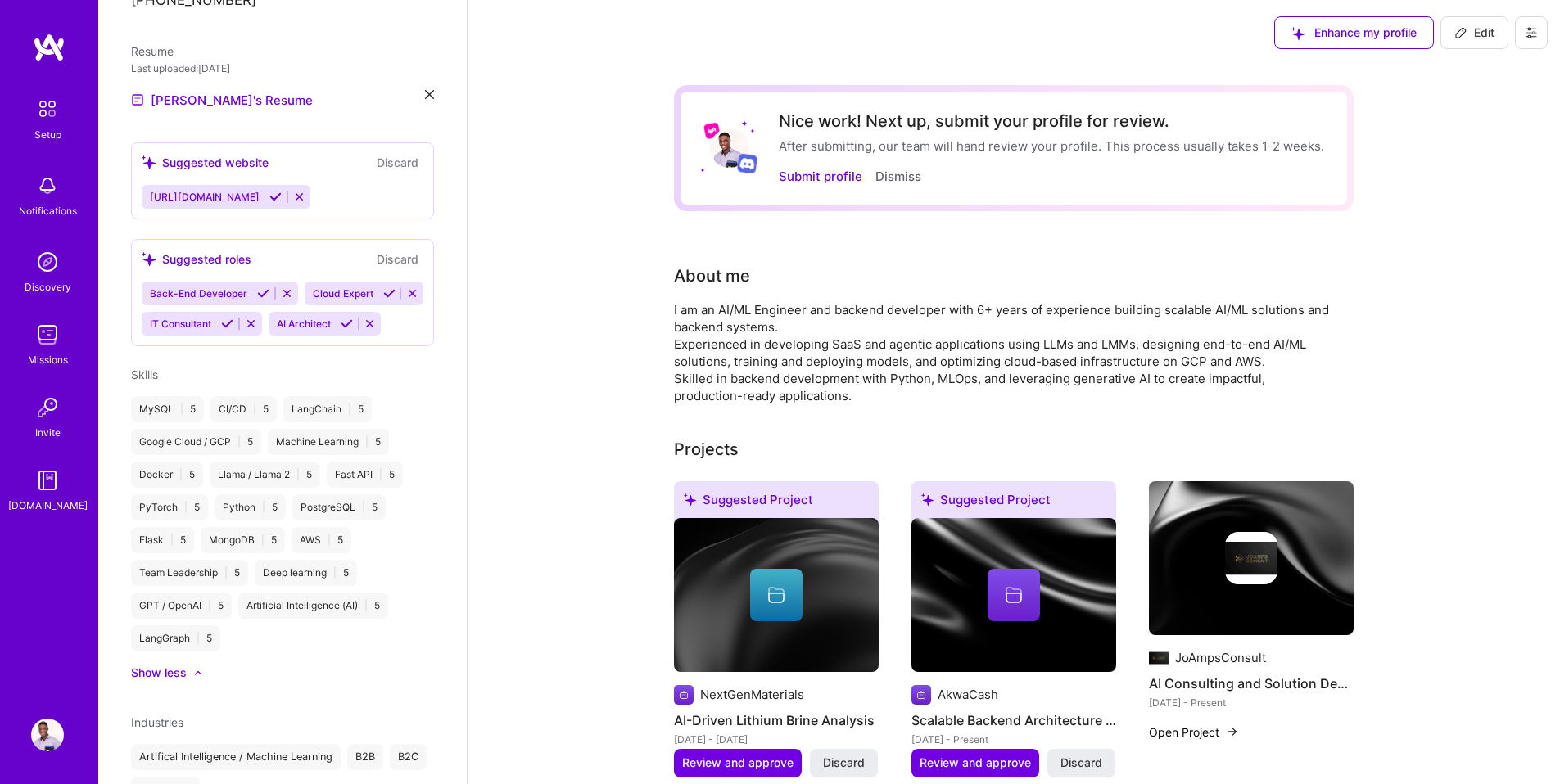
scroll to position [222, 0]
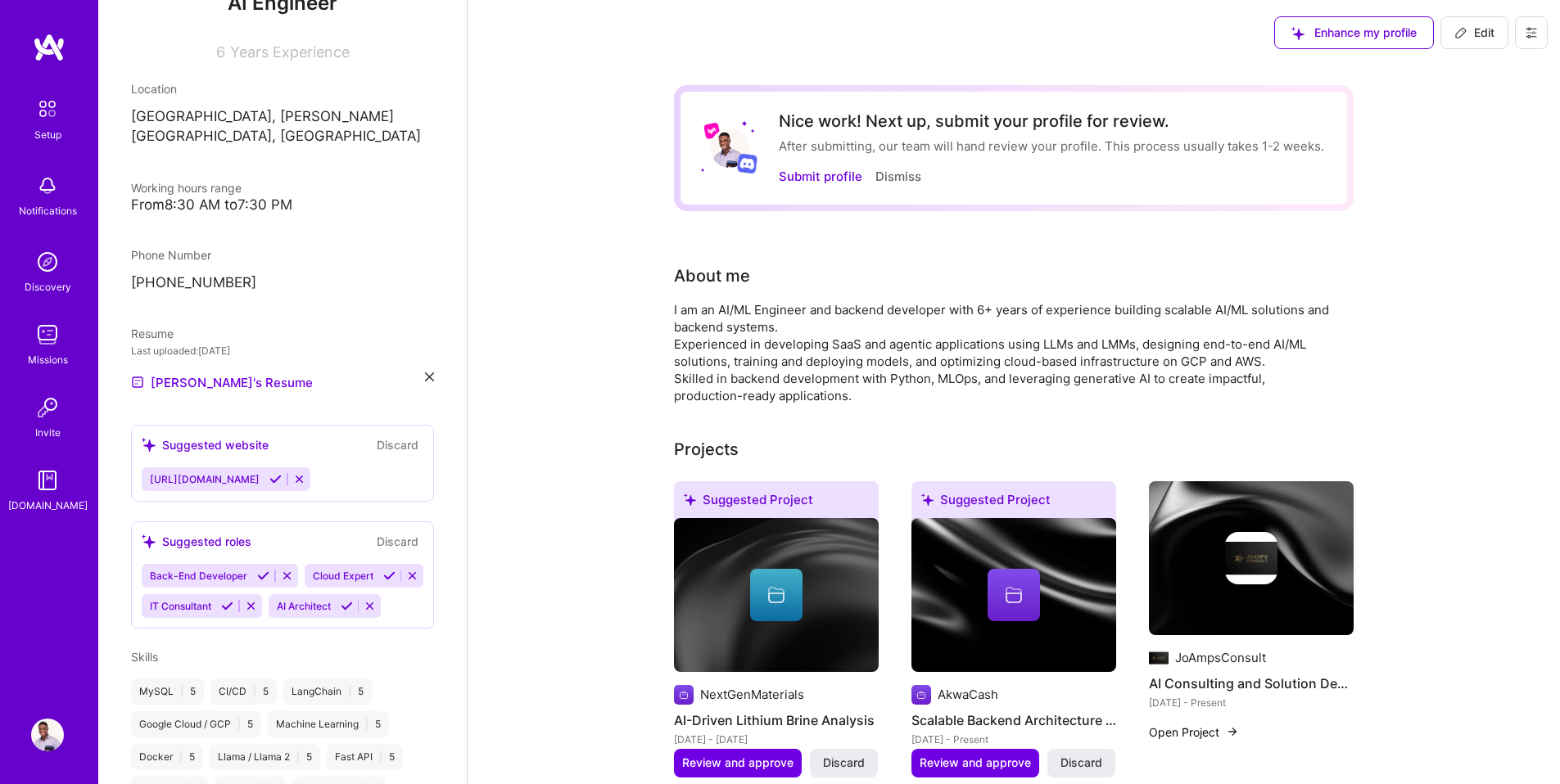
click at [257, 570] on icon at bounding box center [264, 576] width 12 height 12
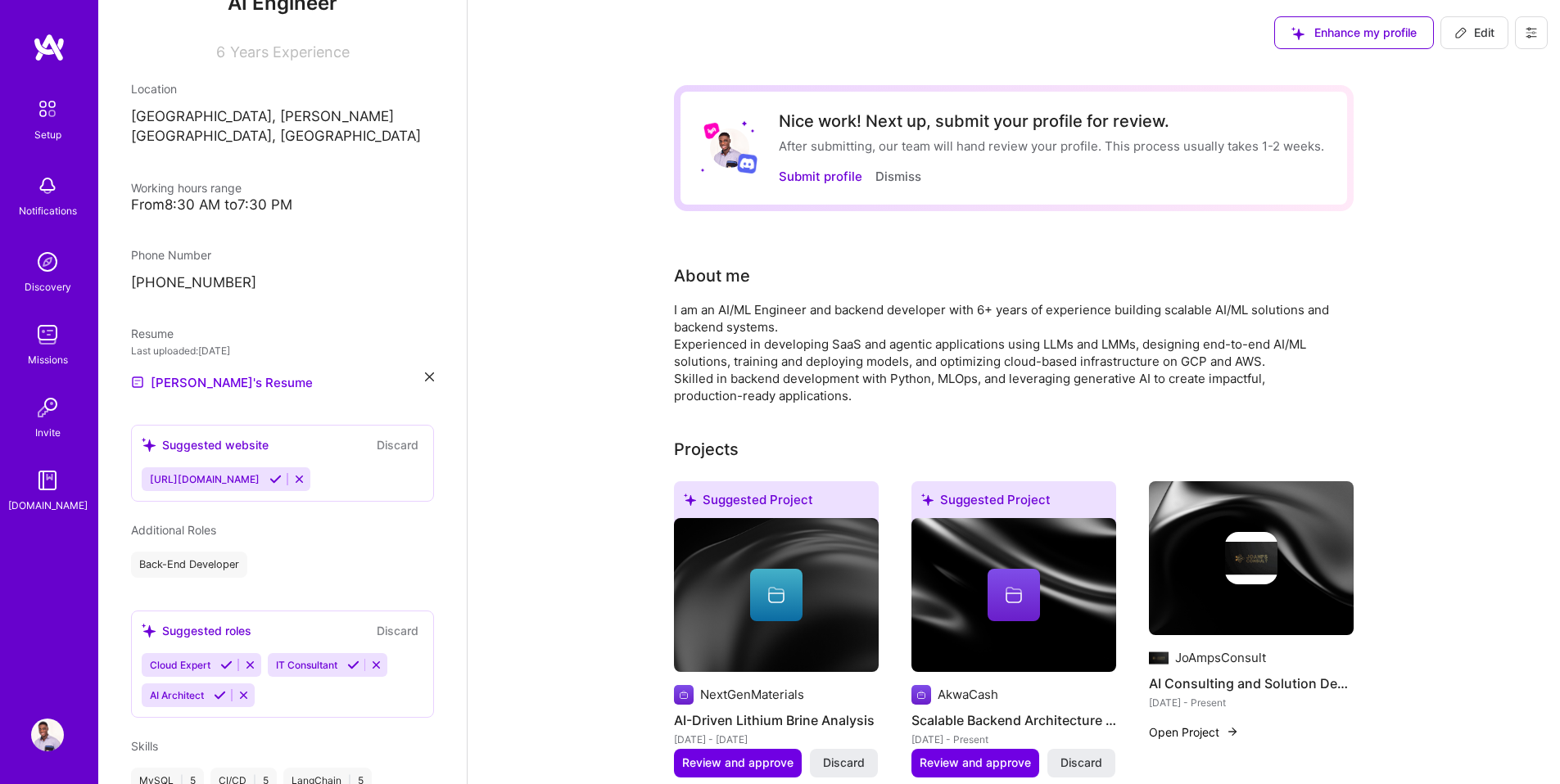
click at [218, 583] on div "Hyacinth Ampadu AI Engineer 6 Years Experience Location Kumasi, Ashanti Region,…" at bounding box center [282, 392] width 369 height 784
click at [217, 689] on icon at bounding box center [220, 695] width 12 height 12
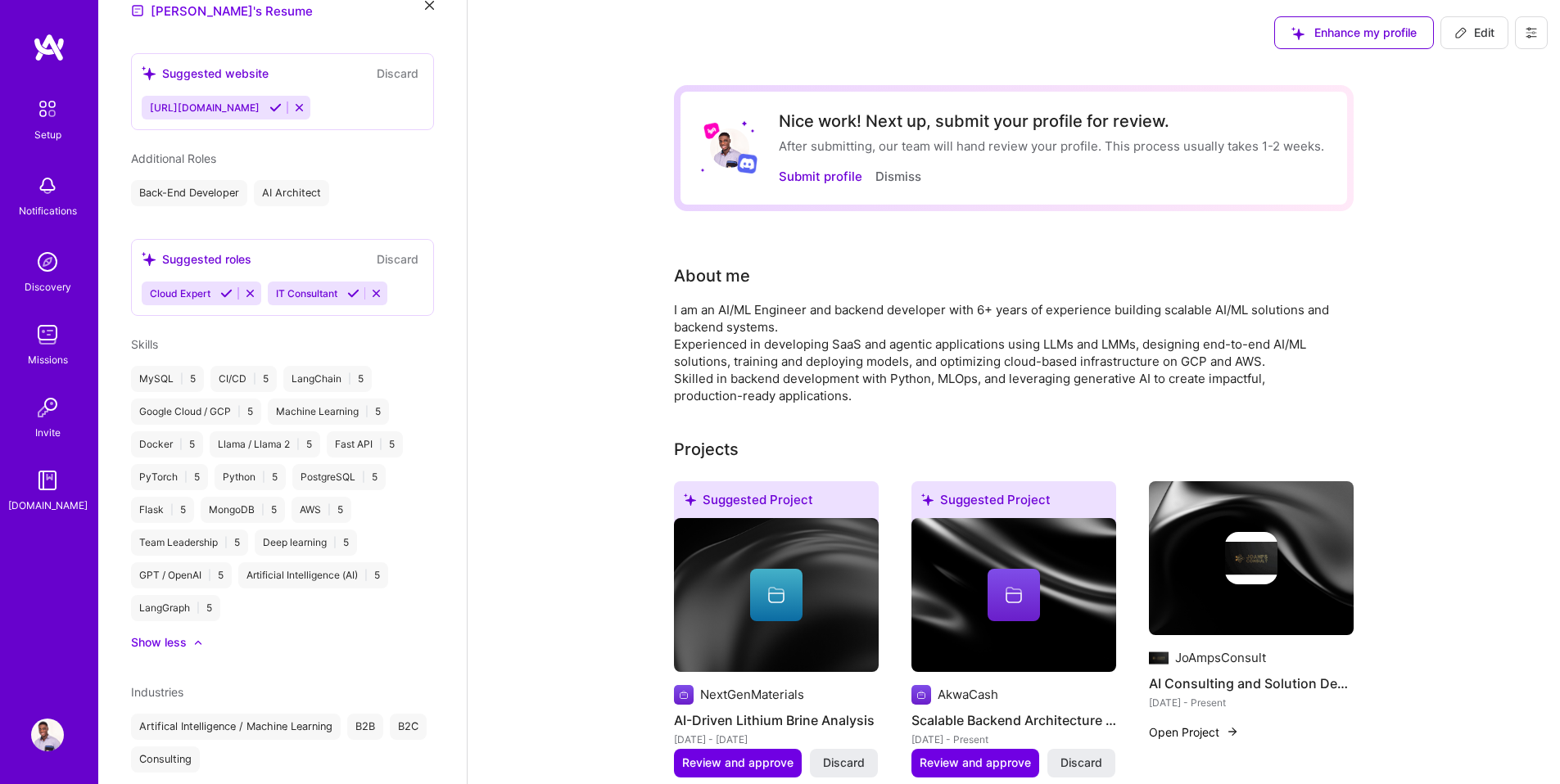
scroll to position [571, 0]
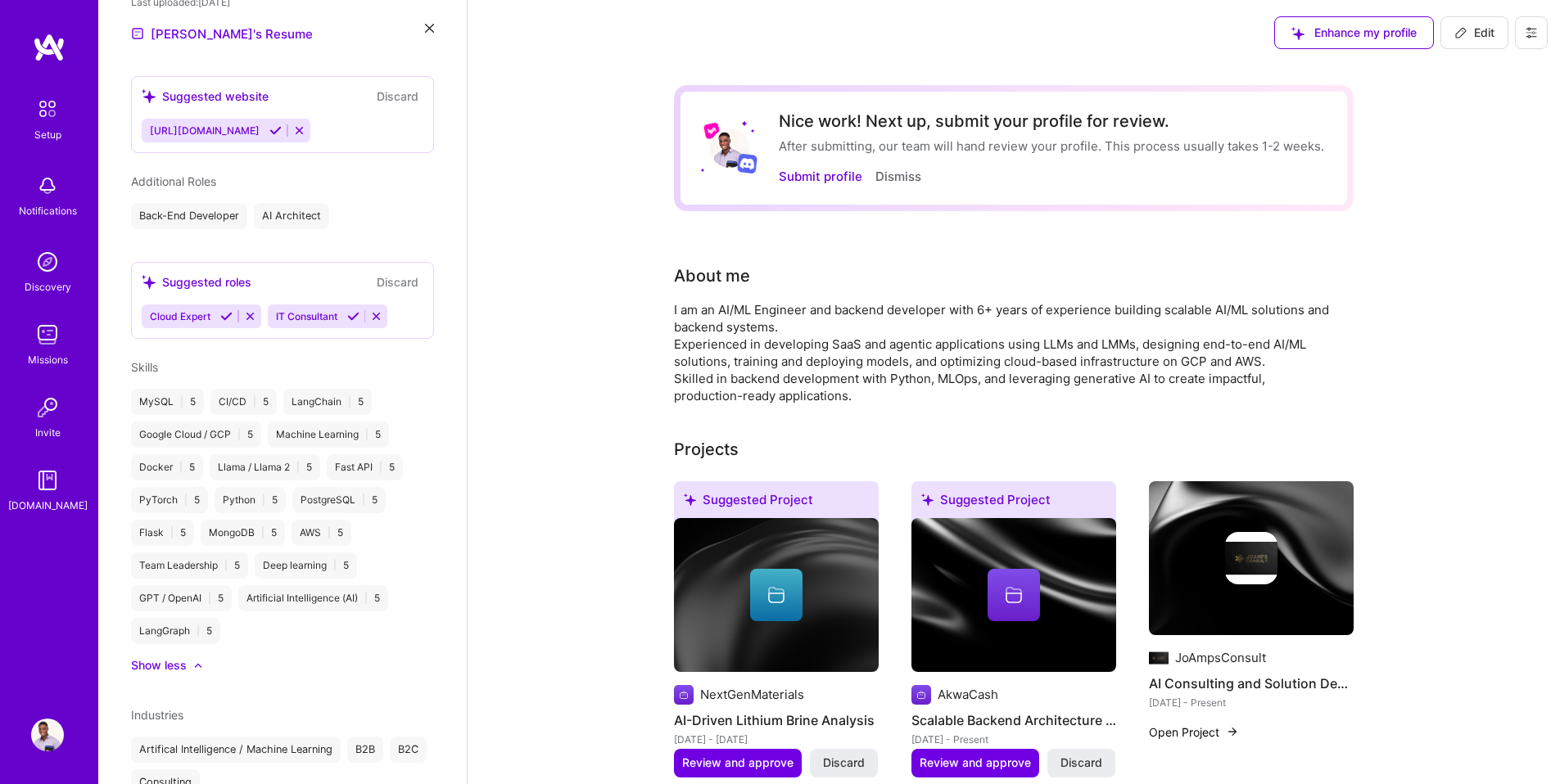
click at [388, 272] on button "Discard" at bounding box center [398, 281] width 52 height 19
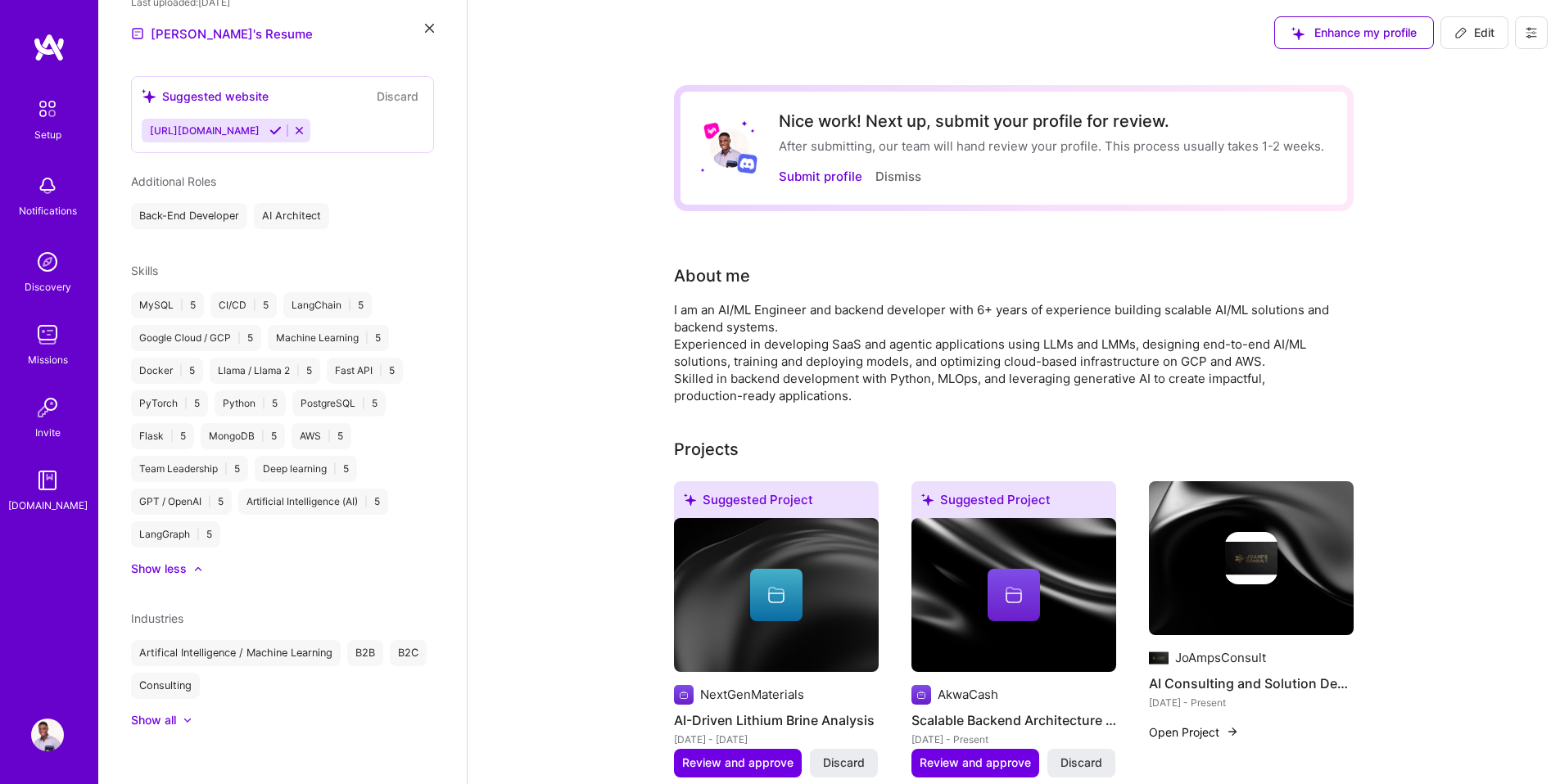
scroll to position [562, 0]
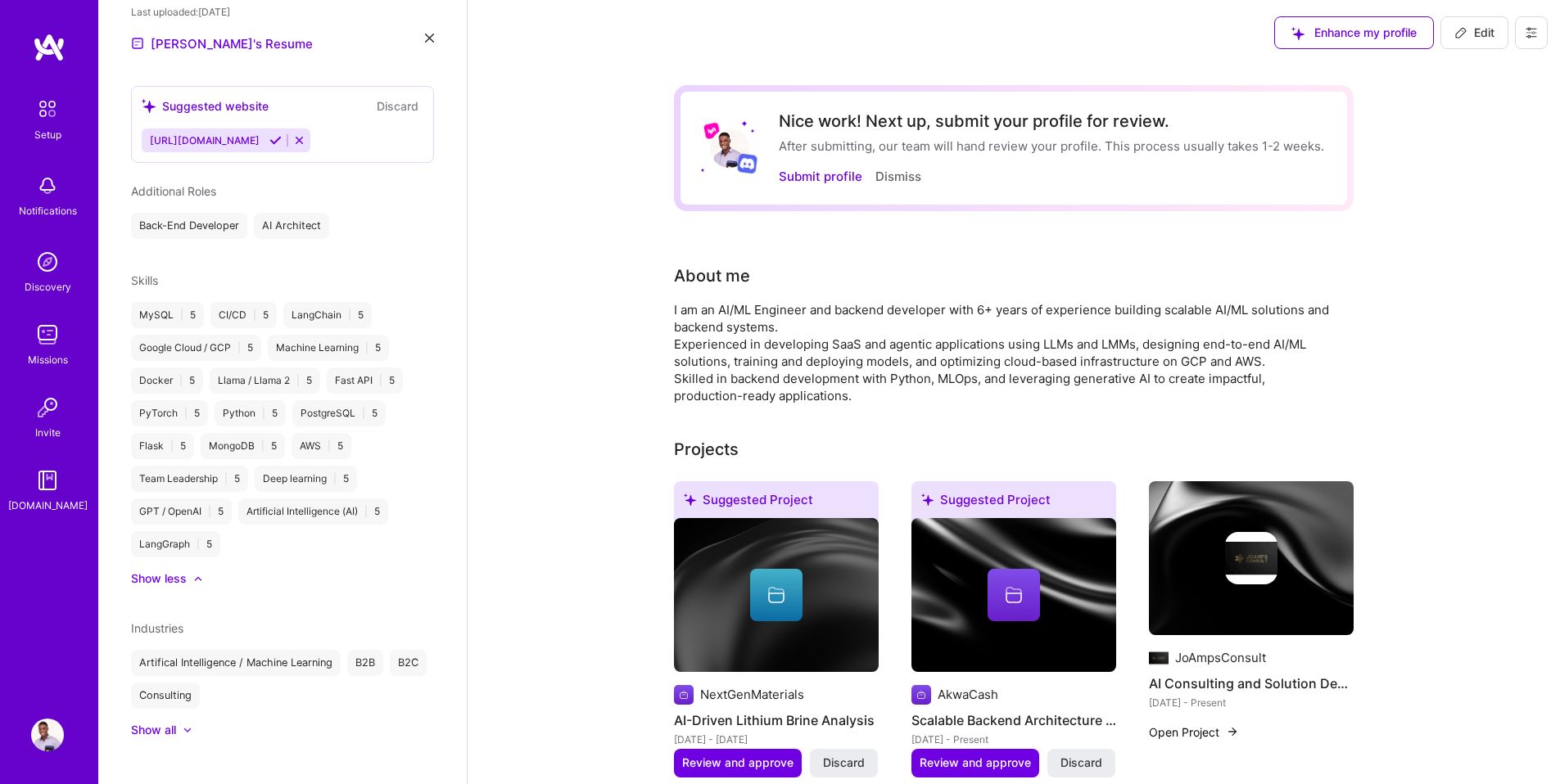
click at [1485, 33] on span "Edit" at bounding box center [1474, 33] width 40 height 16
select select "GH"
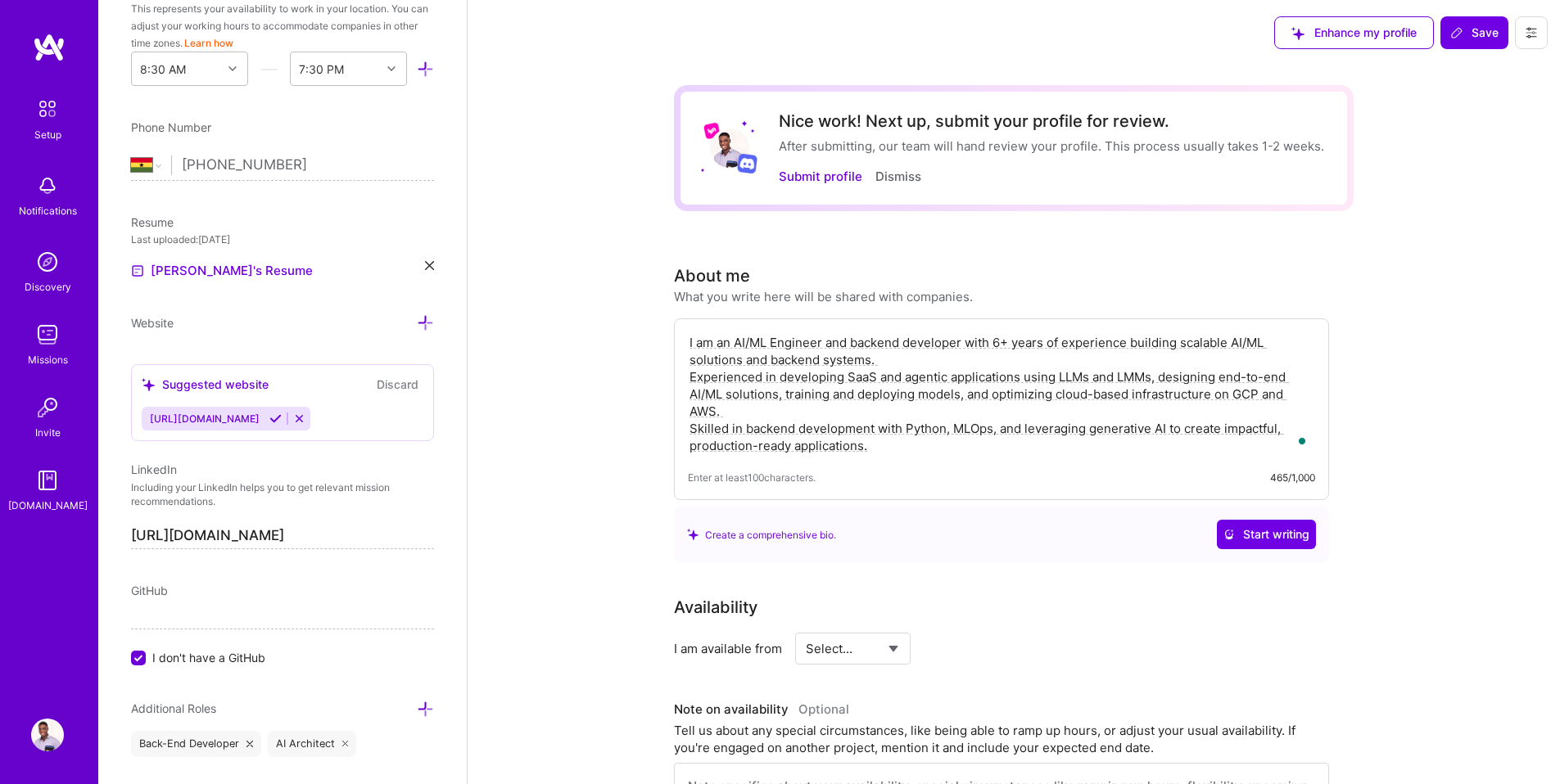
scroll to position [541, 0]
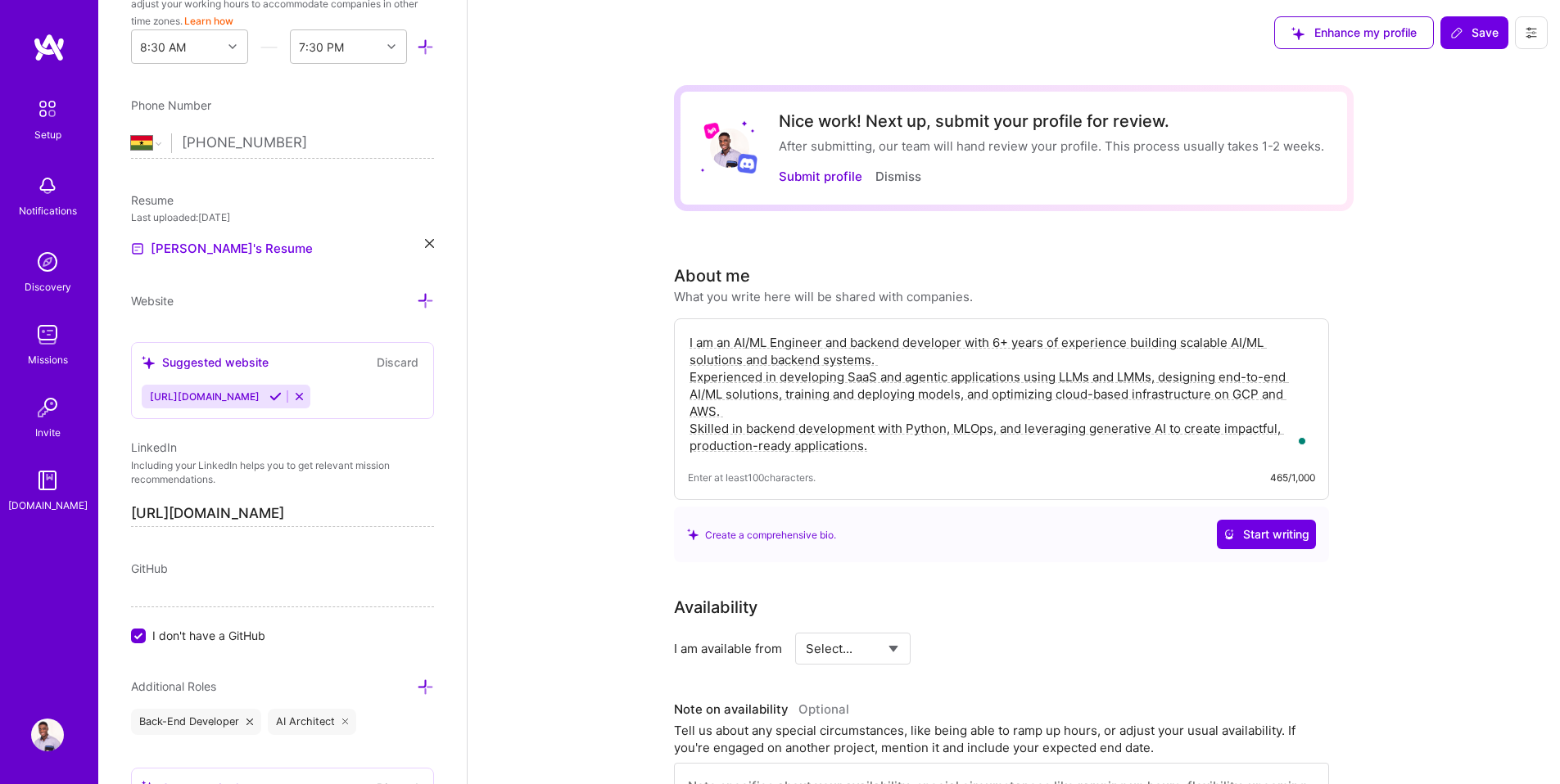
click at [361, 400] on div "[URL][DOMAIN_NAME]" at bounding box center [282, 396] width 281 height 24
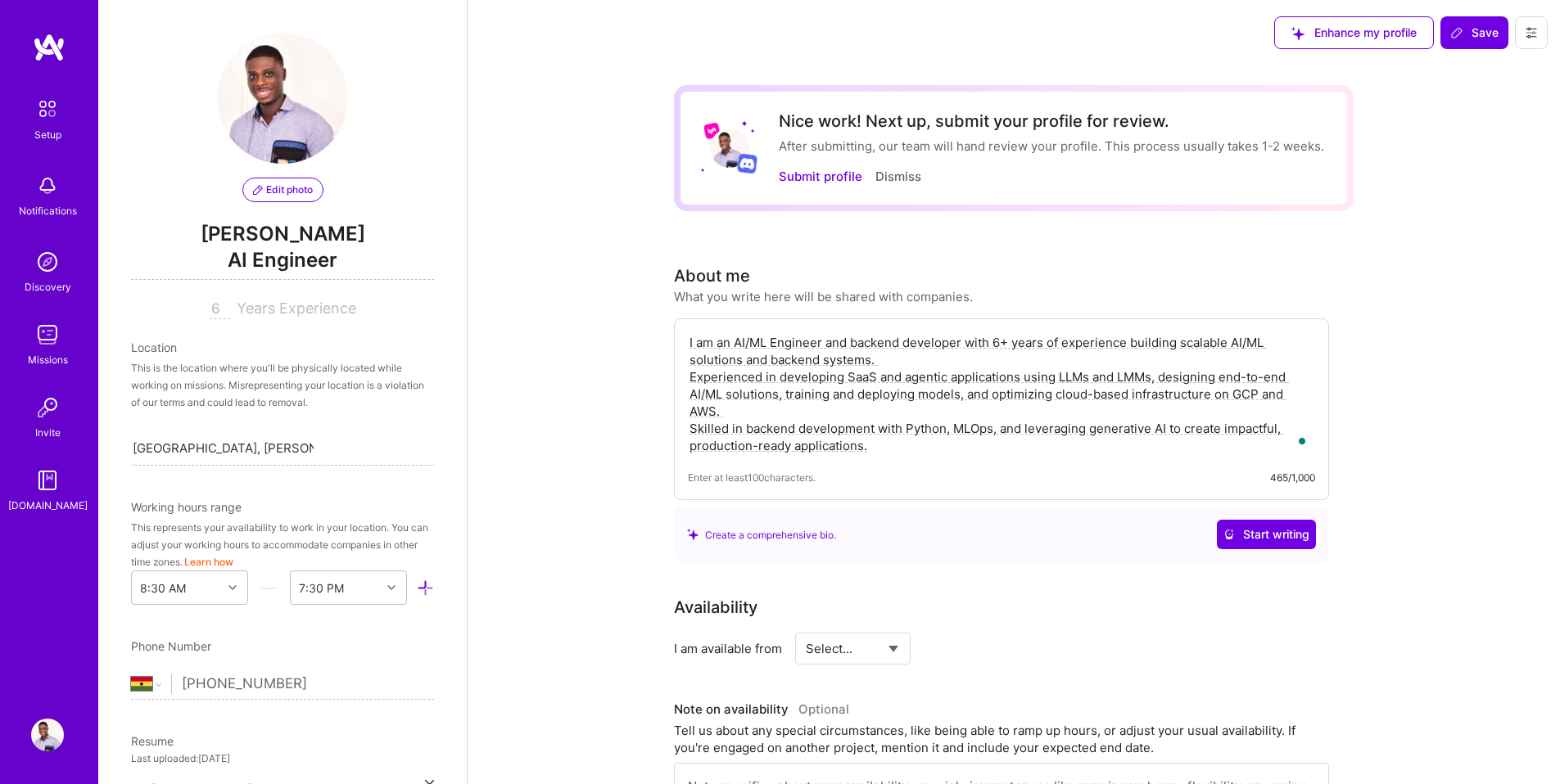
select select "GH"
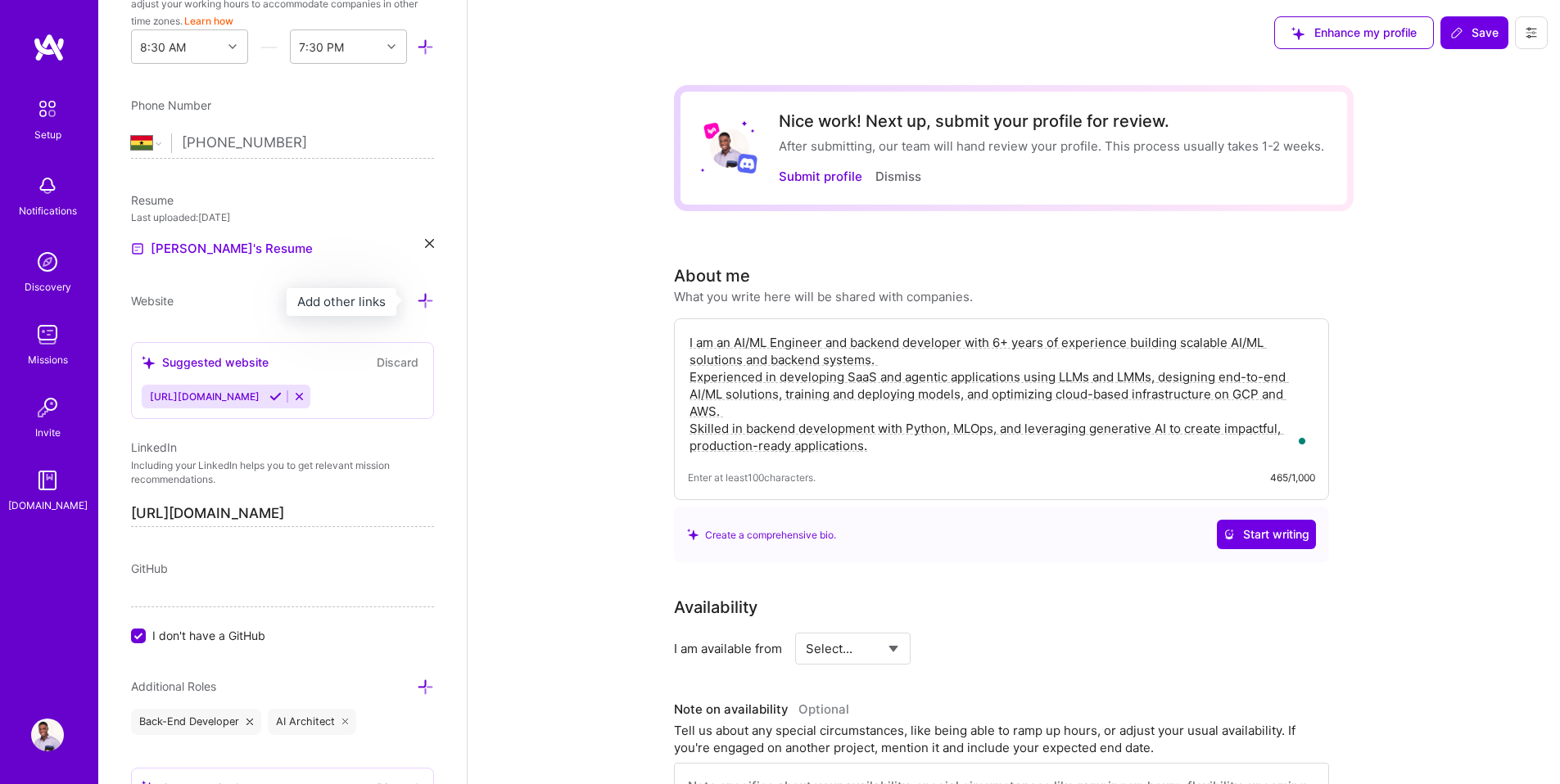
click at [417, 301] on icon at bounding box center [425, 300] width 17 height 17
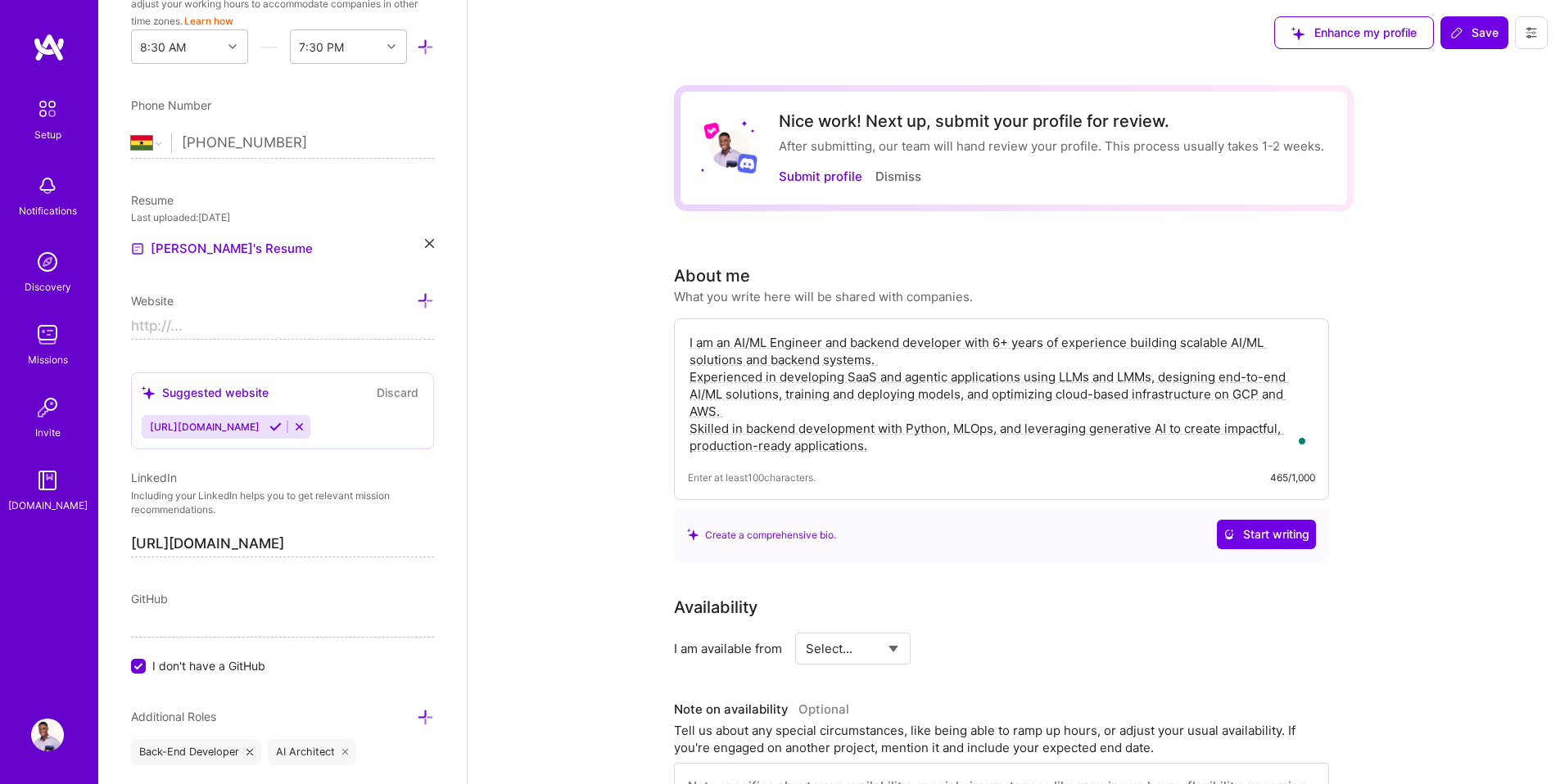
click at [299, 320] on input at bounding box center [282, 326] width 303 height 26
paste input "[URL][DOMAIN_NAME]"
type input "[URL][DOMAIN_NAME]"
click at [443, 344] on div "Edit photo [PERSON_NAME] AI Engineer 6 Years Experience Location This is the lo…" at bounding box center [282, 392] width 369 height 784
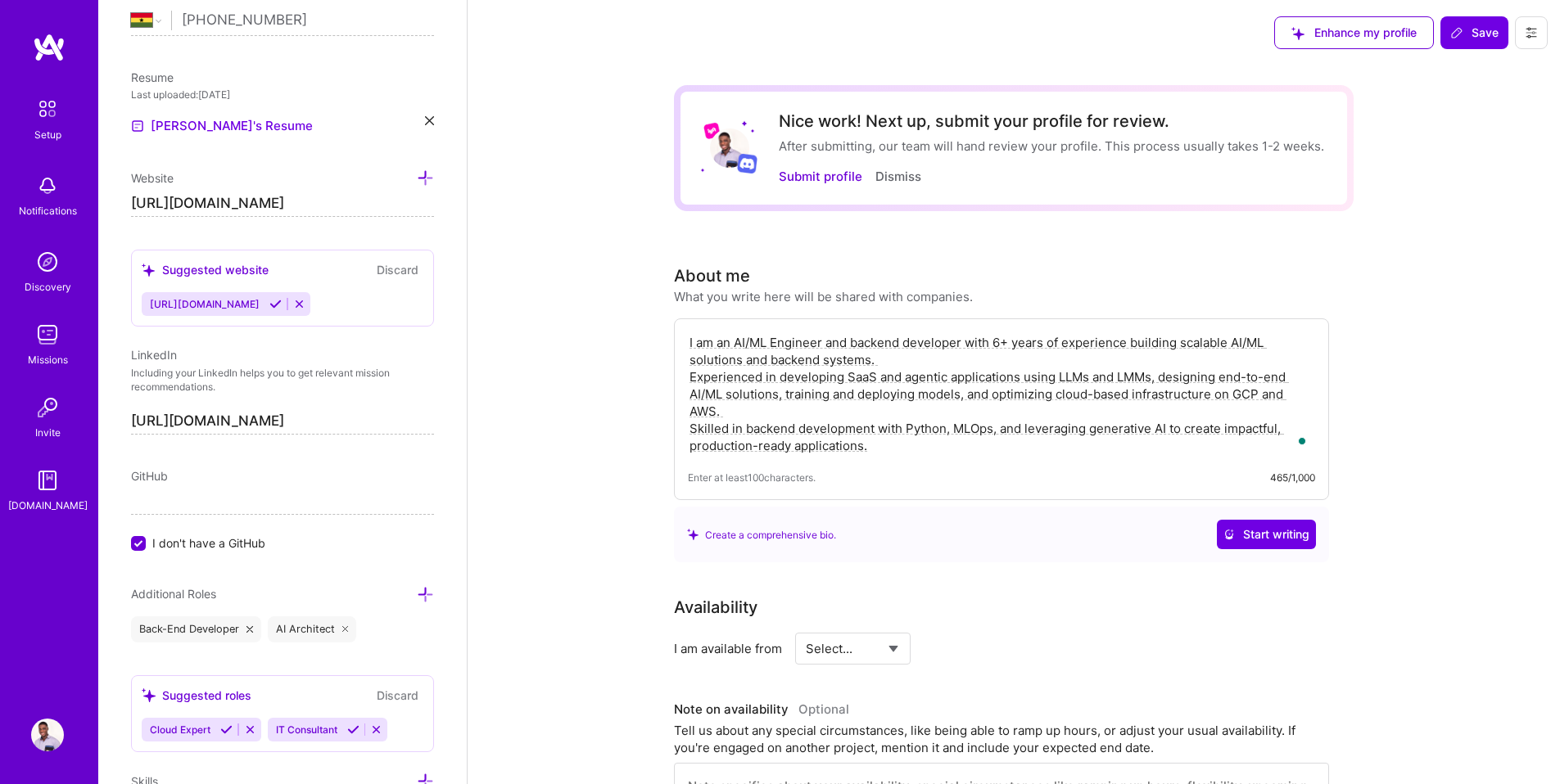
scroll to position [677, 0]
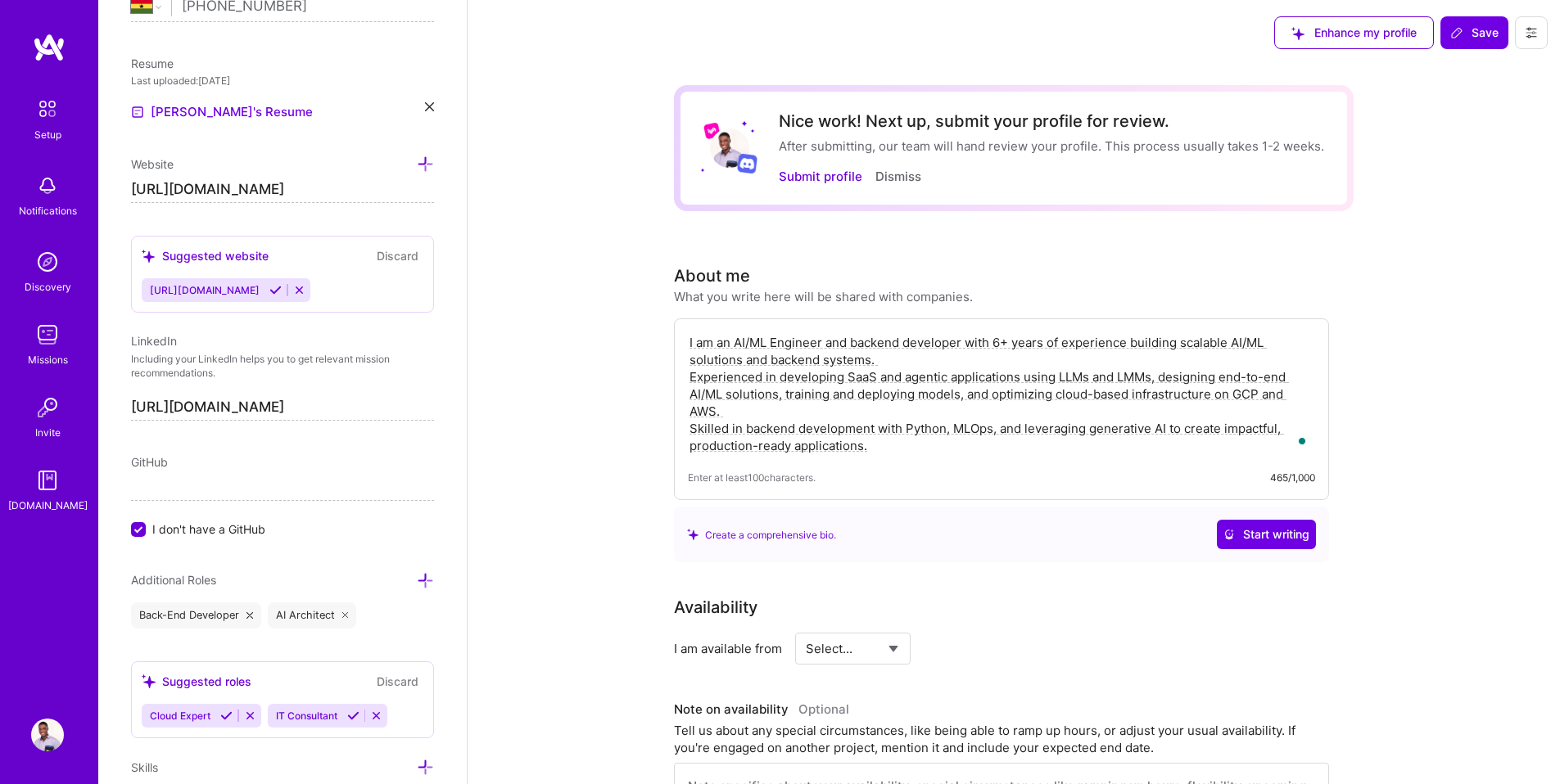
click at [145, 529] on input "I don't have a GitHub" at bounding box center [140, 530] width 15 height 15
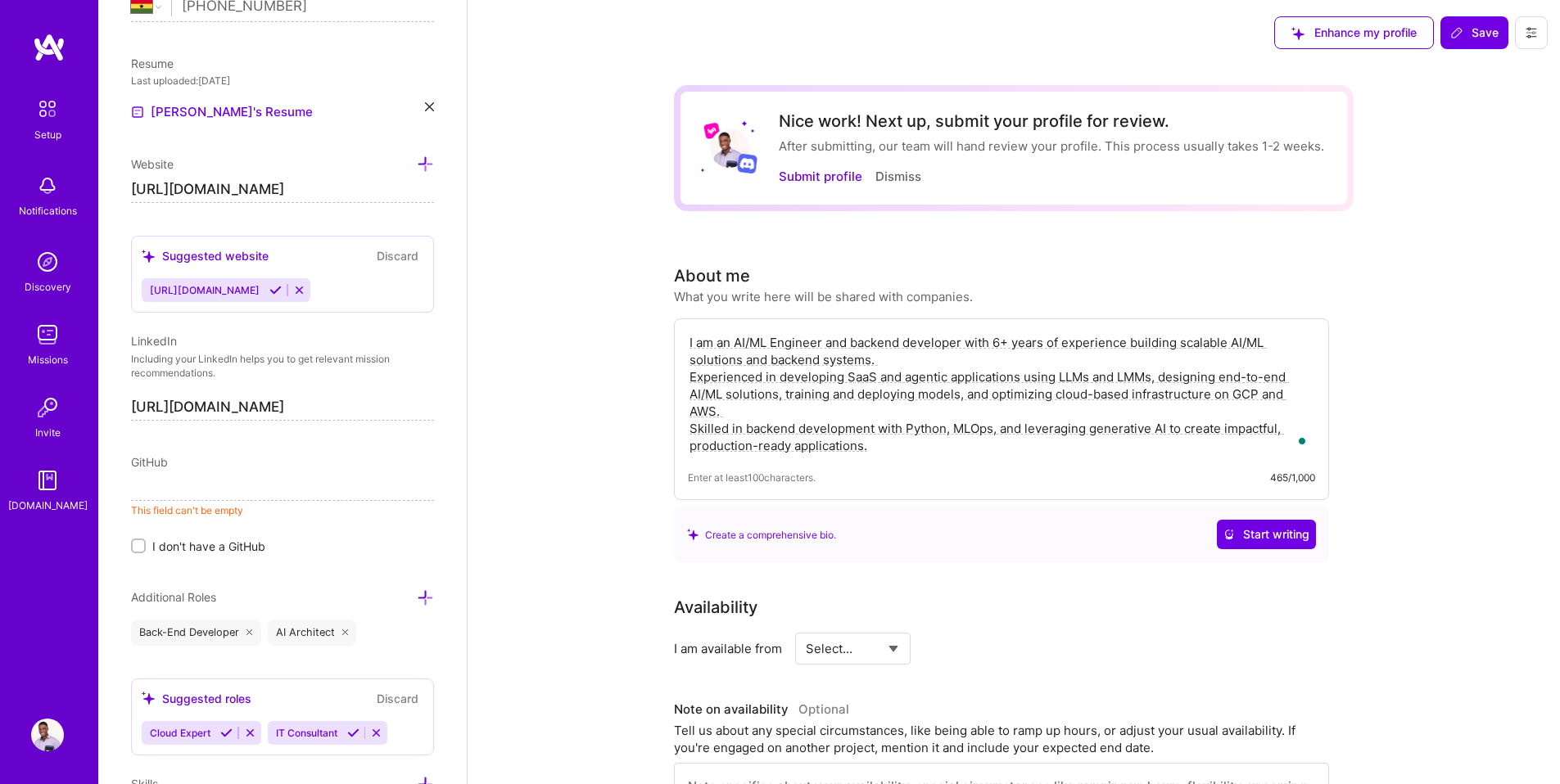
paste input "[URL][DOMAIN_NAME]"
paste input "JoAmps"
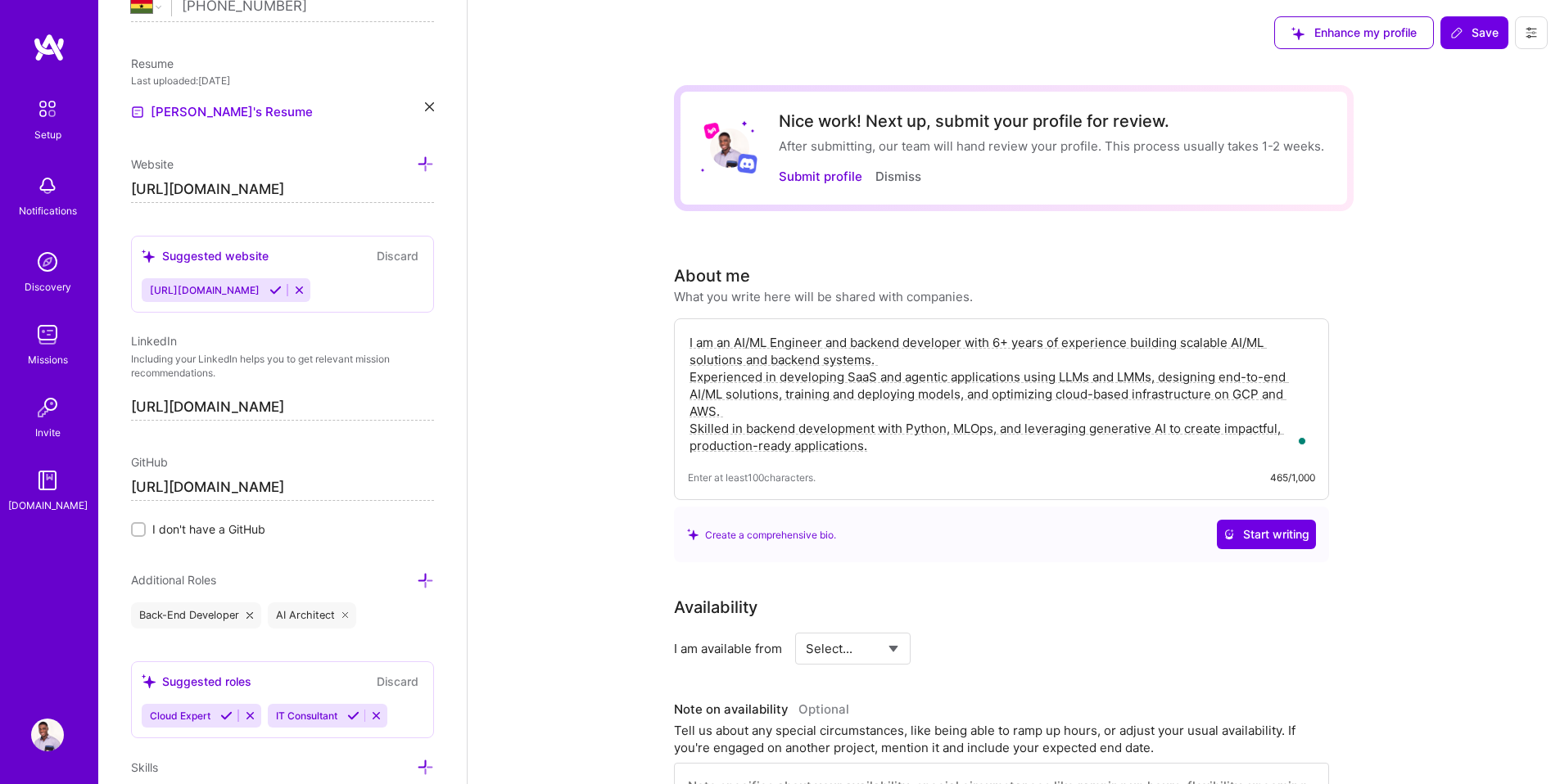
type input "[URL][DOMAIN_NAME]"
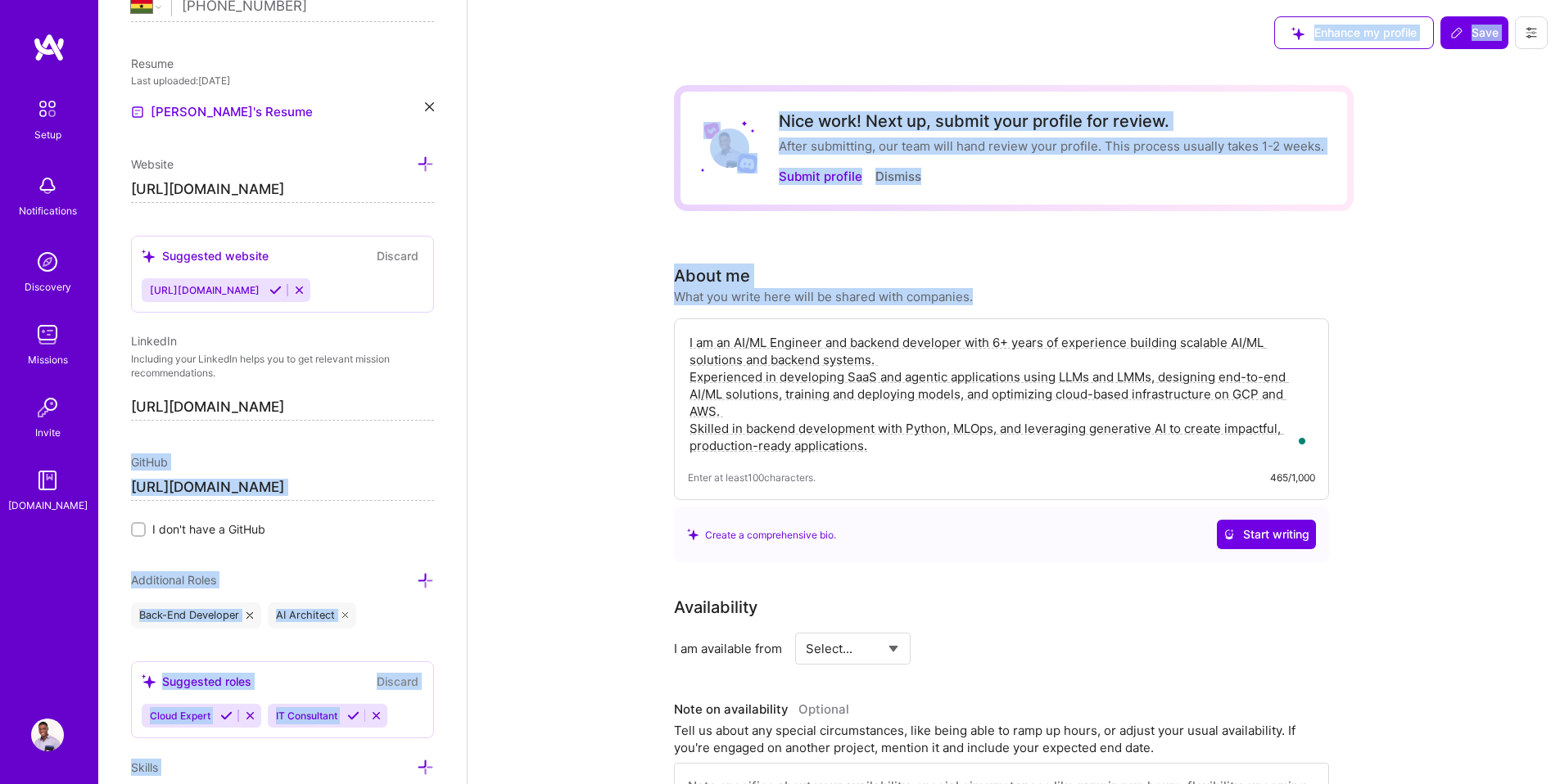
drag, startPoint x: 469, startPoint y: 416, endPoint x: 459, endPoint y: 443, distance: 28.8
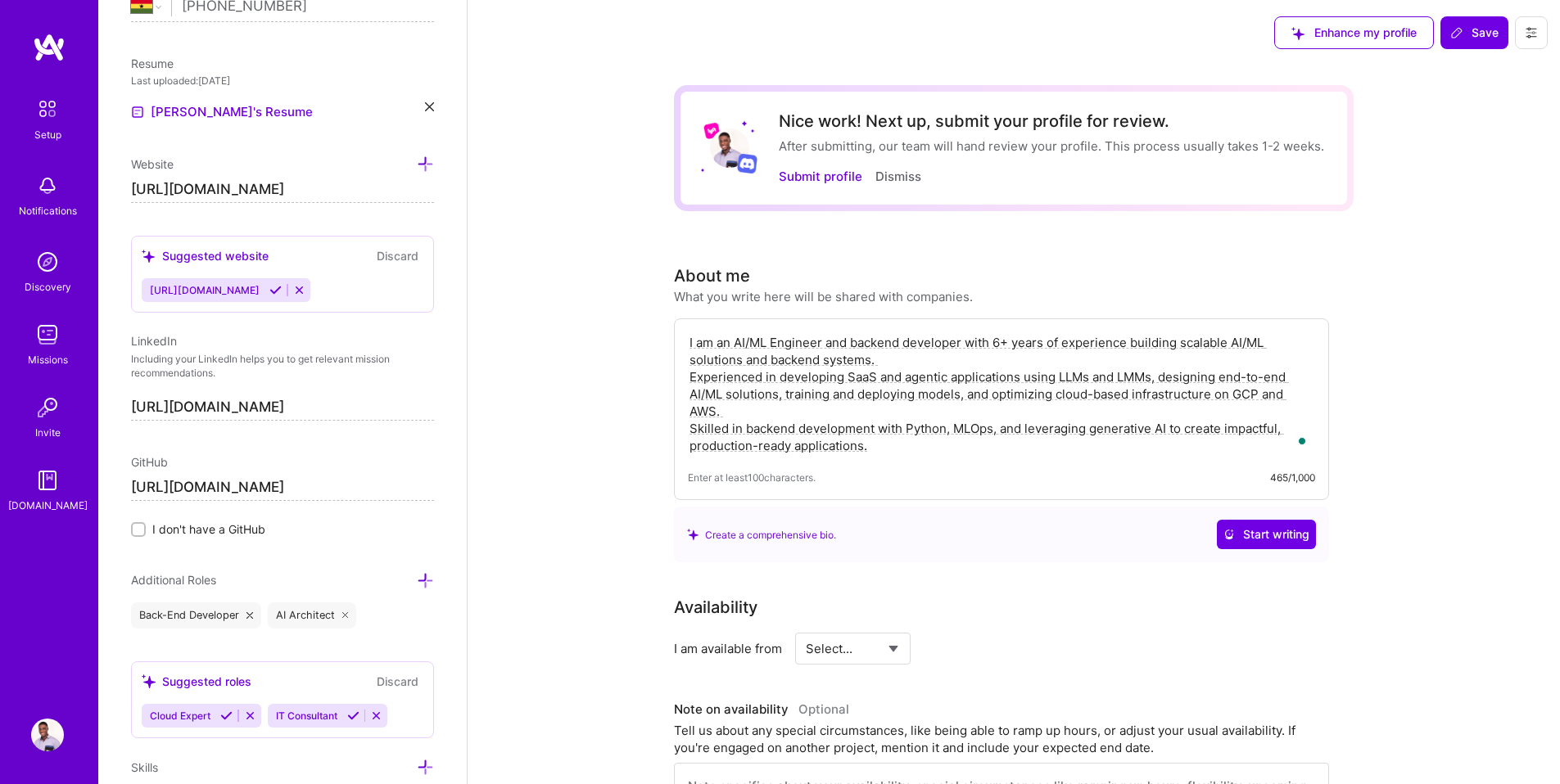
click at [448, 438] on div "Edit photo [PERSON_NAME] AI Engineer 6 Years Experience Location This is the lo…" at bounding box center [282, 392] width 369 height 784
click at [417, 578] on icon at bounding box center [425, 580] width 17 height 17
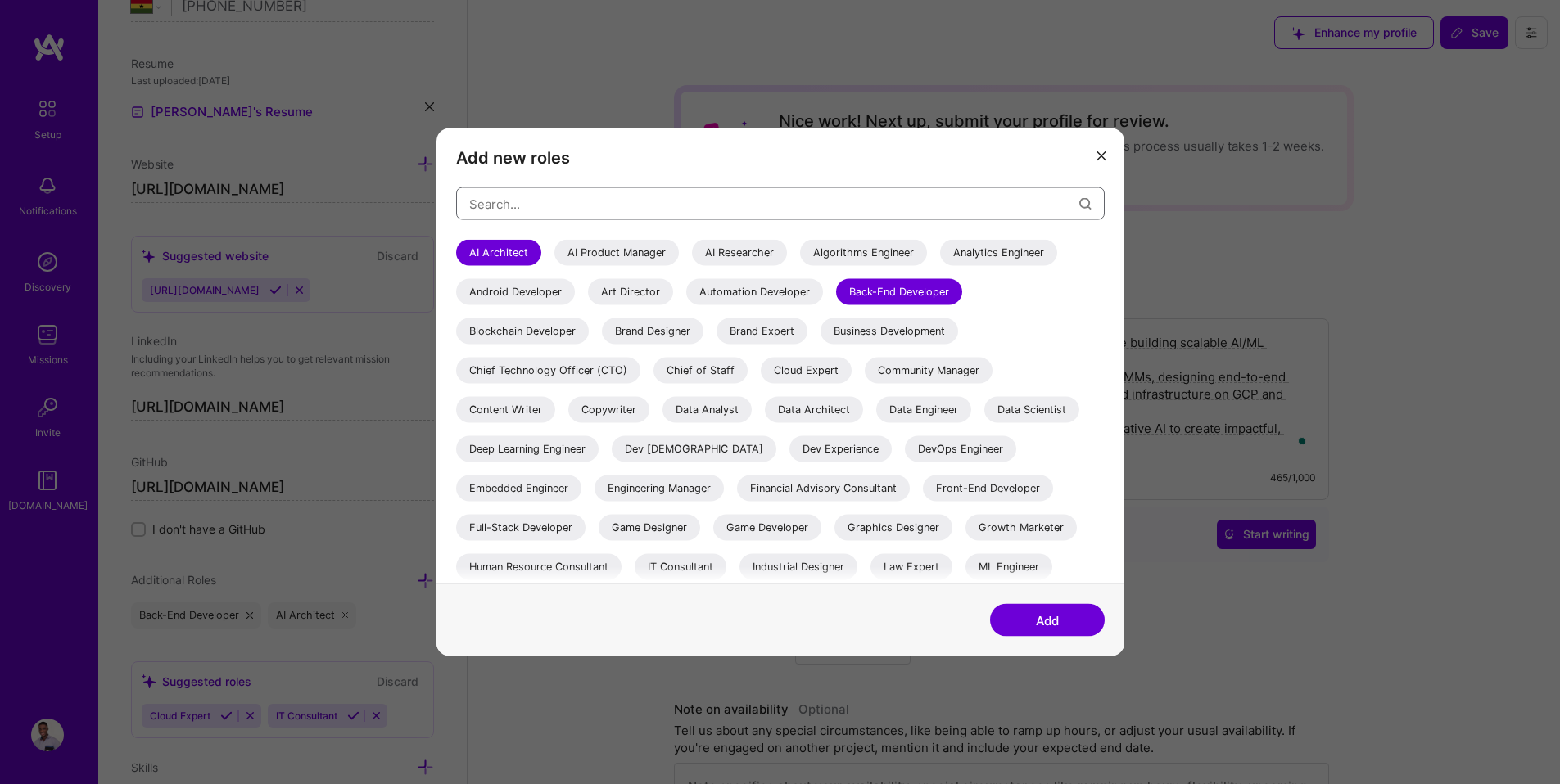
click at [569, 208] on input "modal" at bounding box center [774, 203] width 610 height 42
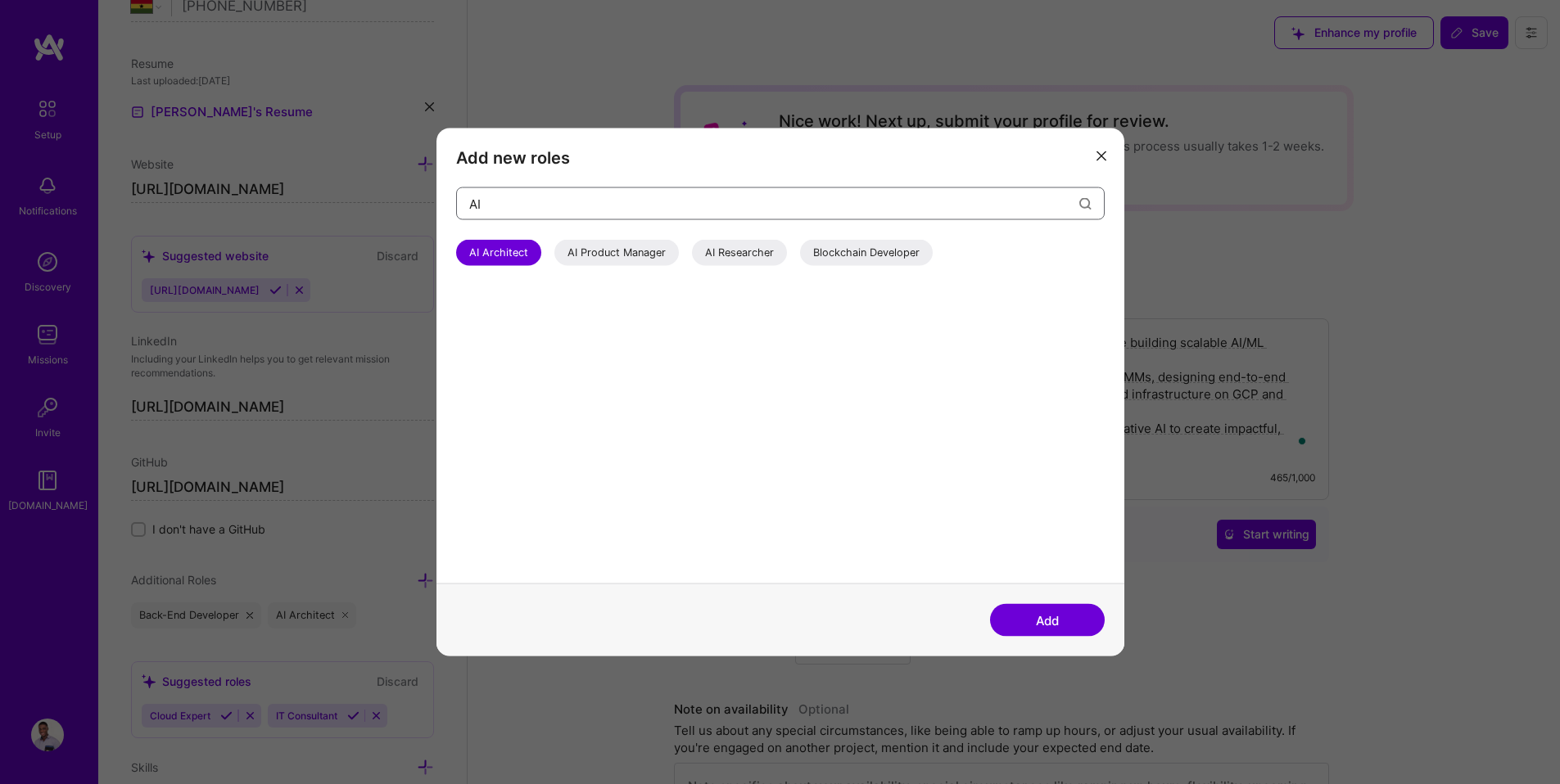
type input "AI"
click at [711, 250] on div "AI Researcher" at bounding box center [739, 252] width 95 height 26
drag, startPoint x: 912, startPoint y: 213, endPoint x: 431, endPoint y: 203, distance: 481.1
click at [431, 203] on div "Add new roles AI AI Architect AI Product Manager AI Researcher Blockchain Devel…" at bounding box center [780, 392] width 1560 height 784
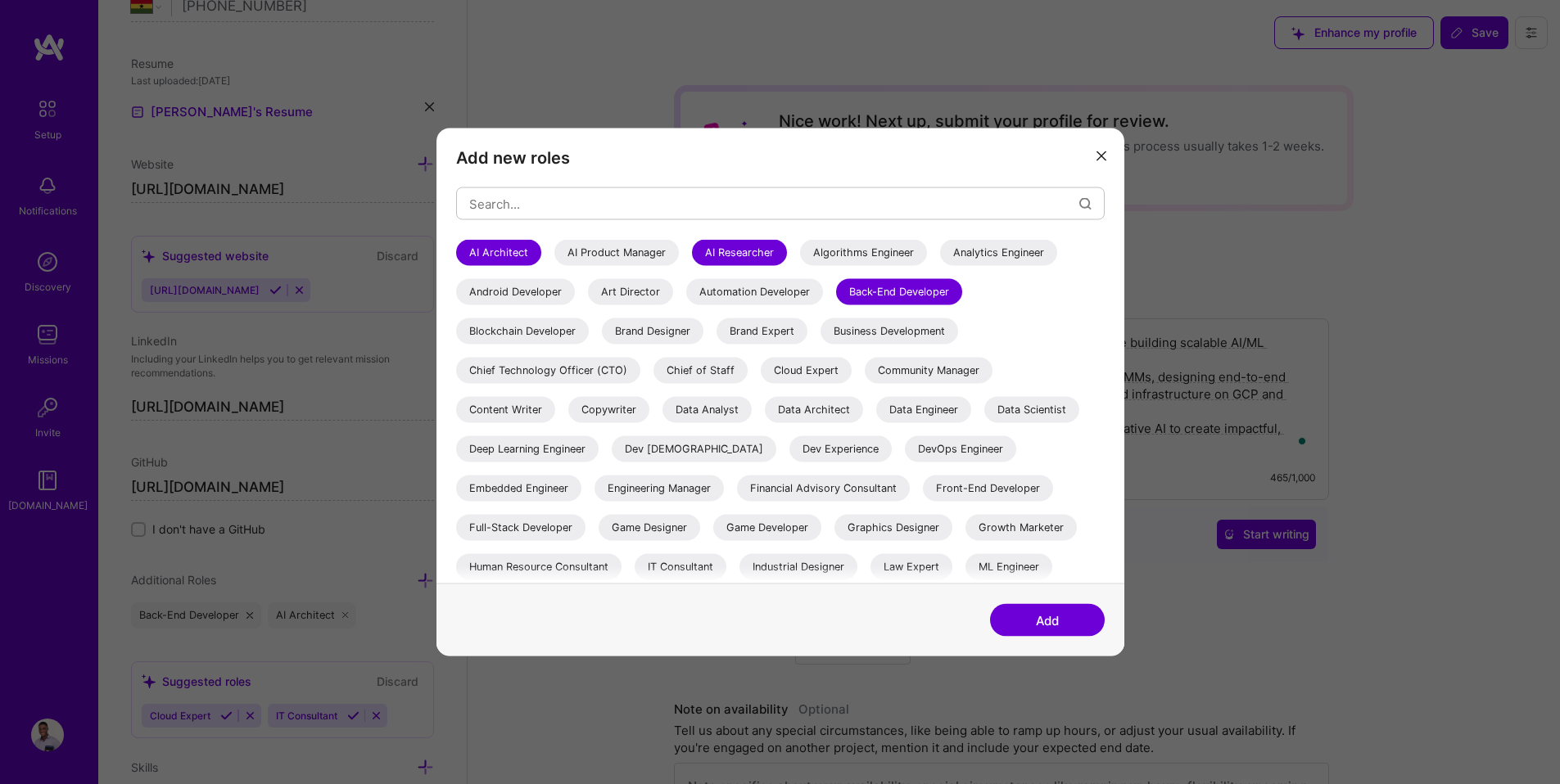
click at [1009, 409] on div "Data Scientist" at bounding box center [1031, 409] width 95 height 26
click at [574, 445] on div "Deep Learning Engineer" at bounding box center [527, 449] width 142 height 26
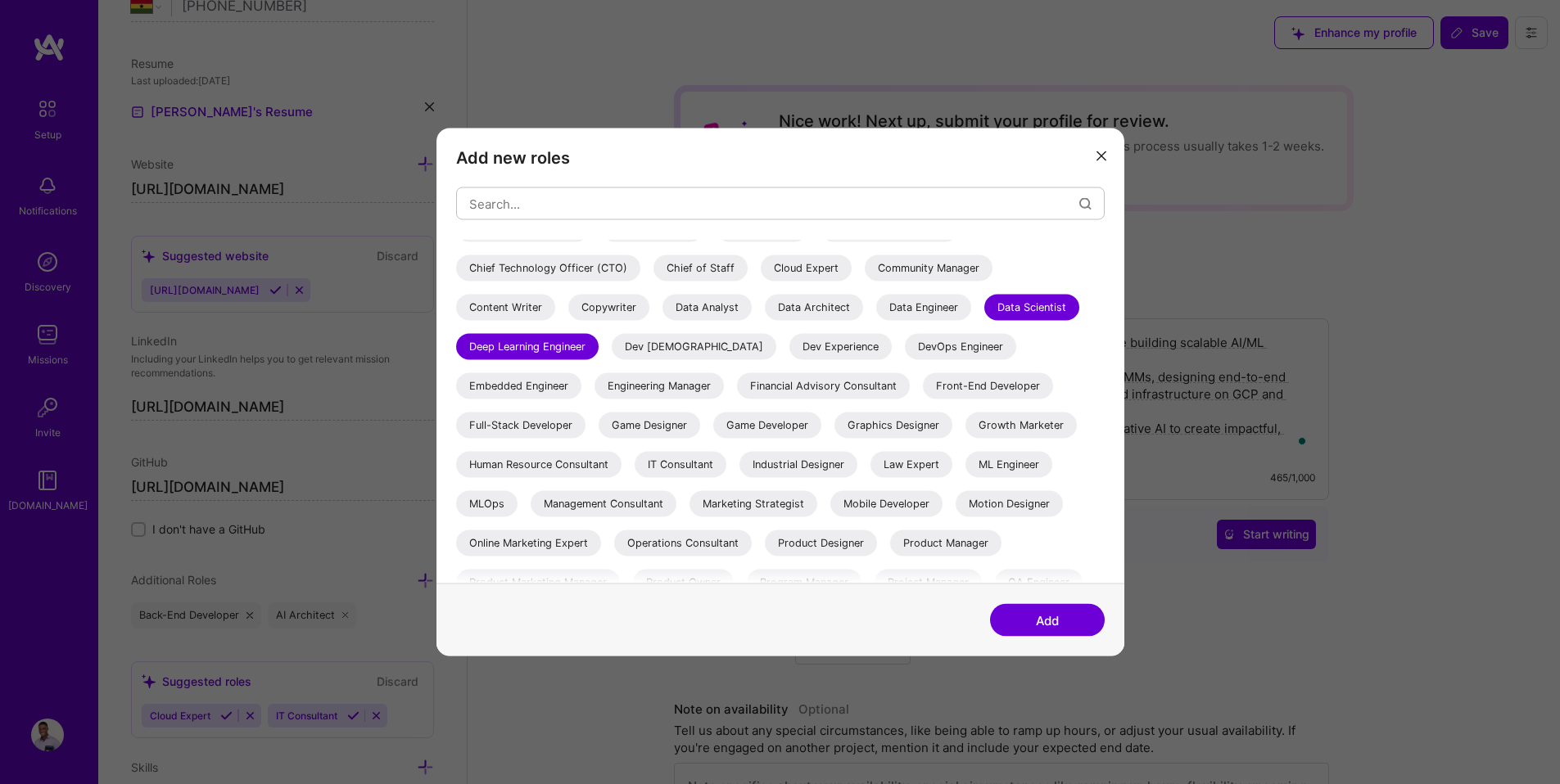
scroll to position [117, 0]
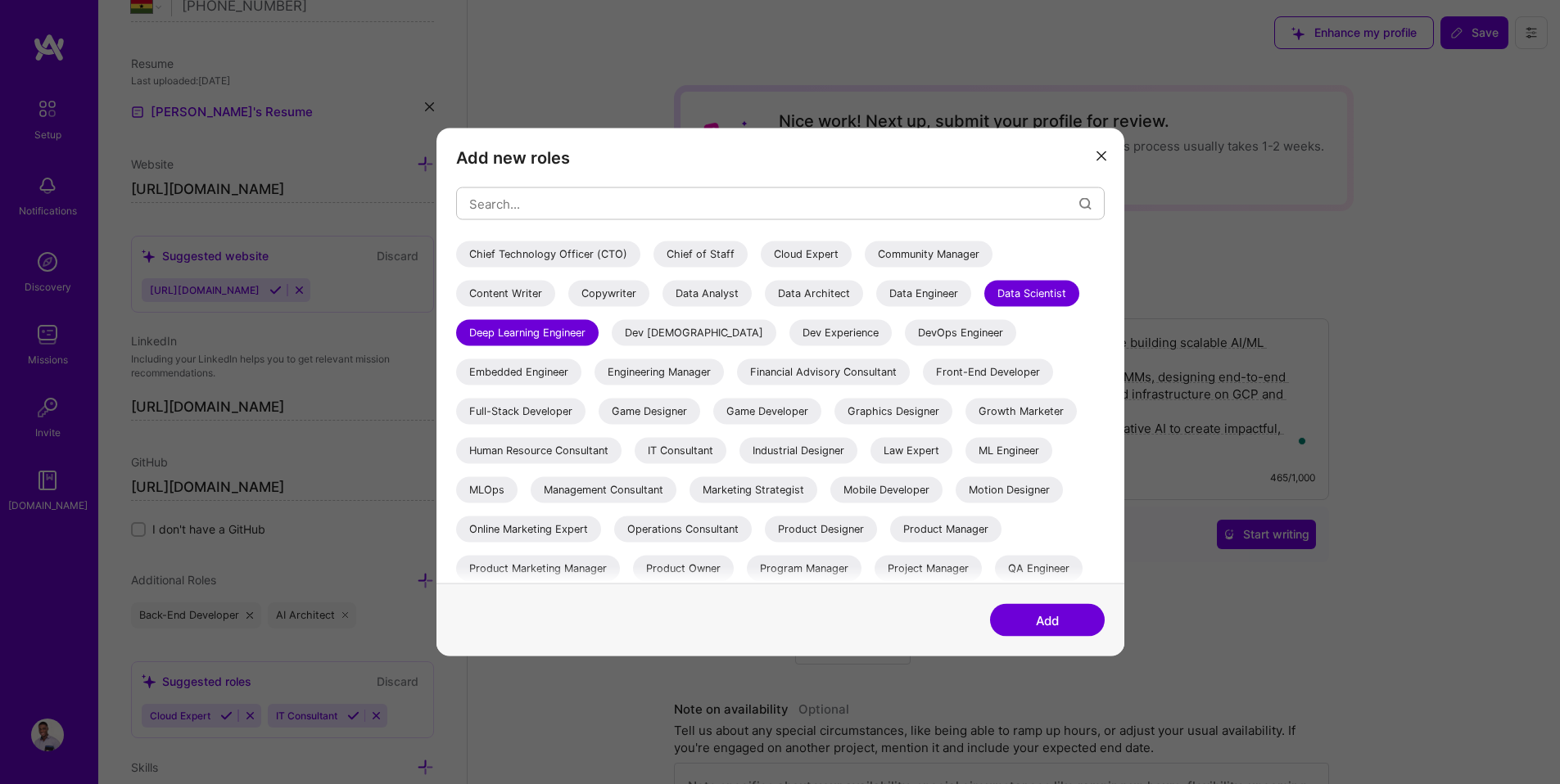
click at [995, 453] on div "ML Engineer" at bounding box center [1008, 450] width 86 height 26
click at [489, 484] on div "MLOps" at bounding box center [486, 489] width 61 height 26
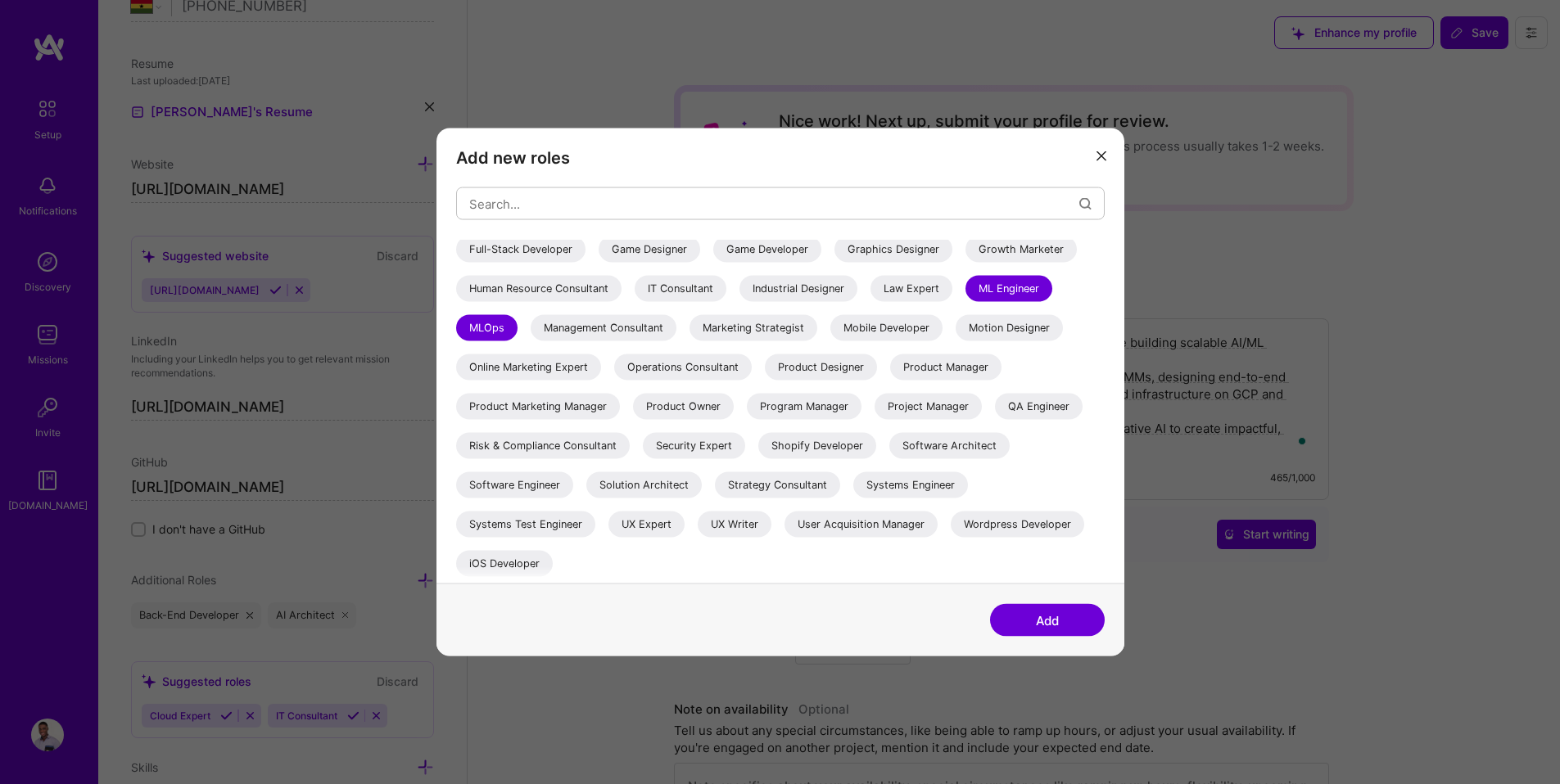
click at [552, 489] on div "Software Engineer" at bounding box center [515, 485] width 118 height 26
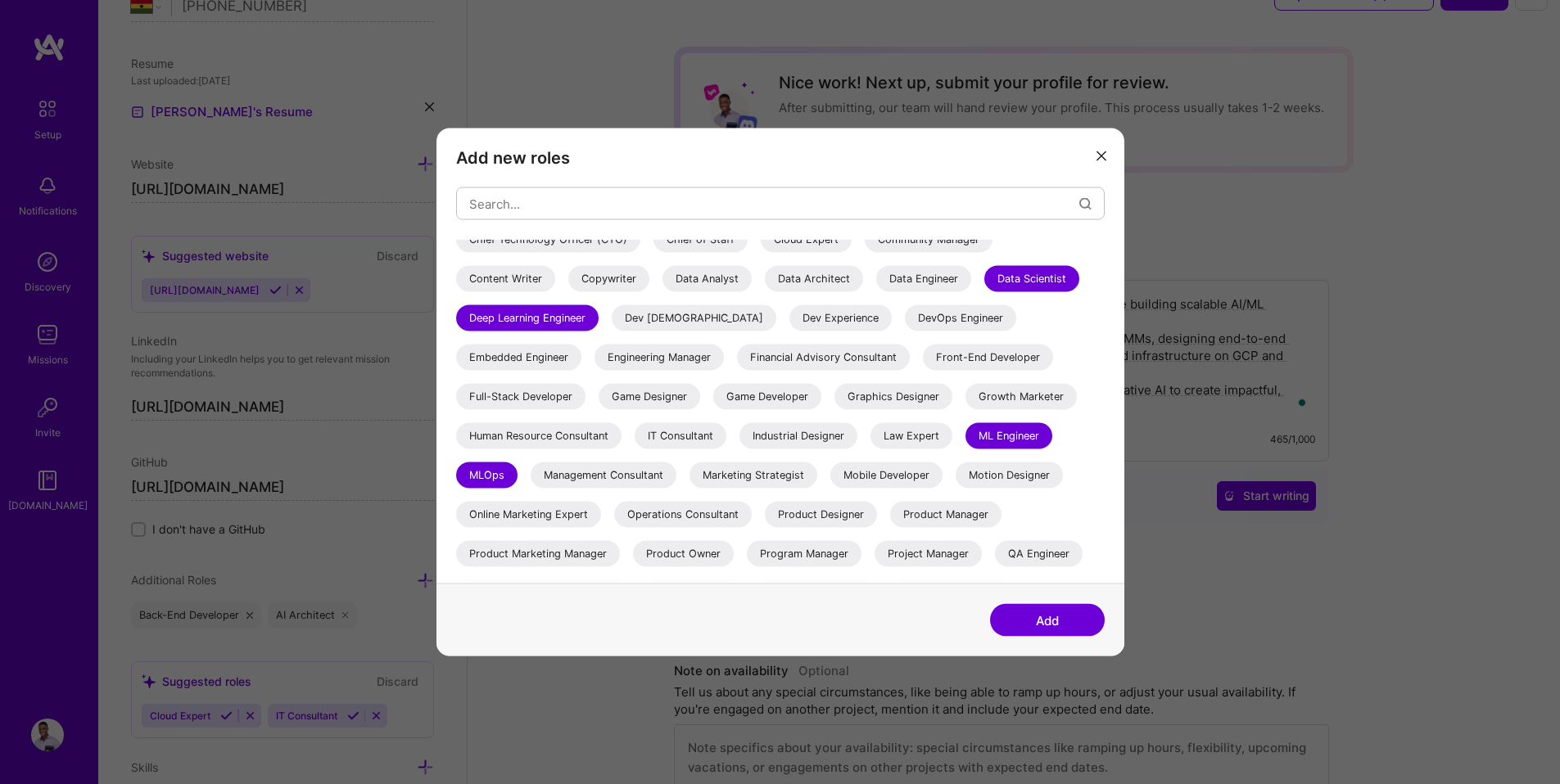
scroll to position [0, 0]
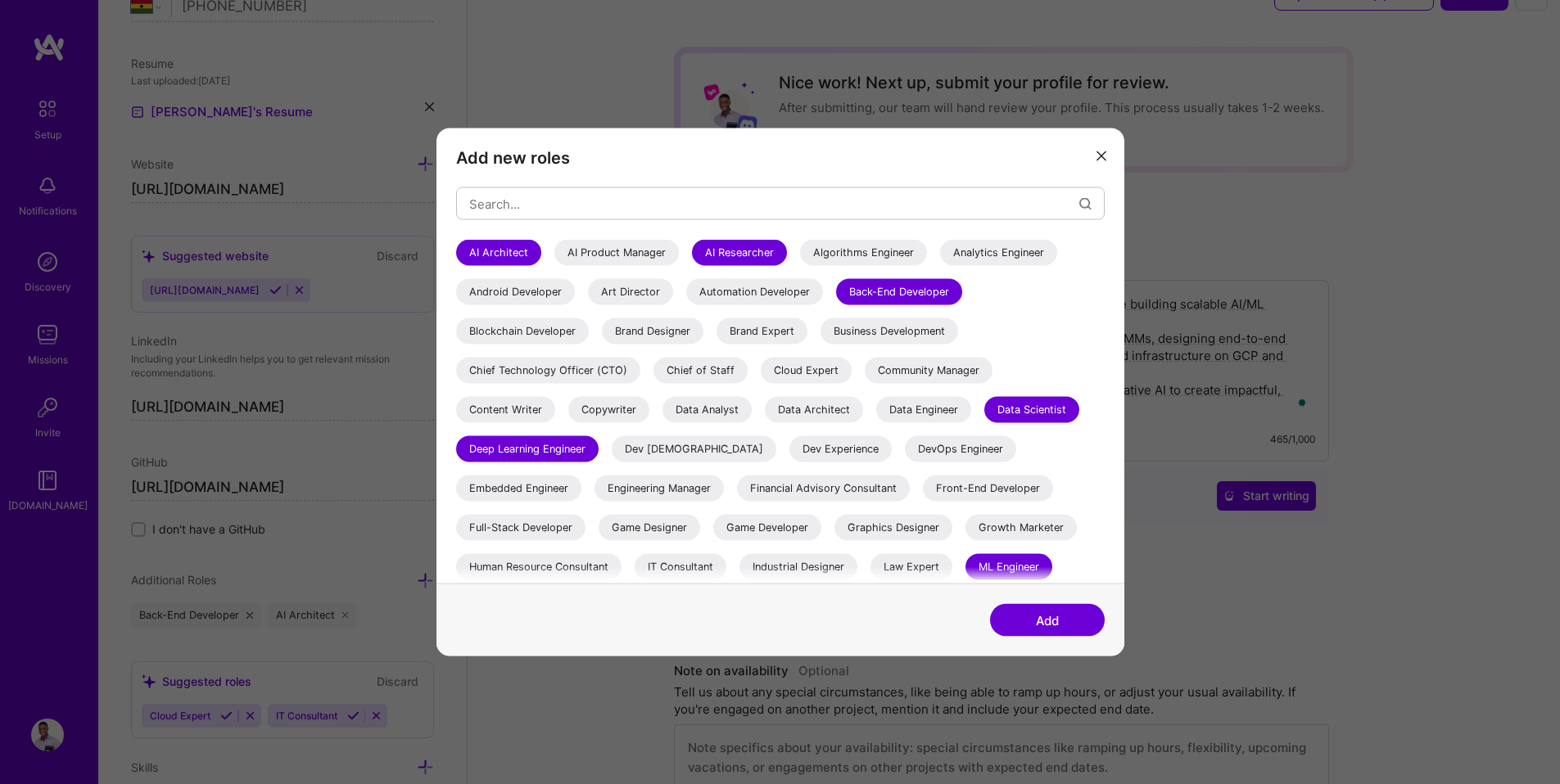
click at [582, 372] on div "Chief Technology Officer (CTO)" at bounding box center [548, 370] width 184 height 26
click at [1051, 630] on button "Add" at bounding box center [1047, 620] width 115 height 33
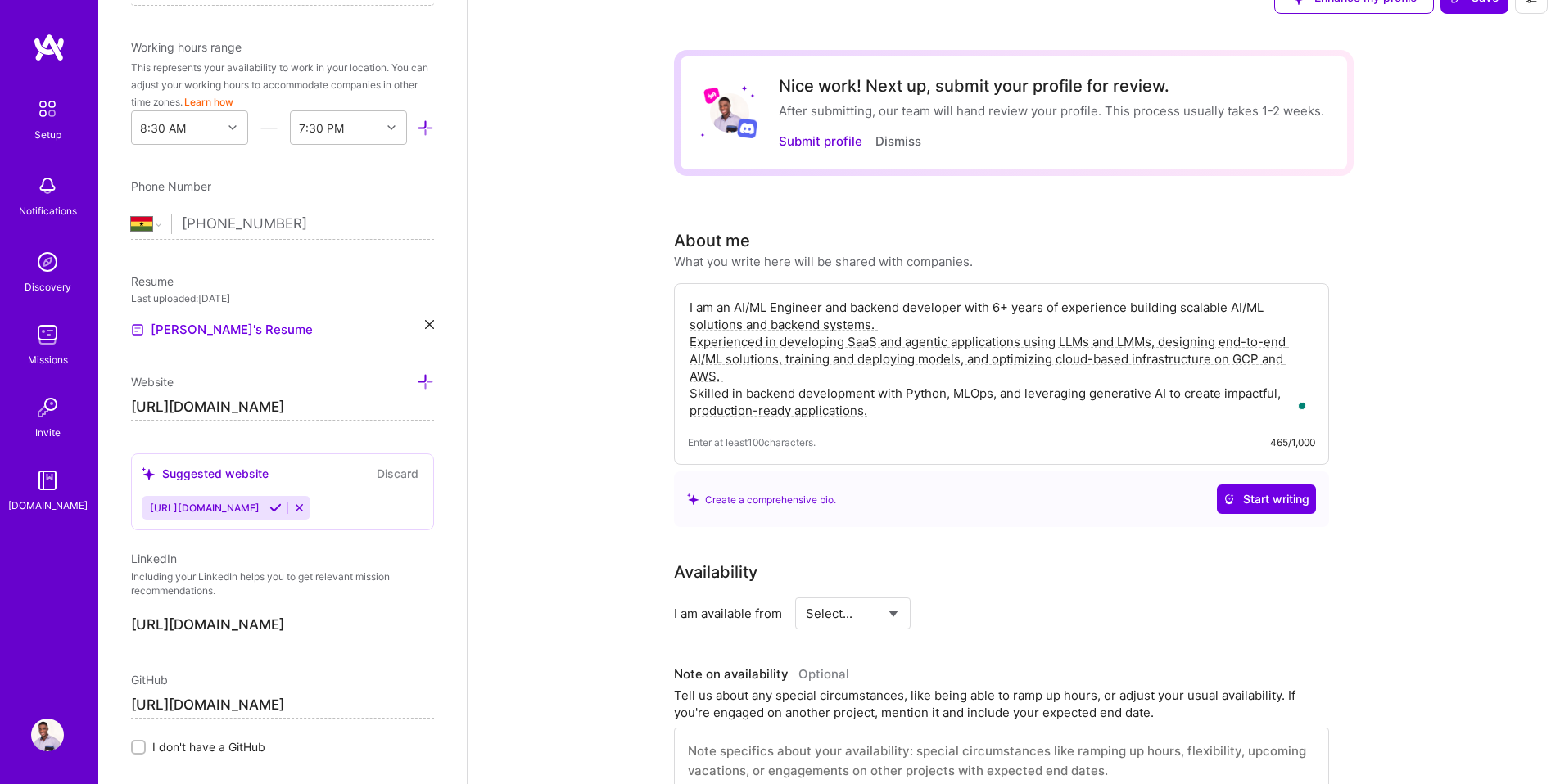
scroll to position [460, 0]
click at [425, 326] on icon at bounding box center [429, 325] width 9 height 9
click at [240, 321] on span "PDF file format" at bounding box center [220, 328] width 112 height 17
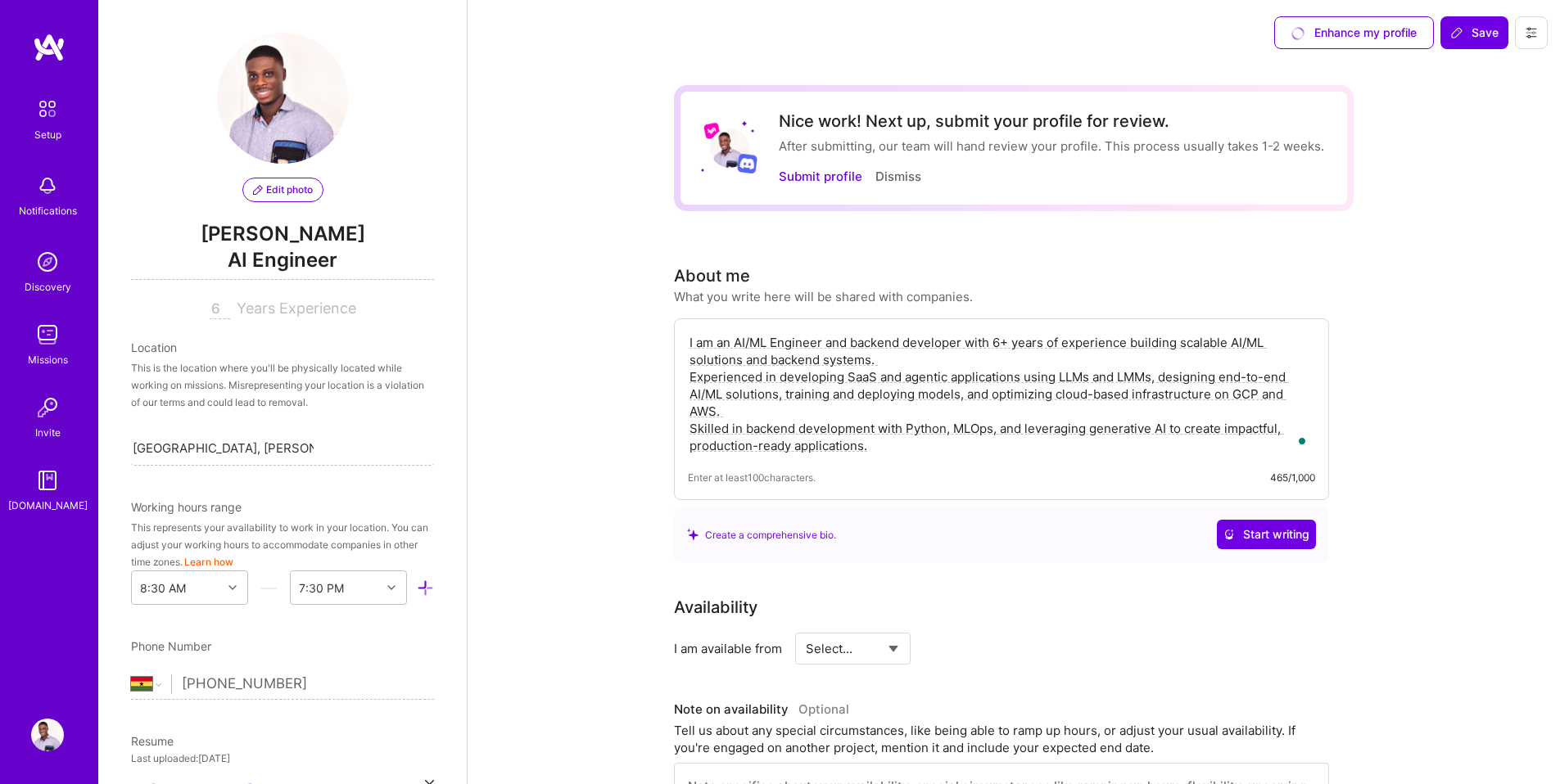
scroll to position [0, 0]
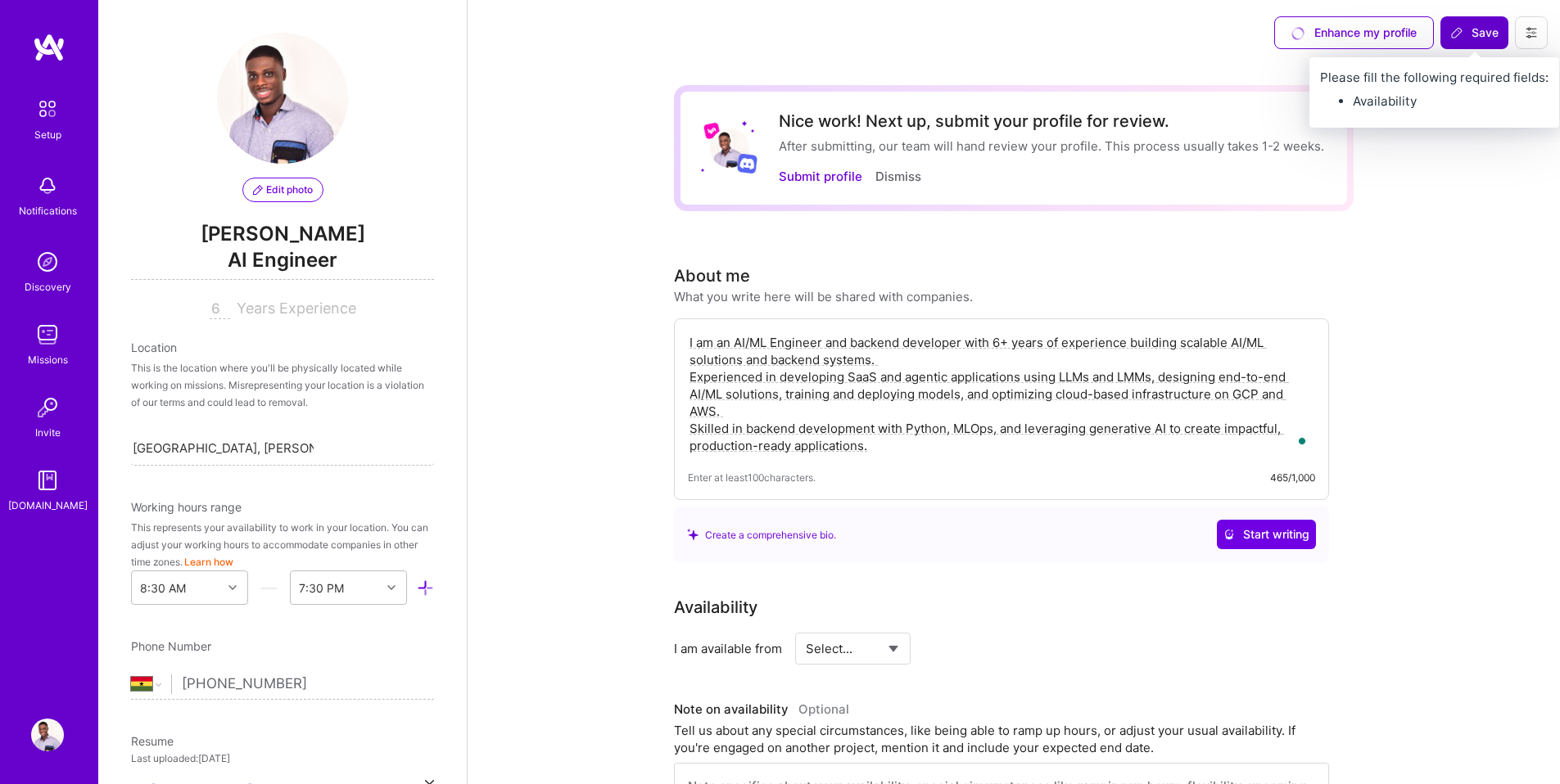
click at [1474, 36] on span "Save" at bounding box center [1475, 33] width 48 height 16
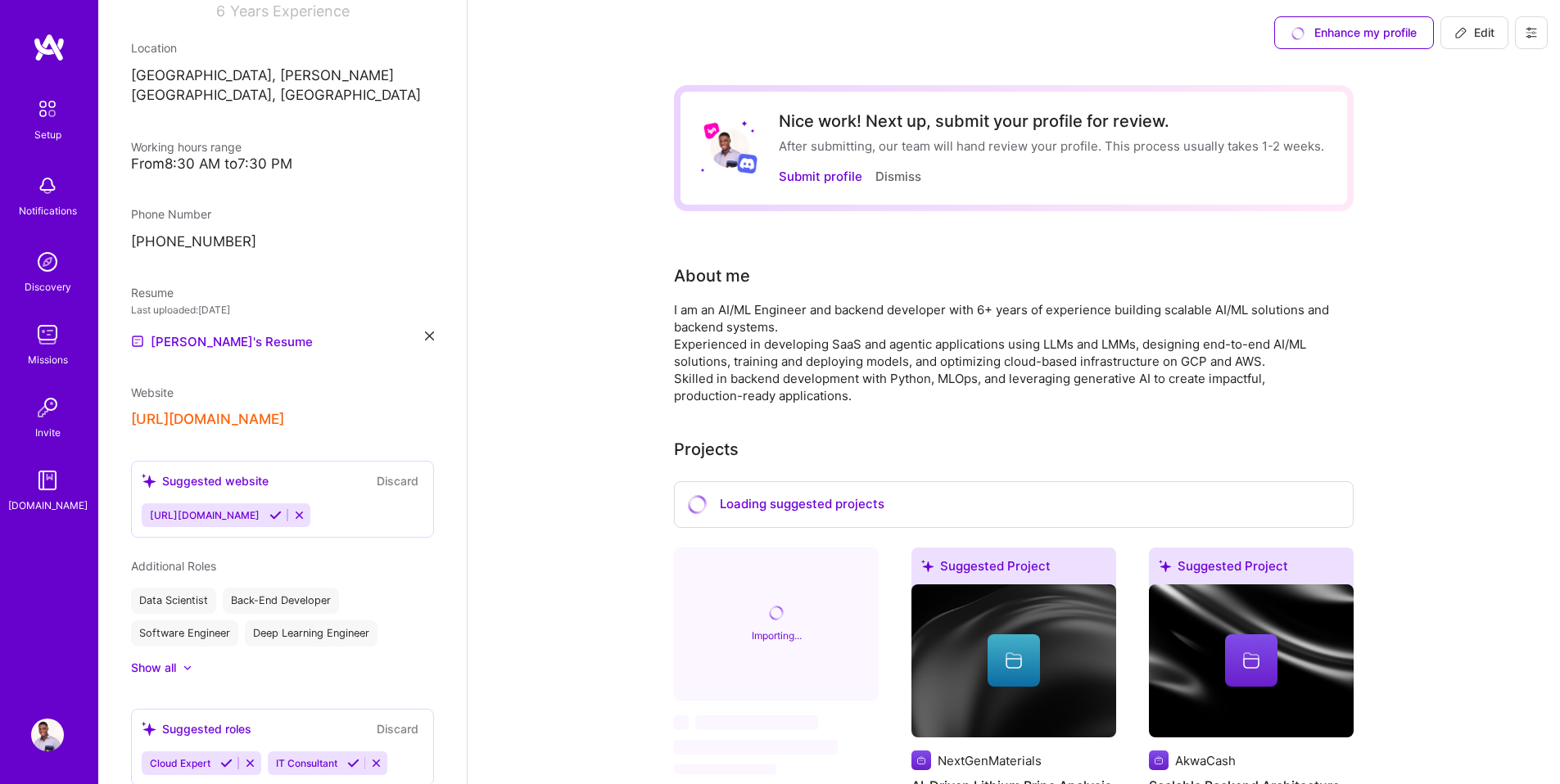
scroll to position [302, 0]
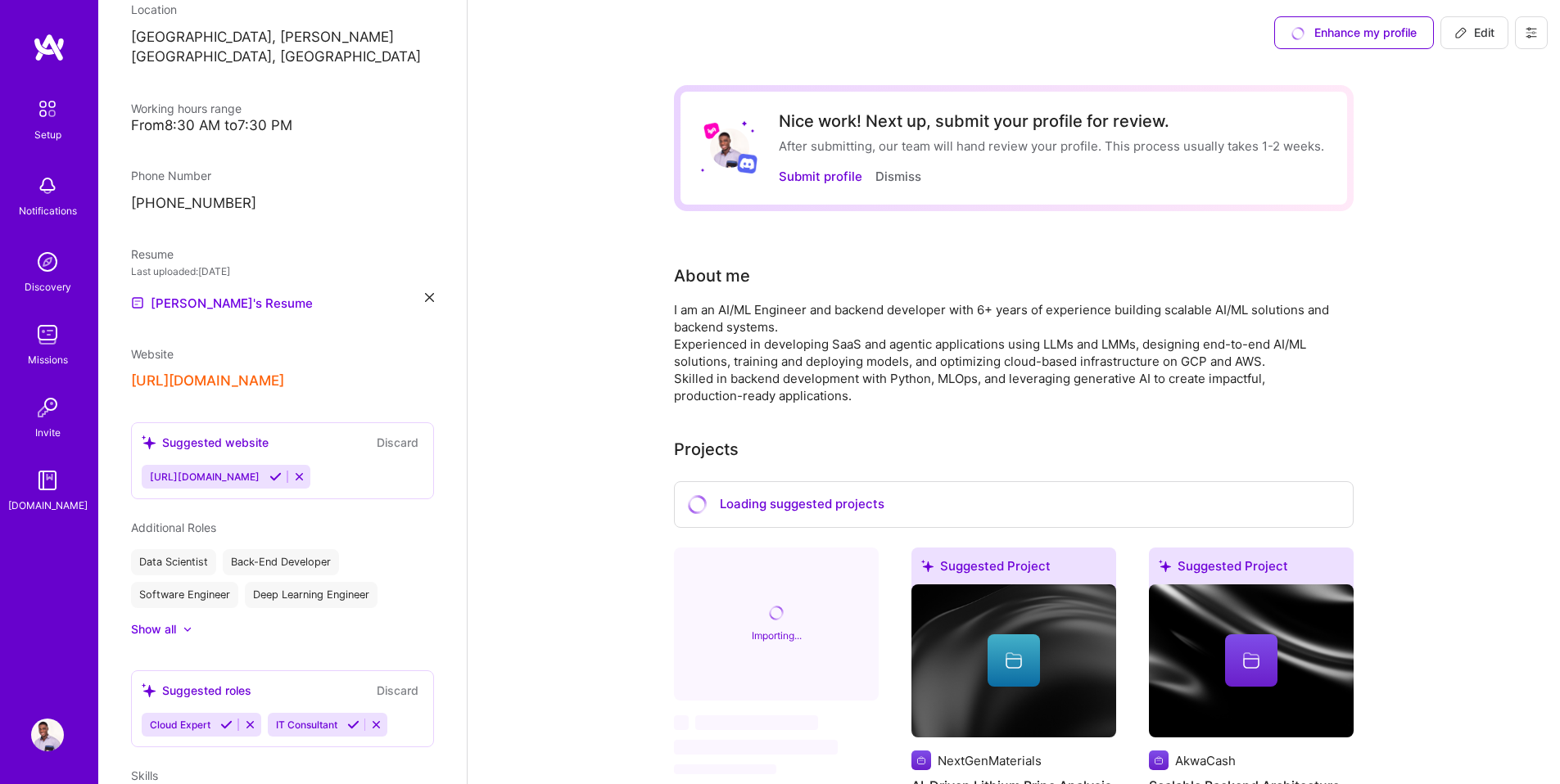
click at [185, 625] on div at bounding box center [187, 629] width 10 height 10
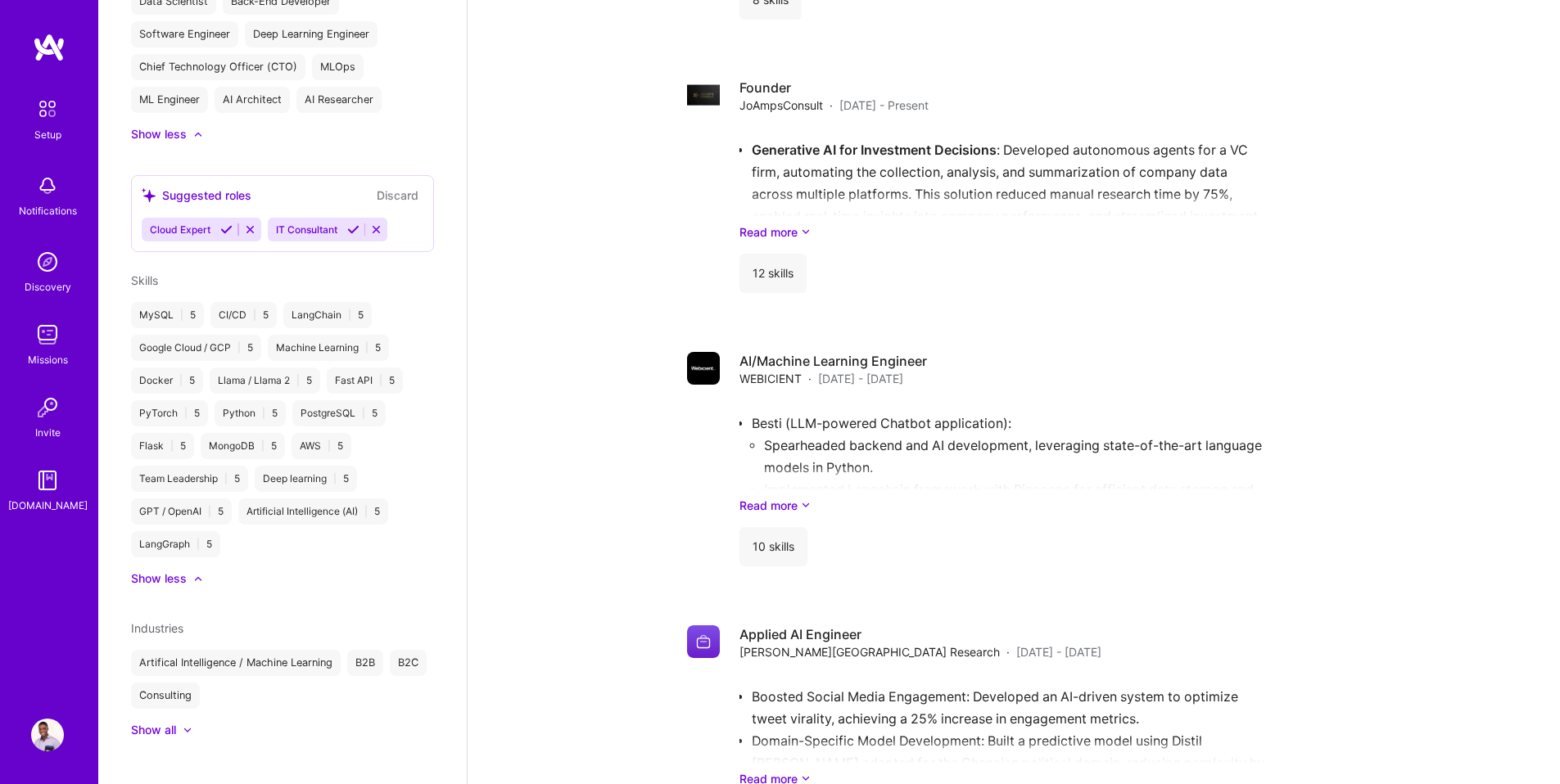
scroll to position [2396, 0]
